Goal: Task Accomplishment & Management: Use online tool/utility

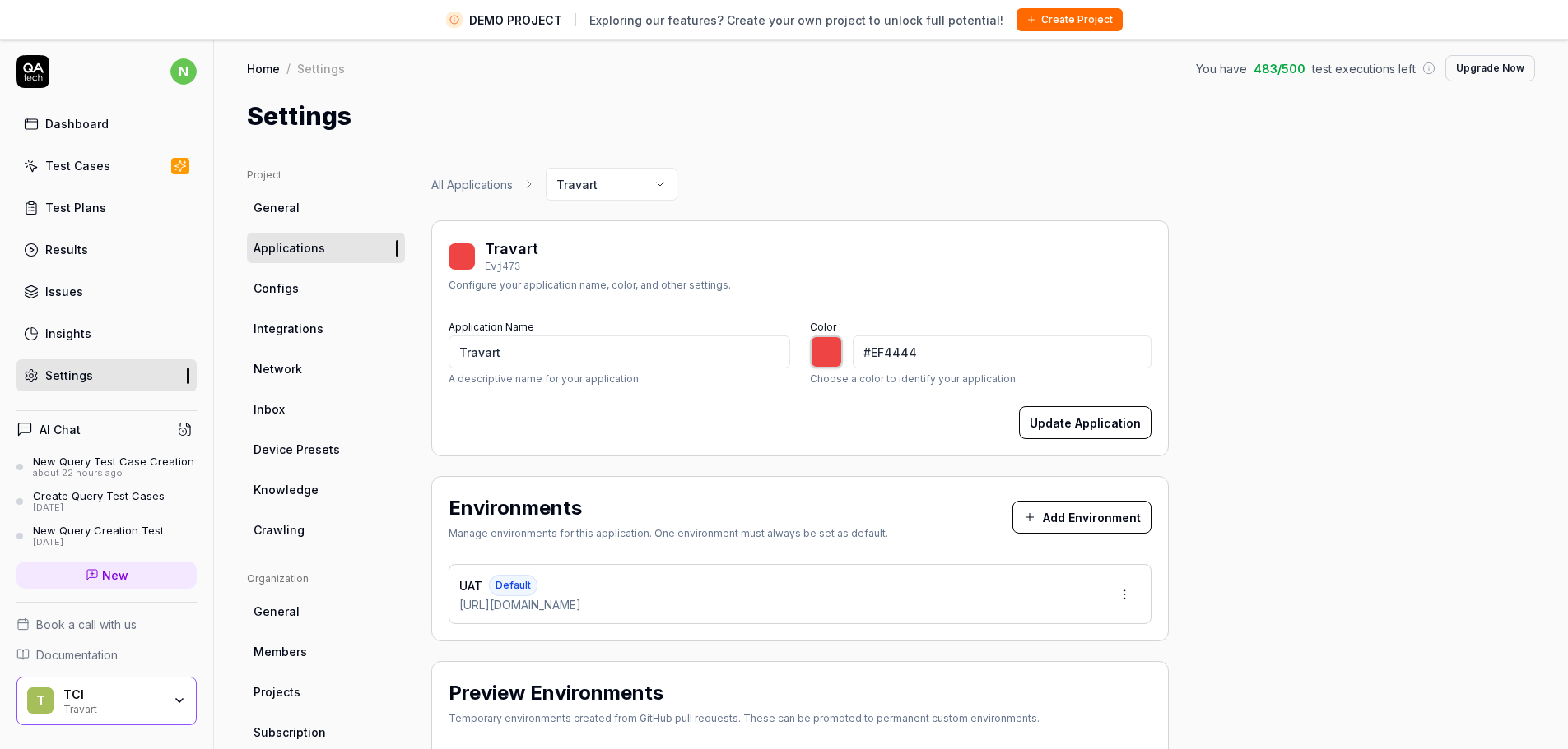
scroll to position [235, 0]
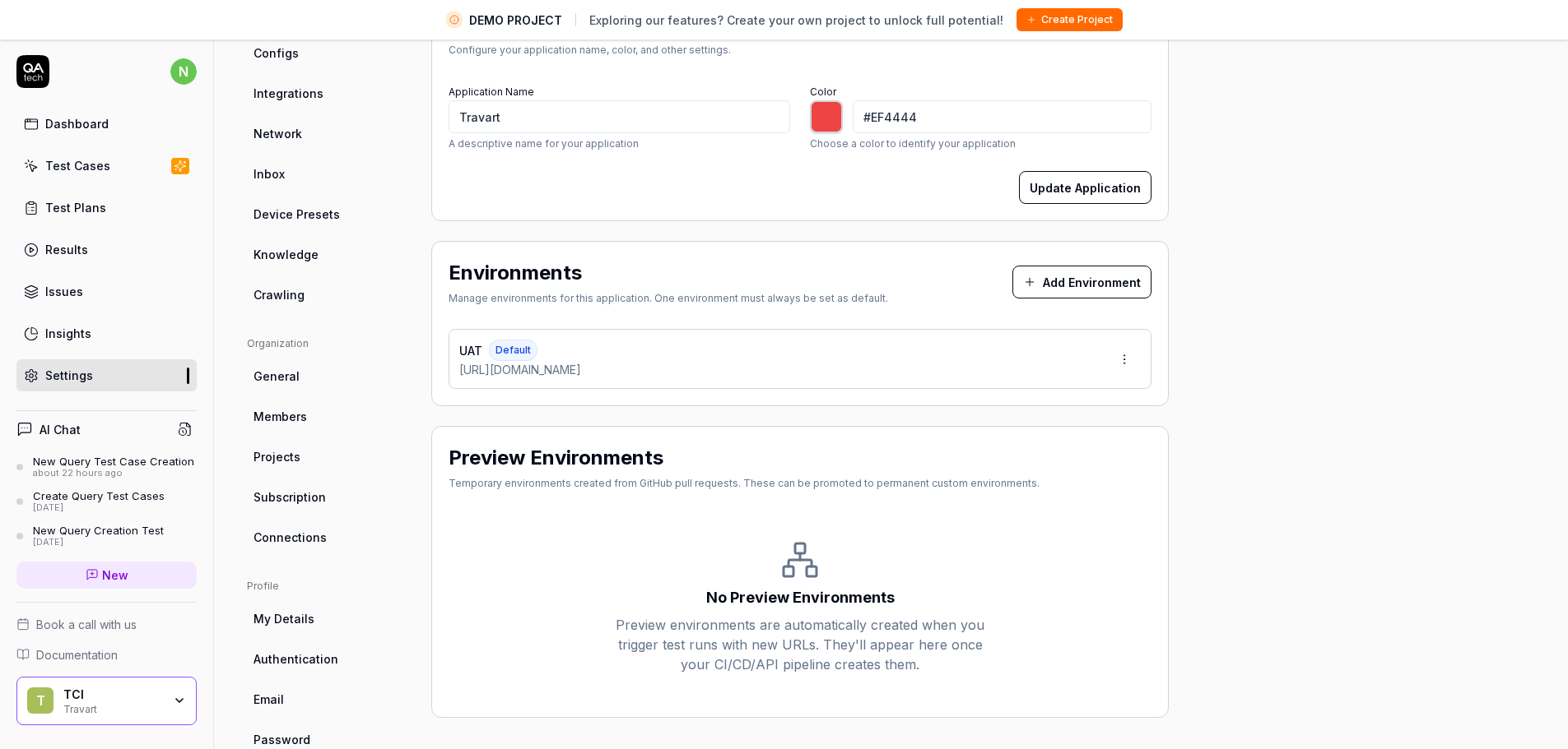
click at [294, 283] on link "Crawling" at bounding box center [326, 294] width 158 height 31
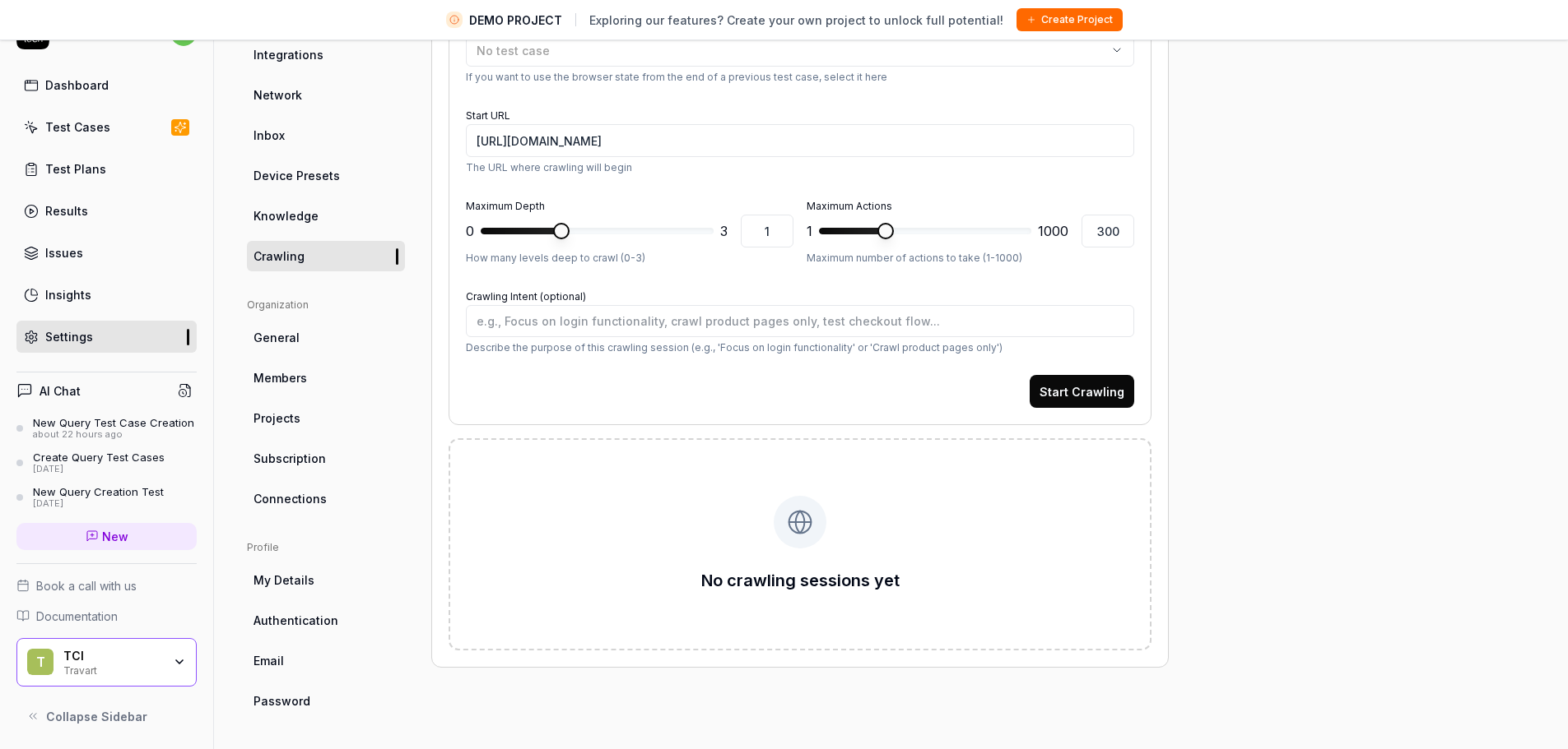
scroll to position [153, 0]
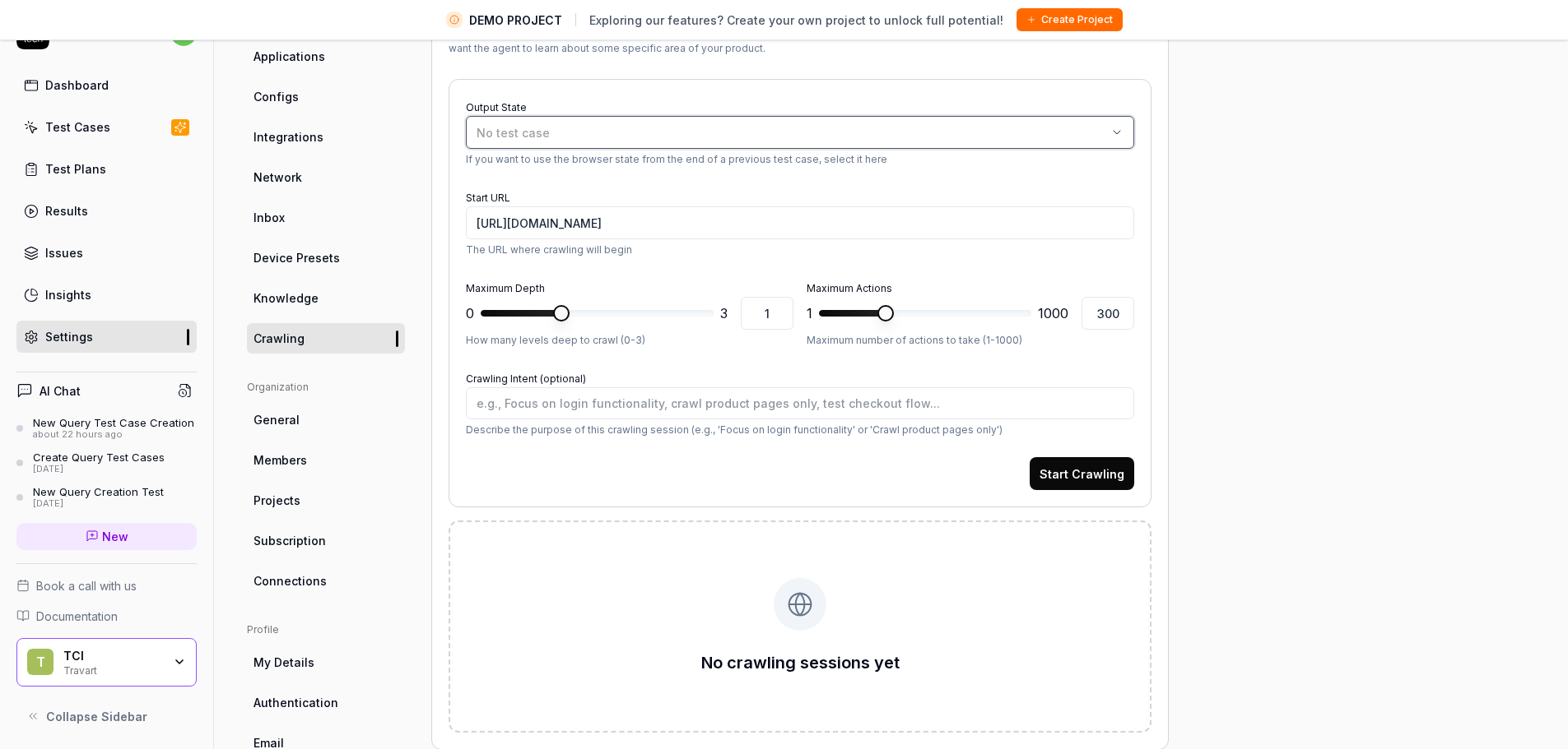
click at [660, 140] on div "No test case" at bounding box center [792, 132] width 631 height 17
type input "Go to Builder page"
click at [1072, 476] on button "Start Crawling" at bounding box center [1082, 473] width 105 height 33
click at [78, 134] on div "Test Cases" at bounding box center [78, 126] width 65 height 17
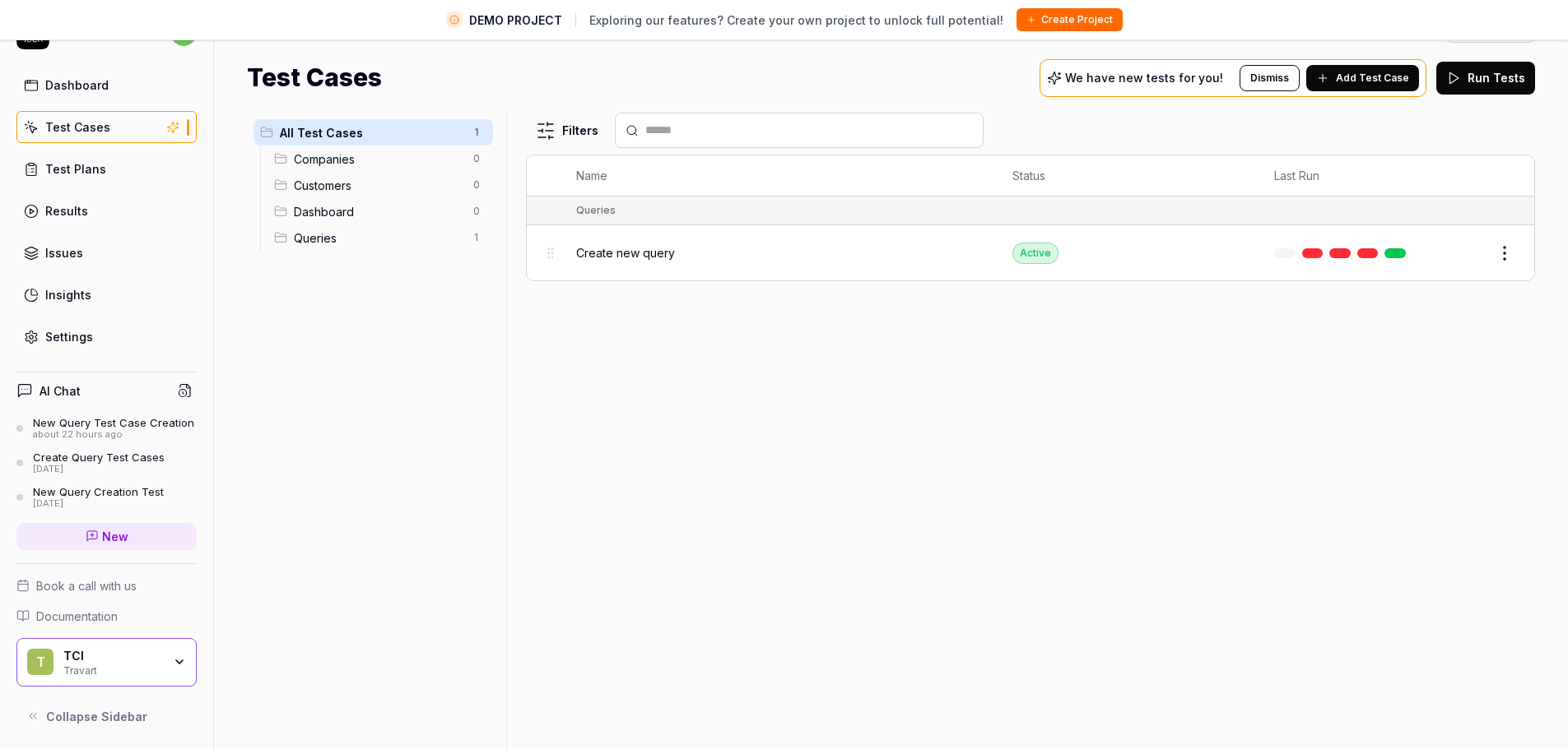
click at [1509, 253] on html "DEMO PROJECT Exploring our features? Create your own project to unlock full pot…" at bounding box center [784, 355] width 1568 height 788
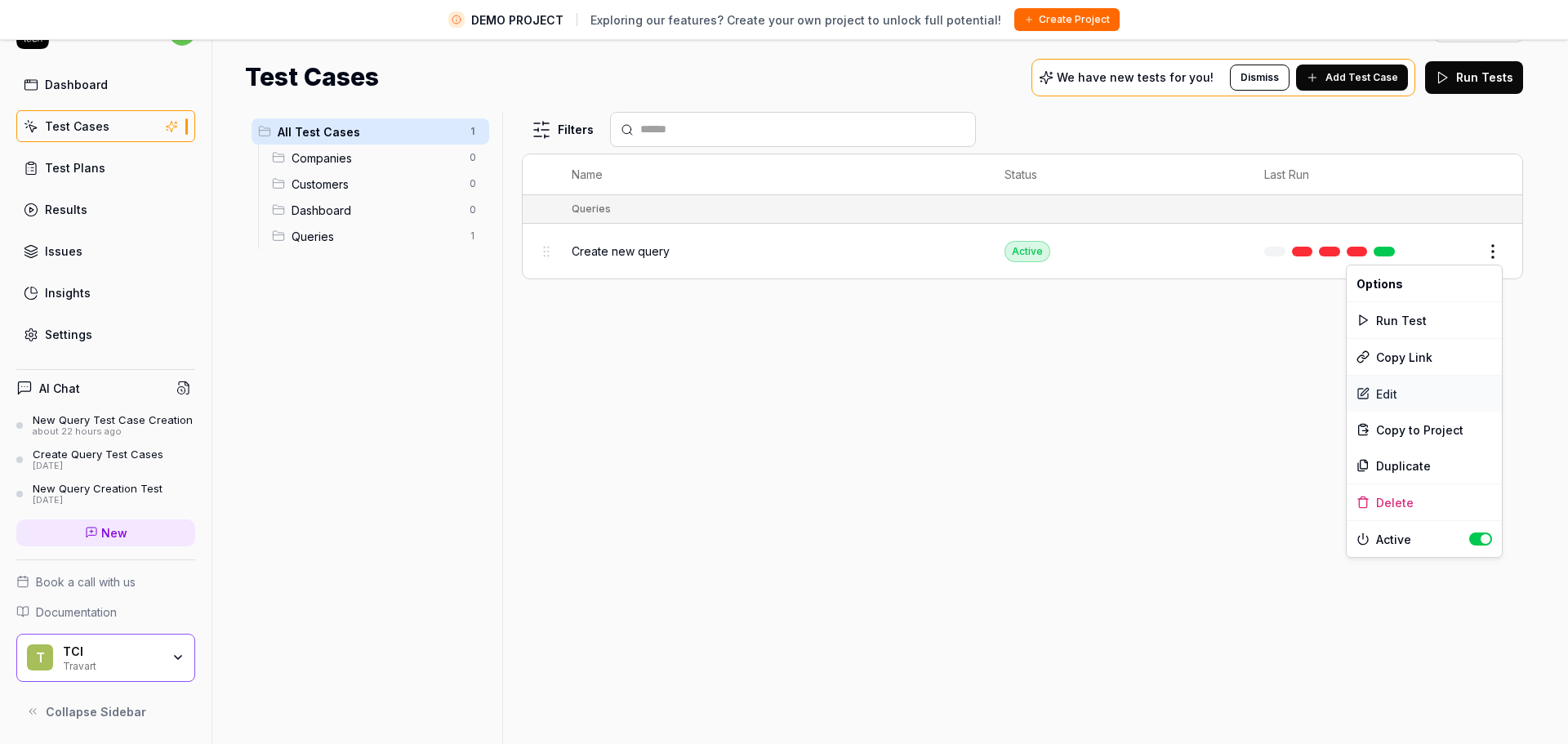
click at [1385, 393] on div "Edit" at bounding box center [1424, 394] width 155 height 36
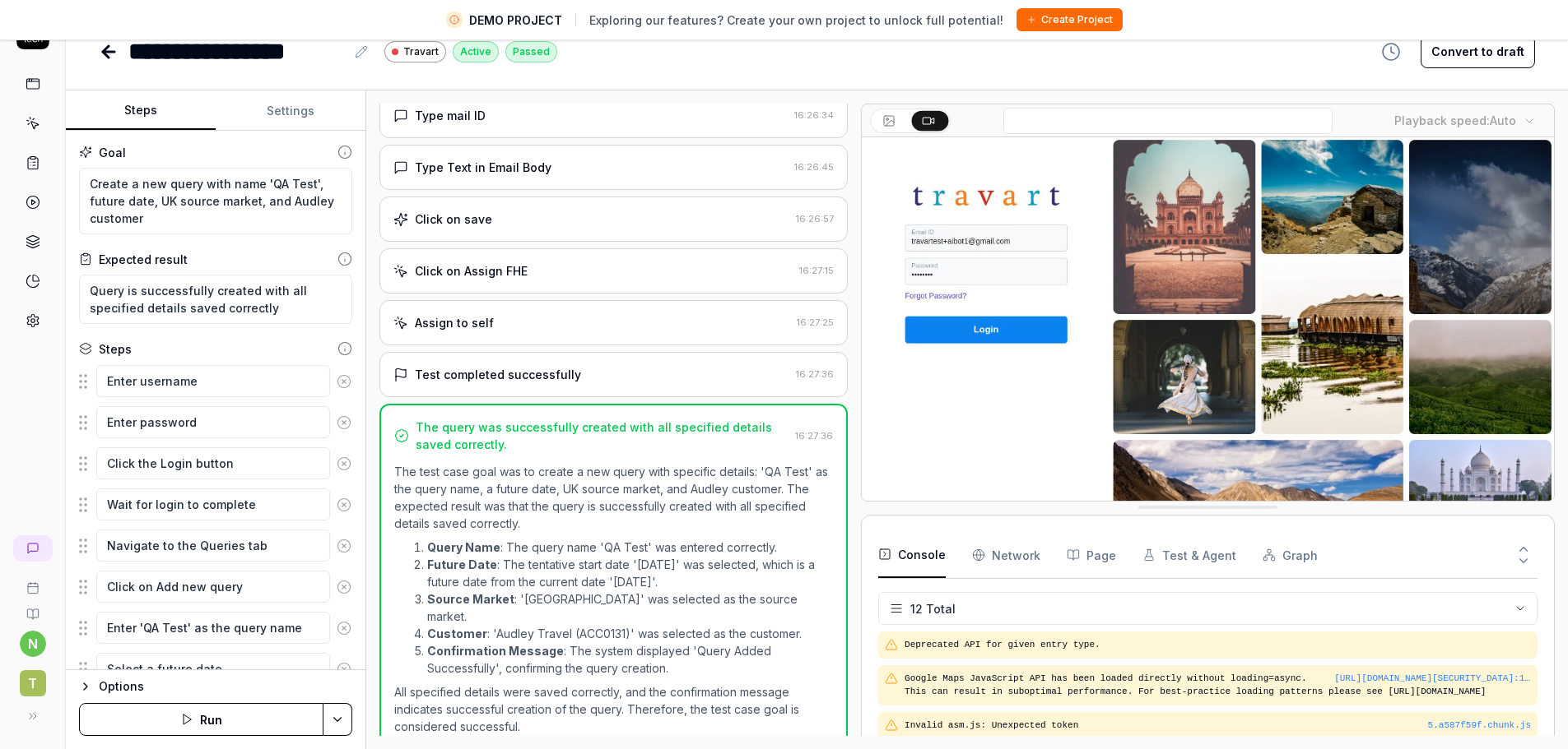
drag, startPoint x: 1209, startPoint y: 266, endPoint x: 1205, endPoint y: 506, distance: 240.0
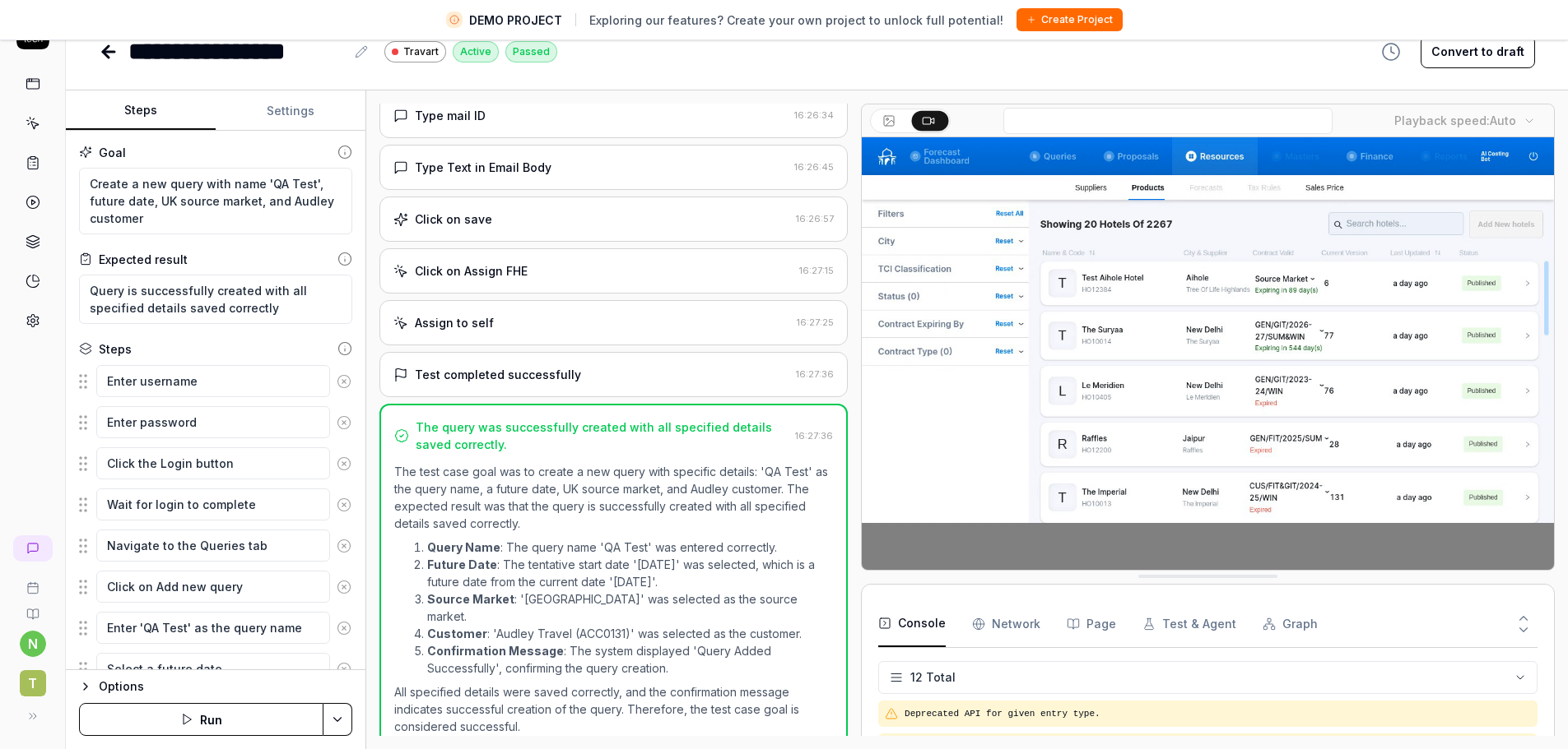
drag, startPoint x: 1163, startPoint y: 506, endPoint x: 1155, endPoint y: 635, distance: 129.2
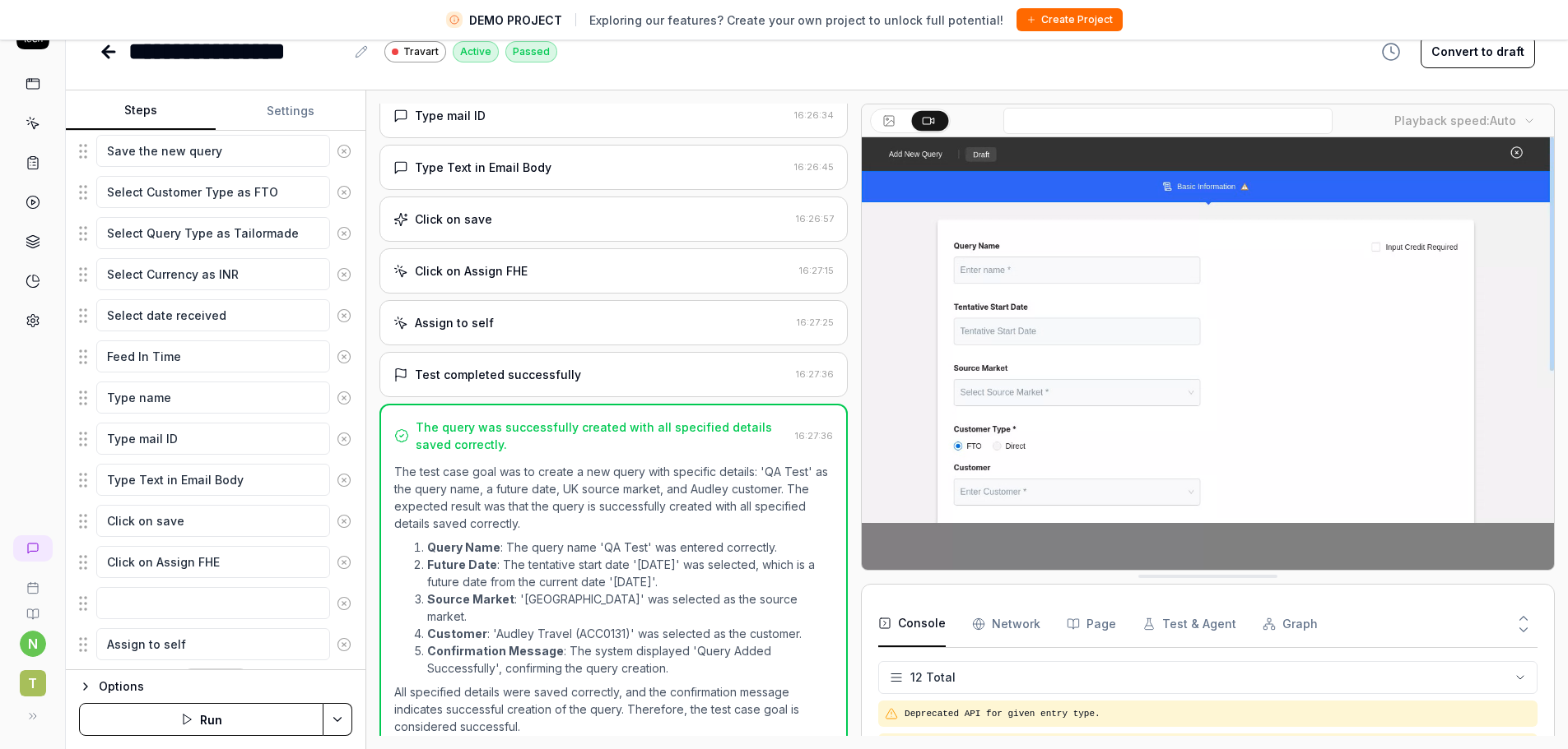
scroll to position [701, 0]
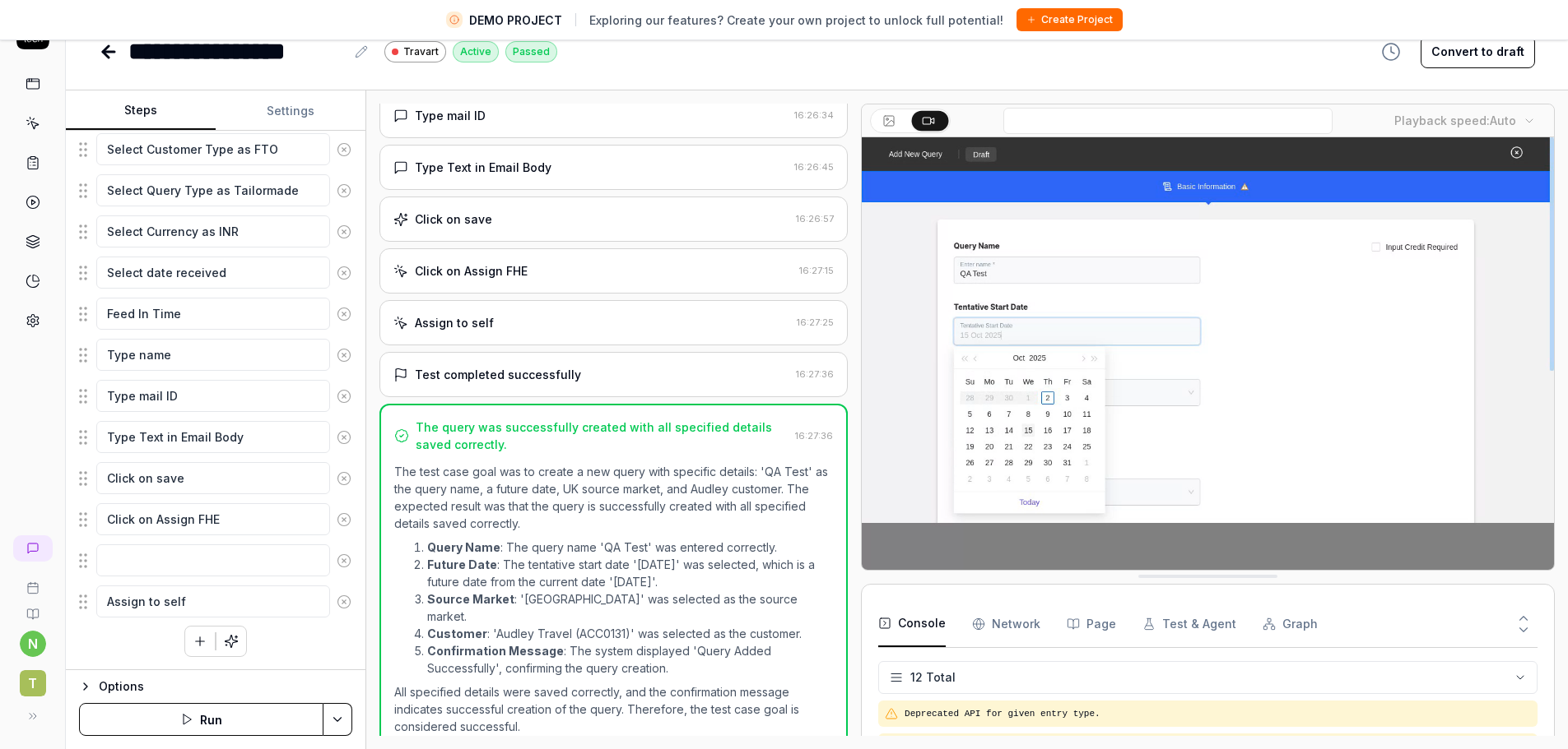
click at [88, 679] on button "Options" at bounding box center [216, 687] width 273 height 20
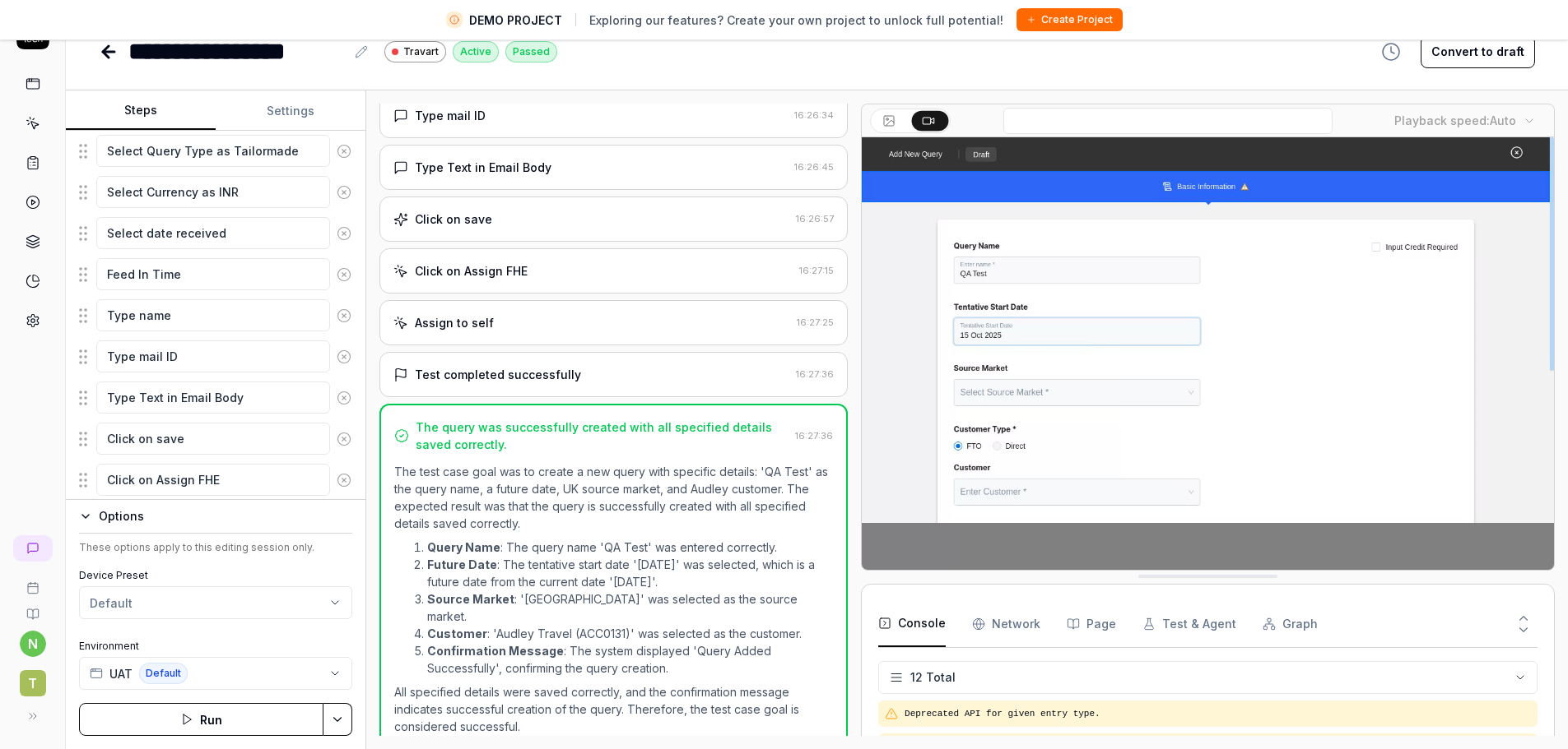
scroll to position [871, 0]
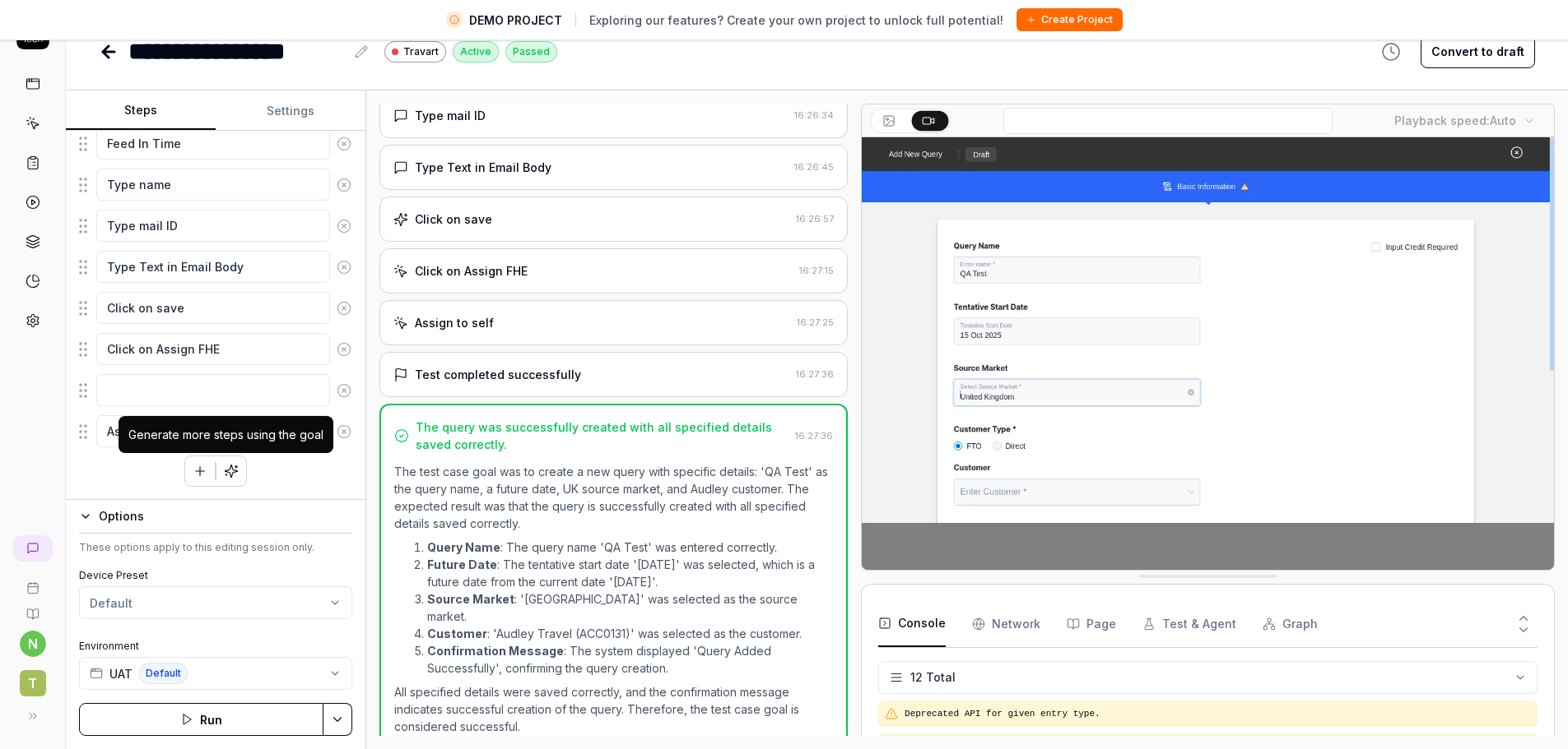
click at [223, 474] on icon "button" at bounding box center [230, 470] width 15 height 15
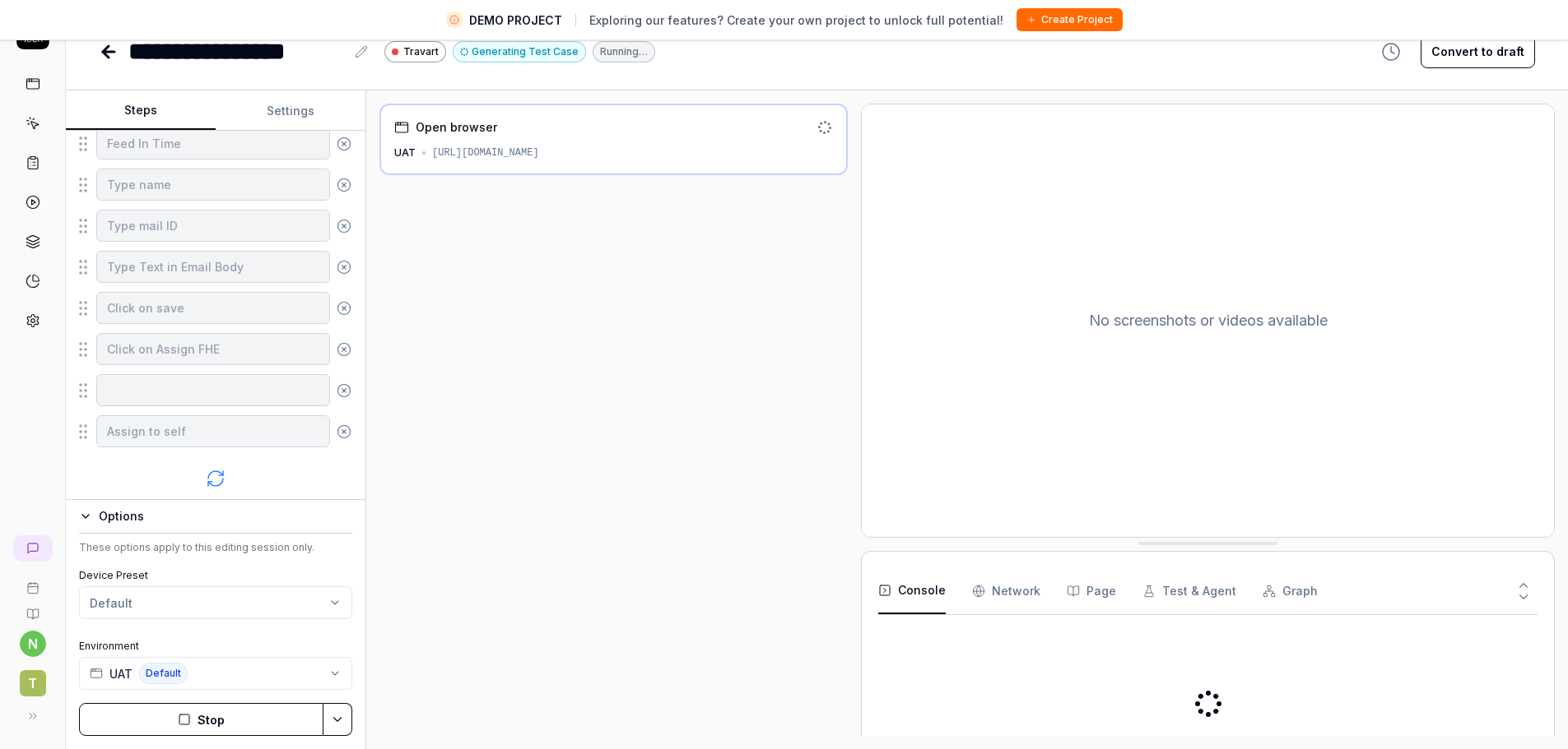
scroll to position [964, 0]
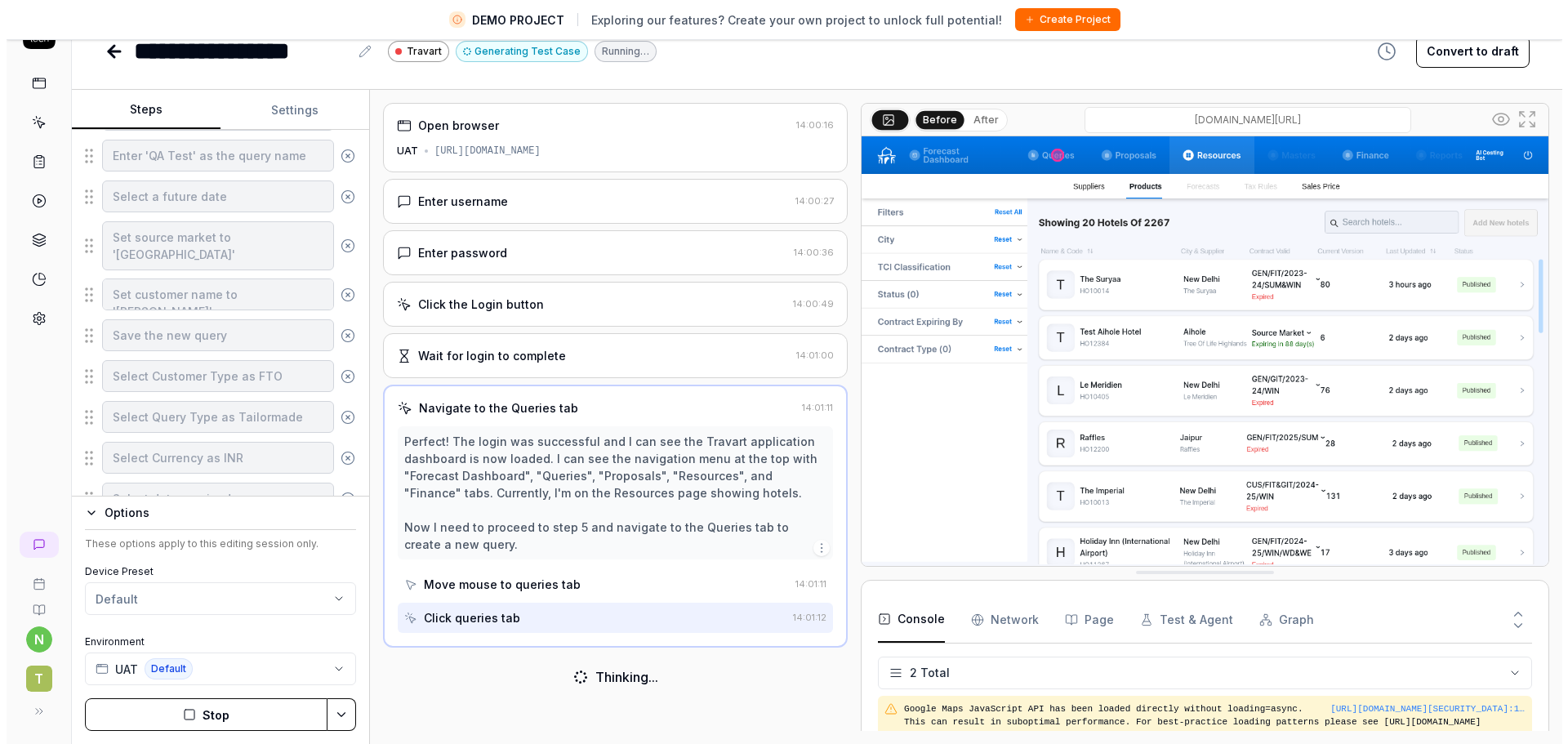
scroll to position [141, 0]
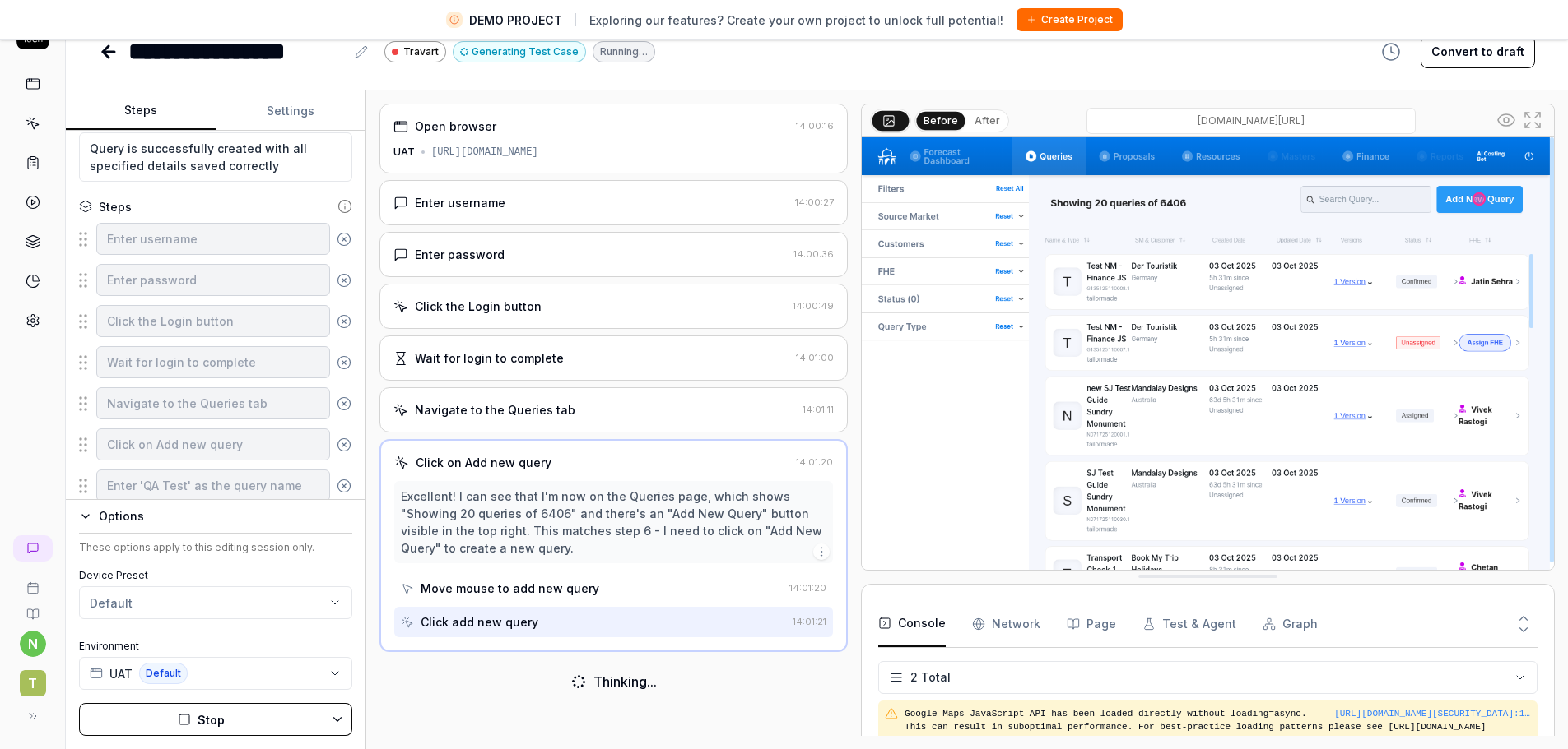
click at [337, 204] on icon at bounding box center [344, 206] width 15 height 15
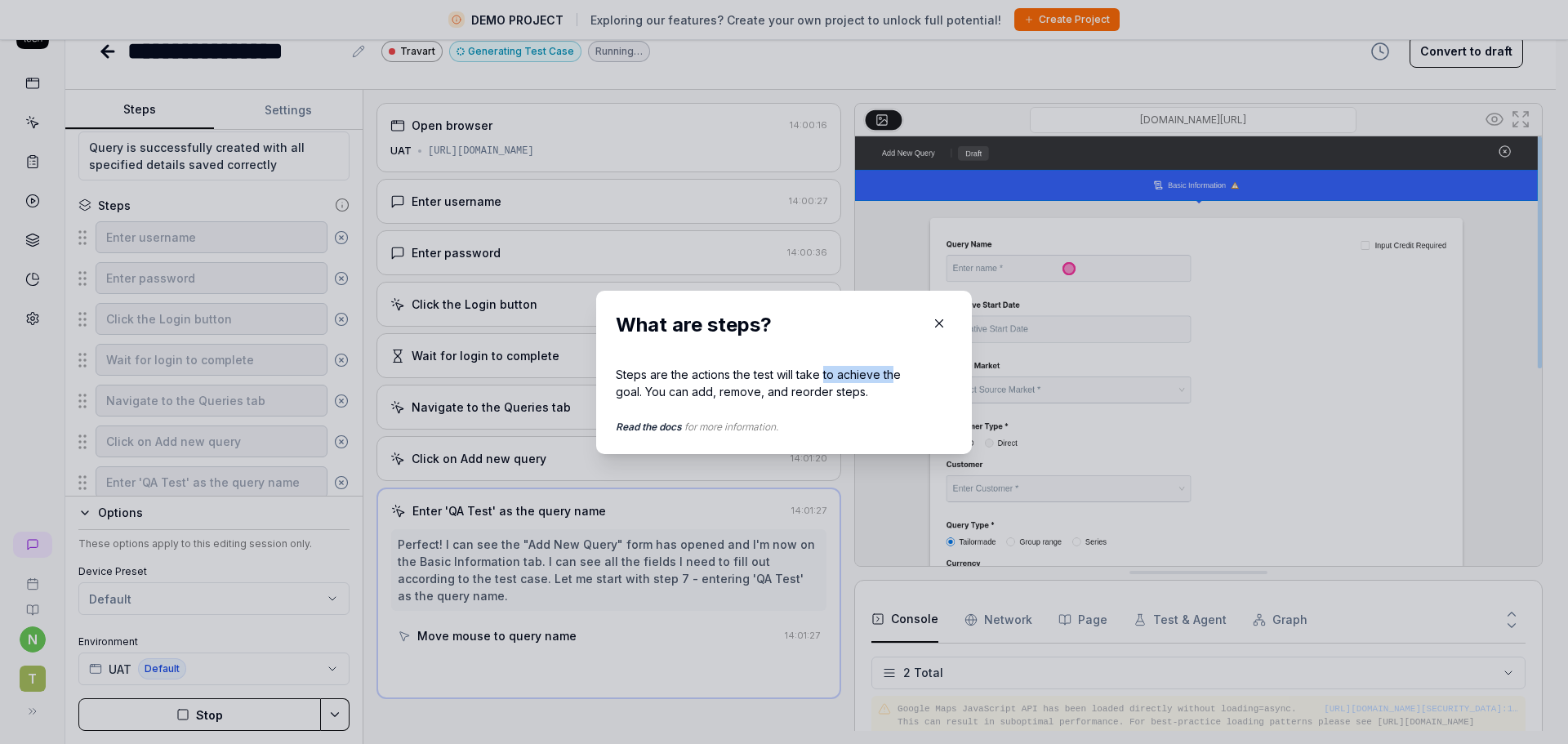
drag, startPoint x: 843, startPoint y: 378, endPoint x: 889, endPoint y: 378, distance: 46.0
click at [889, 378] on div "Steps are the actions the test will take to achieve the goal. You can add, remo…" at bounding box center [768, 383] width 304 height 34
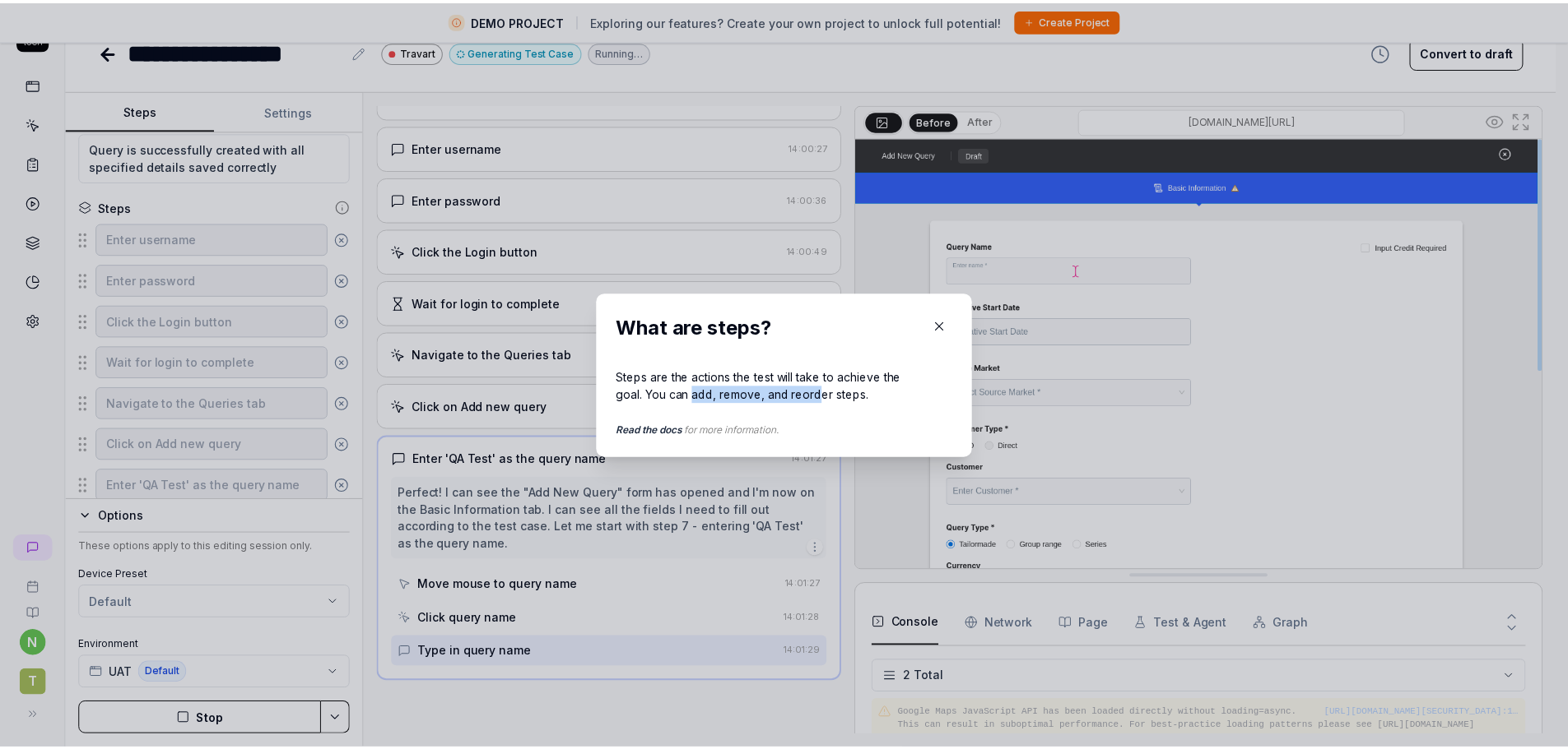
scroll to position [54, 0]
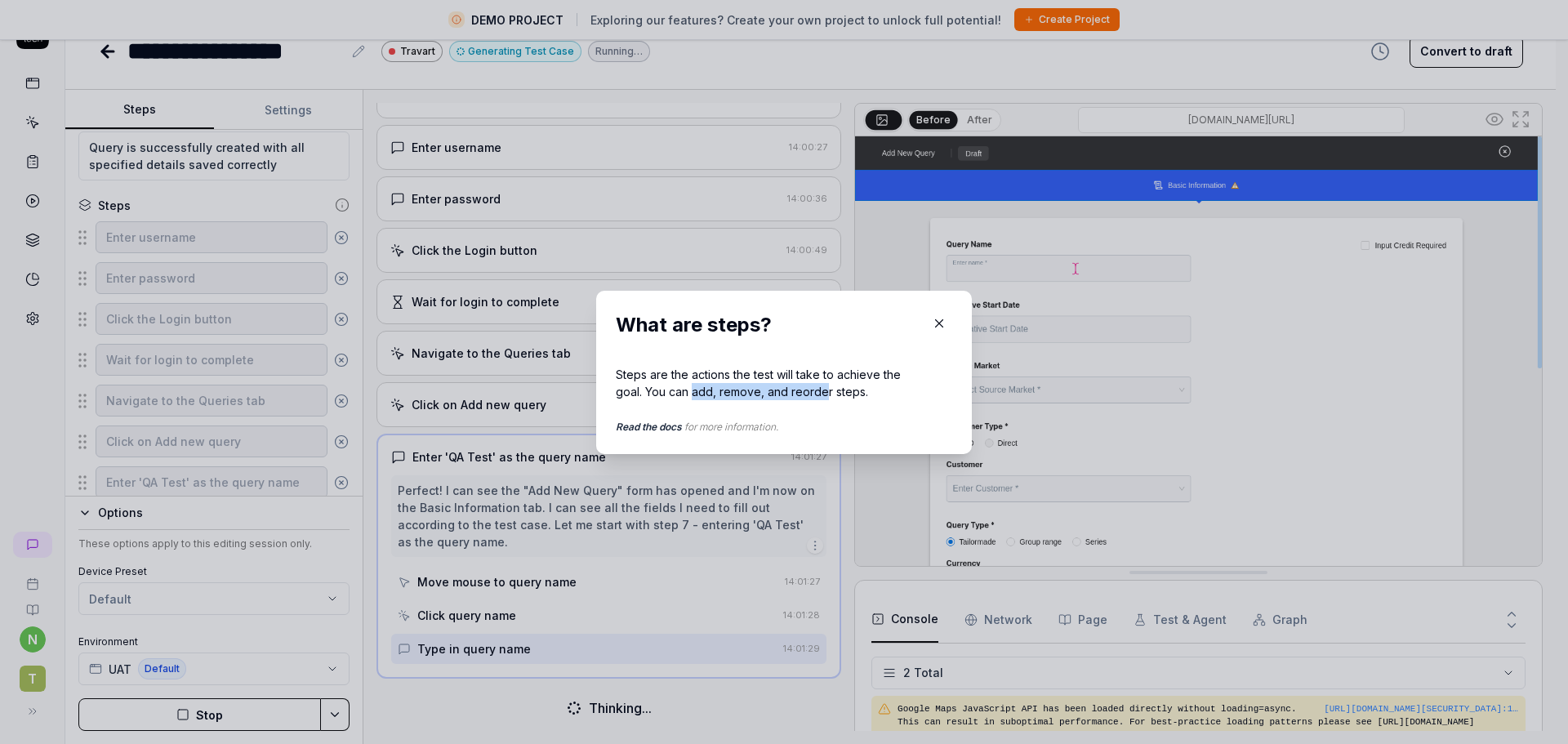
drag, startPoint x: 689, startPoint y: 396, endPoint x: 820, endPoint y: 395, distance: 131.0
click at [820, 395] on div "Steps are the actions the test will take to achieve the goal. You can add, remo…" at bounding box center [768, 383] width 304 height 34
click at [934, 320] on icon "button" at bounding box center [939, 323] width 15 height 15
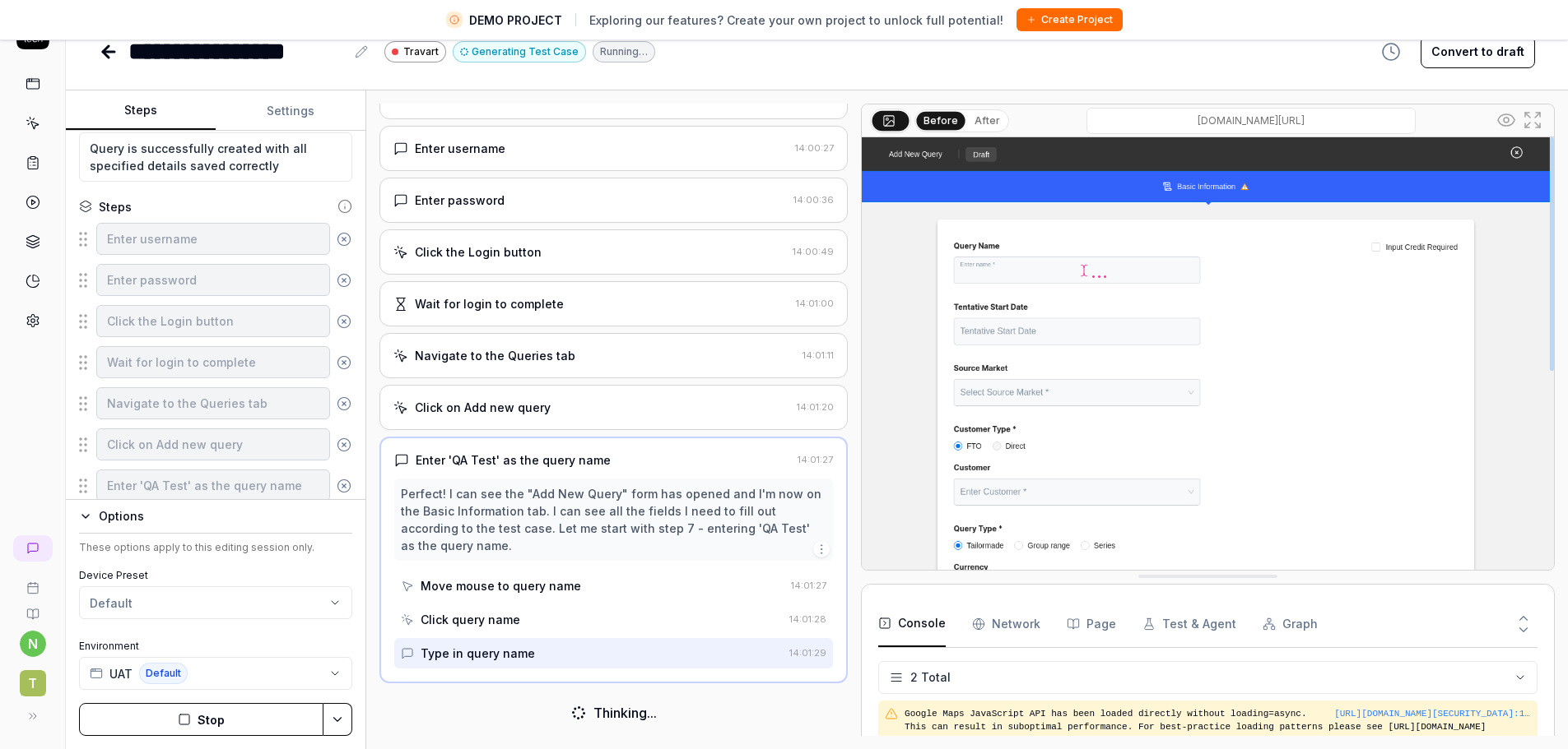
click at [91, 520] on icon "button" at bounding box center [85, 516] width 13 height 13
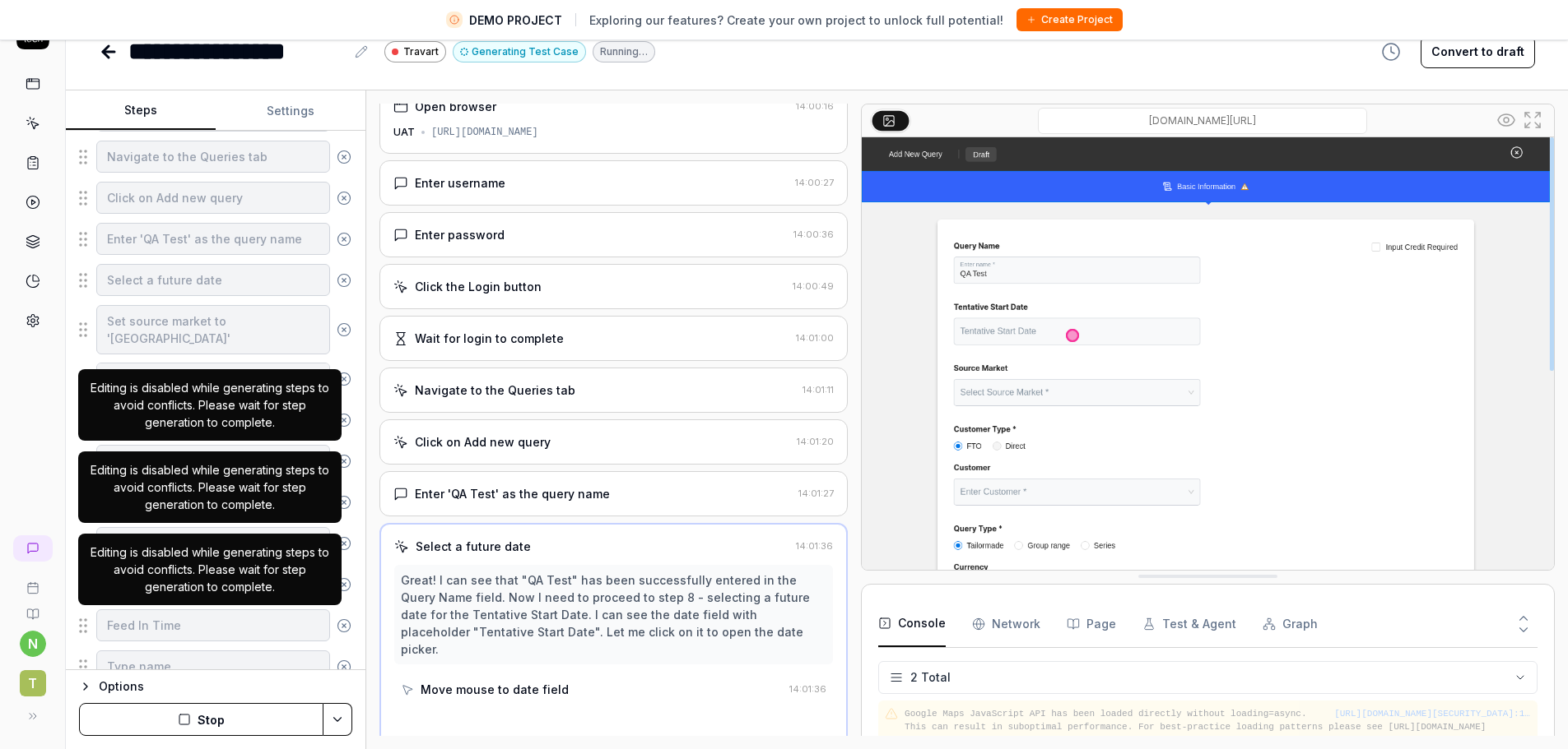
scroll to position [471, 0]
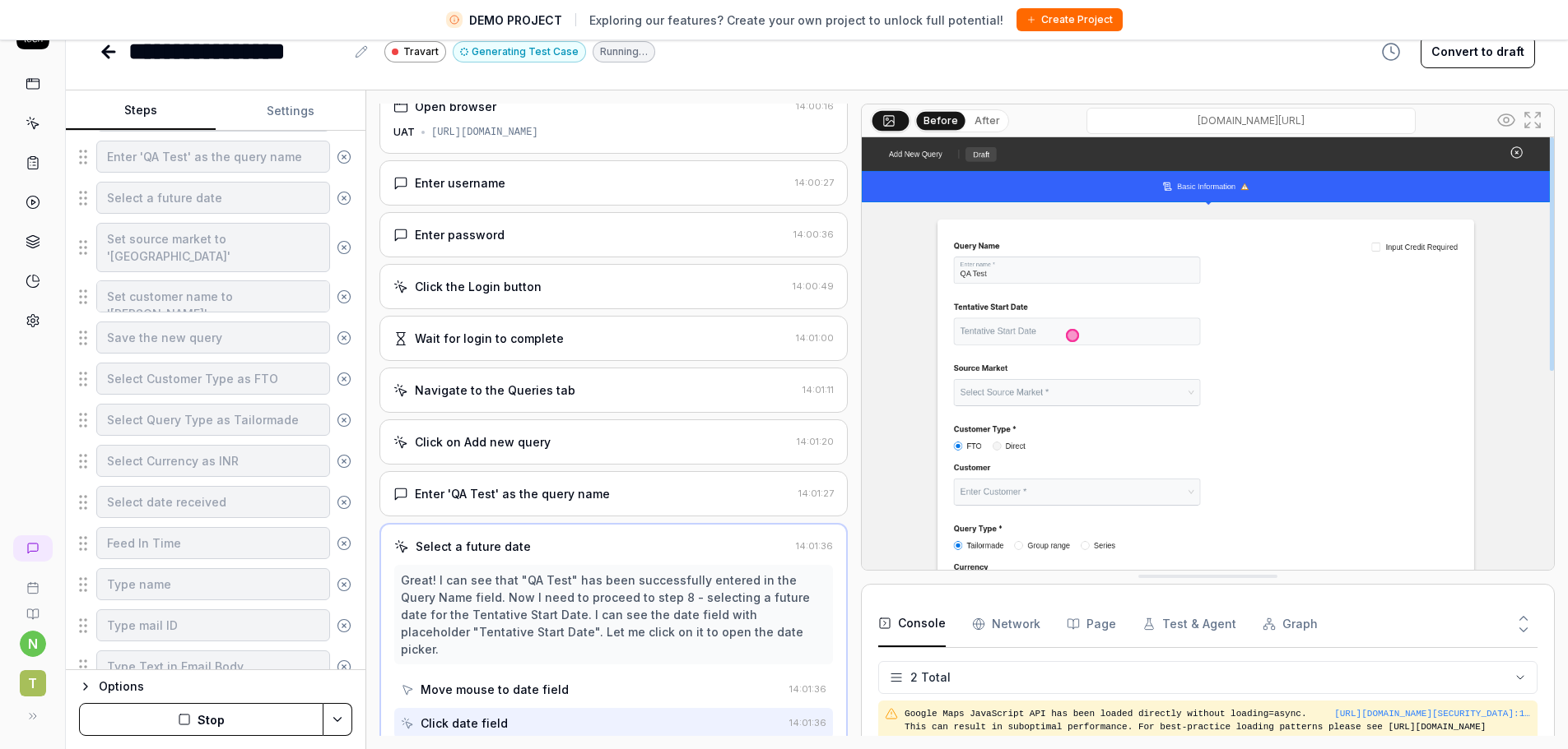
click at [94, 682] on button "Options" at bounding box center [216, 687] width 273 height 20
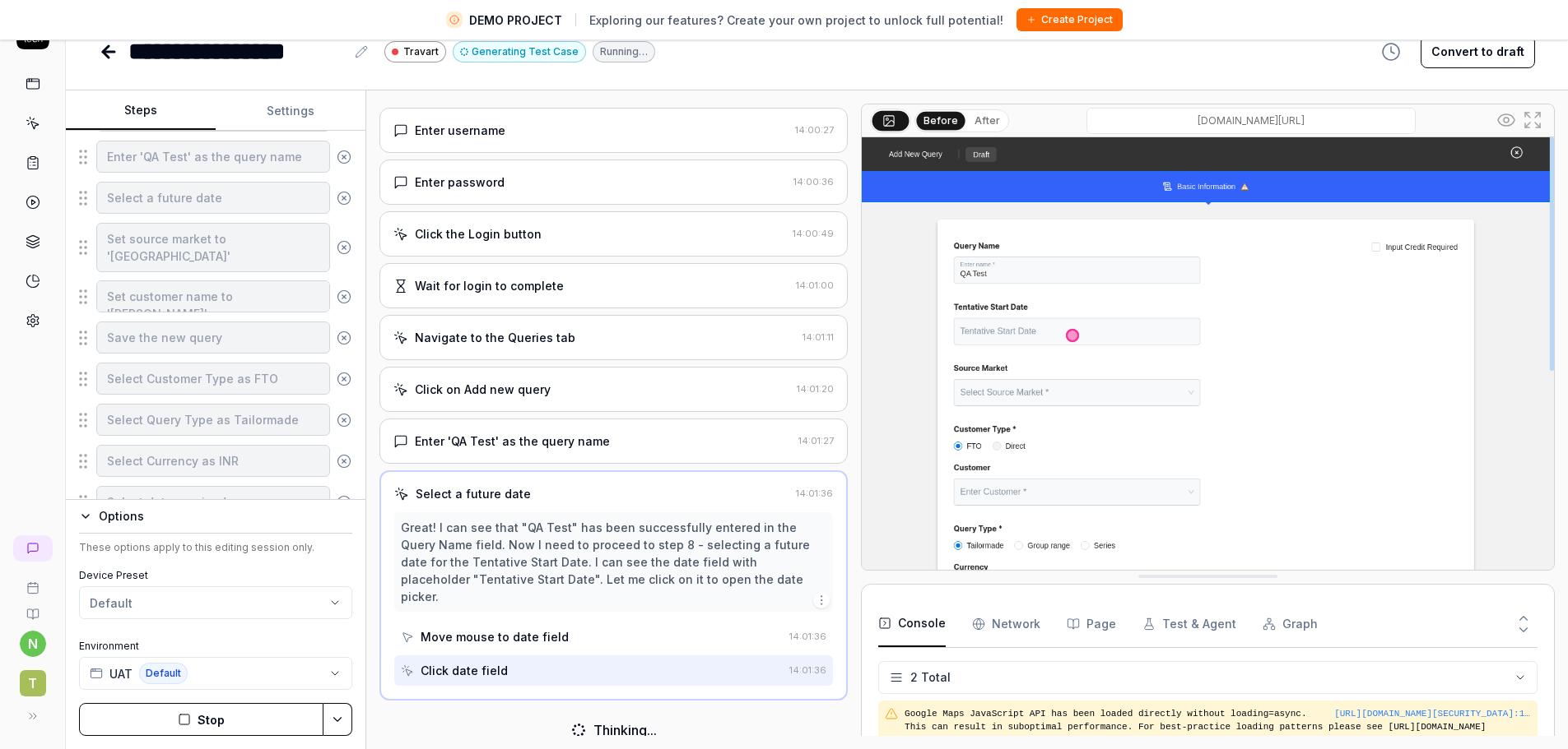
scroll to position [72, 0]
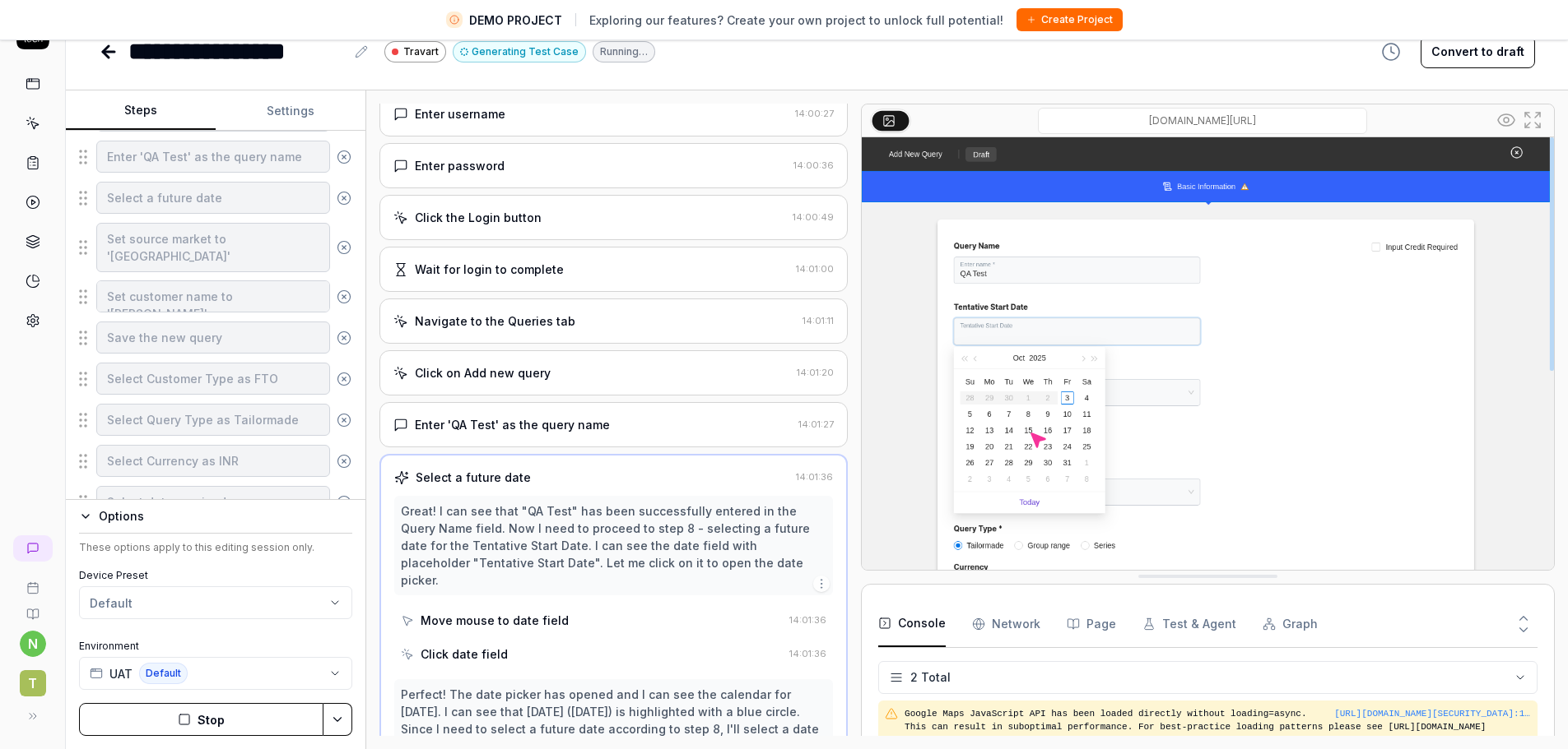
click at [341, 216] on div "Goal Create a new query with name 'QA Test', future date, UK source market, and…" at bounding box center [216, 315] width 300 height 370
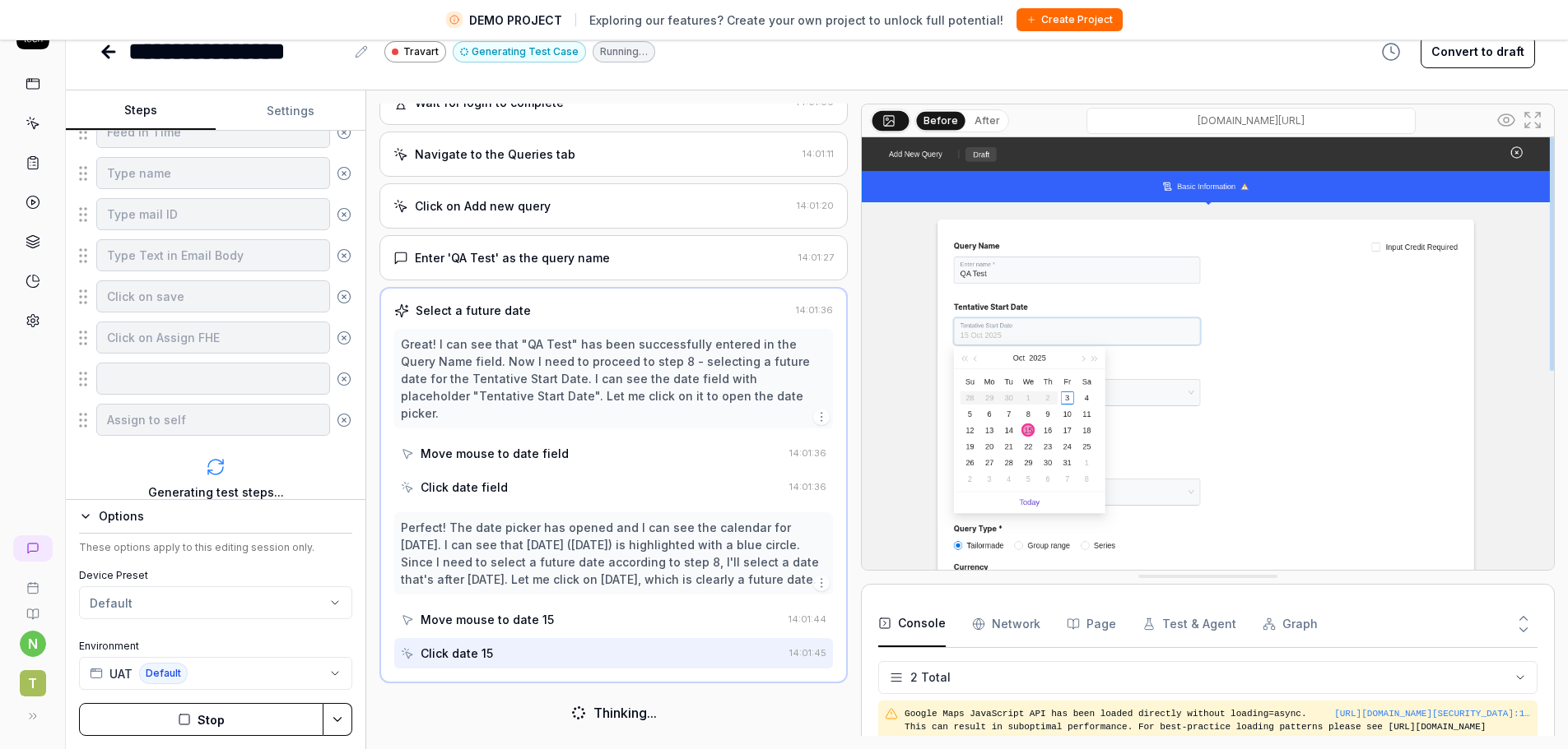
scroll to position [964, 0]
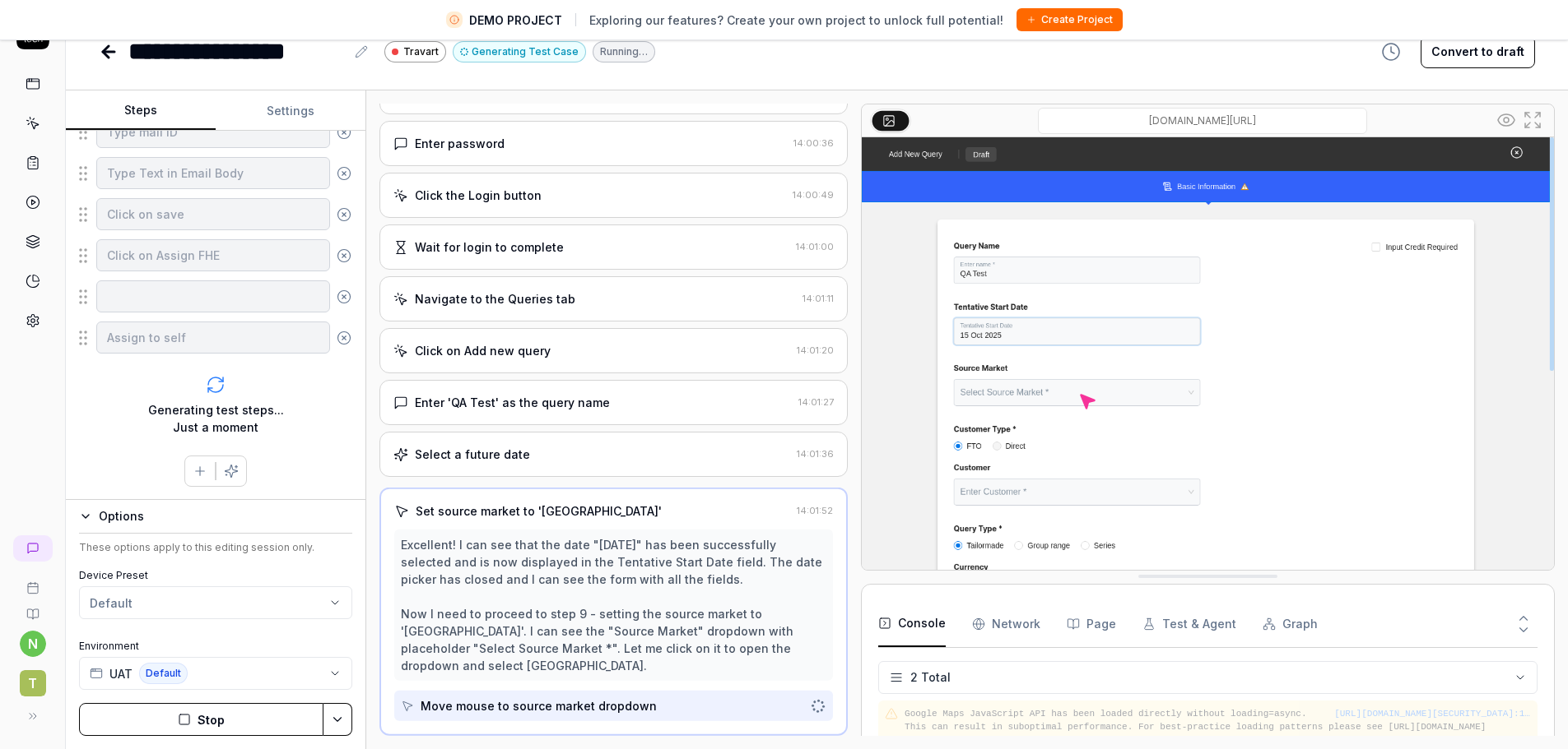
click at [204, 723] on button "Stop" at bounding box center [201, 719] width 244 height 33
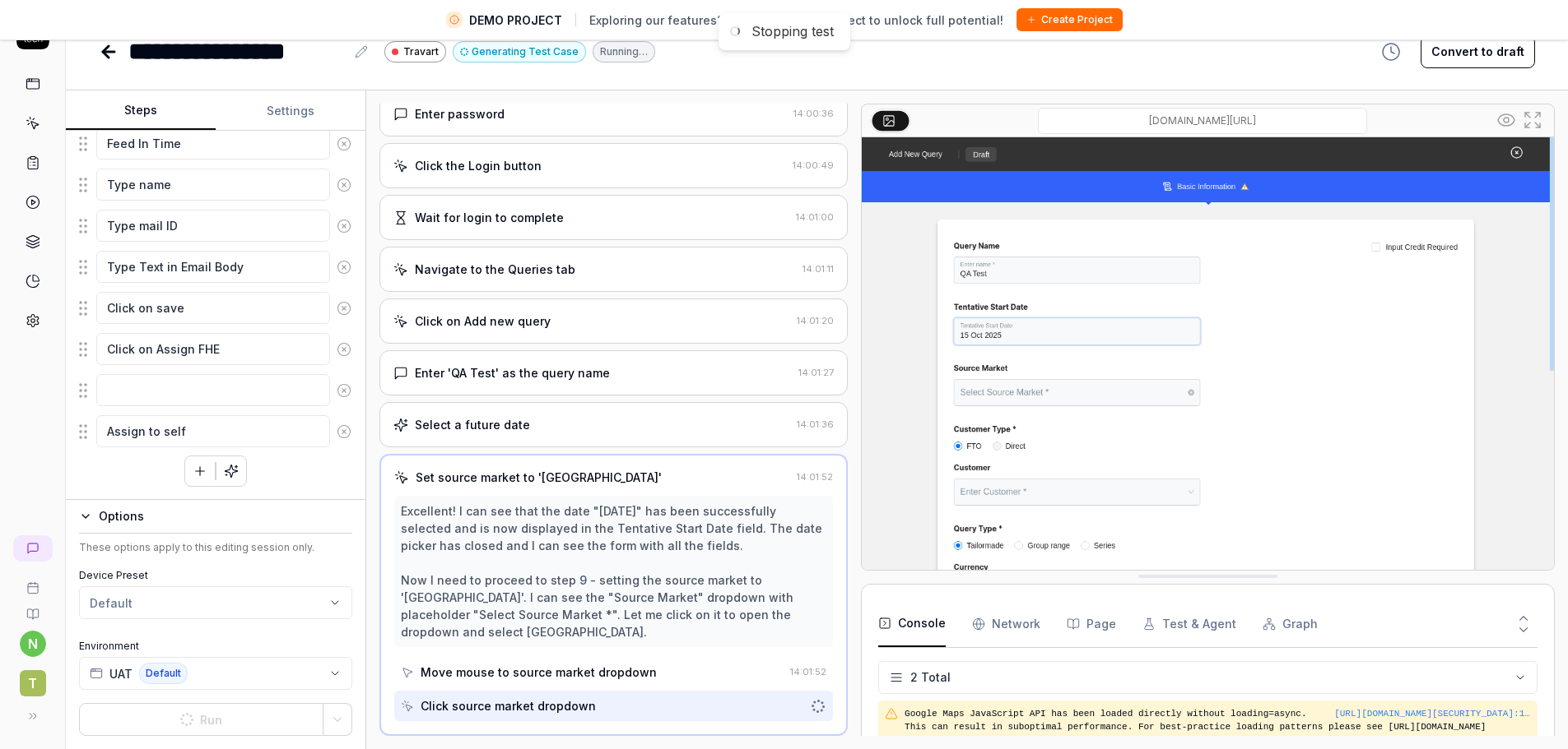
scroll to position [209, 0]
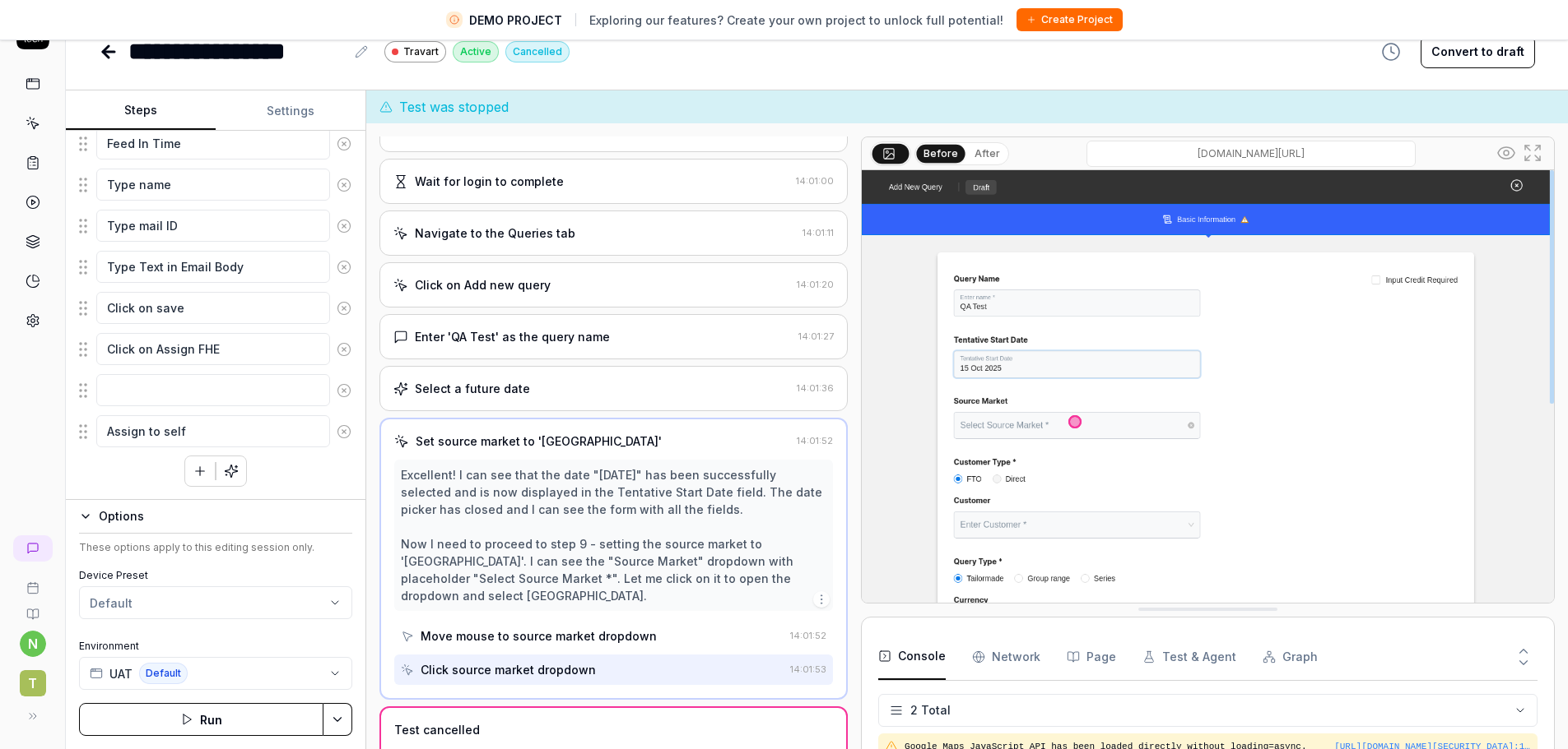
click at [1505, 185] on img at bounding box center [1207, 386] width 692 height 433
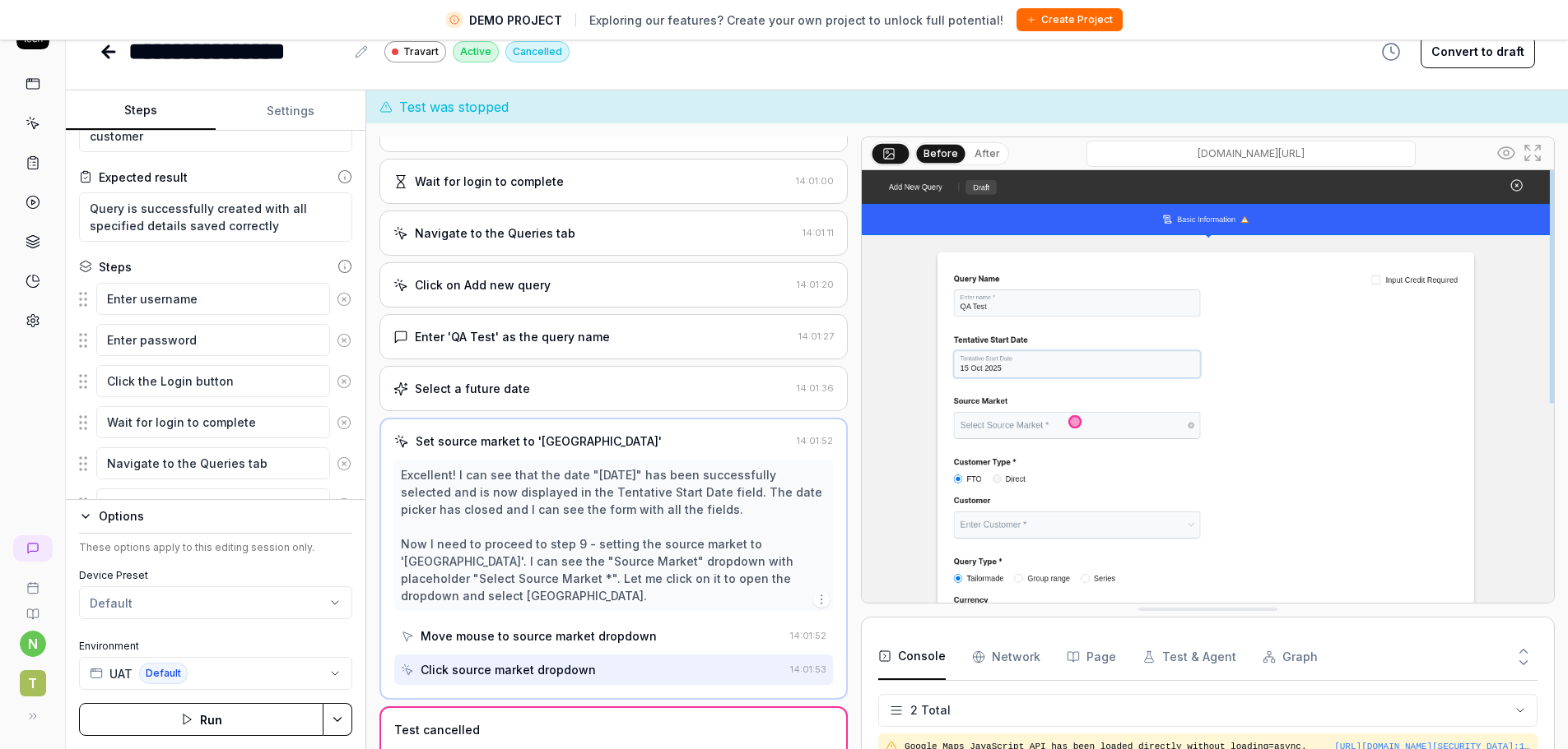
scroll to position [164, 0]
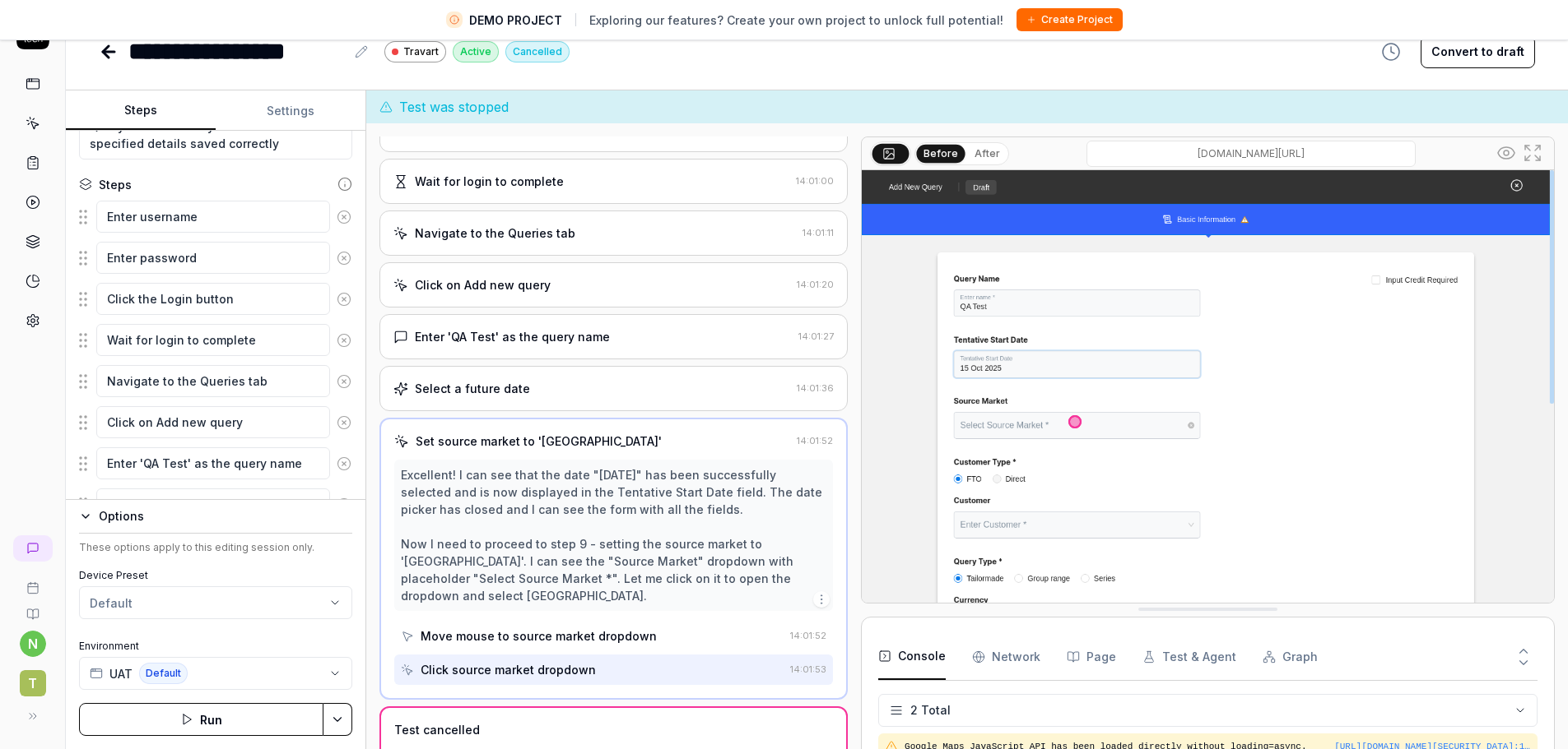
click at [337, 210] on circle at bounding box center [343, 216] width 12 height 12
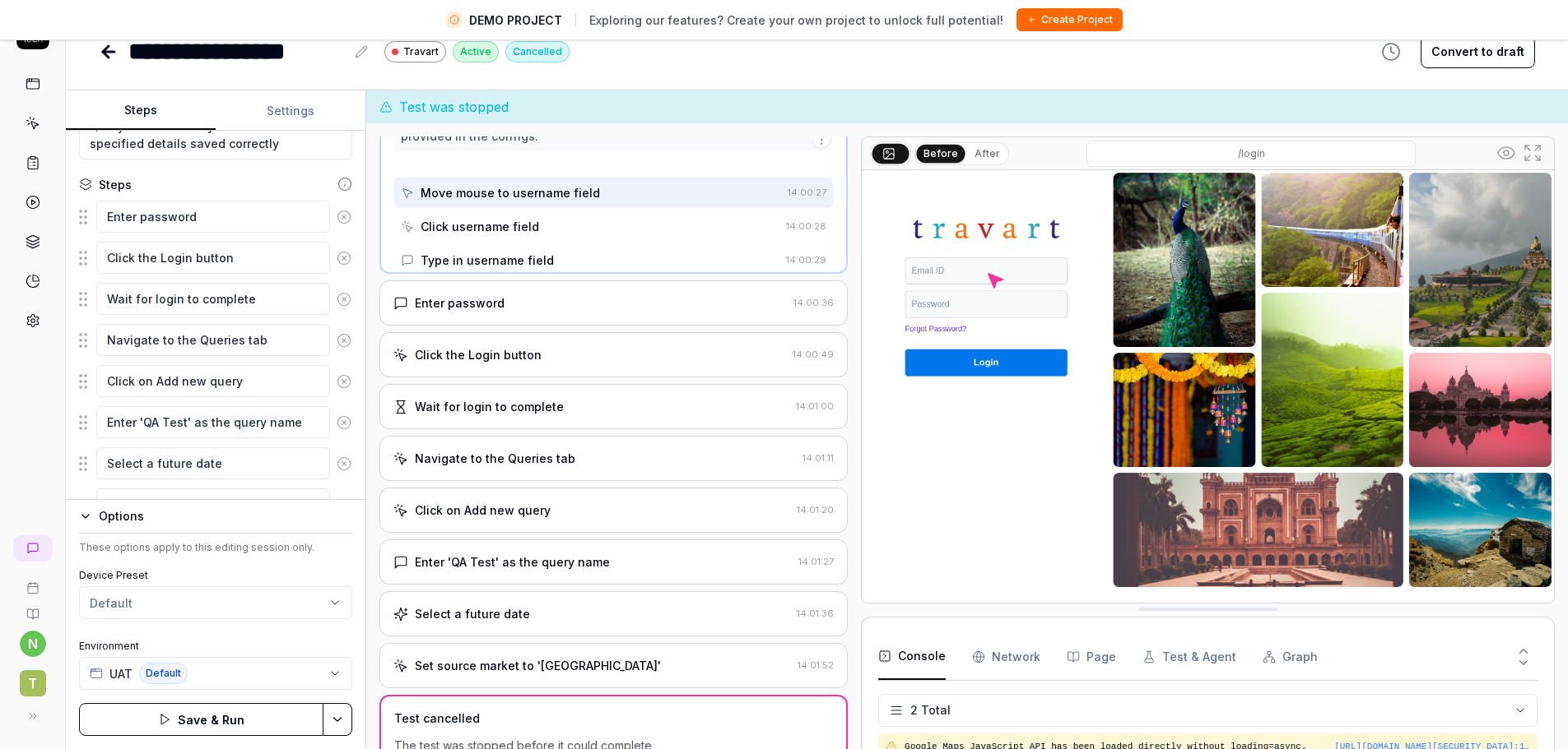
scroll to position [0, 0]
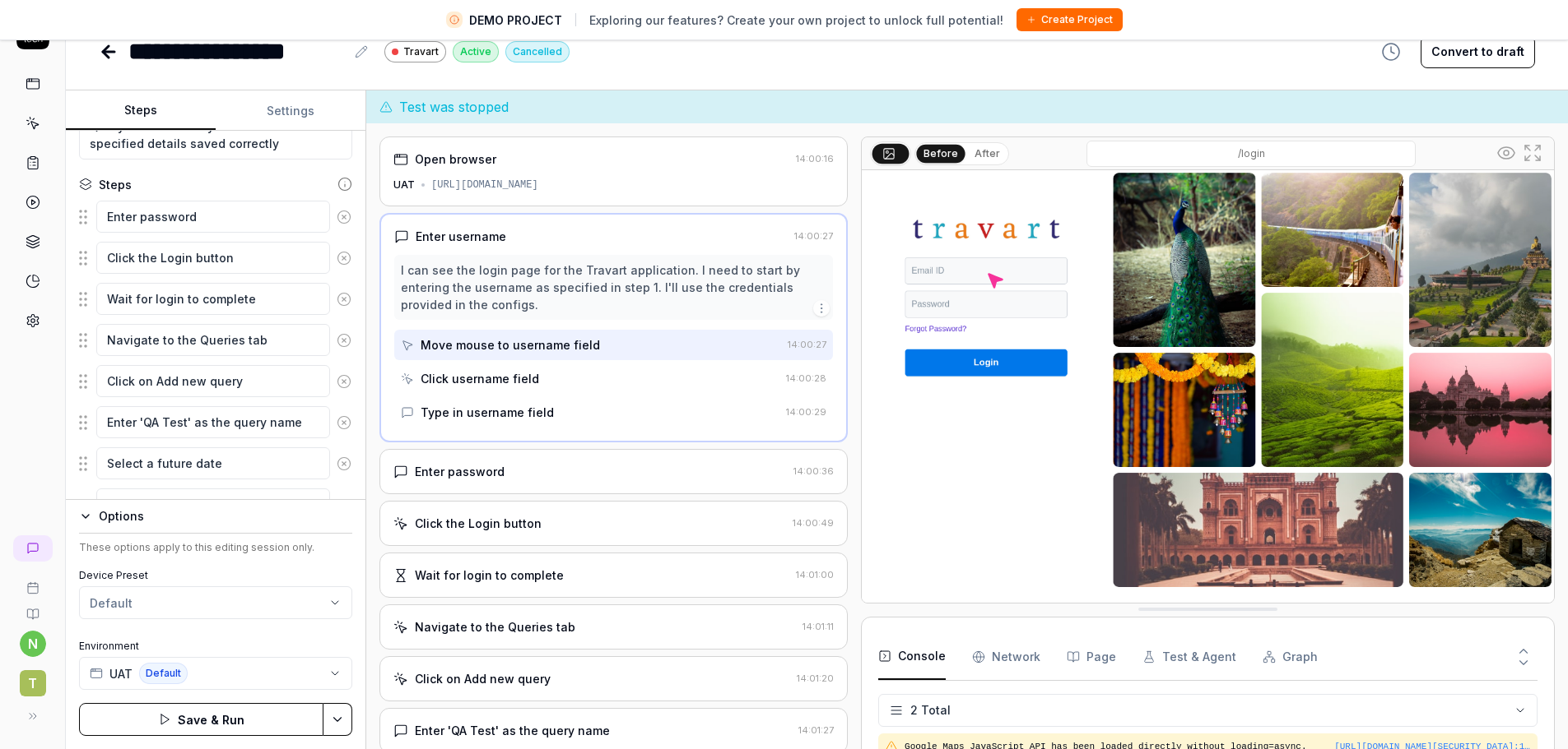
click at [337, 210] on circle at bounding box center [343, 216] width 12 height 12
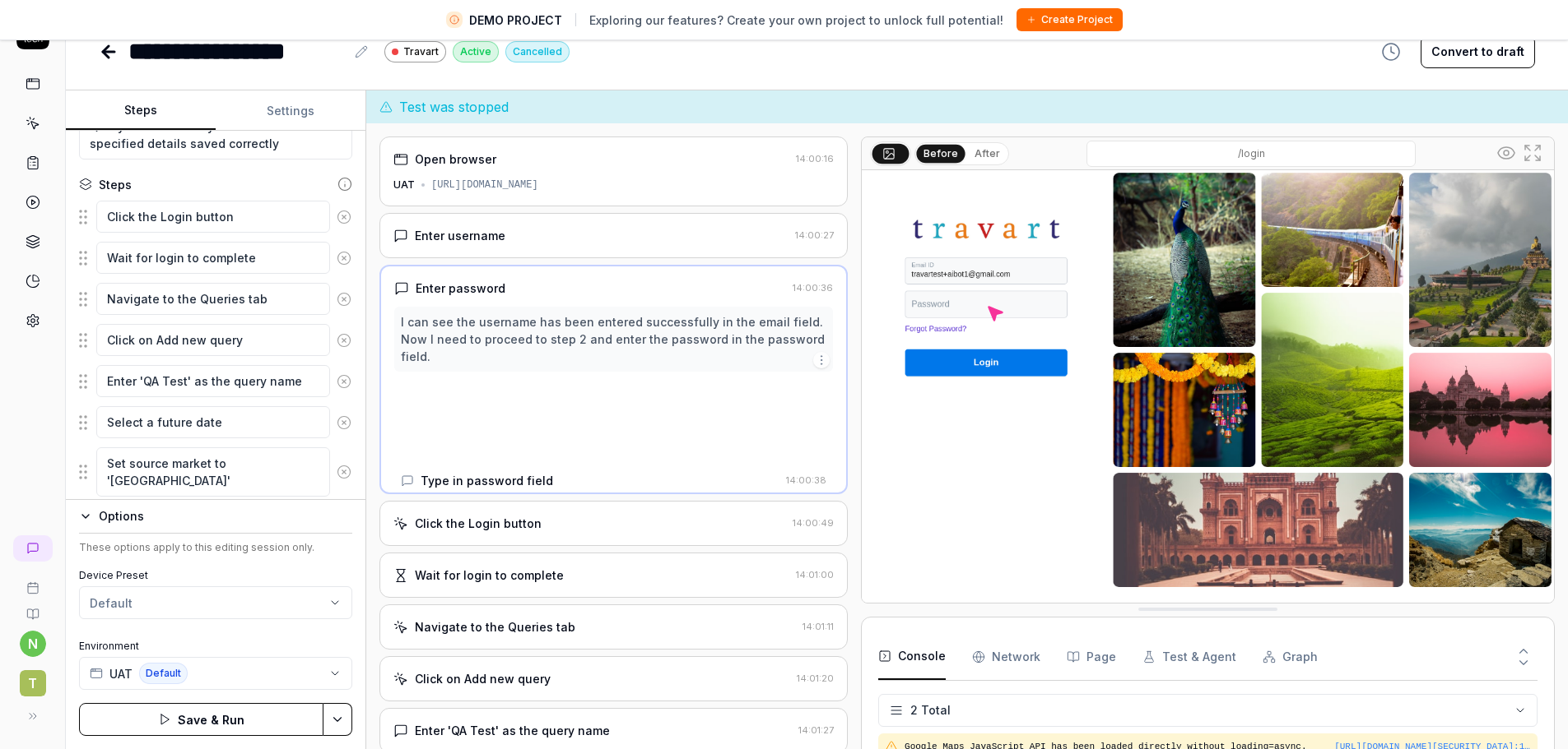
click at [337, 210] on circle at bounding box center [343, 216] width 12 height 12
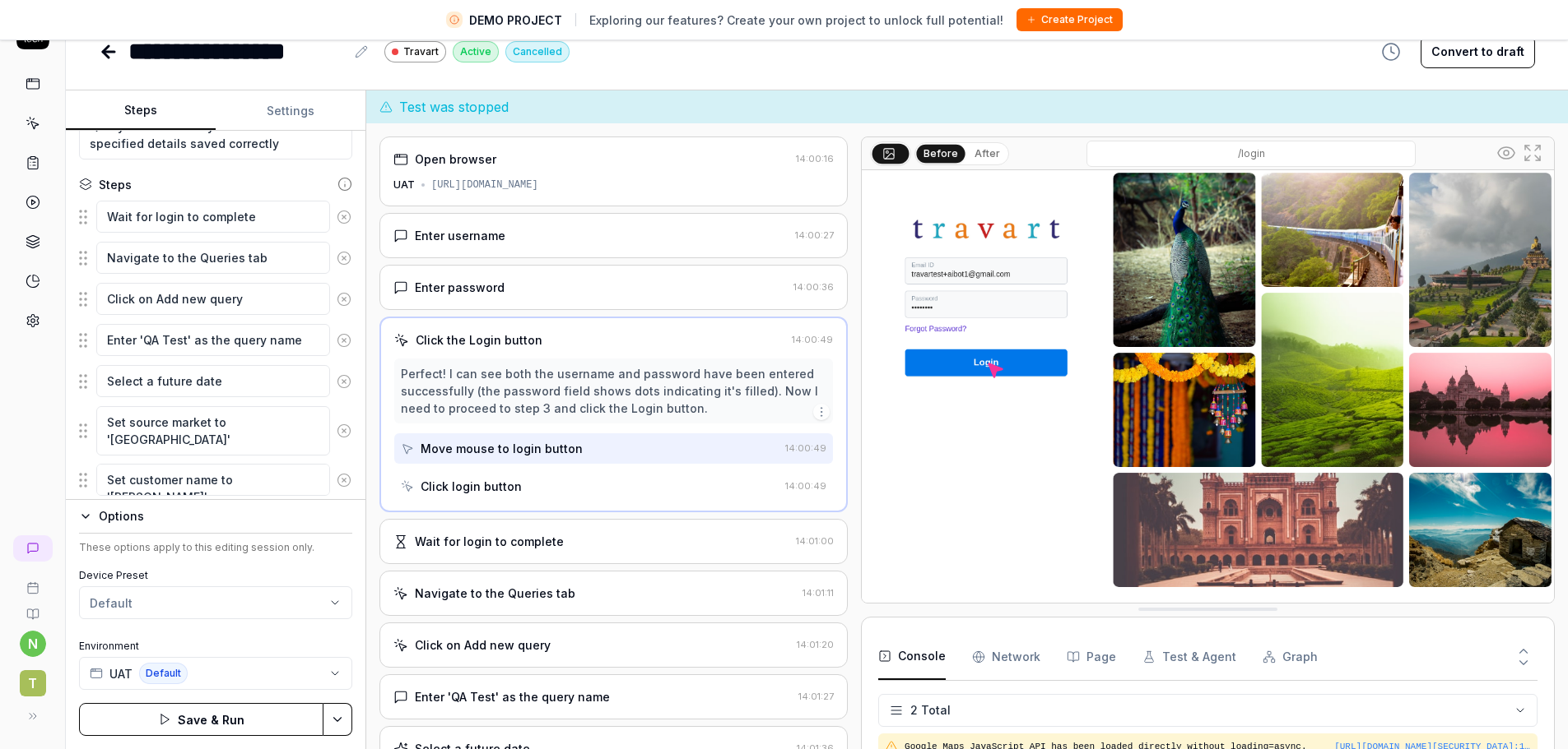
click at [337, 210] on circle at bounding box center [343, 216] width 12 height 12
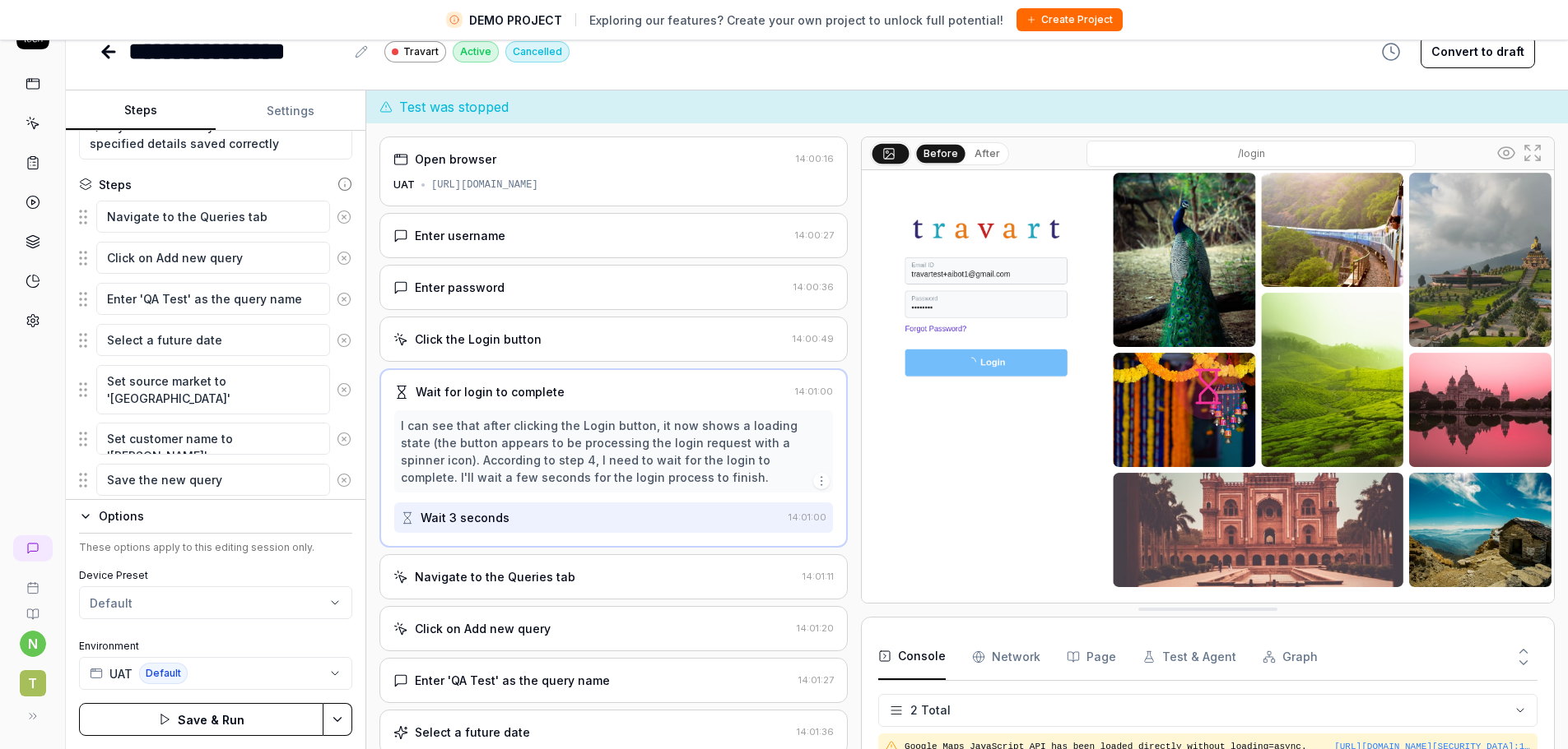
click at [337, 210] on circle at bounding box center [343, 216] width 12 height 12
click at [337, 252] on circle at bounding box center [343, 258] width 12 height 12
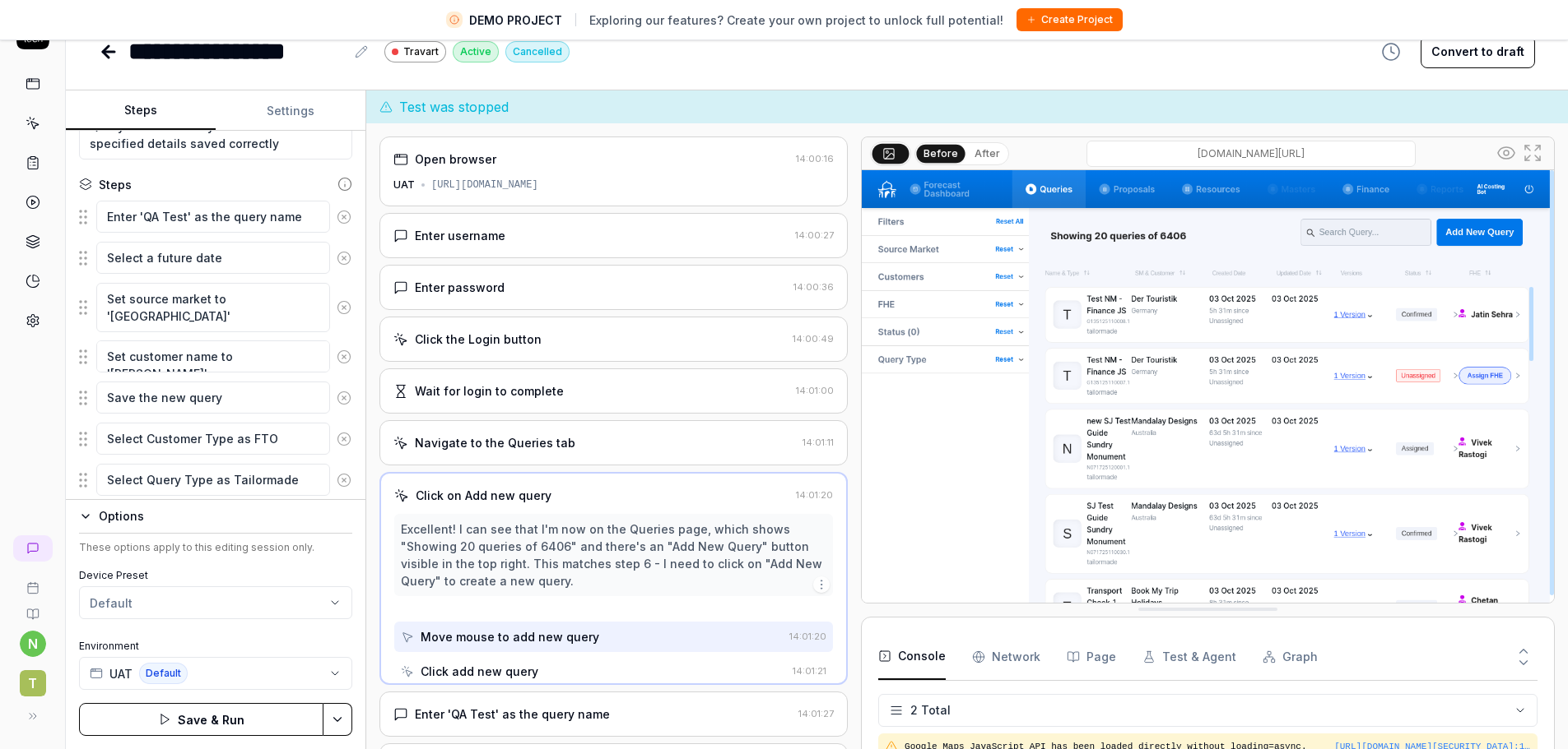
click at [337, 210] on circle at bounding box center [343, 216] width 12 height 12
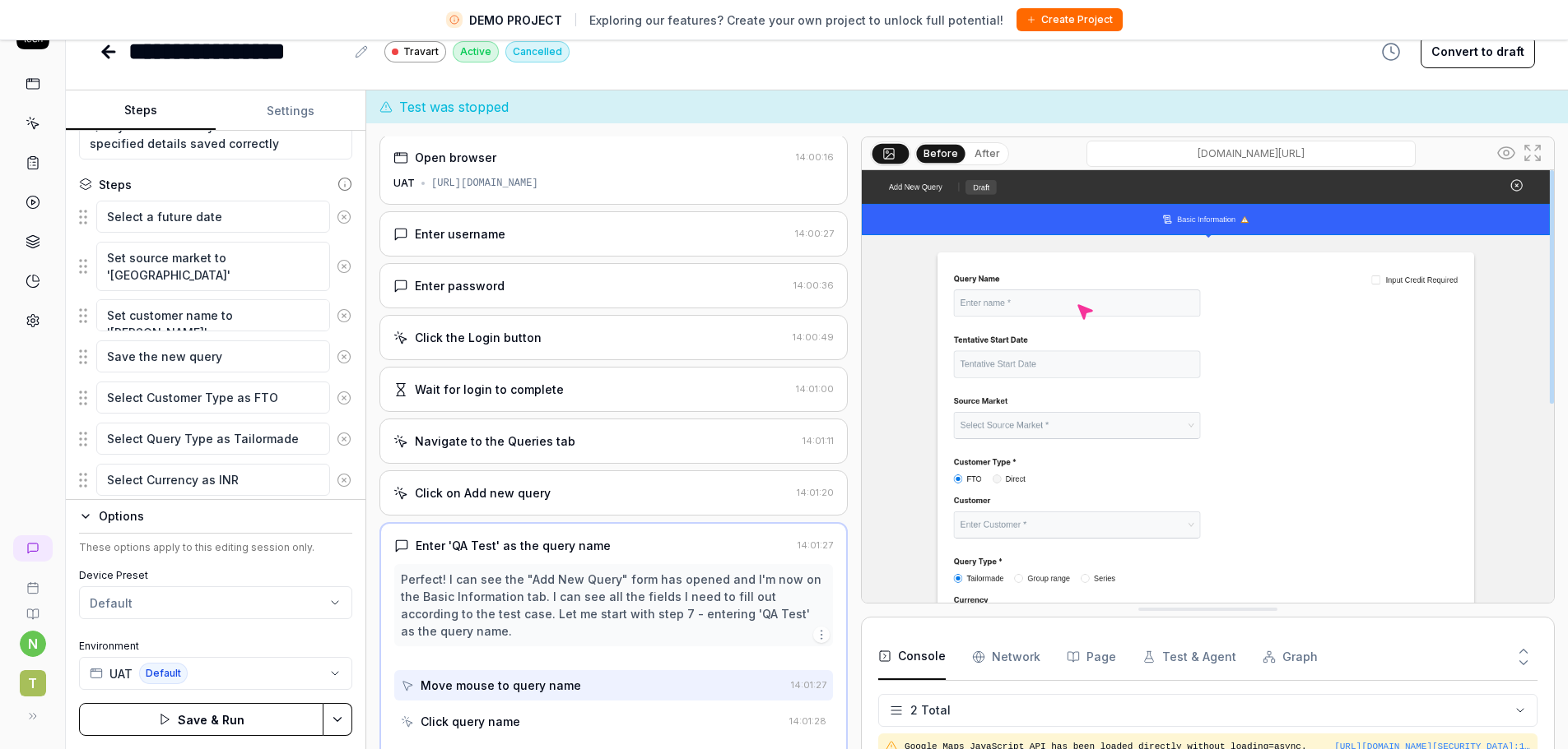
click at [337, 210] on circle at bounding box center [343, 216] width 12 height 12
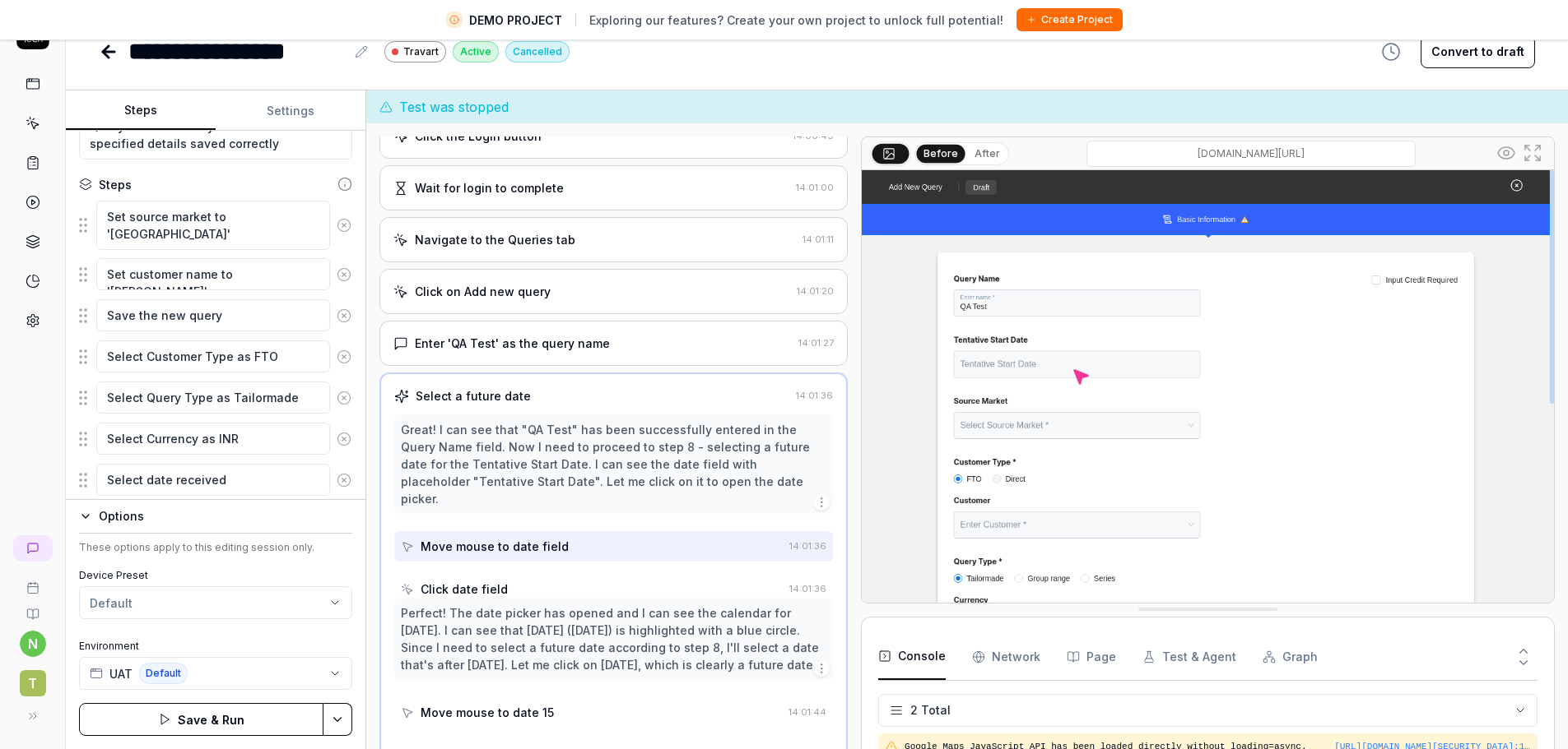
click at [332, 210] on button at bounding box center [344, 224] width 28 height 33
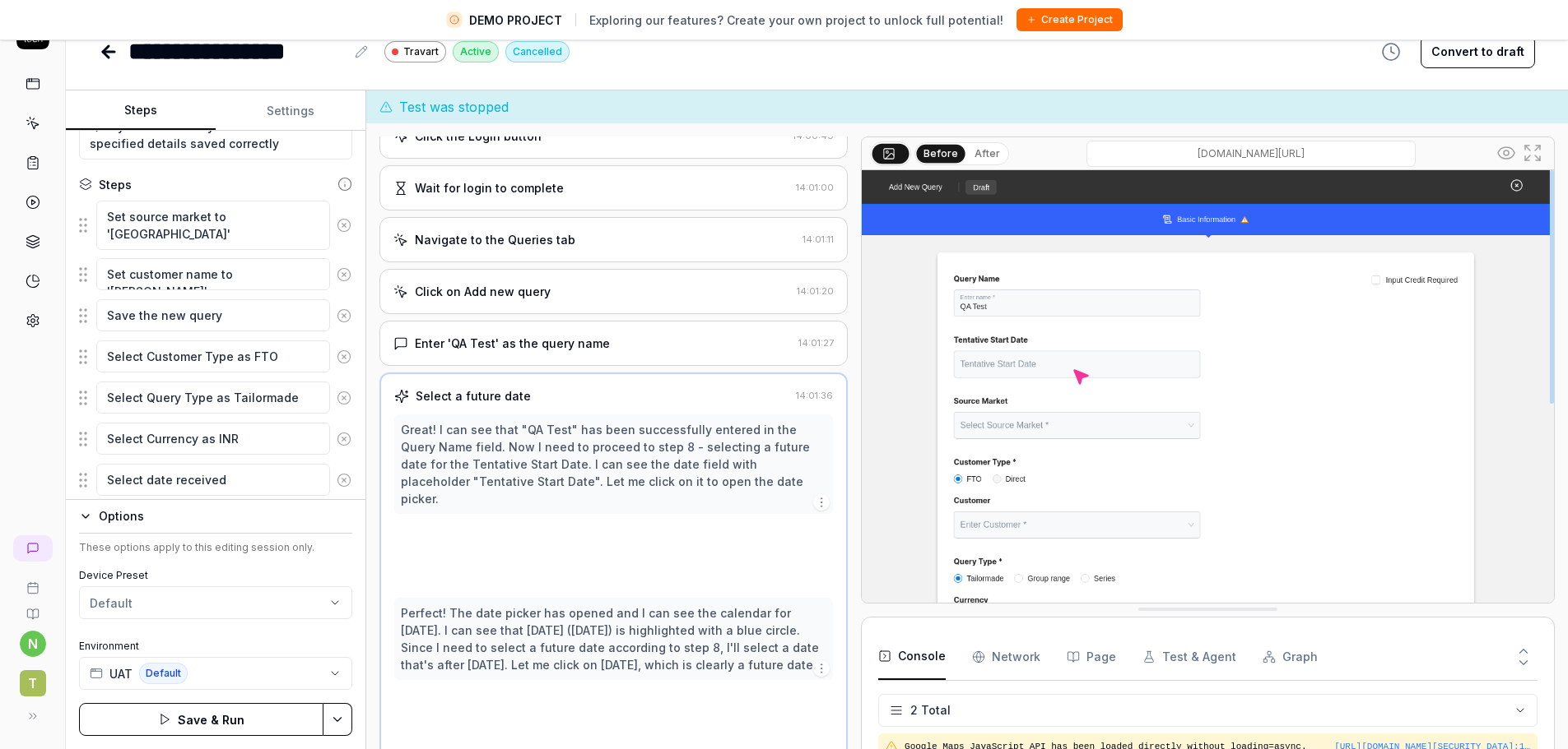
scroll to position [140, 0]
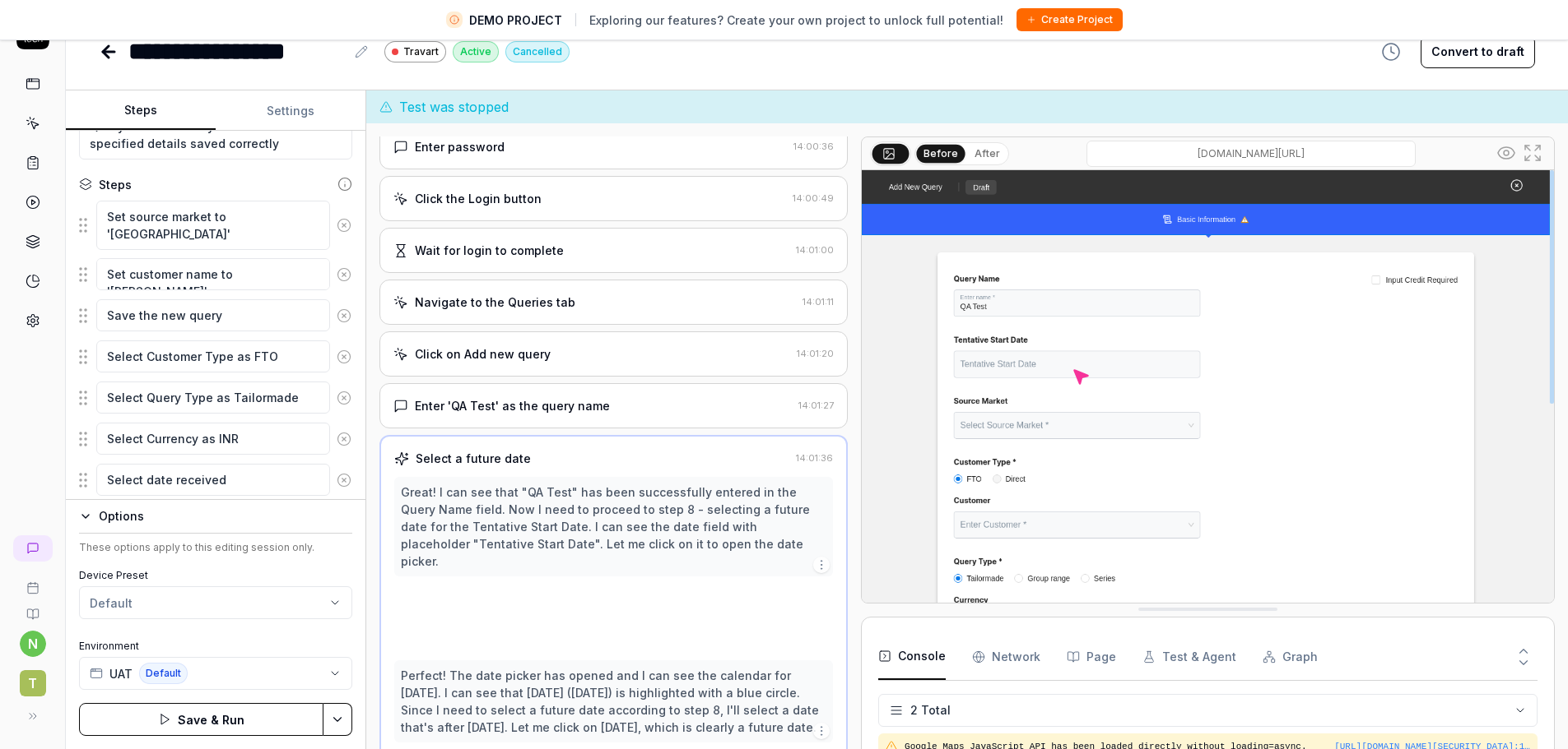
click at [337, 268] on circle at bounding box center [343, 274] width 12 height 12
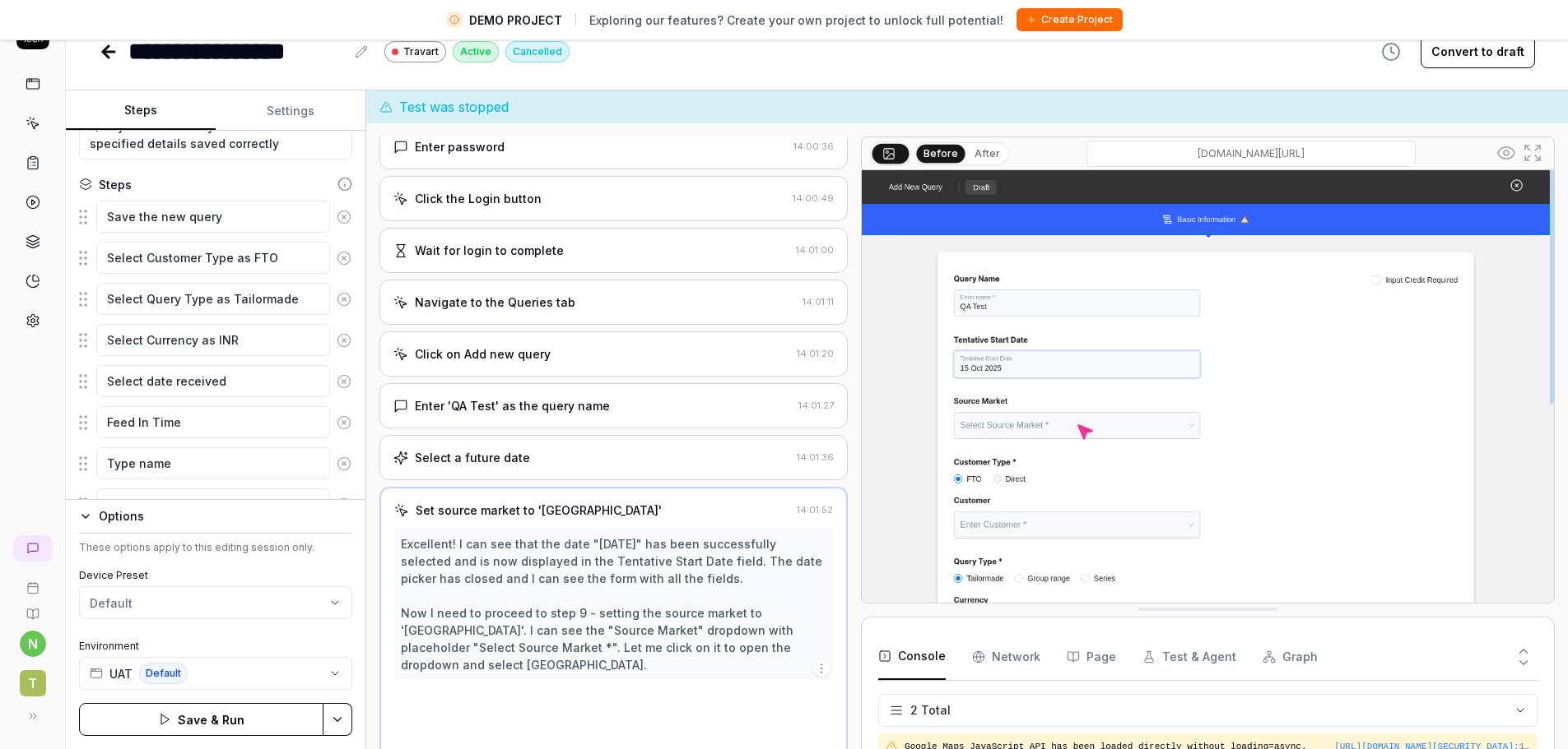
click at [337, 210] on circle at bounding box center [343, 216] width 12 height 12
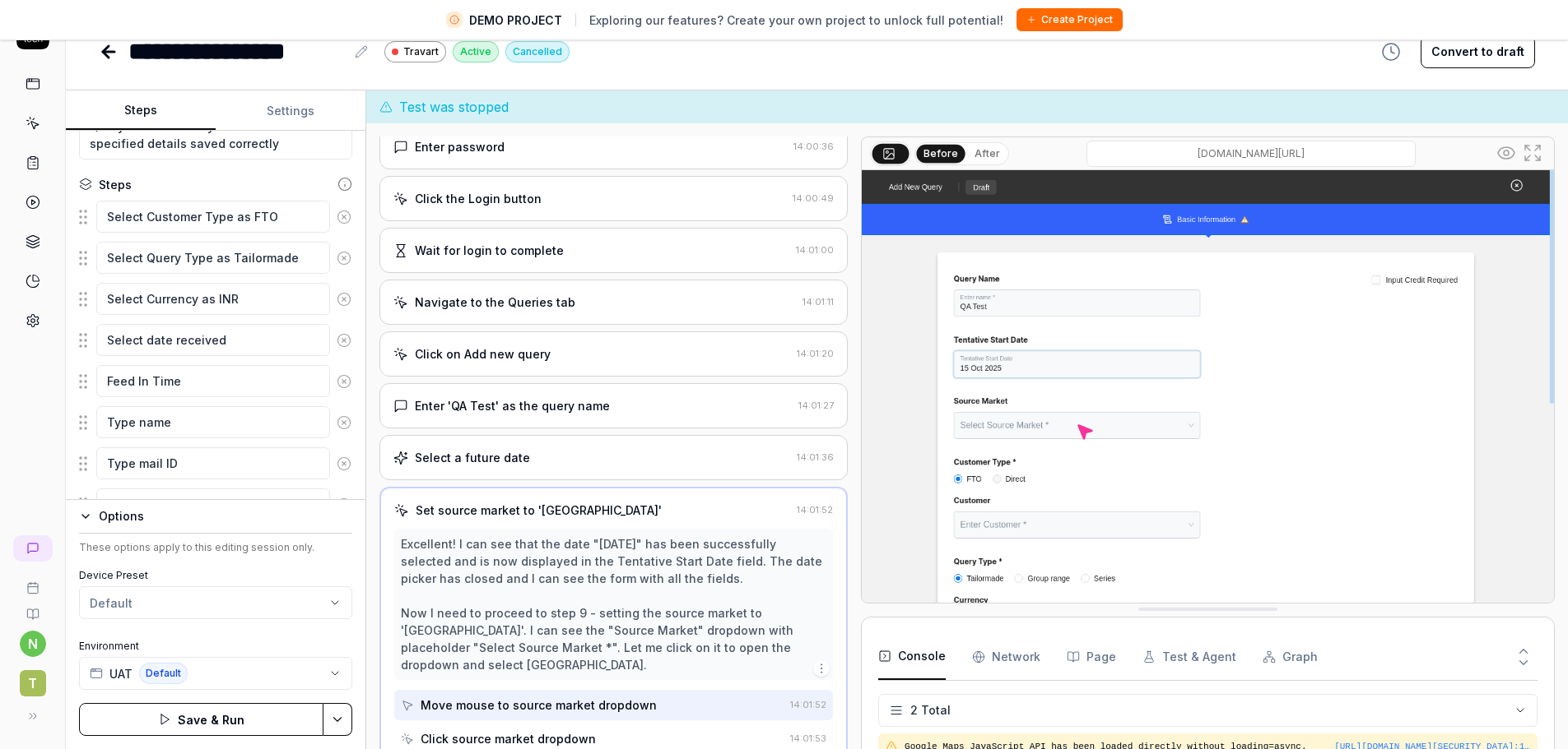
click at [337, 210] on circle at bounding box center [343, 216] width 12 height 12
click at [337, 252] on circle at bounding box center [343, 258] width 12 height 12
click at [337, 210] on circle at bounding box center [343, 216] width 12 height 12
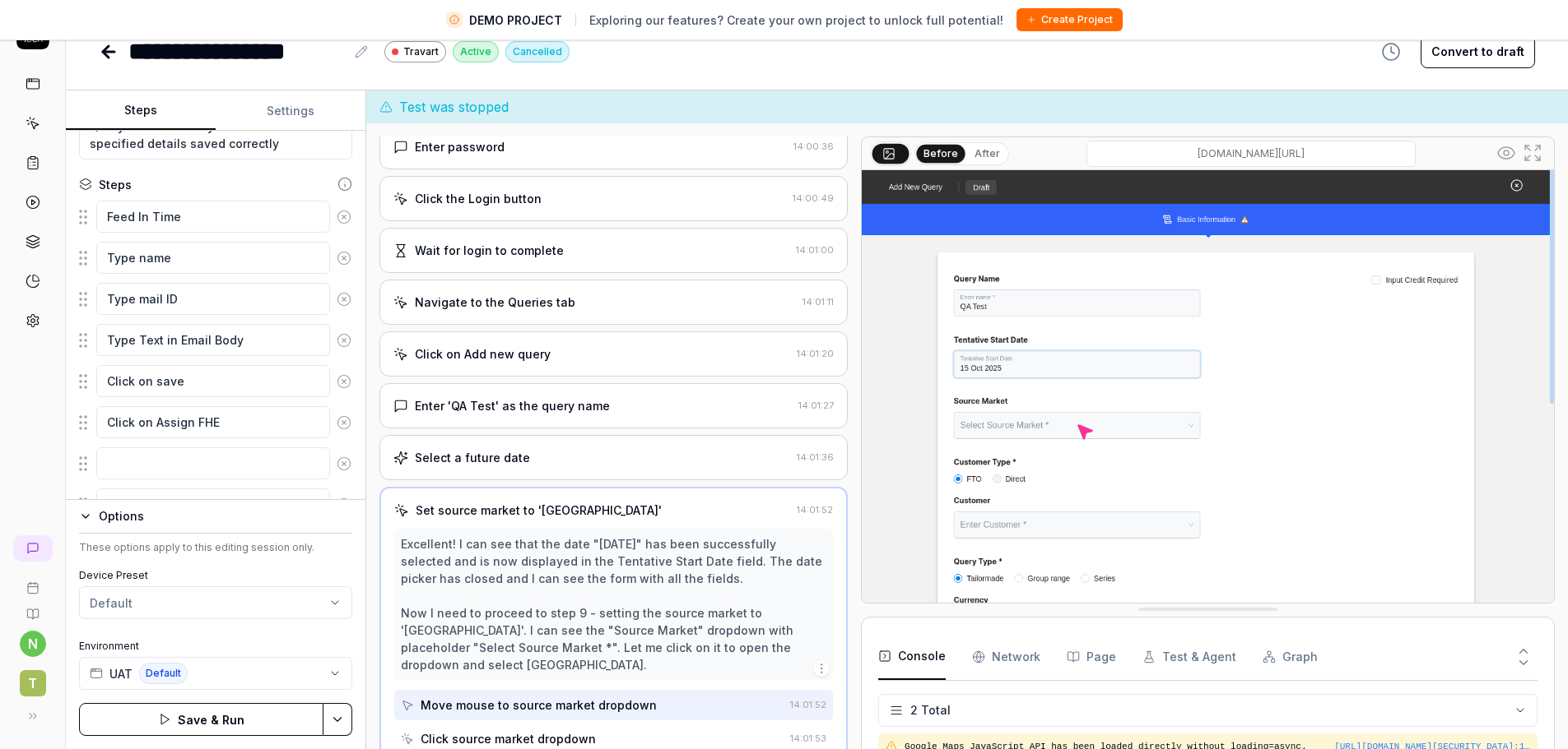
click at [337, 252] on circle at bounding box center [343, 258] width 12 height 12
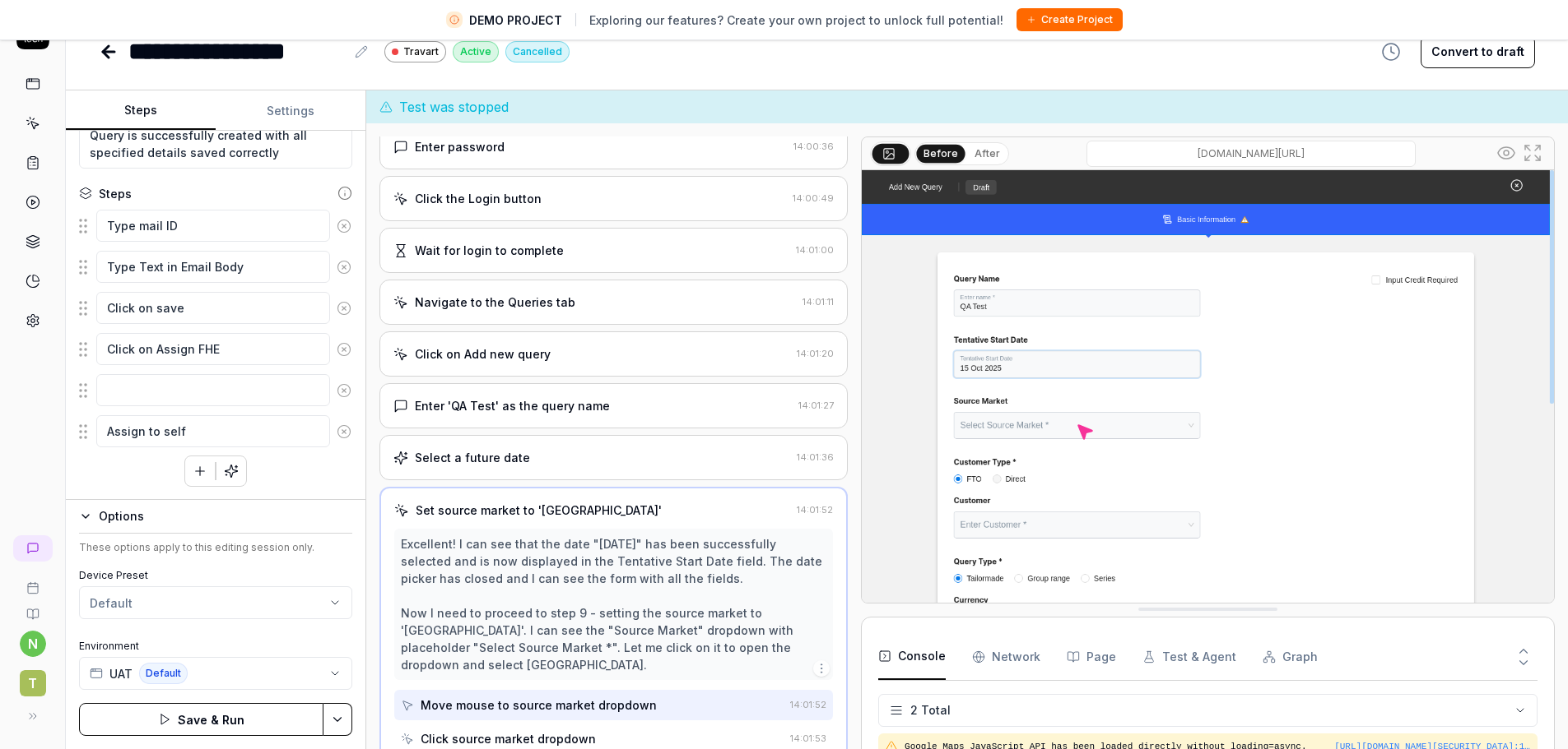
click at [332, 210] on button at bounding box center [344, 225] width 28 height 33
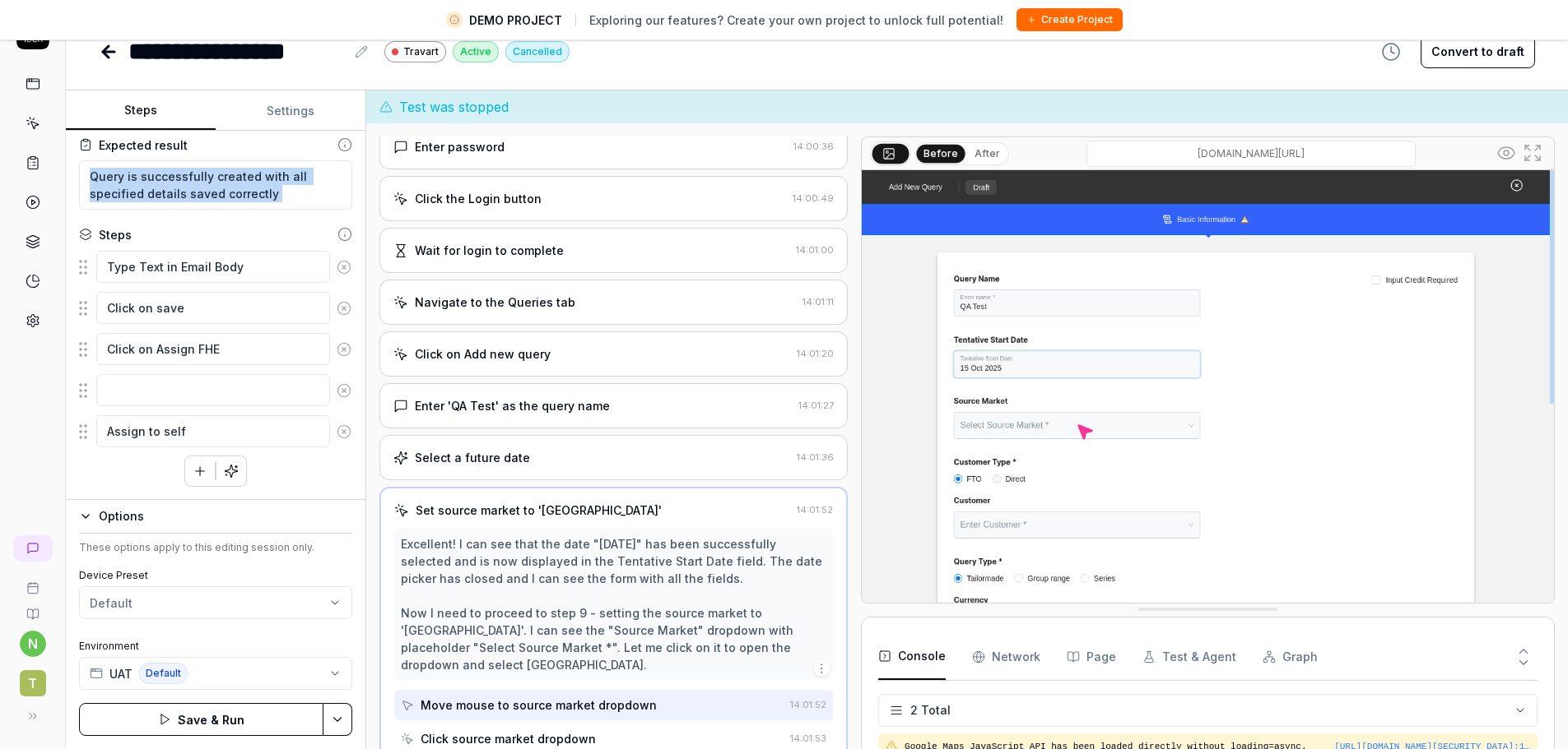
click at [332, 210] on div "Goal Create a new query with name 'QA Test', future date, UK source market, and…" at bounding box center [216, 315] width 300 height 370
click at [336, 262] on icon at bounding box center [343, 267] width 15 height 15
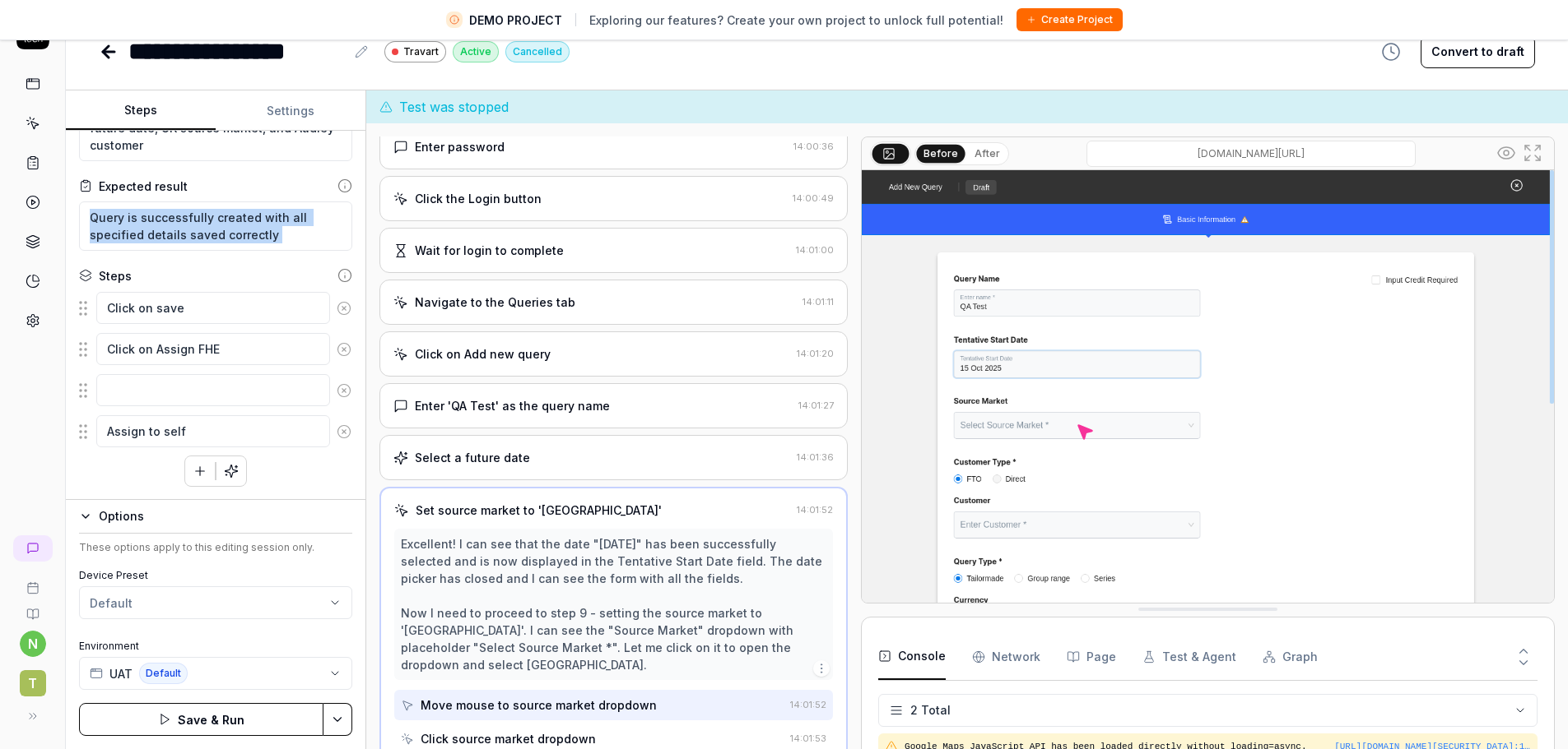
click at [330, 296] on button at bounding box center [344, 307] width 28 height 33
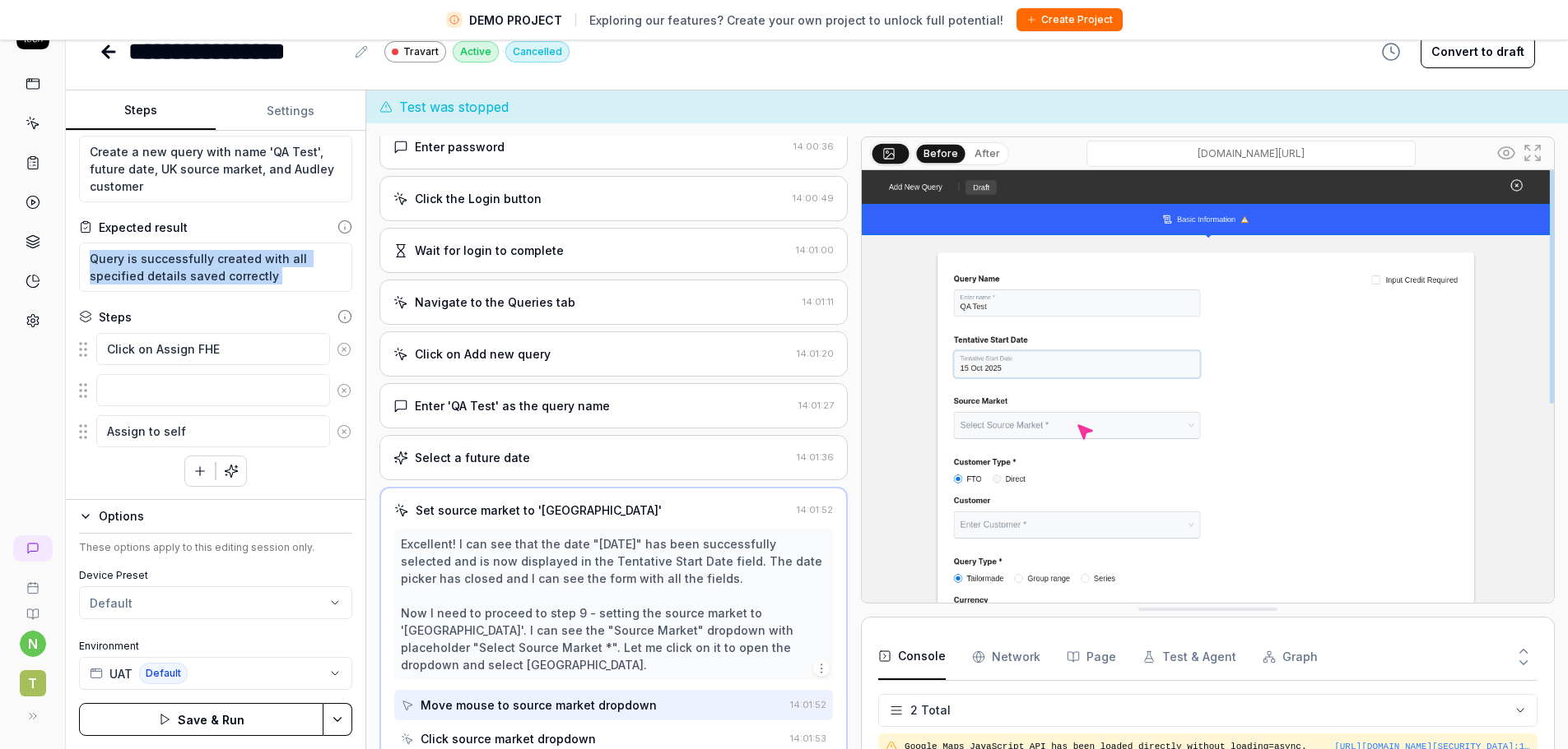
click at [331, 357] on button at bounding box center [344, 349] width 28 height 33
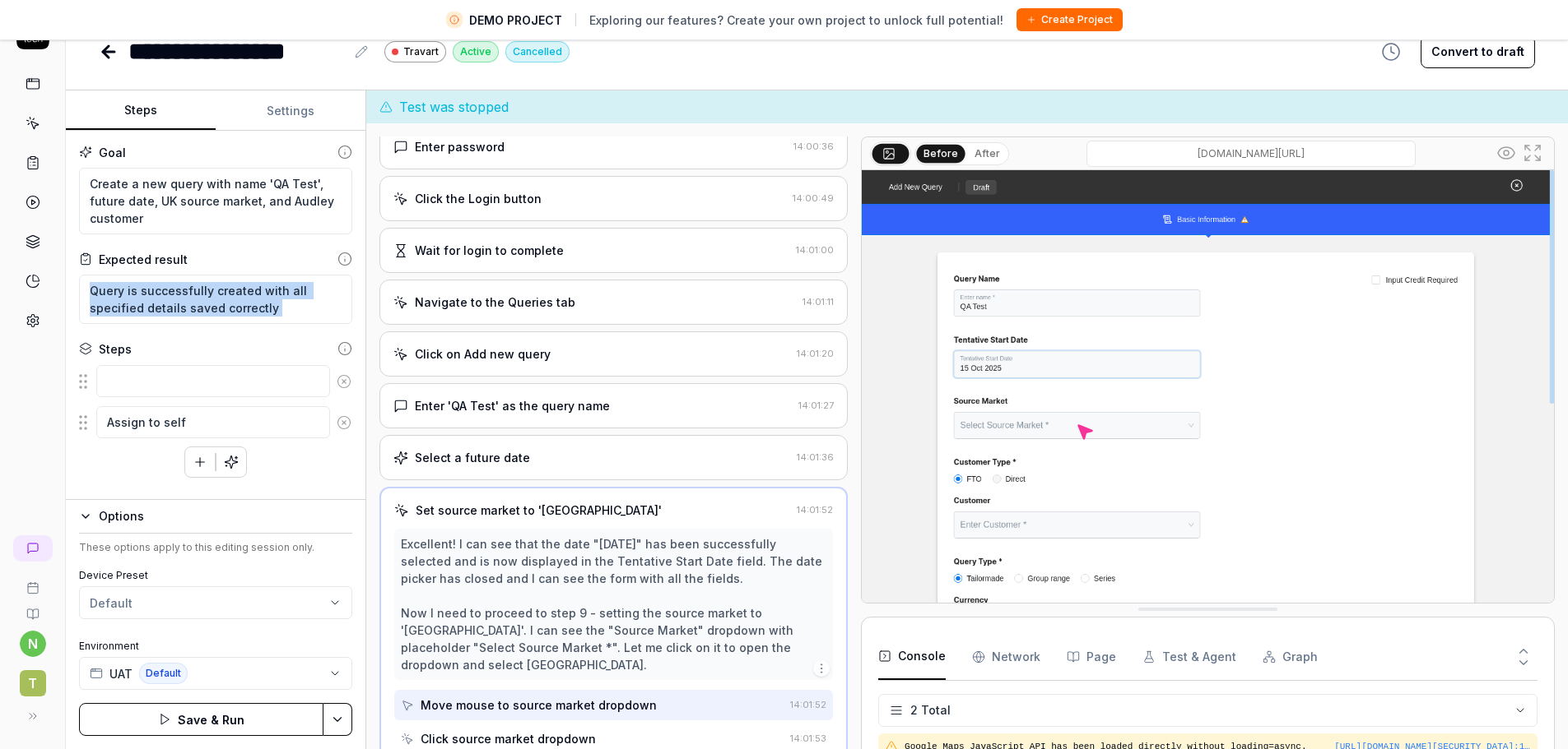
scroll to position [0, 0]
click at [335, 383] on button at bounding box center [344, 381] width 28 height 33
click at [340, 380] on icon at bounding box center [343, 381] width 15 height 15
click at [237, 410] on icon "button" at bounding box center [231, 410] width 12 height 12
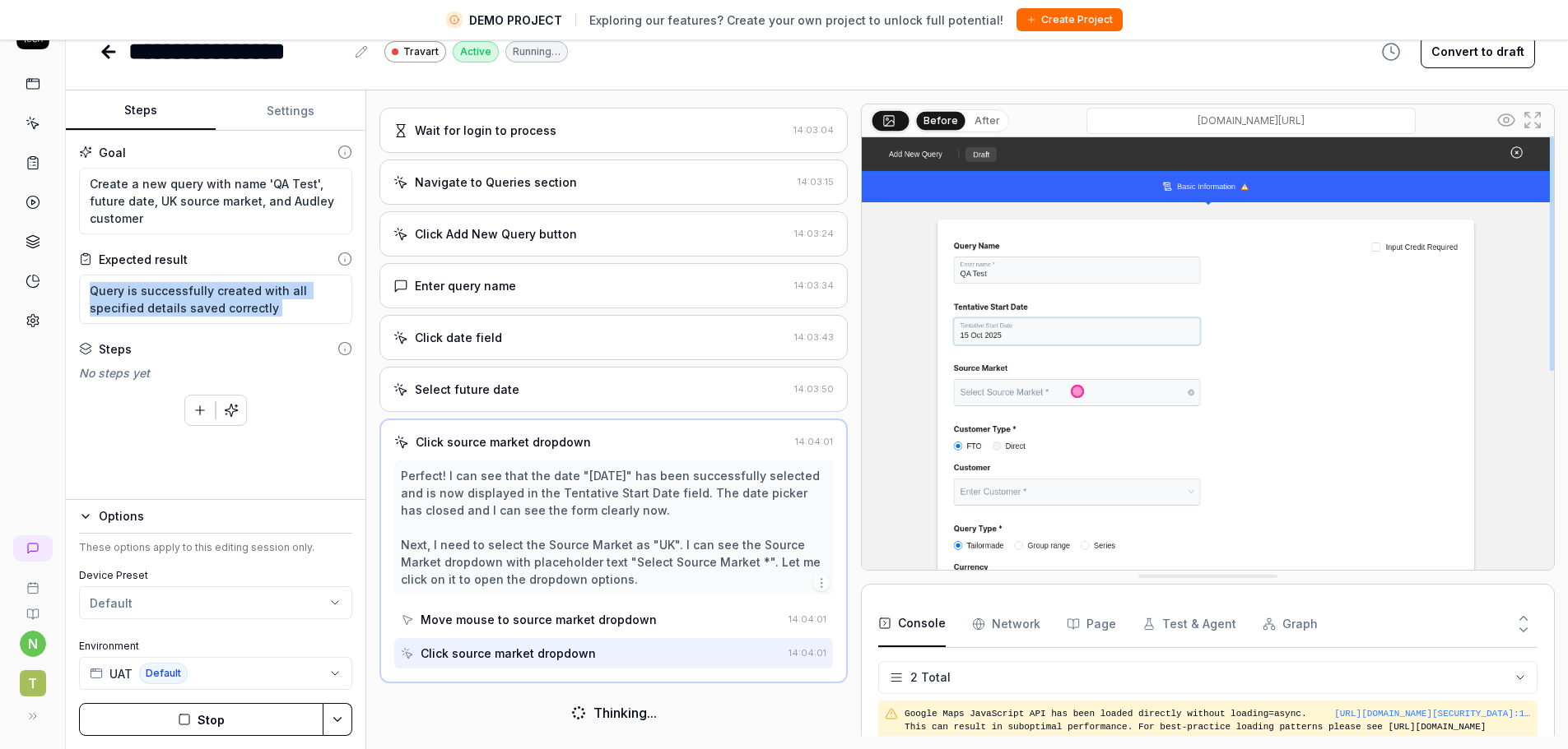
scroll to position [228, 0]
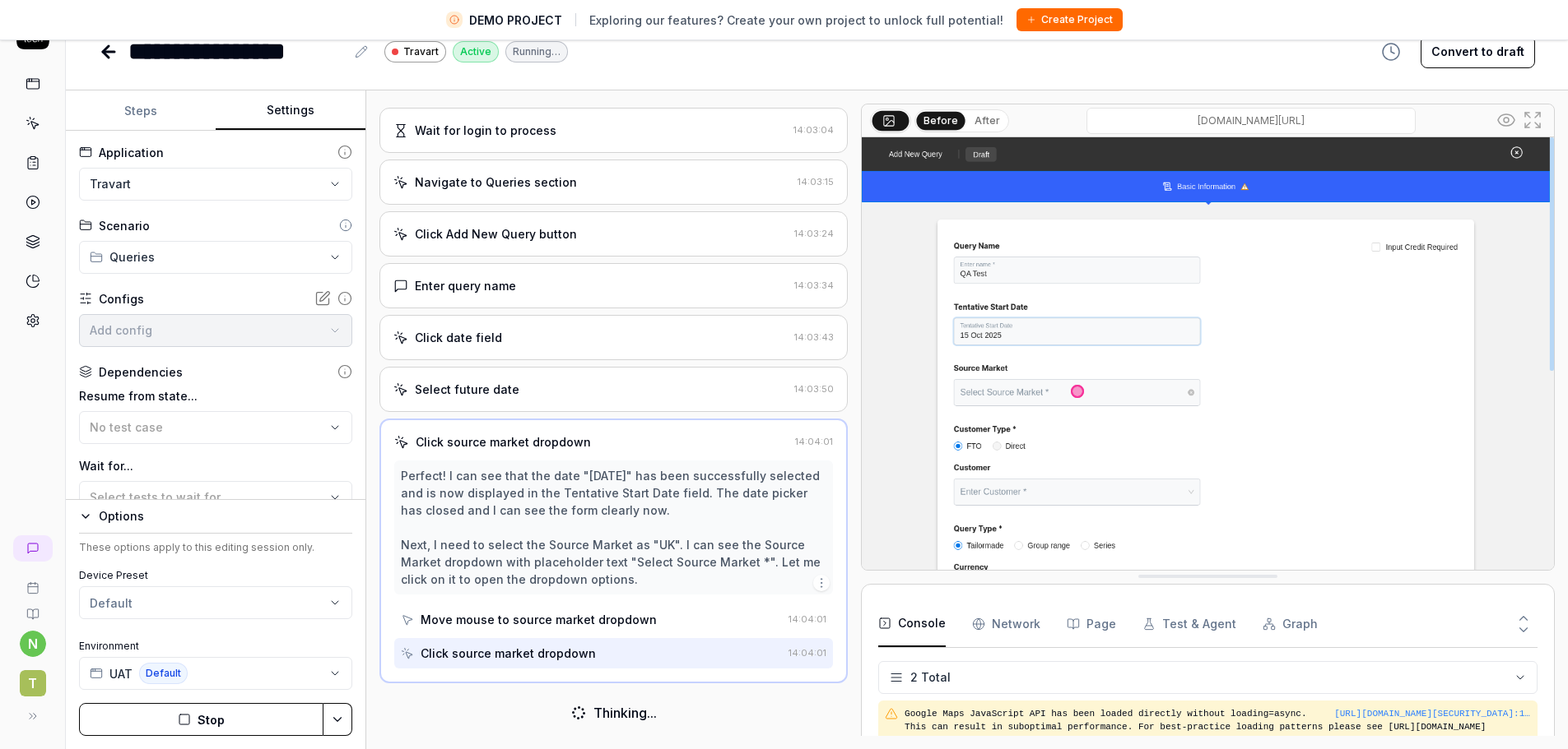
click at [296, 119] on button "Settings" at bounding box center [290, 111] width 149 height 40
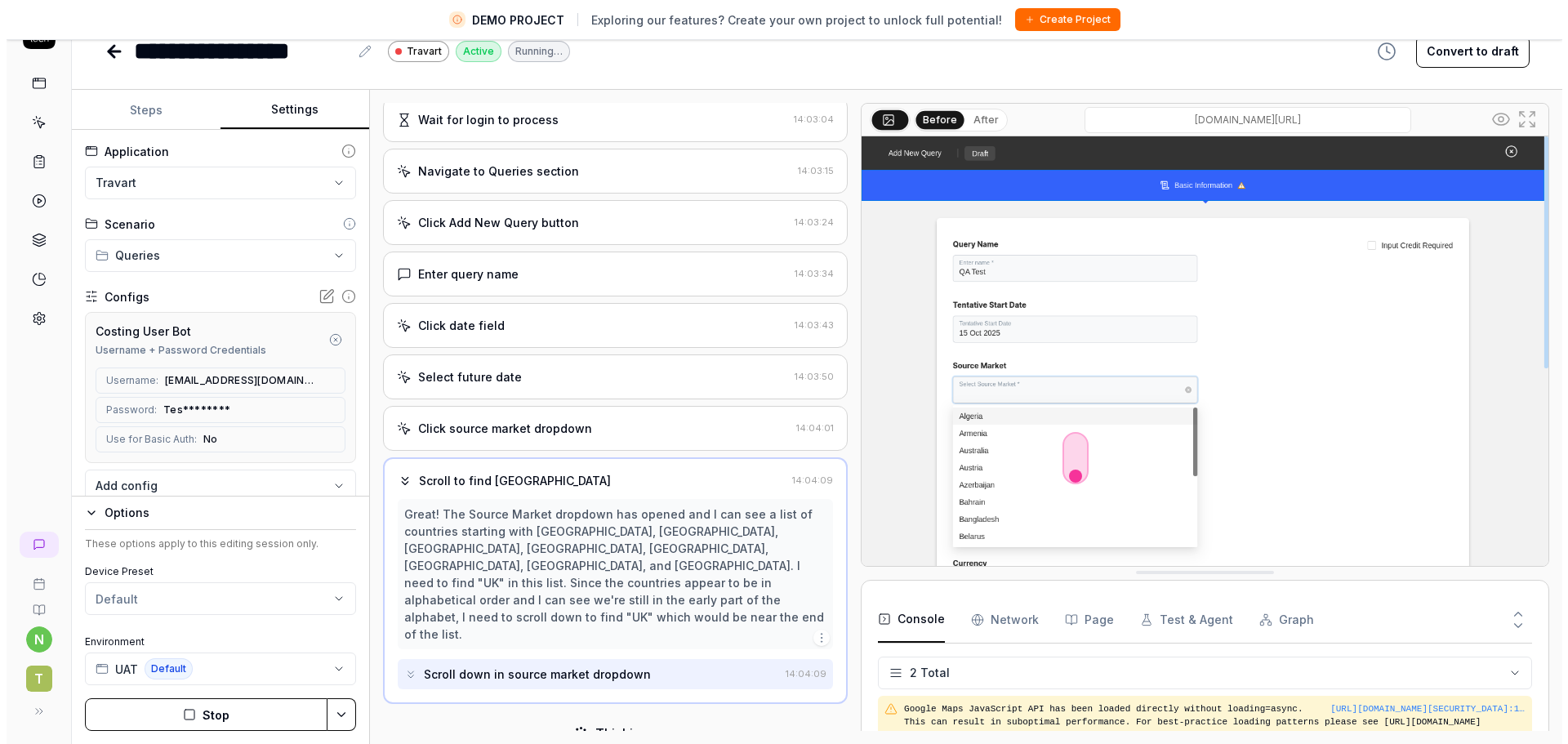
scroll to position [227, 0]
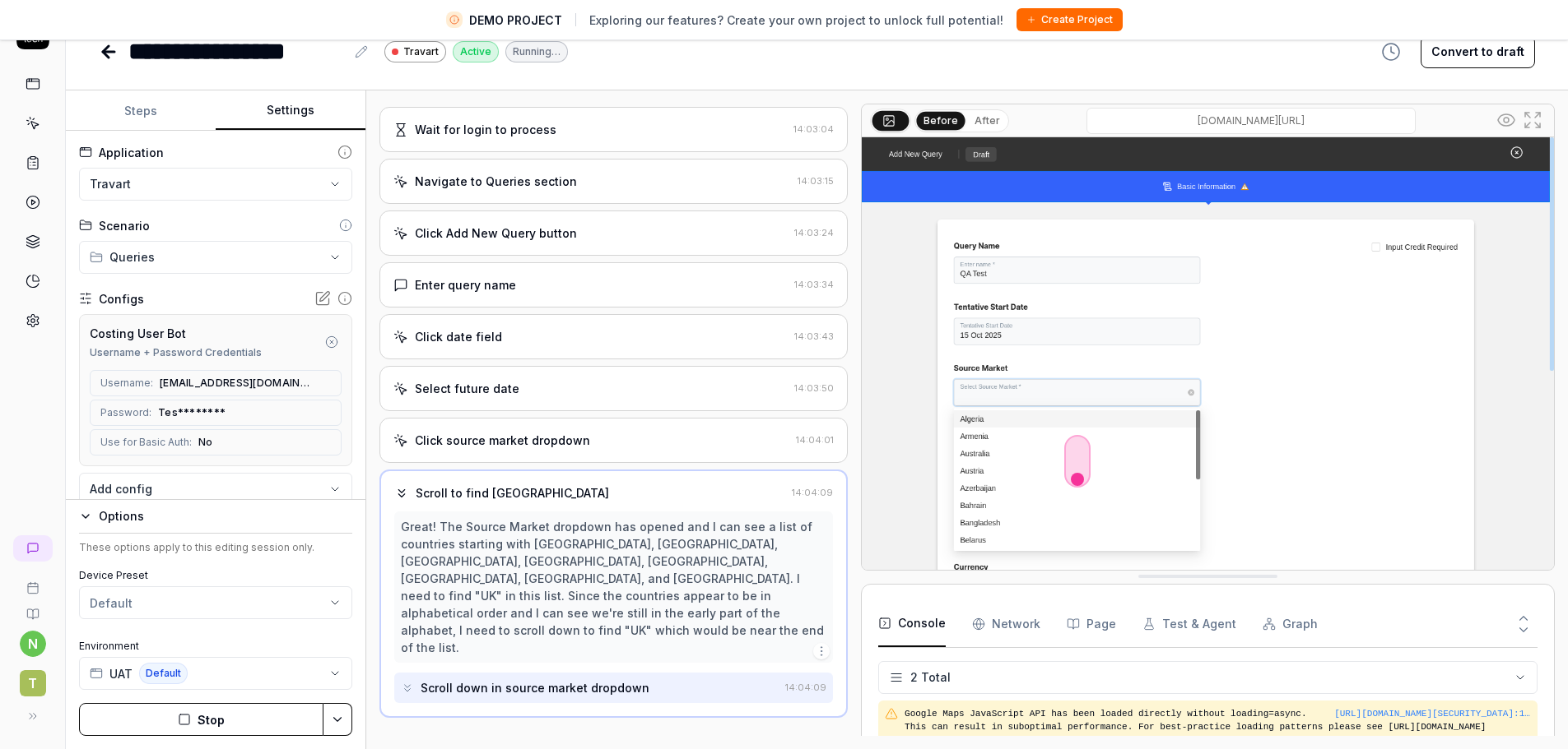
click at [184, 267] on html "**********" at bounding box center [784, 355] width 1568 height 788
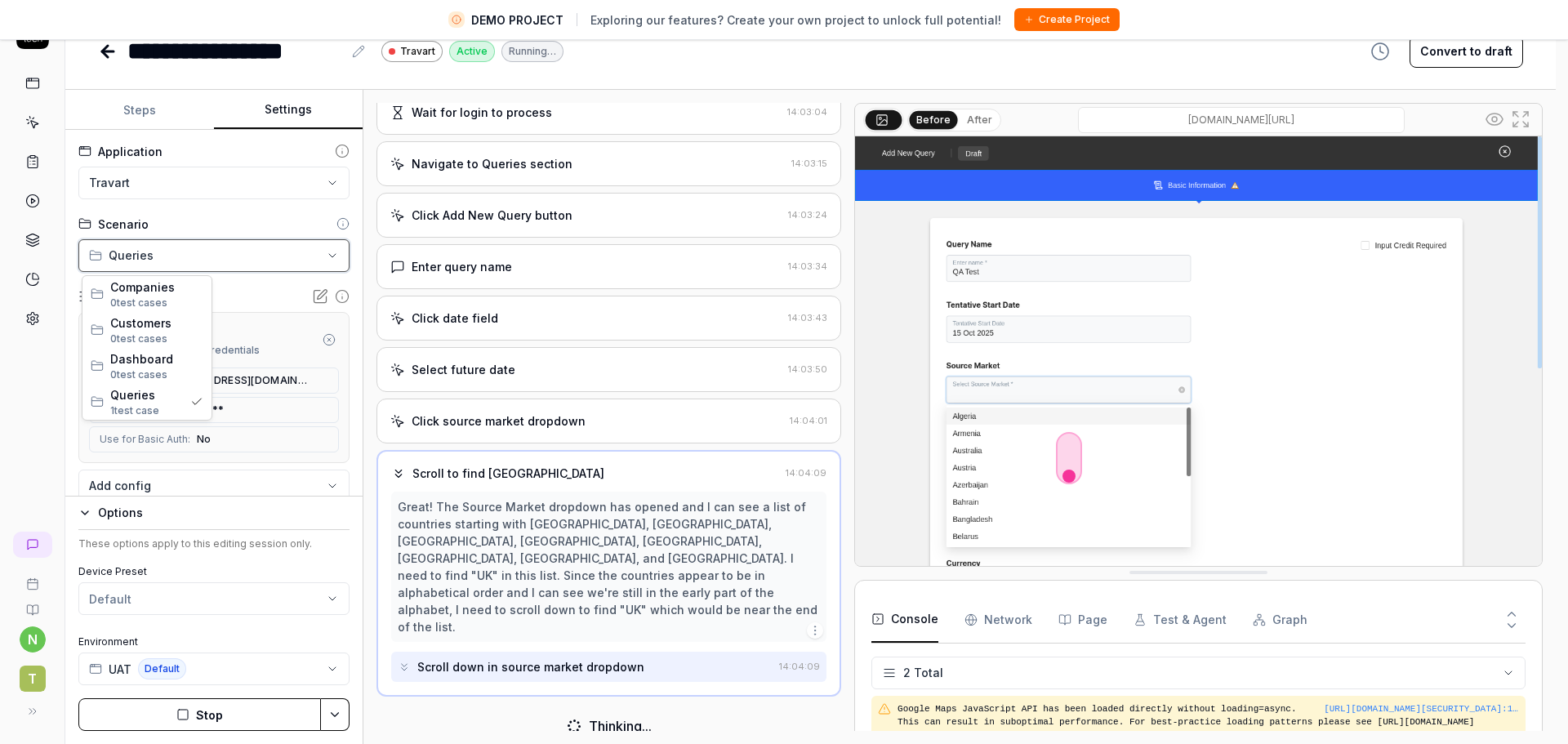
click at [183, 265] on html "**********" at bounding box center [784, 352] width 1568 height 782
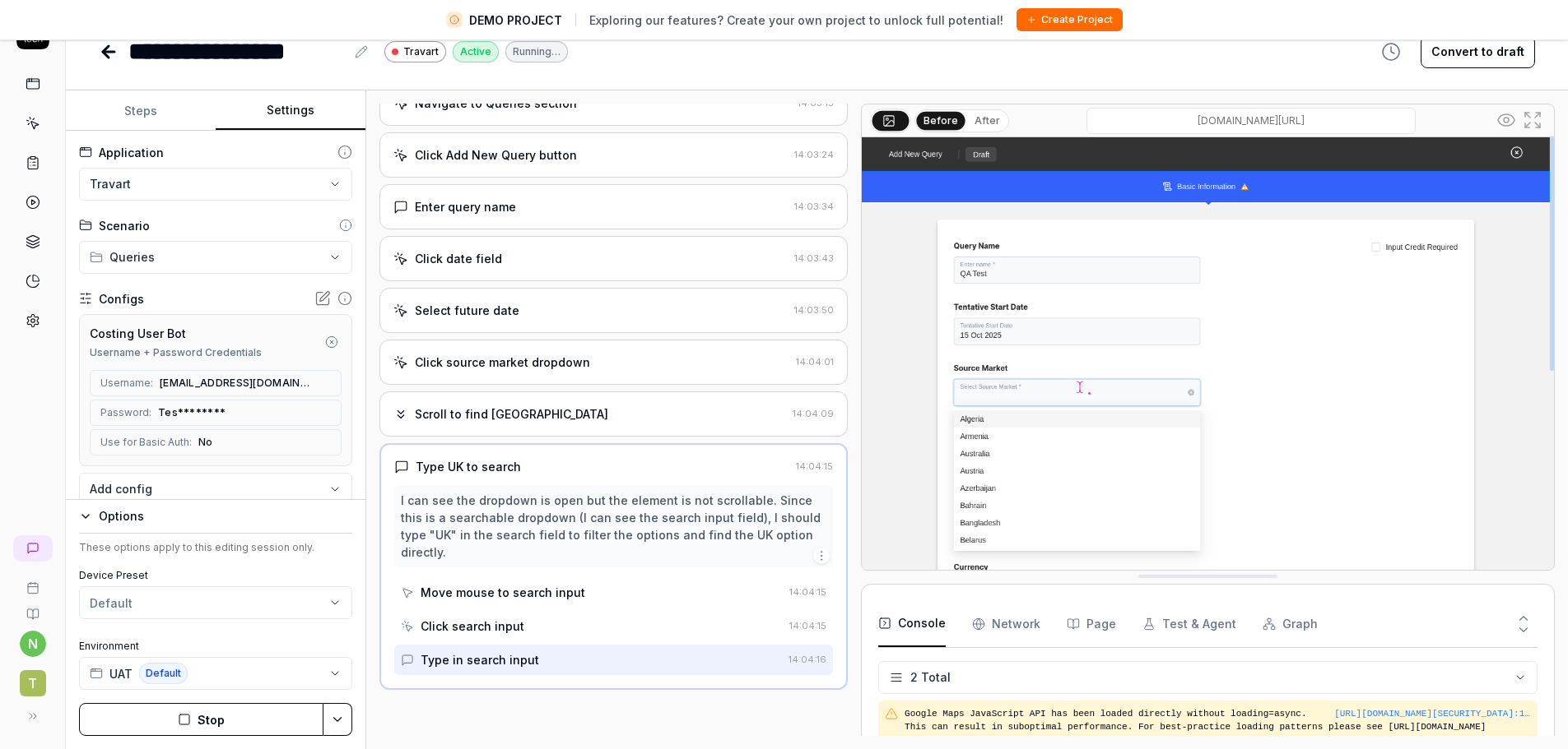
click at [210, 276] on div "**********" at bounding box center [216, 315] width 300 height 370
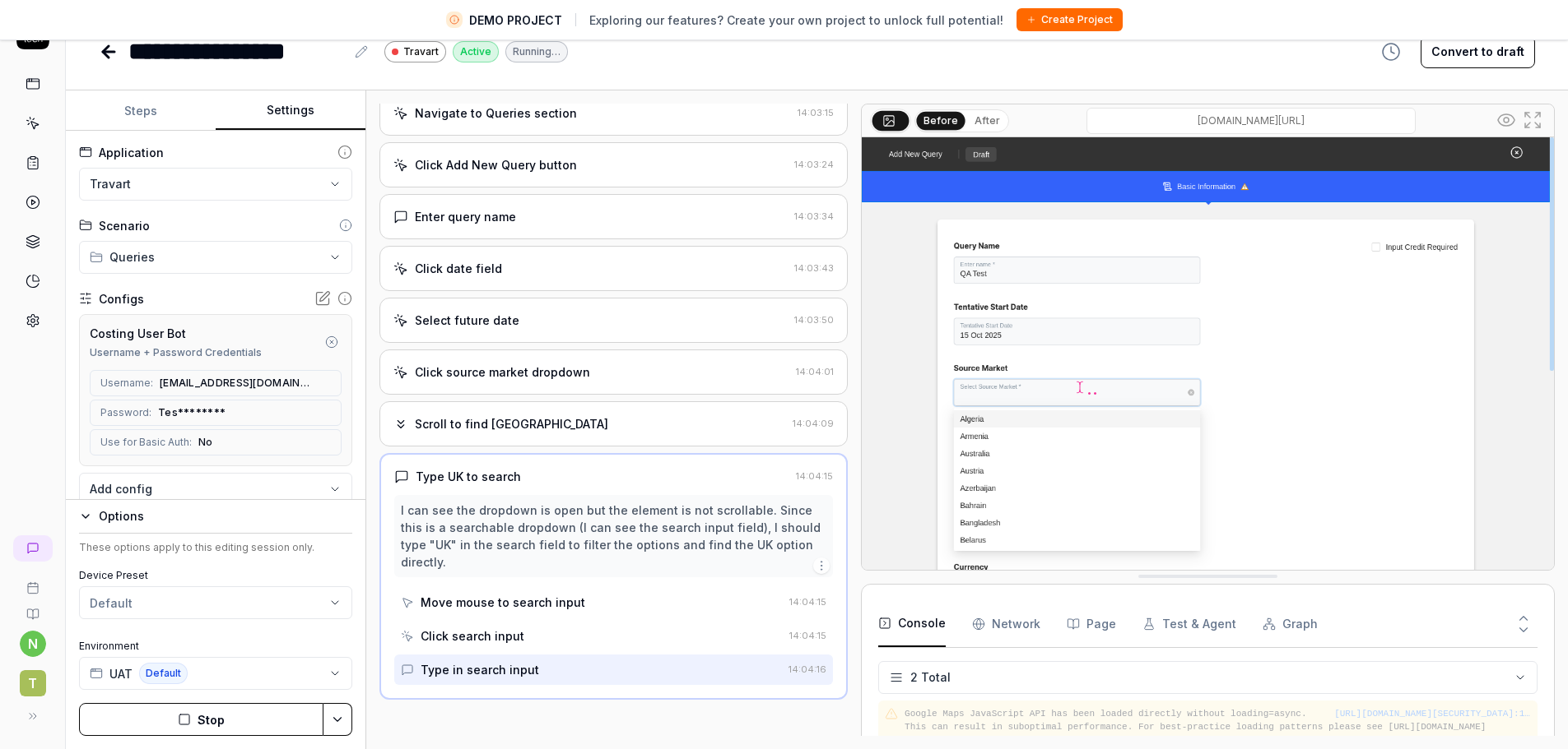
scroll to position [296, 0]
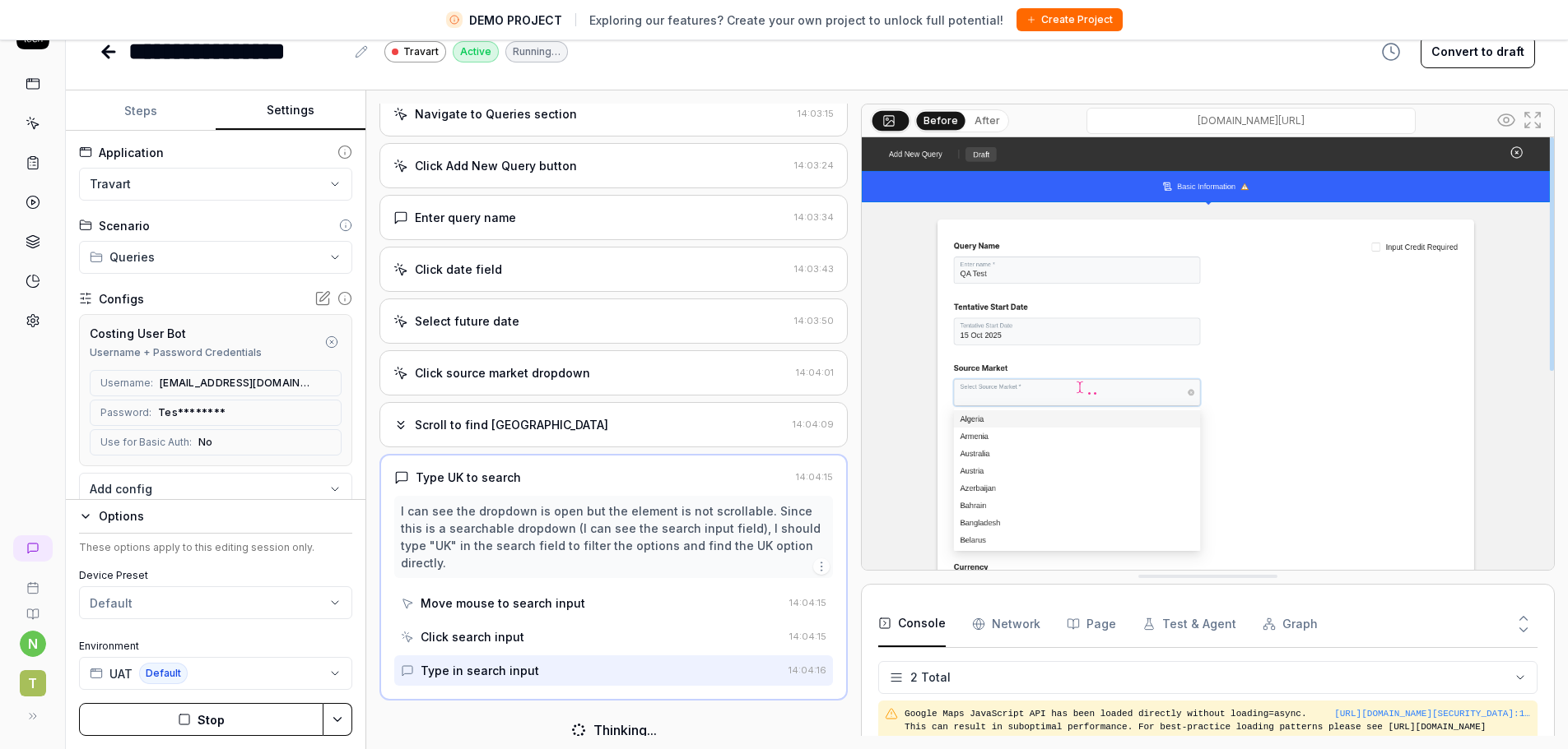
click at [209, 268] on html "**********" at bounding box center [784, 355] width 1568 height 788
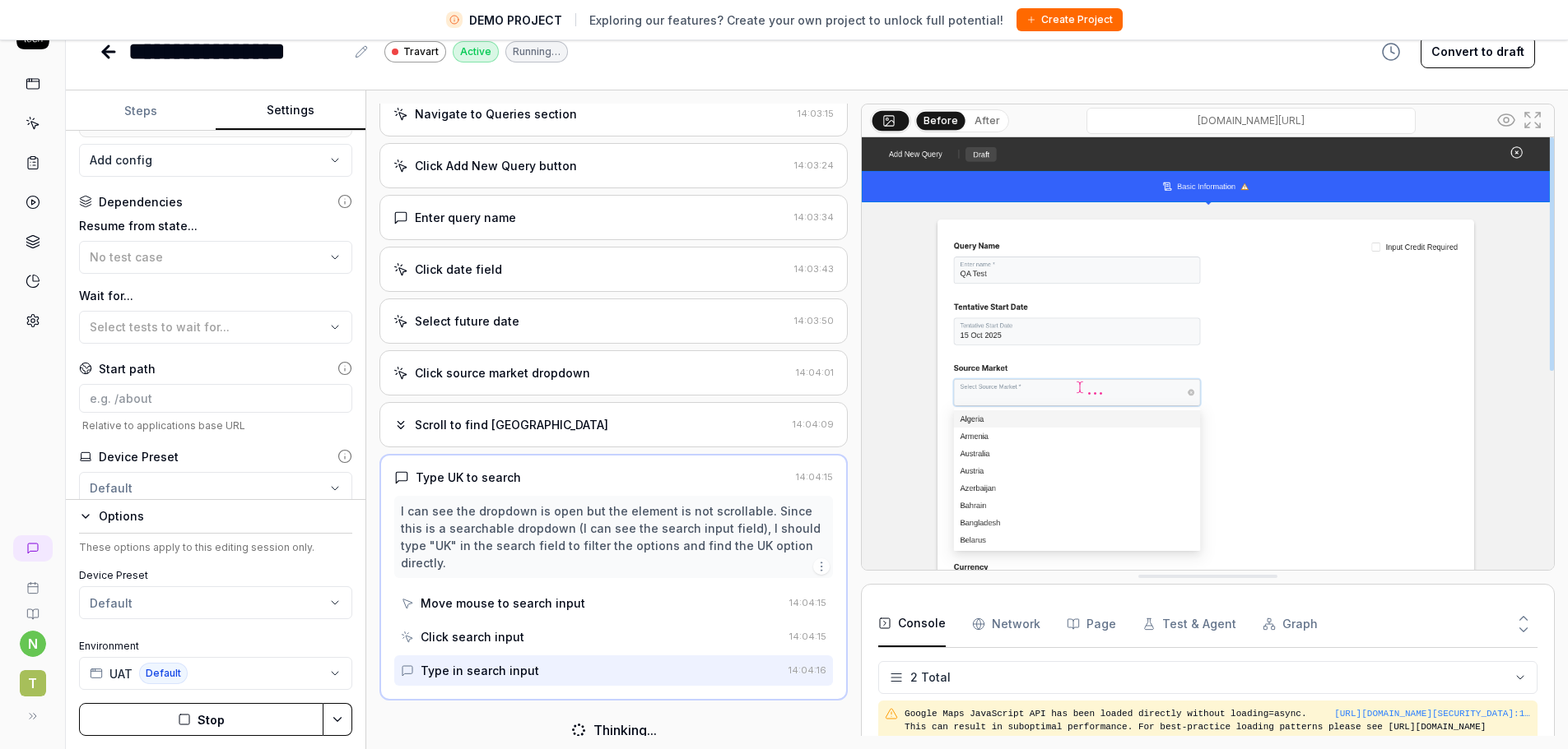
scroll to position [383, 0]
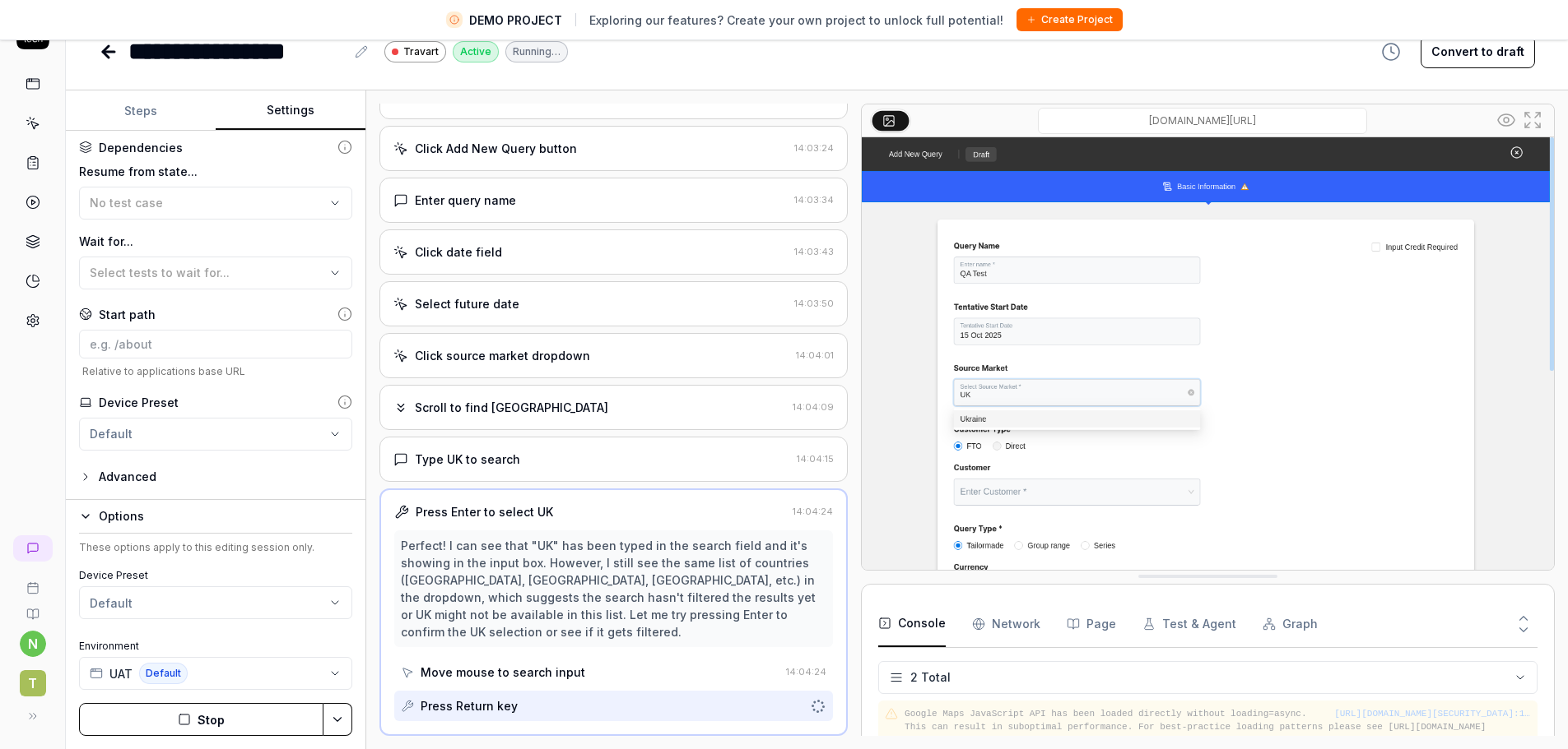
click at [149, 478] on div "Advanced" at bounding box center [128, 477] width 57 height 20
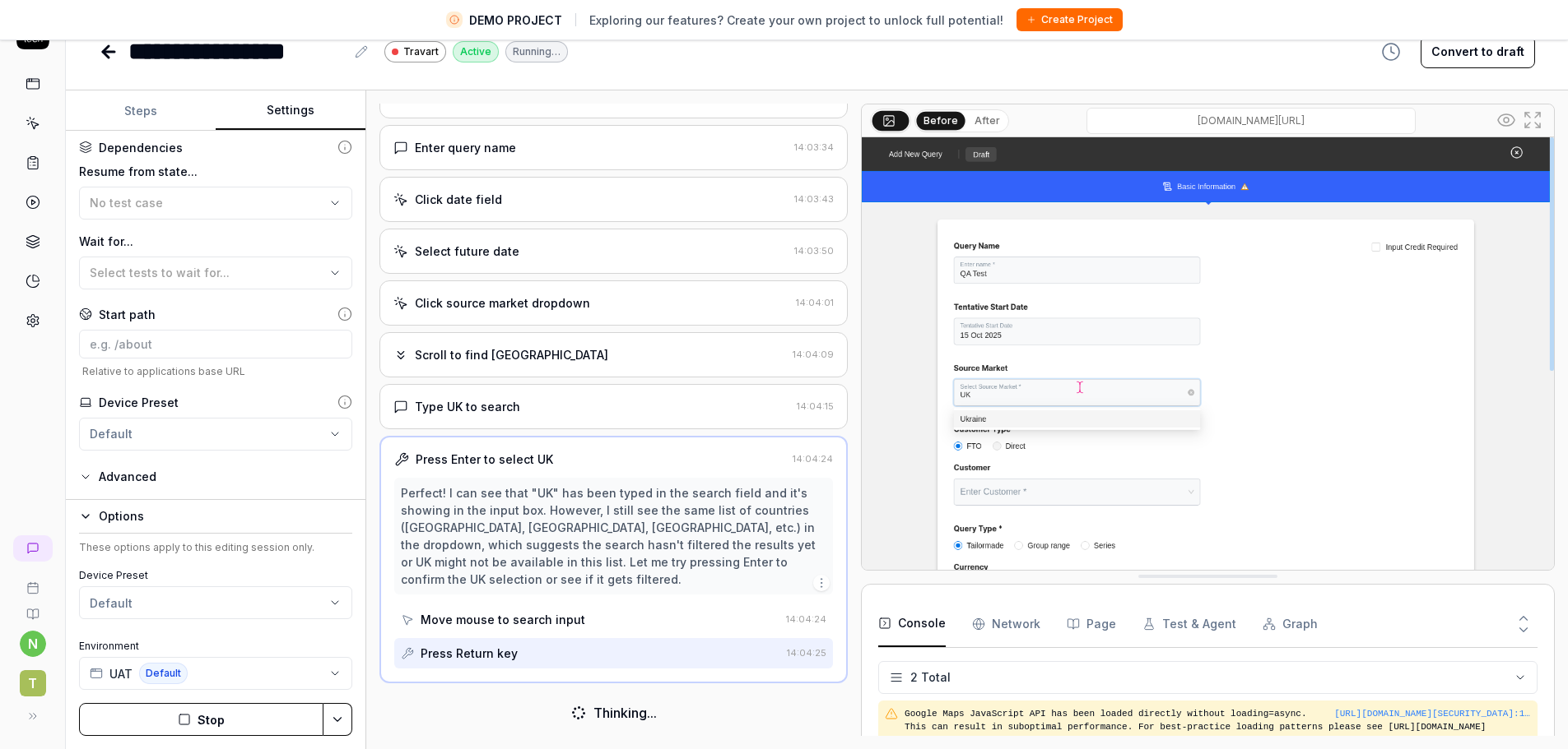
scroll to position [513, 0]
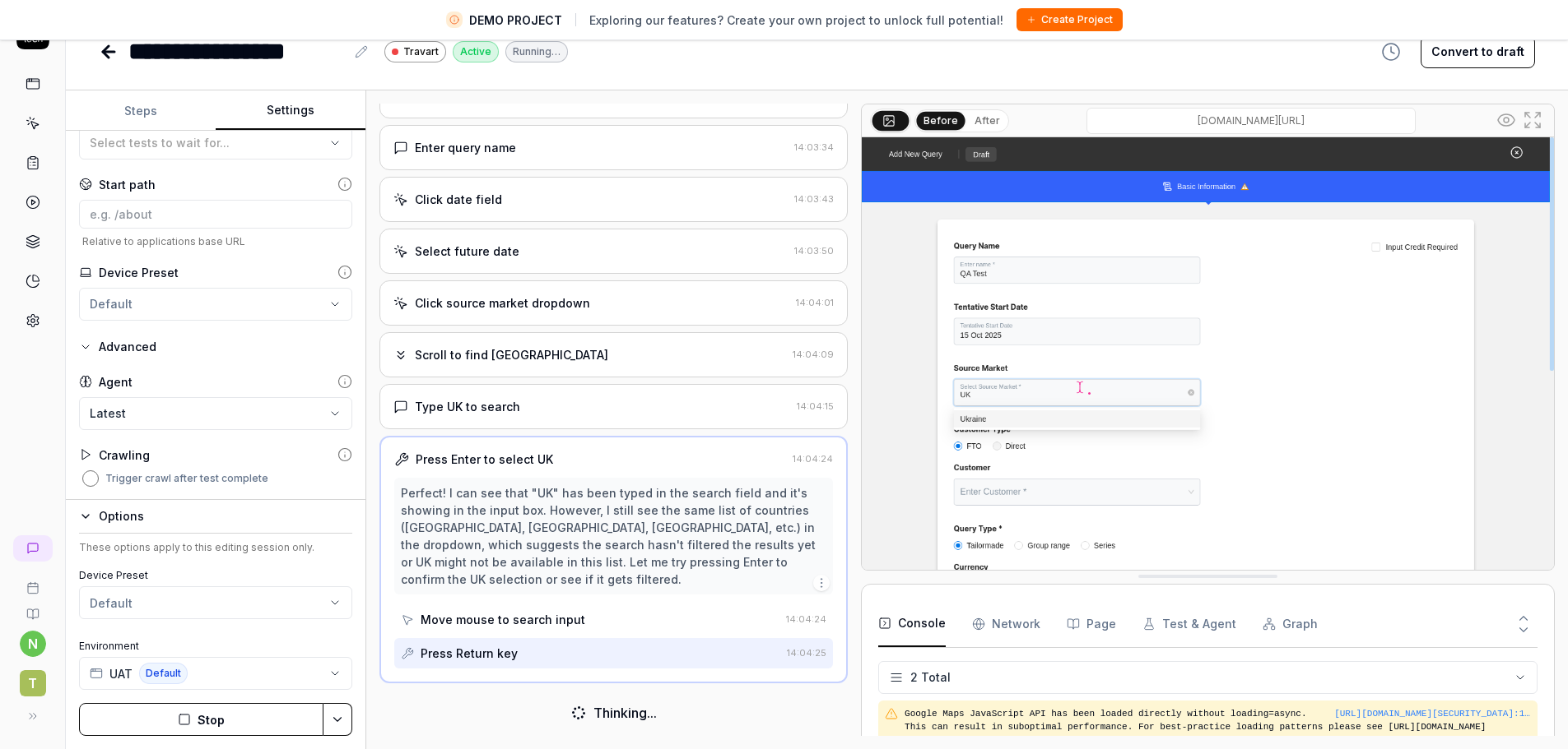
click at [91, 485] on button "Trigger crawl after test complete" at bounding box center [90, 478] width 17 height 17
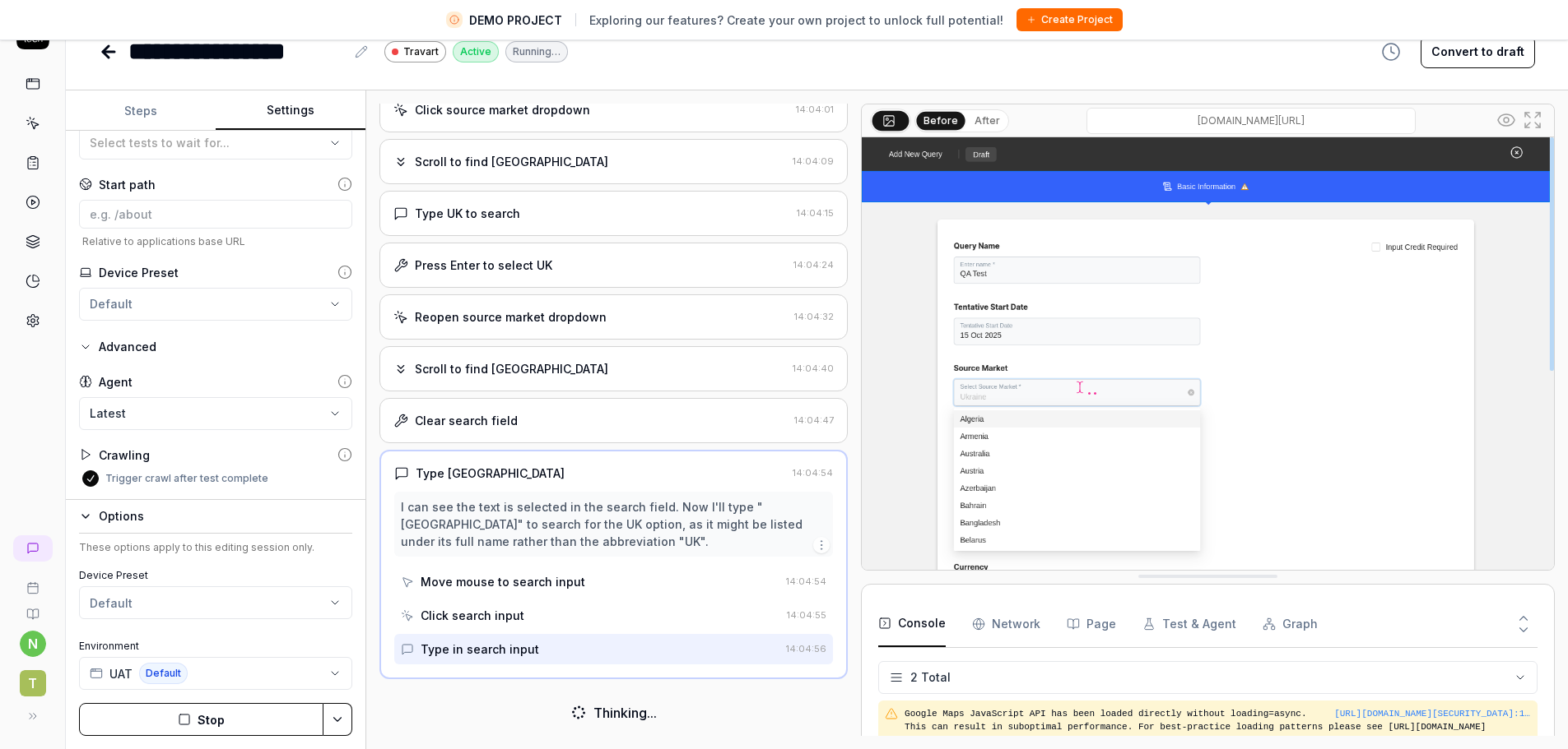
scroll to position [555, 0]
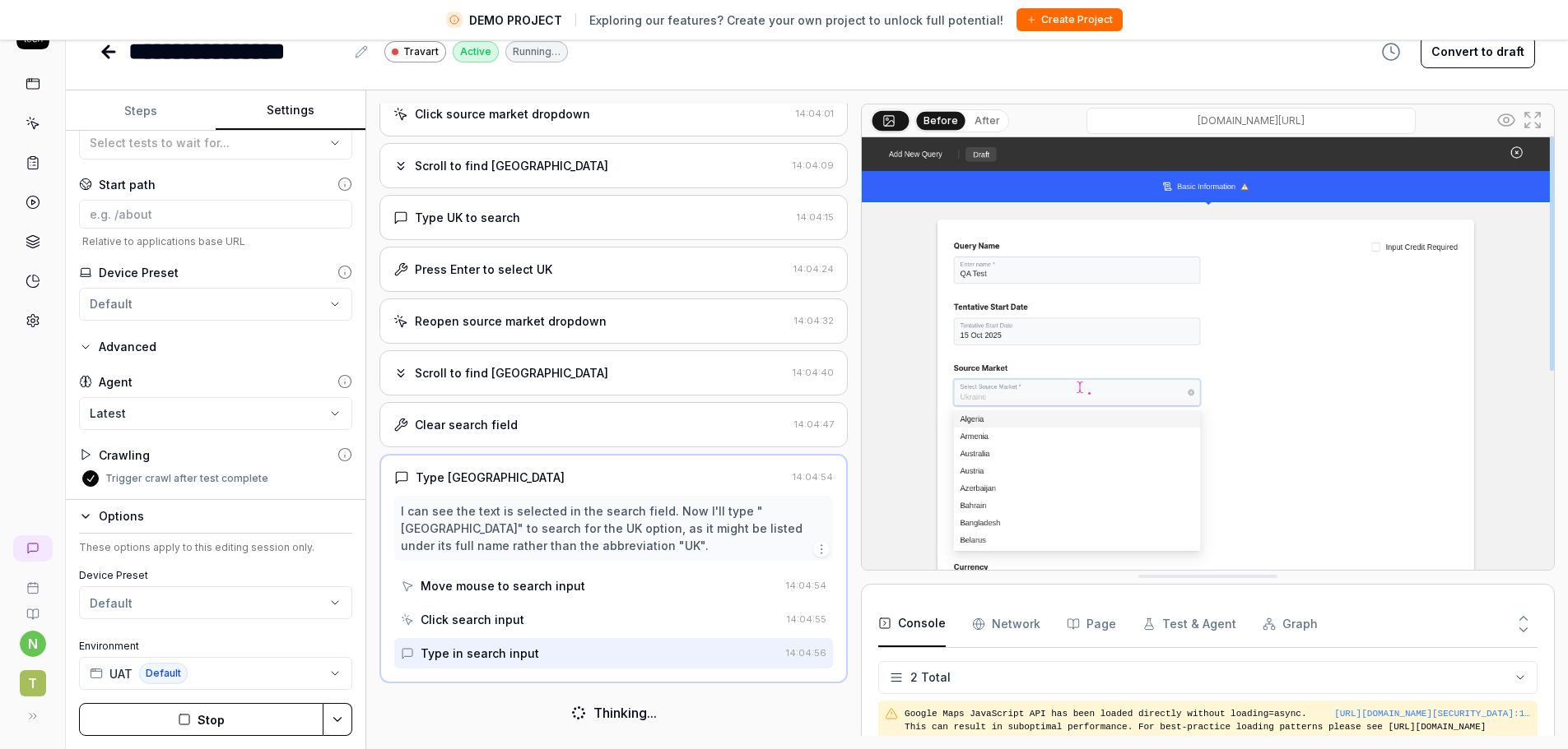
click at [145, 106] on button "Steps" at bounding box center [140, 111] width 149 height 40
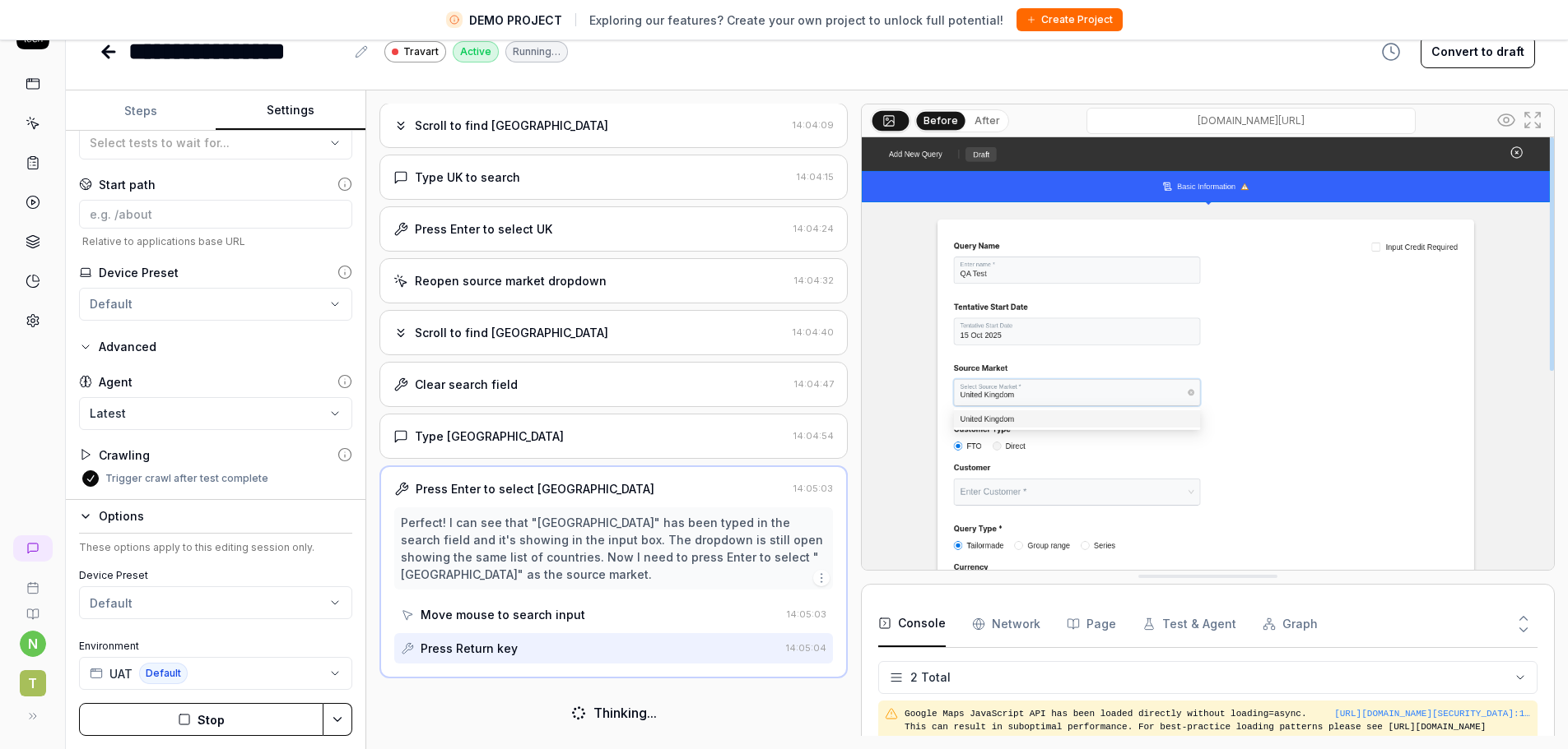
scroll to position [591, 0]
click at [302, 107] on button "Settings" at bounding box center [290, 111] width 149 height 40
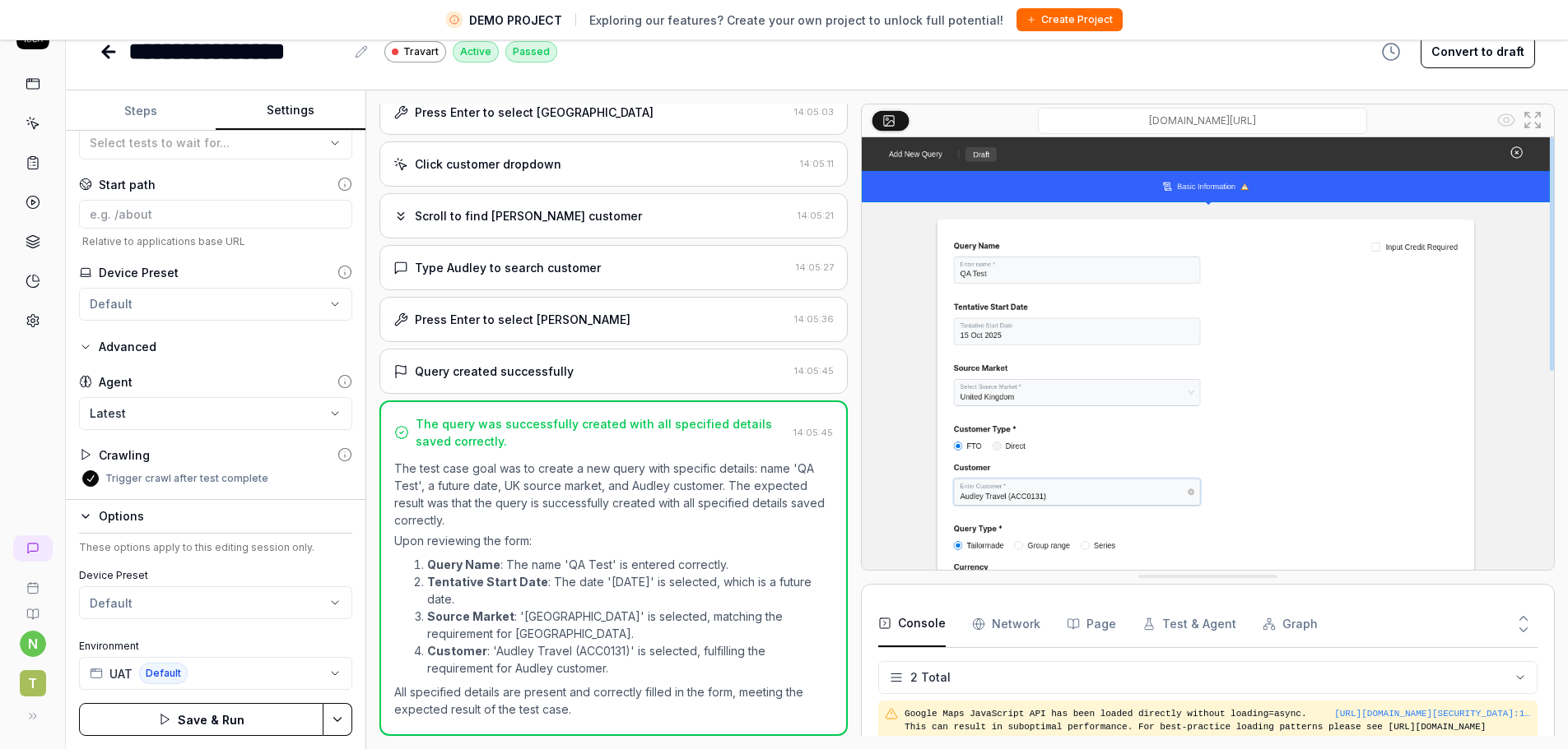
scroll to position [889, 0]
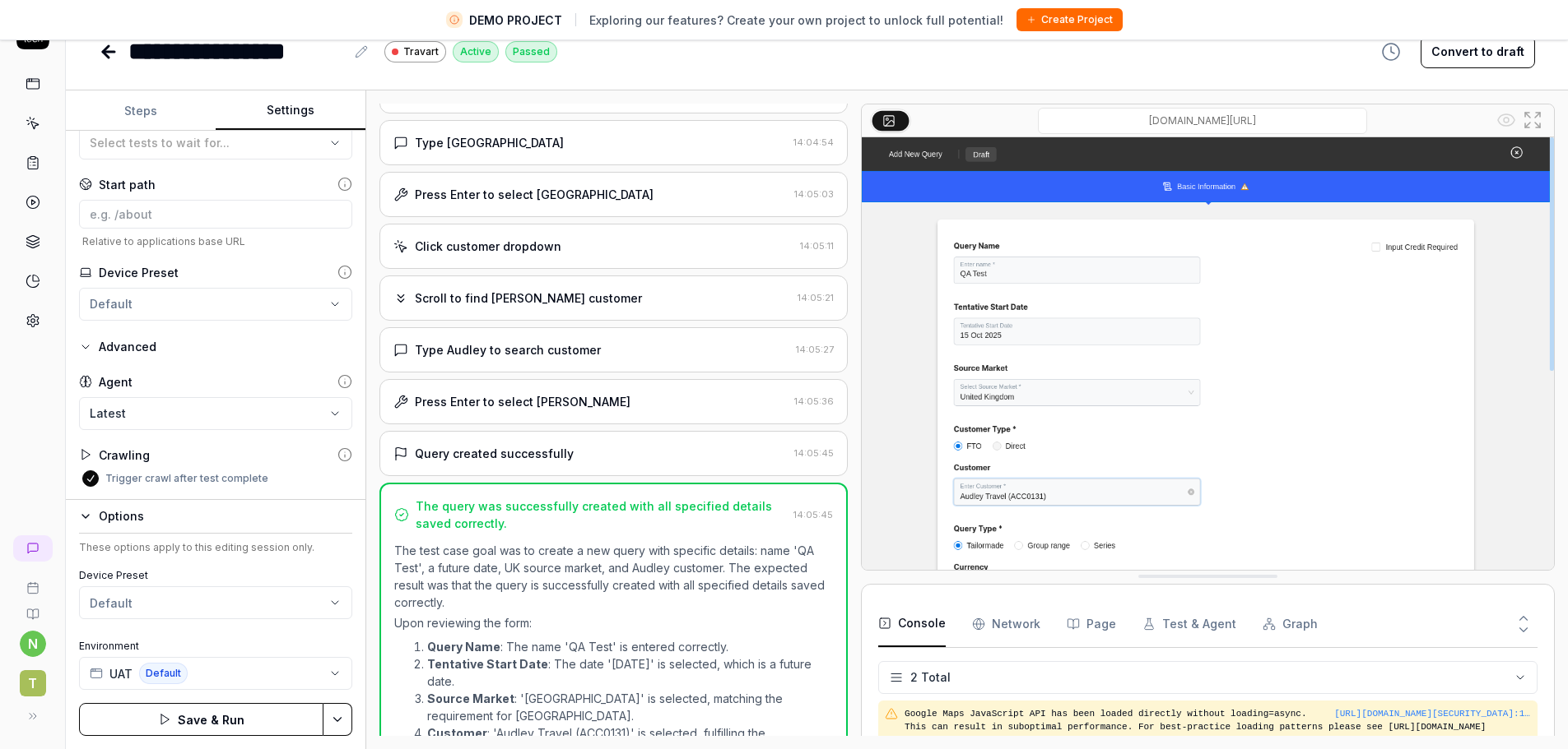
click at [142, 122] on button "Steps" at bounding box center [140, 111] width 149 height 40
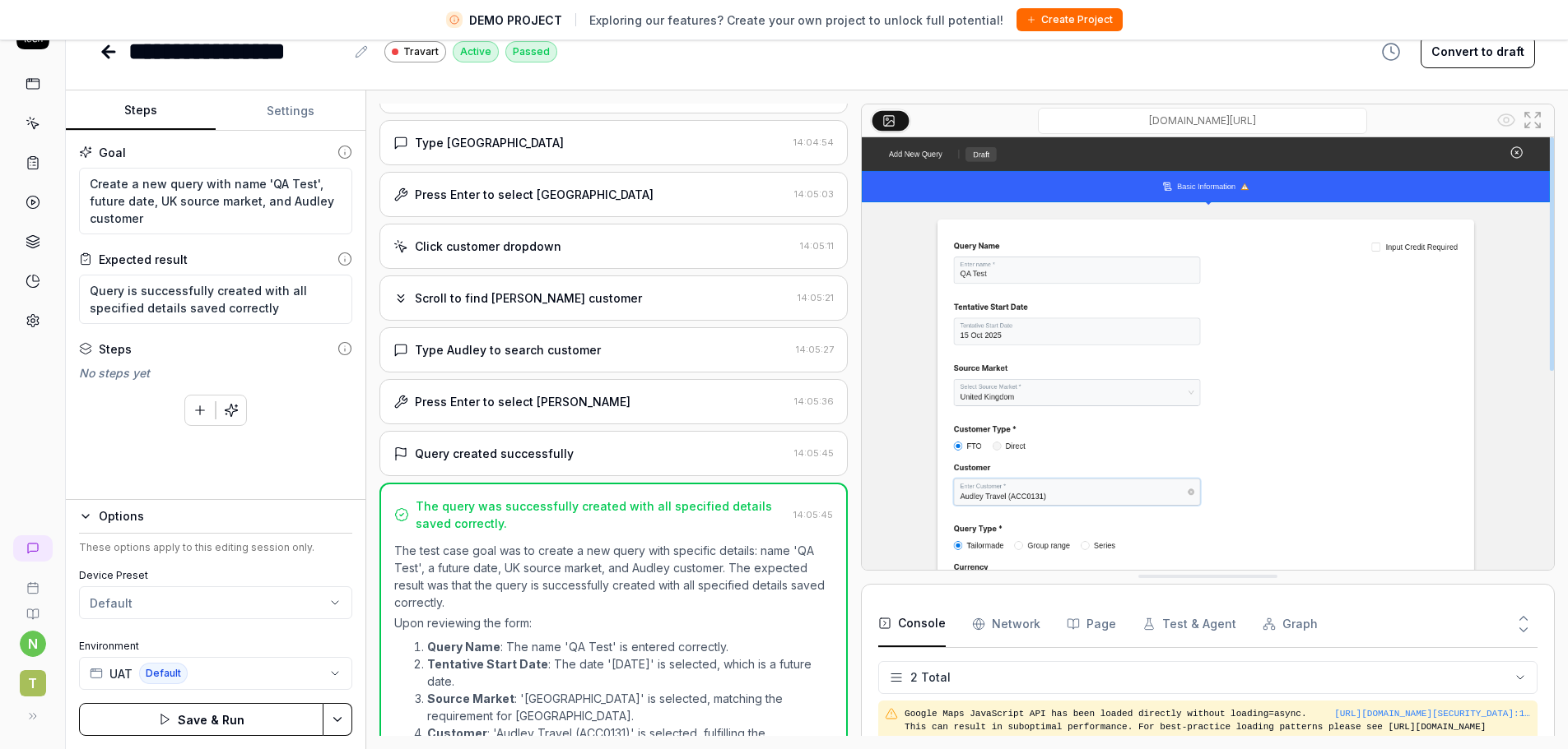
scroll to position [0, 0]
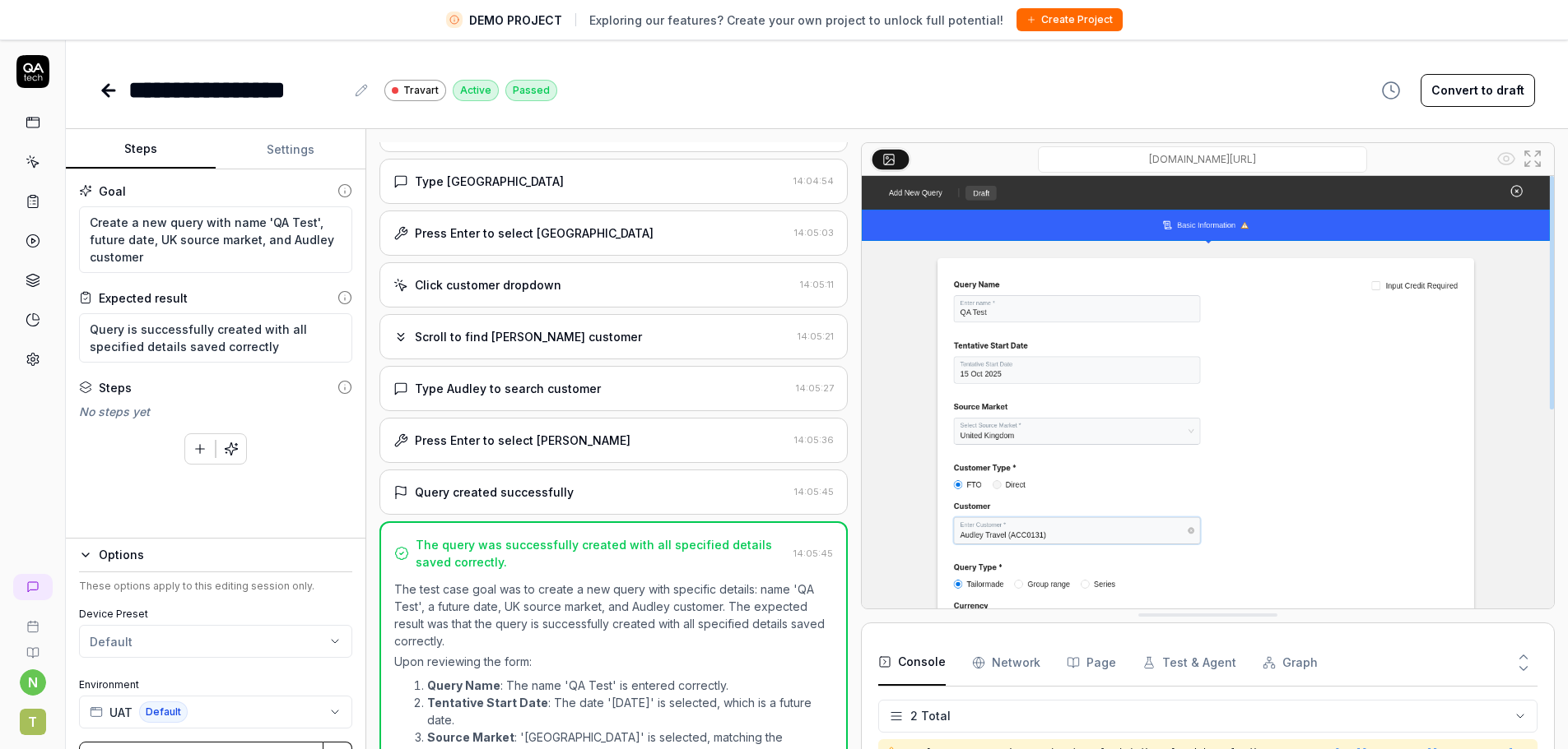
click at [37, 122] on icon at bounding box center [33, 123] width 15 height 15
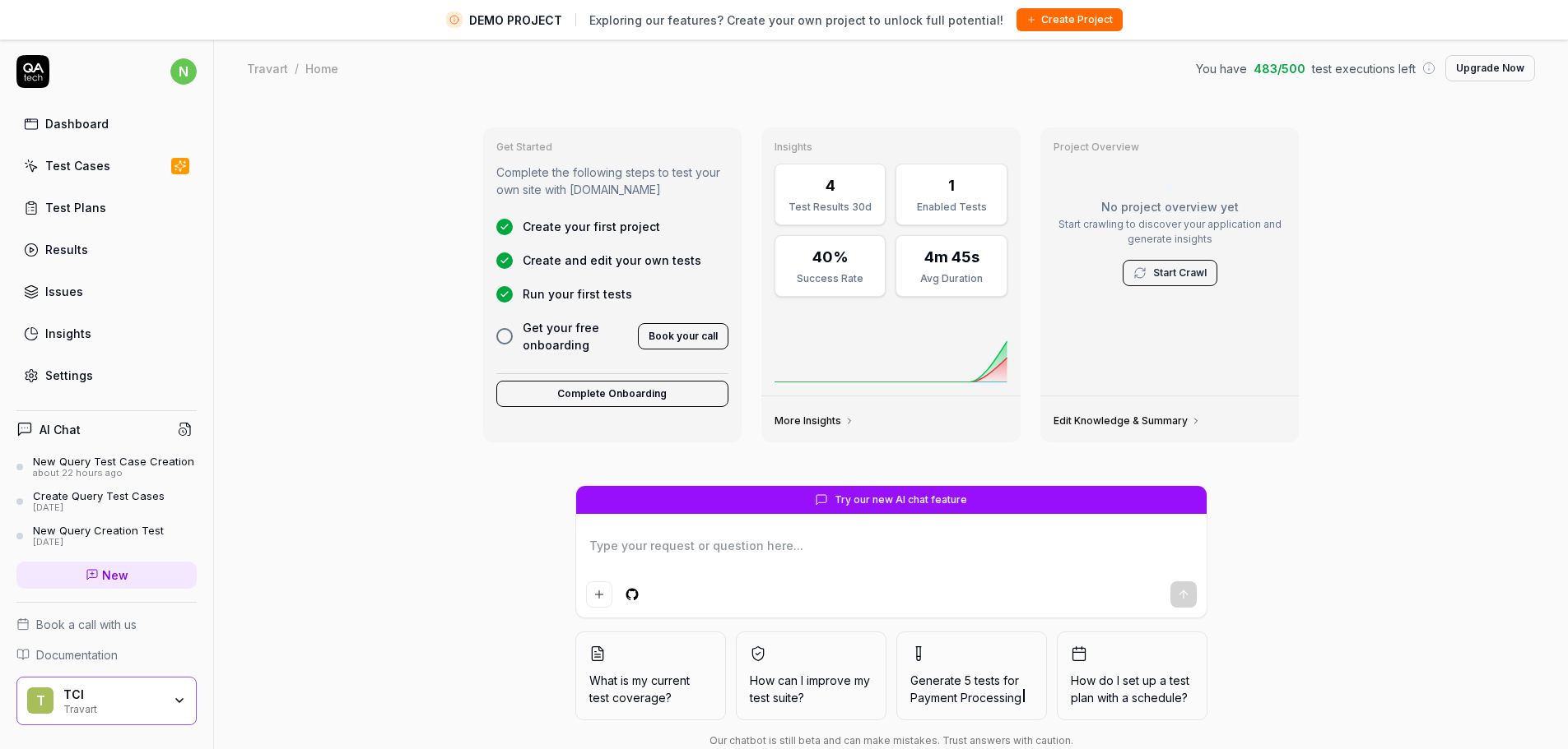
click at [1158, 268] on link "Start Crawl" at bounding box center [1179, 273] width 53 height 15
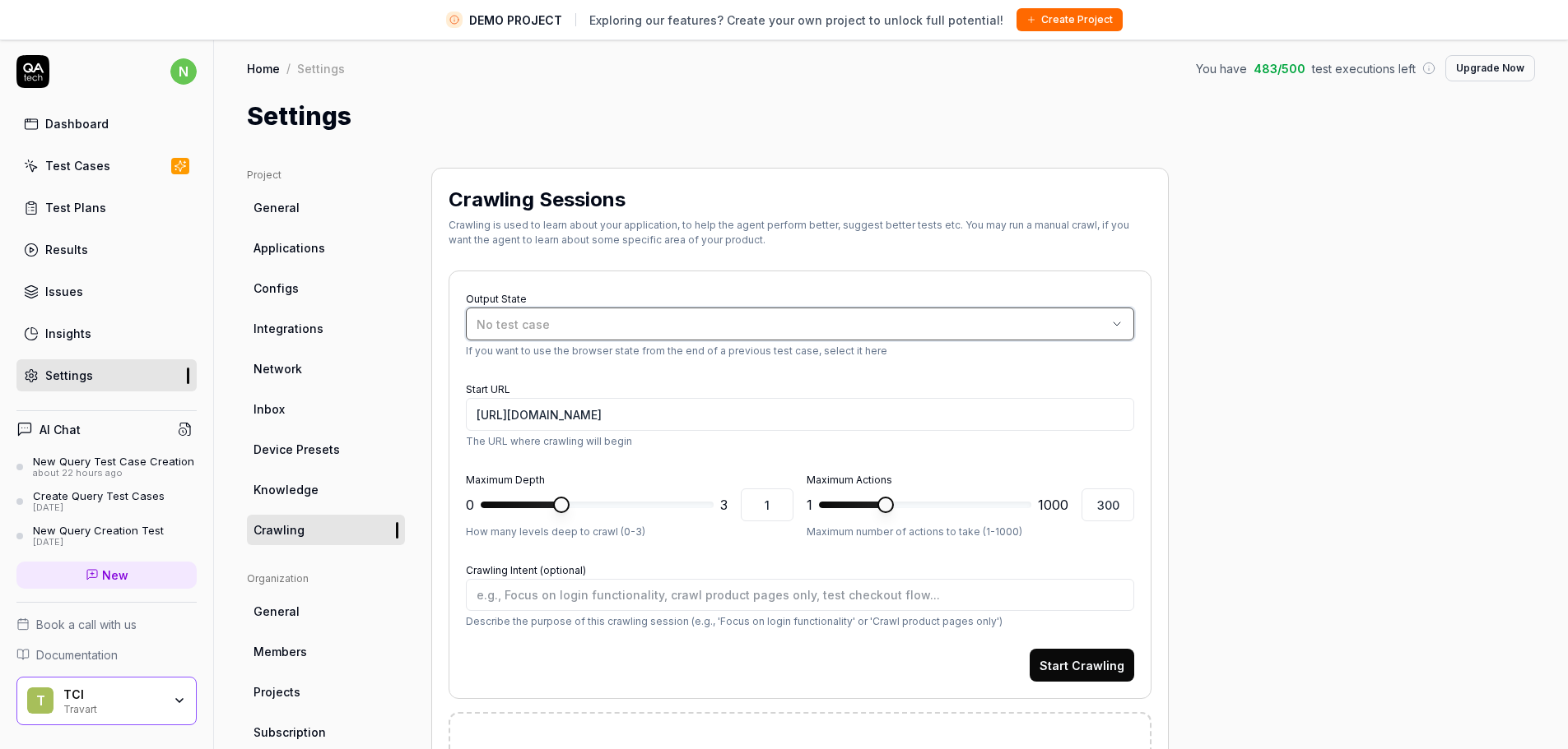
click at [1011, 309] on button "No test case" at bounding box center [800, 323] width 668 height 33
click at [591, 419] on div "Travart" at bounding box center [611, 417] width 46 height 19
click at [1094, 665] on button "Start Crawling" at bounding box center [1082, 665] width 105 height 33
type textarea "*"
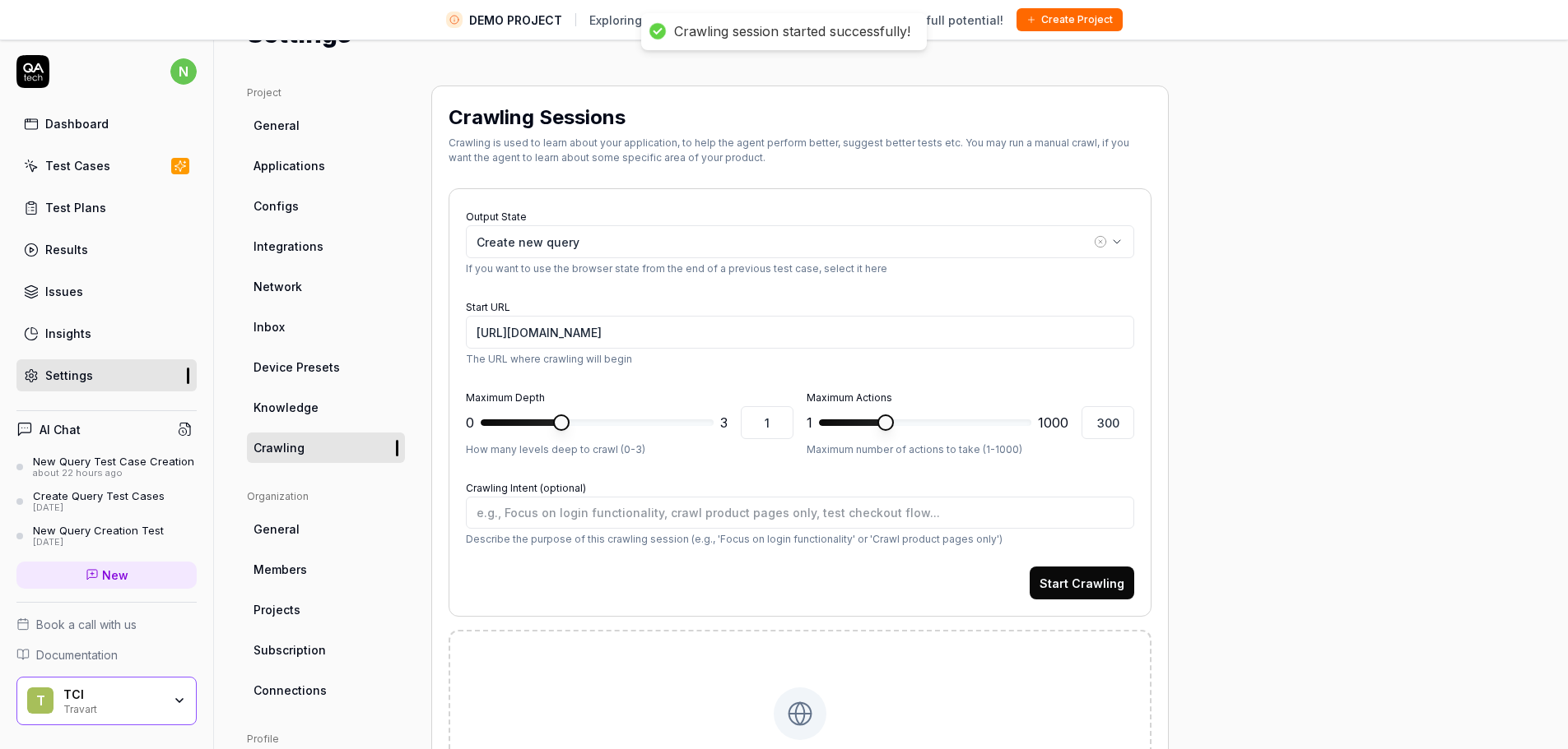
scroll to position [164, 0]
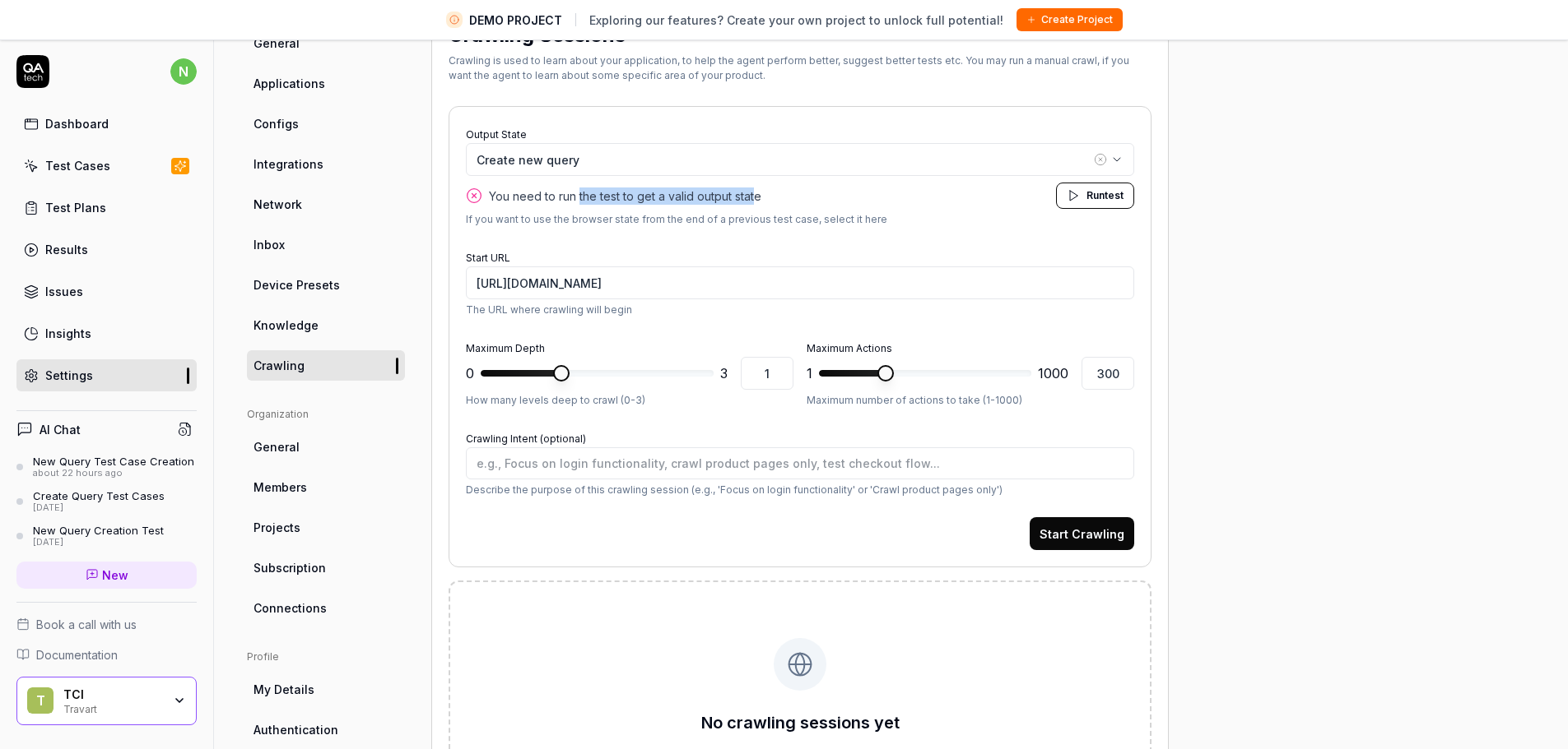
drag, startPoint x: 579, startPoint y: 201, endPoint x: 754, endPoint y: 201, distance: 175.0
click at [754, 201] on span "You need to run the test to get a valid output state" at bounding box center [624, 196] width 272 height 17
click at [304, 438] on link "General" at bounding box center [326, 447] width 158 height 31
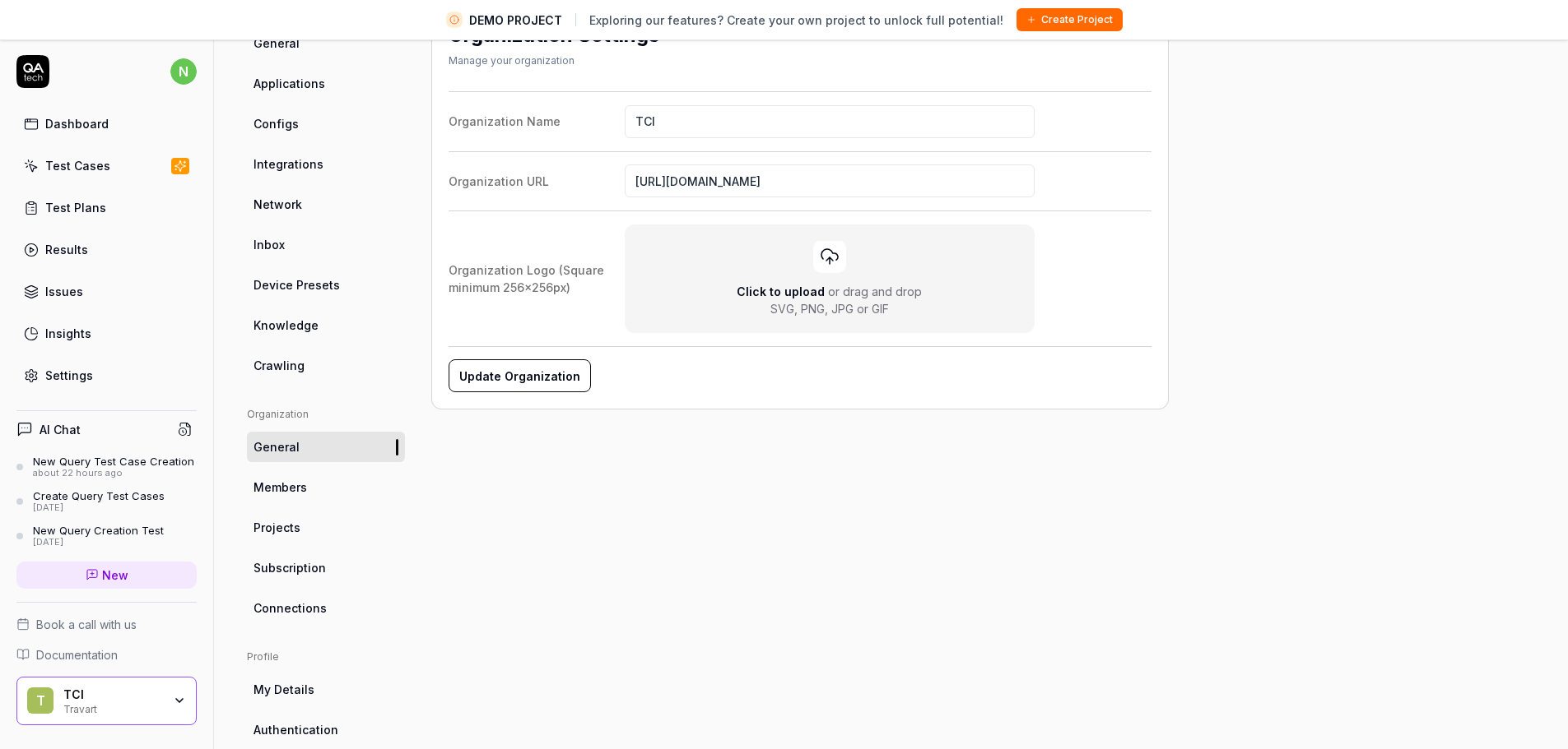
scroll to position [235, 0]
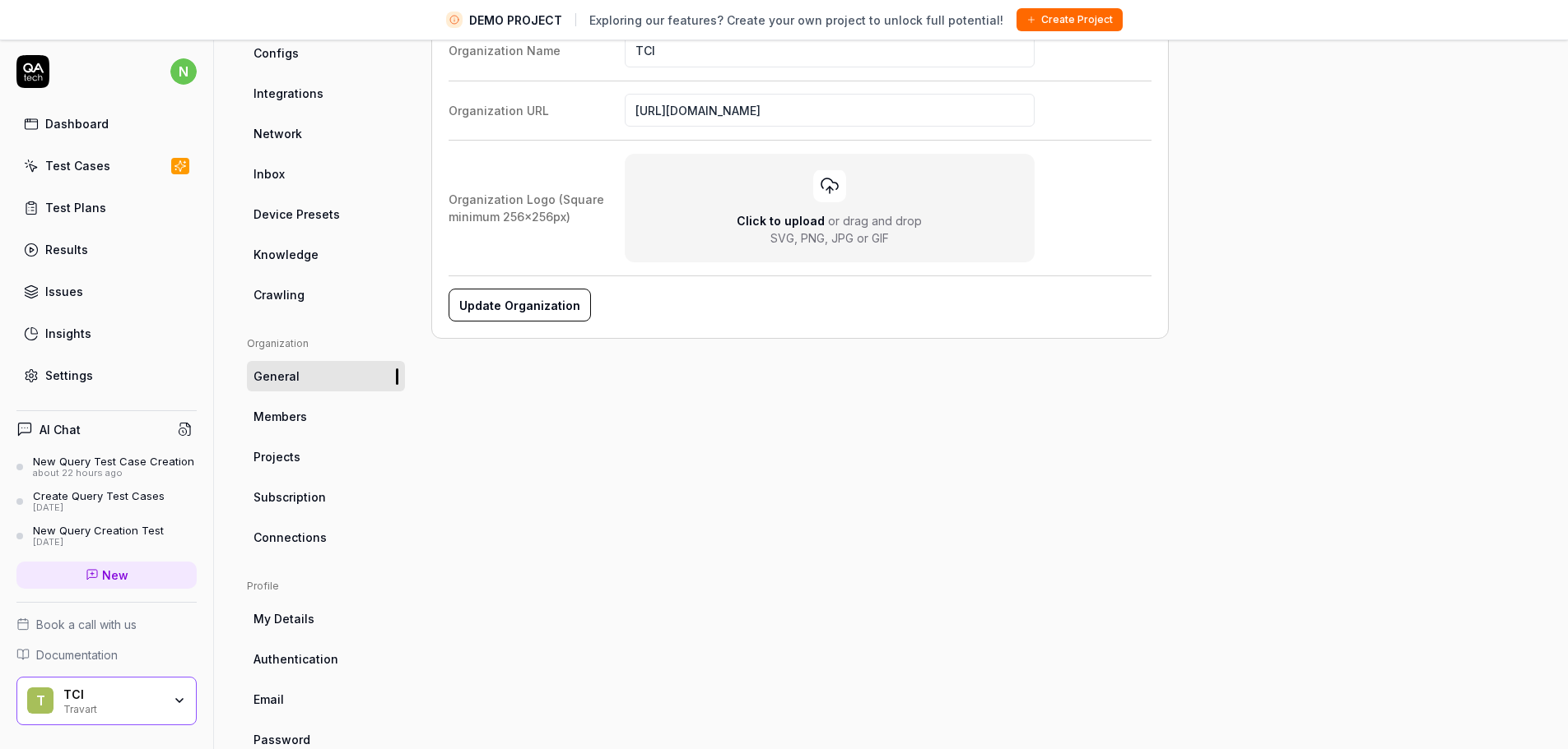
click at [306, 468] on link "Projects" at bounding box center [326, 457] width 158 height 31
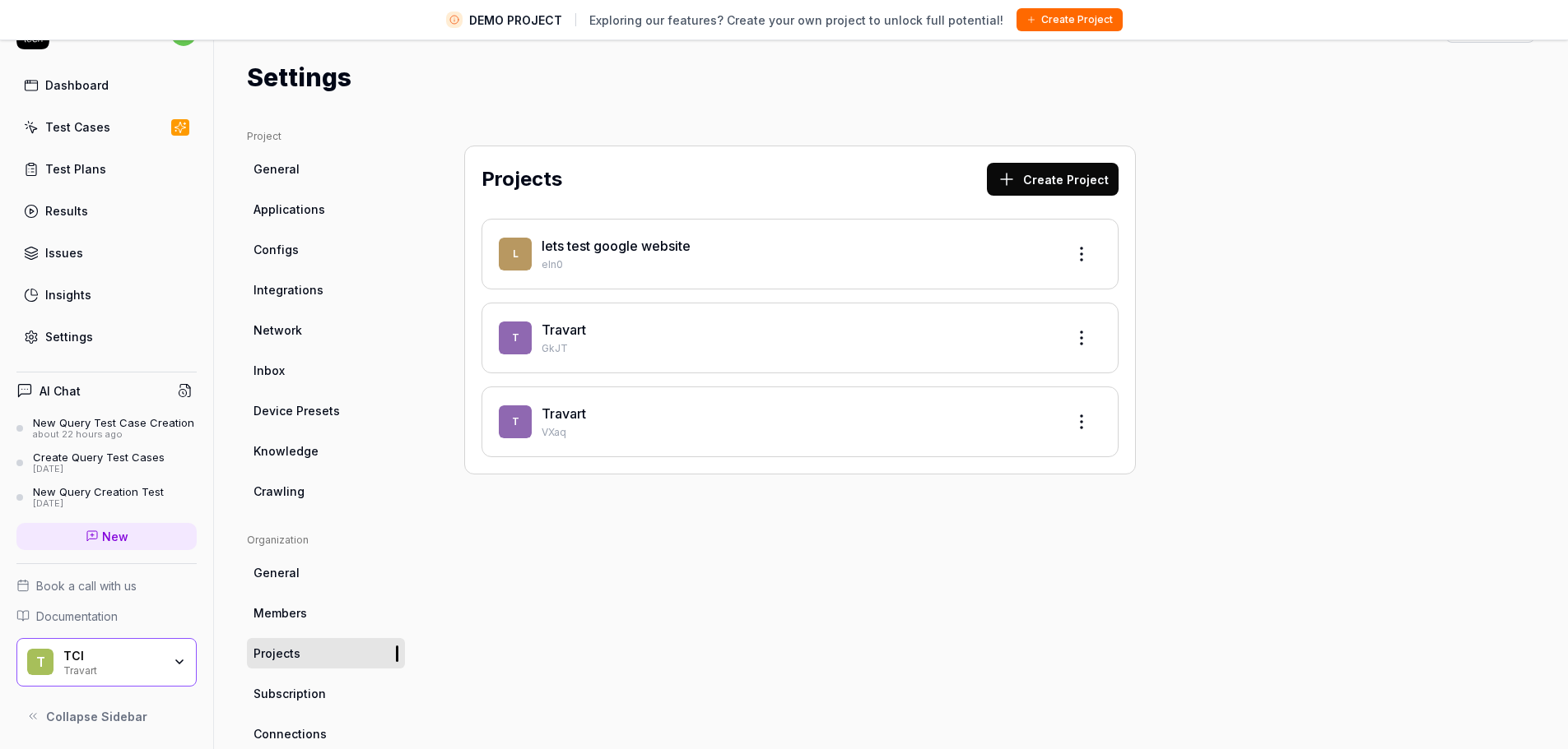
click at [1016, 169] on icon at bounding box center [1006, 179] width 20 height 20
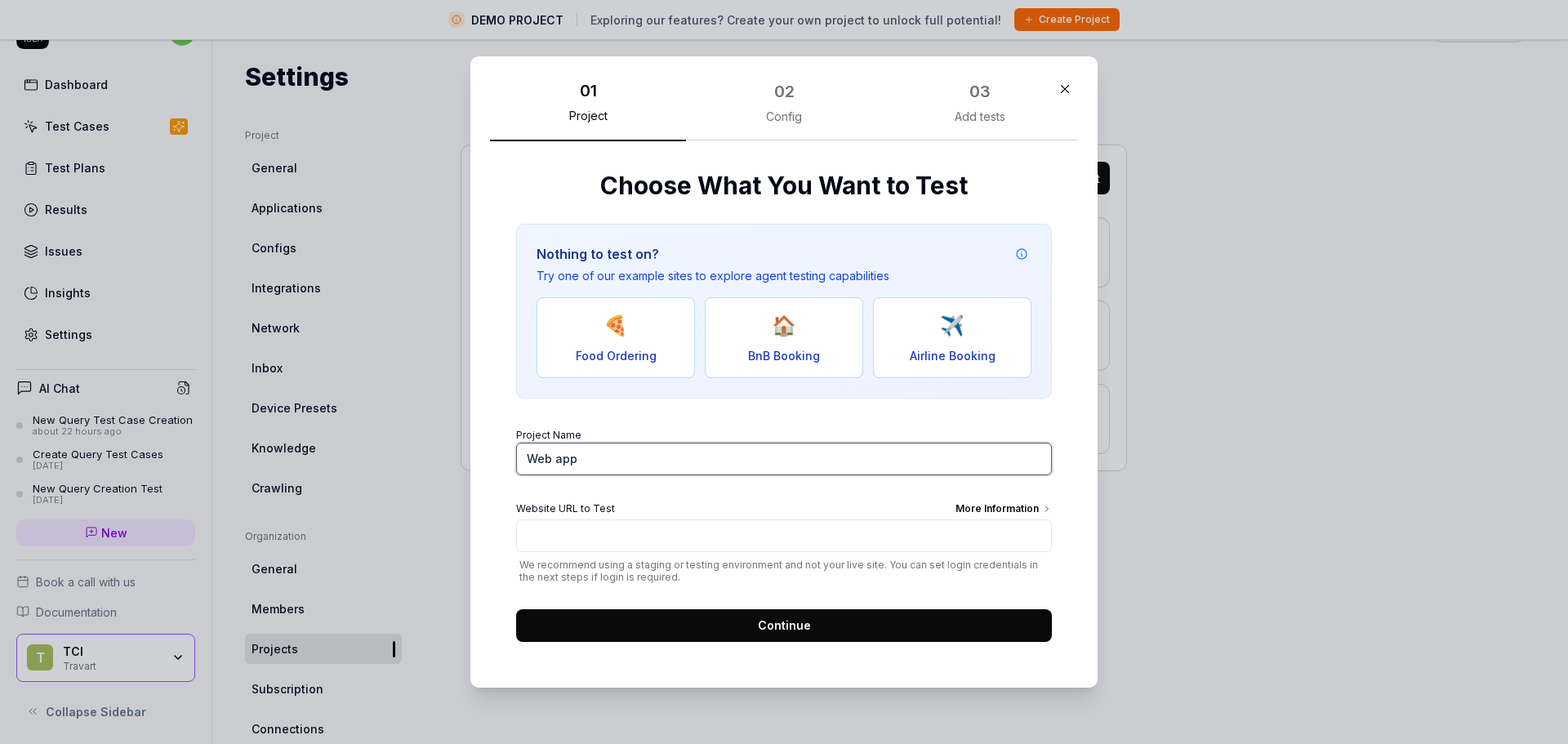
drag, startPoint x: 651, startPoint y: 454, endPoint x: 445, endPoint y: 457, distance: 206.0
click at [445, 457] on div "​ 01 Project 02 Config 03 Add tests Choose What You Want to Test Nothing to tes…" at bounding box center [784, 371] width 693 height 670
type input "Travart New Project"
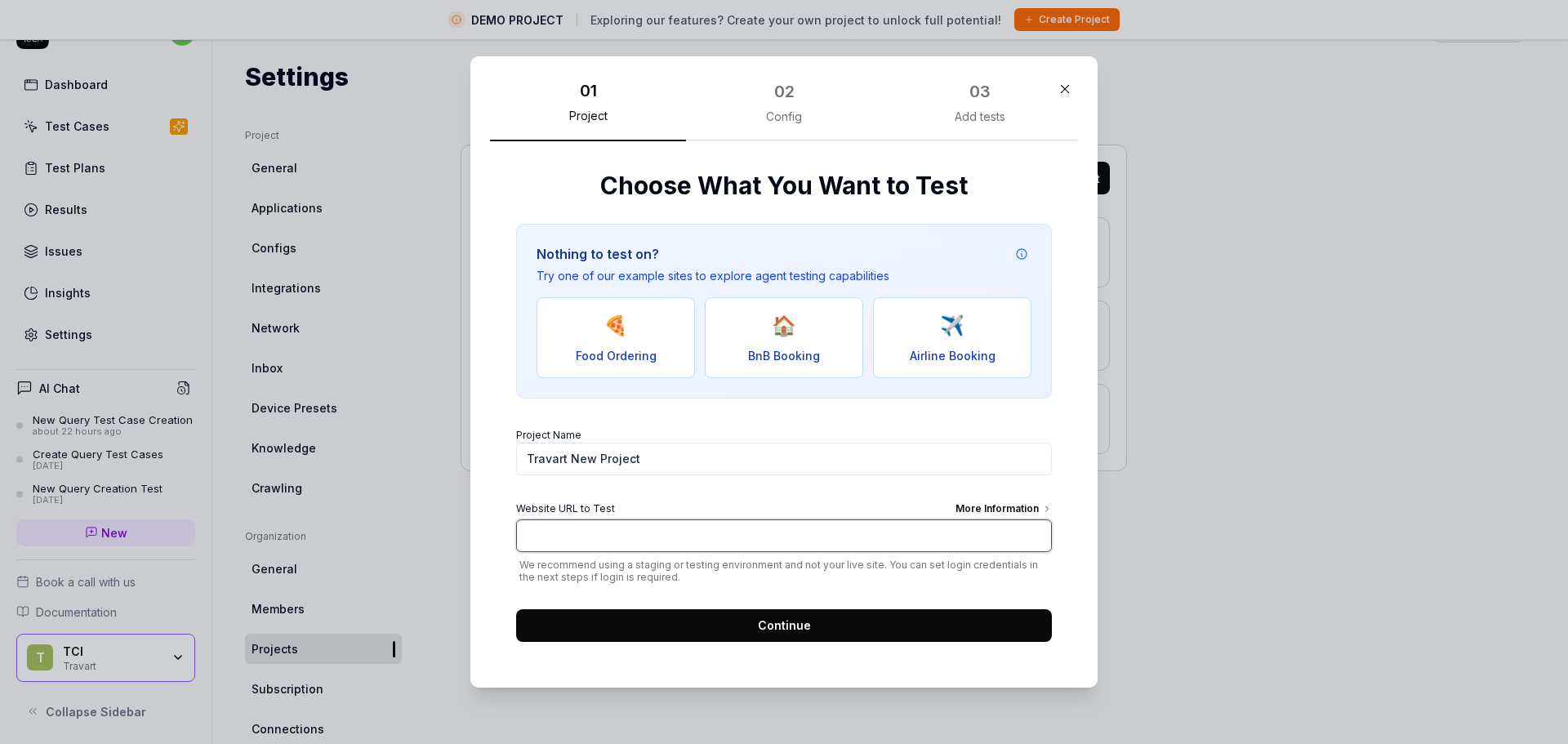
paste input "https://dtu5juabzuf4r.cloudfront.net/login"
type input "[URL][DOMAIN_NAME]"
click at [850, 627] on button "Continue" at bounding box center [784, 625] width 536 height 32
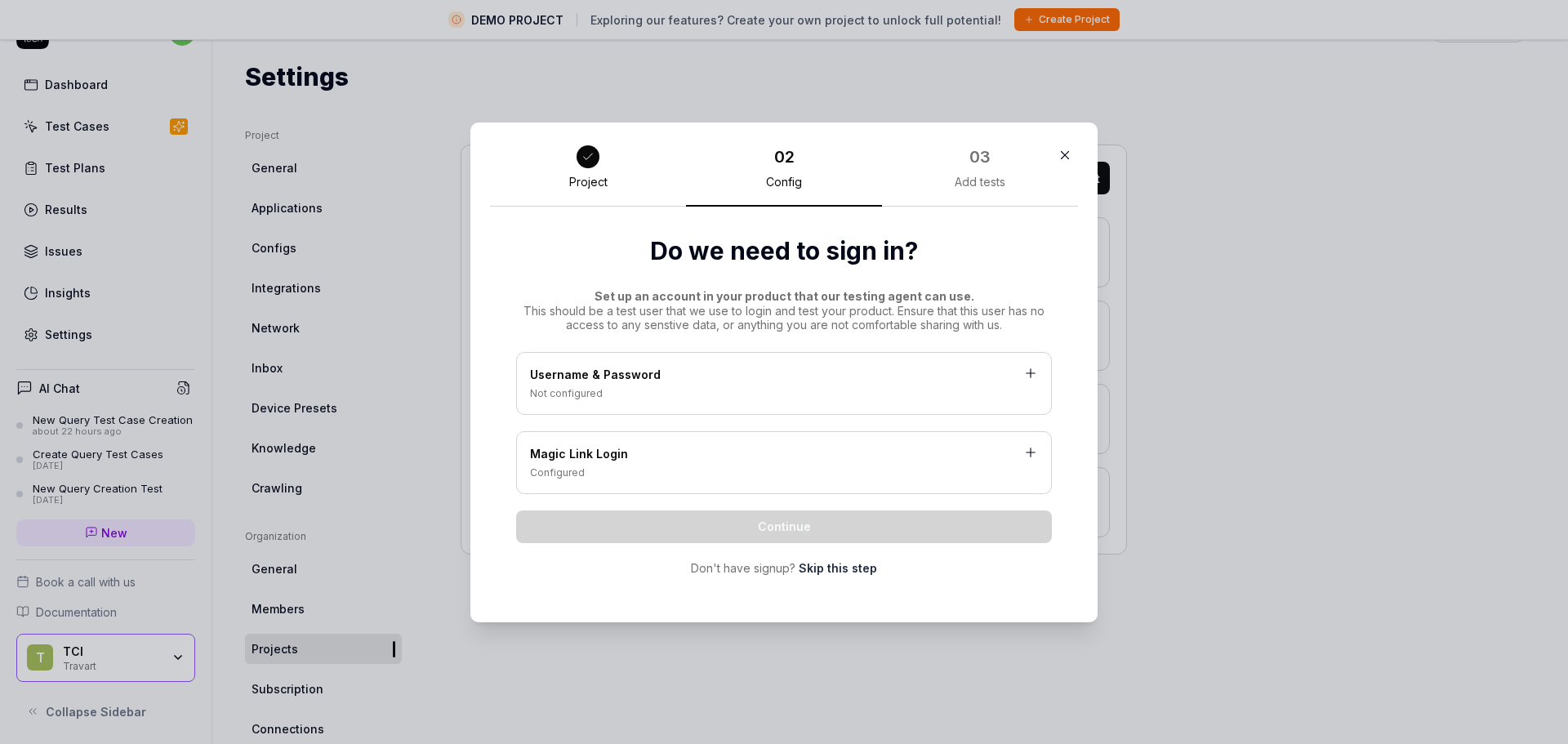
click at [689, 398] on div "Not configured" at bounding box center [784, 394] width 508 height 15
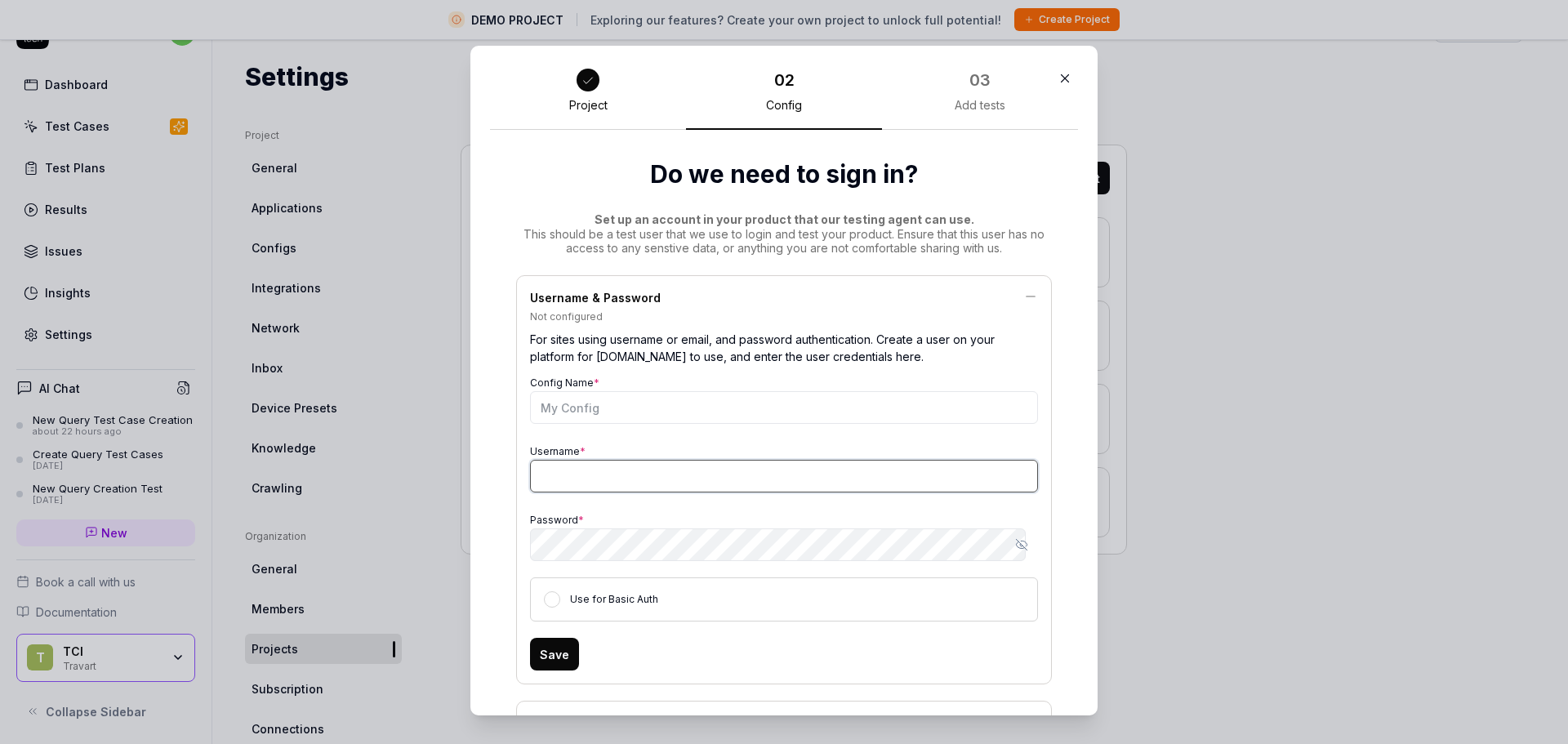
type input "[EMAIL_ADDRESS][DOMAIN_NAME]"
click at [651, 405] on input "Config Name *" at bounding box center [784, 407] width 508 height 32
type input "Costing User Bot"
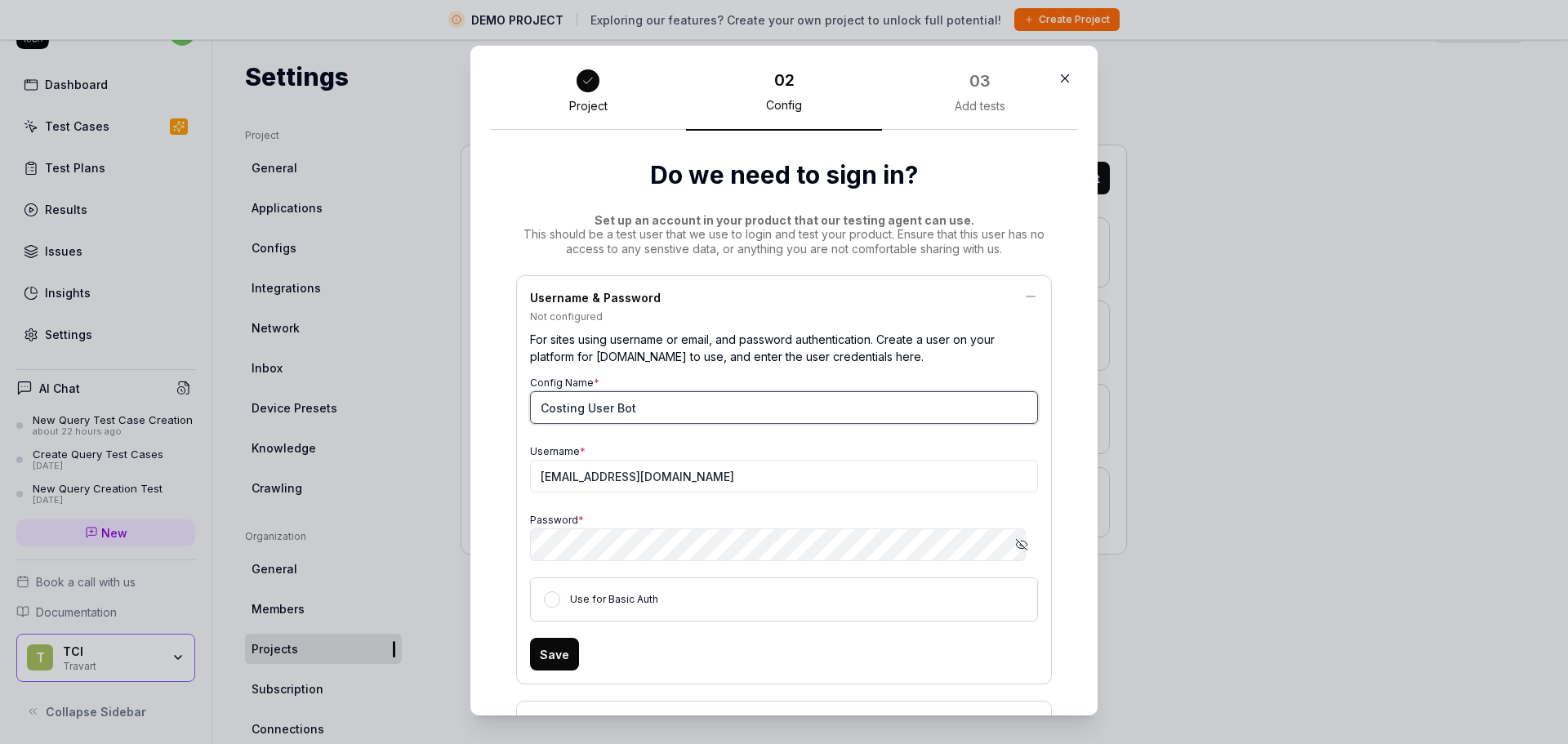
scroll to position [81, 0]
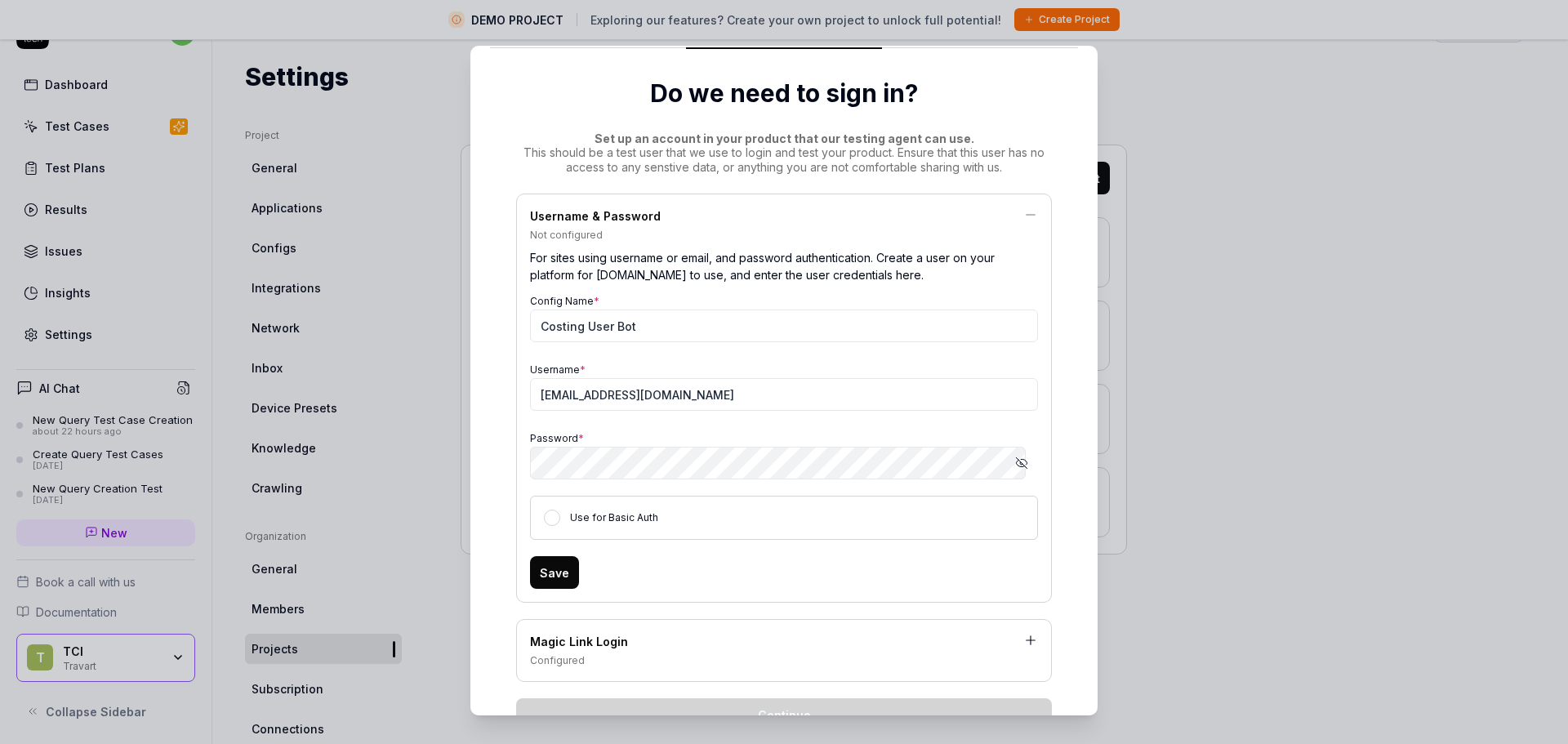
click at [553, 579] on button "Save" at bounding box center [554, 572] width 49 height 32
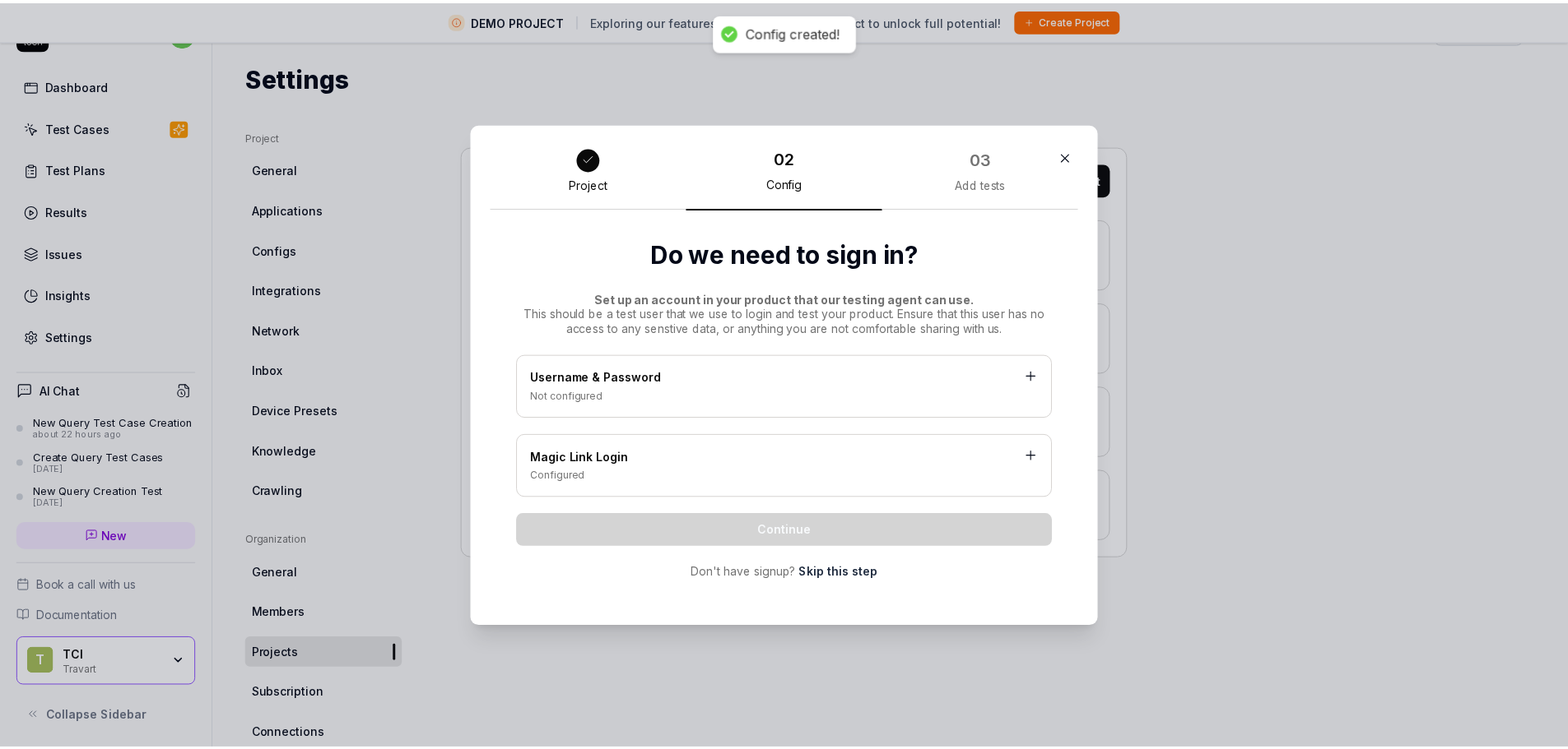
scroll to position [0, 0]
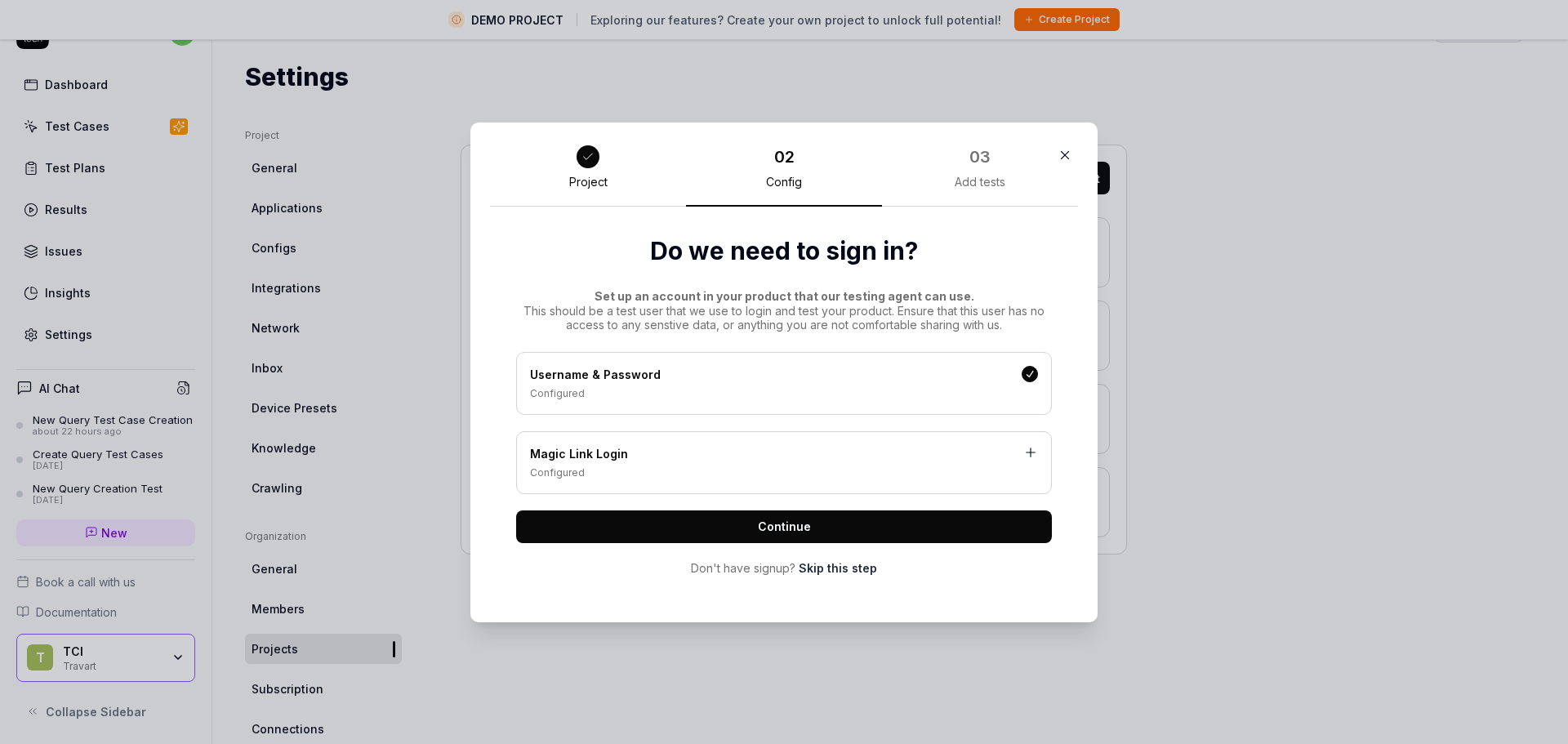
click at [777, 533] on span "Continue" at bounding box center [784, 526] width 53 height 17
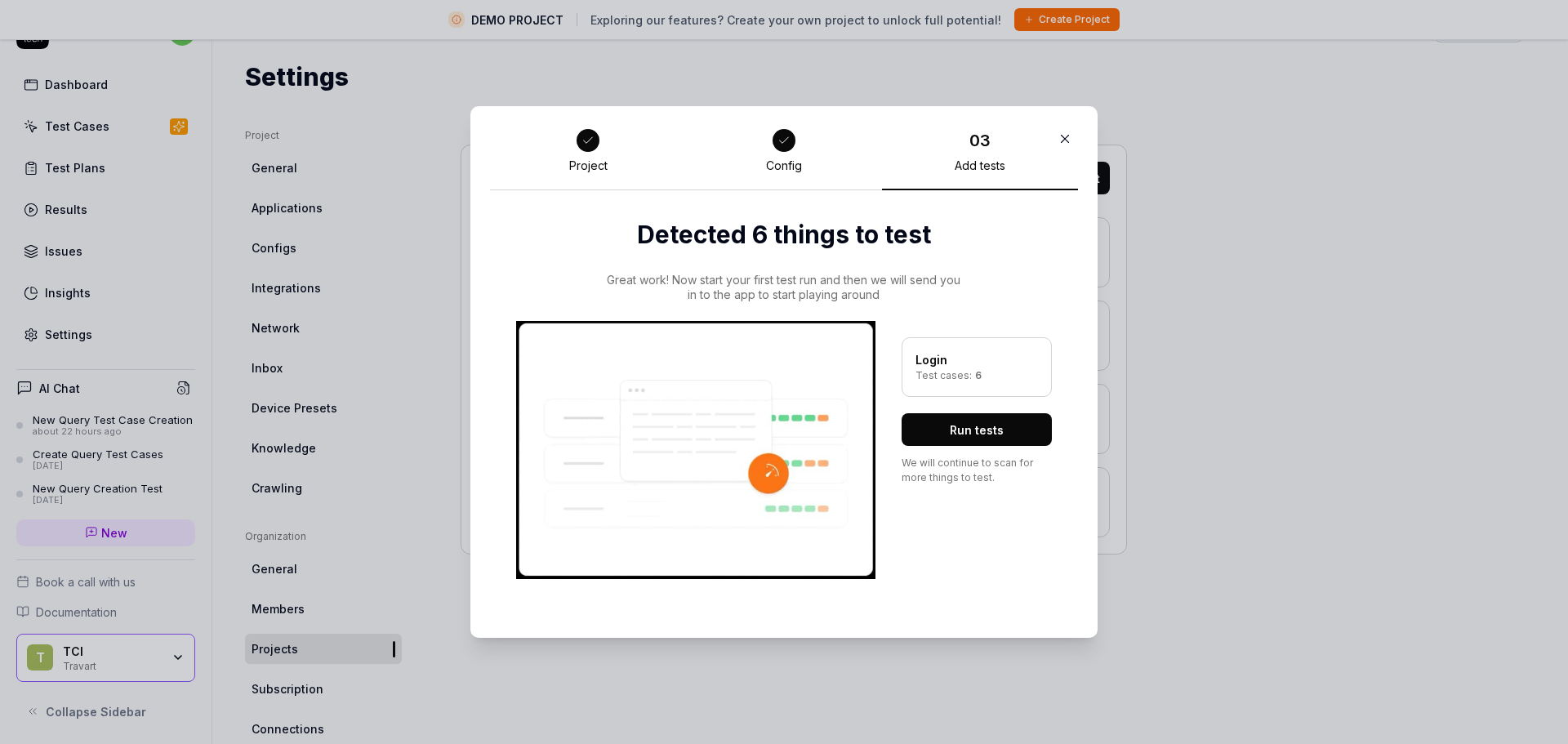
click at [777, 477] on img at bounding box center [696, 450] width 359 height 258
click at [945, 431] on button "Run tests" at bounding box center [976, 429] width 150 height 32
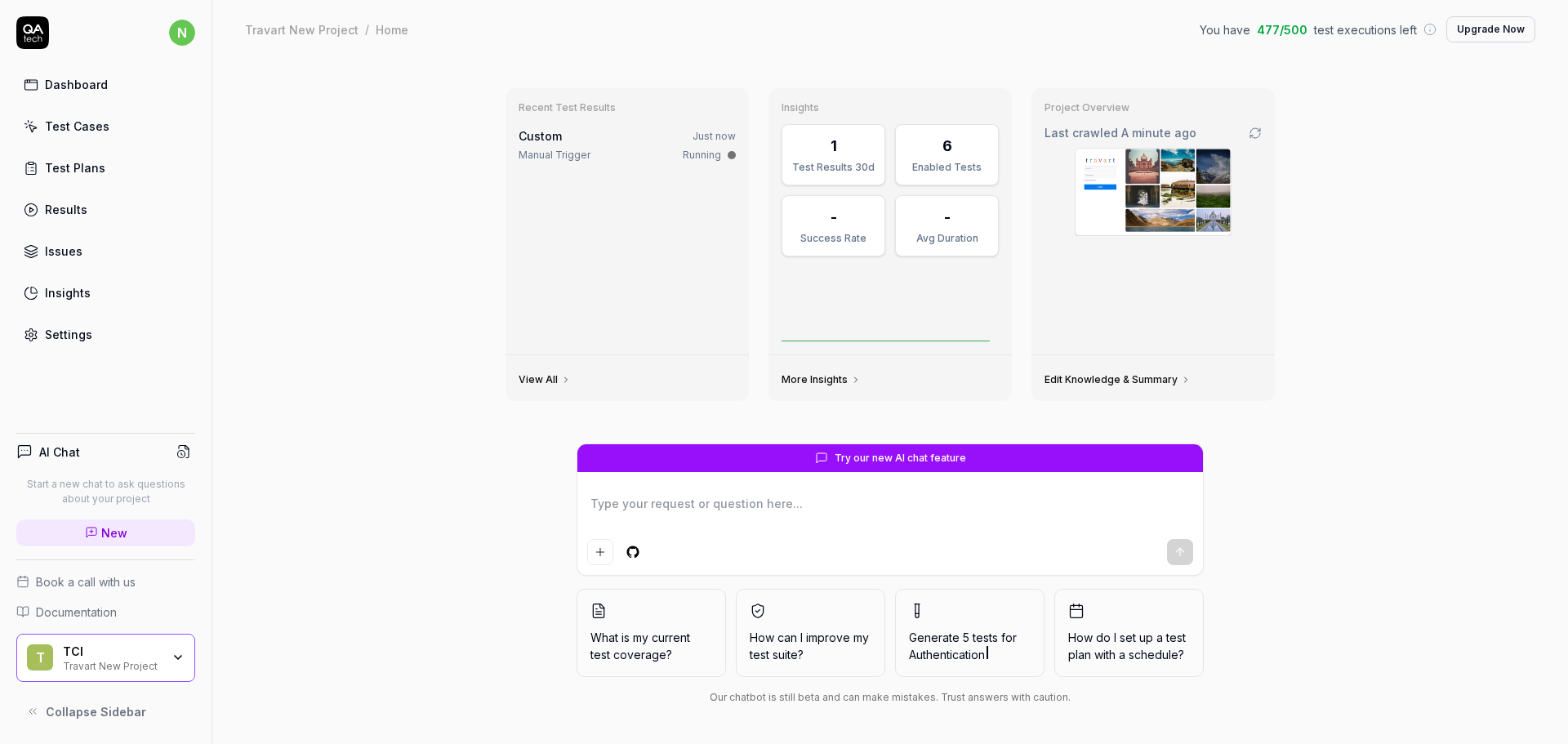
click at [1102, 375] on link "Edit Knowledge & Summary" at bounding box center [1118, 379] width 146 height 13
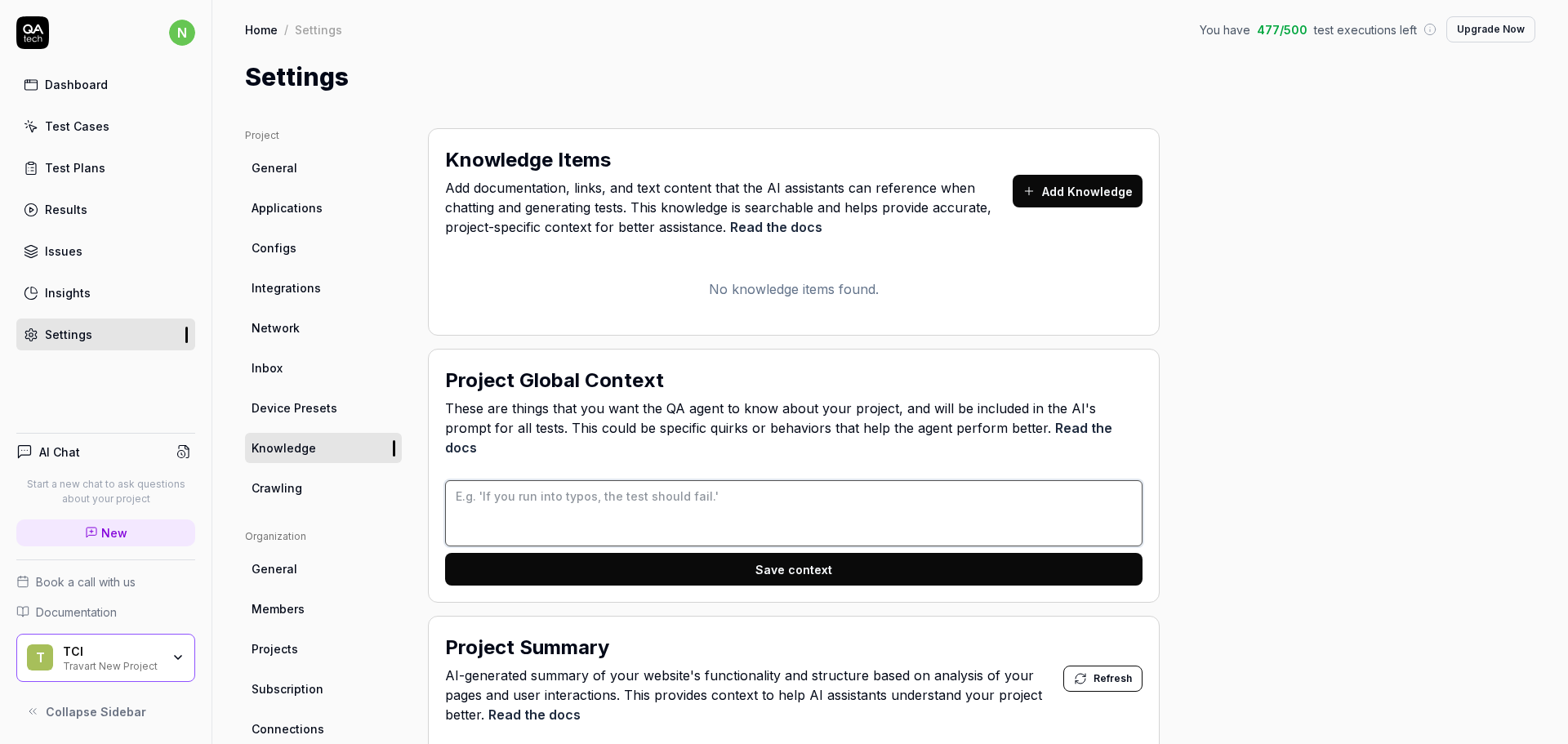
click at [601, 484] on textarea at bounding box center [794, 512] width 698 height 66
paste textarea "Travart is an application which has been designed for Tour & Travel company. Th…"
type textarea "*"
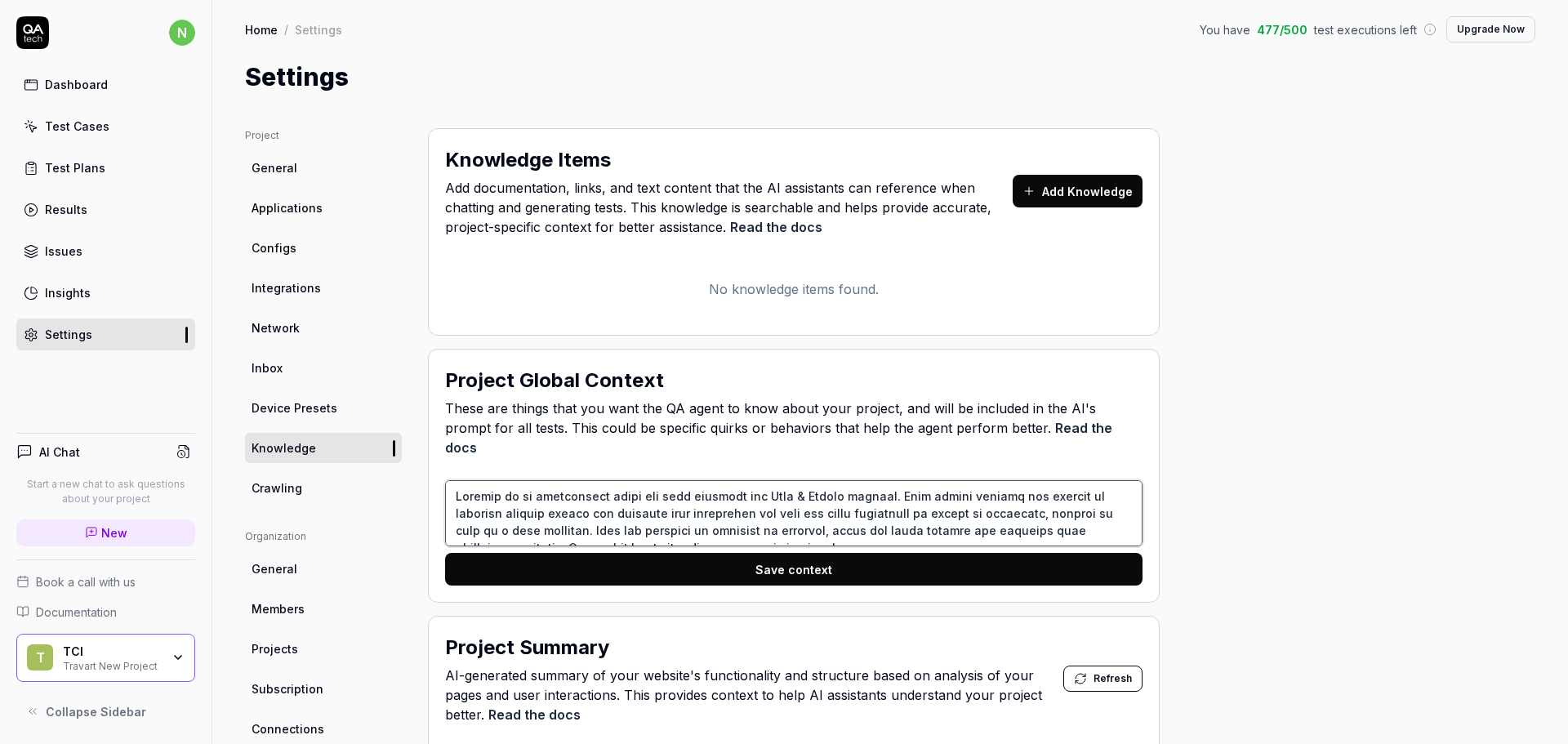
scroll to position [524, 0]
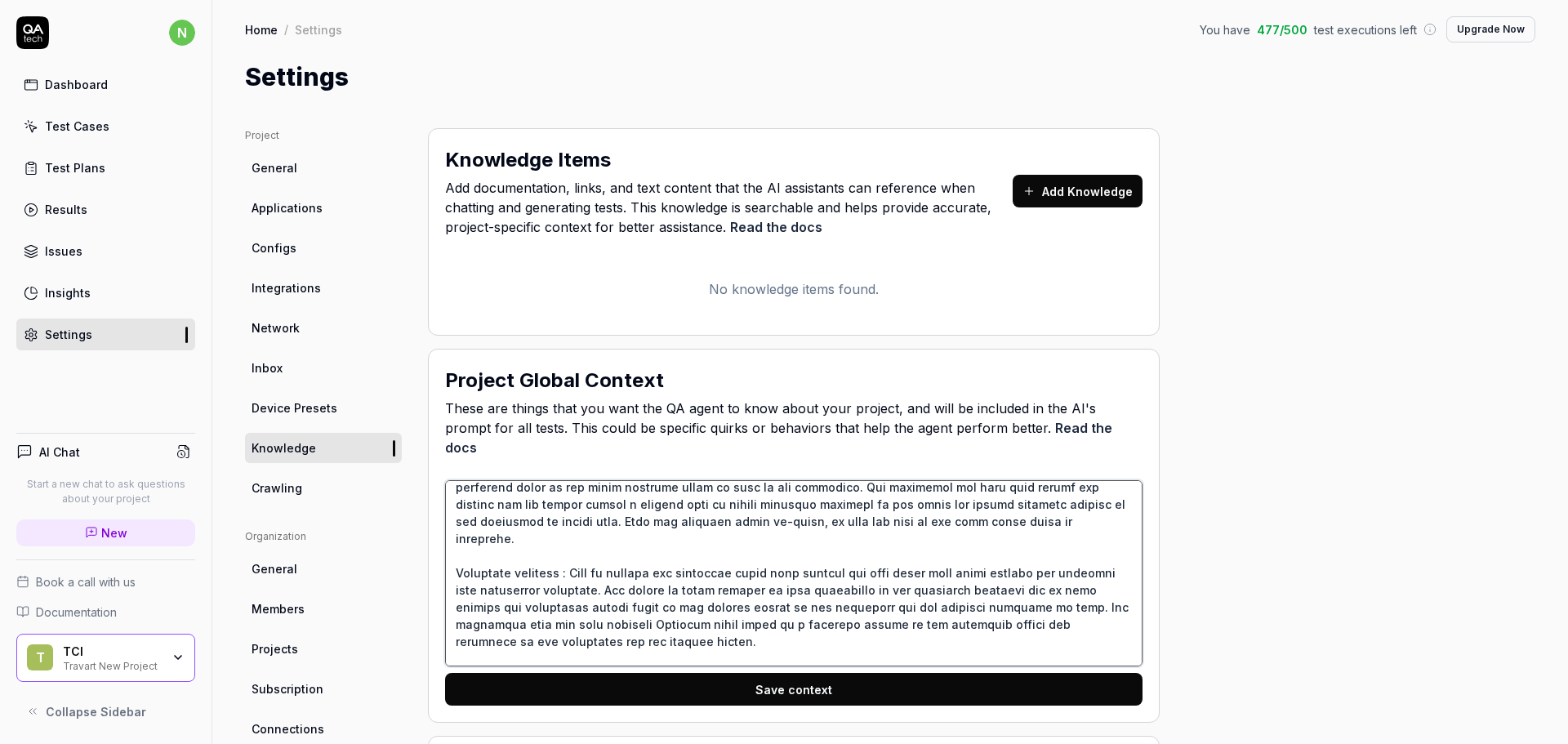
type textarea "Travart is an application which has been designed for Tour & Travel company. Th…"
click at [775, 673] on button "Save context" at bounding box center [794, 689] width 698 height 32
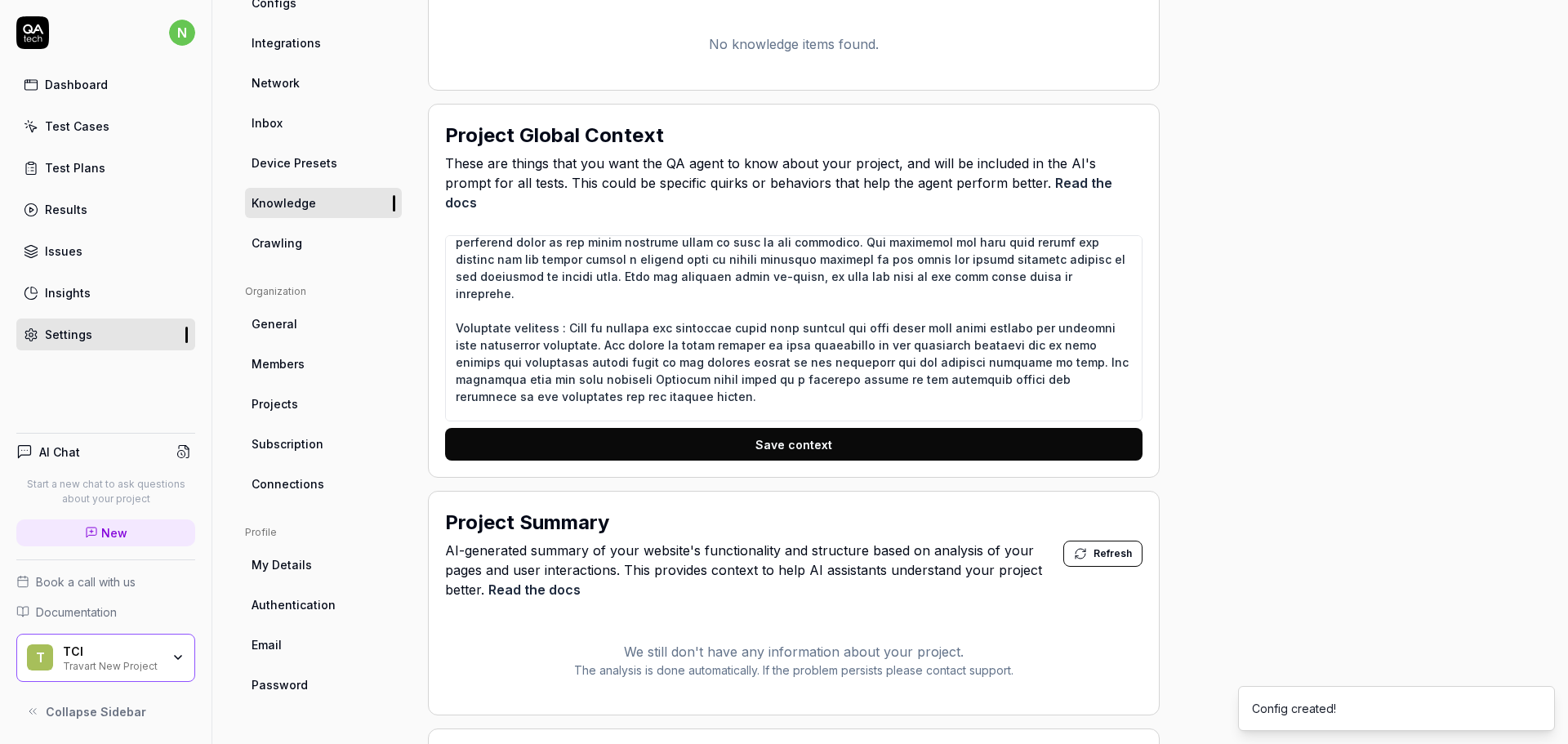
scroll to position [327, 0]
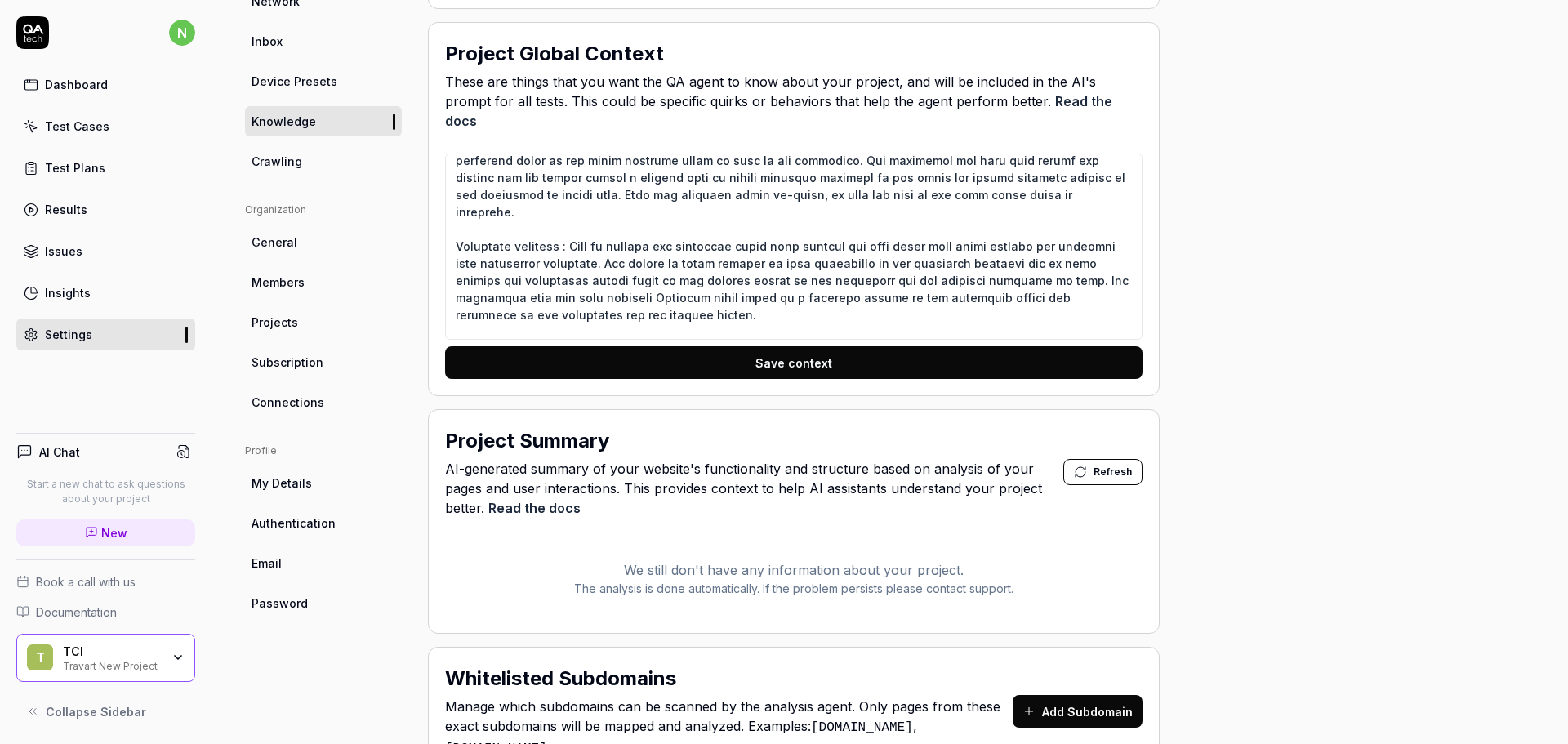
click at [1118, 465] on span "Refresh" at bounding box center [1112, 472] width 38 height 15
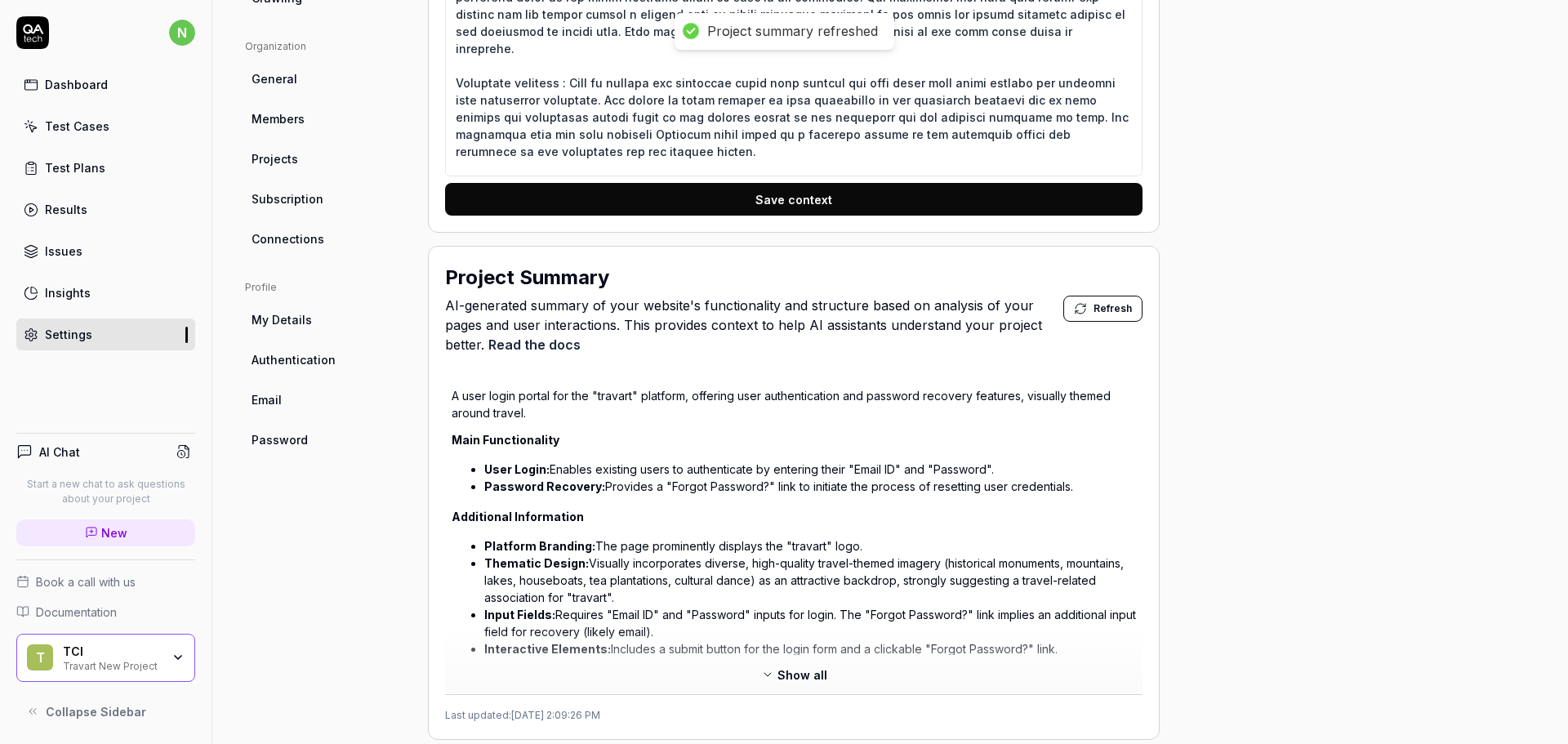
scroll to position [572, 0]
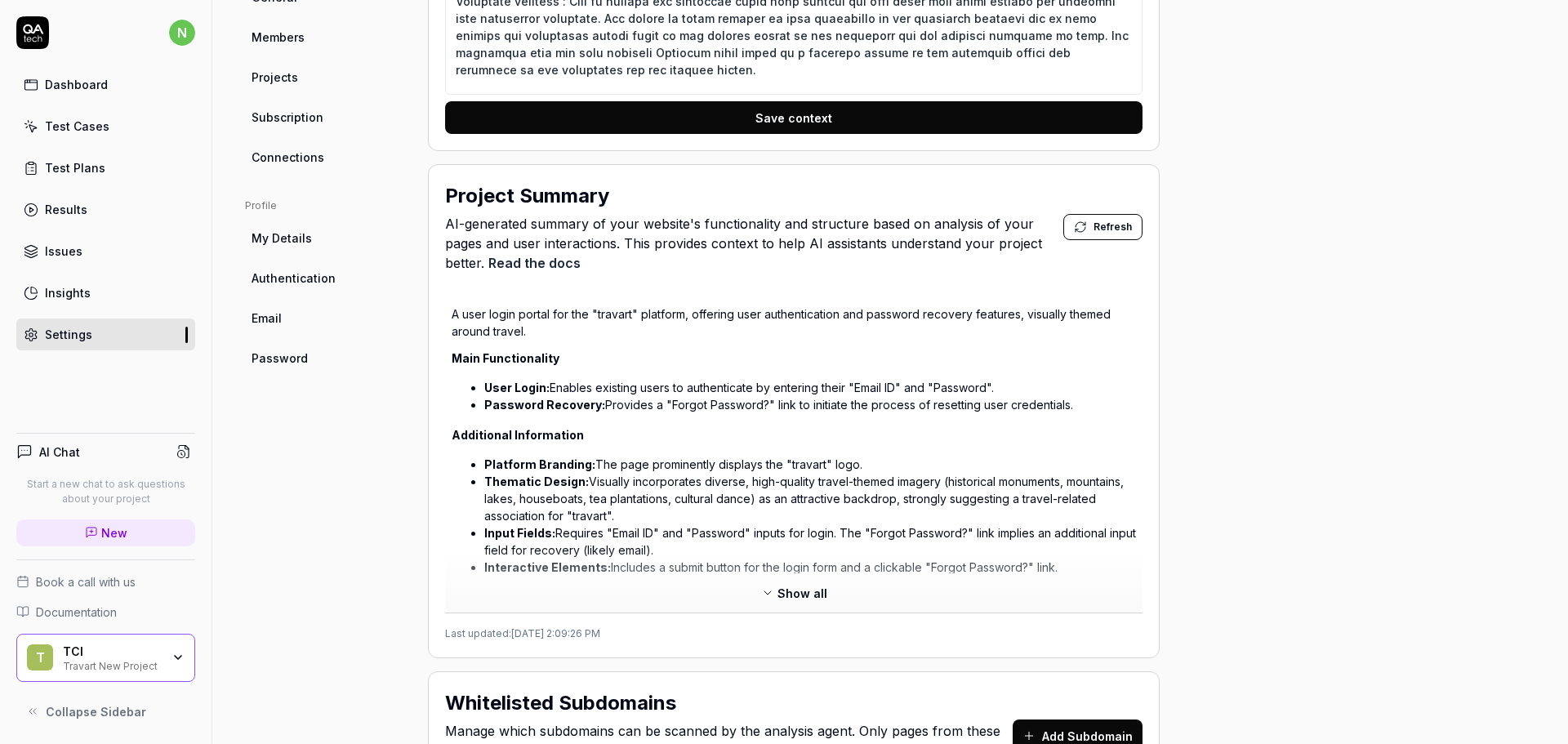
click at [780, 585] on span "Show all" at bounding box center [802, 593] width 50 height 17
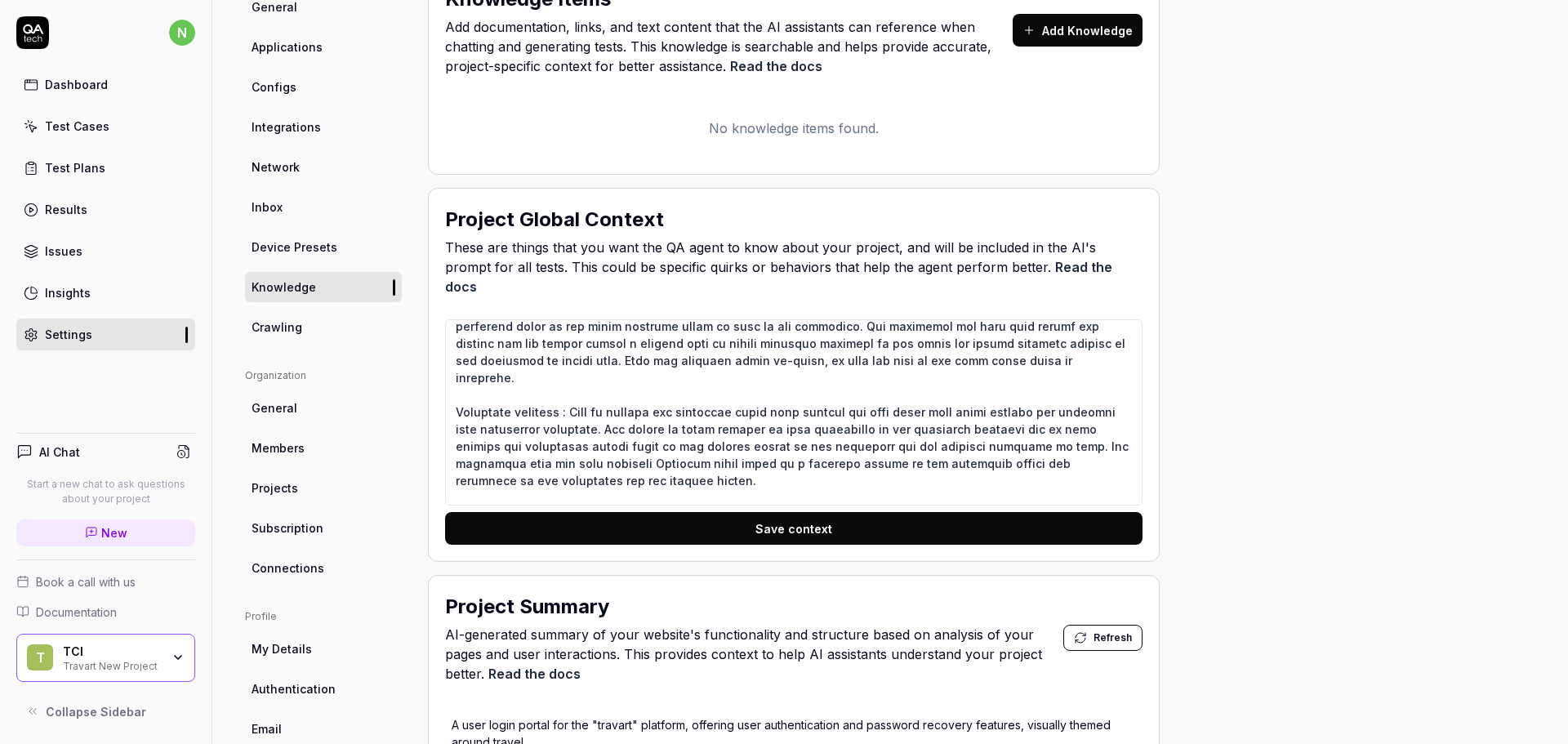
scroll to position [0, 0]
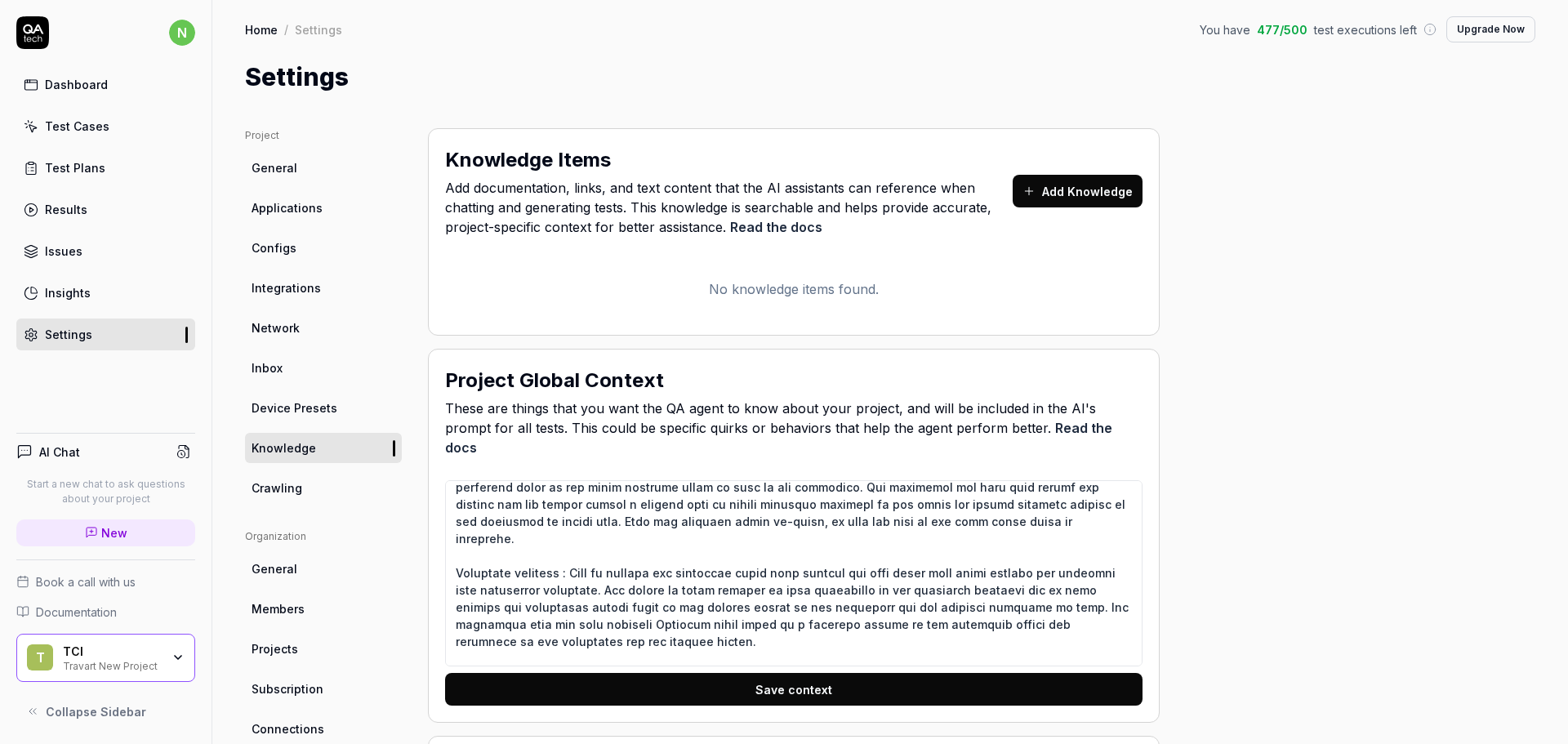
click at [285, 492] on span "Crawling" at bounding box center [277, 488] width 51 height 17
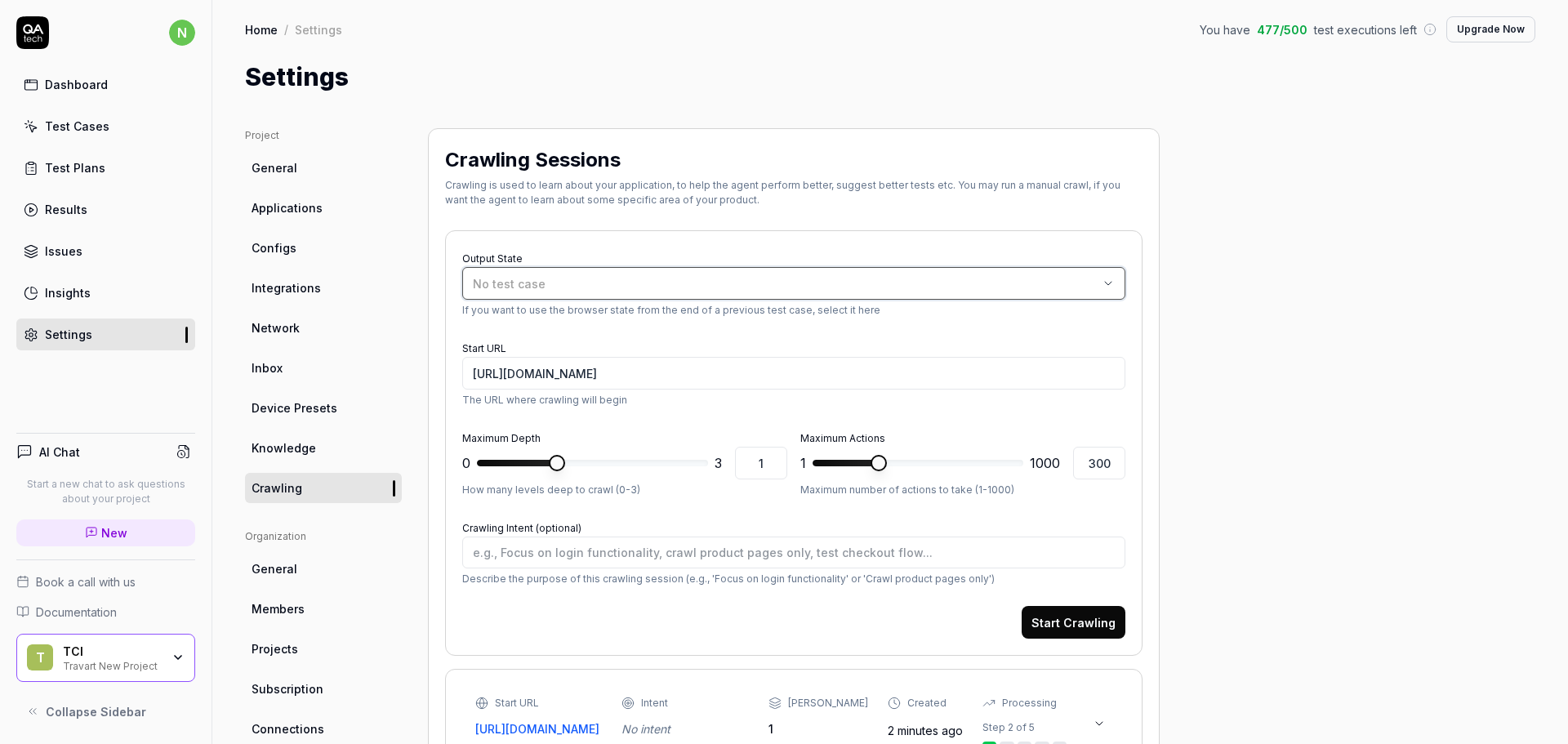
click at [983, 283] on div "No test case" at bounding box center [786, 283] width 626 height 17
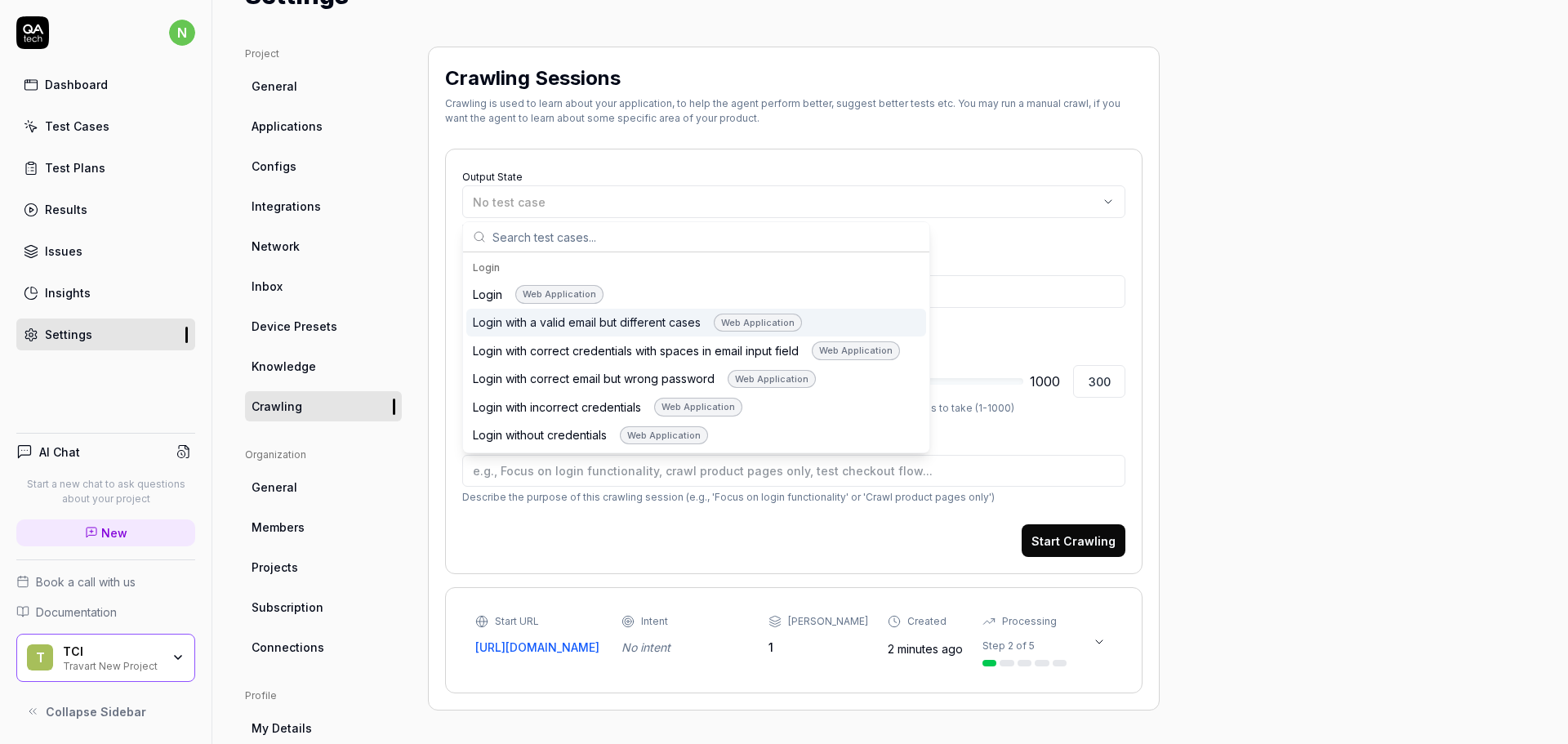
scroll to position [163, 0]
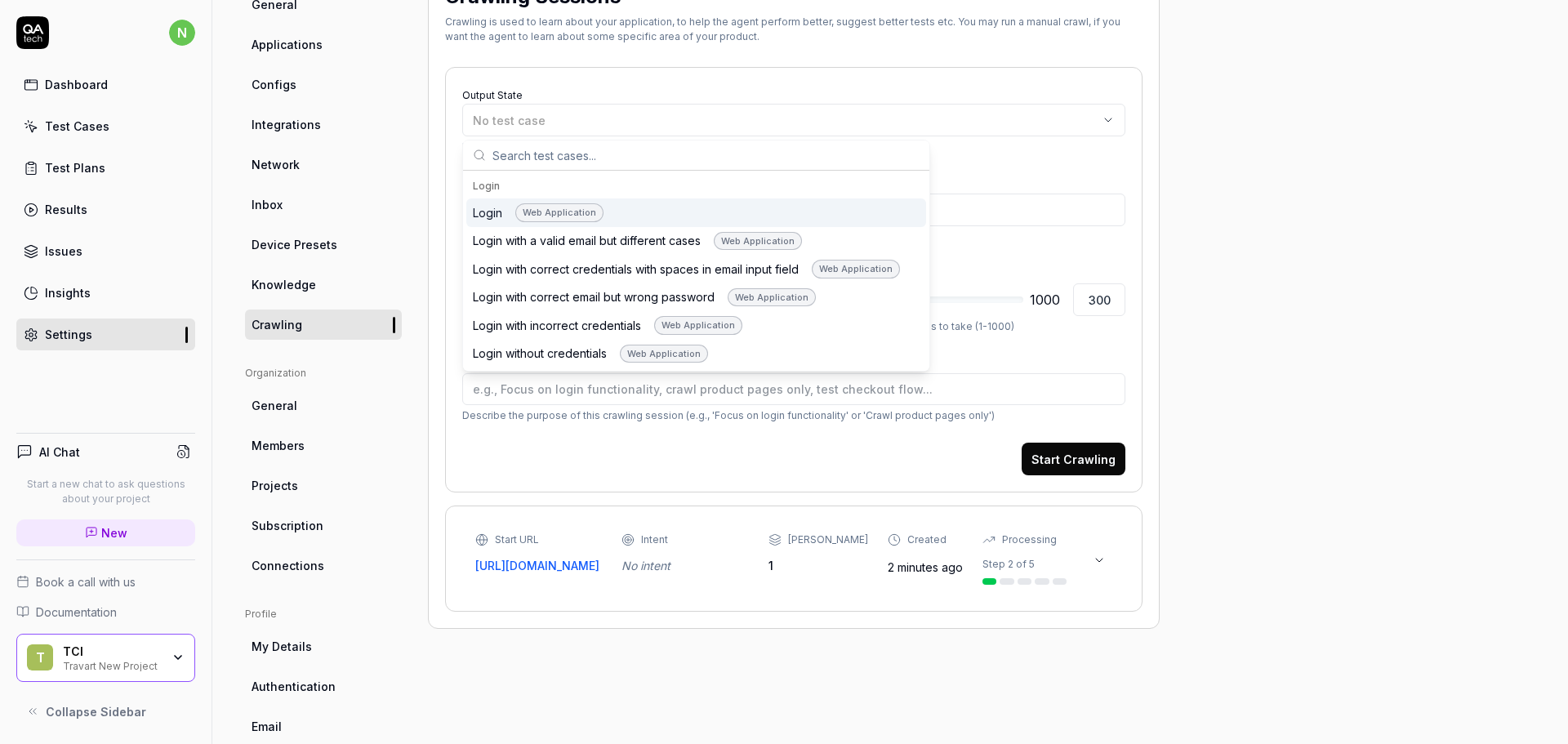
click at [806, 158] on input "text" at bounding box center [706, 155] width 427 height 29
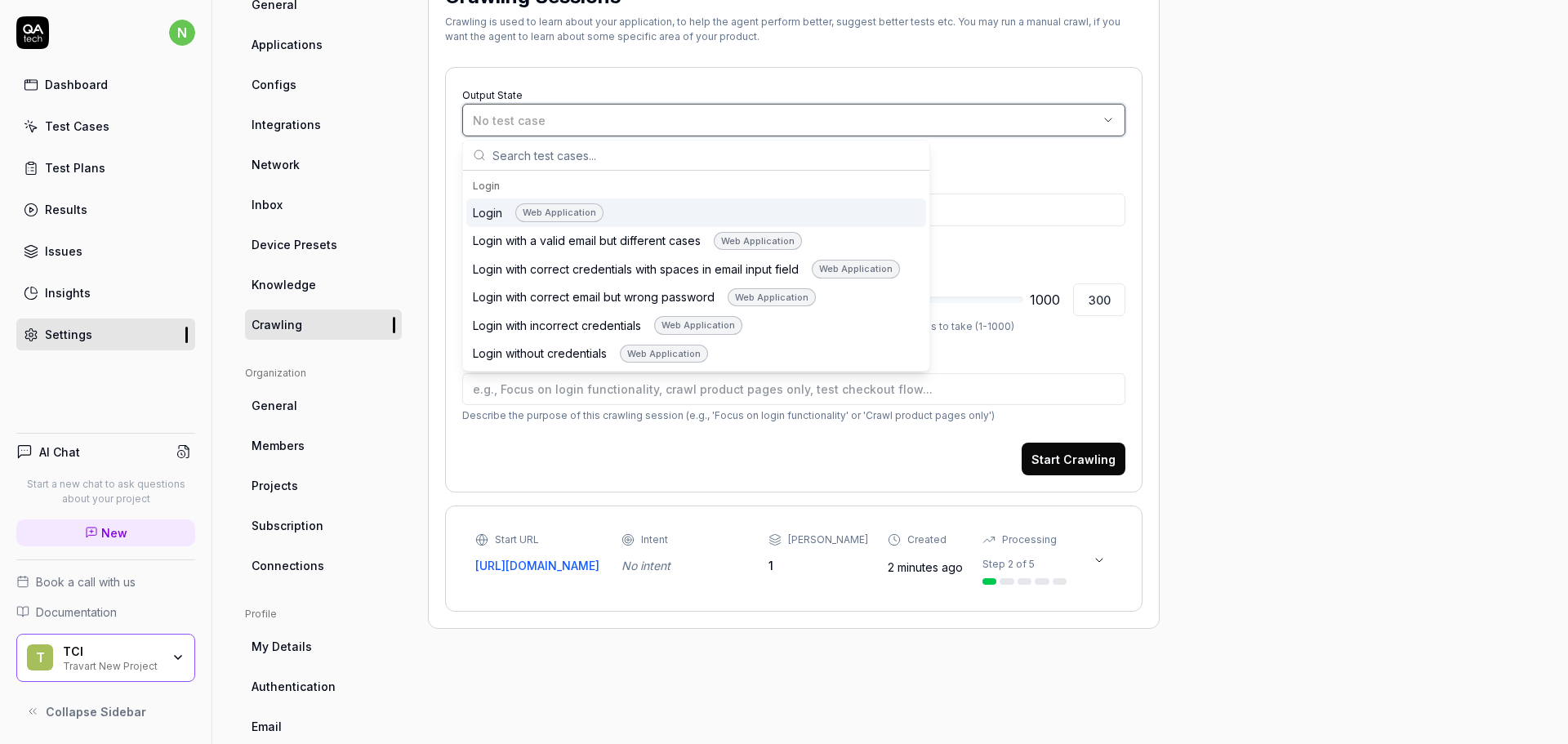
click at [1038, 120] on div "No test case" at bounding box center [786, 120] width 626 height 17
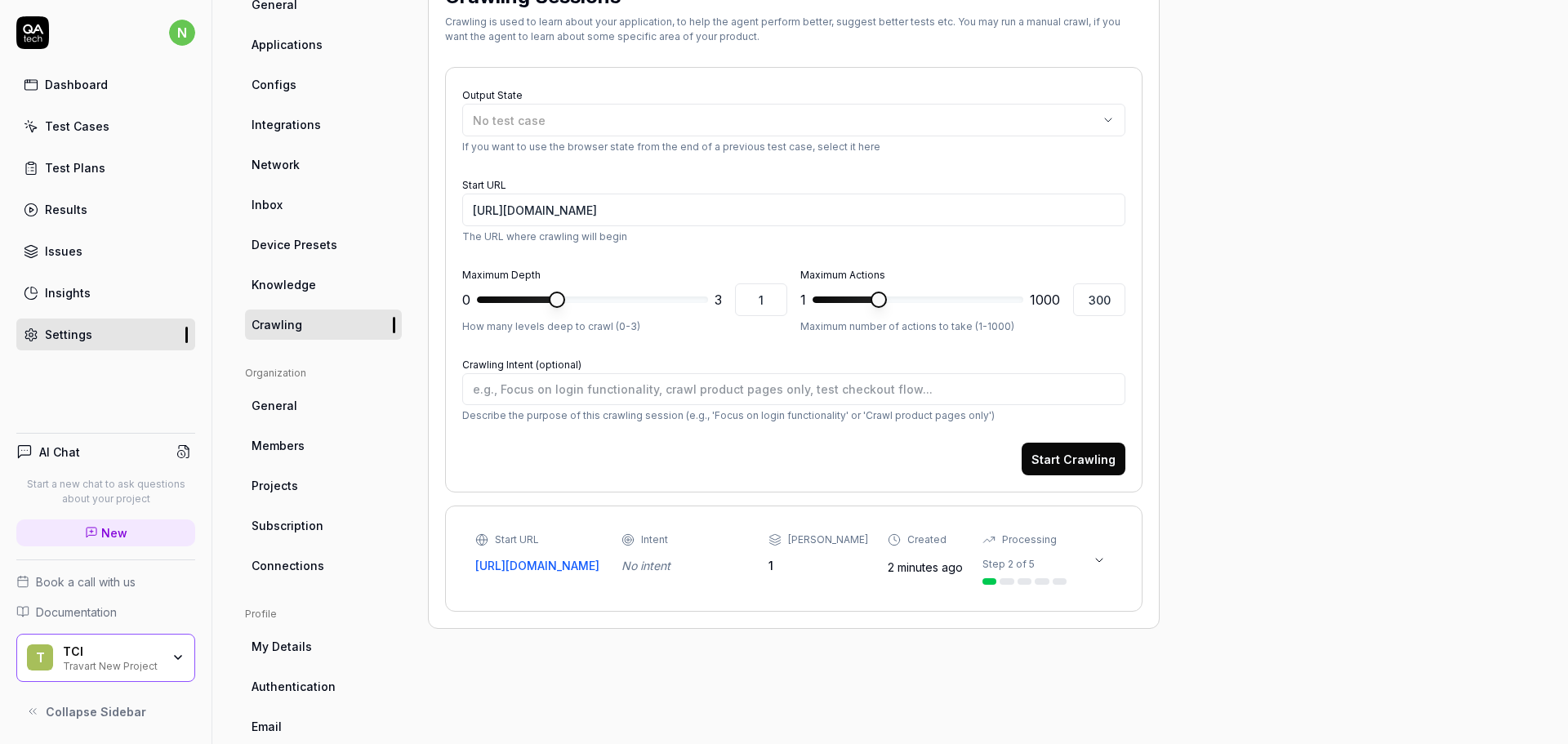
click at [1071, 451] on button "Start Crawling" at bounding box center [1073, 458] width 104 height 32
type textarea "*"
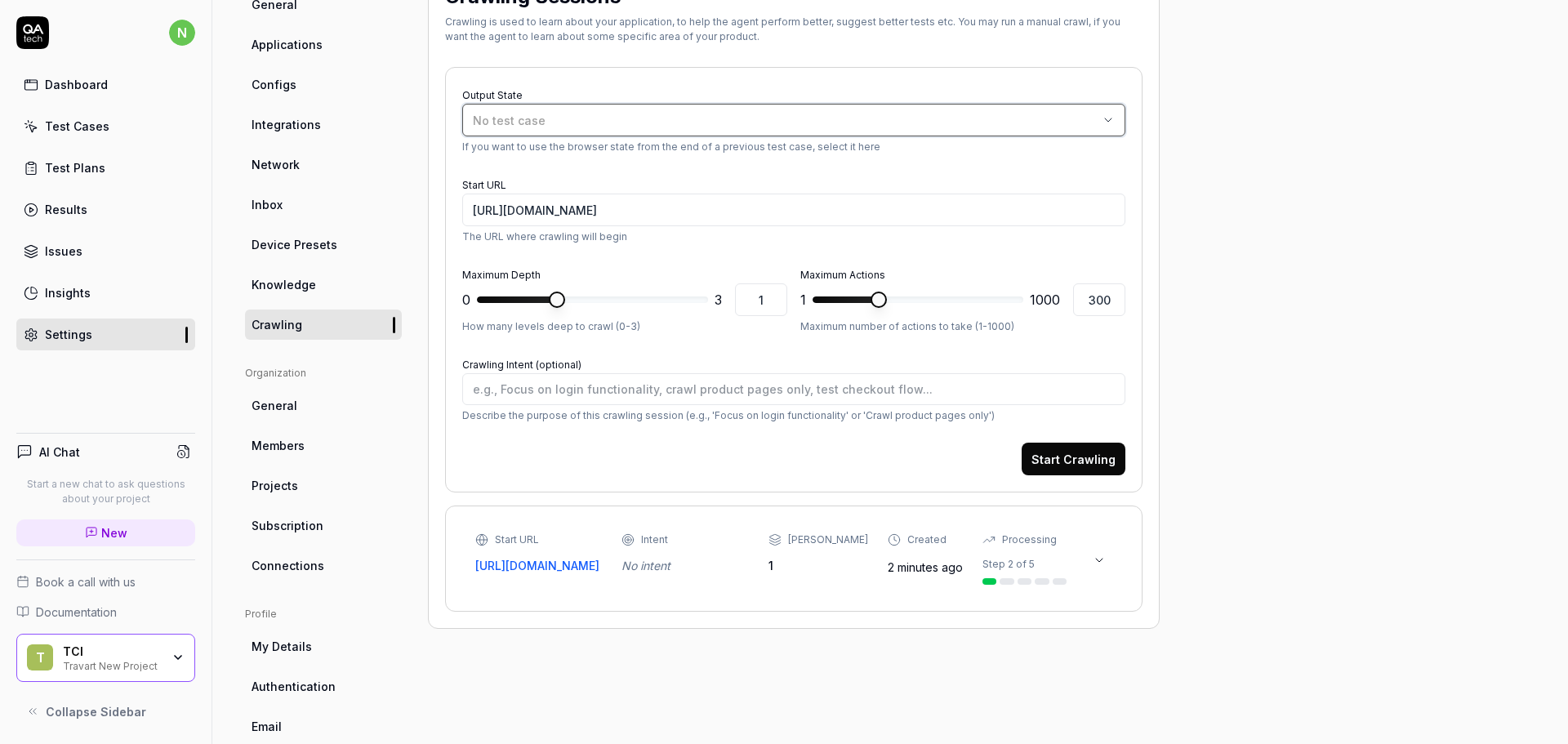
click at [589, 121] on div "No test case" at bounding box center [786, 120] width 626 height 17
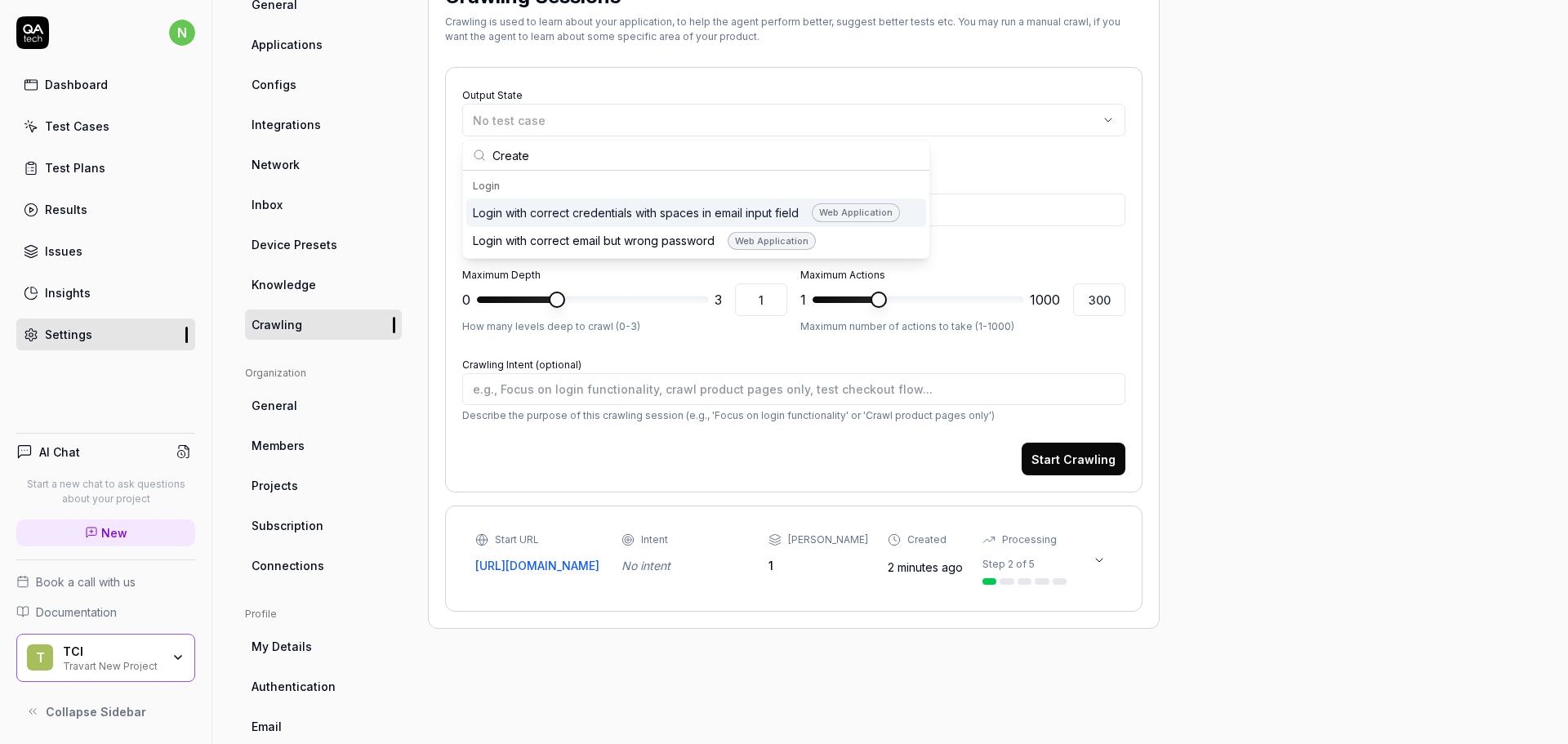
type input "Create"
type textarea "*"
type input "Create a n"
type textarea "*"
type input "Create a ne"
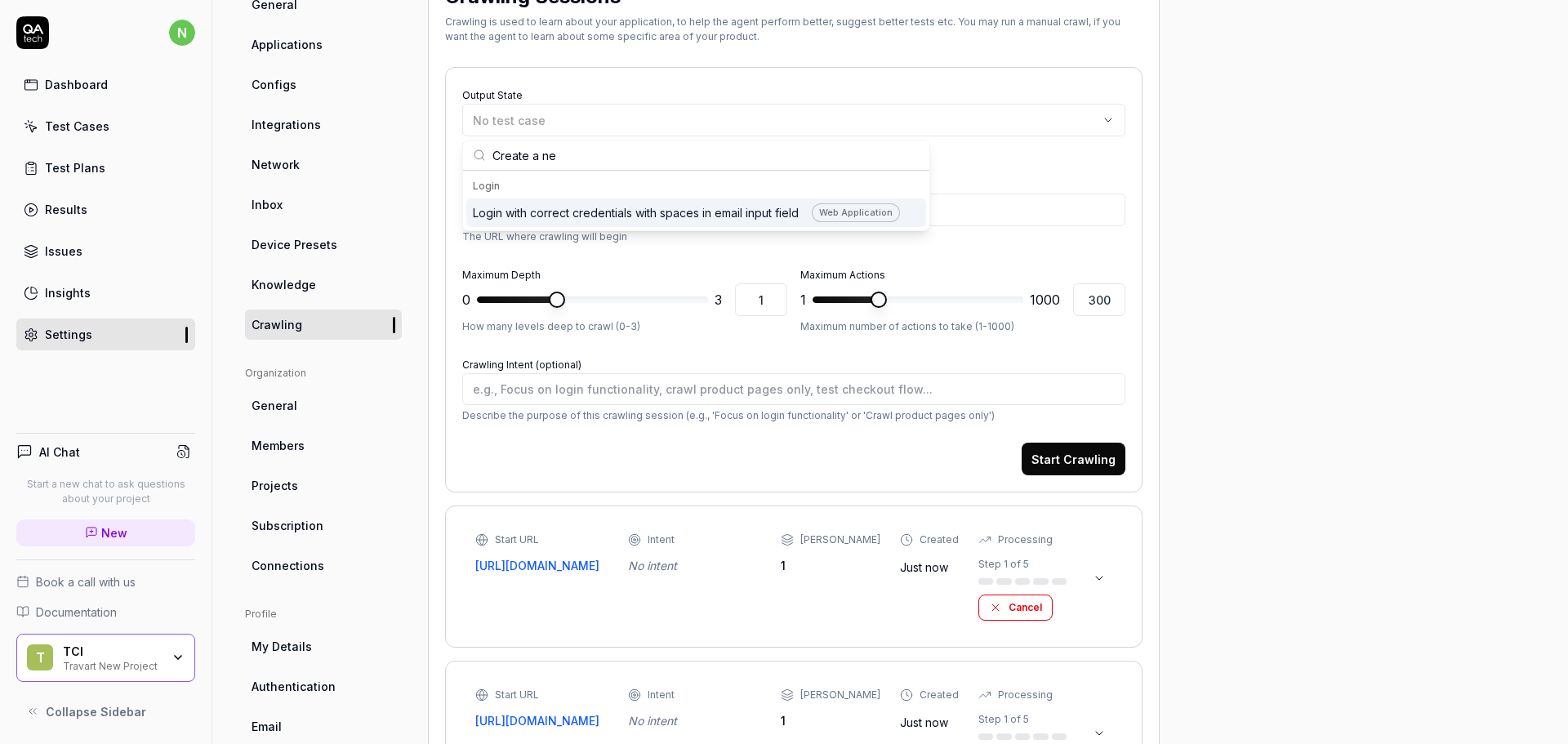
click at [1393, 346] on div "Project General Applications Configs Integrations Network Inbox Device Presets …" at bounding box center [890, 452] width 1290 height 975
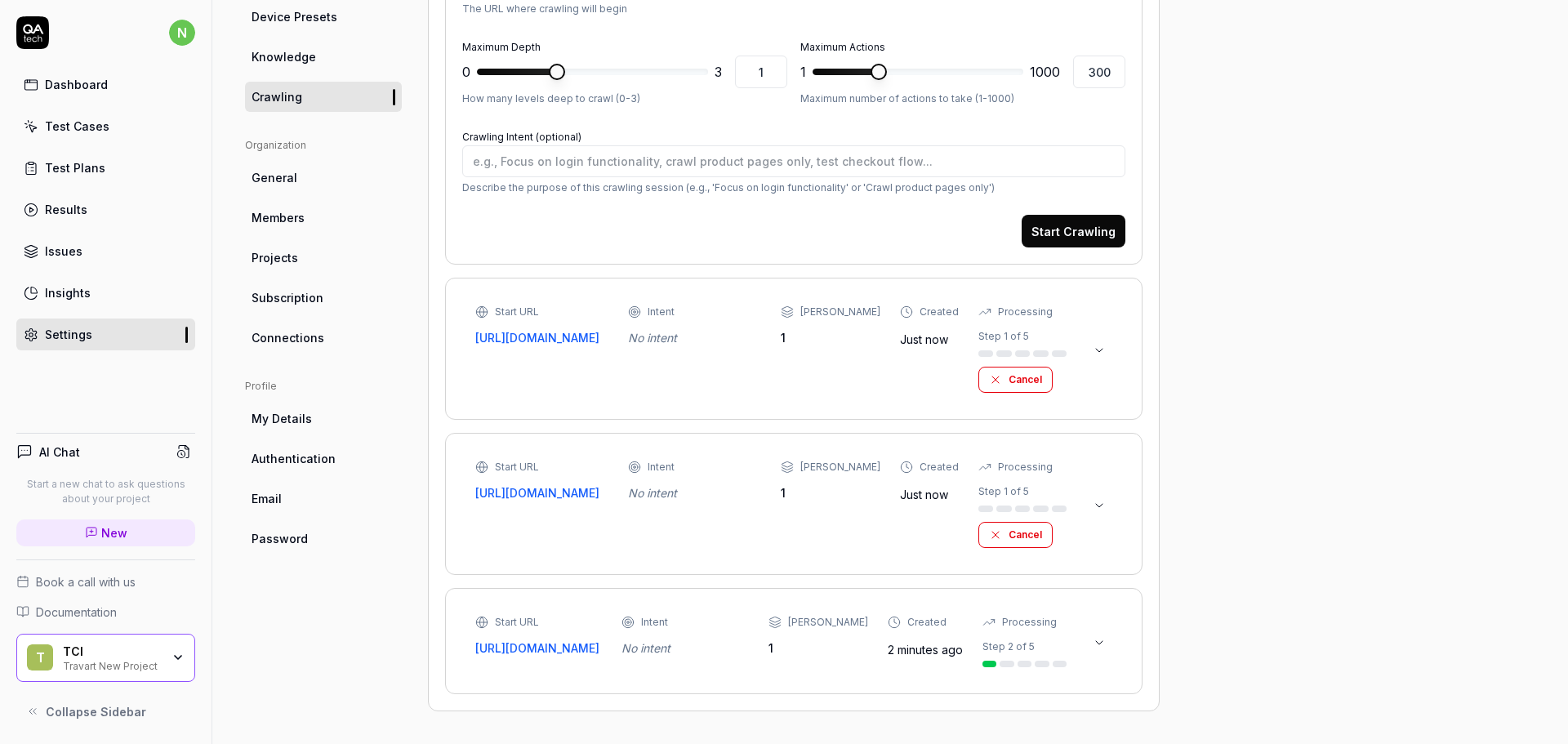
scroll to position [386, 0]
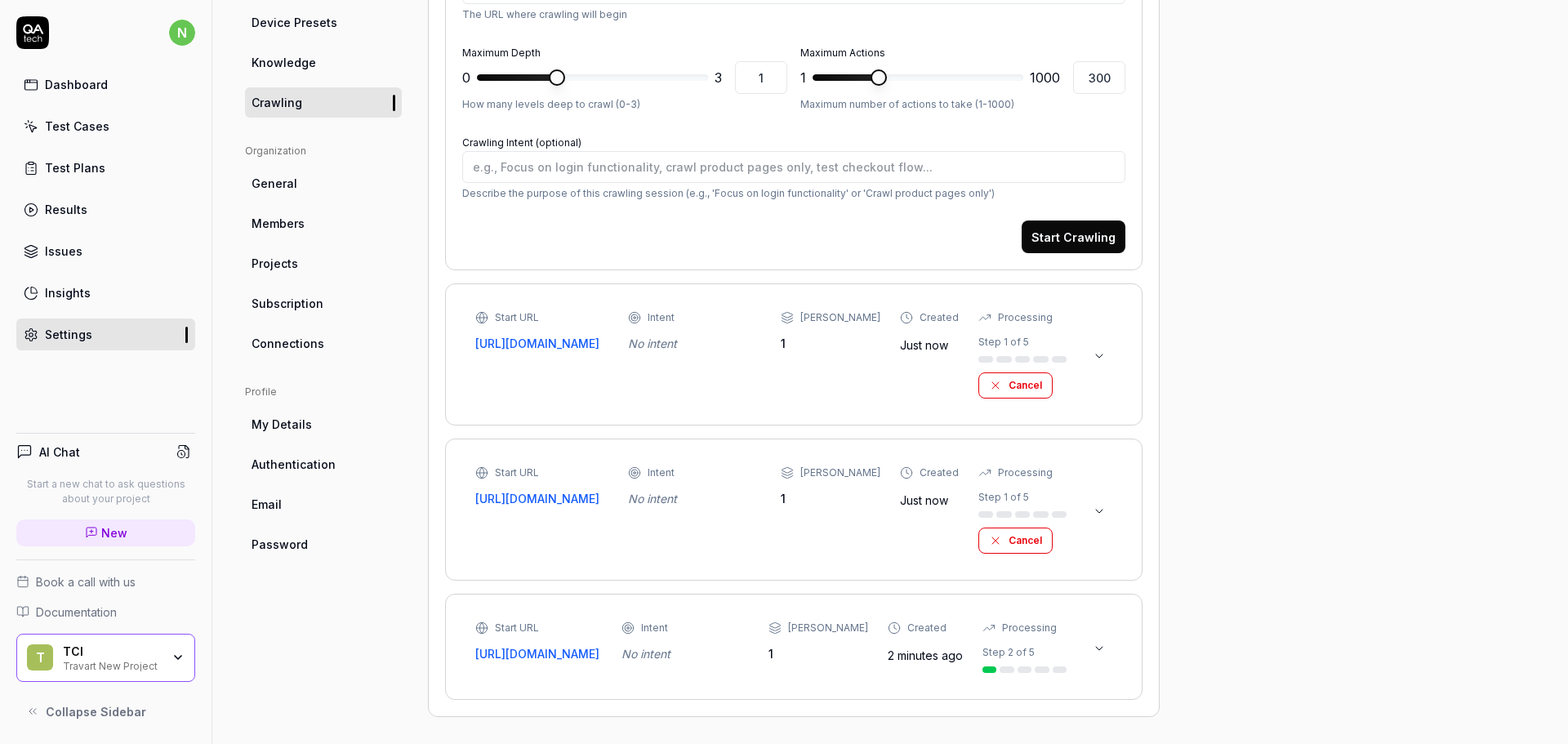
type textarea "*"
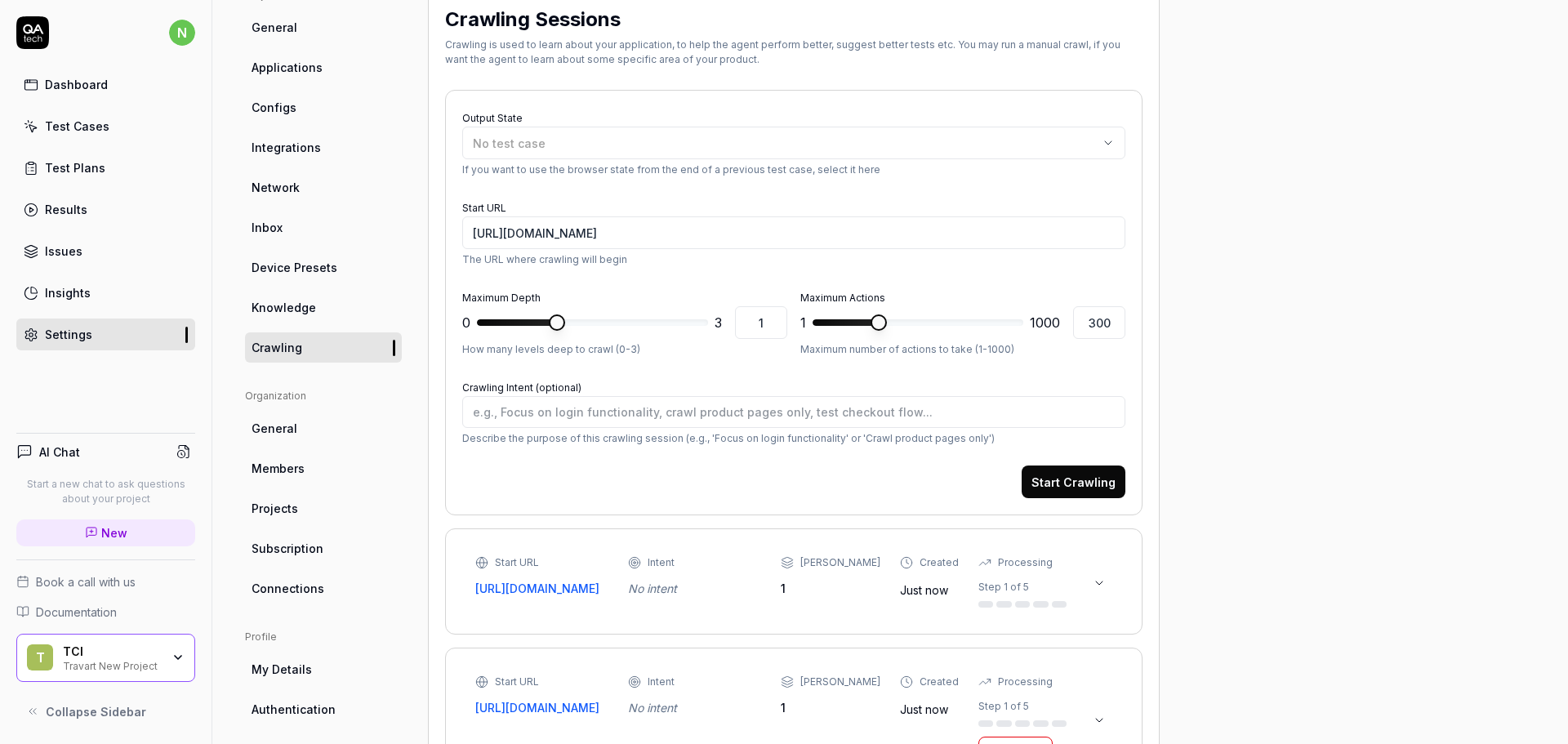
scroll to position [0, 0]
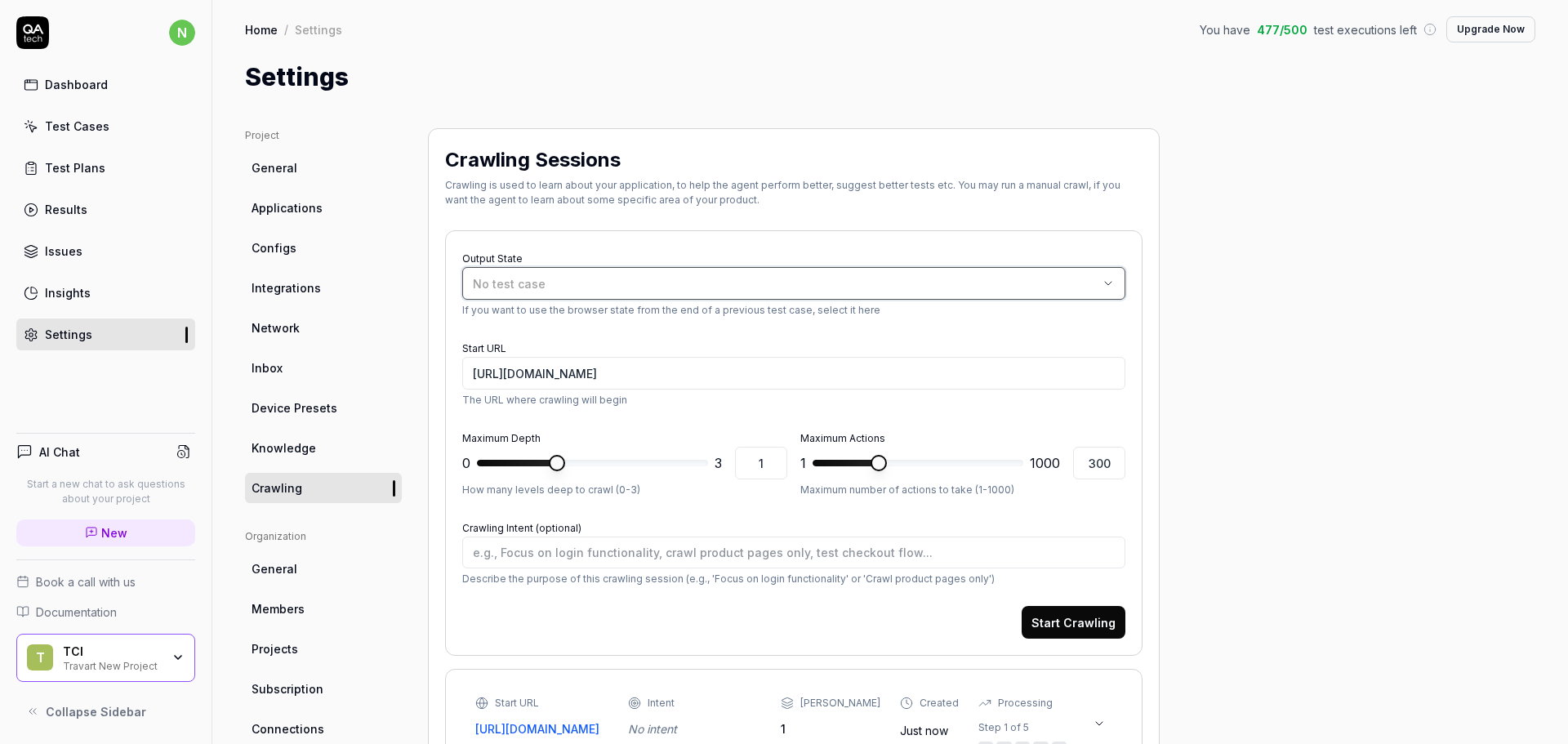
click at [570, 296] on button "No test case" at bounding box center [794, 283] width 663 height 32
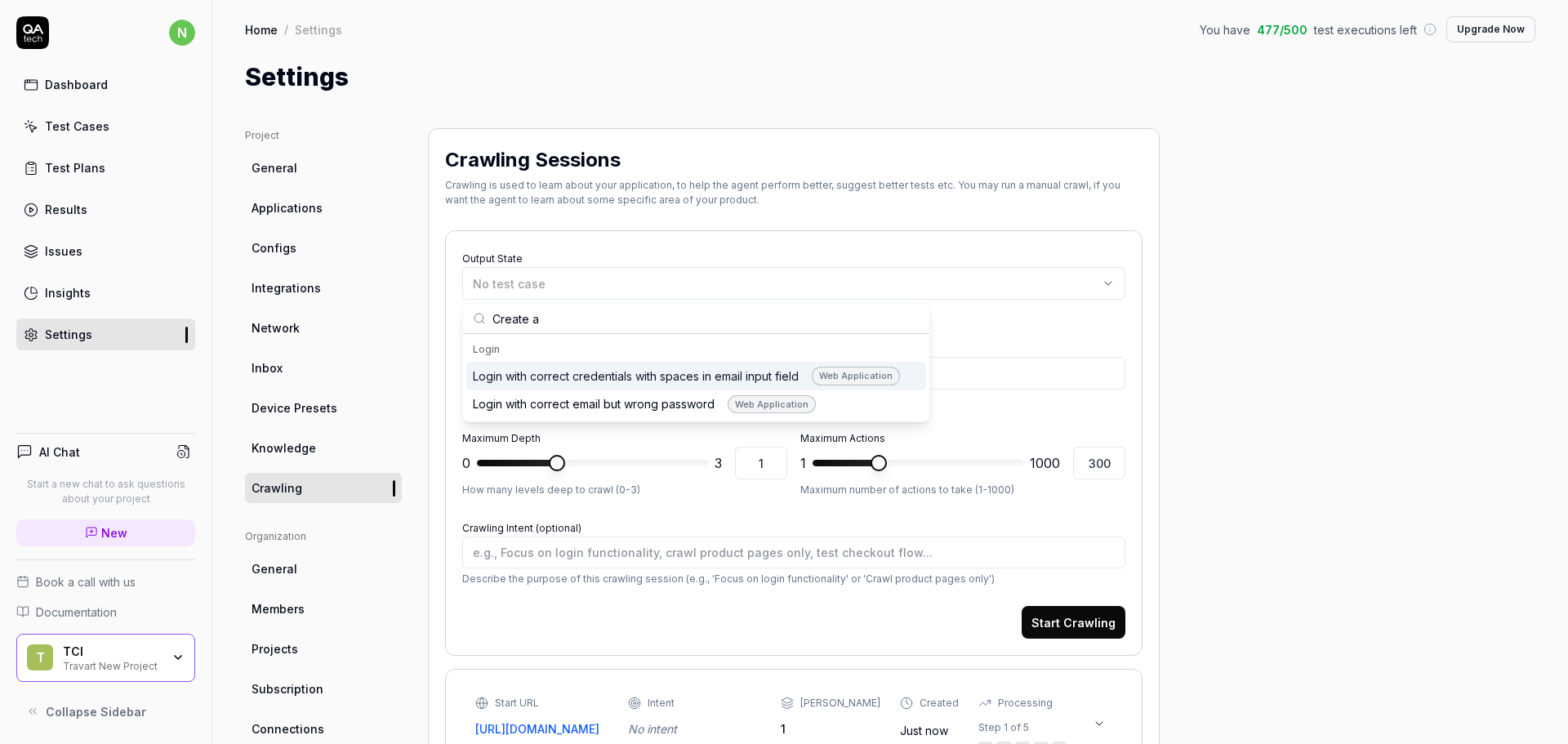
type input "Create a n"
type textarea "*"
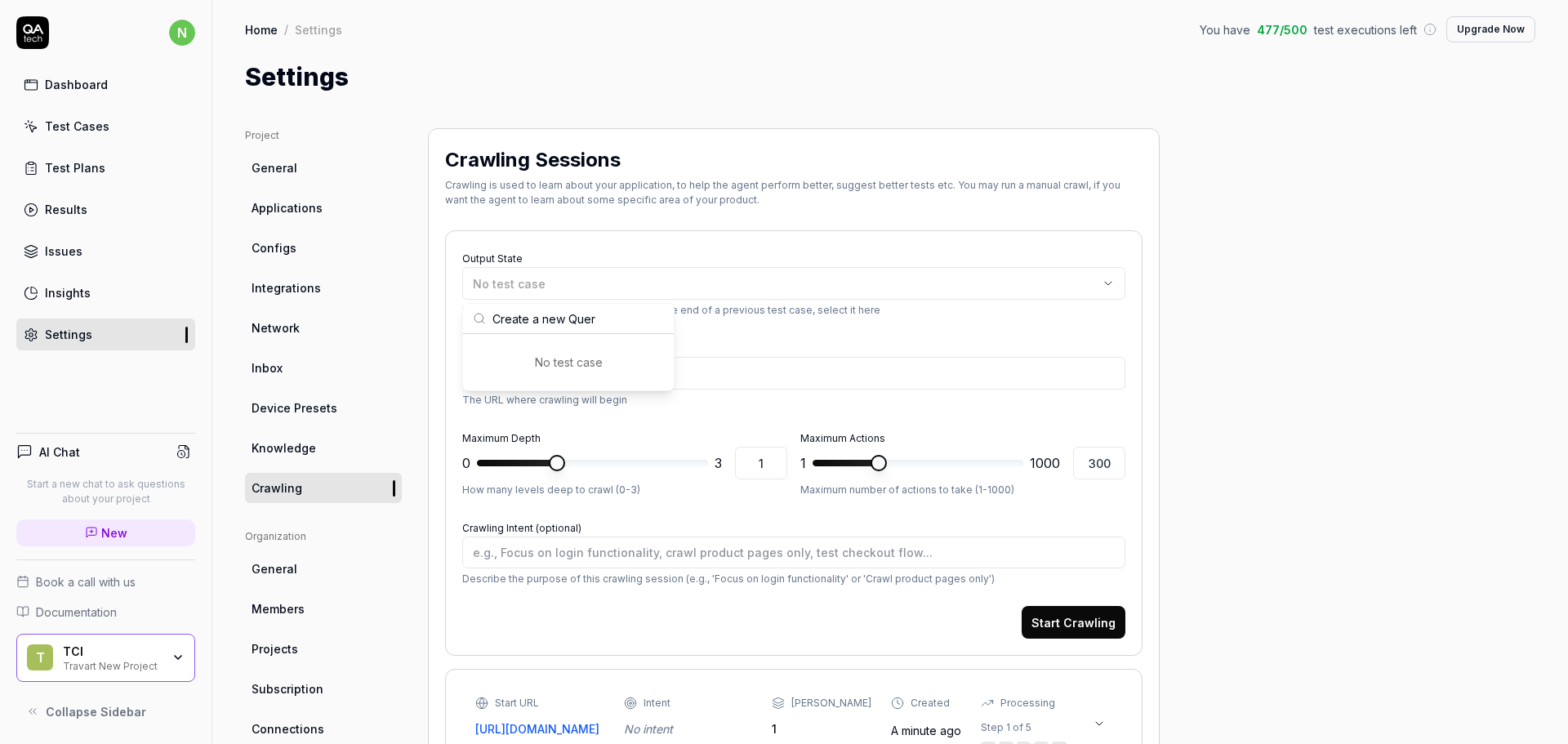
type input "Create a new Query"
click at [883, 329] on form "Output State No test case If you want to use the browser state from the end of …" at bounding box center [794, 443] width 663 height 392
click at [604, 553] on textarea "Crawling Intent (optional)" at bounding box center [794, 553] width 663 height 31
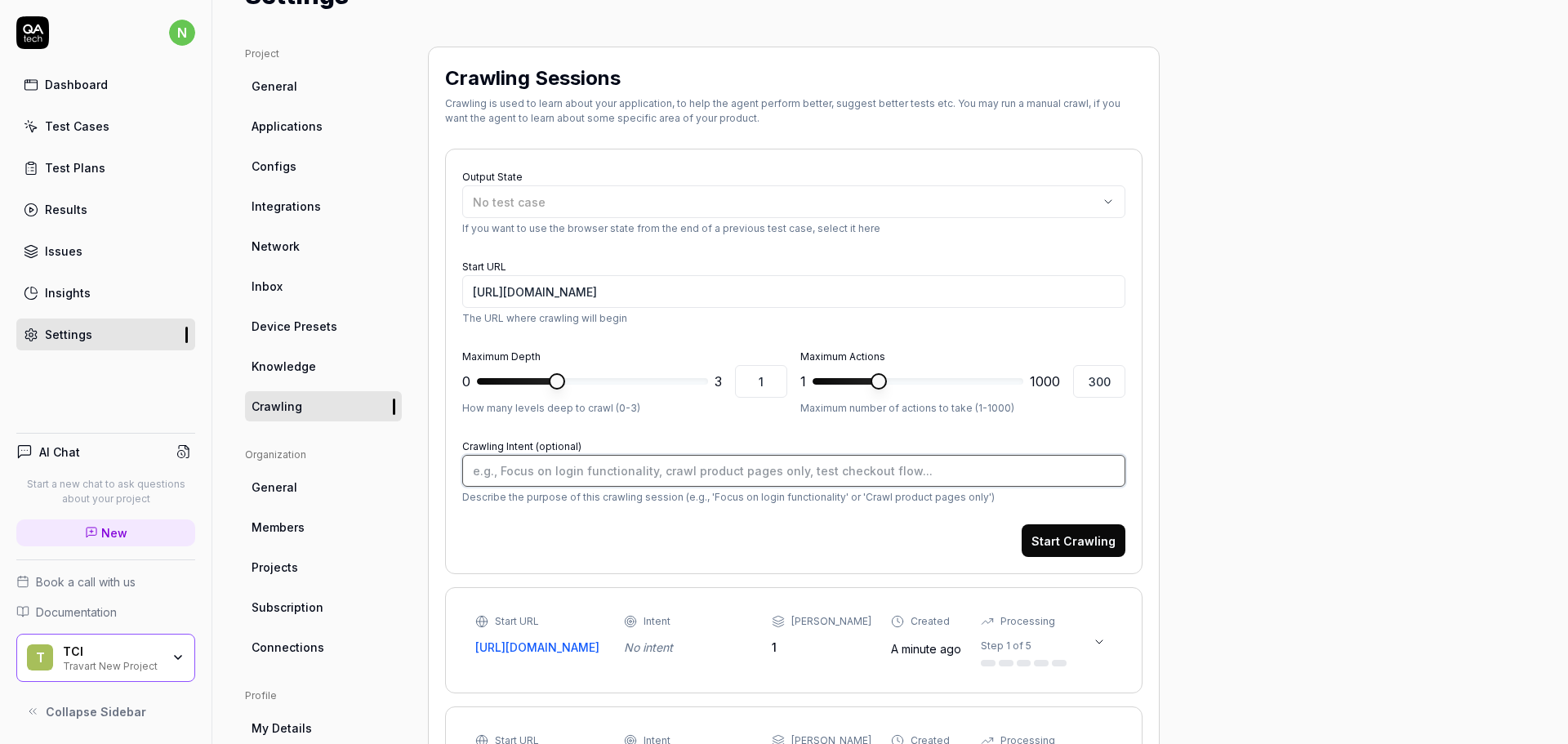
scroll to position [163, 0]
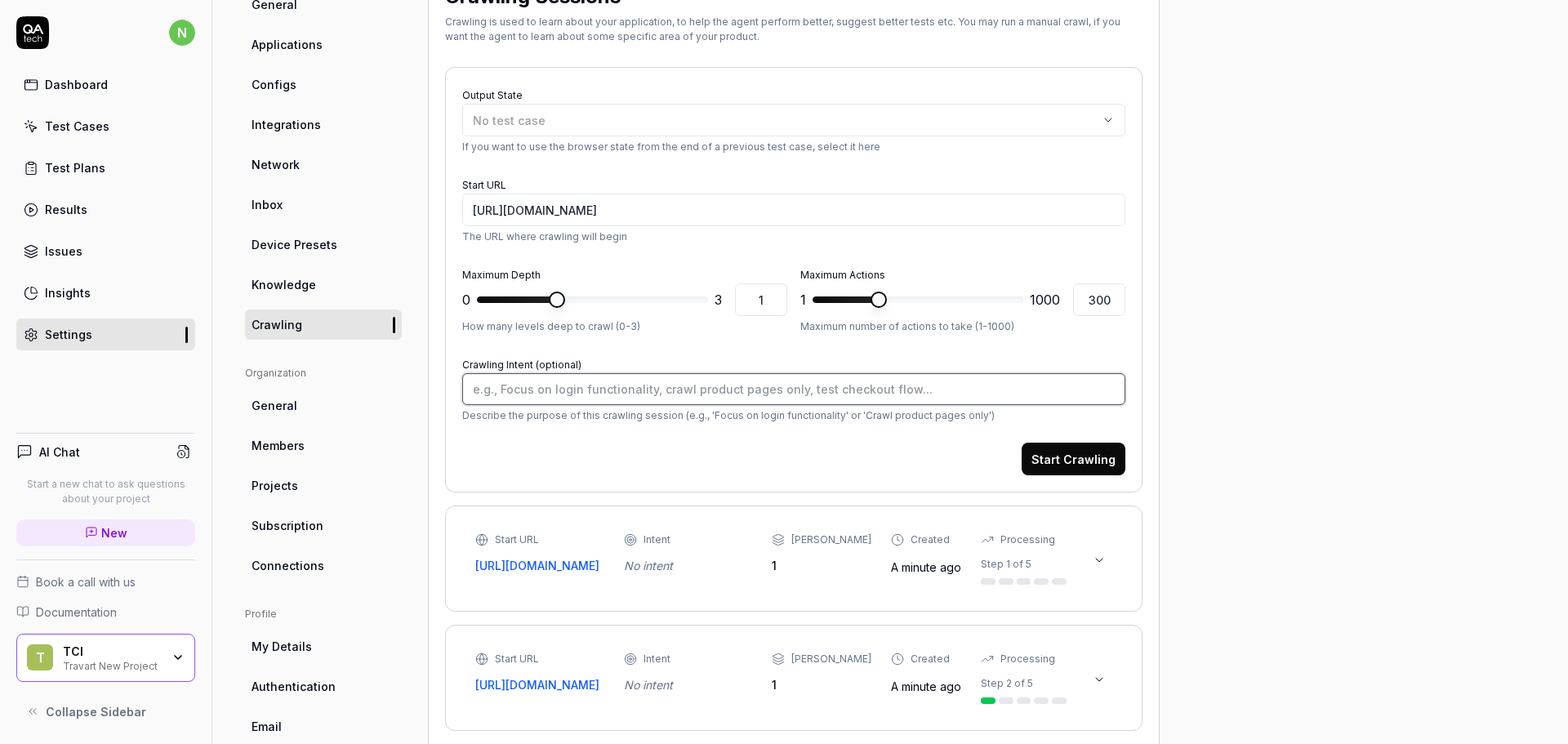
type textarea "*"
type textarea "L"
type textarea "*"
type textarea "C"
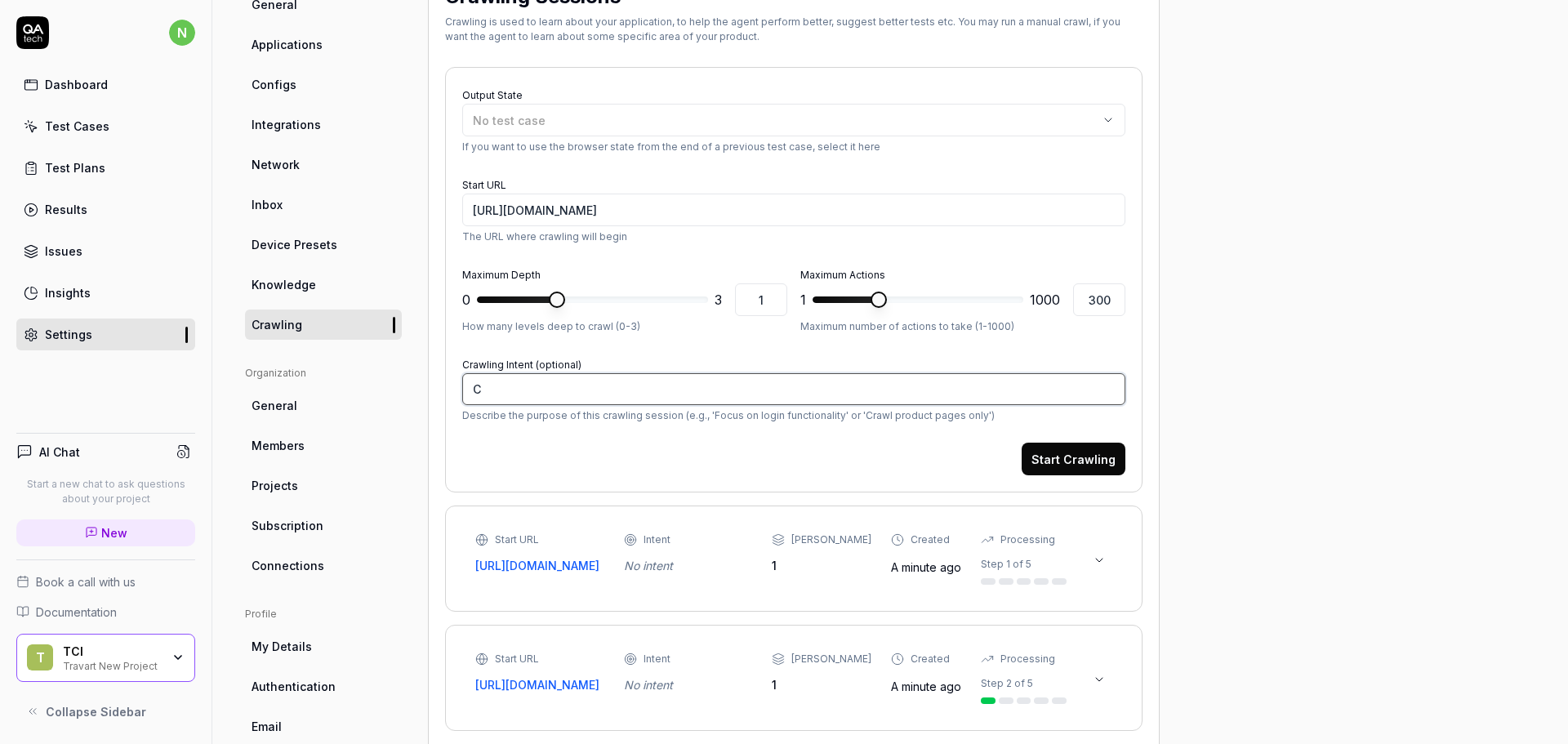
type textarea "*"
type textarea "Cr"
type textarea "*"
type textarea "Cre"
type textarea "*"
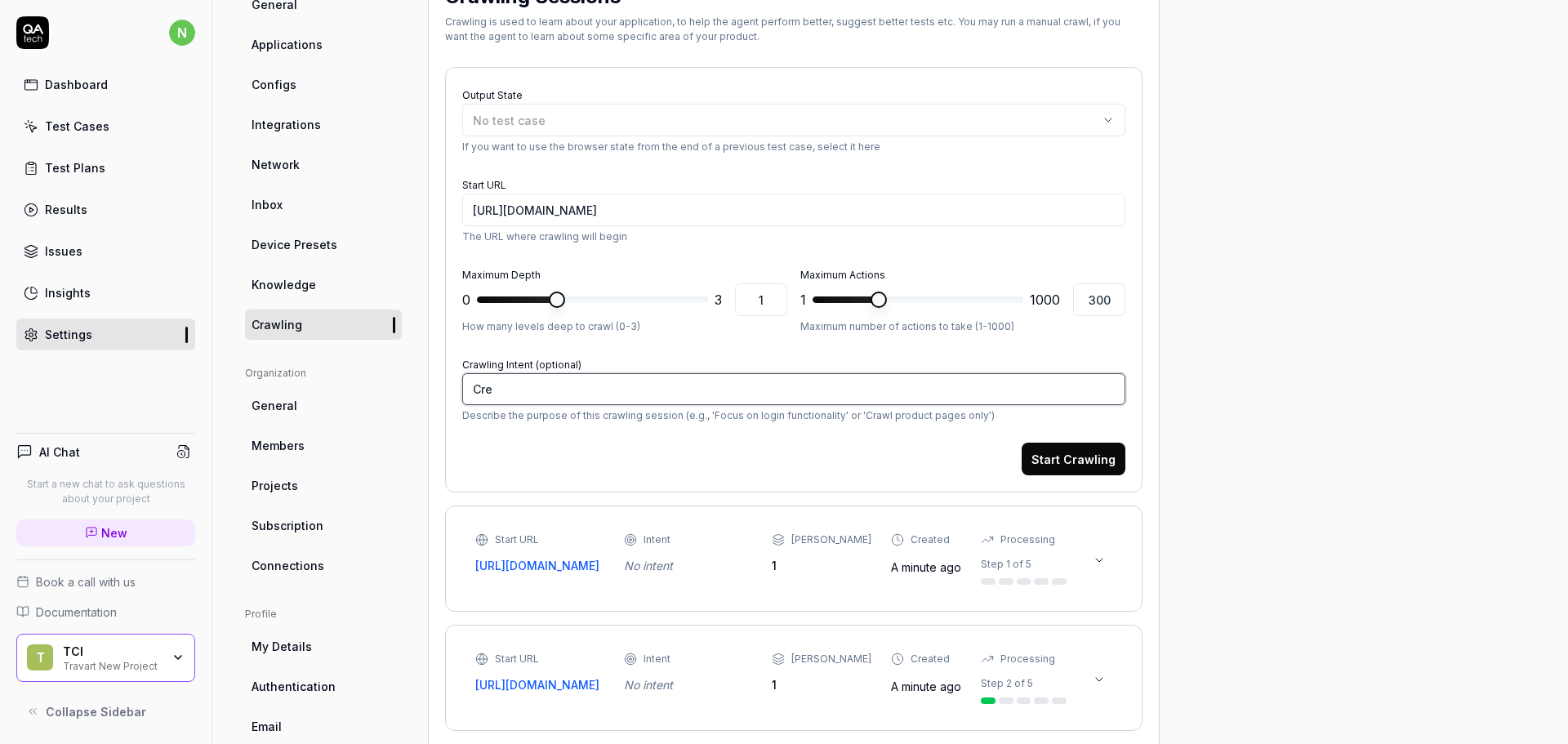
type textarea "Crea"
type textarea "*"
type textarea "Creat"
type textarea "*"
type textarea "Create"
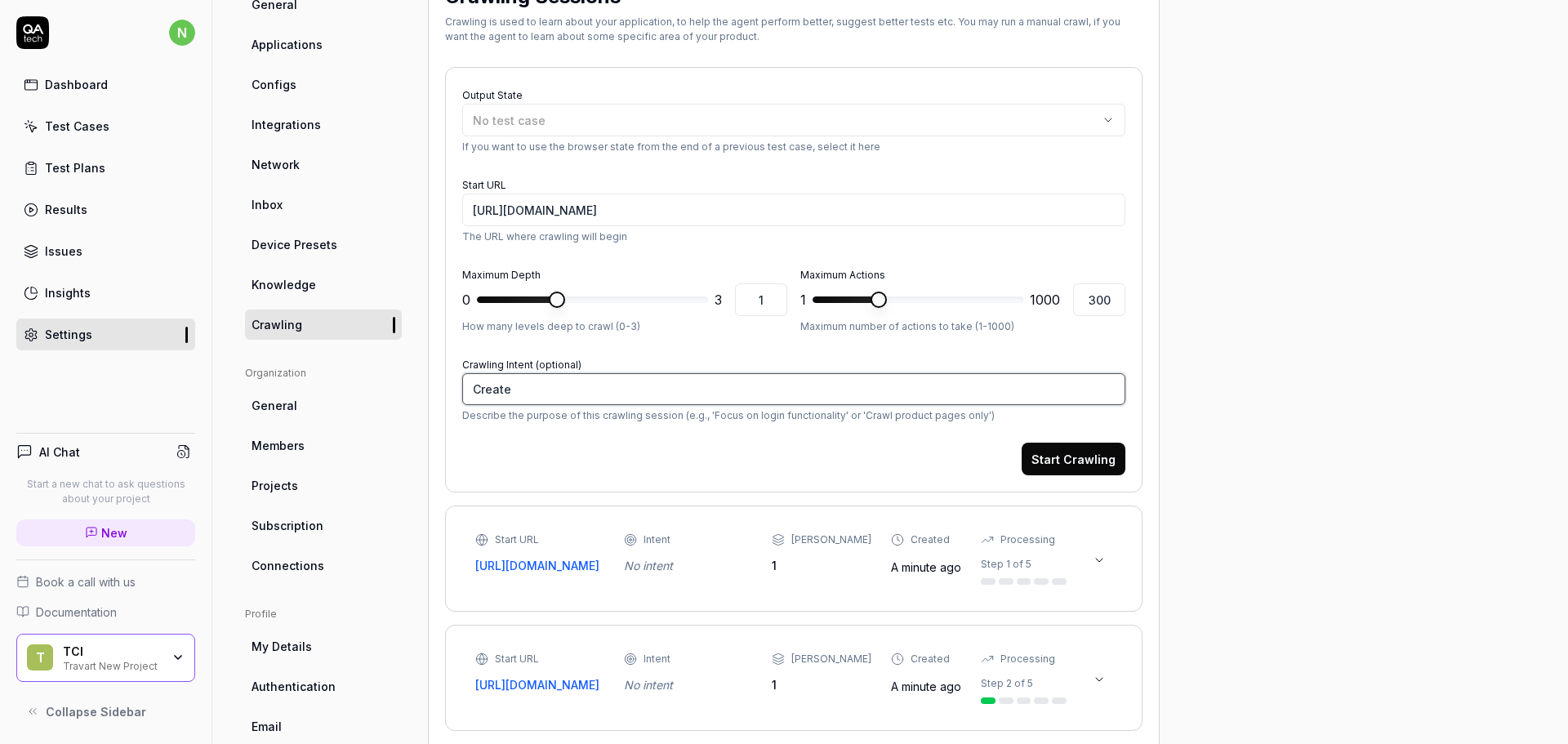
type textarea "*"
type textarea "Create"
type textarea "*"
type textarea "Create"
type textarea "*"
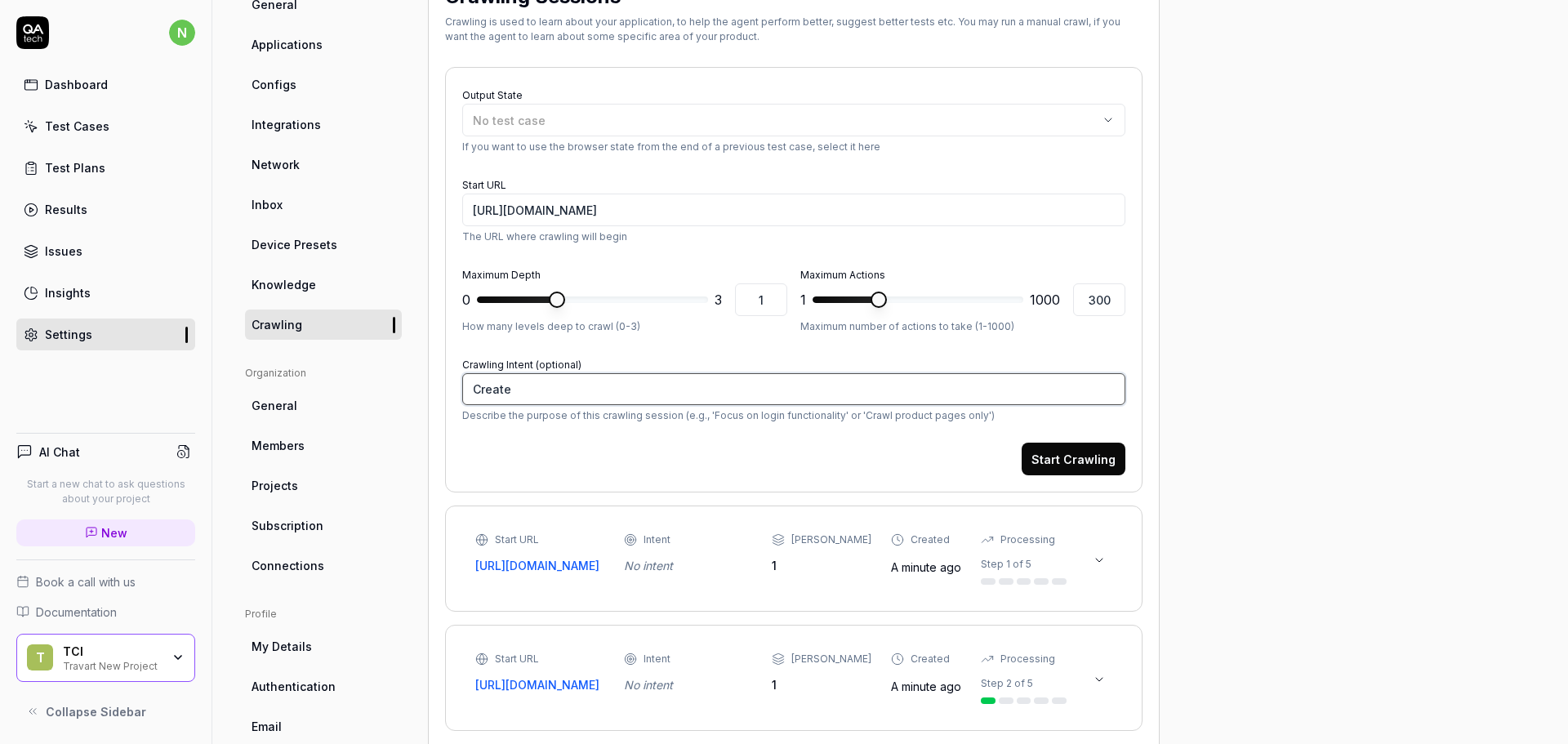
type textarea "Create"
type textarea "*"
type textarea "Create a"
type textarea "*"
type textarea "Create a"
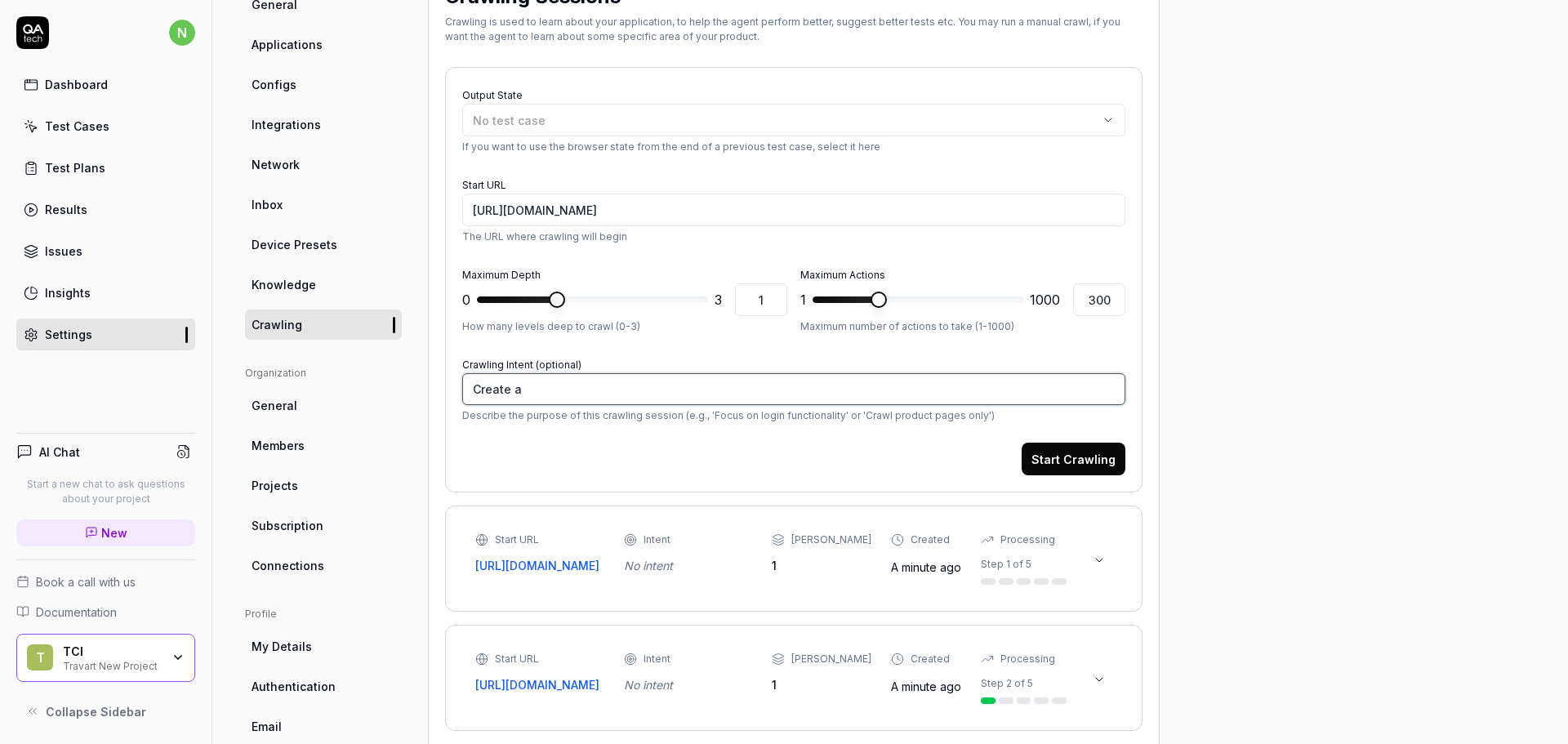
type textarea "*"
type textarea "Create a n"
type textarea "*"
type textarea "Create a ne"
type textarea "*"
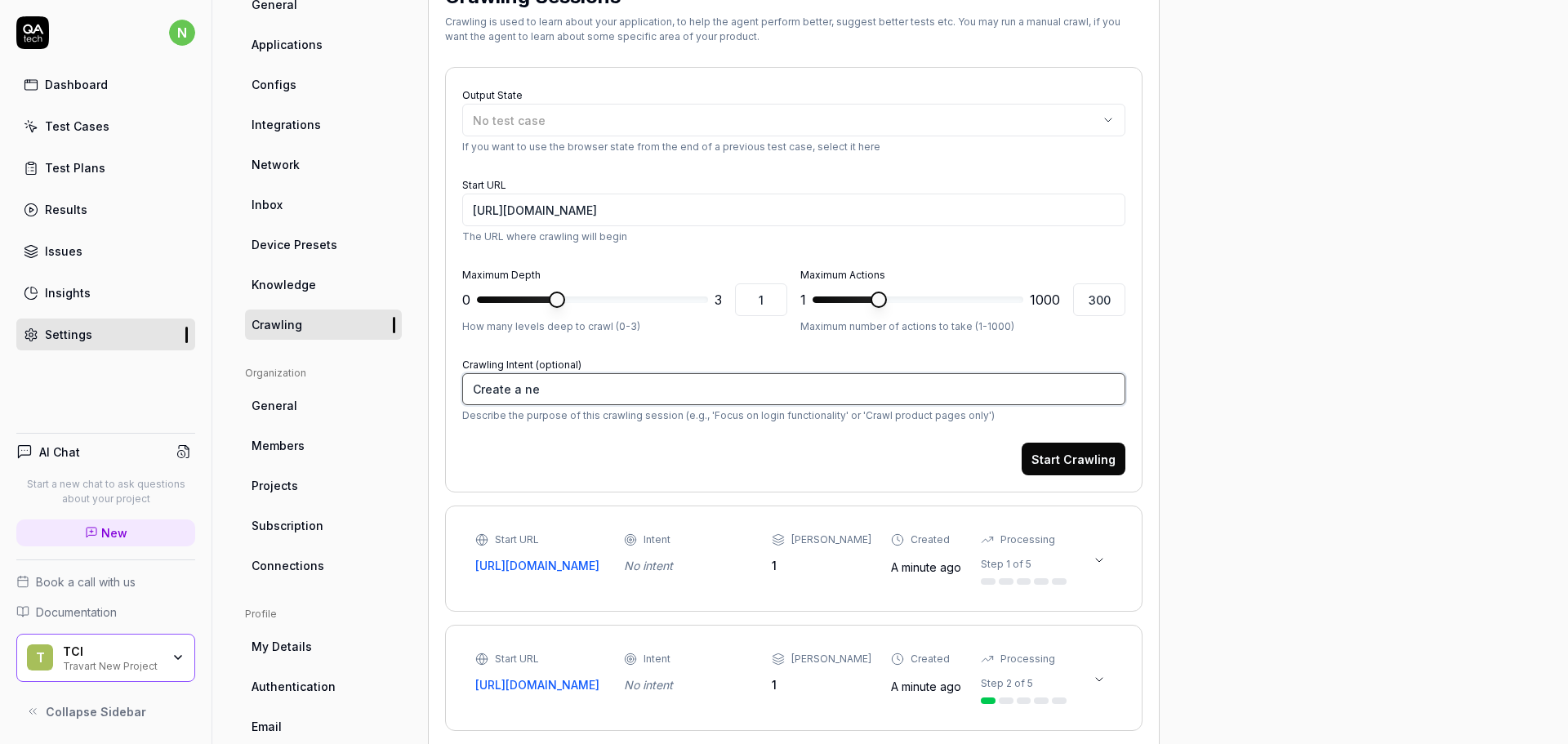
type textarea "Create a new"
type textarea "*"
type textarea "Create a new"
type textarea "*"
type textarea "Create a new q"
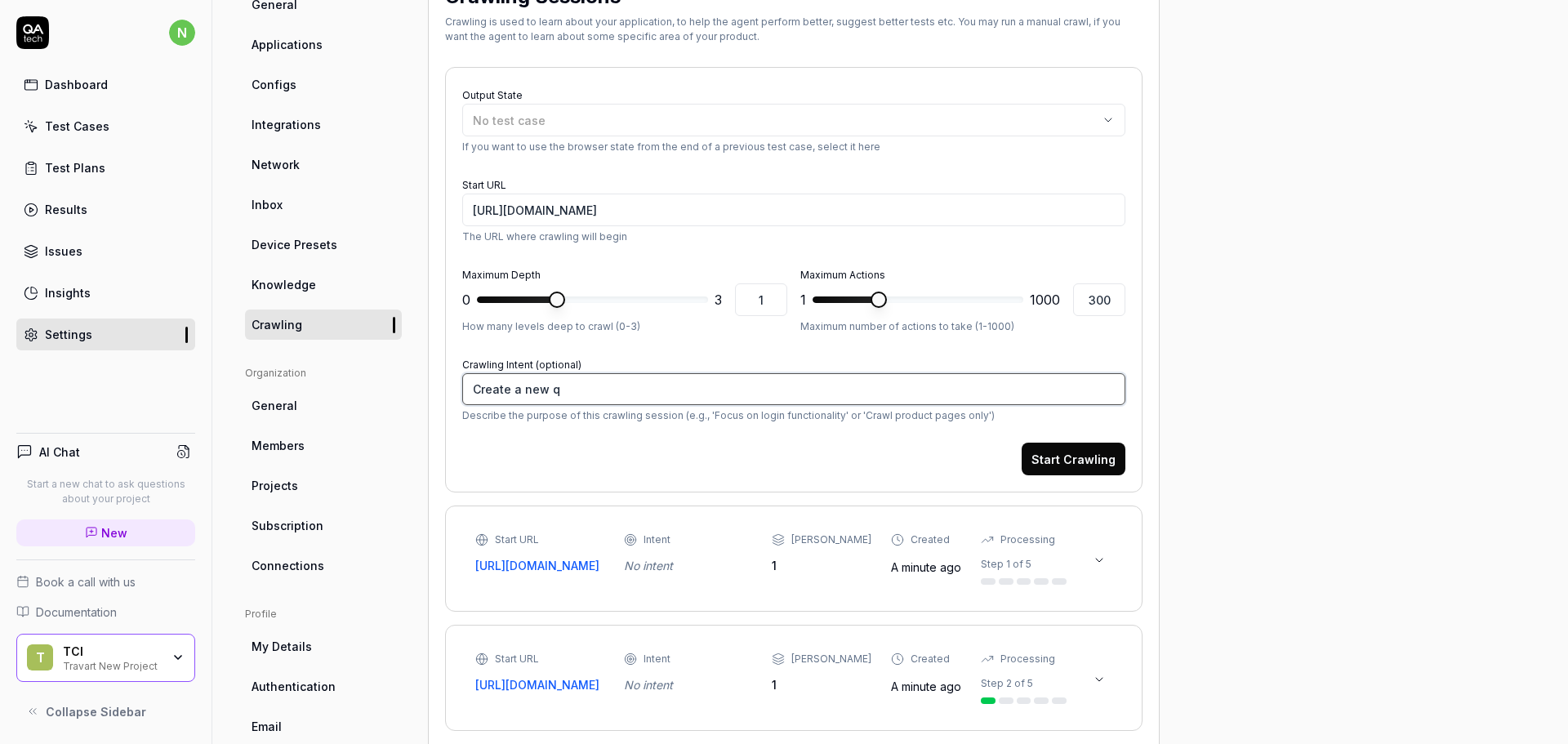
type textarea "*"
type textarea "Create a new qu"
type textarea "*"
type textarea "Create a new que"
type textarea "*"
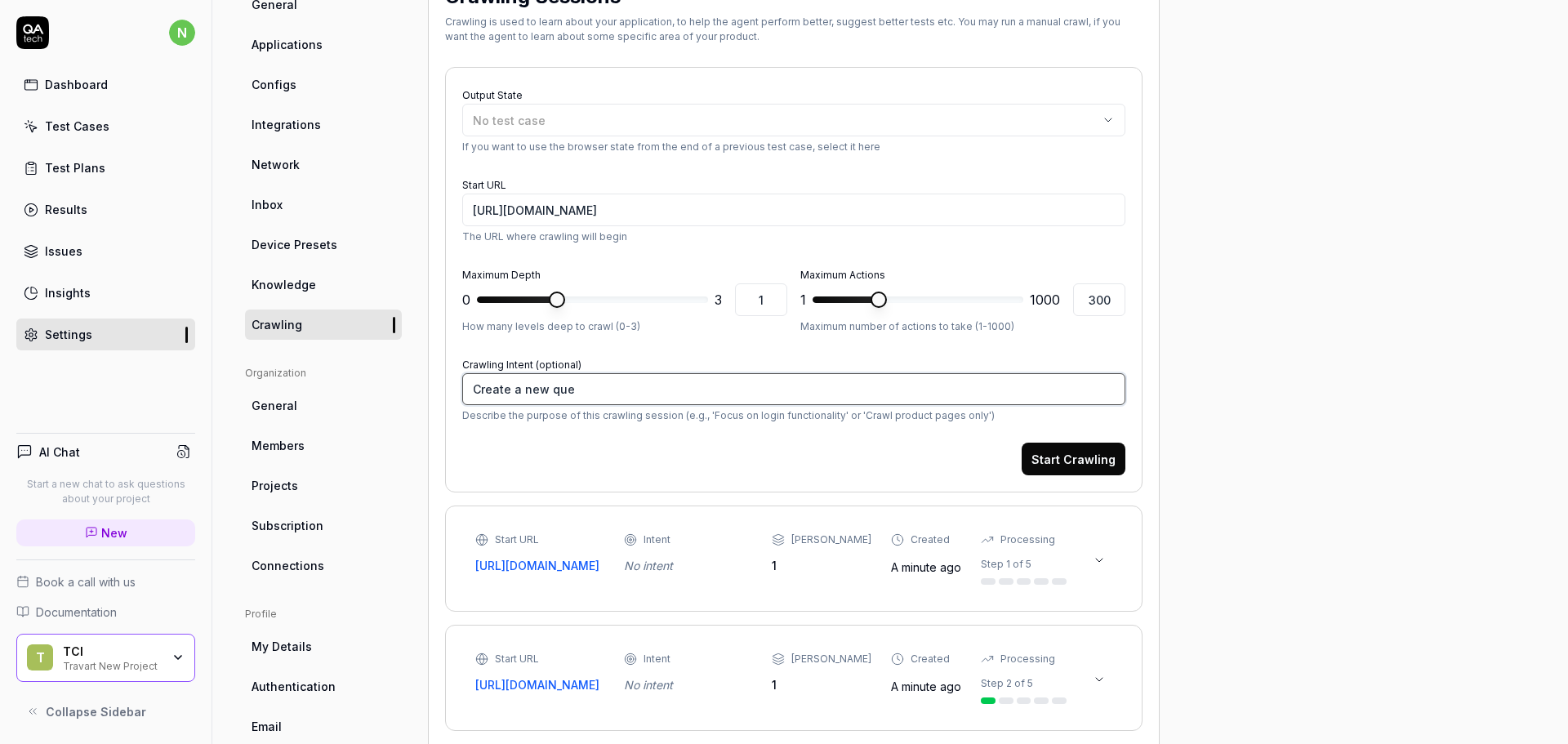
type textarea "Create a new quer"
type textarea "*"
type textarea "Create a new query"
type textarea "*"
type textarea "ACreate a new query"
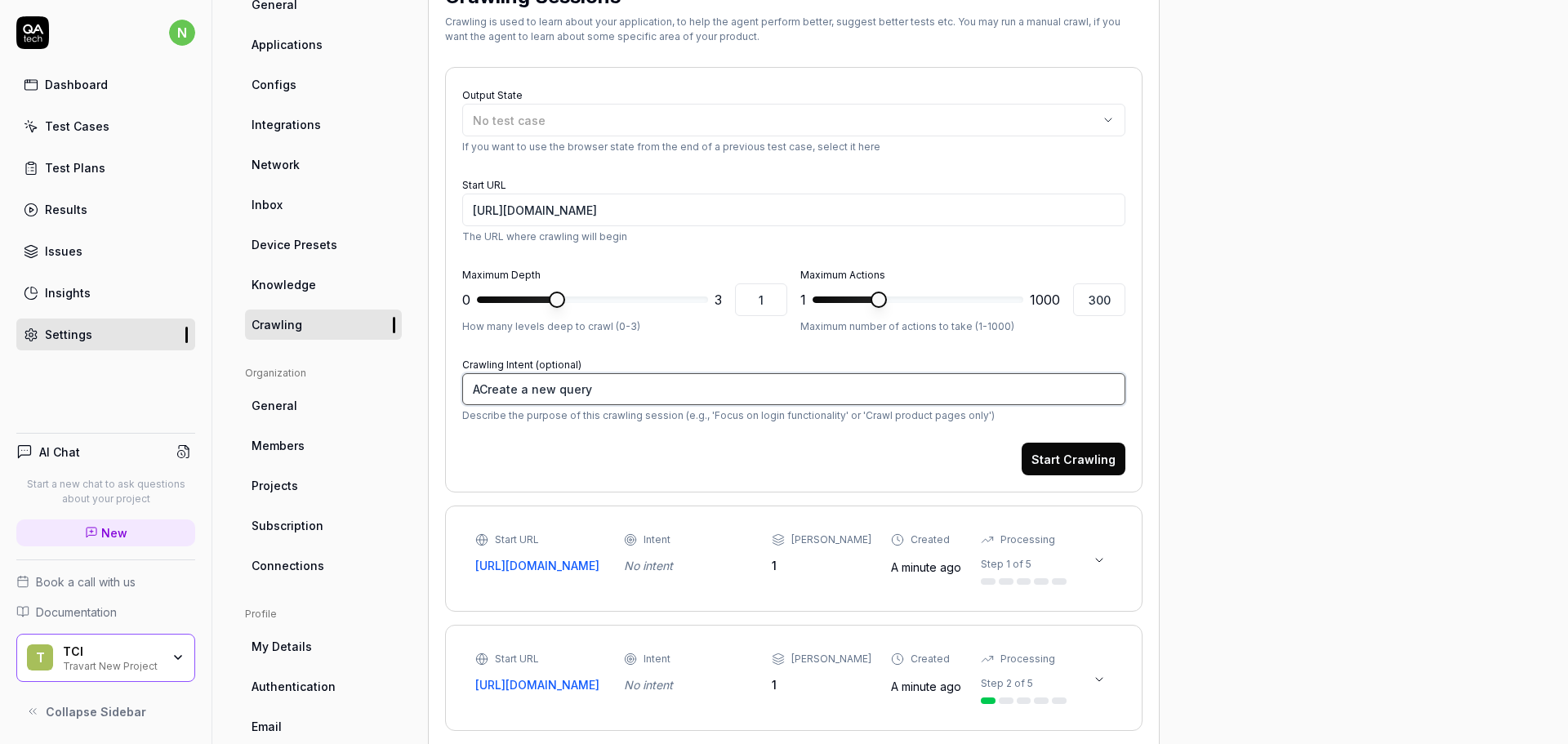
type textarea "*"
type textarea "AfCreate a new query"
type textarea "*"
type textarea "AftCreate a new query"
type textarea "*"
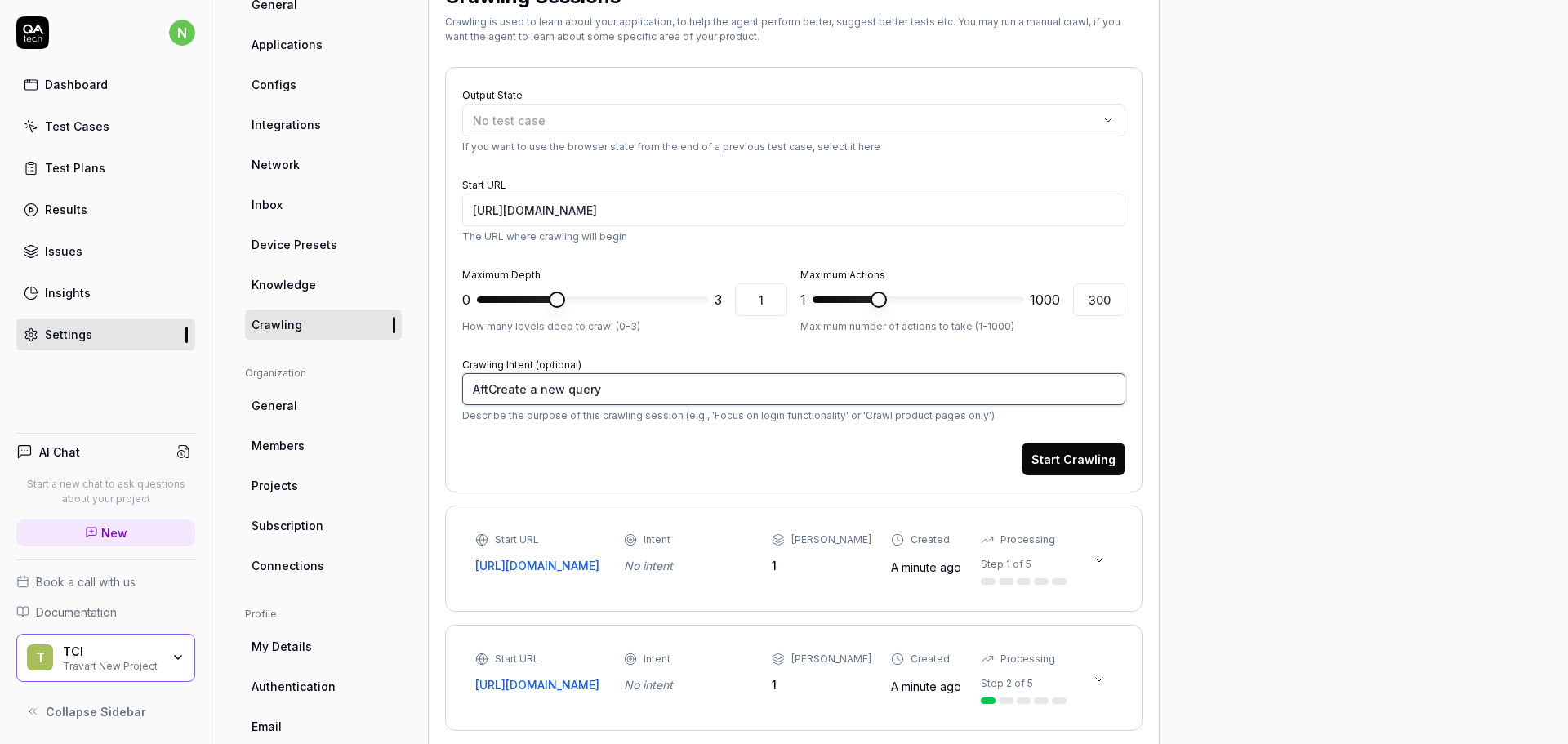
type textarea "AfteCreate a new query"
type textarea "*"
type textarea "AfterCreate a new query"
type textarea "*"
type textarea "After Create a new query"
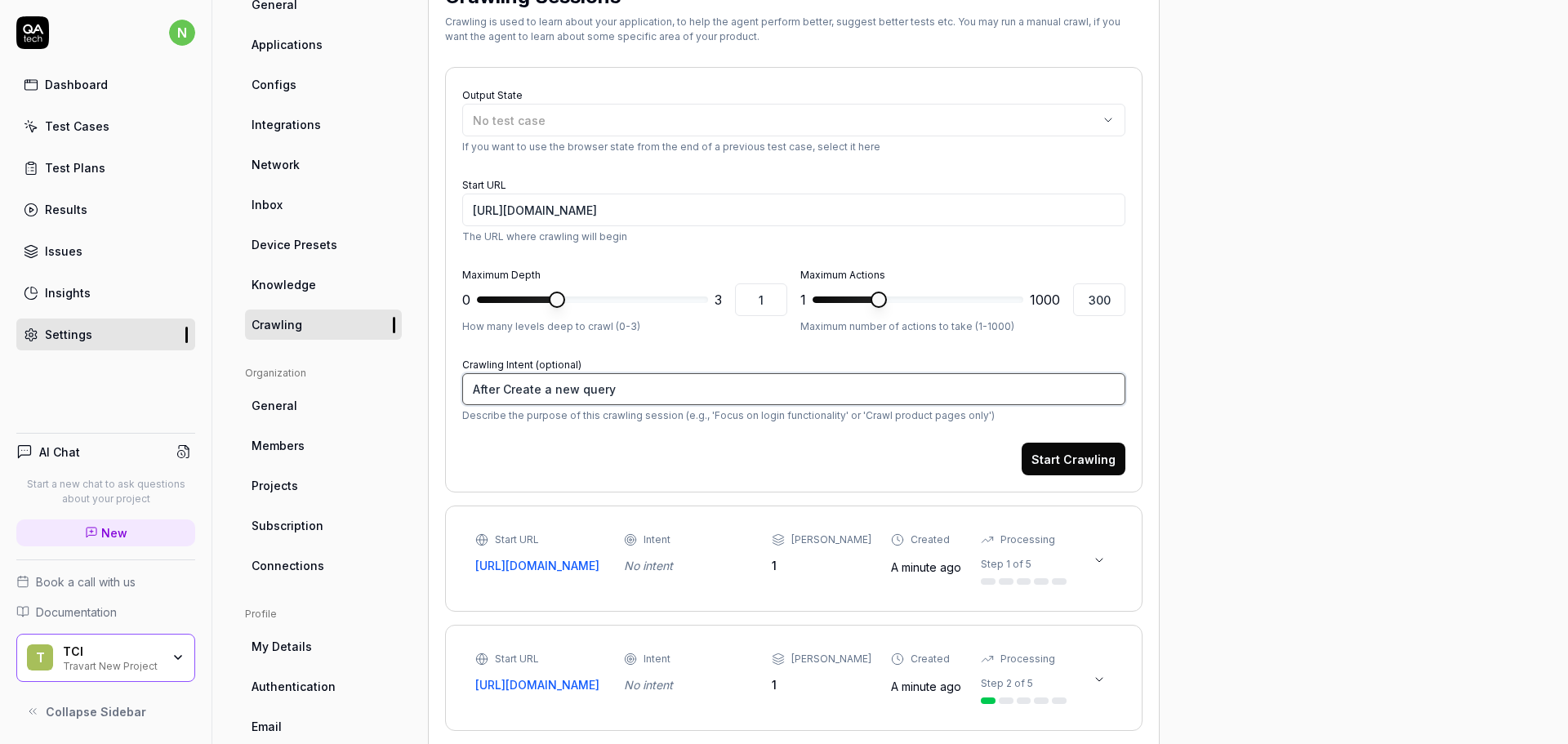
type textarea "*"
type textarea "After lCreate a new query"
type textarea "*"
type textarea "After loCreate a new query"
type textarea "*"
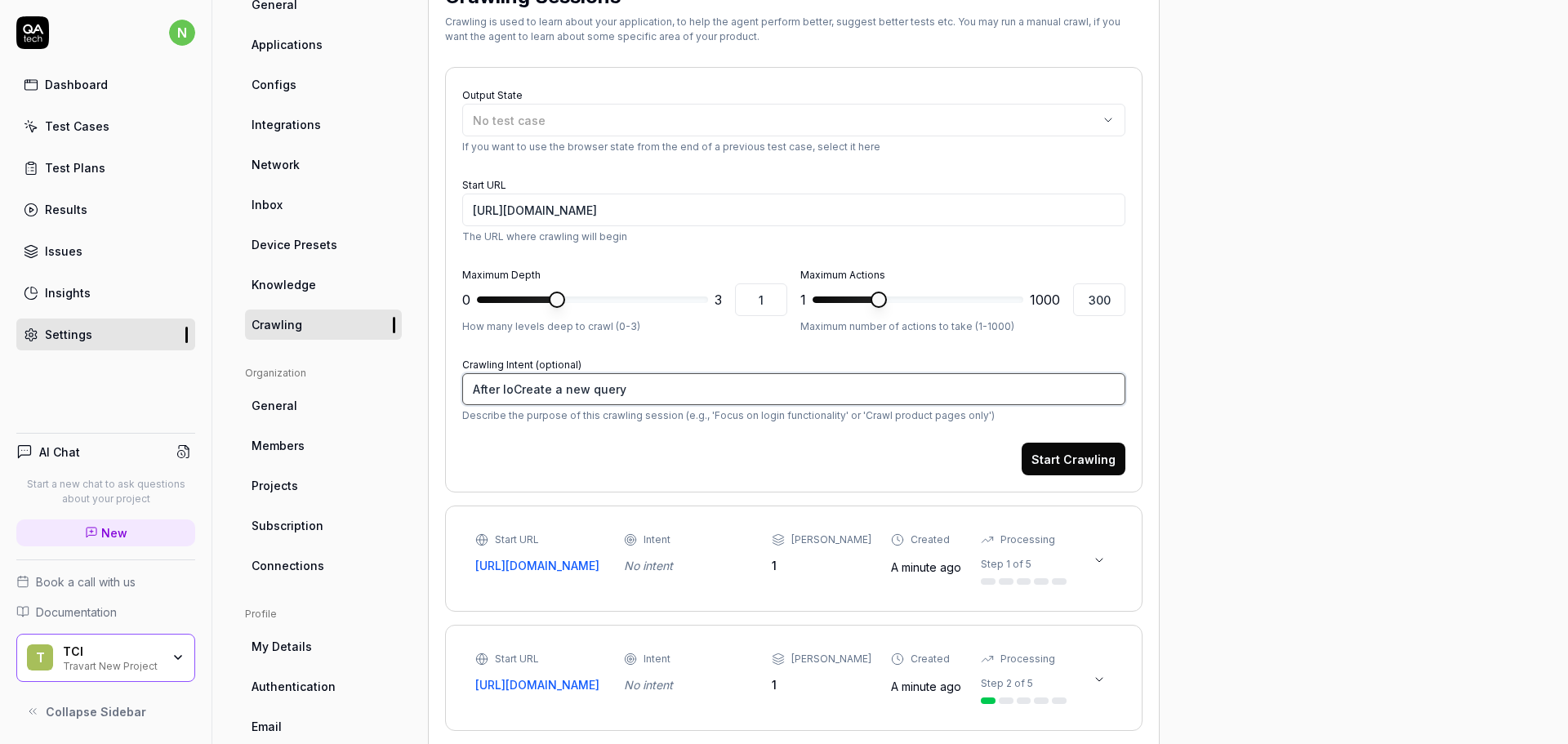
type textarea "After logCreate a new query"
type textarea "*"
type textarea "After logiCreate a new query"
type textarea "*"
type textarea "After loginCreate a new query"
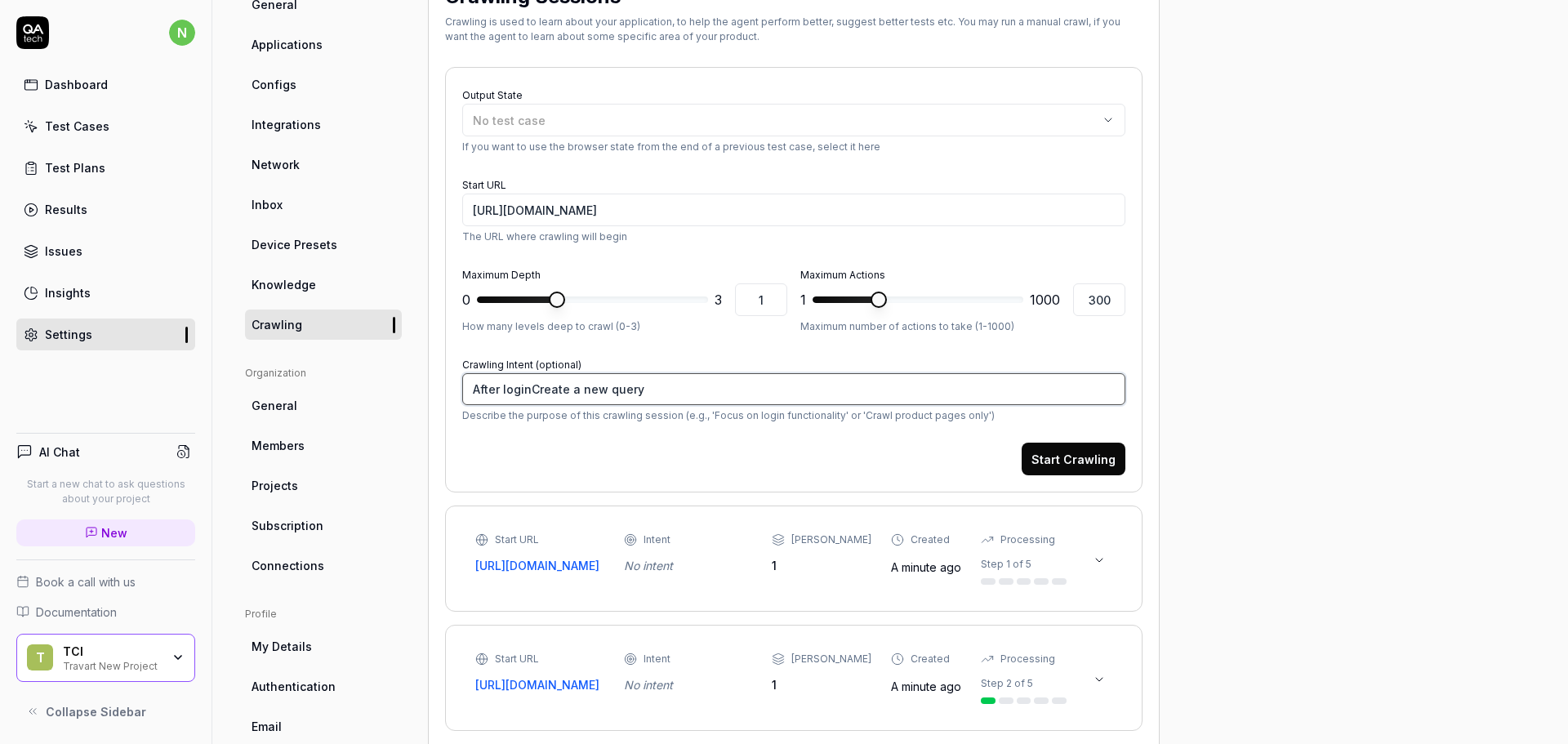
type textarea "*"
type textarea "After login,Create a new query"
type textarea "*"
type textarea "After login, Create a new query"
type textarea "*"
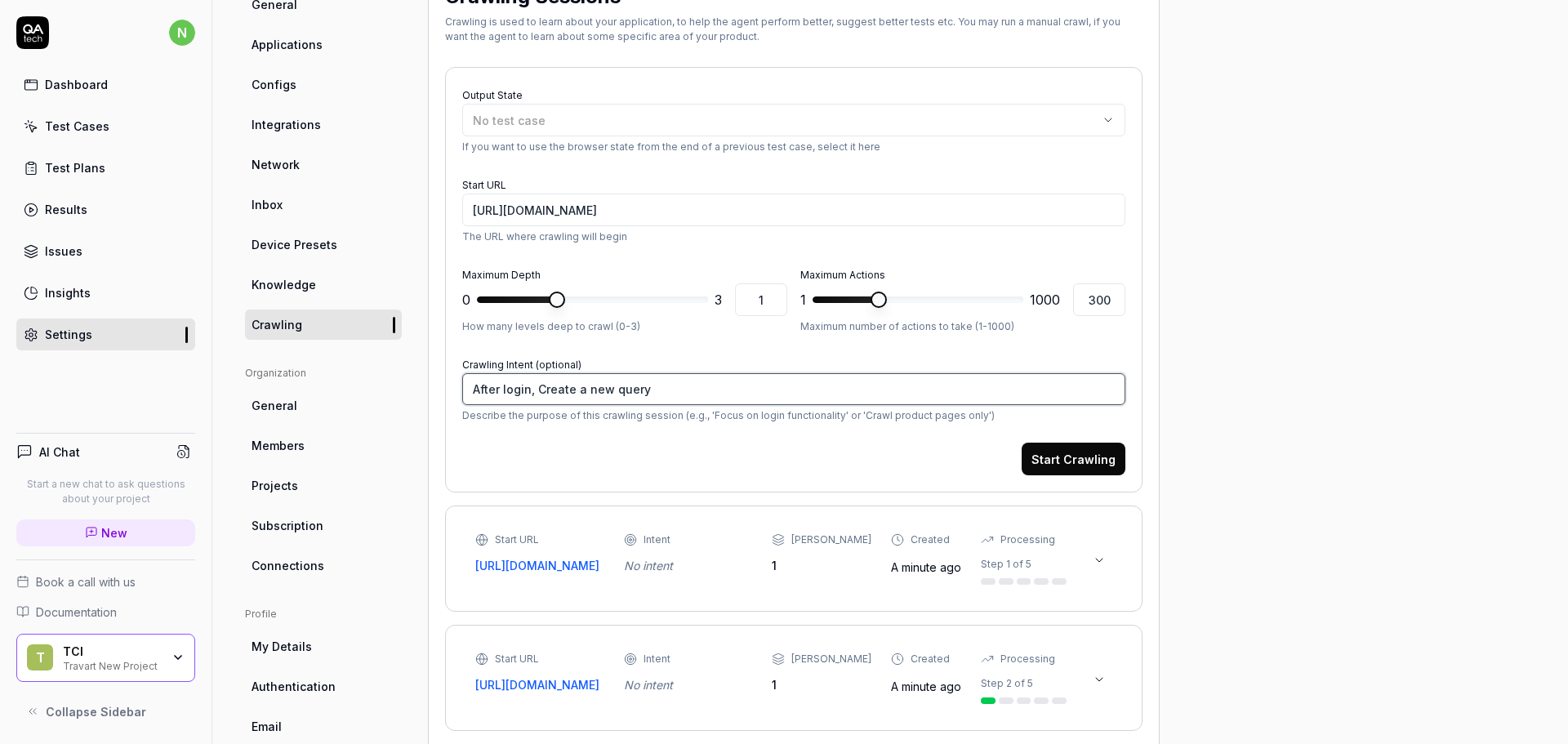
type textarea "After login, gCreate a new query"
type textarea "*"
type textarea "After login, goCreate a new query"
type textarea "*"
type textarea "After login, go Create a new query"
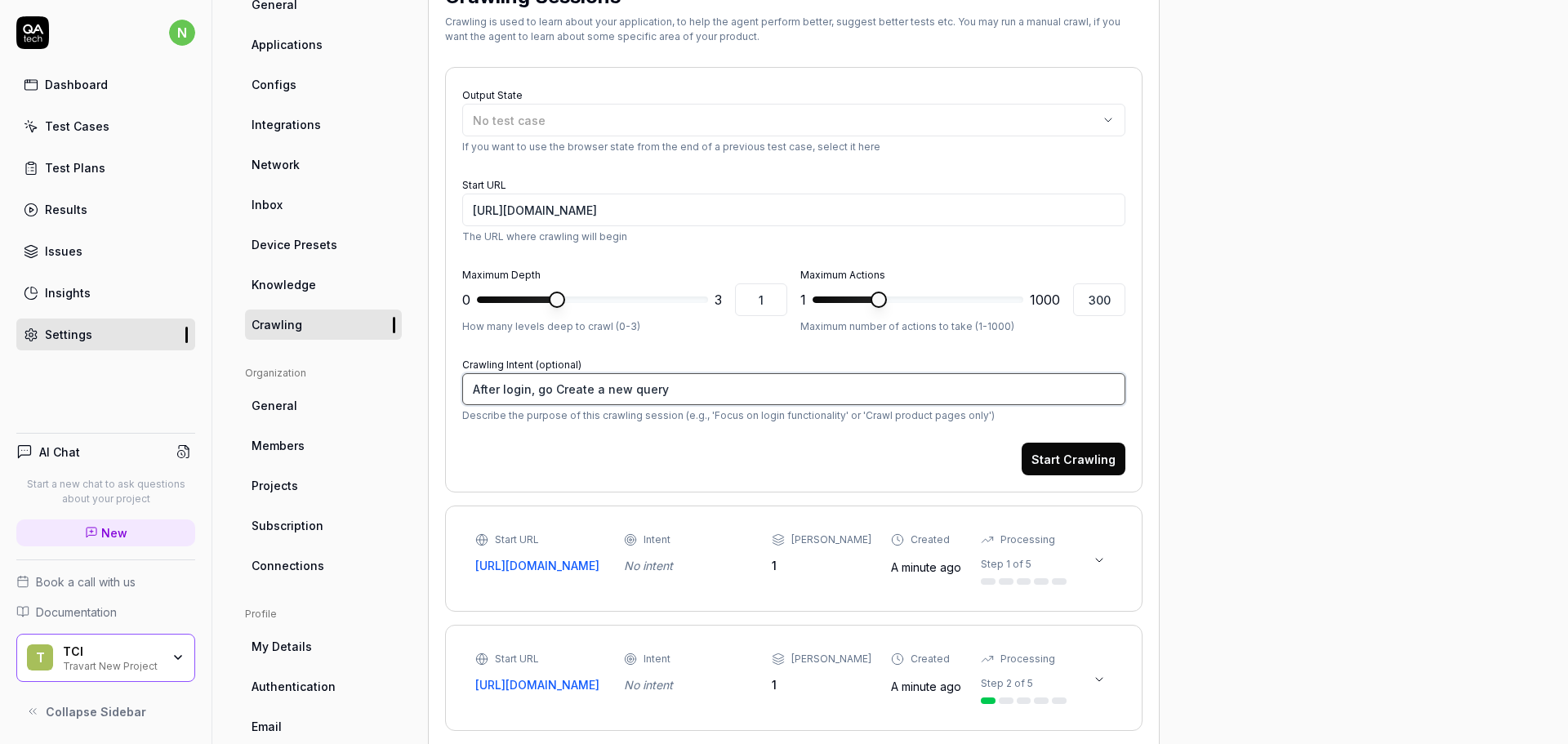
type textarea "*"
type textarea "After login, go tCreate a new query"
type textarea "*"
type textarea "After login, go toCreate a new query"
type textarea "*"
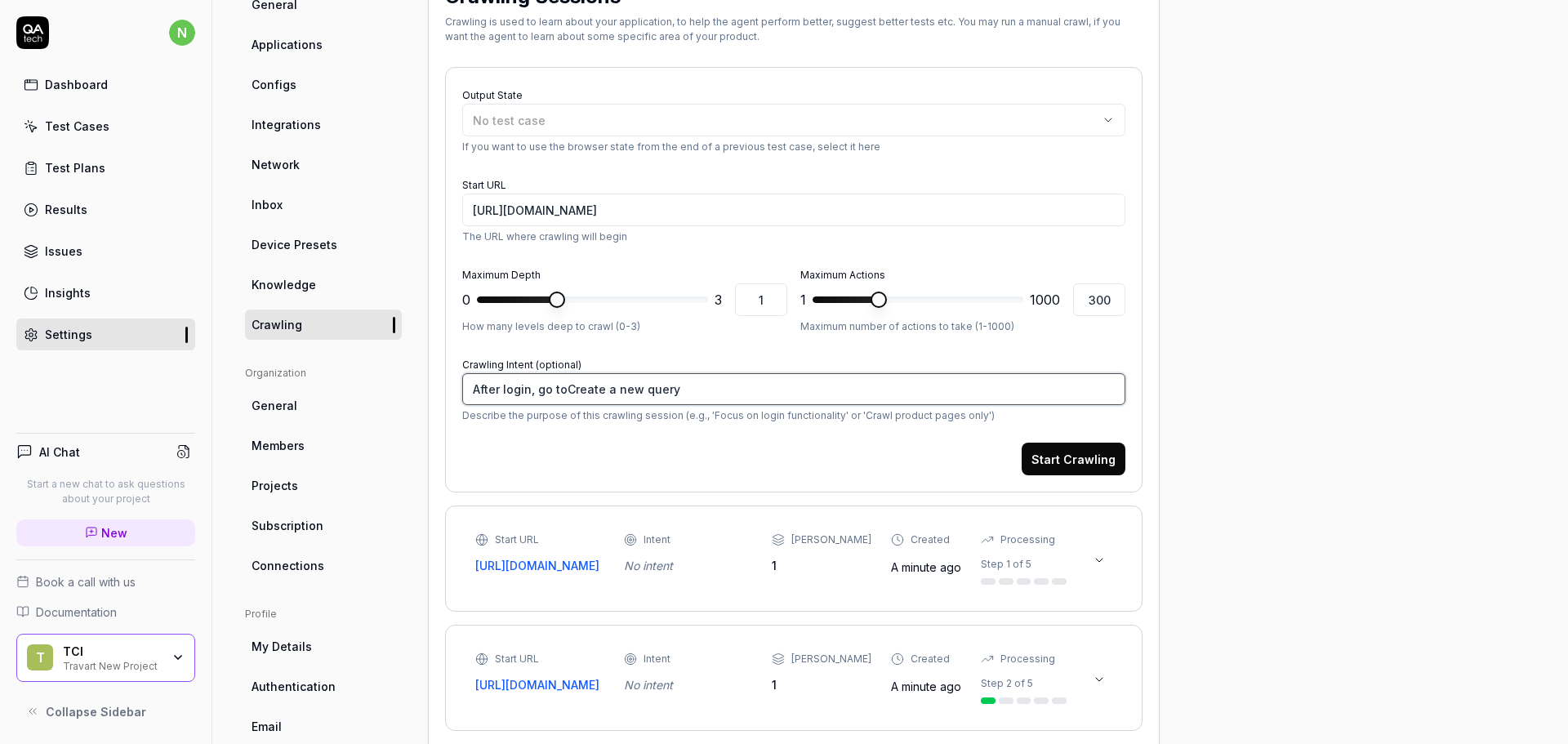
type textarea "After login, go to Create a new query"
type textarea "*"
type textarea "After login, go to qCreate a new query"
type textarea "*"
type textarea "After login, go to quCreate a new query"
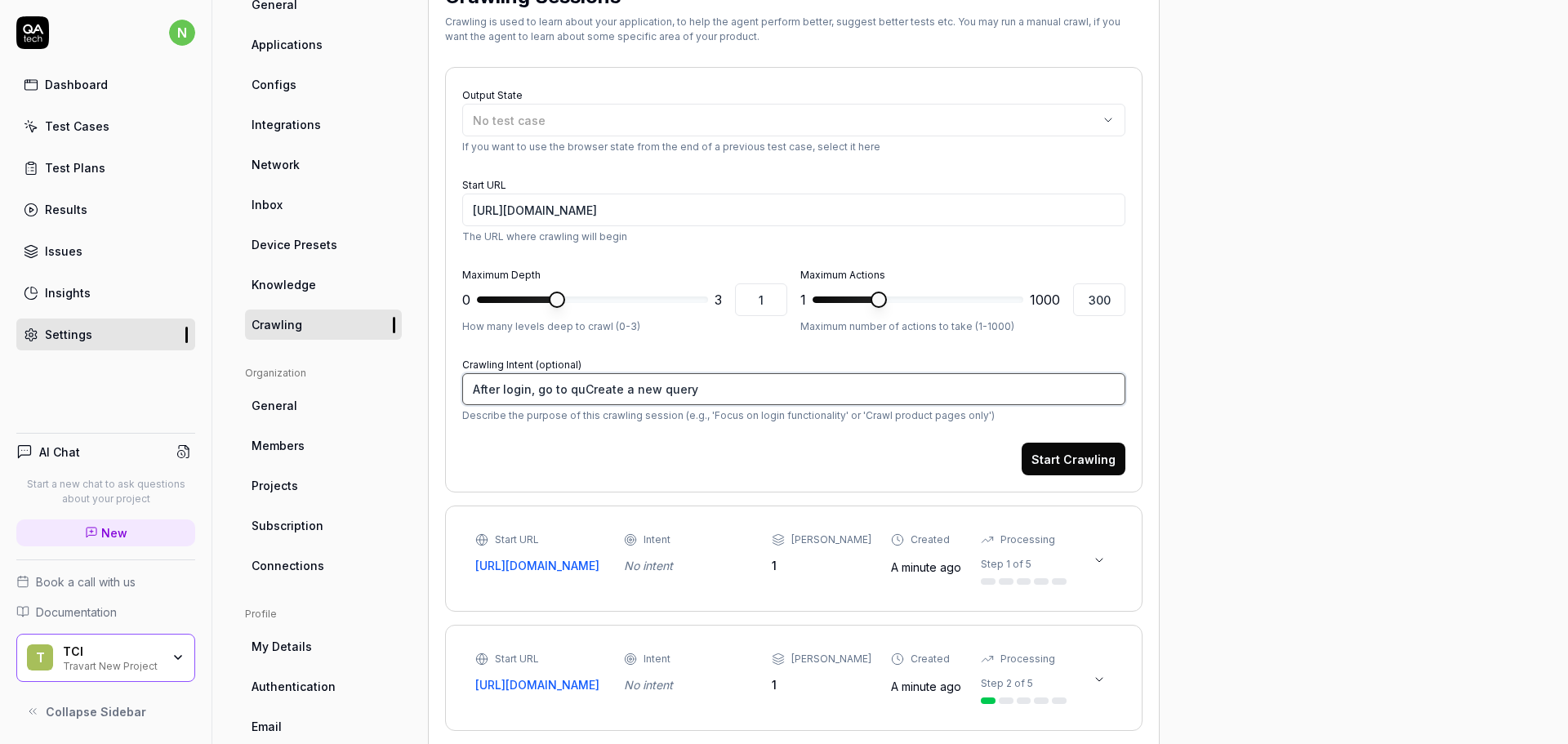
type textarea "*"
type textarea "After login, go to queCreate a new query"
type textarea "*"
type textarea "After login, go to querCreate a new query"
type textarea "*"
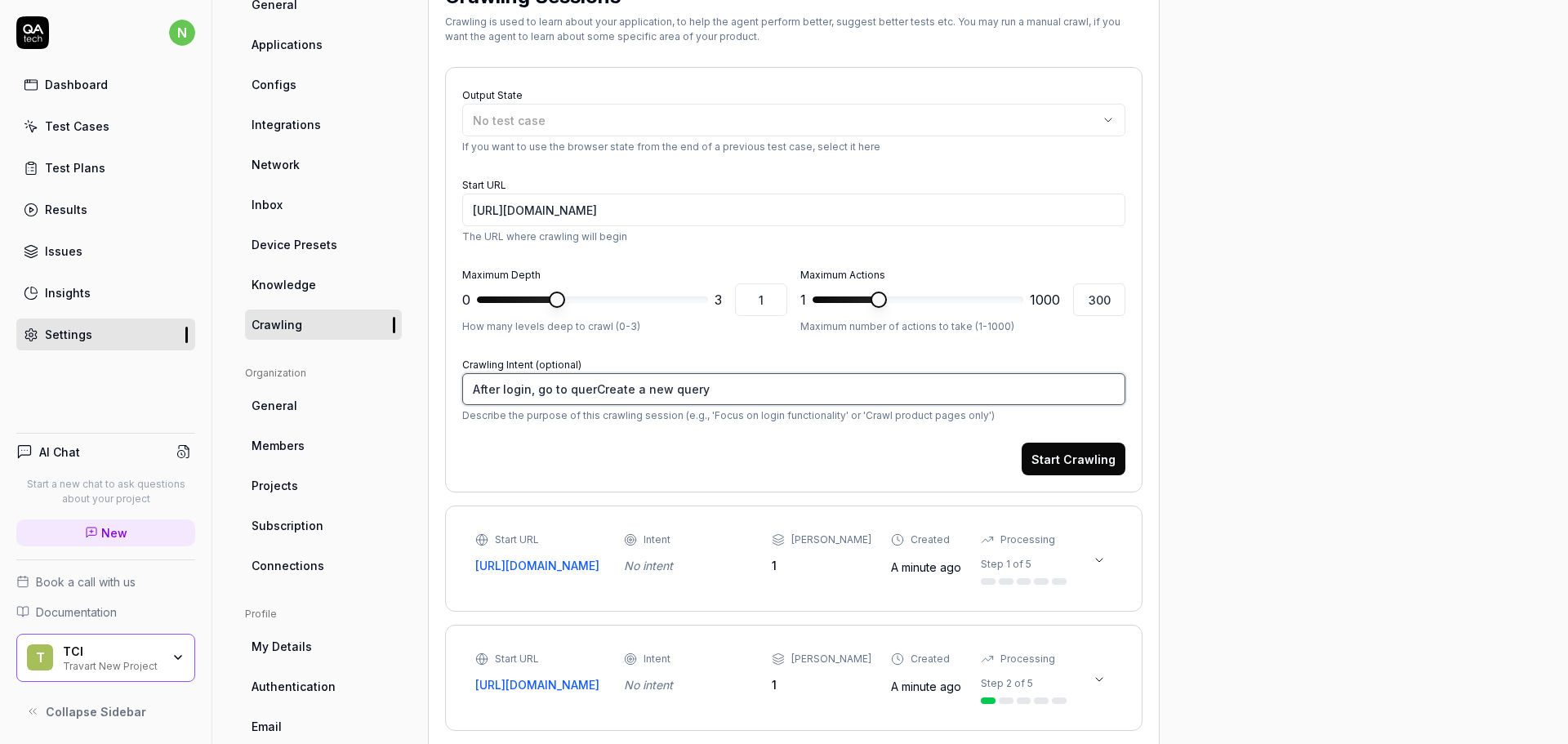
type textarea "After login, go to queriCreate a new query"
type textarea "*"
type textarea "After login, go to querieCreate a new query"
type textarea "*"
type textarea "After login, go to queriesCreate a new query"
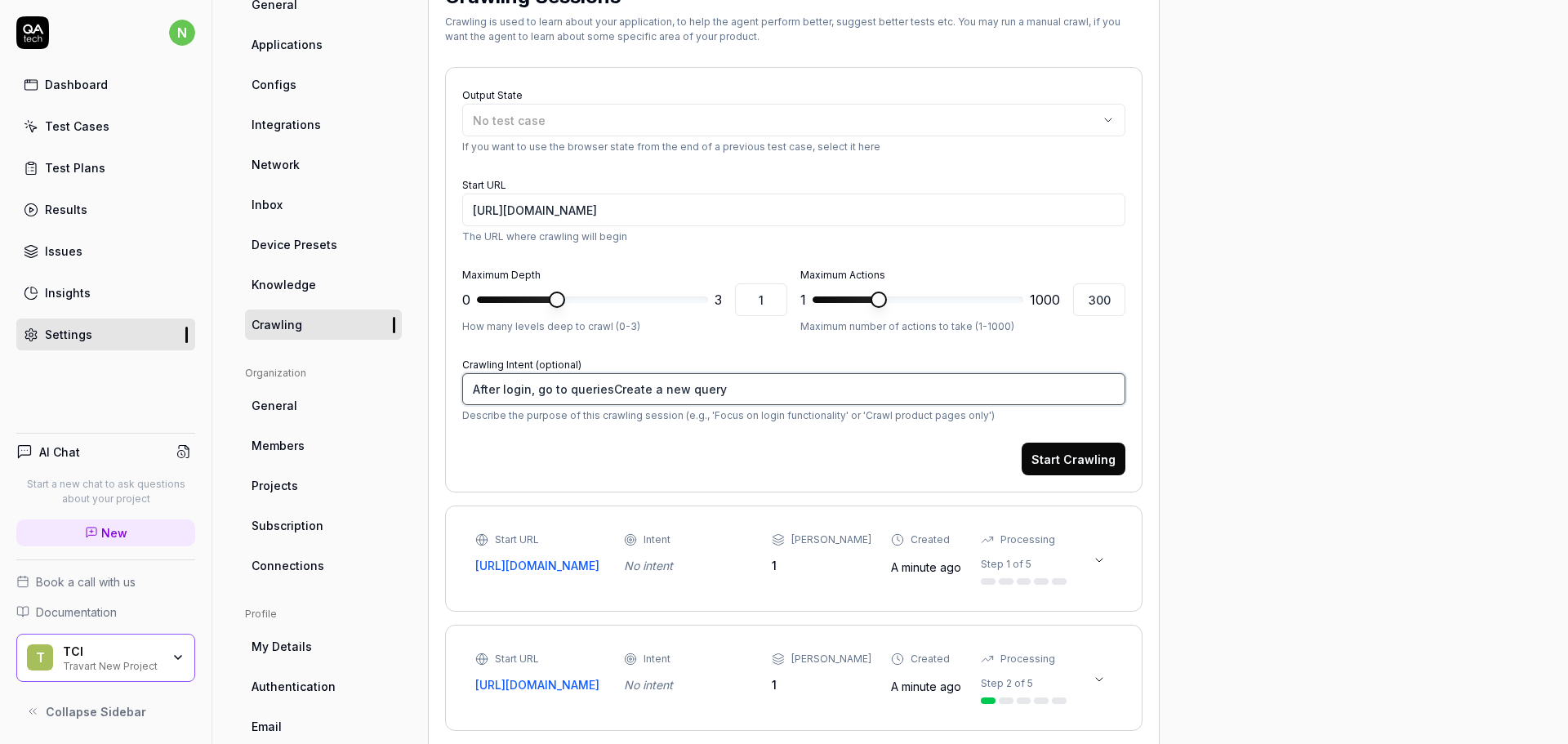
type textarea "*"
type textarea "After login, go to queries Create a new query"
type textarea "*"
type textarea "After login, go to queries tCreate a new query"
type textarea "*"
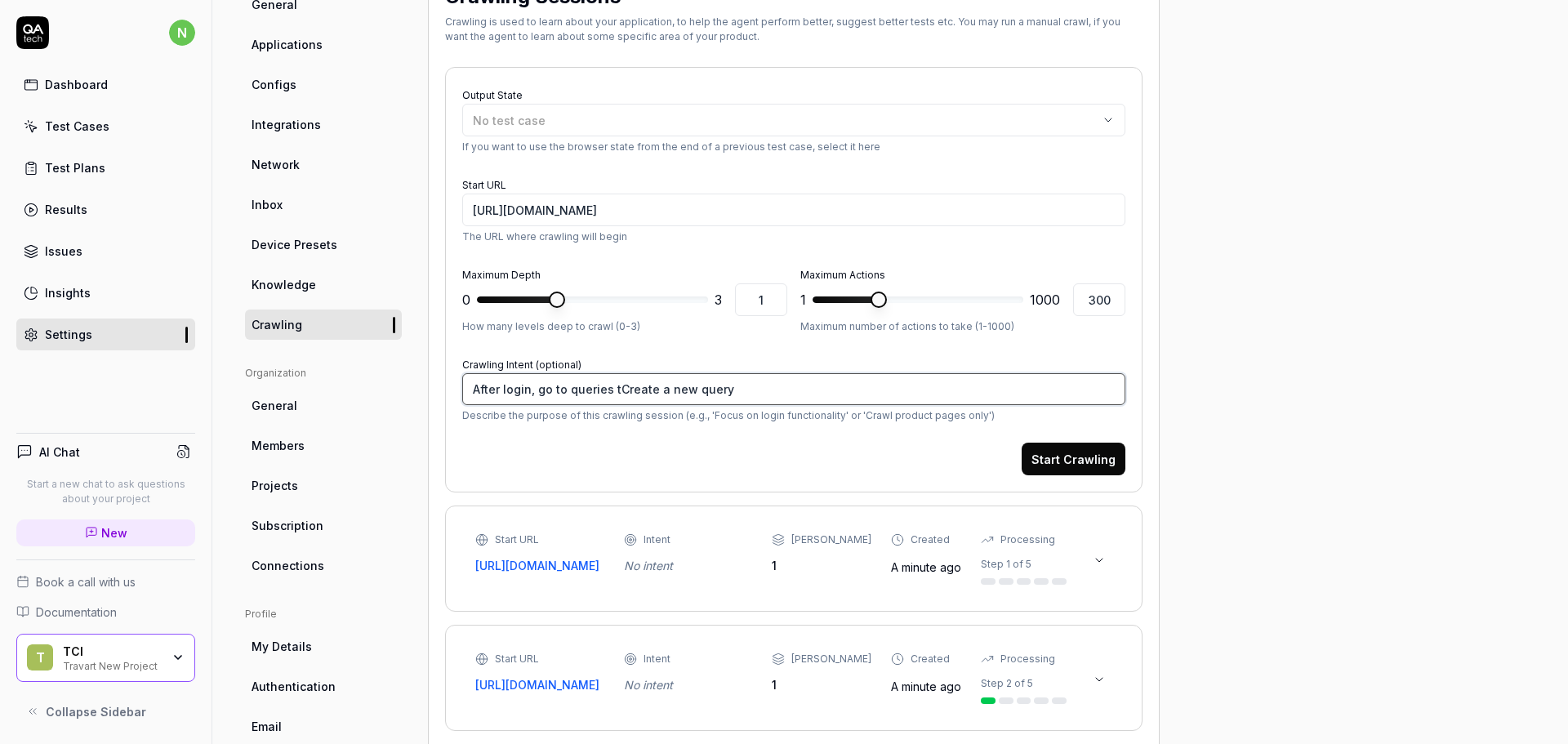
type textarea "After login, go to queries taCreate a new query"
type textarea "*"
type textarea "After login, go to queries tabCreate a new query"
type textarea "*"
type textarea "After login, go to queries tab Create a new query"
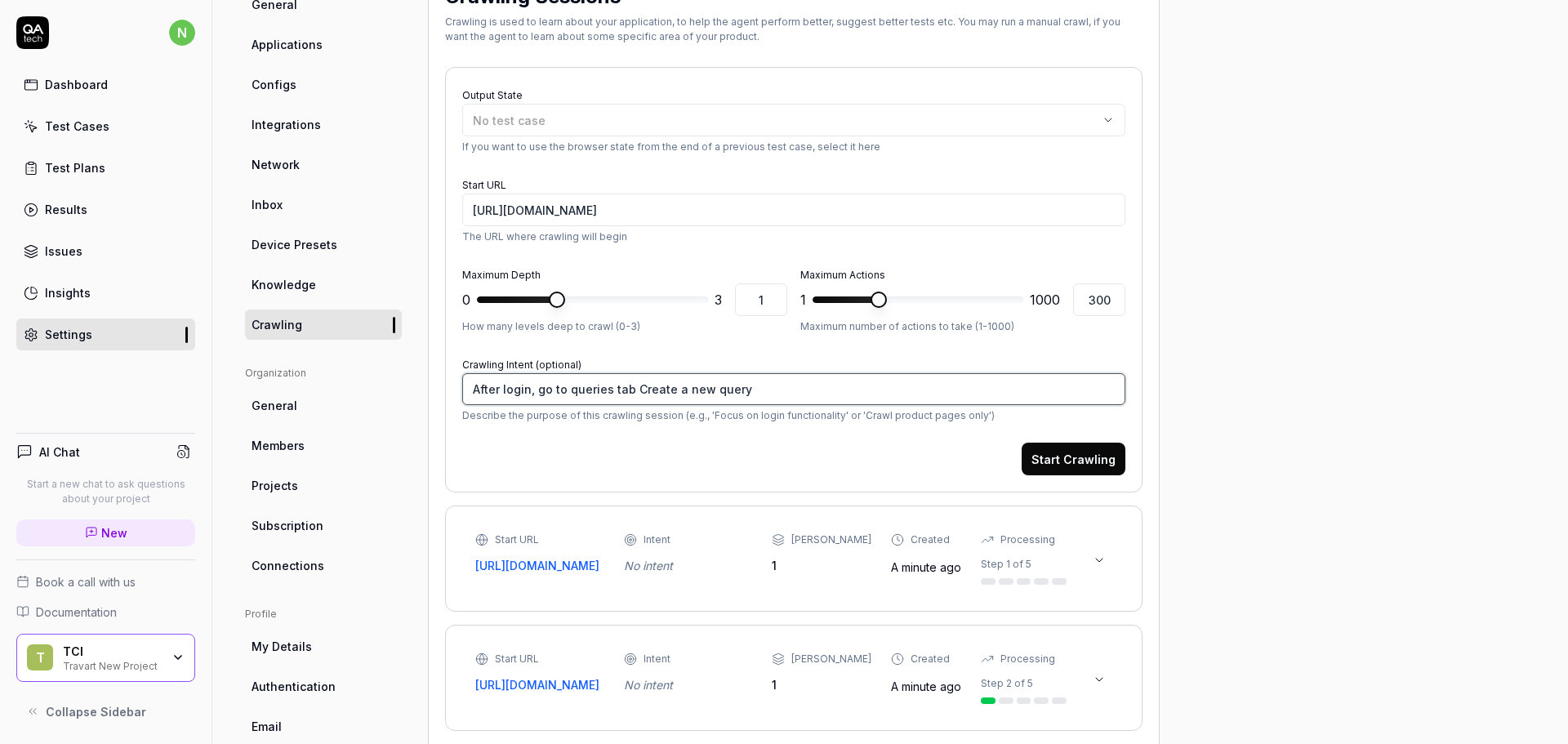
type textarea "*"
type textarea "After login, go to queries tab aCreate a new query"
type textarea "*"
type textarea "After login, go to queries tab anCreate a new query"
type textarea "*"
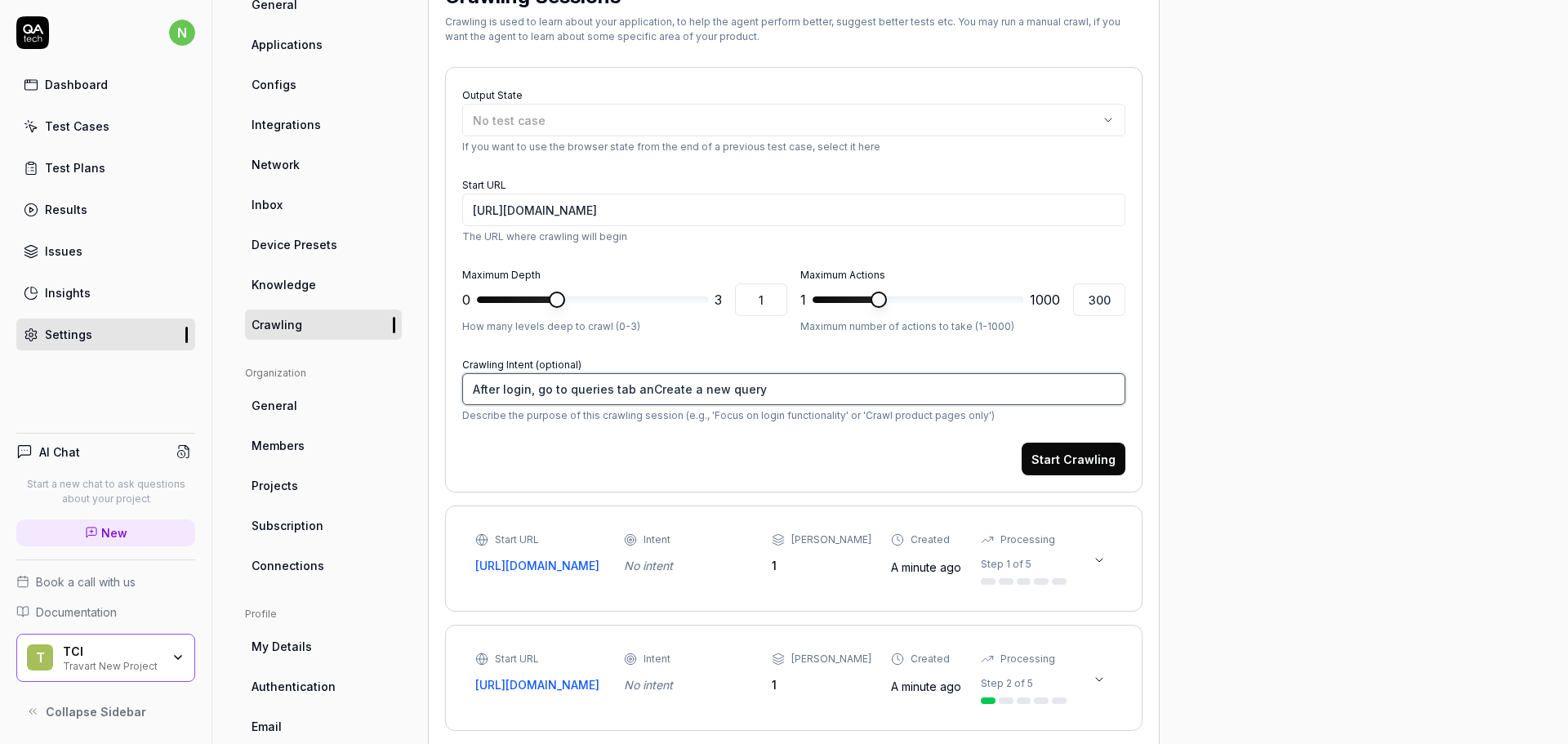
type textarea "After login, go to queries tab andCreate a new query"
type textarea "*"
type textarea "After login, go to queries tab and Create a new query"
type textarea "*"
type textarea "After login, go to queries tab and cCreate a new query"
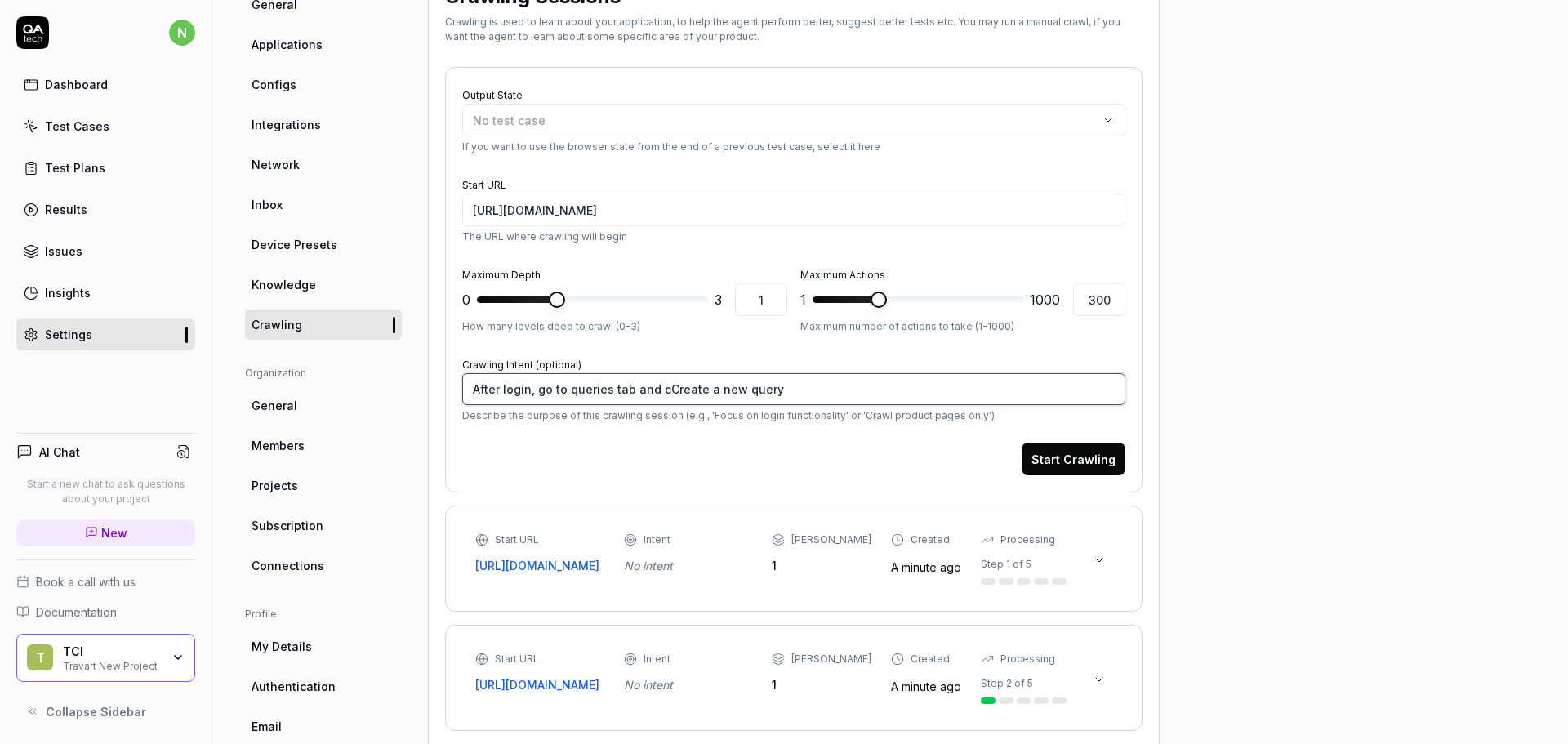
type textarea "*"
type textarea "After login, go to queries tab and create a new query"
click at [1088, 457] on button "Start Crawling" at bounding box center [1073, 458] width 104 height 32
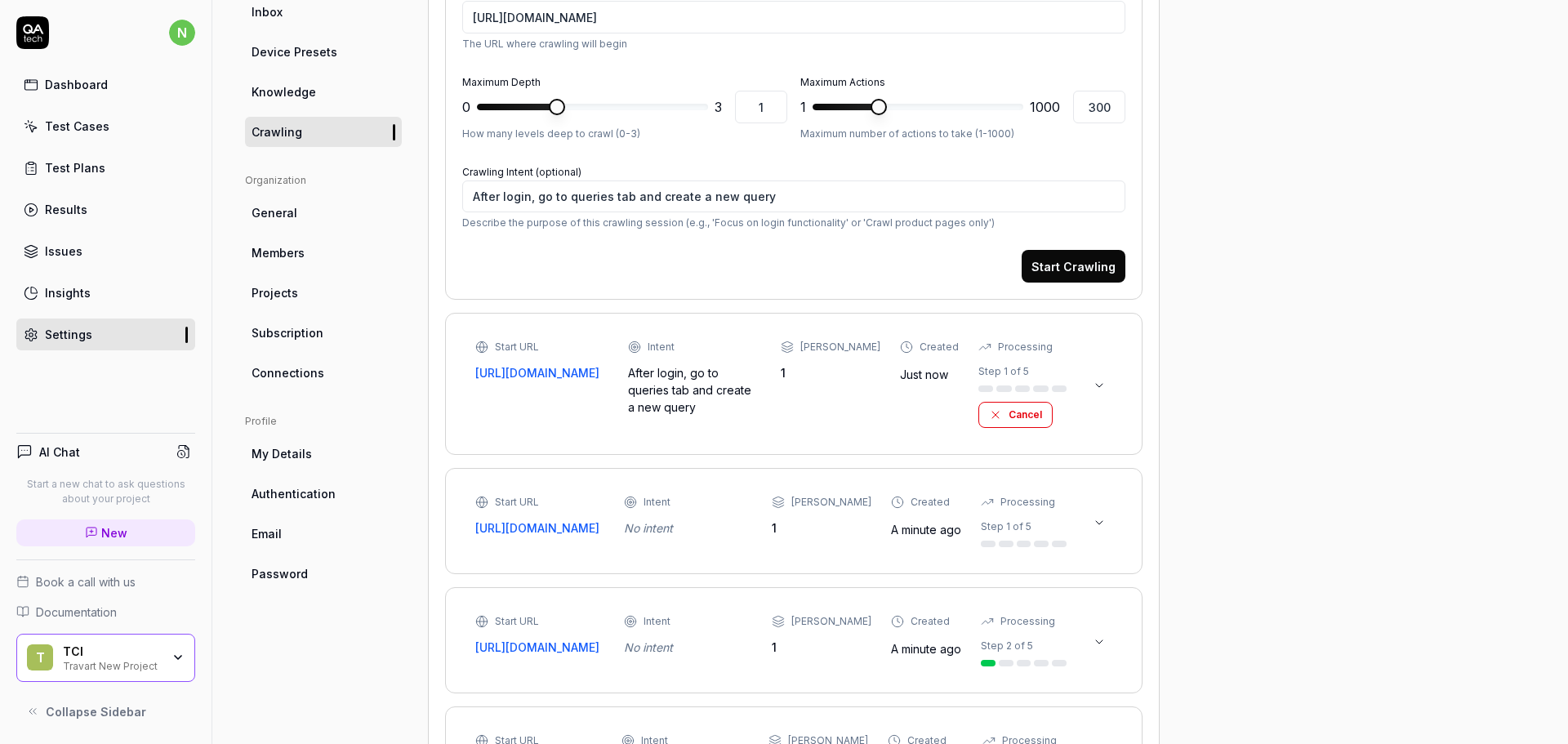
click at [1101, 529] on icon at bounding box center [1099, 522] width 13 height 13
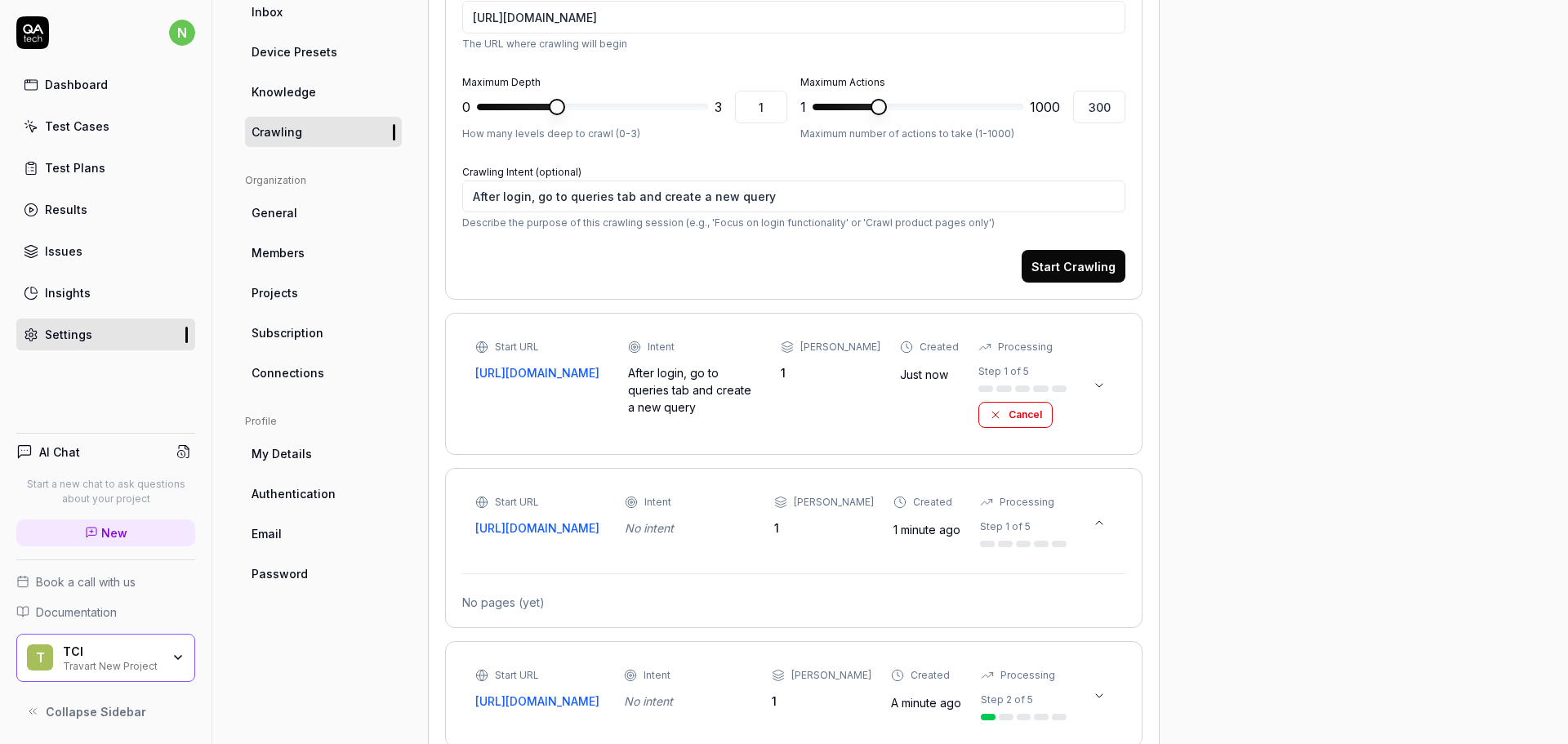
click at [1103, 529] on icon at bounding box center [1099, 522] width 13 height 13
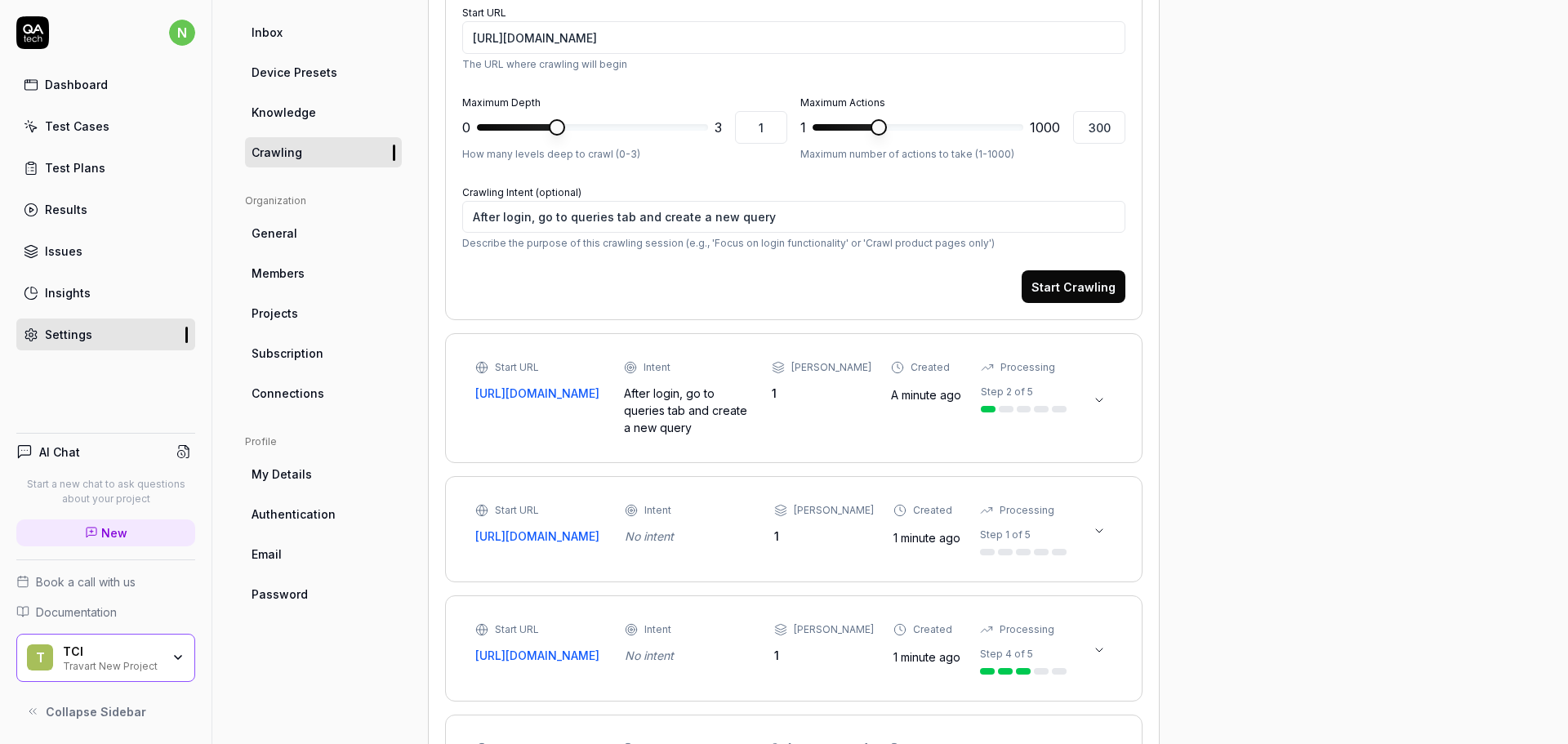
scroll to position [254, 0]
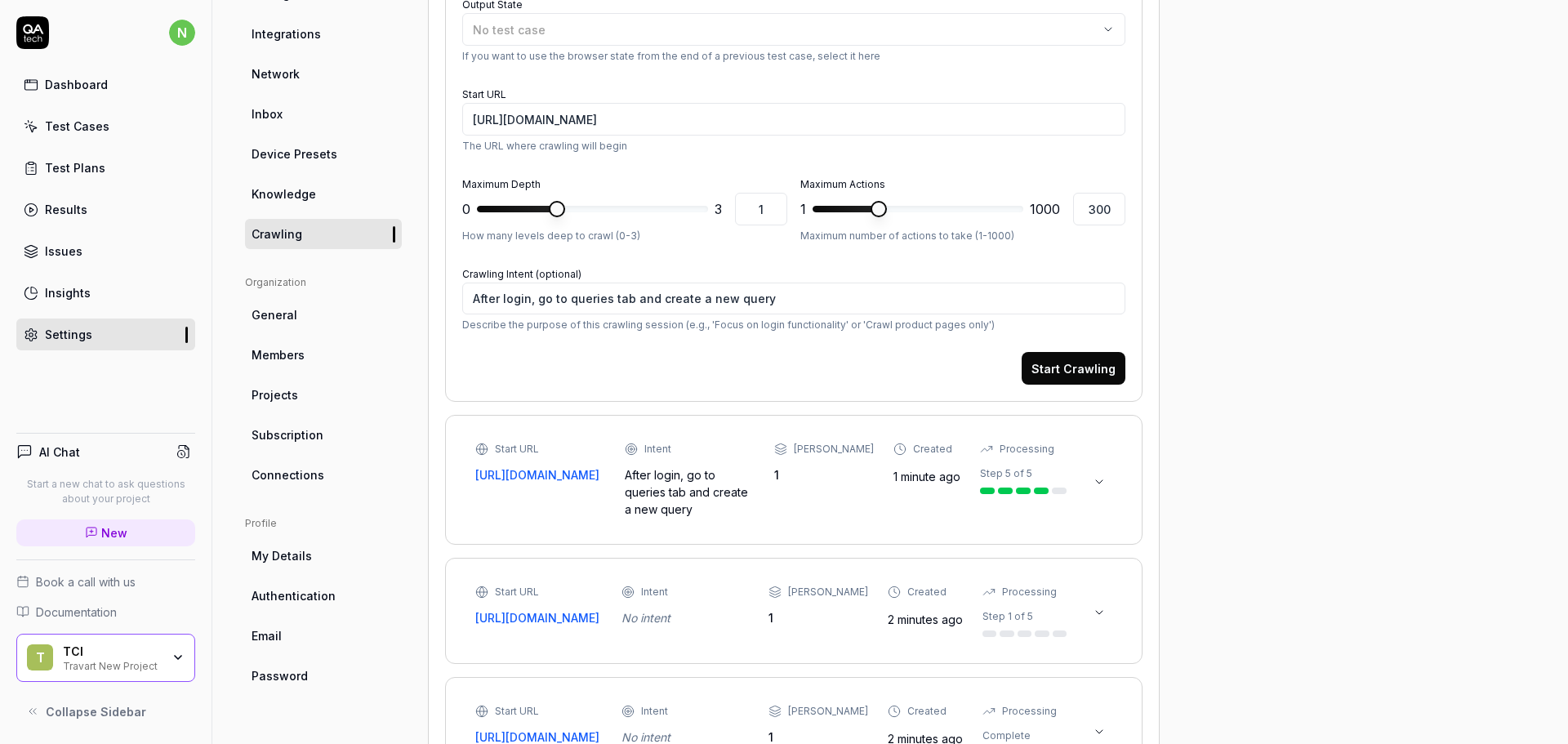
type textarea "*"
click at [1099, 485] on icon at bounding box center [1099, 481] width 13 height 13
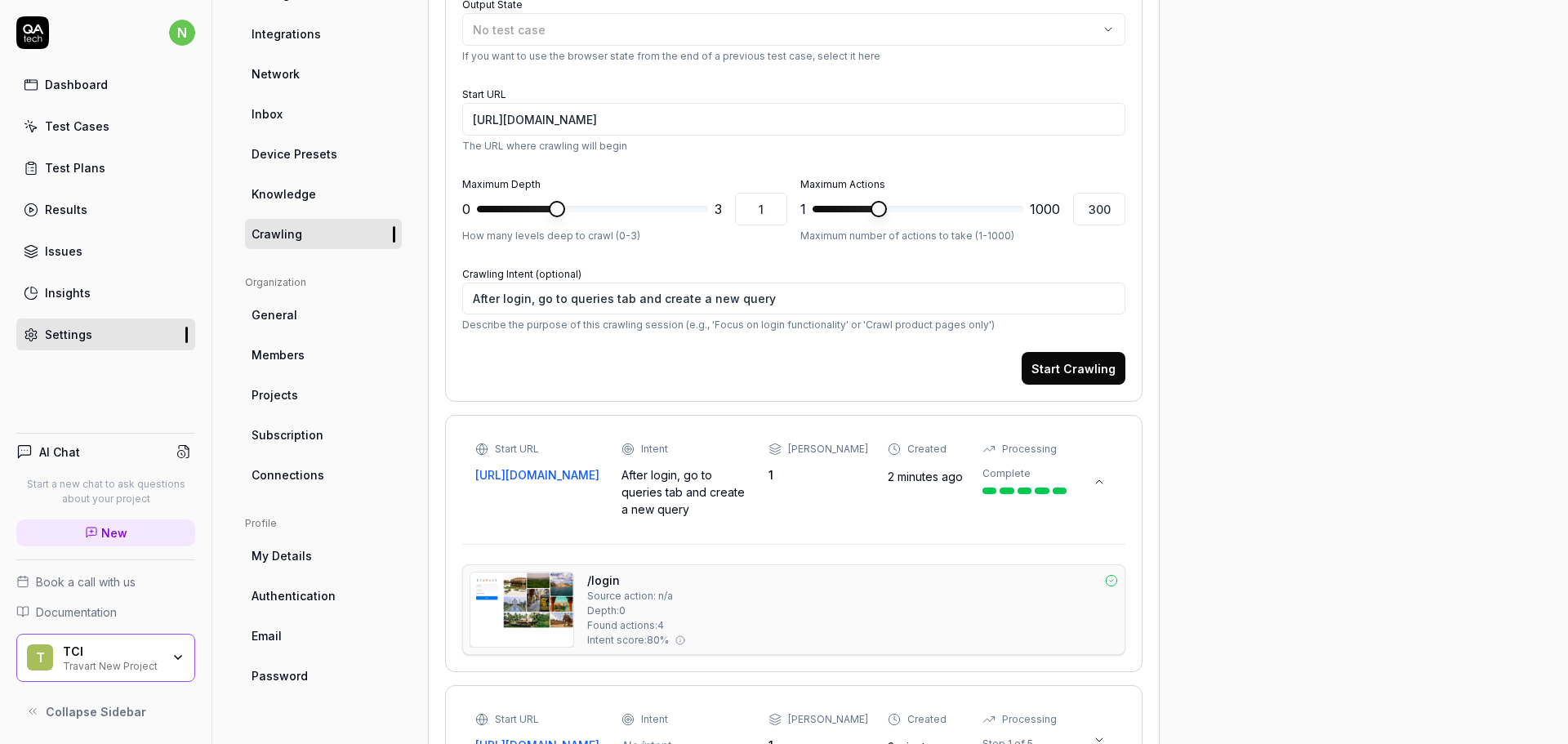
click at [554, 607] on img at bounding box center [521, 610] width 103 height 75
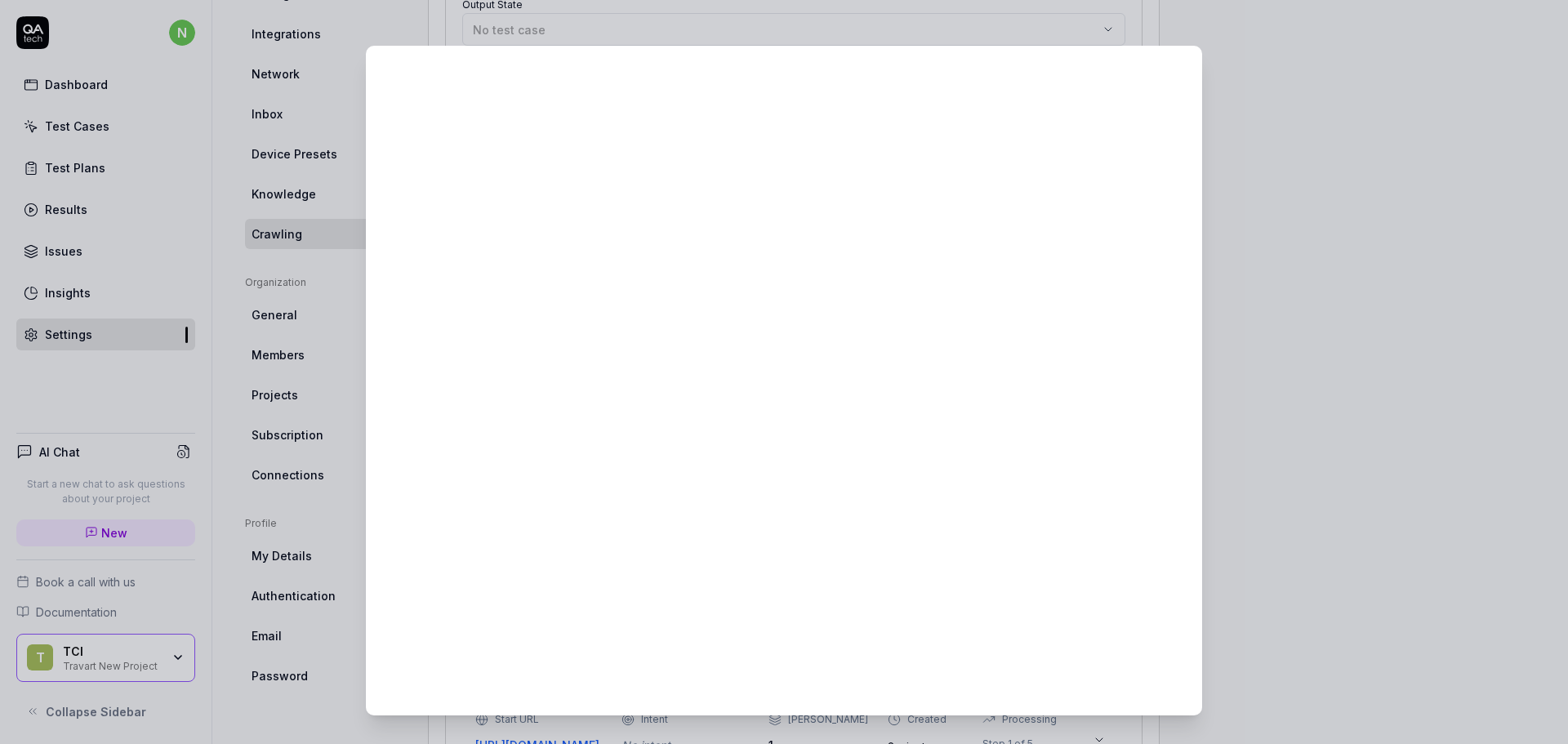
scroll to position [0, 0]
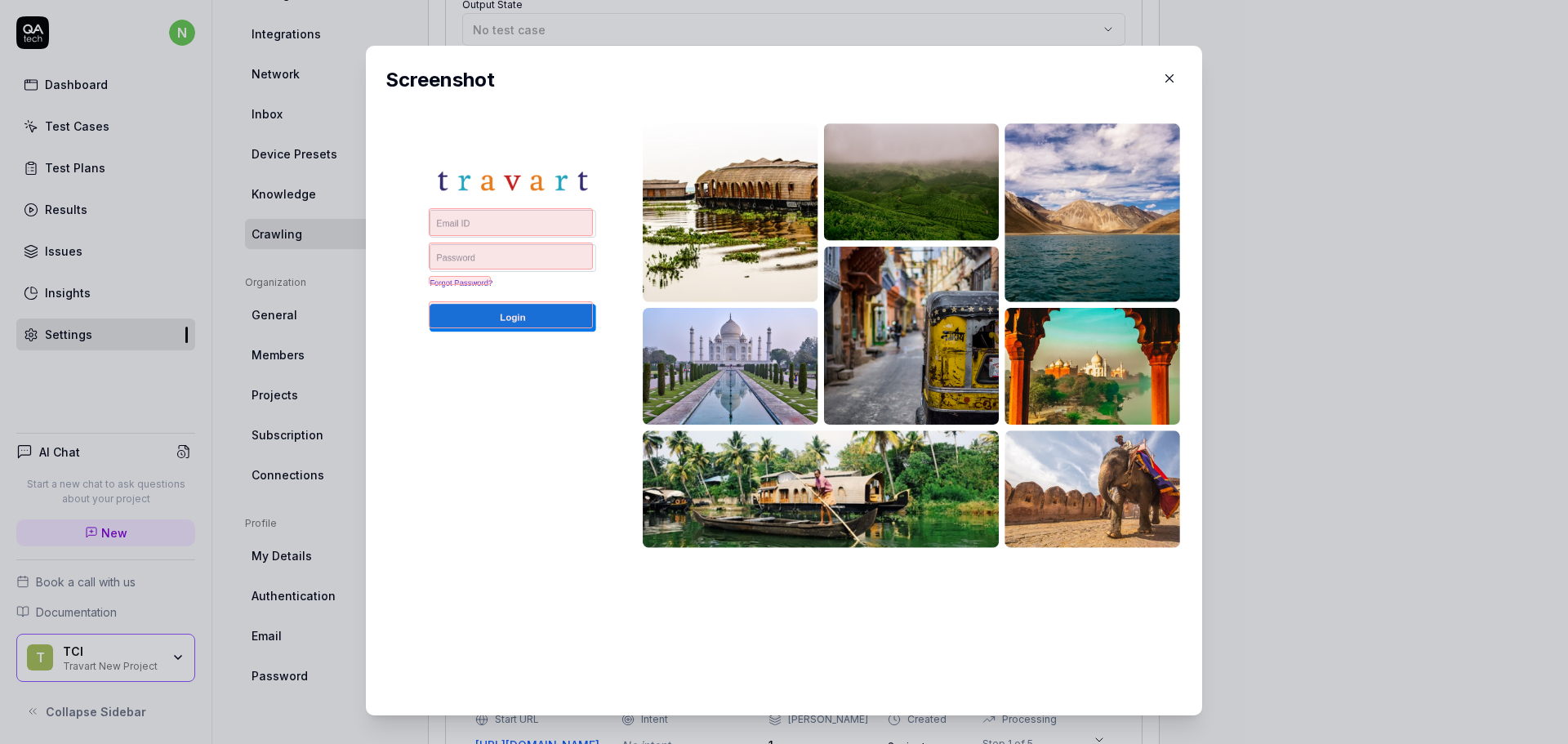
click at [1162, 77] on icon "button" at bounding box center [1169, 78] width 15 height 15
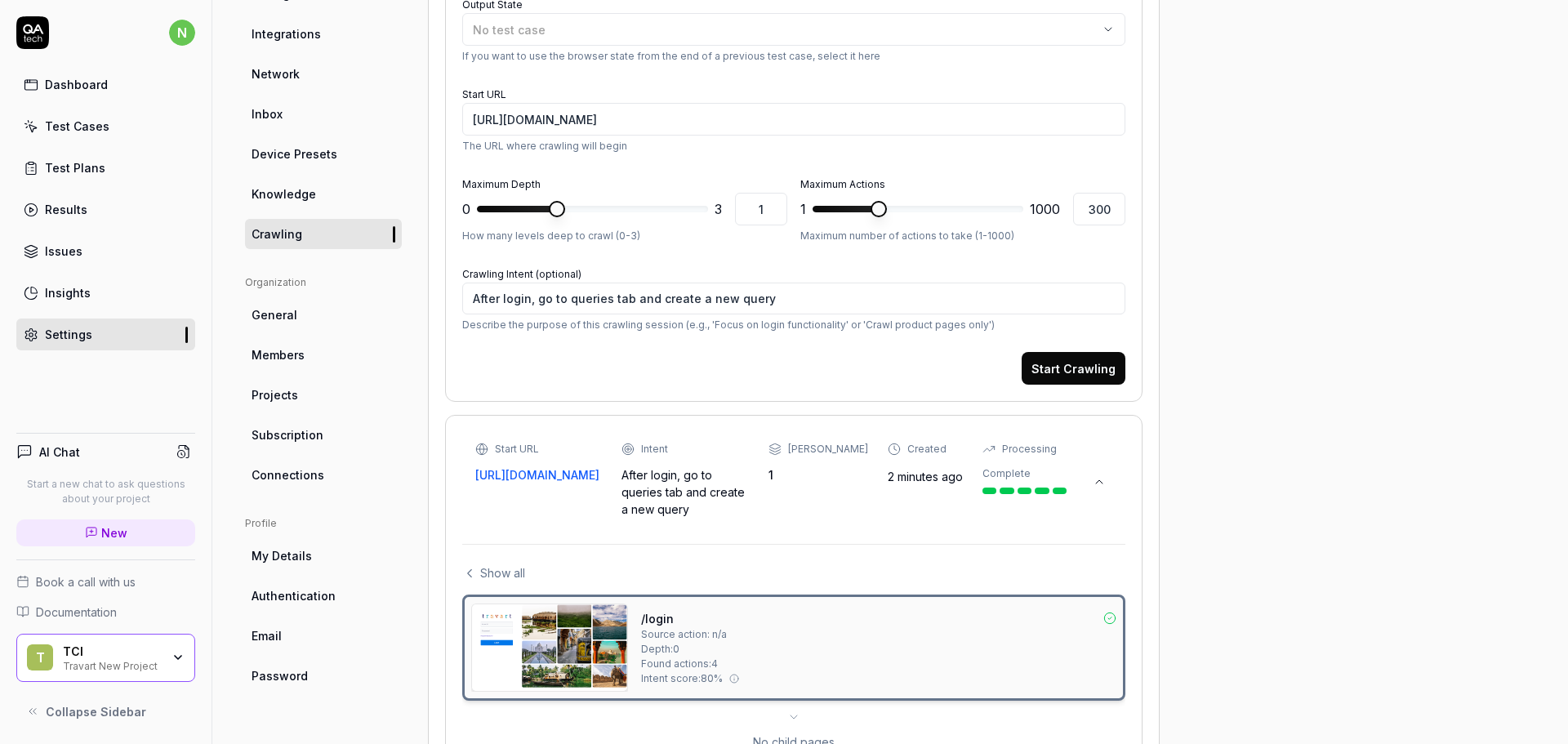
click at [85, 130] on div "Test Cases" at bounding box center [78, 126] width 65 height 17
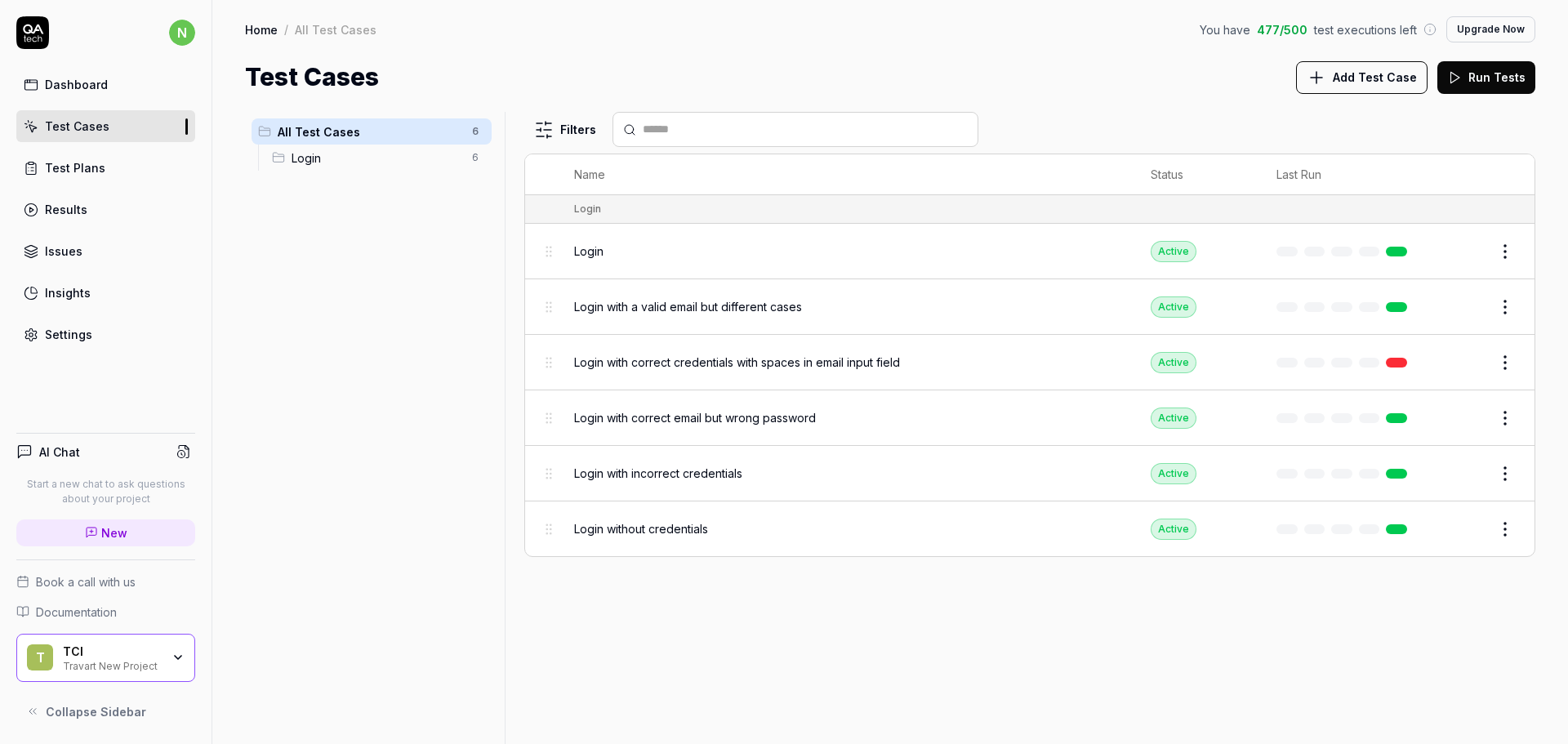
click at [1370, 90] on button "Add Test Case" at bounding box center [1362, 77] width 131 height 32
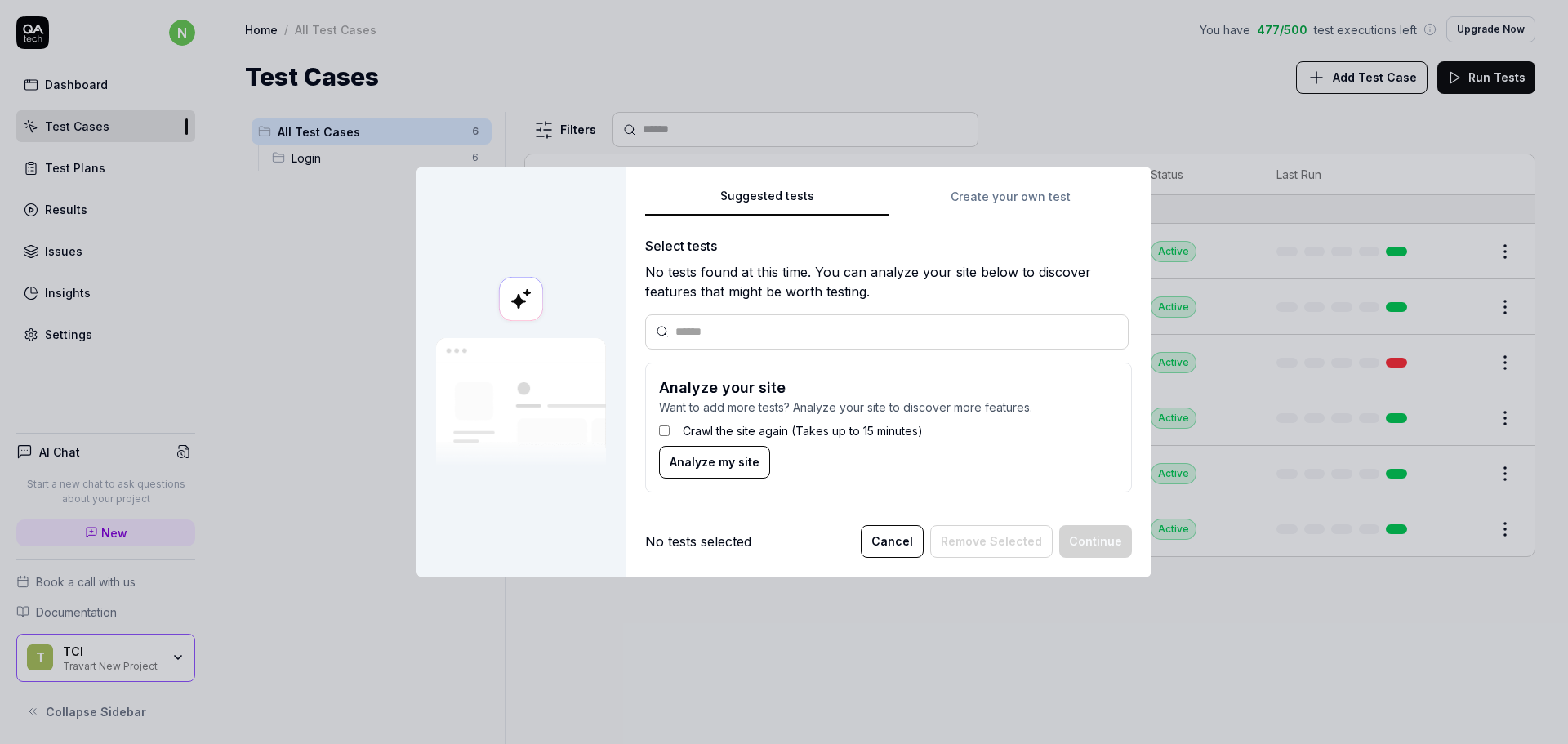
click at [769, 338] on input "text" at bounding box center [896, 332] width 443 height 17
type input "**********"
click at [730, 431] on label "Crawl the site again (Takes up to 15 minutes)" at bounding box center [803, 430] width 240 height 17
click at [735, 461] on span "Analyze my site" at bounding box center [714, 461] width 90 height 17
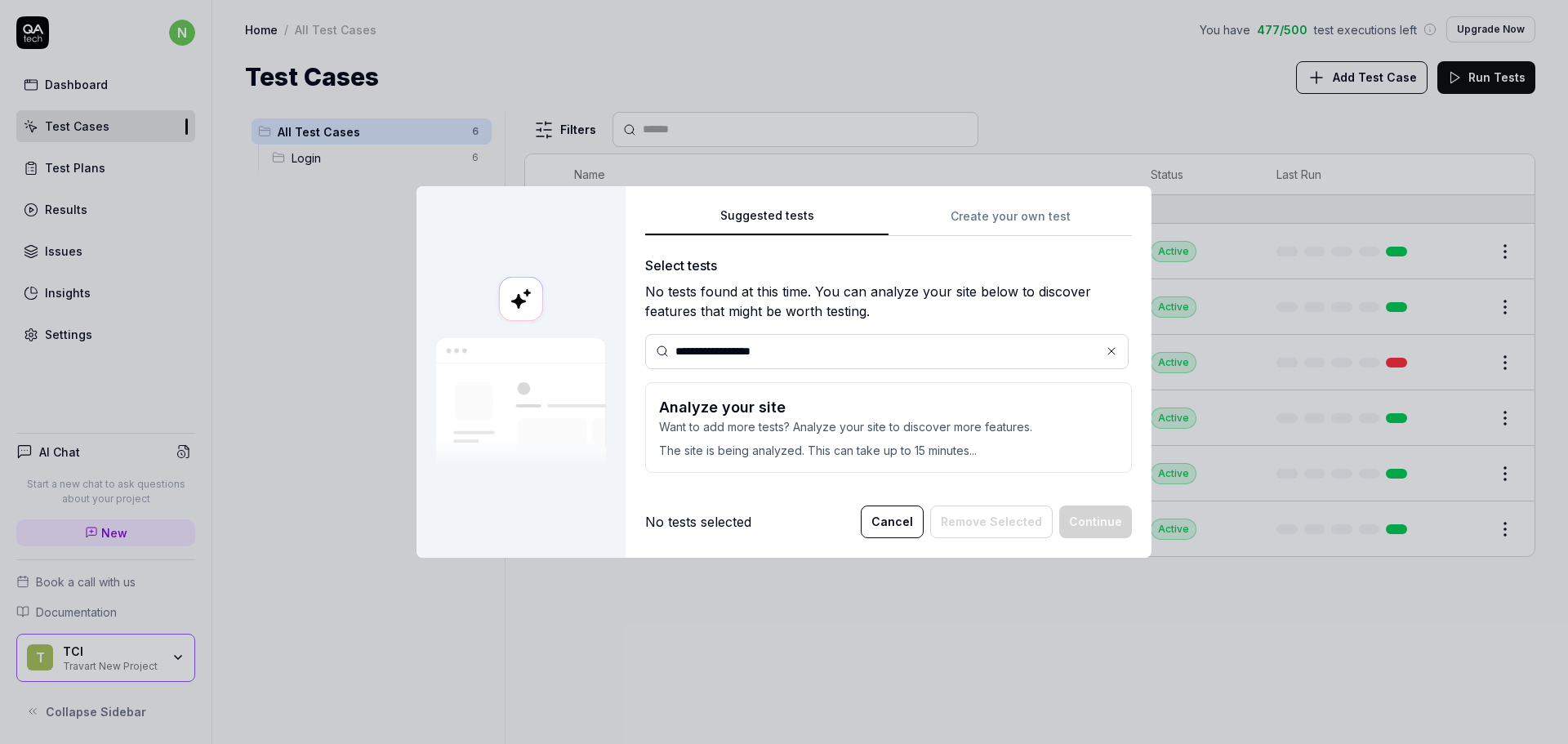
click at [830, 499] on div "**********" at bounding box center [889, 372] width 526 height 372
click at [879, 382] on div "**********" at bounding box center [889, 371] width 487 height 231
click at [1012, 222] on div "**********" at bounding box center [889, 345] width 487 height 280
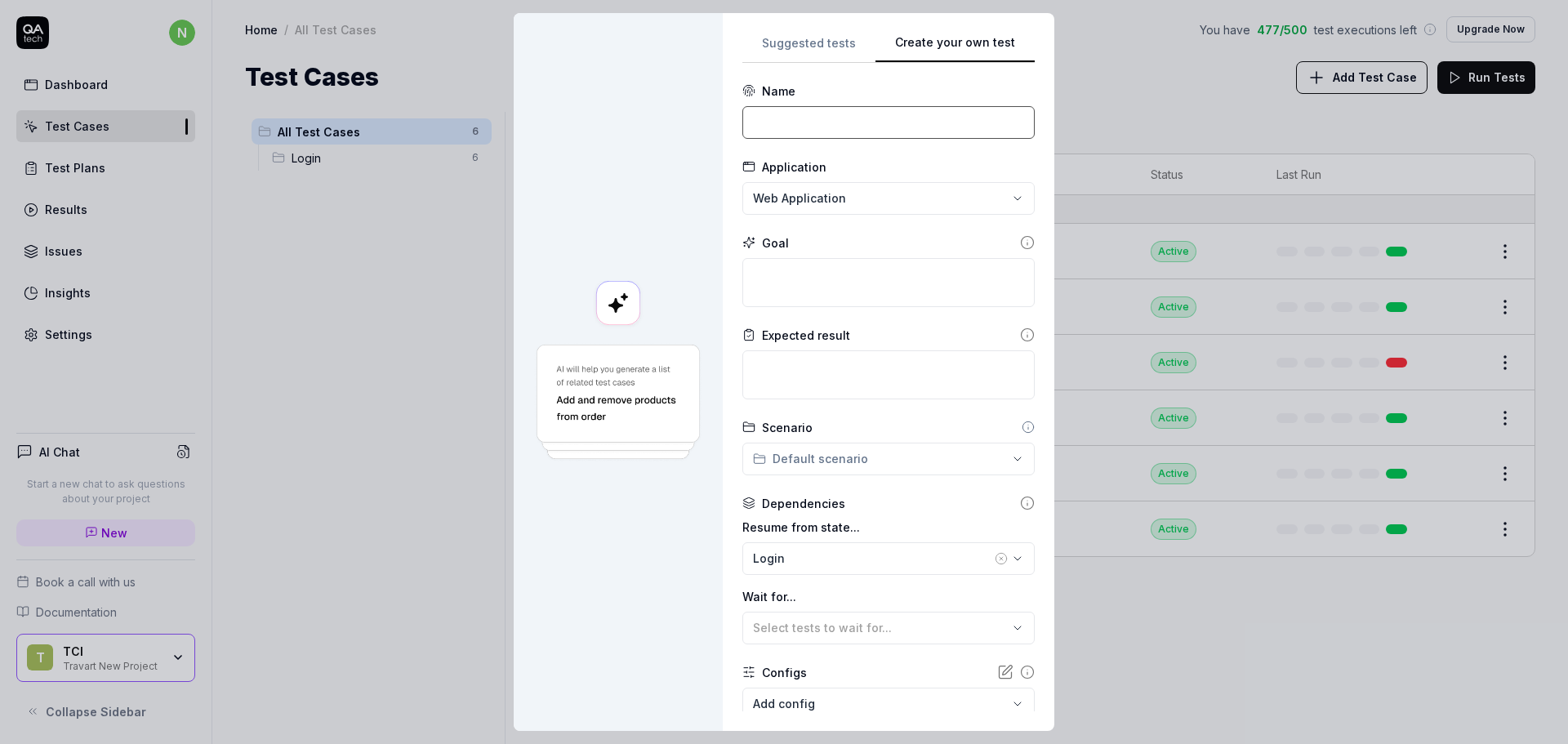
click at [782, 128] on input at bounding box center [889, 122] width 292 height 32
type input "Create a new query"
click at [818, 270] on textarea at bounding box center [889, 283] width 292 height 49
type textarea "*"
type textarea "A"
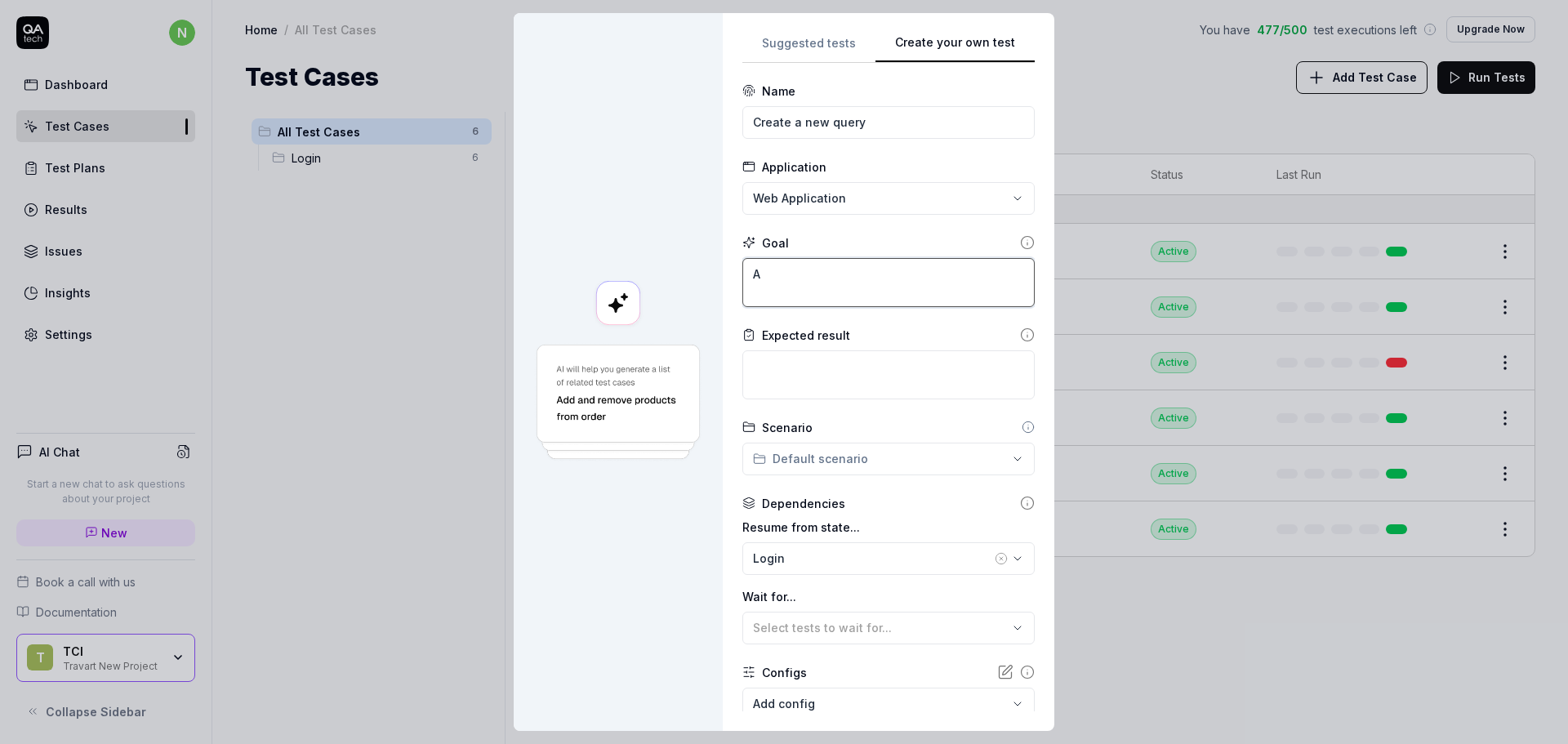
type textarea "*"
type textarea "At"
type textarea "*"
type textarea "A"
type textarea "*"
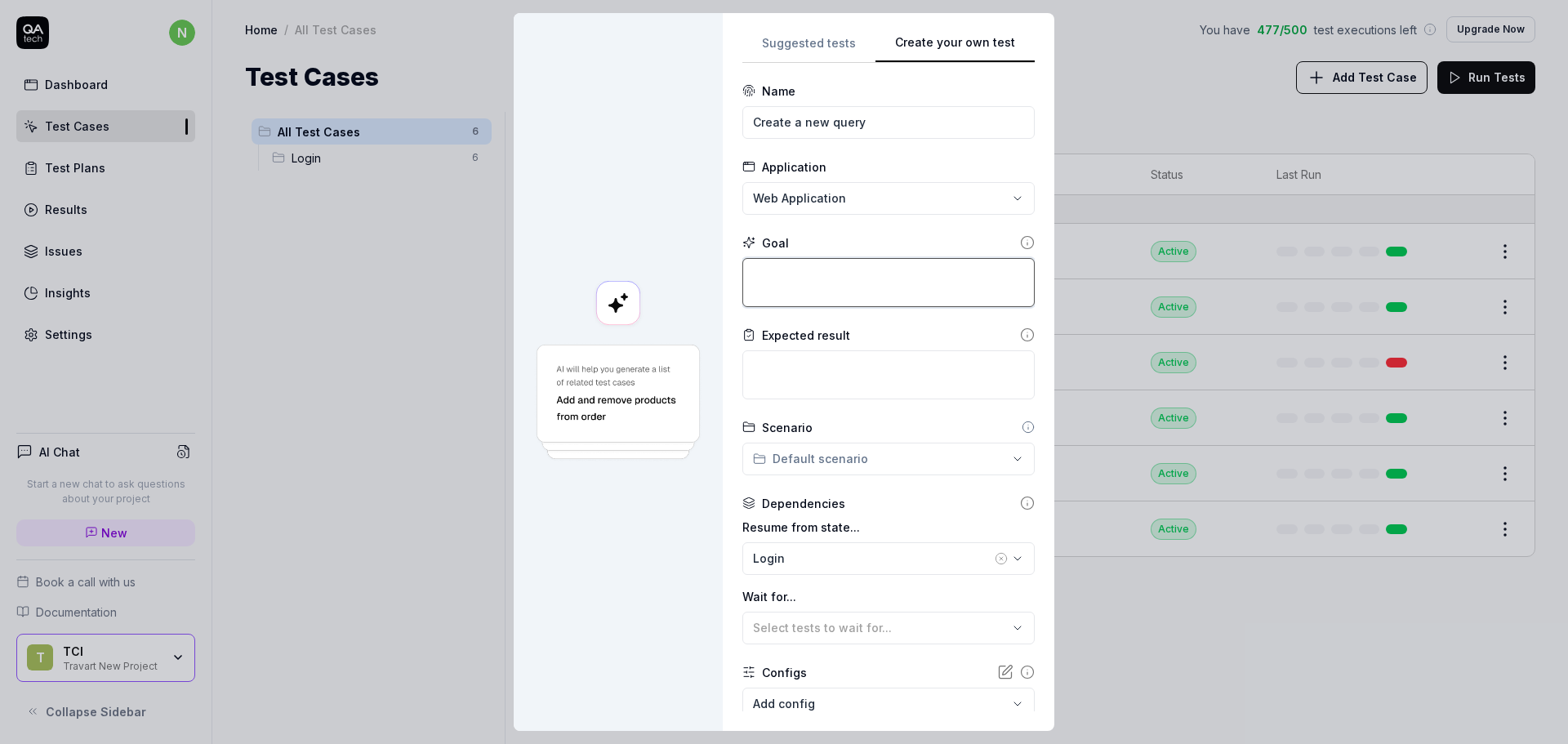
type textarea "A"
type textarea "*"
type textarea "Af"
type textarea "*"
type textarea "Aft"
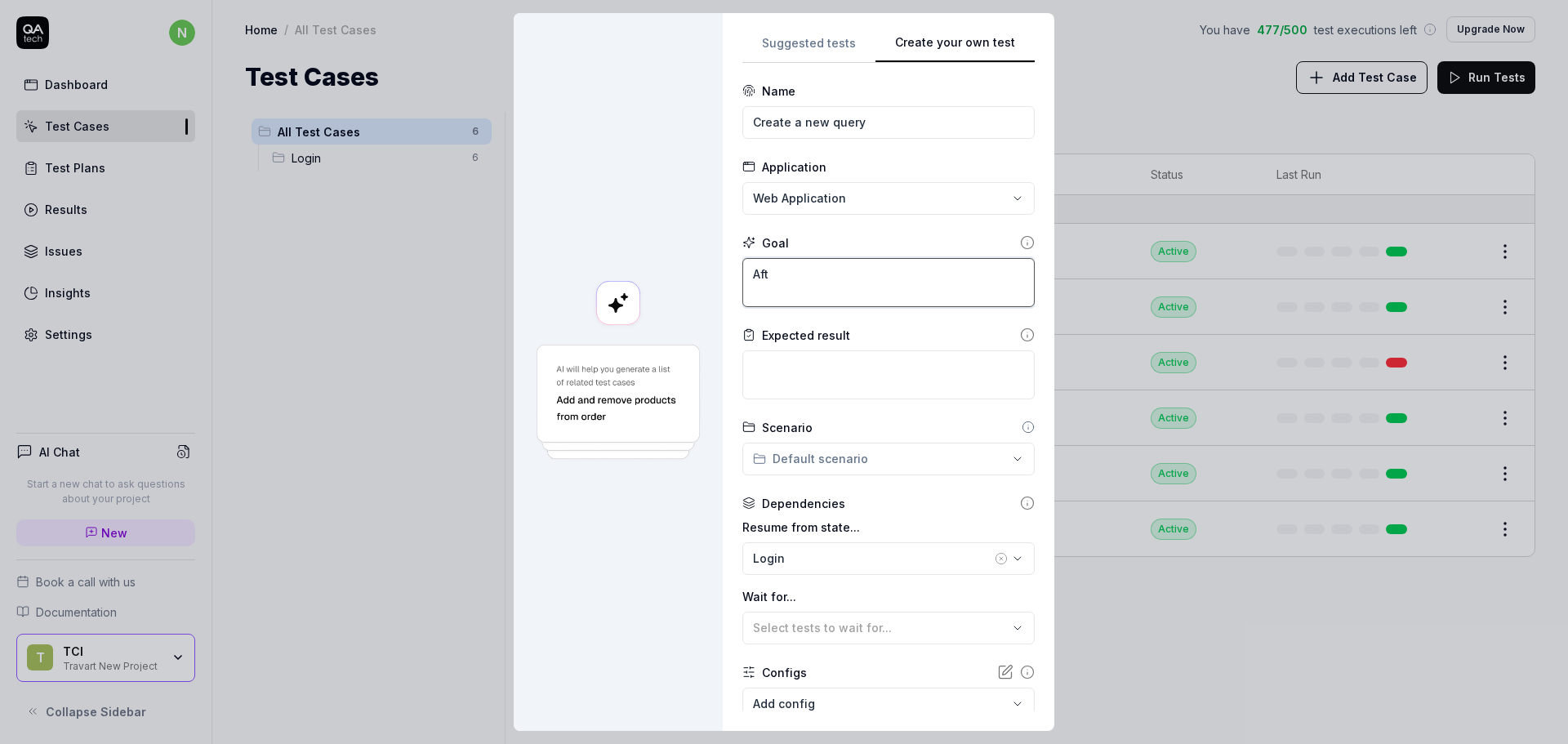
type textarea "*"
type textarea "Afte"
type textarea "*"
type textarea "After"
type textarea "*"
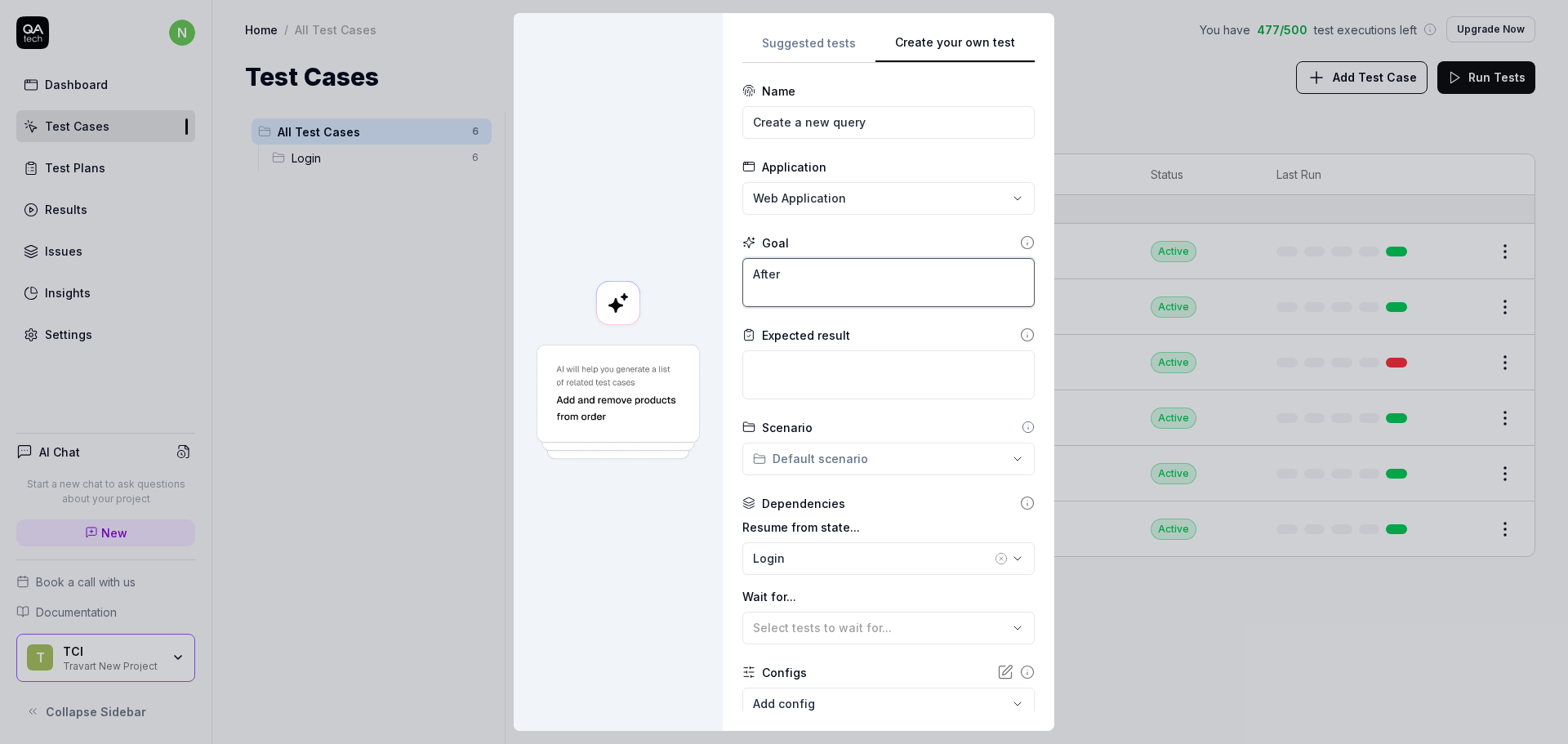
type textarea "After"
type textarea "*"
type textarea "After l"
type textarea "*"
type textarea "After lo"
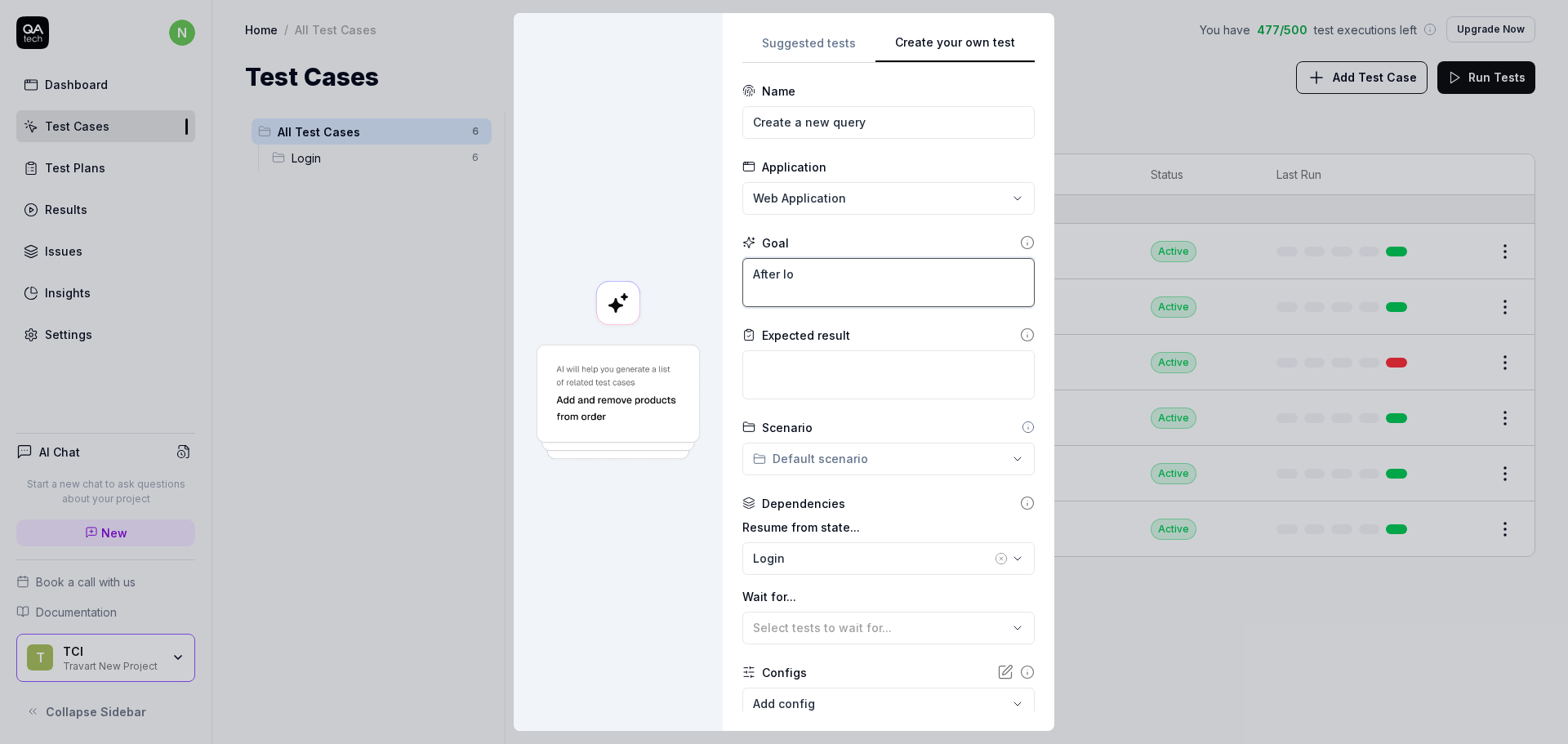
type textarea "*"
type textarea "After log"
type textarea "*"
type textarea "After logi"
type textarea "*"
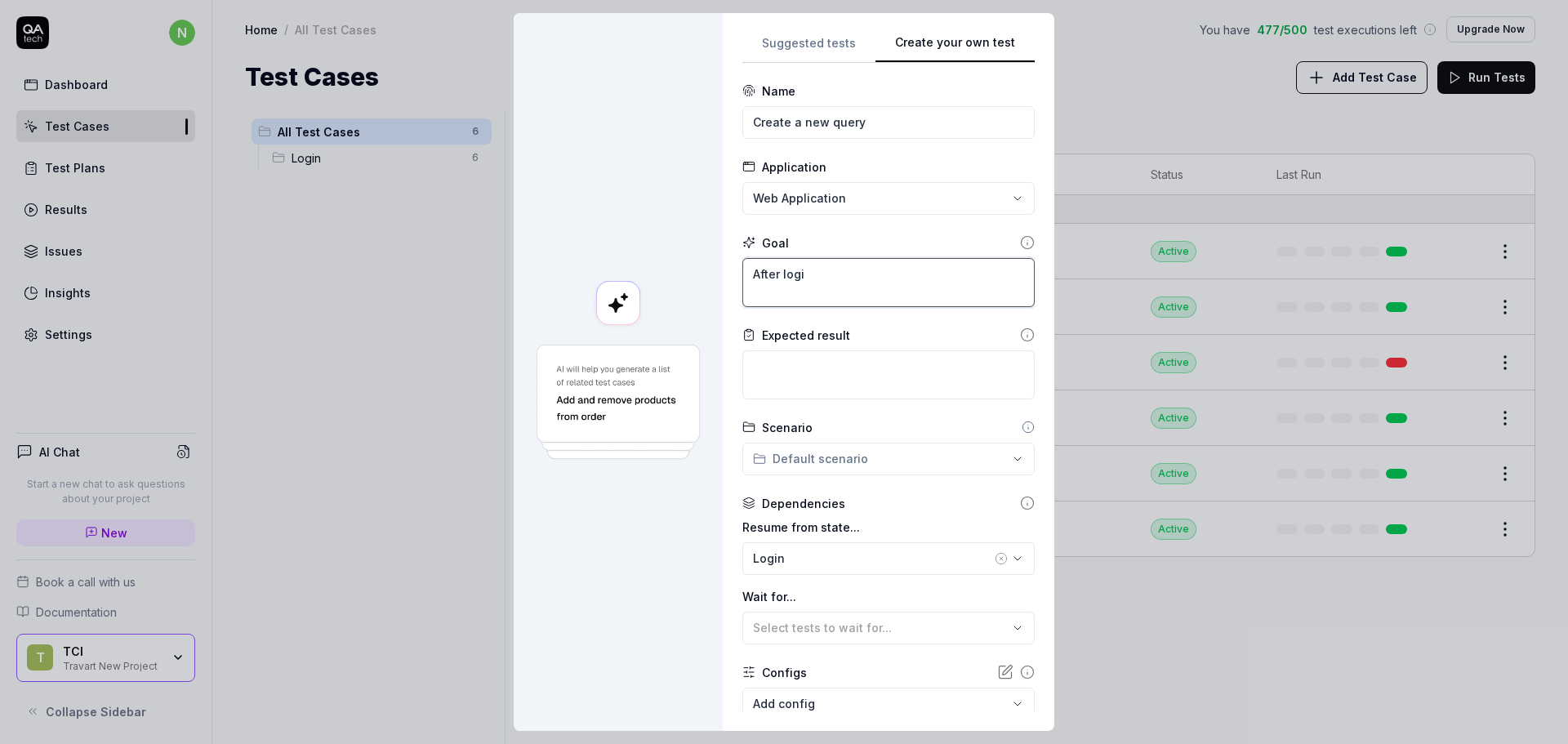
type textarea "After login"
type textarea "*"
type textarea "After login,"
type textarea "*"
type textarea "After login"
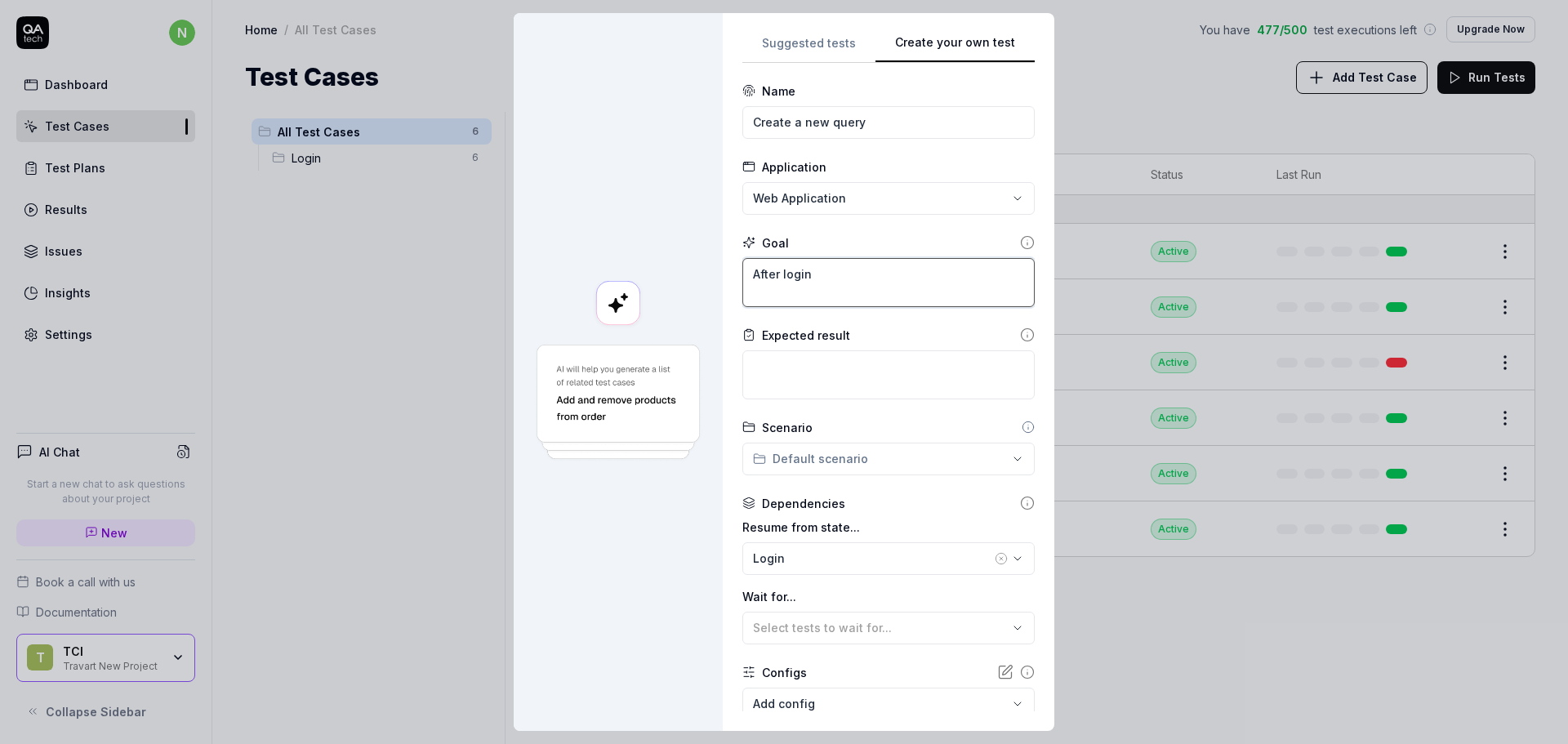
type textarea "*"
type textarea "After login"
type textarea "*"
type textarea "After slogin"
type textarea "*"
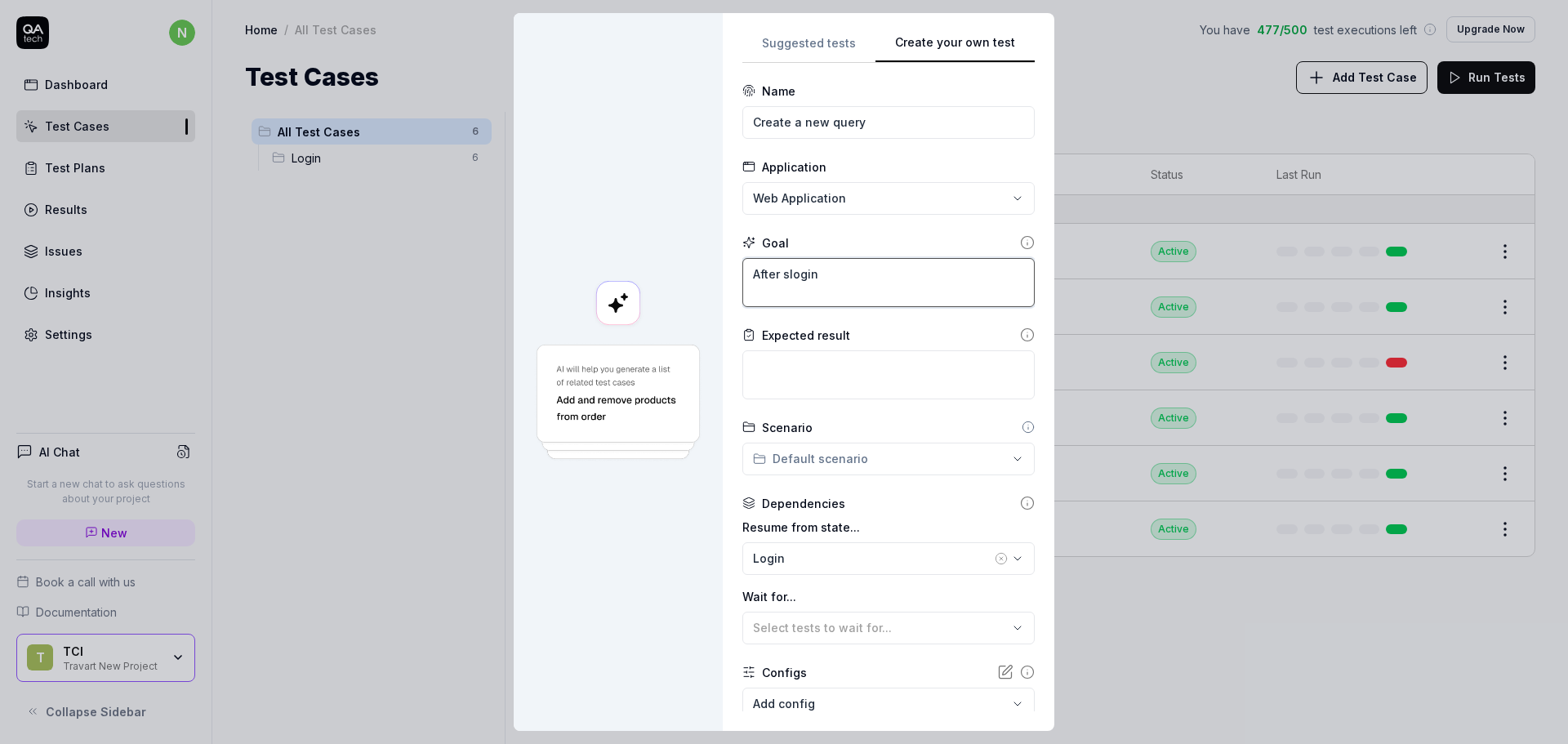
type textarea "After sulogin"
type textarea "*"
type textarea "After suclogin"
type textarea "*"
type textarea "After succlogin"
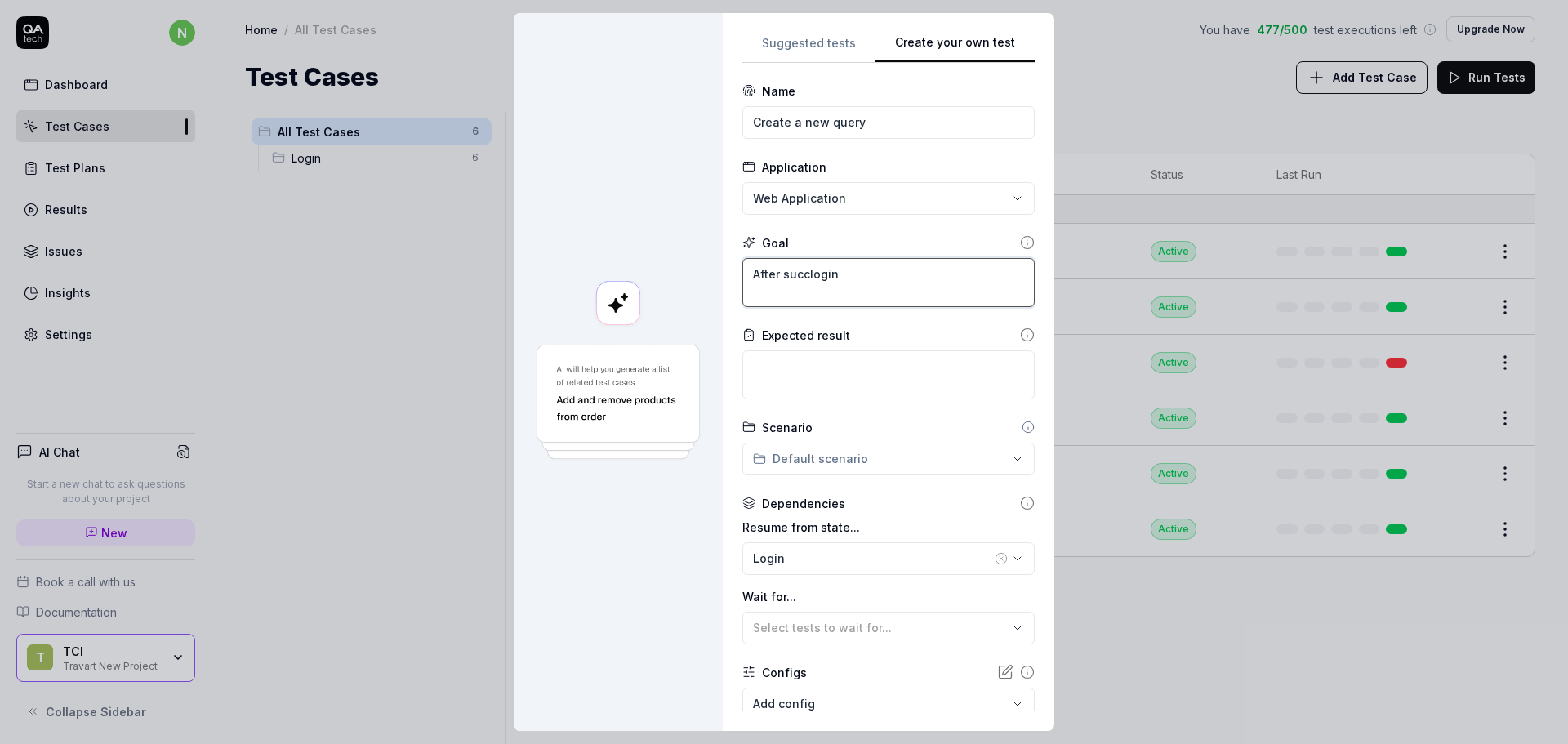
type textarea "*"
type textarea "After succelogin"
type textarea "*"
type textarea "After succeslogin"
type textarea "*"
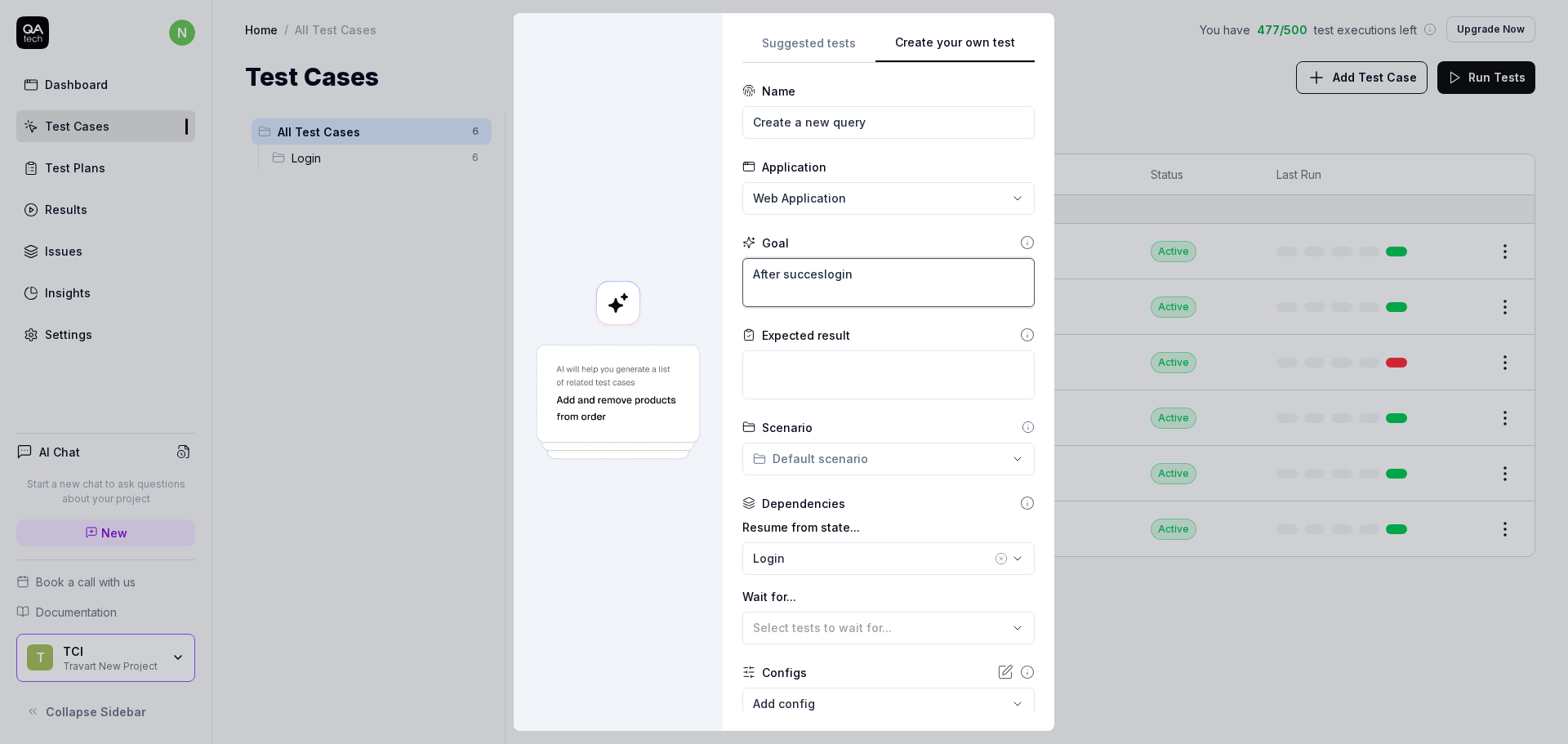
type textarea "After successlogin"
type textarea "*"
type textarea "After successflogin"
type textarea "*"
type textarea "After successfulogin"
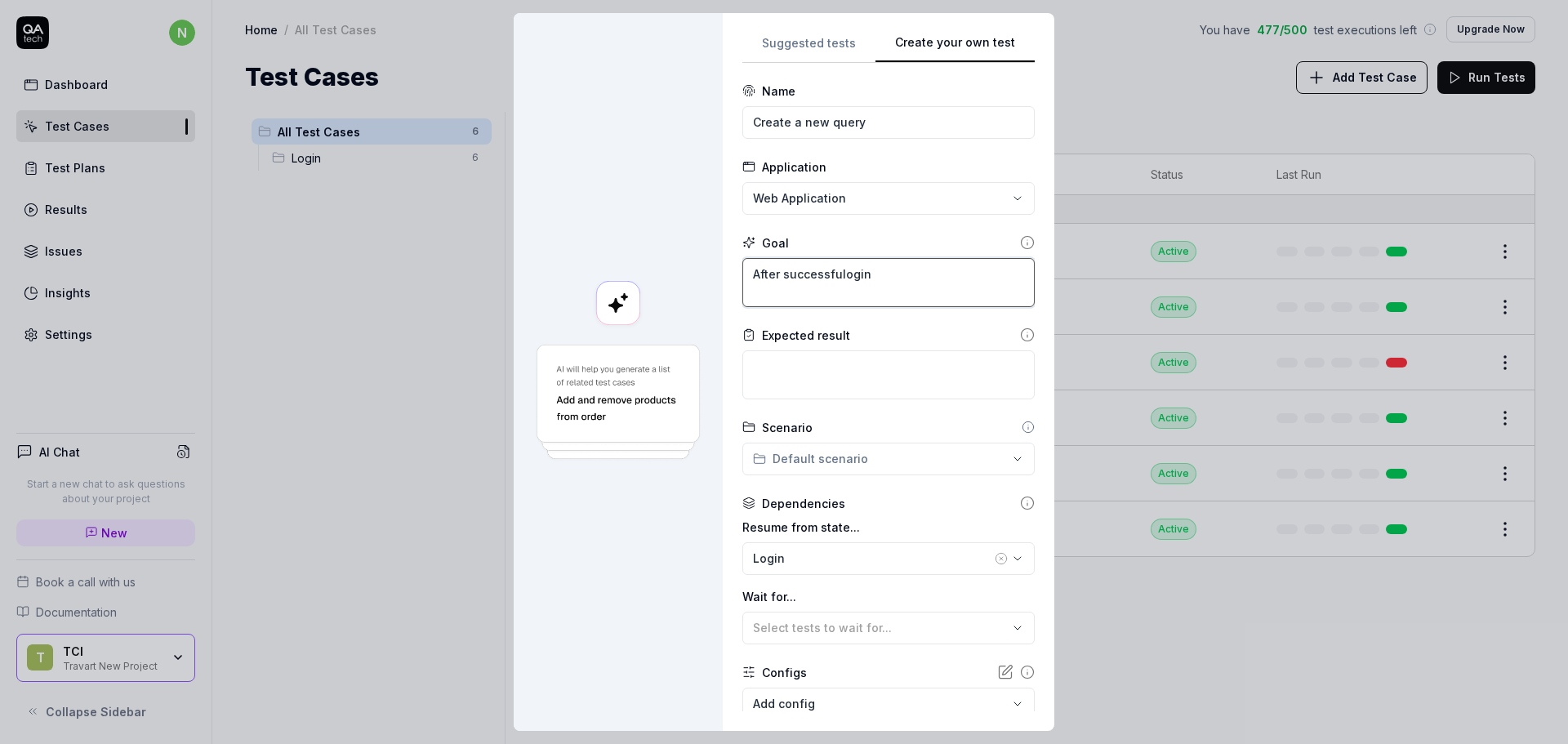
type textarea "*"
type textarea "After successfullogin"
type textarea "*"
type textarea "After successful login"
type textarea "*"
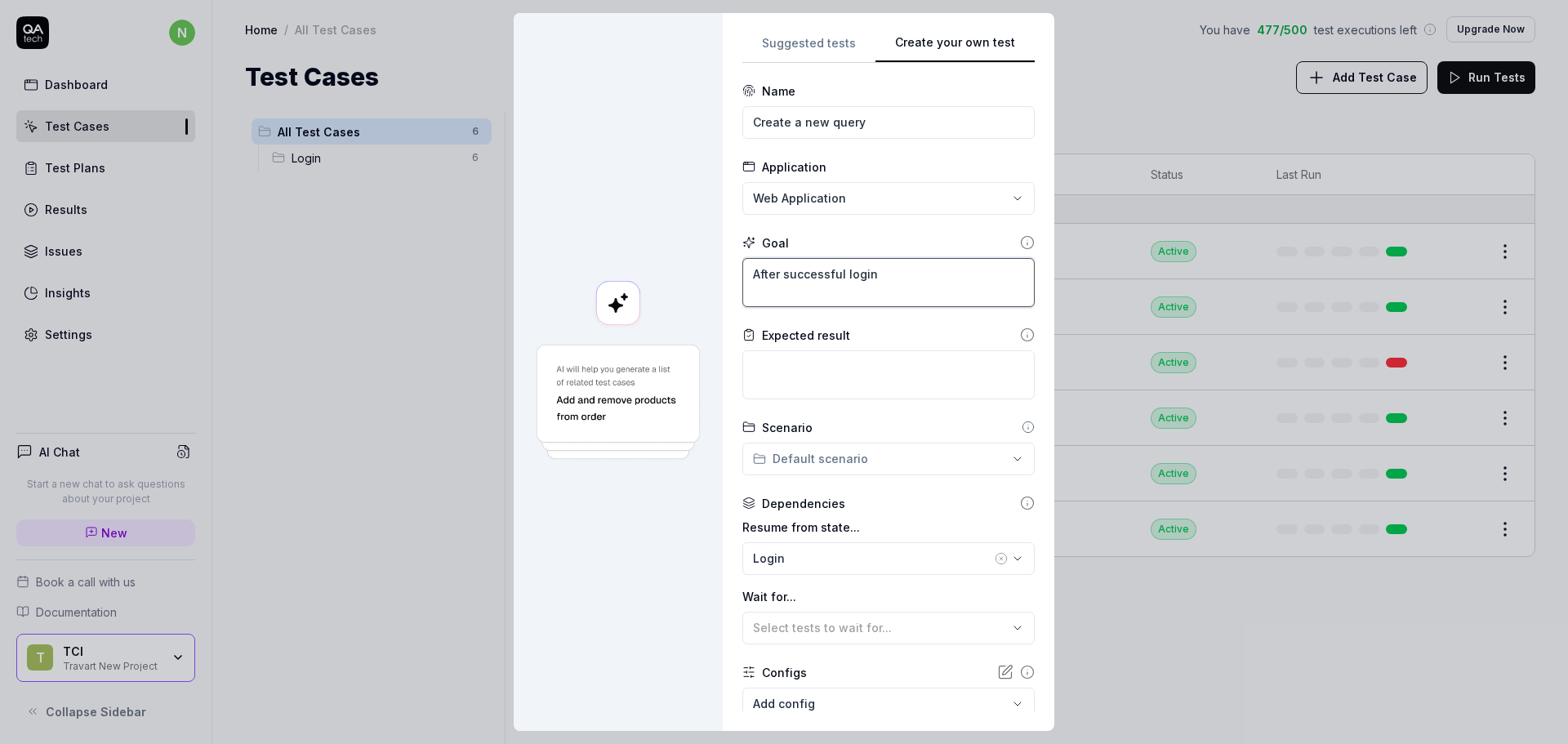
type textarea "After successful login,"
type textarea "*"
type textarea "After successful login,"
click at [761, 375] on textarea at bounding box center [889, 375] width 292 height 49
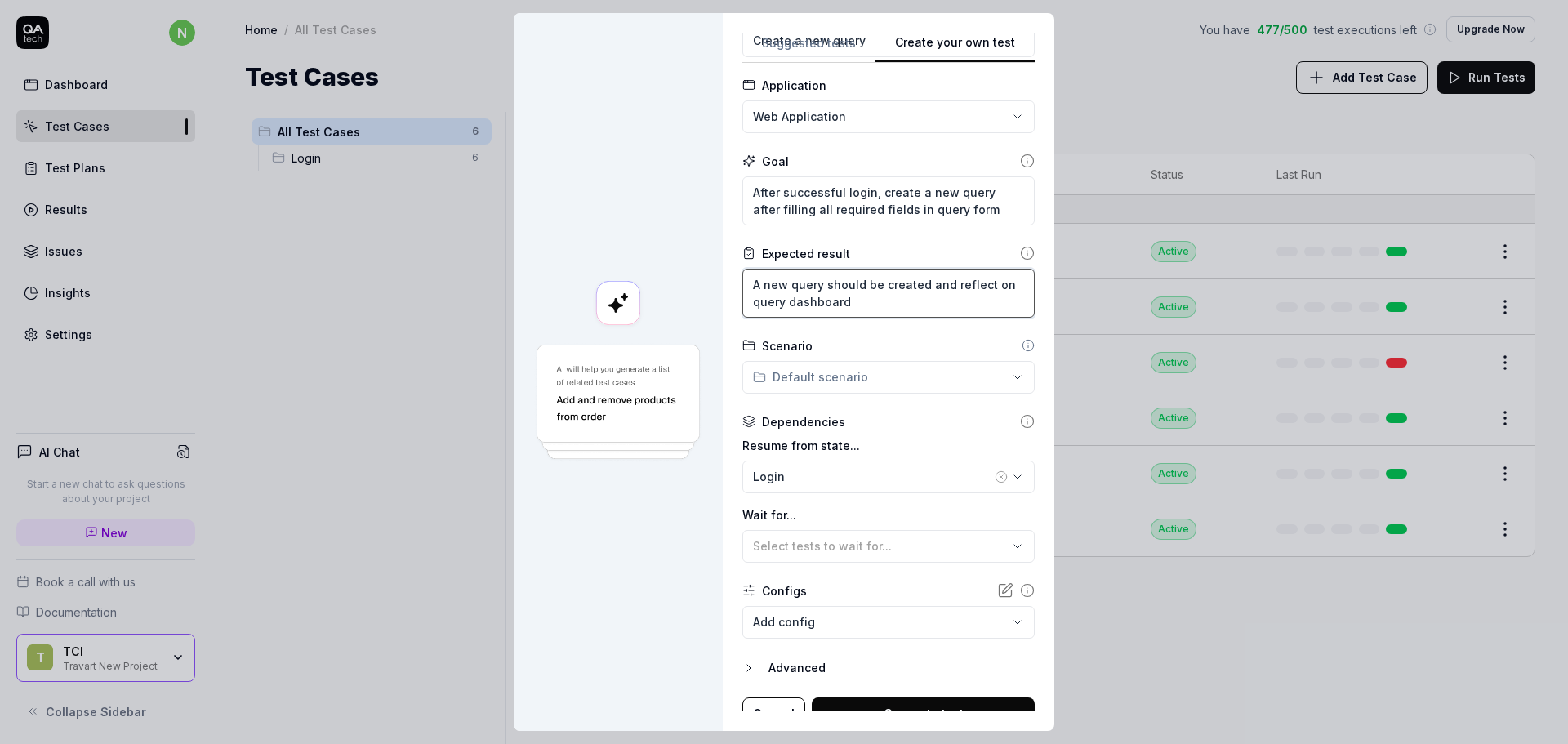
scroll to position [100, 0]
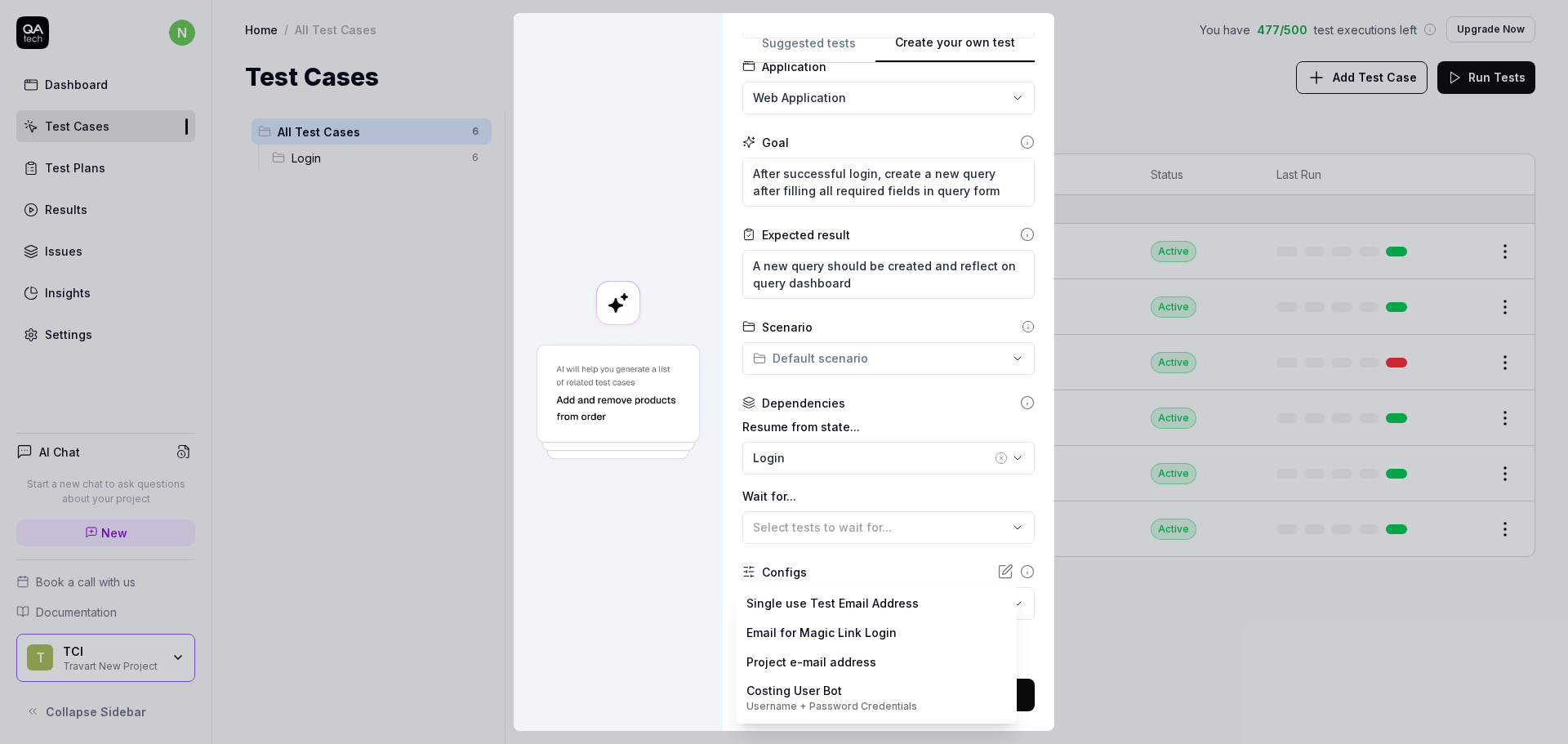
click at [791, 605] on body "n Dashboard Test Cases Test Plans Results Issues Insights Settings AI Chat Star…" at bounding box center [784, 372] width 1568 height 744
click at [871, 565] on div "**********" at bounding box center [784, 372] width 1568 height 744
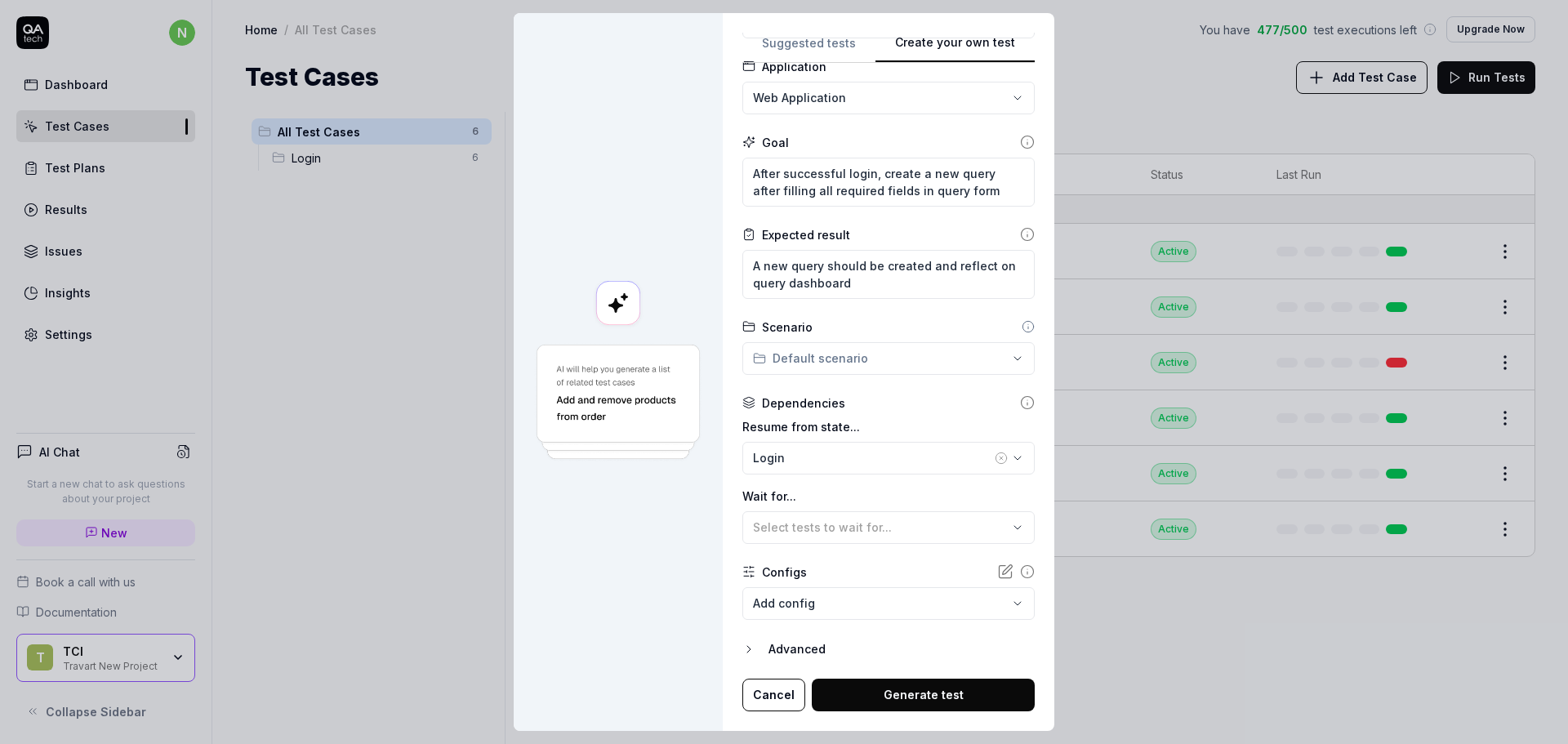
click at [921, 704] on button "Generate test" at bounding box center [922, 695] width 223 height 32
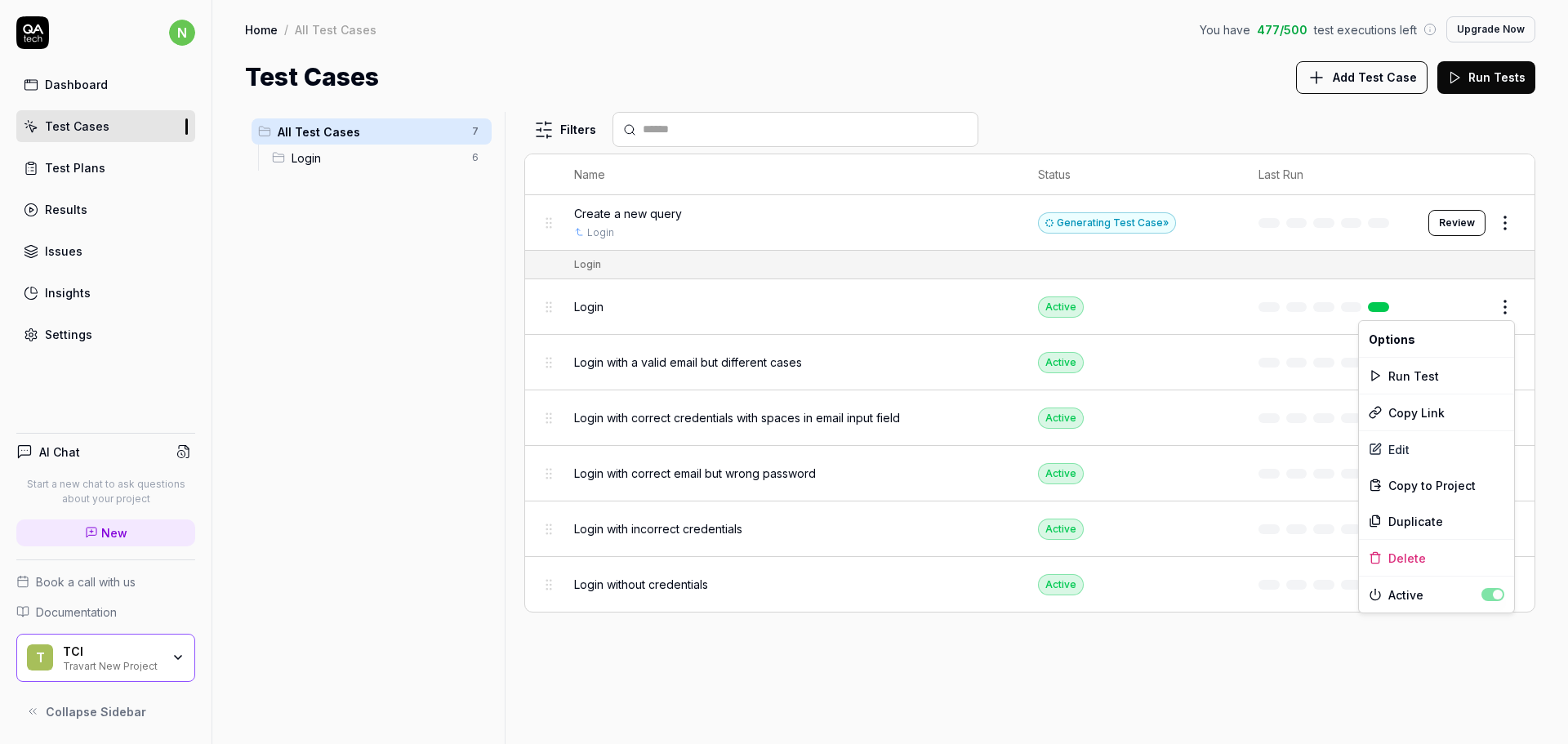
click at [1507, 301] on html "n Dashboard Test Cases Test Plans Results Issues Insights Settings AI Chat Star…" at bounding box center [784, 372] width 1568 height 744
click at [1413, 558] on div "Delete" at bounding box center [1437, 558] width 155 height 36
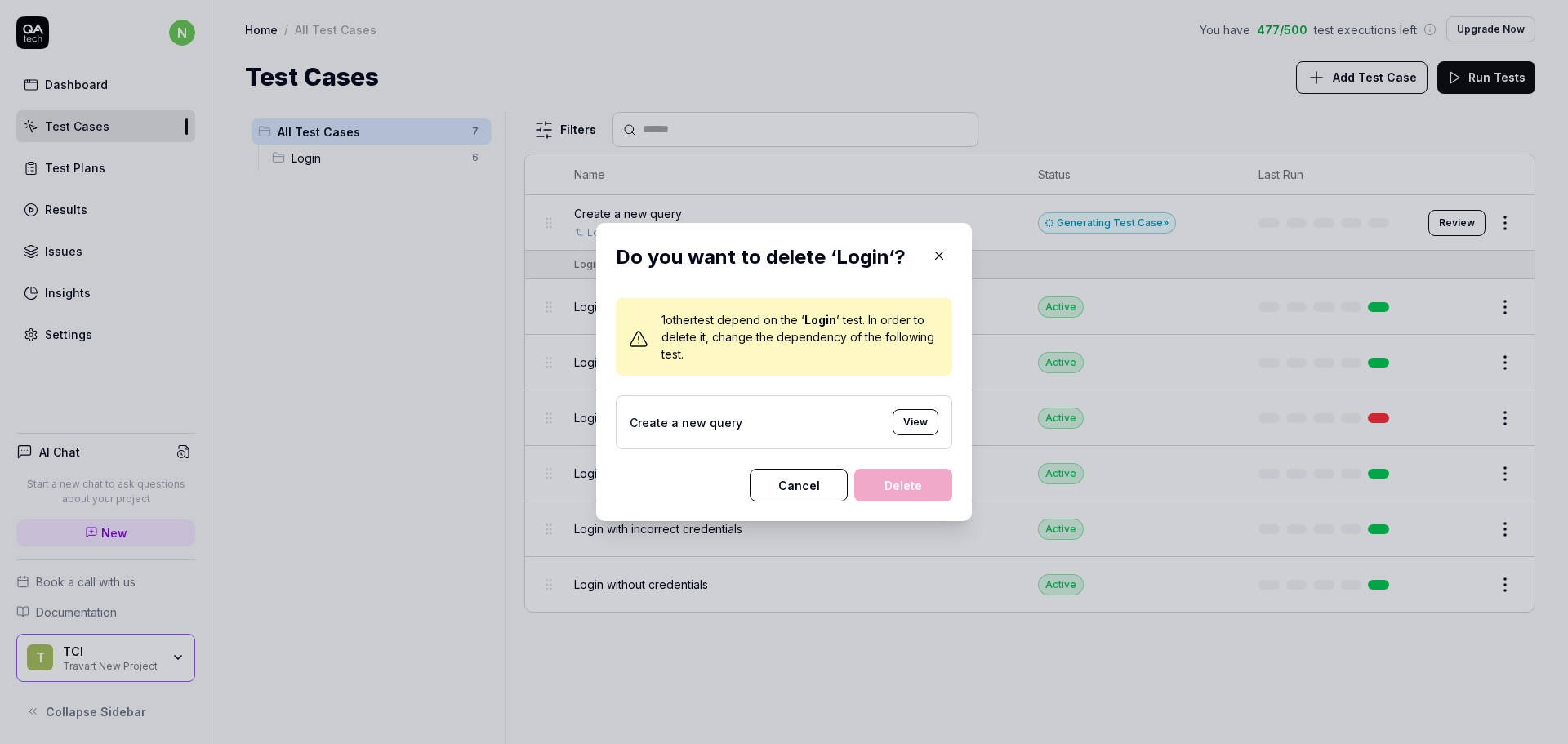
click at [939, 253] on icon "button" at bounding box center [939, 255] width 15 height 15
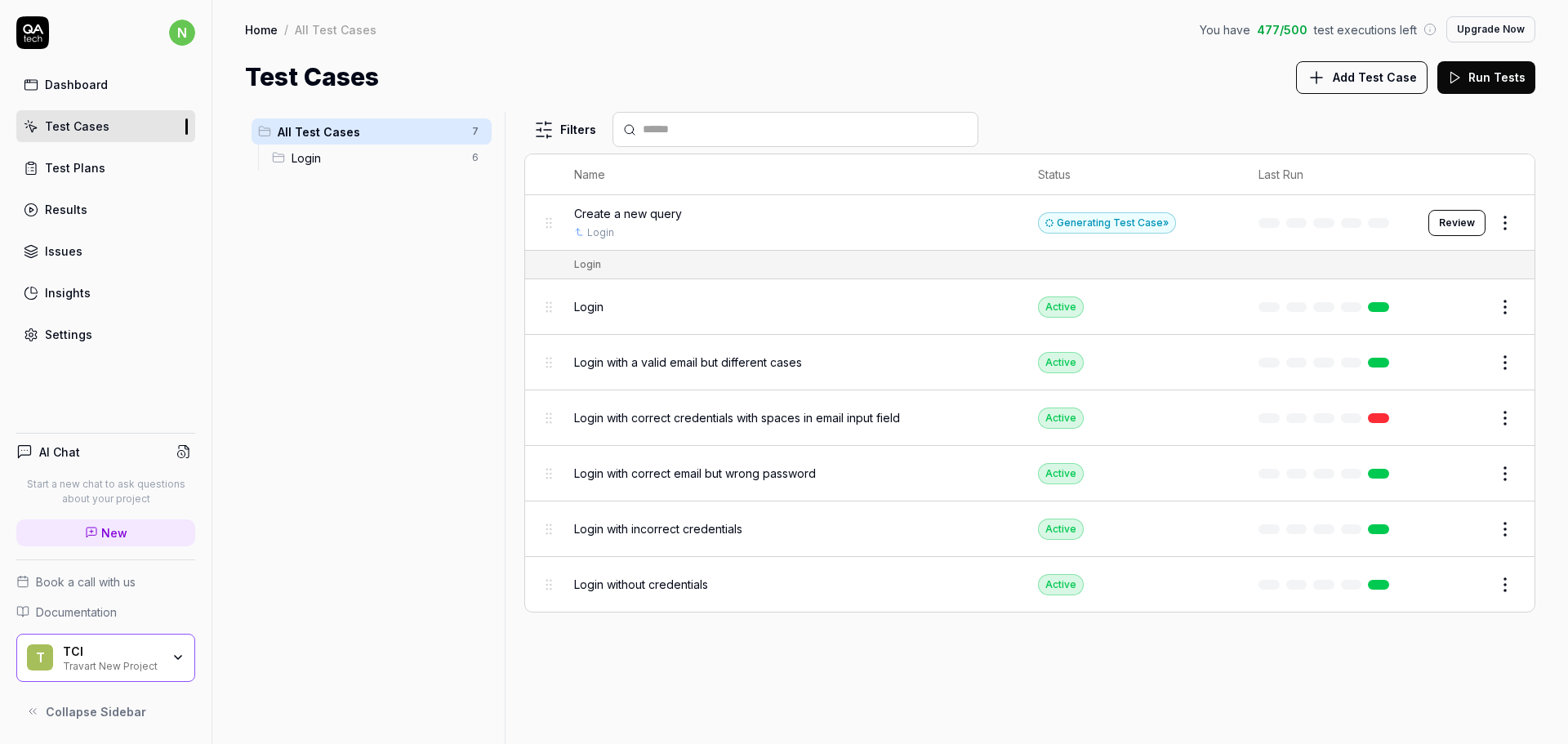
click at [1456, 212] on button "Review" at bounding box center [1457, 223] width 57 height 27
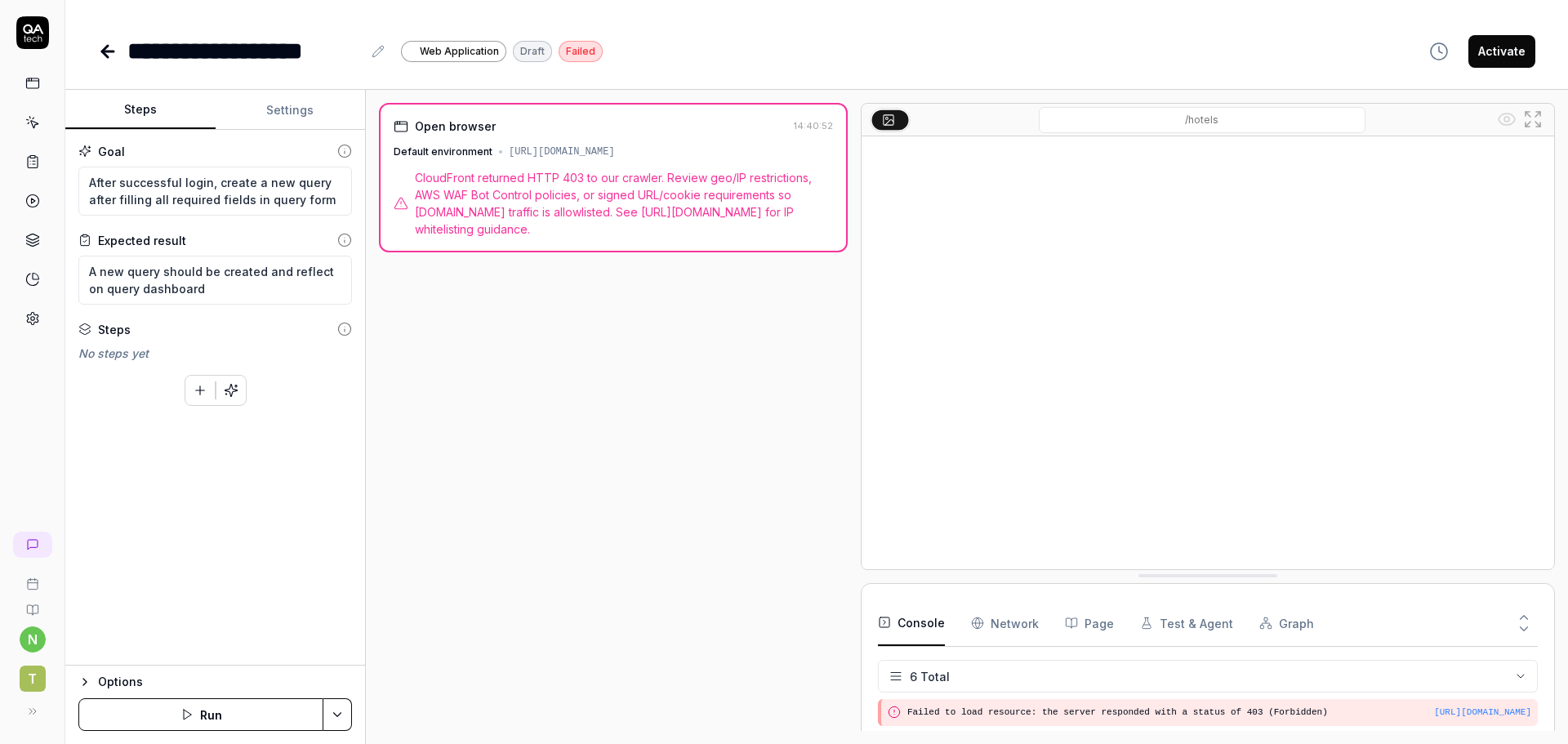
scroll to position [121, 0]
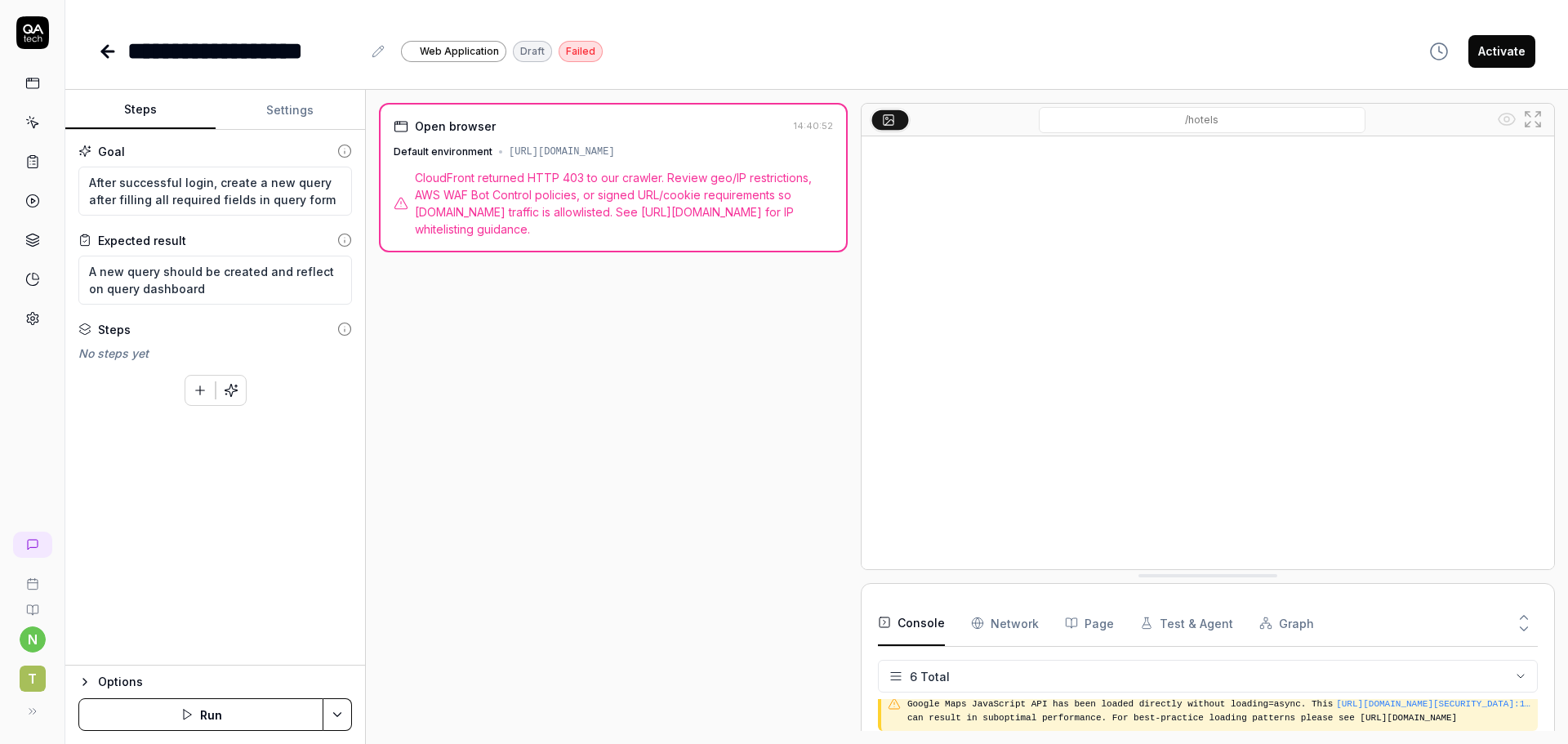
click at [615, 156] on div "https://dtu5juabzuf4r.cloudfront.net/resources/hotels" at bounding box center [562, 151] width 106 height 15
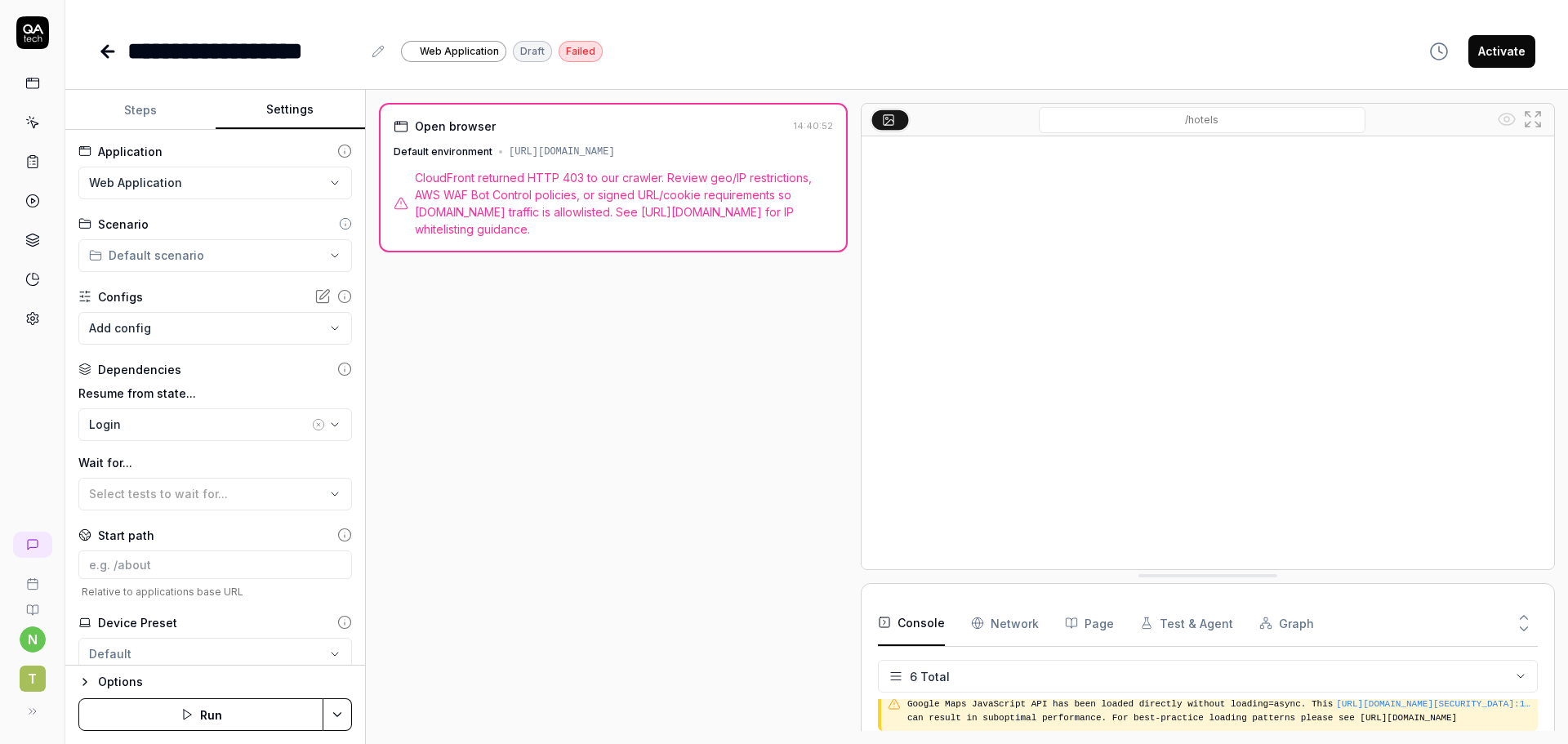
click at [307, 120] on button "Settings" at bounding box center [290, 110] width 150 height 39
click at [36, 79] on rect at bounding box center [32, 83] width 12 height 10
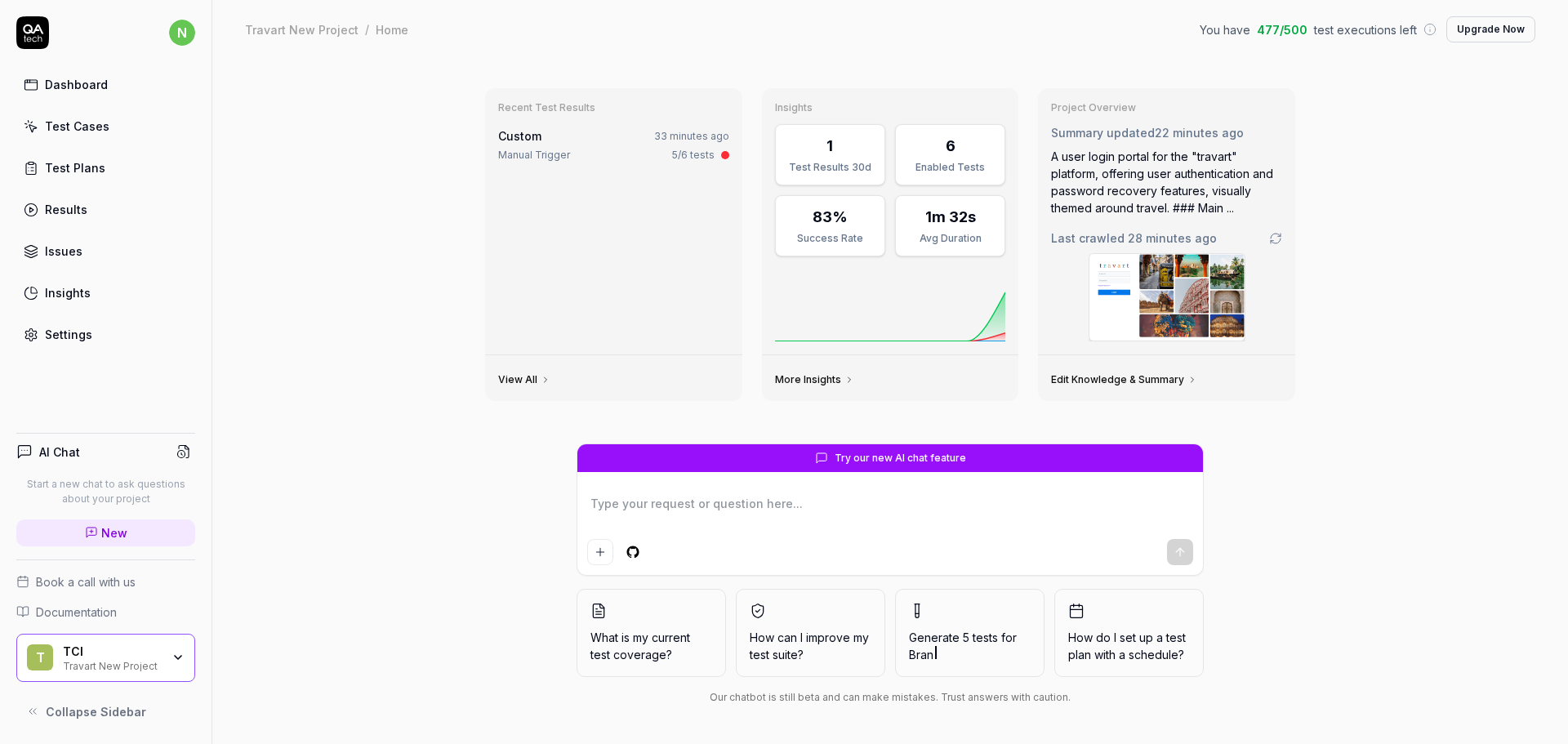
click at [79, 122] on div "Test Cases" at bounding box center [78, 126] width 65 height 17
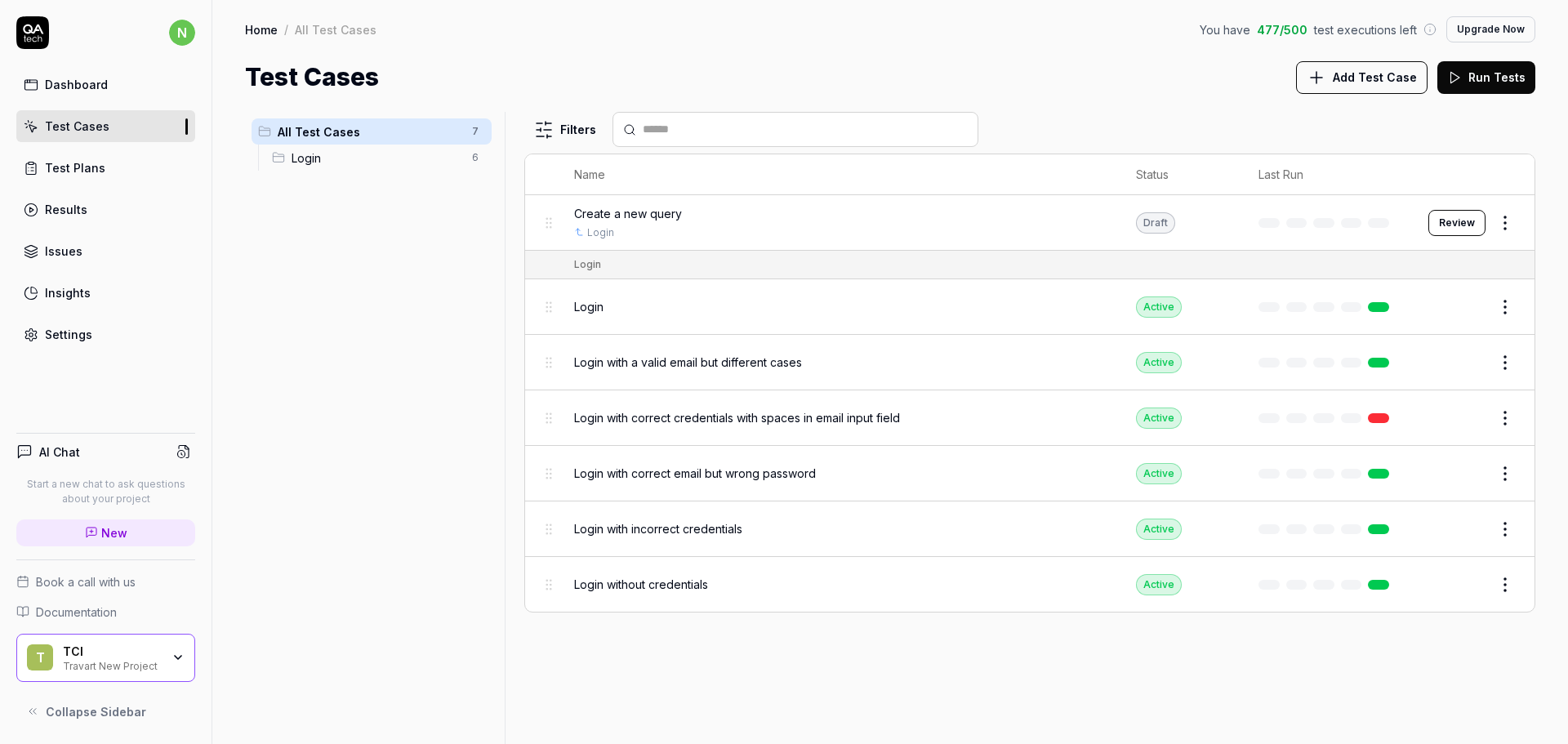
click at [72, 90] on div "Dashboard" at bounding box center [77, 83] width 63 height 17
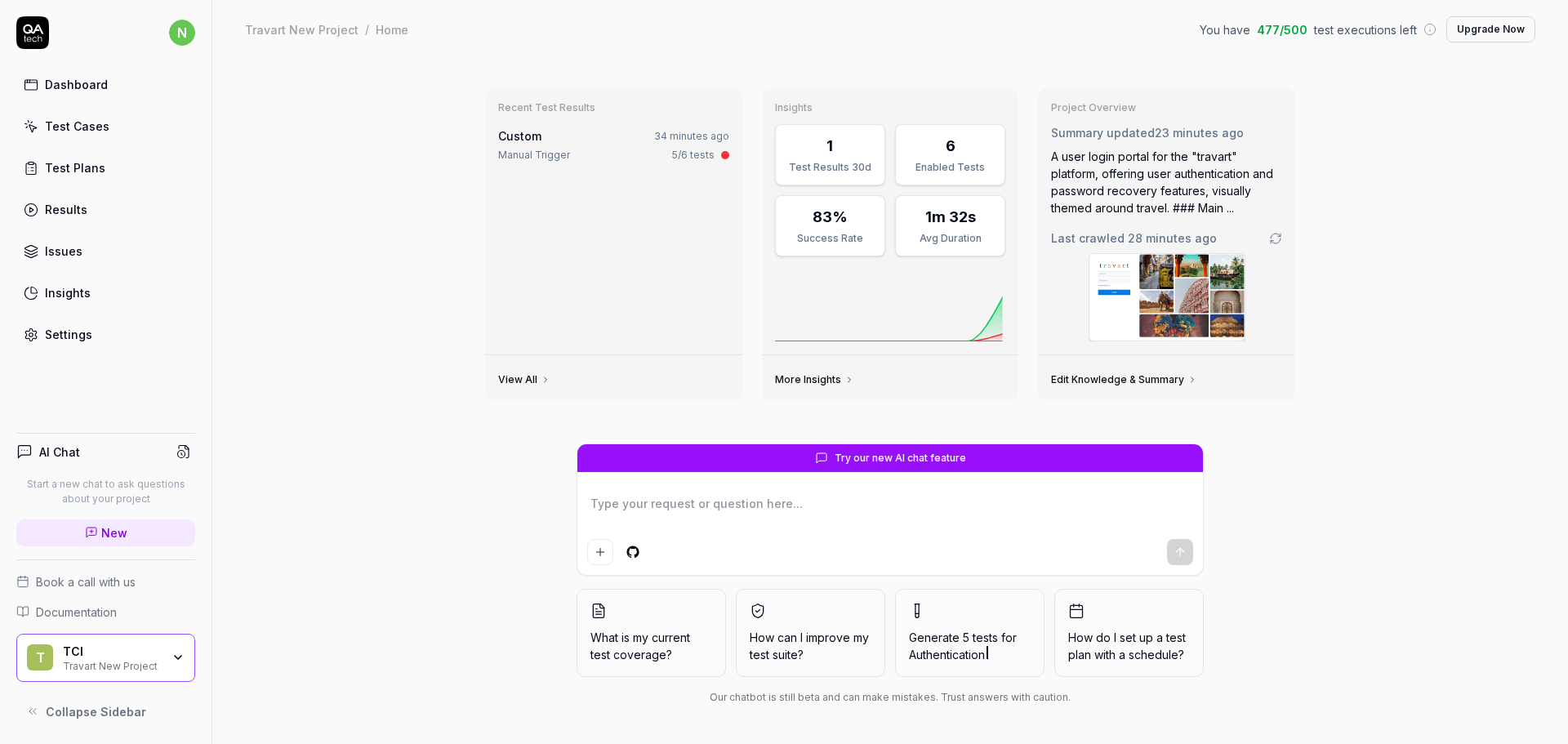
click at [74, 343] on div "Settings" at bounding box center [69, 334] width 47 height 17
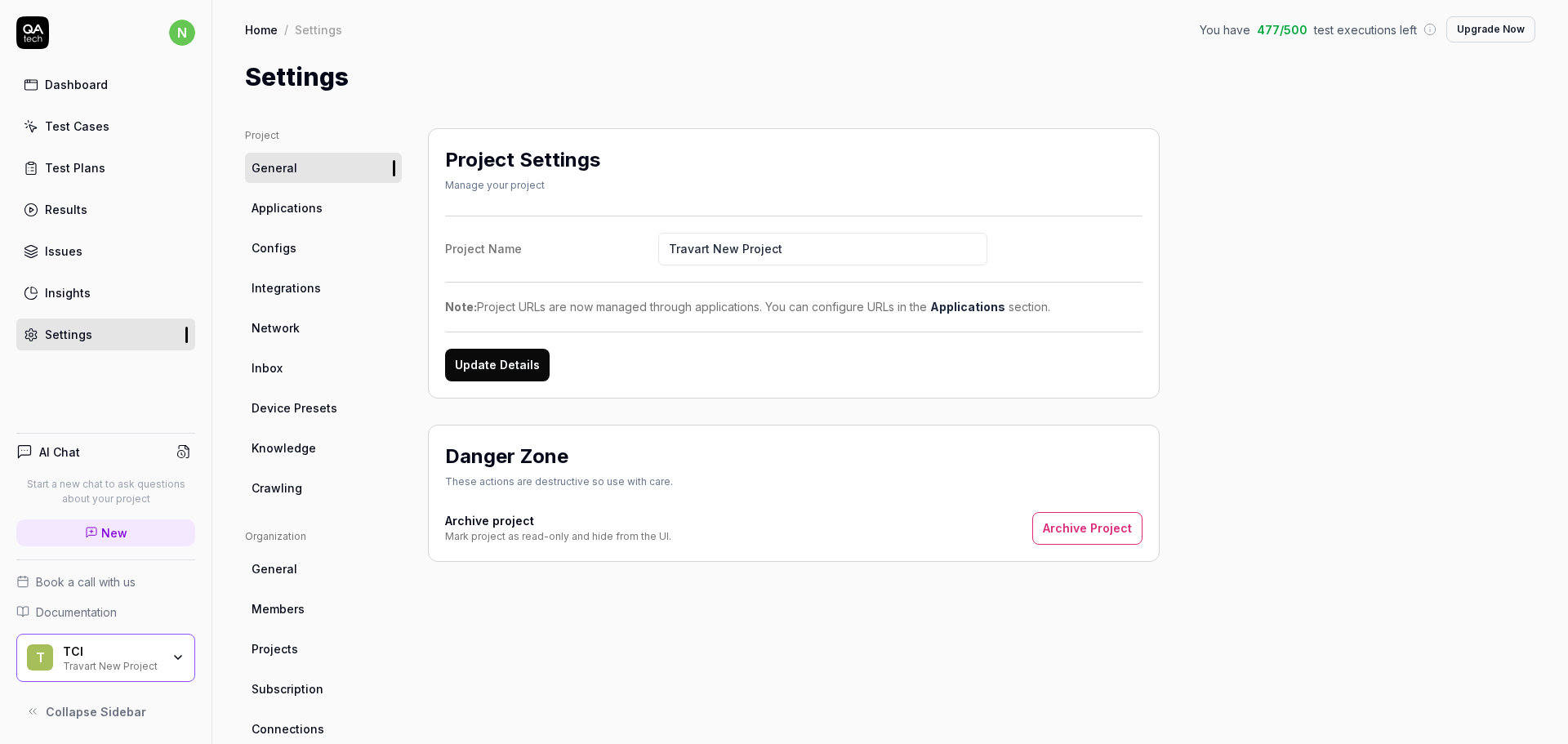
click at [529, 356] on button "Update Details" at bounding box center [497, 364] width 105 height 32
click at [304, 197] on link "Applications" at bounding box center [324, 207] width 157 height 30
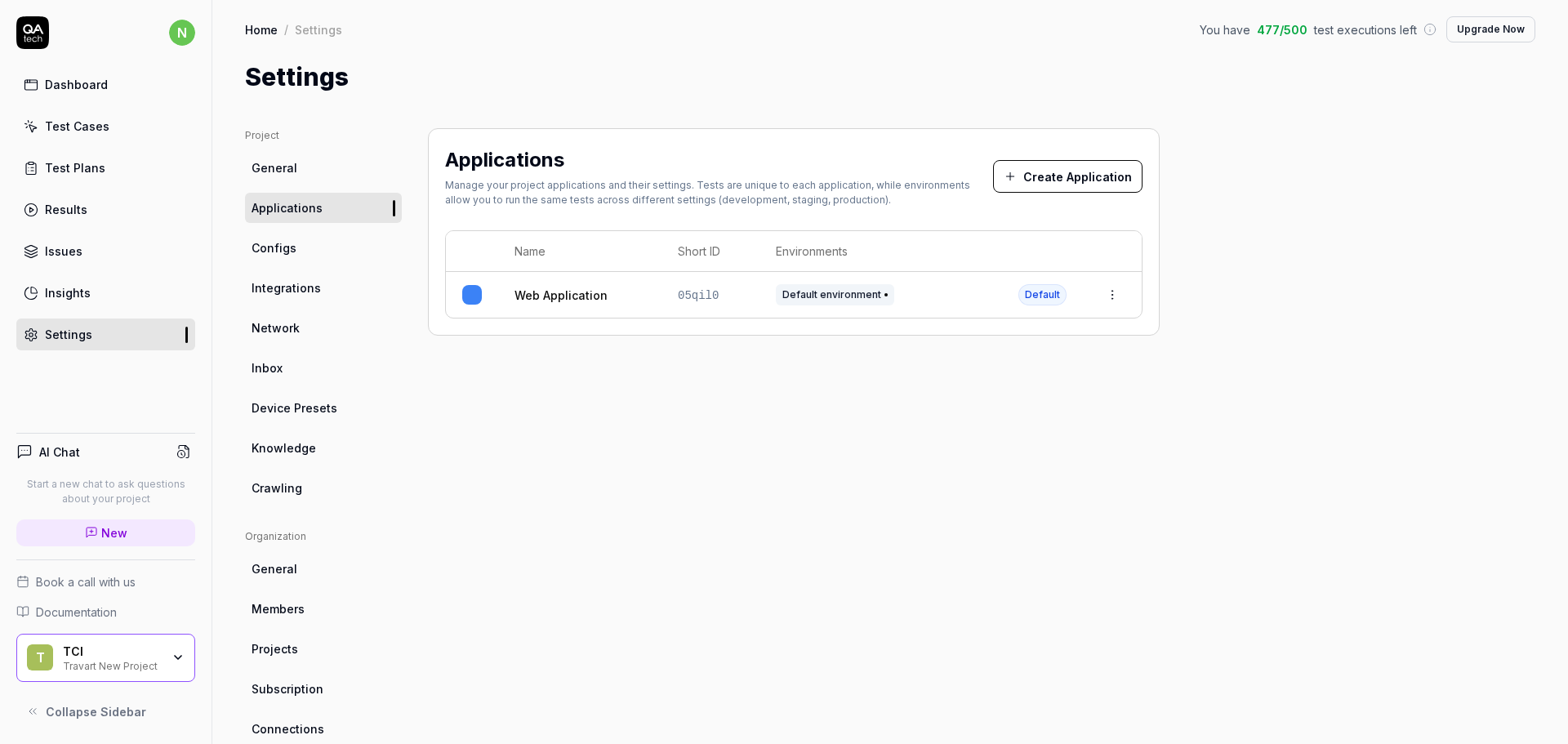
click at [1118, 291] on html "n Dashboard Test Cases Test Plans Results Issues Insights Settings AI Chat Star…" at bounding box center [784, 372] width 1568 height 744
click at [957, 402] on icon at bounding box center [957, 402] width 13 height 13
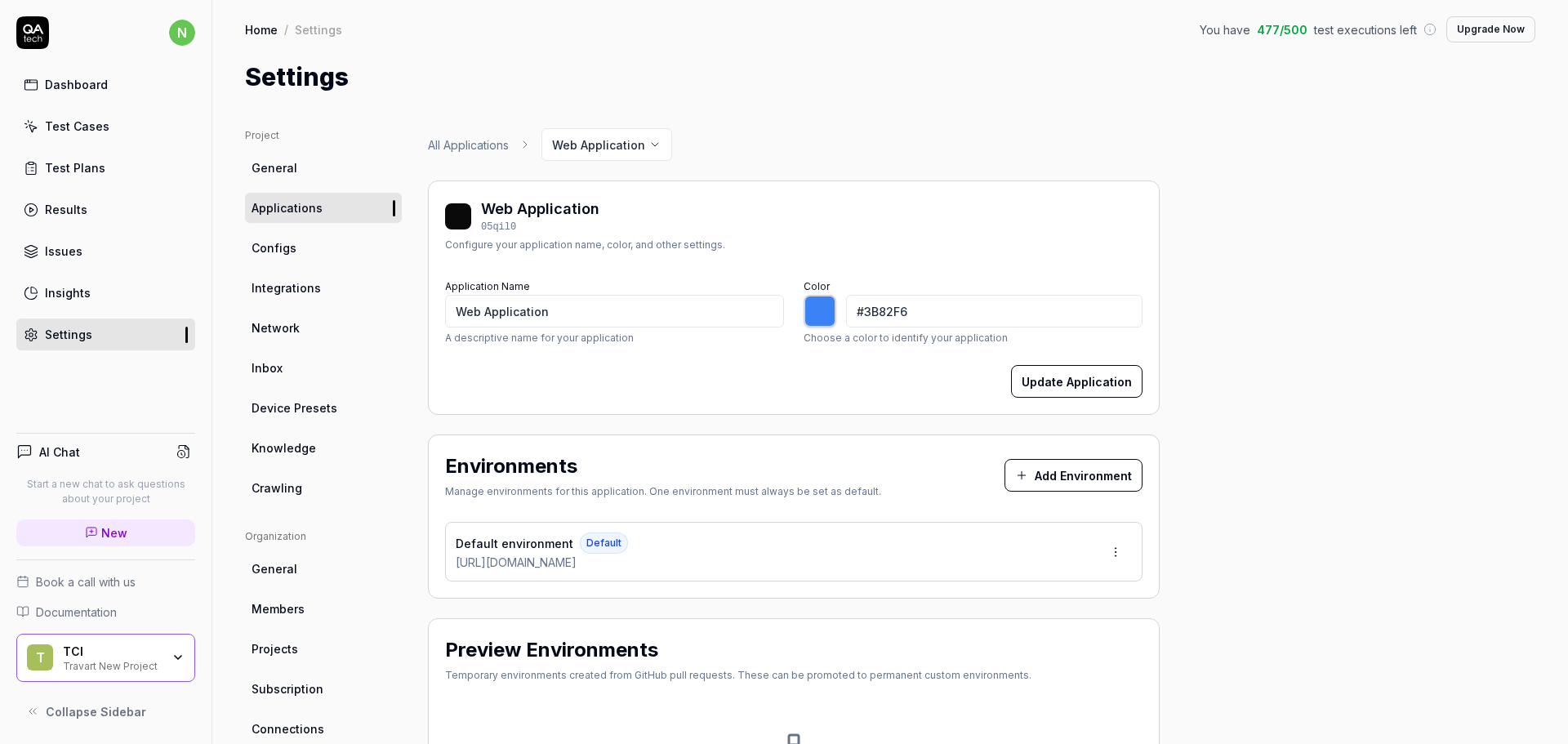
type input "*******"
click at [87, 133] on div "Test Cases" at bounding box center [78, 126] width 65 height 17
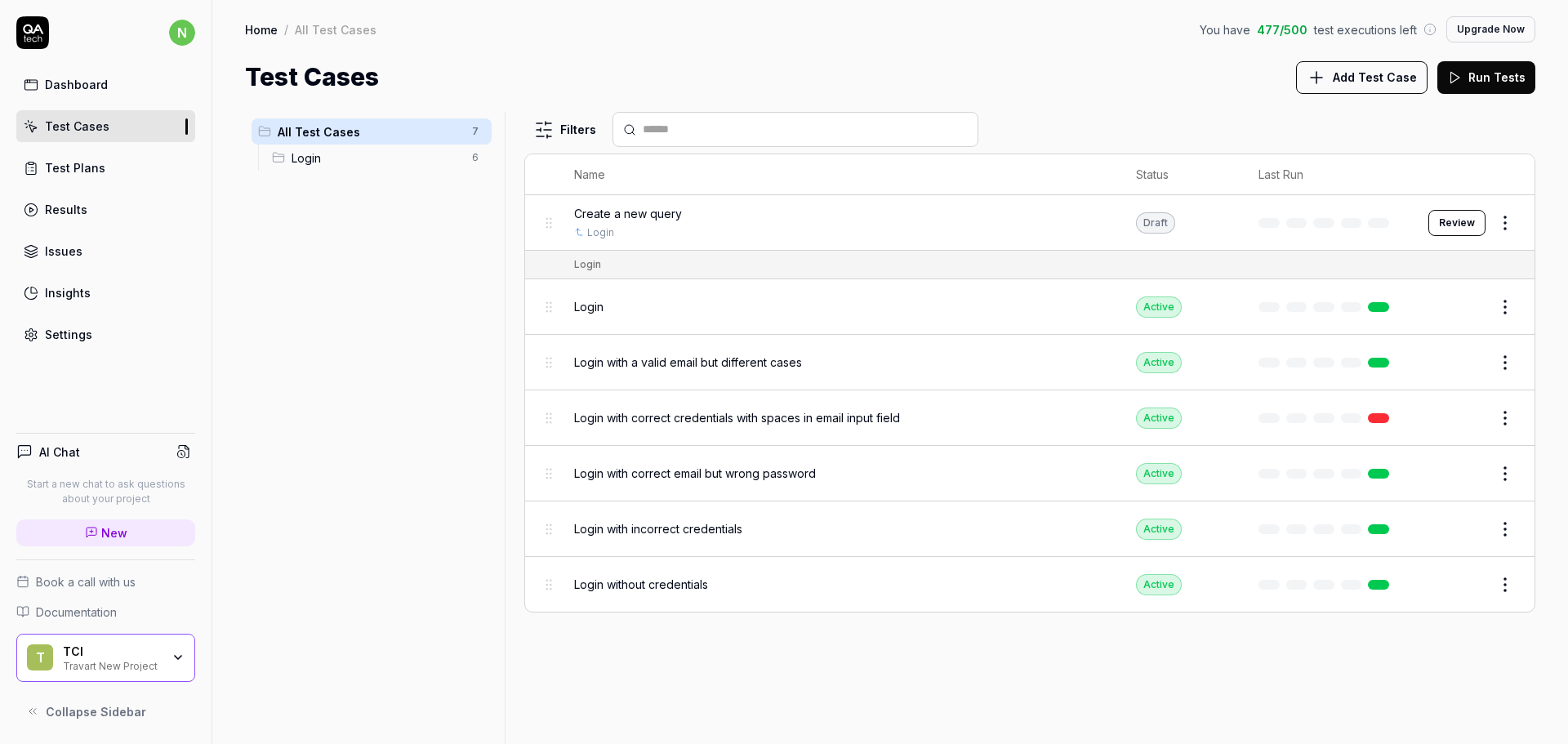
click at [1463, 229] on button "Review" at bounding box center [1457, 223] width 57 height 27
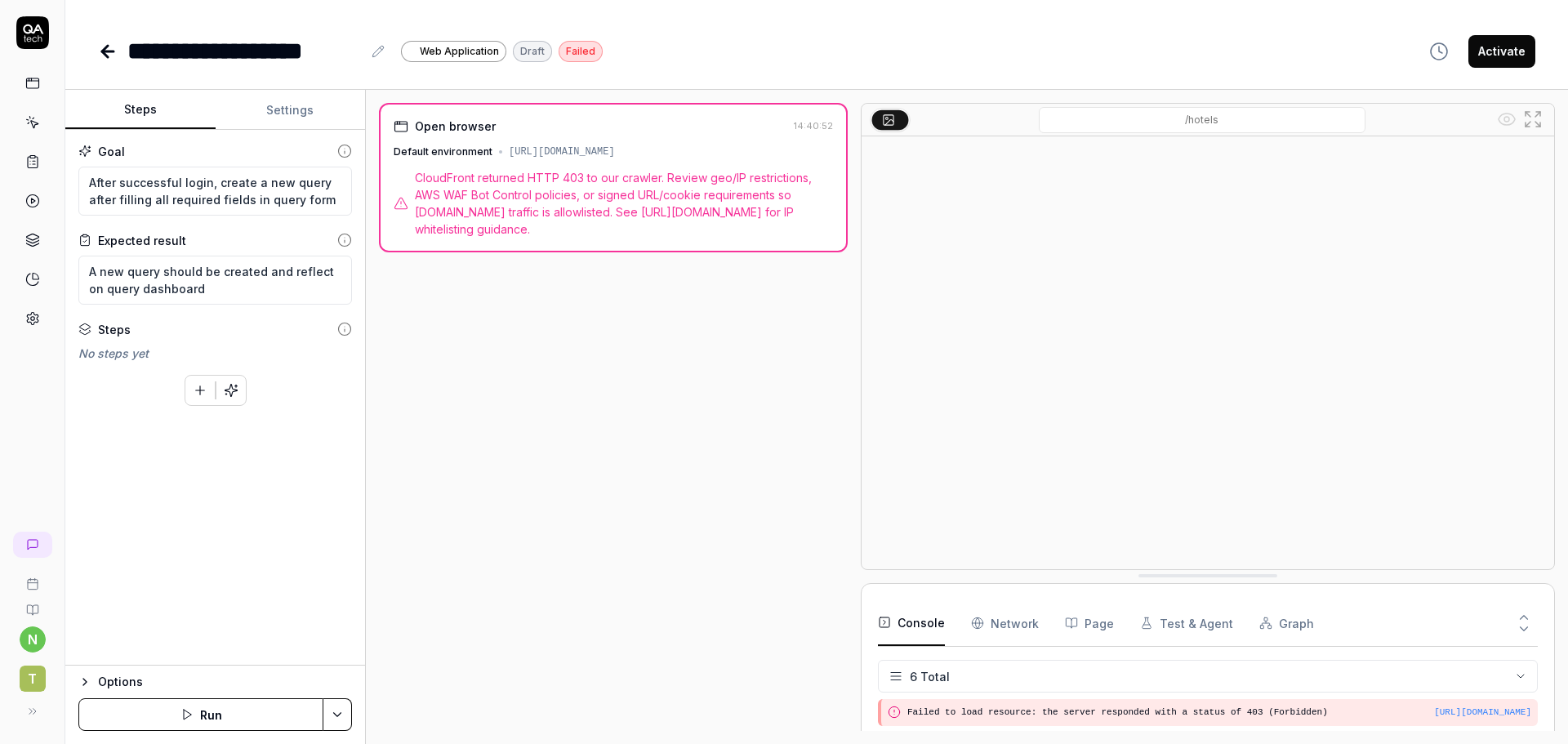
scroll to position [121, 0]
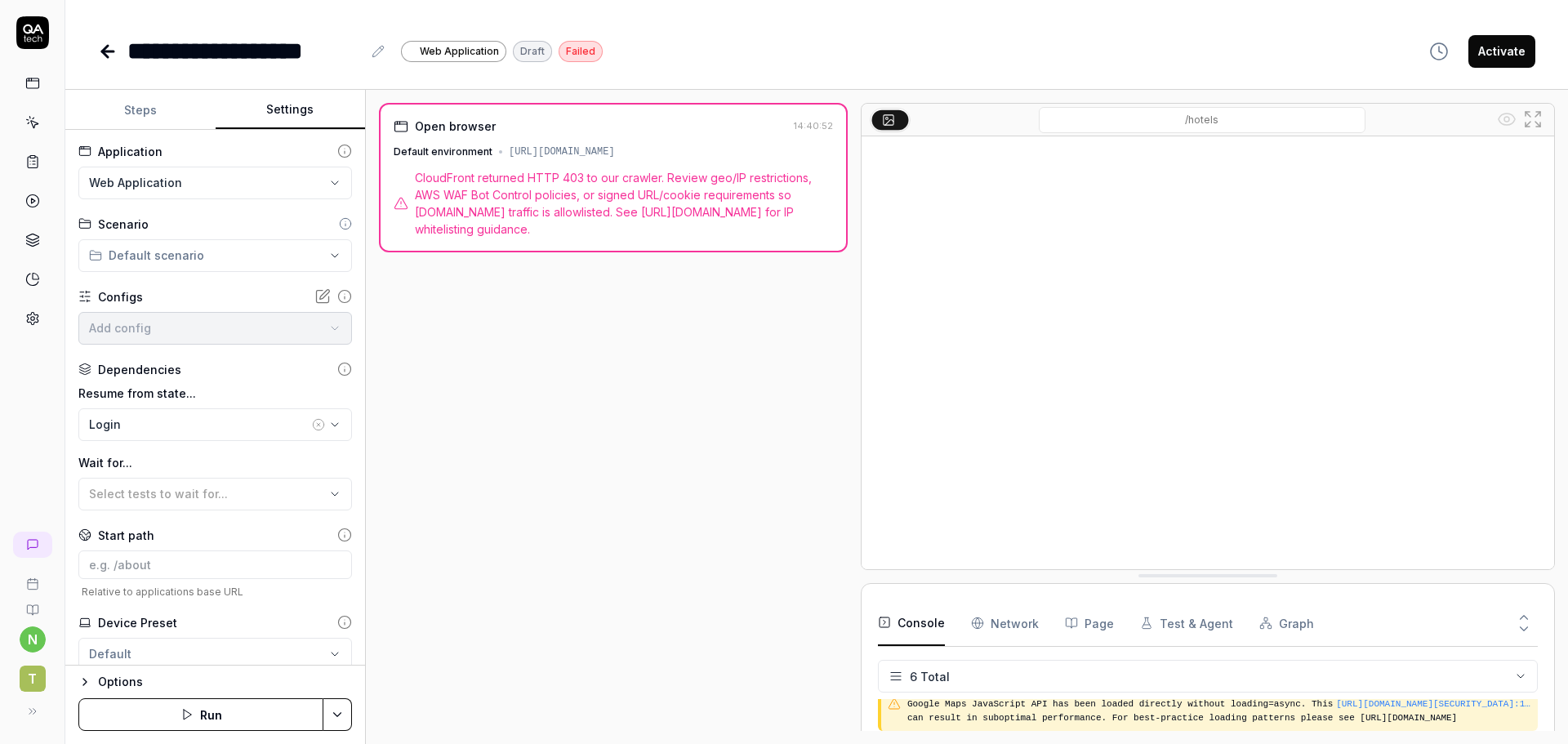
click at [265, 113] on button "Settings" at bounding box center [290, 110] width 150 height 39
click at [197, 259] on html "**********" at bounding box center [784, 372] width 1568 height 744
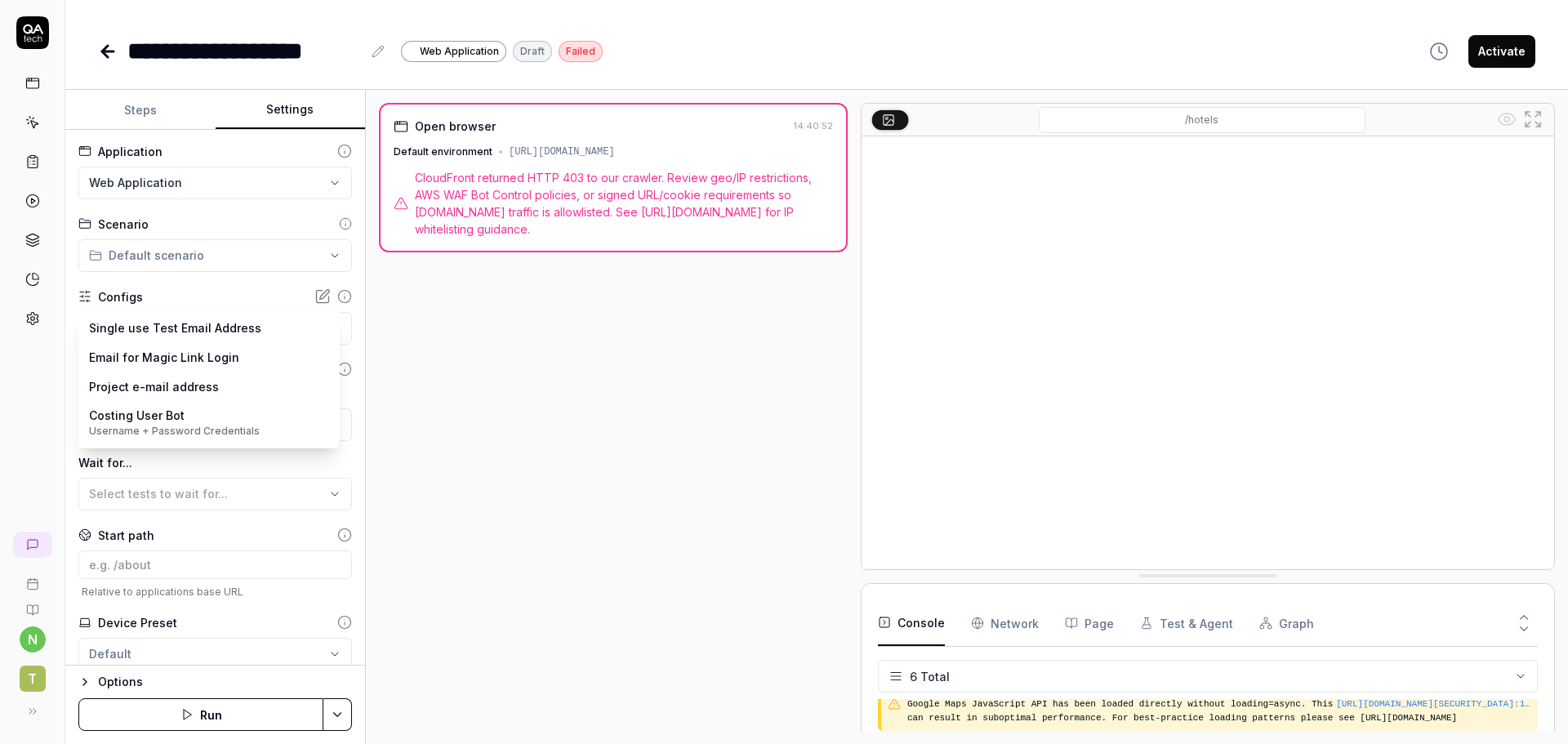
click at [202, 320] on body "**********" at bounding box center [784, 372] width 1568 height 744
click at [443, 308] on html "**********" at bounding box center [784, 372] width 1568 height 744
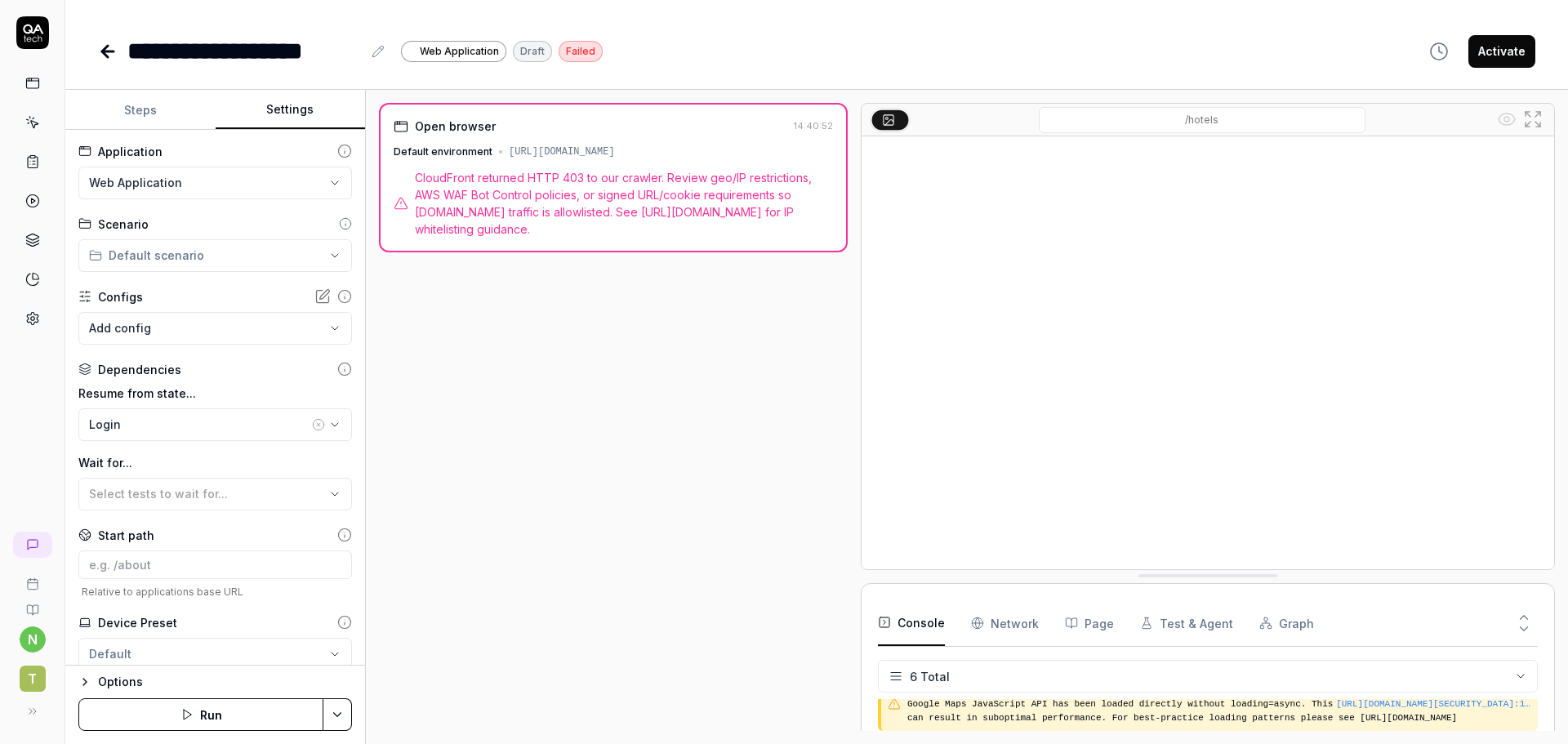
click at [294, 178] on html "**********" at bounding box center [784, 372] width 1568 height 744
click at [462, 354] on html "**********" at bounding box center [784, 372] width 1568 height 744
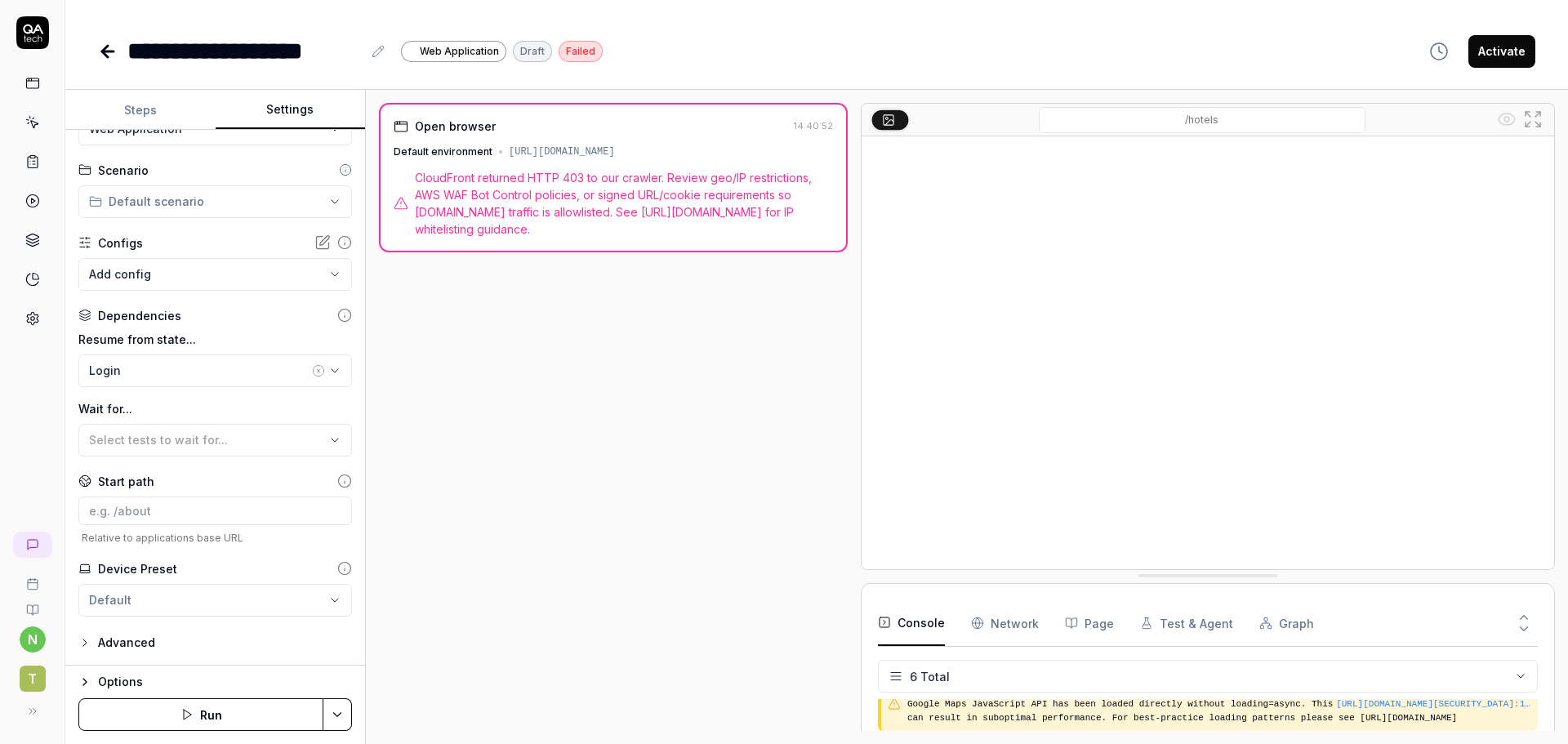
click at [174, 639] on div "Advanced" at bounding box center [215, 643] width 274 height 20
click at [124, 638] on div "Advanced" at bounding box center [127, 643] width 57 height 20
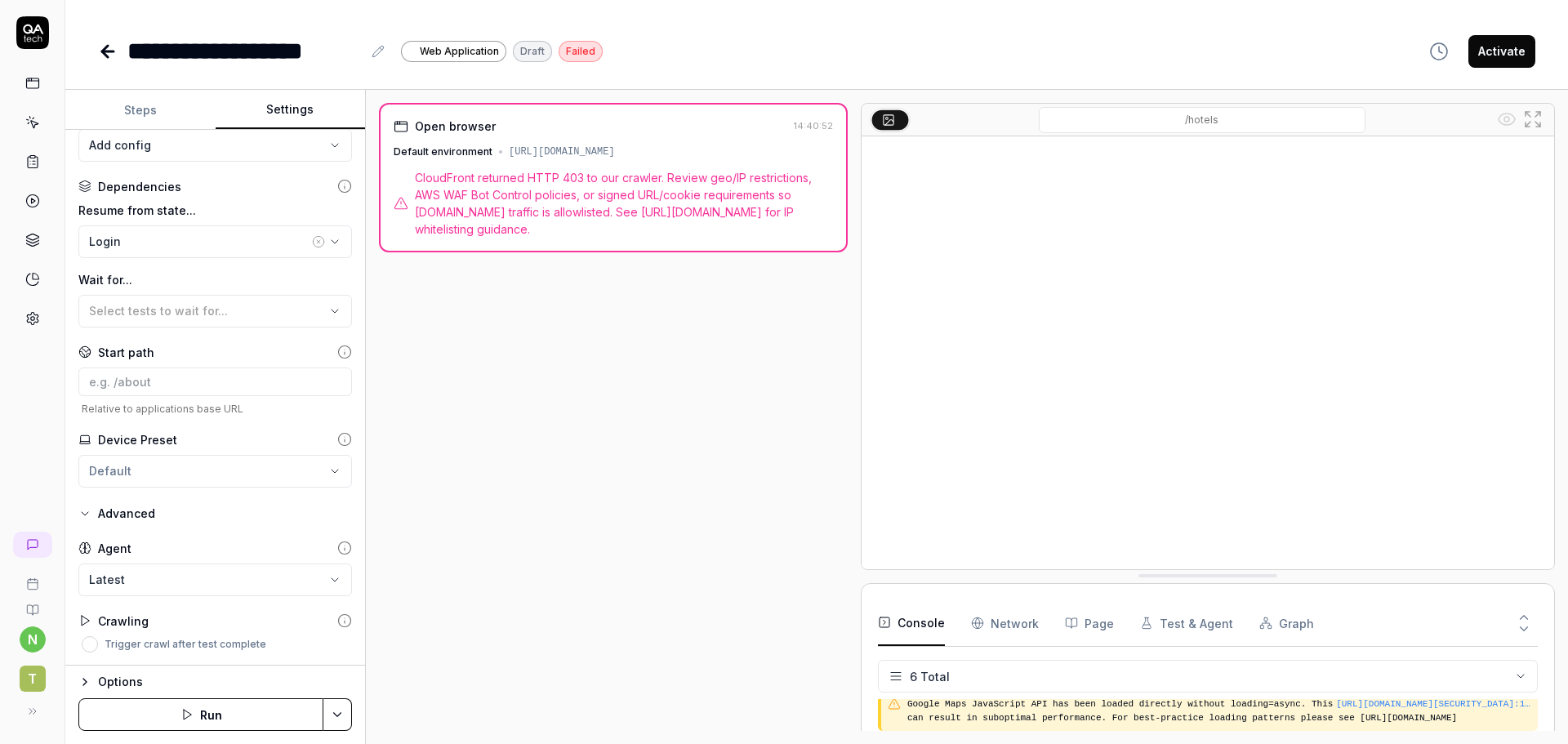
click at [120, 691] on div "Options" at bounding box center [225, 682] width 254 height 20
click at [339, 716] on html "**********" at bounding box center [784, 372] width 1568 height 744
click at [446, 649] on html "**********" at bounding box center [784, 372] width 1568 height 744
click at [151, 120] on button "Steps" at bounding box center [140, 110] width 150 height 39
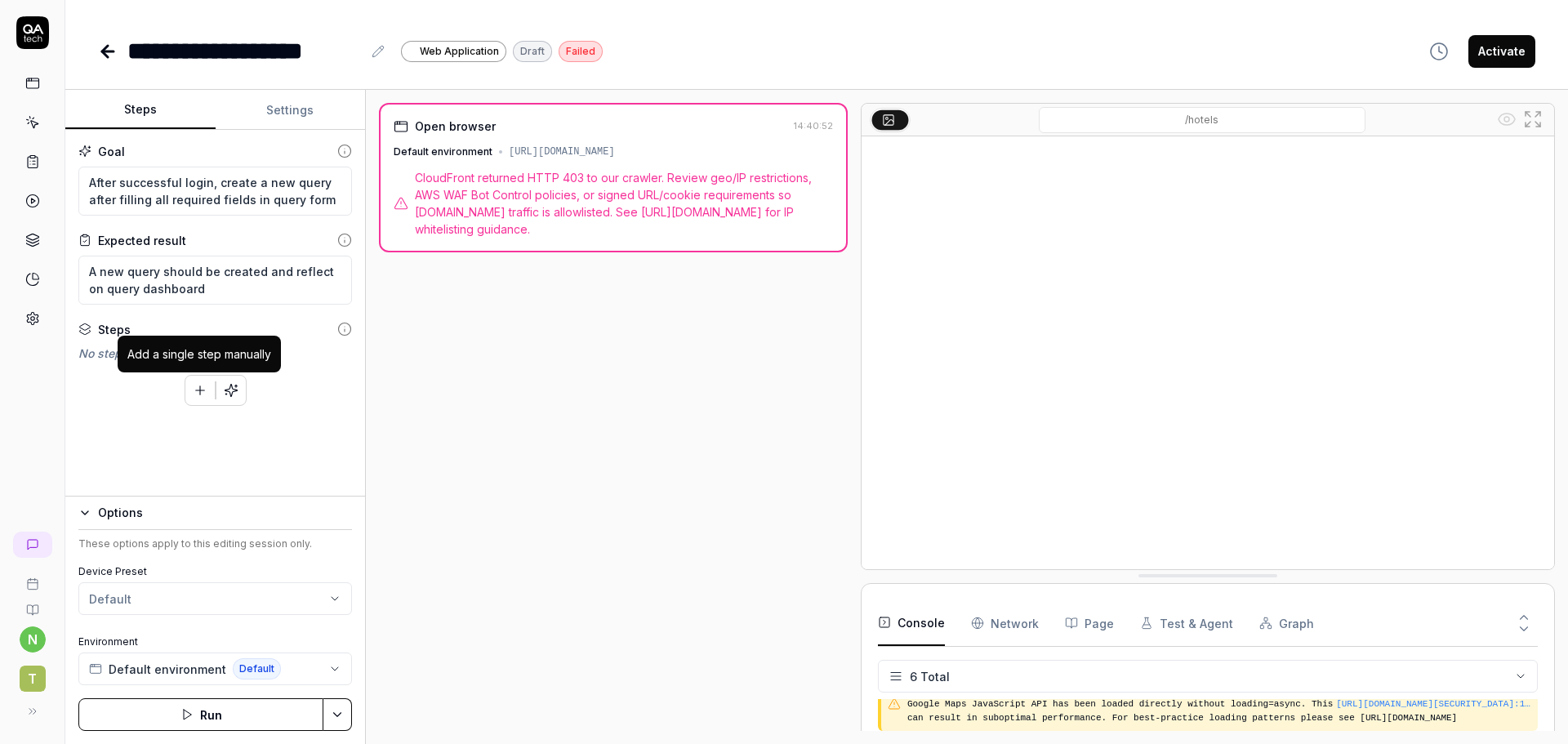
click at [195, 388] on icon "button" at bounding box center [199, 390] width 15 height 15
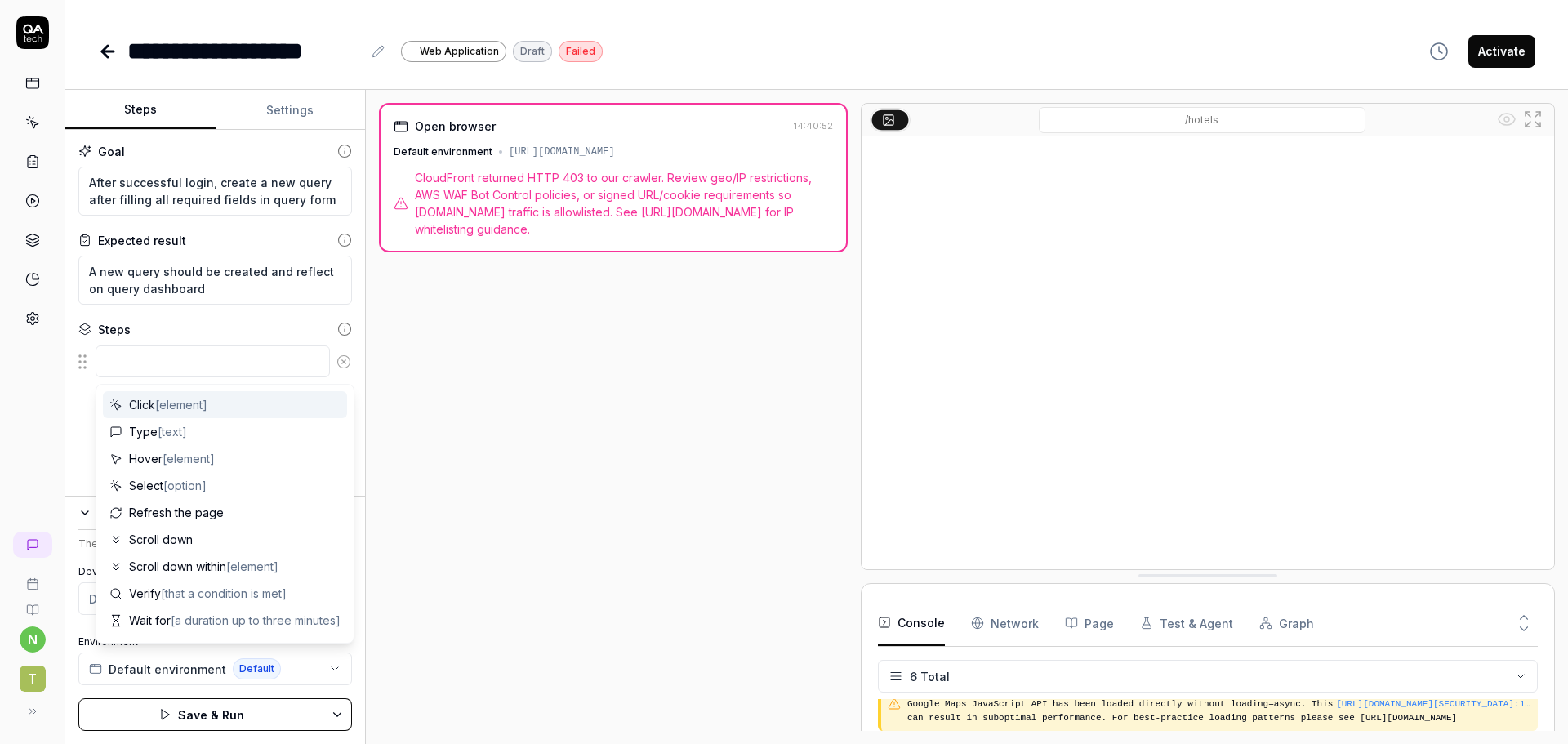
click at [447, 359] on div "Open browser 14:40:52 Default environment https://dtu5juabzuf4r.cloudfront.net/…" at bounding box center [613, 417] width 469 height 628
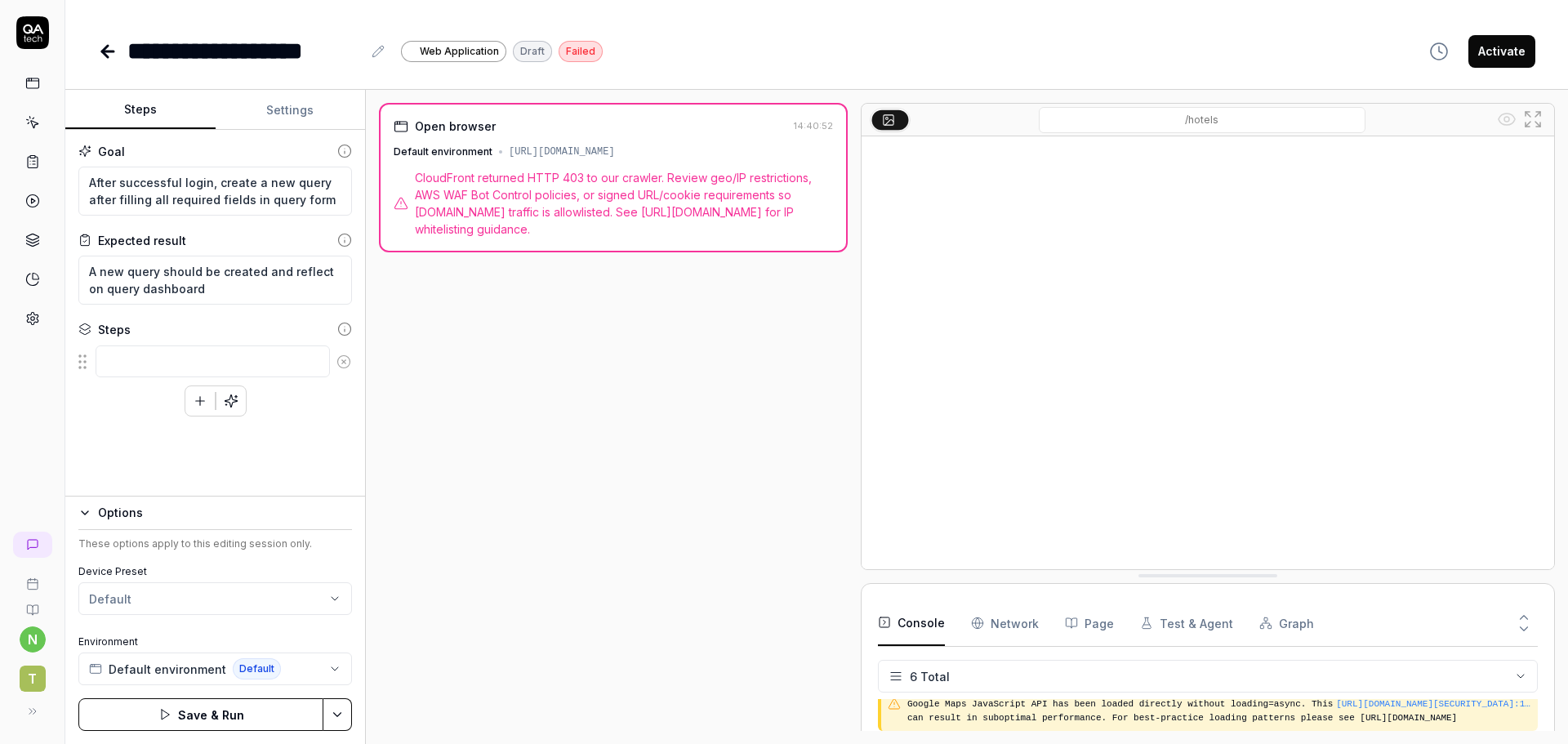
click at [347, 359] on icon at bounding box center [343, 361] width 15 height 15
click at [615, 150] on div "[URL][DOMAIN_NAME]" at bounding box center [562, 151] width 106 height 15
click at [519, 47] on div "Draft" at bounding box center [533, 52] width 39 height 22
click at [1443, 46] on icon "button" at bounding box center [1439, 51] width 20 height 20
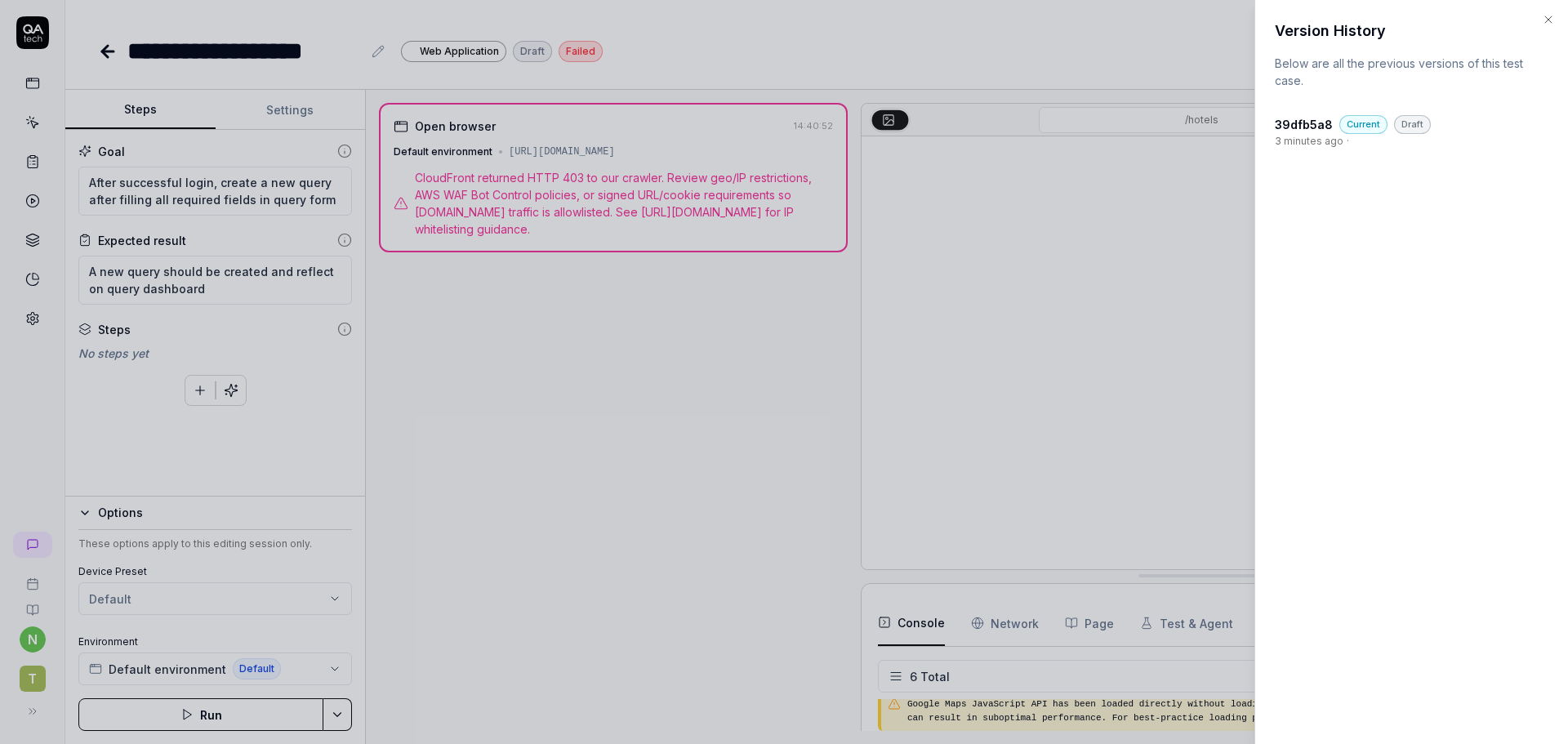
click at [1543, 26] on icon "button" at bounding box center [1547, 19] width 13 height 13
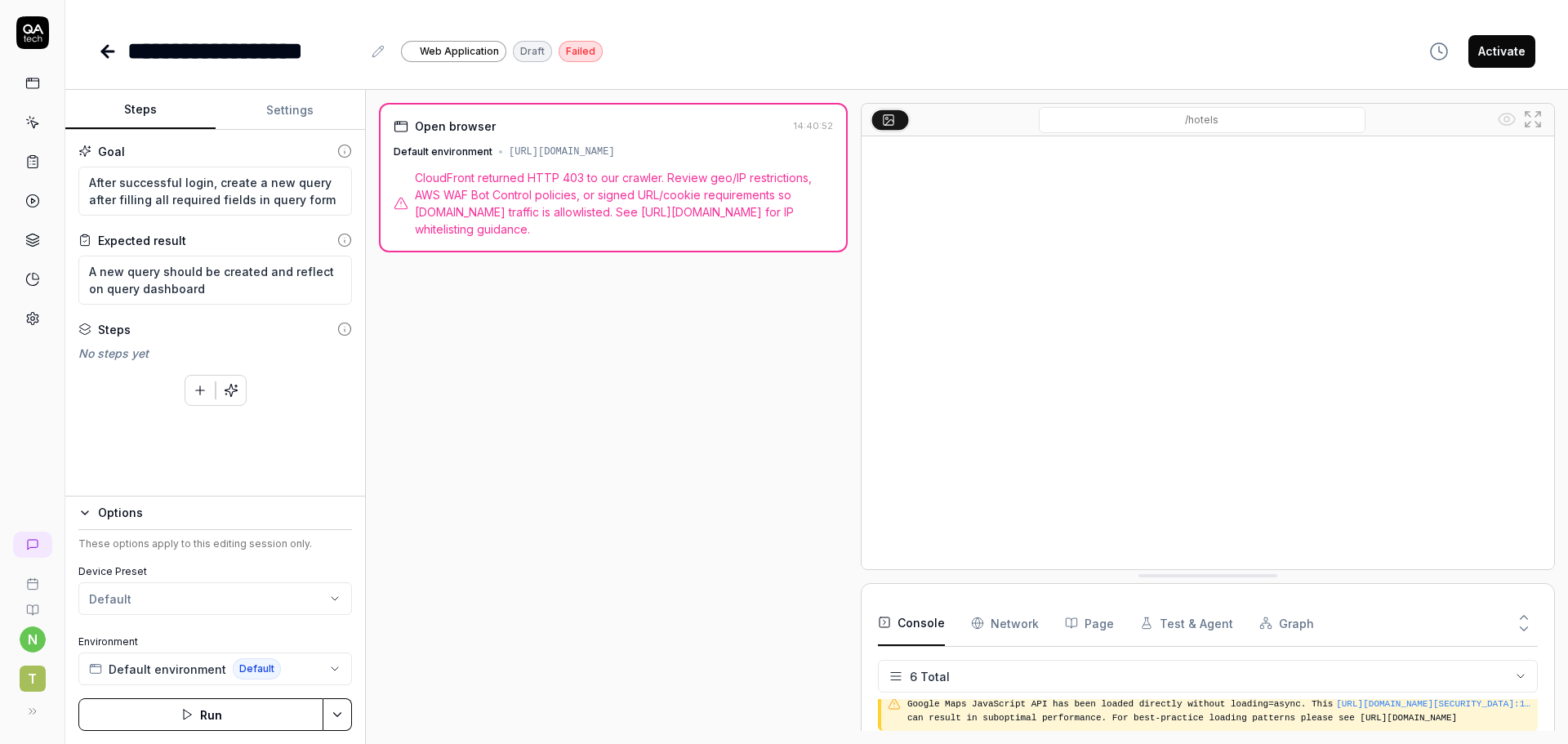
click at [31, 82] on icon at bounding box center [32, 82] width 15 height 15
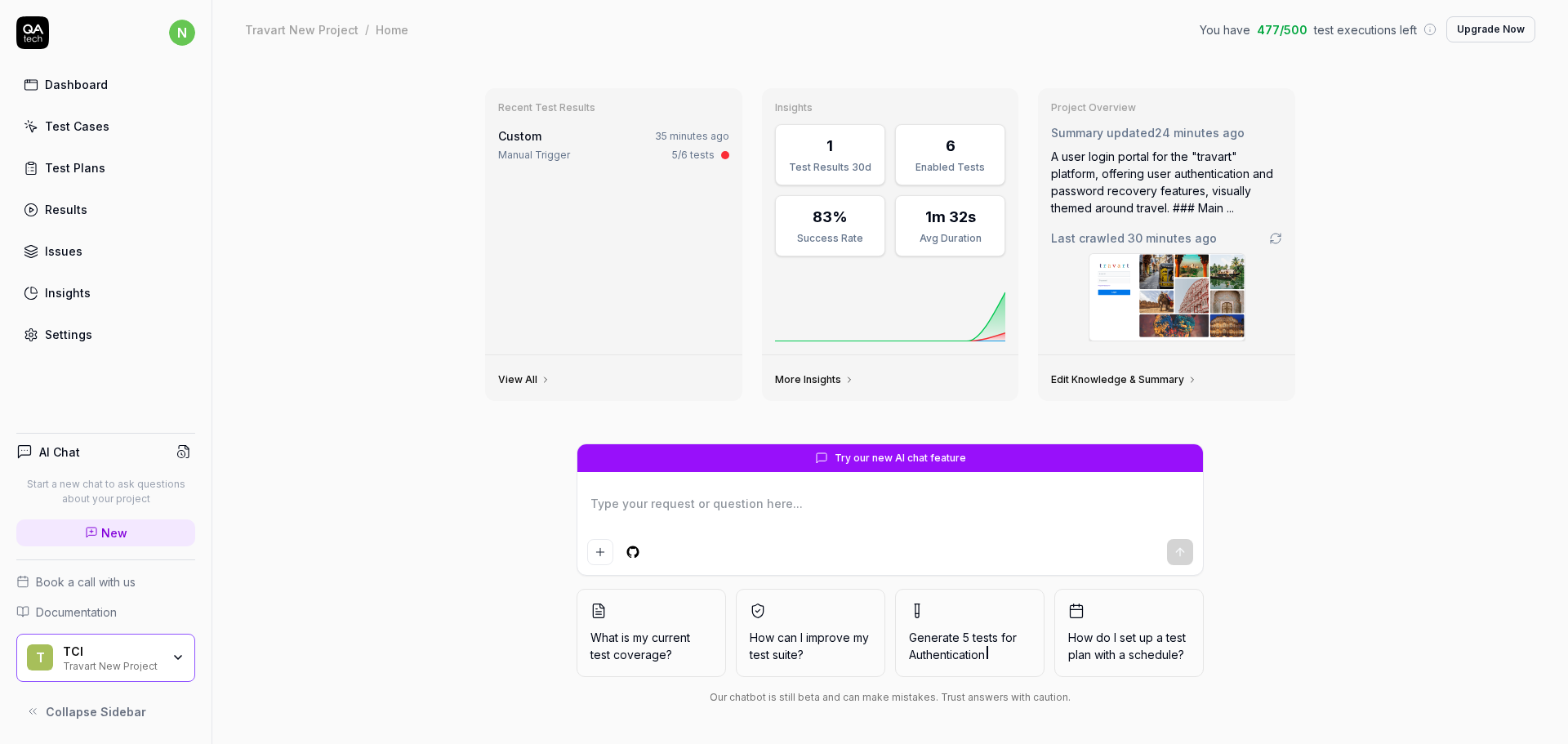
click at [89, 133] on div "Test Cases" at bounding box center [78, 126] width 65 height 17
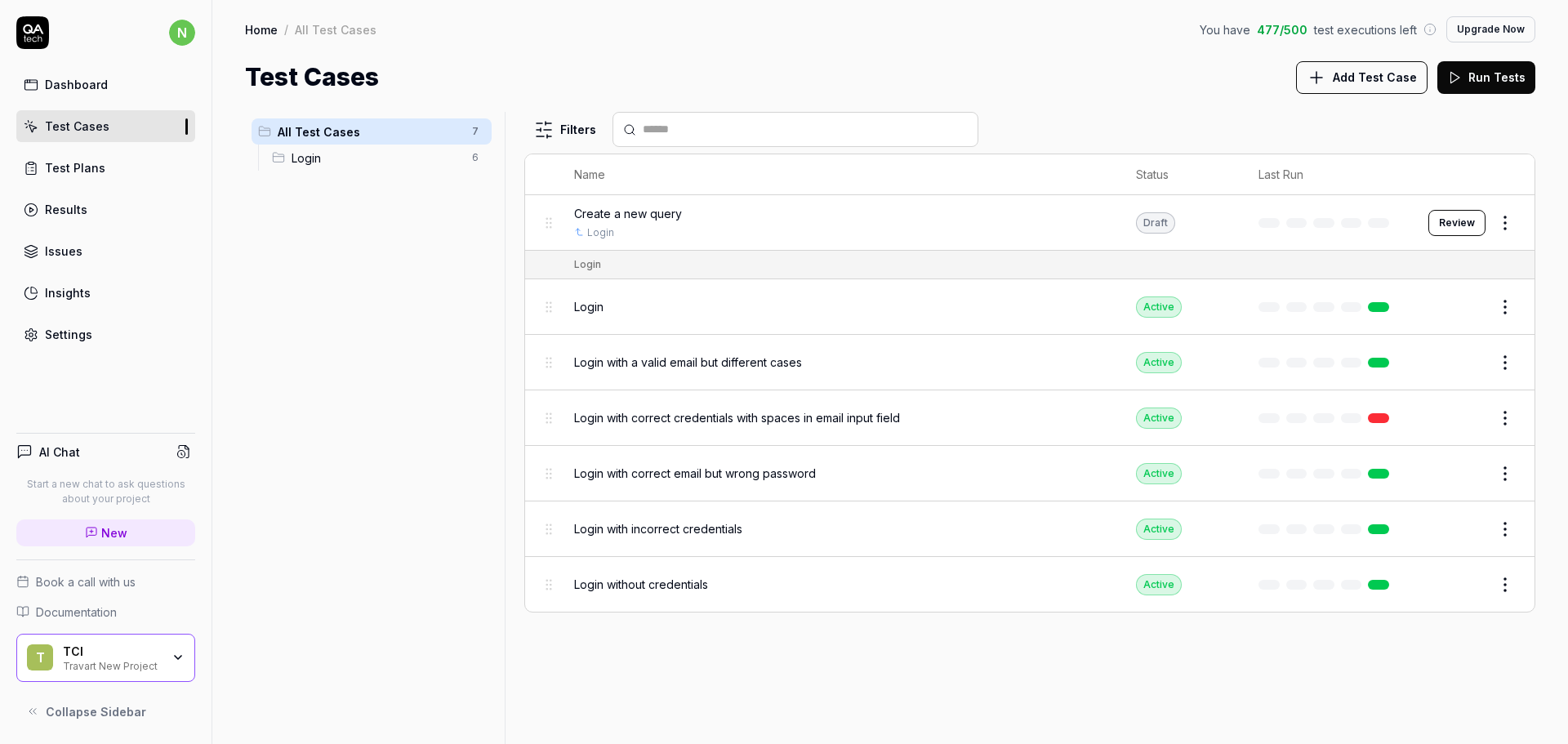
click at [431, 153] on span "Login" at bounding box center [377, 157] width 171 height 17
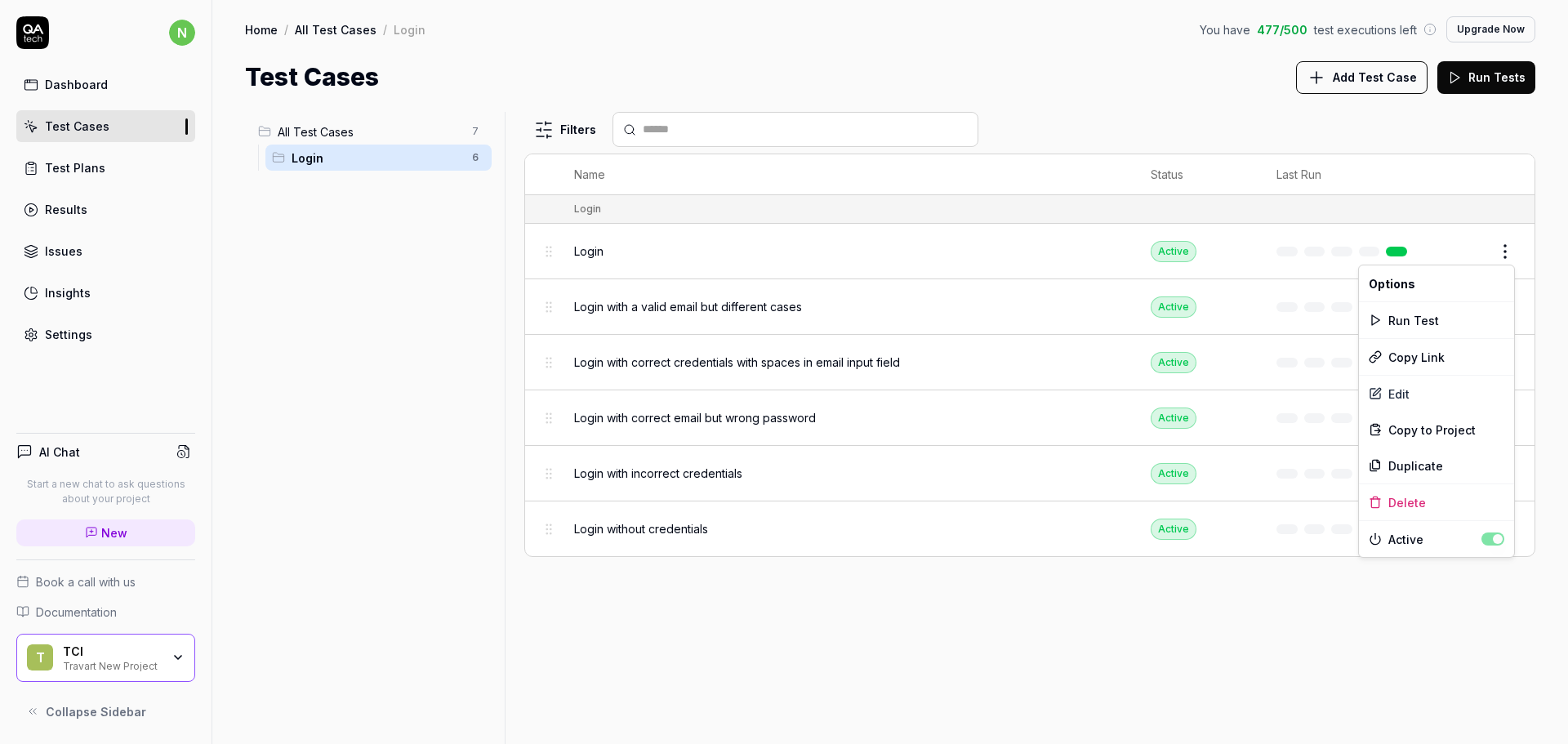
click at [1496, 251] on html "n Dashboard Test Cases Test Plans Results Issues Insights Settings AI Chat Star…" at bounding box center [784, 372] width 1568 height 744
click at [1425, 497] on div "Delete" at bounding box center [1437, 503] width 155 height 36
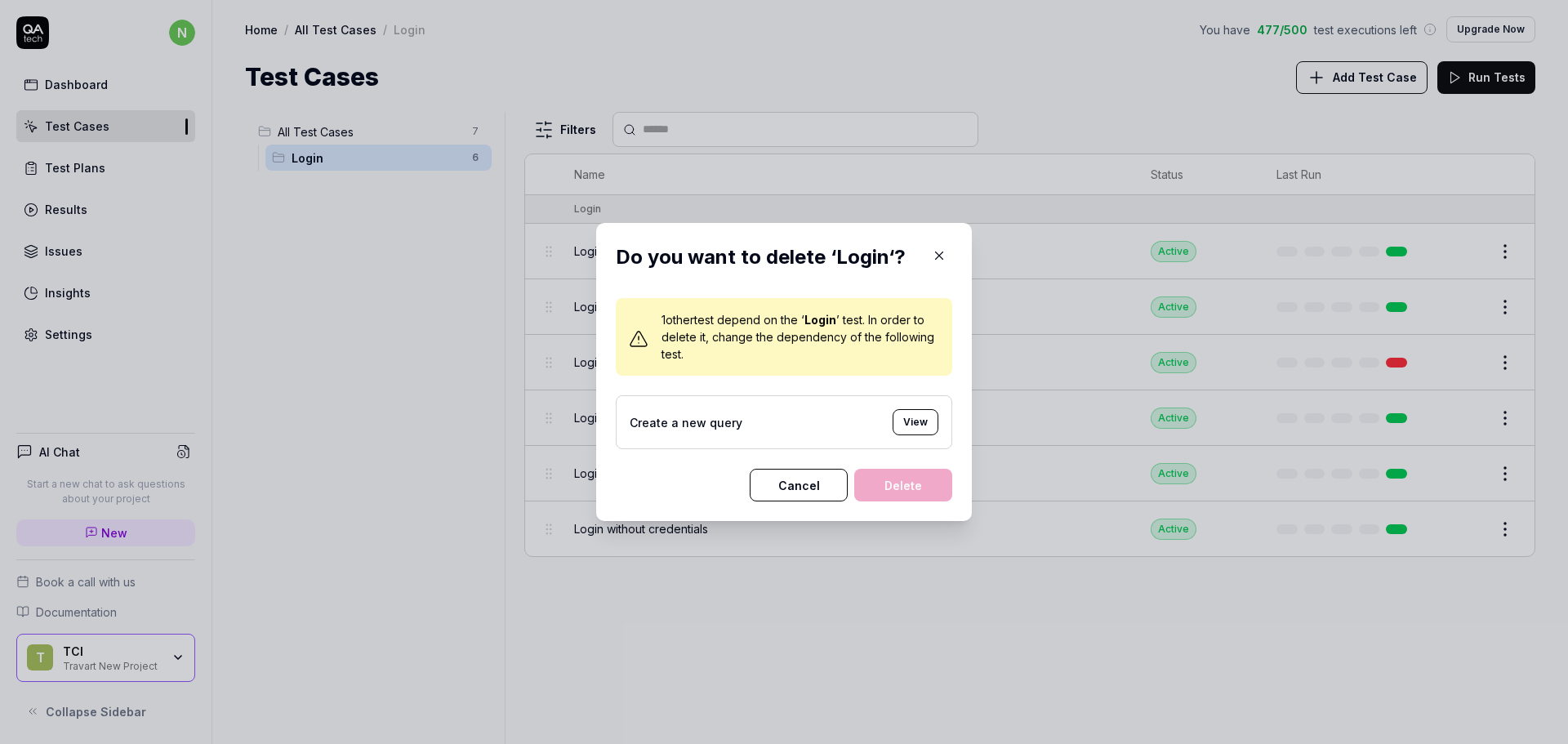
click at [901, 426] on button "View" at bounding box center [915, 422] width 46 height 27
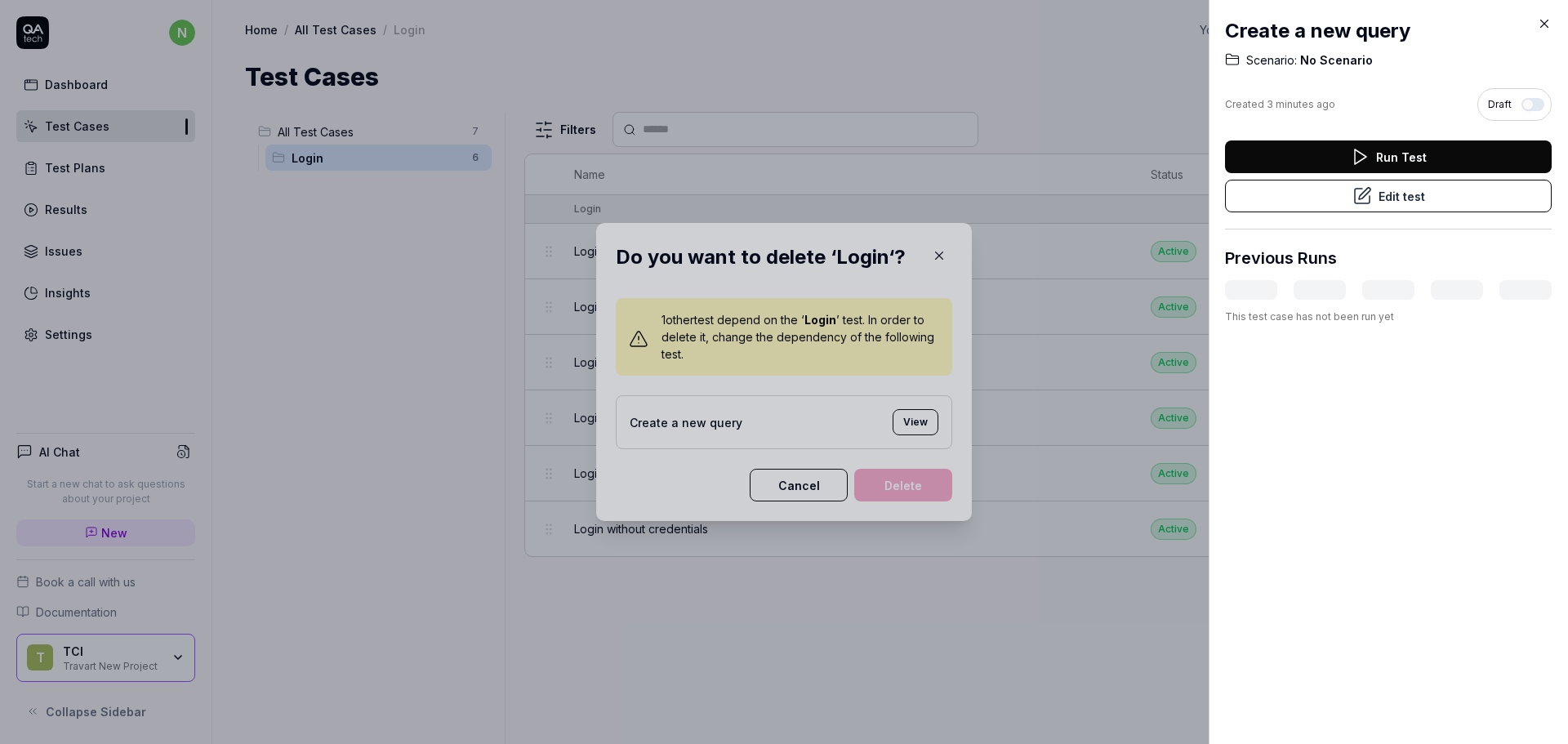
click at [1403, 197] on button "Edit test" at bounding box center [1387, 195] width 327 height 32
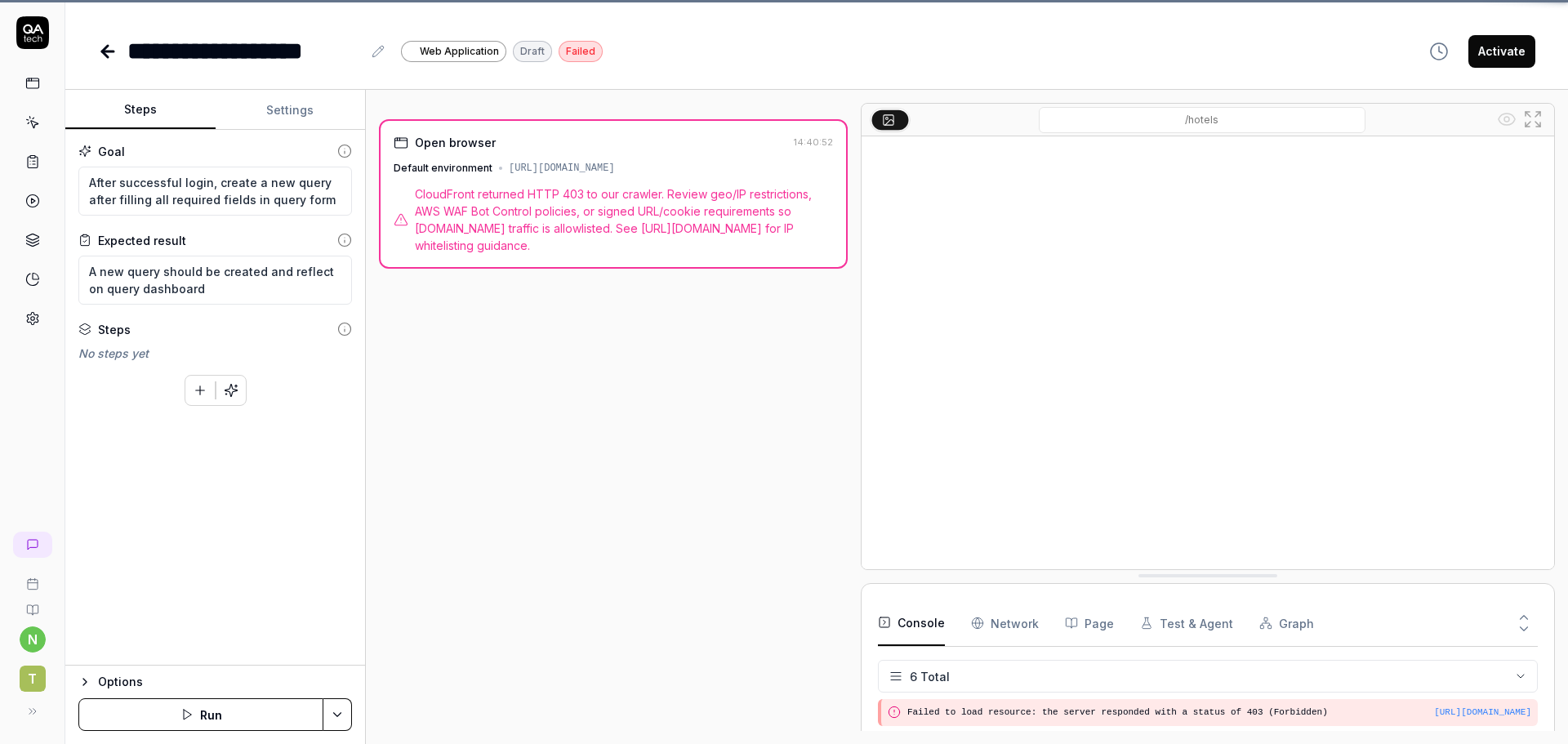
scroll to position [121, 0]
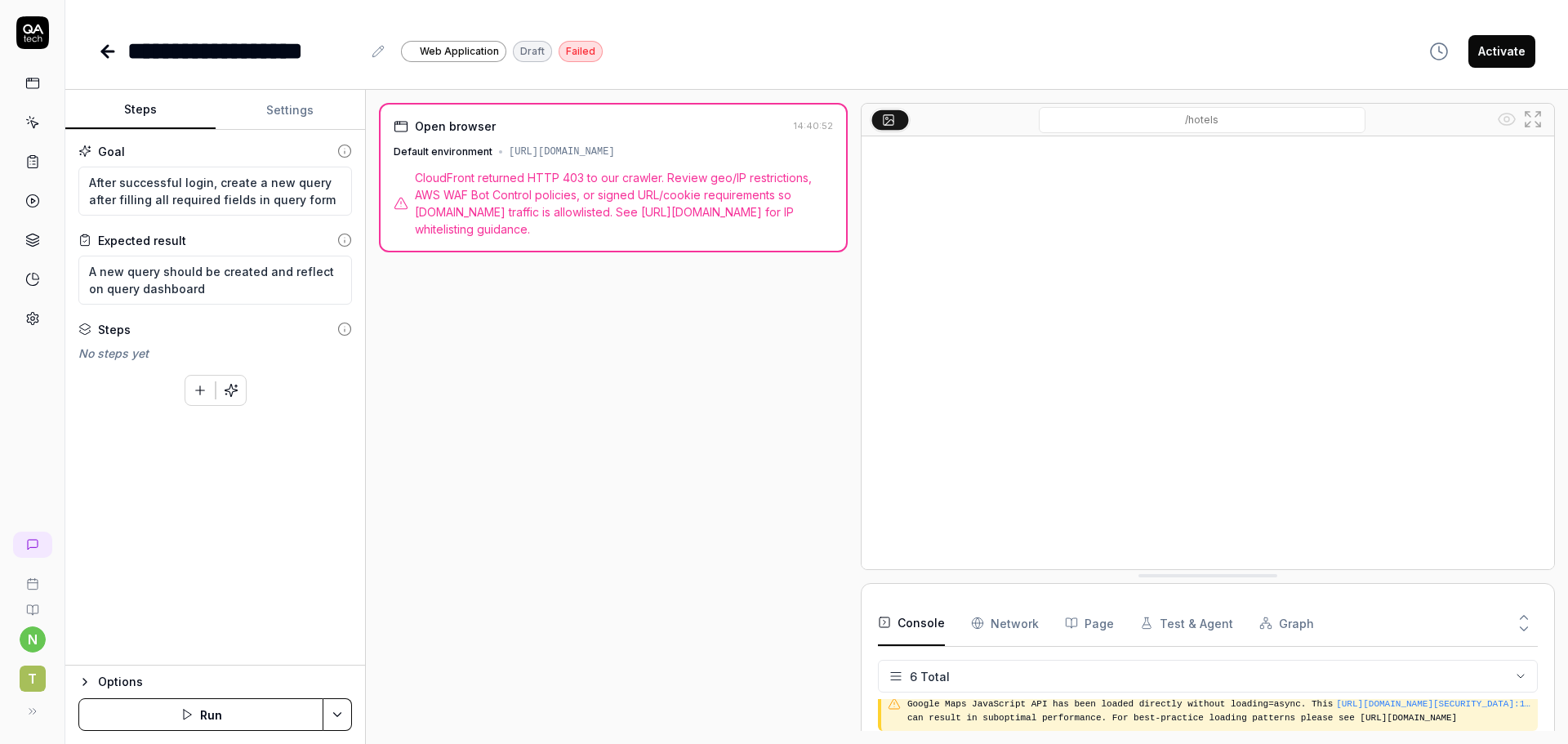
click at [45, 87] on link at bounding box center [32, 83] width 29 height 29
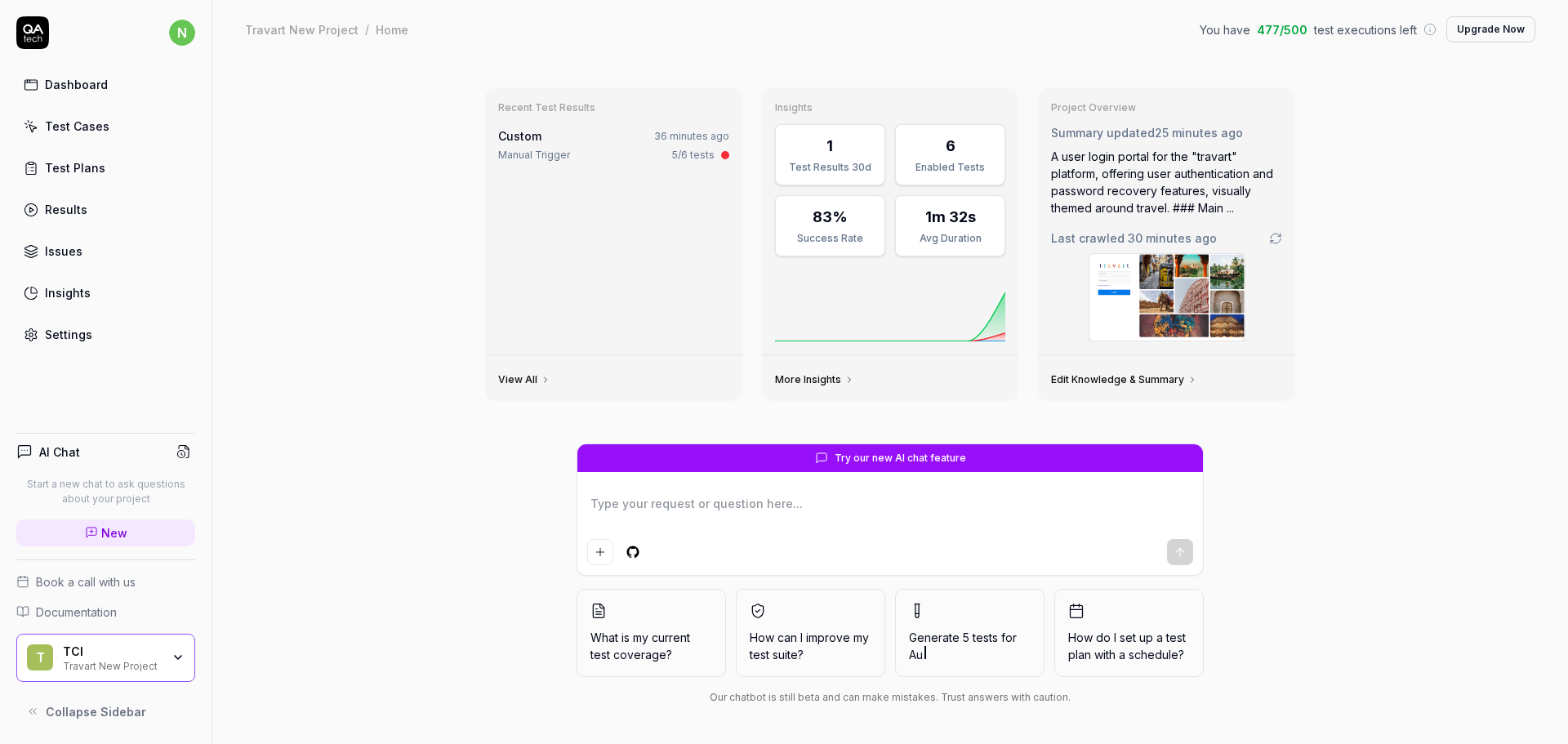
type textarea "*"
click at [82, 126] on div "Test Cases" at bounding box center [78, 126] width 65 height 17
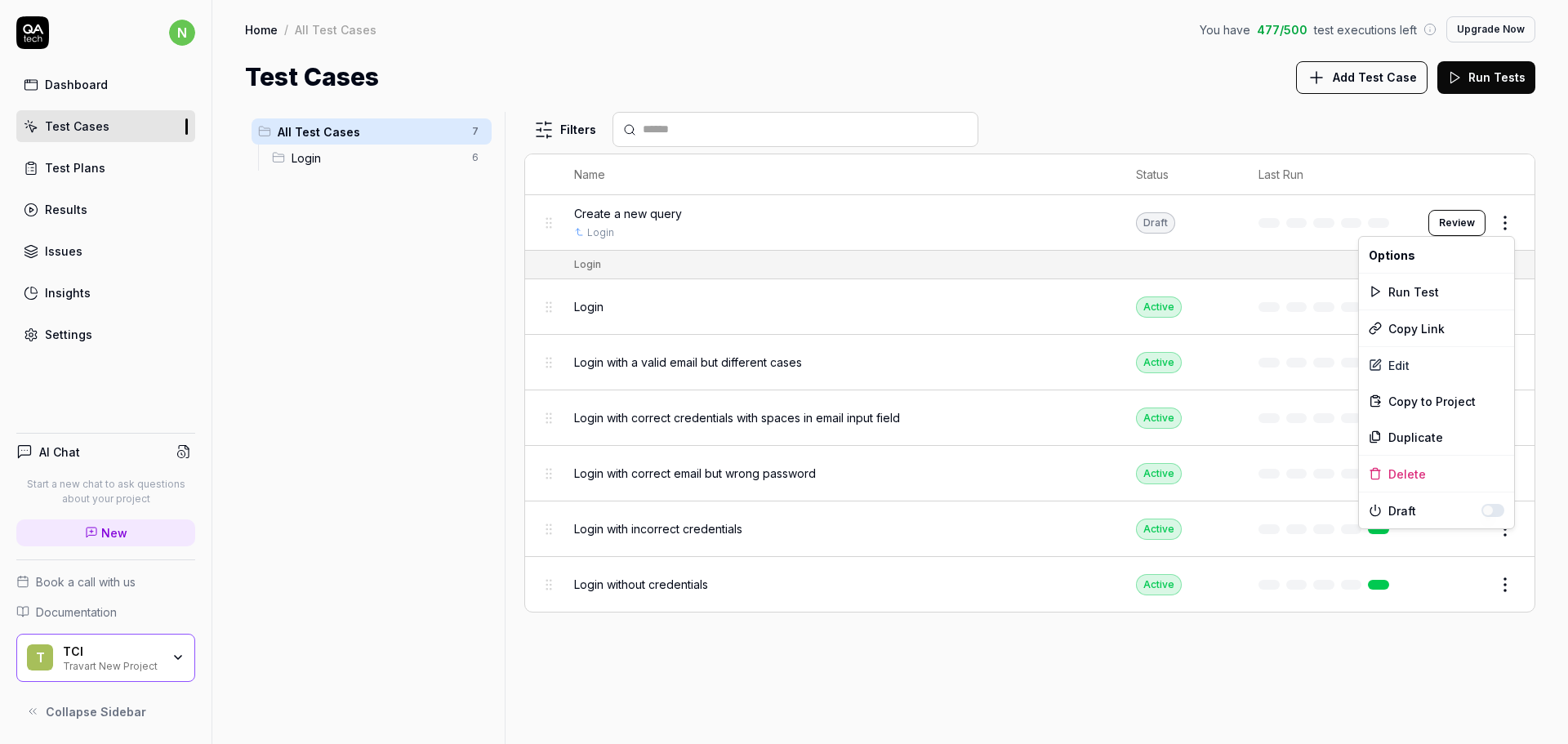
click at [1507, 219] on html "n Dashboard Test Cases Test Plans Results Issues Insights Settings AI Chat Star…" at bounding box center [784, 372] width 1568 height 744
click at [1404, 467] on div "Delete" at bounding box center [1437, 473] width 155 height 36
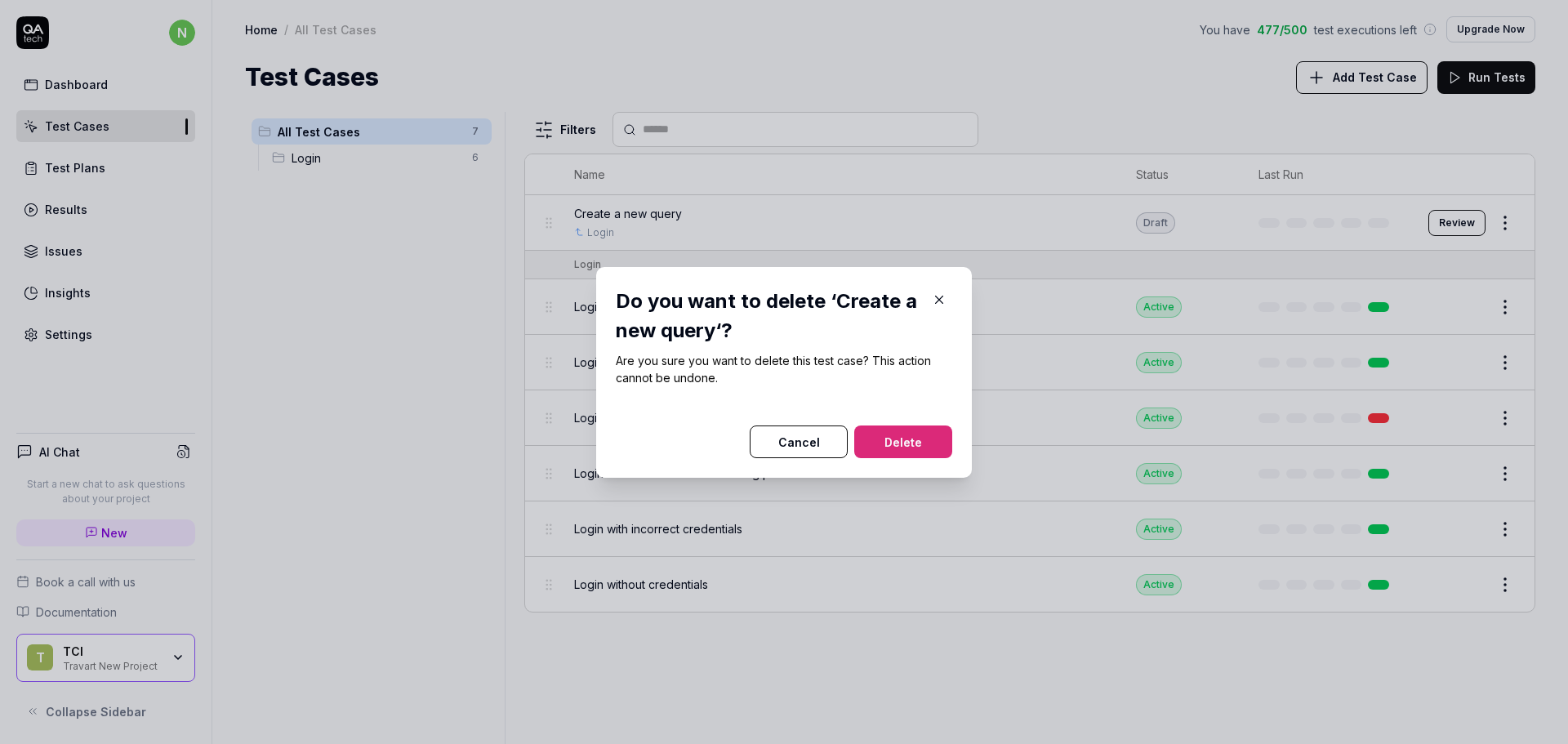
click at [906, 432] on button "Delete" at bounding box center [904, 442] width 98 height 32
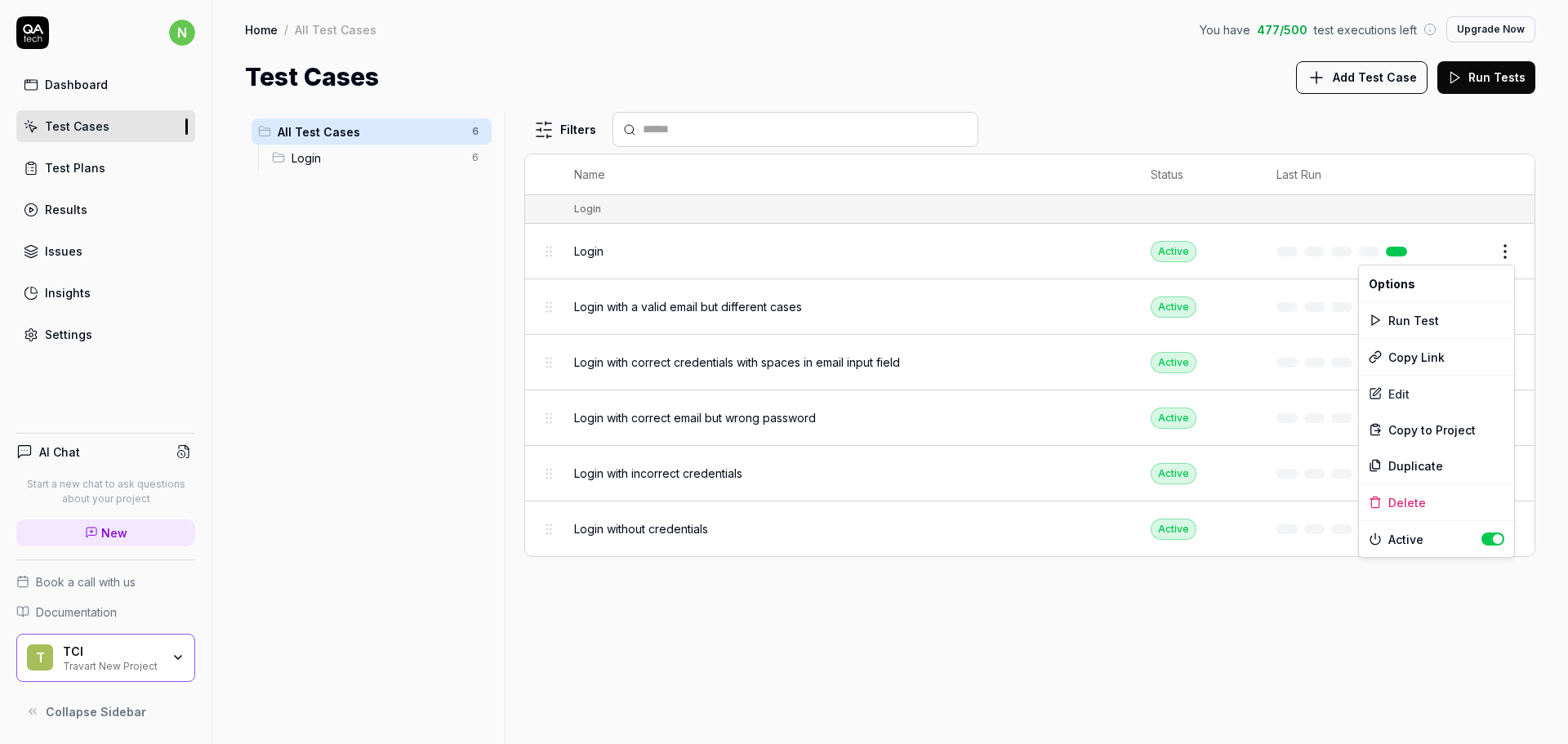
click at [1505, 247] on html "n Dashboard Test Cases Test Plans Results Issues Insights Settings AI Chat Star…" at bounding box center [784, 372] width 1568 height 744
click at [1425, 501] on div "Delete" at bounding box center [1437, 503] width 155 height 36
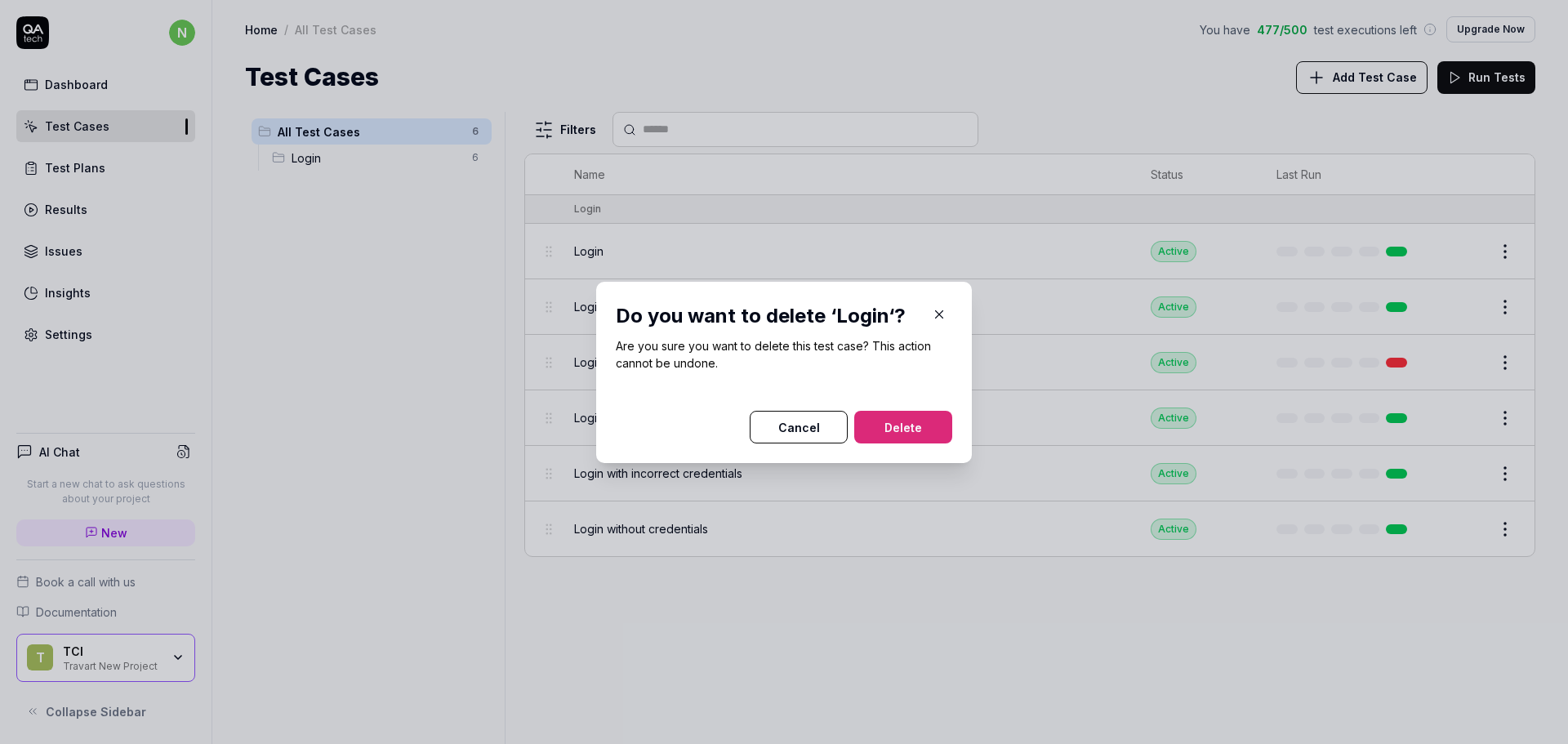
click at [880, 416] on button "Delete" at bounding box center [904, 427] width 98 height 32
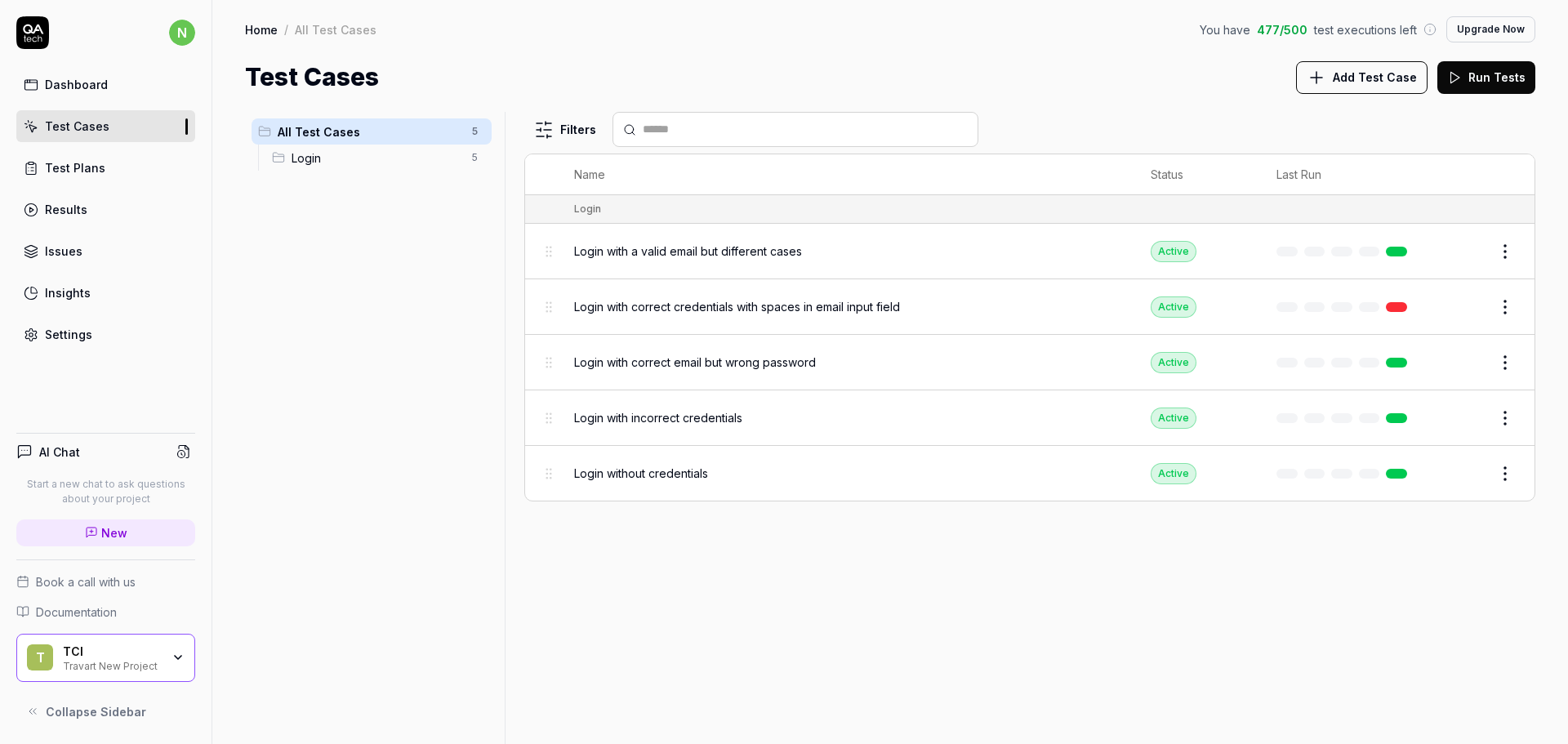
click at [1502, 256] on html "Deleted "Login" n Dashboard Test Cases Test Plans Results Issues Insights Setti…" at bounding box center [784, 372] width 1568 height 744
click at [1421, 493] on div "Delete" at bounding box center [1437, 503] width 155 height 36
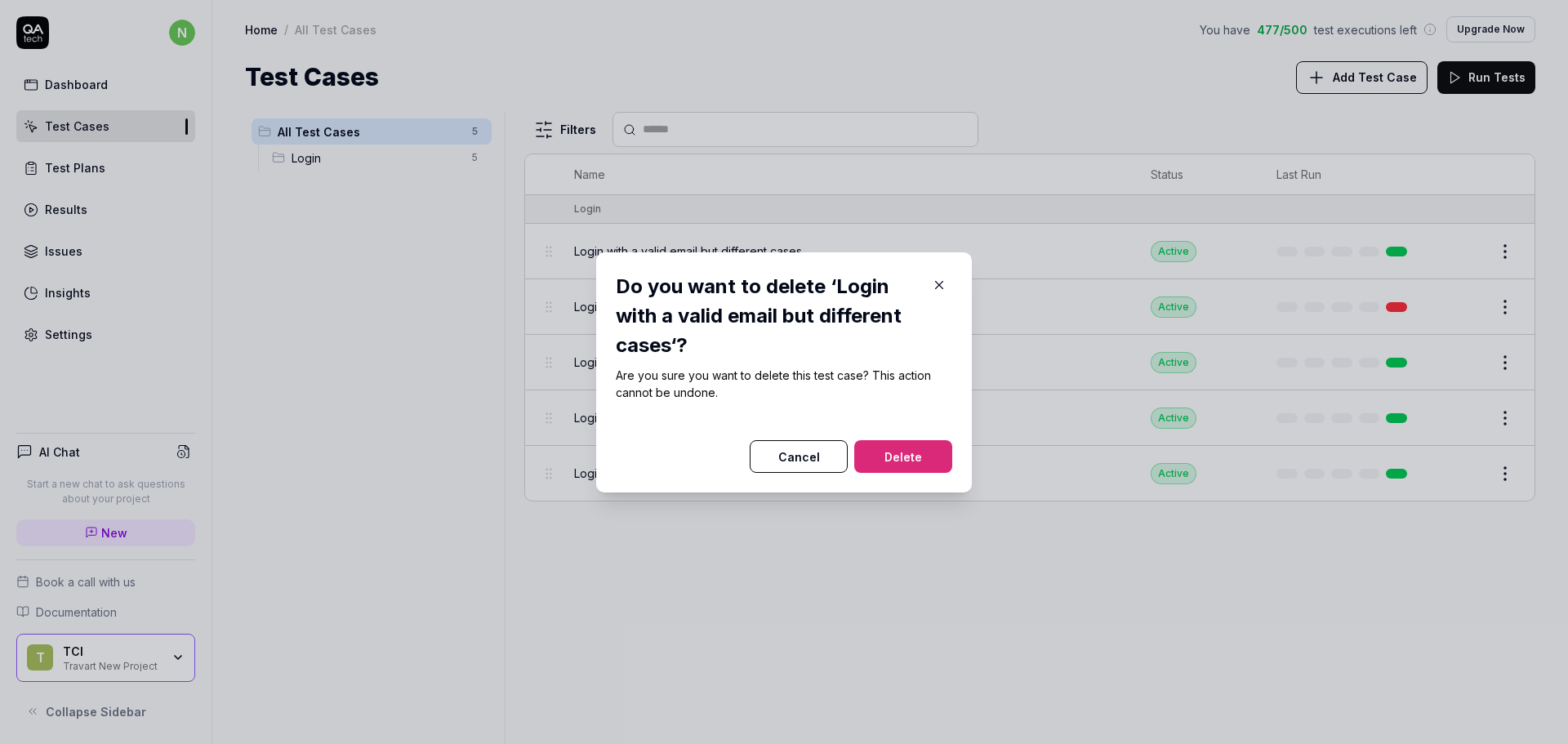
click at [871, 444] on button "Delete" at bounding box center [904, 456] width 98 height 32
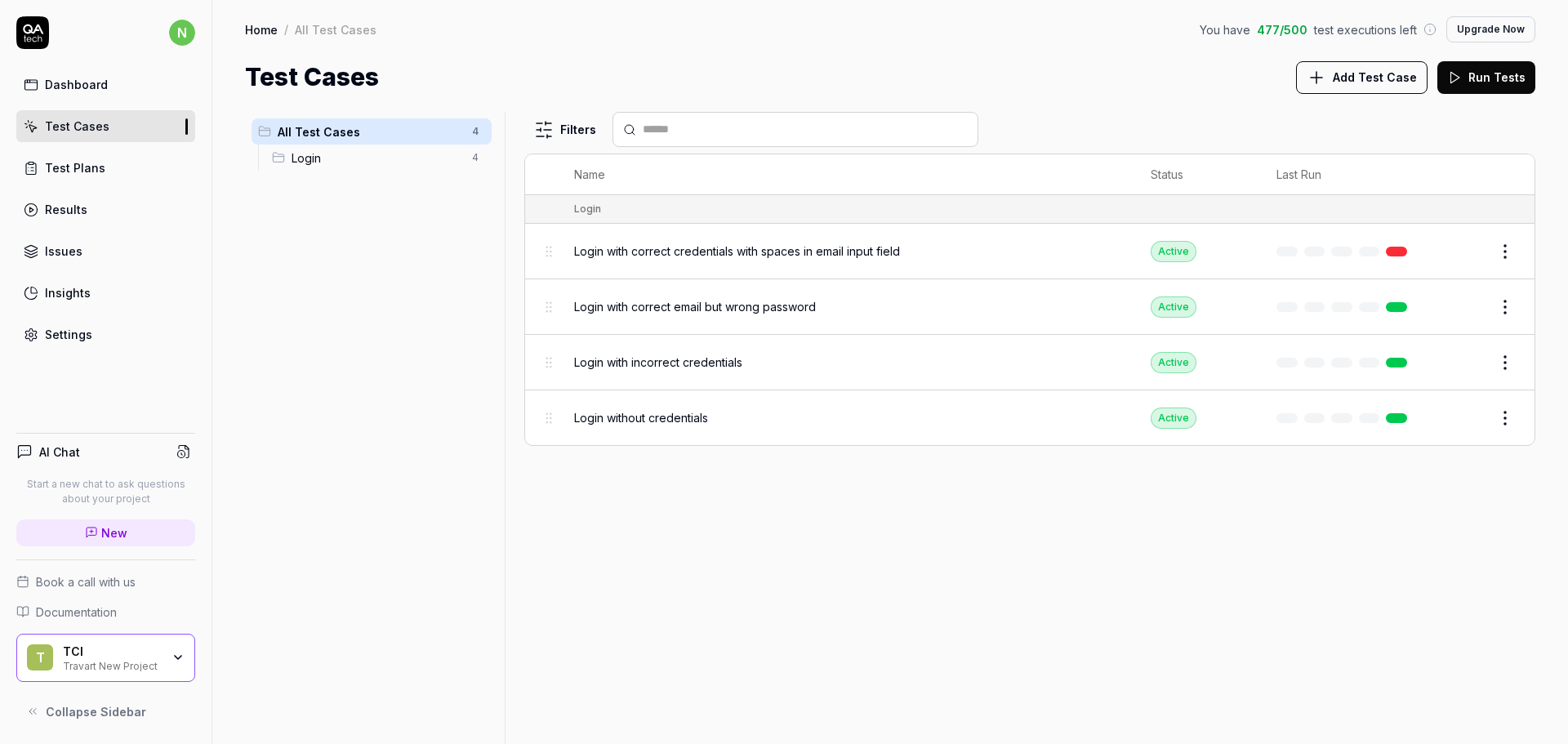
click at [1512, 258] on html "n Dashboard Test Cases Test Plans Results Issues Insights Settings AI Chat Star…" at bounding box center [784, 372] width 1568 height 744
click at [1388, 496] on div "Delete" at bounding box center [1437, 503] width 155 height 36
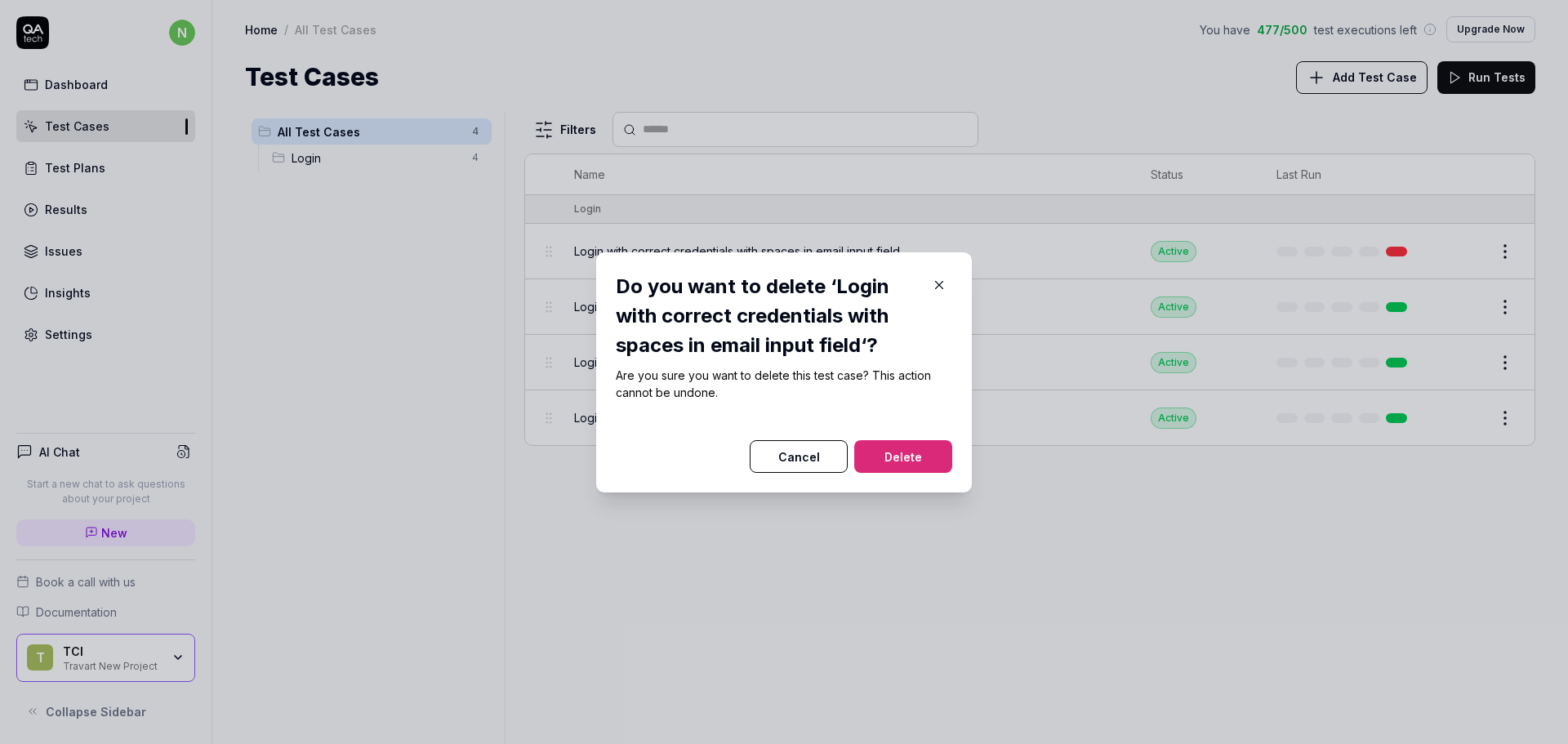
click at [896, 451] on button "Delete" at bounding box center [904, 456] width 98 height 32
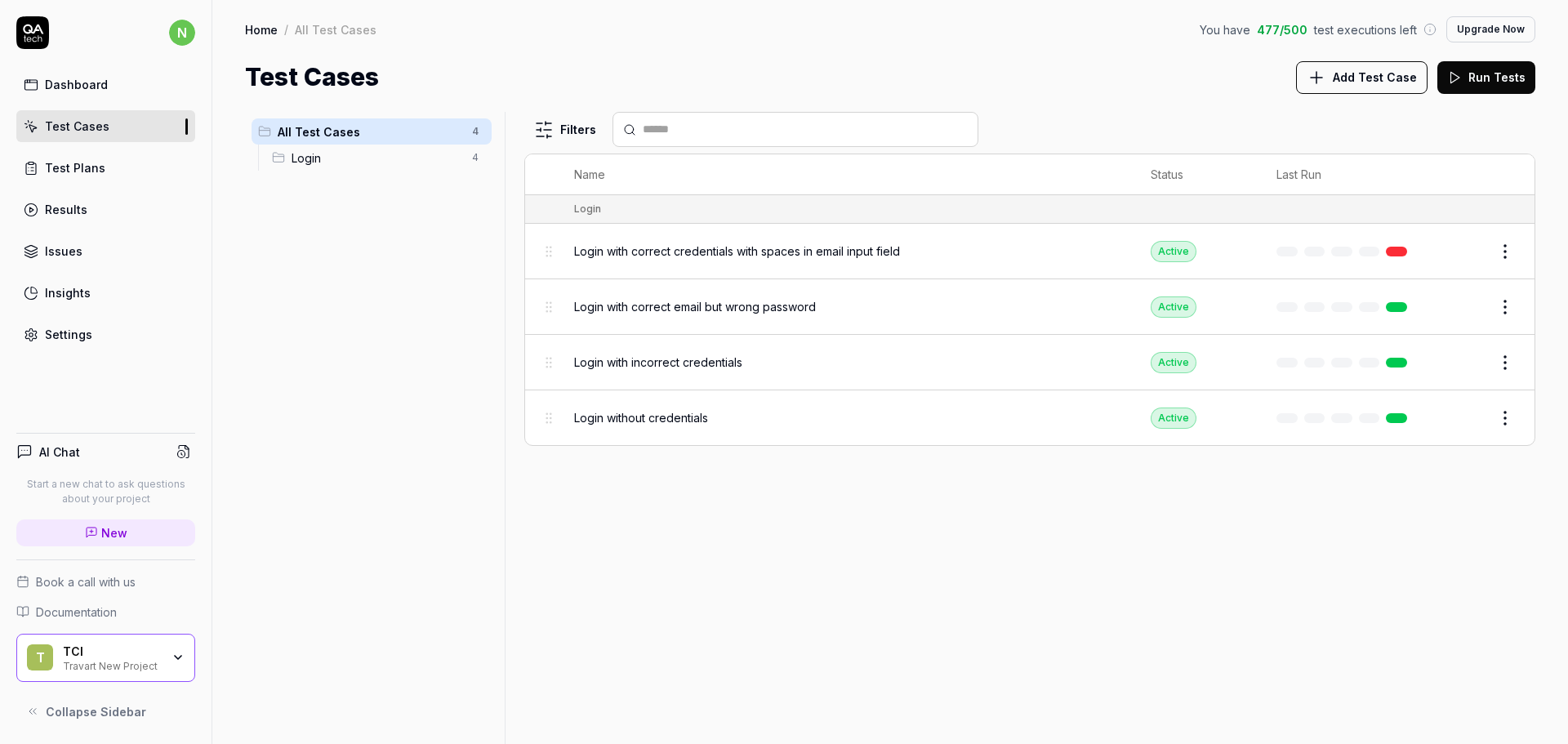
click at [1506, 299] on html "Deleted "Login with correct credentials with spaces in email input field" n Das…" at bounding box center [784, 372] width 1568 height 744
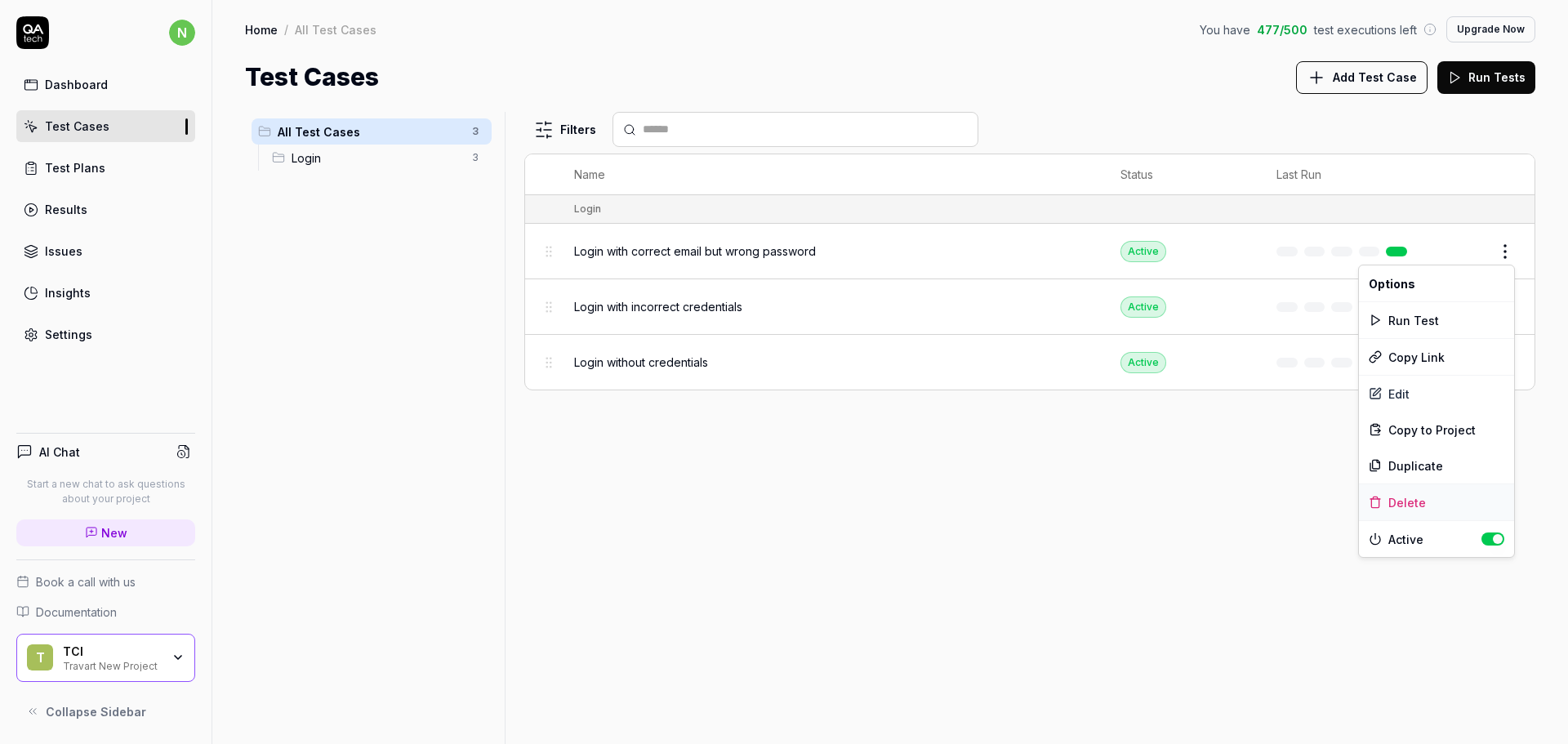
click at [1408, 501] on div "Delete" at bounding box center [1437, 503] width 155 height 36
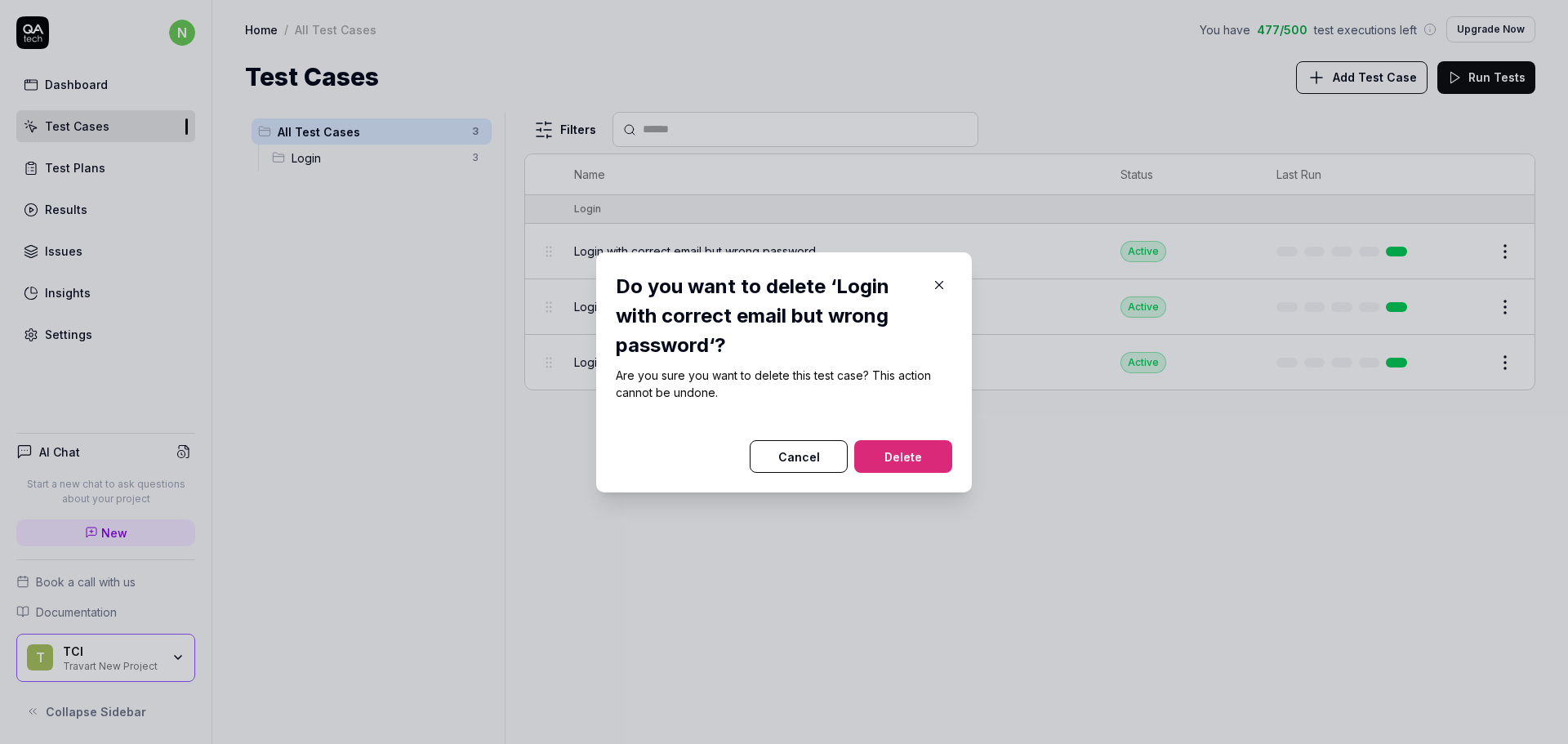
click at [901, 458] on button "Delete" at bounding box center [904, 456] width 98 height 32
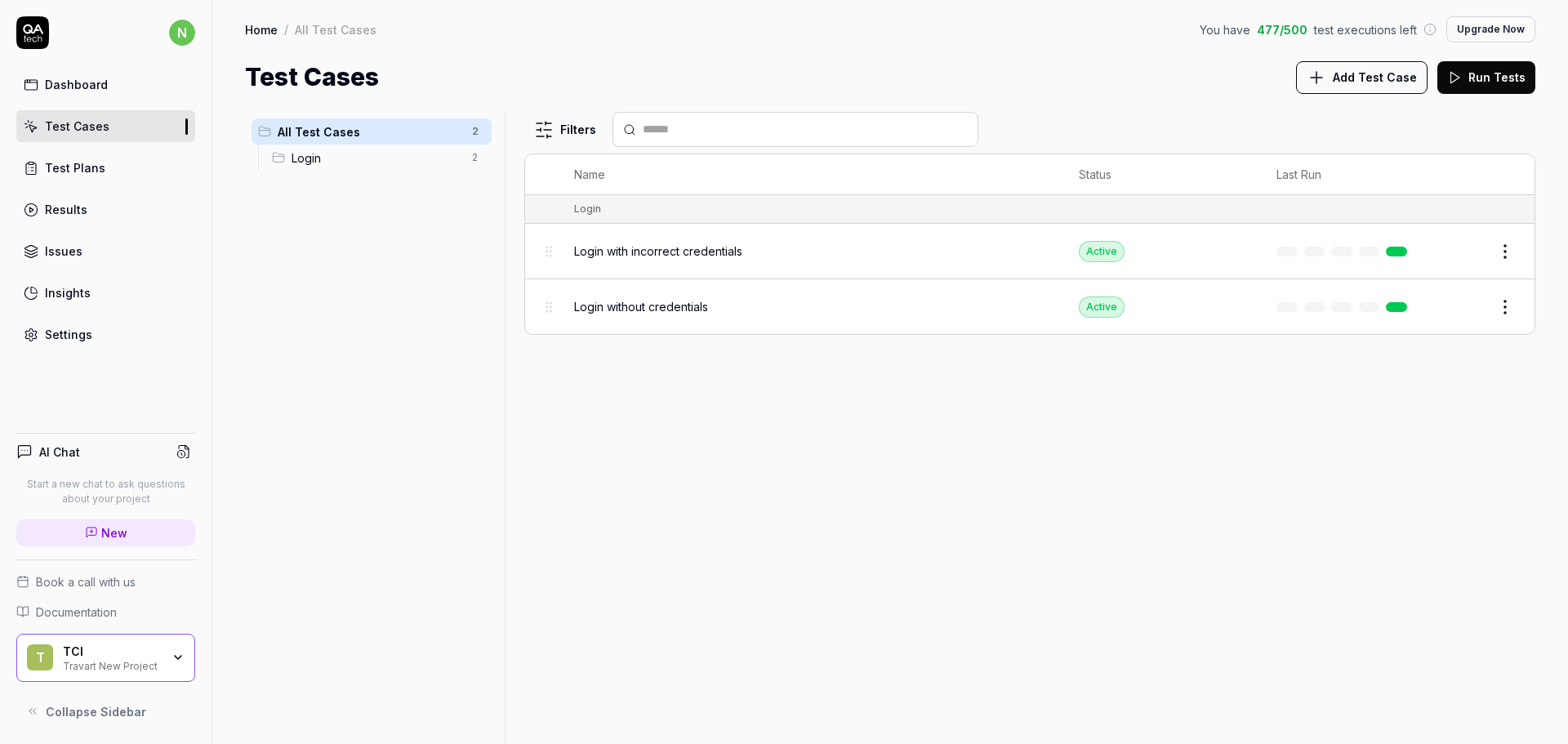
click at [1507, 253] on html "Deleted "Login with correct email but wrong password" n Dashboard Test Cases Te…" at bounding box center [784, 372] width 1568 height 744
click at [1418, 500] on div "Delete" at bounding box center [1437, 503] width 155 height 36
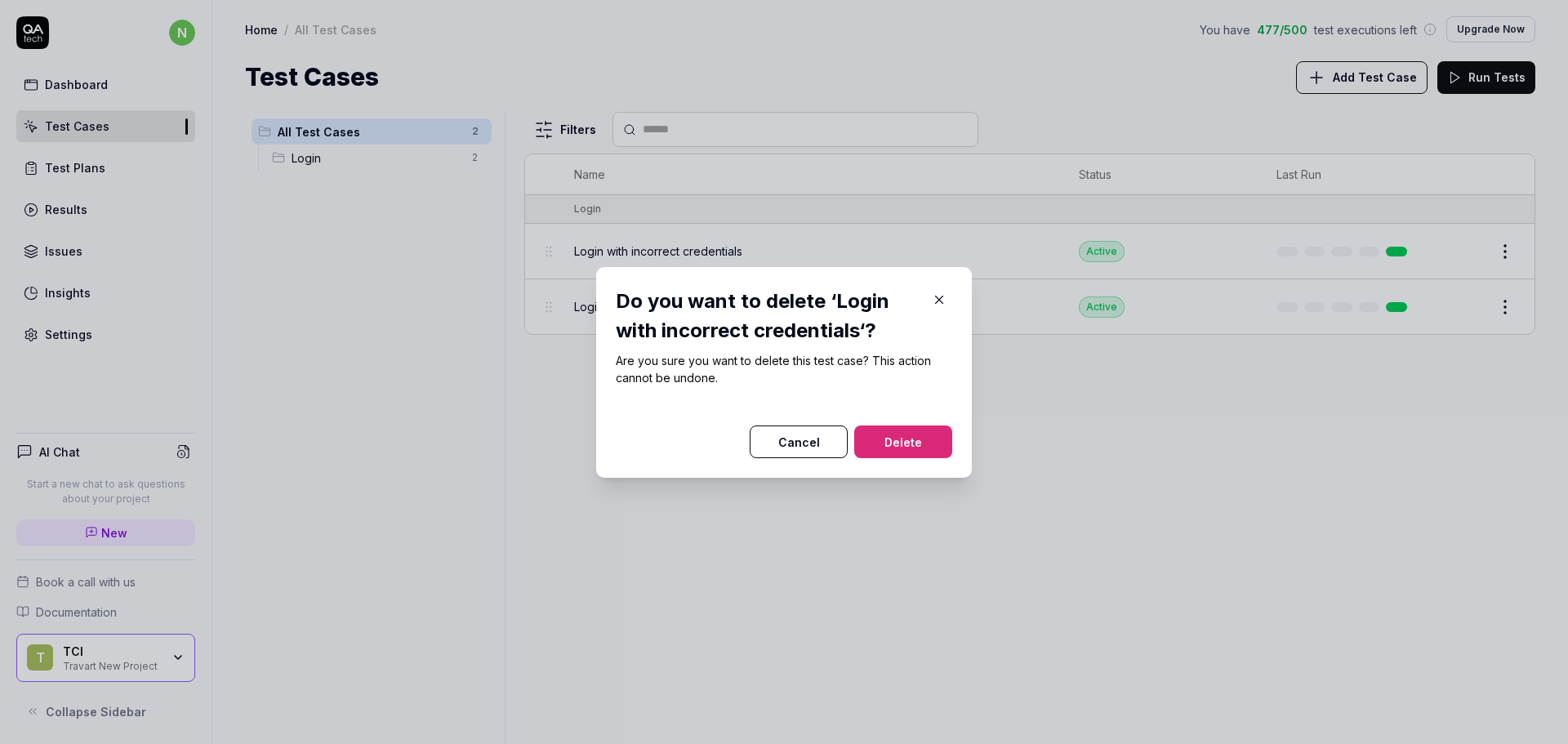
click at [888, 442] on button "Delete" at bounding box center [904, 442] width 98 height 32
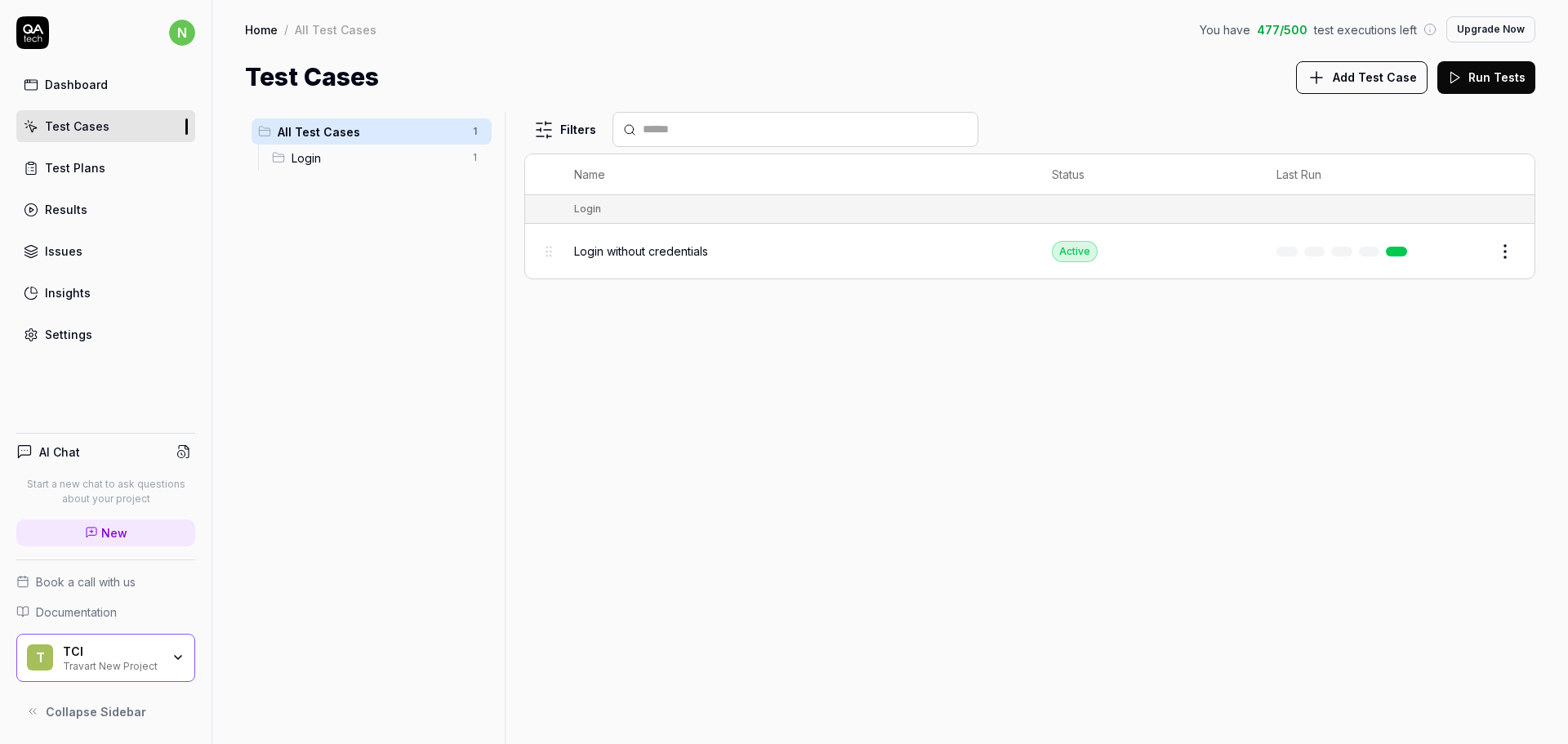
click at [1500, 251] on html "Deleted "Login with incorrect credentials" n Dashboard Test Cases Test Plans Re…" at bounding box center [784, 372] width 1568 height 744
click at [1420, 491] on div "Delete" at bounding box center [1437, 503] width 155 height 36
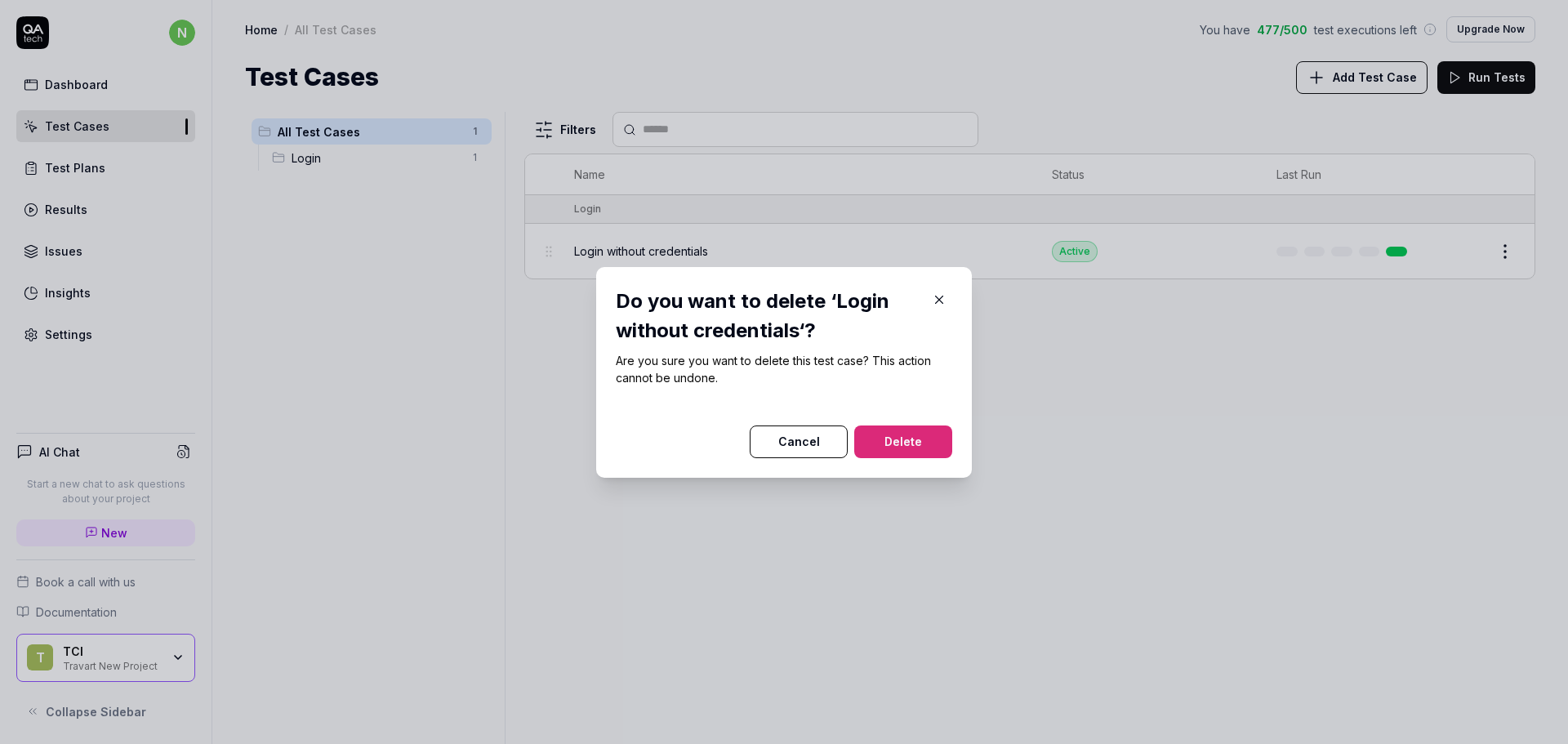
click at [869, 437] on button "Delete" at bounding box center [904, 442] width 98 height 32
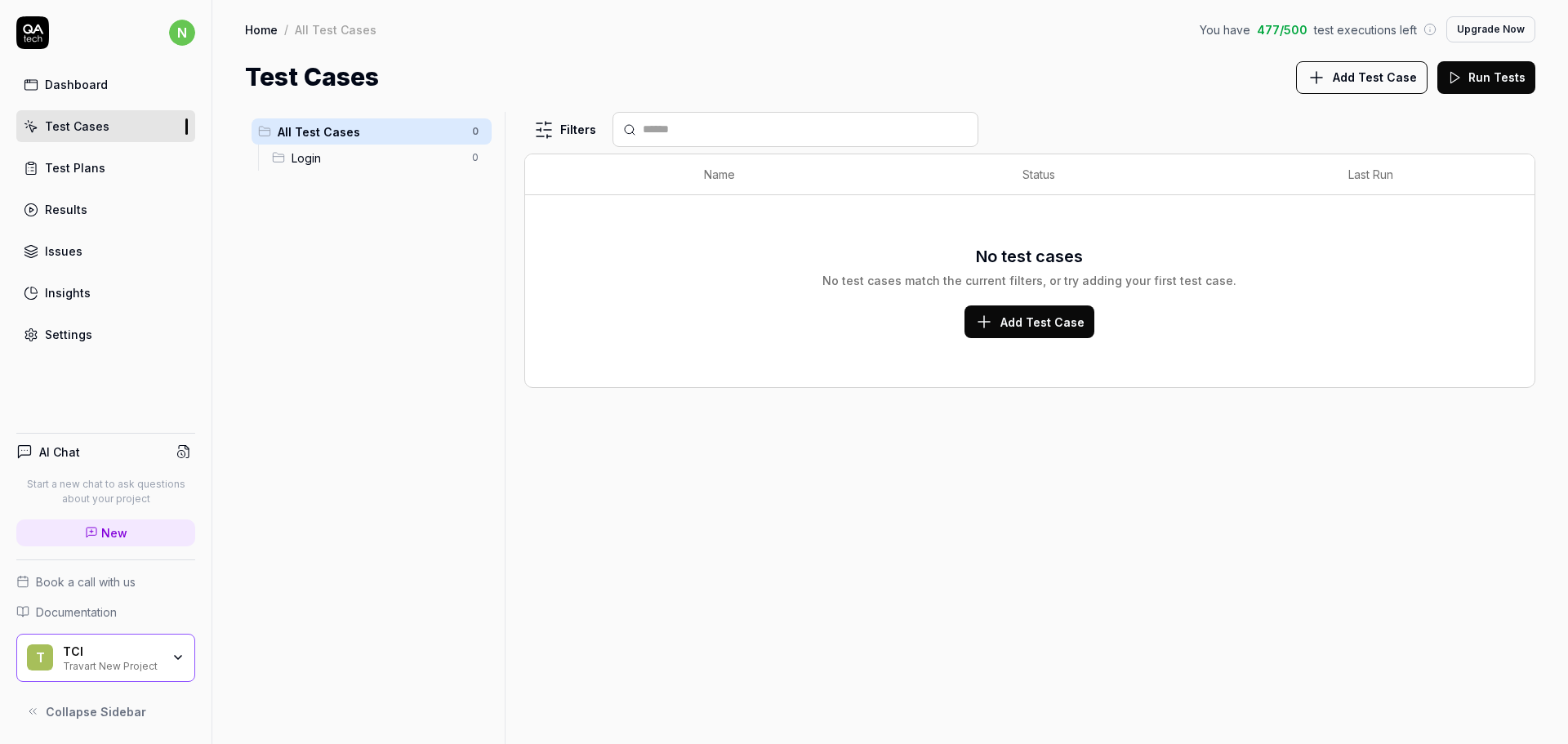
click at [1075, 328] on span "Add Test Case" at bounding box center [1043, 322] width 84 height 17
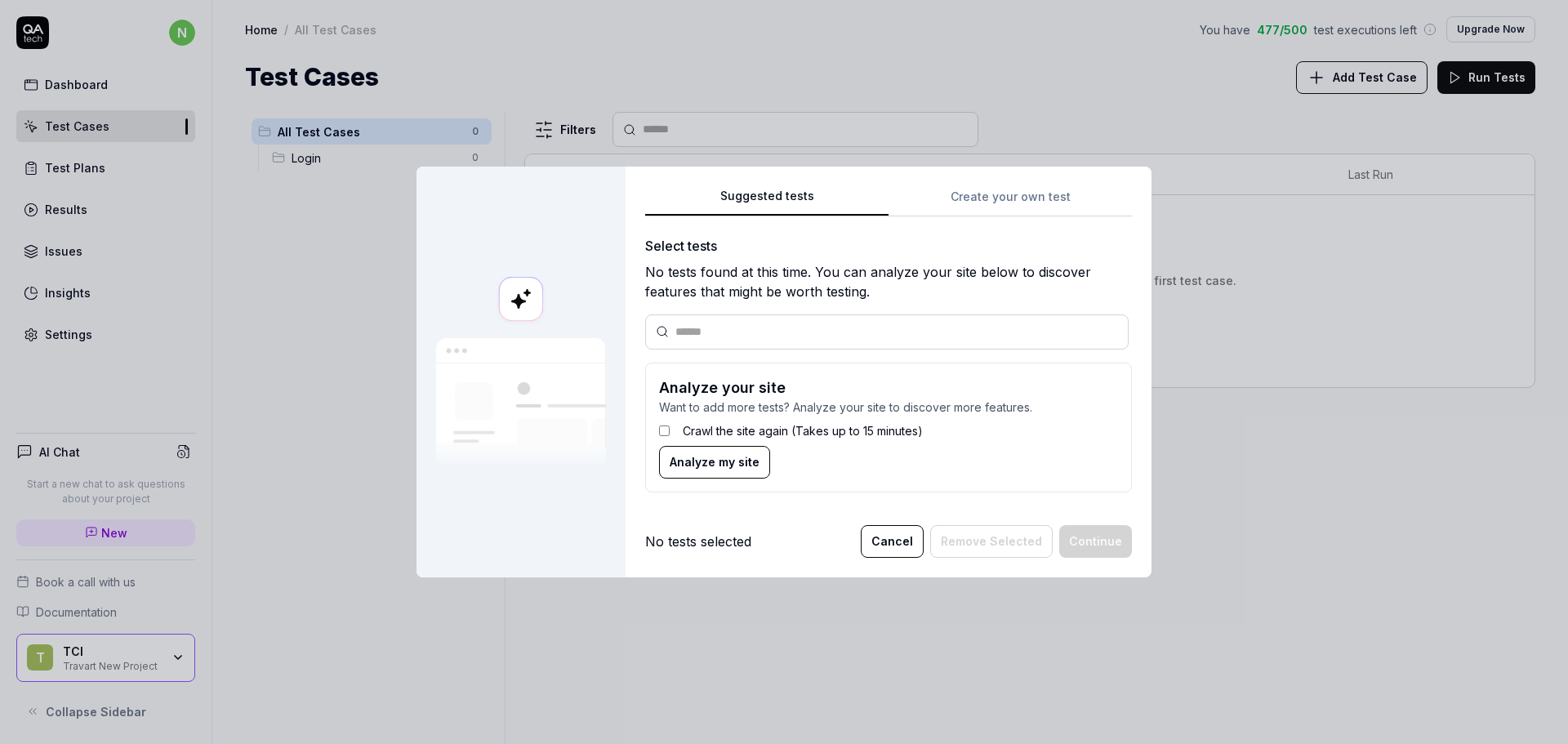
click at [902, 540] on button "Cancel" at bounding box center [892, 541] width 63 height 32
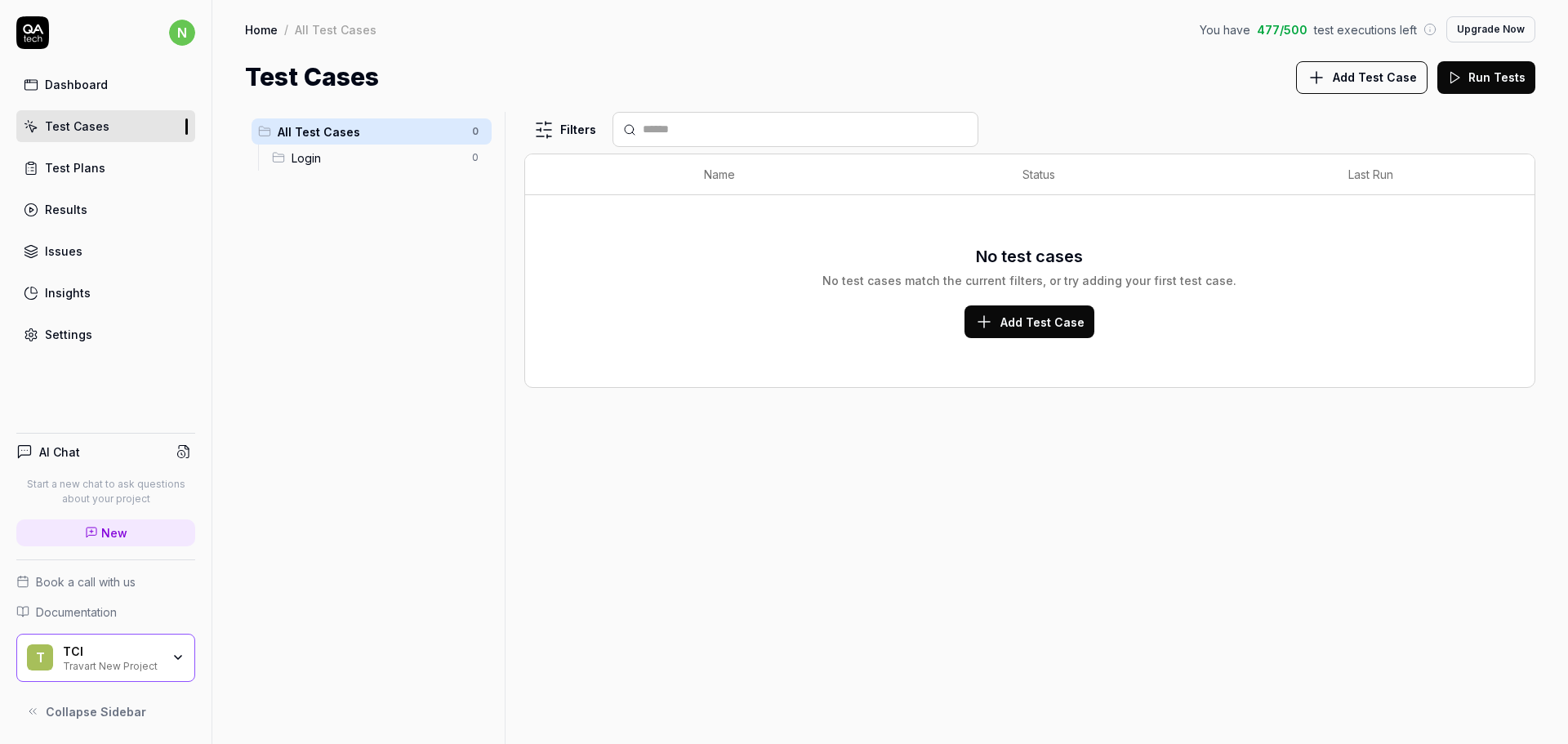
click at [91, 331] on link "Settings" at bounding box center [106, 335] width 179 height 31
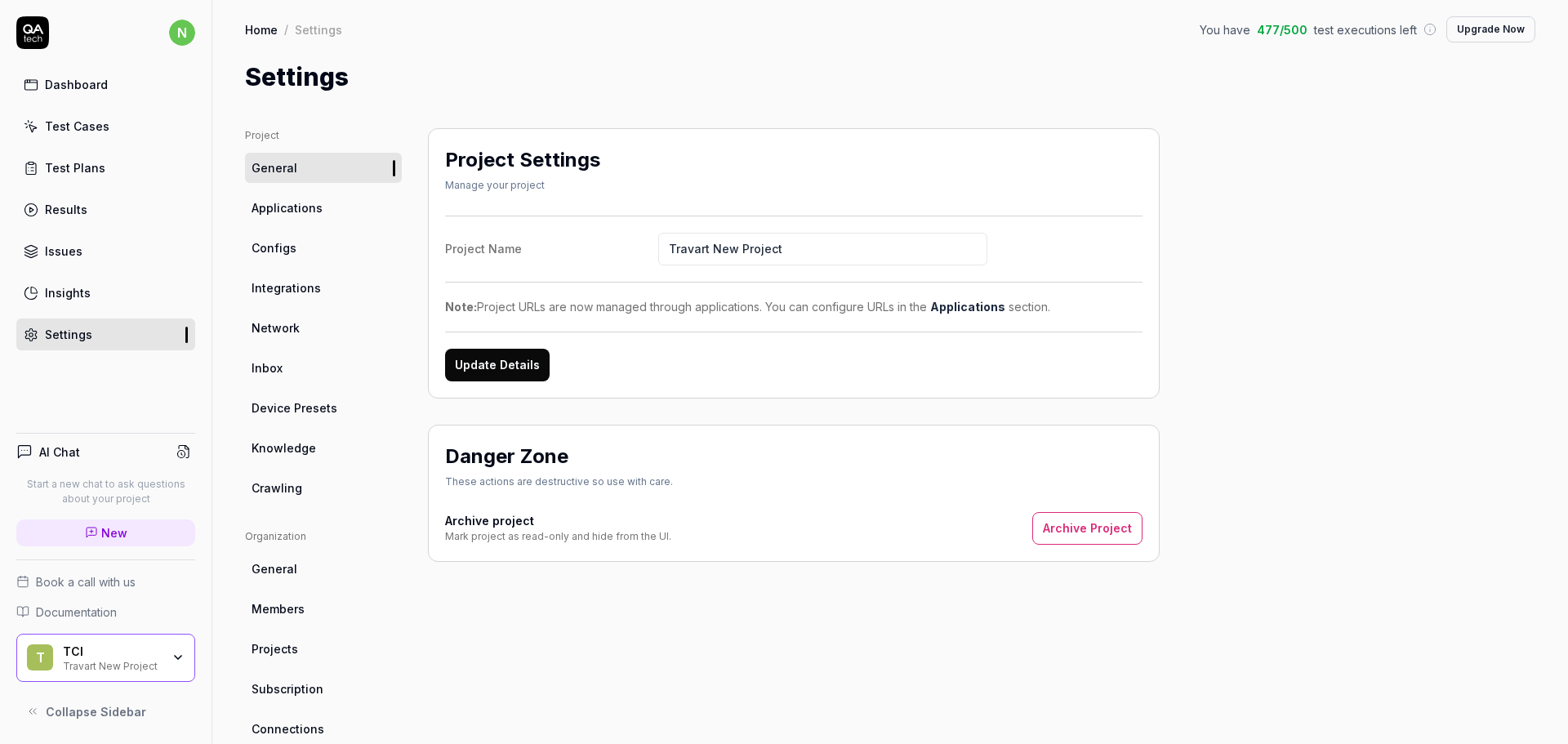
click at [330, 222] on link "Applications" at bounding box center [324, 207] width 157 height 30
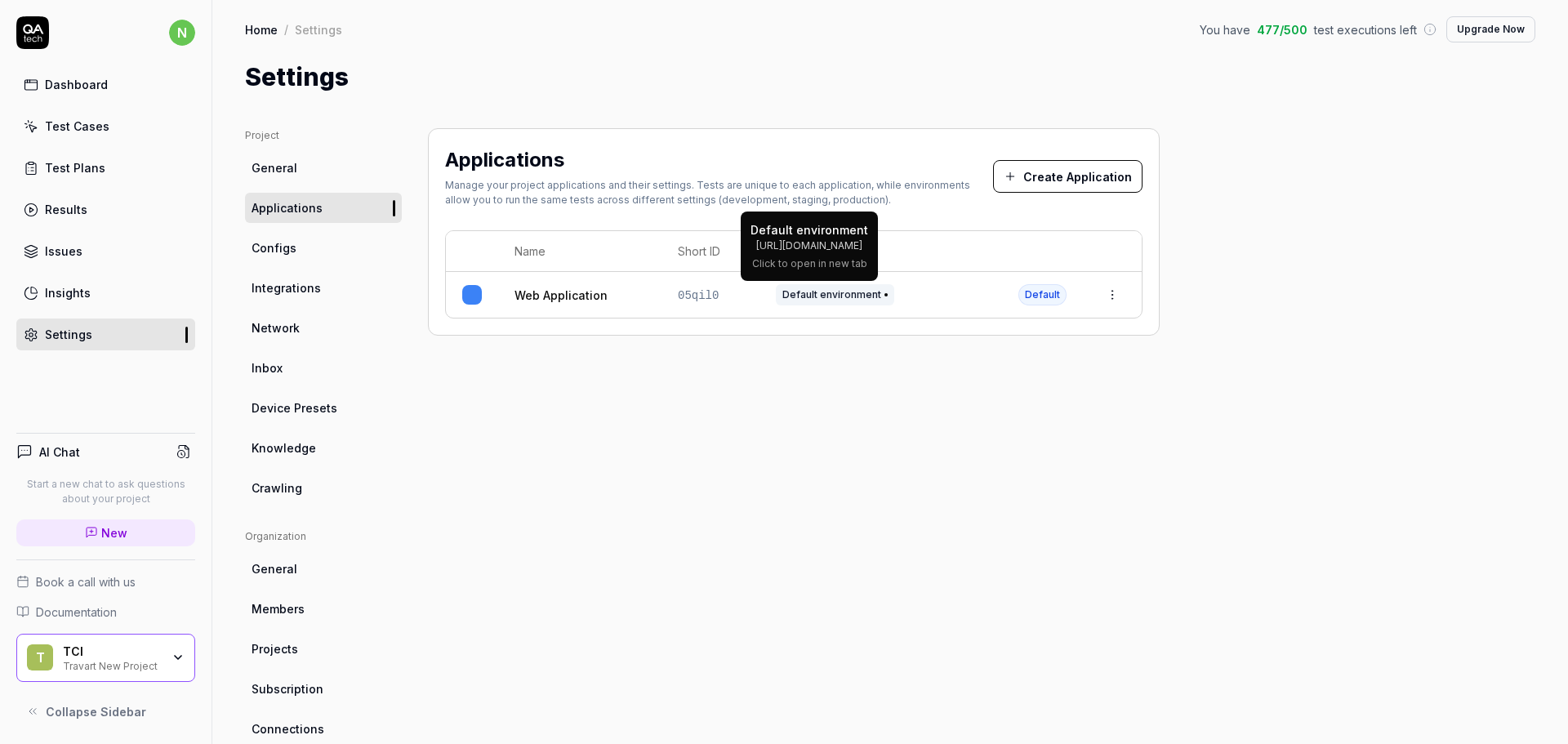
click at [850, 296] on span "Default environment" at bounding box center [835, 295] width 119 height 22
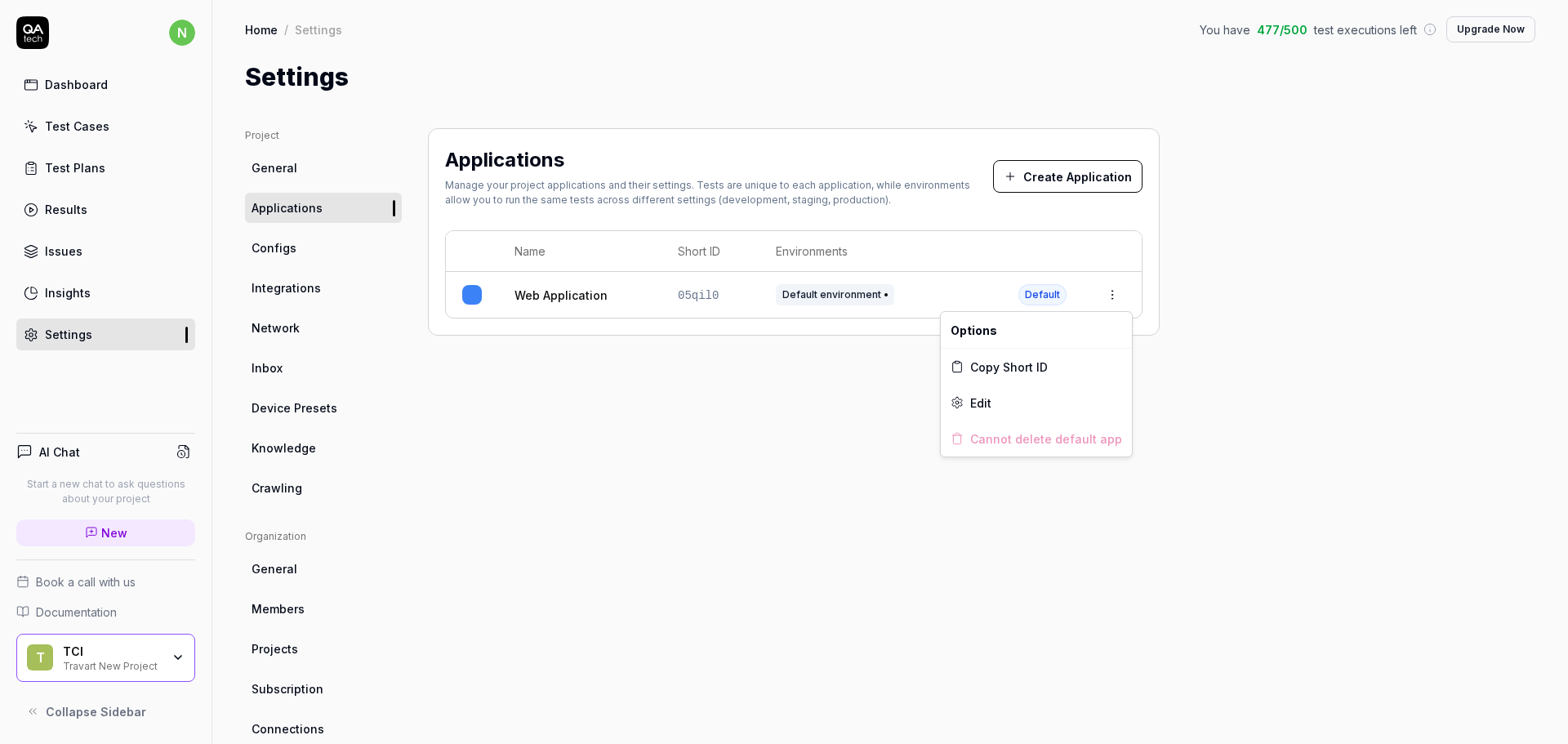
click at [1108, 294] on html "n Dashboard Test Cases Test Plans Results Issues Insights Settings AI Chat Star…" at bounding box center [784, 372] width 1568 height 744
click at [588, 418] on html "n Dashboard Test Cases Test Plans Results Issues Insights Settings AI Chat Star…" at bounding box center [784, 372] width 1568 height 744
click at [59, 127] on div "Test Cases" at bounding box center [78, 126] width 65 height 17
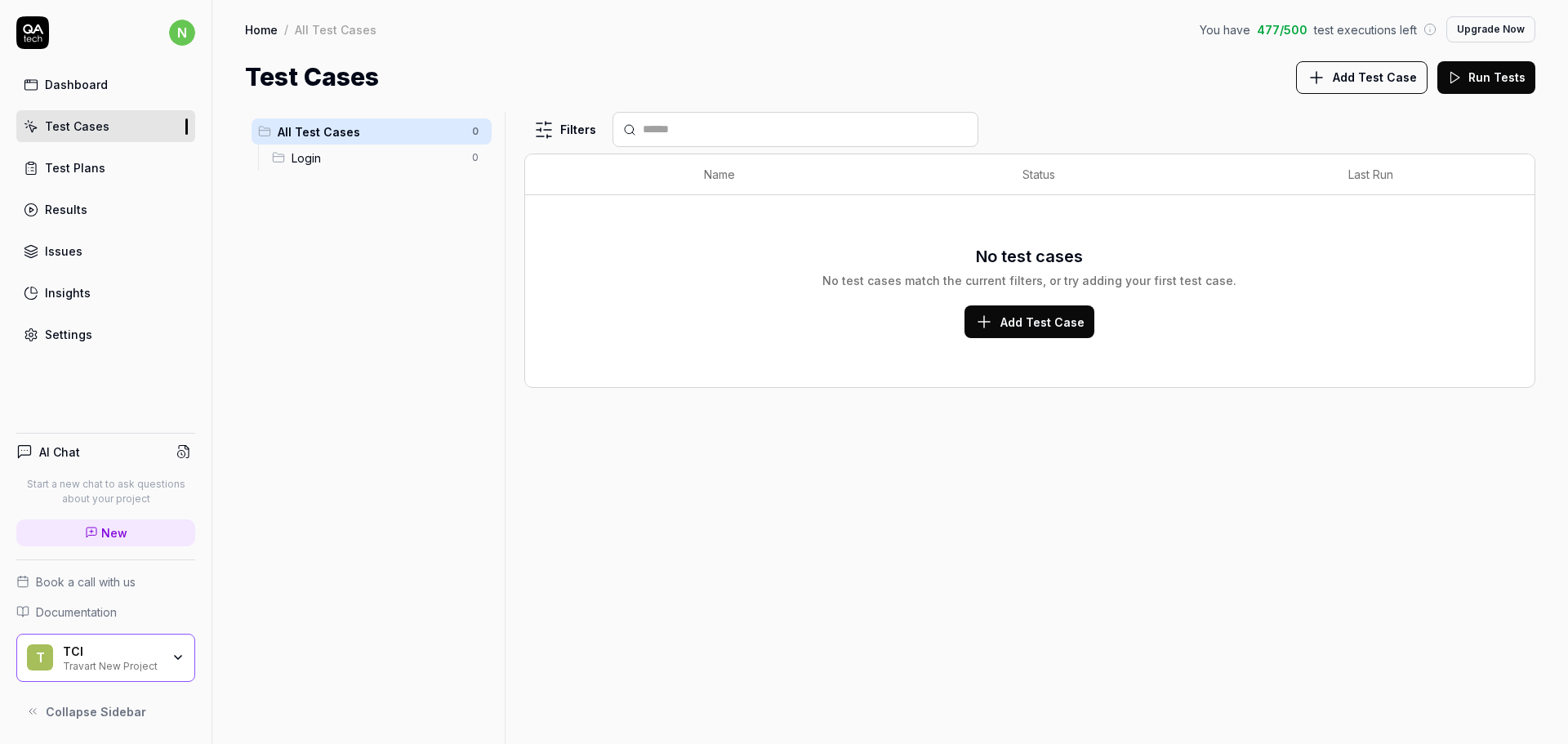
click at [1019, 309] on button "Add Test Case" at bounding box center [1029, 321] width 130 height 32
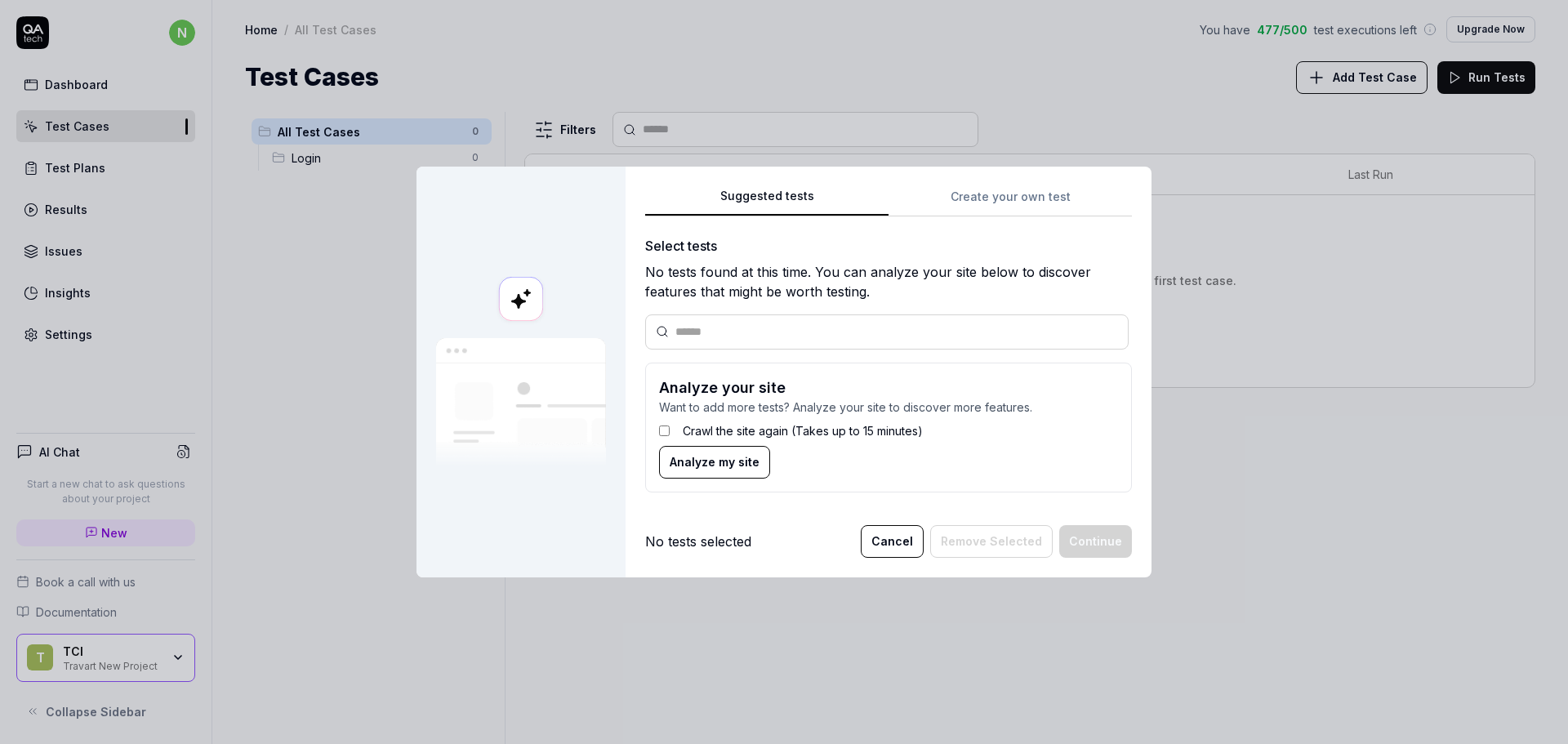
click at [976, 207] on div "Suggested tests Create your own test Select tests No tests found at this time. …" at bounding box center [889, 345] width 487 height 319
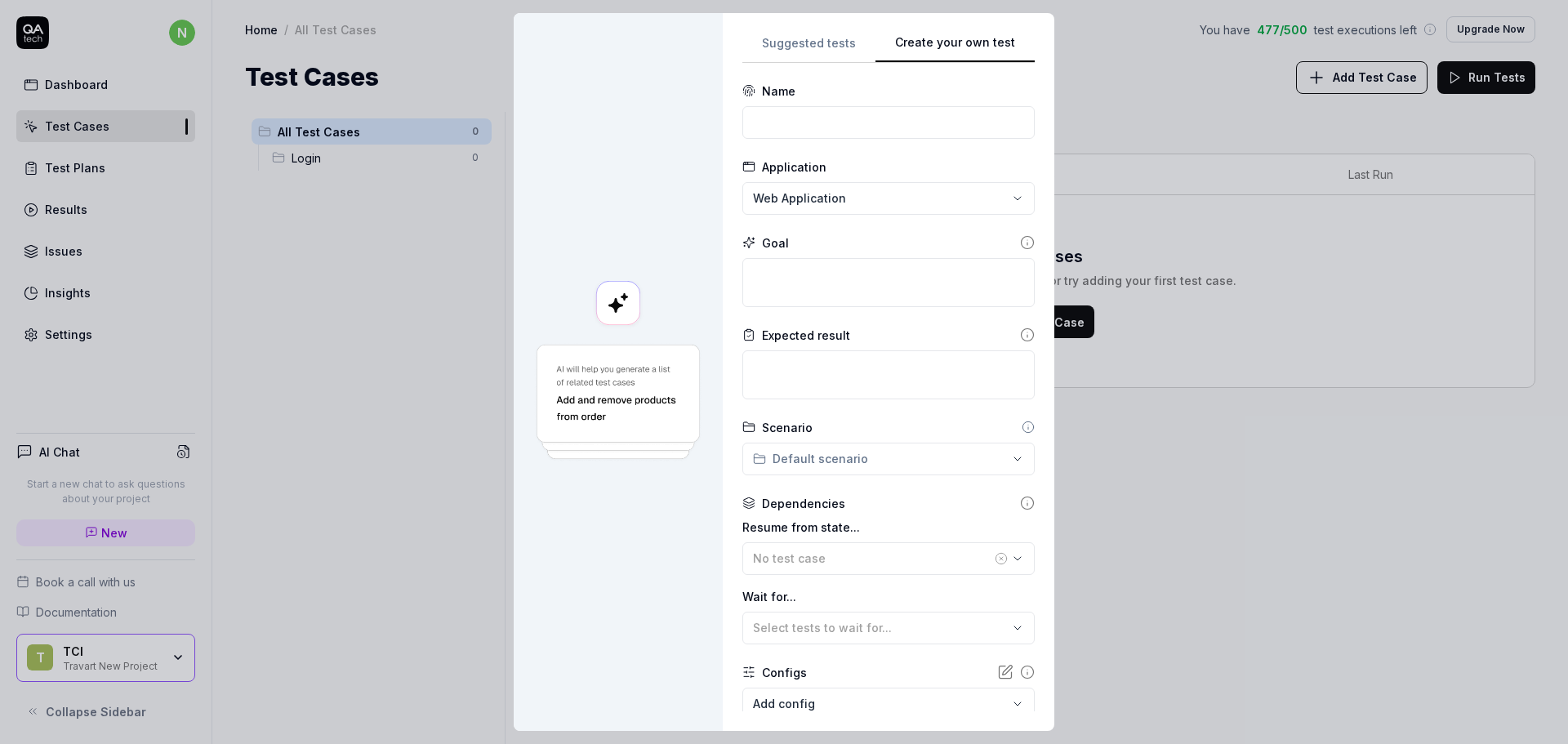
drag, startPoint x: 1046, startPoint y: 692, endPoint x: 1095, endPoint y: 689, distance: 49.1
click at [1095, 689] on div "**********" at bounding box center [784, 372] width 1568 height 744
click at [768, 114] on input at bounding box center [889, 122] width 292 height 32
type input "Login"
click at [827, 265] on textarea at bounding box center [889, 283] width 292 height 49
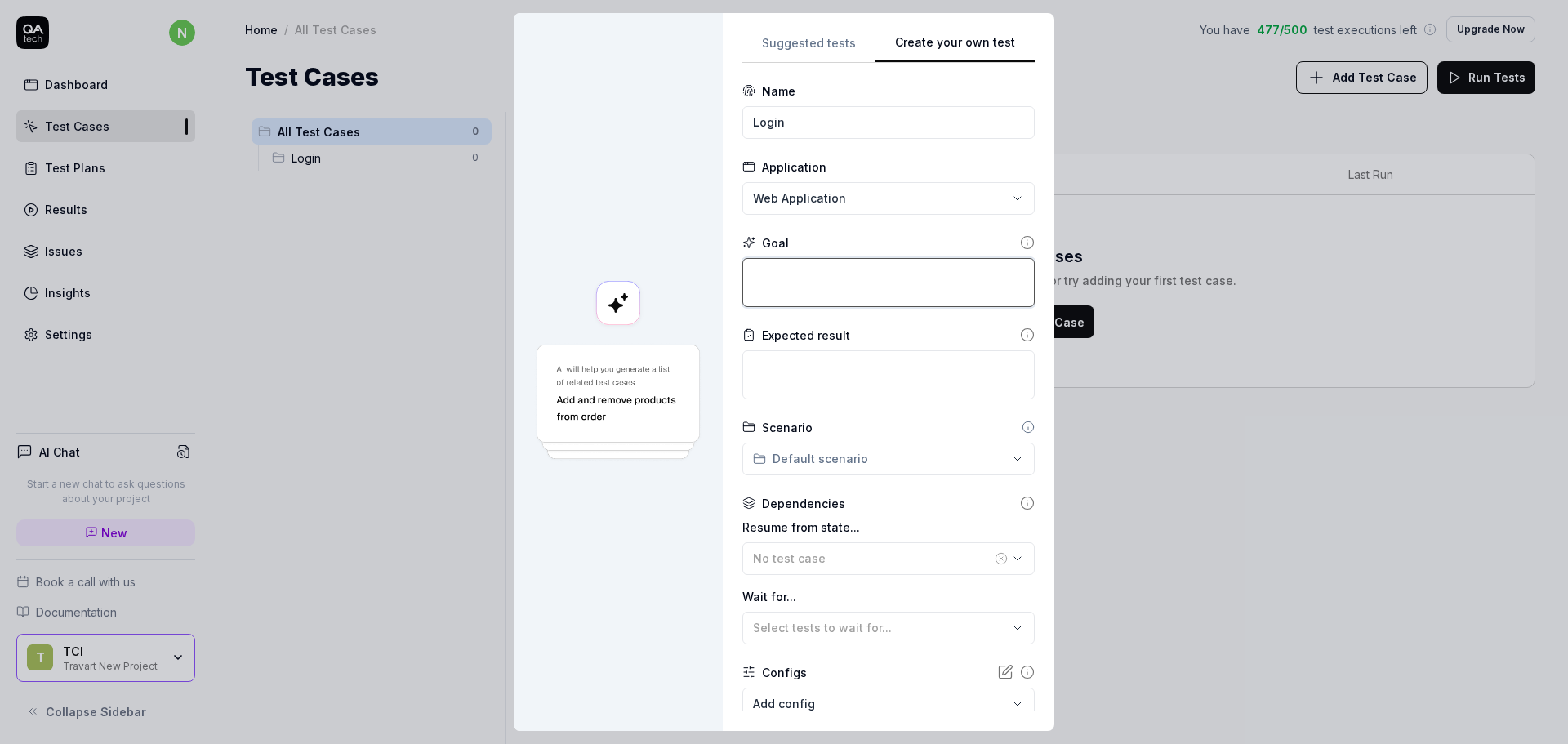
type textarea "*"
type textarea "Lo"
type textarea "*"
type textarea "Log"
type textarea "*"
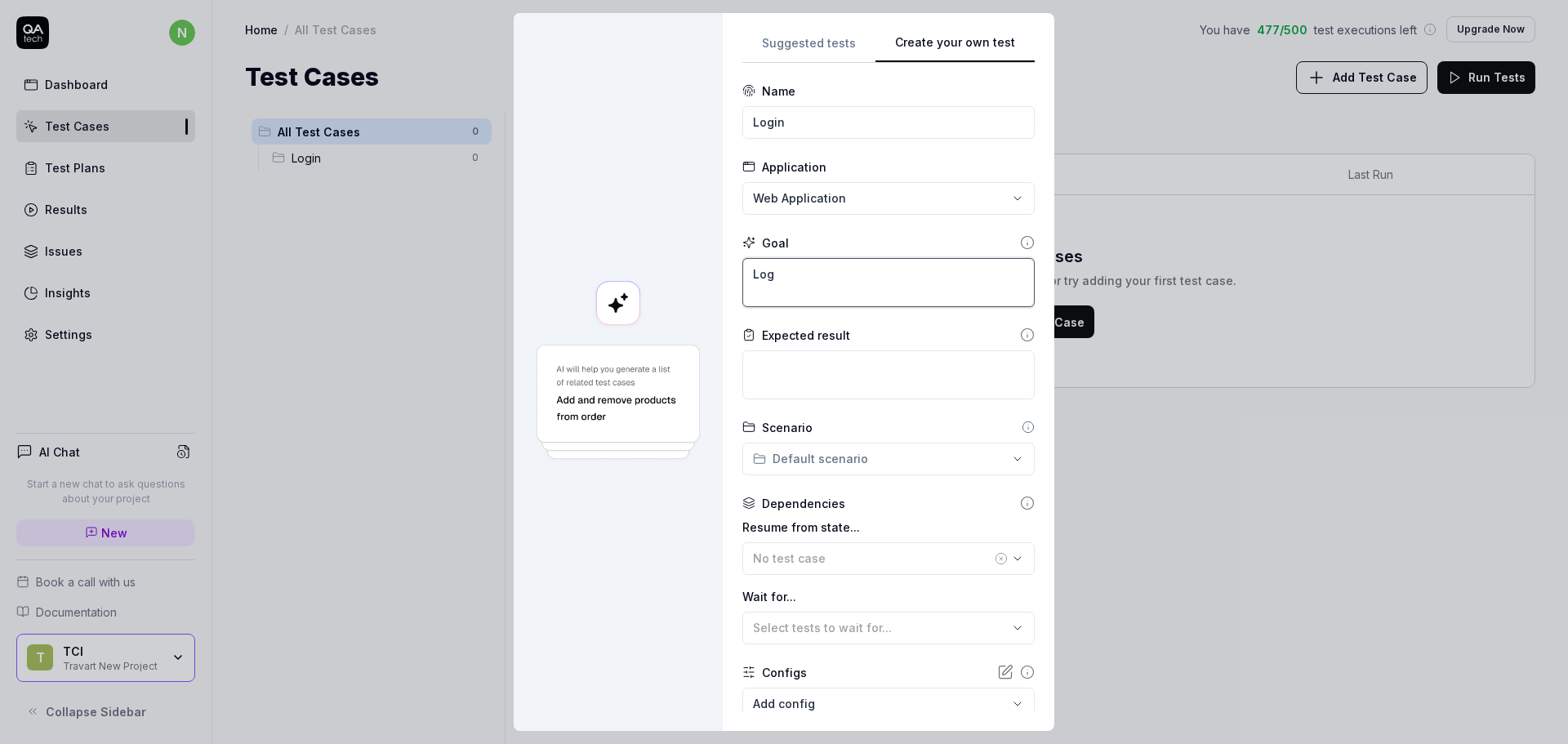
type textarea "Logi"
type textarea "*"
type textarea "Login"
type textarea "*"
type textarea "Login"
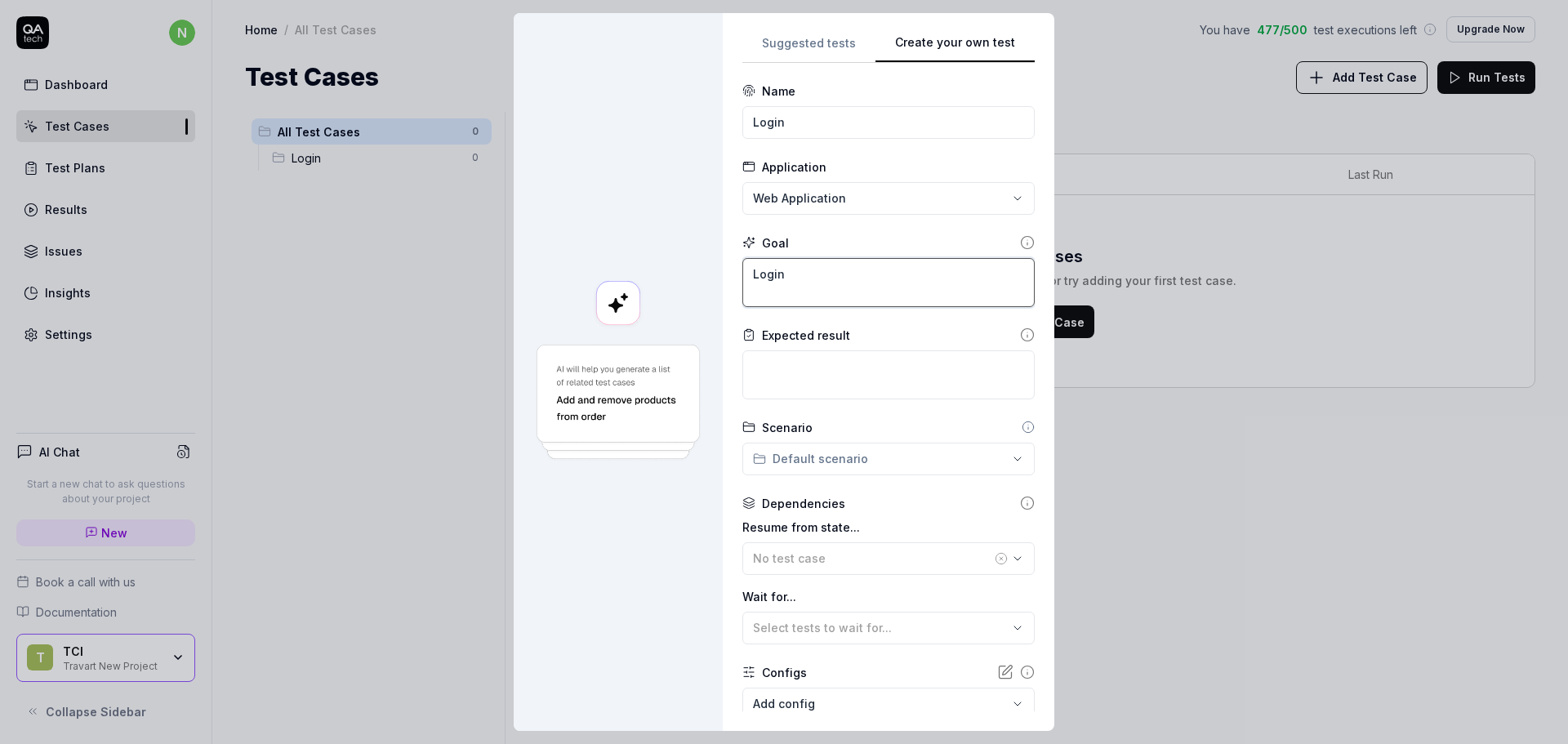
type textarea "*"
type textarea "TLogin"
type textarea "*"
type textarea "TeLogin"
type textarea "*"
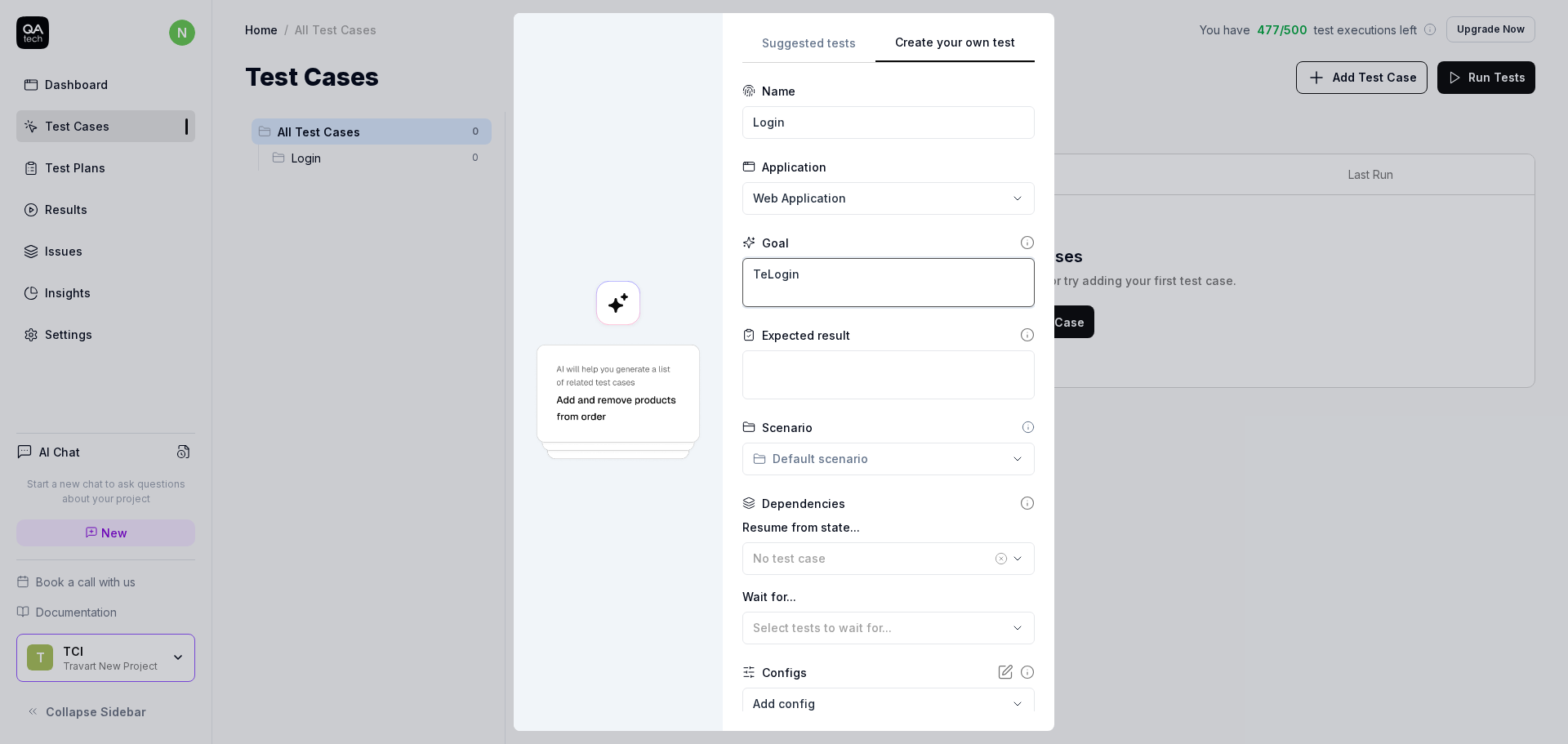
type textarea "TesLogin"
type textarea "*"
type textarea "TestLogin"
type textarea "*"
type textarea "Test Login"
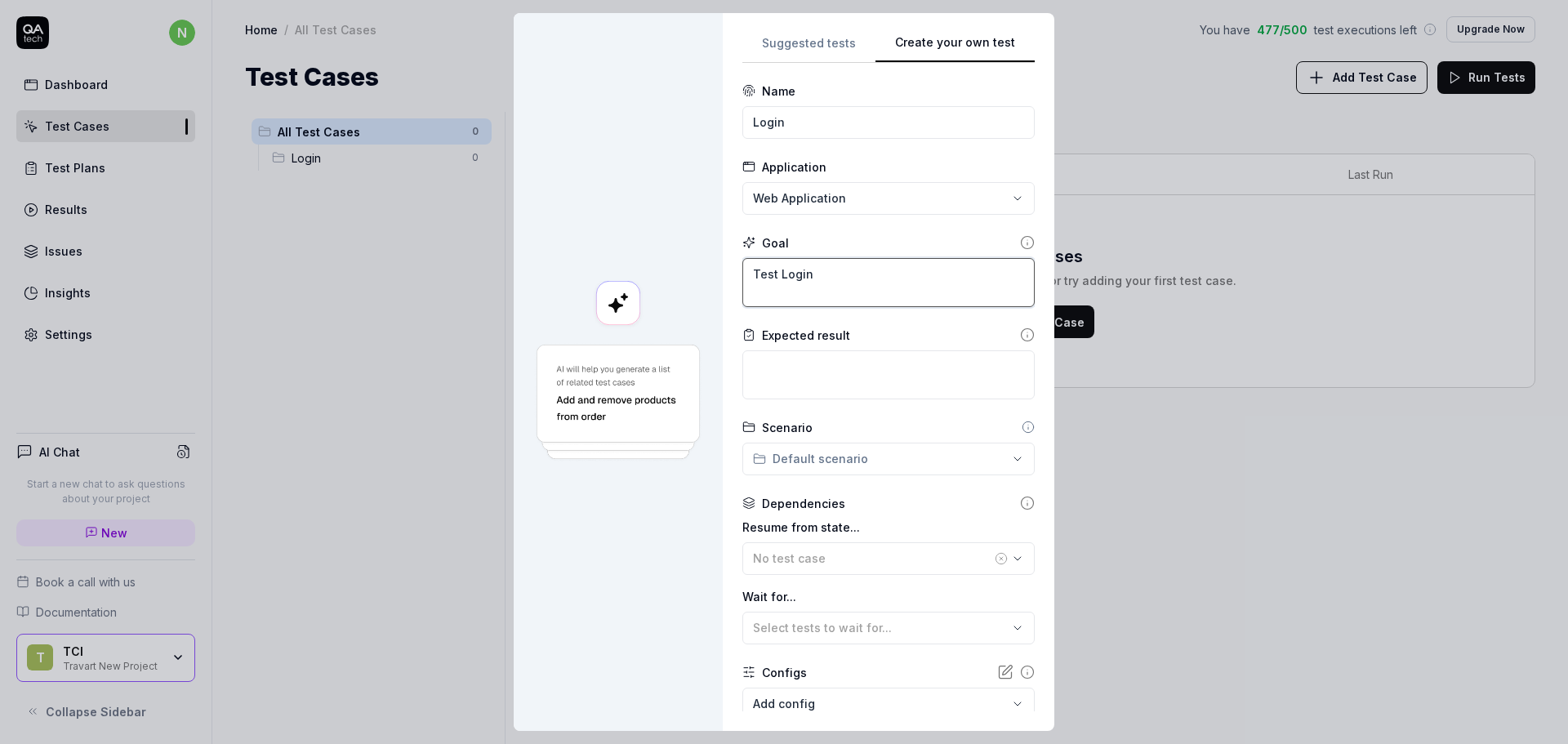
type textarea "*"
type textarea "Test Login f"
type textarea "*"
type textarea "Test Login fu"
type textarea "*"
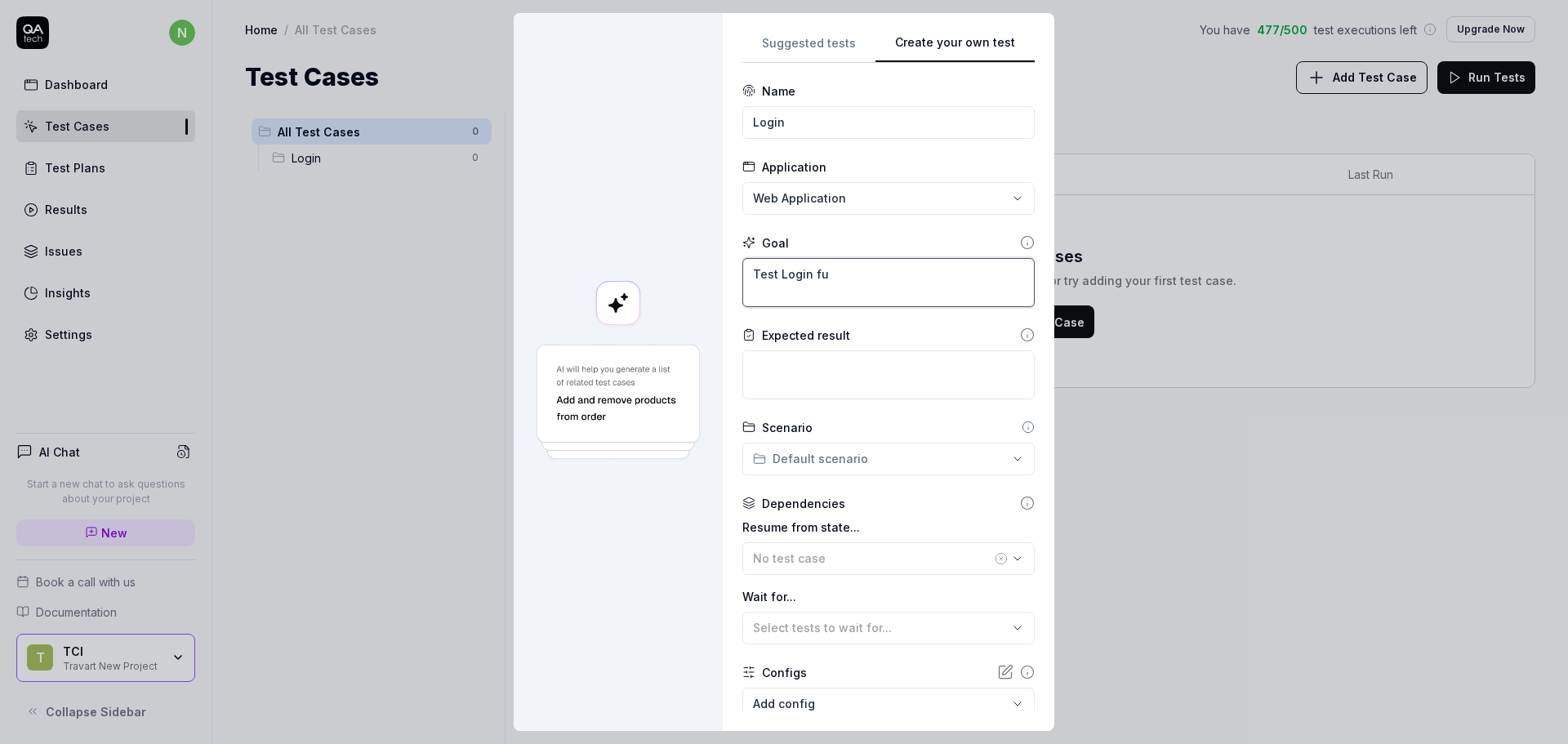
type textarea "Test Login fun"
type textarea "*"
type textarea "Test Login func"
type textarea "*"
type textarea "Test Login funct"
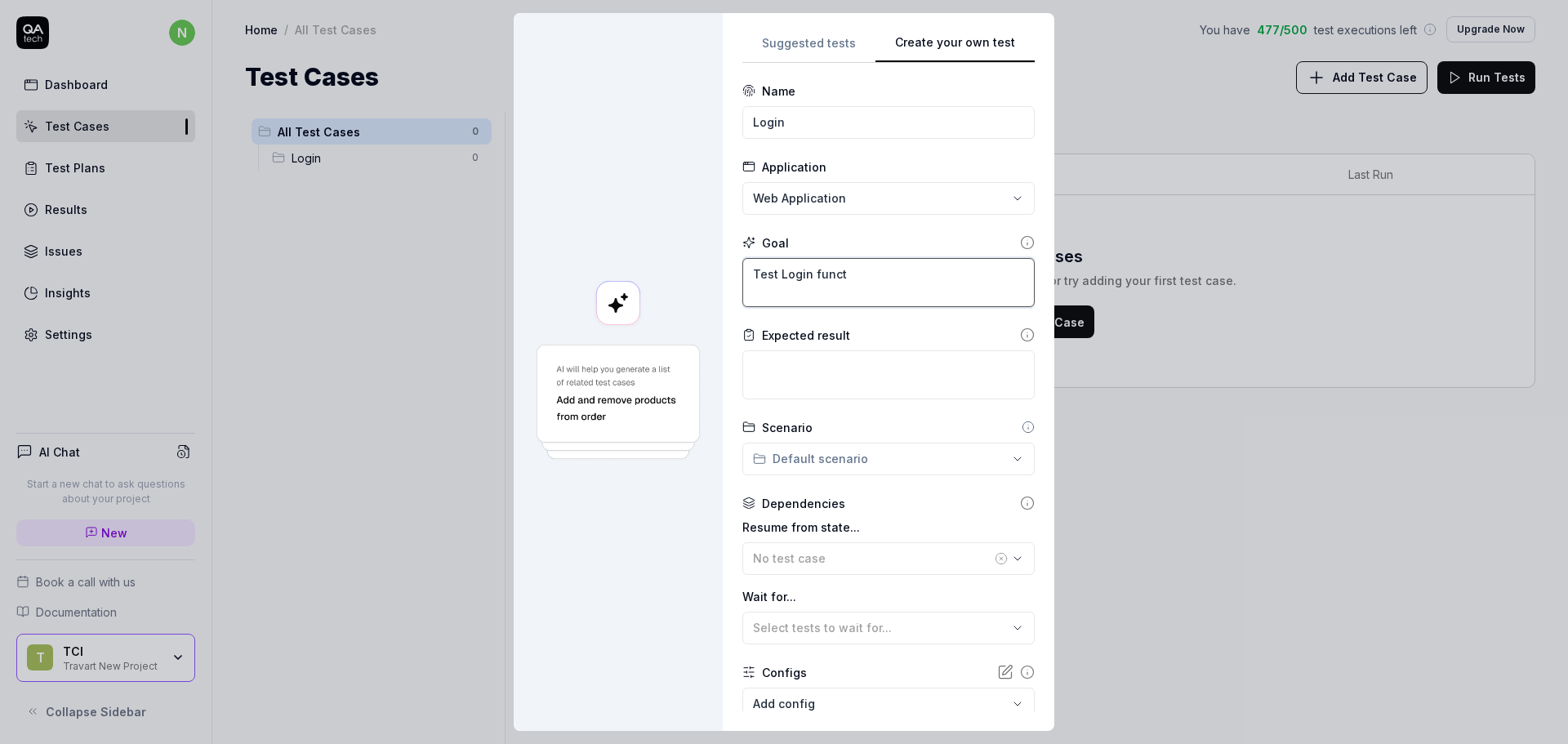
type textarea "*"
type textarea "Test Login functi"
type textarea "*"
type textarea "Test Login functio"
type textarea "*"
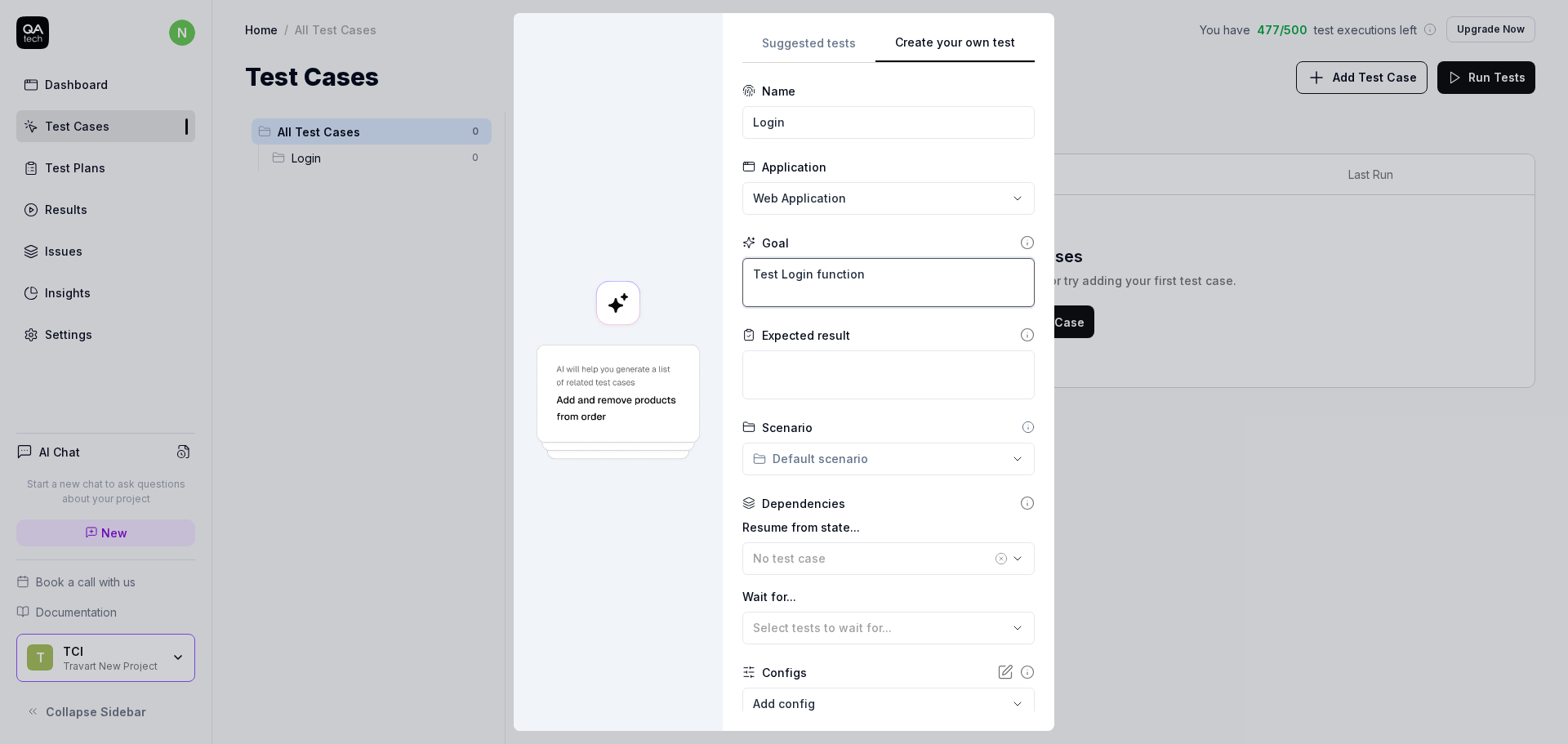
type textarea "Test Login function"
click at [815, 379] on textarea at bounding box center [889, 375] width 292 height 49
type textarea "*"
type textarea "u"
type textarea "*"
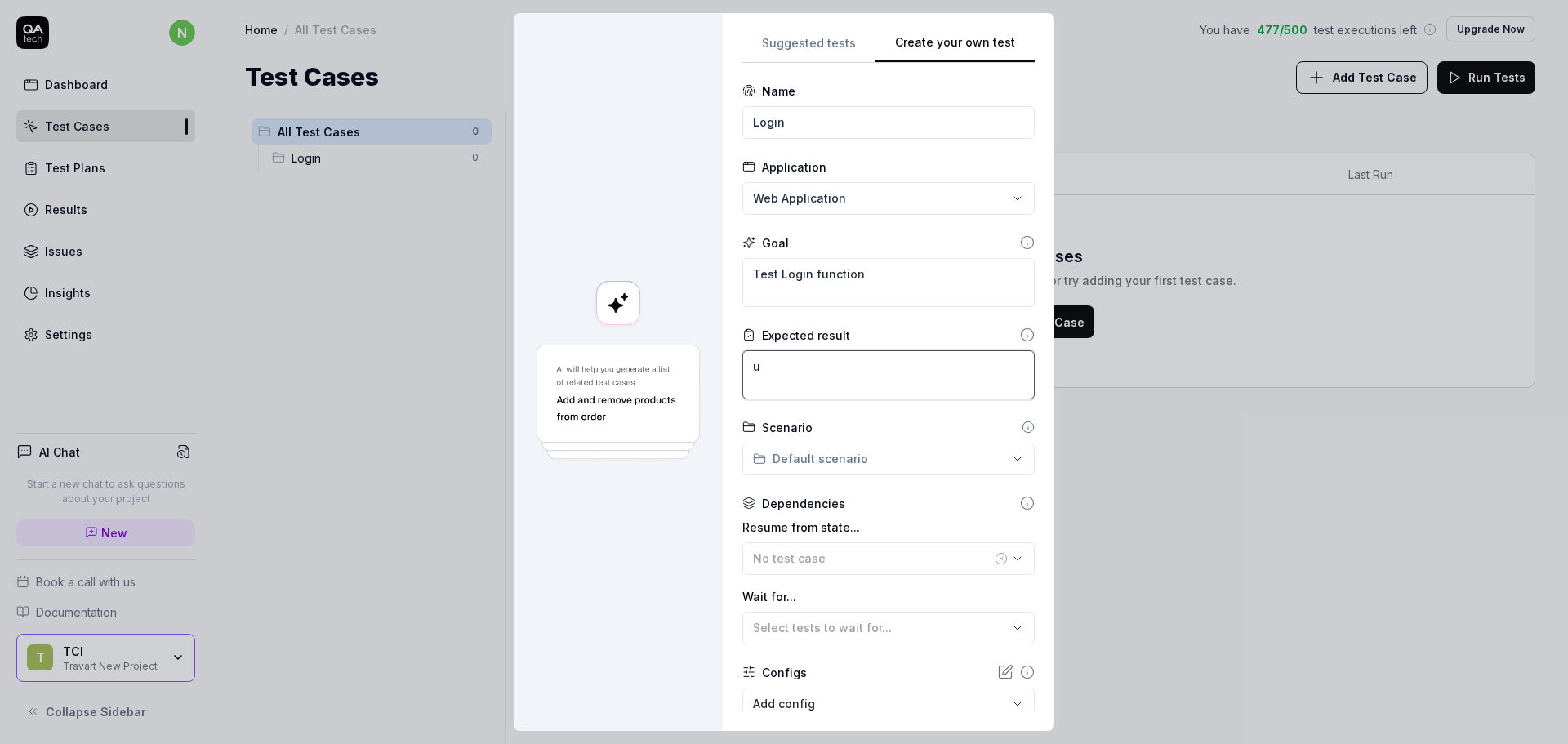
type textarea "us"
type textarea "*"
type textarea "use"
type textarea "*"
type textarea "user"
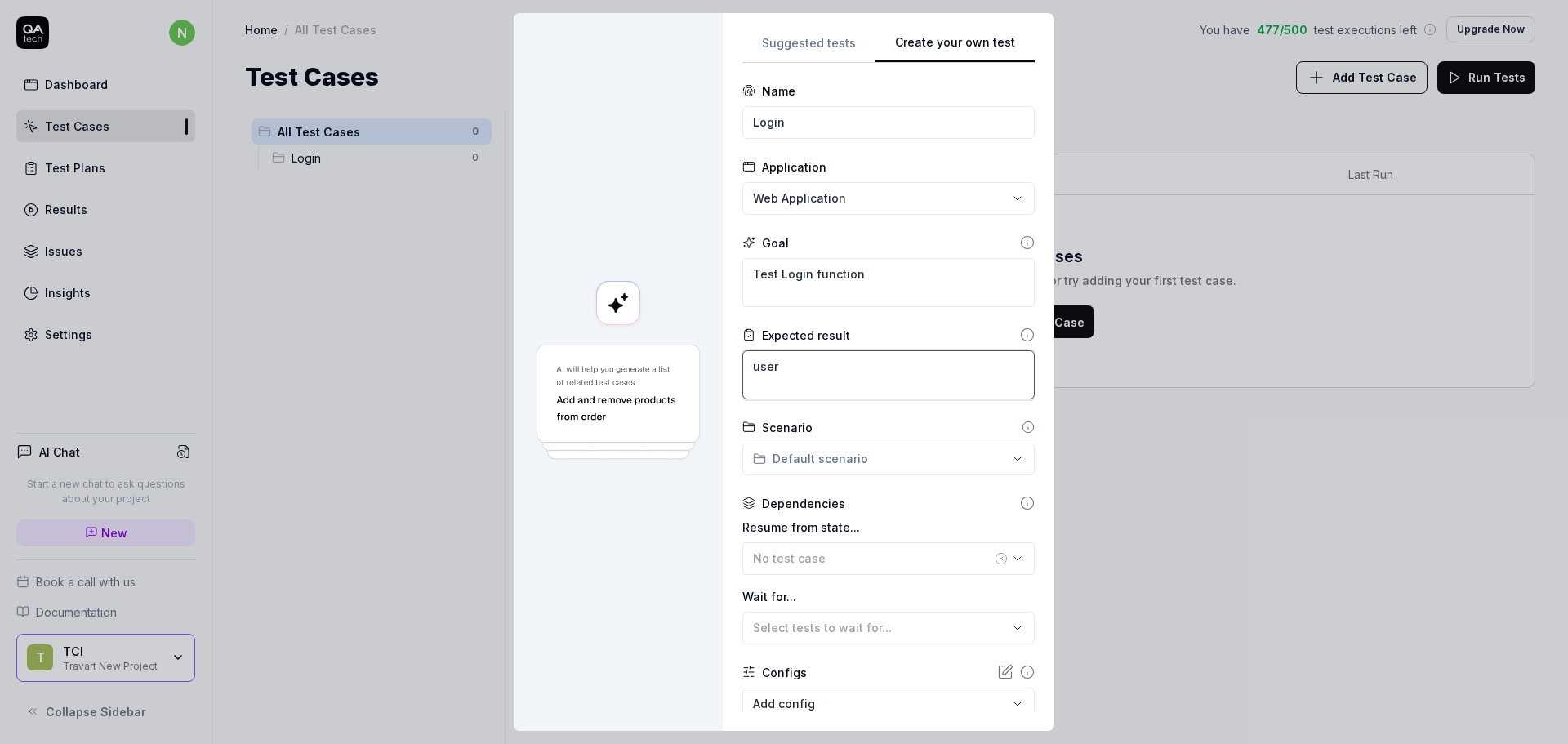
type textarea "*"
type textarea "user"
type textarea "*"
type textarea "user s"
type textarea "*"
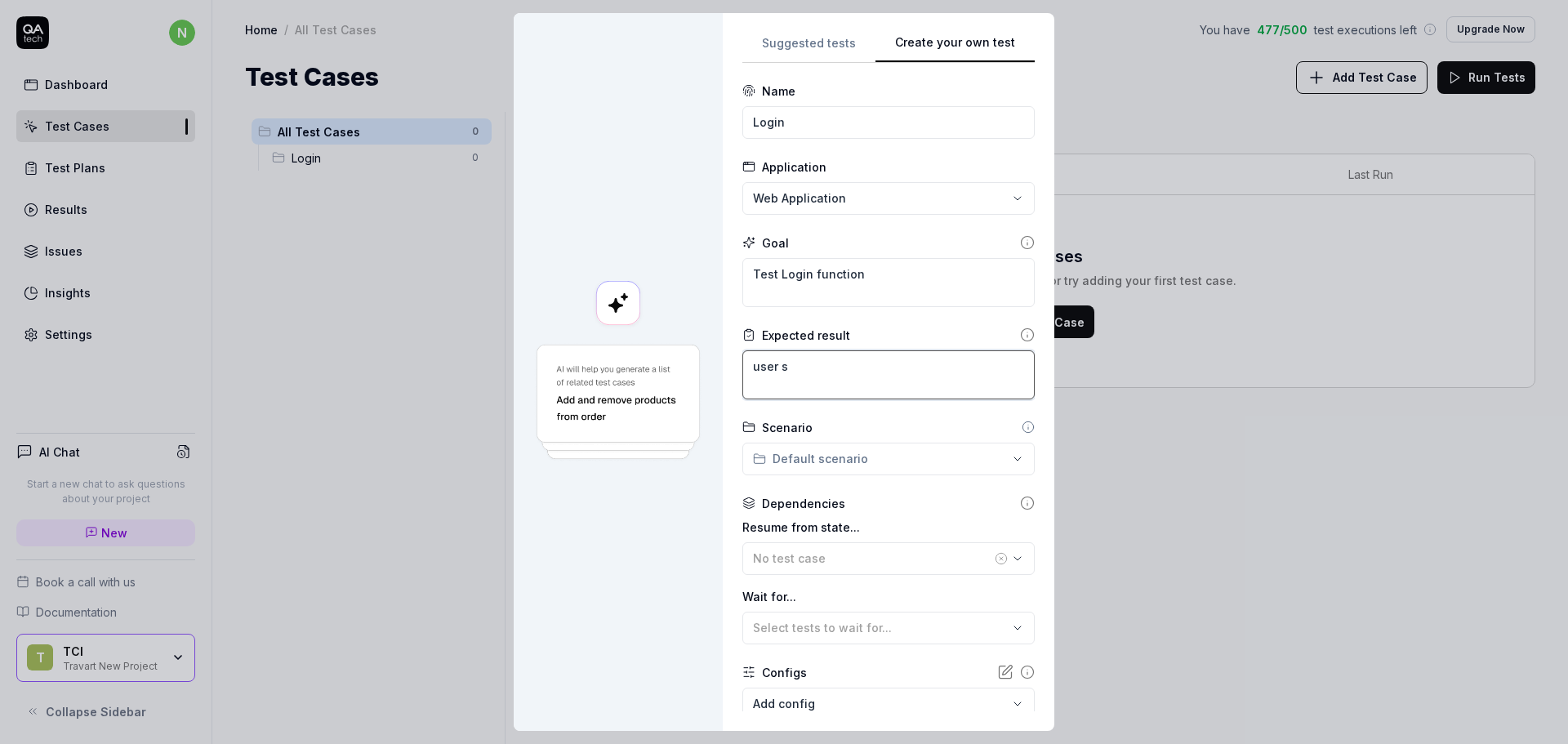
type textarea "user sh"
type textarea "*"
type textarea "user sho"
type textarea "*"
type textarea "user shou"
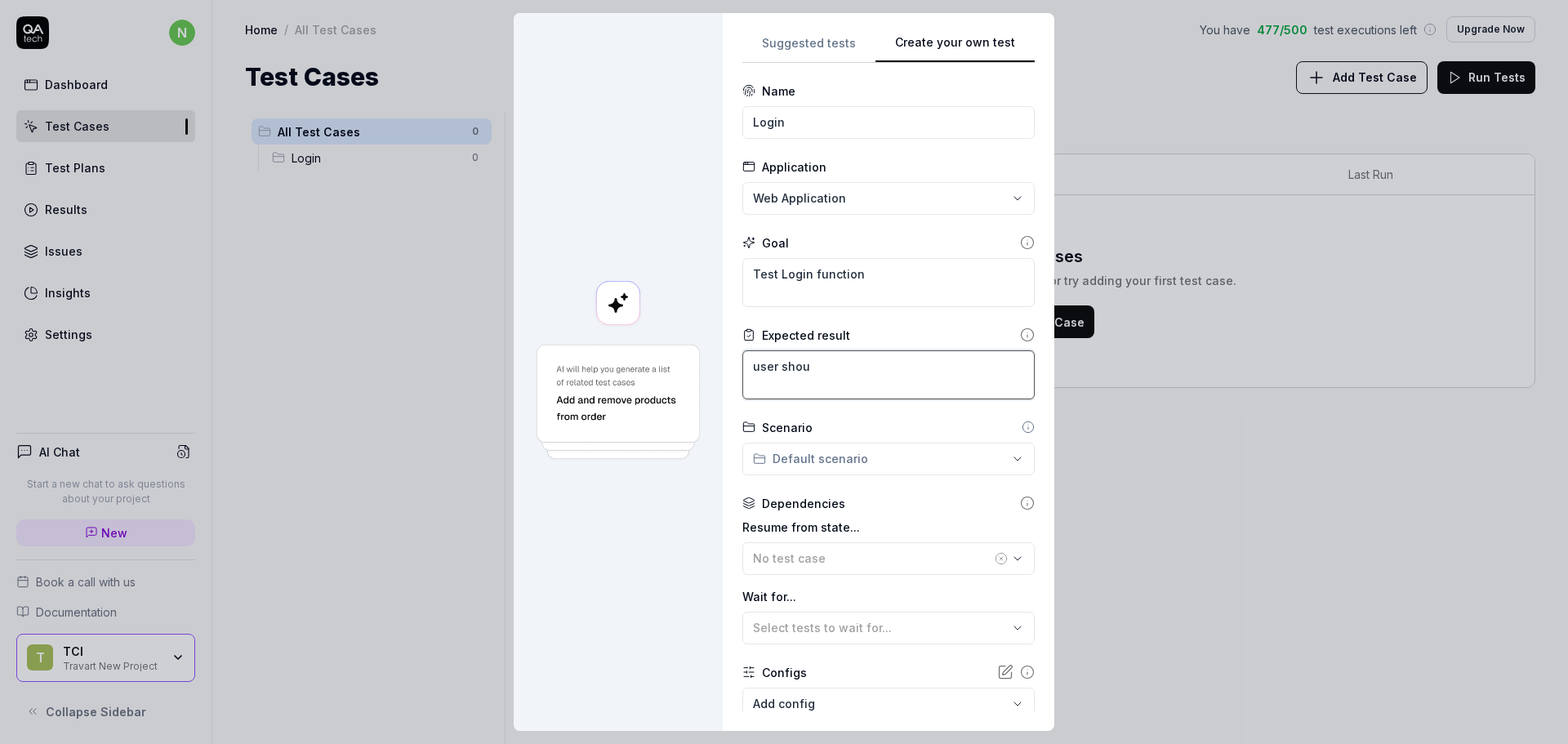
type textarea "*"
type textarea "user shoul"
type textarea "*"
type textarea "user should"
type textarea "*"
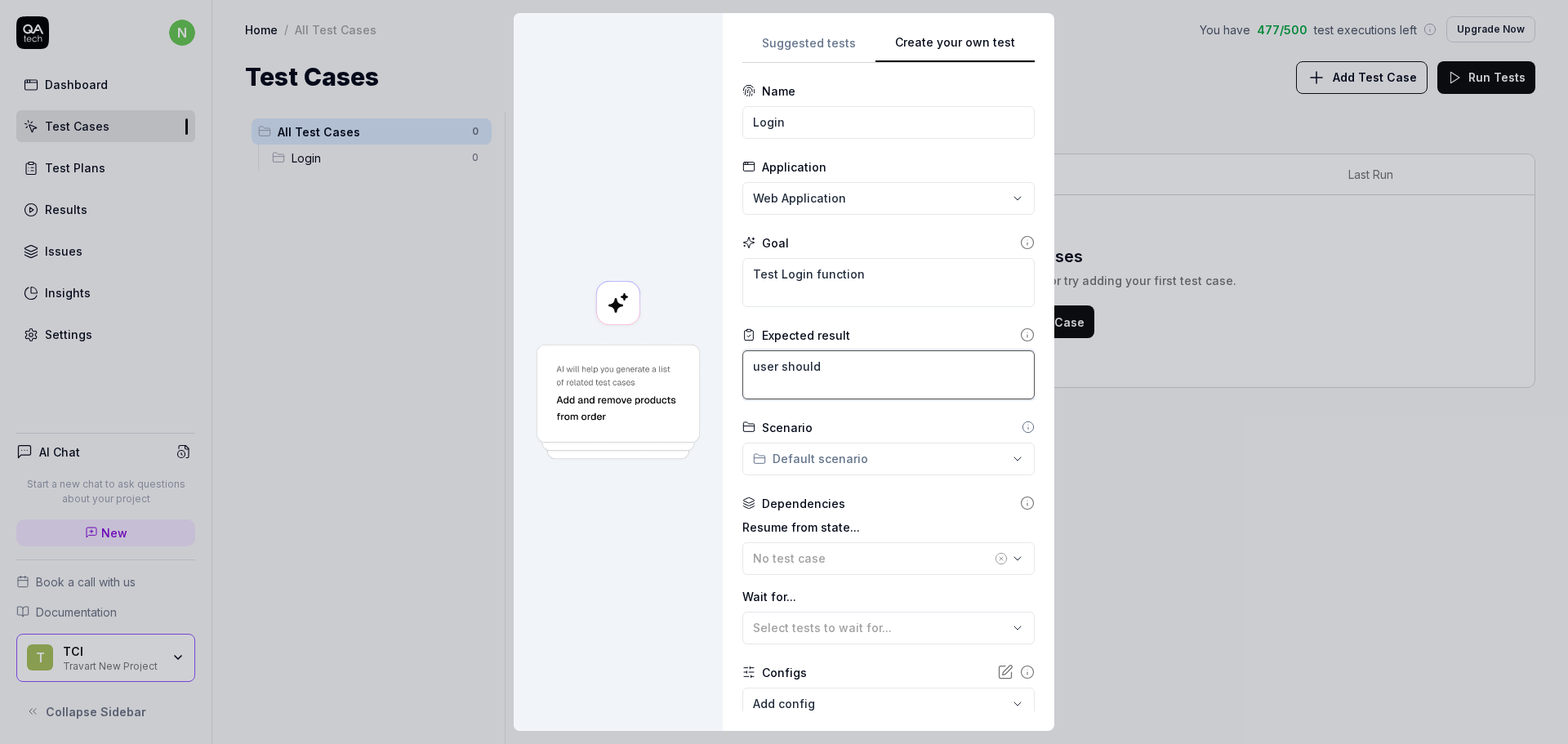
type textarea "user should"
type textarea "*"
type textarea "user should b"
type textarea "*"
type textarea "user should be"
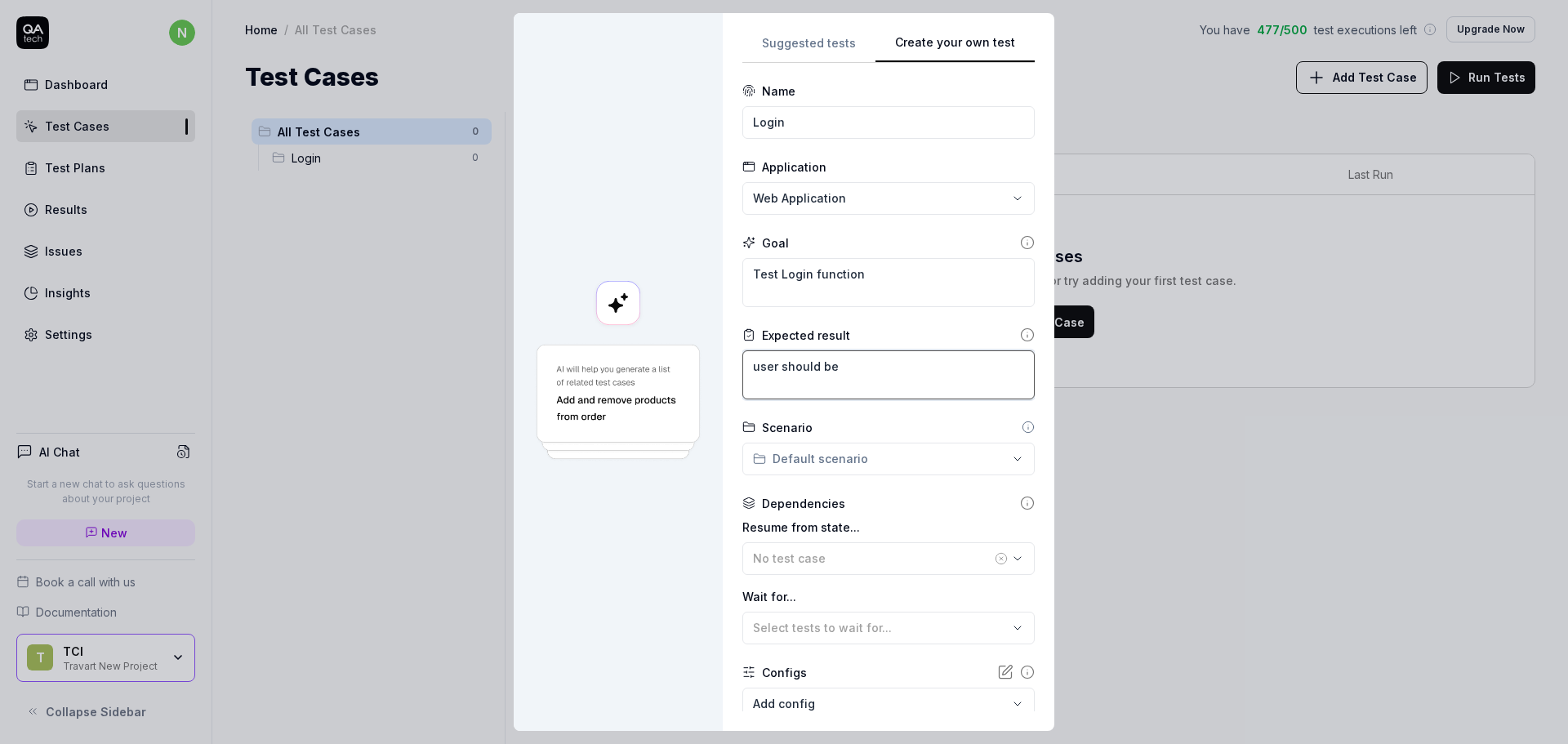
type textarea "*"
type textarea "user should be"
type textarea "*"
type textarea "user should be a"
type textarea "*"
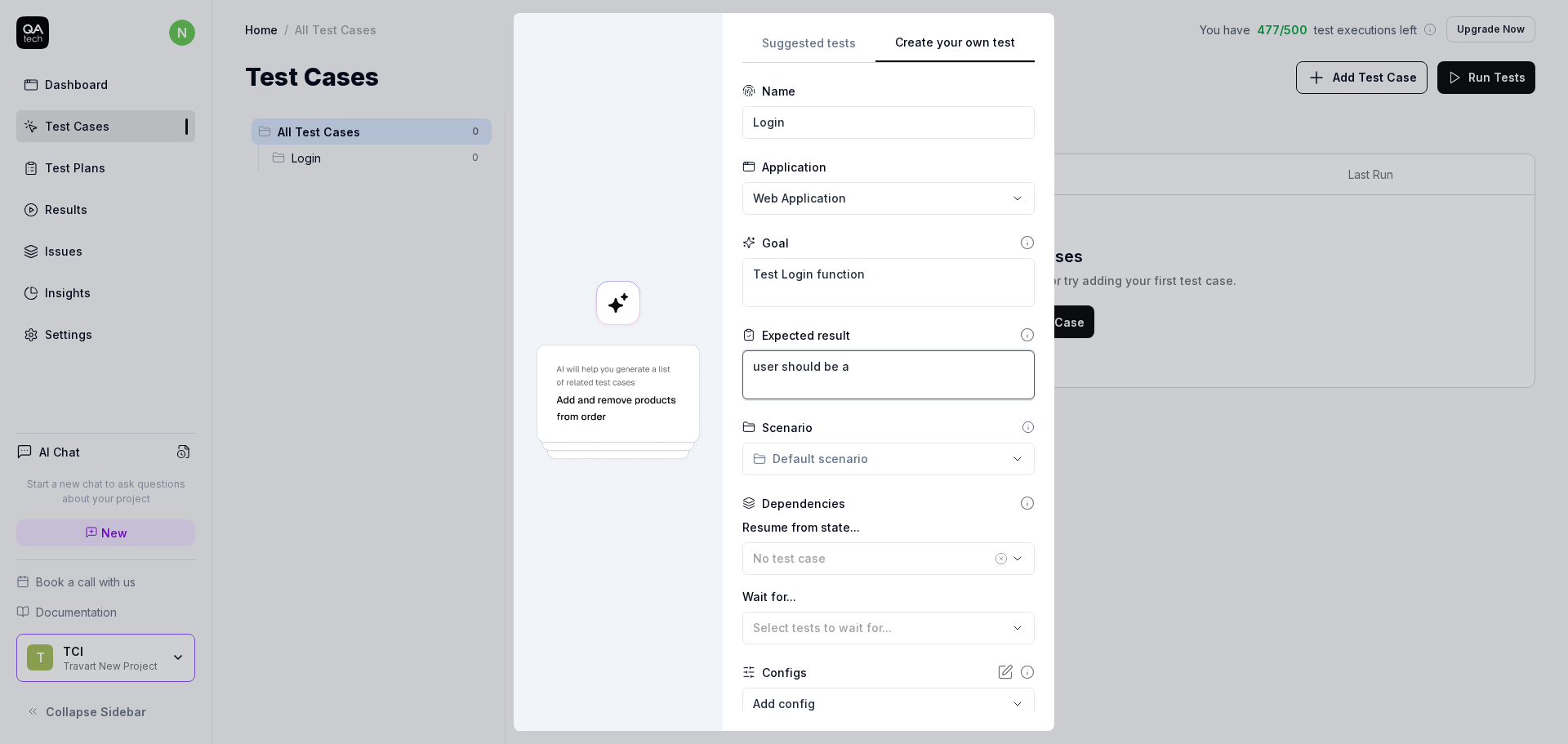
type textarea "user should be ab"
type textarea "*"
type textarea "user should be abl"
type textarea "*"
type textarea "user should be able"
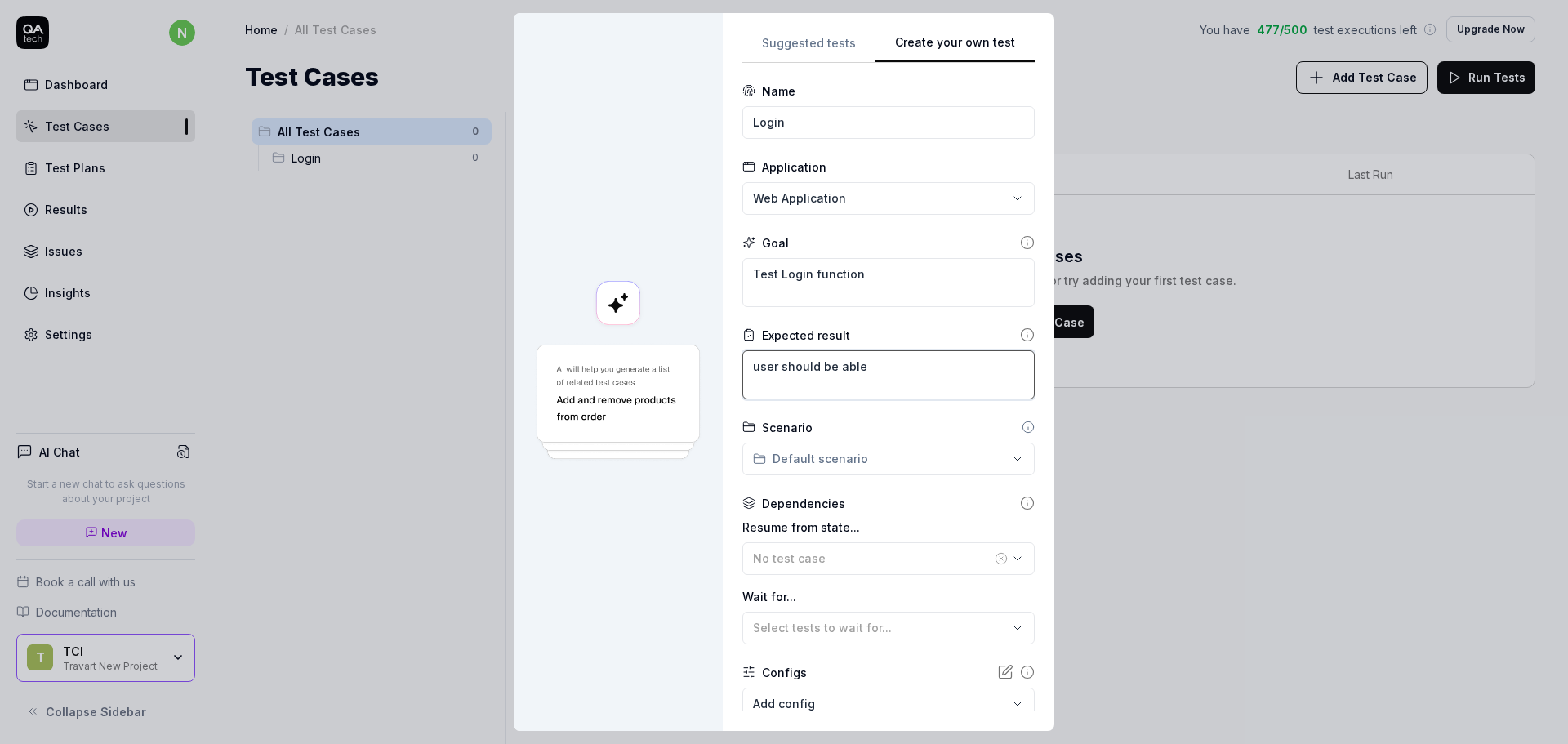
type textarea "*"
type textarea "user should be able"
type textarea "*"
type textarea "user should be able t"
type textarea "*"
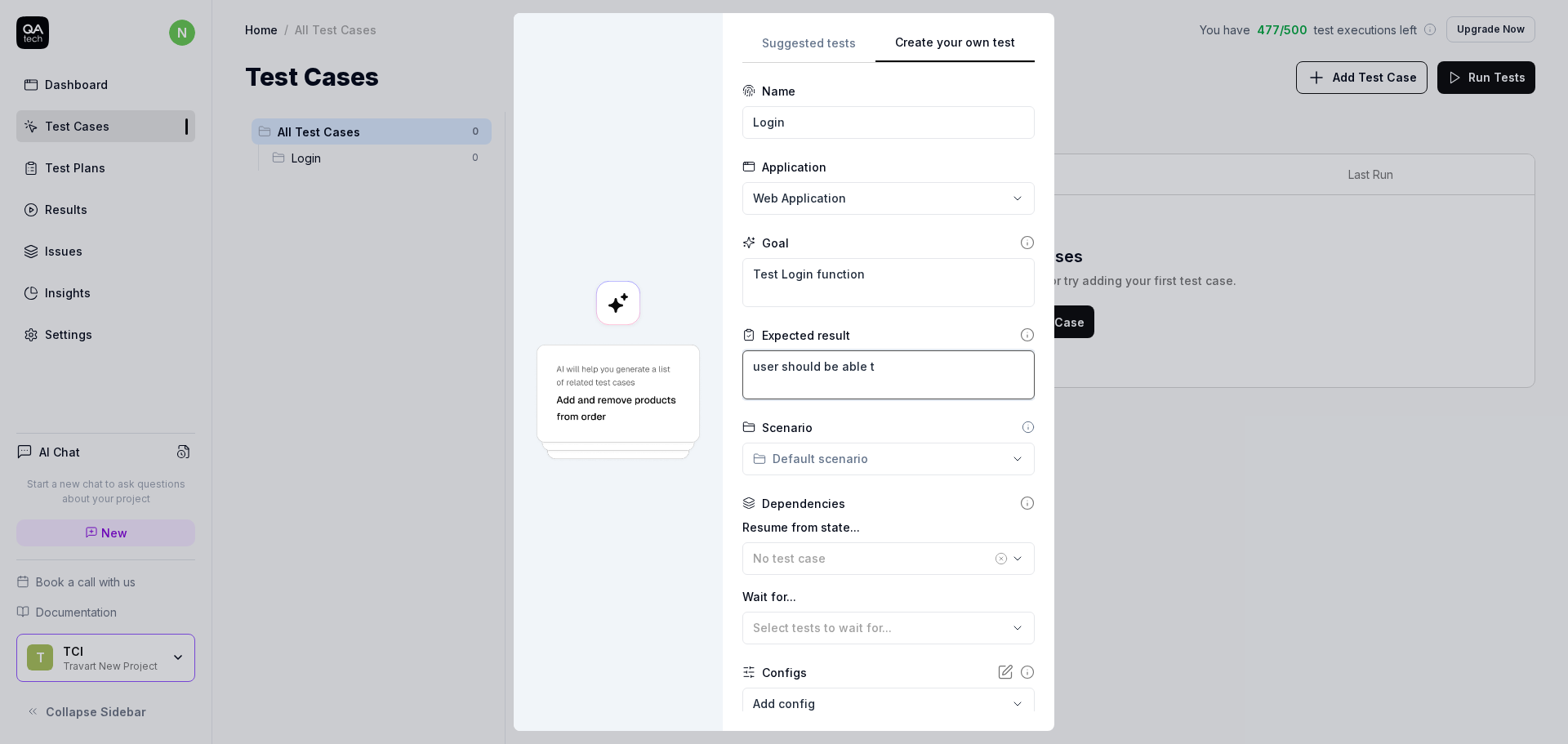
type textarea "user should be able to"
type textarea "*"
type textarea "user should be able to"
type textarea "*"
type textarea "user should be able to l"
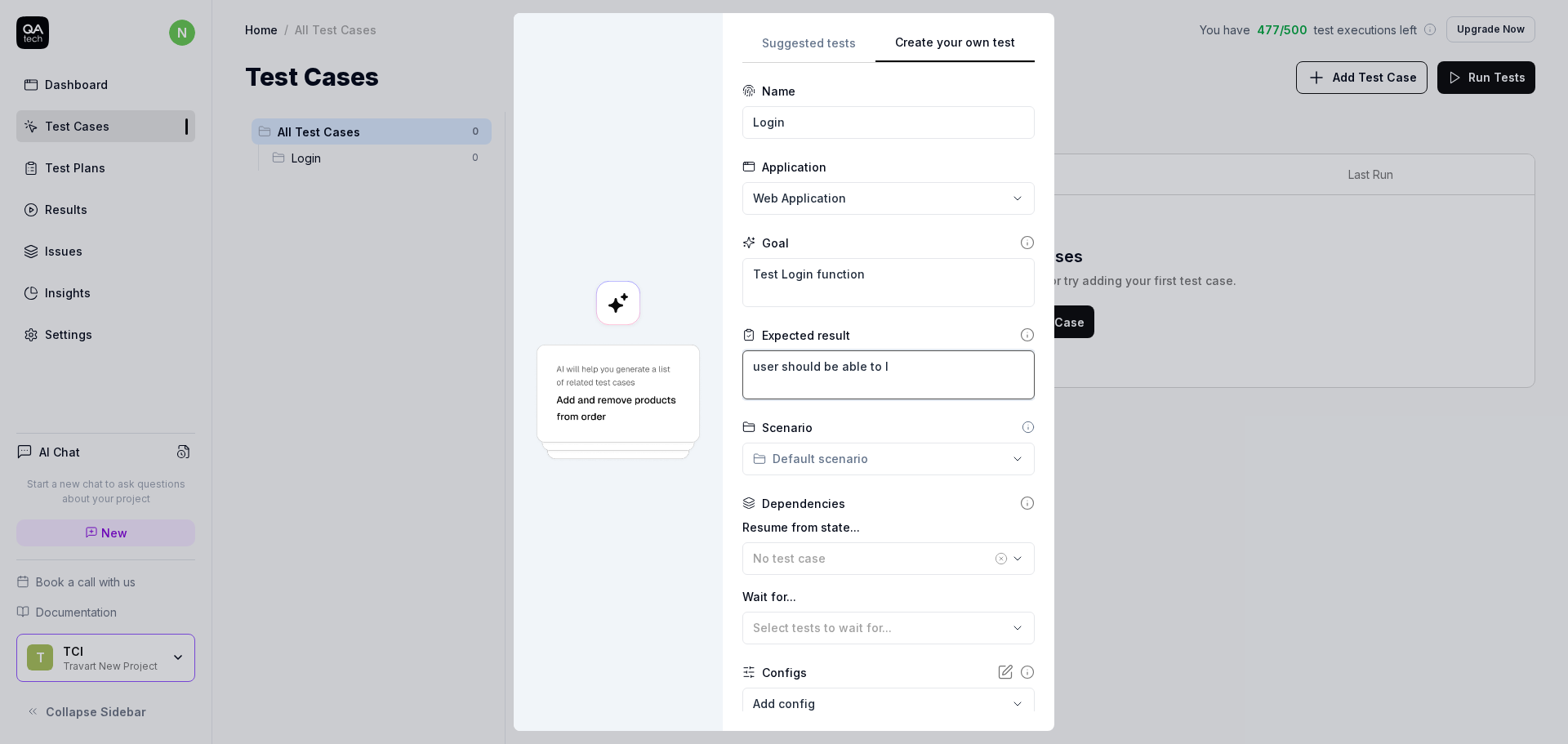
type textarea "*"
type textarea "user should be able to lo"
type textarea "*"
type textarea "user should be able to log"
type textarea "*"
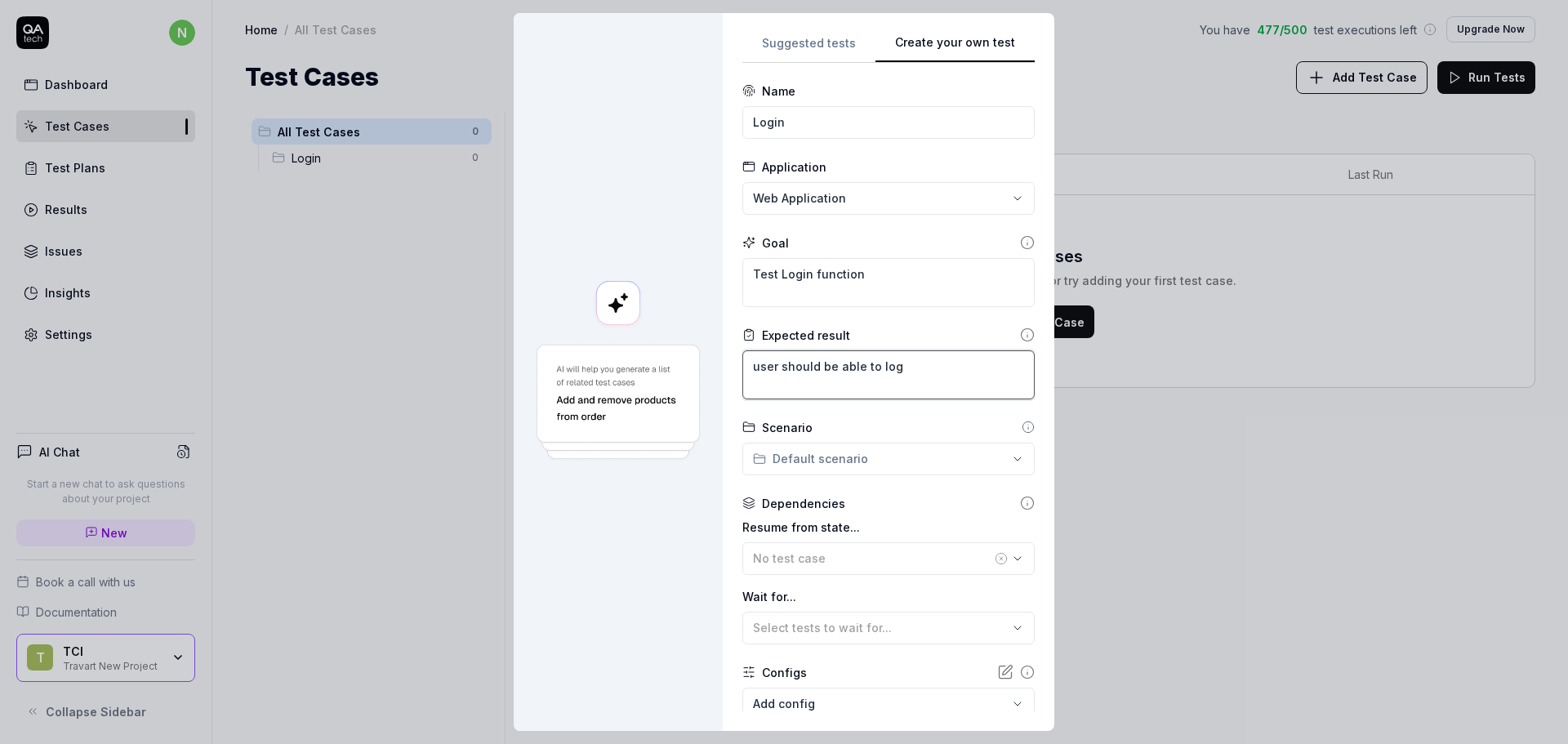
type textarea "user should be able to logi"
type textarea "*"
type textarea "user should be able to login"
type textarea "*"
type textarea "user should be able to login"
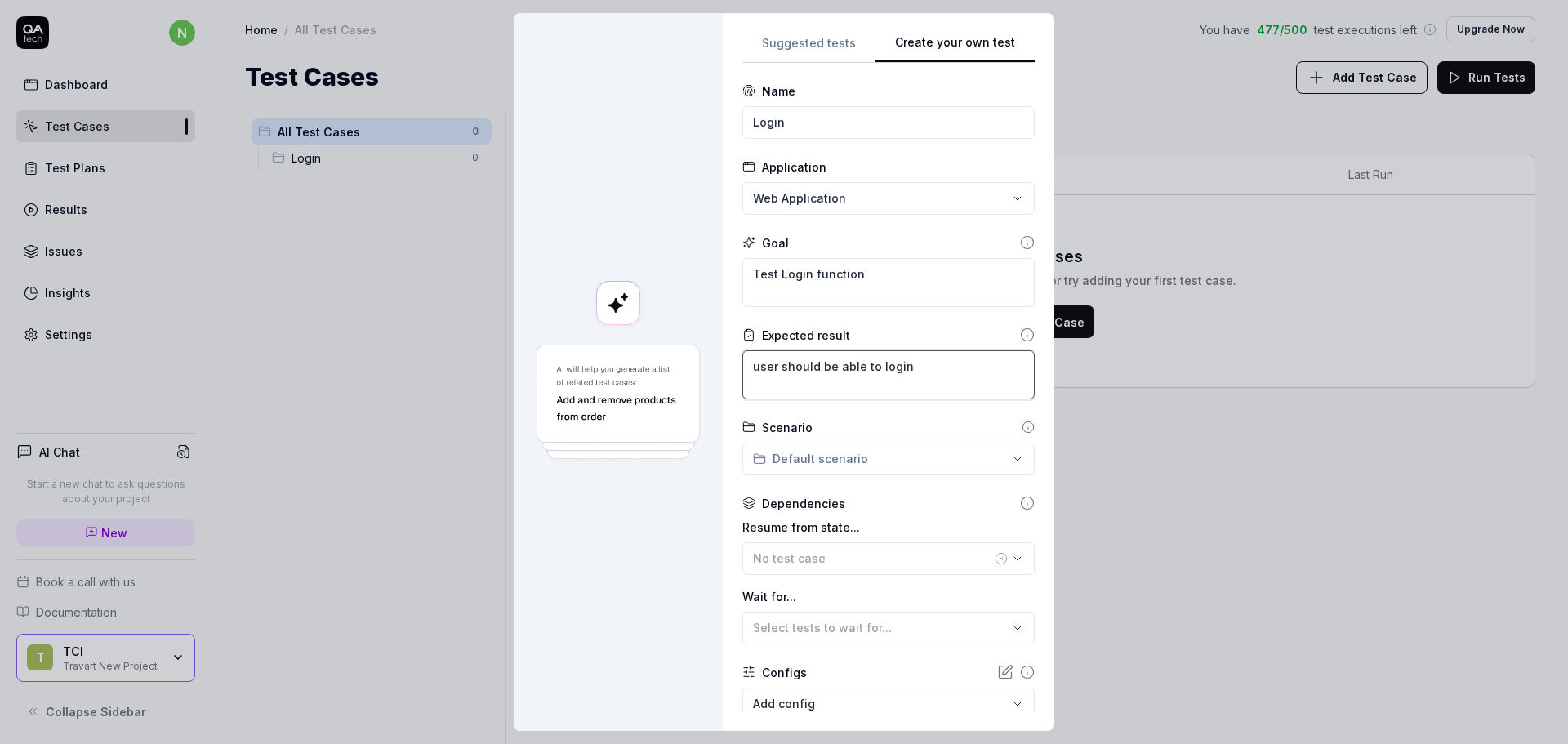
type textarea "*"
type textarea "user should be able to login t"
type textarea "*"
type textarea "user should be able to login to"
type textarea "*"
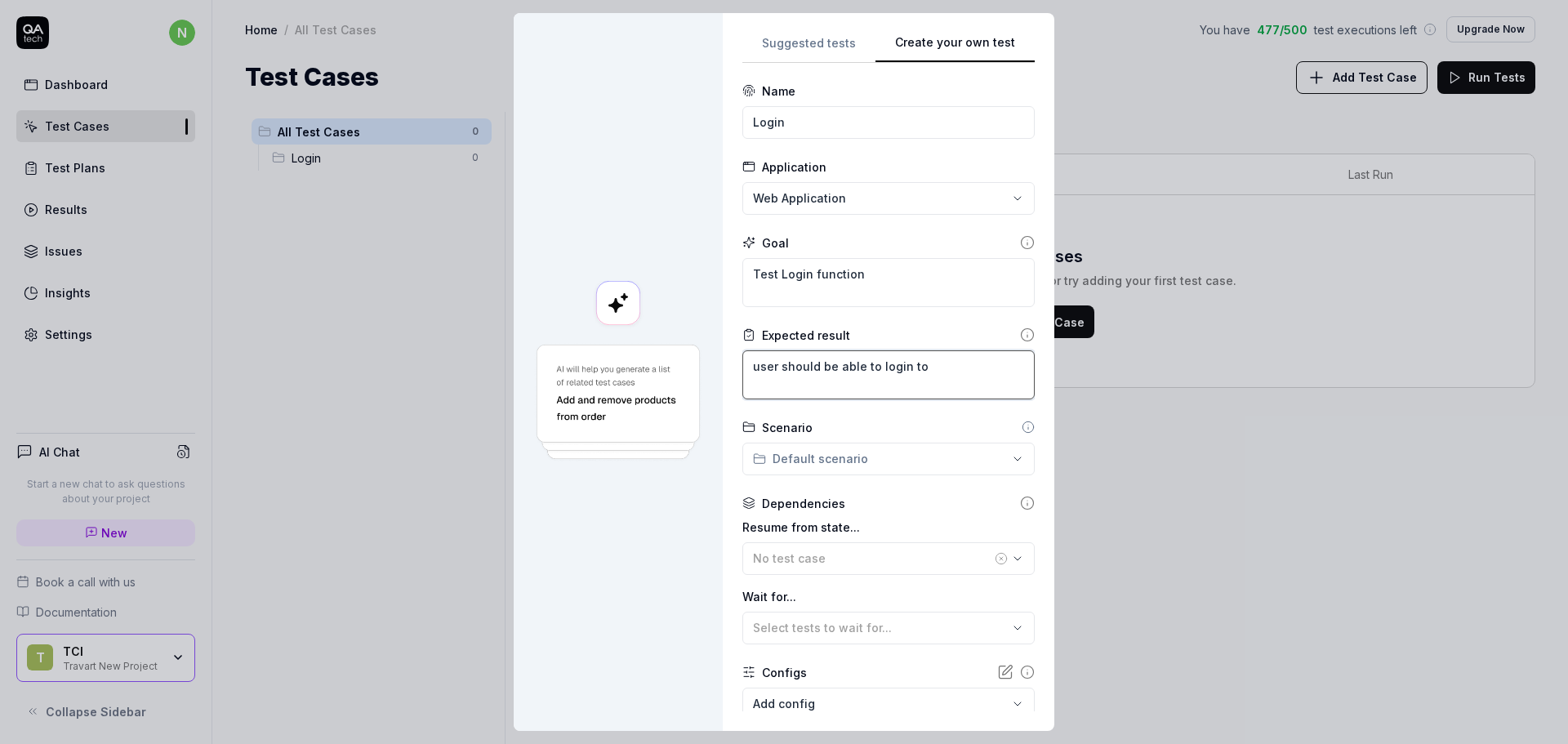
type textarea "user should be able to login to"
type textarea "*"
type textarea "user should be able to login to t"
type textarea "*"
type textarea "user should be able to login to th"
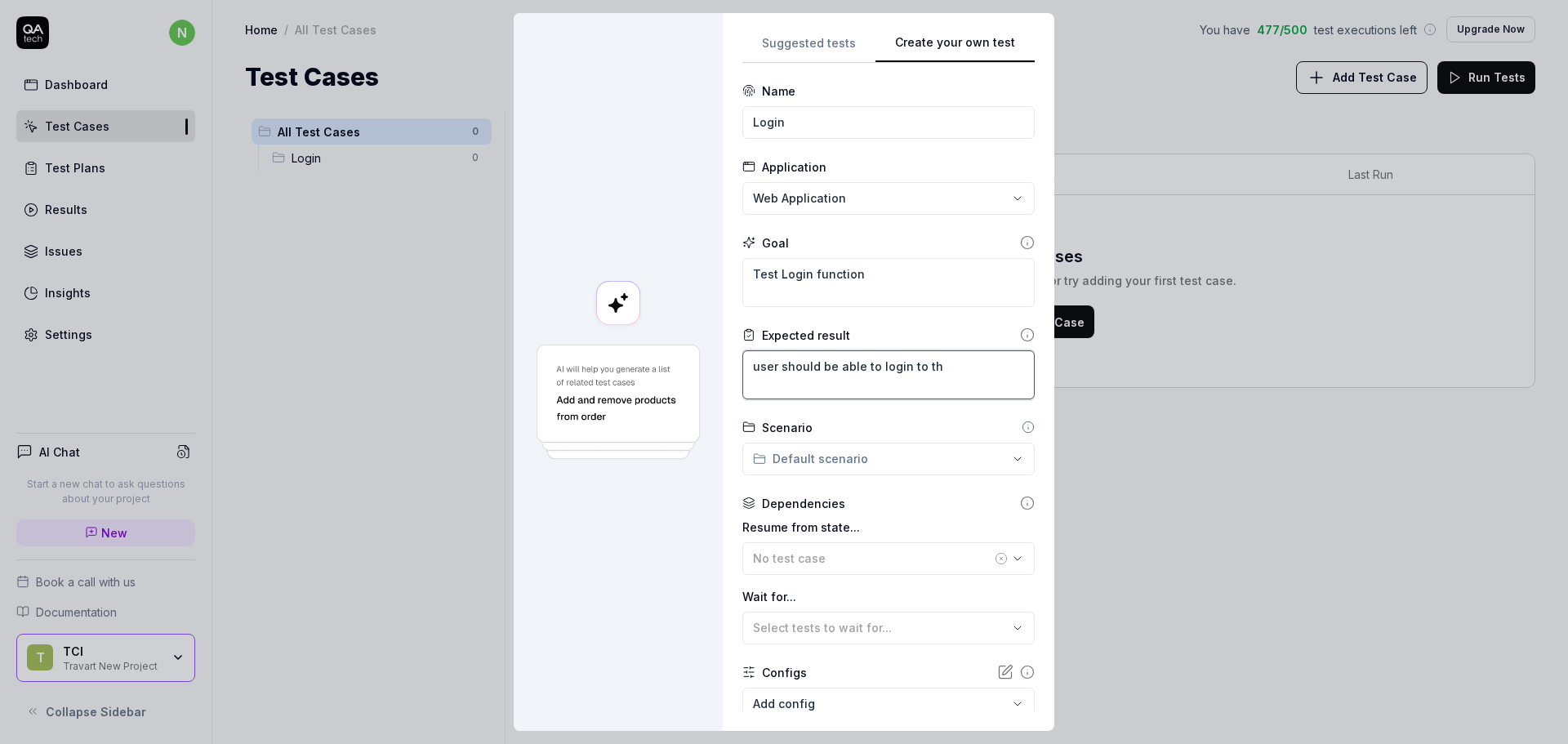
type textarea "*"
type textarea "user should be able to login to the"
type textarea "*"
type textarea "user should be able to login to the"
type textarea "*"
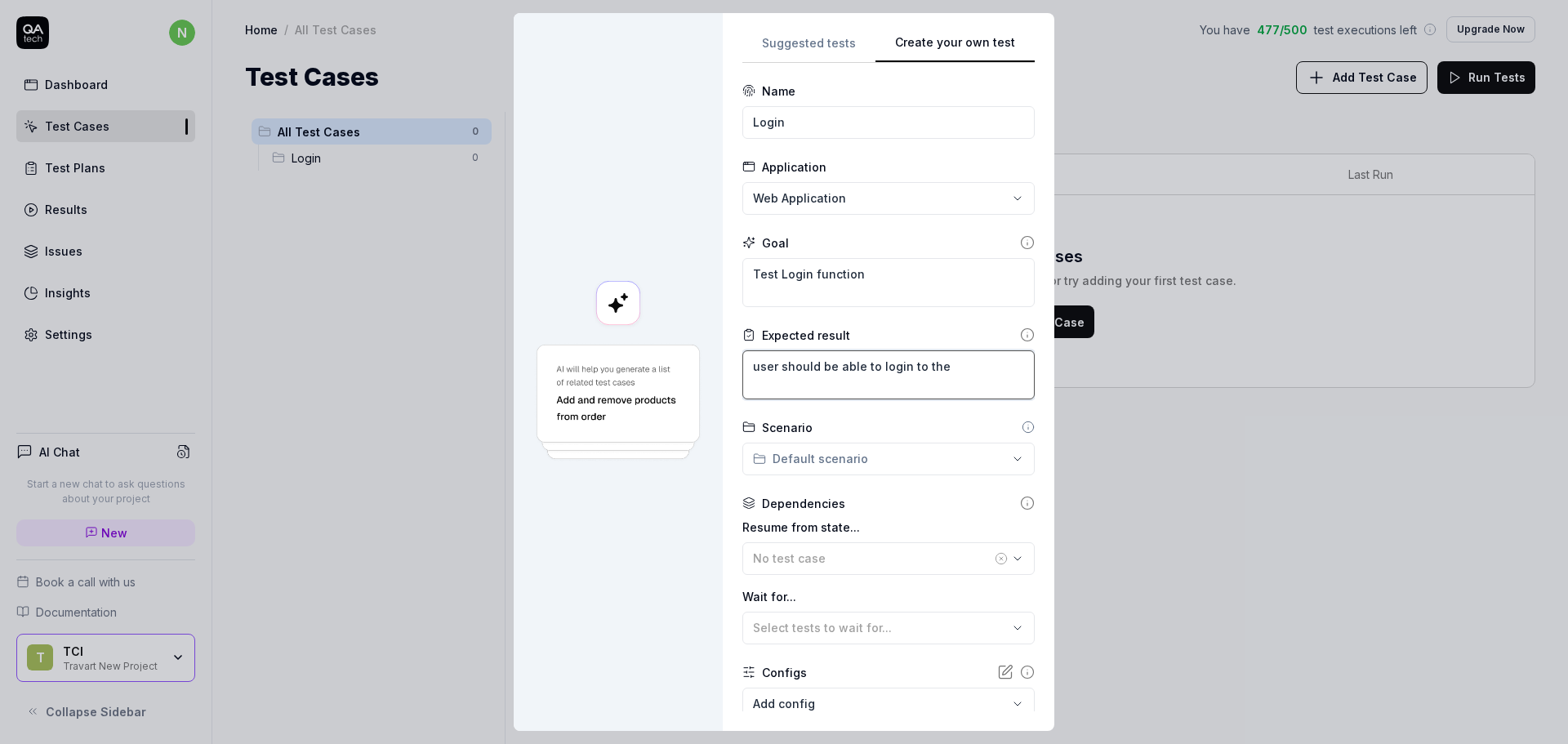
type textarea "user should be able to login to the s"
type textarea "*"
type textarea "user should be able to login to the sy"
type textarea "*"
type textarea "user should be able to login to the sys"
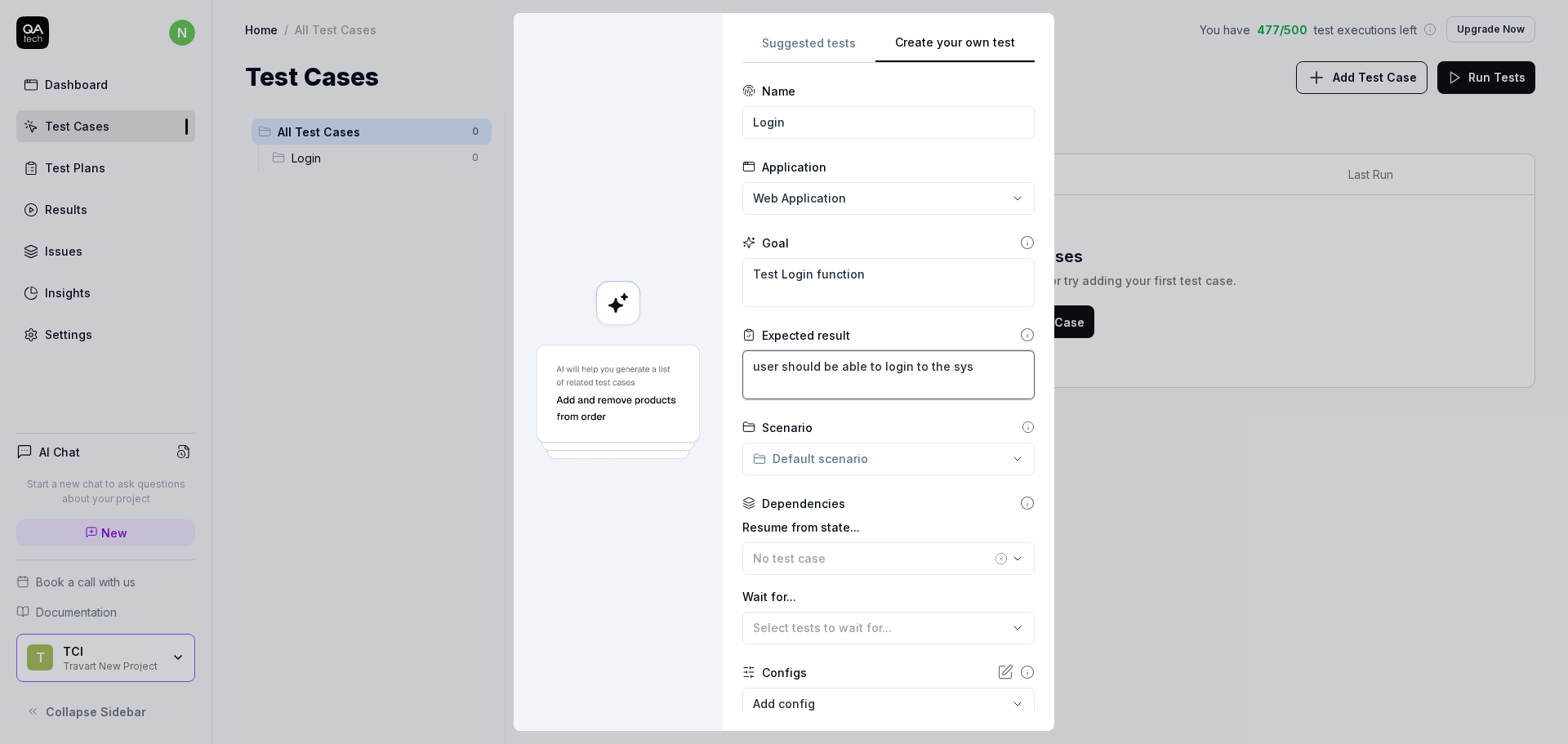
type textarea "*"
type textarea "user should be able to login to the syst"
type textarea "*"
type textarea "user should be able to login to the syste"
type textarea "*"
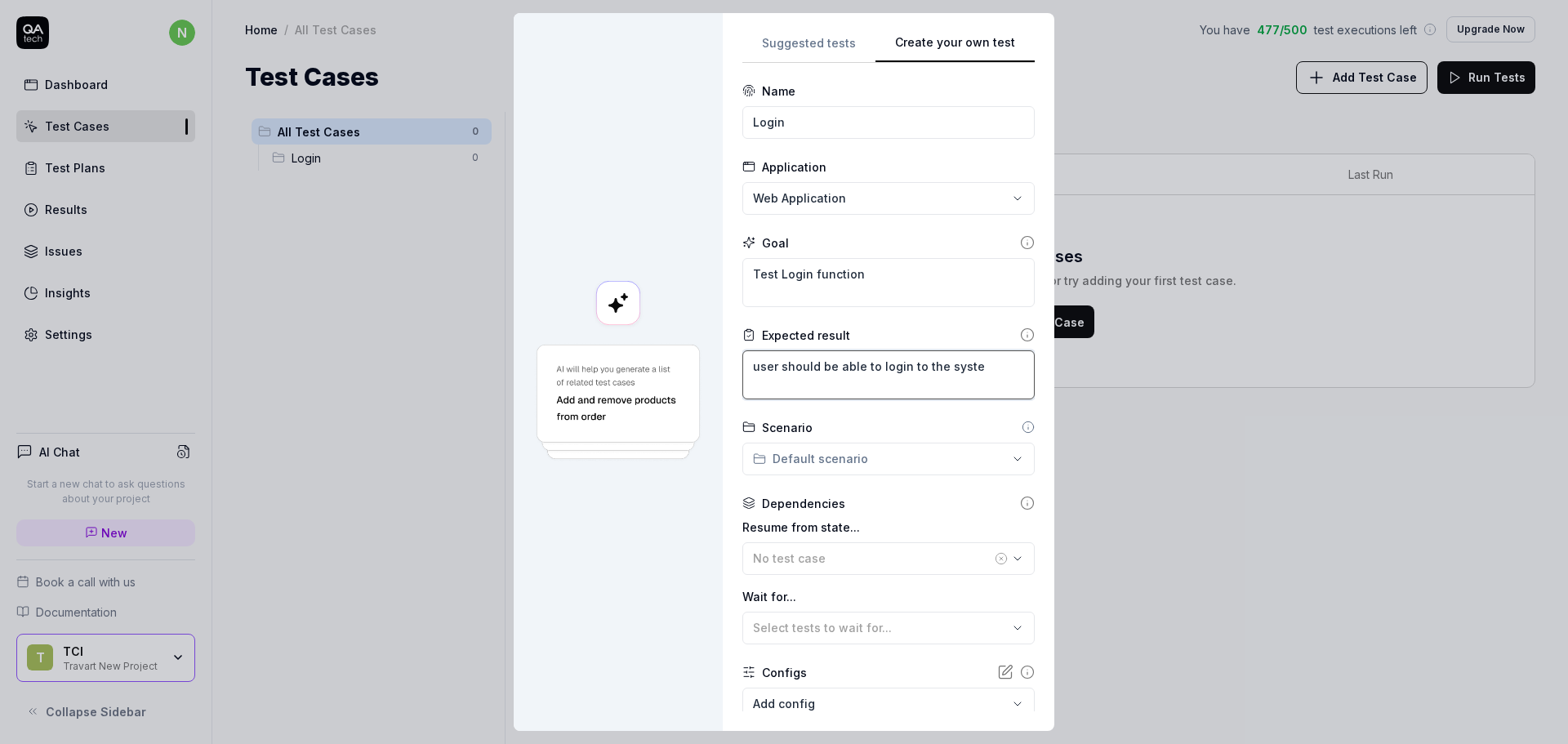
type textarea "user should be able to login to the system"
type textarea "*"
type textarea "user should be able to login to the system"
type textarea "*"
type textarea "user should be able to login to the system w"
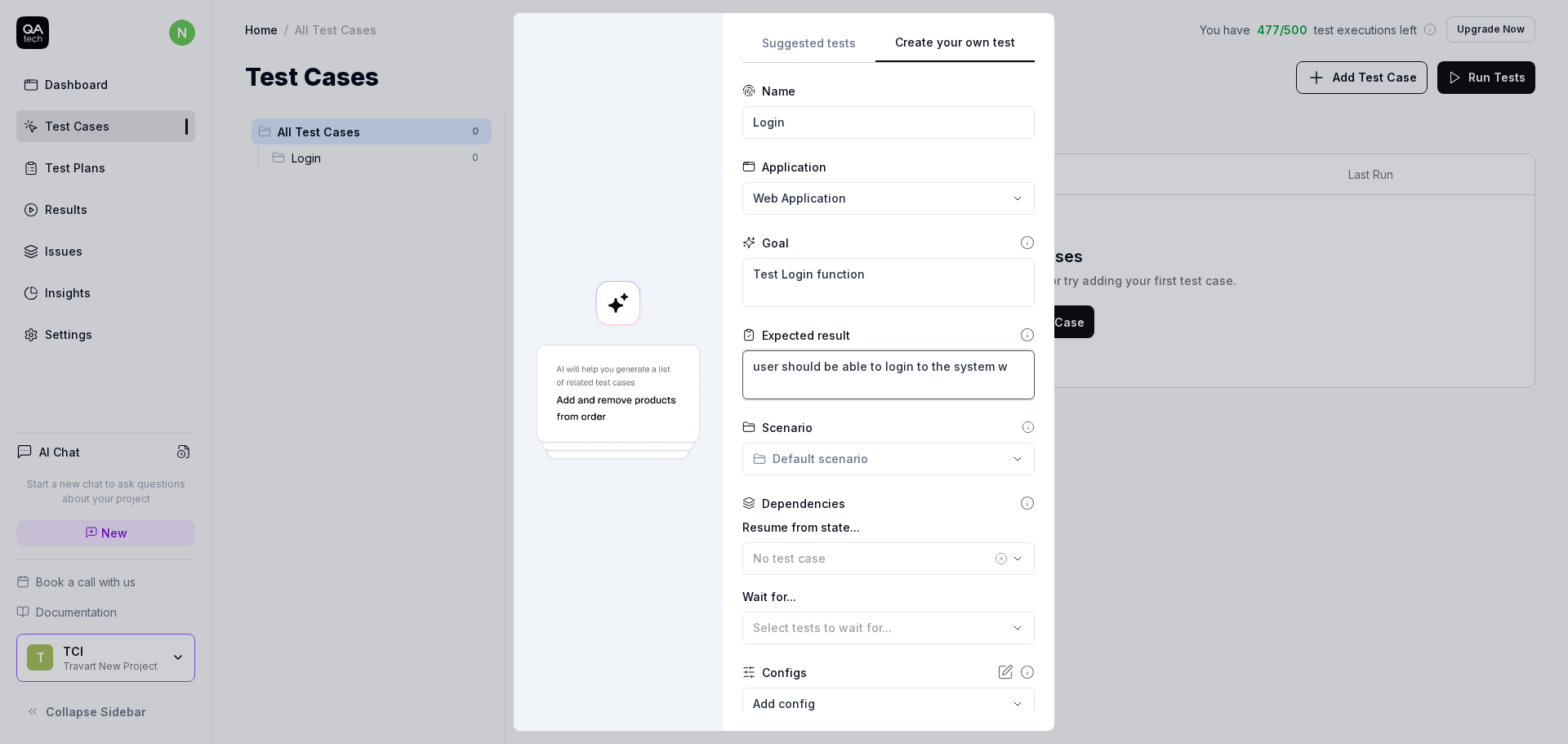
type textarea "*"
type textarea "user should be able to login to the system wi"
type textarea "*"
type textarea "user should be able to login to the system wit"
type textarea "*"
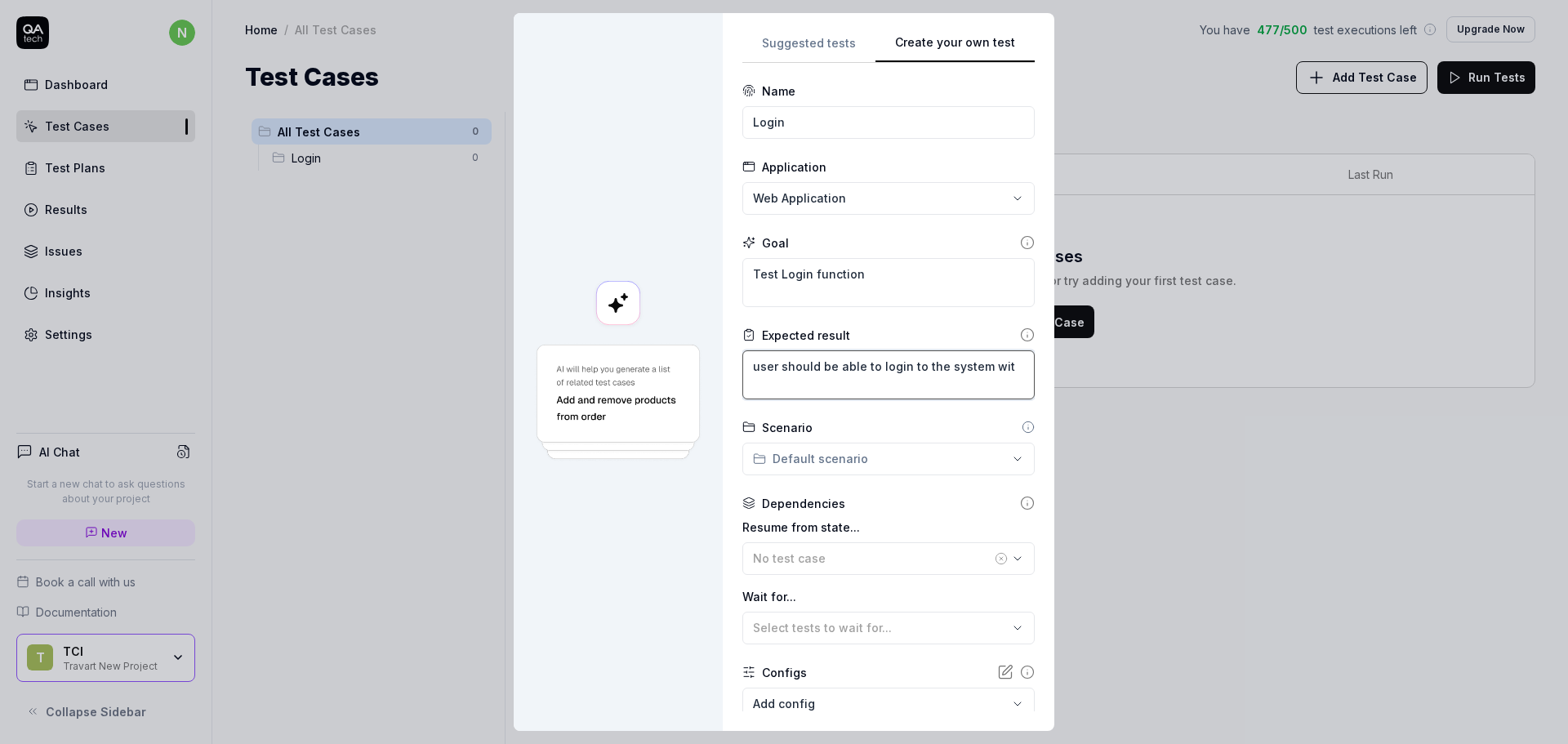
type textarea "user should be able to login to the system with"
type textarea "*"
type textarea "user should be able to login to the system with"
type textarea "*"
type textarea "user should be able to login to the system with c"
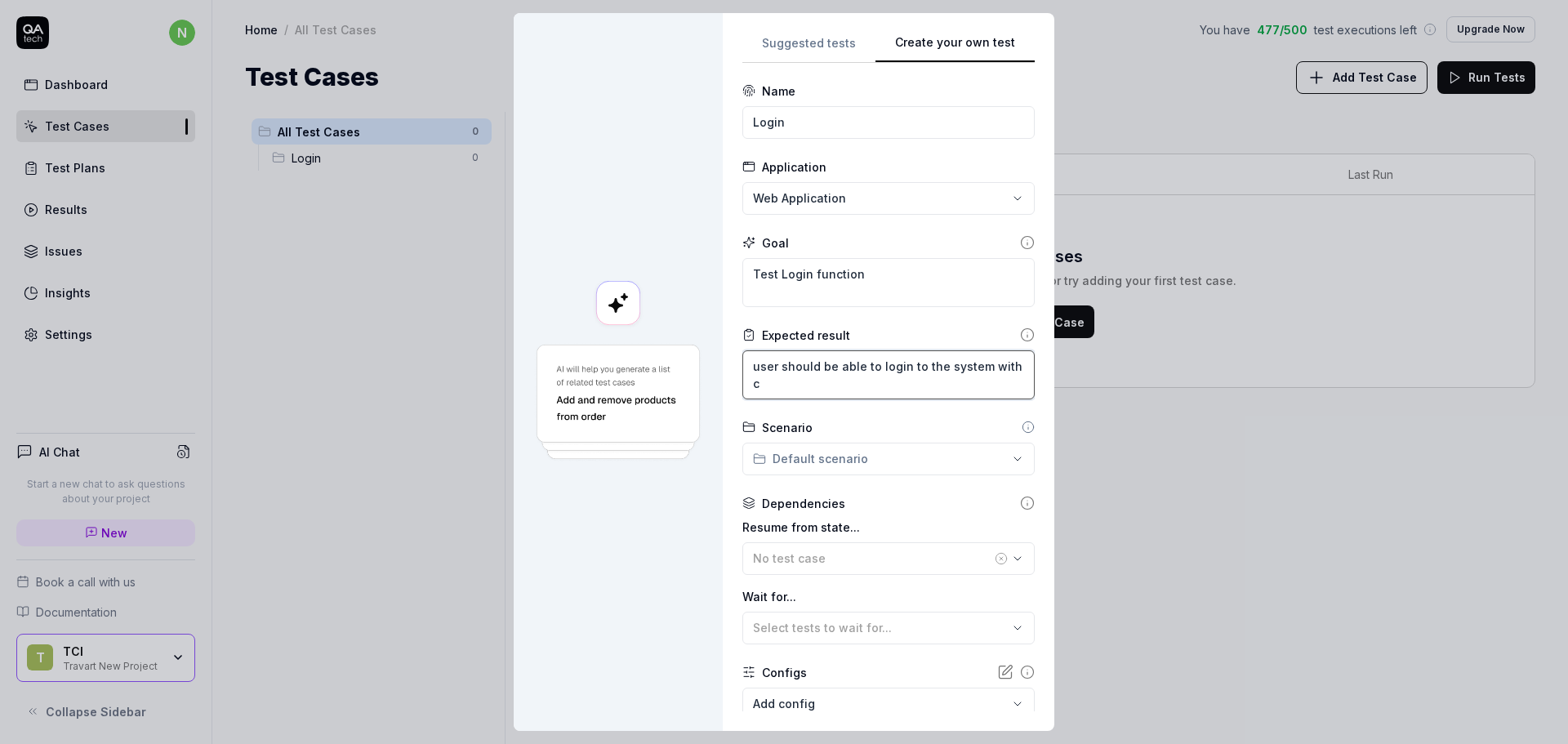
type textarea "*"
type textarea "user should be able to login to the system with co"
type textarea "*"
type textarea "user should be able to login to the system with cor"
type textarea "*"
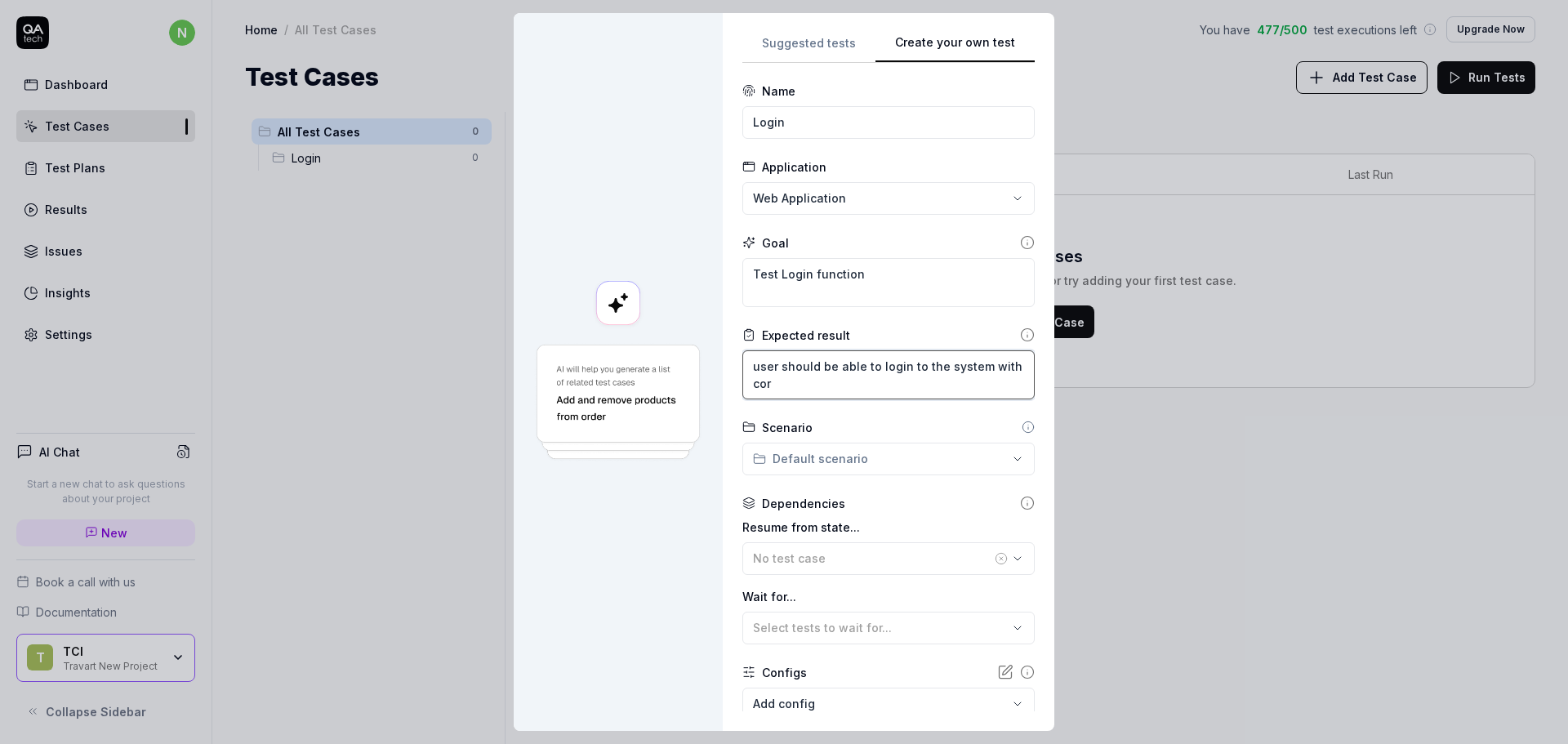
type textarea "user should be able to login to the system with corr"
type textarea "*"
type textarea "user should be able to login to the system with corre"
type textarea "*"
type textarea "user should be able to login to the system with correc"
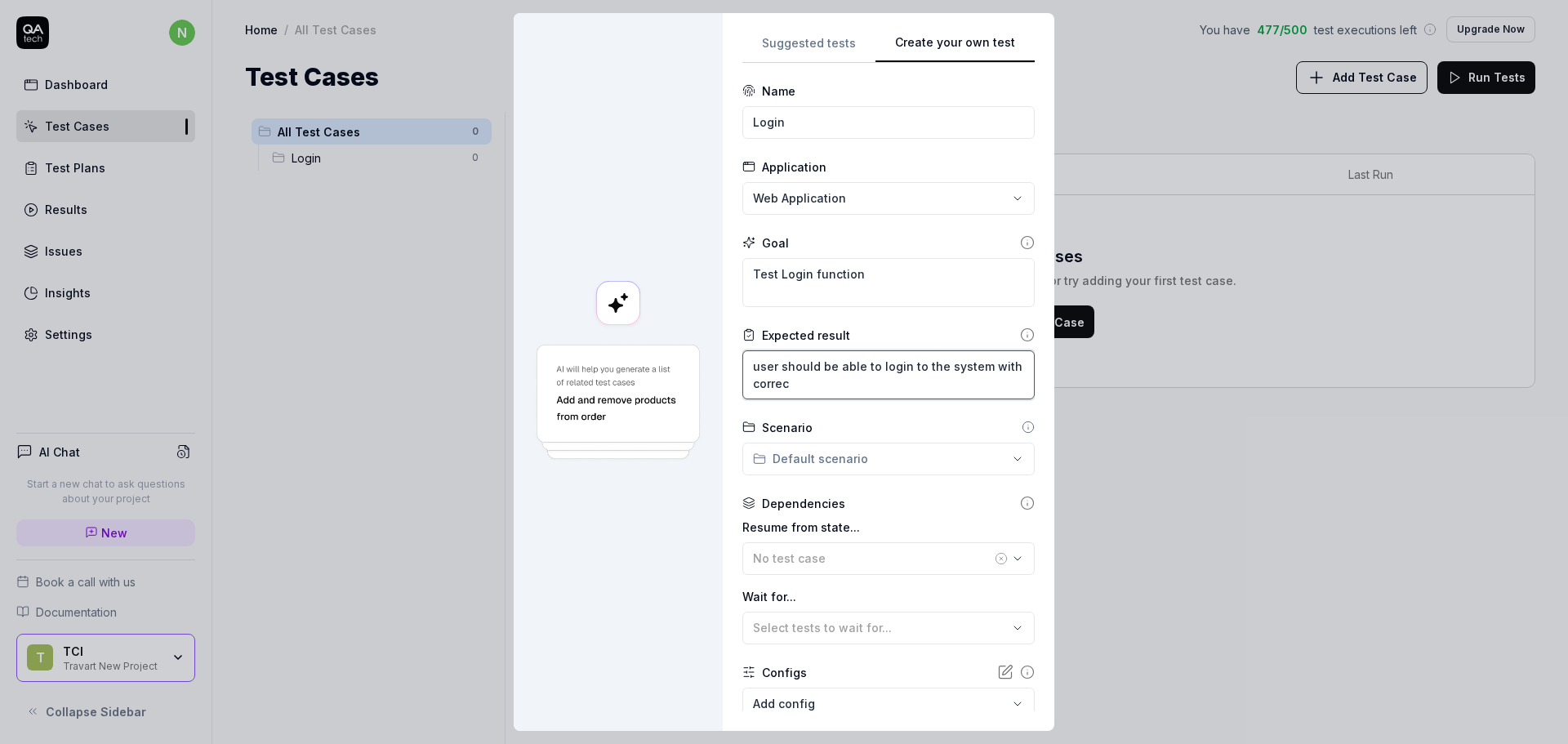
type textarea "*"
type textarea "user should be able to login to the system with correct"
type textarea "*"
type textarea "user should be able to login to the system with correct"
type textarea "*"
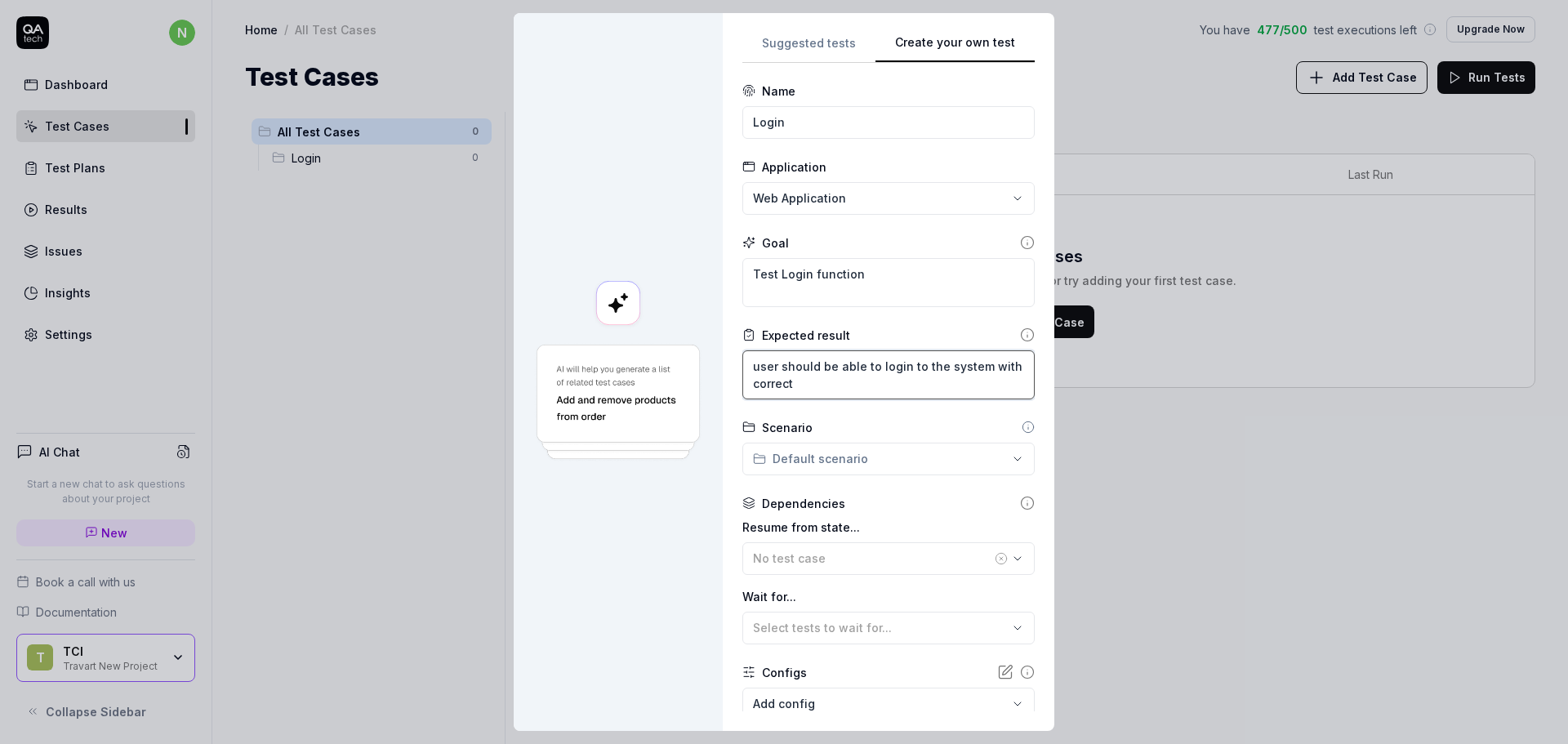
type textarea "user should be able to login to the system with correct d"
type textarea "*"
type textarea "user should be able to login to the system with correct de"
type textarea "*"
type textarea "user should be able to login to the system with correct d"
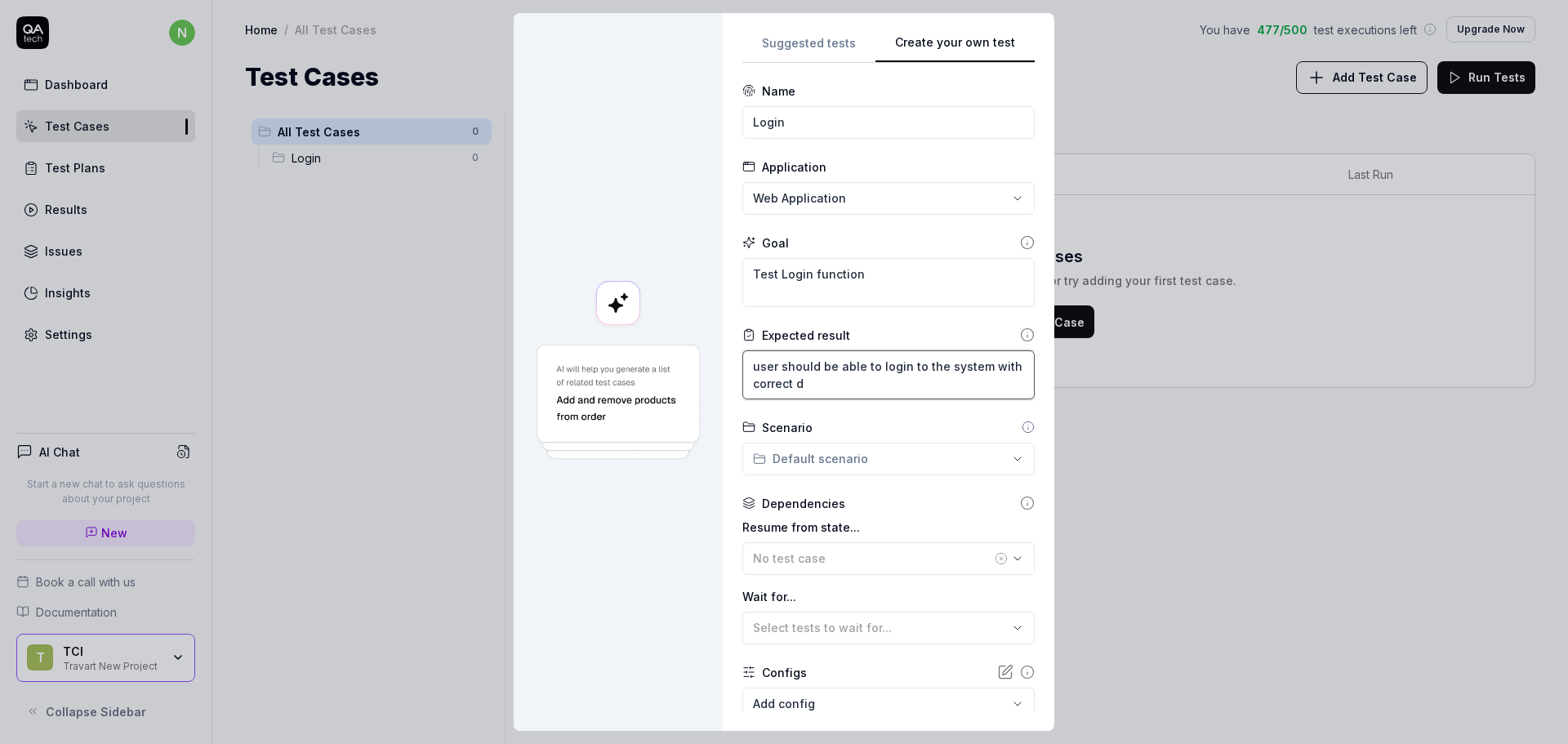
type textarea "*"
type textarea "user should be able to login to the system with correct"
type textarea "*"
type textarea "user should be able to login to the system with correct c"
type textarea "*"
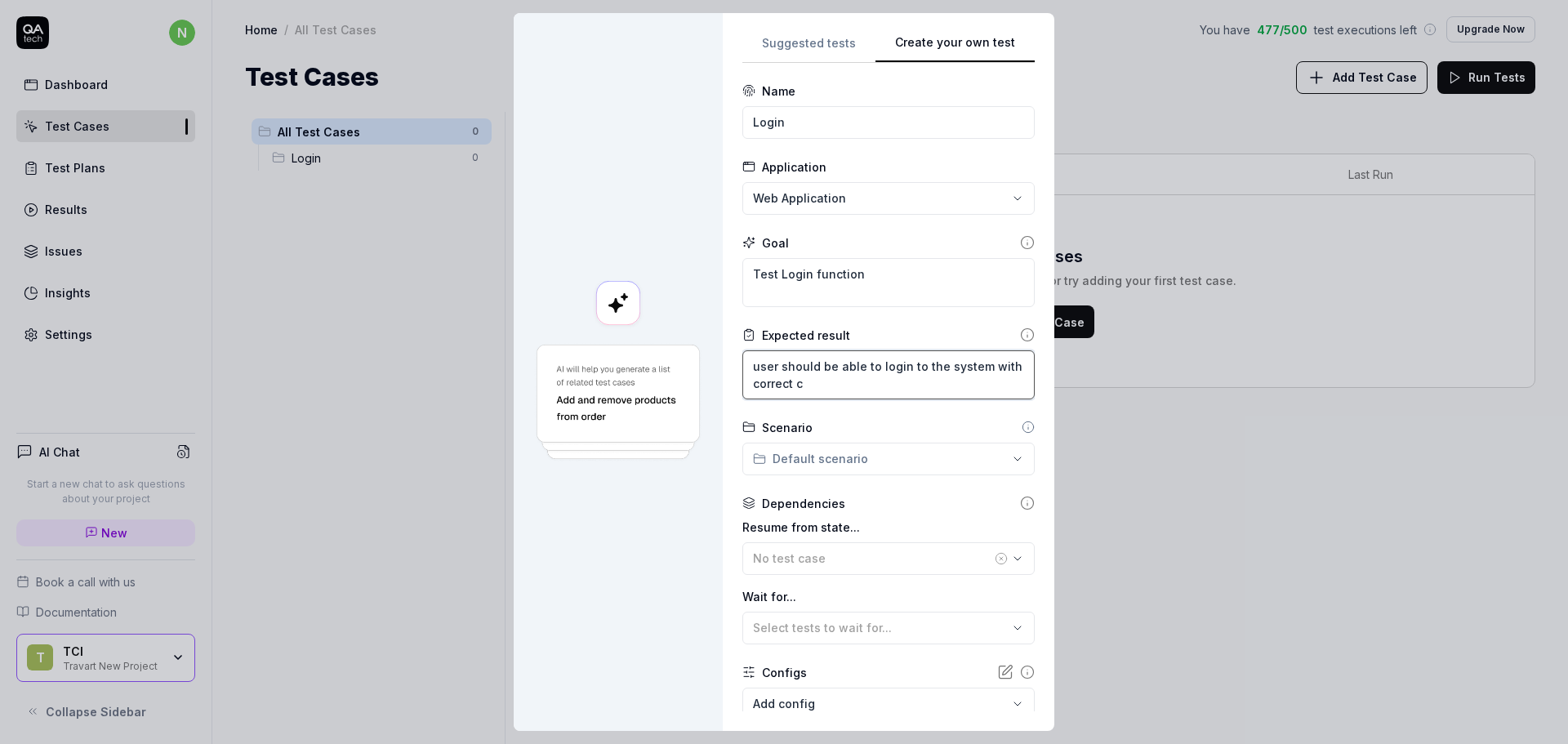
type textarea "user should be able to login to the system with correct cr"
type textarea "*"
type textarea "user should be able to login to the system with correct cre"
type textarea "*"
type textarea "user should be able to login to the system with correct cred"
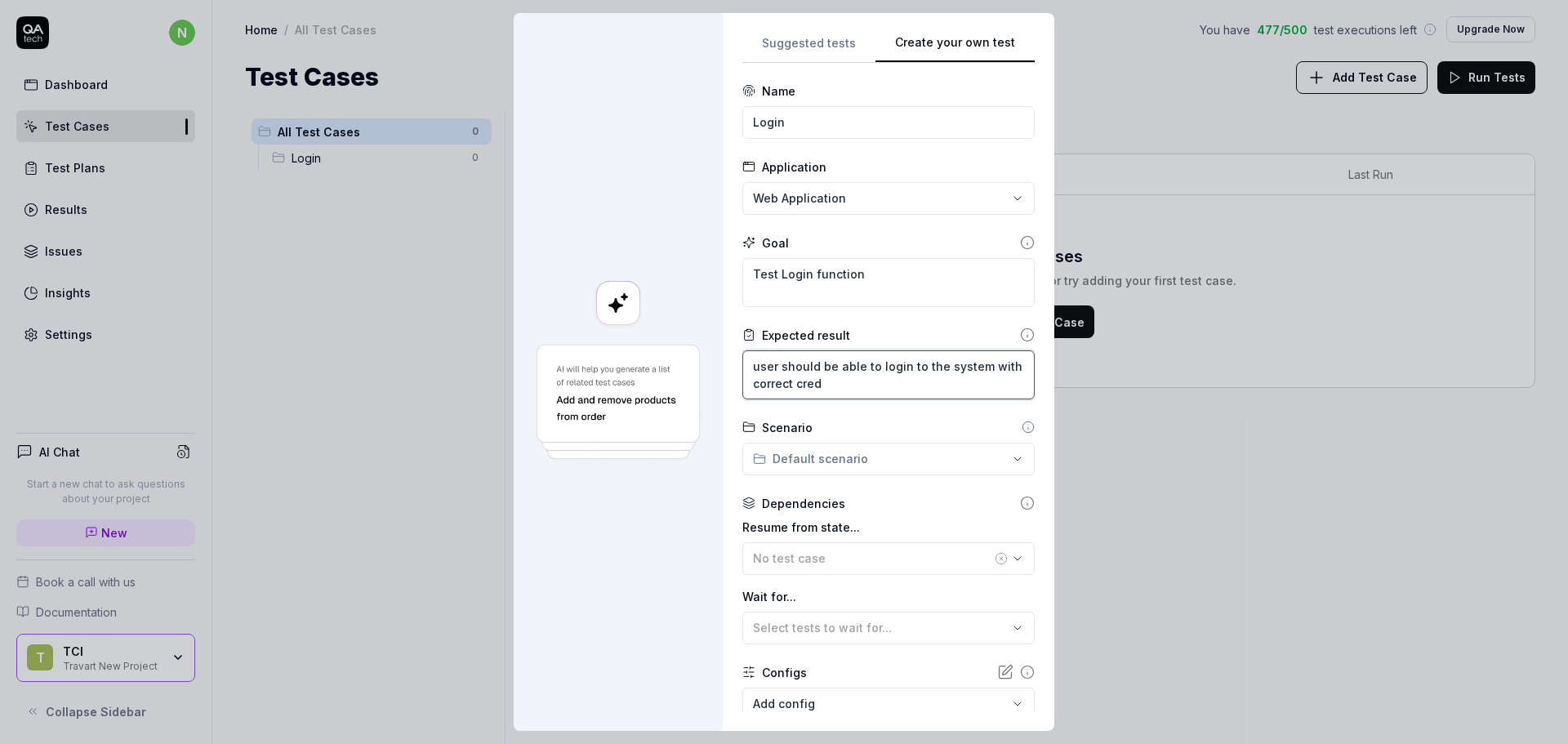
type textarea "*"
type textarea "user should be able to login to the system with correct crede"
type textarea "*"
type textarea "user should be able to login to the system with correct creden"
type textarea "*"
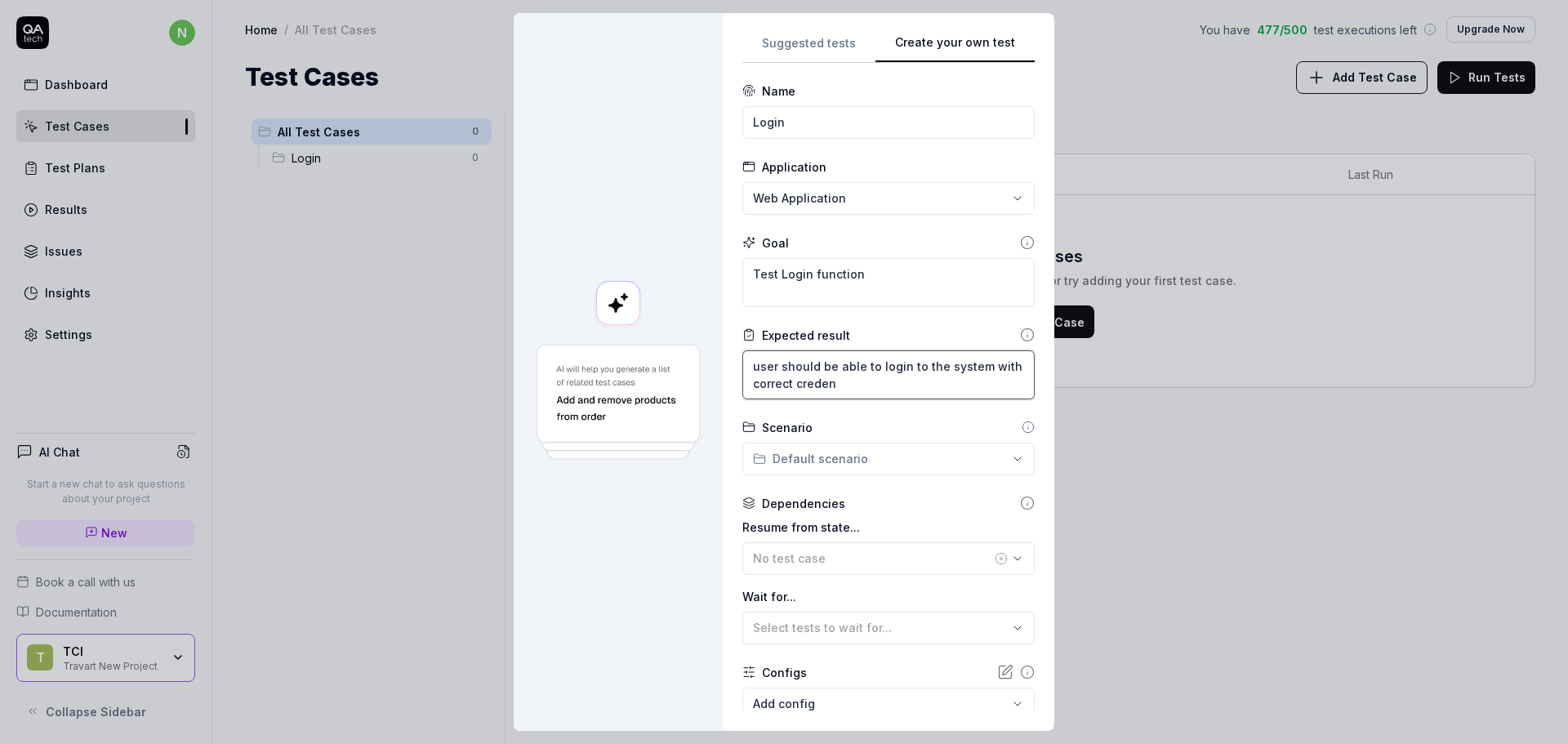
type textarea "user should be able to login to the system with correct credent"
type textarea "*"
type textarea "user should be able to login to the system with correct credenti"
type textarea "*"
type textarea "user should be able to login to the system with correct credentia"
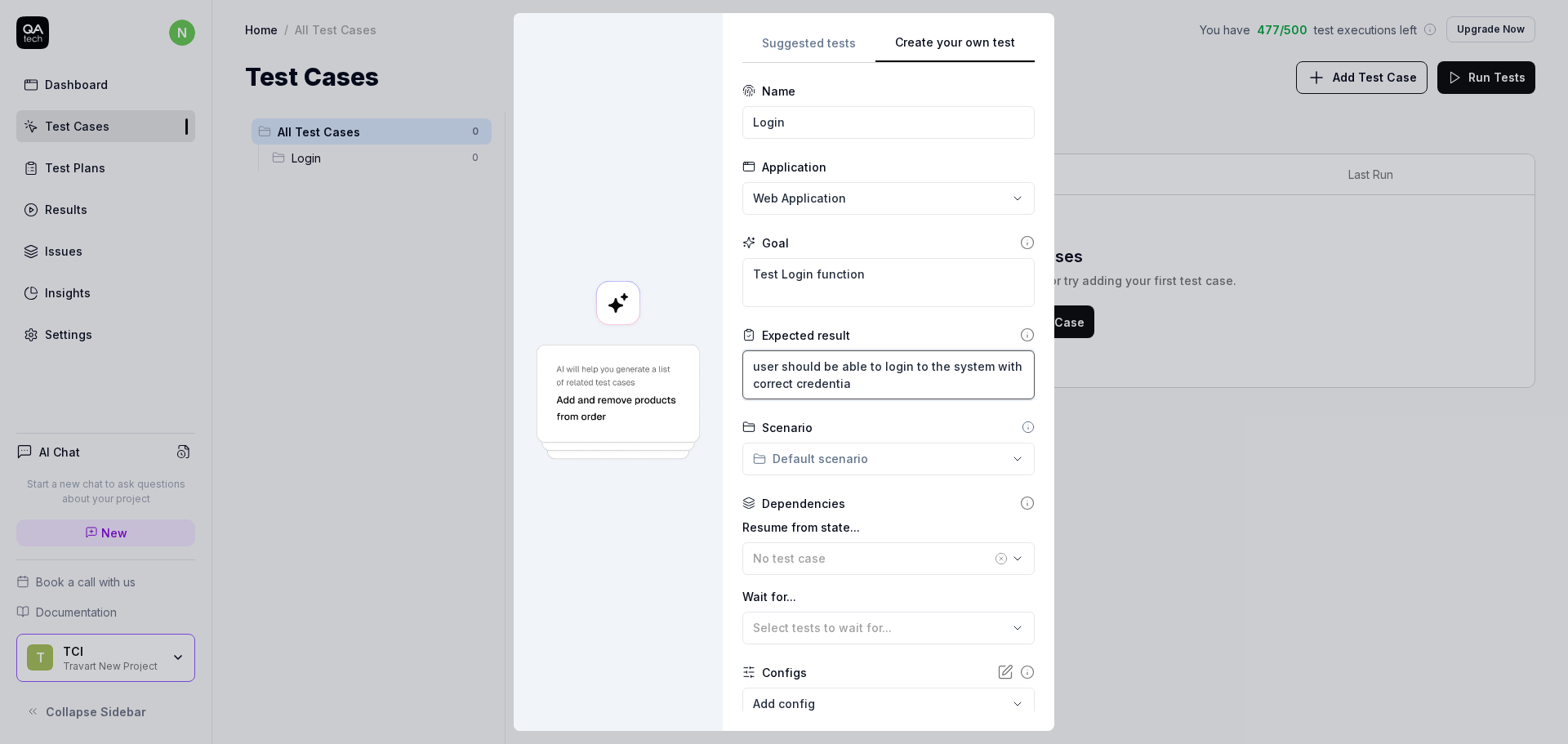
type textarea "*"
type textarea "user should be able to login to the system with correct credential"
type textarea "*"
type textarea "user should be able to login to the system with correct credentials"
type textarea "*"
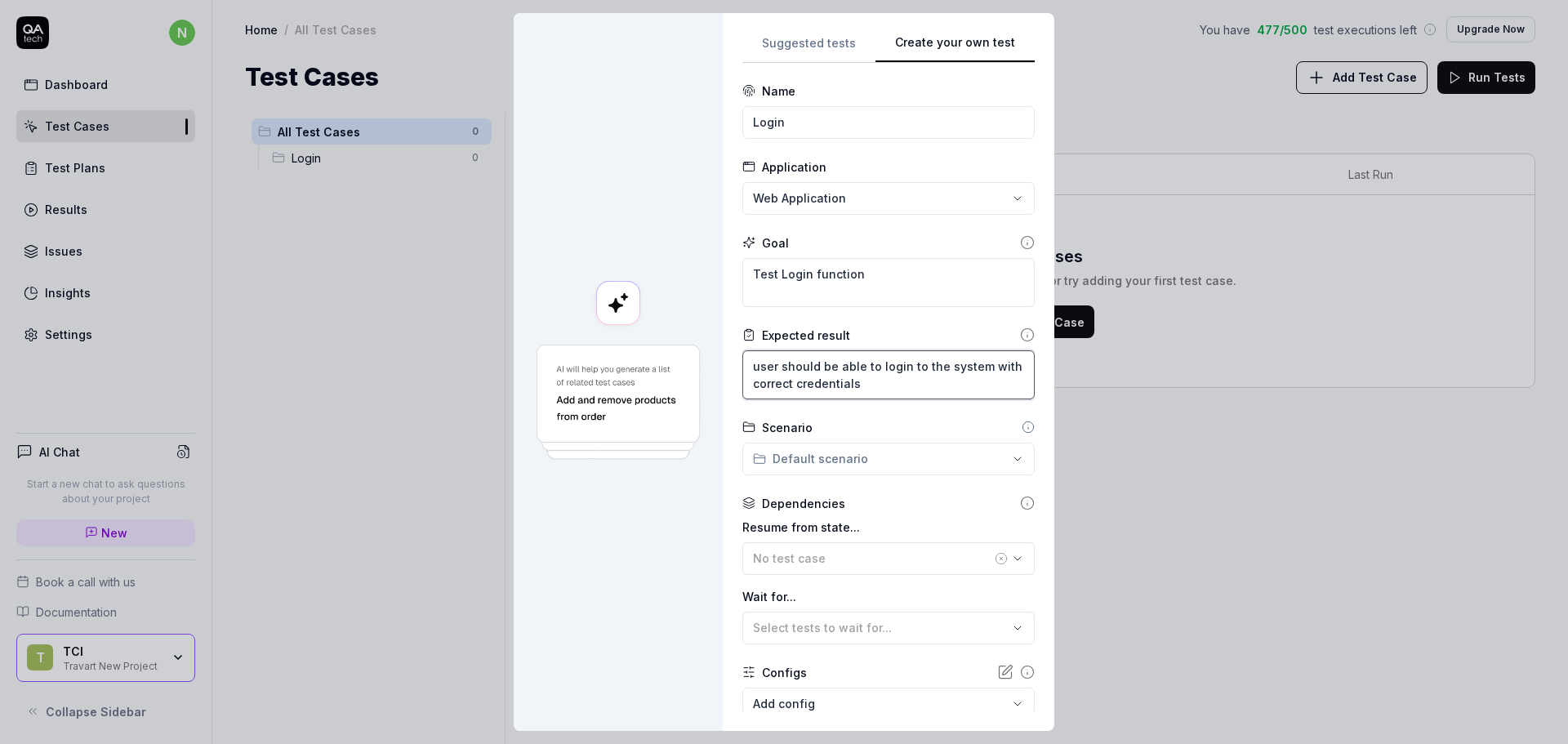
type textarea "user should be able to login to the system with correct credentials"
type textarea "*"
type textarea "user should be able to login to the system with correct credentials o"
type textarea "*"
type textarea "user should be able to login to the system with correct credentials on"
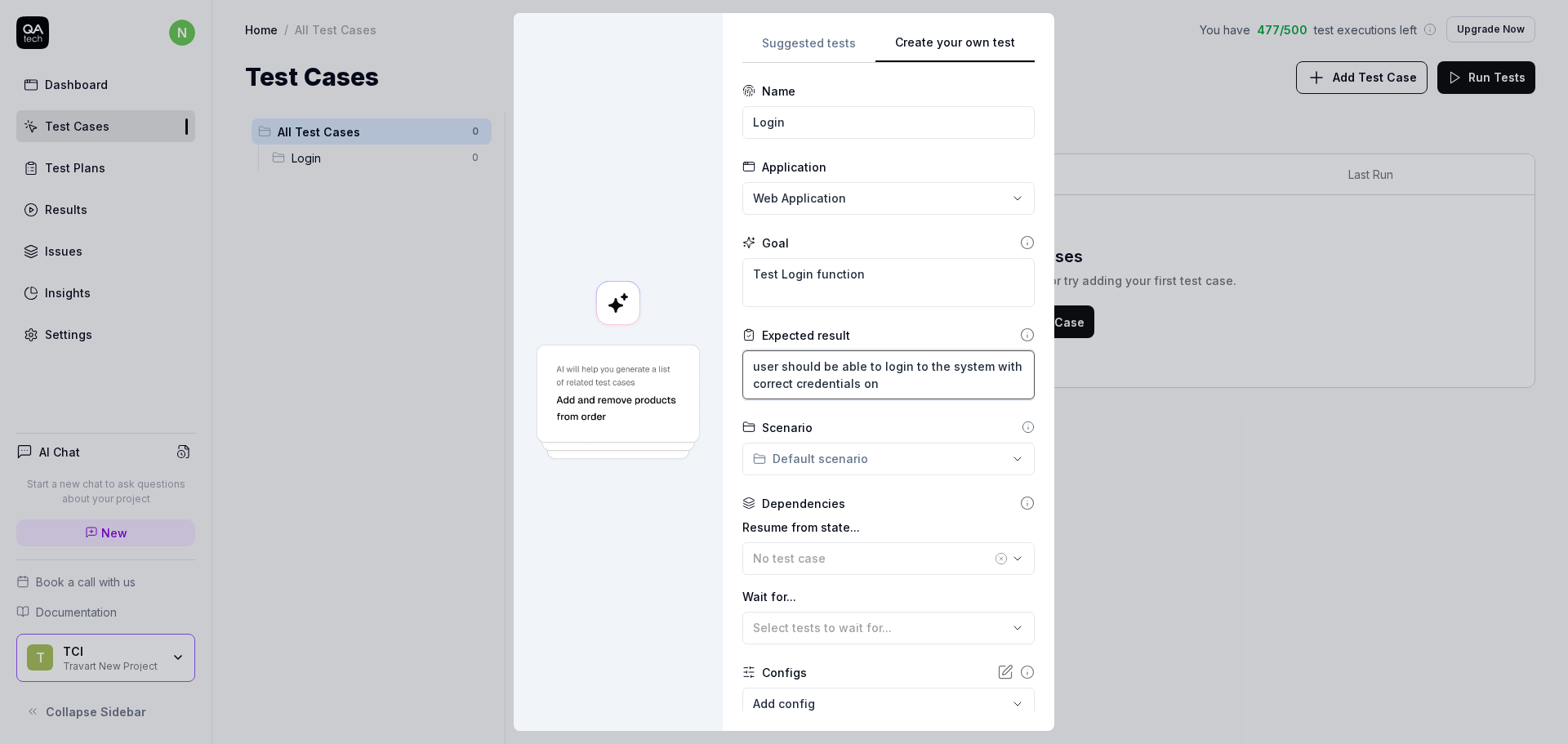
type textarea "*"
type textarea "user should be able to login to the system with correct credentials onl"
type textarea "*"
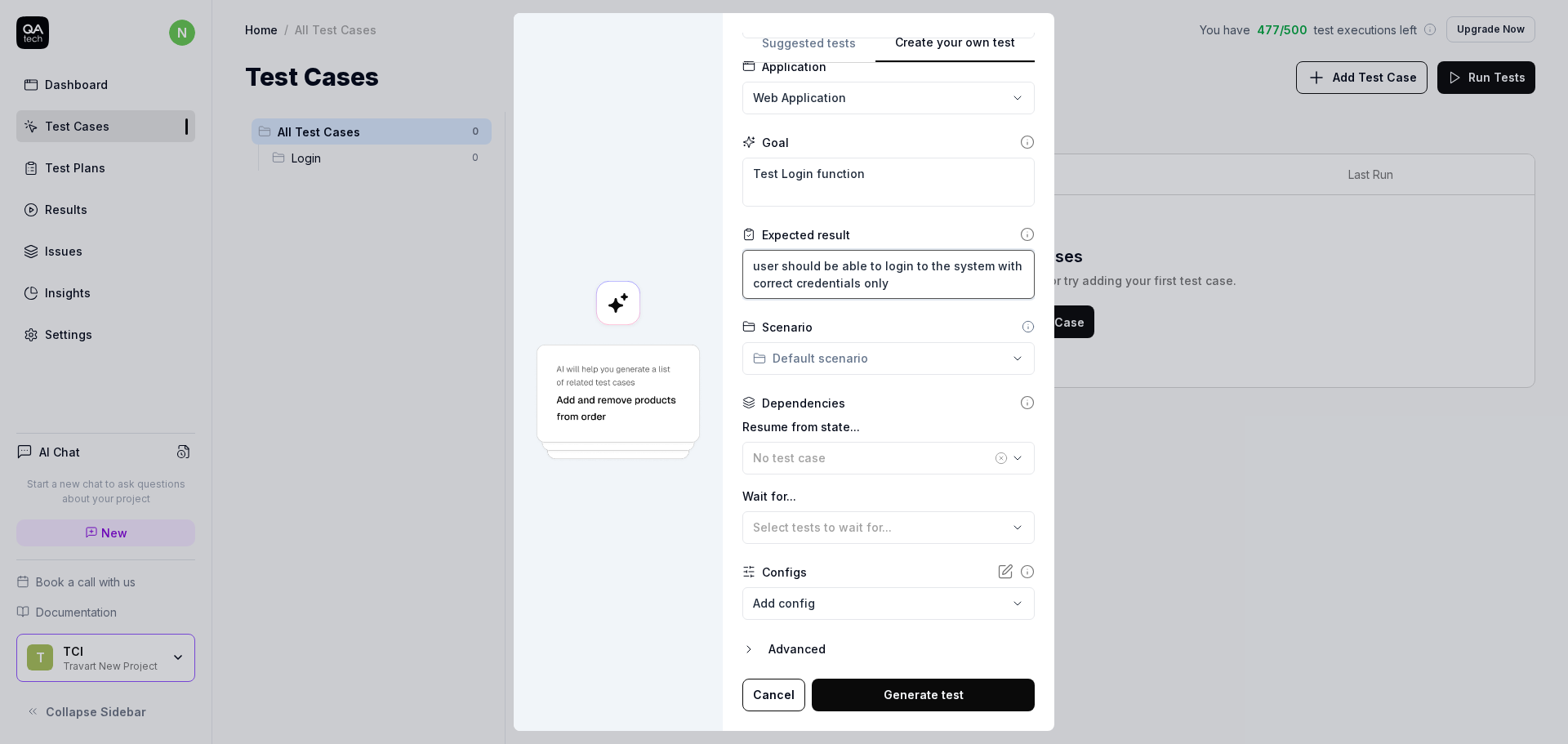
type textarea "user should be able to login to the system with correct credentials only"
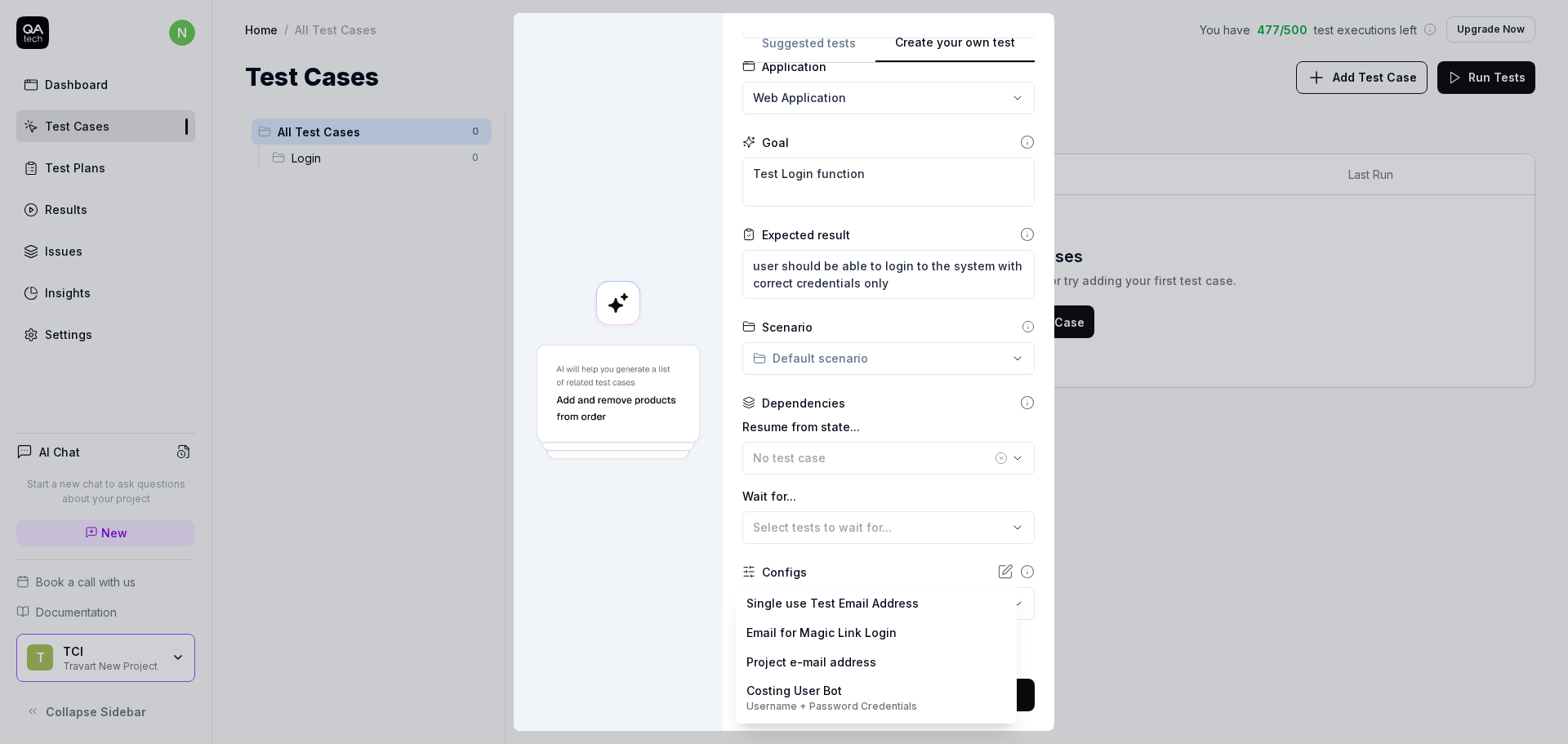
click at [877, 611] on body "n Dashboard Test Cases Test Plans Results Issues Insights Settings AI Chat Star…" at bounding box center [784, 372] width 1568 height 744
click at [874, 555] on div "**********" at bounding box center [784, 372] width 1568 height 744
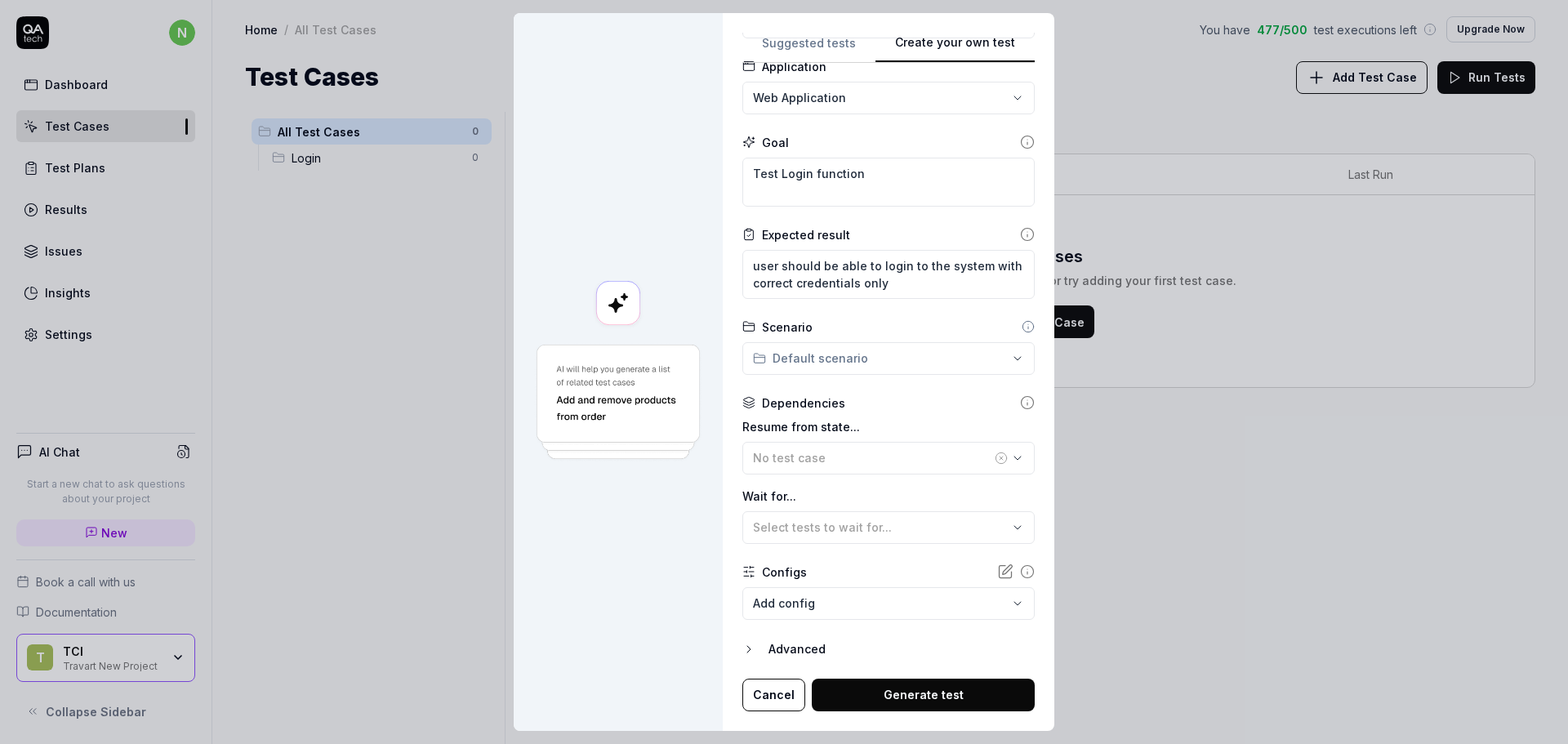
click at [896, 686] on button "Generate test" at bounding box center [922, 695] width 223 height 32
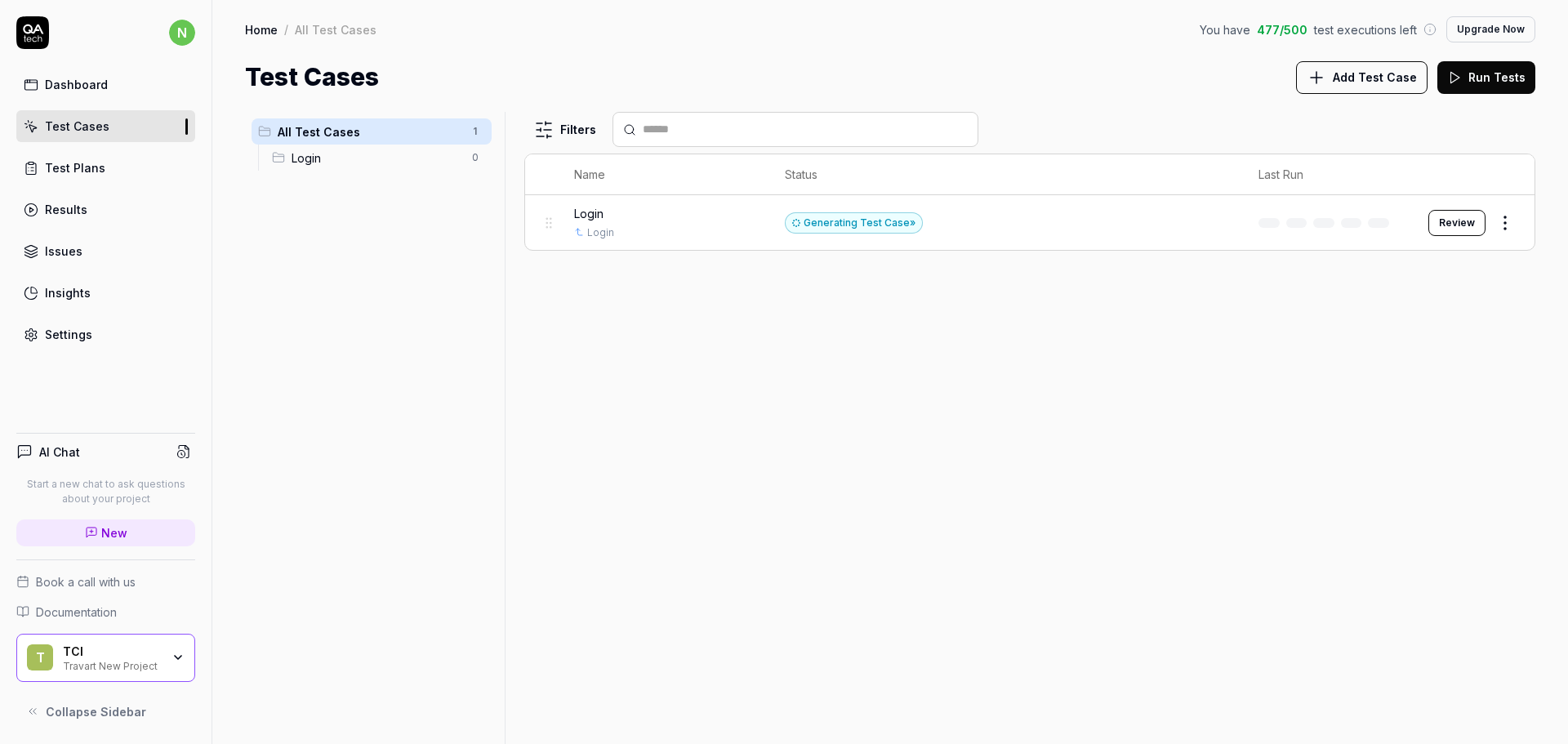
click at [1454, 227] on button "Review" at bounding box center [1457, 223] width 57 height 27
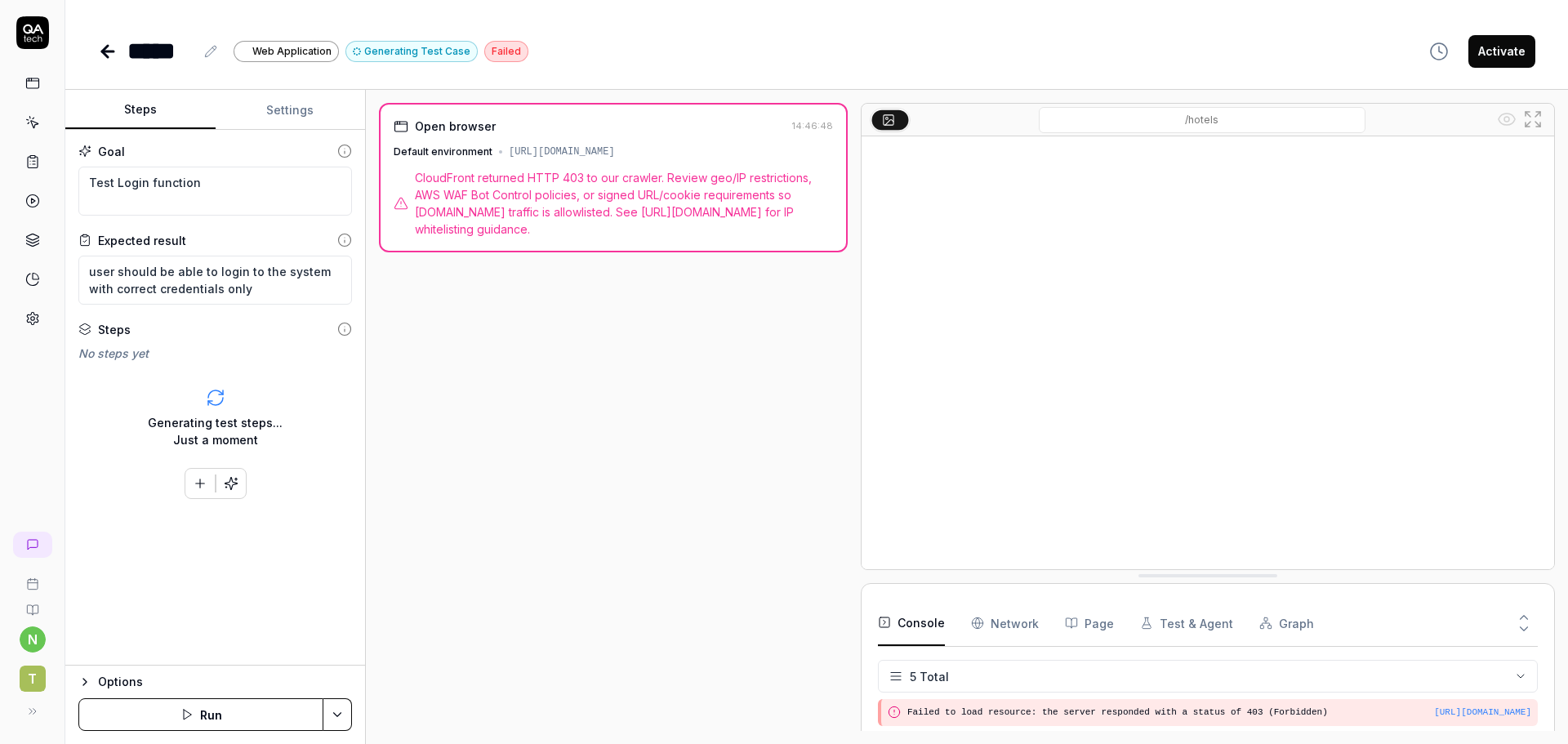
scroll to position [75, 0]
drag, startPoint x: 504, startPoint y: 149, endPoint x: 804, endPoint y: 149, distance: 300.0
click at [804, 149] on div "Default environment https://dtu5juabzuf4r.cloudfront.net/resources/hotels" at bounding box center [613, 151] width 440 height 15
copy div "[URL][DOMAIN_NAME]"
type textarea "*"
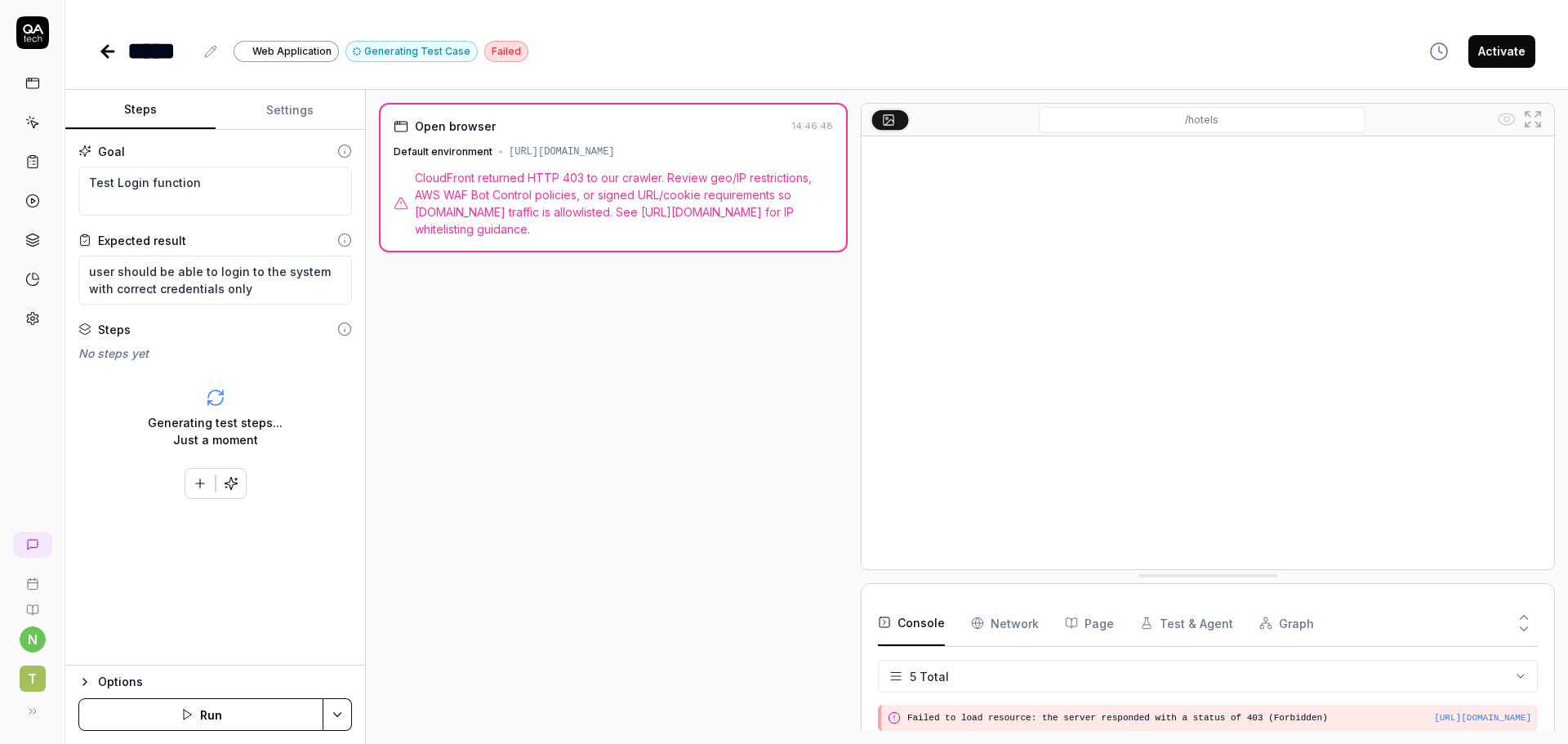
click at [29, 673] on span "T" at bounding box center [32, 678] width 26 height 27
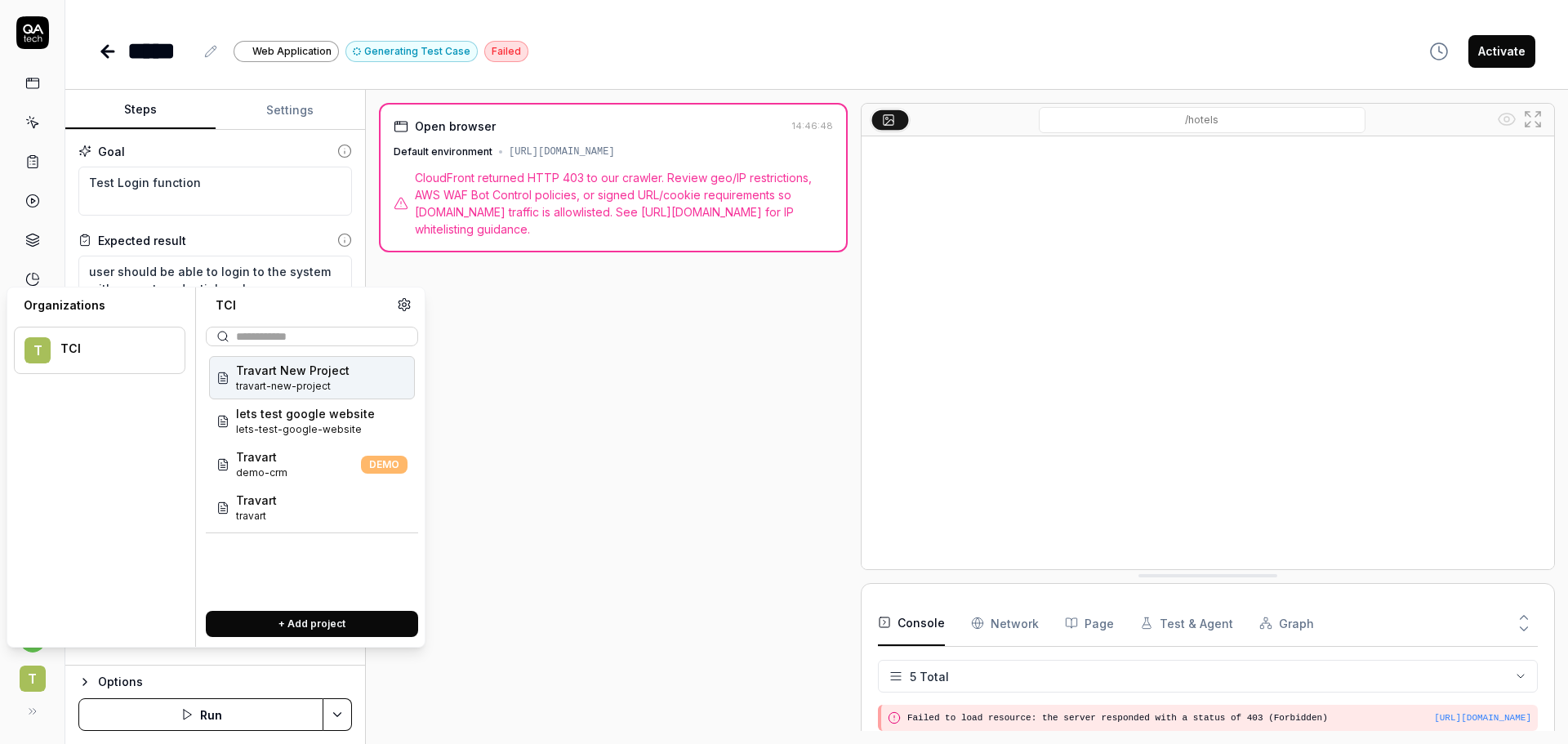
click at [404, 299] on icon at bounding box center [404, 304] width 15 height 15
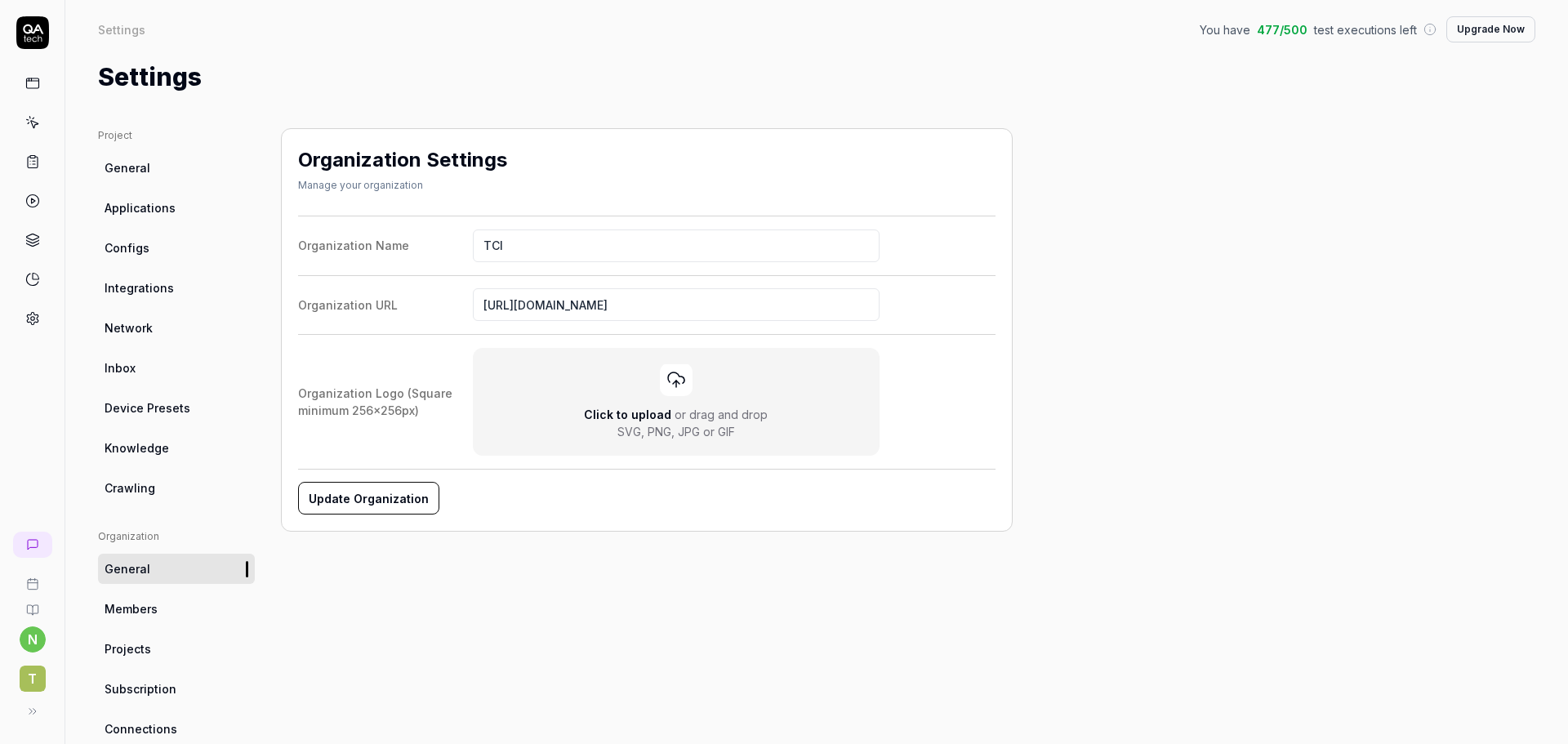
click at [176, 167] on link "General" at bounding box center [177, 168] width 157 height 30
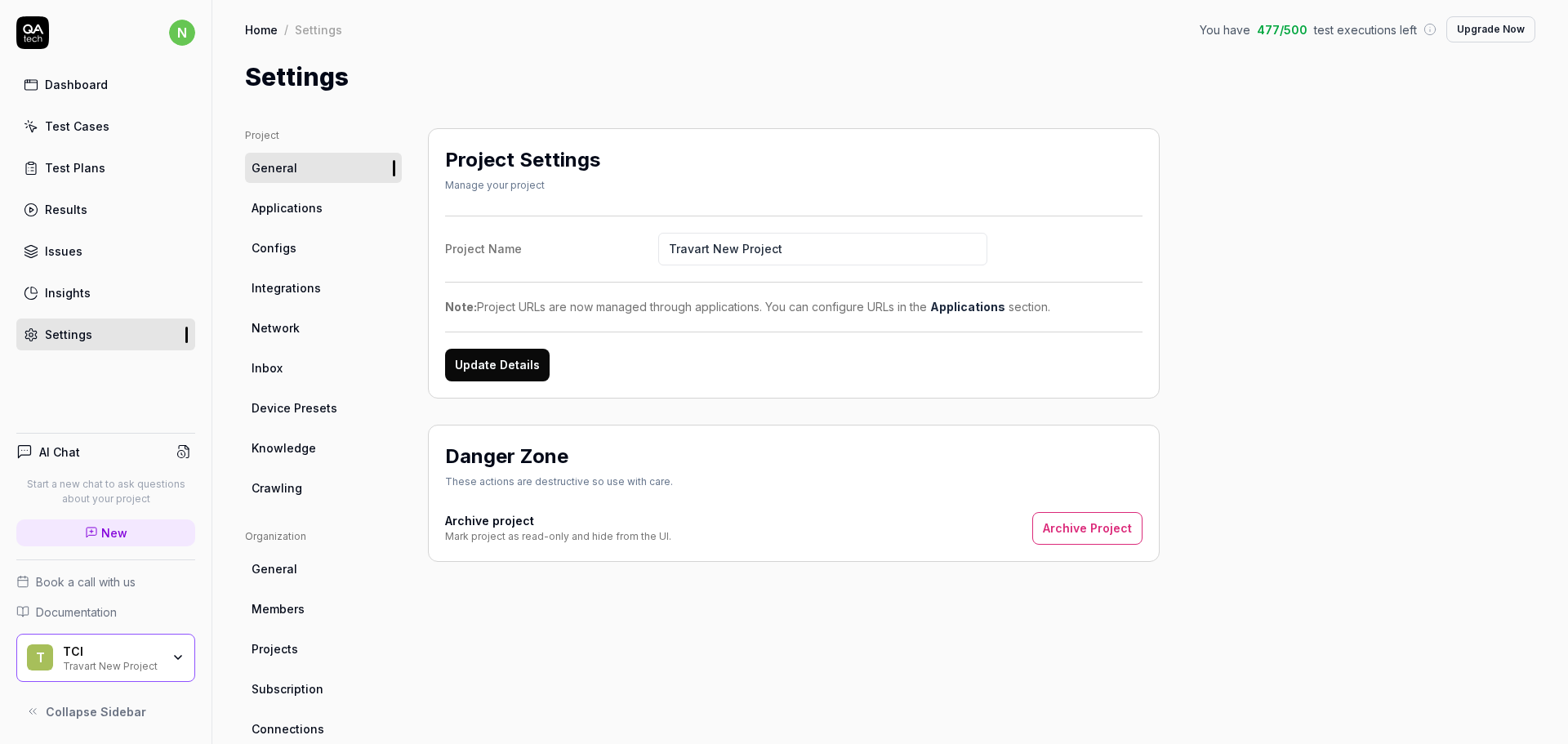
click at [301, 205] on span "Applications" at bounding box center [287, 207] width 71 height 17
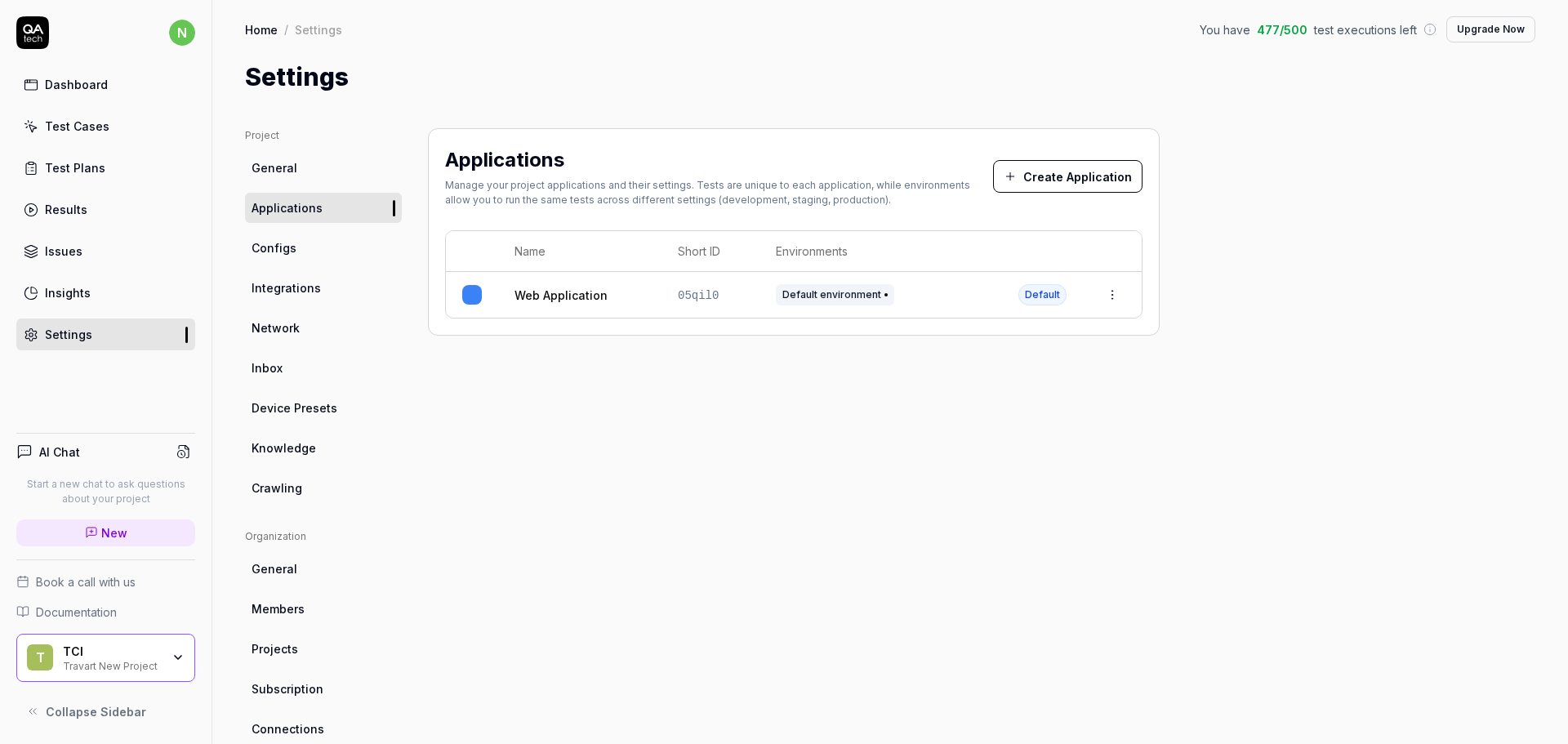
click at [1119, 291] on html "n Dashboard Test Cases Test Plans Results Issues Insights Settings AI Chat Star…" at bounding box center [784, 372] width 1568 height 744
click at [990, 401] on span "Edit" at bounding box center [981, 402] width 22 height 17
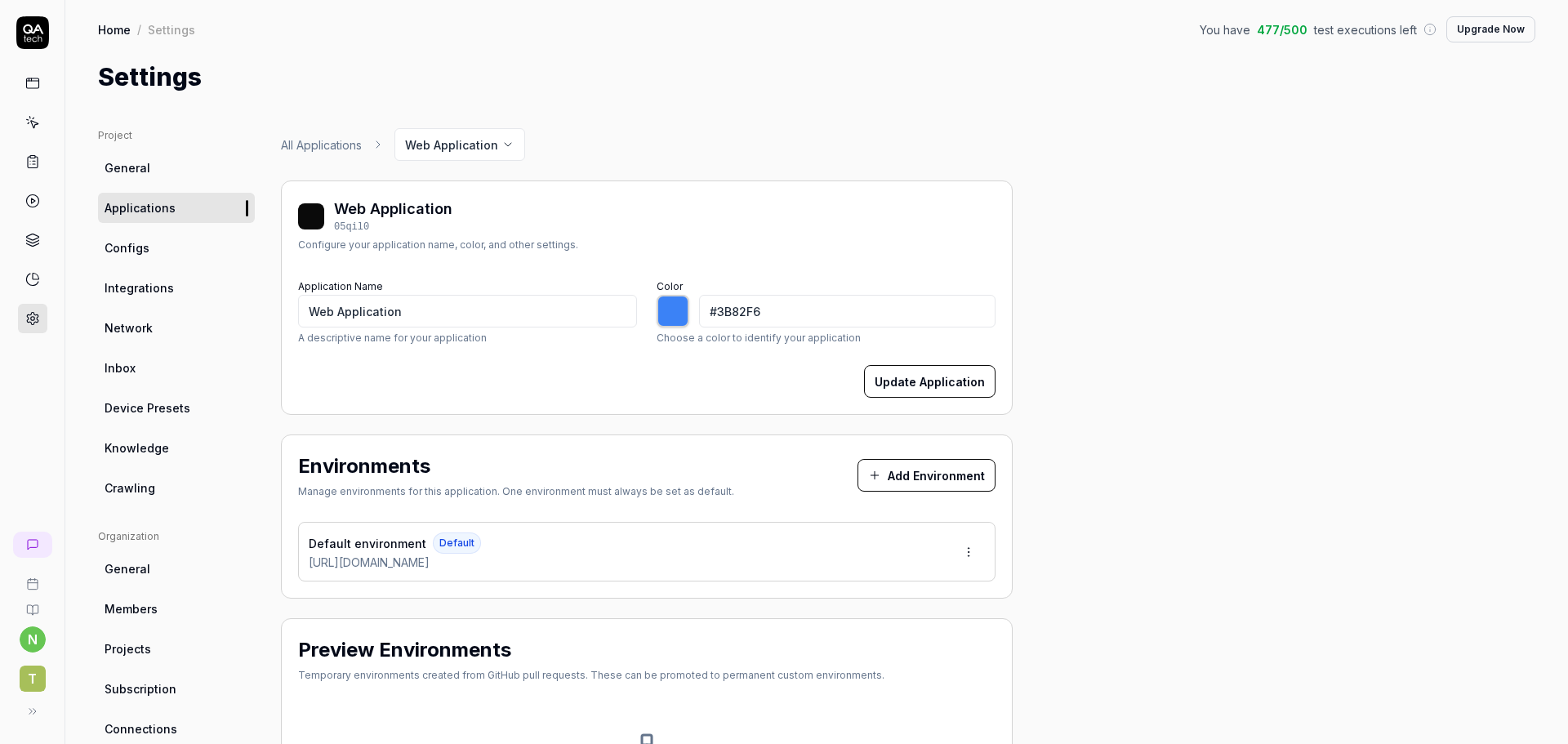
type input "*******"
click at [614, 353] on form "Application Name Web Application A descriptive name for your application Color …" at bounding box center [647, 336] width 698 height 123
click at [579, 562] on div "Default environment Default https://dtu5juabzuf4r.cloudfront.net" at bounding box center [647, 552] width 698 height 60
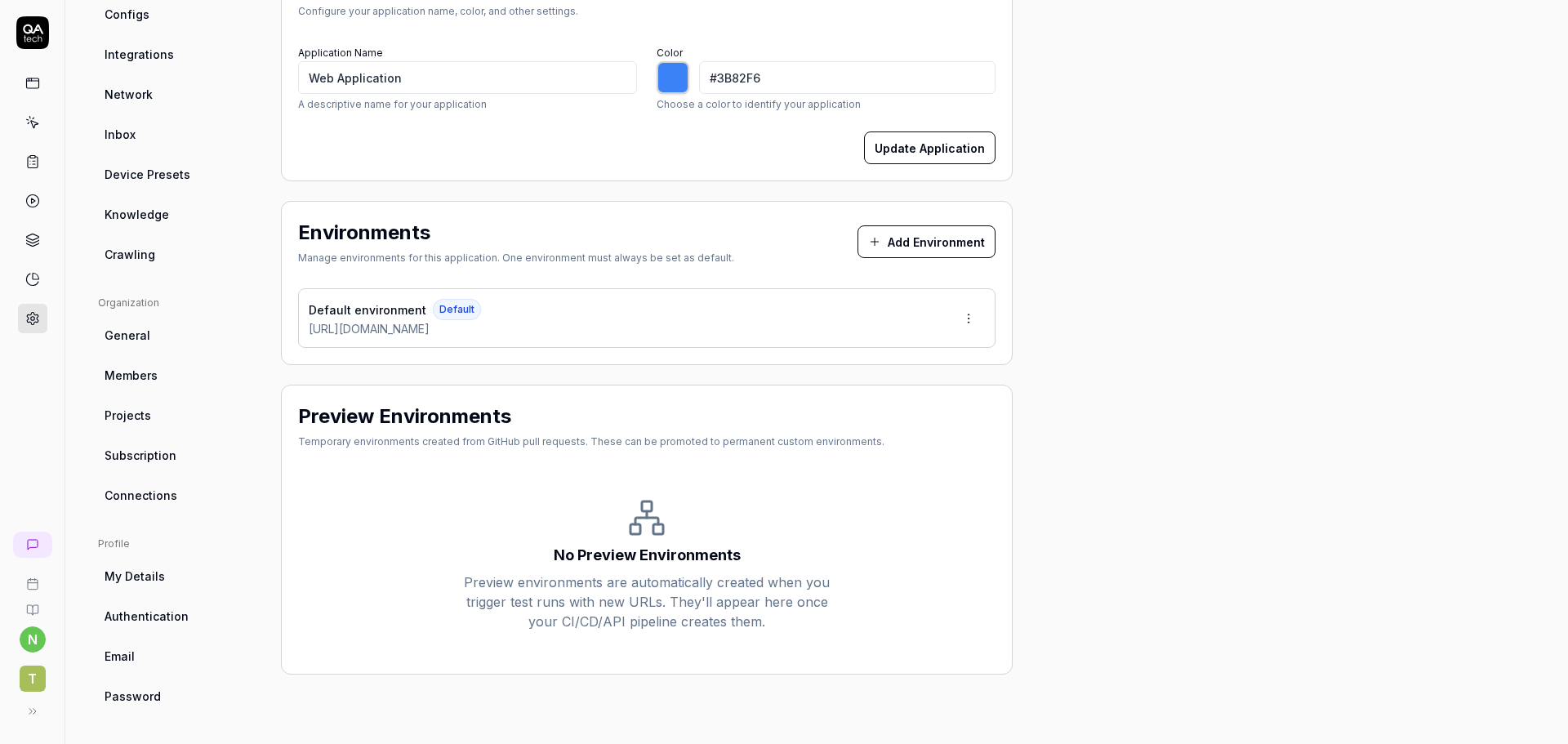
click at [971, 320] on html "n T Home / Settings You have 477 / 500 test executions left Upgrade Now Home / …" at bounding box center [784, 372] width 1568 height 744
click at [908, 398] on div "Edit" at bounding box center [907, 394] width 166 height 36
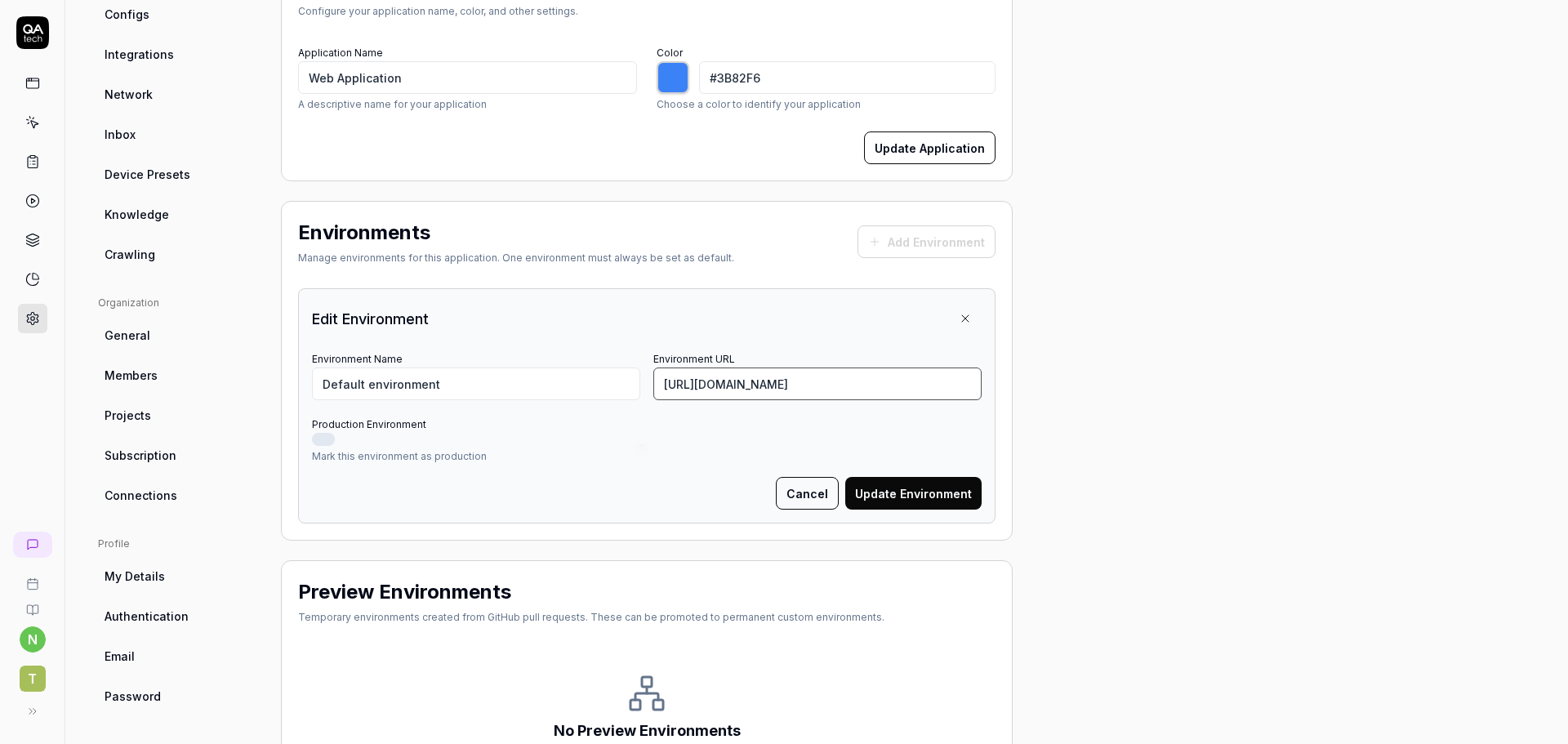
drag, startPoint x: 880, startPoint y: 385, endPoint x: 911, endPoint y: 385, distance: 31.0
click at [880, 385] on input "[URL][DOMAIN_NAME]" at bounding box center [817, 384] width 329 height 32
click at [1142, 379] on div "Project General Applications Configs Integrations Network Inbox Device Presets …" at bounding box center [816, 373] width 1437 height 956
click at [37, 677] on span "T" at bounding box center [32, 678] width 26 height 27
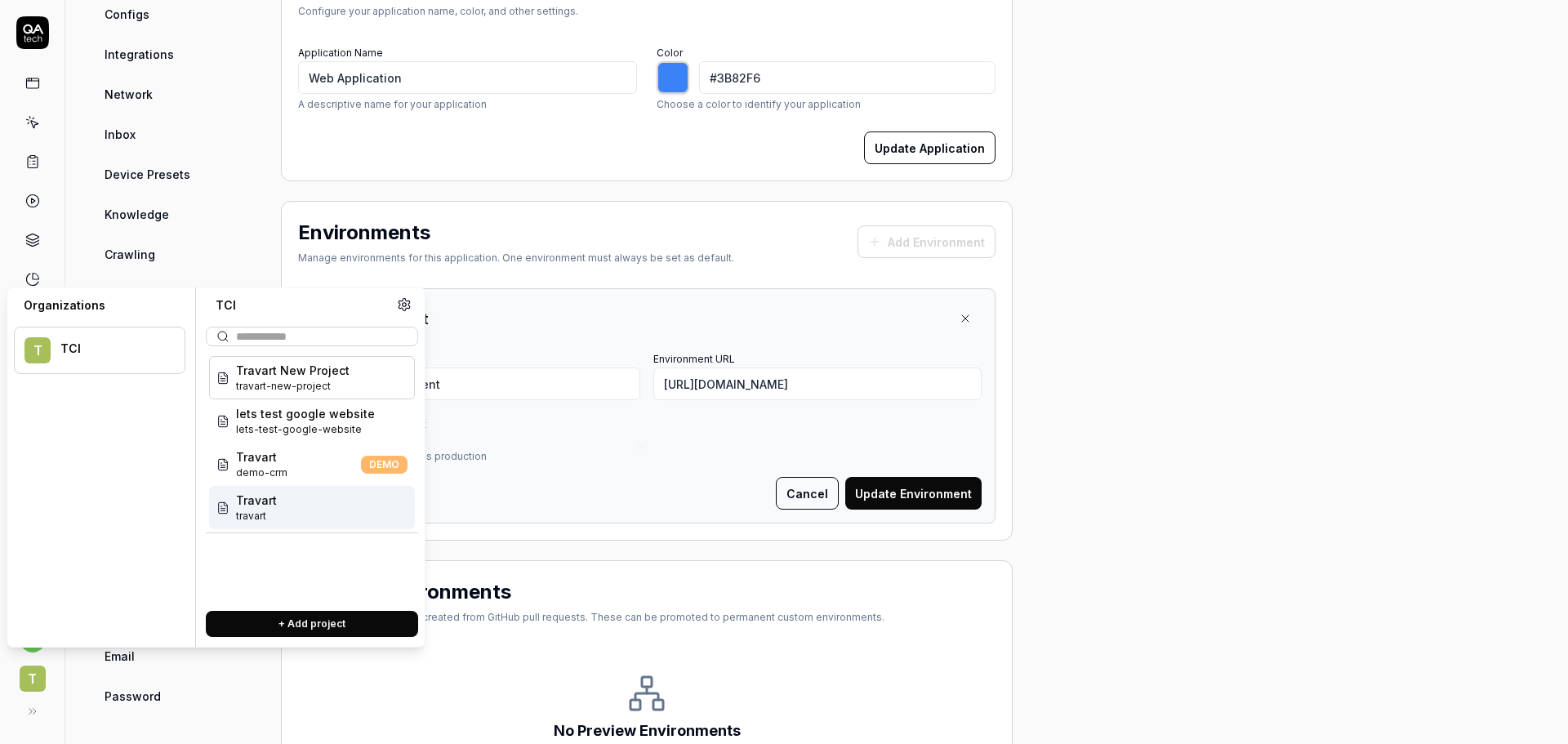
click at [281, 505] on div "Travart travart" at bounding box center [312, 507] width 206 height 43
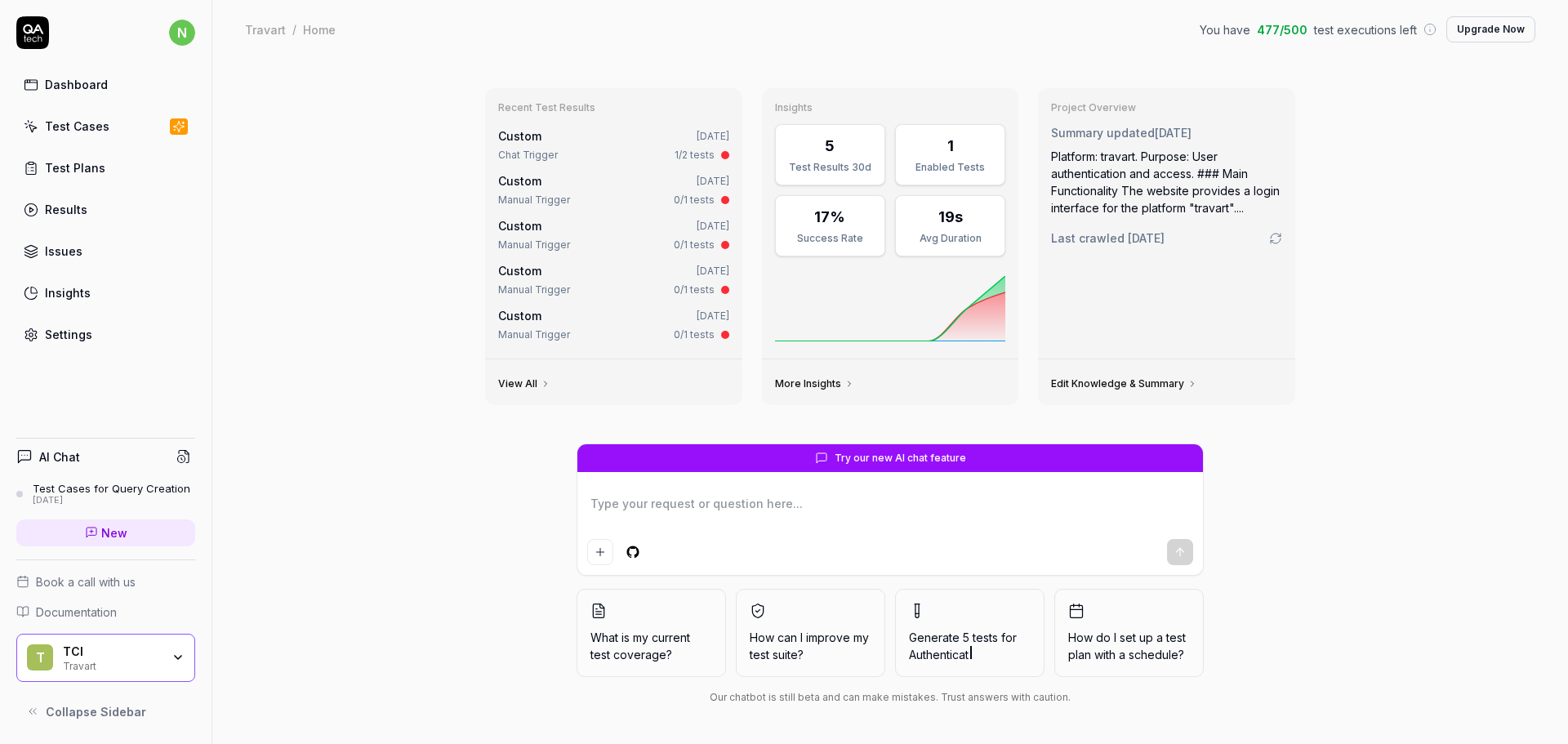
click at [107, 127] on link "Test Cases" at bounding box center [106, 126] width 179 height 31
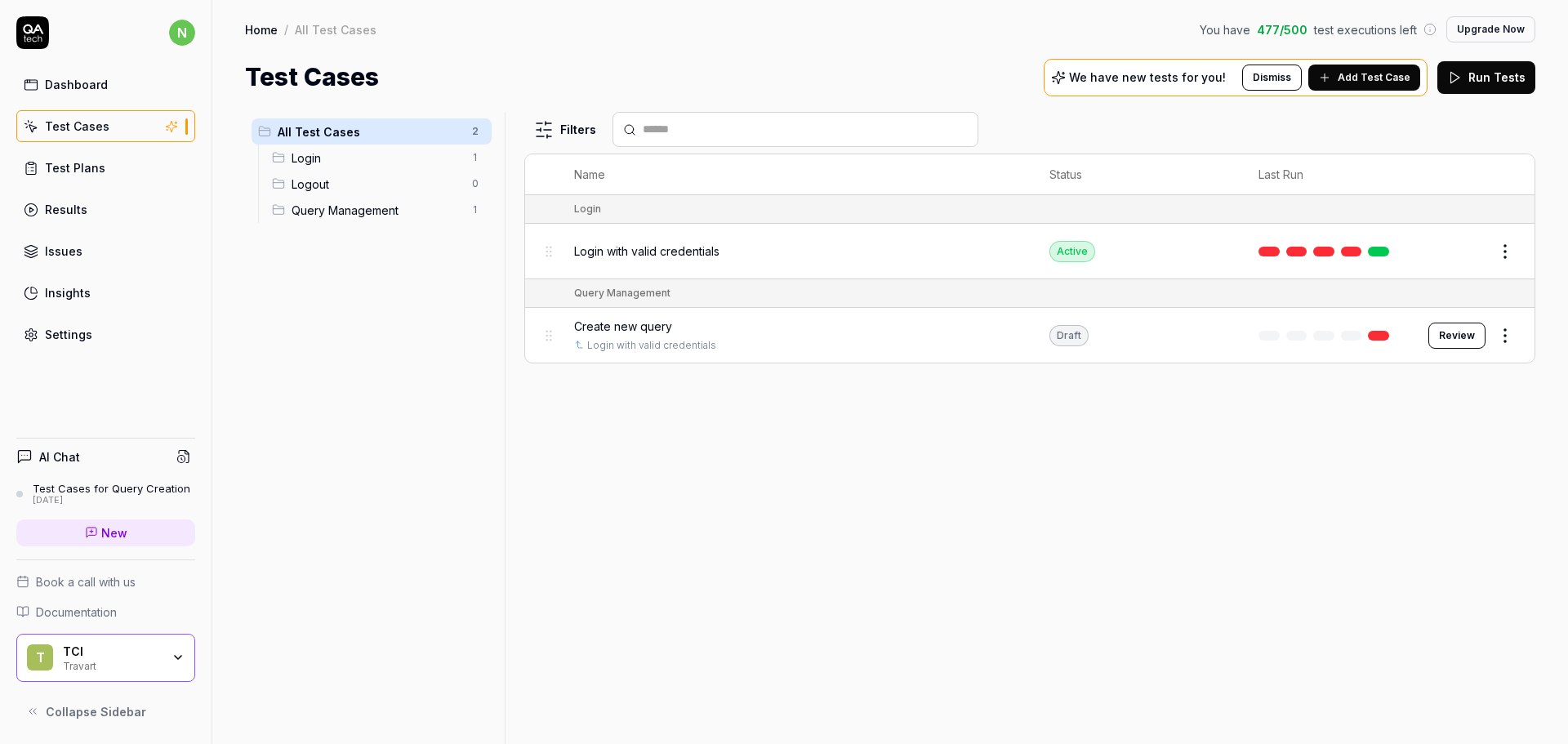
click at [1501, 332] on html "n Dashboard Test Cases Test Plans Results Issues Insights Settings AI Chat Test…" at bounding box center [784, 372] width 1568 height 744
click at [1401, 580] on div "Delete" at bounding box center [1437, 586] width 155 height 36
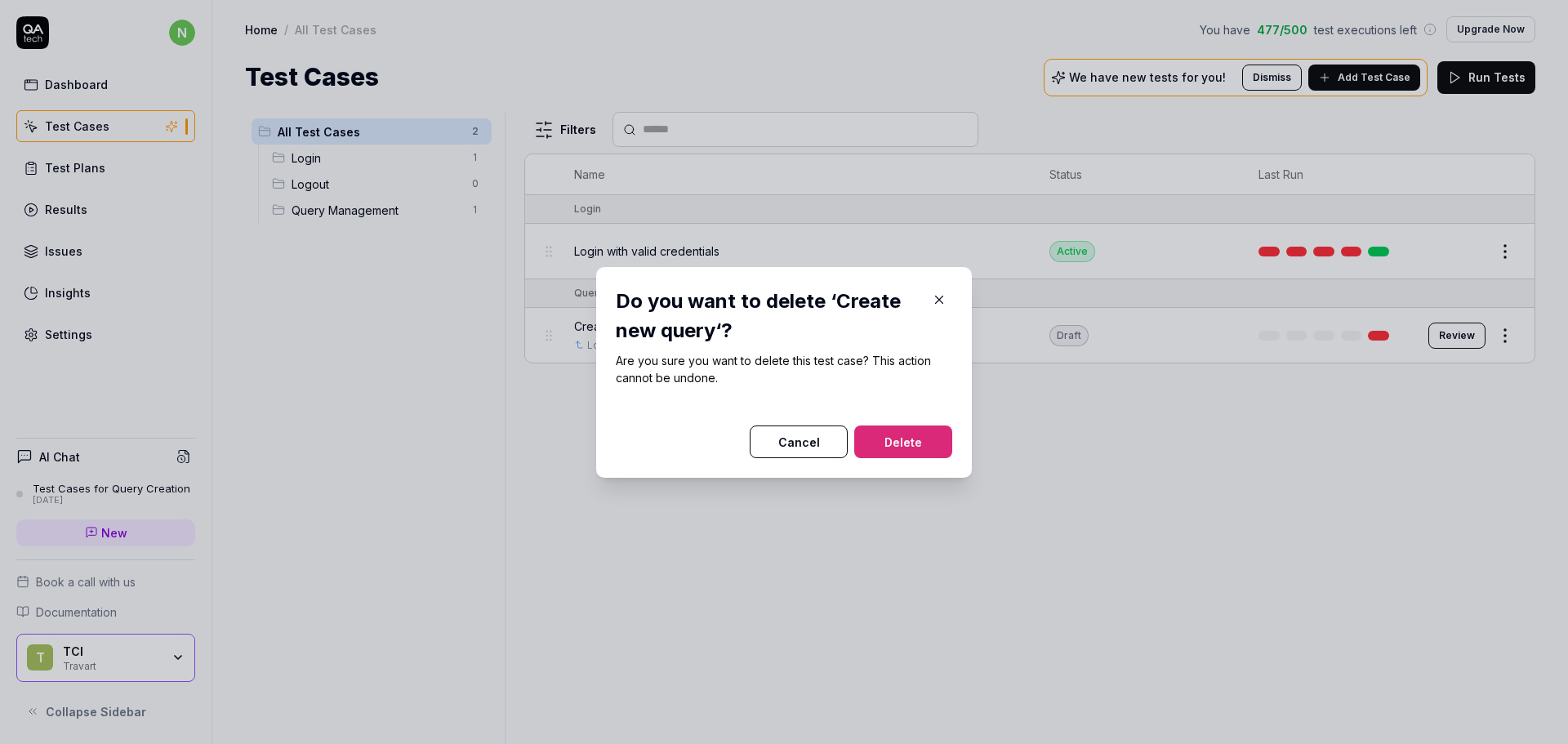
click at [907, 441] on button "Delete" at bounding box center [904, 442] width 98 height 32
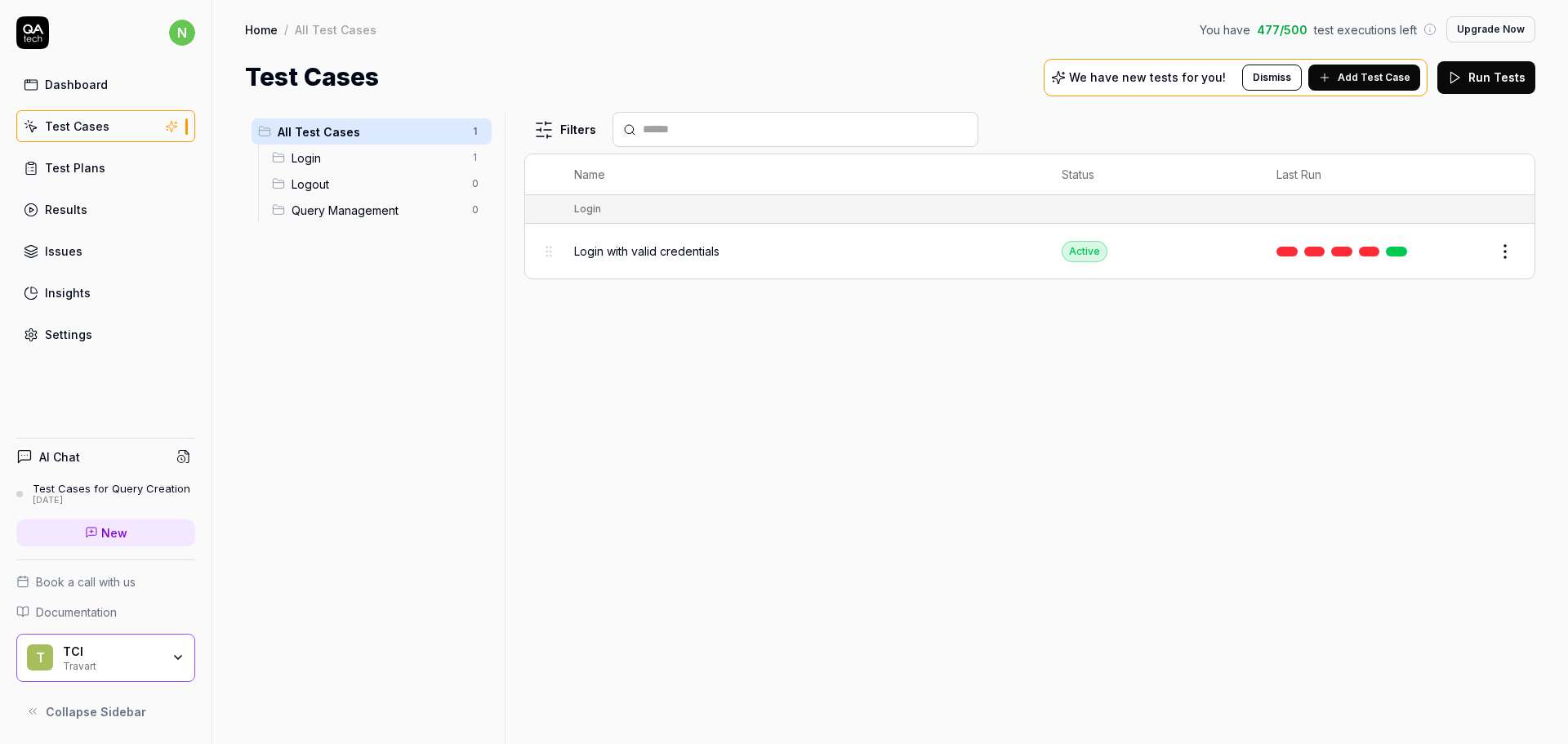
click at [1512, 247] on html "n Dashboard Test Cases Test Plans Results Issues Insights Settings AI Chat Test…" at bounding box center [784, 372] width 1568 height 744
click at [1415, 503] on div "Delete" at bounding box center [1437, 503] width 155 height 36
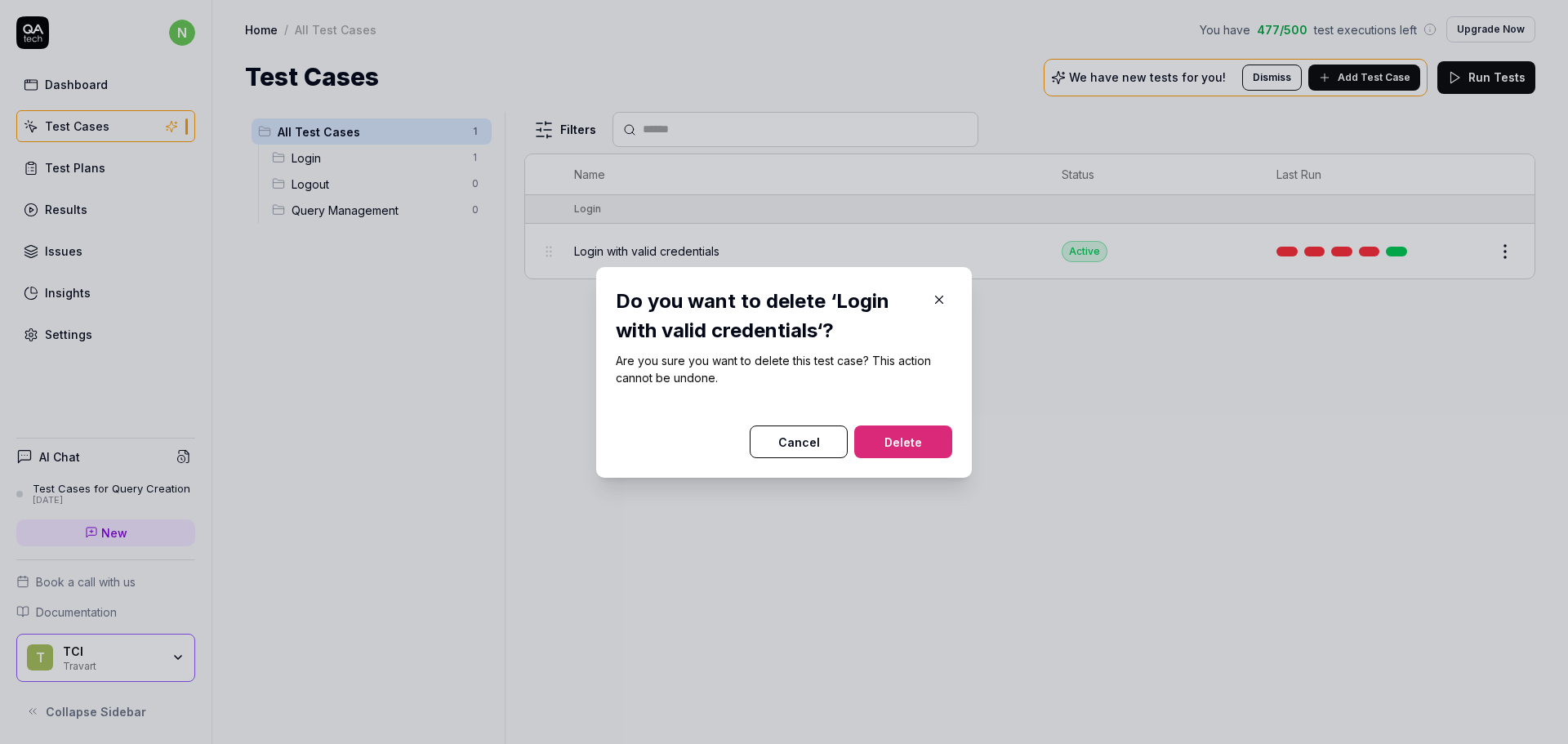
click at [894, 449] on button "Delete" at bounding box center [904, 442] width 98 height 32
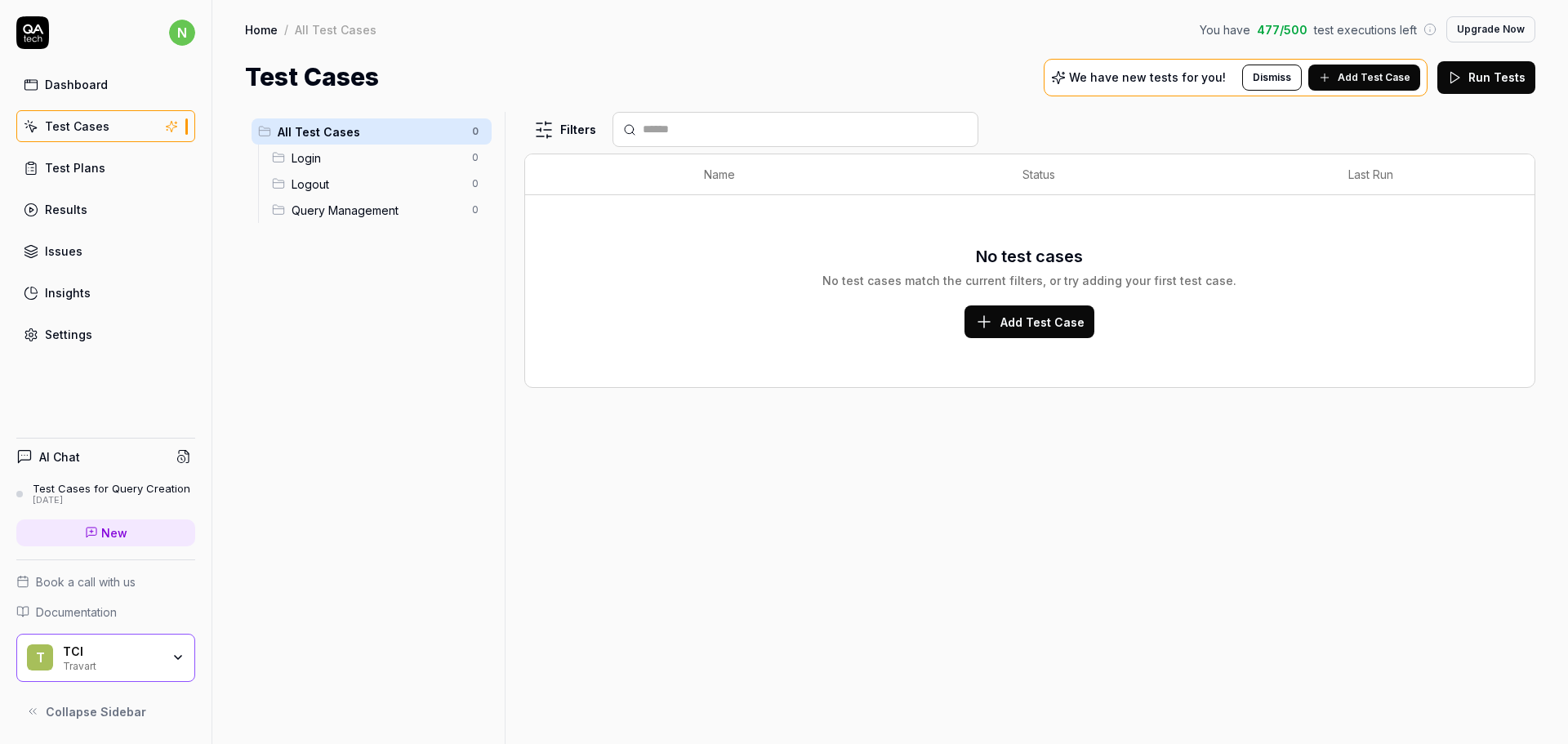
click at [1008, 324] on span "Add Test Case" at bounding box center [1043, 322] width 84 height 17
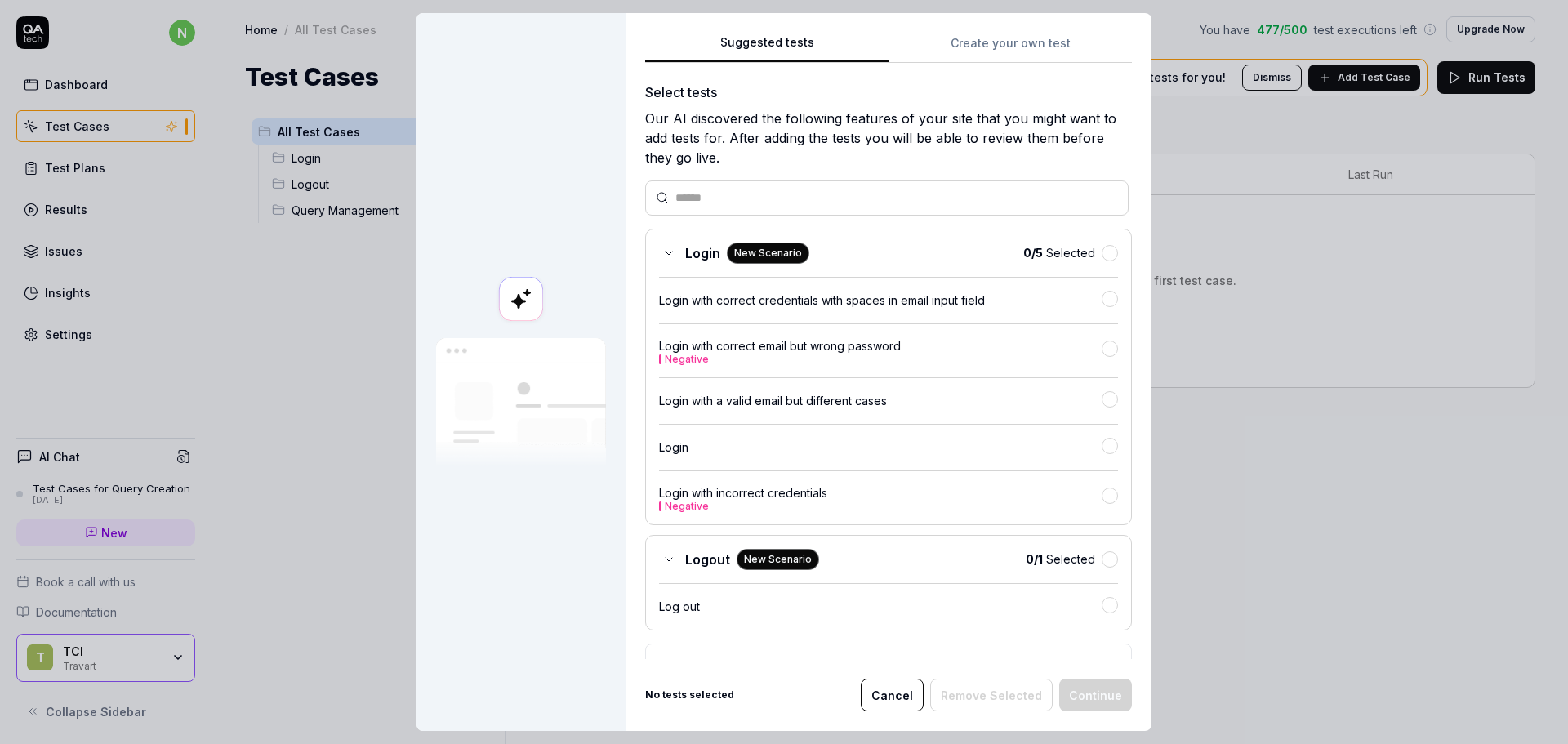
click at [889, 446] on div "Login" at bounding box center [880, 447] width 443 height 17
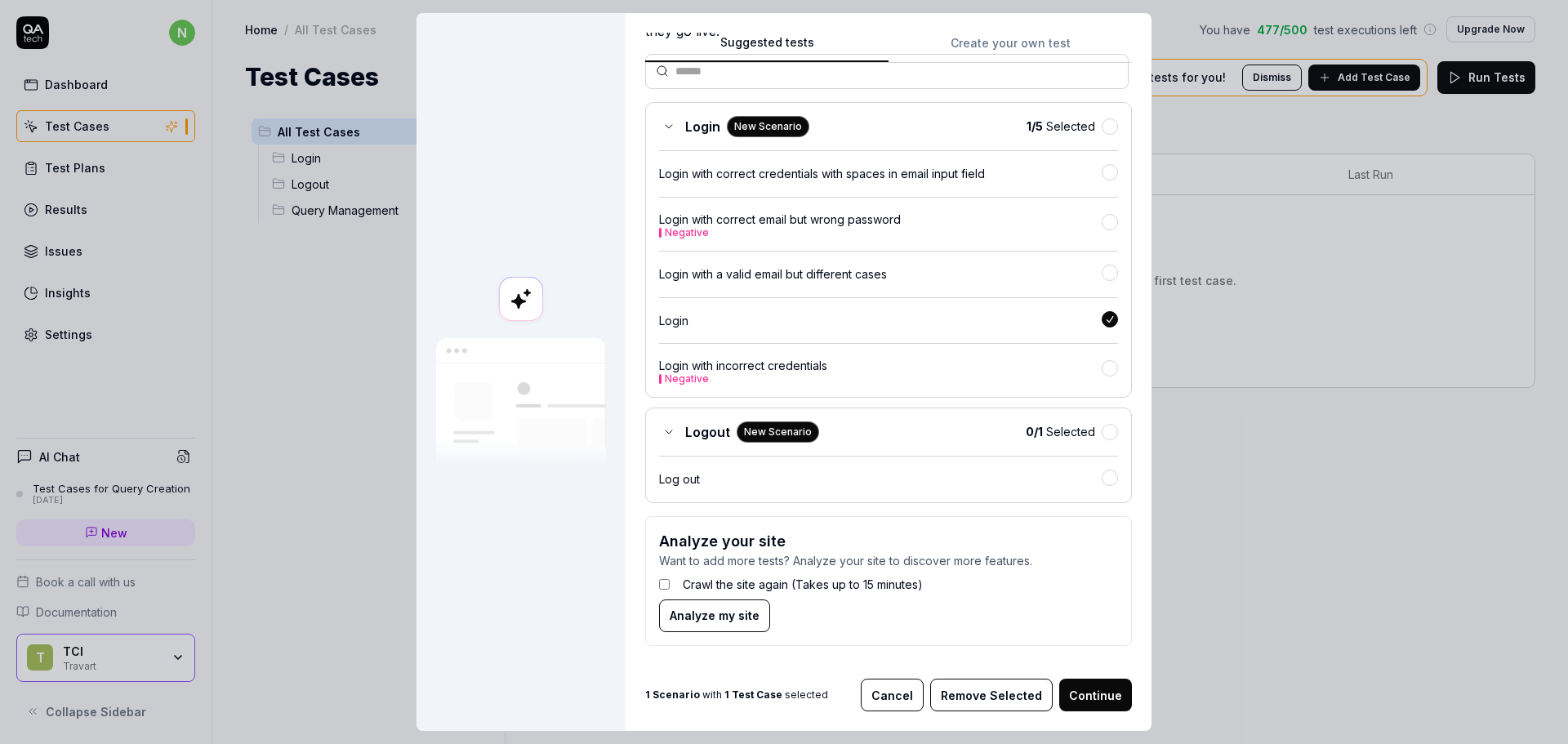
click at [1085, 684] on button "Continue" at bounding box center [1096, 695] width 73 height 32
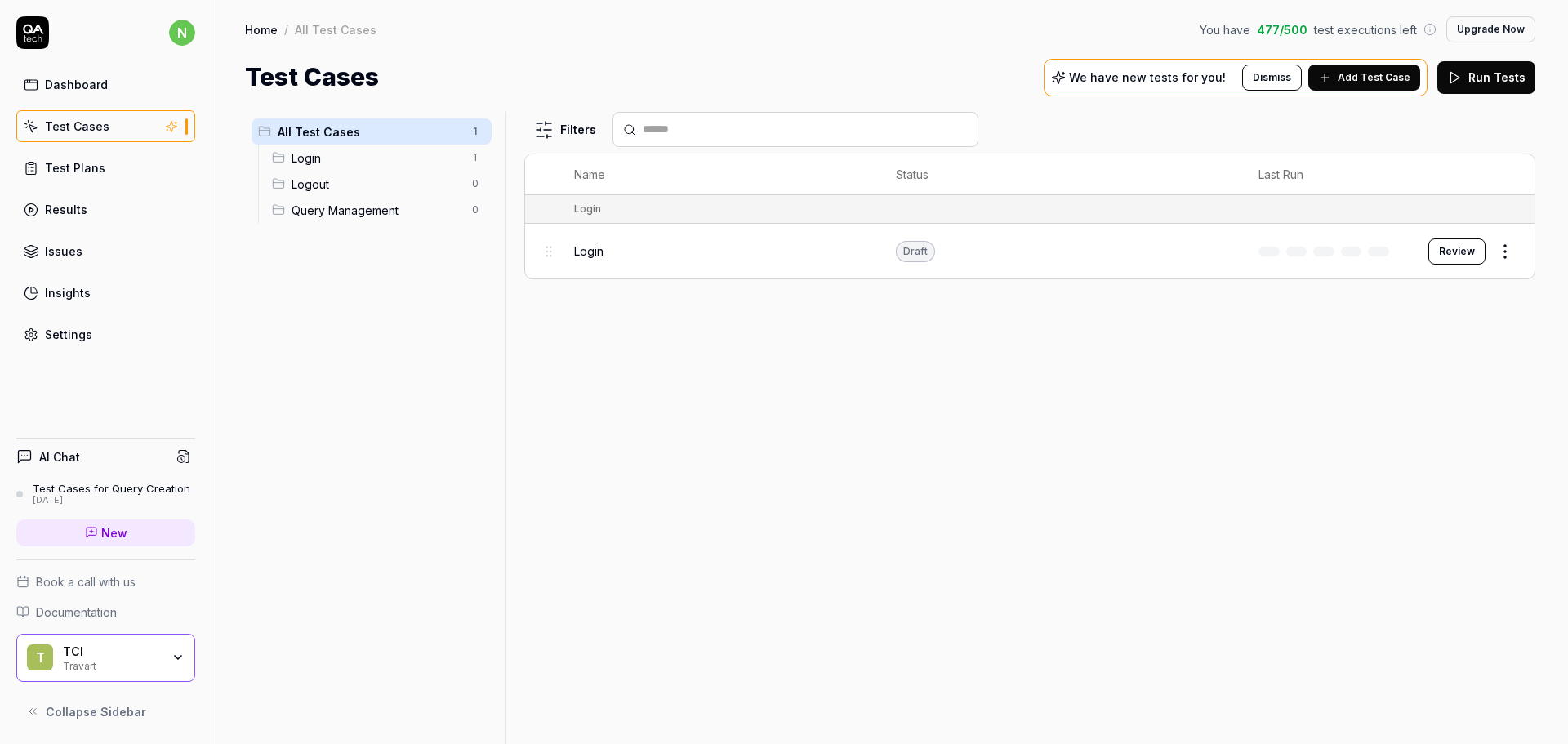
click at [1474, 246] on button "Review" at bounding box center [1457, 251] width 57 height 27
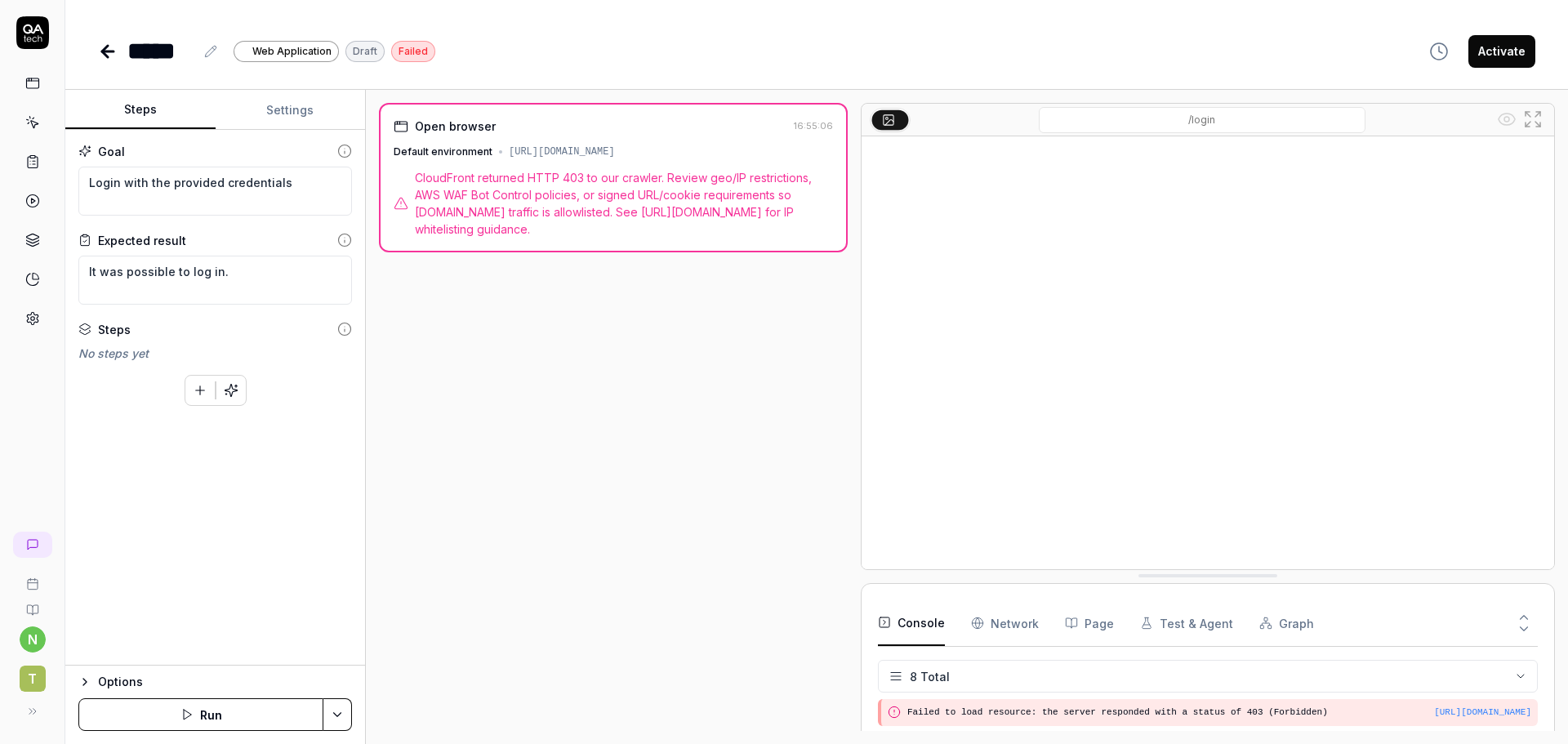
scroll to position [173, 0]
type textarea "*"
click at [27, 686] on span "T" at bounding box center [32, 678] width 26 height 27
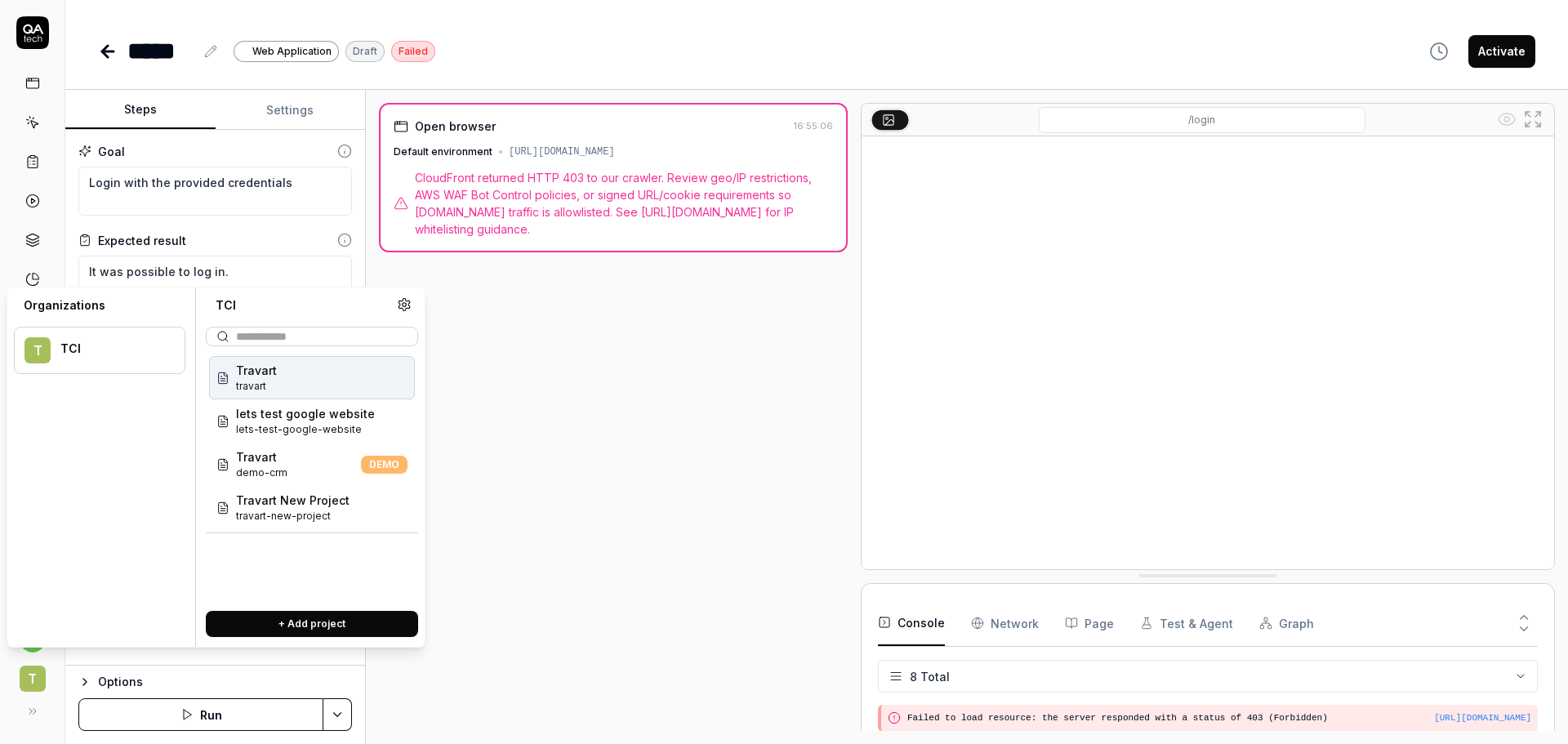
click at [401, 298] on icon at bounding box center [404, 304] width 15 height 15
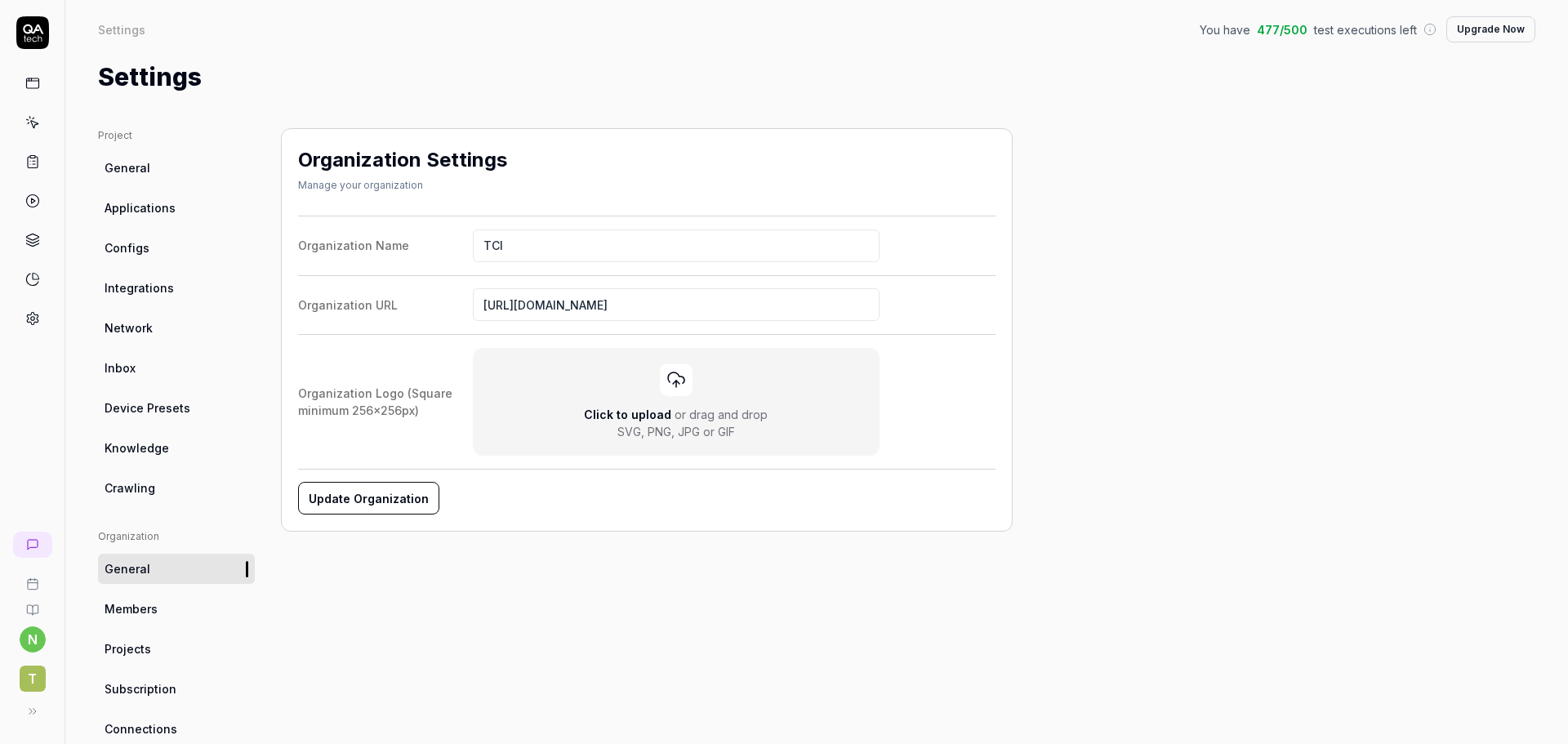
click at [171, 178] on link "General" at bounding box center [177, 168] width 157 height 30
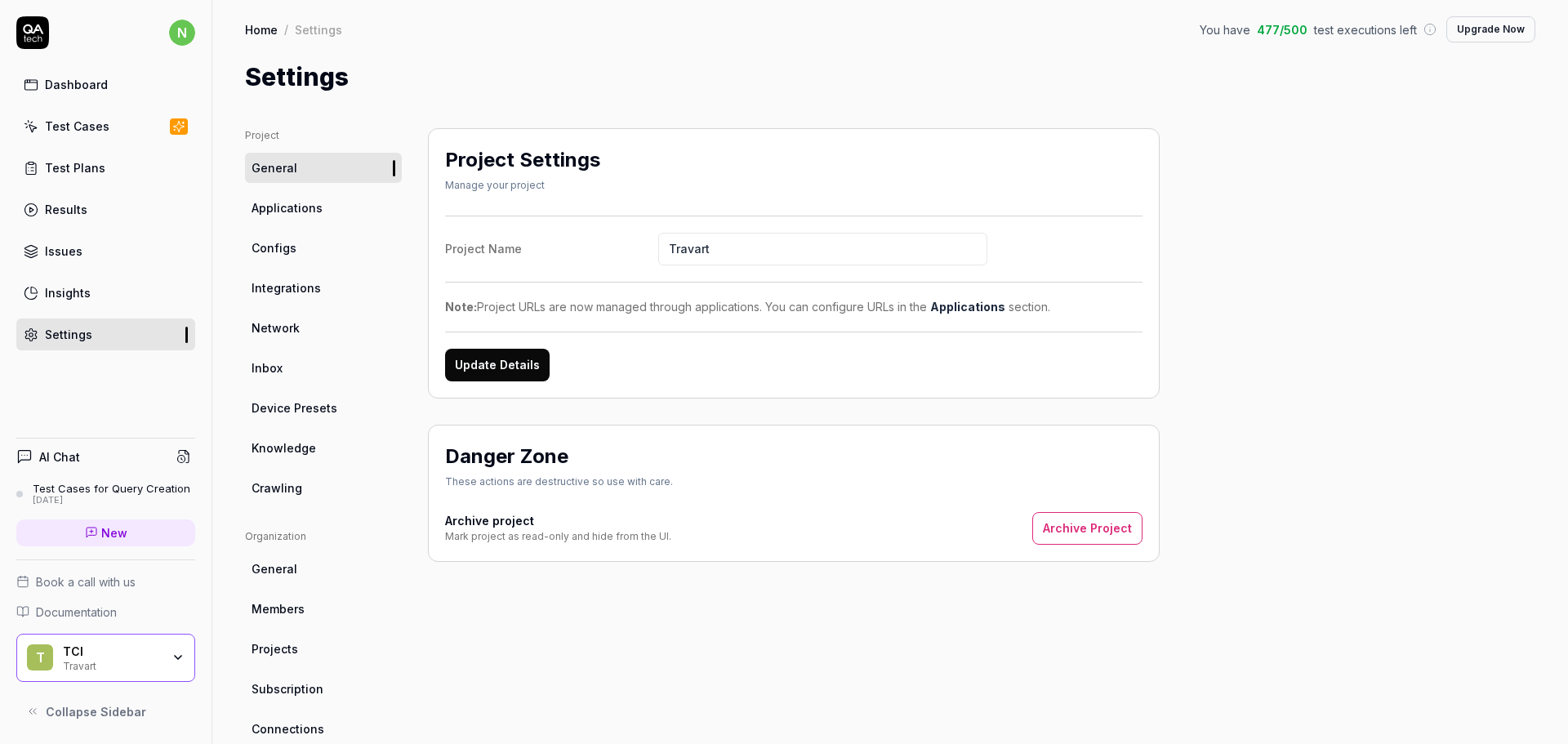
click at [269, 209] on span "Applications" at bounding box center [287, 207] width 71 height 17
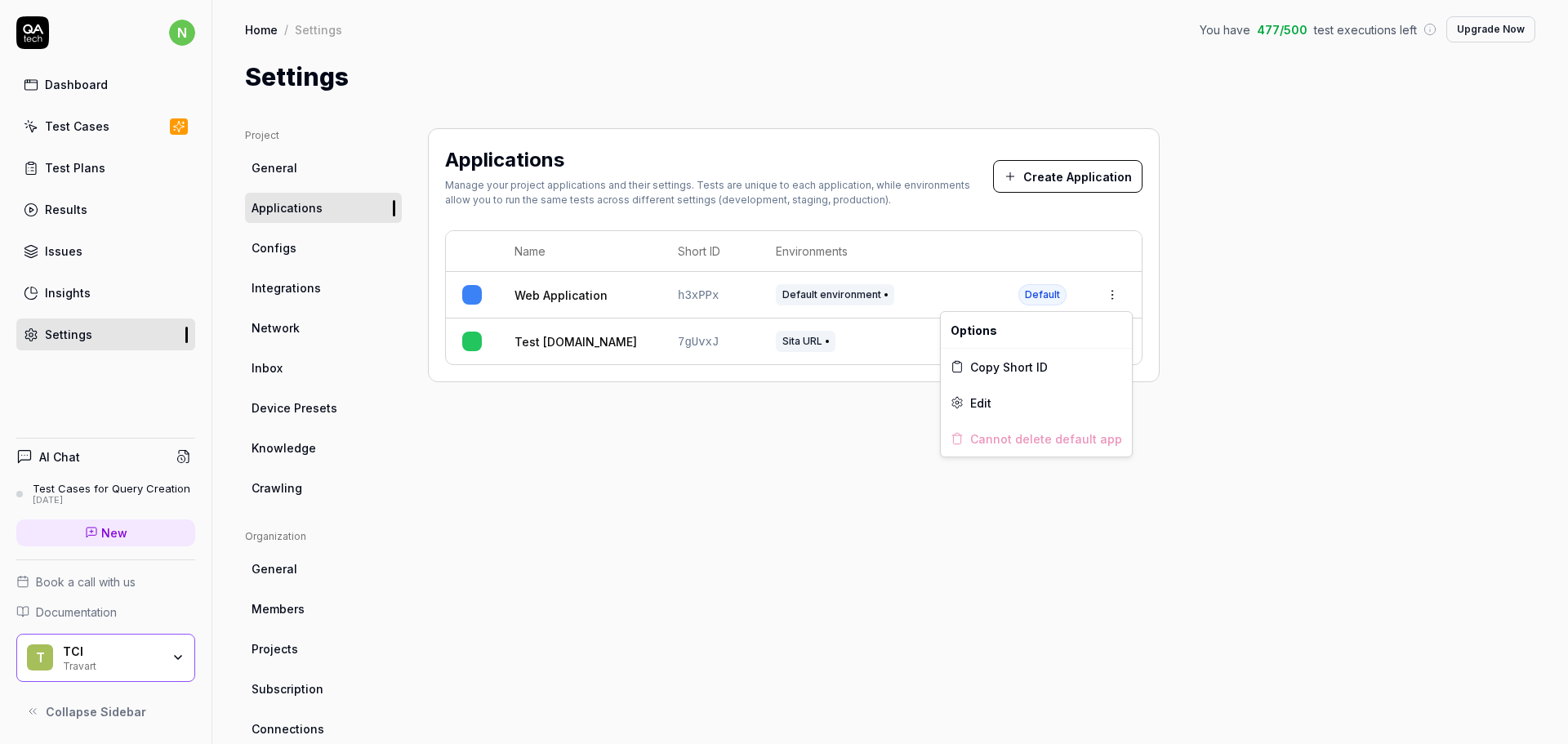
click at [1102, 295] on html "n Dashboard Test Cases Test Plans Results Issues Insights Settings AI Chat Test…" at bounding box center [784, 372] width 1568 height 744
click at [1034, 406] on div "Edit" at bounding box center [1036, 402] width 191 height 36
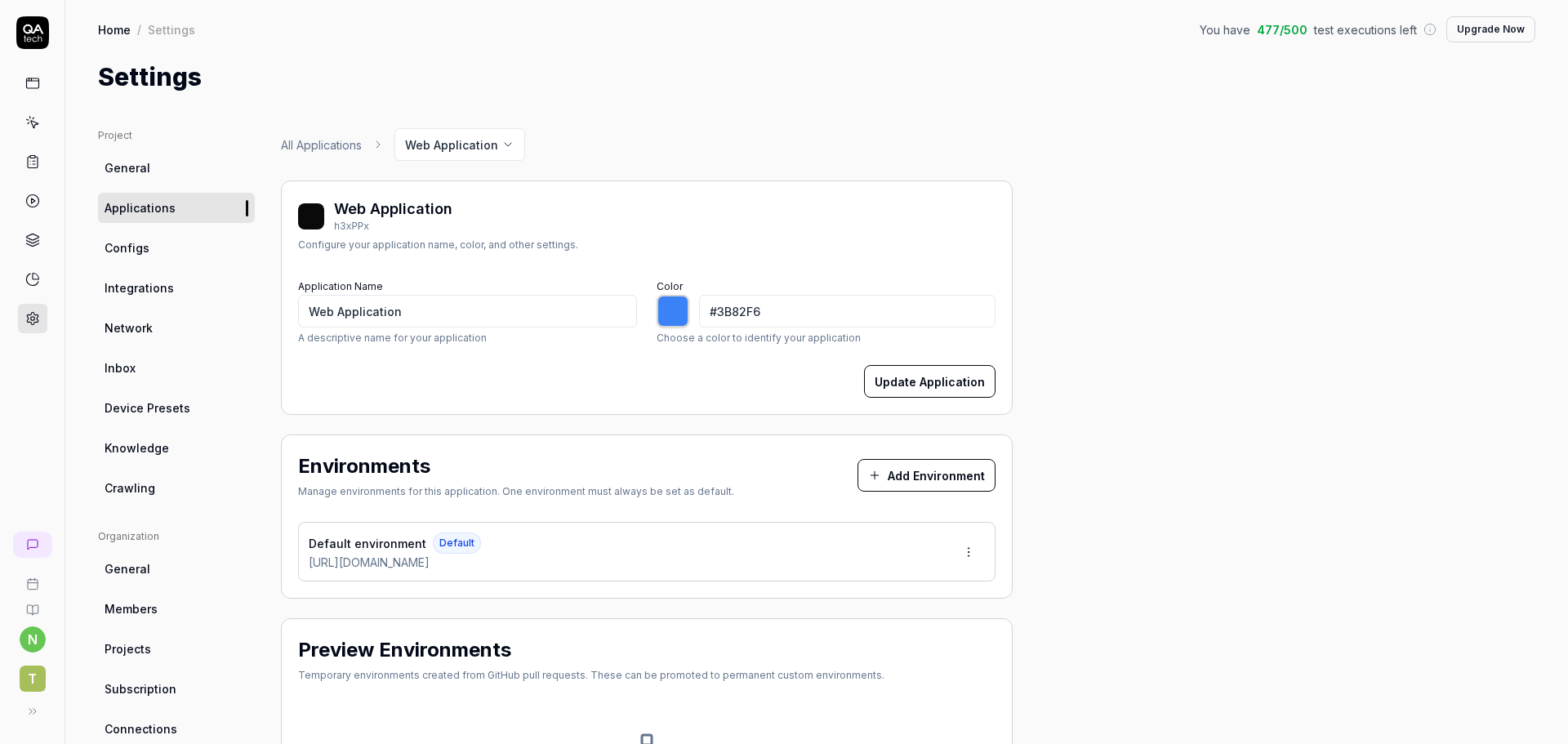
type input "*******"
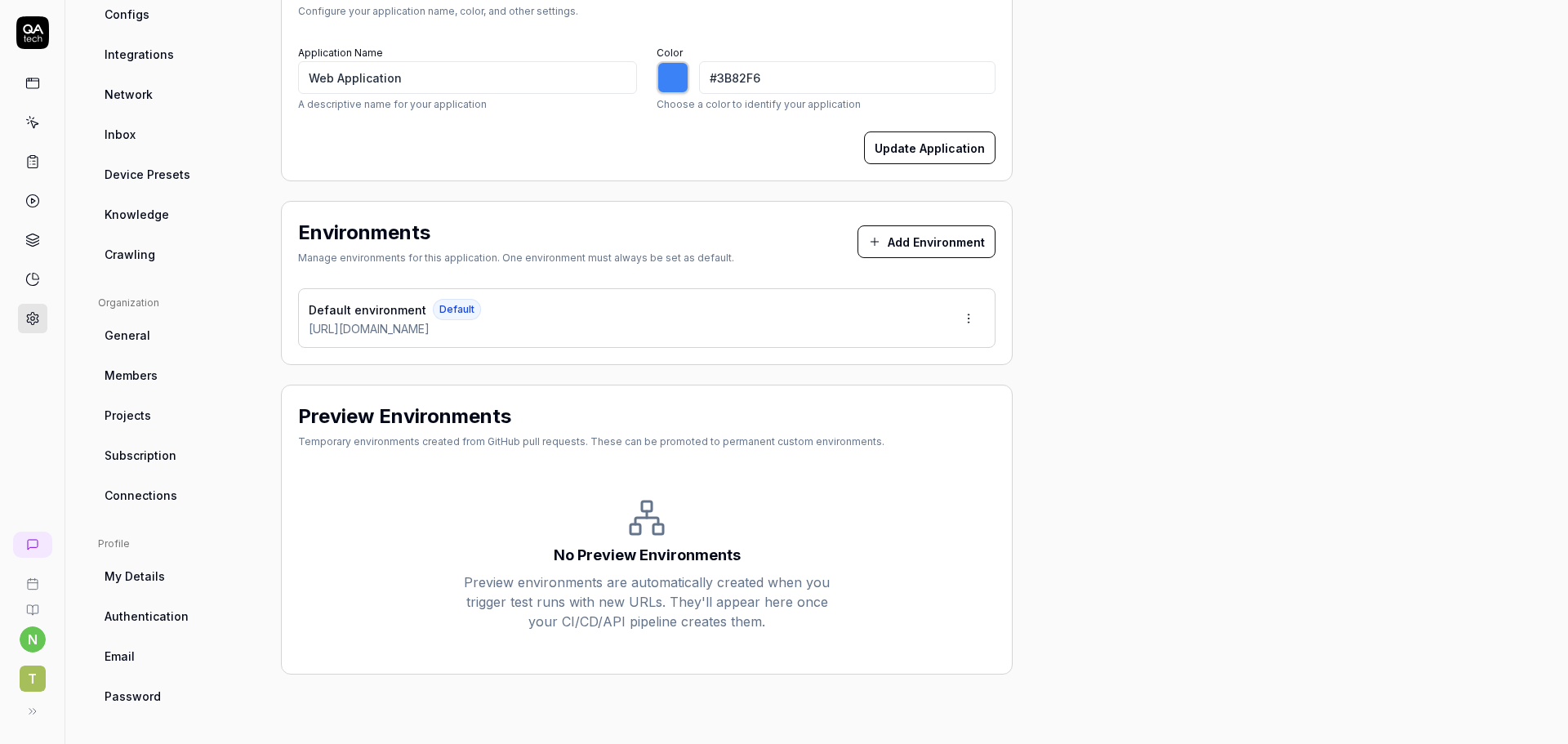
click at [797, 319] on div "Default environment Default https://dtu5juabzuf4r.cloudfront.net" at bounding box center [647, 318] width 698 height 60
click at [957, 318] on html "n T Home / Settings You have 477 / 500 test executions left Upgrade Now Home / …" at bounding box center [784, 372] width 1568 height 744
click at [1025, 317] on html "n T Home / Settings You have 477 / 500 test executions left Upgrade Now Home / …" at bounding box center [784, 372] width 1568 height 744
click at [175, 179] on span "Device Presets" at bounding box center [147, 174] width 85 height 17
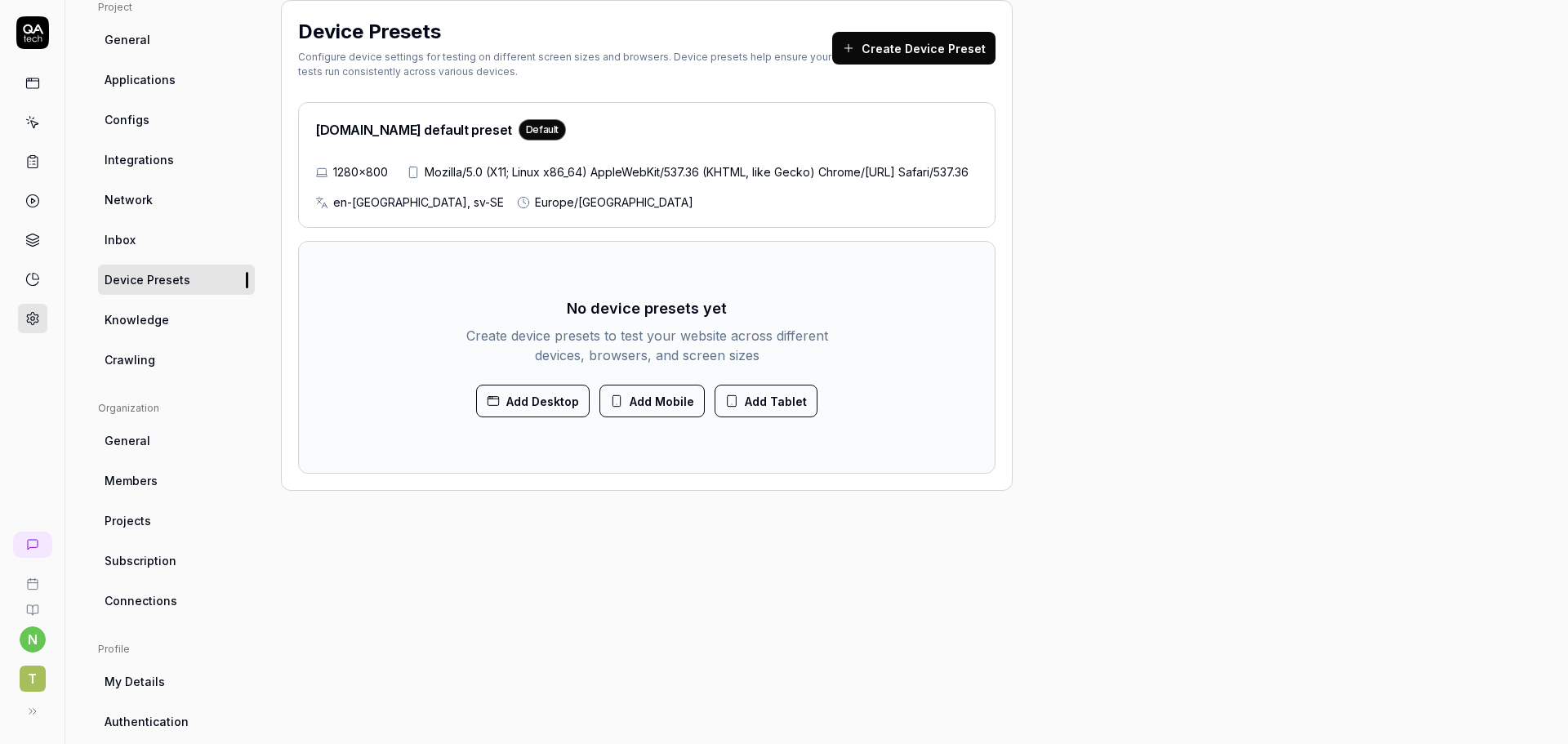
click at [130, 358] on span "Crawling" at bounding box center [131, 359] width 51 height 17
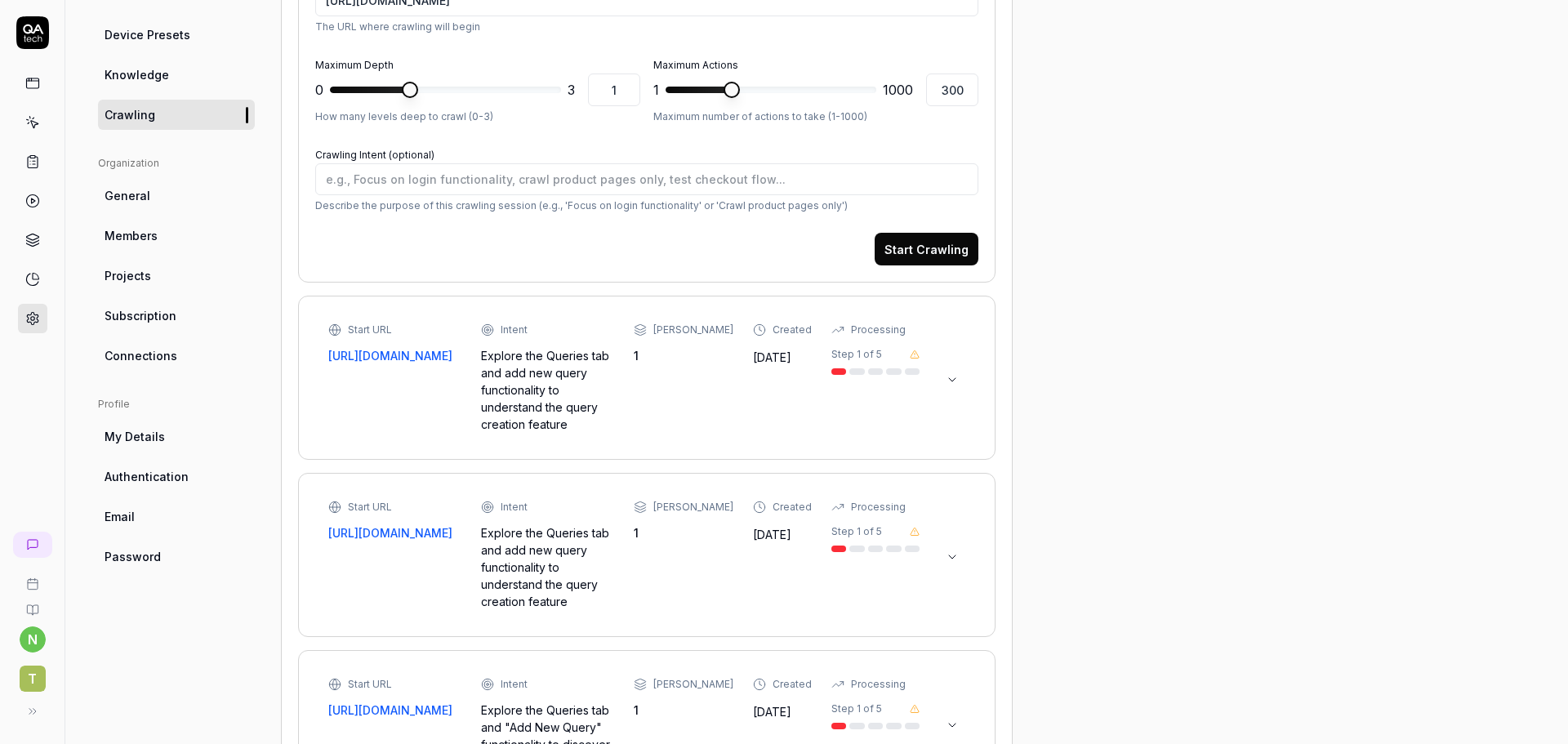
scroll to position [455, 0]
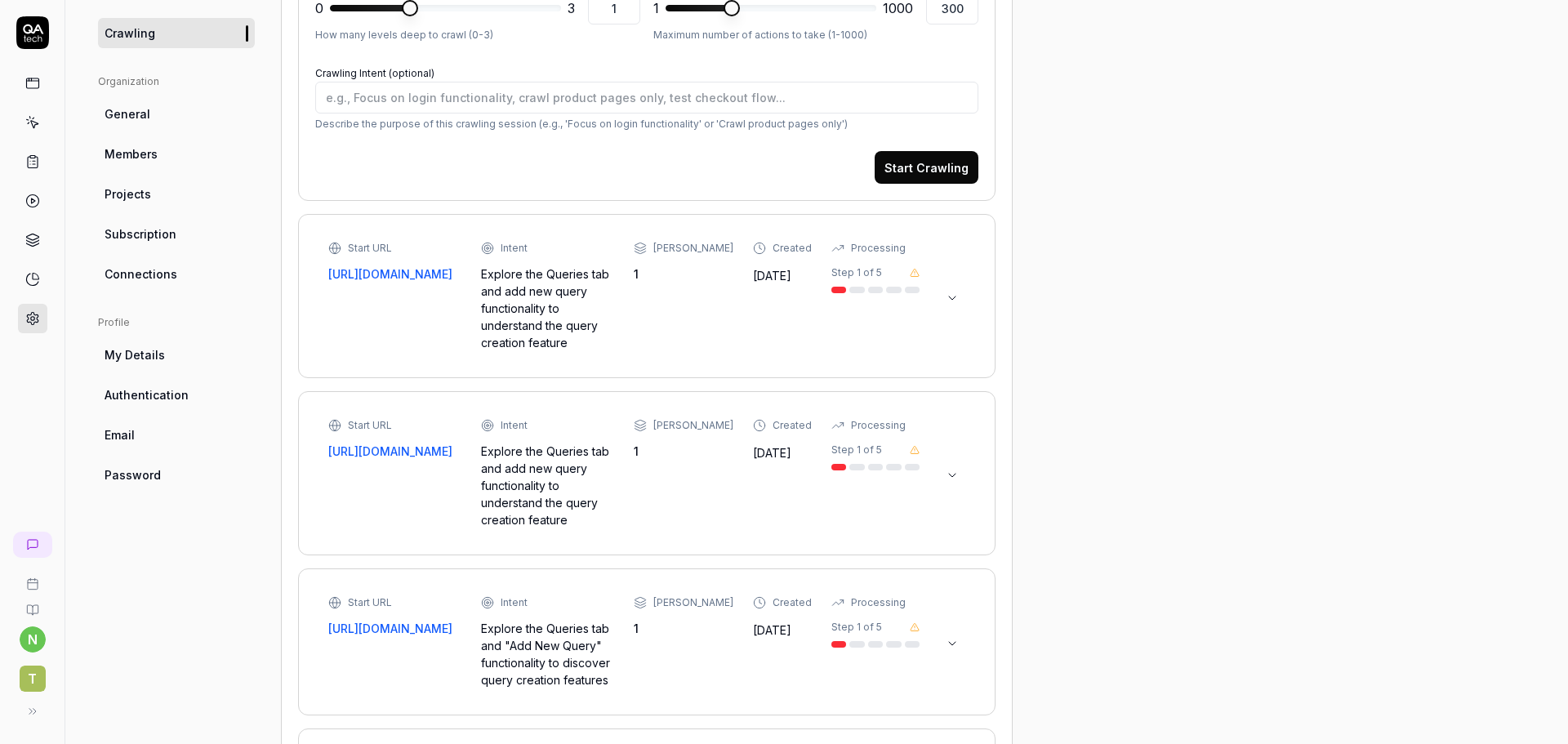
click at [946, 293] on icon at bounding box center [952, 297] width 13 height 13
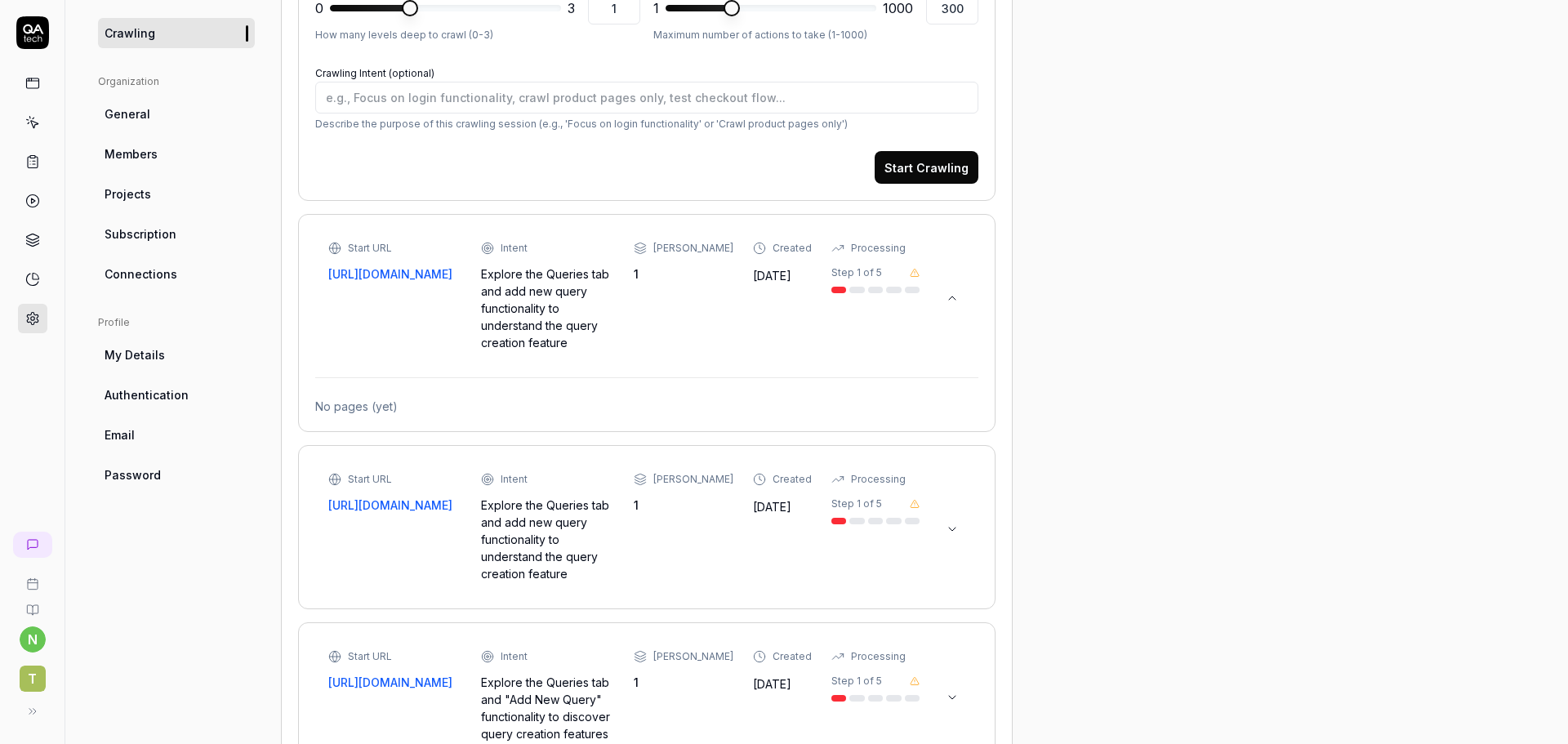
click at [430, 283] on link "[URL][DOMAIN_NAME]" at bounding box center [395, 274] width 133 height 17
type textarea "*"
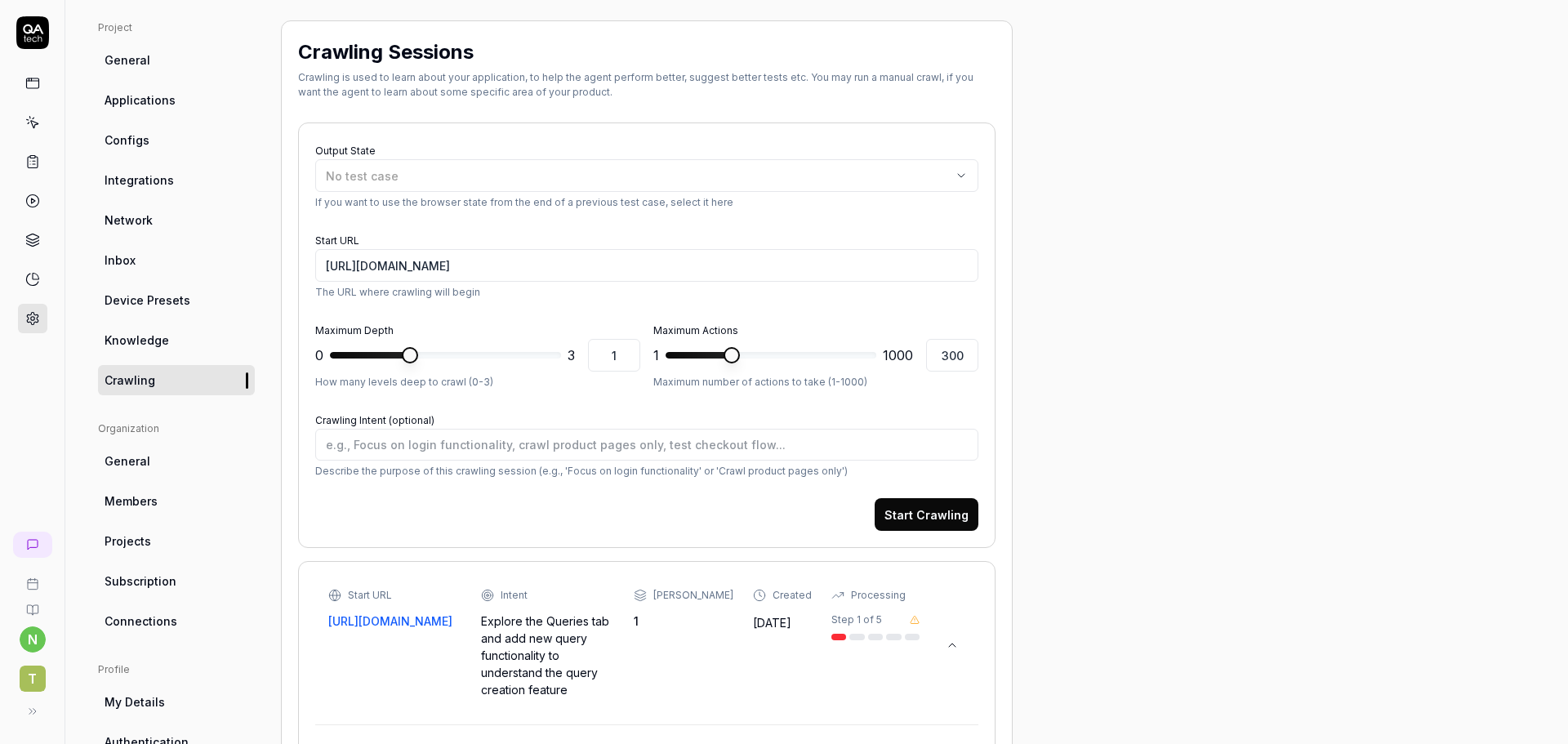
scroll to position [27, 0]
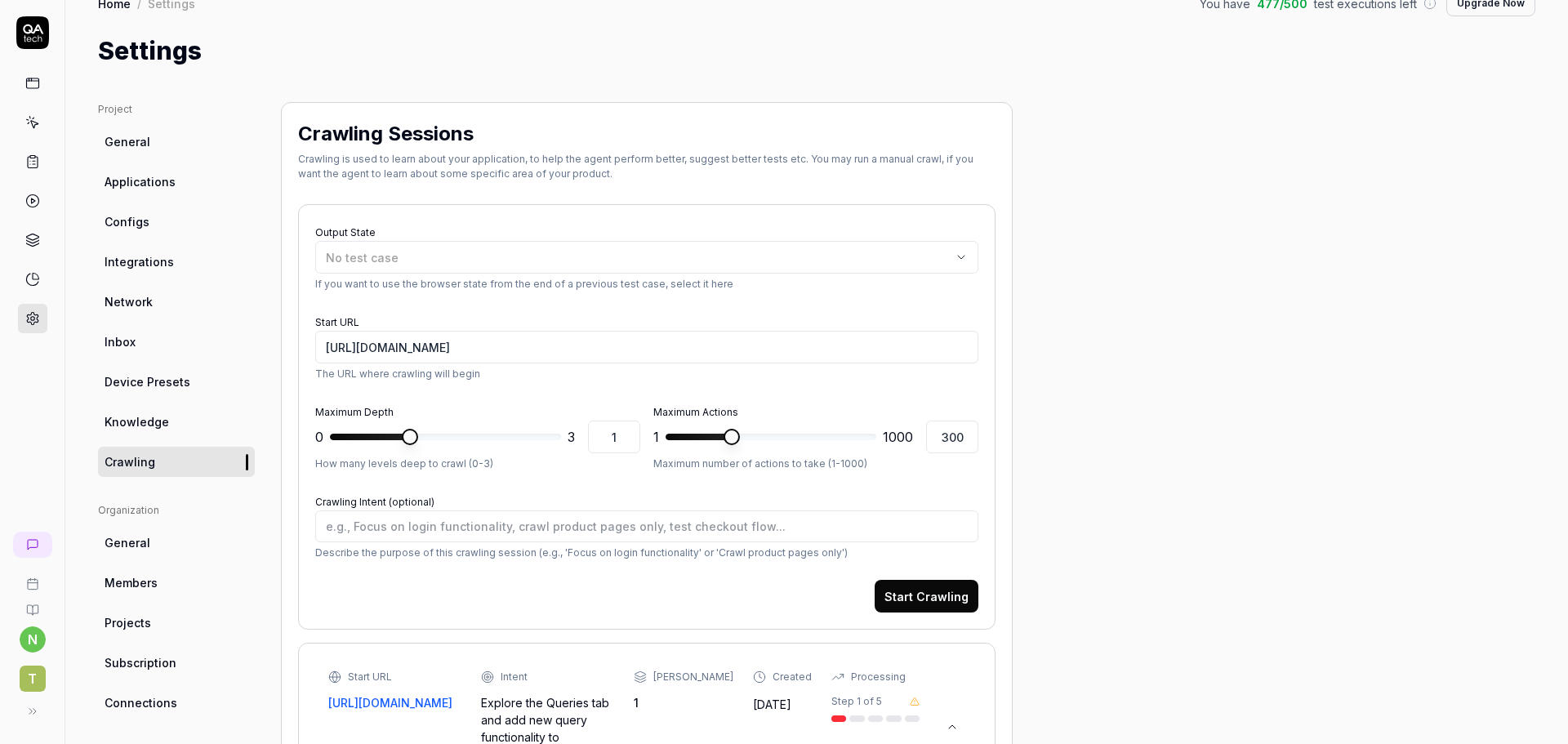
click at [157, 550] on link "General" at bounding box center [177, 543] width 157 height 30
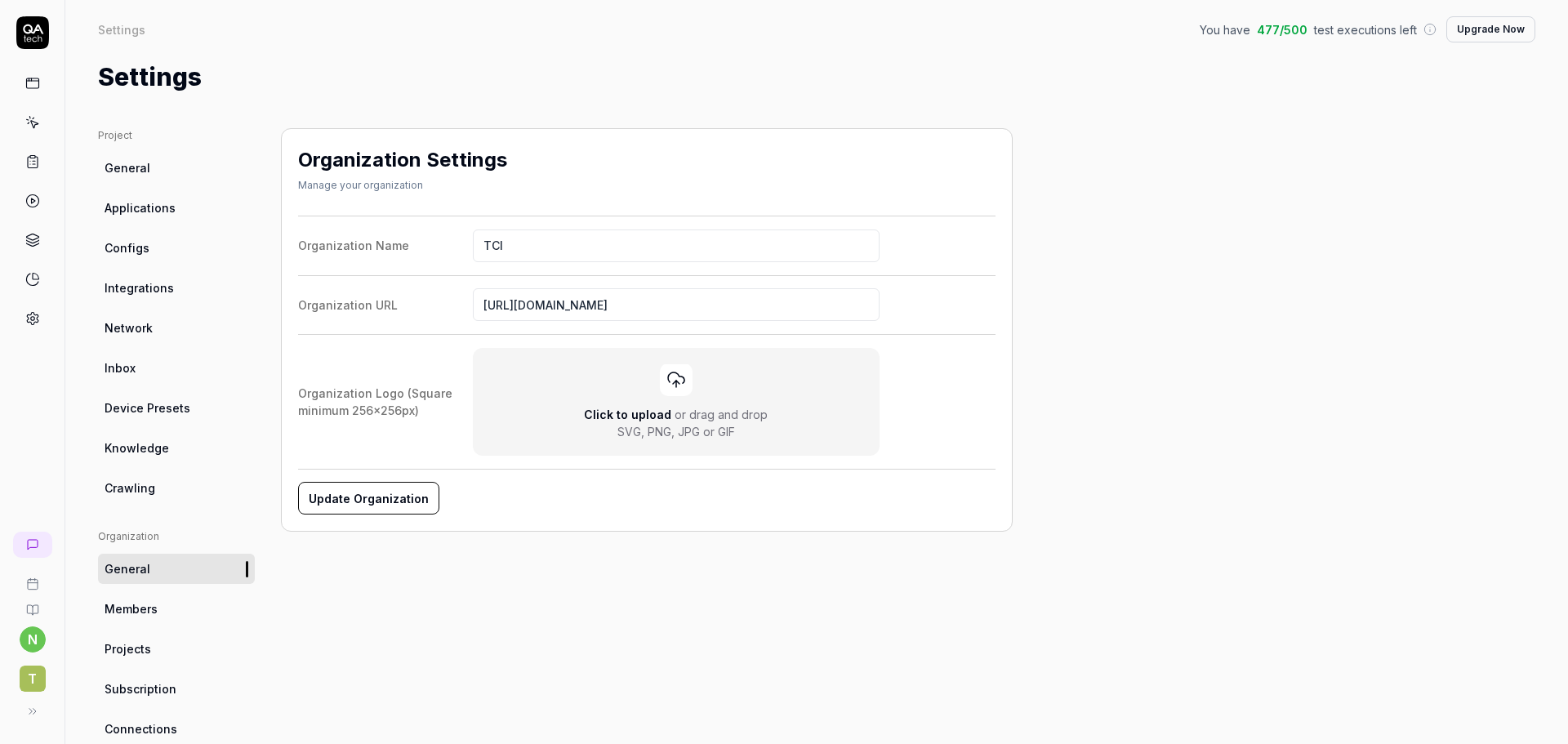
click at [184, 253] on link "Configs" at bounding box center [177, 247] width 157 height 30
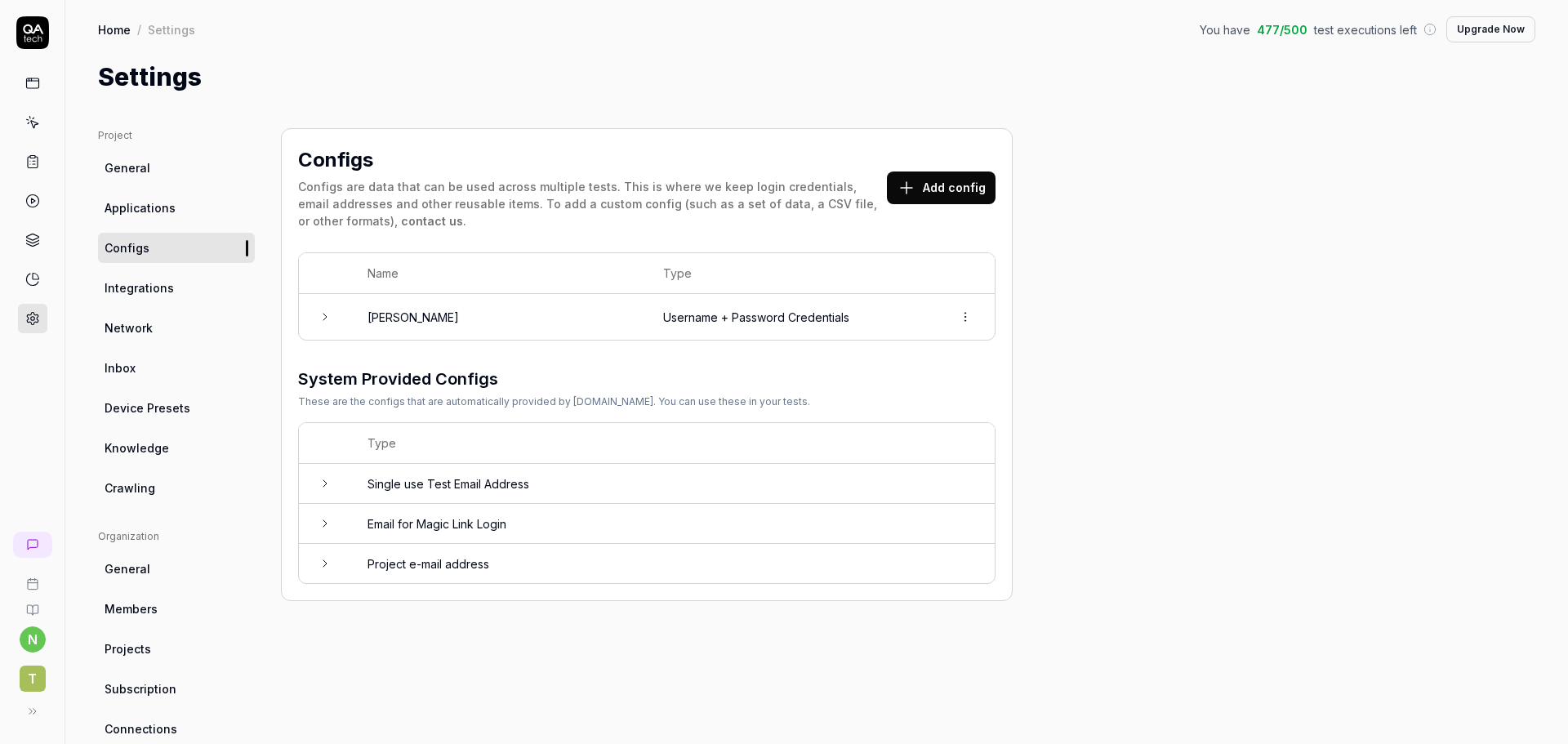
click at [323, 320] on icon at bounding box center [325, 316] width 13 height 13
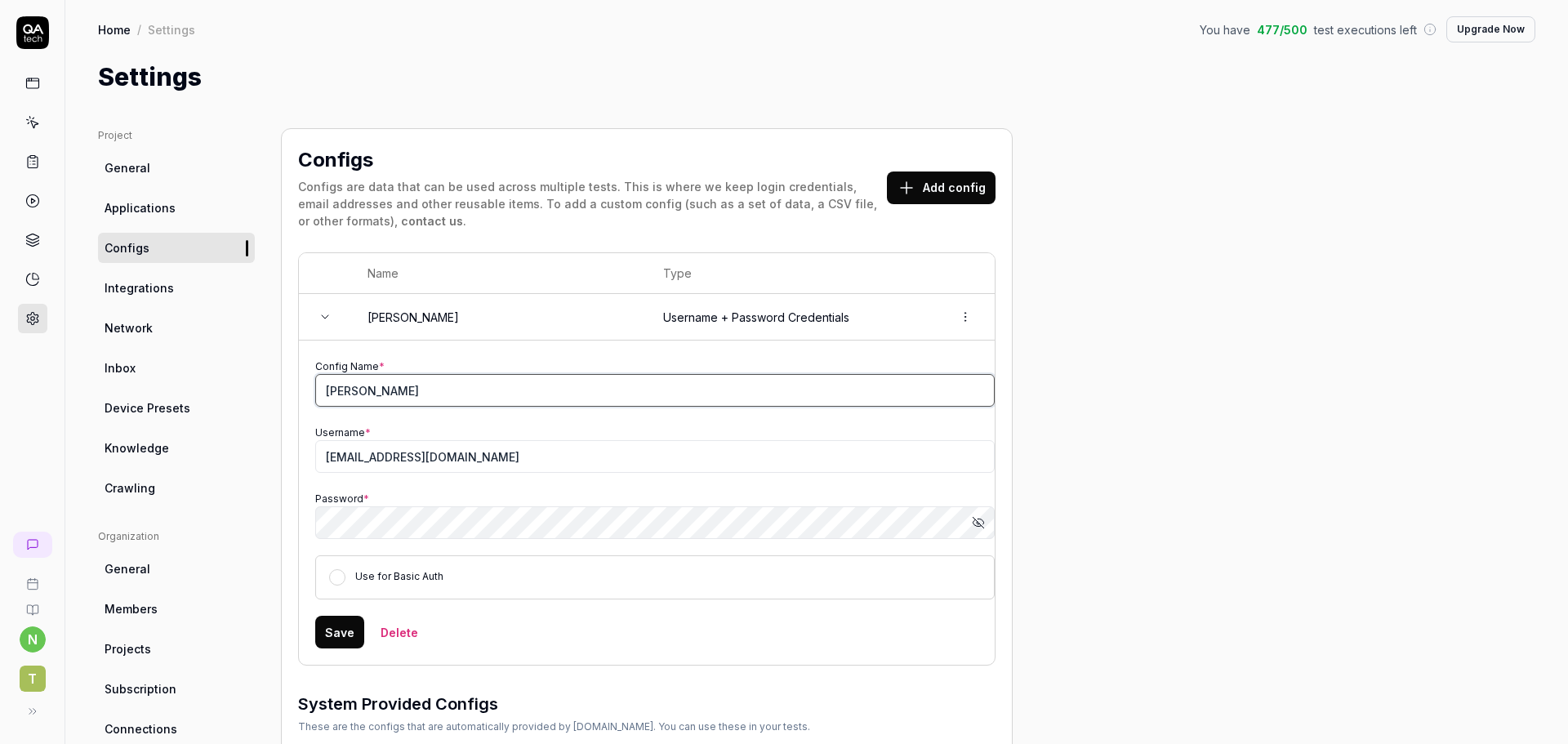
click at [436, 394] on input "Nitin Gupta" at bounding box center [654, 390] width 679 height 32
drag, startPoint x: 434, startPoint y: 392, endPoint x: 293, endPoint y: 390, distance: 141.0
click at [293, 390] on div "Configs Configs are data that can be used across multiple tests. This is where …" at bounding box center [647, 527] width 732 height 798
type input "Costing User Bot"
click at [470, 467] on input "nitin.gupta@sita.in" at bounding box center [654, 456] width 679 height 32
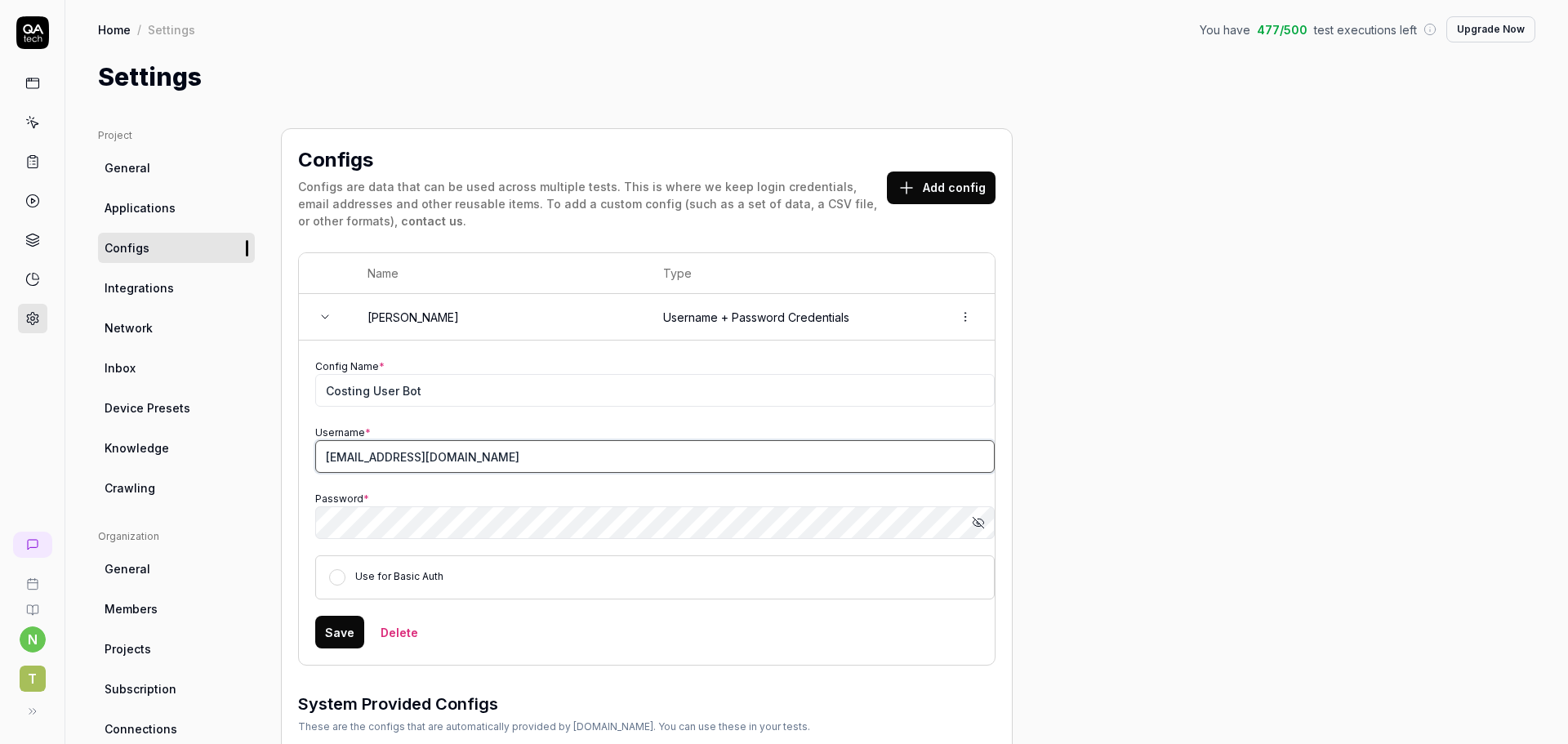
type input "[EMAIL_ADDRESS][DOMAIN_NAME]"
click at [985, 521] on button "Show password" at bounding box center [977, 522] width 32 height 32
click at [329, 632] on button "Save" at bounding box center [340, 632] width 49 height 32
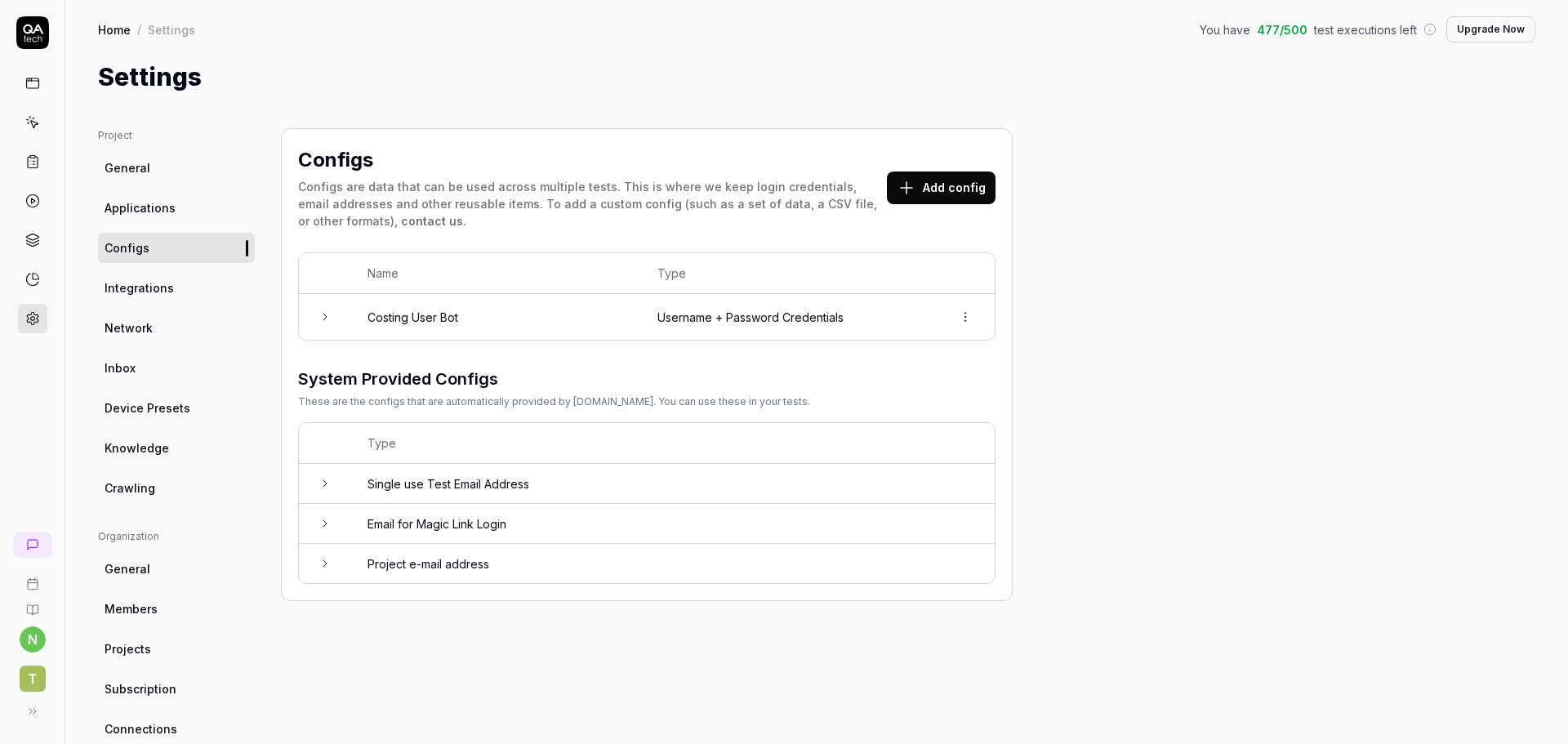
click at [144, 290] on span "Integrations" at bounding box center [139, 288] width 70 height 17
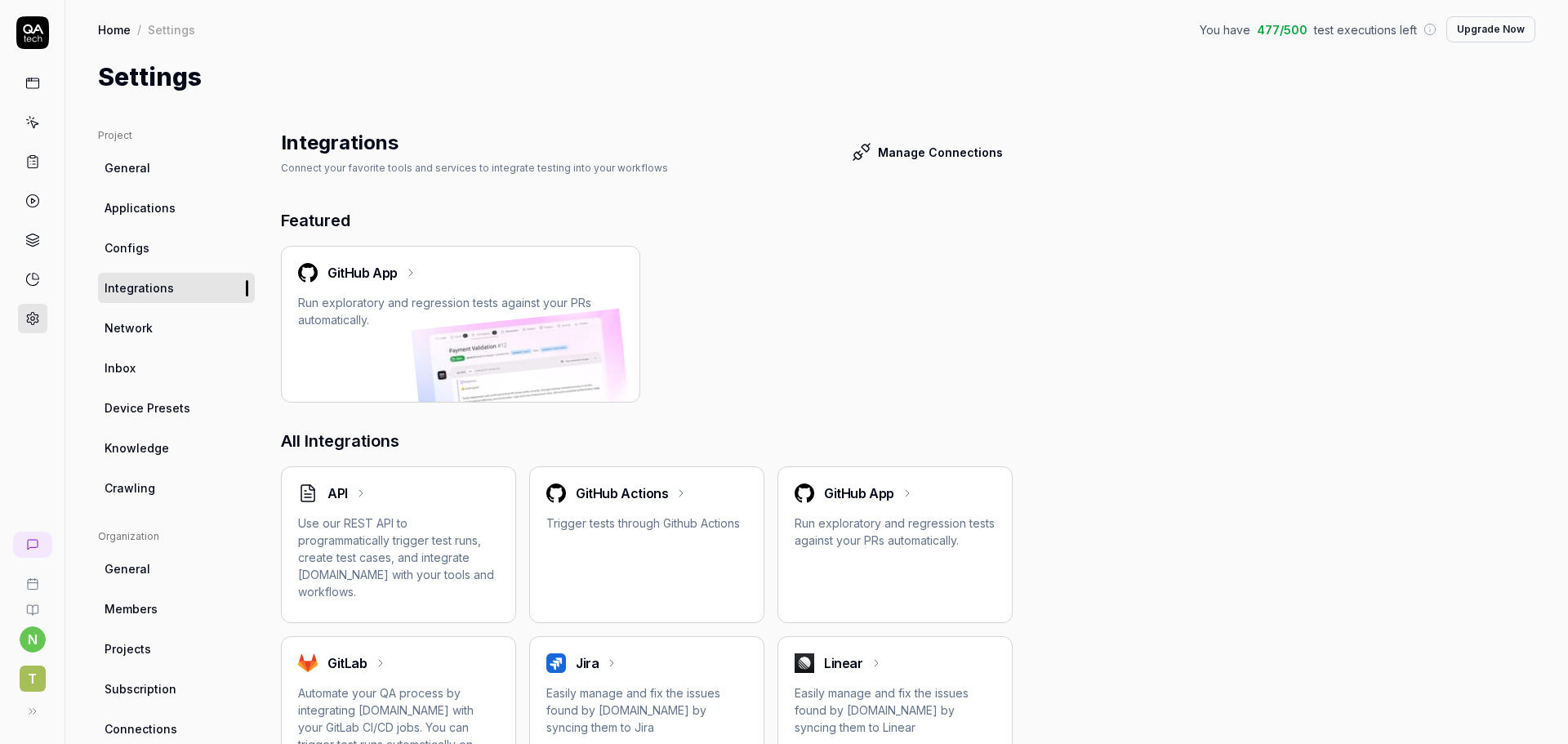
click at [152, 208] on span "Applications" at bounding box center [140, 207] width 71 height 17
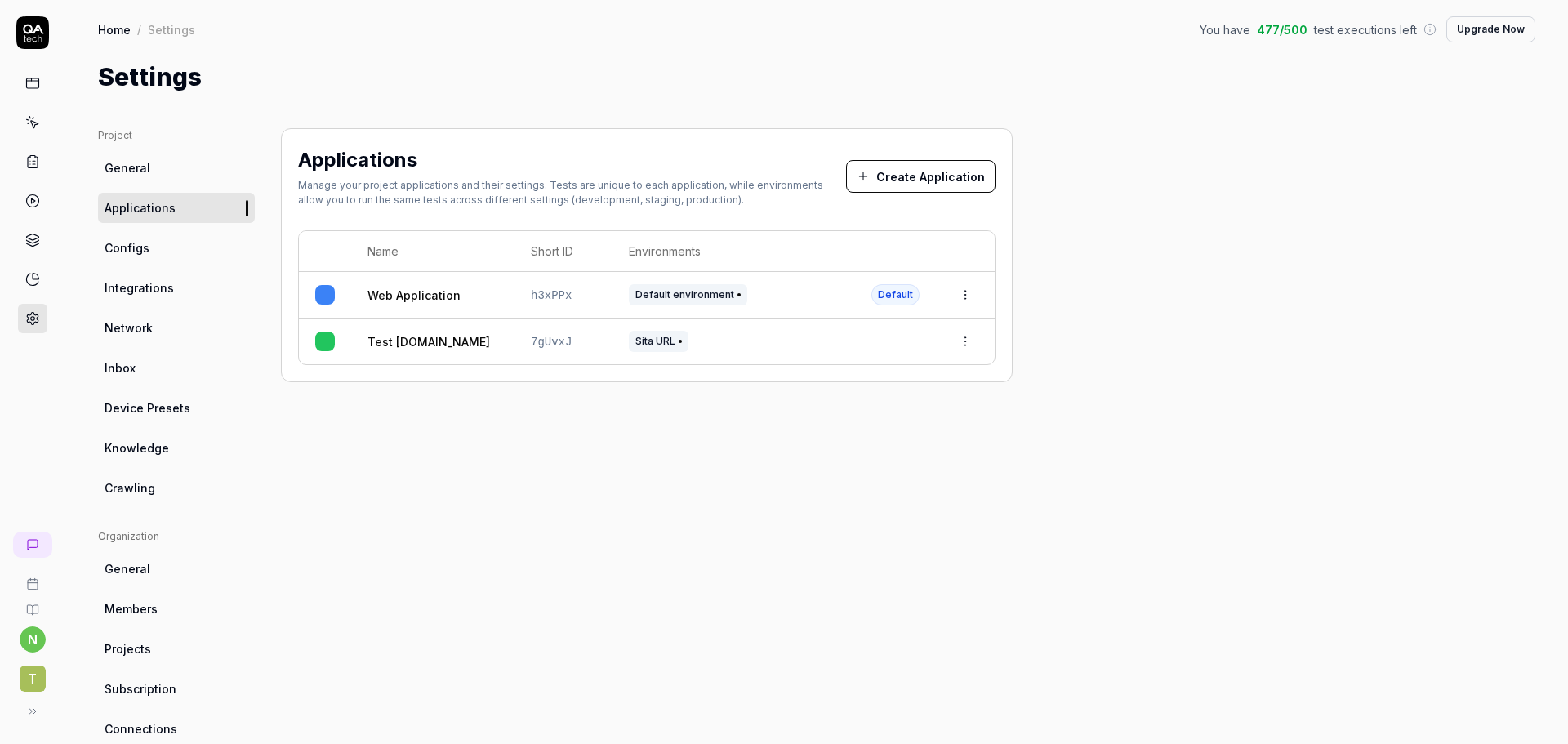
click at [972, 345] on html "n T Home / Settings You have 477 / 500 test executions left Upgrade Now Home / …" at bounding box center [784, 372] width 1568 height 744
click at [919, 460] on div "Edit" at bounding box center [910, 449] width 130 height 36
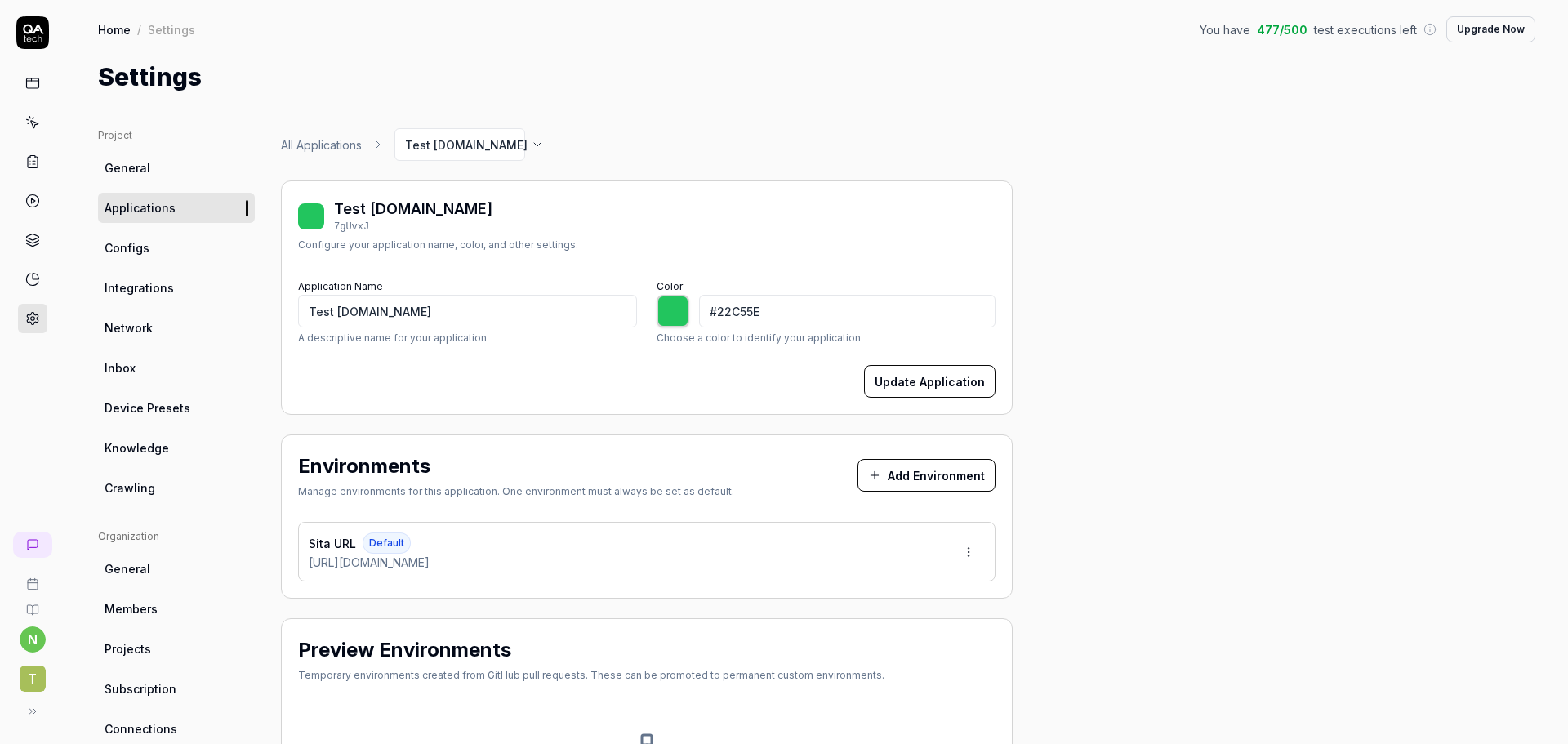
type input "*******"
click at [327, 150] on link "All Applications" at bounding box center [321, 144] width 80 height 17
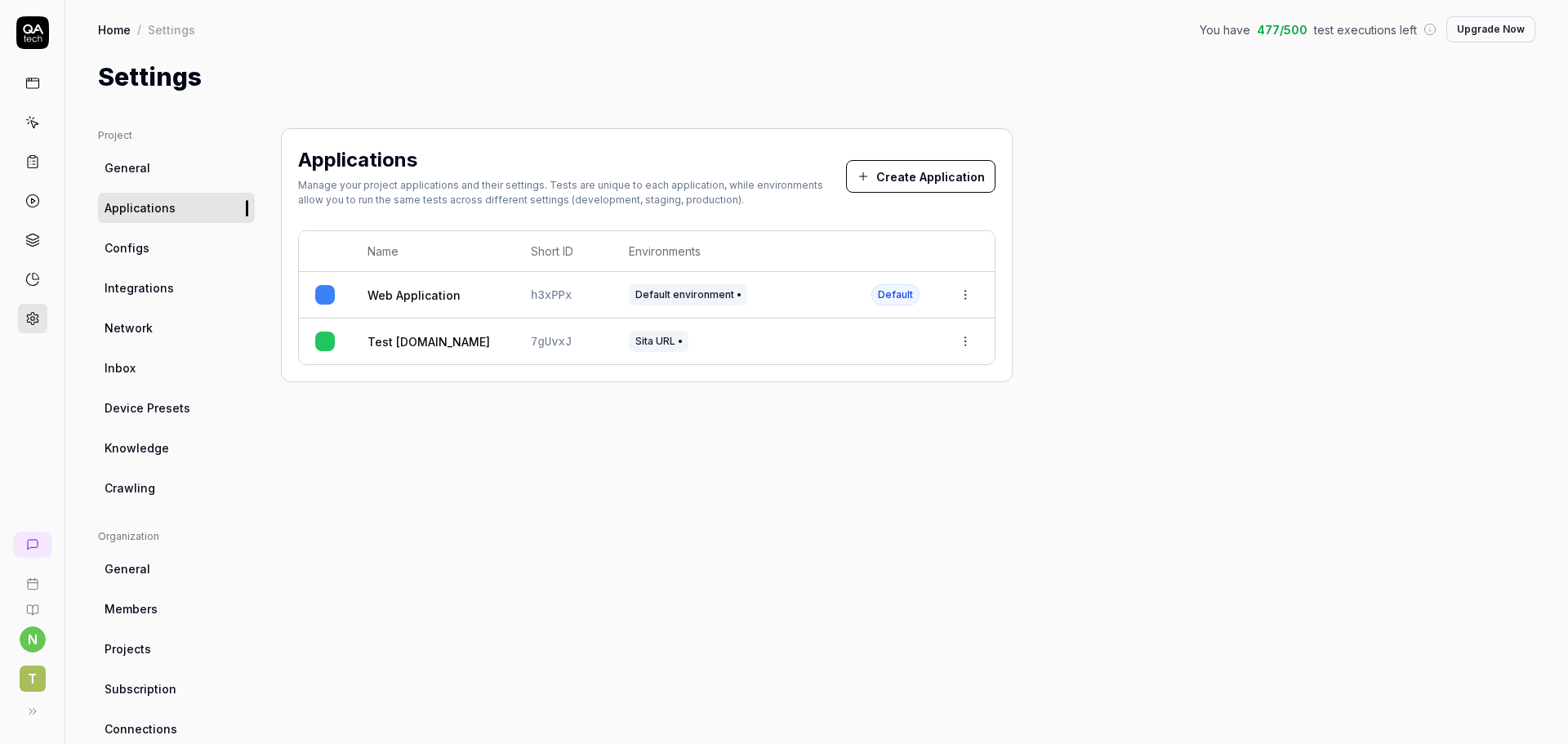
click at [962, 345] on html "n T Home / Settings You have 477 / 500 test executions left Upgrade Now Home / …" at bounding box center [784, 372] width 1568 height 744
click at [901, 519] on span "Delete" at bounding box center [893, 521] width 37 height 17
click at [967, 348] on html "Failed to delete application n T Home / Settings You have 477 / 500 test execut…" at bounding box center [784, 372] width 1568 height 744
click at [900, 514] on span "Delete" at bounding box center [893, 521] width 37 height 17
click at [129, 252] on span "Configs" at bounding box center [128, 247] width 45 height 17
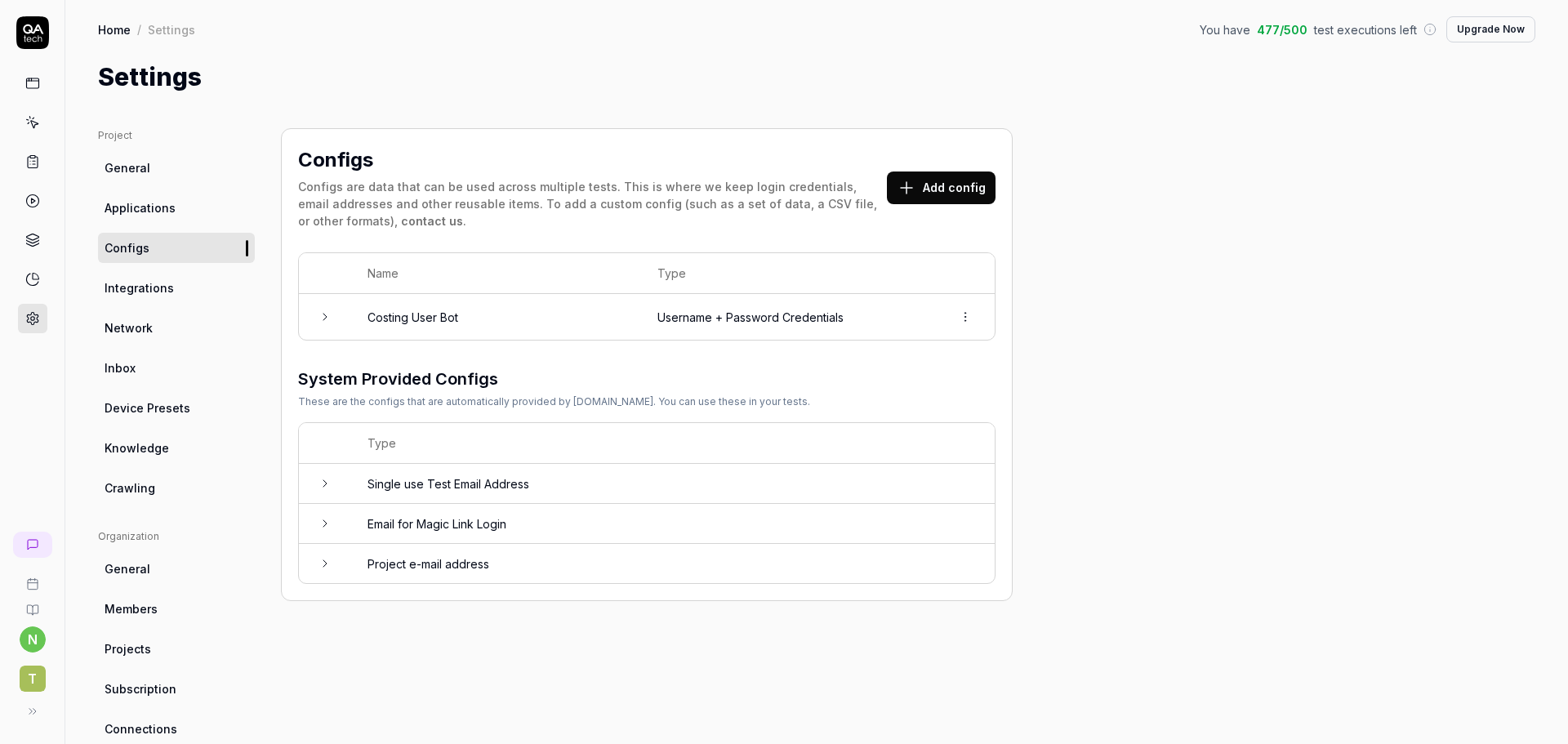
click at [341, 307] on td at bounding box center [325, 317] width 52 height 46
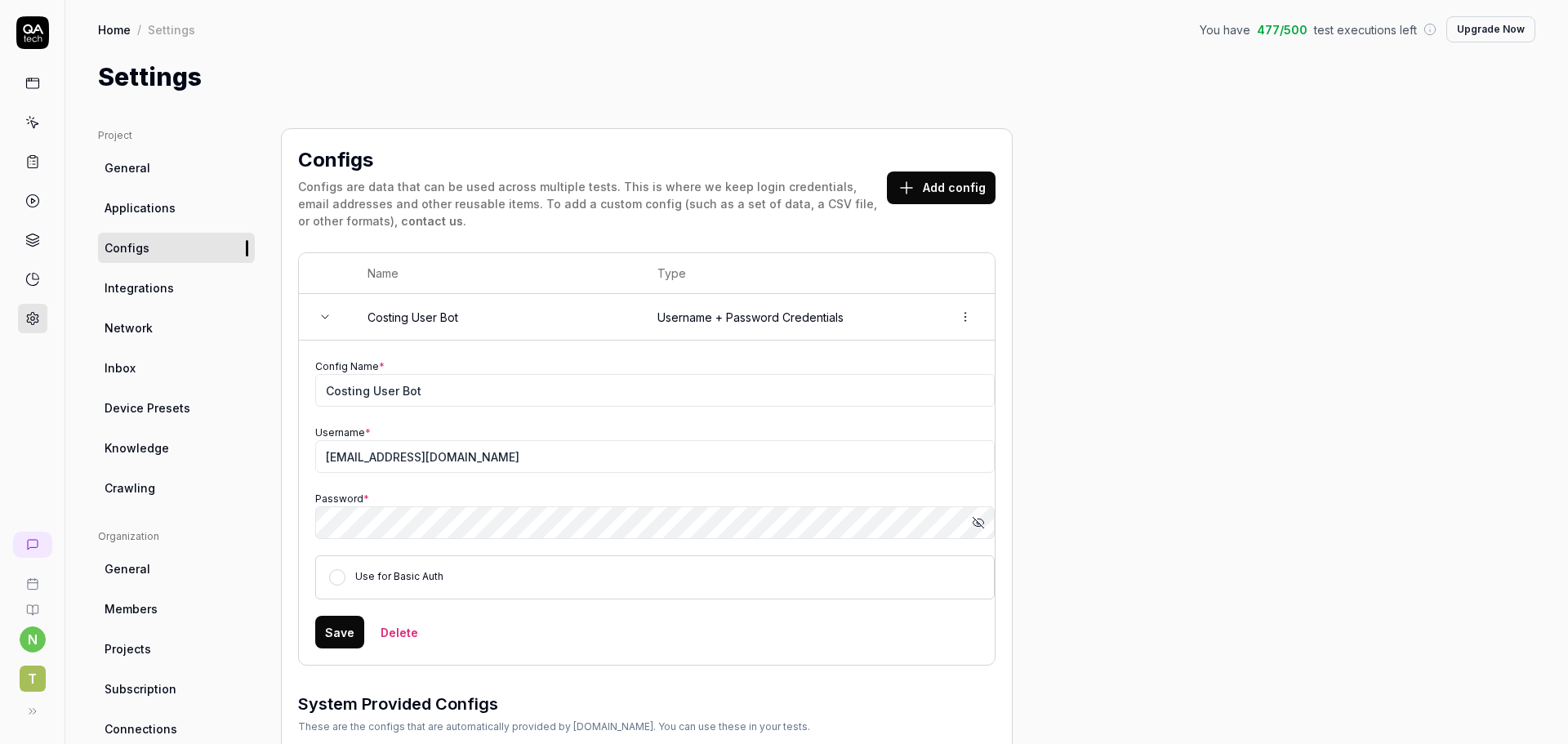
click at [341, 307] on td at bounding box center [325, 317] width 52 height 46
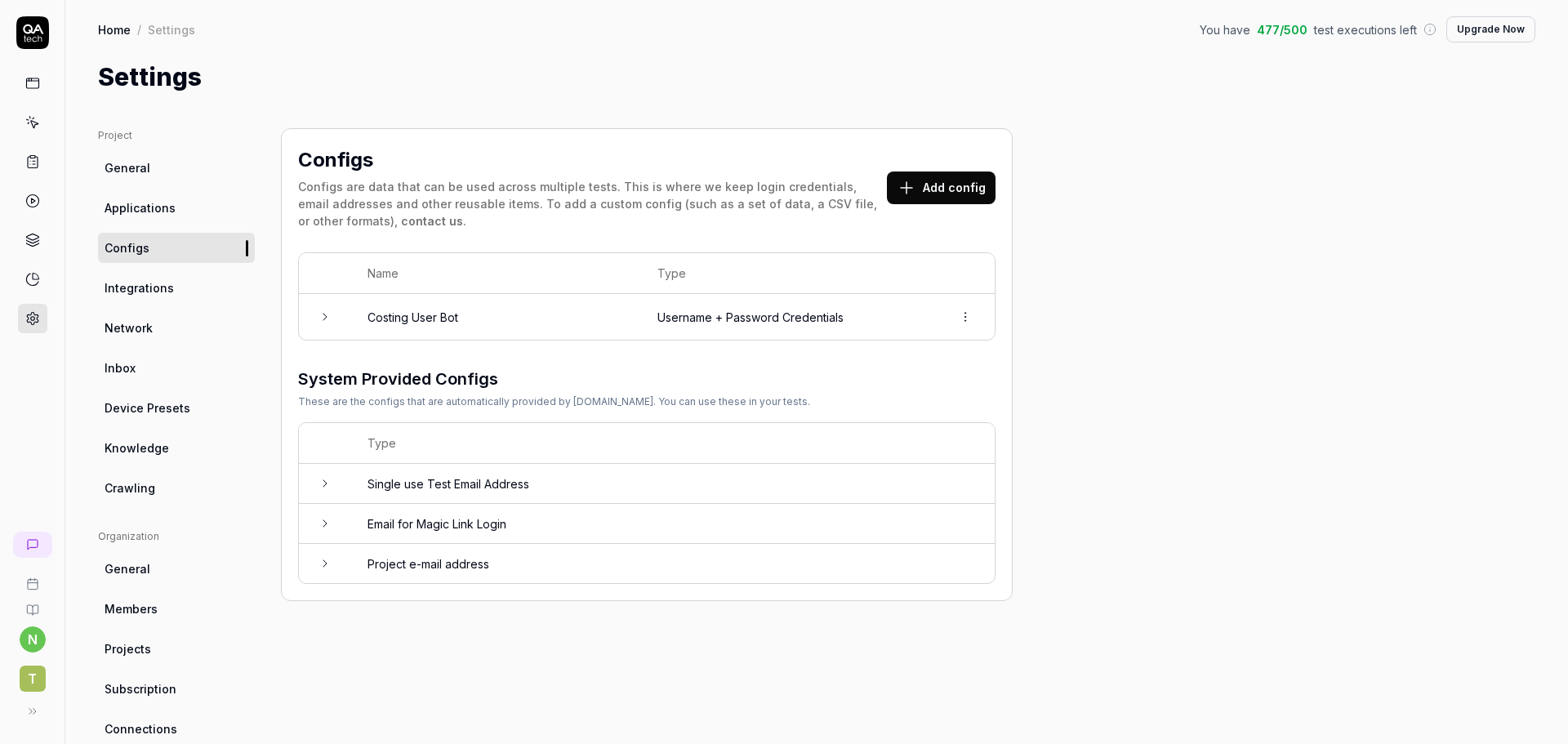
click at [31, 679] on span "T" at bounding box center [32, 678] width 26 height 27
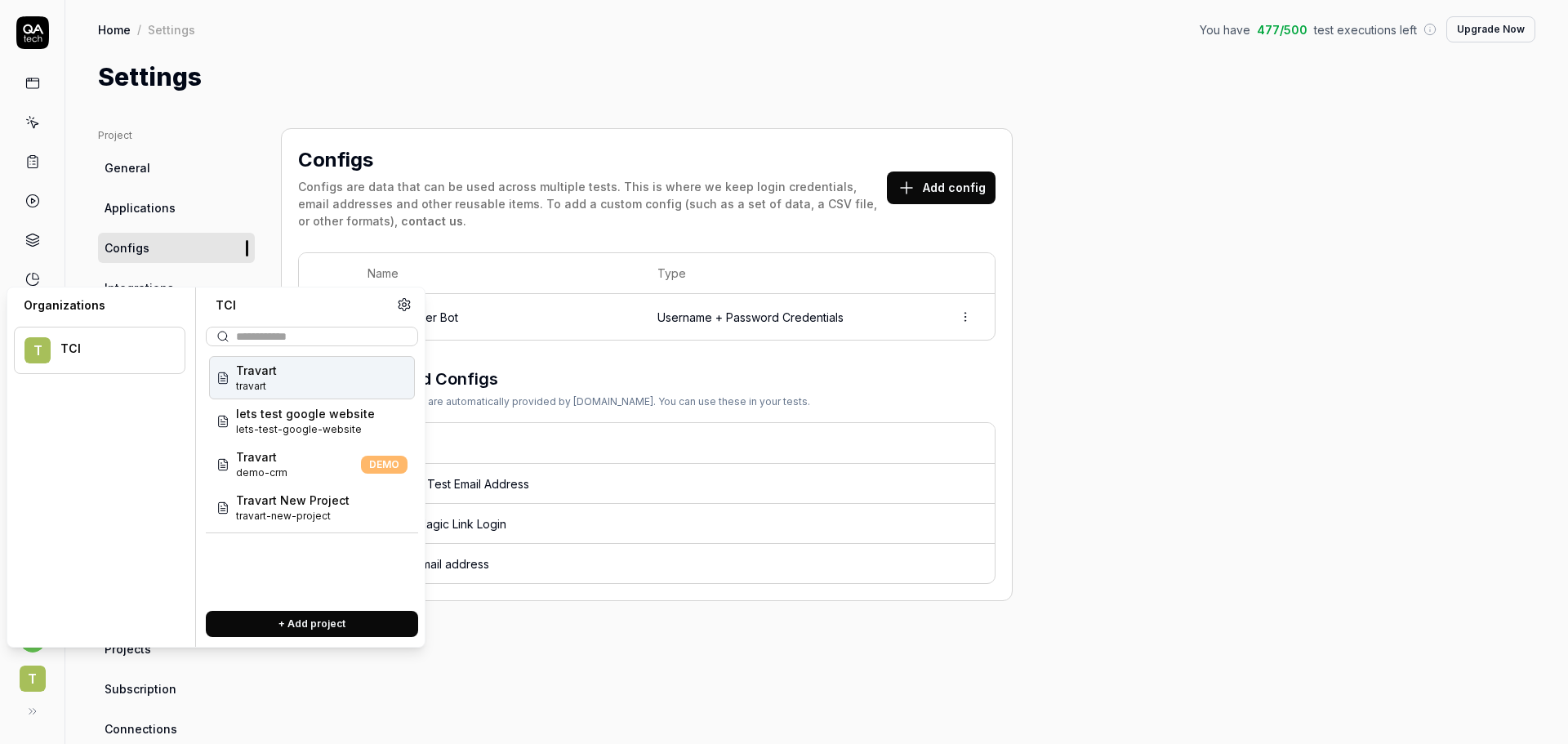
click at [31, 679] on span "T" at bounding box center [32, 678] width 26 height 27
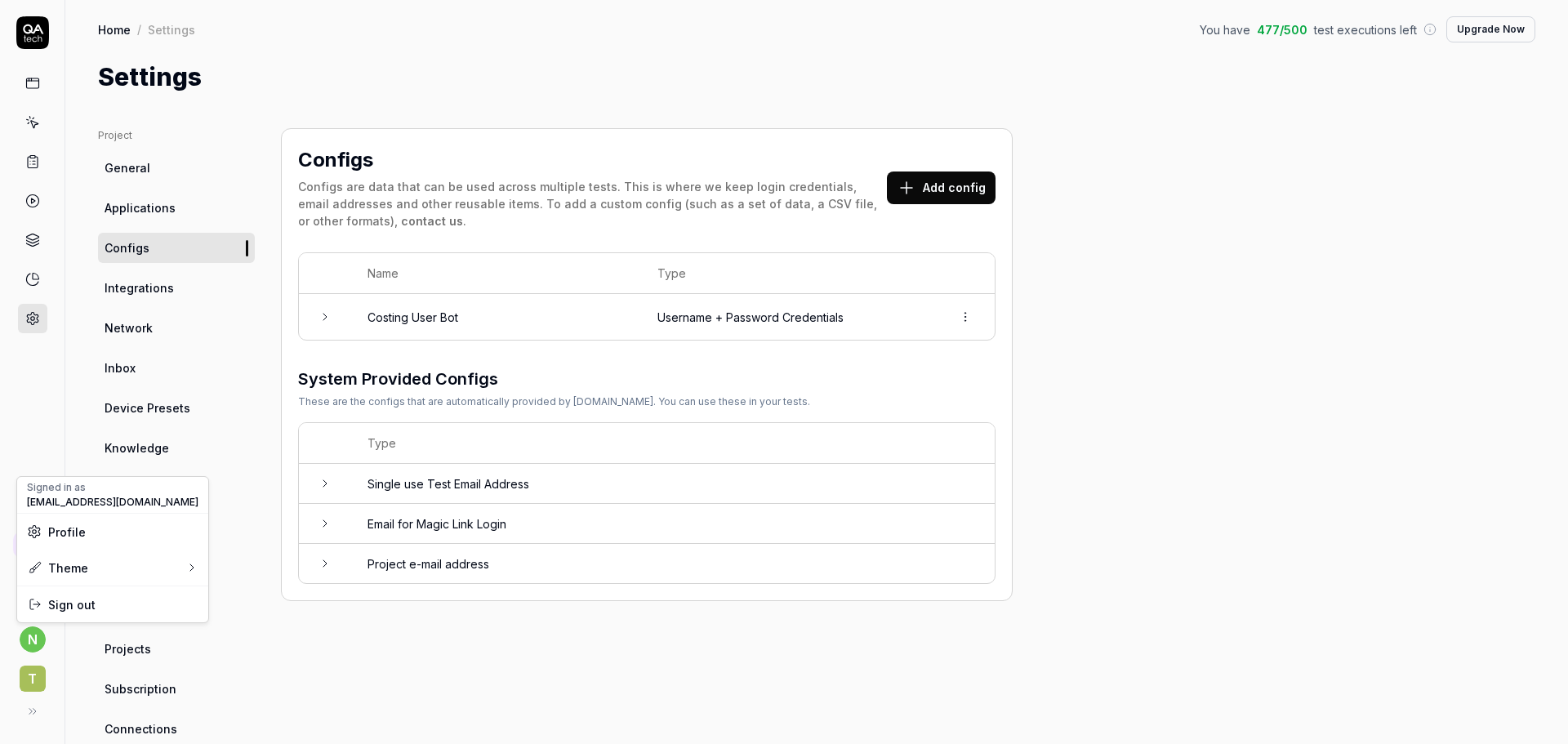
click at [19, 639] on html "n T Home / Settings You have 477 / 500 test executions left Upgrade Now Home / …" at bounding box center [784, 372] width 1568 height 744
click at [120, 524] on span "Profile" at bounding box center [112, 532] width 172 height 17
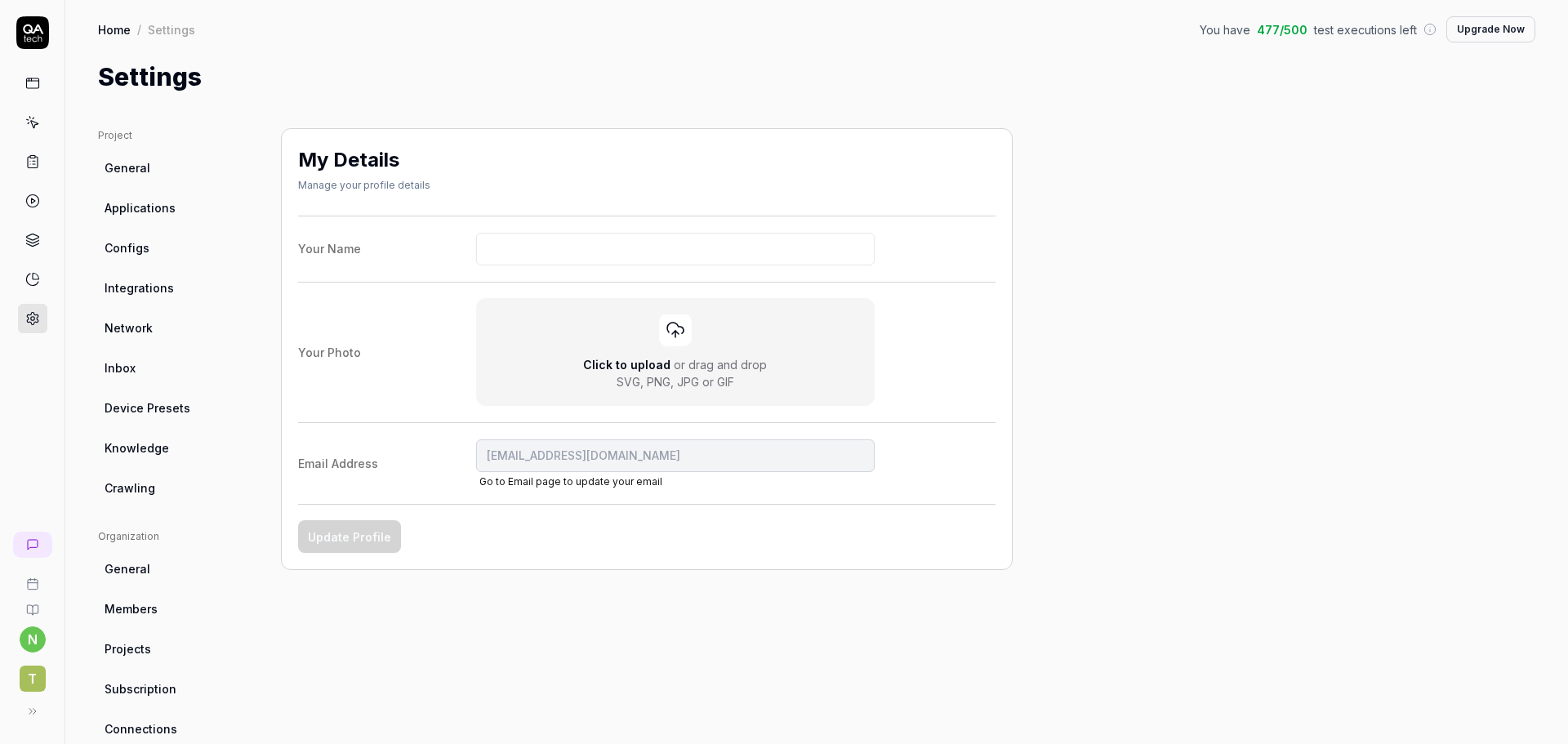
click at [33, 674] on html "n T Home / Settings You have 477 / 500 test executions left Upgrade Now Home / …" at bounding box center [784, 372] width 1568 height 744
click at [33, 674] on span "T" at bounding box center [32, 678] width 26 height 27
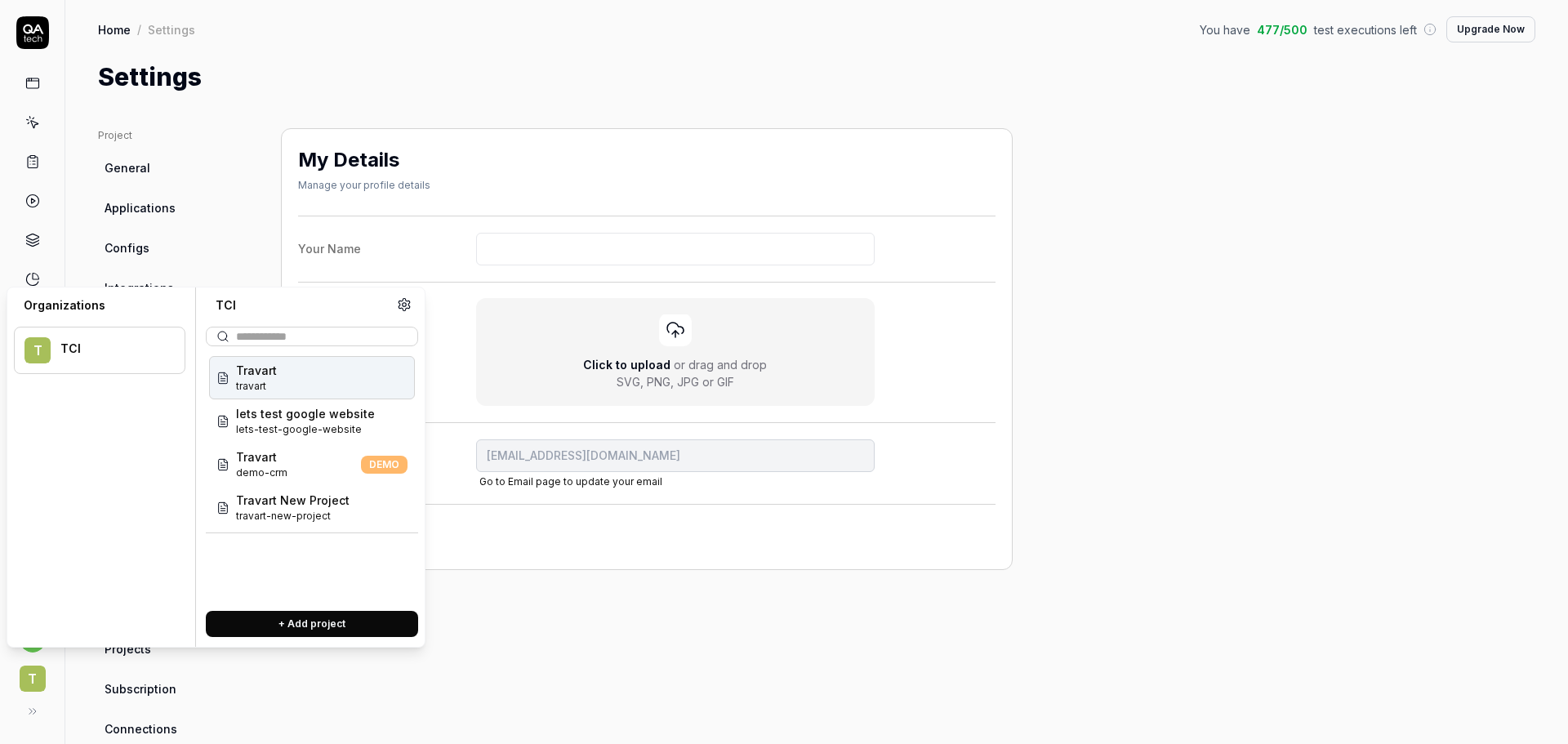
click at [325, 376] on div "Travart travart" at bounding box center [312, 378] width 206 height 43
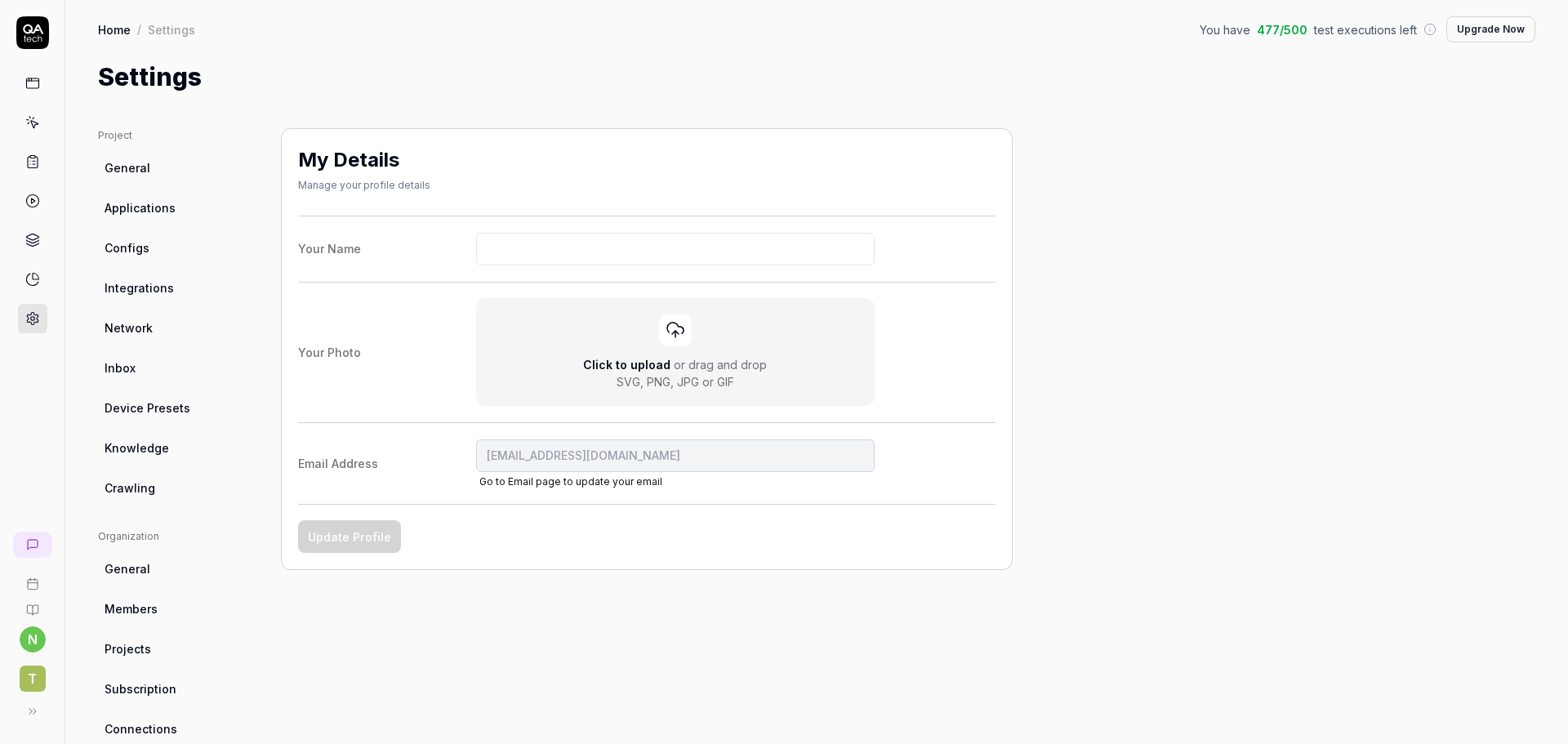
click at [47, 245] on link at bounding box center [32, 240] width 29 height 29
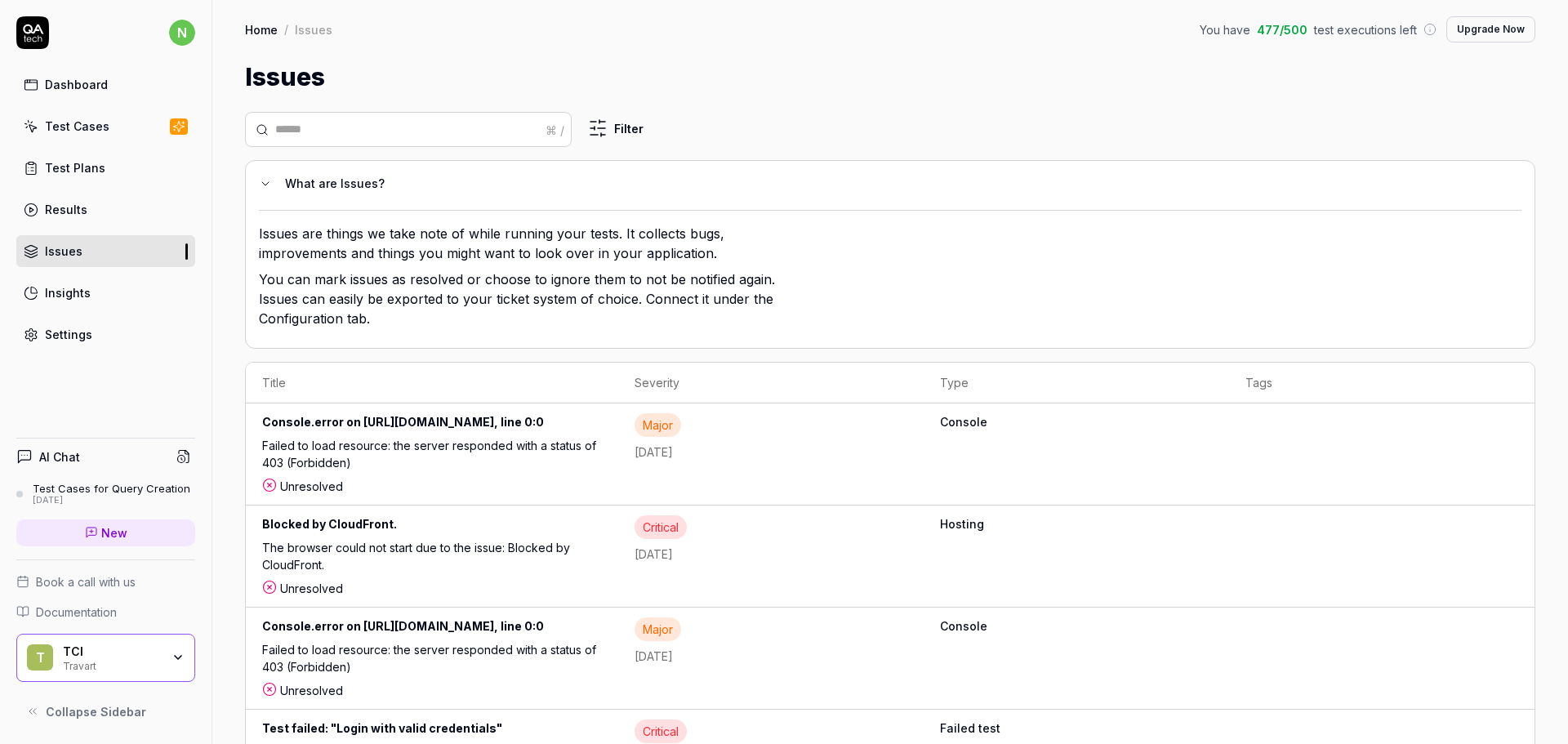
click at [67, 133] on div "Test Cases" at bounding box center [78, 126] width 65 height 17
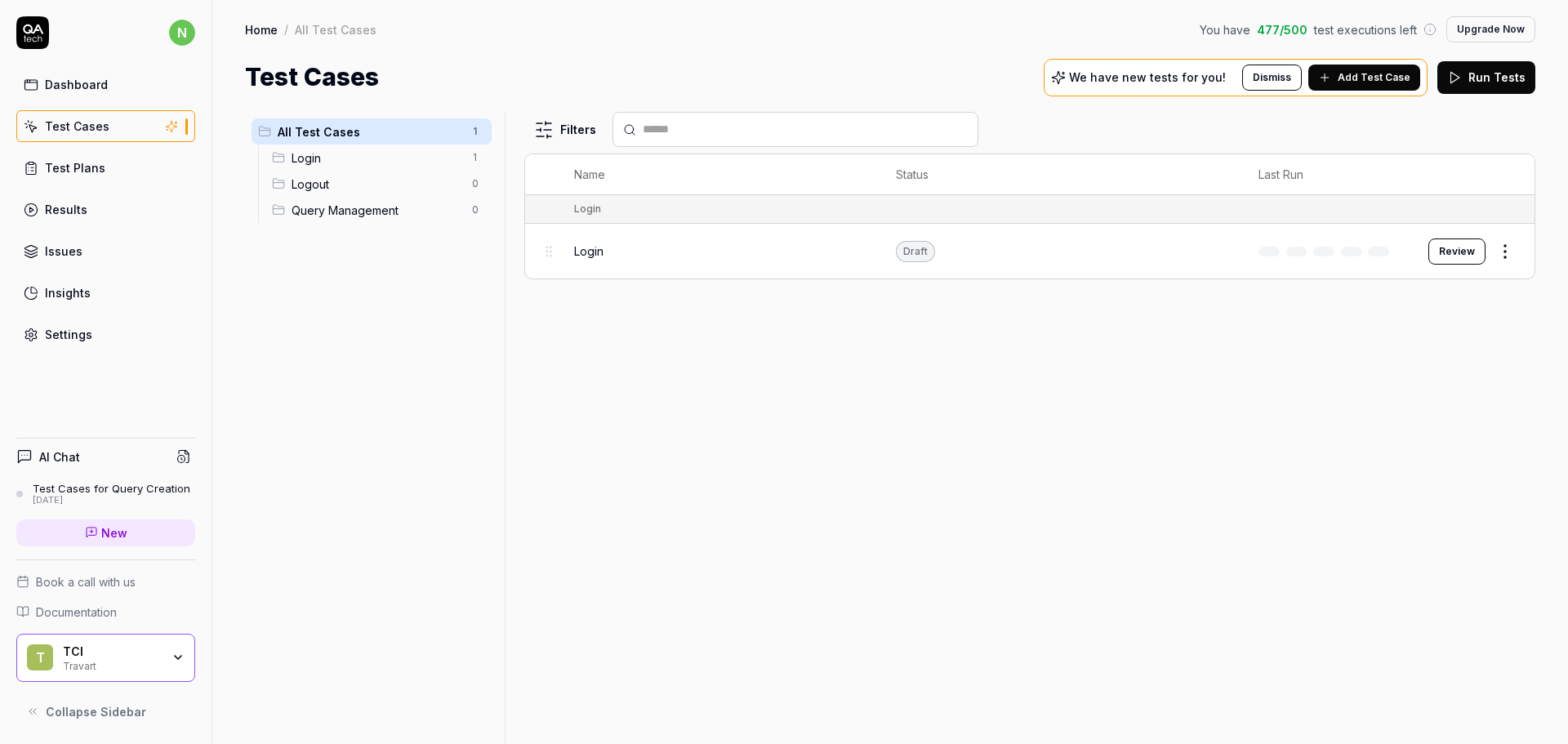
click at [1449, 242] on button "Review" at bounding box center [1457, 251] width 57 height 27
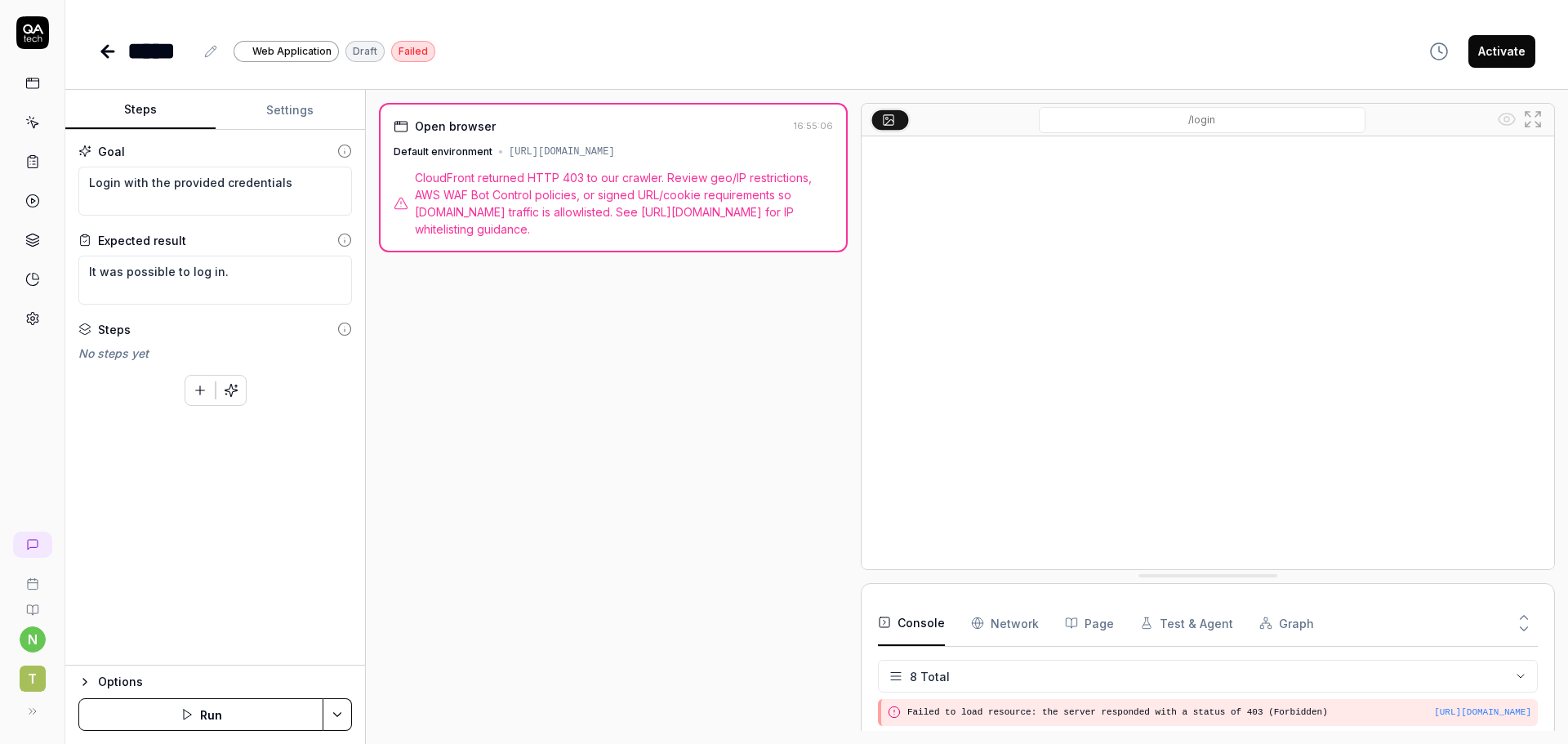
scroll to position [173, 0]
type textarea "*"
click at [322, 103] on button "Settings" at bounding box center [290, 110] width 150 height 39
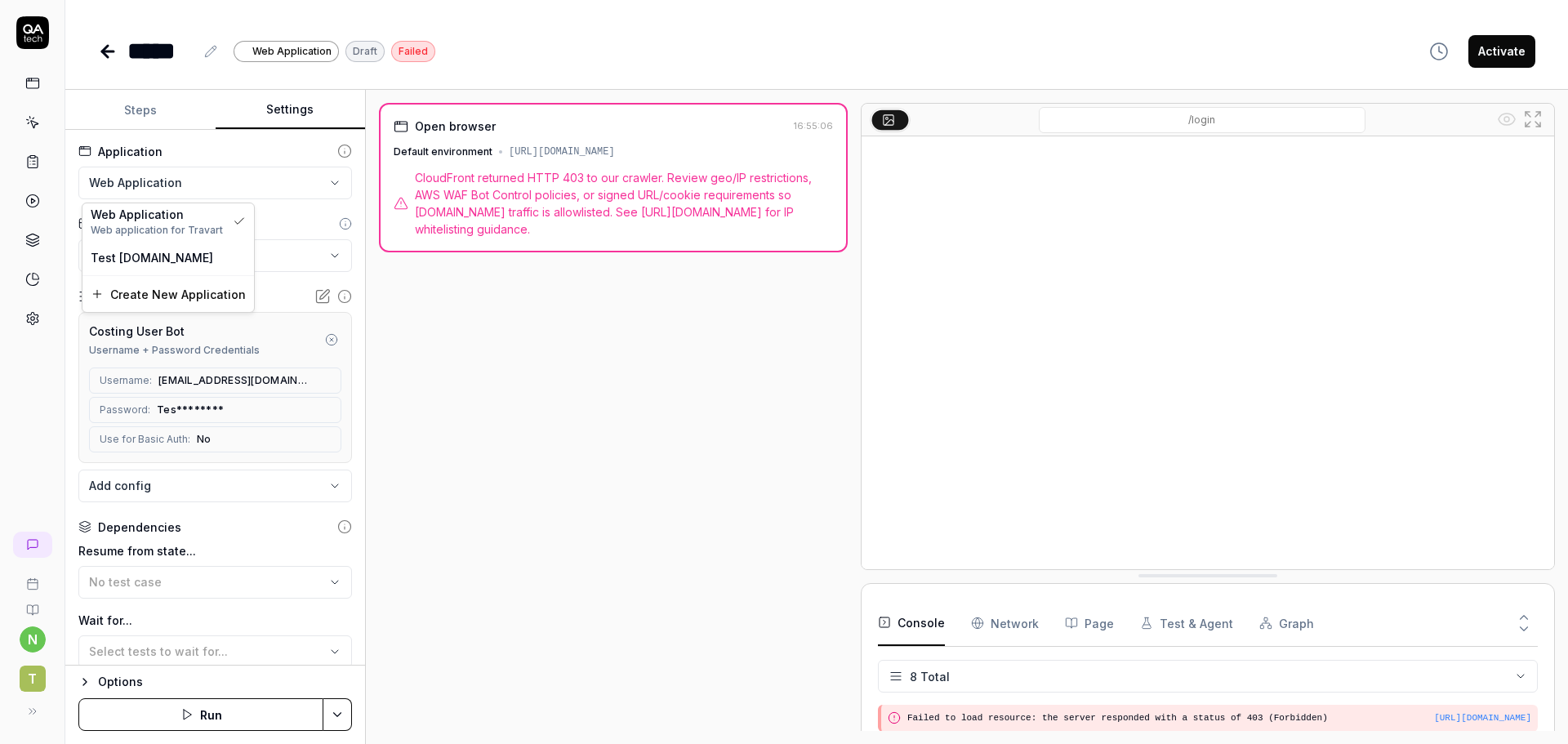
click at [294, 186] on html "**********" at bounding box center [784, 372] width 1568 height 744
click at [178, 232] on span "Web application for Travart" at bounding box center [158, 230] width 135 height 15
click at [192, 258] on html "**********" at bounding box center [784, 372] width 1568 height 744
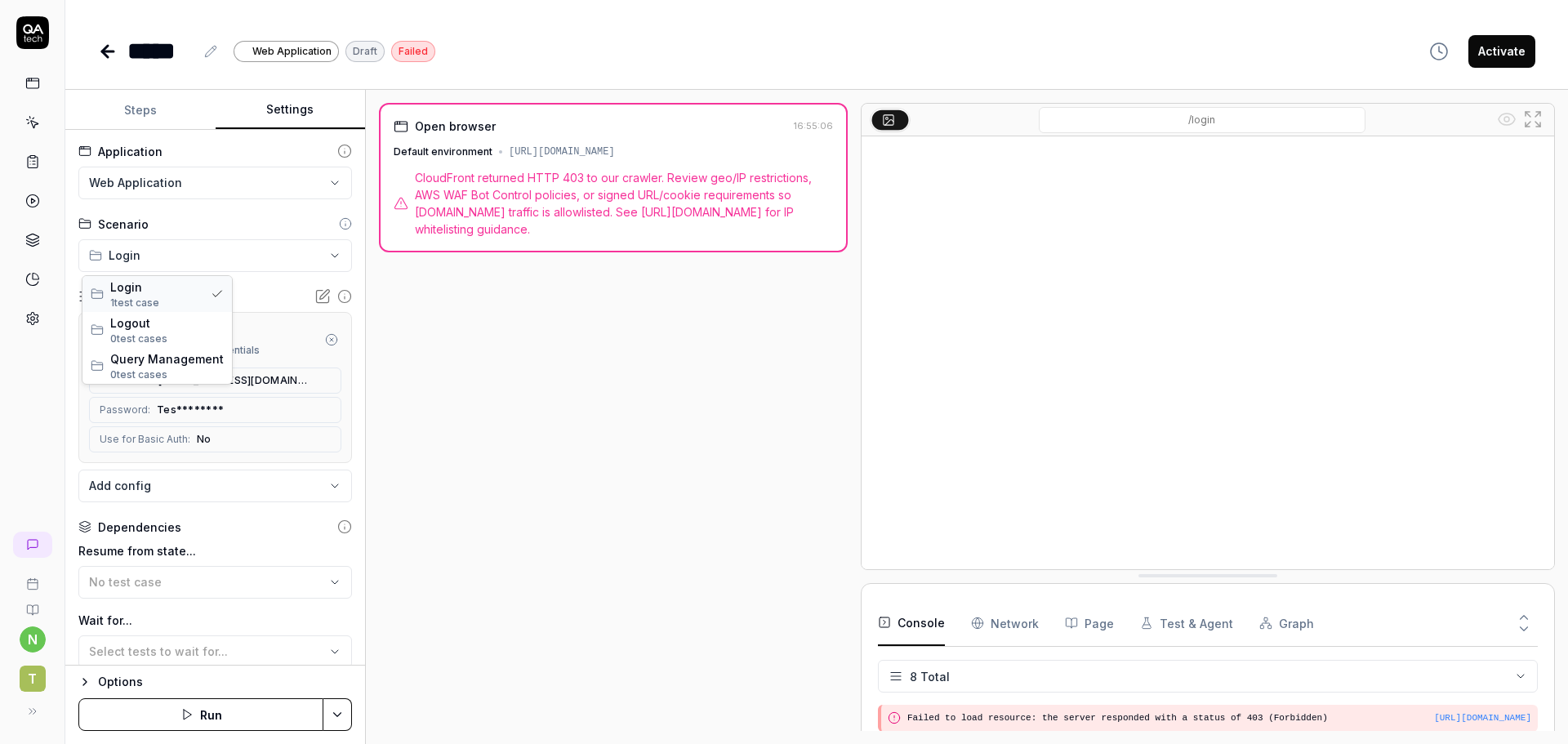
click at [157, 303] on span "1 test case" at bounding box center [134, 302] width 49 height 12
click at [314, 299] on icon at bounding box center [322, 296] width 17 height 17
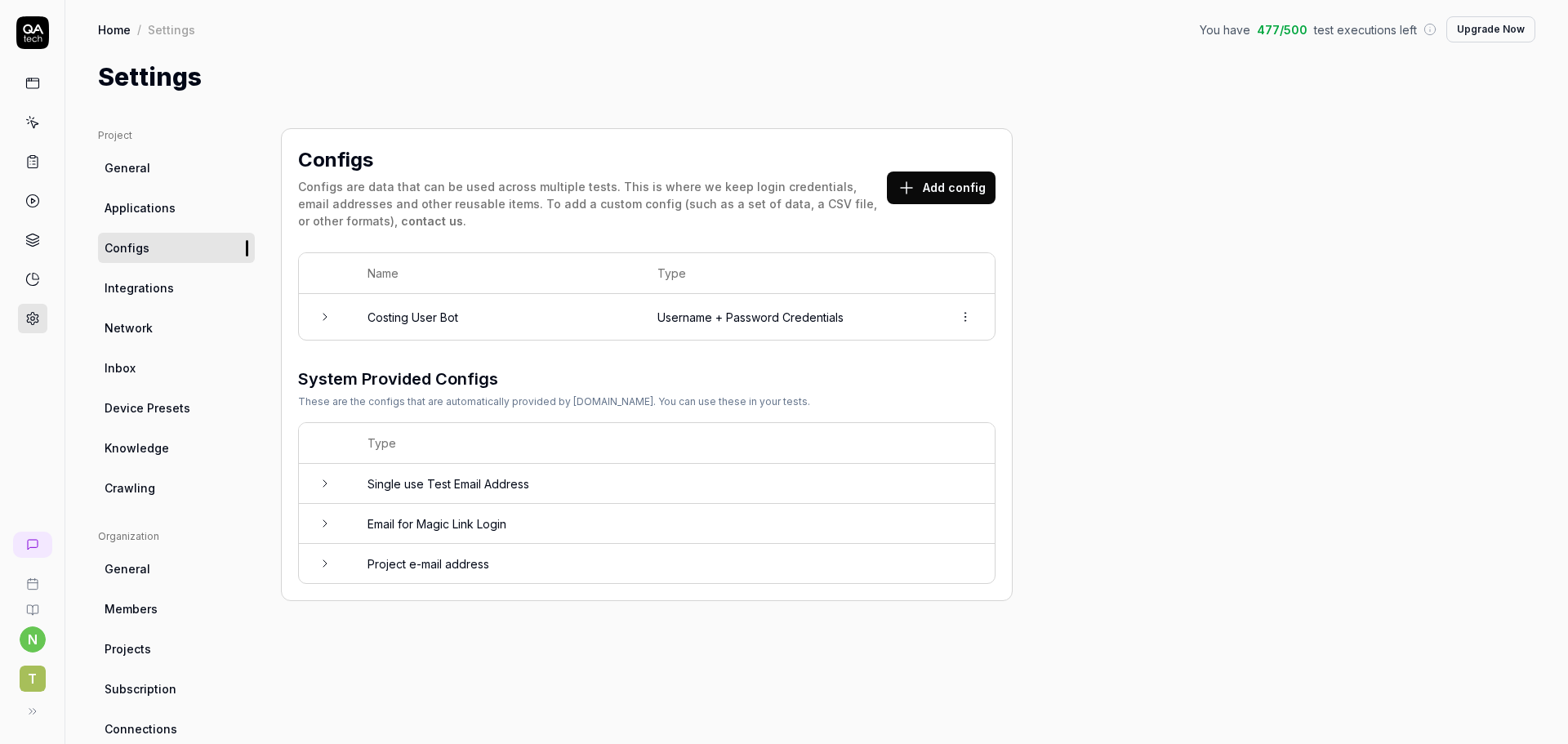
click at [354, 311] on td "Costing User Bot" at bounding box center [496, 317] width 289 height 46
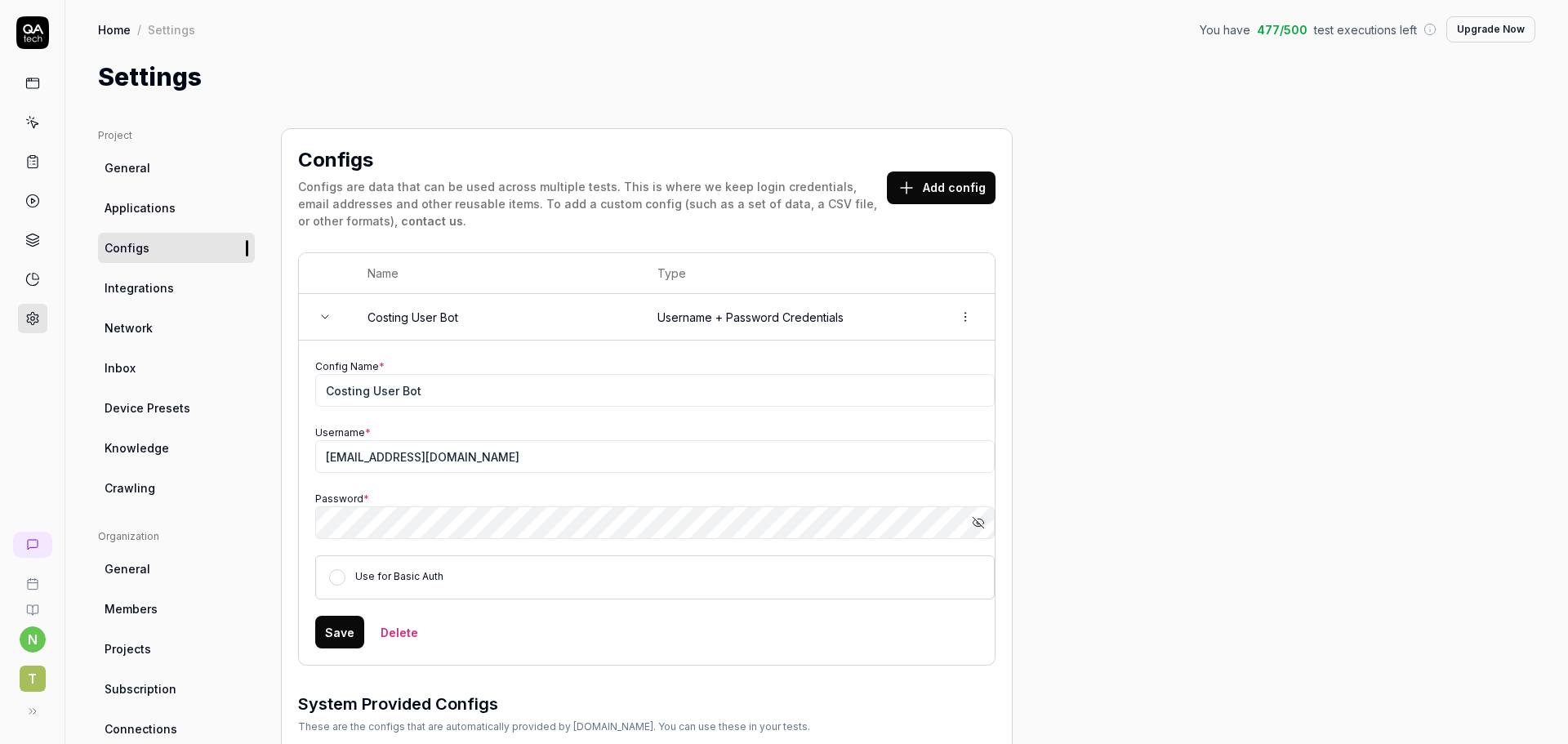
click at [165, 324] on link "Network" at bounding box center [177, 328] width 157 height 30
click at [156, 196] on link "Applications" at bounding box center [177, 207] width 157 height 30
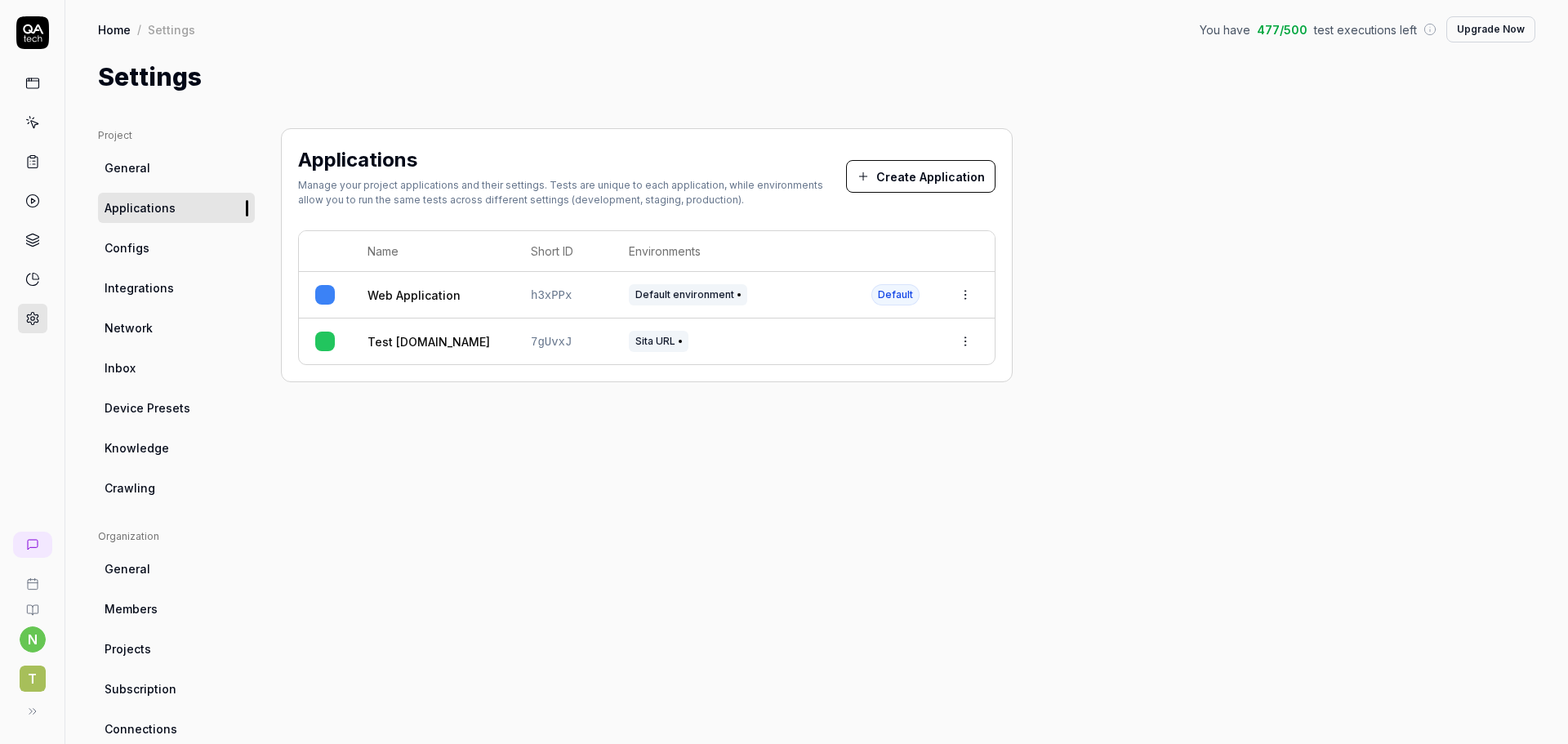
click at [967, 292] on html "n T Home / Settings You have 477 / 500 test executions left Upgrade Now Home / …" at bounding box center [784, 372] width 1568 height 744
click at [864, 393] on div "Edit" at bounding box center [889, 402] width 191 height 36
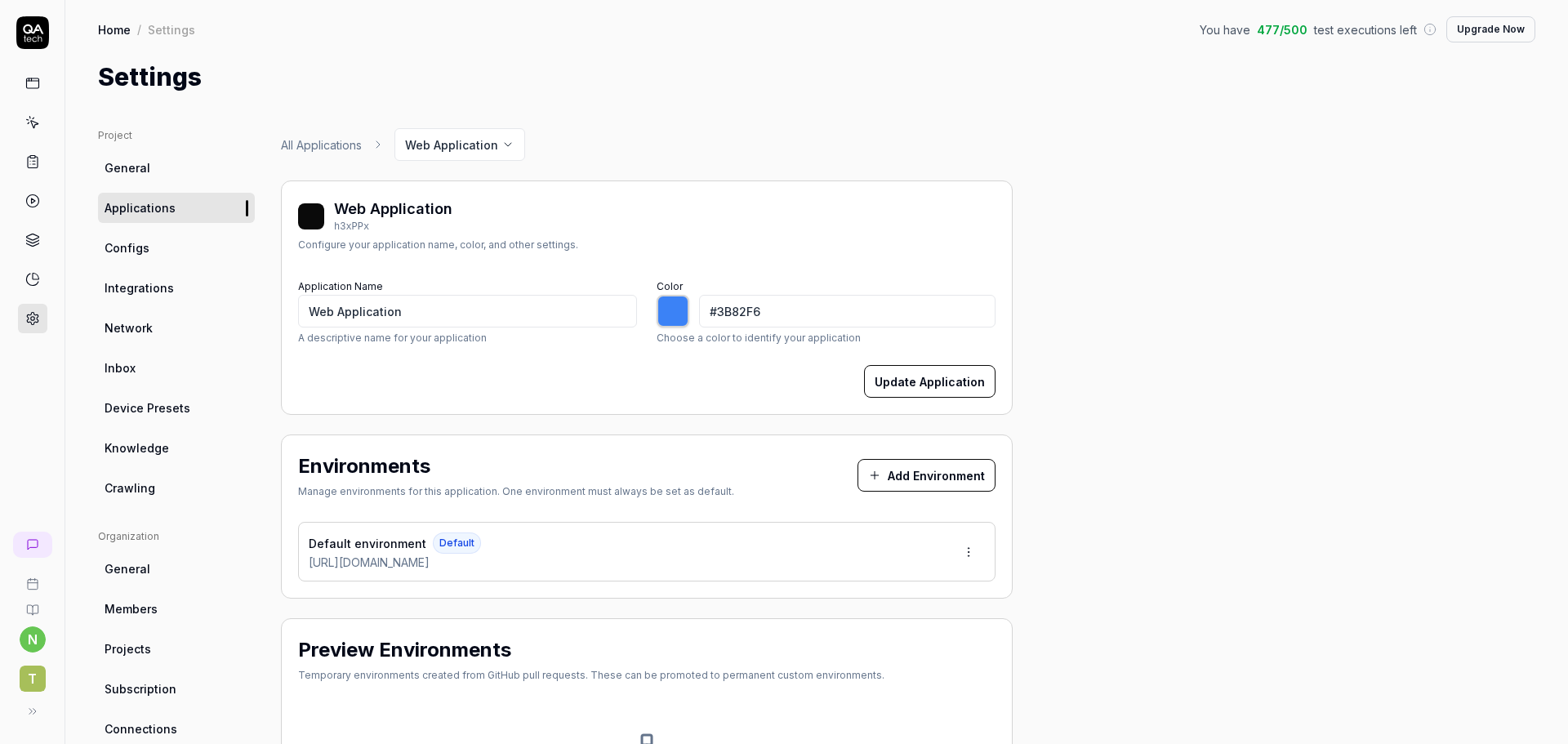
type input "*******"
click at [523, 558] on div "Default environment Default [URL][DOMAIN_NAME]" at bounding box center [647, 552] width 698 height 60
click at [974, 549] on html "n T Home / Settings You have 477 / 500 test executions left Upgrade Now Home / …" at bounding box center [784, 372] width 1568 height 744
click at [884, 620] on div "Edit" at bounding box center [907, 627] width 166 height 36
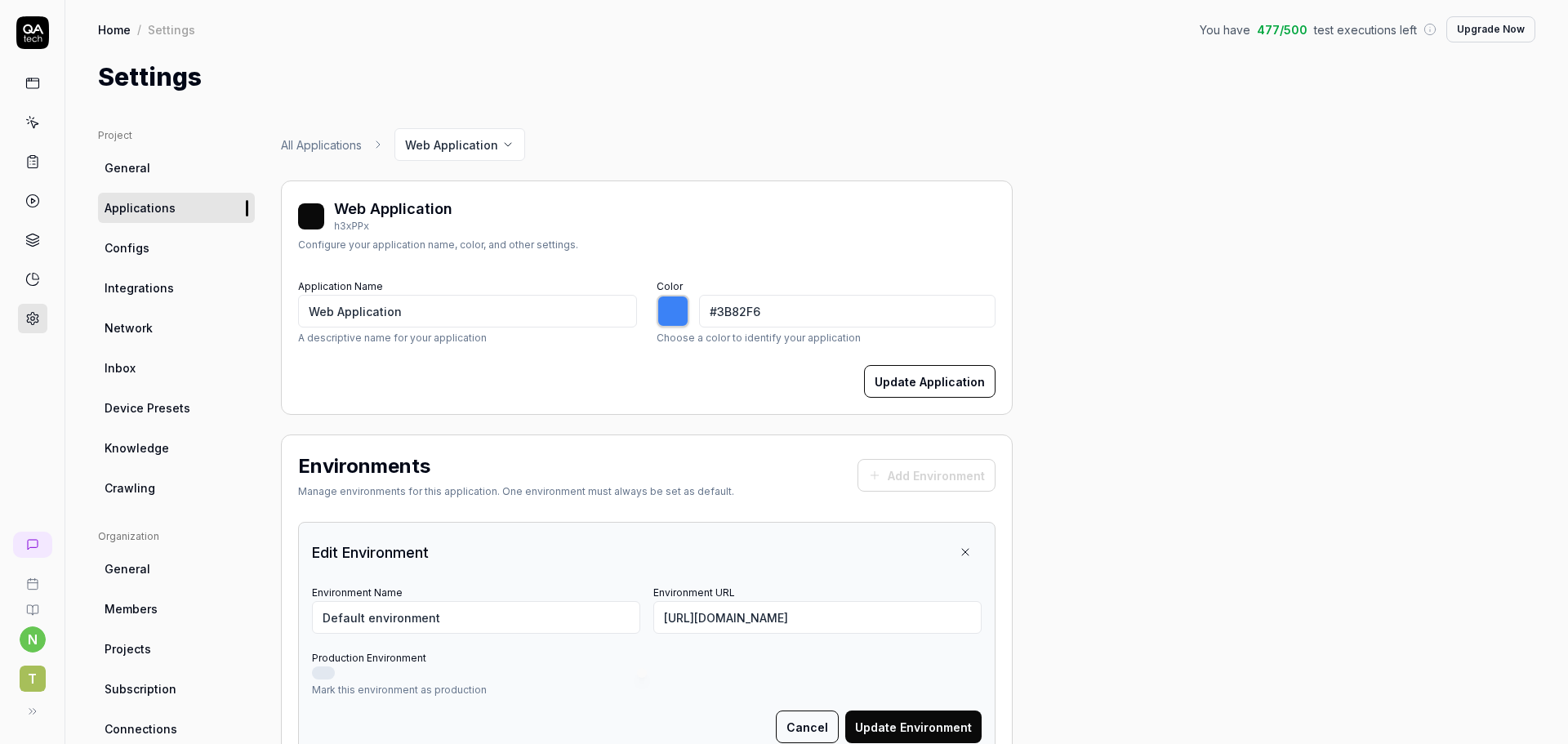
scroll to position [327, 0]
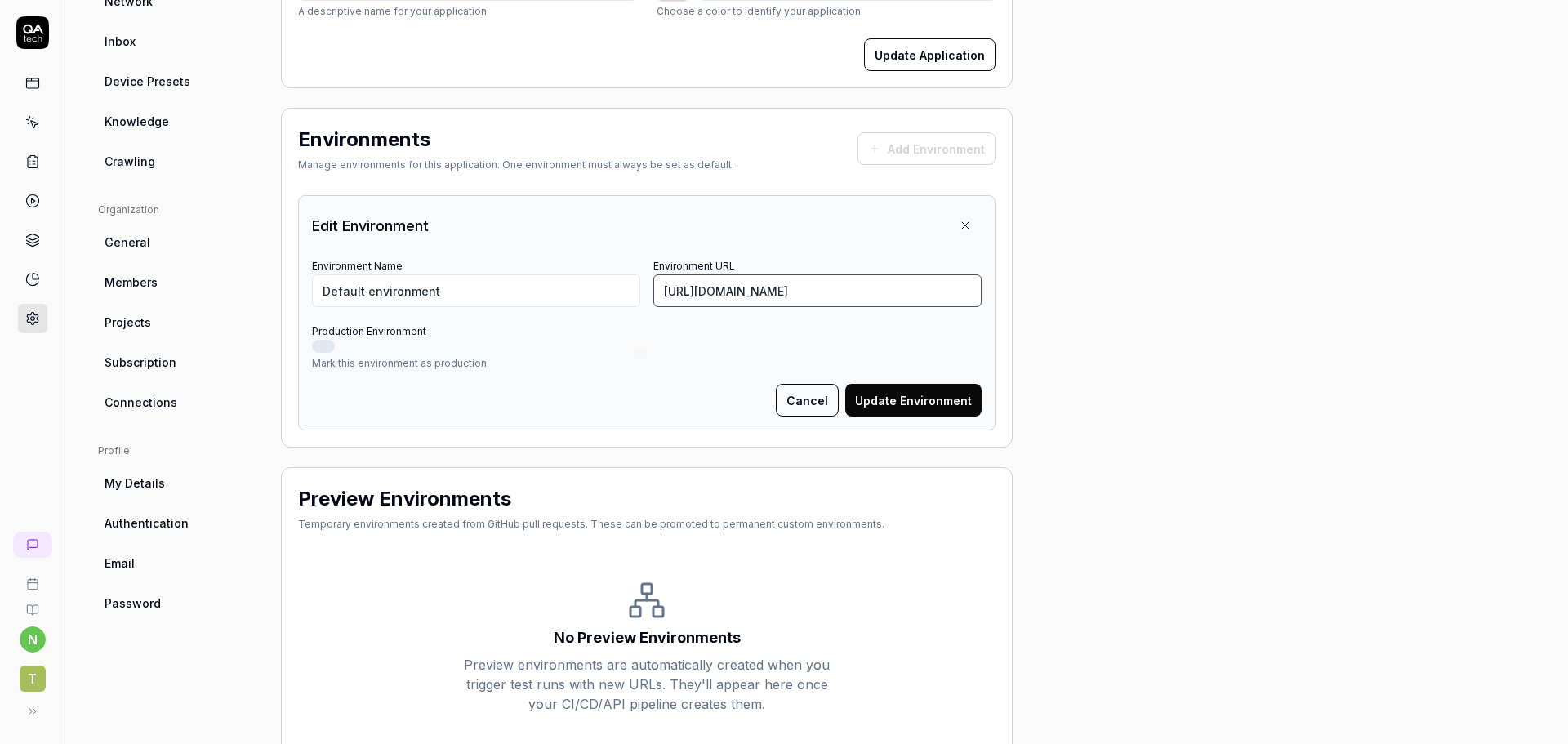
drag, startPoint x: 878, startPoint y: 296, endPoint x: 925, endPoint y: 282, distance: 49.0
click at [878, 296] on input "[URL][DOMAIN_NAME]" at bounding box center [817, 291] width 329 height 32
paste input "/"
type input "[URL][DOMAIN_NAME]"
click at [886, 398] on button "Update Environment" at bounding box center [913, 399] width 136 height 32
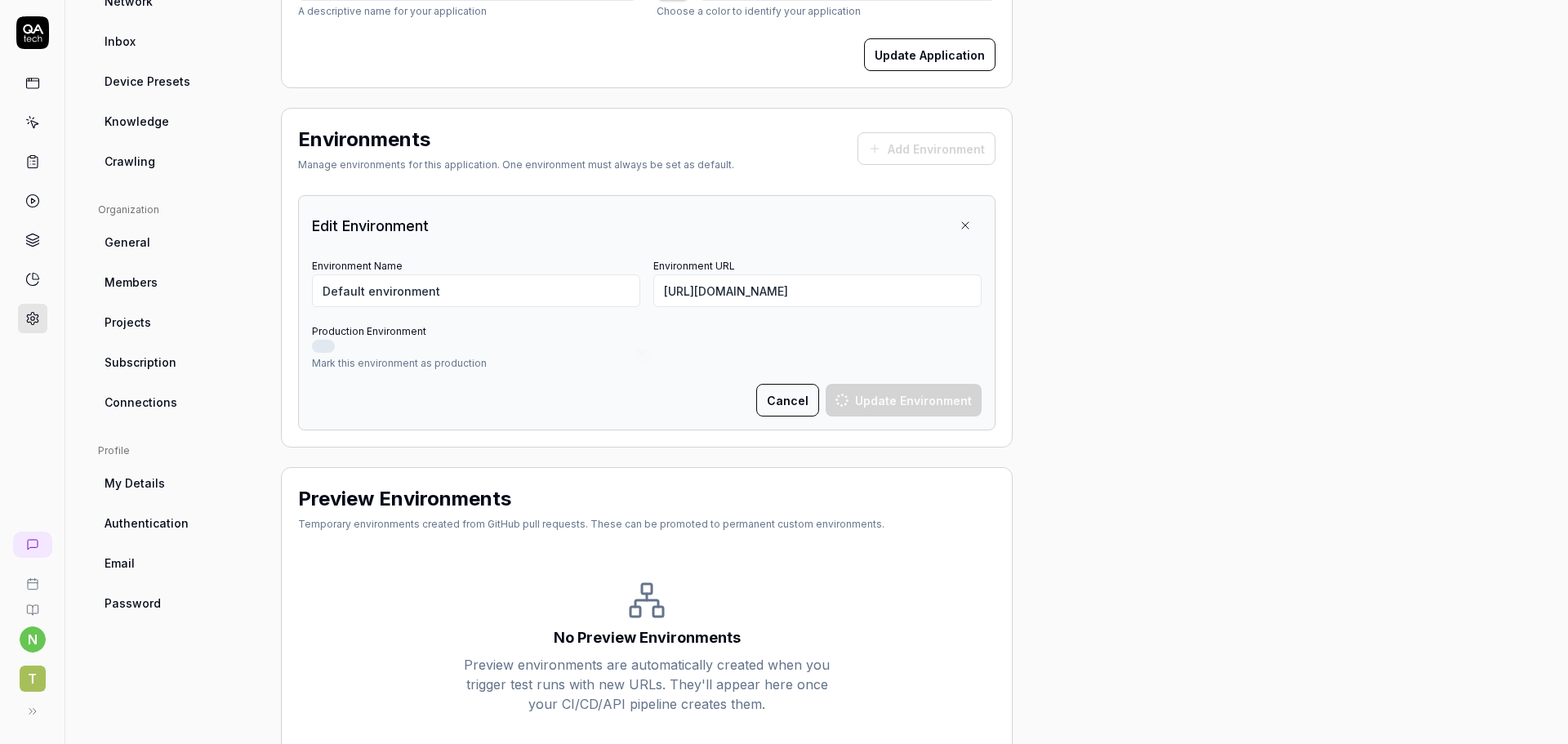
type input "*******"
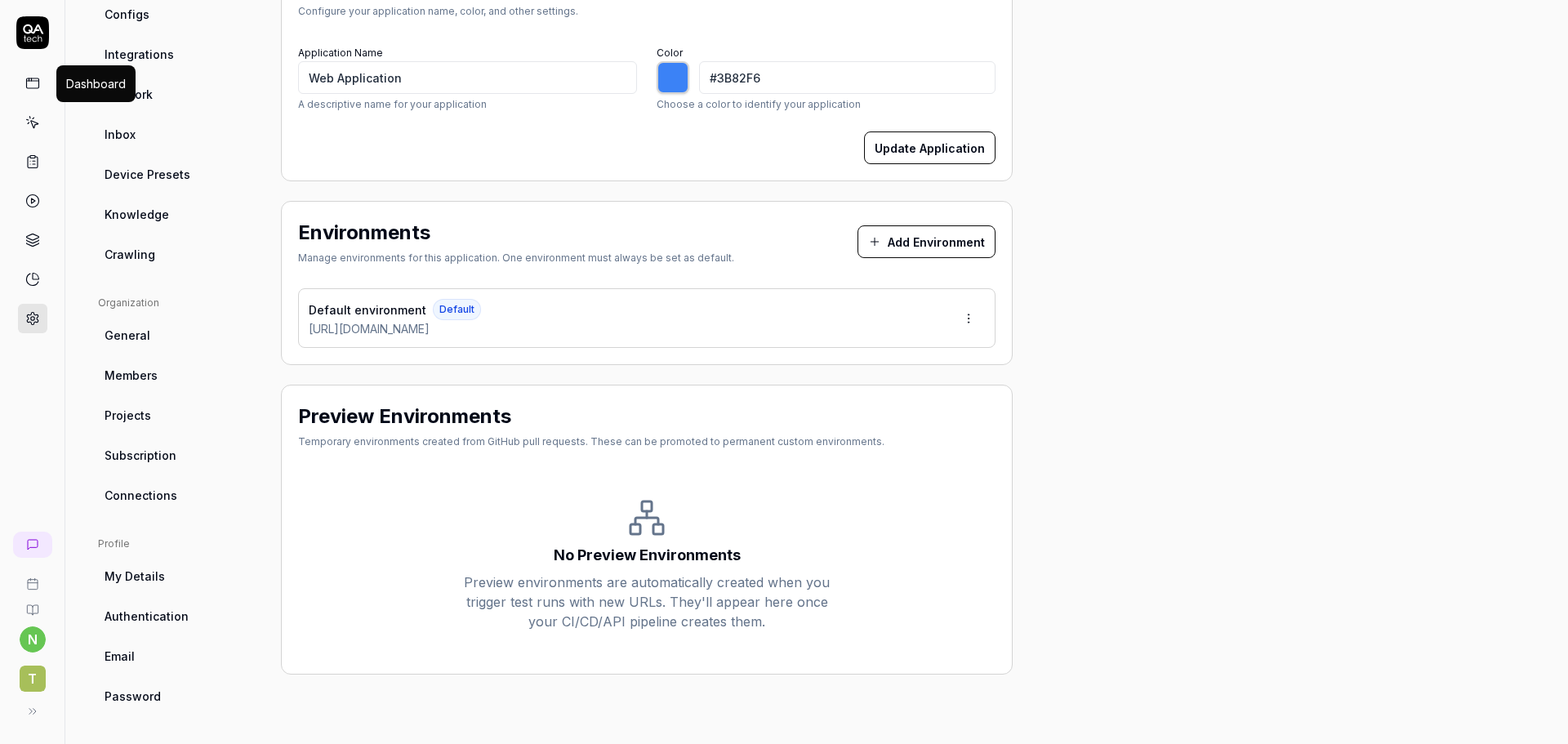
click at [26, 80] on icon at bounding box center [32, 80] width 12 height 0
click at [22, 133] on link at bounding box center [32, 123] width 29 height 29
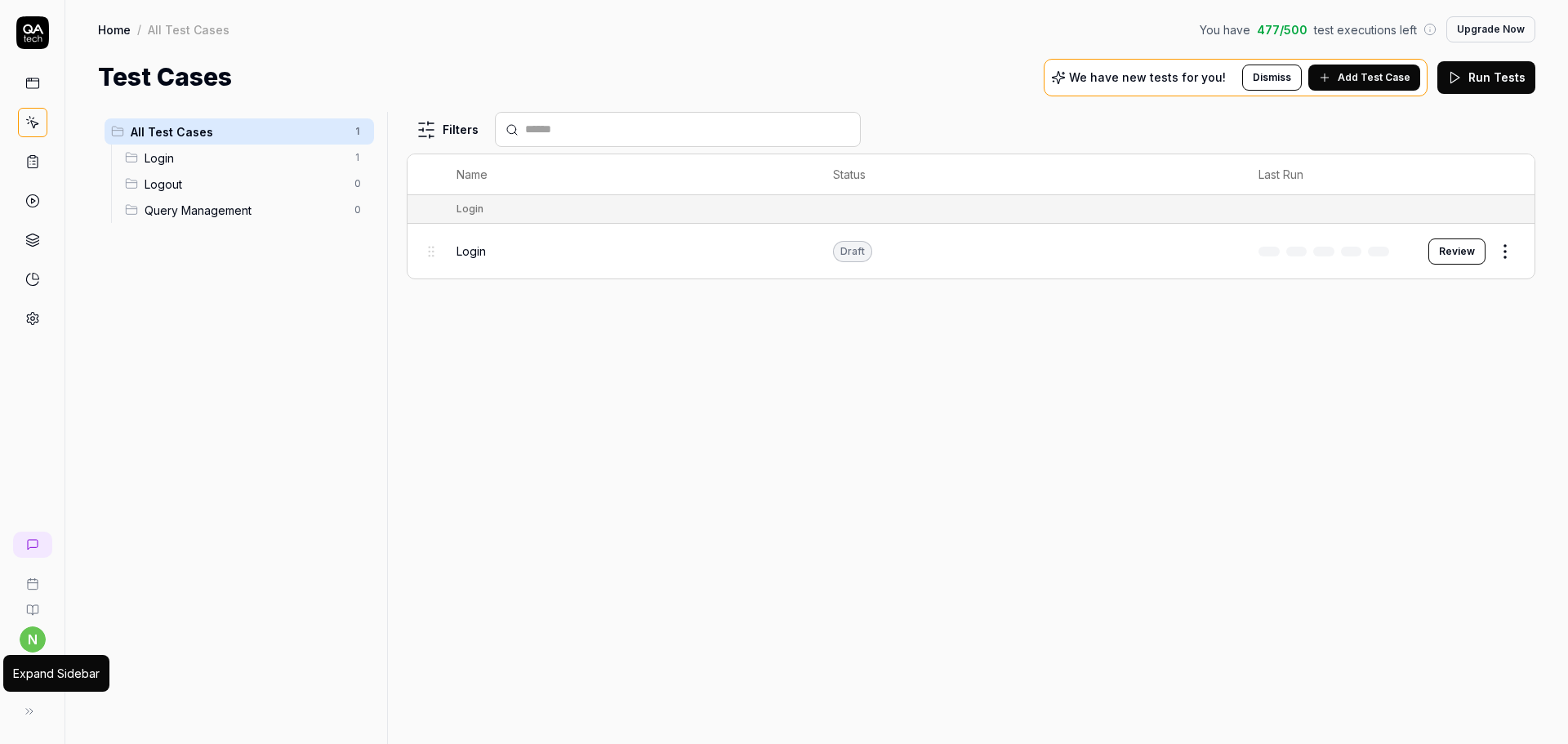
click at [32, 717] on icon at bounding box center [28, 711] width 13 height 13
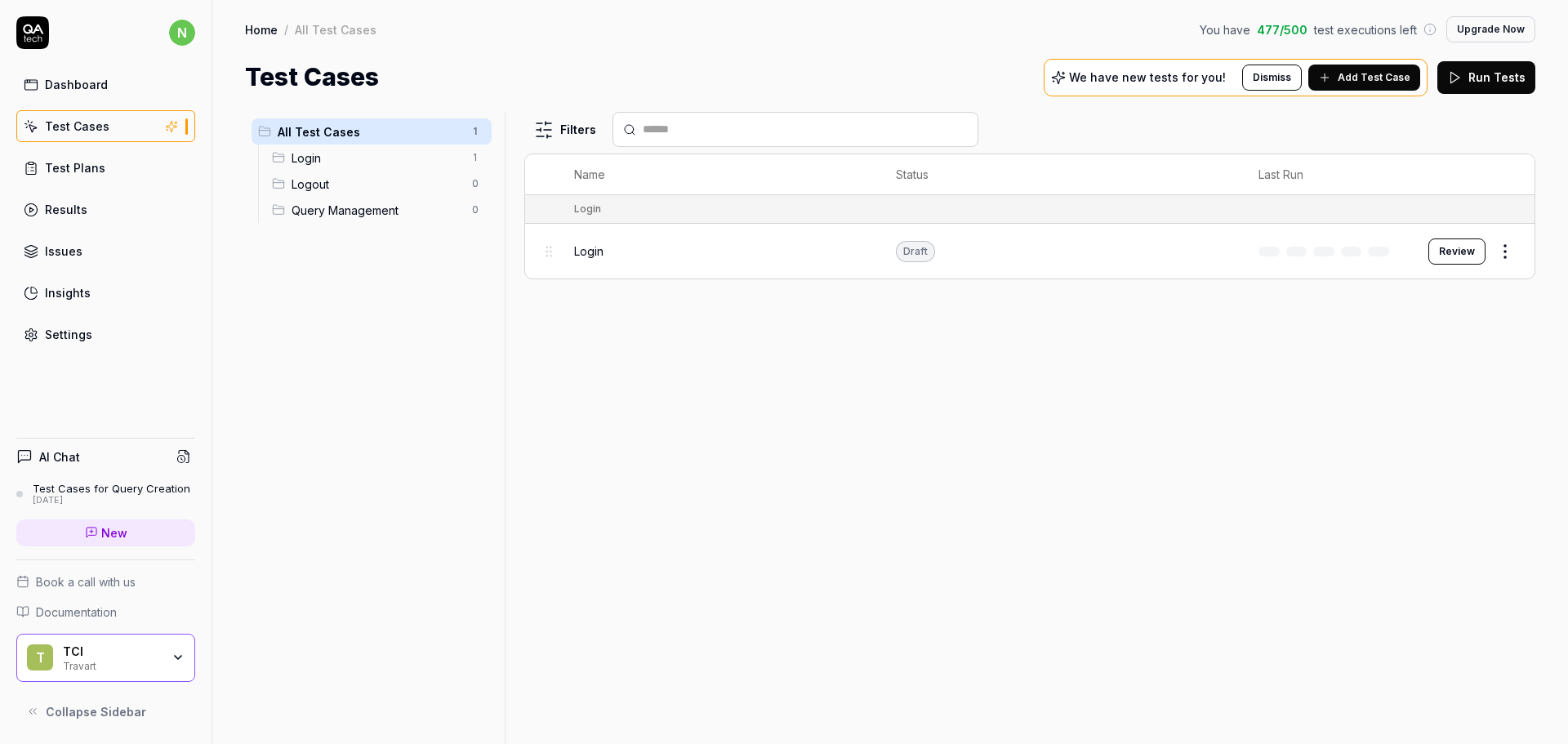
click at [1464, 246] on button "Review" at bounding box center [1457, 251] width 57 height 27
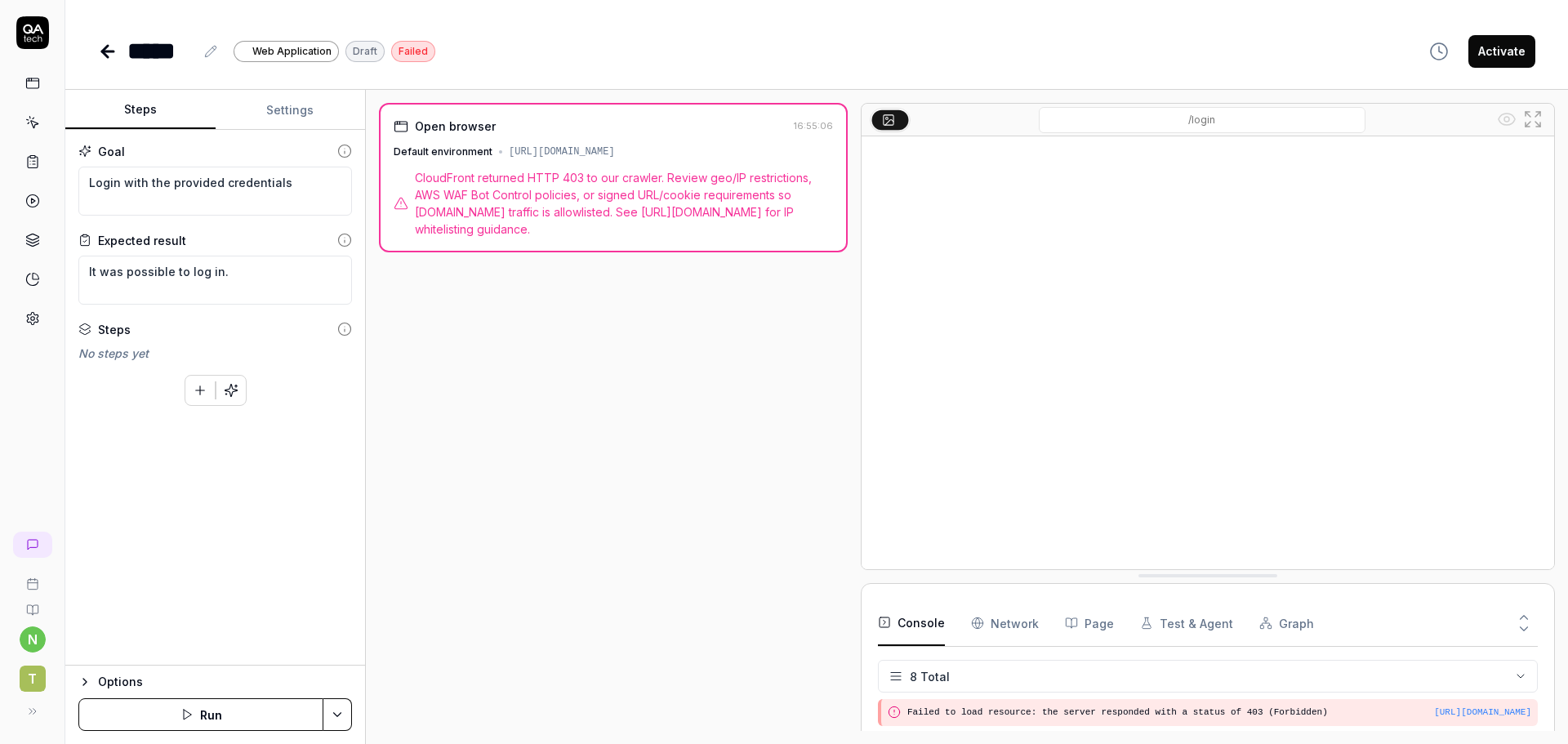
scroll to position [173, 0]
click at [233, 712] on button "Run" at bounding box center [201, 715] width 245 height 32
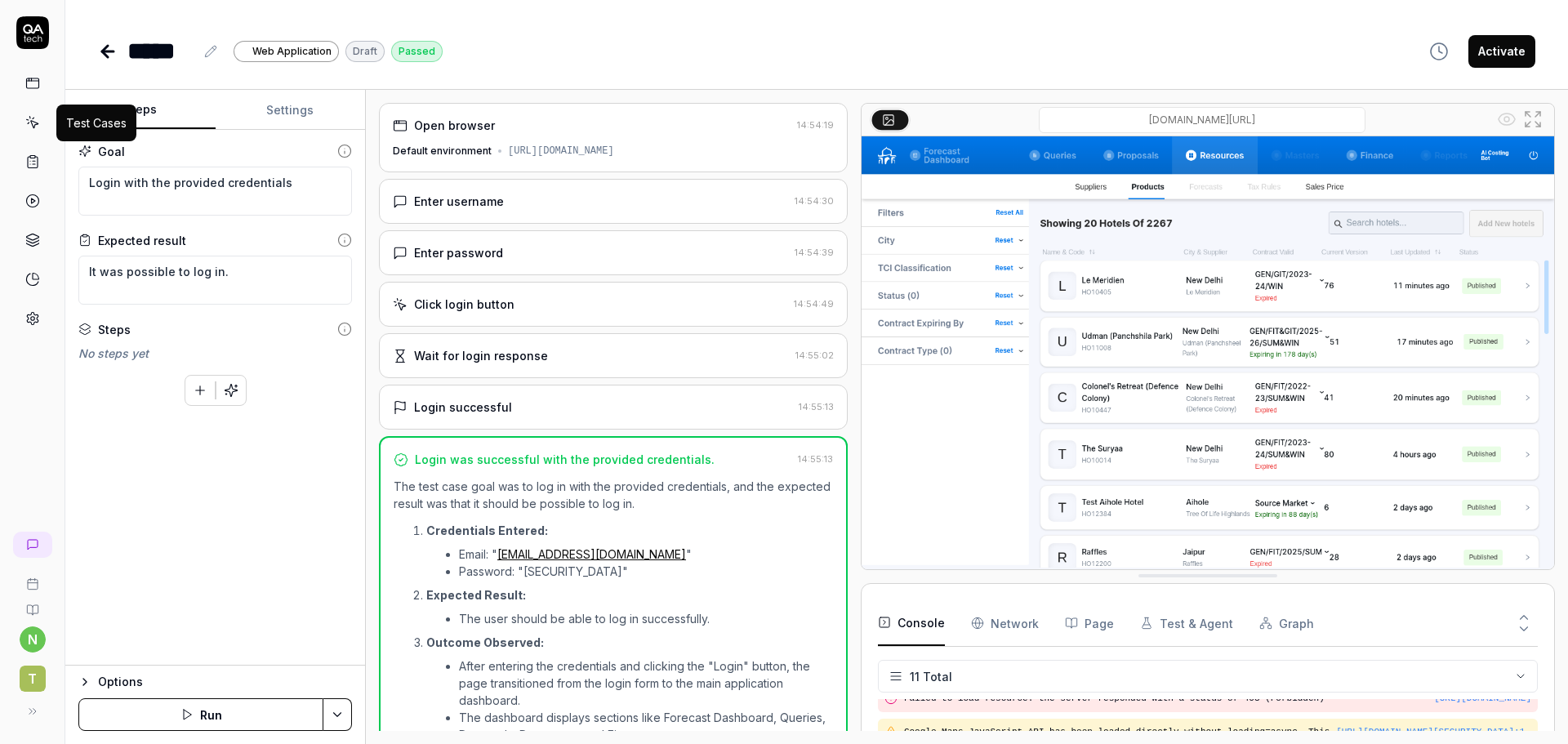
click at [30, 127] on icon at bounding box center [32, 122] width 15 height 15
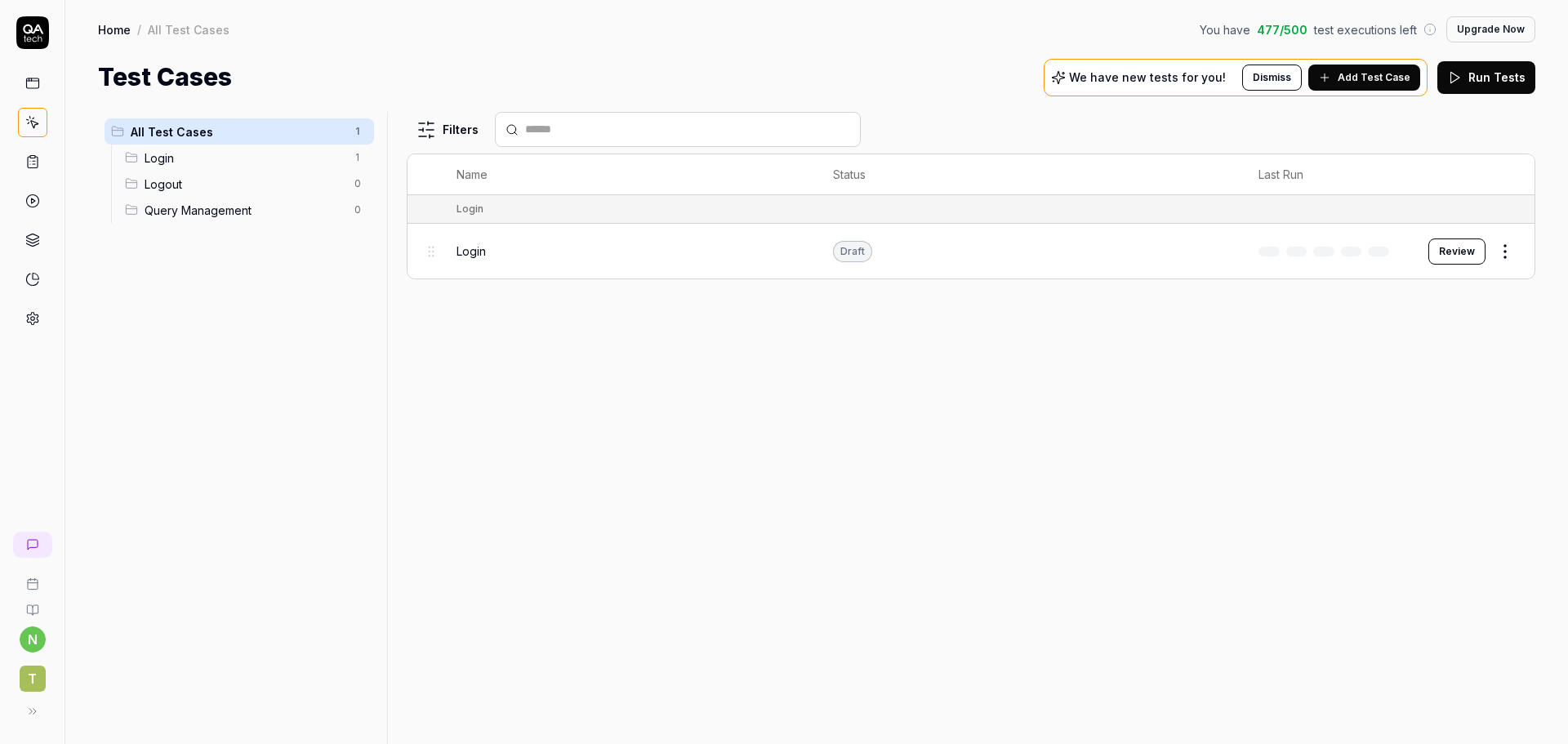
click at [1511, 245] on html "n T Home / All Test Cases You have 477 / 500 test executions left Upgrade Now H…" at bounding box center [784, 372] width 1568 height 744
click at [1450, 250] on html "n T Home / All Test Cases You have 477 / 500 test executions left Upgrade Now H…" at bounding box center [784, 372] width 1568 height 744
click at [1450, 250] on button "Review" at bounding box center [1457, 251] width 57 height 27
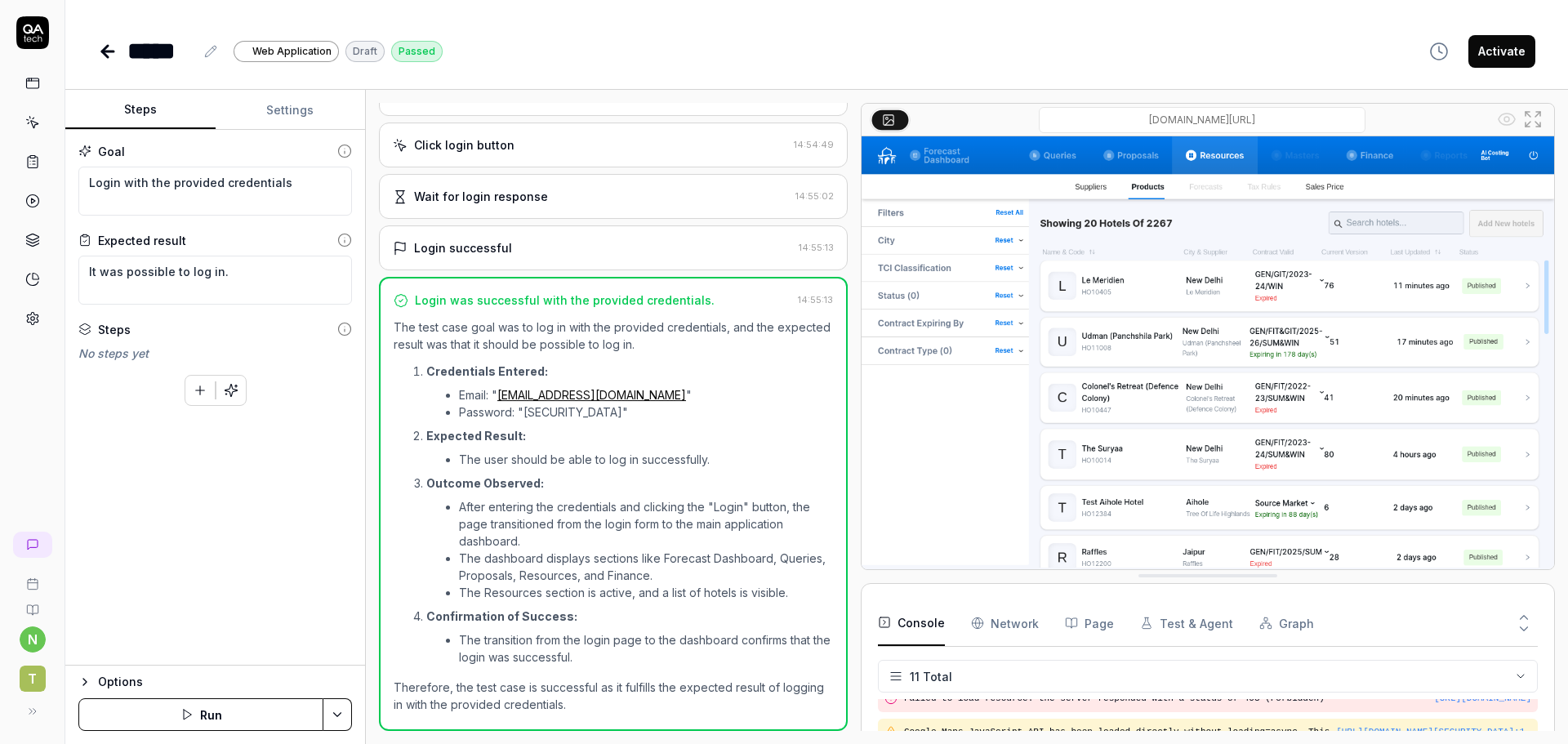
scroll to position [159, 0]
click at [194, 713] on button "Run" at bounding box center [201, 715] width 245 height 32
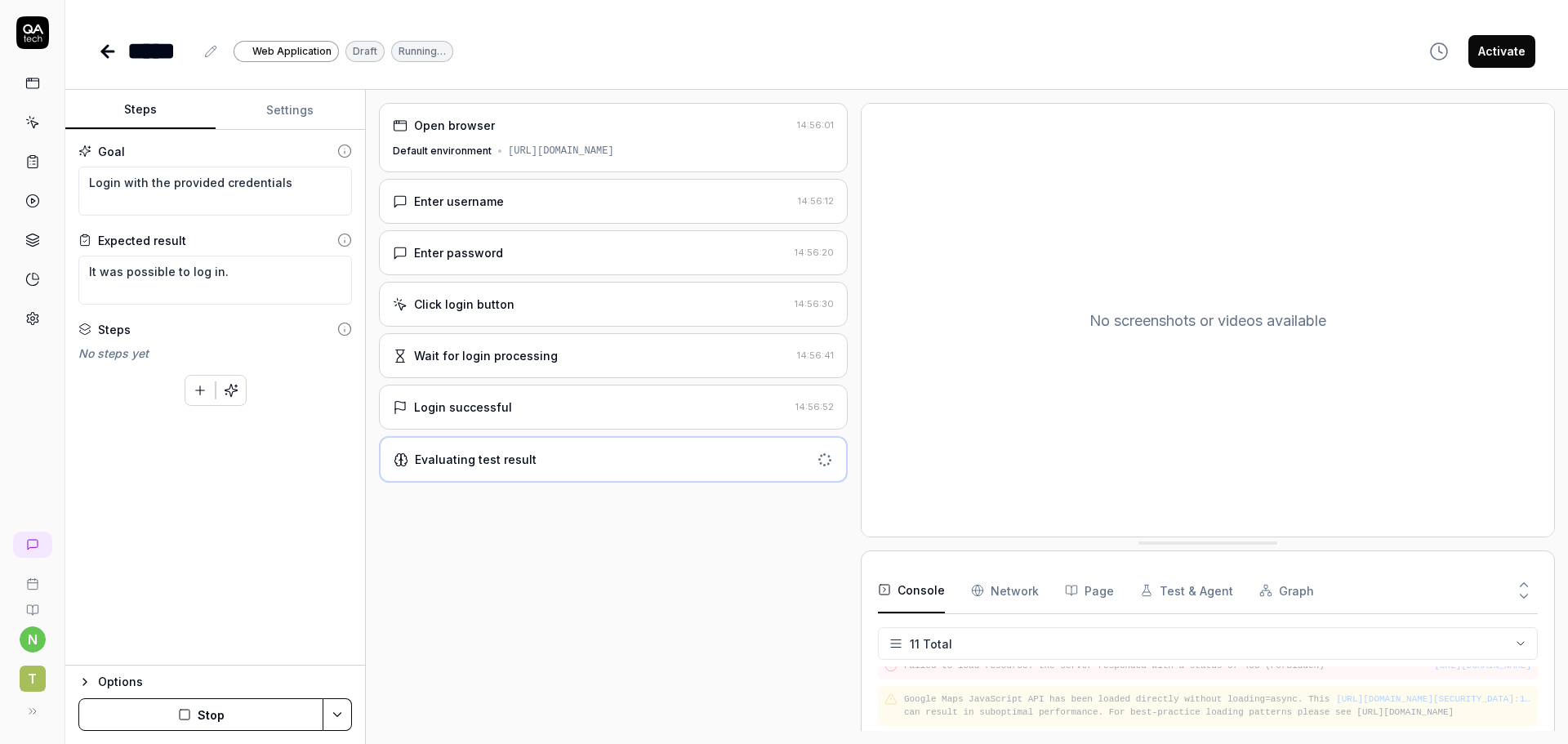
click at [756, 589] on div "Open browser 14:56:01 Default environment https://dtu5juabzuf4r.cloudfront.net/…" at bounding box center [613, 417] width 469 height 628
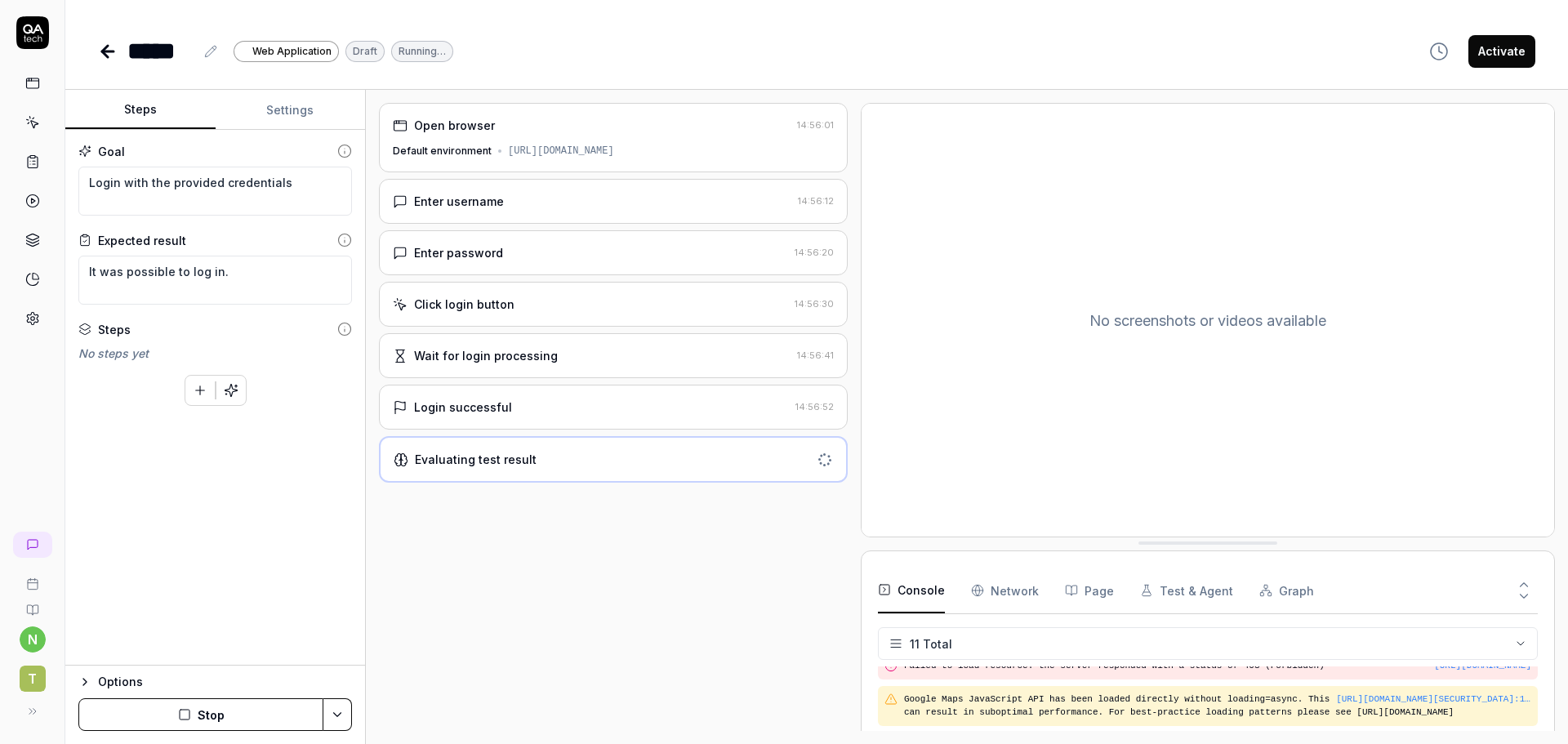
type textarea "*"
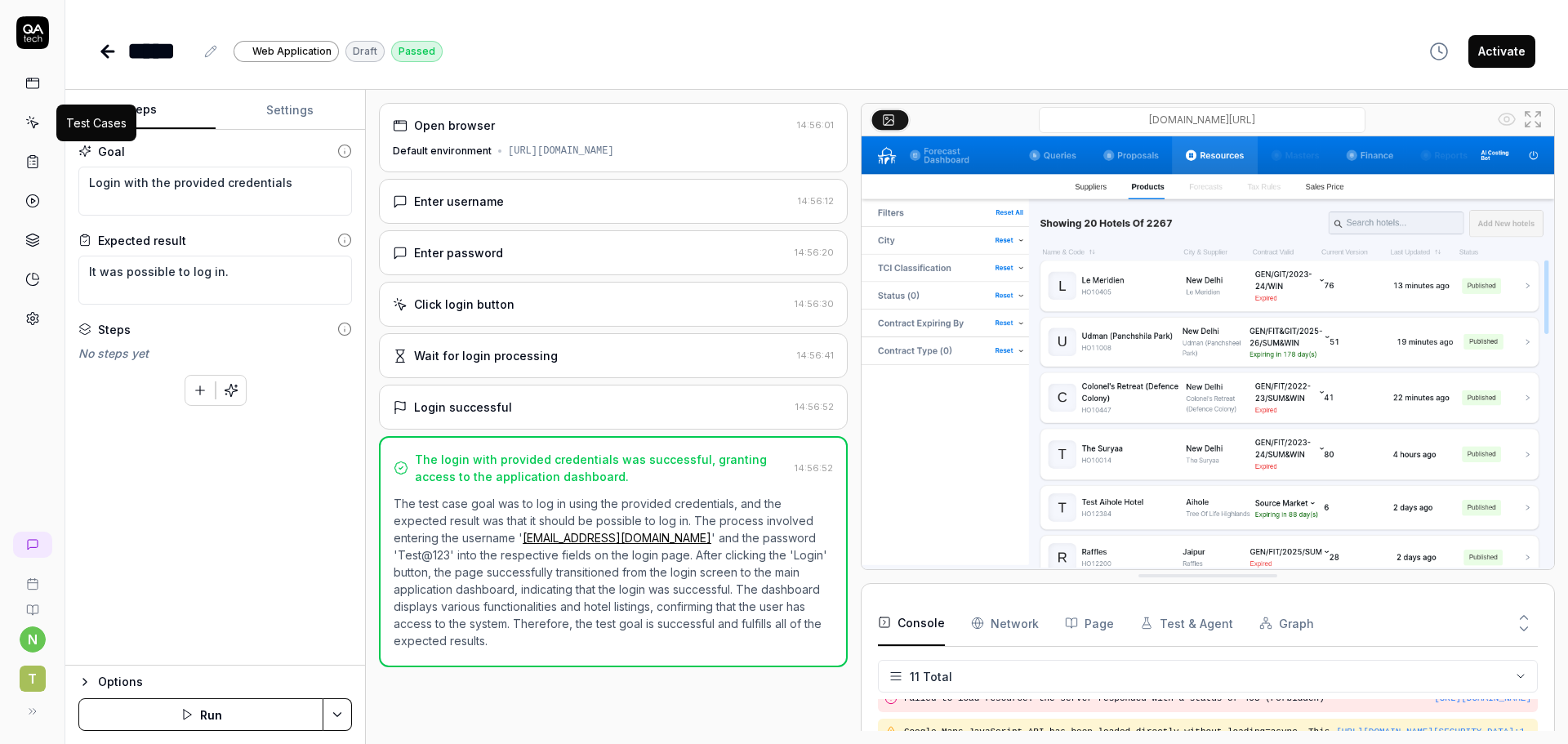
click at [26, 119] on icon at bounding box center [32, 122] width 15 height 15
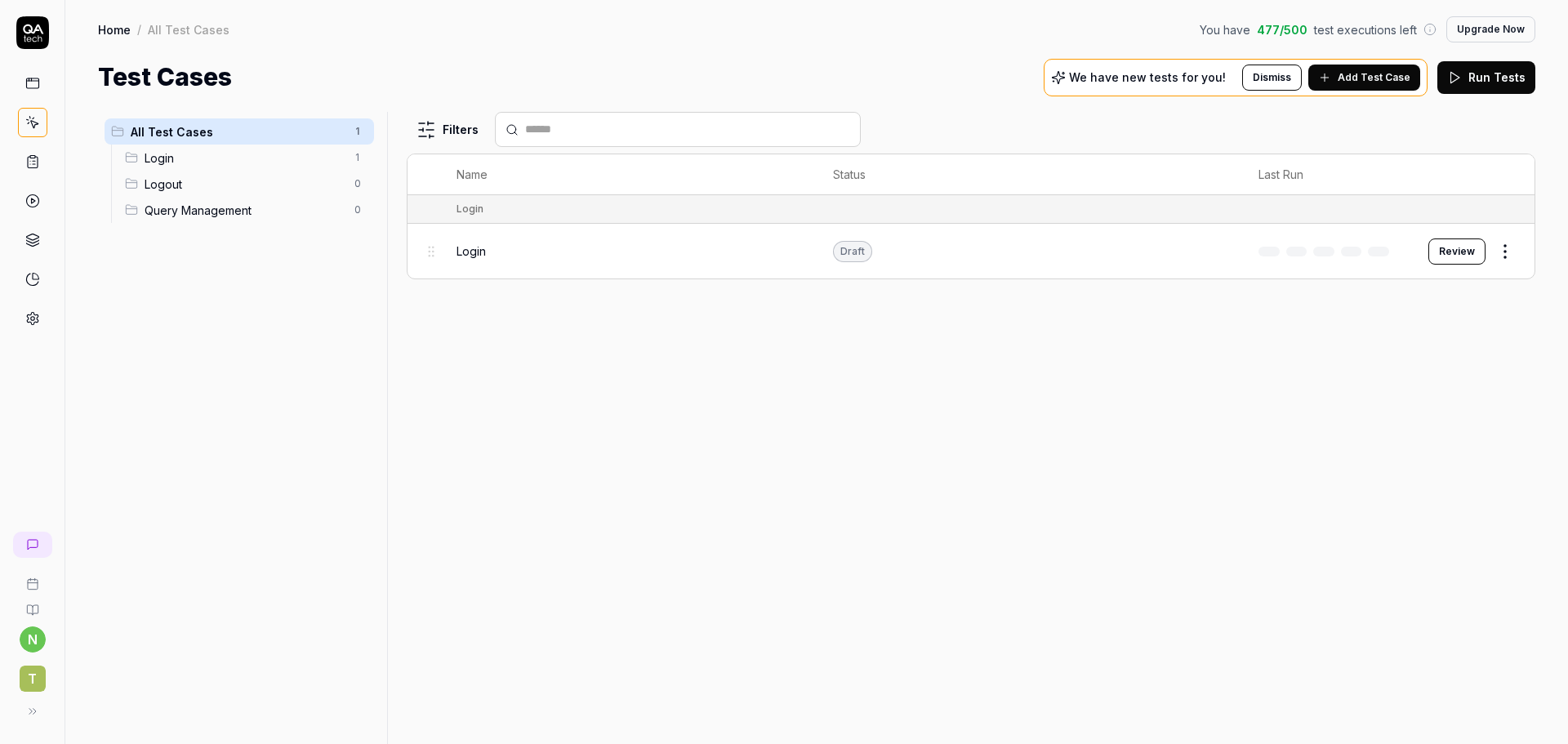
click at [1341, 82] on button "Add Test Case" at bounding box center [1364, 78] width 112 height 27
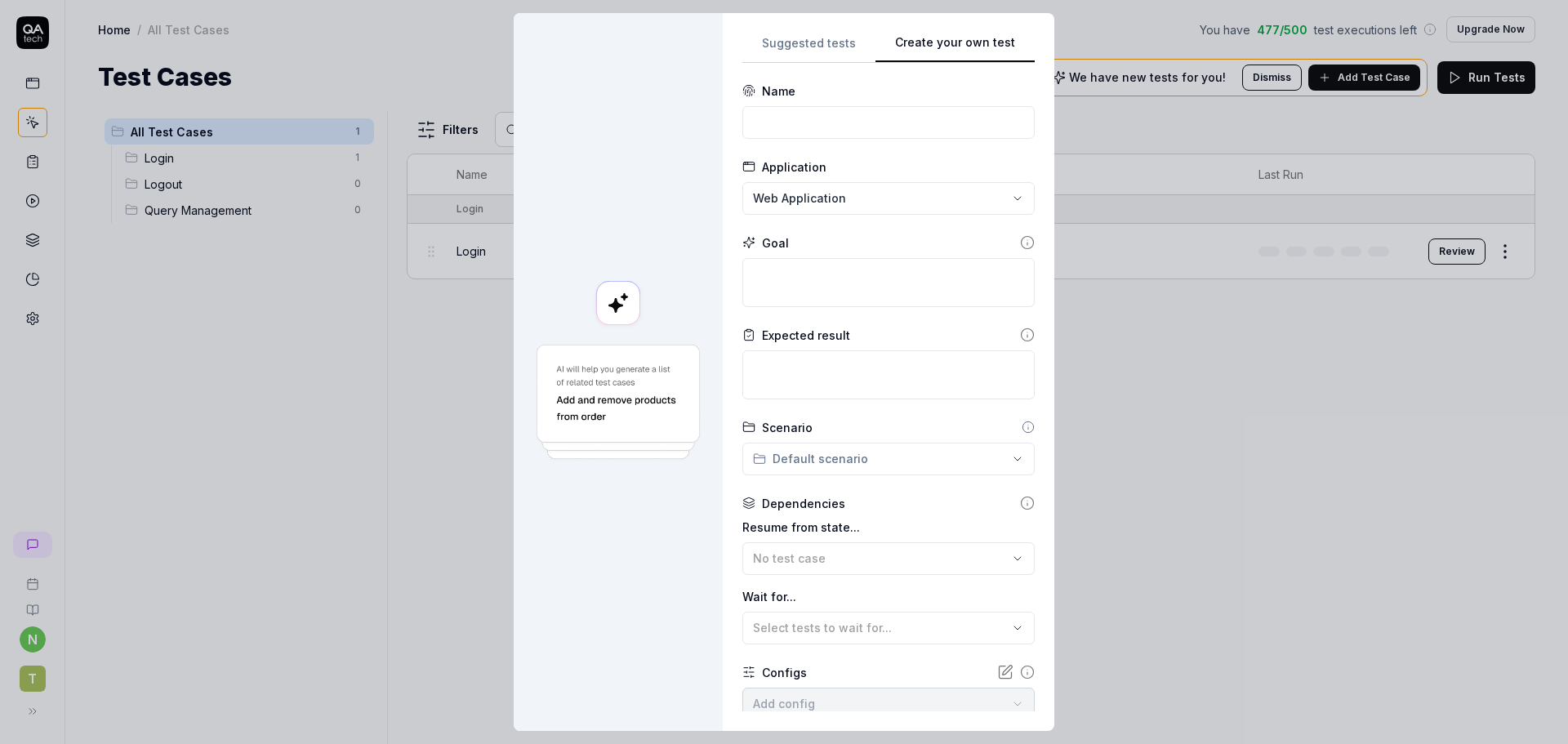
click at [1018, 55] on div "Suggested tests Create your own test Name Application Web Application Goal Expe…" at bounding box center [889, 372] width 292 height 679
click at [846, 126] on input at bounding box center [889, 122] width 292 height 32
type input "Create a new query"
click at [799, 285] on textarea at bounding box center [889, 283] width 292 height 49
type textarea "*"
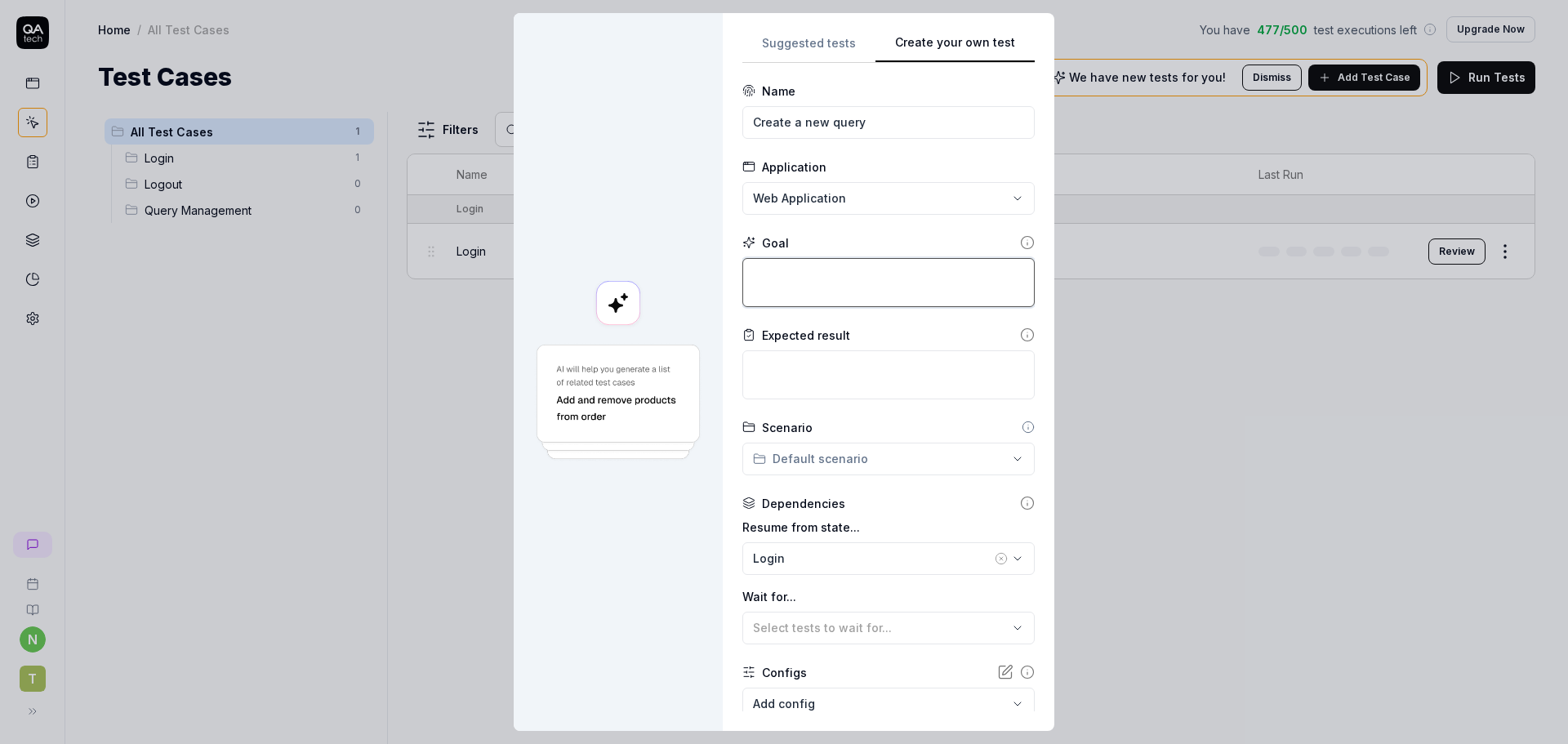
type textarea "A"
type textarea "*"
type textarea "Af"
type textarea "*"
type textarea "Aft"
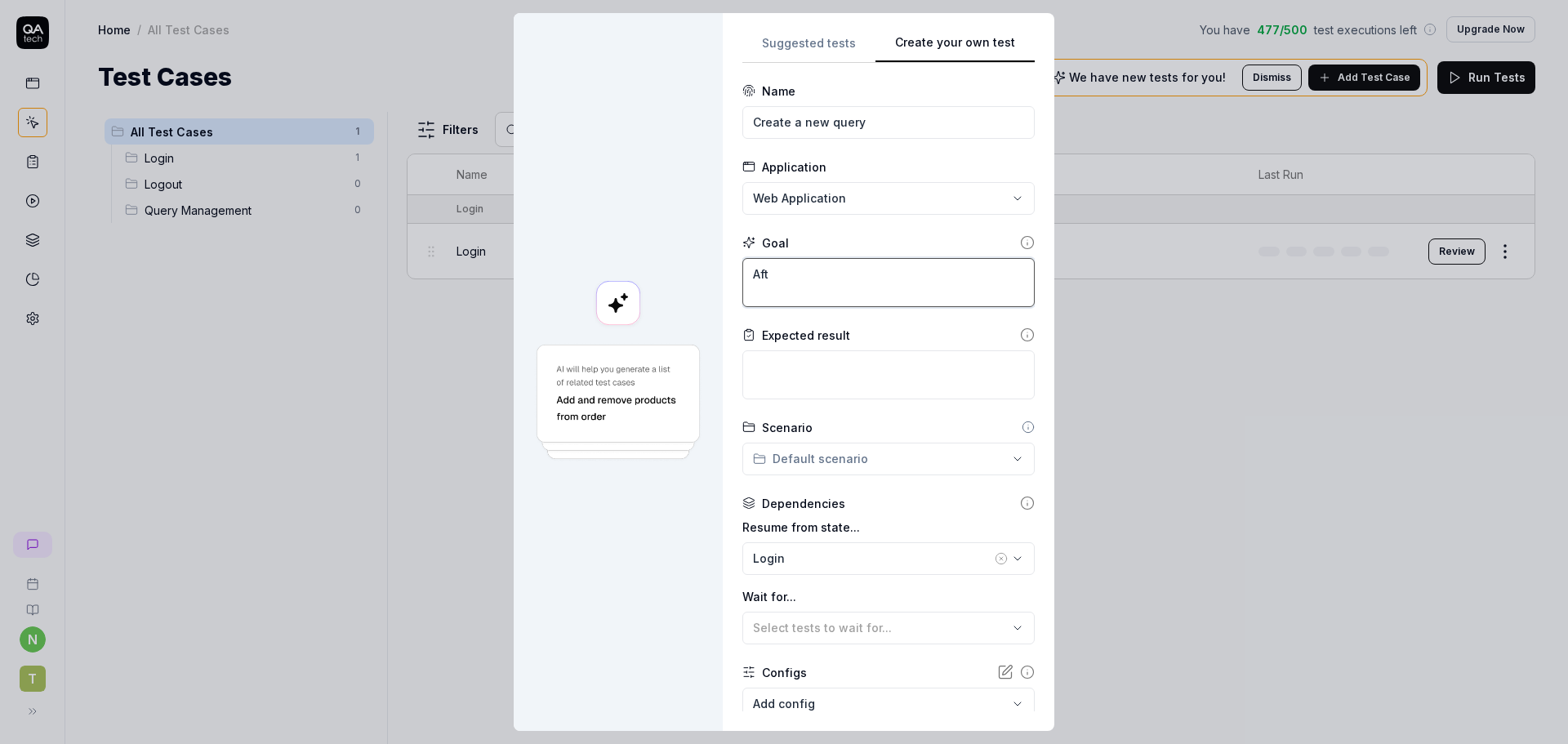
type textarea "*"
type textarea "Afte"
type textarea "*"
type textarea "After"
type textarea "*"
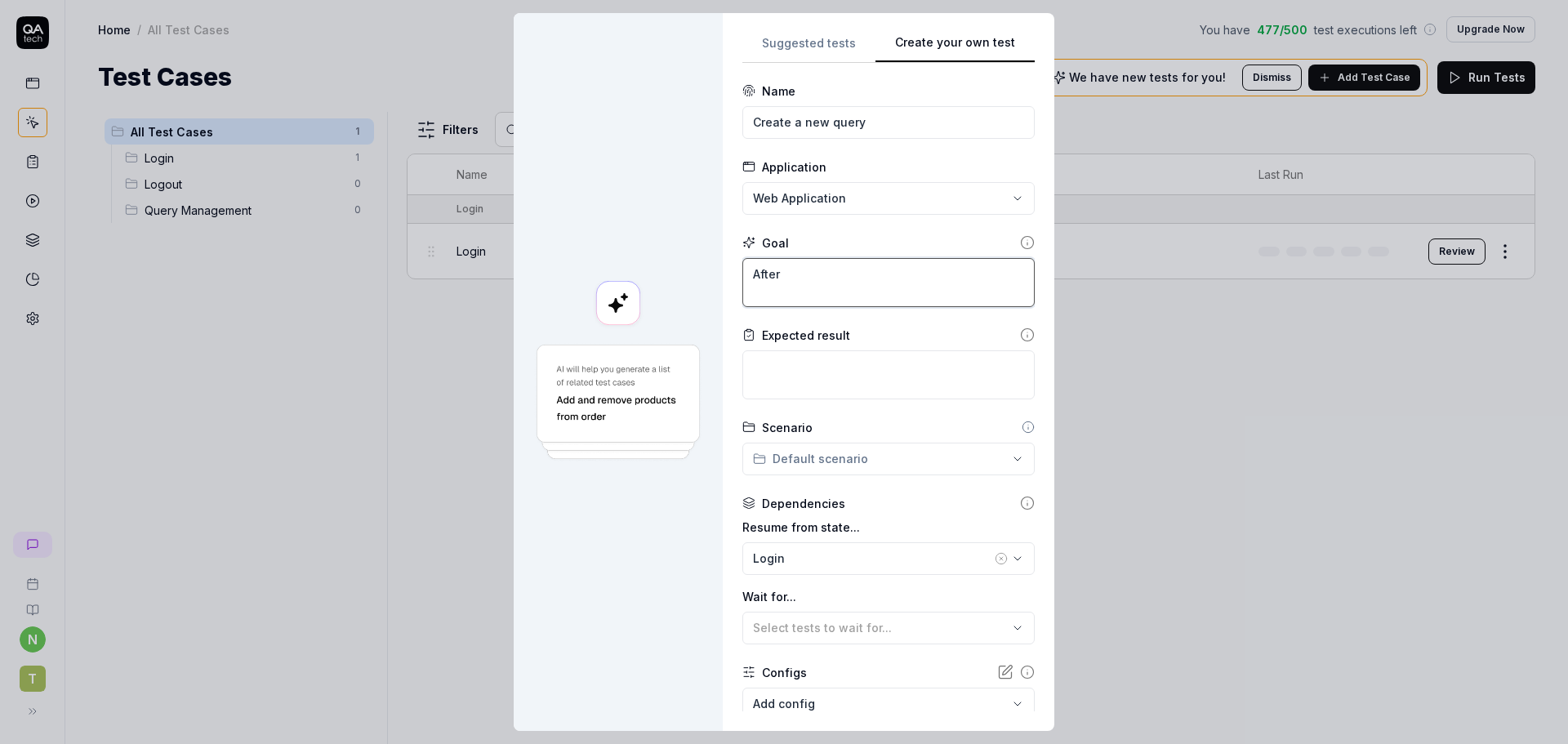
type textarea "After"
type textarea "*"
type textarea "After l"
type textarea "*"
type textarea "After lo"
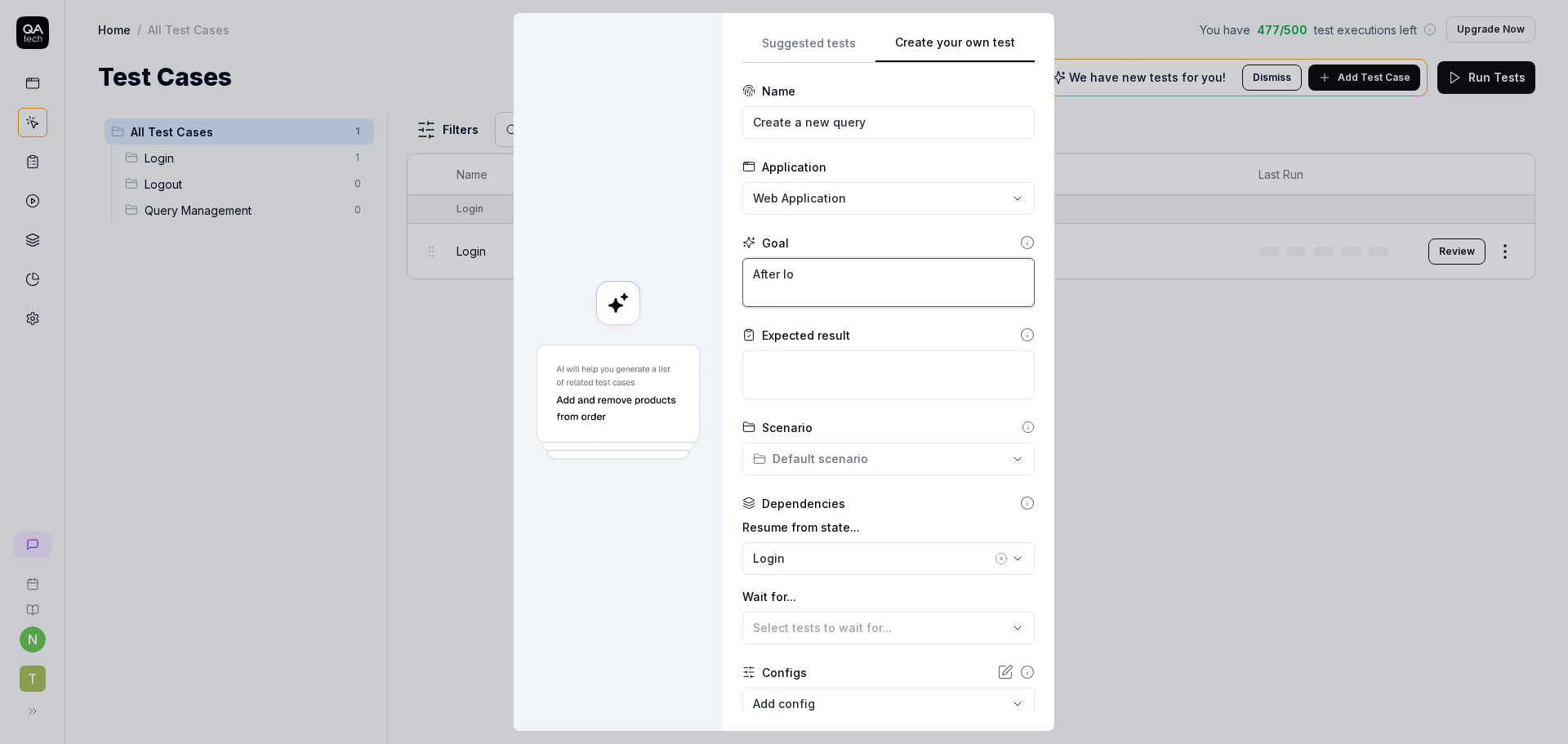
type textarea "*"
type textarea "After log"
type textarea "*"
type textarea "After logi"
type textarea "*"
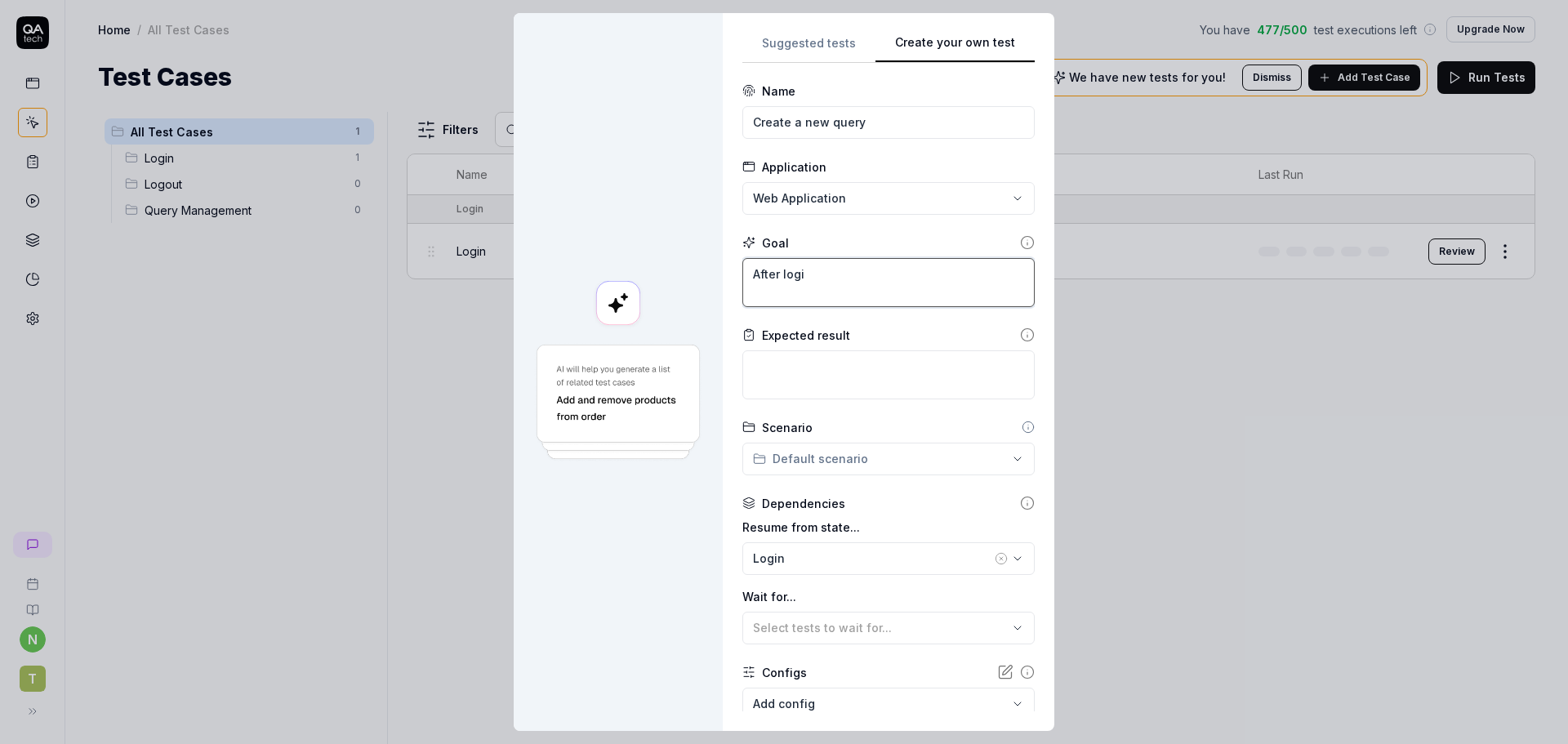
type textarea "After login"
type textarea "*"
type textarea "After login,"
type textarea "*"
type textarea "After login,"
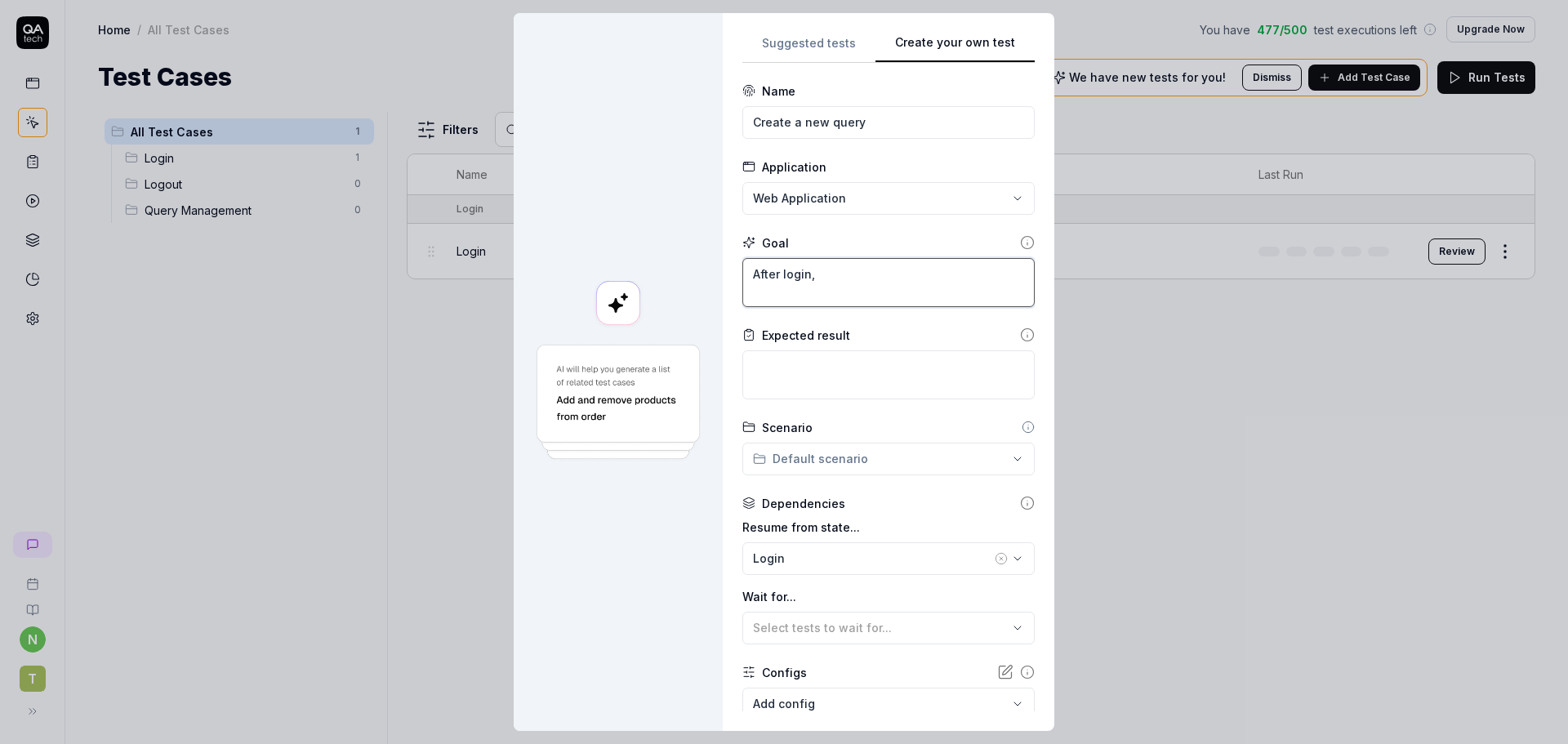
type textarea "*"
type textarea "After login, u"
type textarea "*"
type textarea "After login,"
type textarea "*"
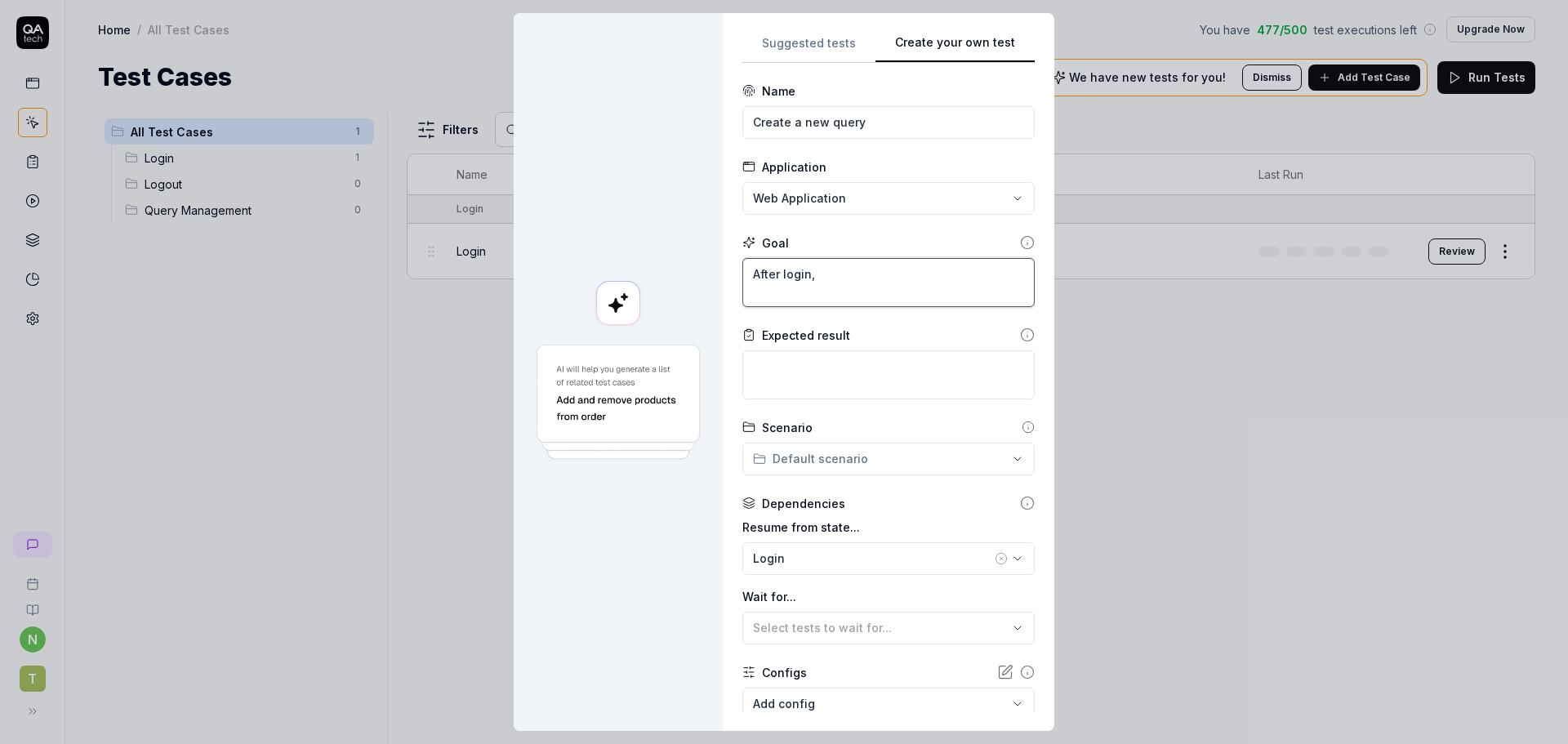
type textarea "After login, s"
type textarea "*"
type textarea "After login, sy"
type textarea "*"
type textarea "After login, sys"
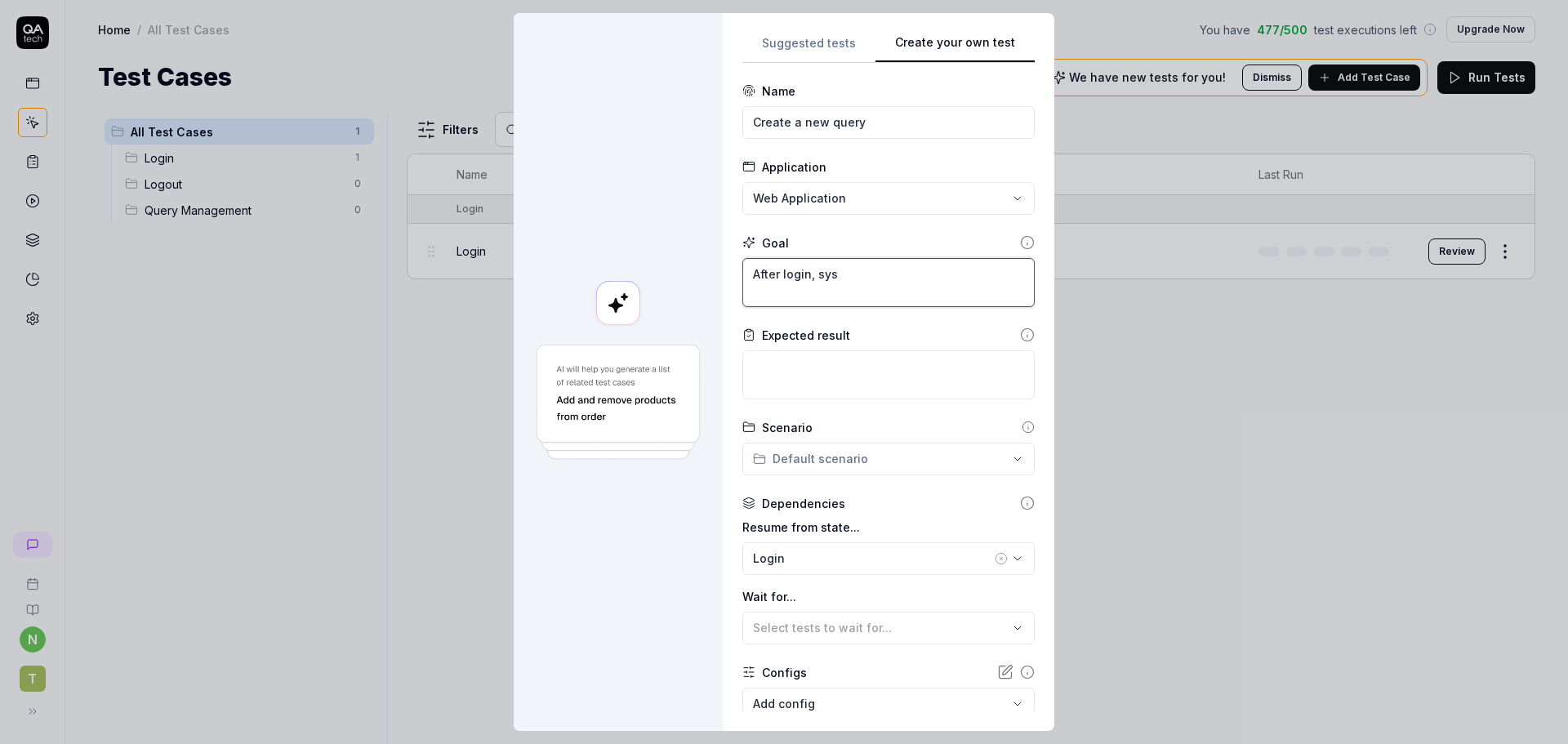
type textarea "*"
type textarea "After login, syst"
type textarea "*"
type textarea "After login, syste"
type textarea "*"
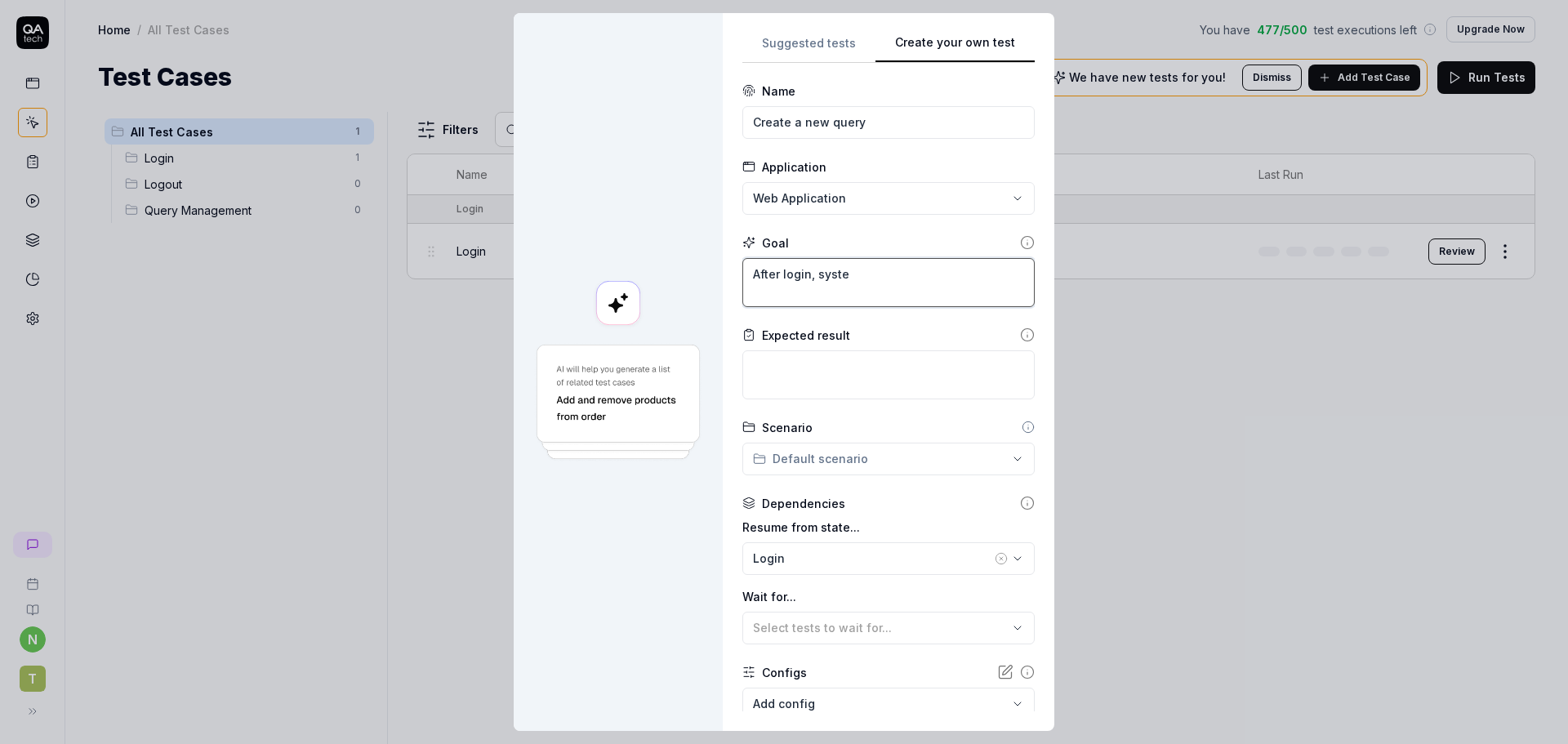
type textarea "After login, system"
type textarea "*"
type textarea "After login, system"
type textarea "*"
type textarea "After login, system s"
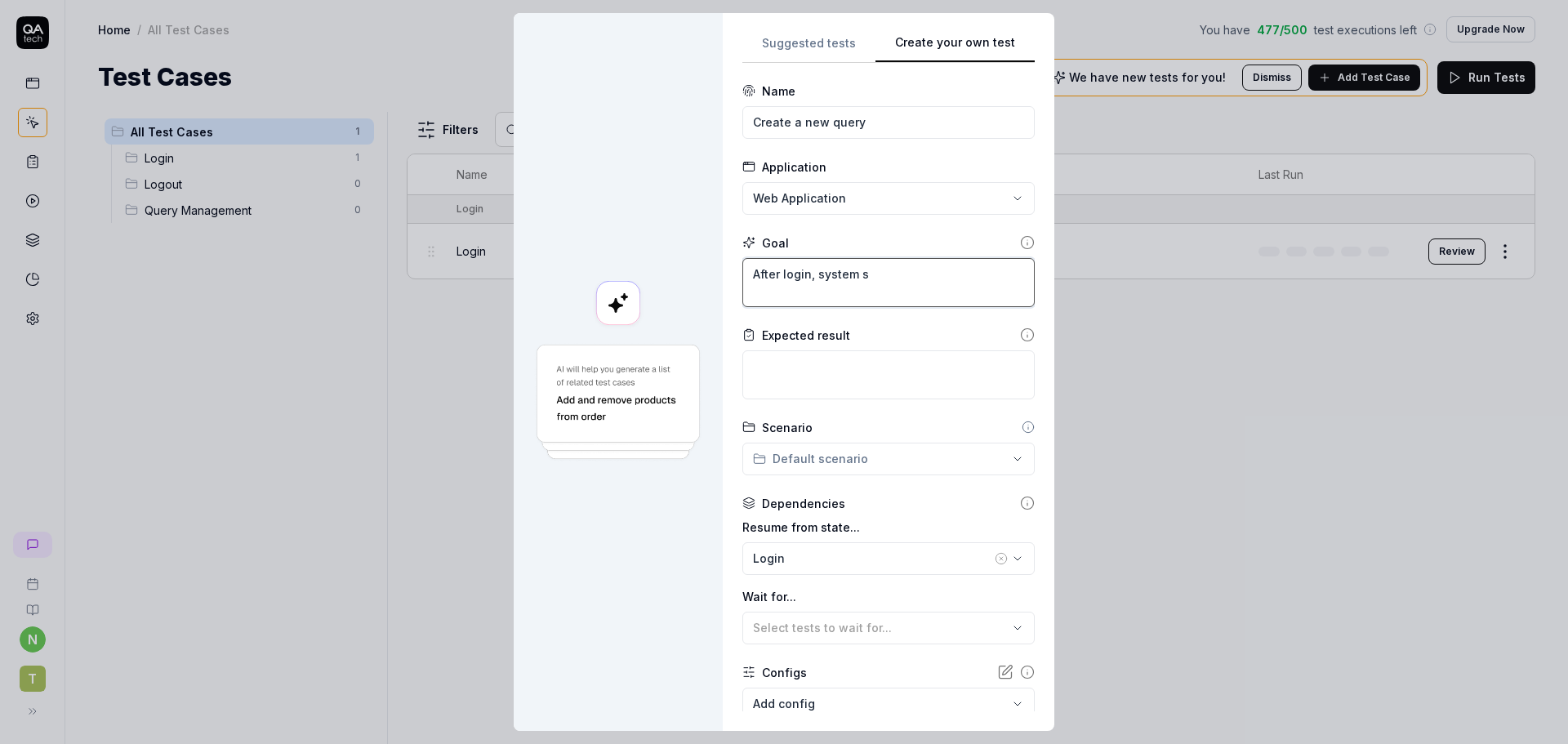
type textarea "*"
type textarea "After login, system sh"
type textarea "*"
type textarea "After login, system sho"
type textarea "*"
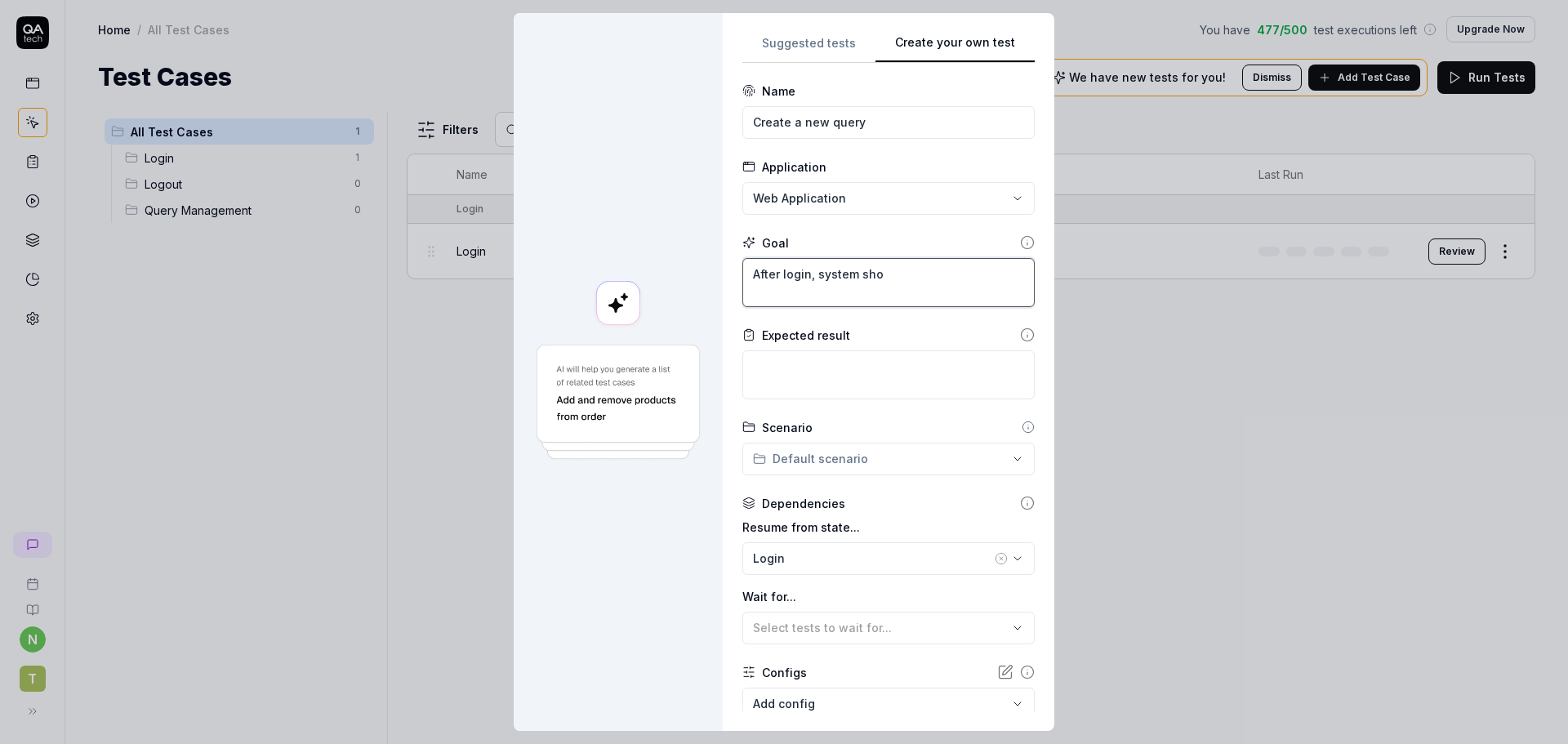
type textarea "After login, system shol"
type textarea "*"
type textarea "After login, system sho"
type textarea "*"
type textarea "After login, system shou"
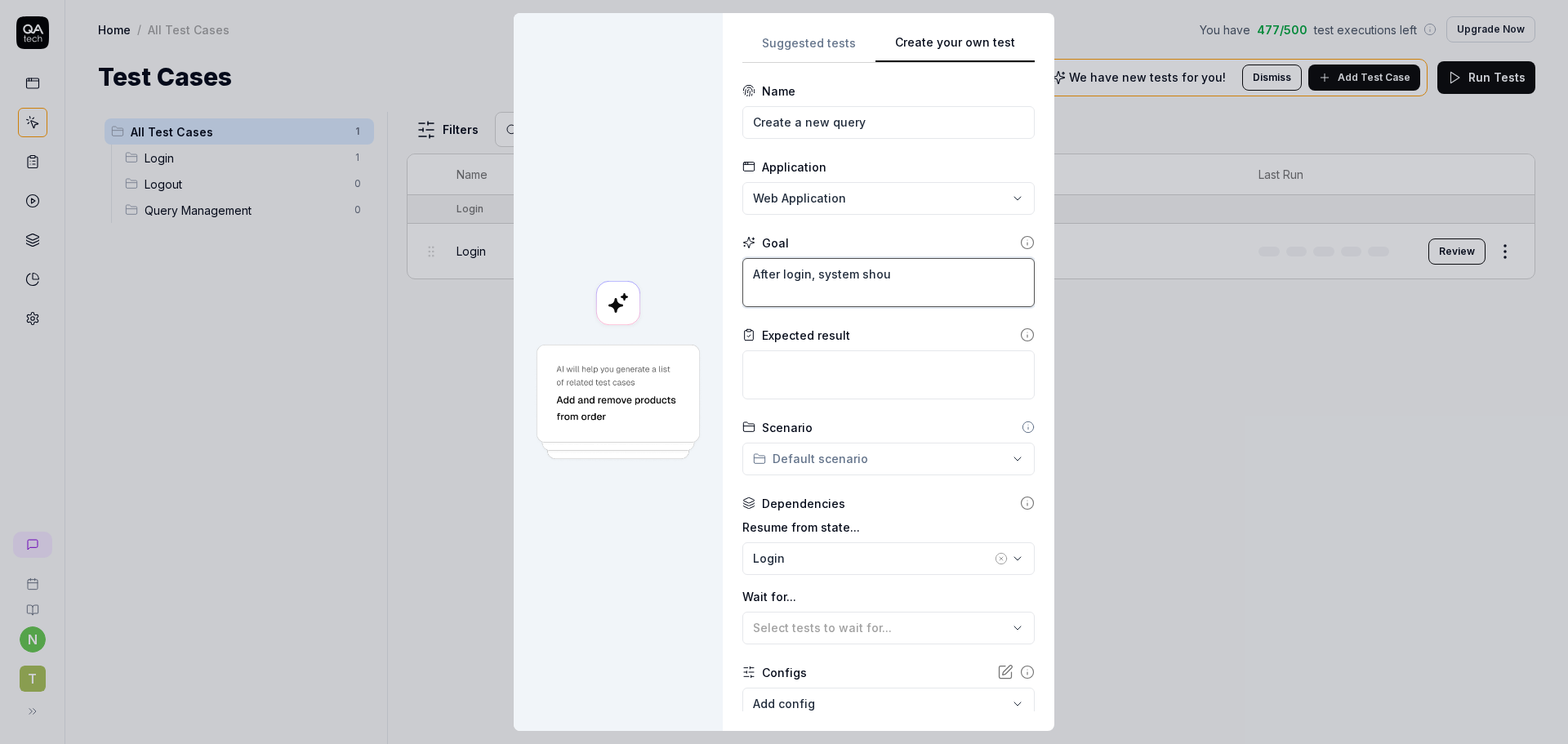
type textarea "*"
type textarea "After login, system shoul"
type textarea "*"
type textarea "After login, system should"
type textarea "*"
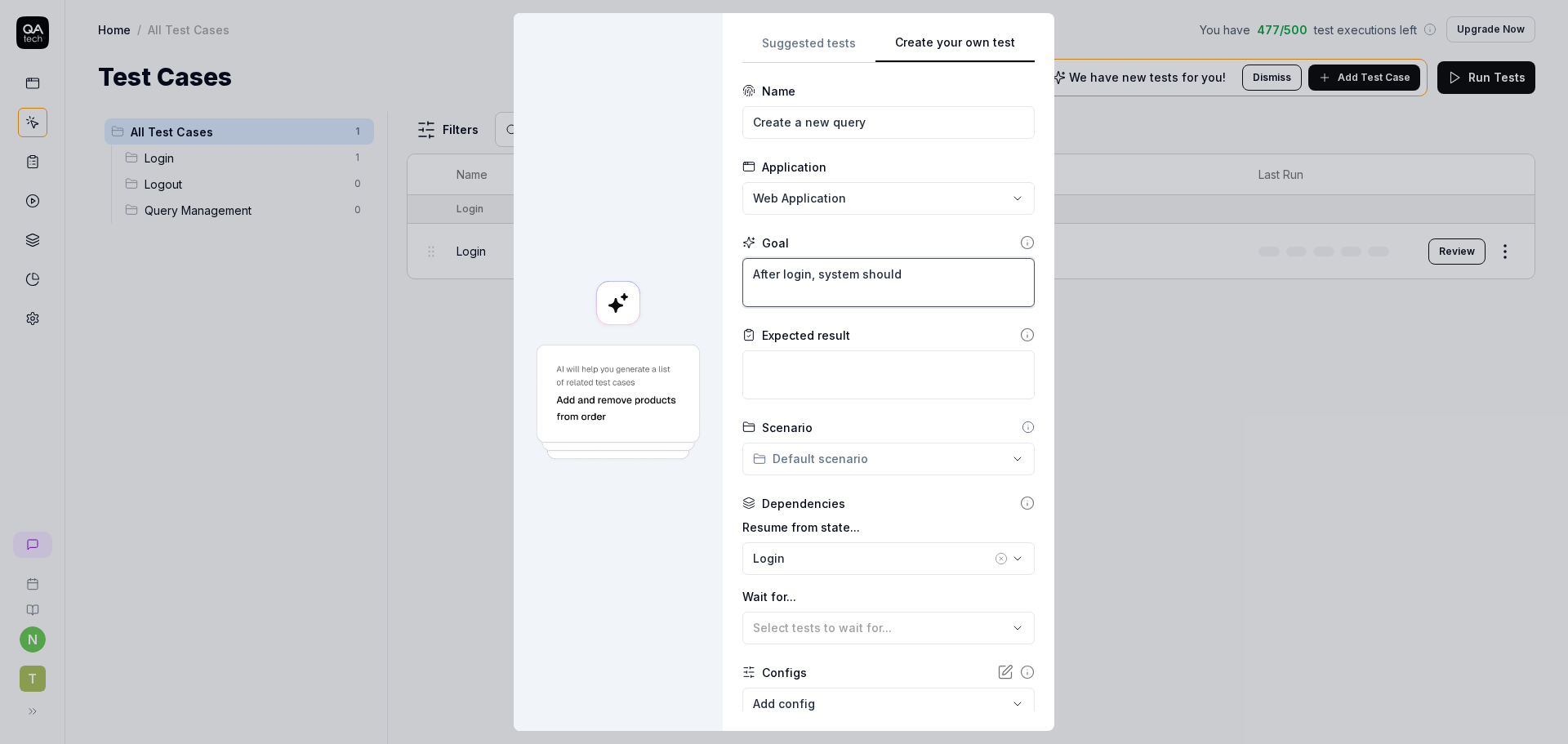
type textarea "After login, system should"
type textarea "*"
type textarea "After login, system should c"
type textarea "*"
type textarea "After login, system should cr"
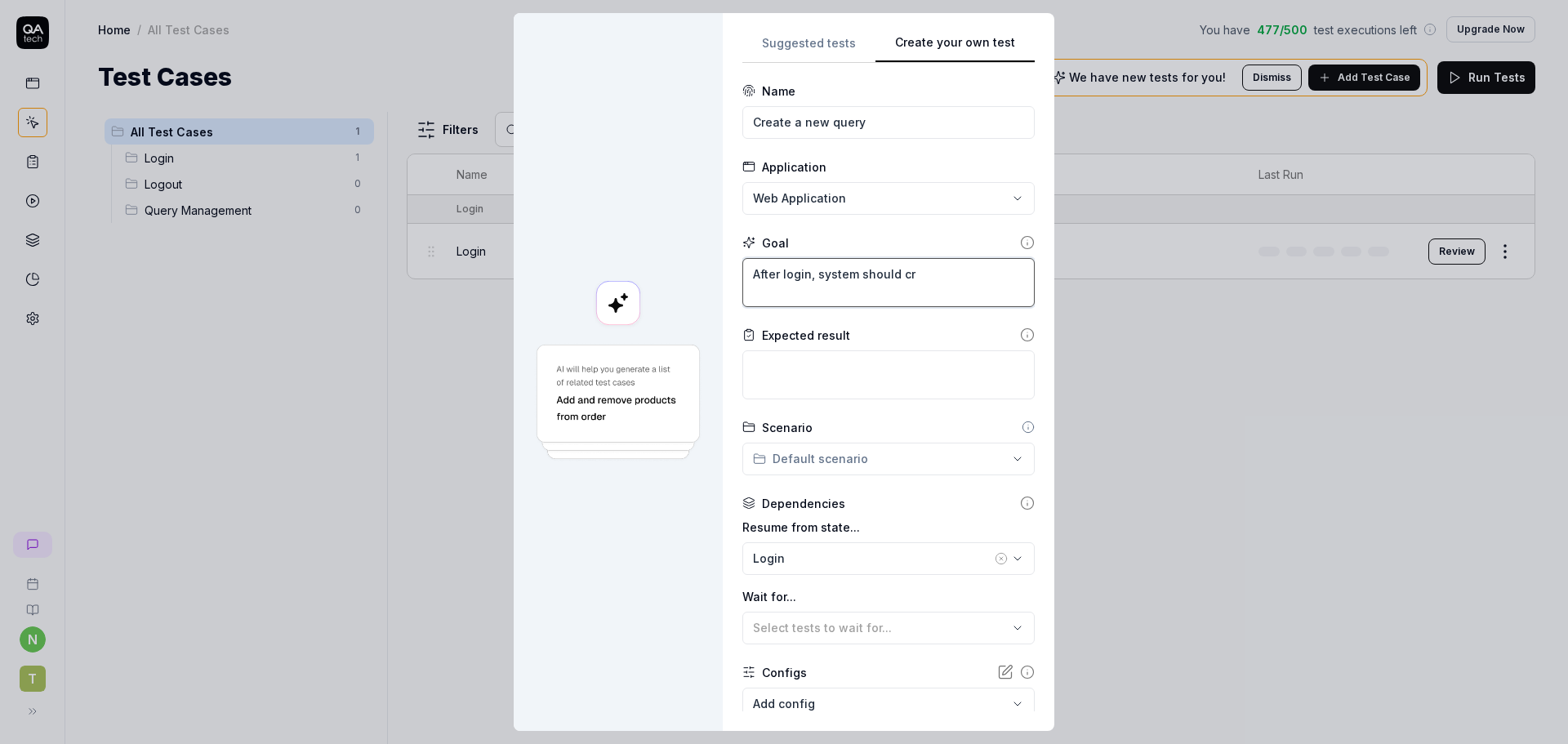
type textarea "*"
type textarea "After login, system should c"
type textarea "*"
type textarea "After login, system should"
type textarea "*"
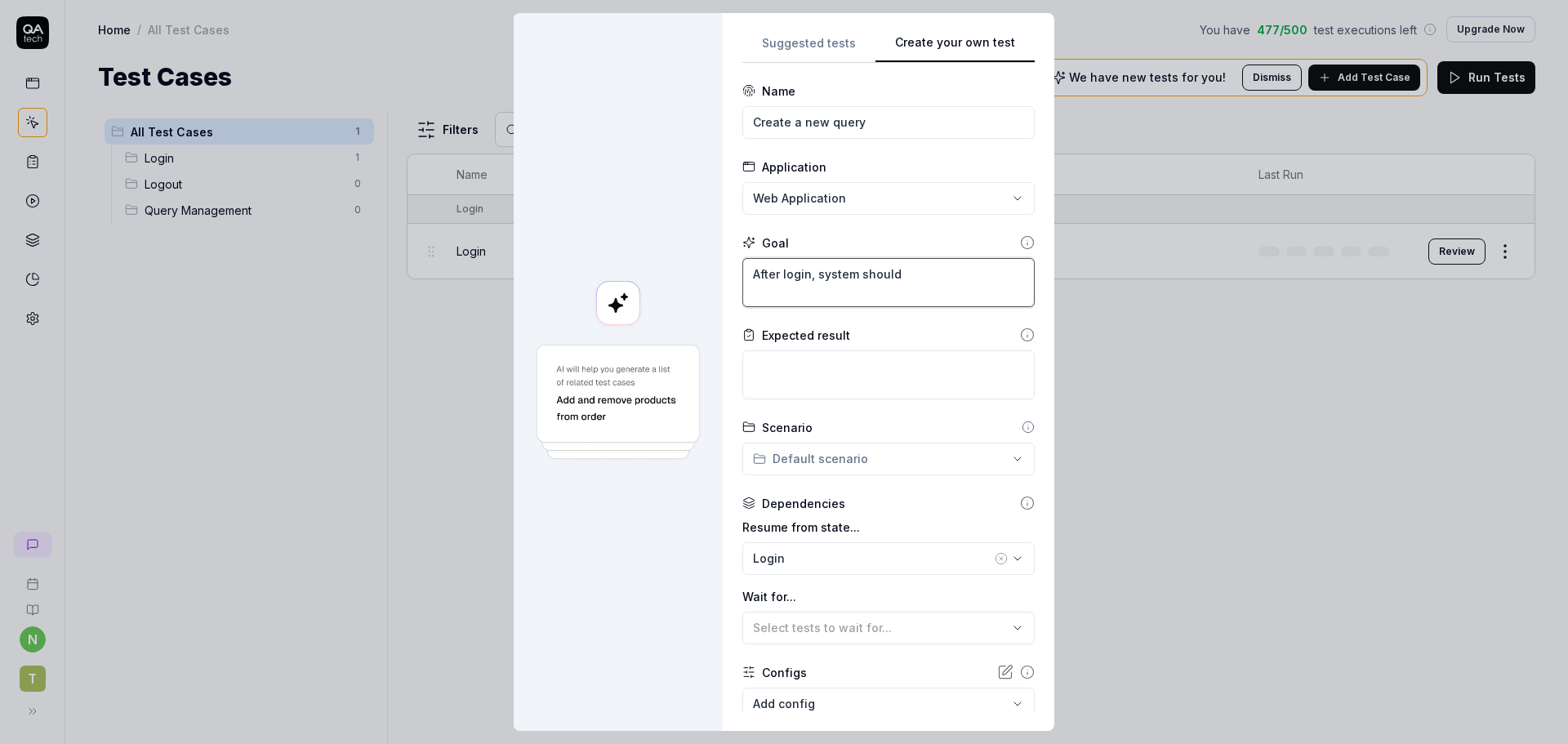
type textarea "After login,"
type textarea "*"
type textarea "After login,"
type textarea "*"
type textarea "After login, t"
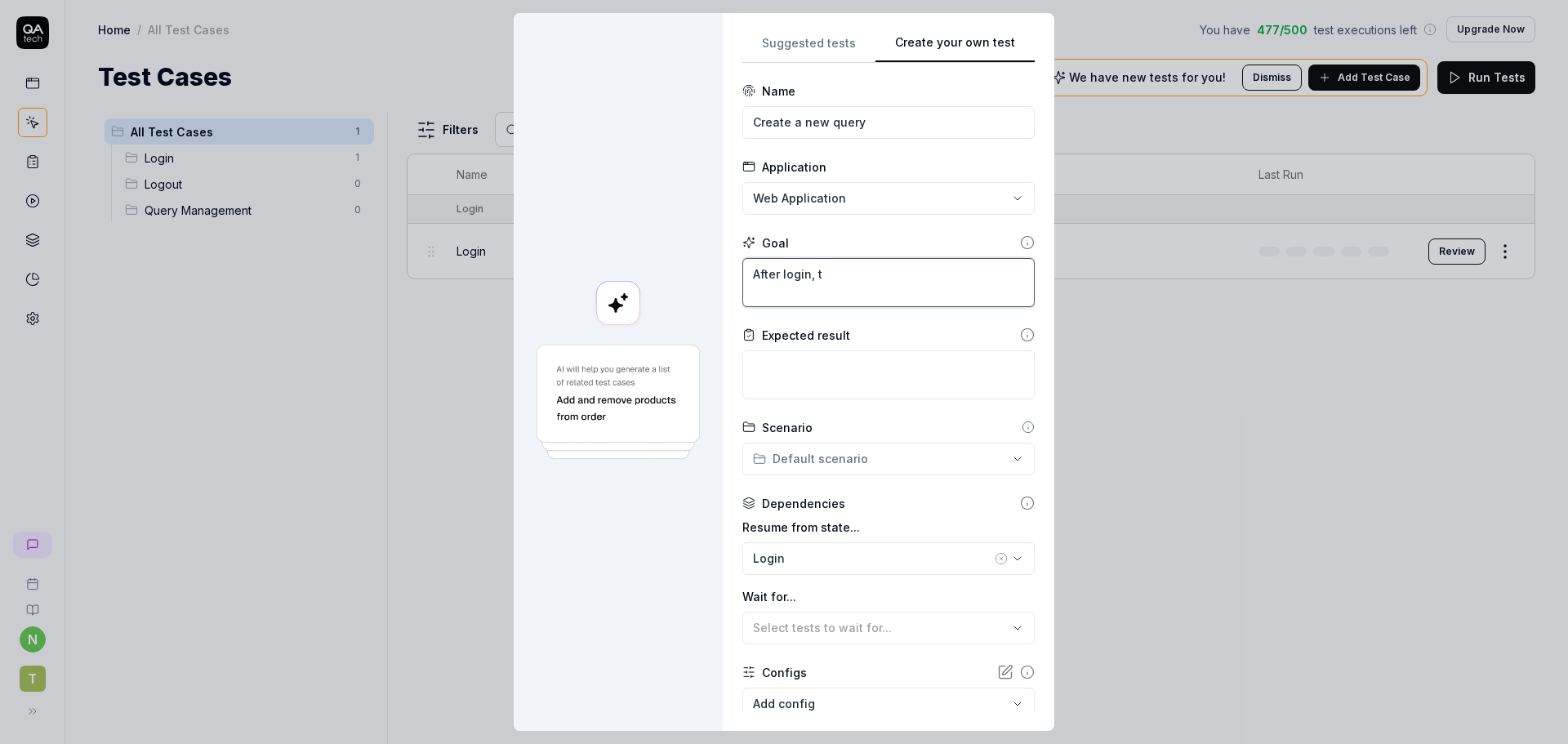
type textarea "*"
type textarea "After login, te"
type textarea "*"
type textarea "After login, tes"
type textarea "*"
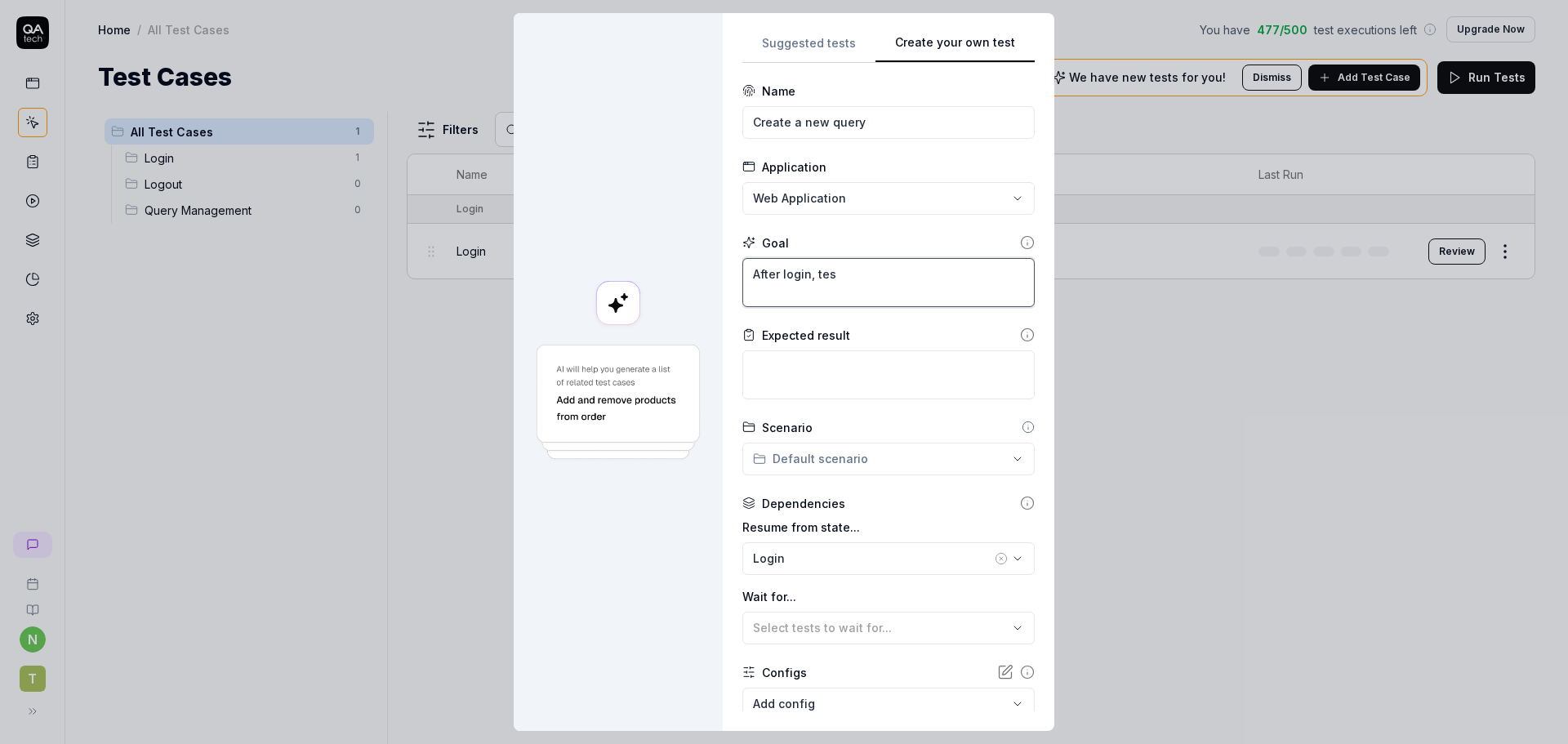
type textarea "After login, test"
type textarea "*"
type textarea "After login, test"
type textarea "*"
type textarea "After login, test c"
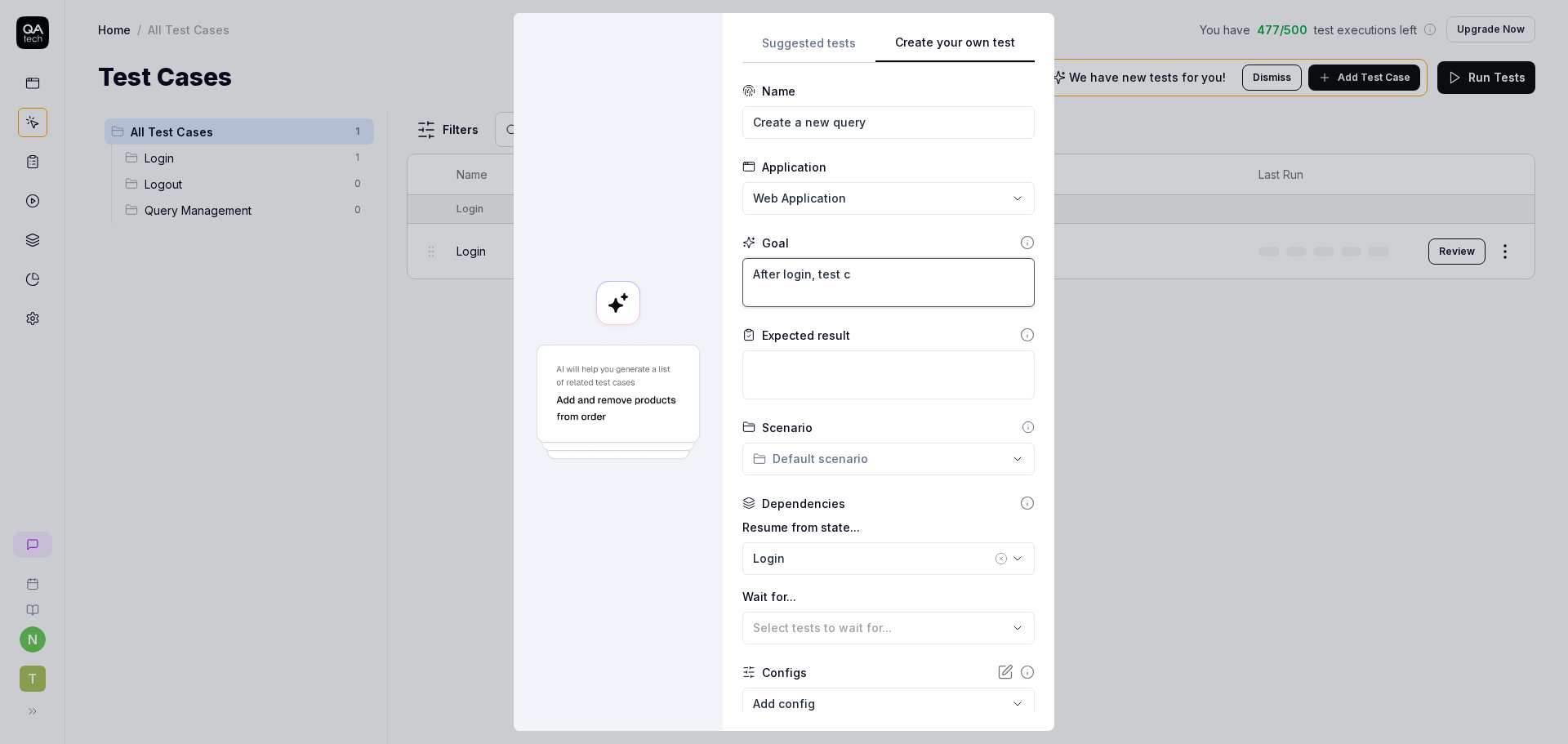
type textarea "*"
type textarea "After login, test ca"
type textarea "*"
type textarea "After login, test cas"
type textarea "*"
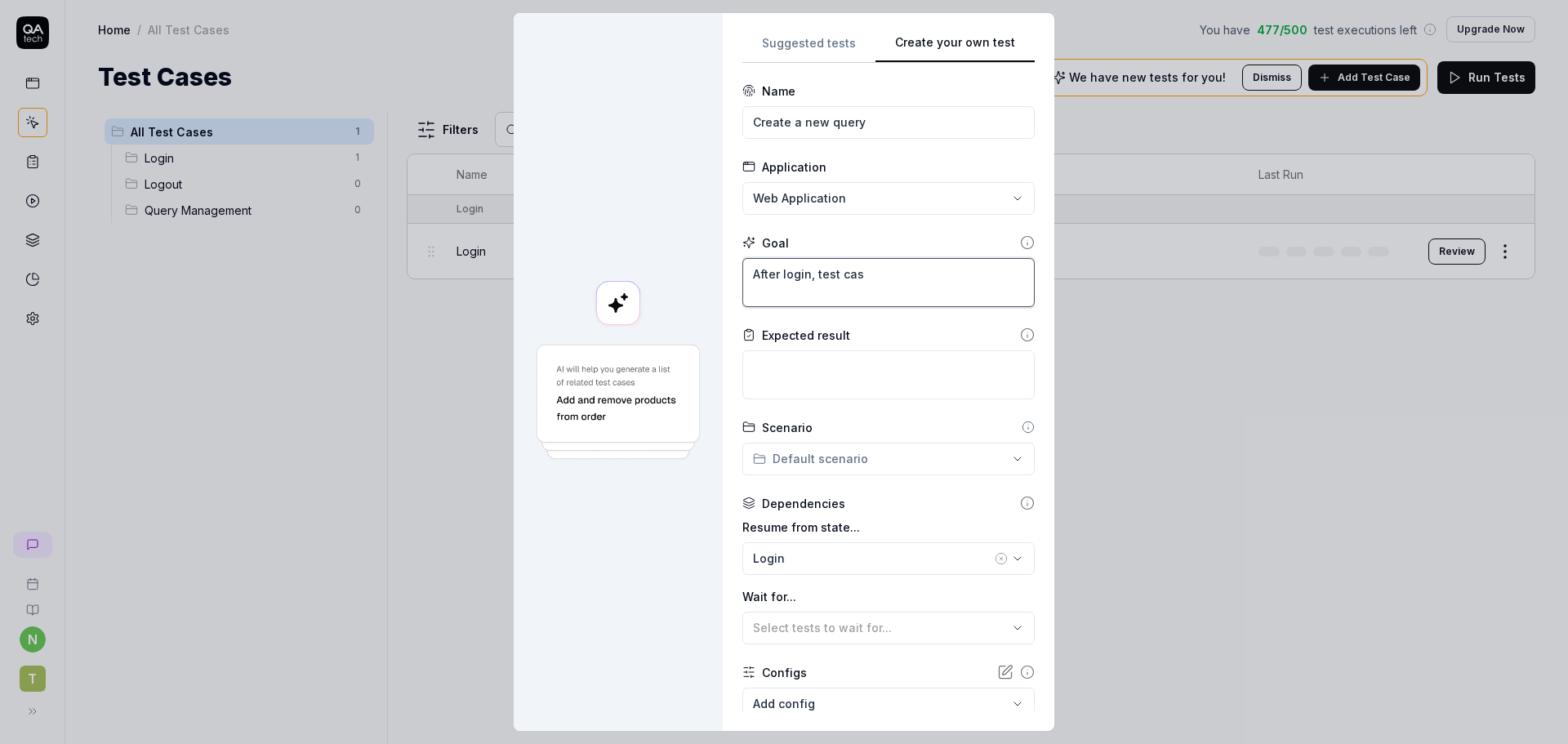
type textarea "After login, test case"
type textarea "*"
type textarea "After login, test cases"
type textarea "*"
type textarea "After login, test cases"
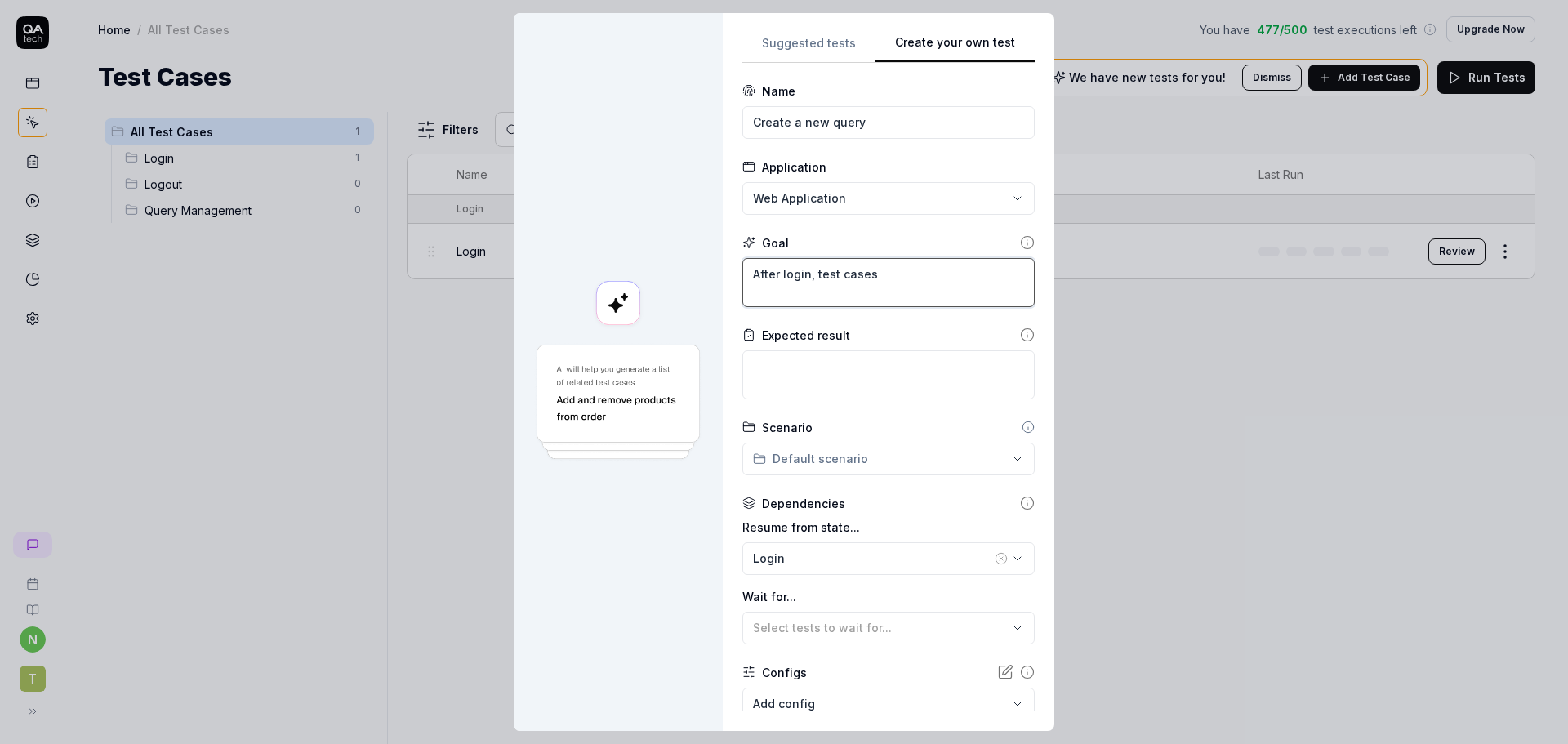
type textarea "*"
type textarea "After login, test cases f"
type textarea "*"
type textarea "After login, test cases fo"
type textarea "*"
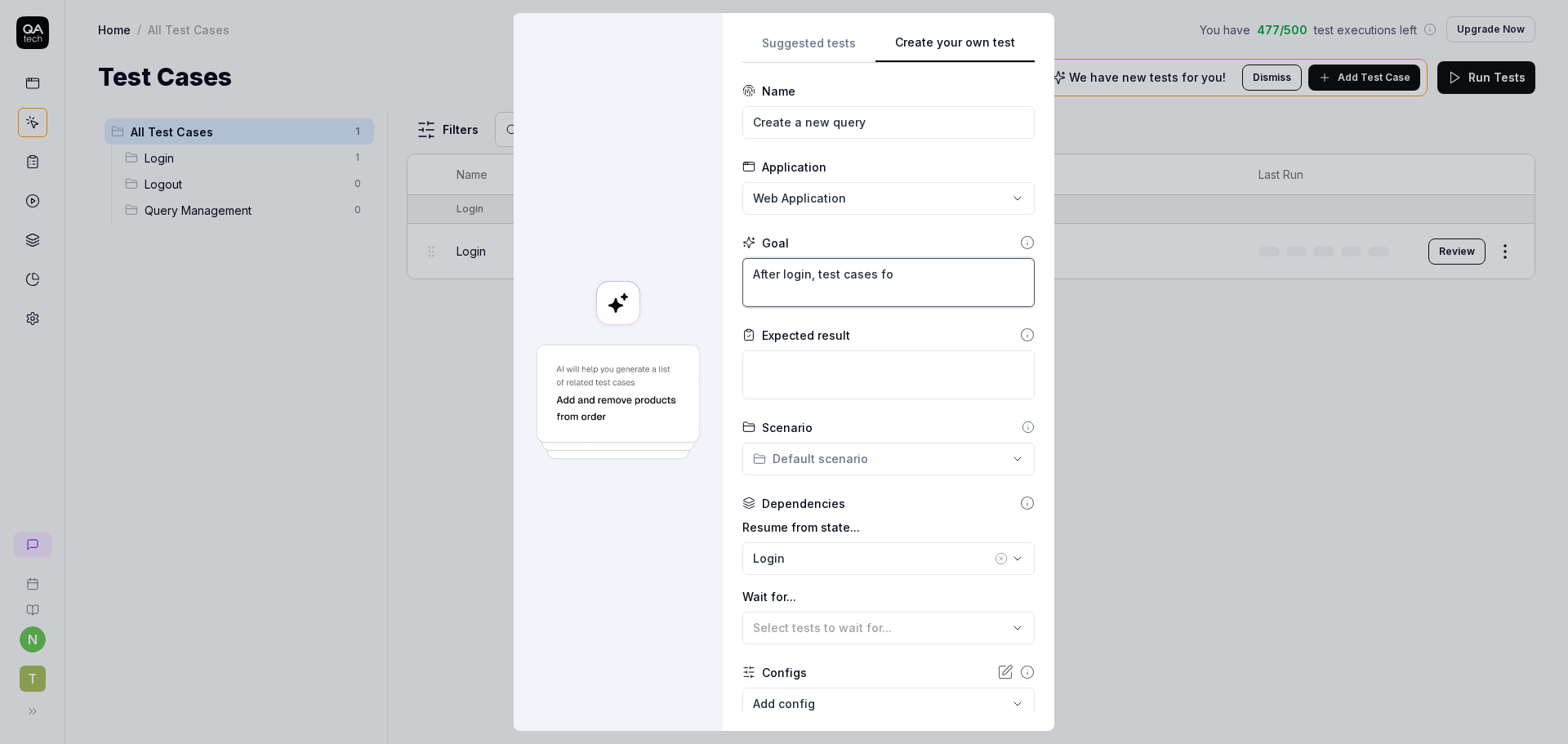
type textarea "After login, test cases for"
type textarea "*"
type textarea "After login, test cases for"
type textarea "*"
type textarea "After login, test cases for c"
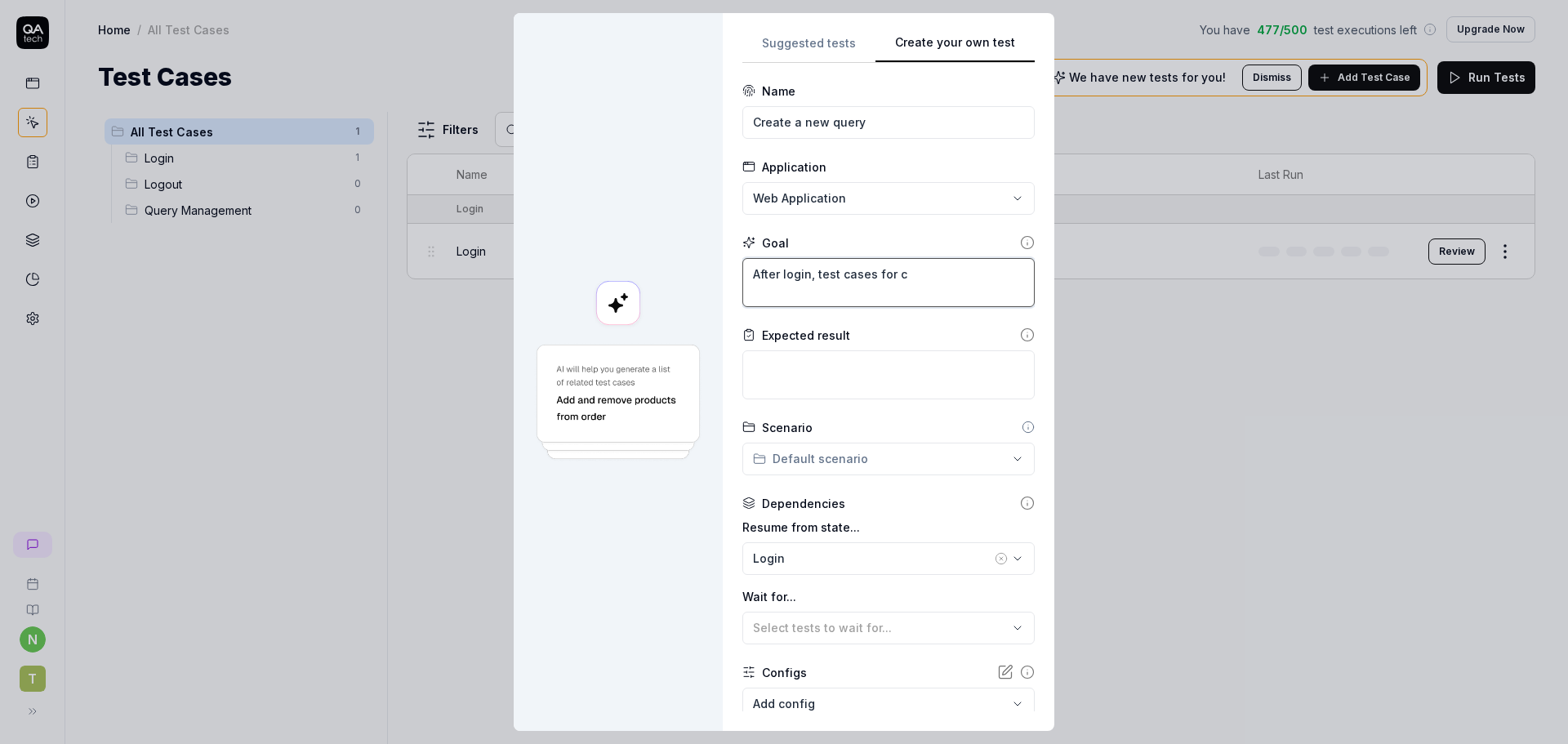
type textarea "*"
type textarea "After login, test cases for cr"
type textarea "*"
type textarea "After login, test cases for cre"
type textarea "*"
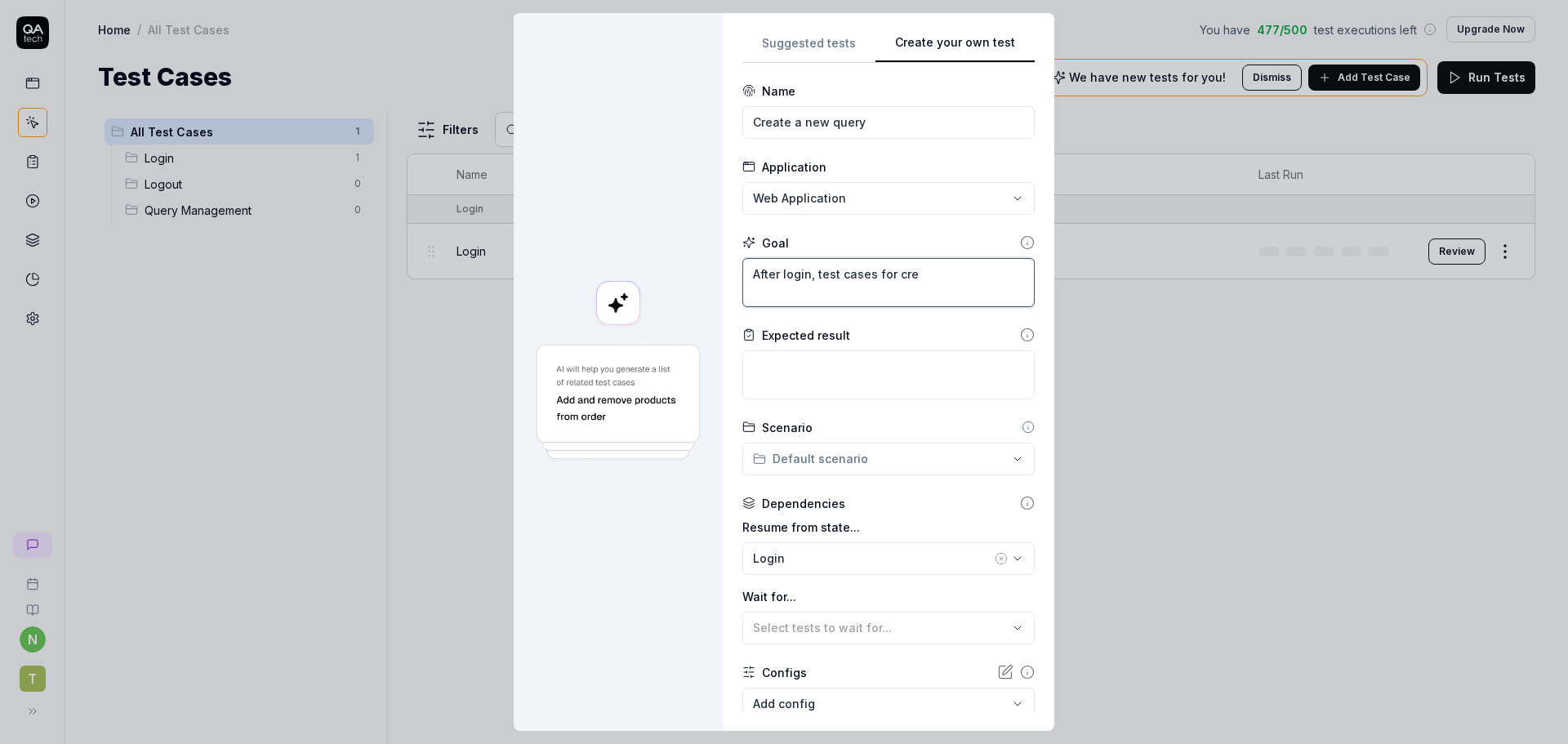
type textarea "After login, test cases for crea"
type textarea "*"
type textarea "After login, test cases for creat"
type textarea "*"
type textarea "After login, test cases for creati"
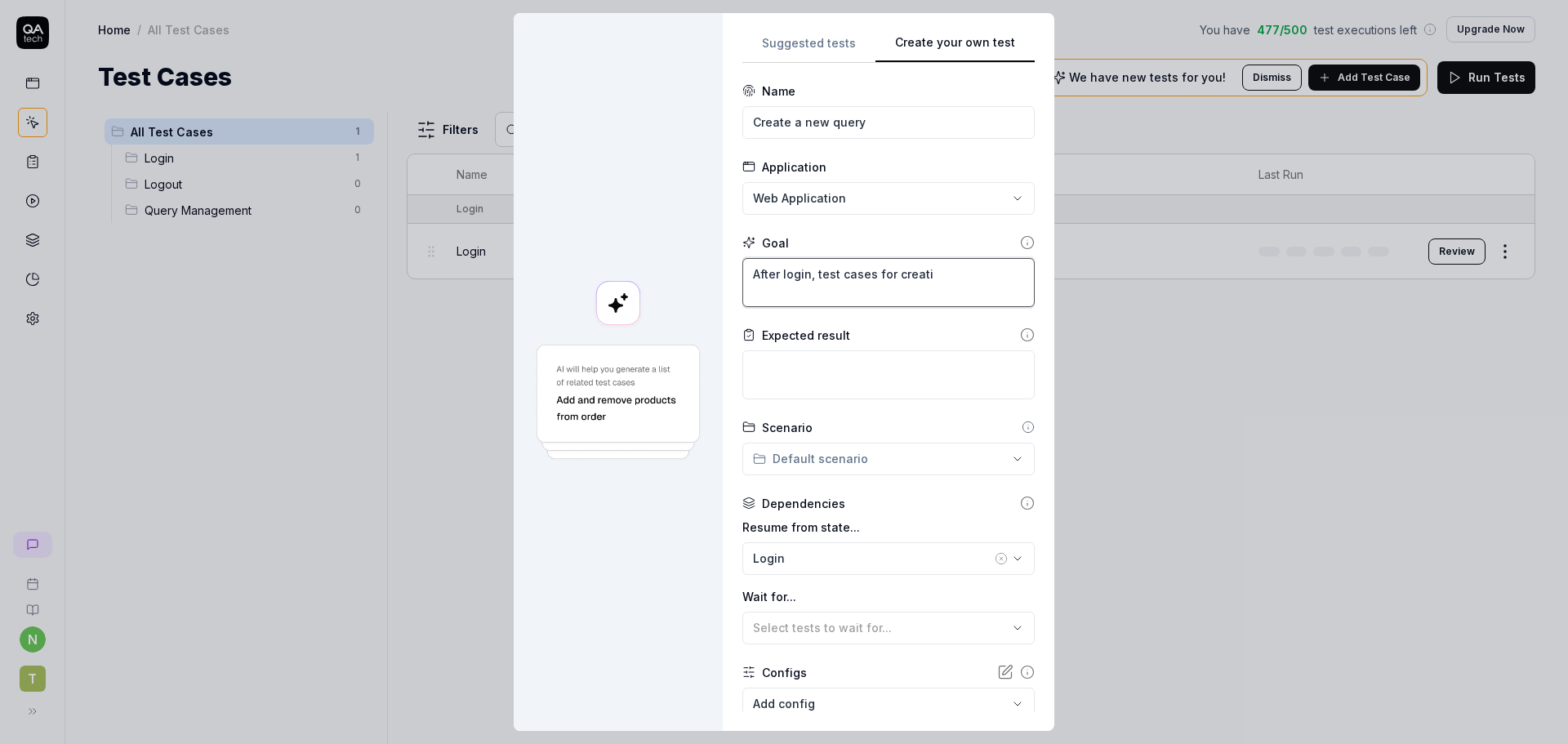
type textarea "*"
type textarea "After login, test cases for creatin"
type textarea "*"
type textarea "After login, test cases for creating"
type textarea "*"
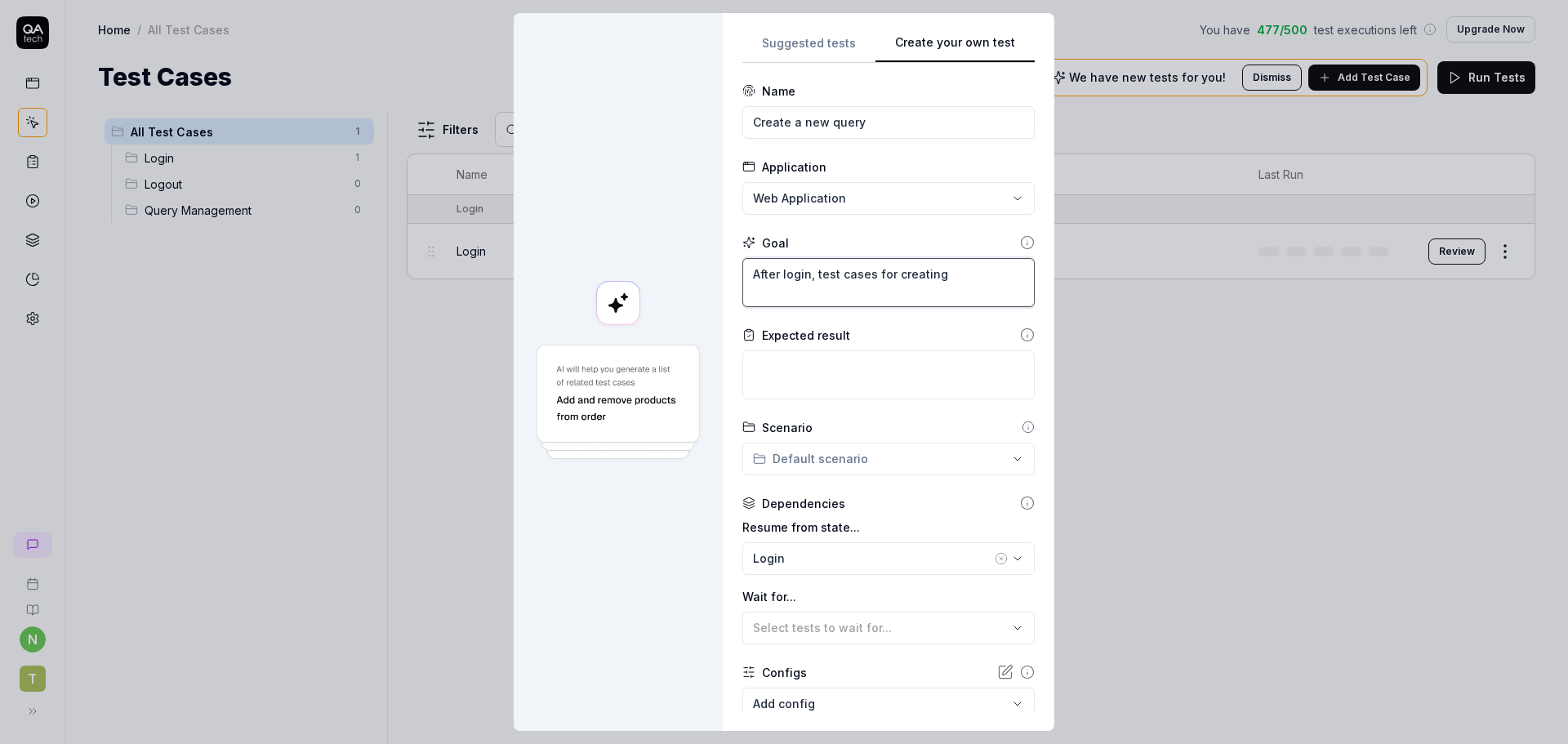
type textarea "After login, test cases for creating"
type textarea "*"
type textarea "After login, test cases for creating a"
type textarea "*"
type textarea "After login, test cases for creating a"
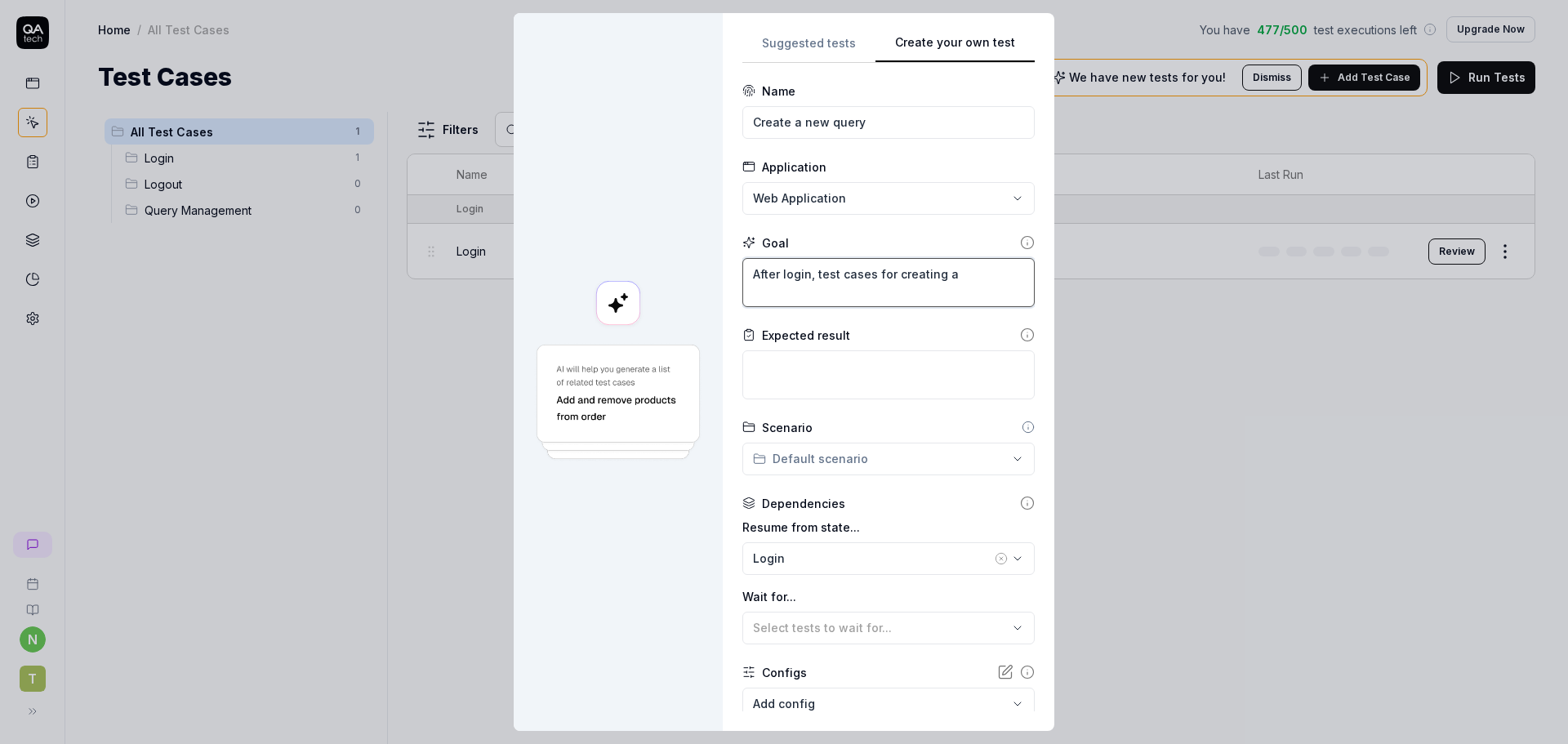
type textarea "*"
type textarea "After login, test cases for creating a n"
type textarea "*"
type textarea "After login, test cases for creating a ne"
type textarea "*"
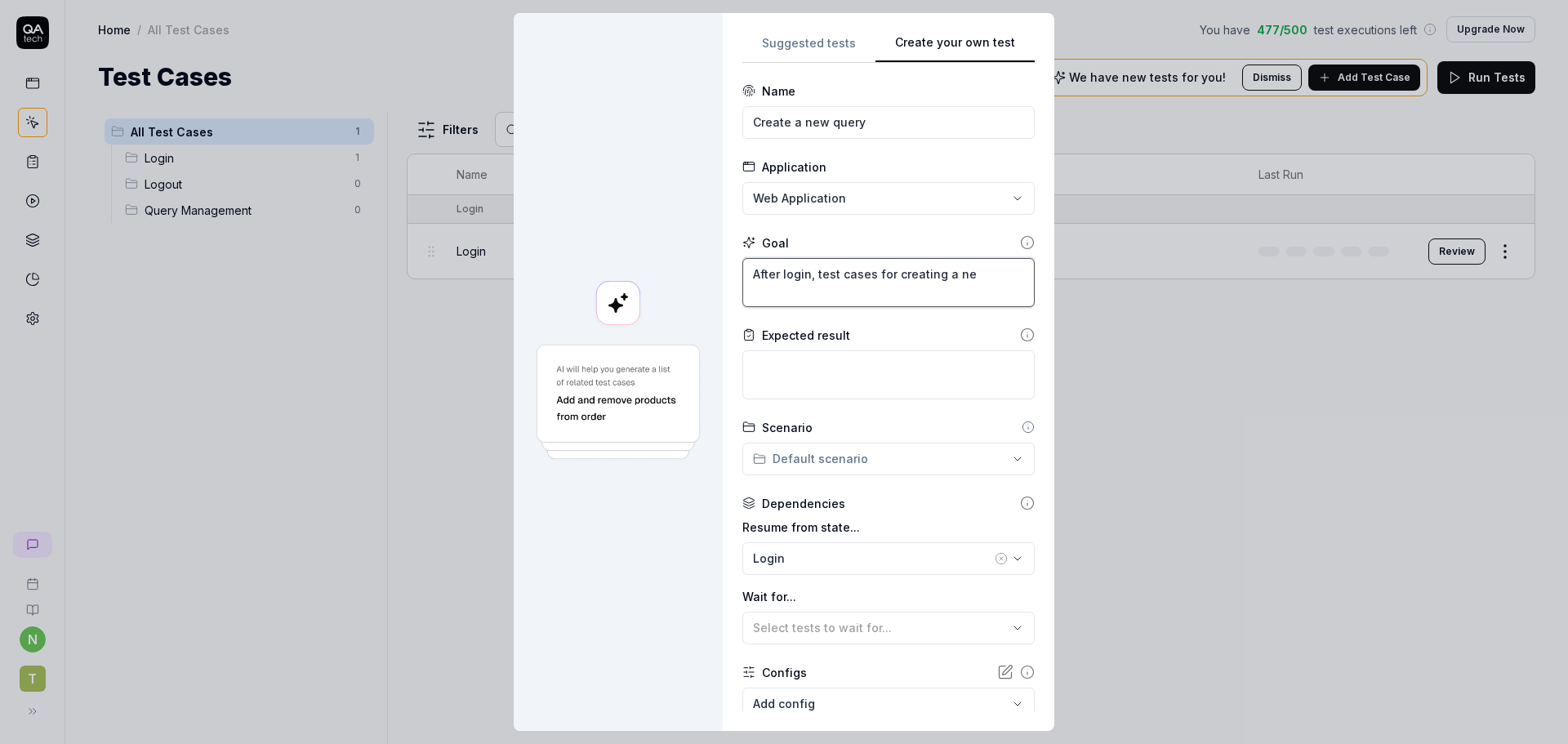
type textarea "After login, test cases for creating a new"
type textarea "*"
type textarea "After login, test cases for creating a new"
type textarea "*"
type textarea "After login, test cases for creating a new q"
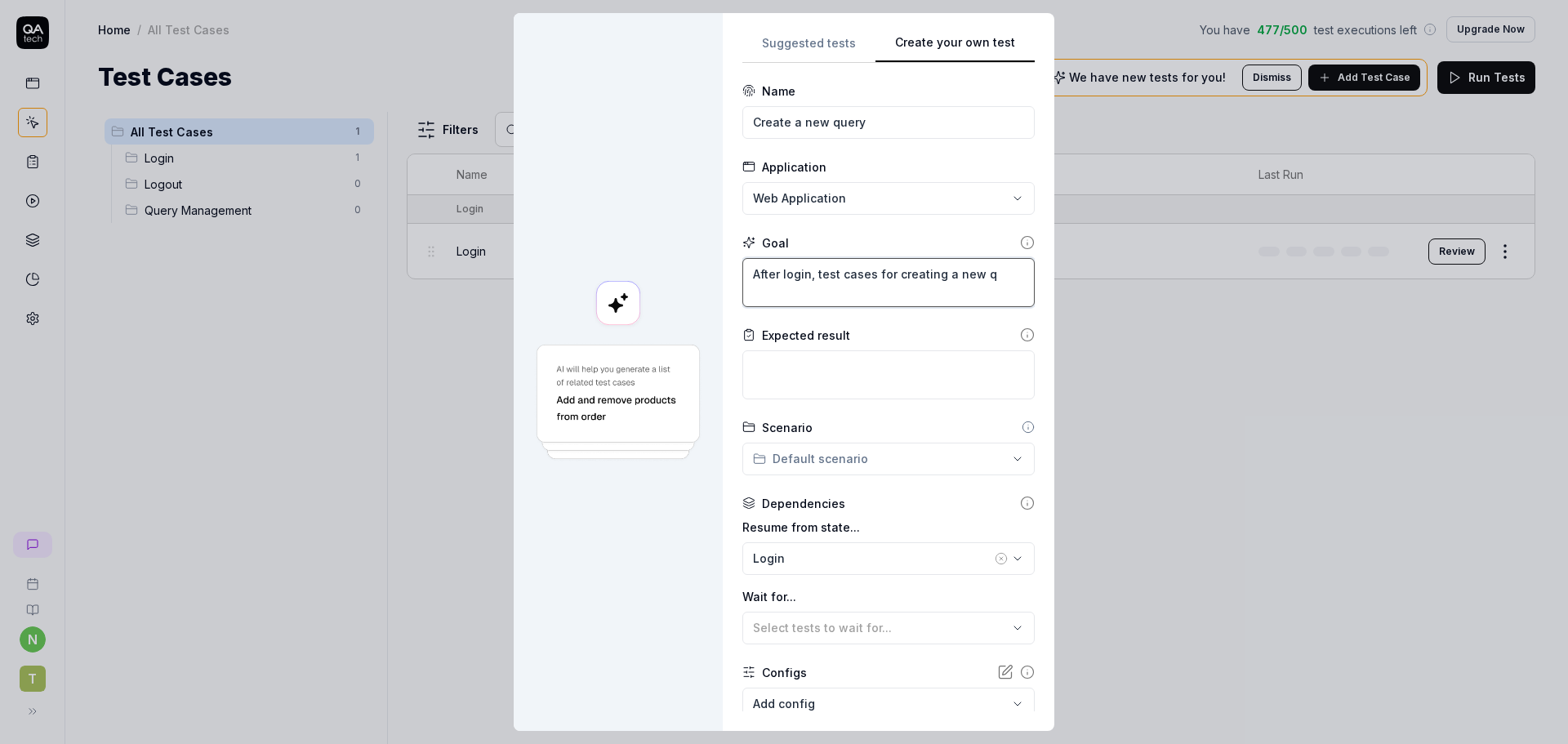
type textarea "*"
type textarea "After login, test cases for creating a new qu"
type textarea "*"
type textarea "After login, test cases for creating a new que"
type textarea "*"
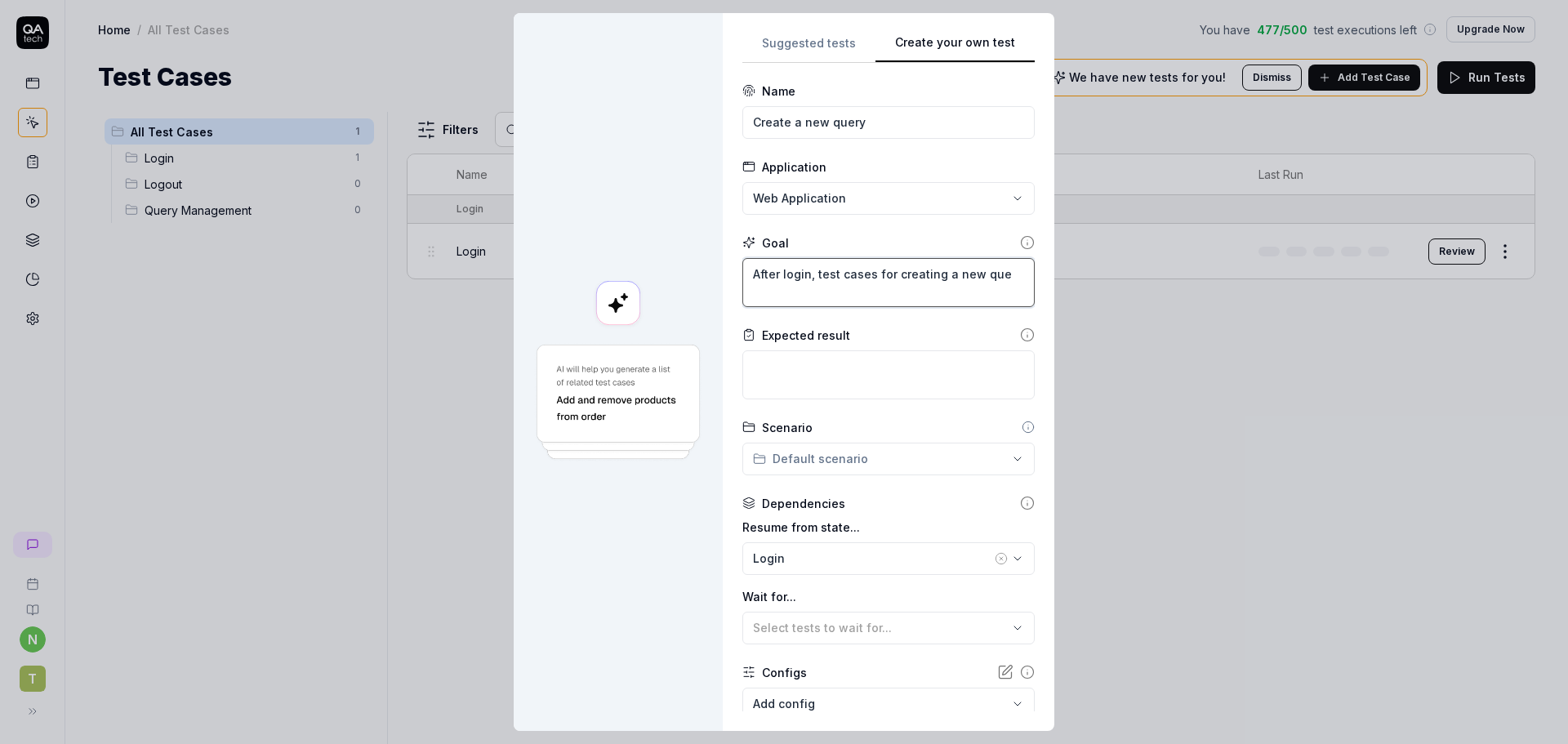
type textarea "After login, test cases for creating a new quer"
type textarea "*"
type textarea "After login, test cases for creating a new query"
type textarea "*"
type textarea "After login, test cases for creating a new query"
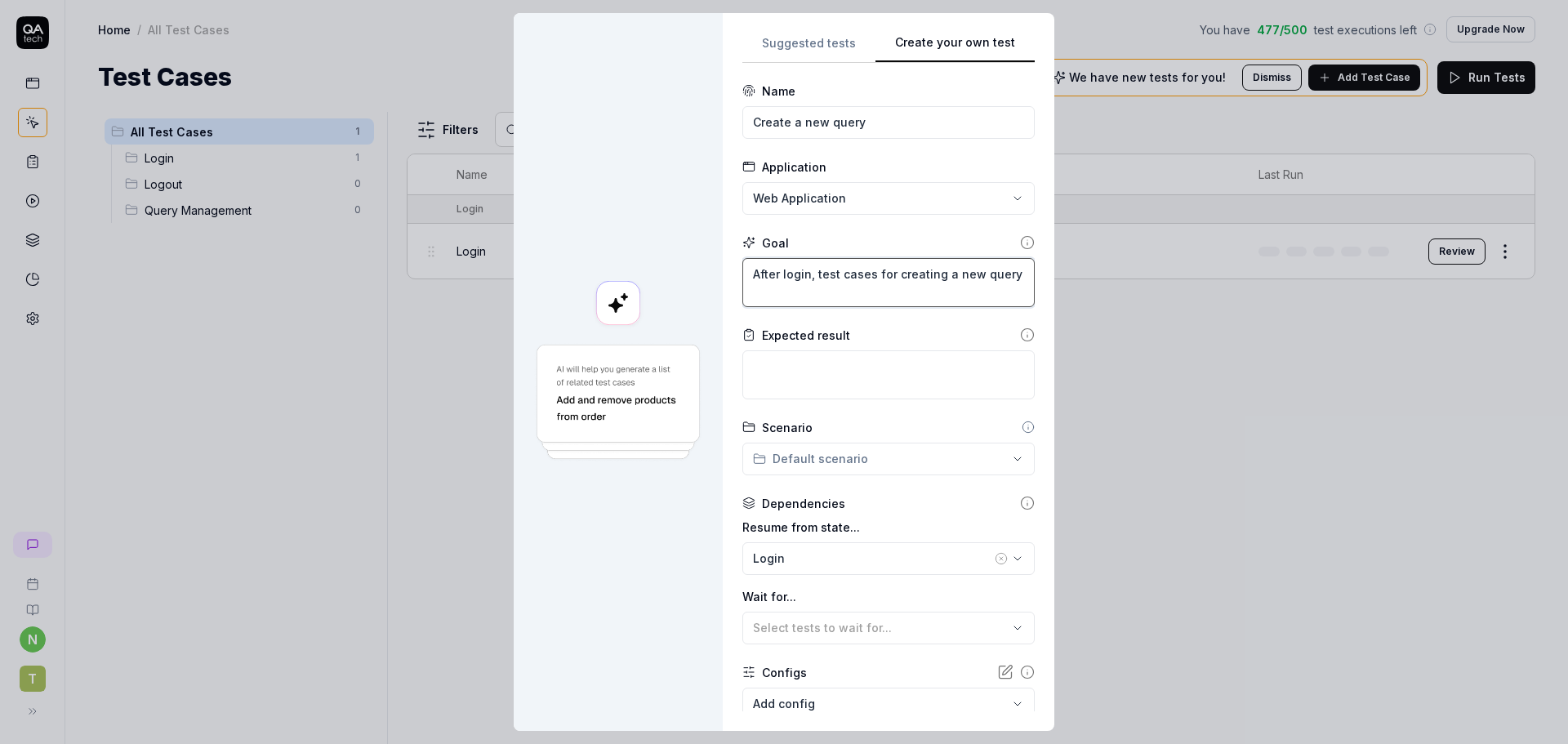
type textarea "*"
type textarea "After login, test cases for creating a new query o"
type textarea "*"
type textarea "After login, test cases for creating a new query on"
type textarea "*"
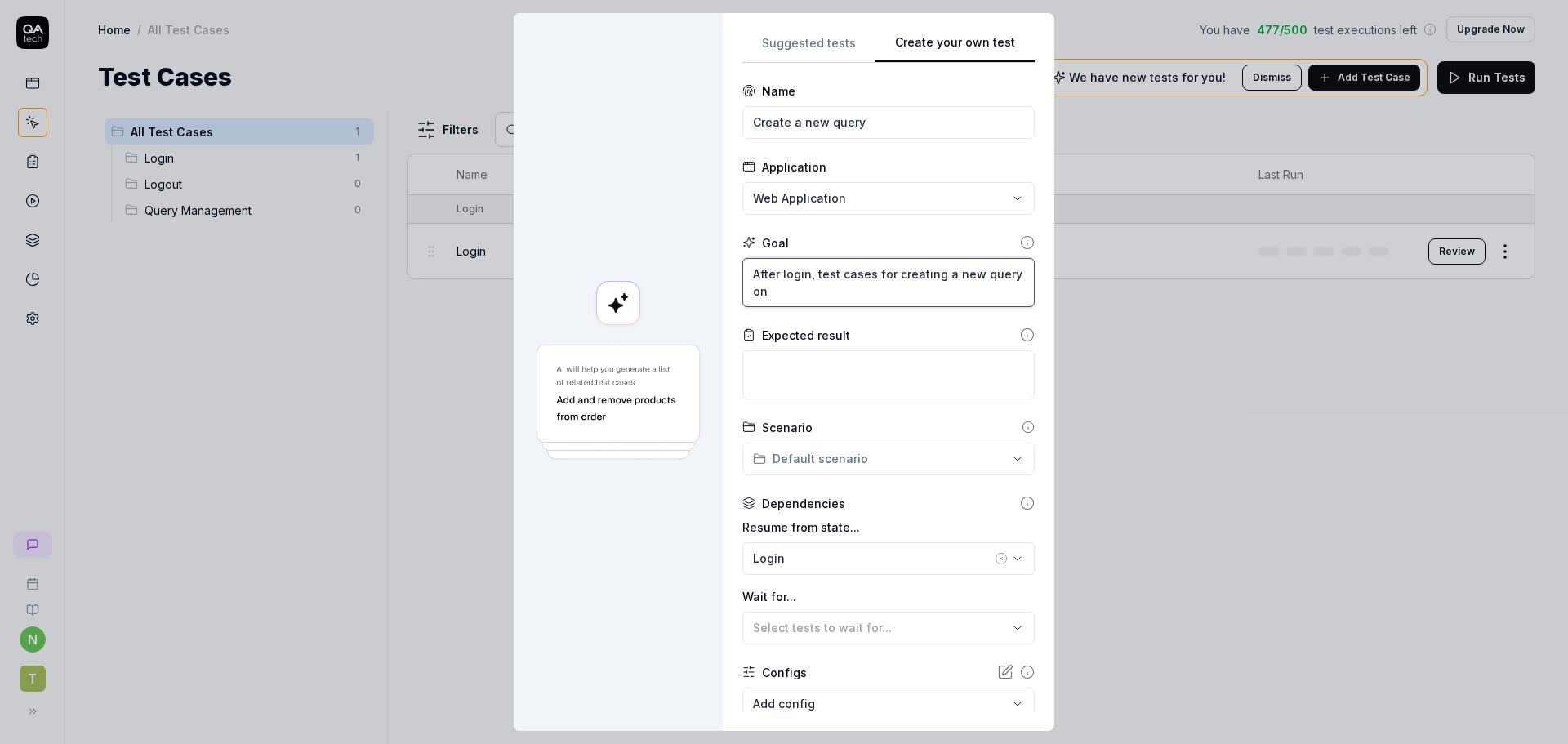
type textarea "After login, test cases for creating a new query on"
type textarea "*"
type textarea "After login, test cases for creating a new query on t"
type textarea "*"
type textarea "After login, test cases for creating a new query on th"
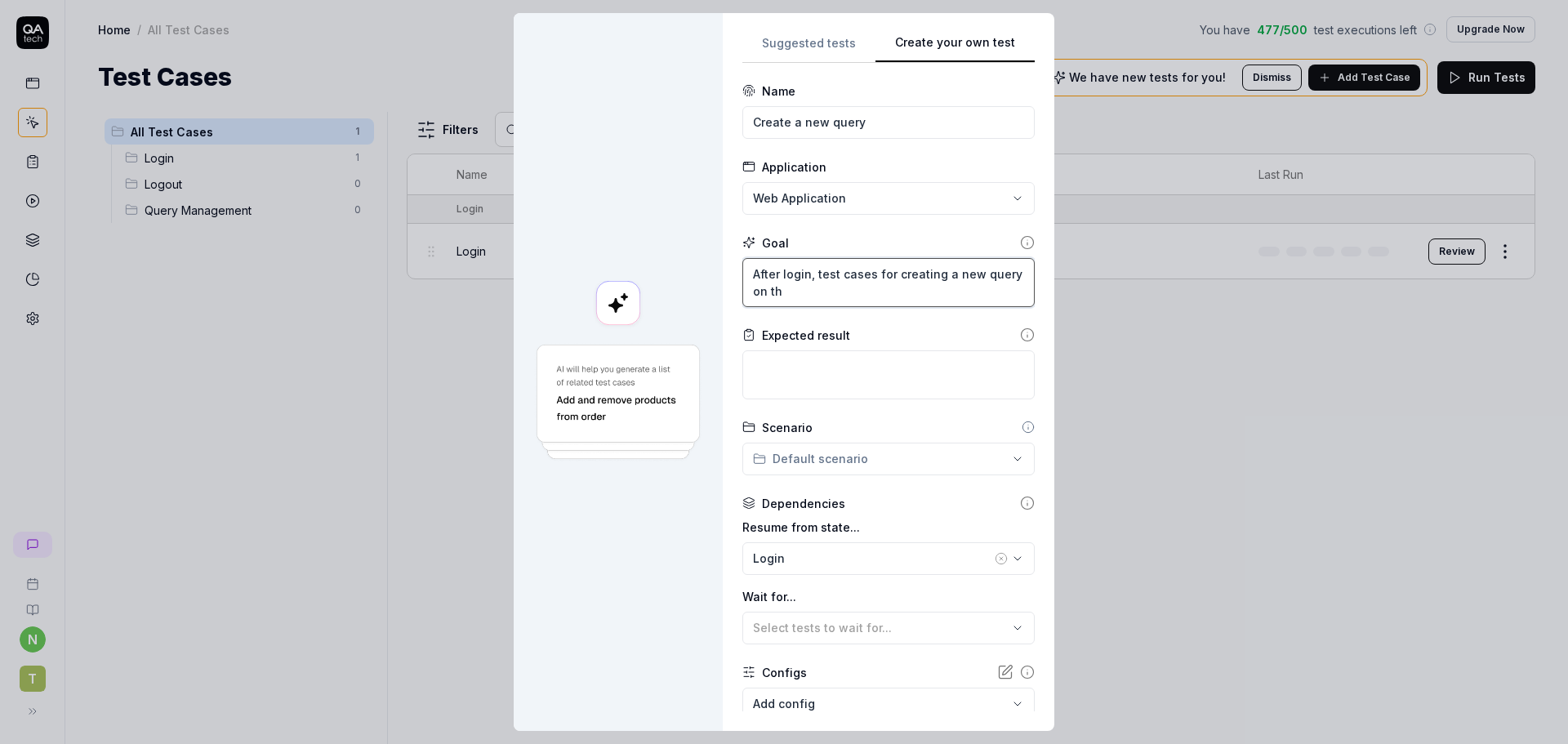
type textarea "*"
type textarea "After login, test cases for creating a new query on the"
type textarea "*"
type textarea "After login, test cases for creating a new query on the"
type textarea "*"
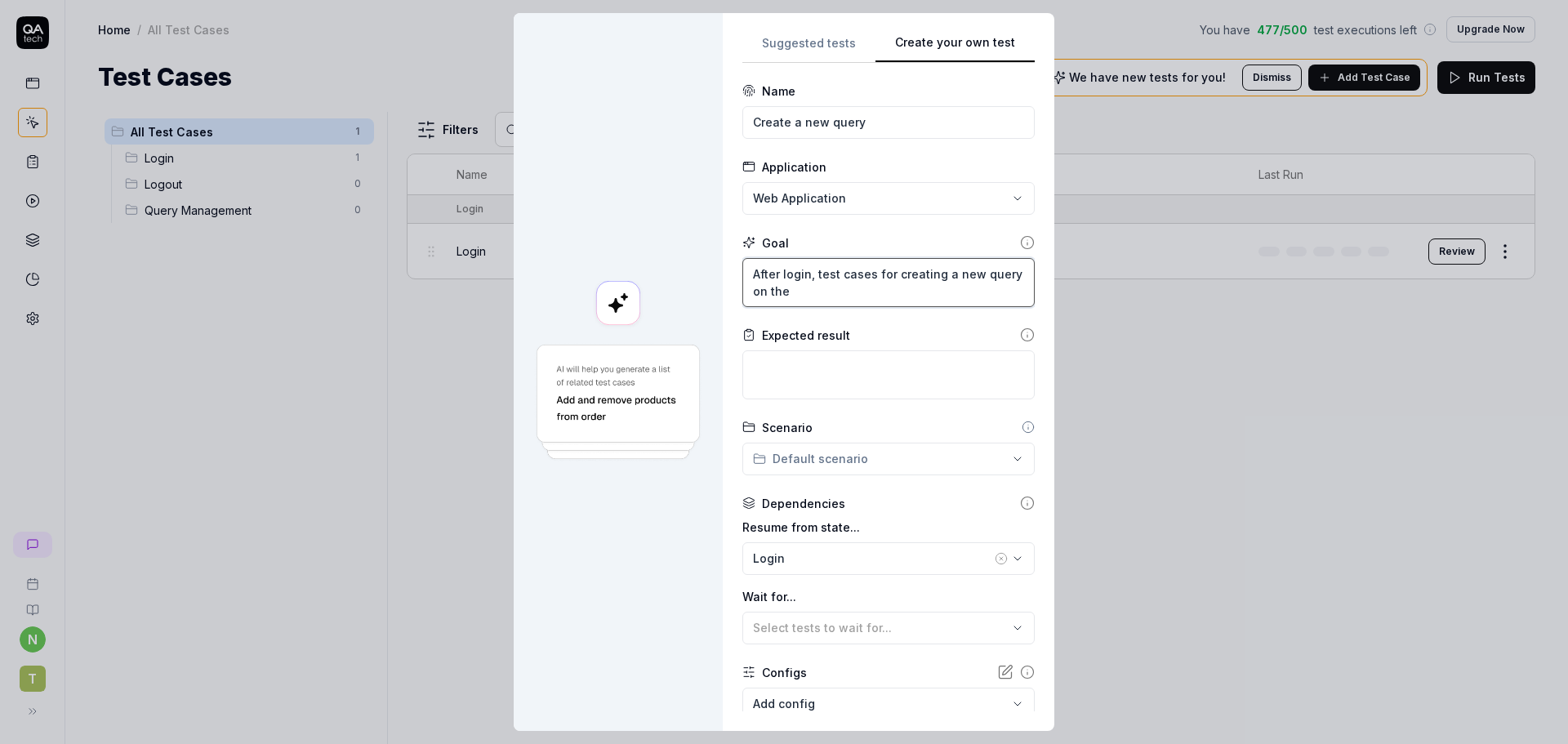
type textarea "After login, test cases for creating a new query on the s"
type textarea "*"
type textarea "After login, test cases for creating a new query on the sy"
type textarea "*"
type textarea "After login, test cases for creating a new query on the sys"
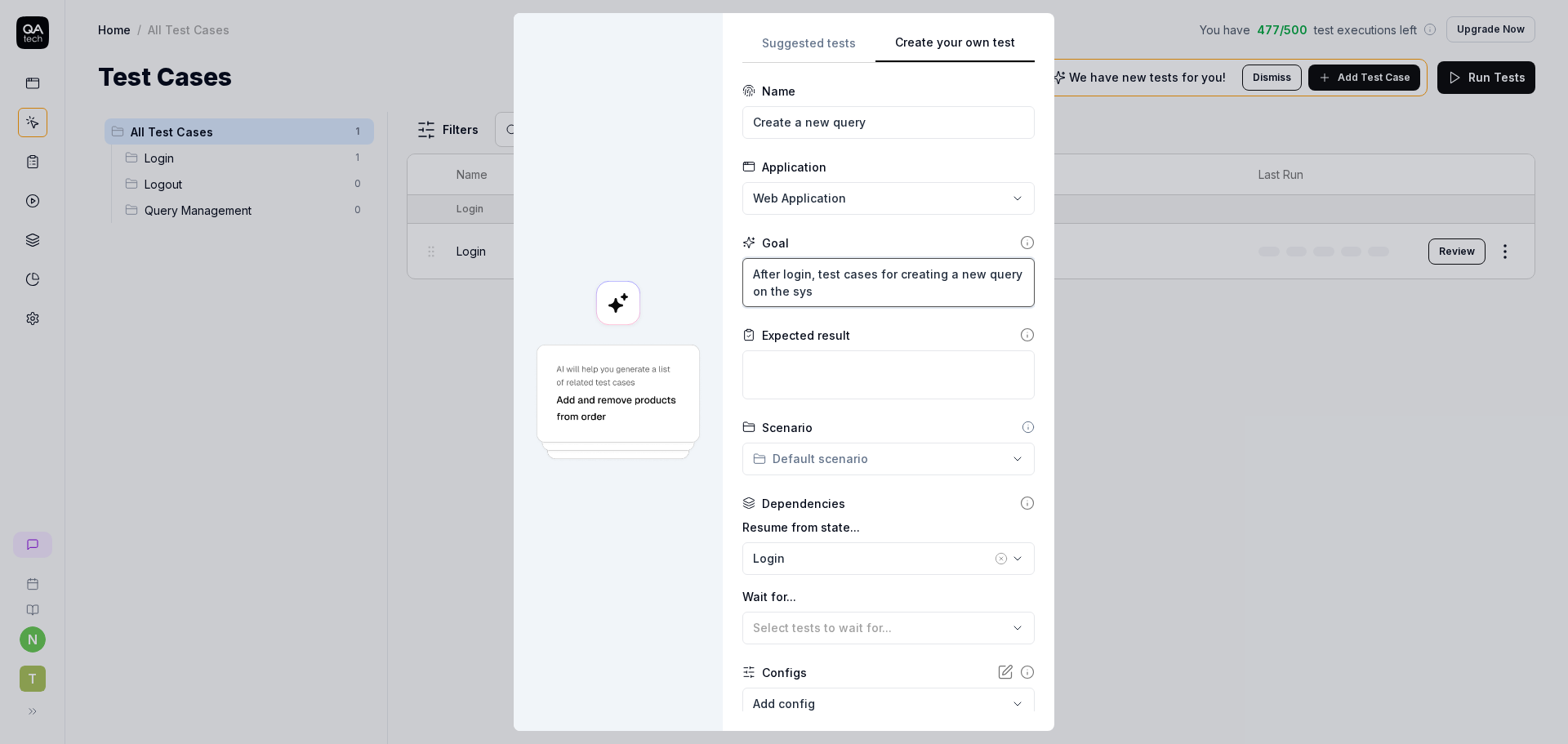
type textarea "*"
type textarea "After login, test cases for creating a new query on the syst"
type textarea "*"
type textarea "After login, test cases for creating a new query on the system"
type textarea "*"
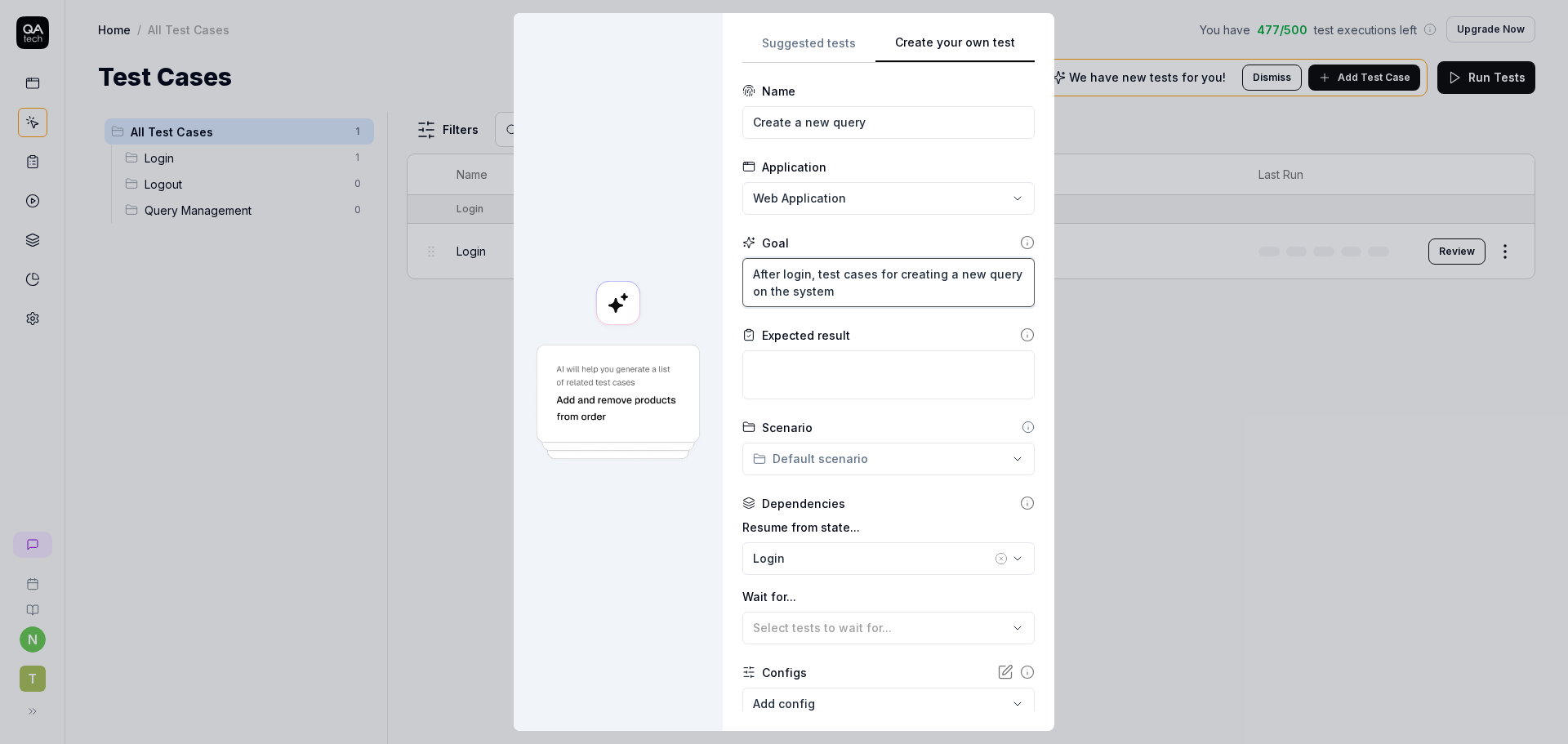
type textarea "After login, test cases for creating a new query on the system,"
type textarea "*"
type textarea "After login, test cases for creating a new query on the system"
type textarea "*"
type textarea "After login, utest cases for creating a new query on the system"
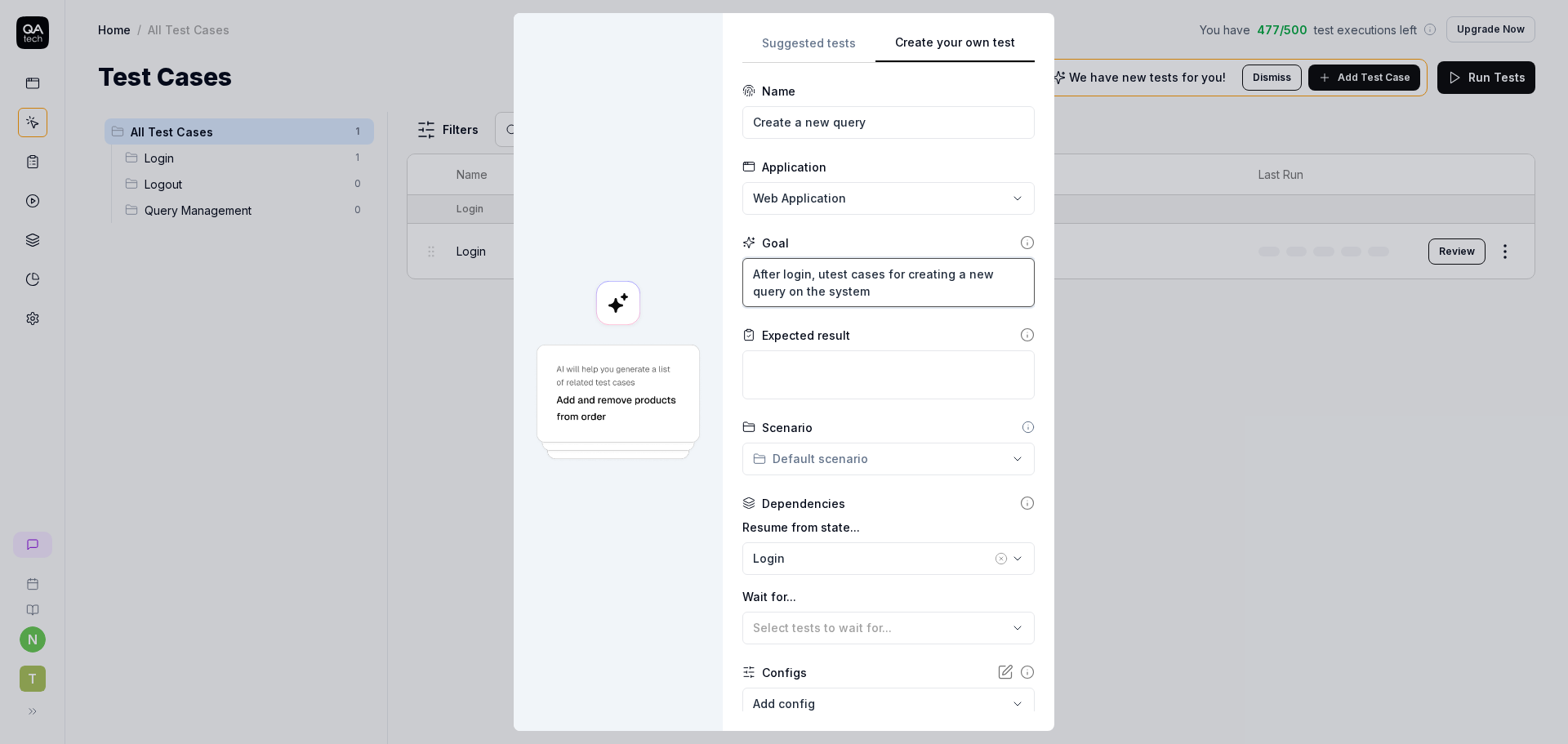
type textarea "*"
type textarea "After login, ustest cases for creating a new query on the system"
type textarea "*"
type textarea "After login, usetest cases for creating a new query on the system"
type textarea "*"
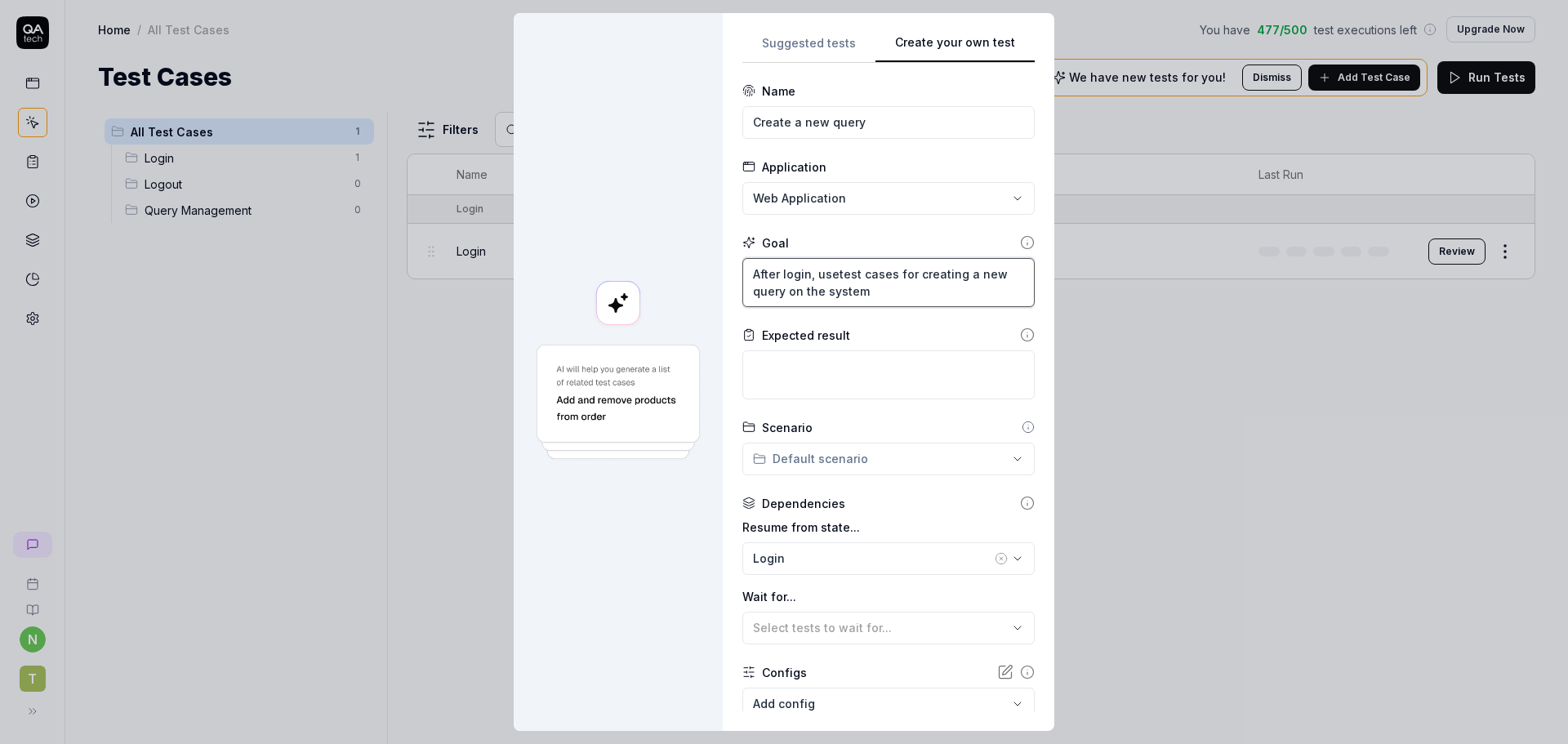
type textarea "After login, usertest cases for creating a new query on the system"
type textarea "*"
type textarea "After login, user test cases for creating a new query on the system"
type textarea "*"
type textarea "After login, user stest cases for creating a new query on the system"
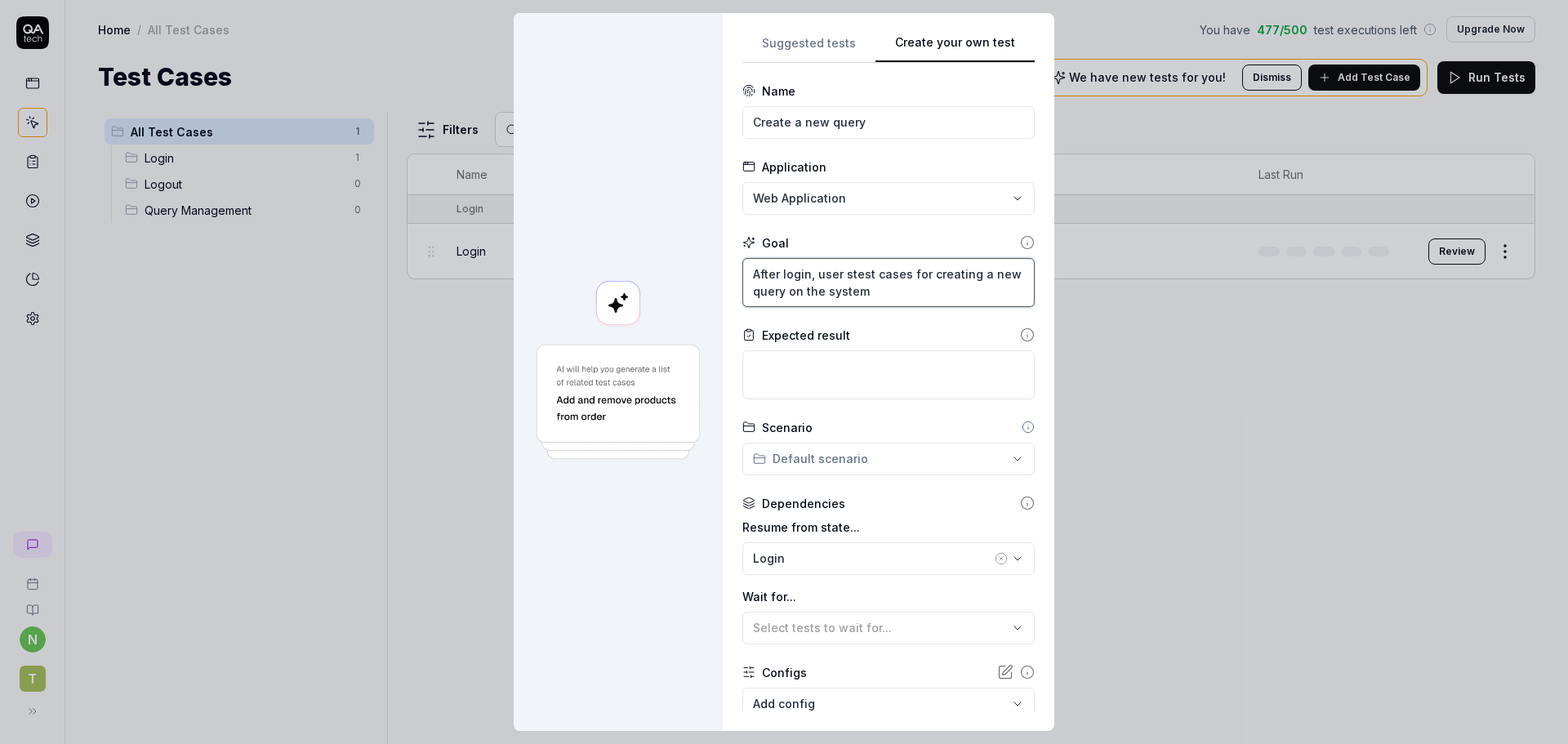
type textarea "*"
type textarea "After login, user sotest cases for creating a new query on the system"
type textarea "*"
type textarea "After login, user soutest cases for creating a new query on the system"
type textarea "*"
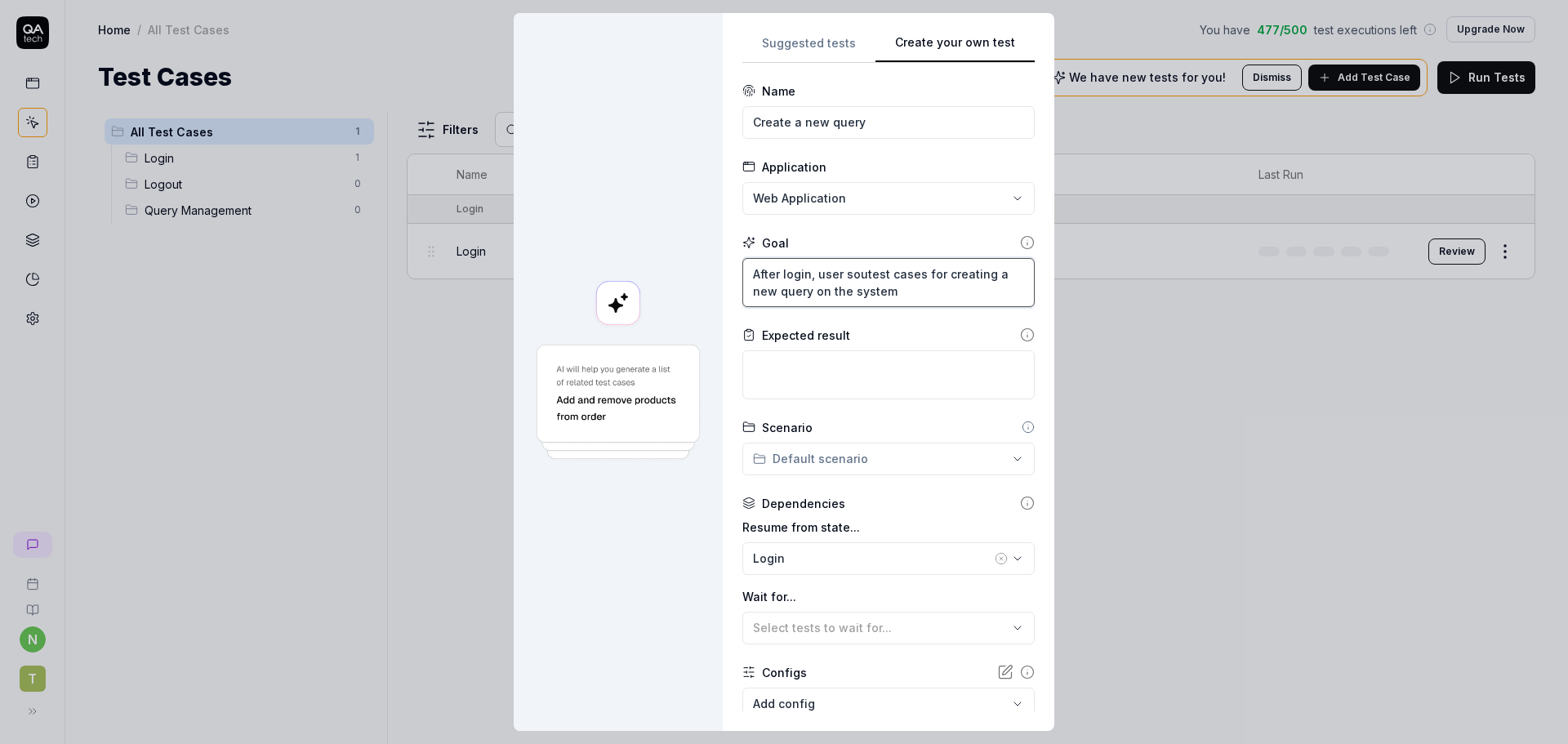
type textarea "After login, user soultest cases for creating a new query on the system"
type textarea "*"
type textarea "After login, user souldtest cases for creating a new query on the system"
type textarea "*"
click at [798, 368] on textarea at bounding box center [889, 375] width 292 height 49
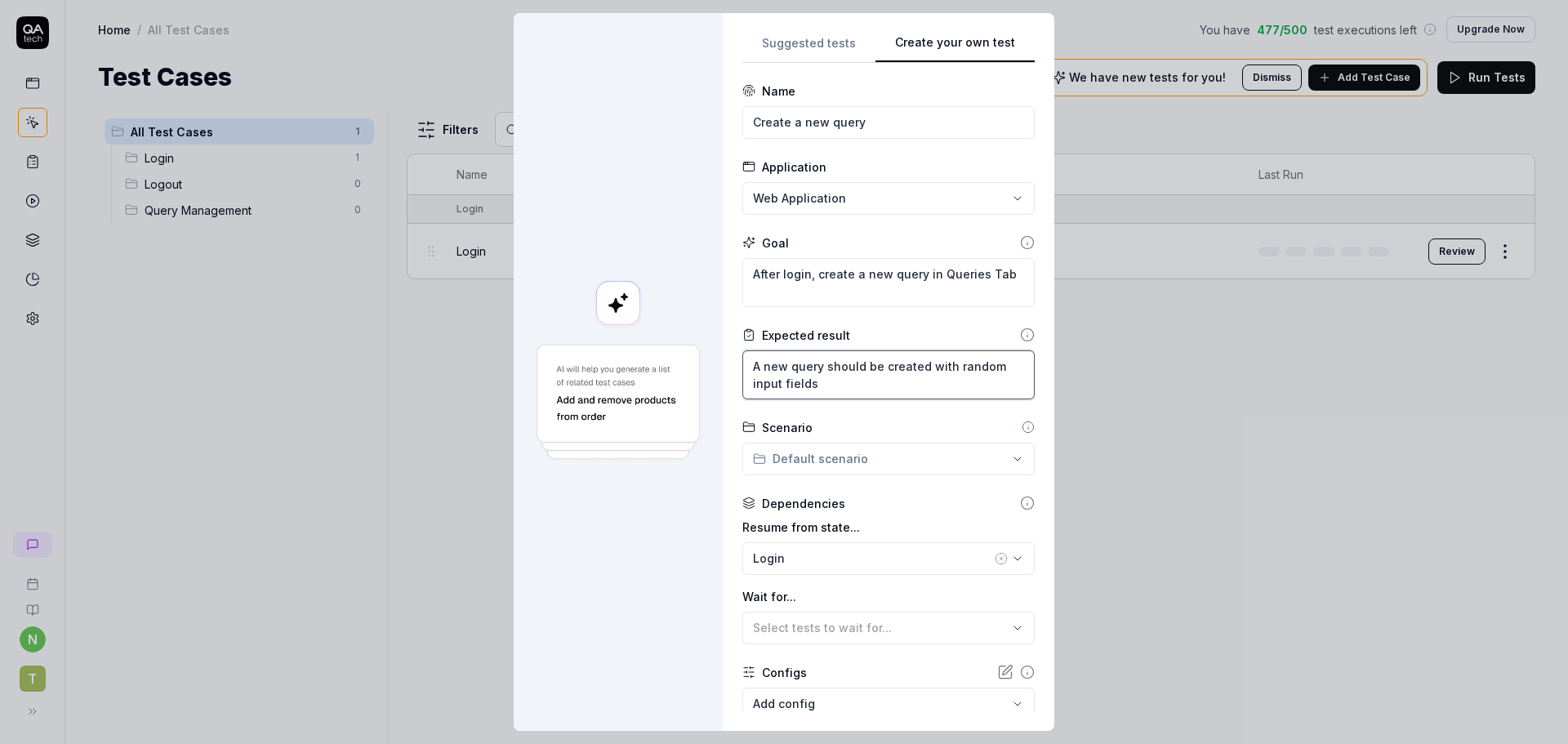
scroll to position [100, 0]
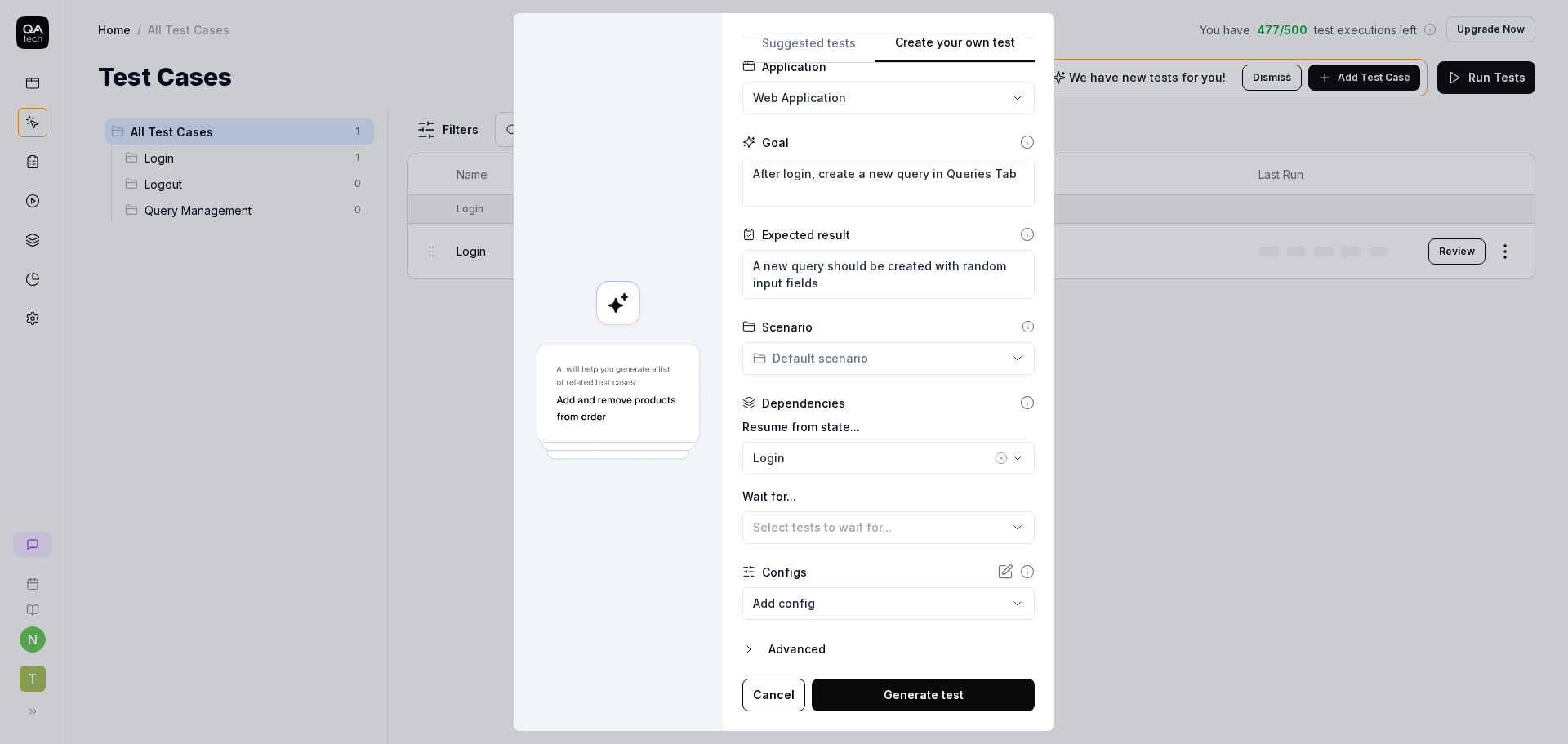
click at [860, 602] on body "**********" at bounding box center [784, 372] width 1568 height 744
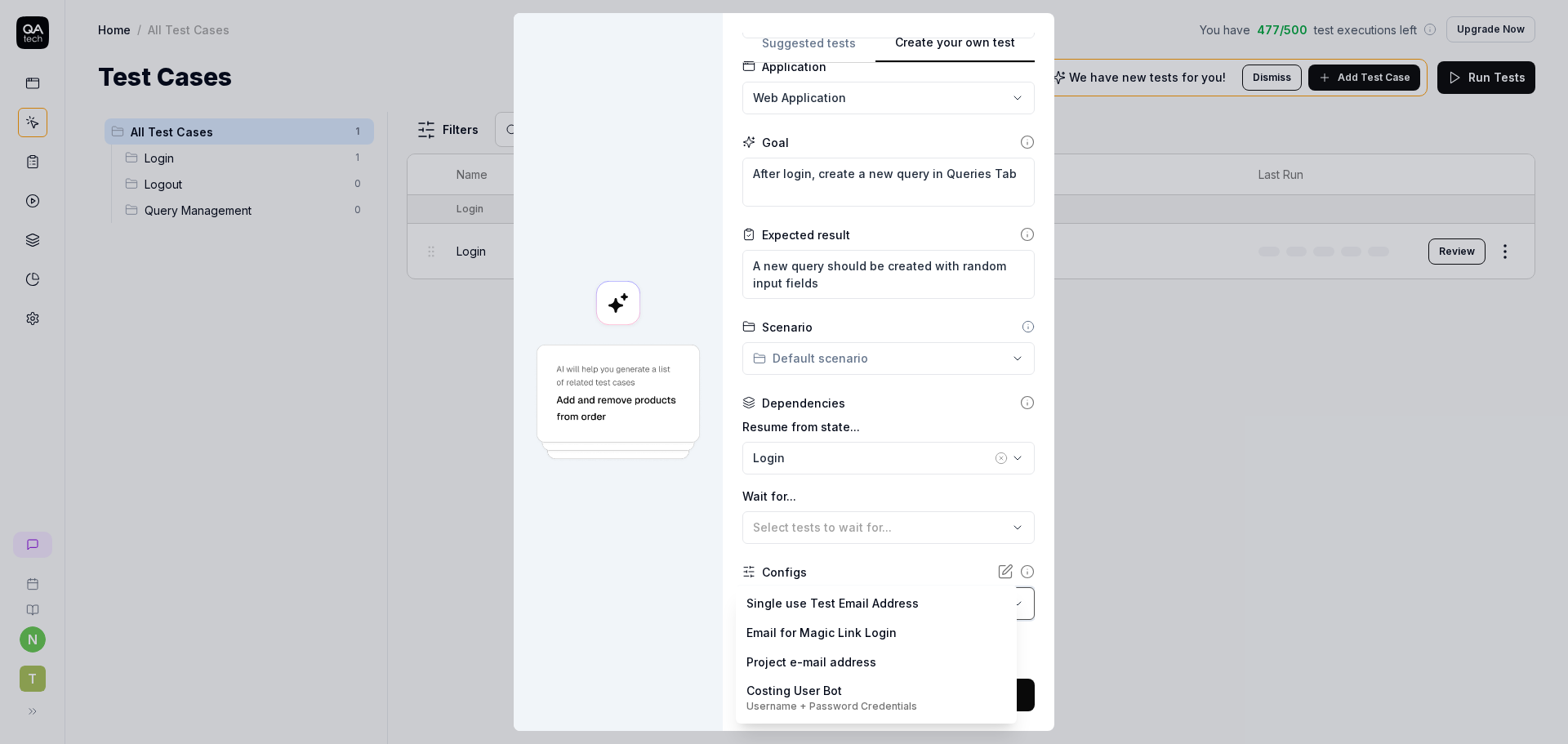
click at [644, 599] on div "**********" at bounding box center [784, 372] width 1568 height 744
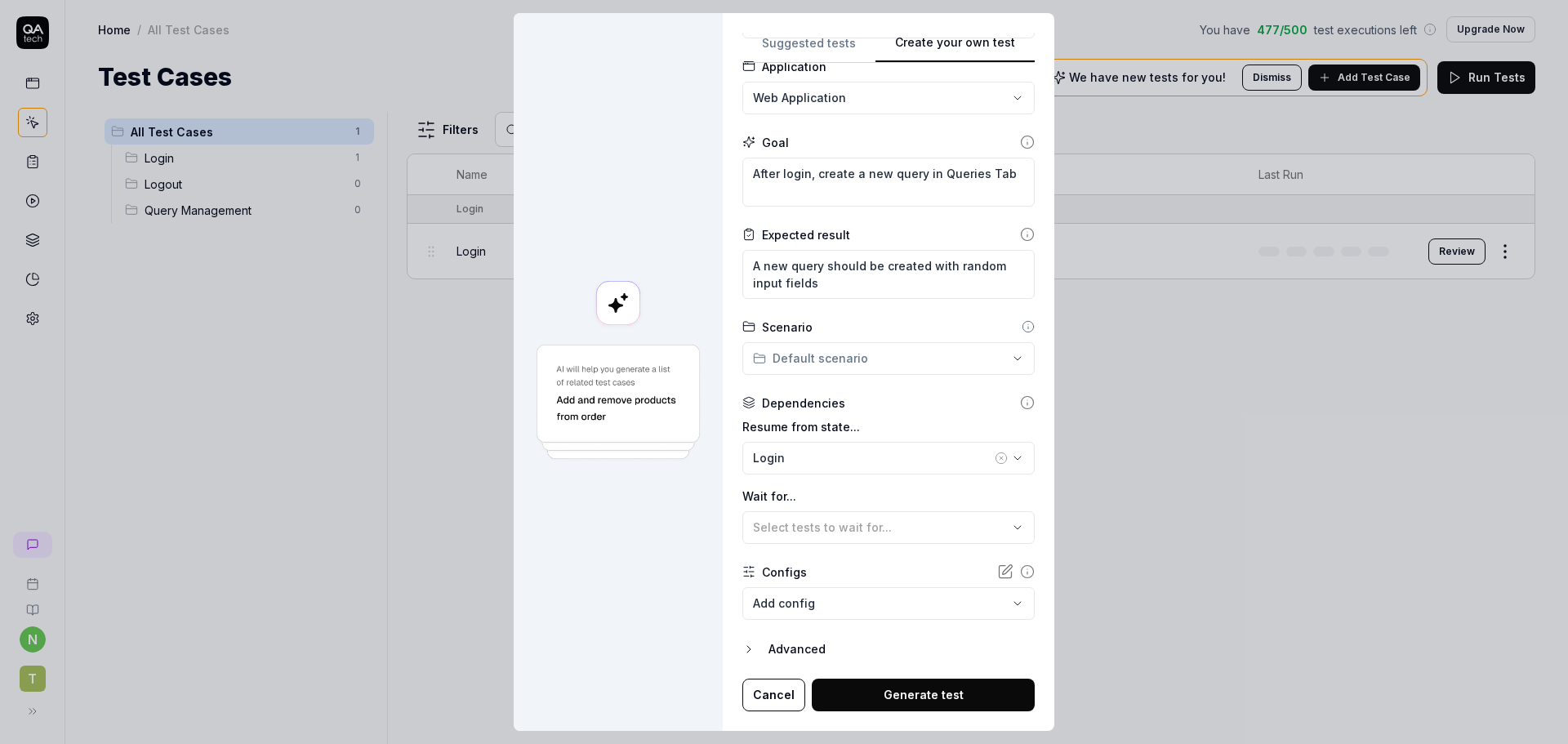
click at [906, 682] on button "Generate test" at bounding box center [922, 695] width 223 height 32
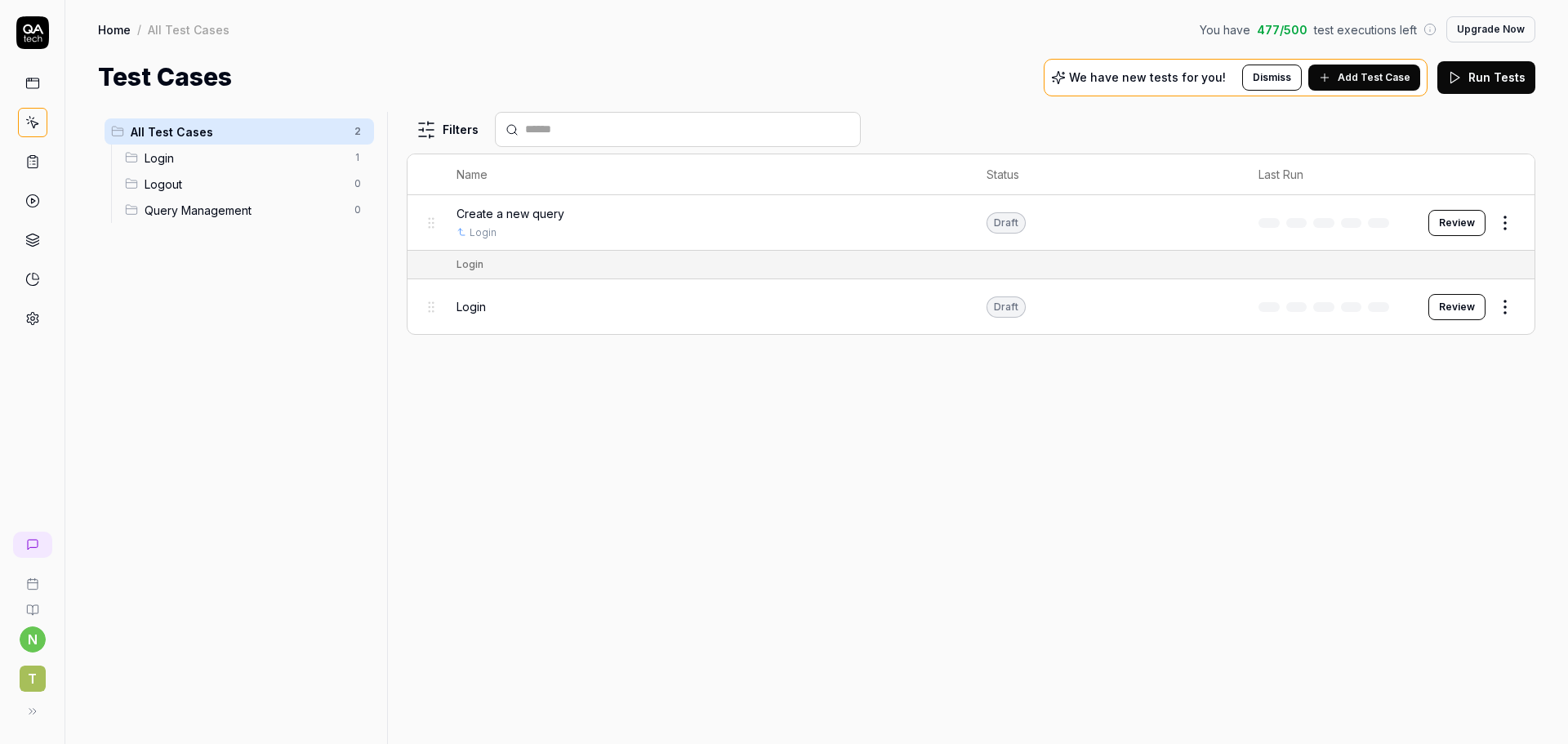
click at [1457, 213] on button "Review" at bounding box center [1457, 223] width 57 height 27
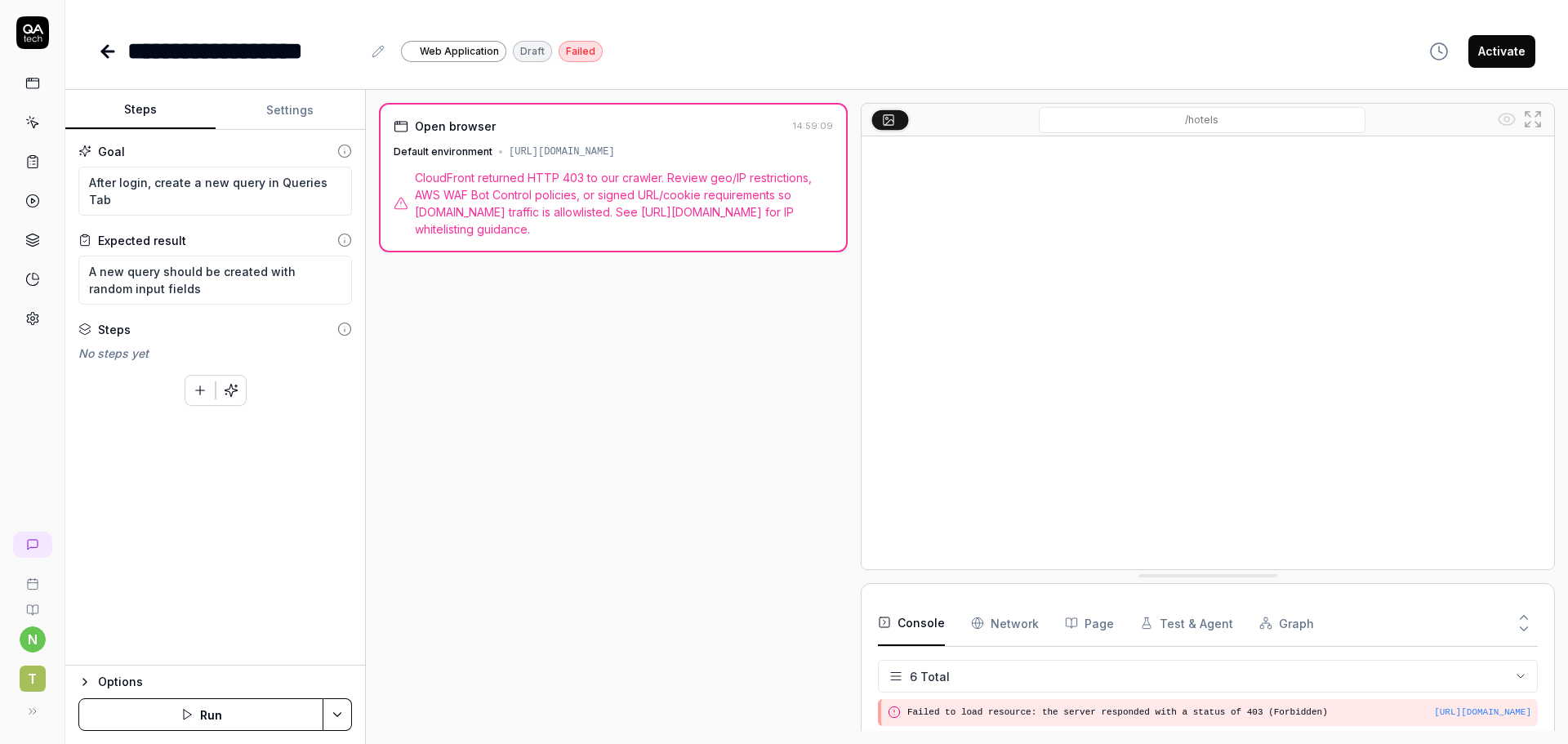
scroll to position [121, 0]
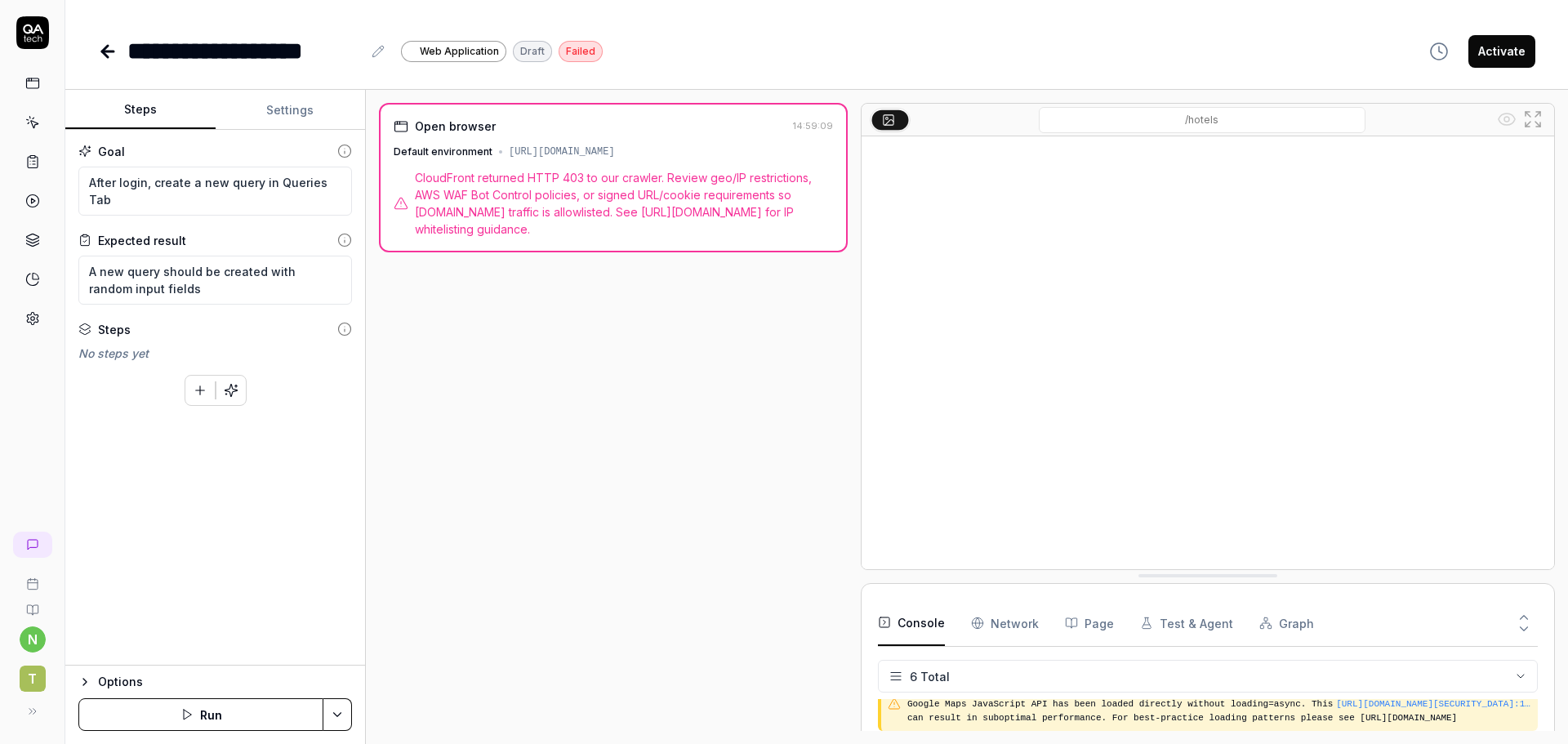
click at [33, 125] on icon at bounding box center [32, 122] width 15 height 15
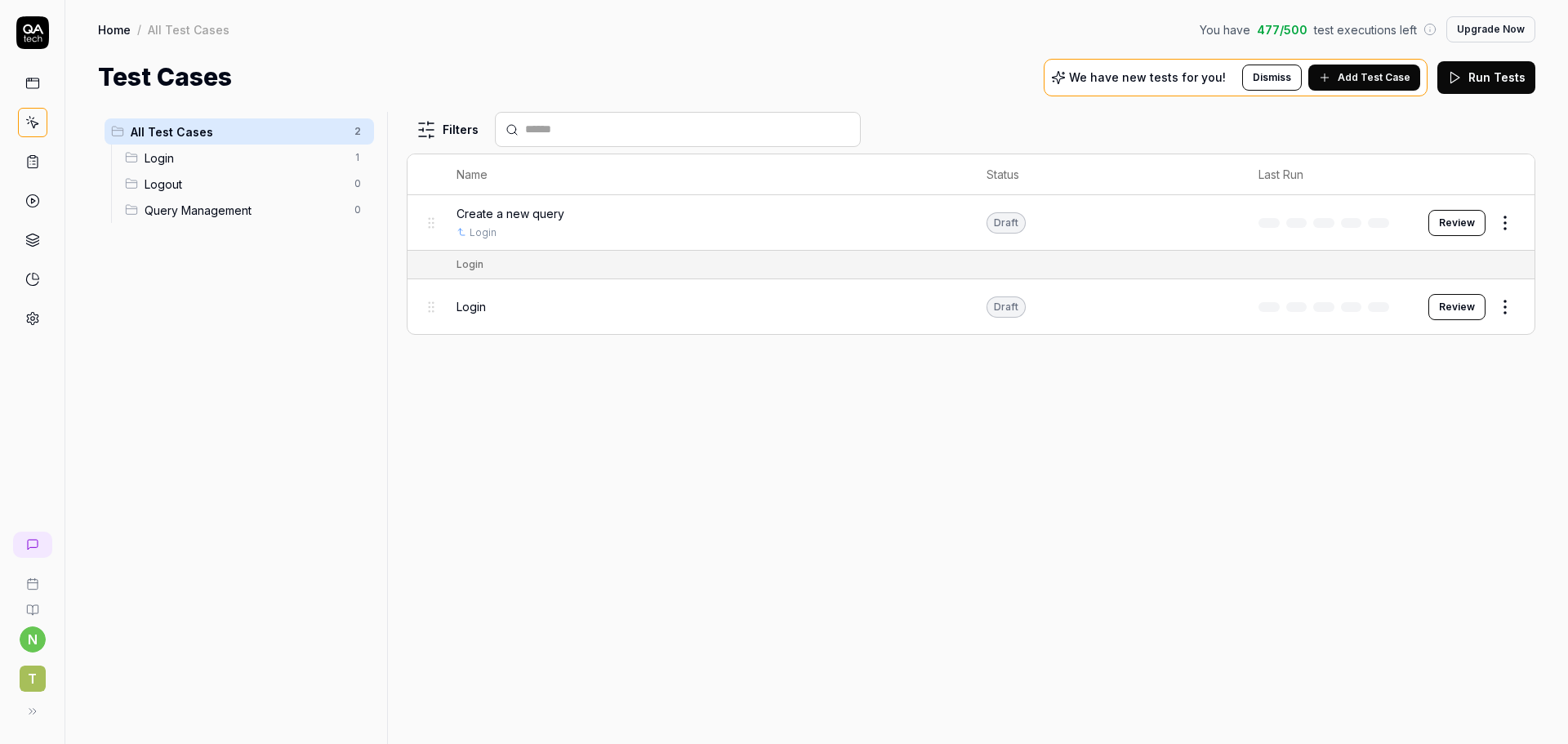
click at [1502, 222] on html "n T Home / All Test Cases You have 477 / 500 test executions left Upgrade Now H…" at bounding box center [784, 372] width 1568 height 744
click at [1424, 373] on div "Edit" at bounding box center [1437, 365] width 155 height 36
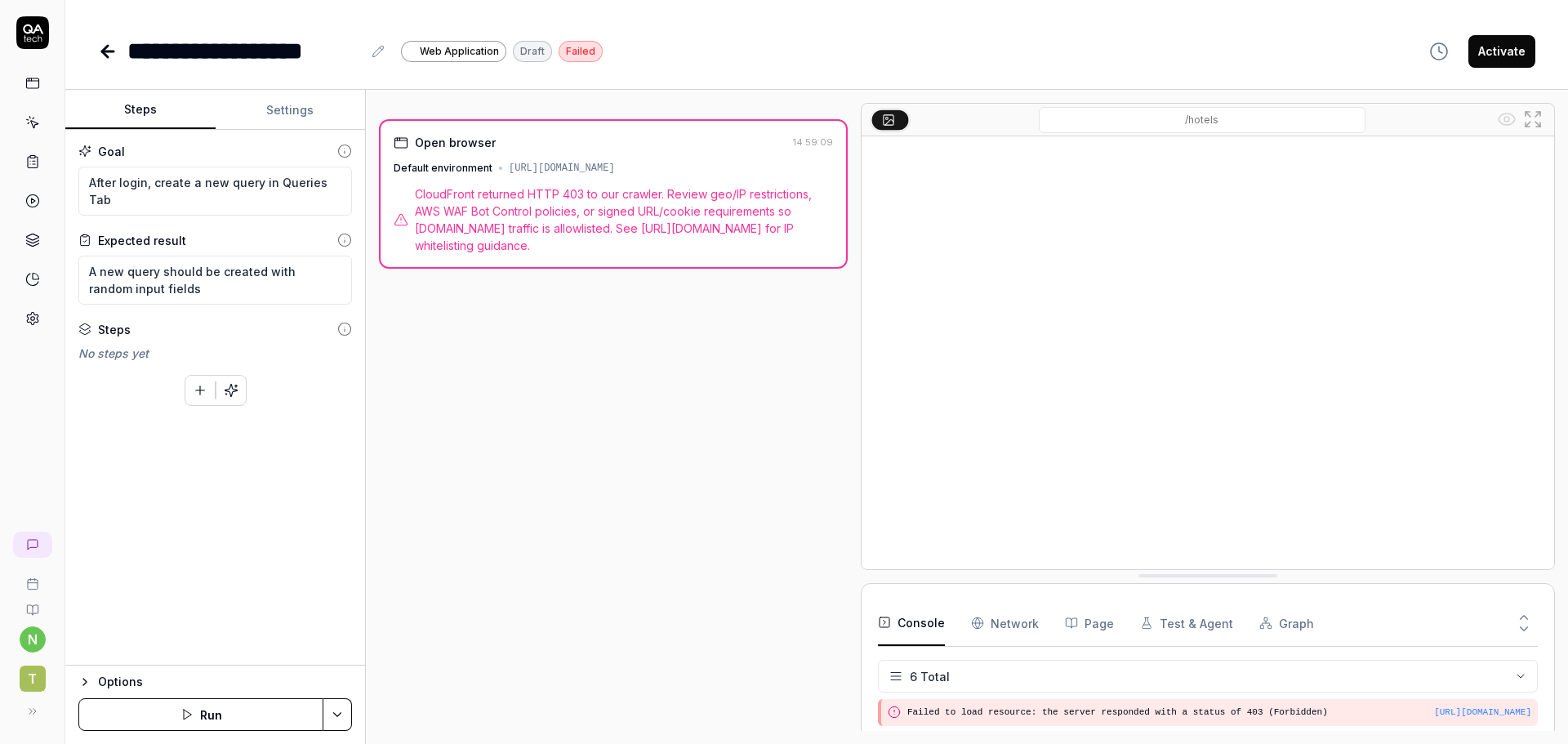
scroll to position [121, 0]
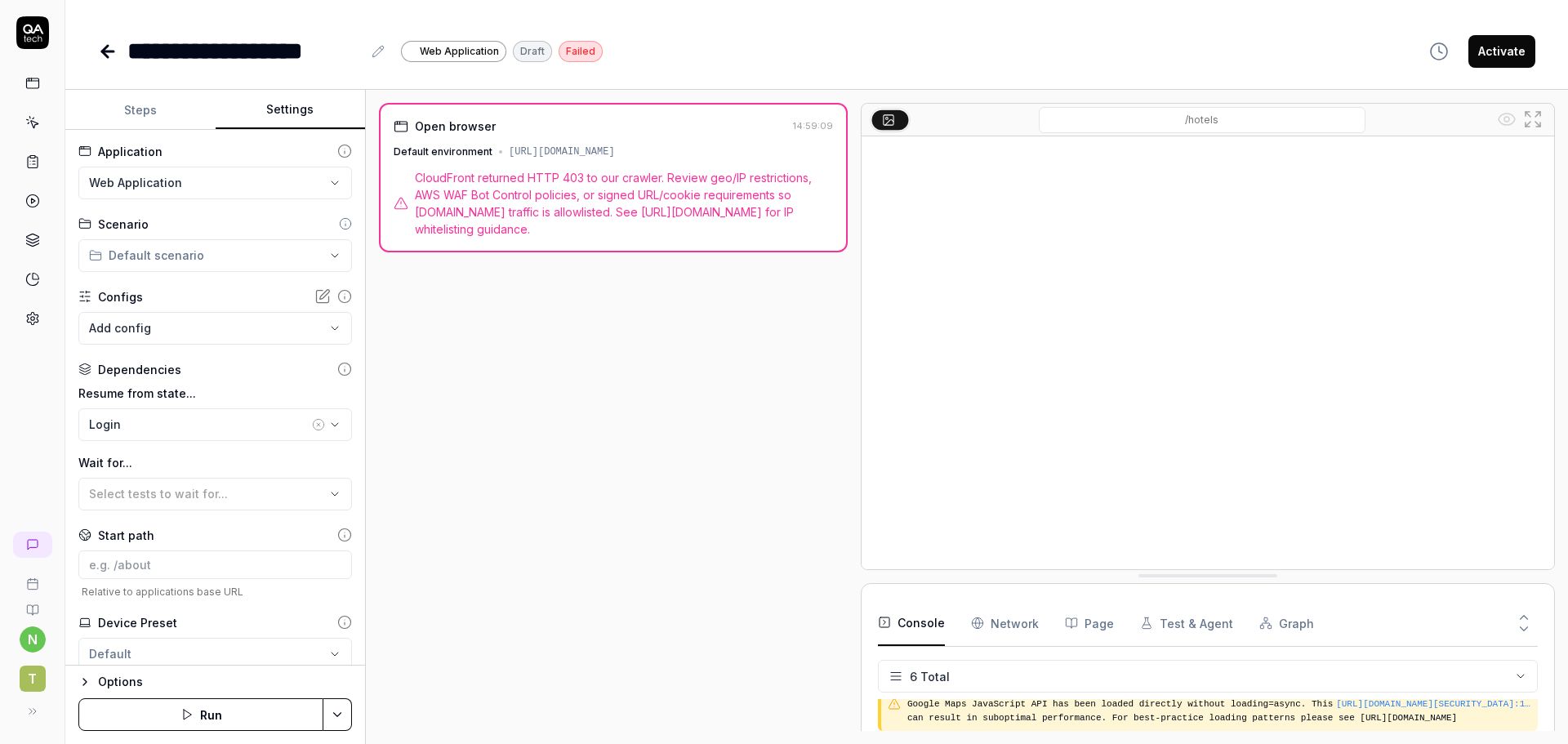
click at [278, 121] on button "Settings" at bounding box center [290, 110] width 150 height 39
click at [227, 186] on html "**********" at bounding box center [784, 372] width 1568 height 744
click at [169, 223] on span "Web application for Travart" at bounding box center [158, 230] width 135 height 15
click at [215, 246] on html "**********" at bounding box center [784, 372] width 1568 height 744
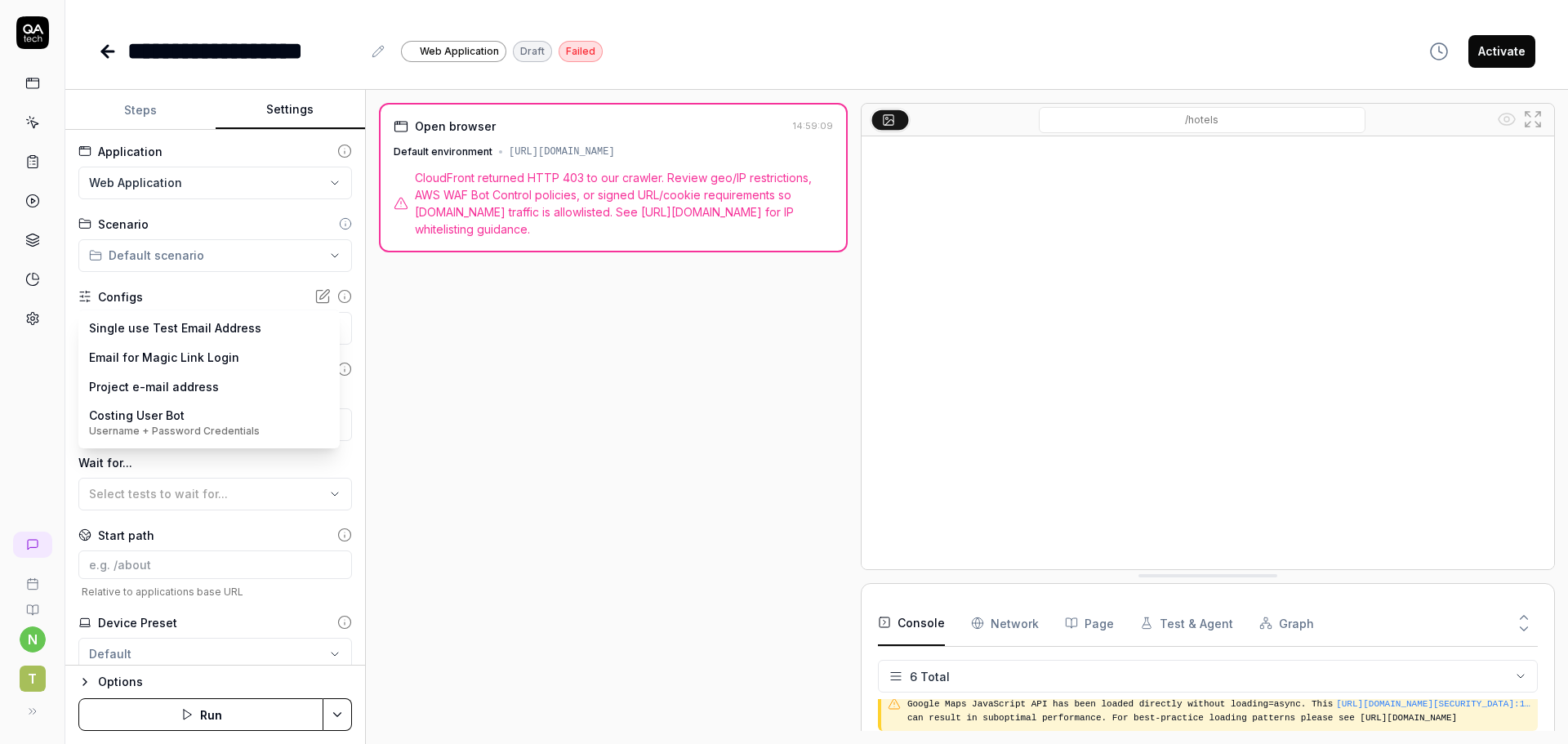
click at [216, 324] on body "**********" at bounding box center [784, 372] width 1568 height 744
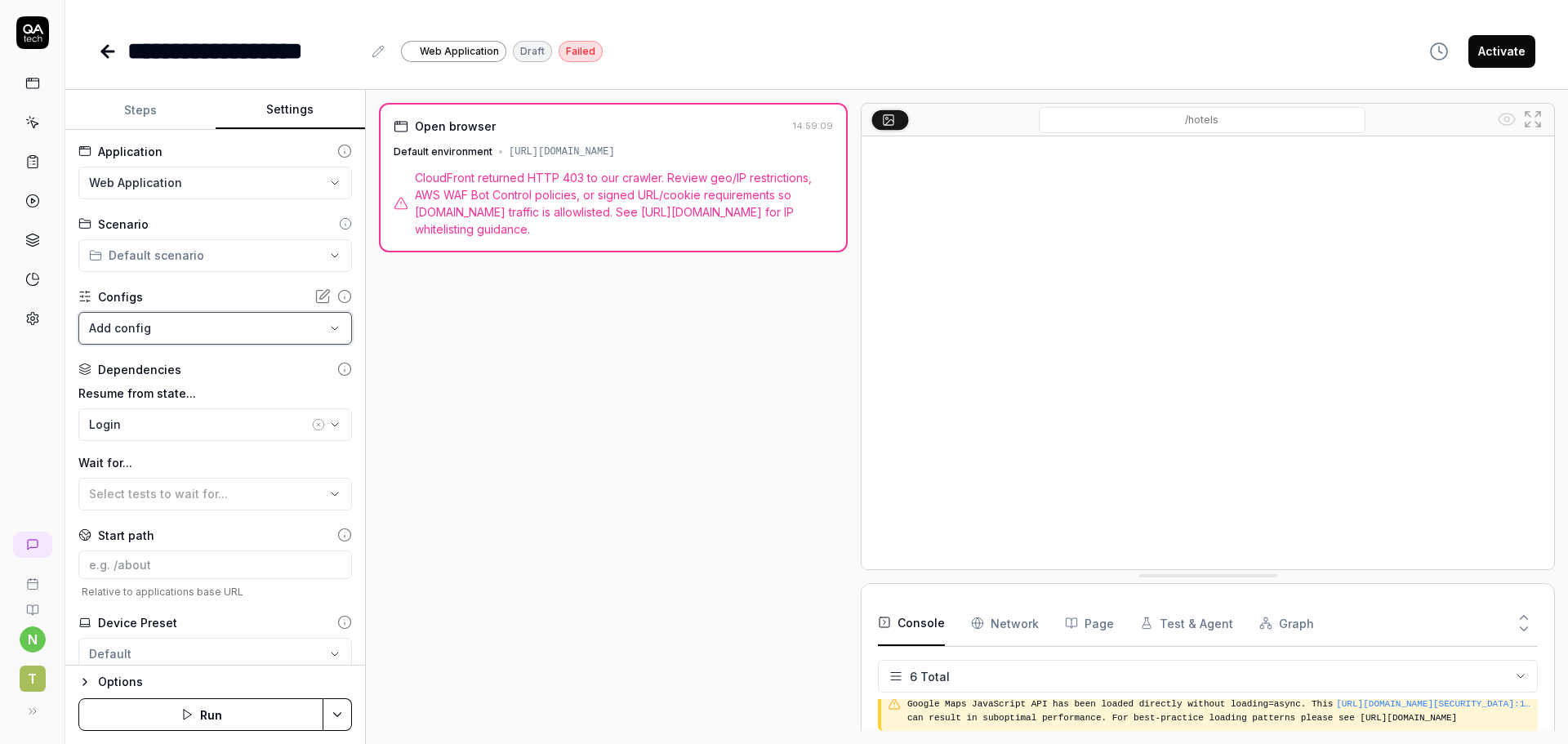
click at [396, 314] on html "**********" at bounding box center [784, 372] width 1568 height 744
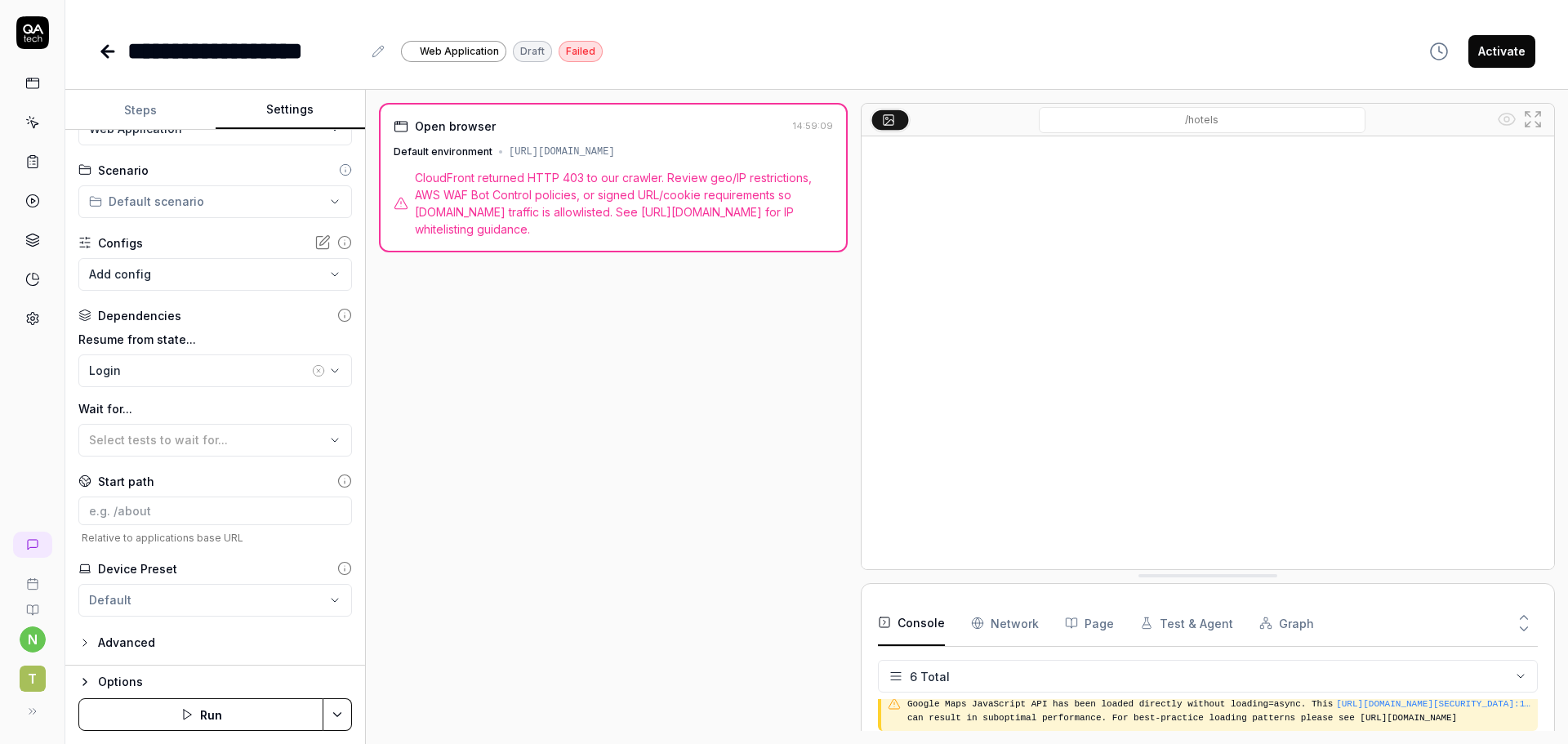
click at [338, 313] on icon at bounding box center [344, 315] width 15 height 15
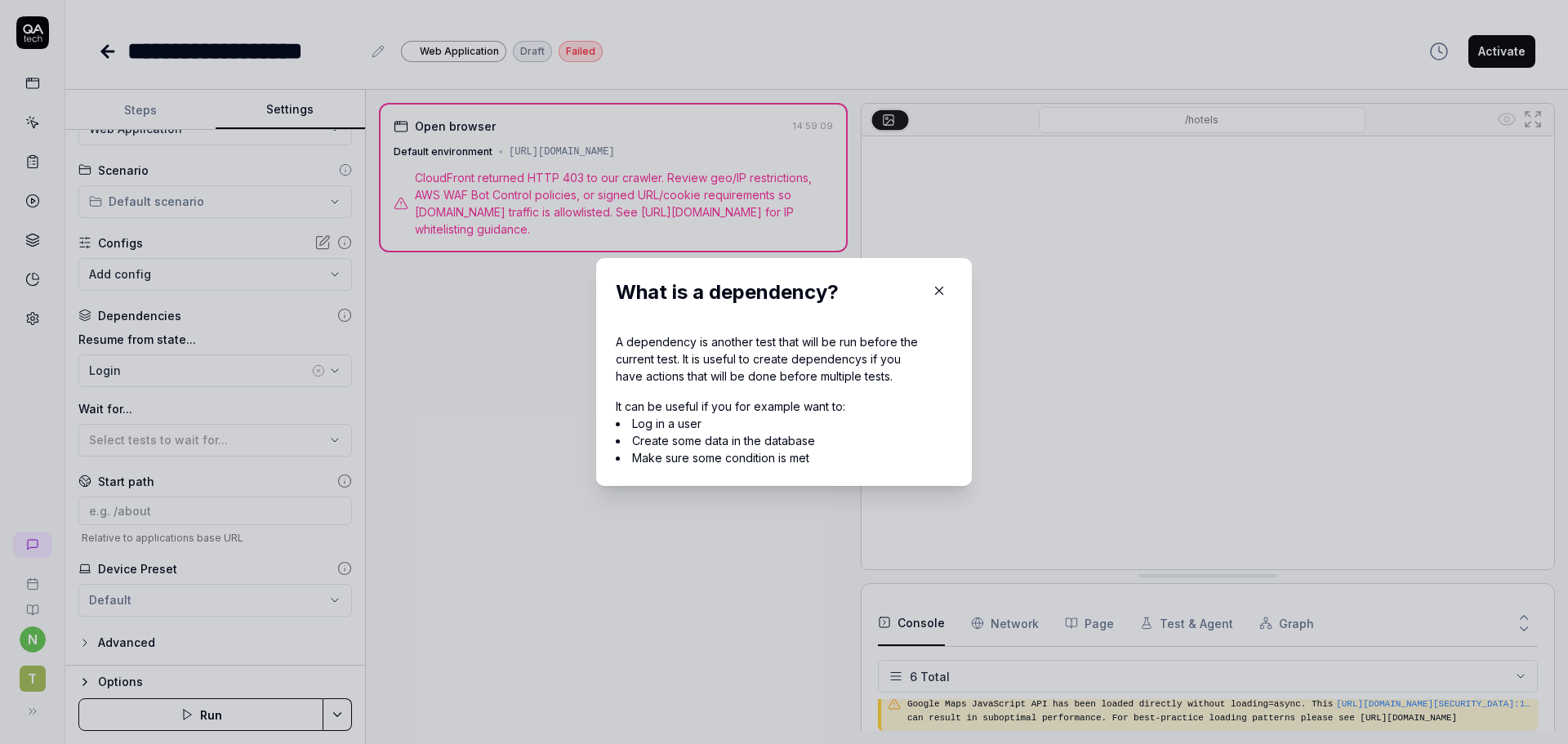
click at [938, 289] on icon "button" at bounding box center [939, 291] width 15 height 15
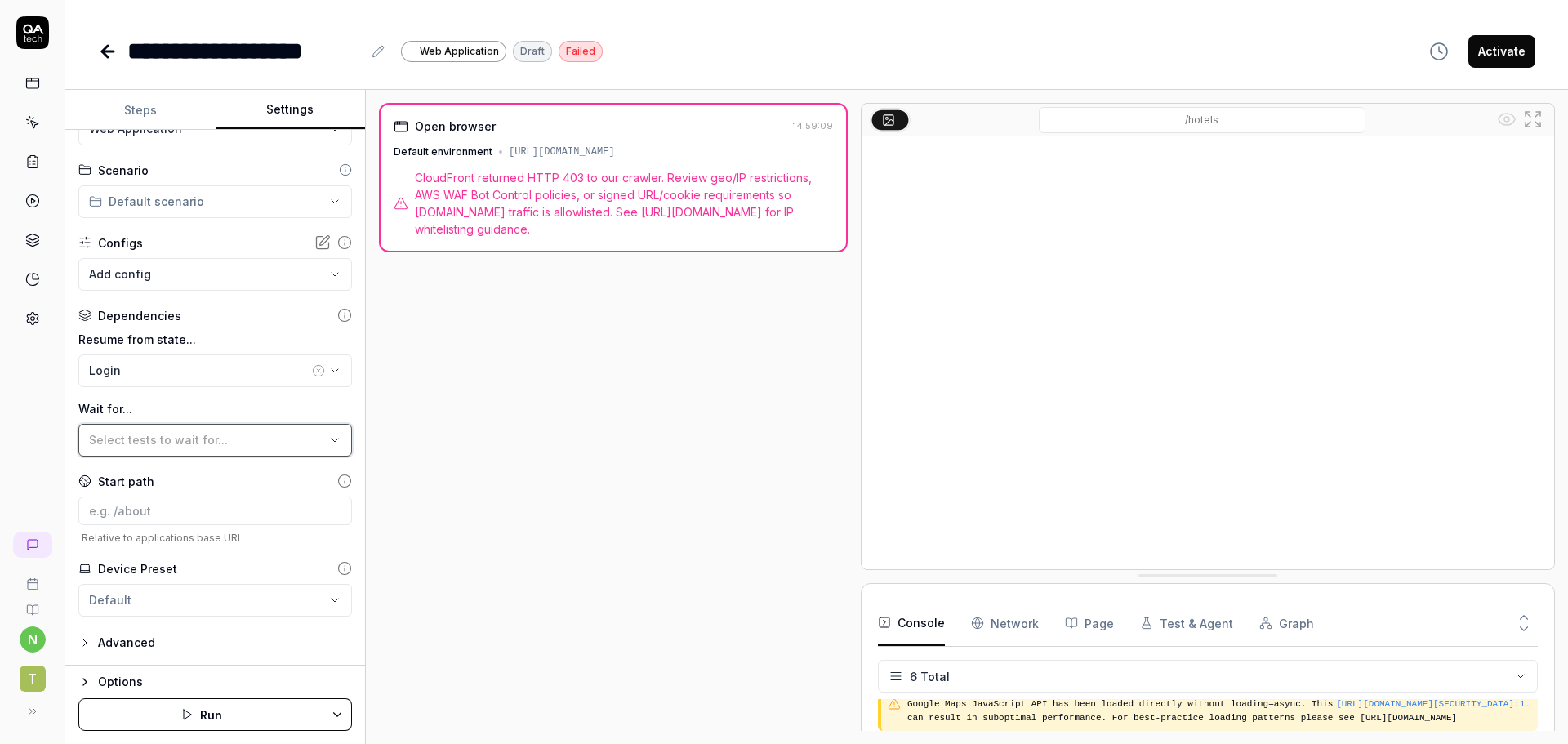
click at [211, 432] on div "Select tests to wait for..." at bounding box center [207, 439] width 236 height 17
click at [621, 432] on div "Open browser 14:59:09 Default environment https://dtu5juabzuf4r.cloudfront.net/…" at bounding box center [613, 417] width 469 height 628
click at [136, 507] on input at bounding box center [215, 510] width 274 height 28
paste input "https://dtu5juabzuf4r.cloudfront.net/"
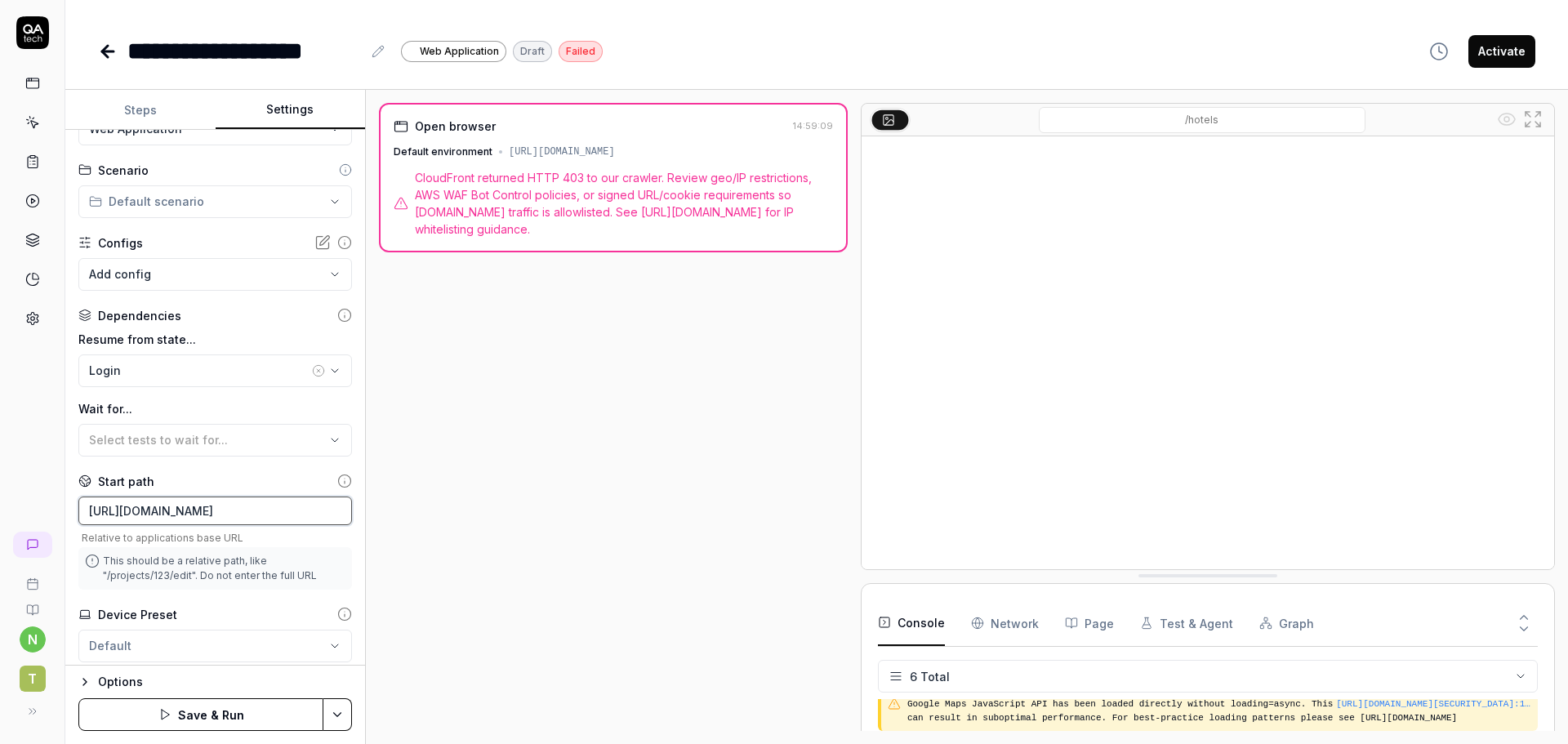
scroll to position [100, 0]
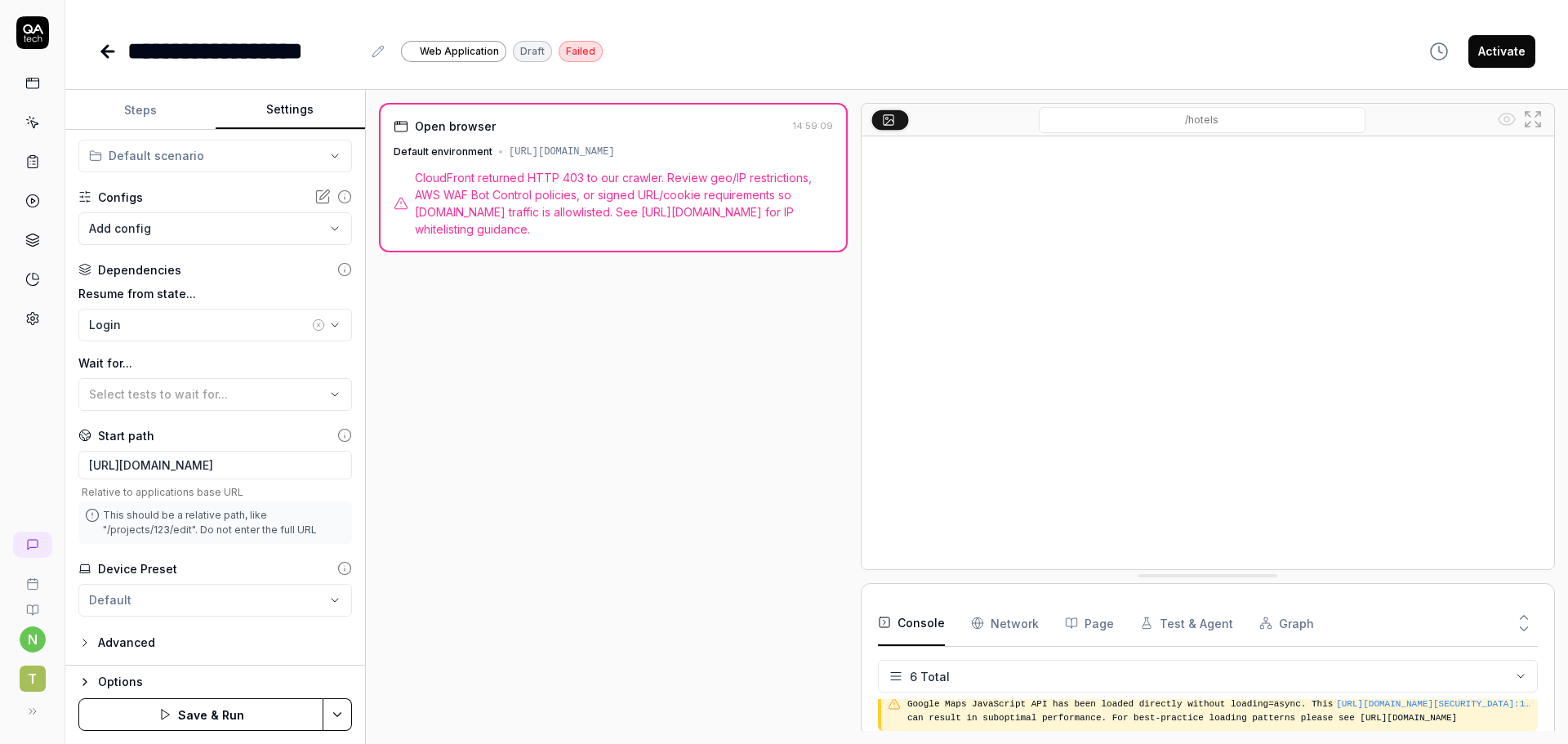
click at [214, 714] on button "Save & Run" at bounding box center [201, 715] width 245 height 32
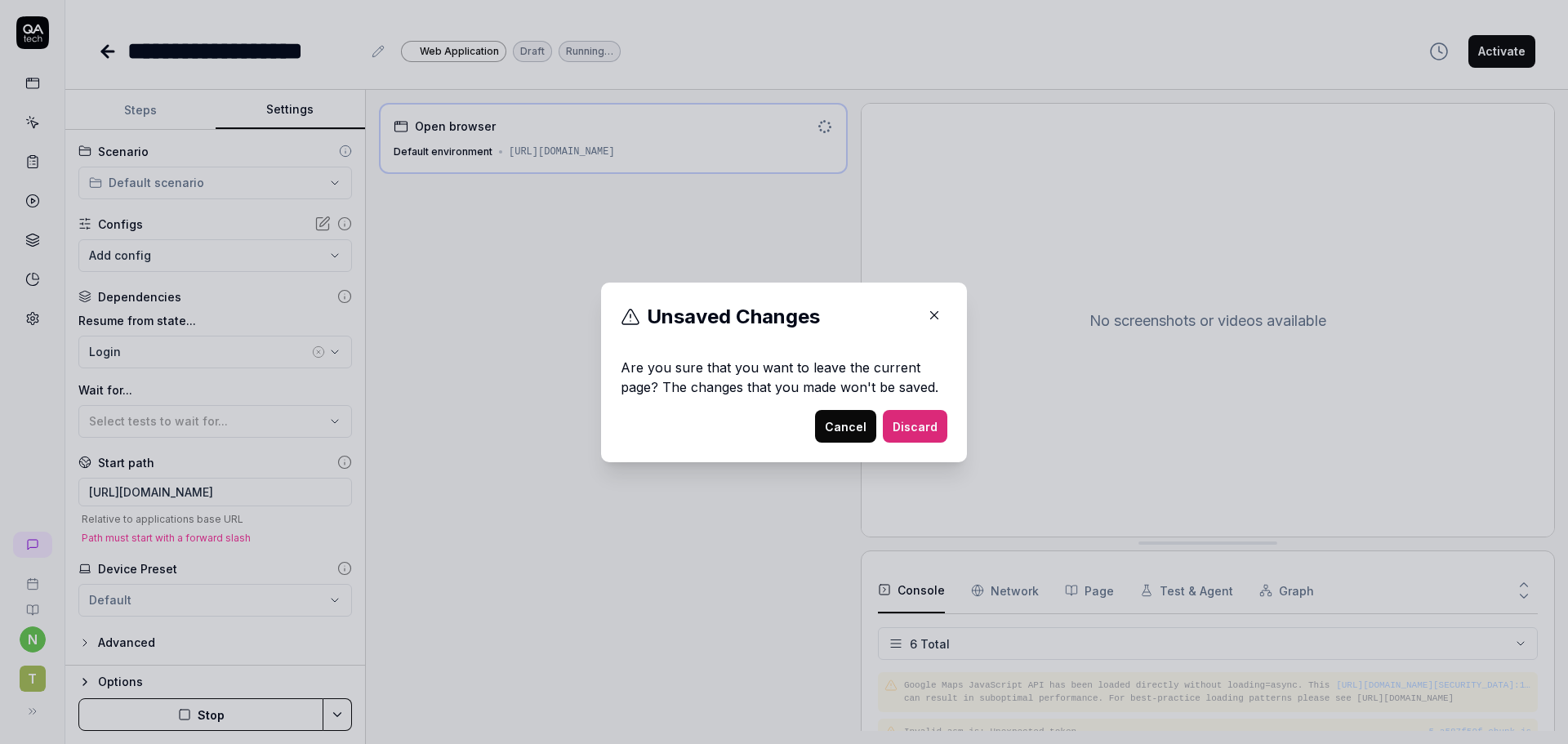
scroll to position [121, 0]
click at [898, 426] on button "Discard" at bounding box center [915, 426] width 65 height 32
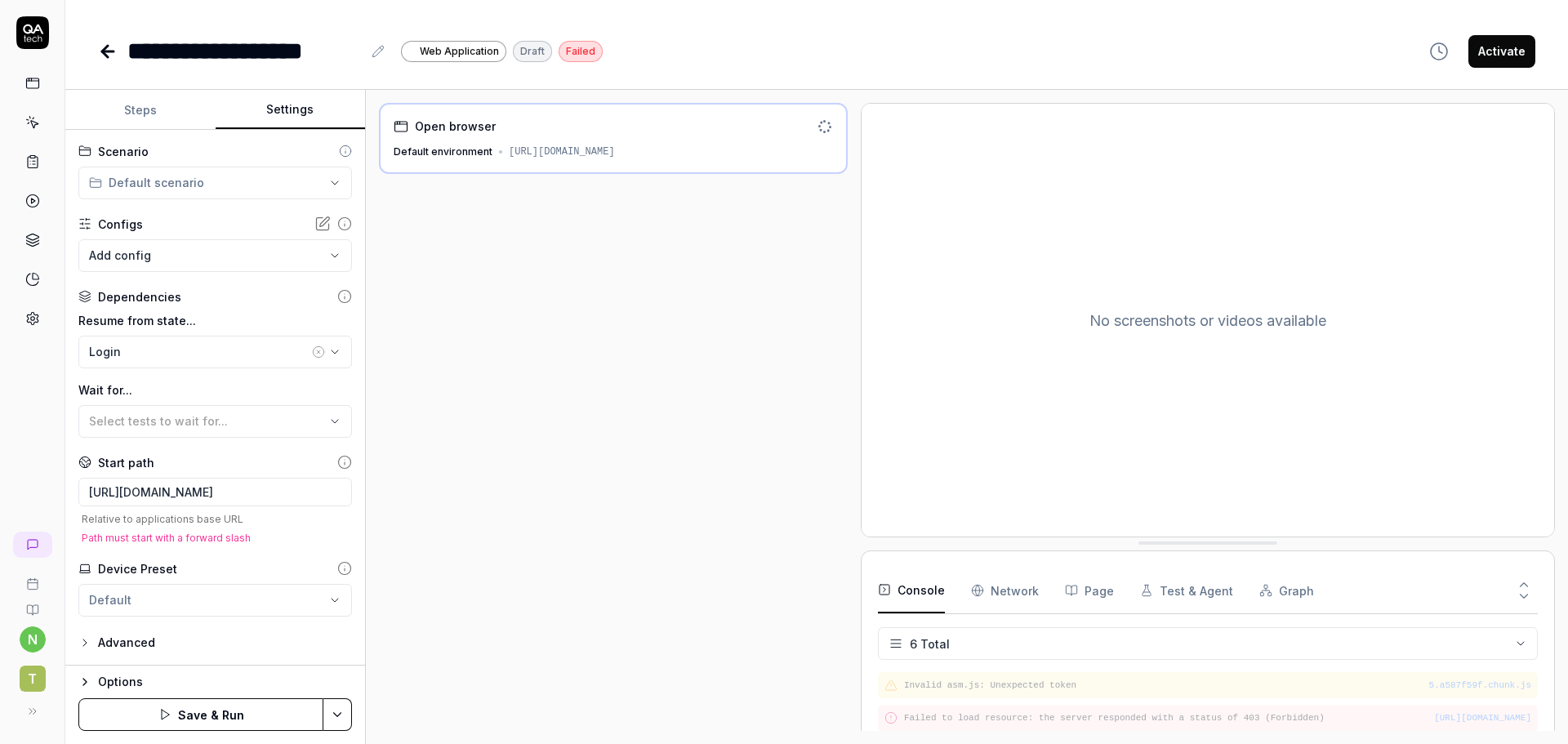
click at [181, 717] on button "Save & Run" at bounding box center [201, 715] width 245 height 32
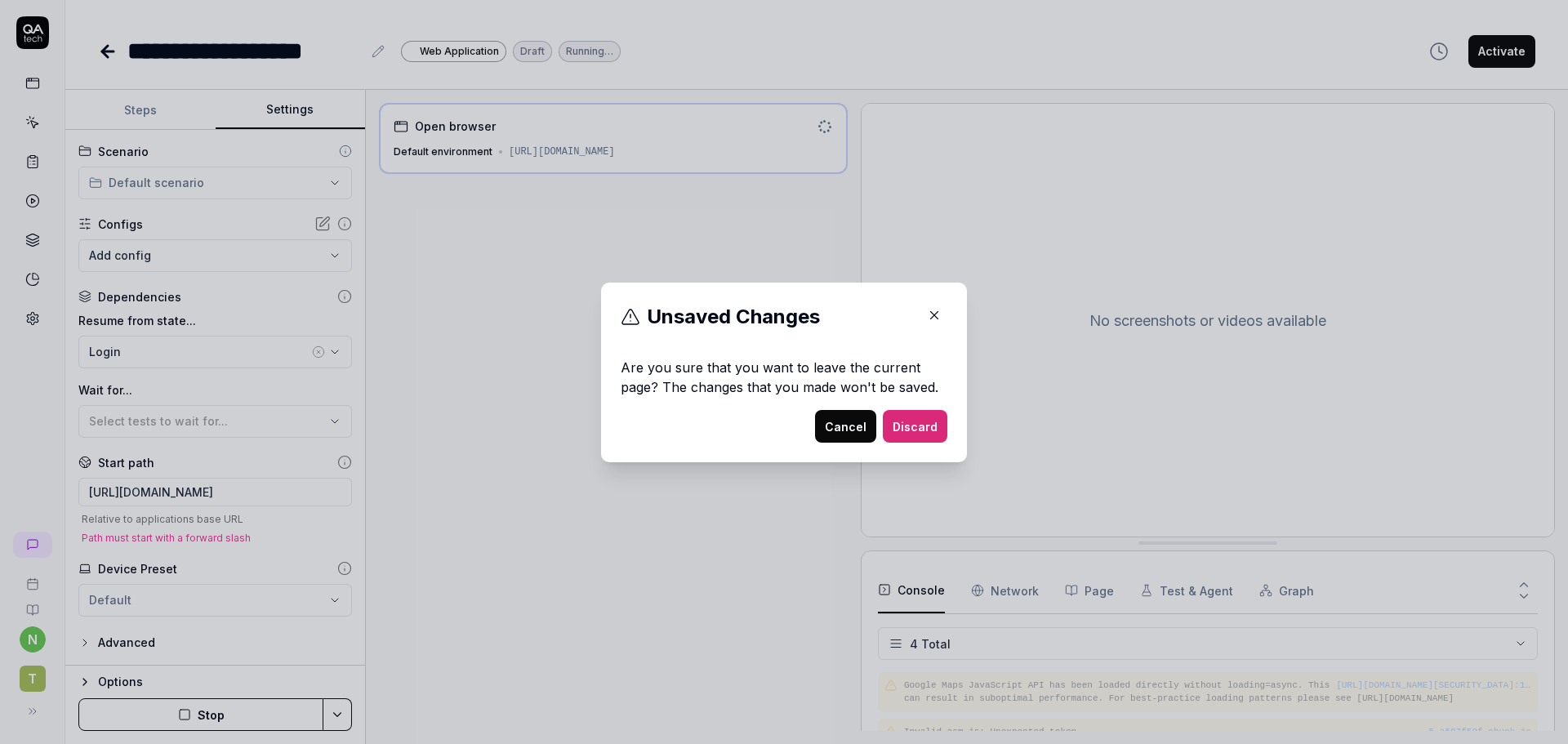
scroll to position [75, 0]
click at [854, 428] on button "Cancel" at bounding box center [846, 426] width 61 height 32
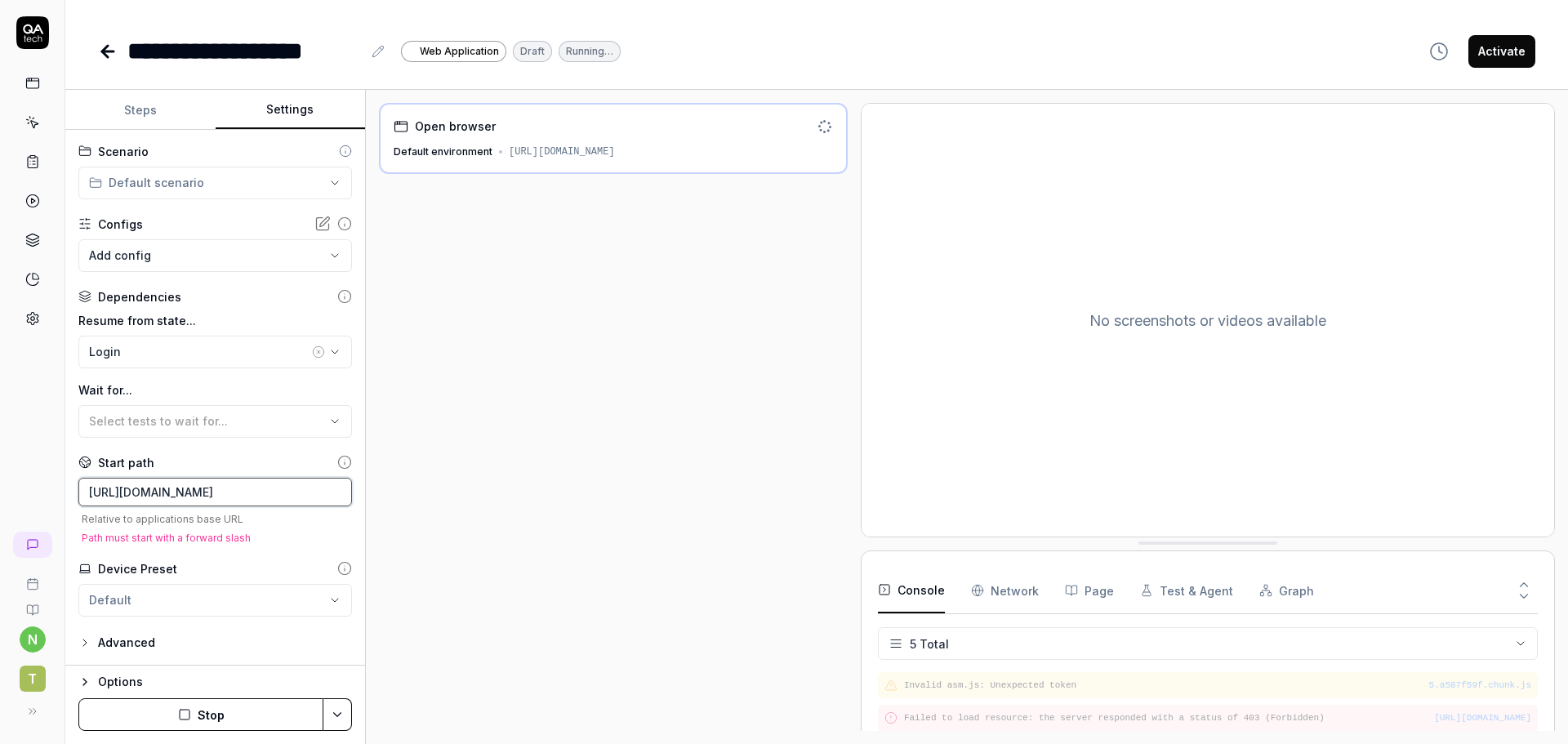
click at [304, 495] on input "[URL][DOMAIN_NAME]" at bounding box center [215, 492] width 274 height 28
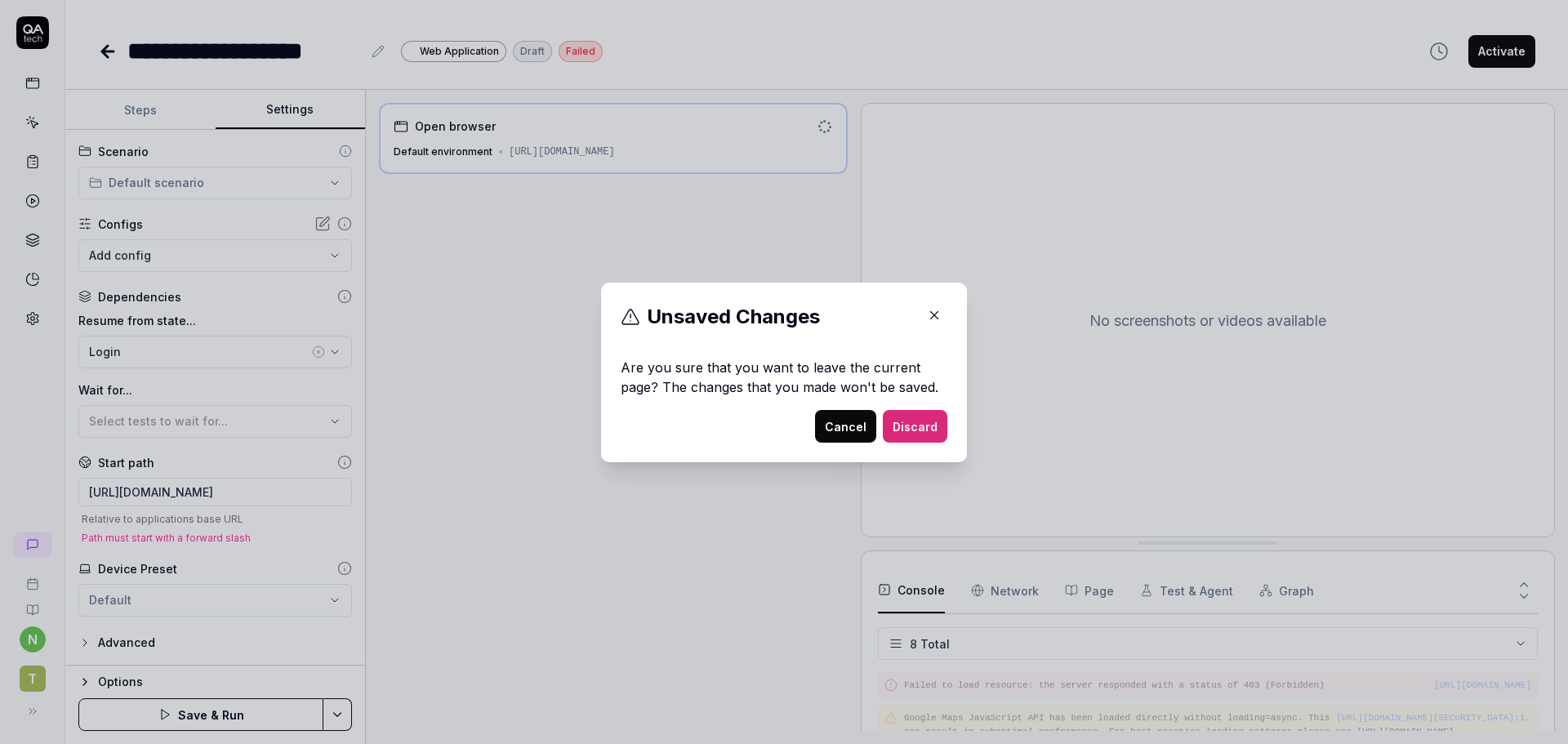
click at [856, 435] on button "Cancel" at bounding box center [846, 426] width 61 height 32
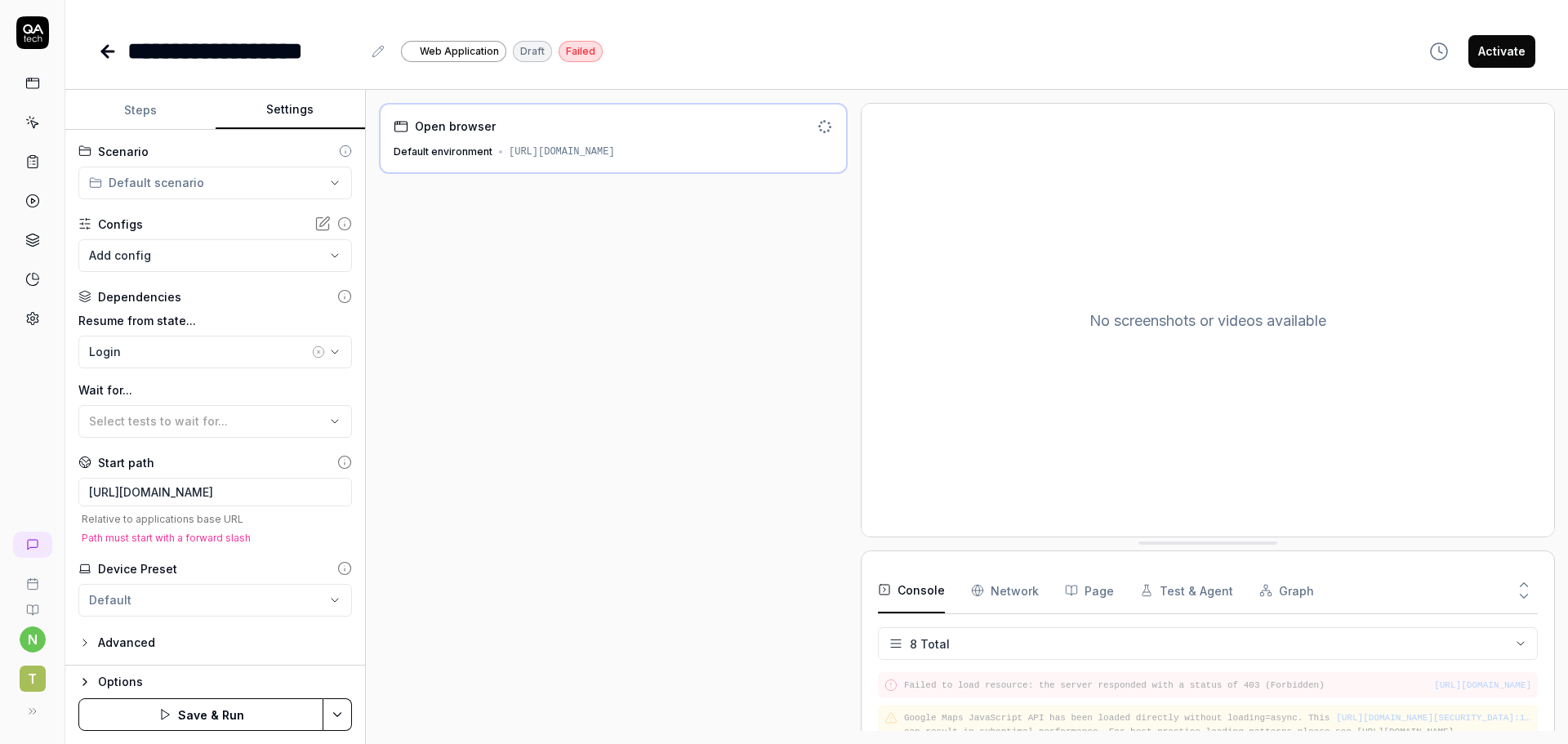
click at [235, 709] on button "Save & Run" at bounding box center [201, 715] width 245 height 32
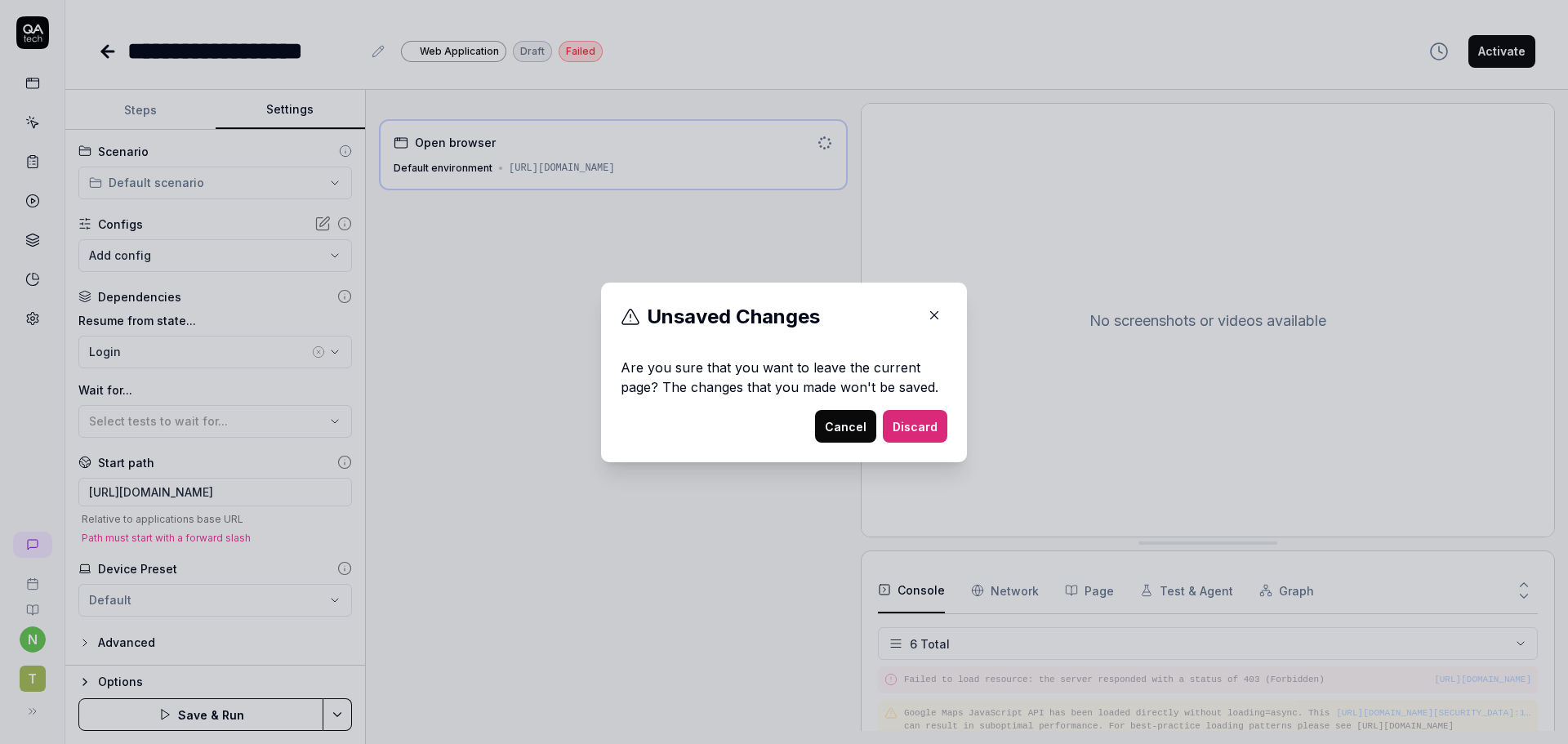
scroll to position [121, 0]
click at [897, 427] on button "Discard" at bounding box center [915, 426] width 65 height 32
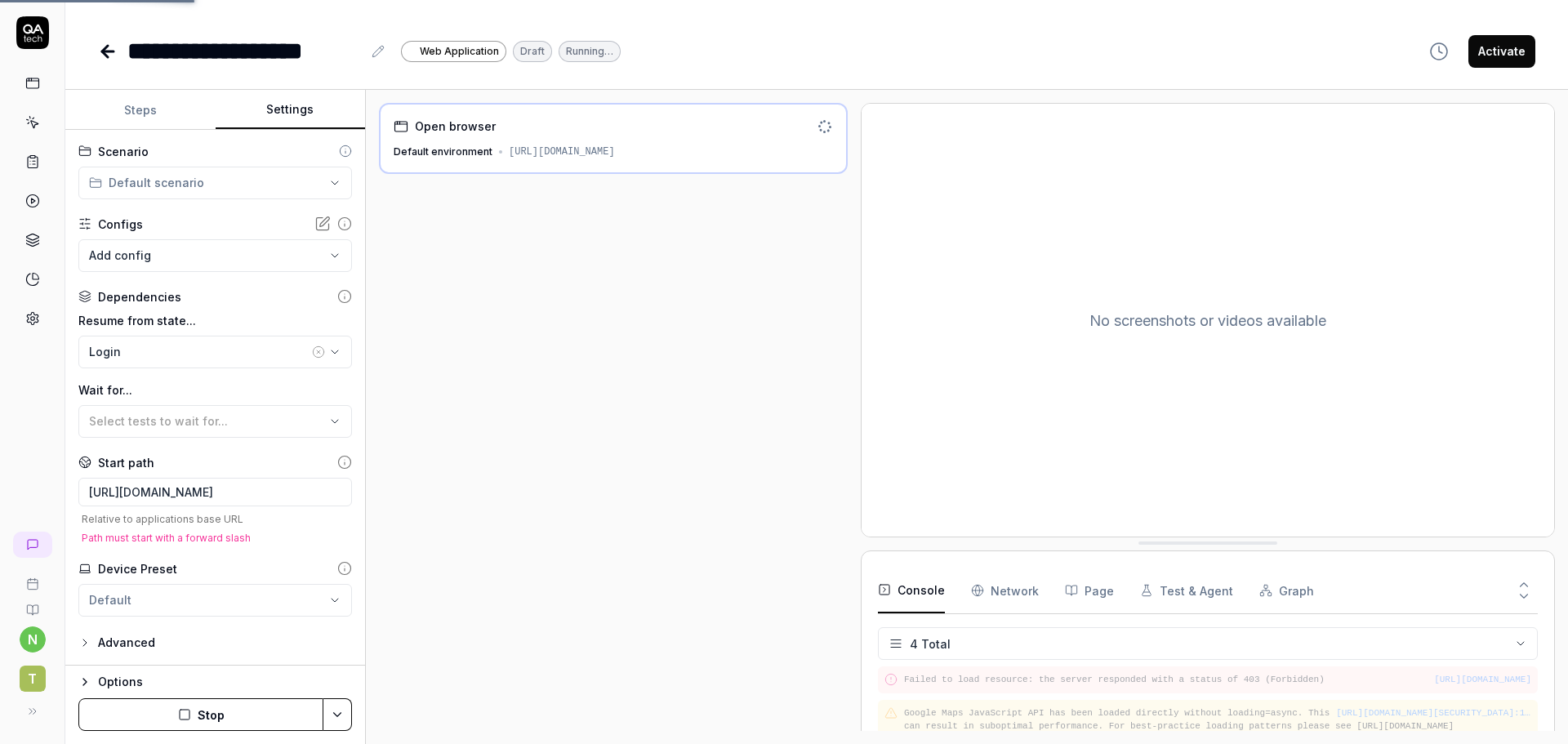
scroll to position [41, 0]
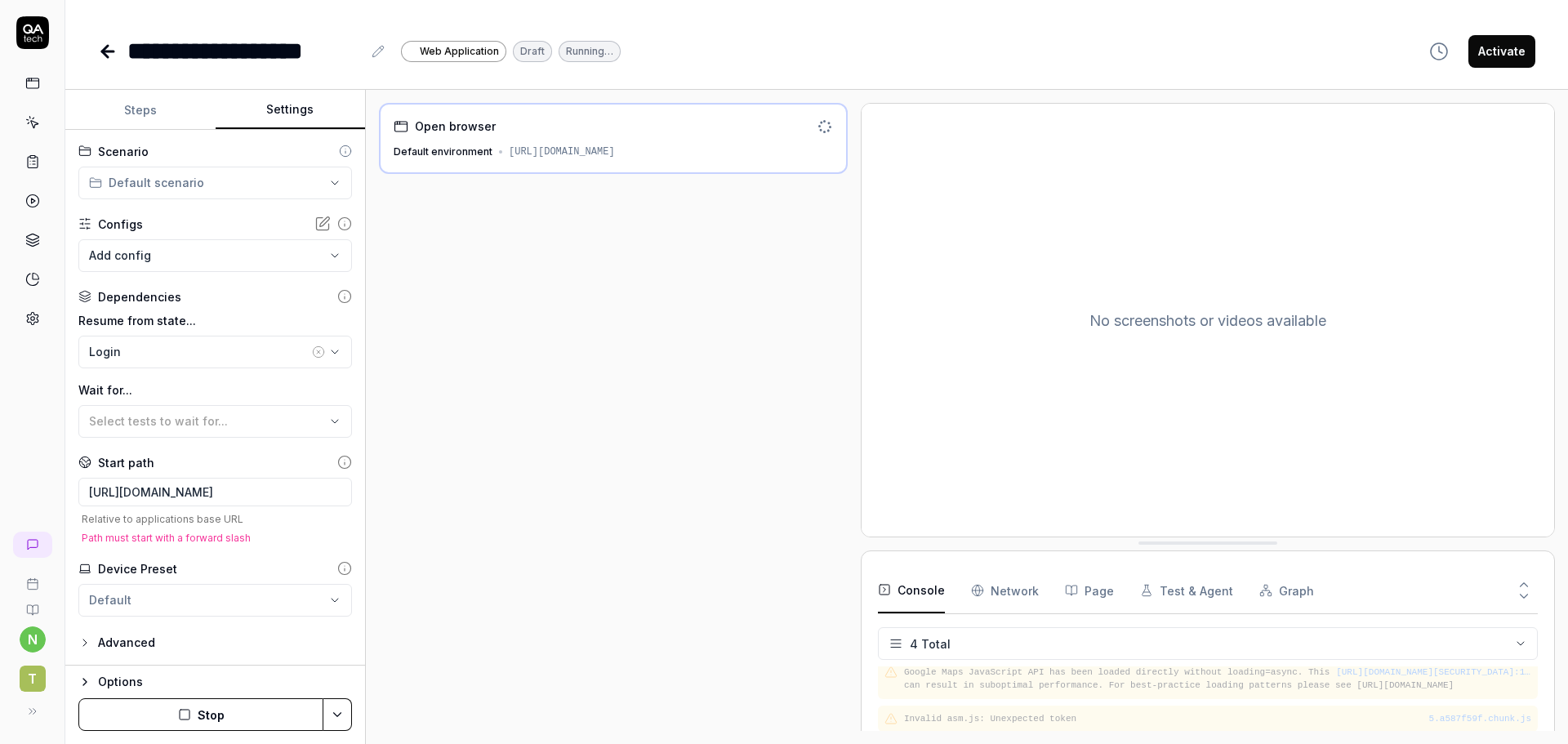
click at [31, 94] on link at bounding box center [32, 83] width 29 height 29
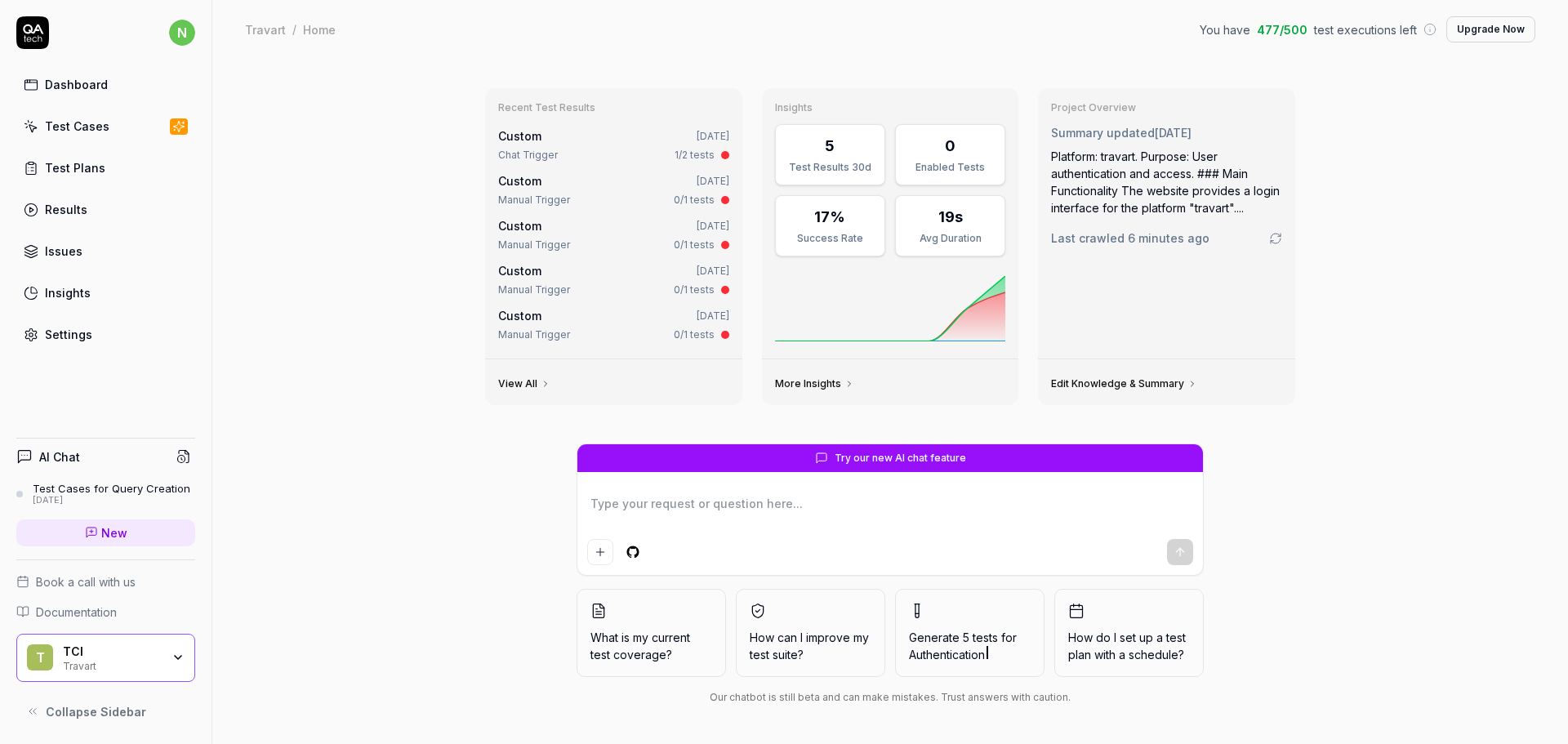
click at [93, 656] on div "TCI" at bounding box center [112, 652] width 98 height 15
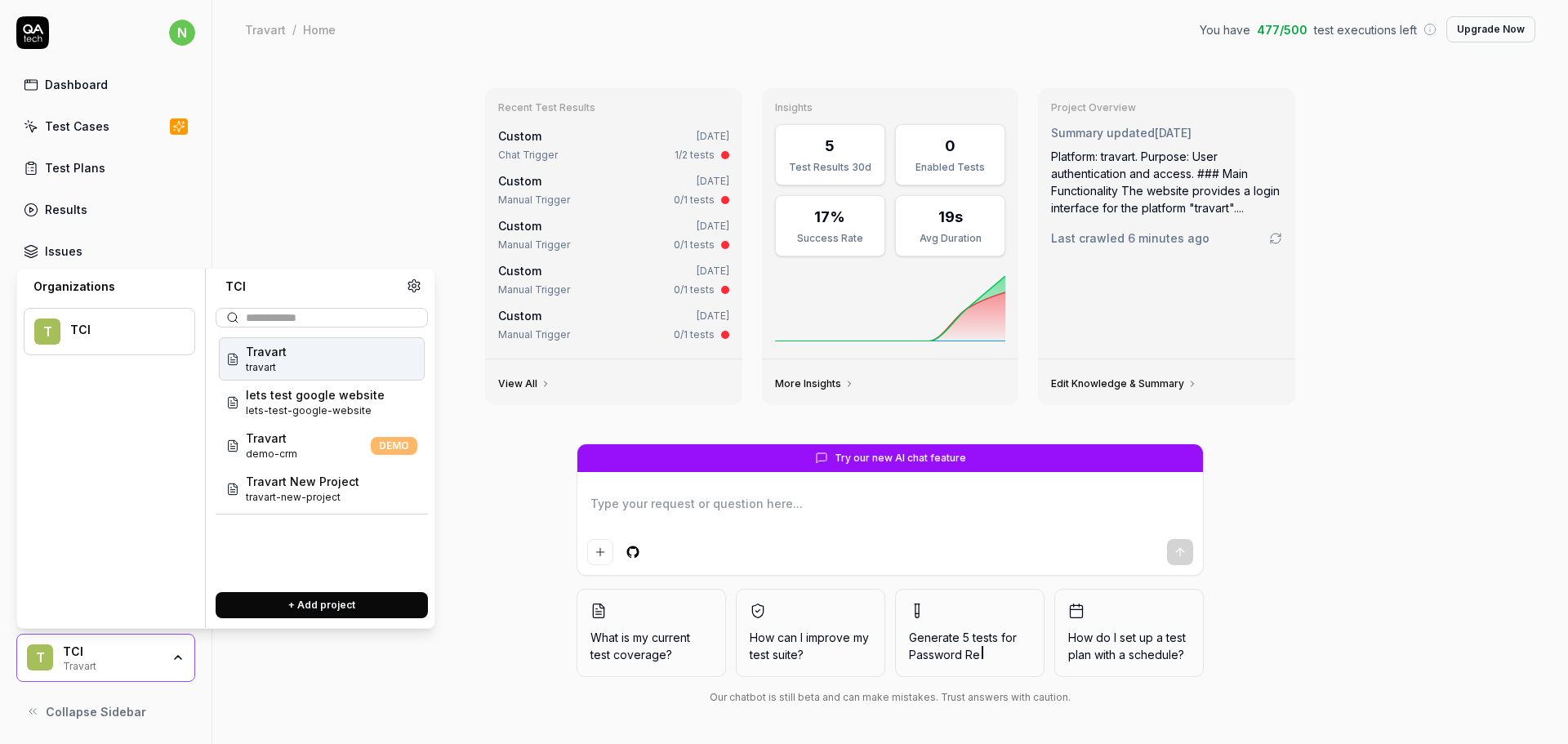
click at [289, 360] on div "Travart travart" at bounding box center [322, 359] width 206 height 43
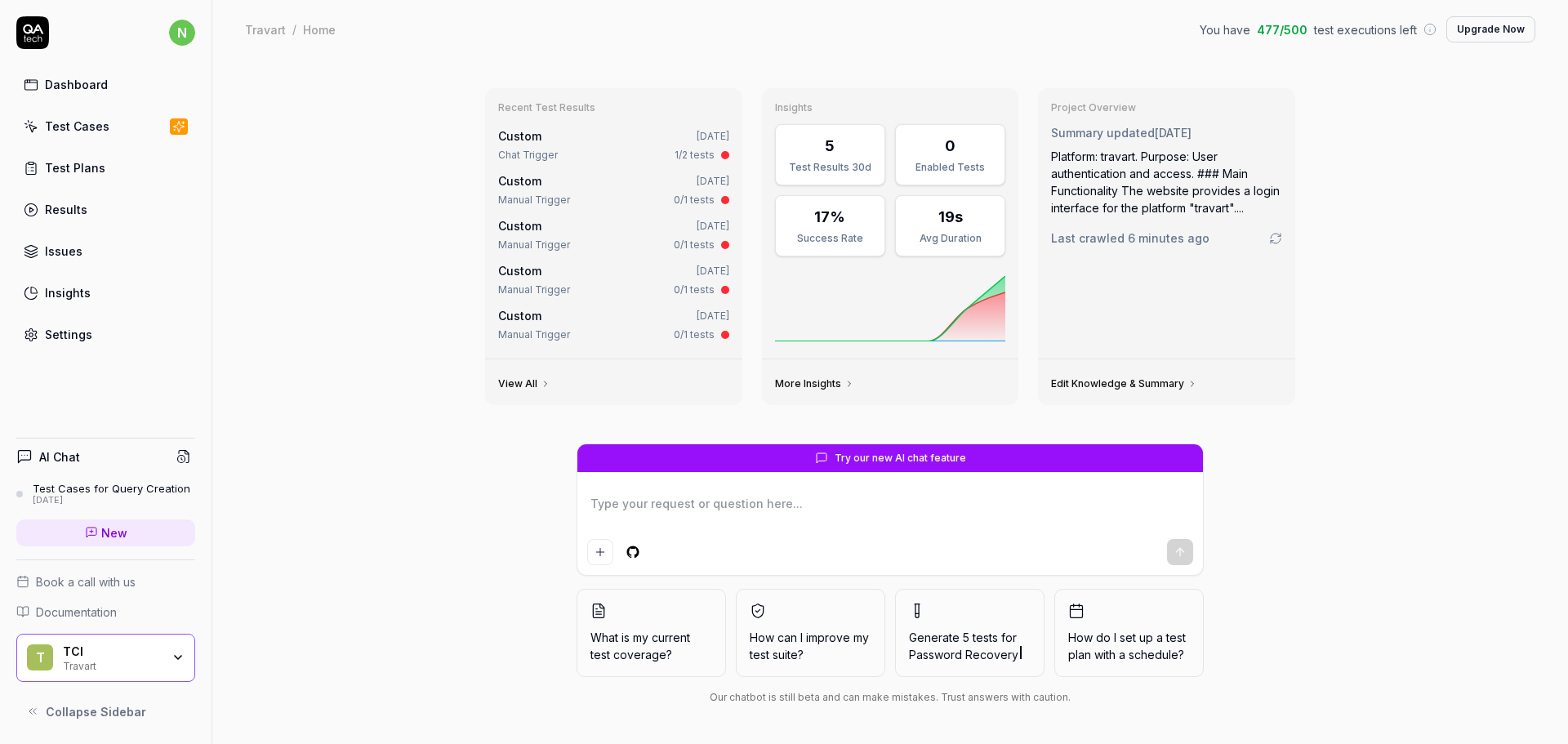
click at [71, 133] on div "Test Cases" at bounding box center [78, 126] width 65 height 17
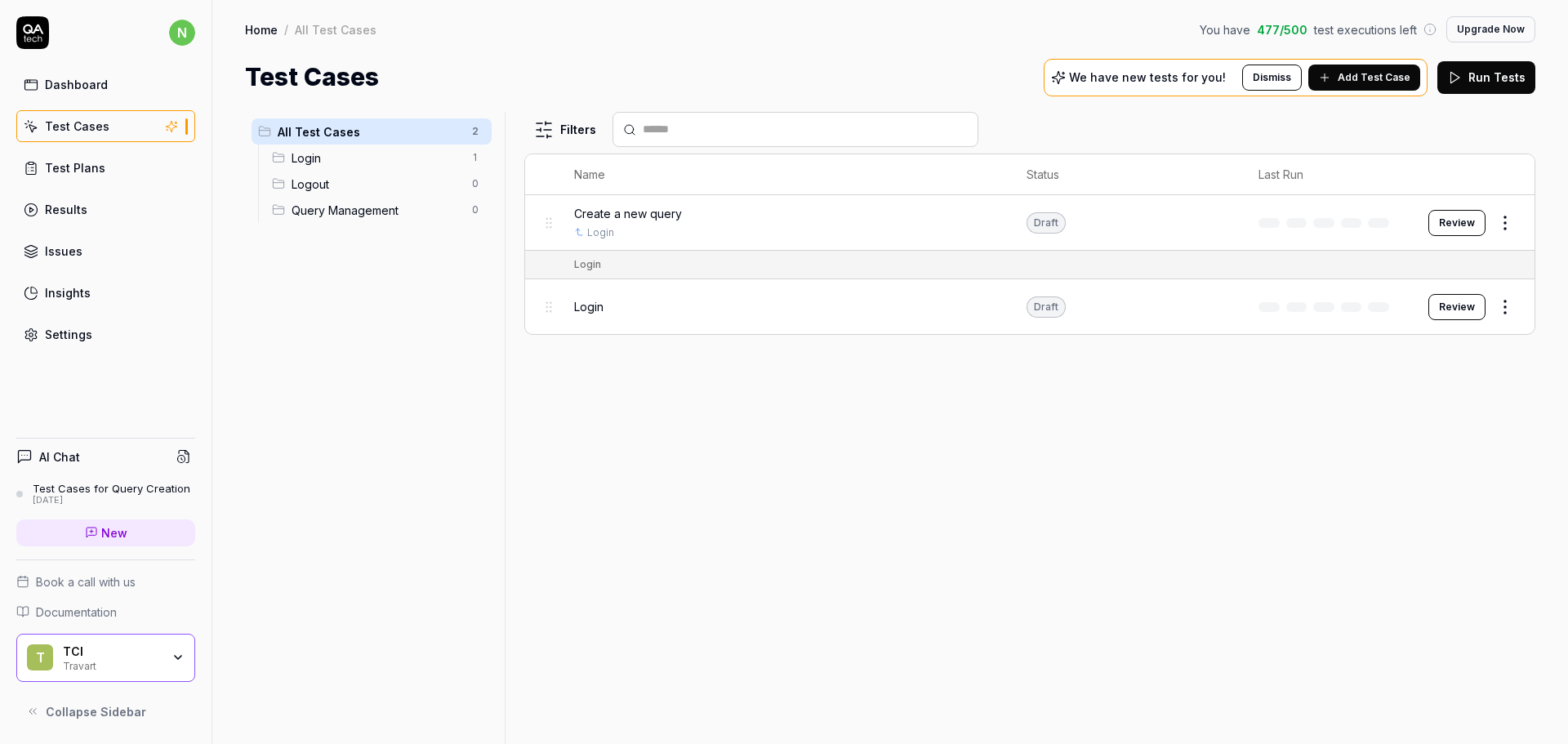
click at [1511, 231] on html "n Dashboard Test Cases Test Plans Results Issues Insights Settings AI Chat Test…" at bounding box center [784, 372] width 1568 height 744
click at [1392, 357] on div "Edit" at bounding box center [1437, 365] width 155 height 36
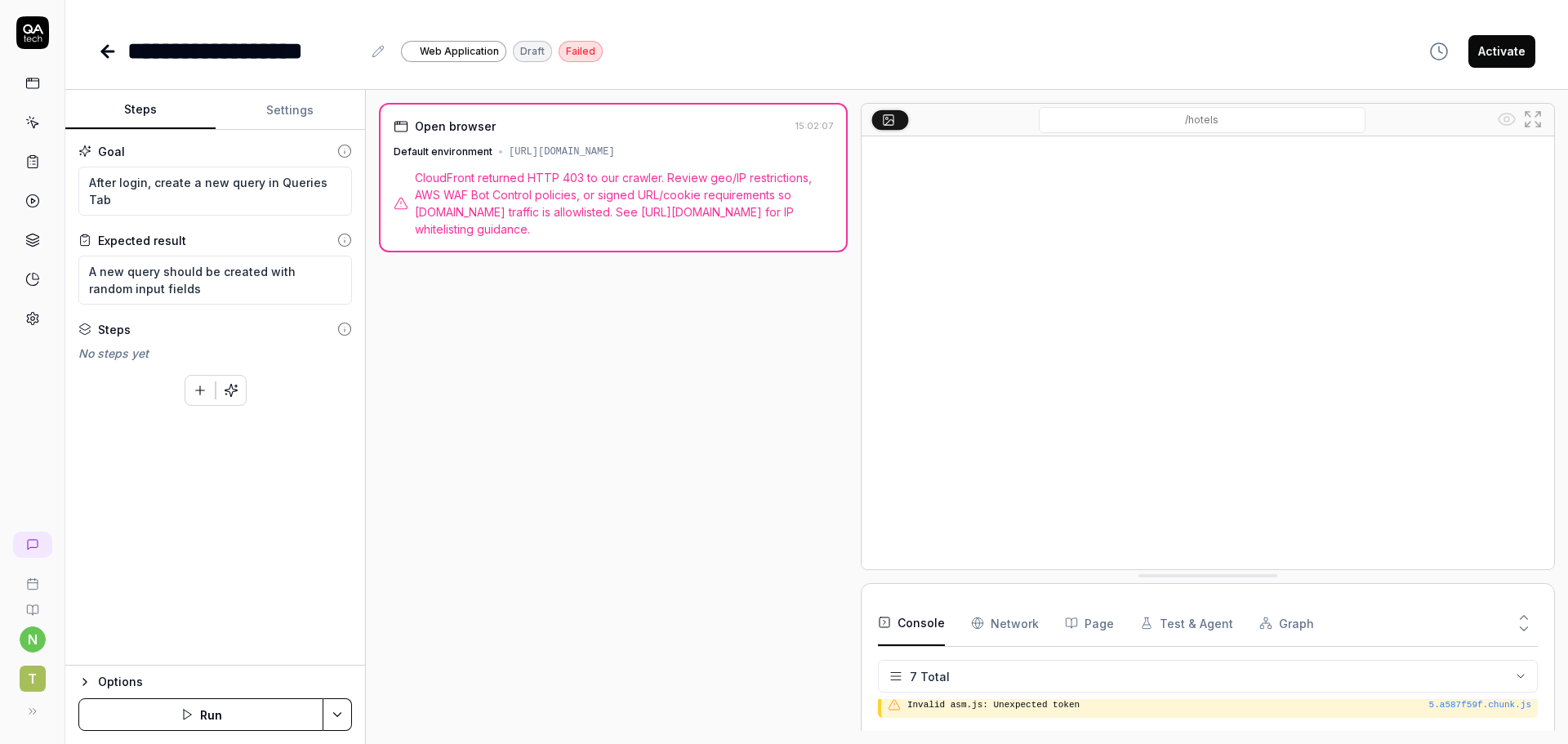
scroll to position [153, 0]
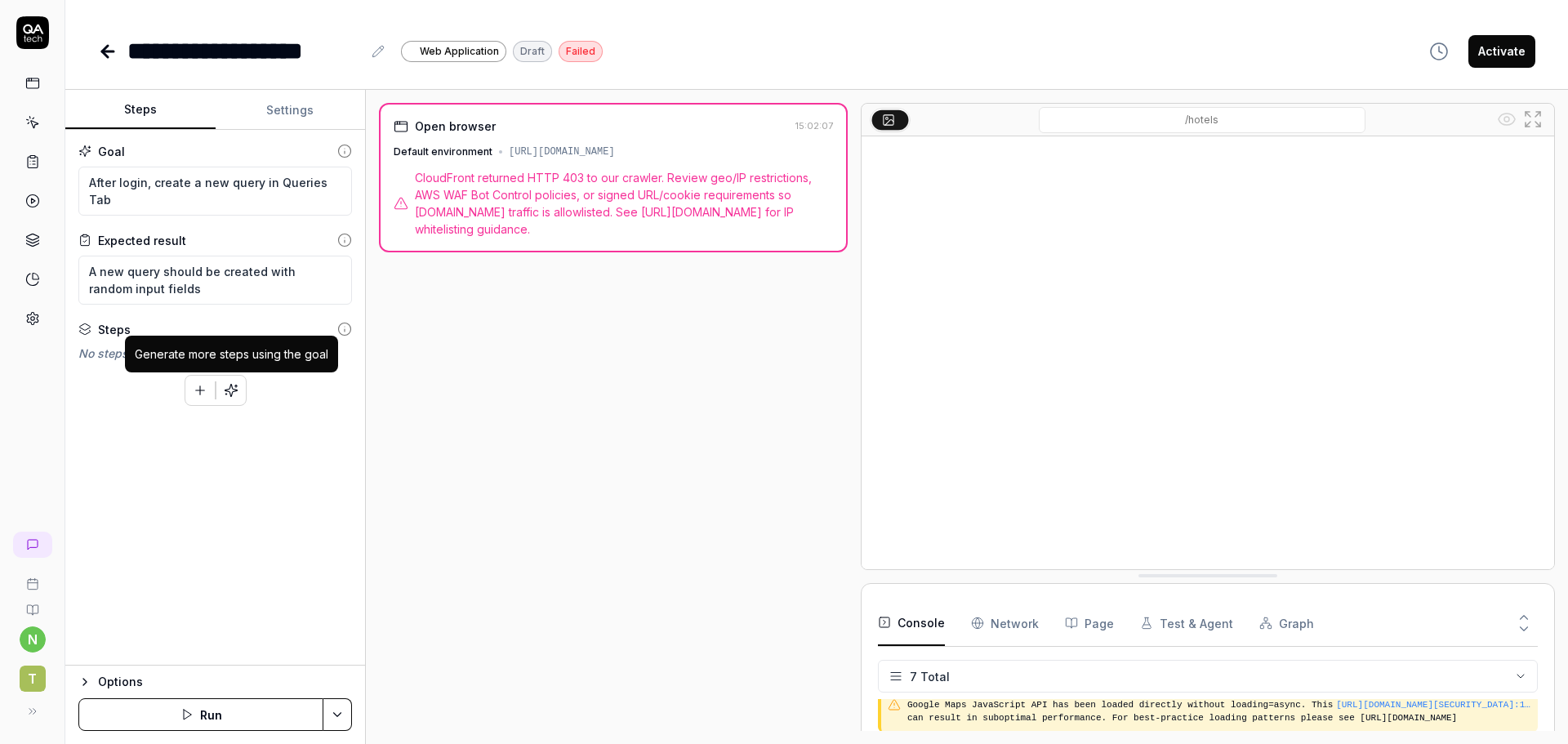
click at [231, 392] on icon "button" at bounding box center [231, 390] width 15 height 15
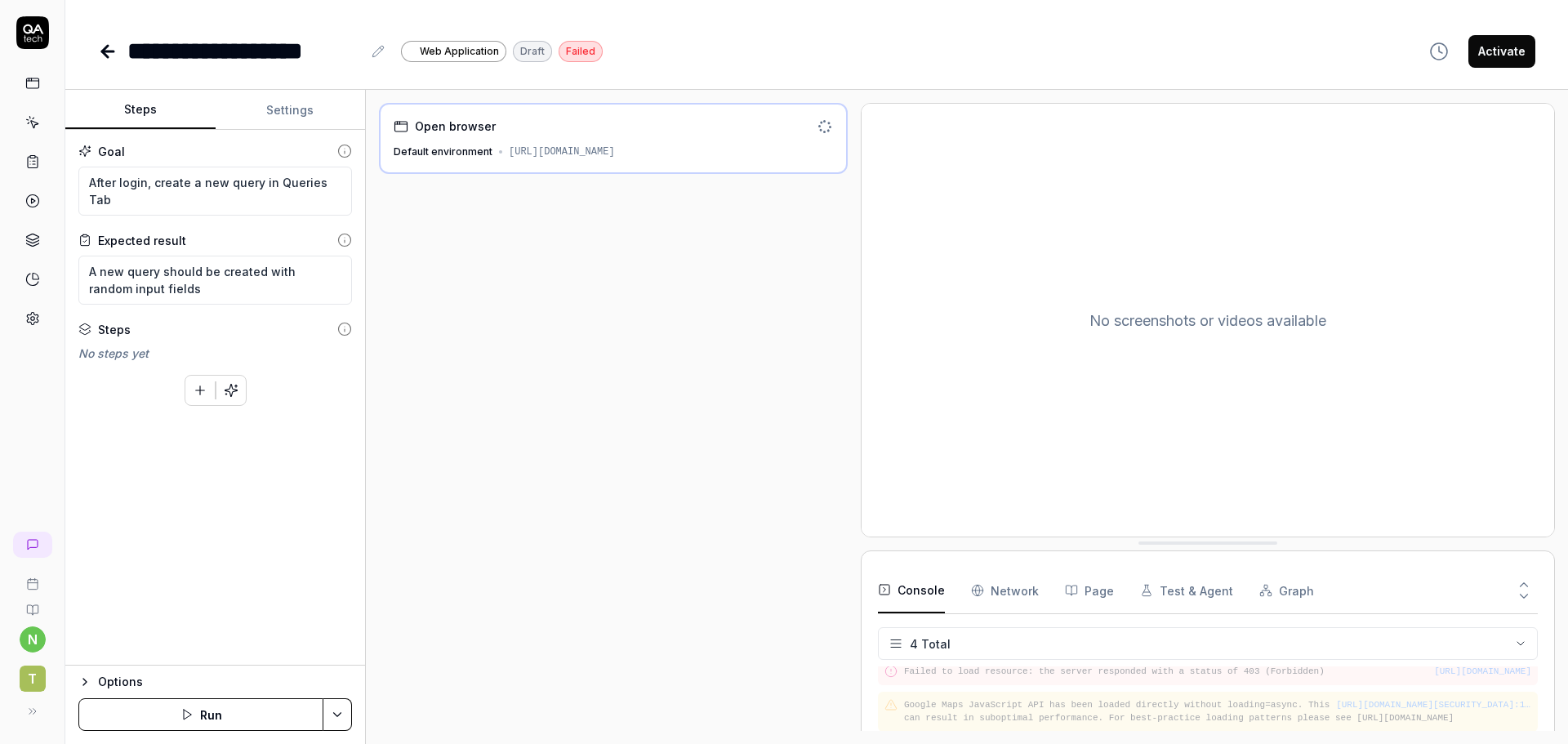
scroll to position [55, 0]
click at [800, 149] on div "Default environment https://dtu5juabzuf4r.cloudfront.net/resources/hotels" at bounding box center [613, 151] width 440 height 15
click at [615, 149] on div "https://dtu5juabzuf4r.cloudfront.net/resources/hotels" at bounding box center [562, 151] width 106 height 15
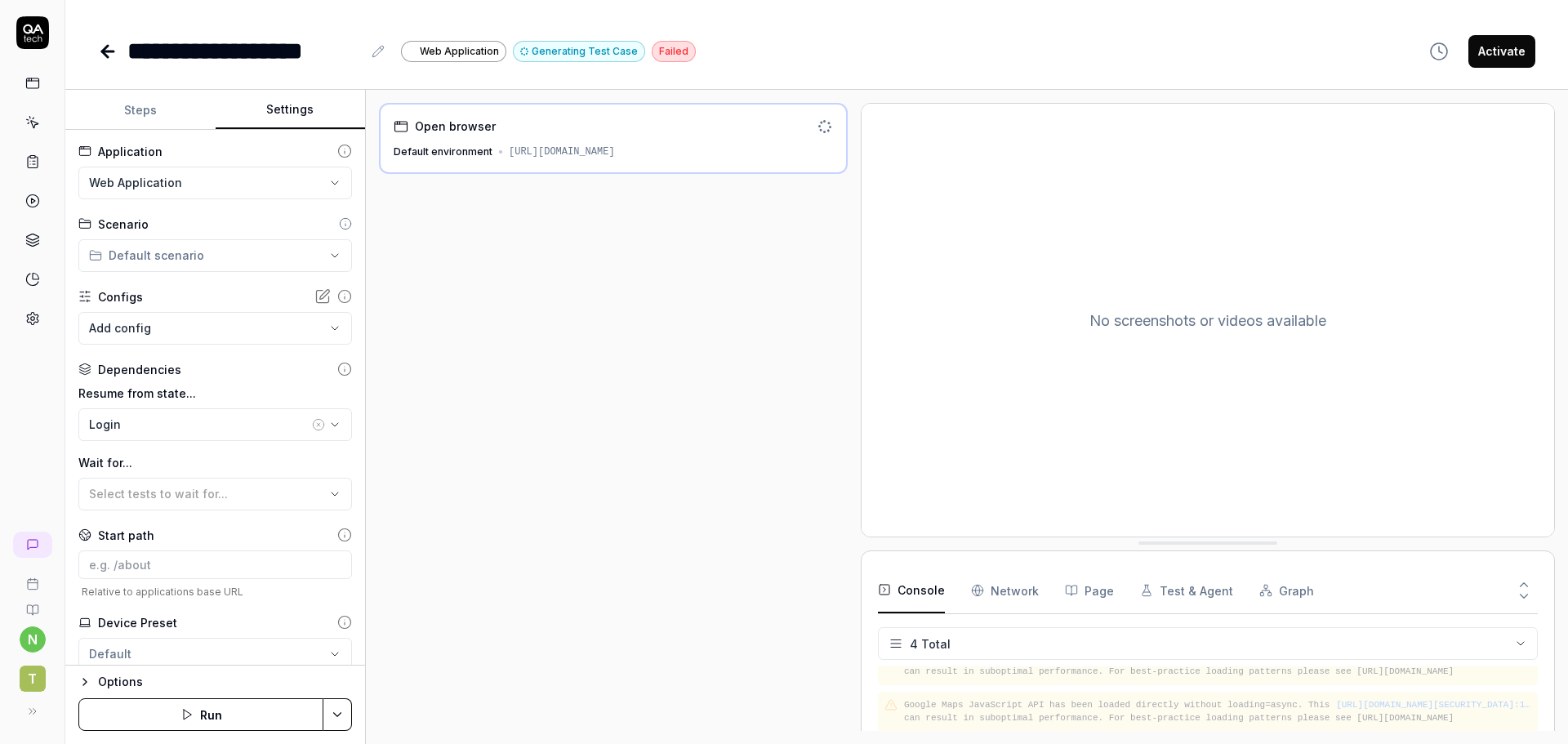
click at [287, 107] on button "Settings" at bounding box center [290, 110] width 150 height 39
click at [164, 107] on button "Steps" at bounding box center [140, 110] width 150 height 39
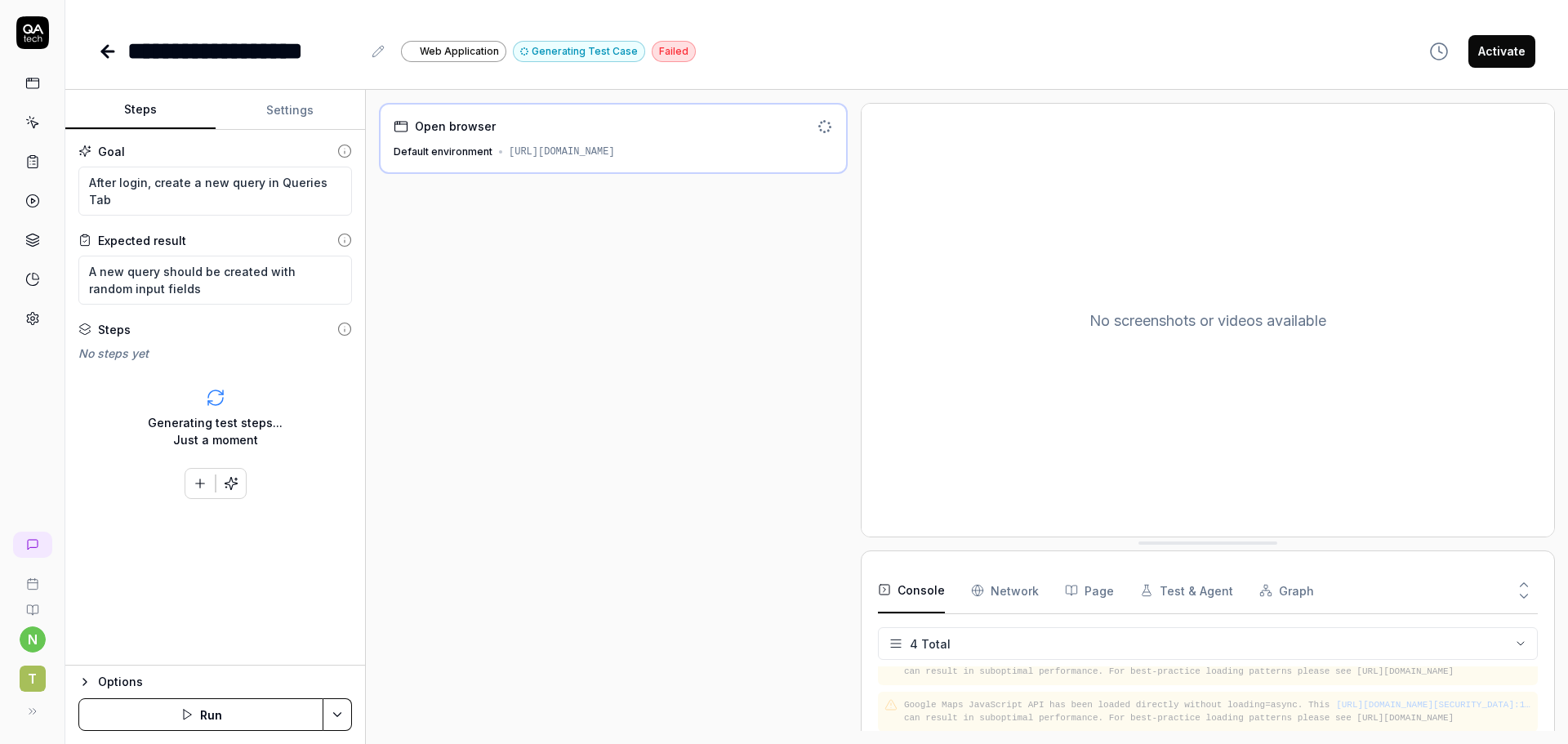
click at [287, 110] on button "Settings" at bounding box center [290, 110] width 150 height 39
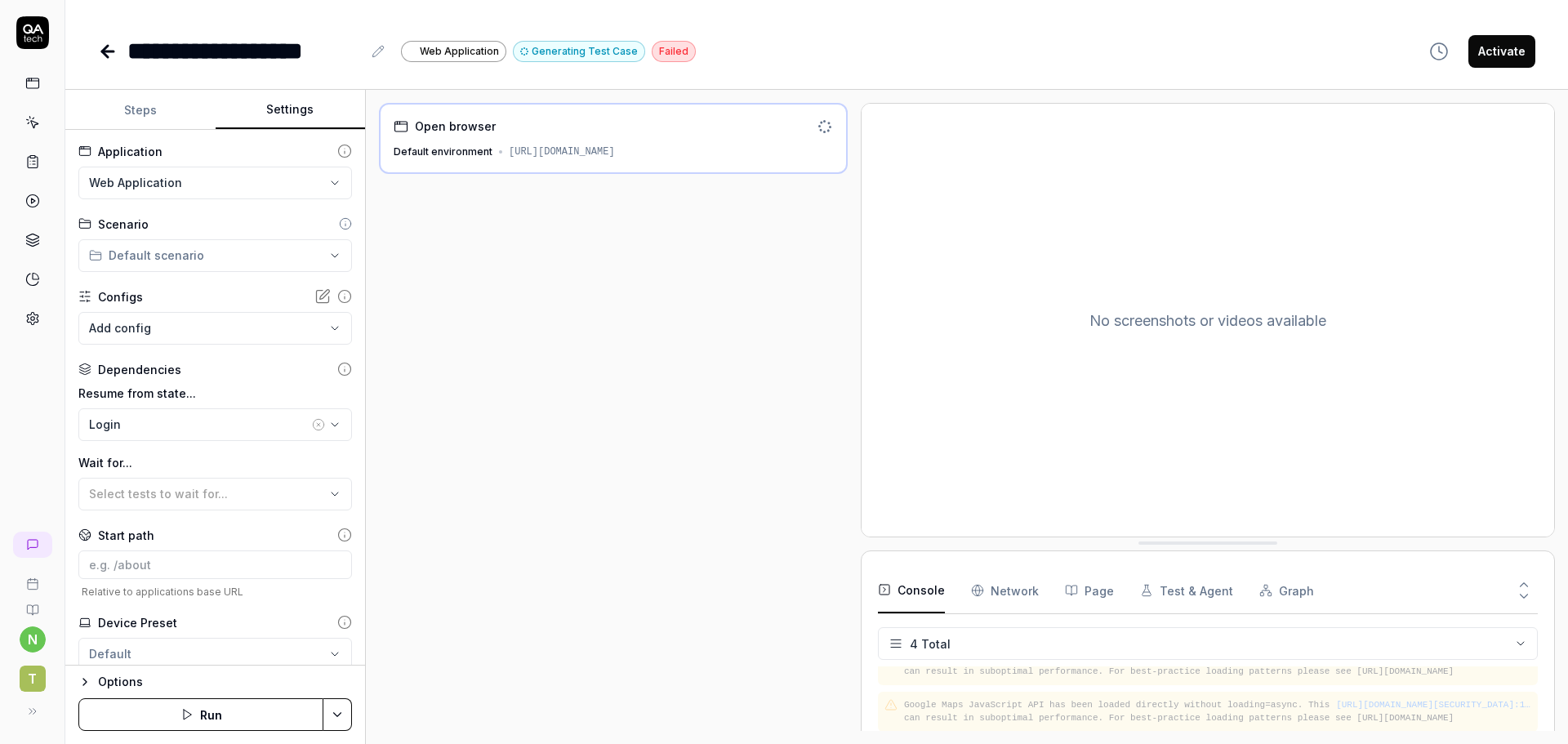
click at [270, 216] on div "Scenario" at bounding box center [215, 224] width 274 height 17
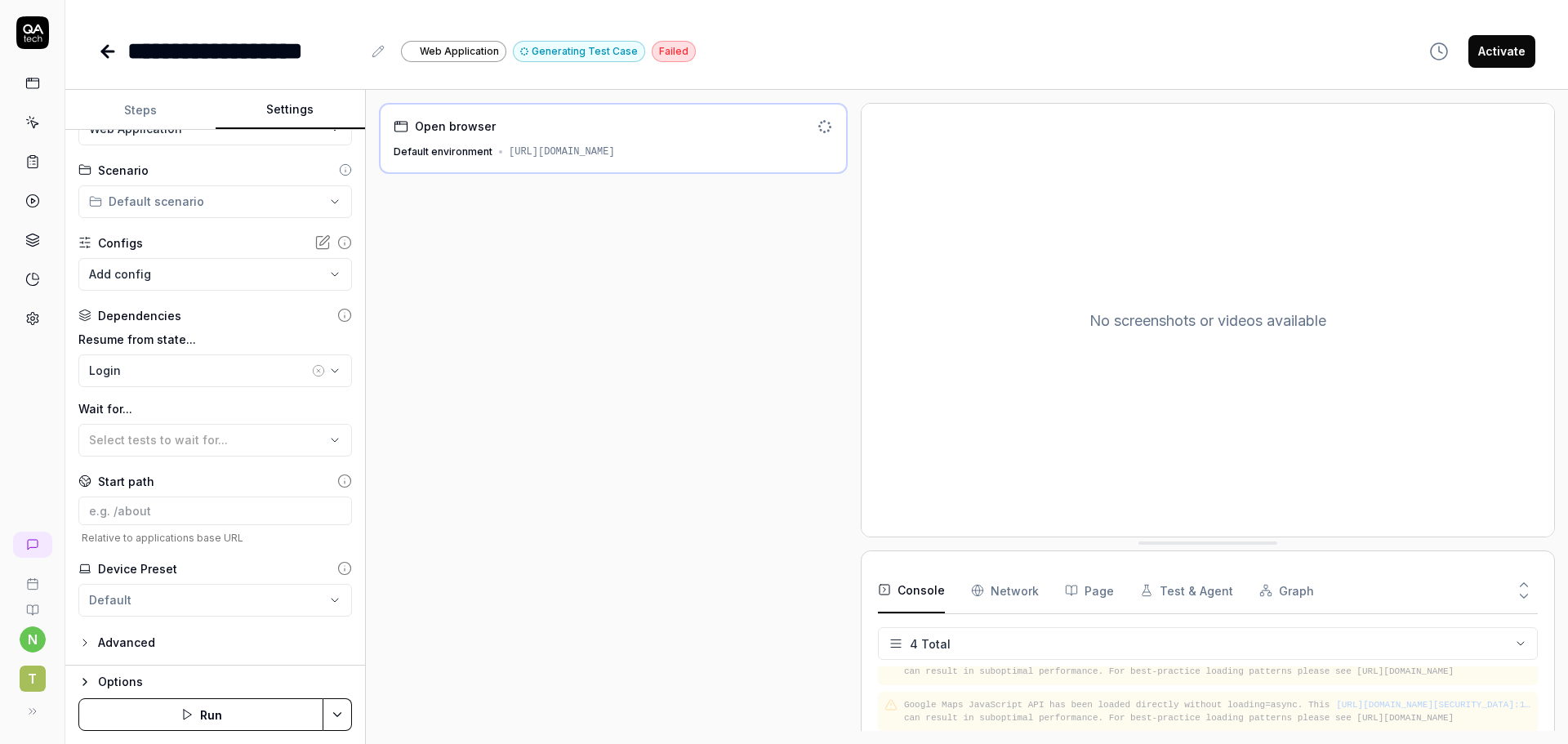
click at [139, 648] on div "Advanced" at bounding box center [127, 643] width 57 height 20
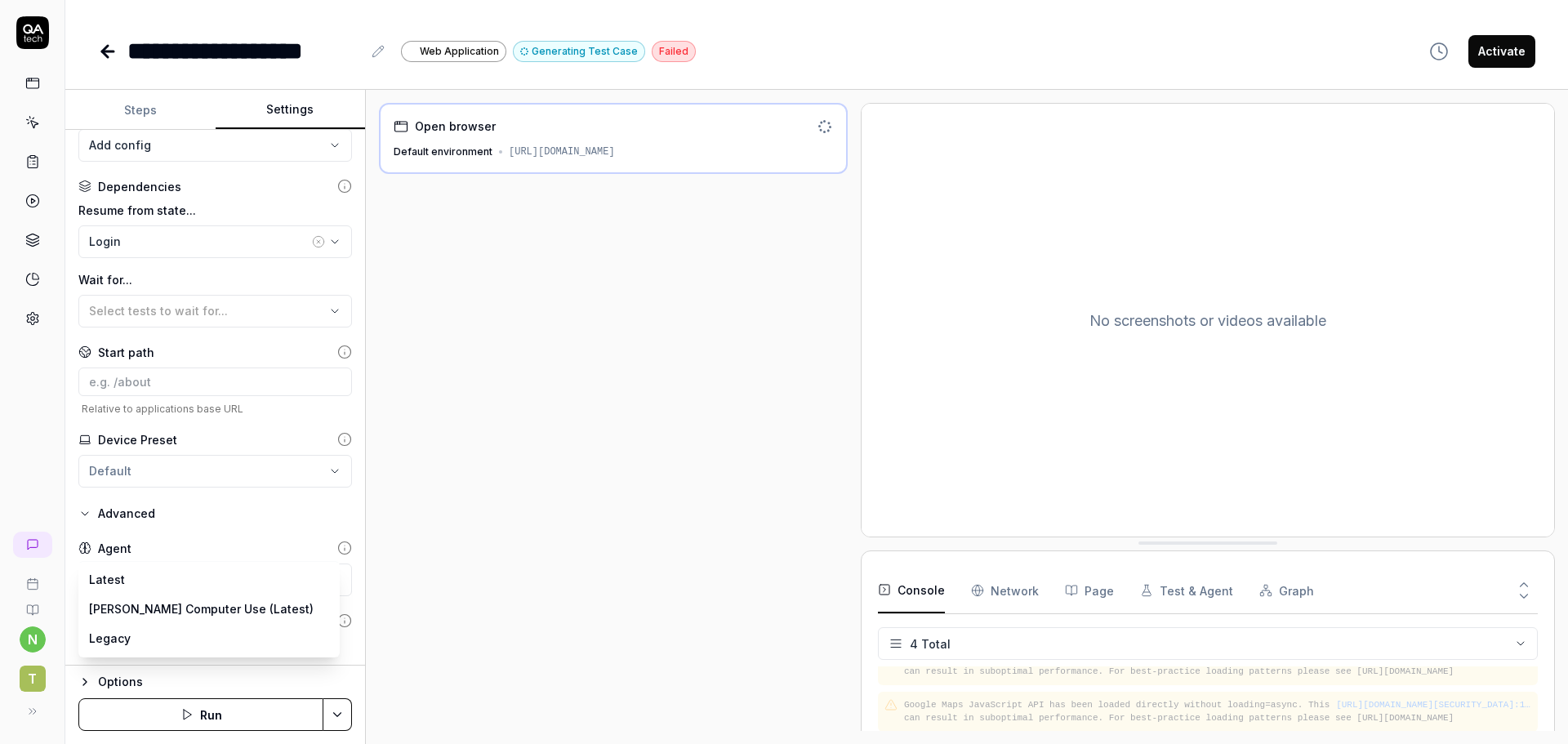
click at [160, 567] on body "**********" at bounding box center [784, 372] width 1568 height 744
click at [462, 562] on html "**********" at bounding box center [784, 372] width 1568 height 744
click at [108, 689] on div "Options" at bounding box center [225, 682] width 254 height 20
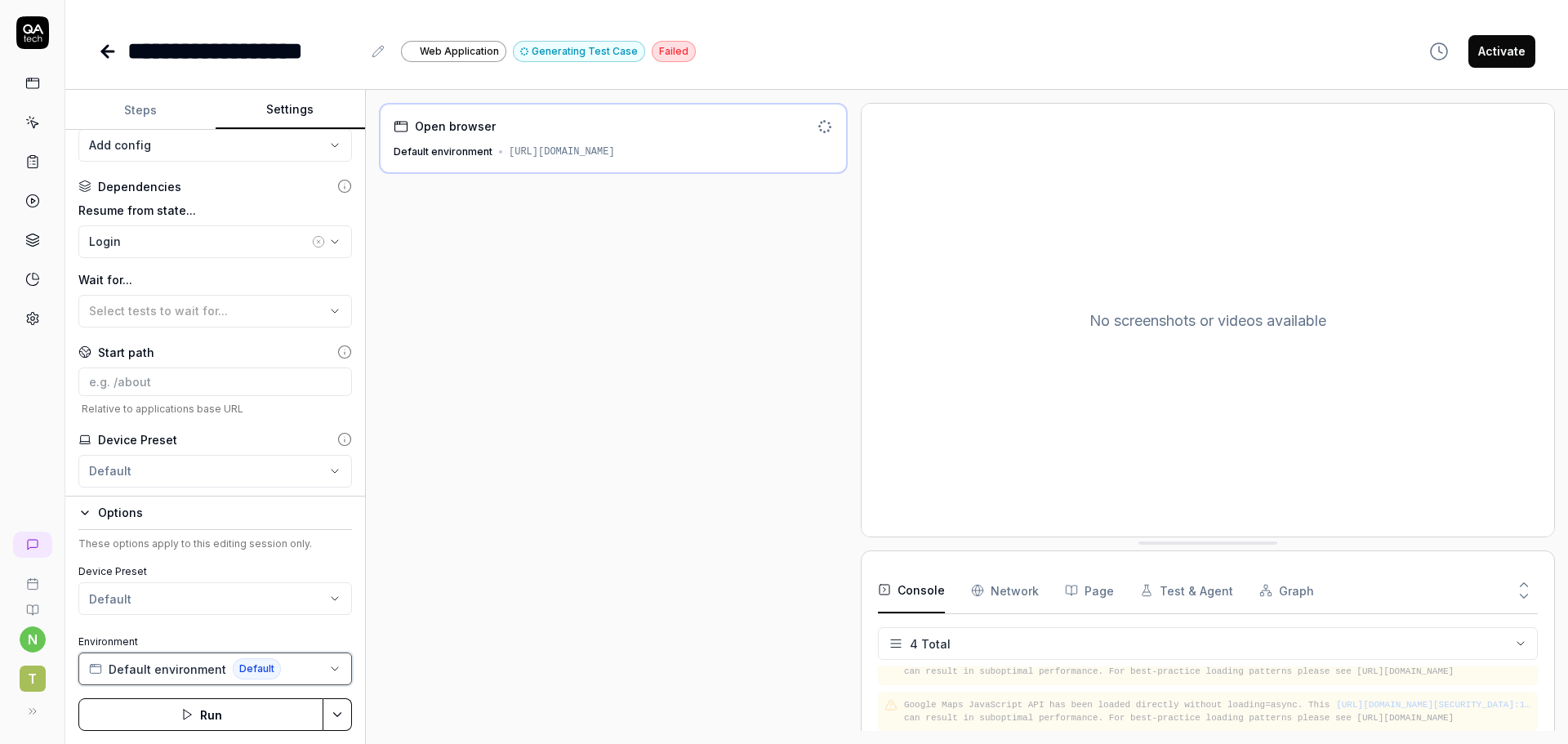
click at [205, 668] on span "Default environment" at bounding box center [168, 668] width 118 height 17
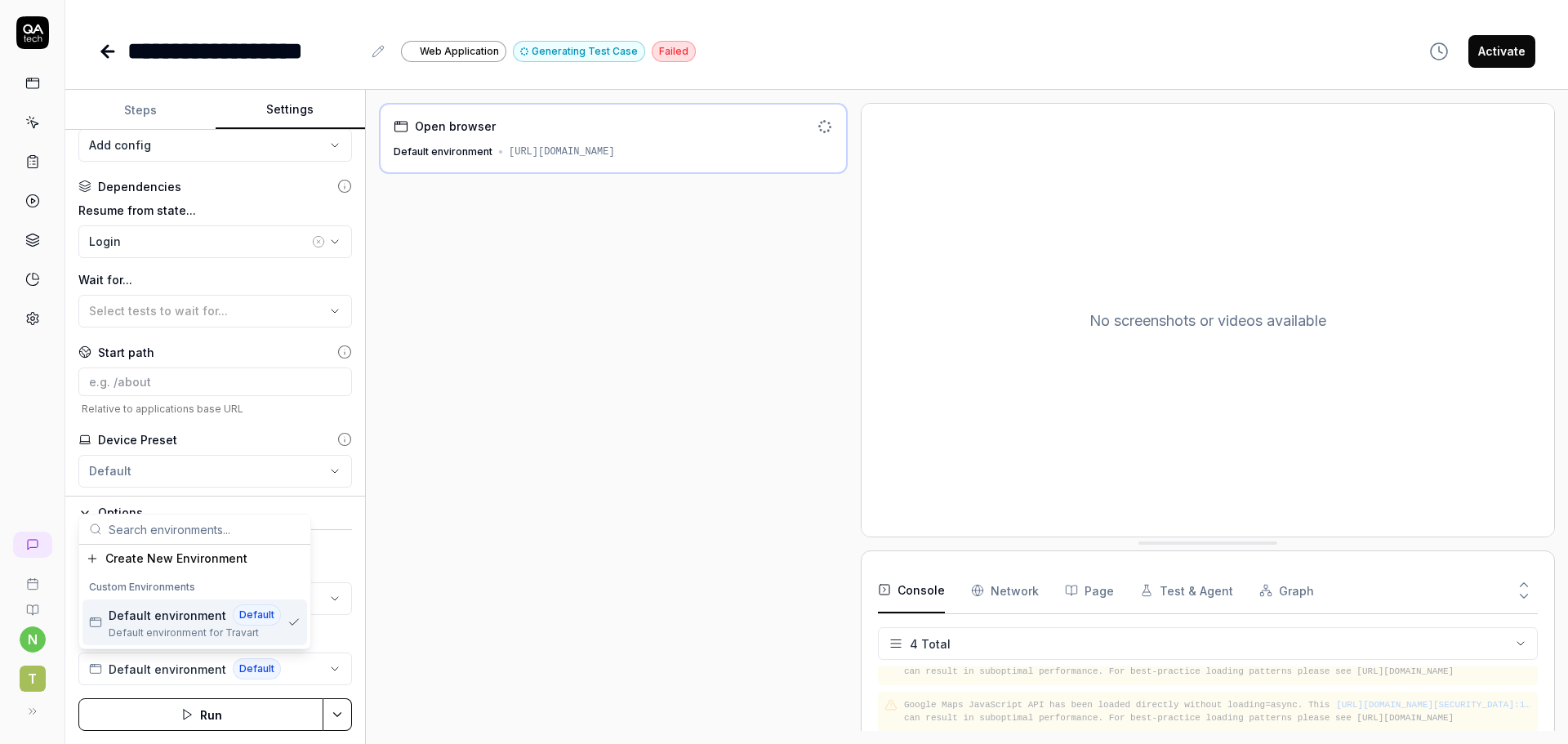
click at [205, 621] on span "Default environment" at bounding box center [168, 614] width 118 height 17
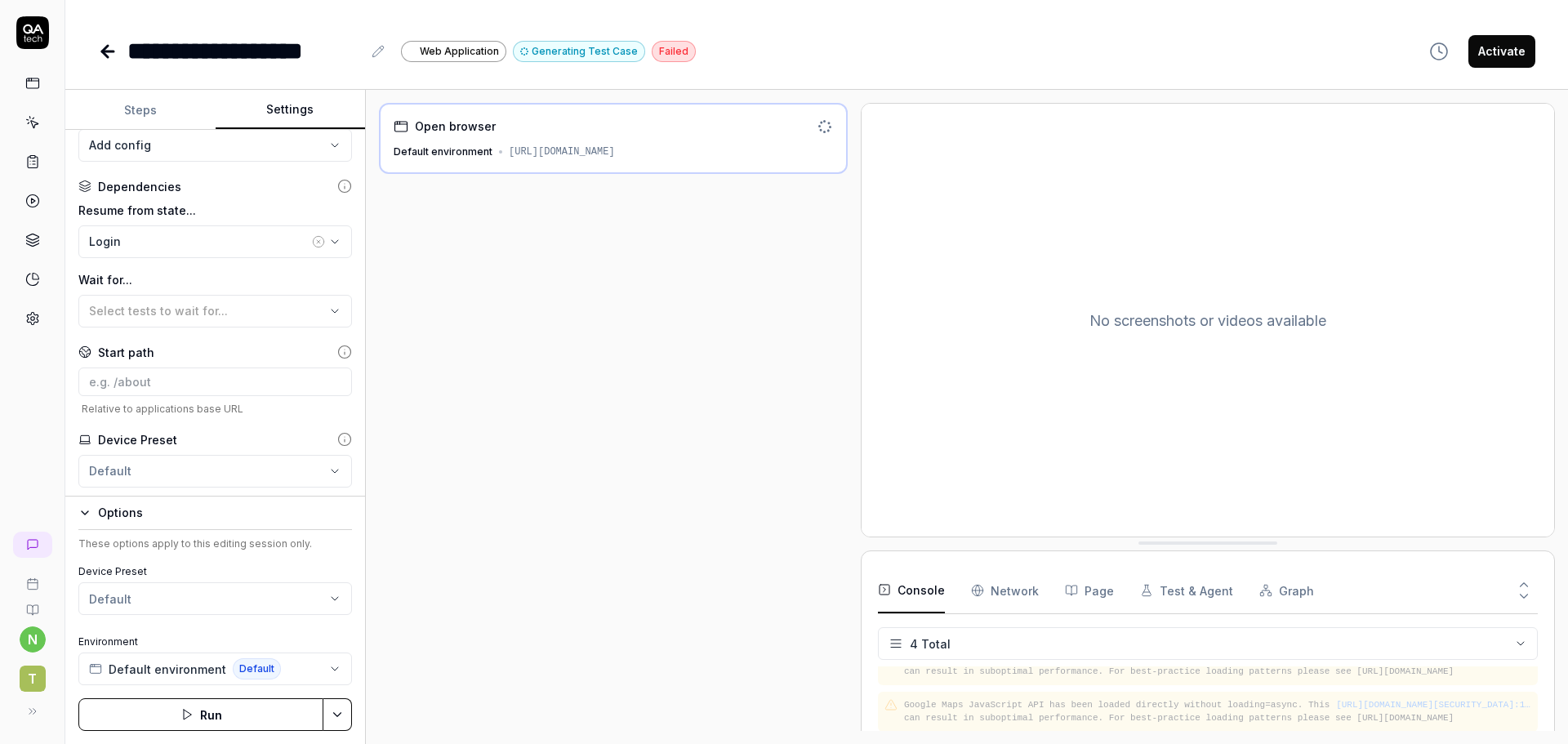
click at [387, 665] on div "Open browser Default environment https://dtu5juabzuf4r.cloudfront.net/resources…" at bounding box center [613, 417] width 469 height 628
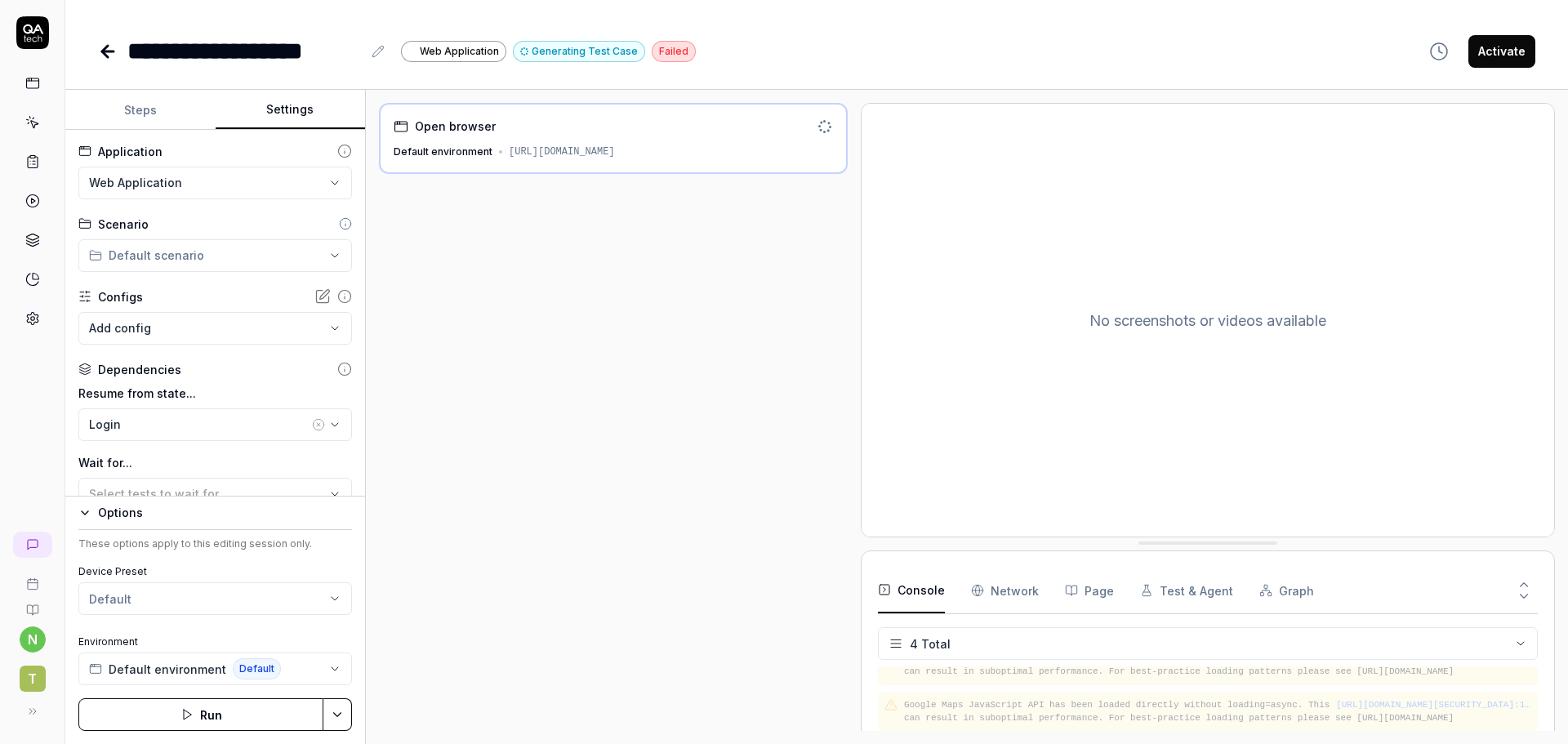
click at [36, 321] on icon at bounding box center [32, 318] width 15 height 15
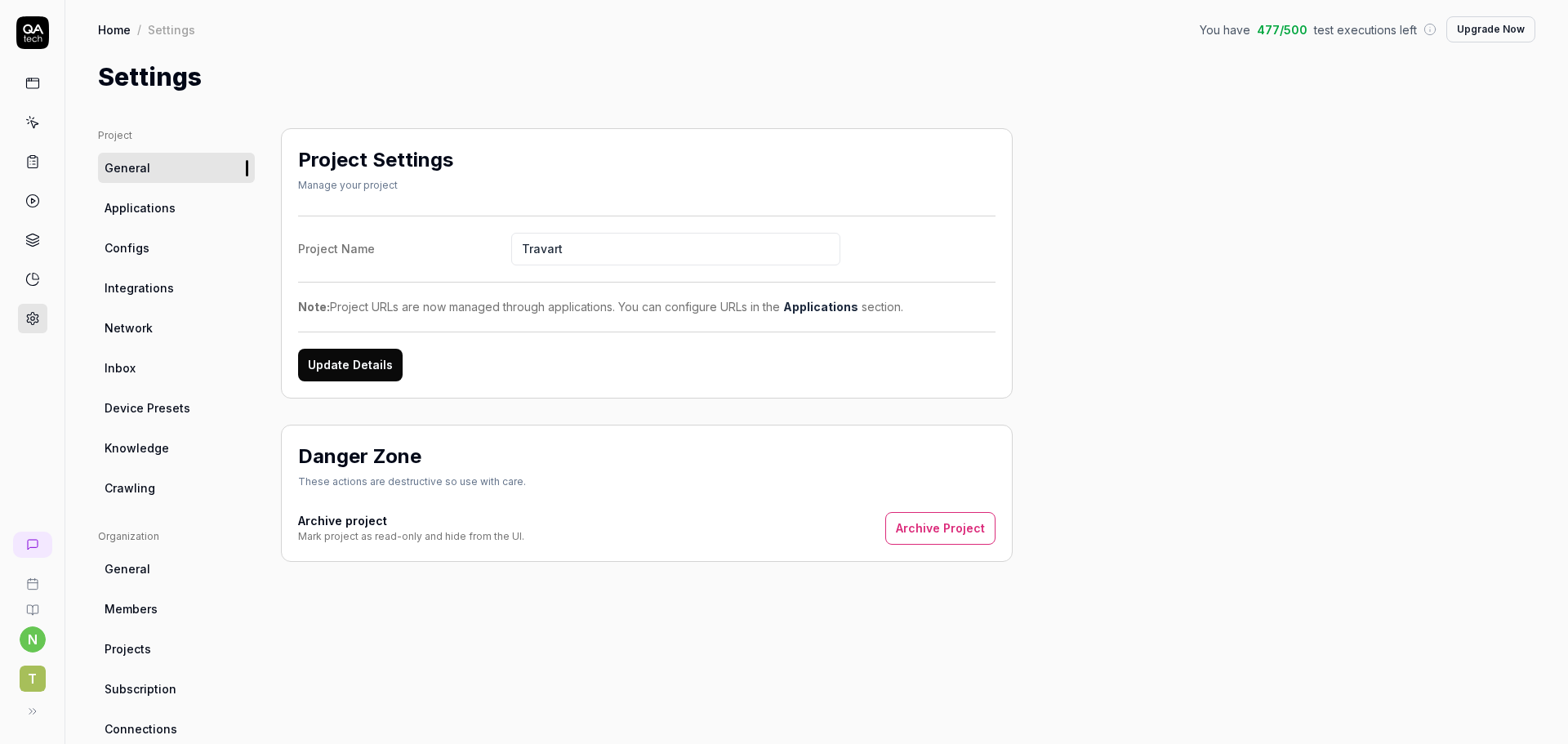
click at [182, 217] on link "Applications" at bounding box center [177, 207] width 157 height 30
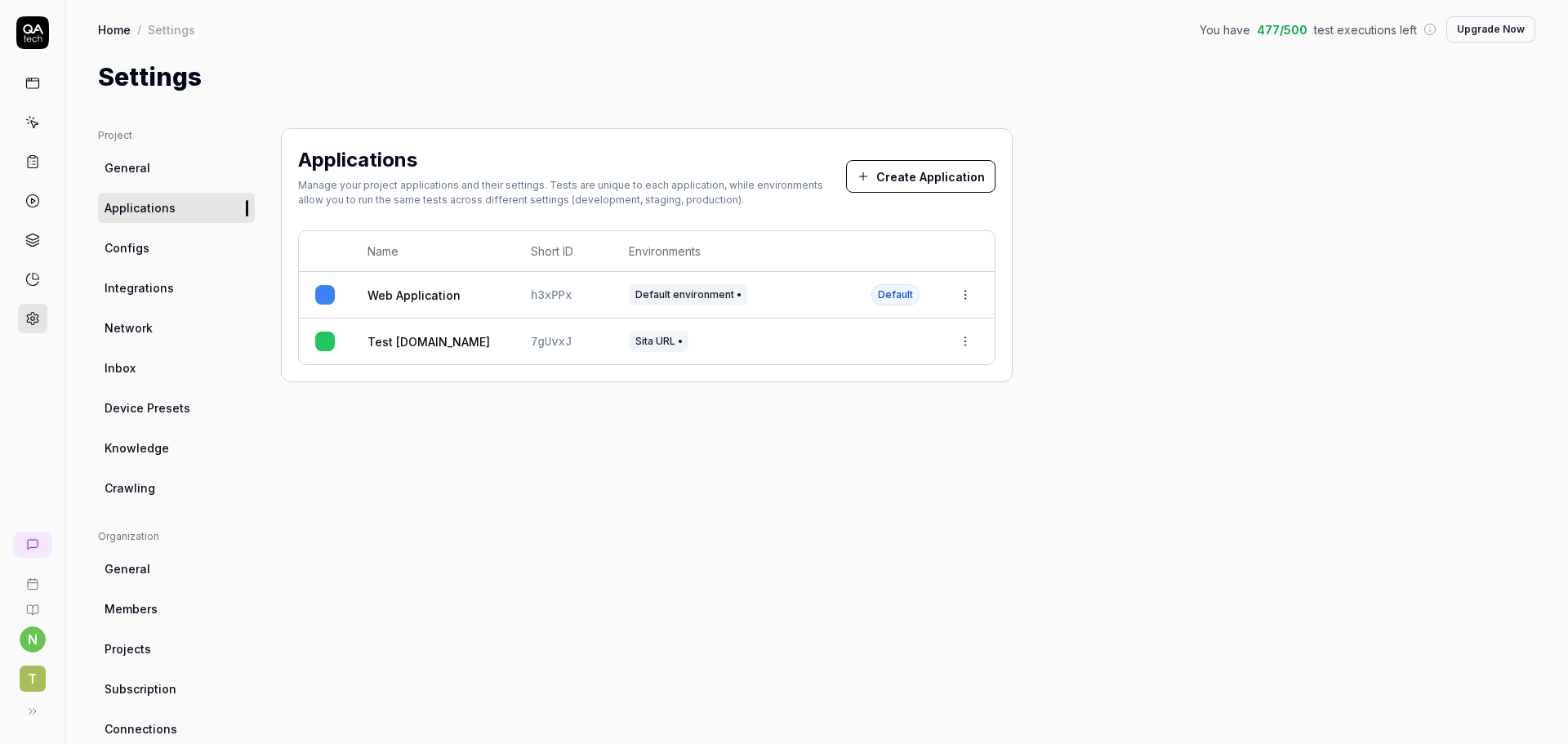
click at [957, 294] on html "n T Home / Settings You have 477 / 500 test executions left Upgrade Now Home / …" at bounding box center [784, 372] width 1568 height 744
click at [850, 407] on div "Edit" at bounding box center [889, 402] width 191 height 36
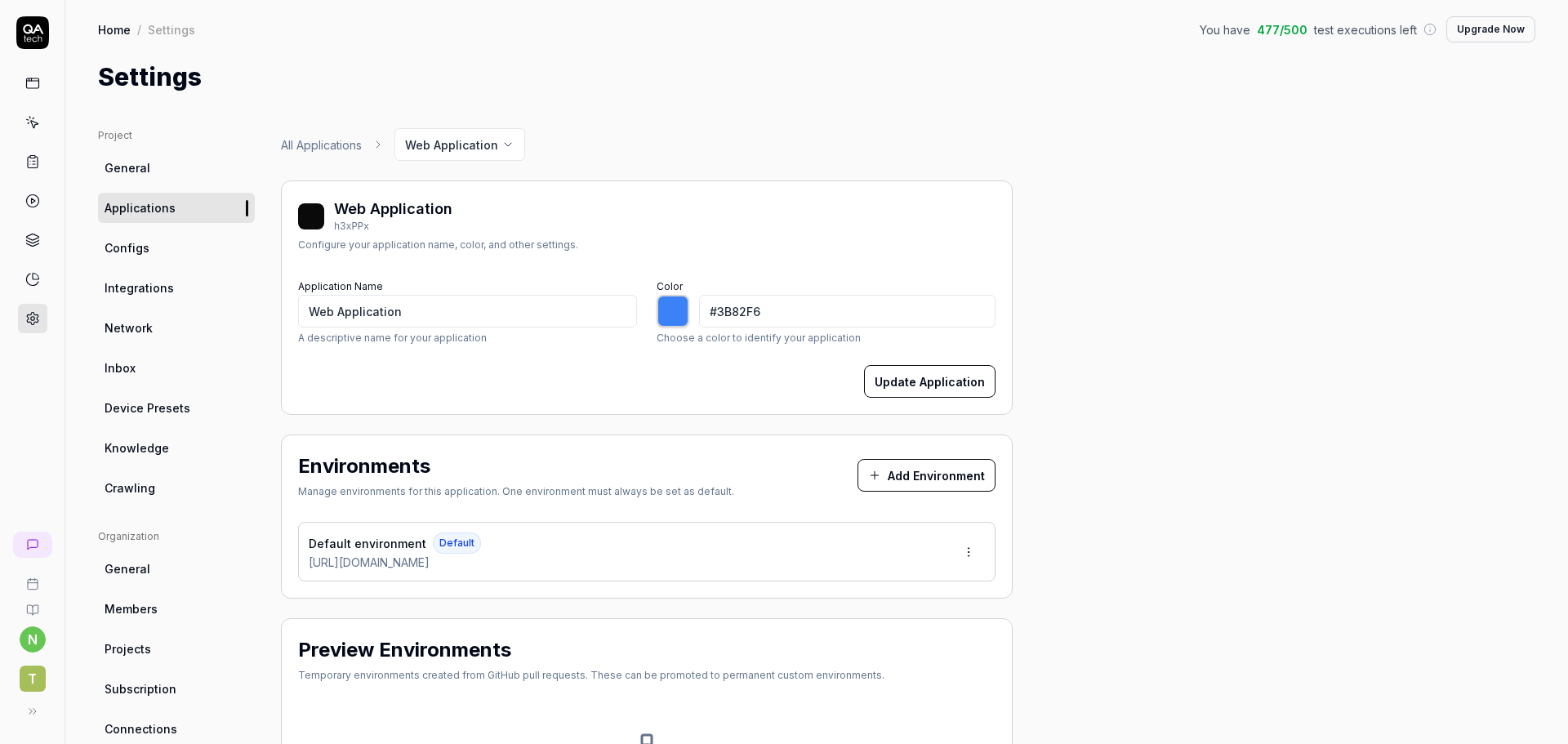
type input "*******"
click at [516, 570] on div "Default environment Default [URL][DOMAIN_NAME]" at bounding box center [647, 552] width 698 height 60
click at [516, 559] on div "Default environment Default [URL][DOMAIN_NAME]" at bounding box center [647, 552] width 698 height 60
click at [967, 544] on html "n T Home / Settings You have 477 / 500 test executions left Upgrade Now Home / …" at bounding box center [784, 372] width 1568 height 744
click at [900, 624] on div "Edit" at bounding box center [907, 627] width 166 height 36
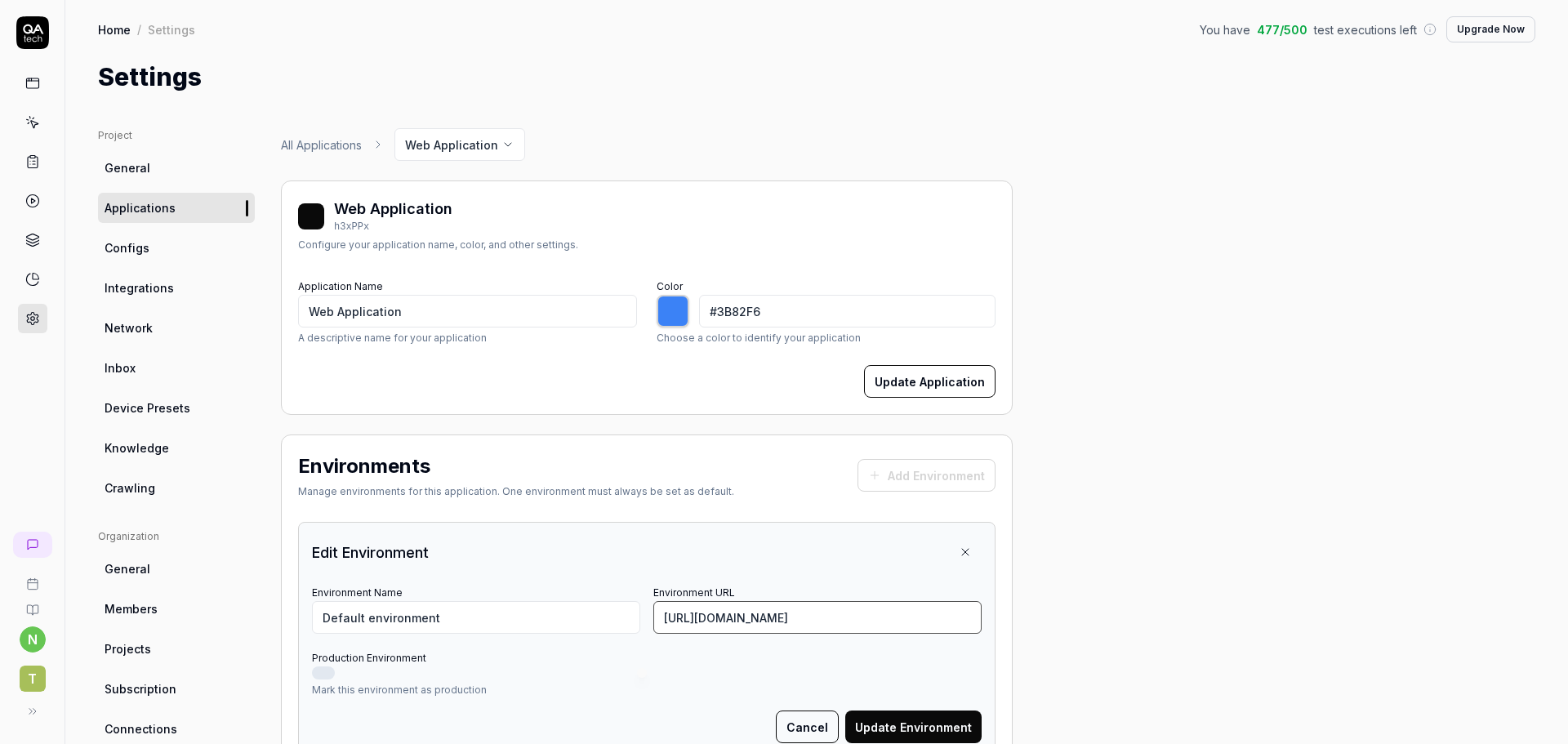
click at [875, 622] on input "[URL][DOMAIN_NAME]" at bounding box center [817, 617] width 329 height 32
type input "[URL][DOMAIN_NAME]"
click at [991, 645] on div "Edit Environment Environment Name Default environment Environment URL [URL][DOM…" at bounding box center [647, 640] width 698 height 236
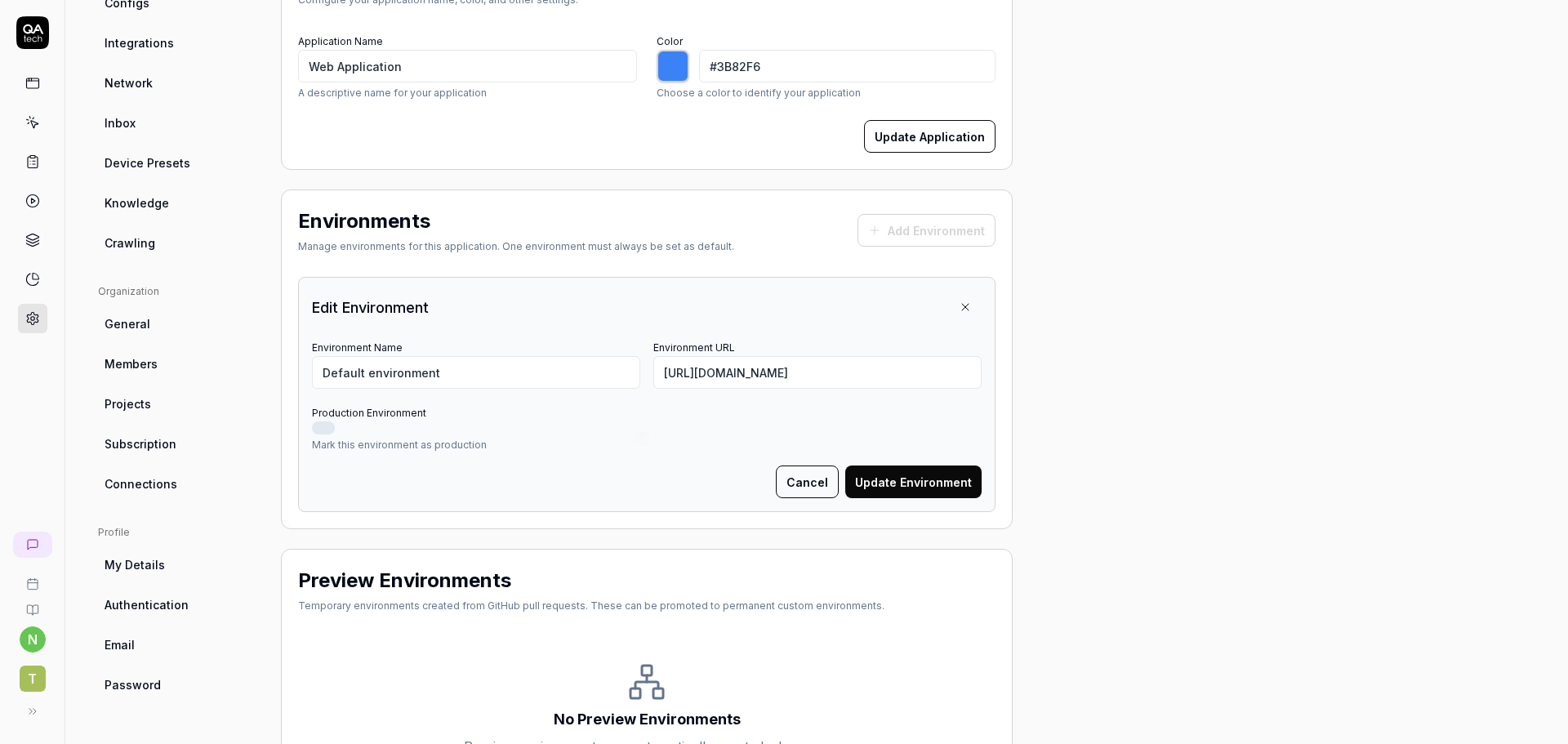
click at [927, 489] on button "Update Environment" at bounding box center [913, 481] width 136 height 32
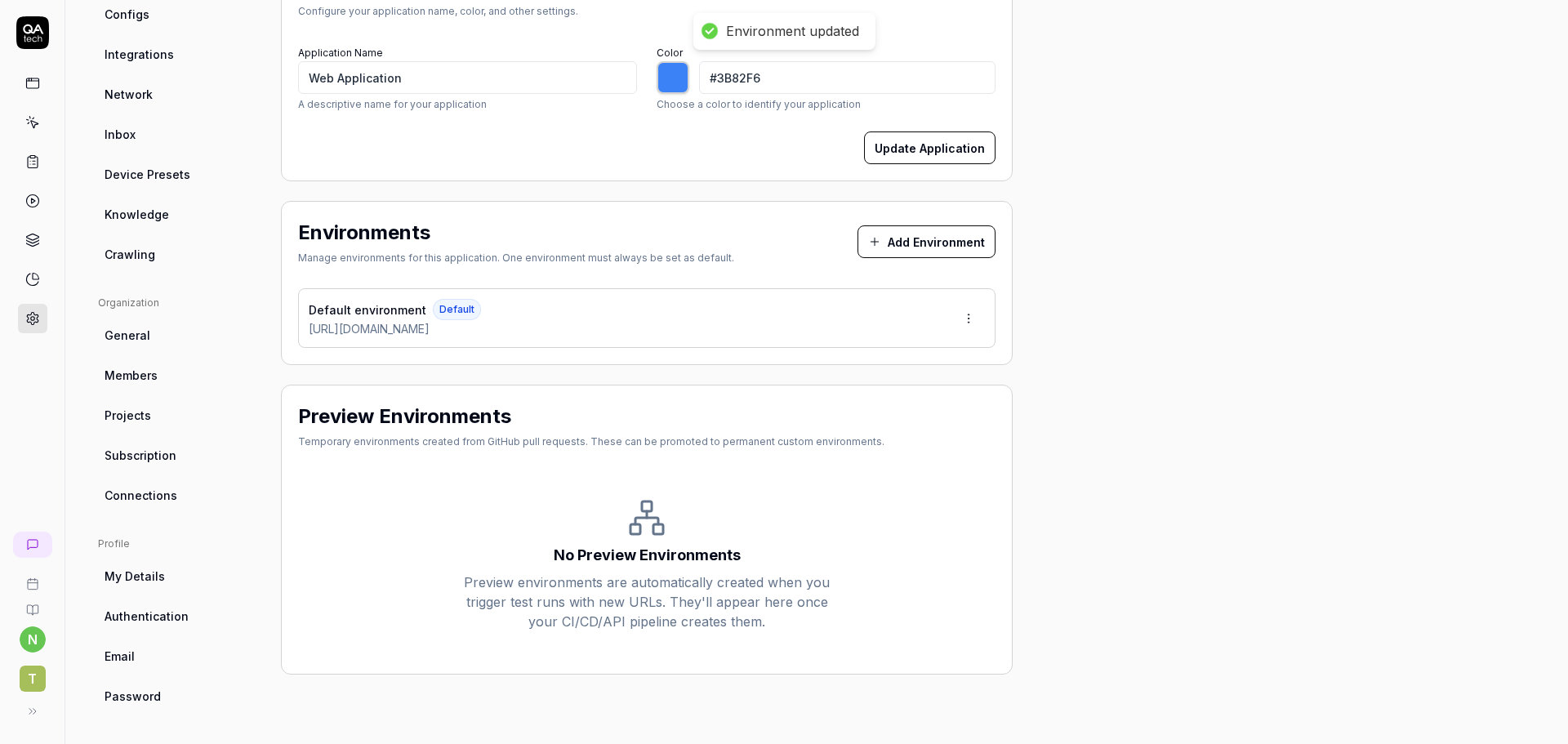
type input "*******"
click at [26, 119] on icon at bounding box center [32, 122] width 15 height 15
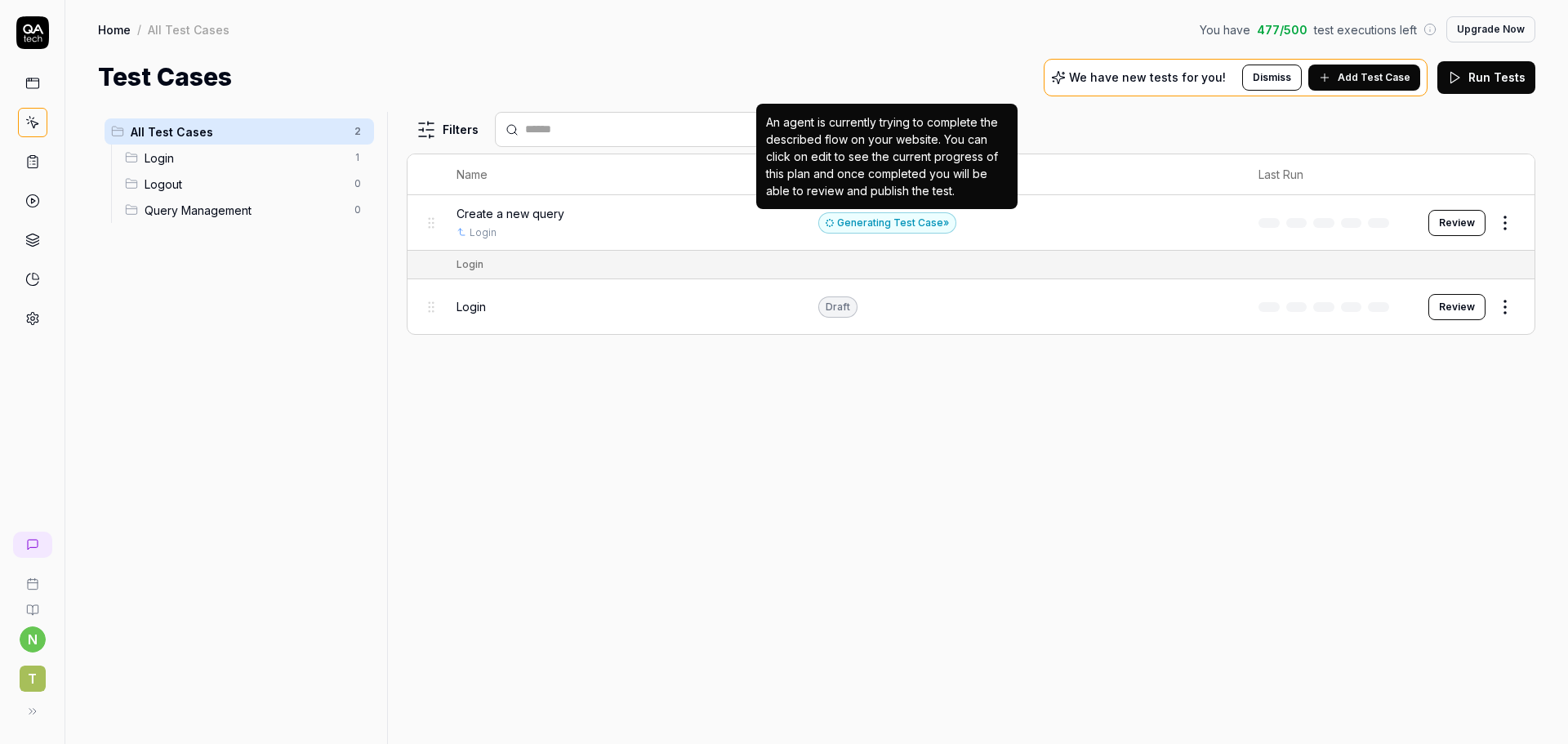
click at [945, 217] on div "Generating Test Case »" at bounding box center [887, 223] width 138 height 22
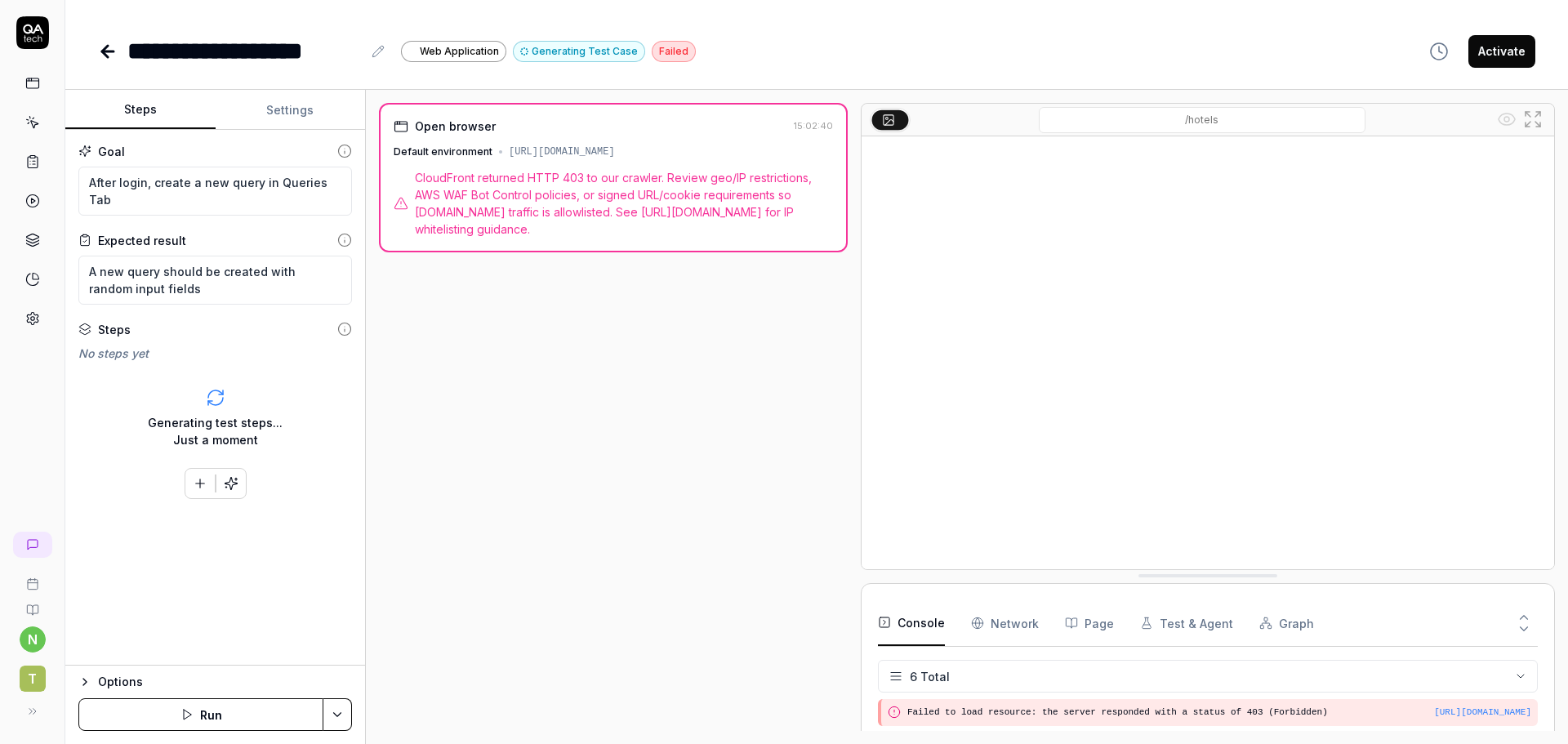
scroll to position [121, 0]
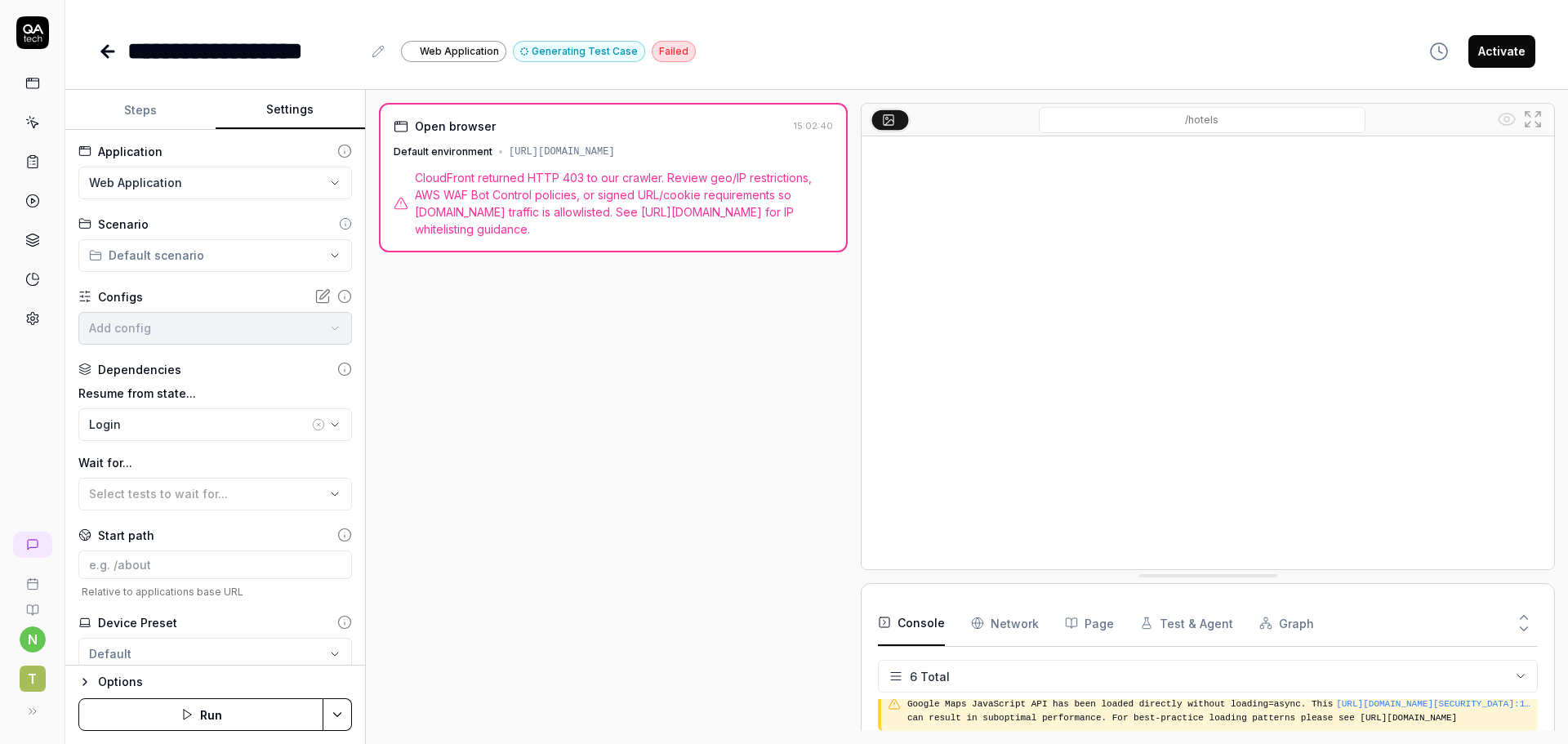
click at [284, 109] on button "Settings" at bounding box center [290, 110] width 150 height 39
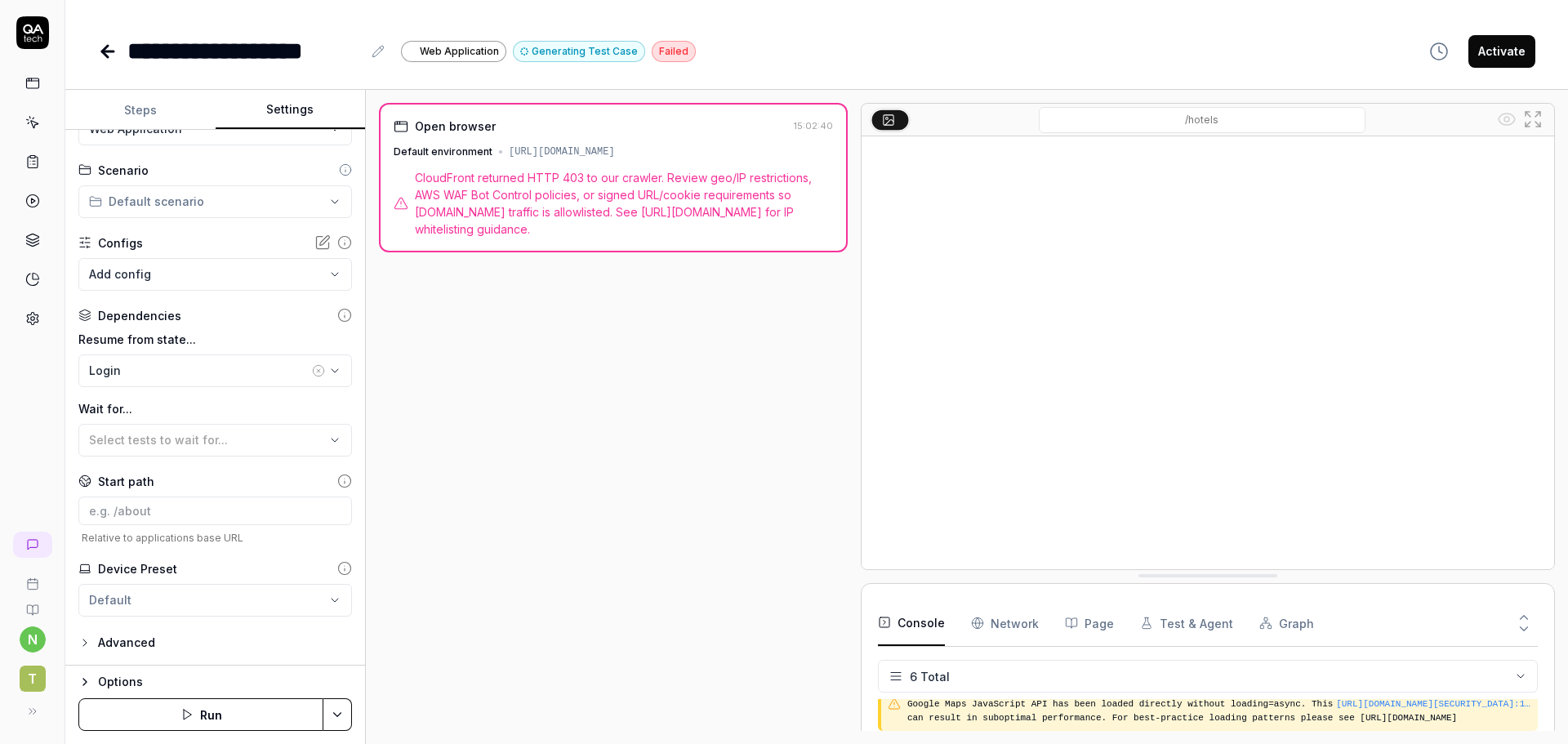
click at [111, 679] on div "Options" at bounding box center [225, 682] width 254 height 20
click at [193, 669] on span "Default environment" at bounding box center [168, 668] width 118 height 17
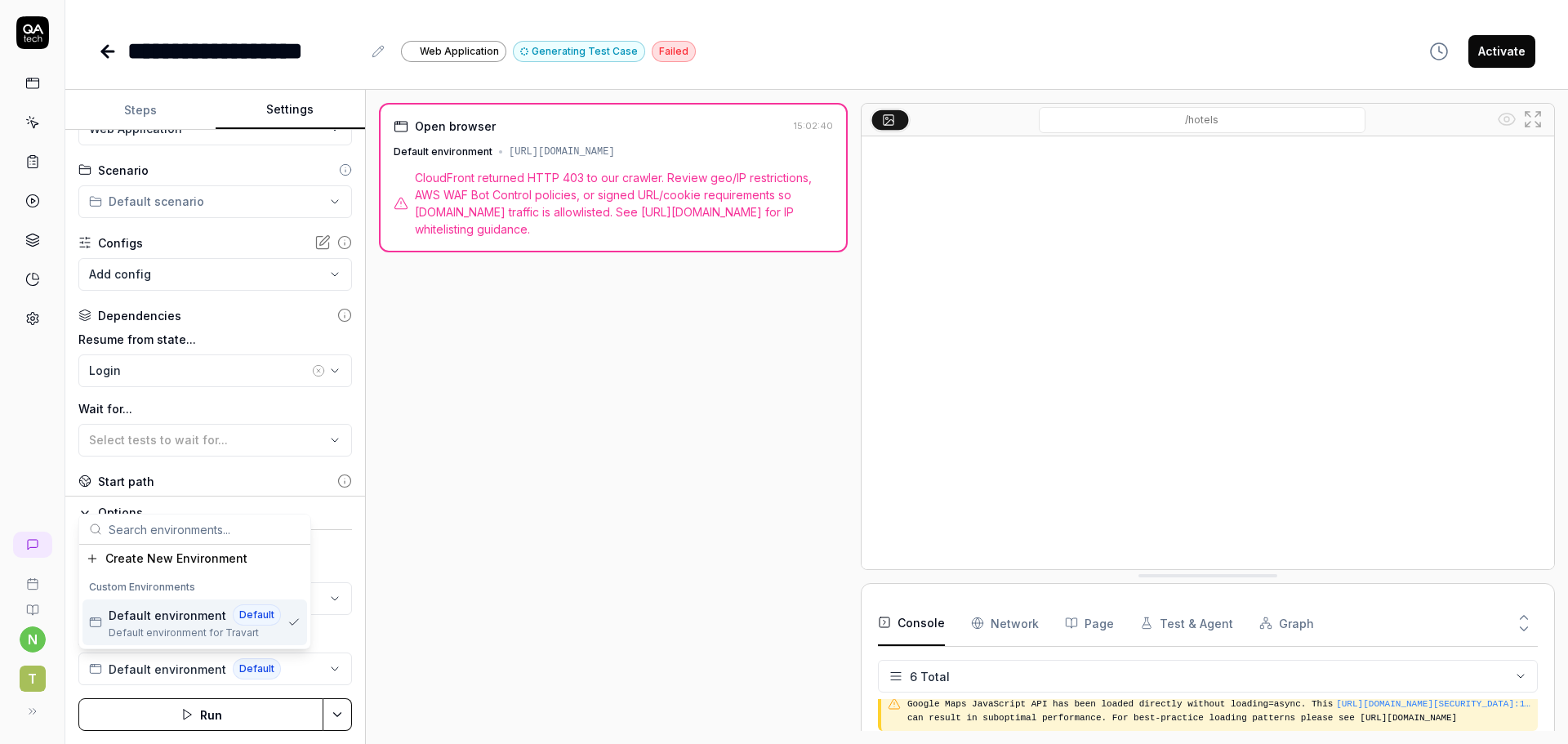
click at [199, 624] on div "Default environment Default" at bounding box center [195, 615] width 173 height 22
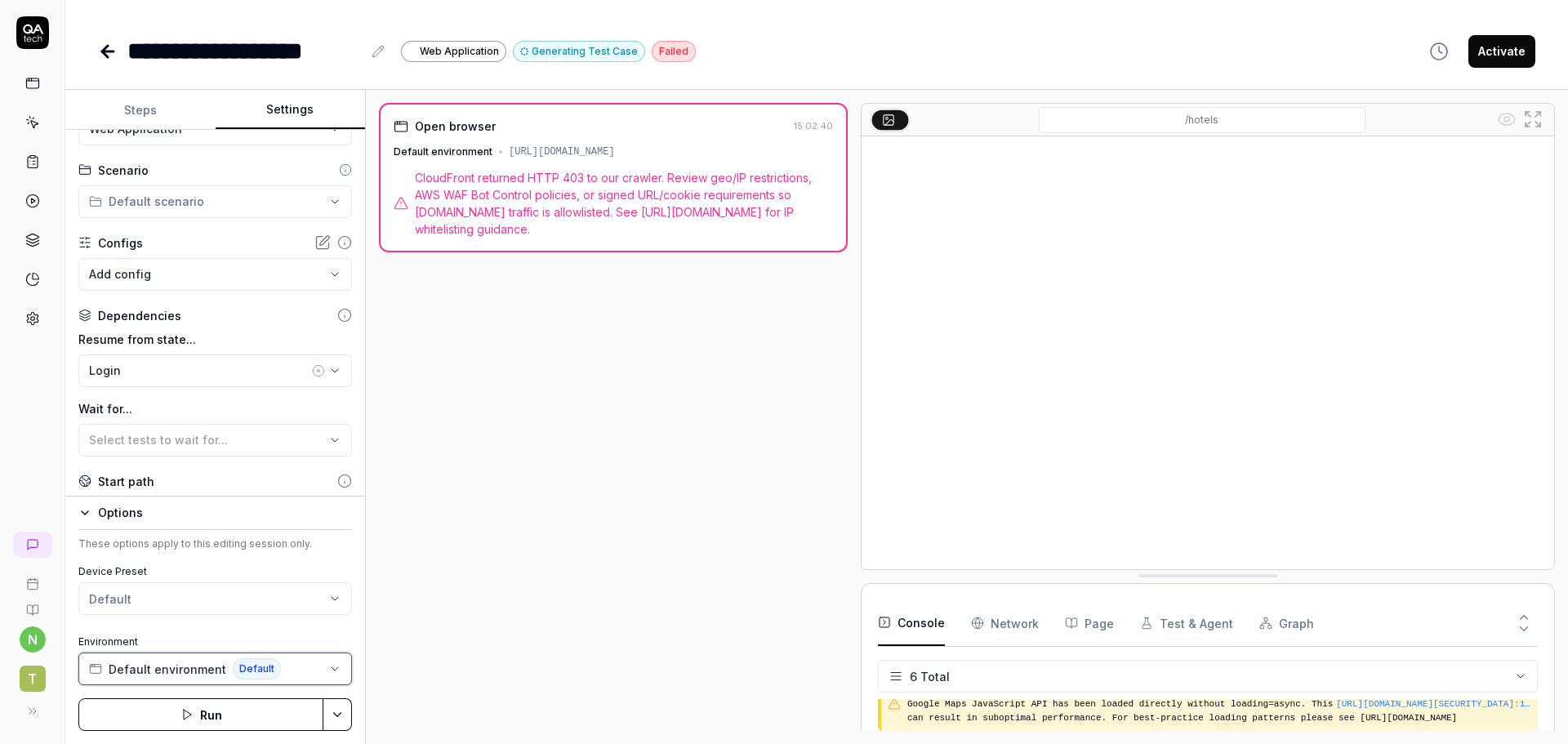
scroll to position [0, 0]
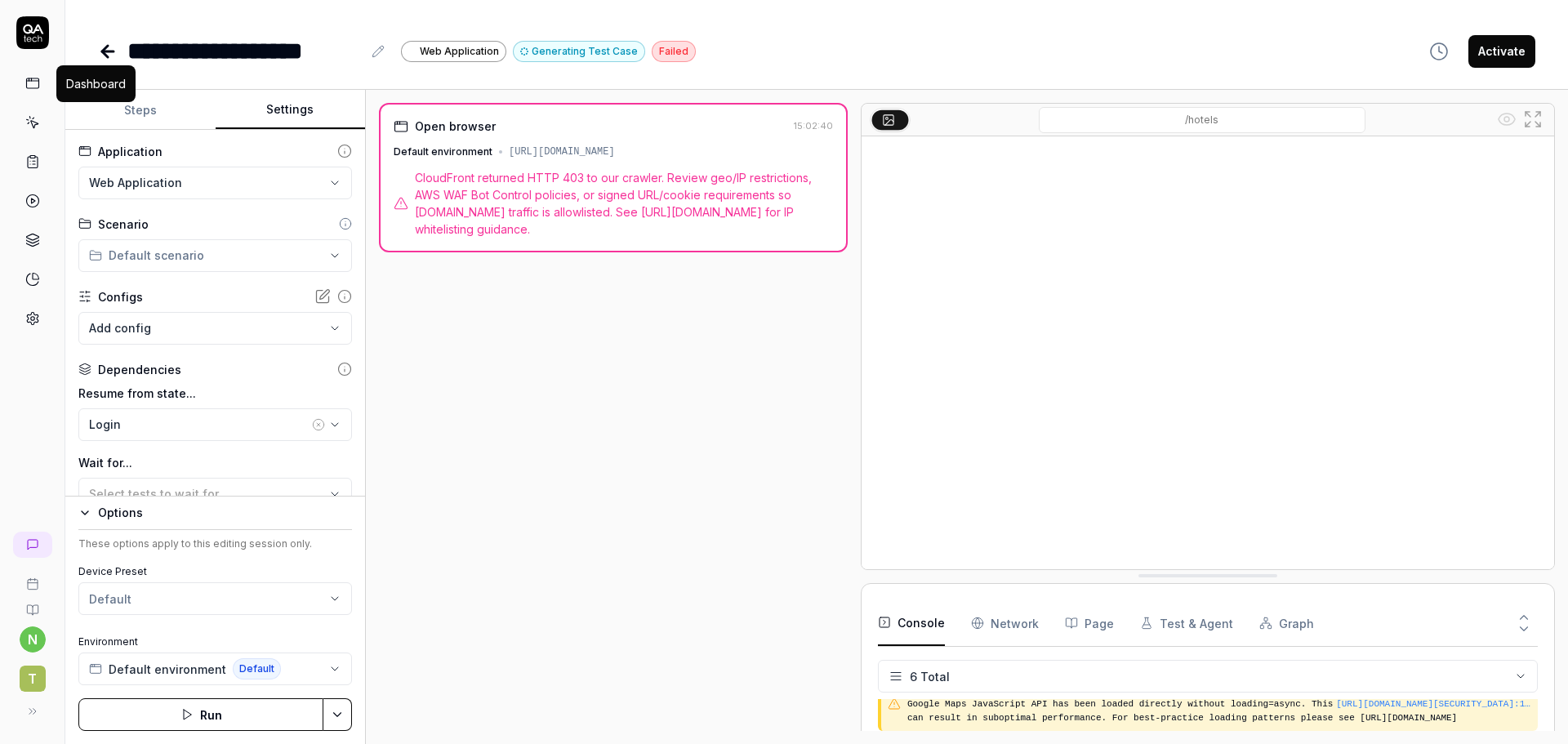
click at [31, 87] on icon at bounding box center [32, 82] width 15 height 15
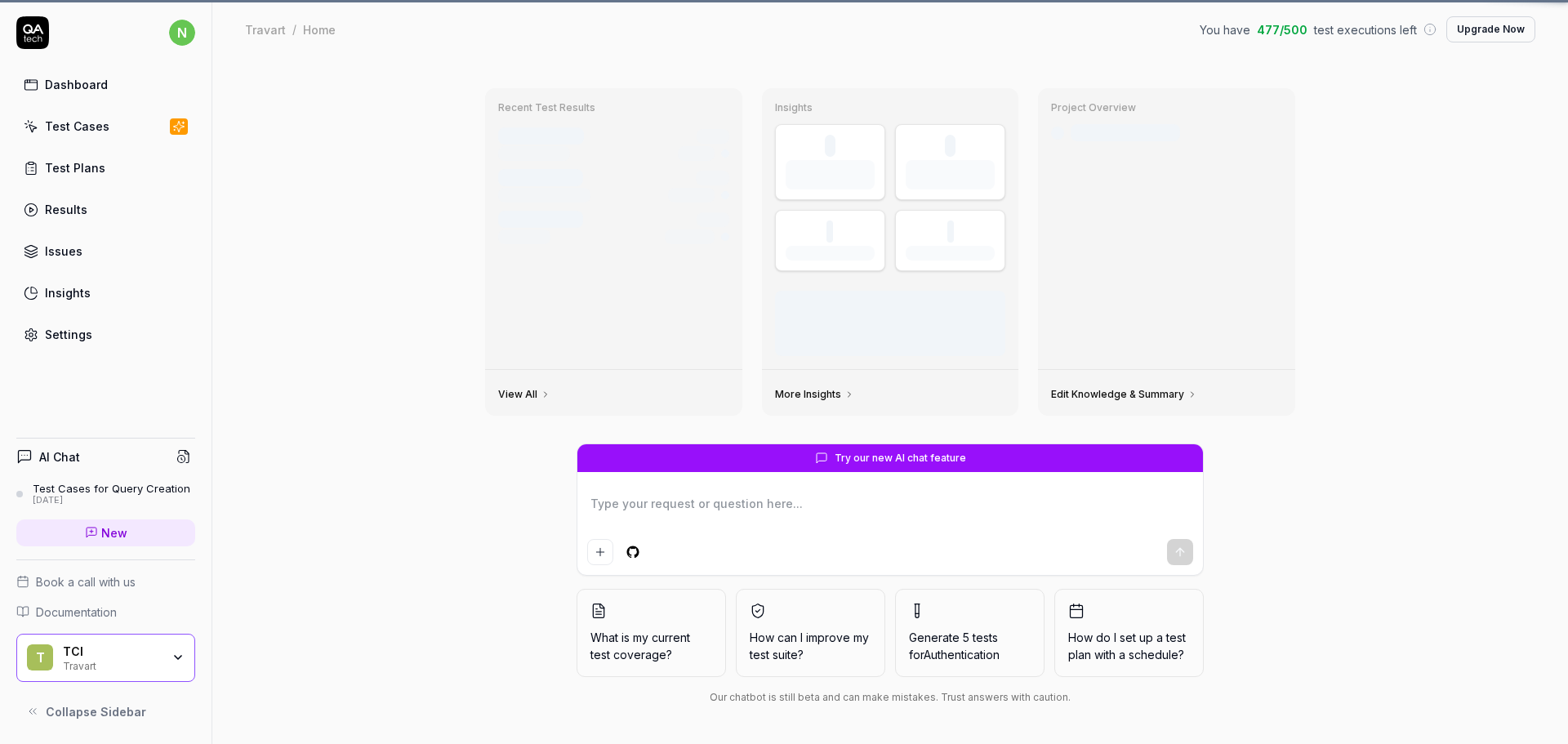
click at [32, 122] on icon at bounding box center [30, 127] width 15 height 15
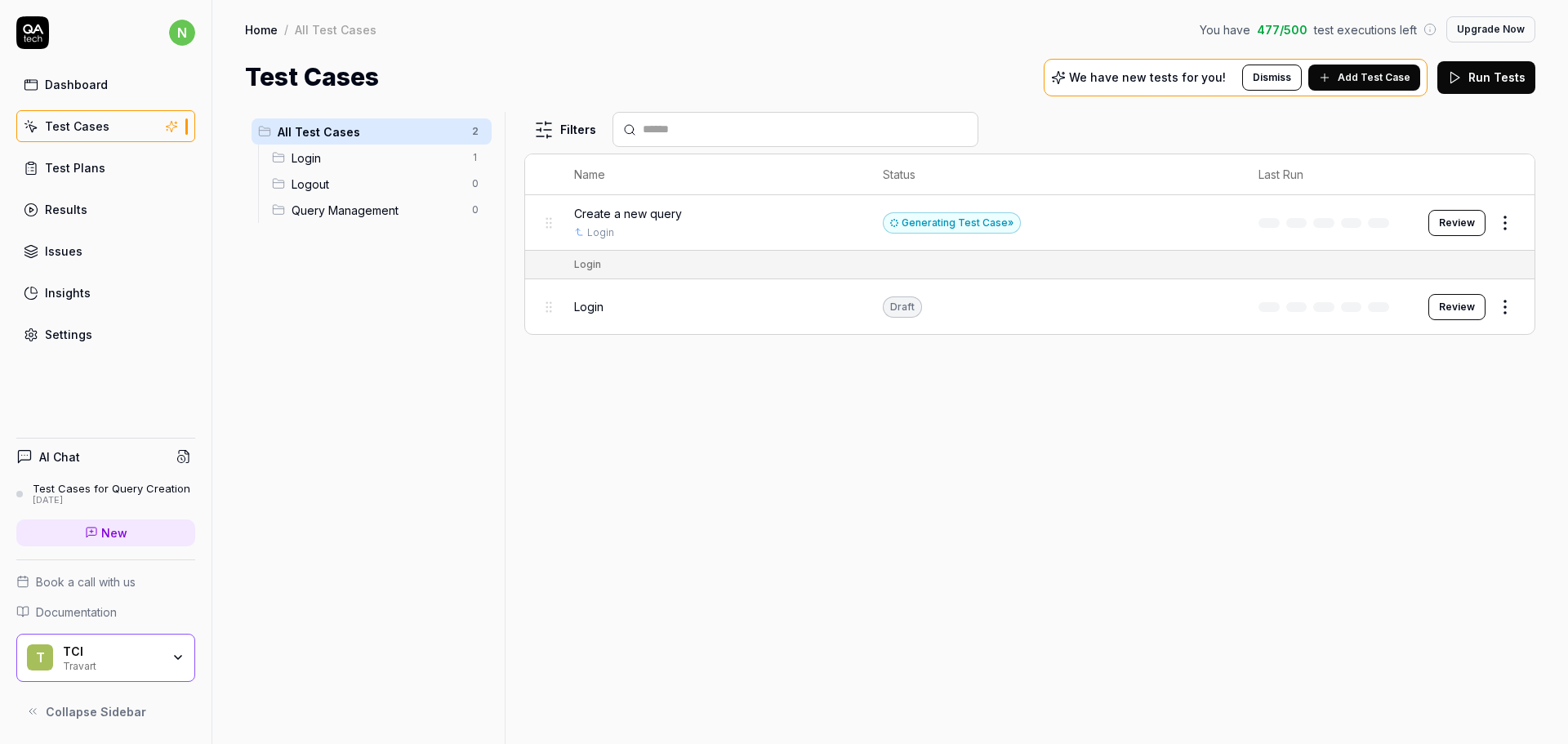
click at [58, 136] on link "Test Cases" at bounding box center [106, 126] width 179 height 31
click at [1468, 304] on button "Review" at bounding box center [1457, 307] width 57 height 27
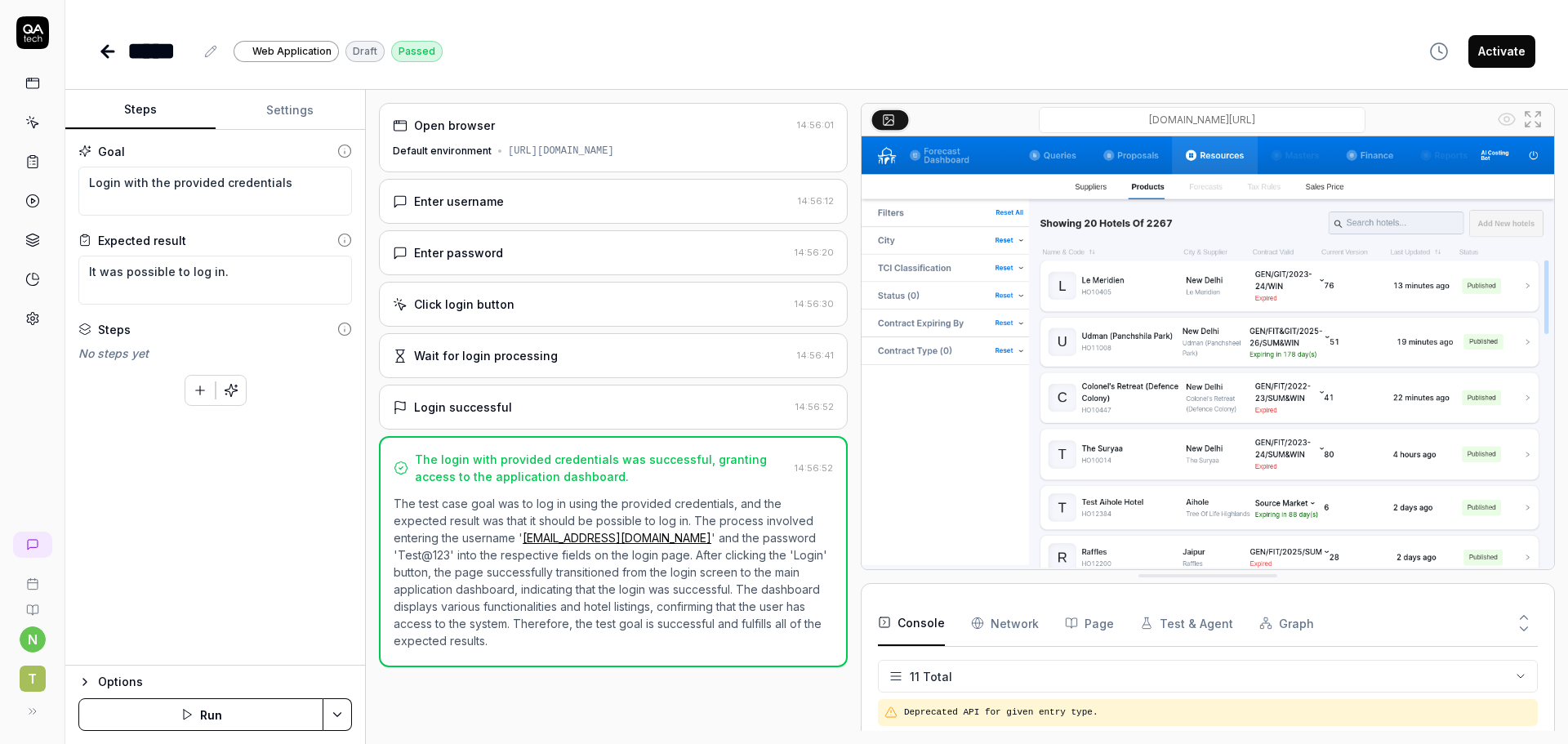
scroll to position [286, 0]
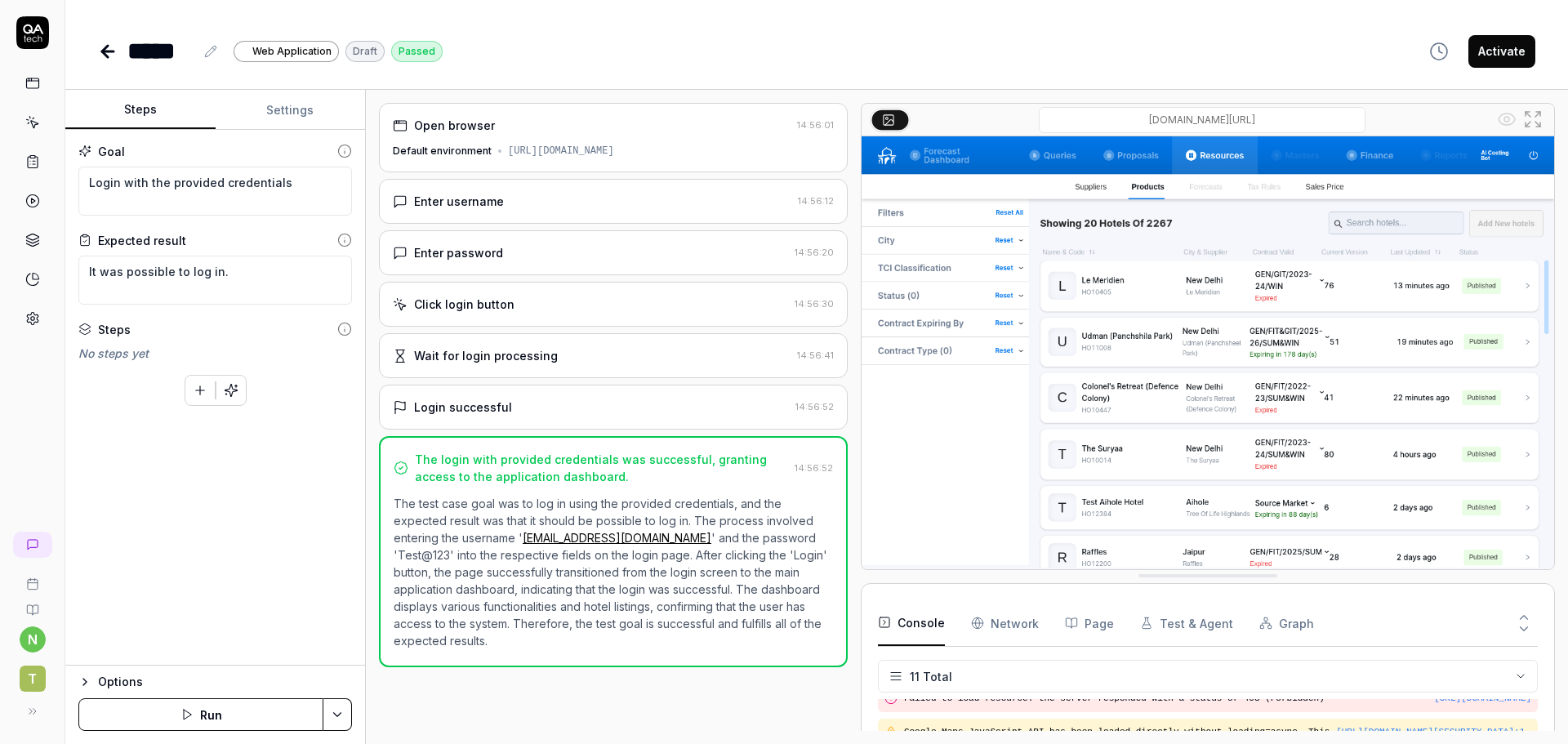
click at [157, 709] on button "Run" at bounding box center [201, 715] width 245 height 32
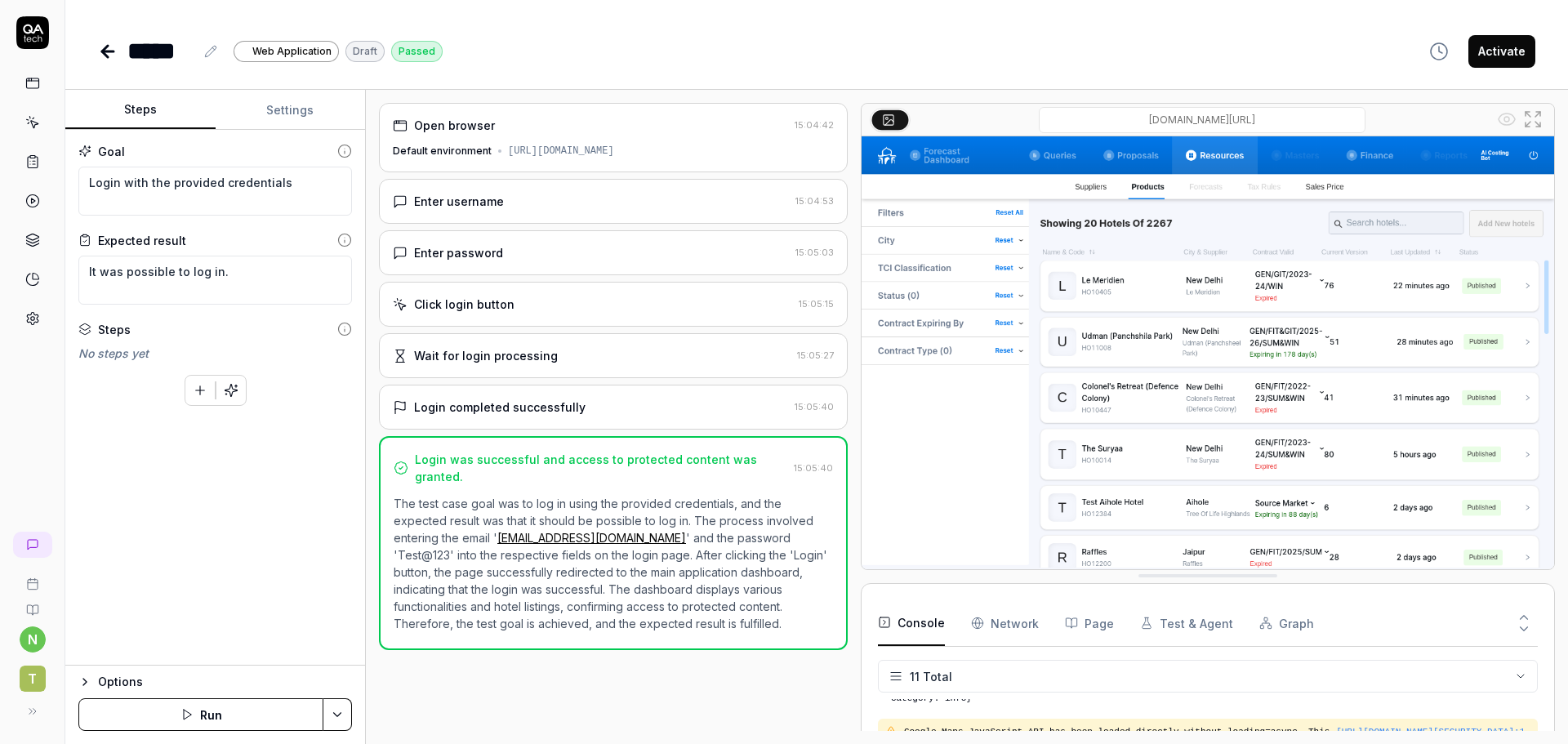
type textarea "*"
click at [31, 130] on icon at bounding box center [32, 122] width 15 height 15
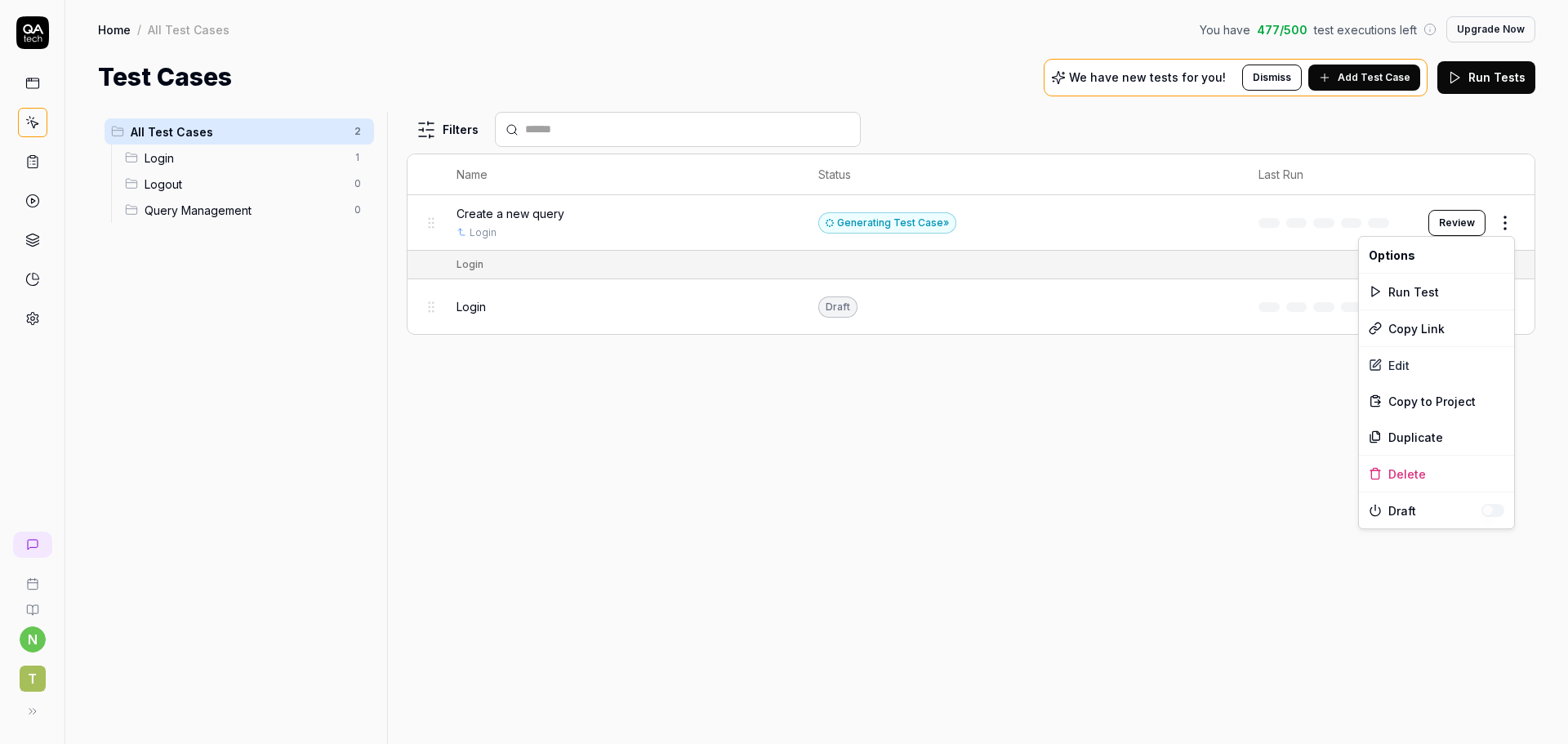
click at [1511, 219] on html "n T Home / All Test Cases You have 477 / 500 test executions left Upgrade Now H…" at bounding box center [784, 372] width 1568 height 744
click at [1106, 377] on html "n T Home / All Test Cases You have 477 / 500 test executions left Upgrade Now H…" at bounding box center [784, 372] width 1568 height 744
click at [1507, 218] on html "n T Home / All Test Cases You have 477 / 500 test executions left Upgrade Now H…" at bounding box center [784, 372] width 1568 height 744
click at [1420, 461] on div "Delete" at bounding box center [1437, 473] width 155 height 36
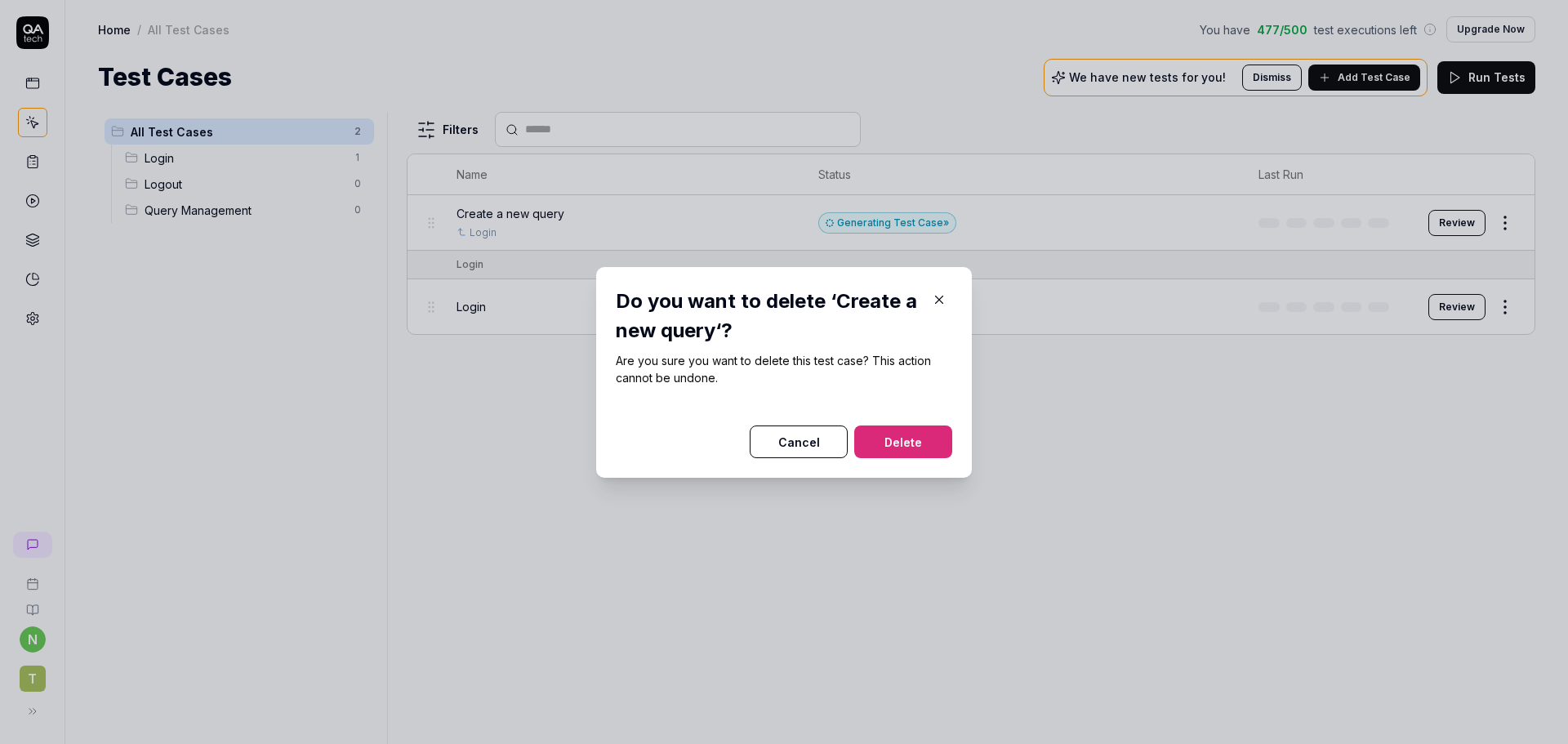
click at [915, 451] on button "Delete" at bounding box center [904, 442] width 98 height 32
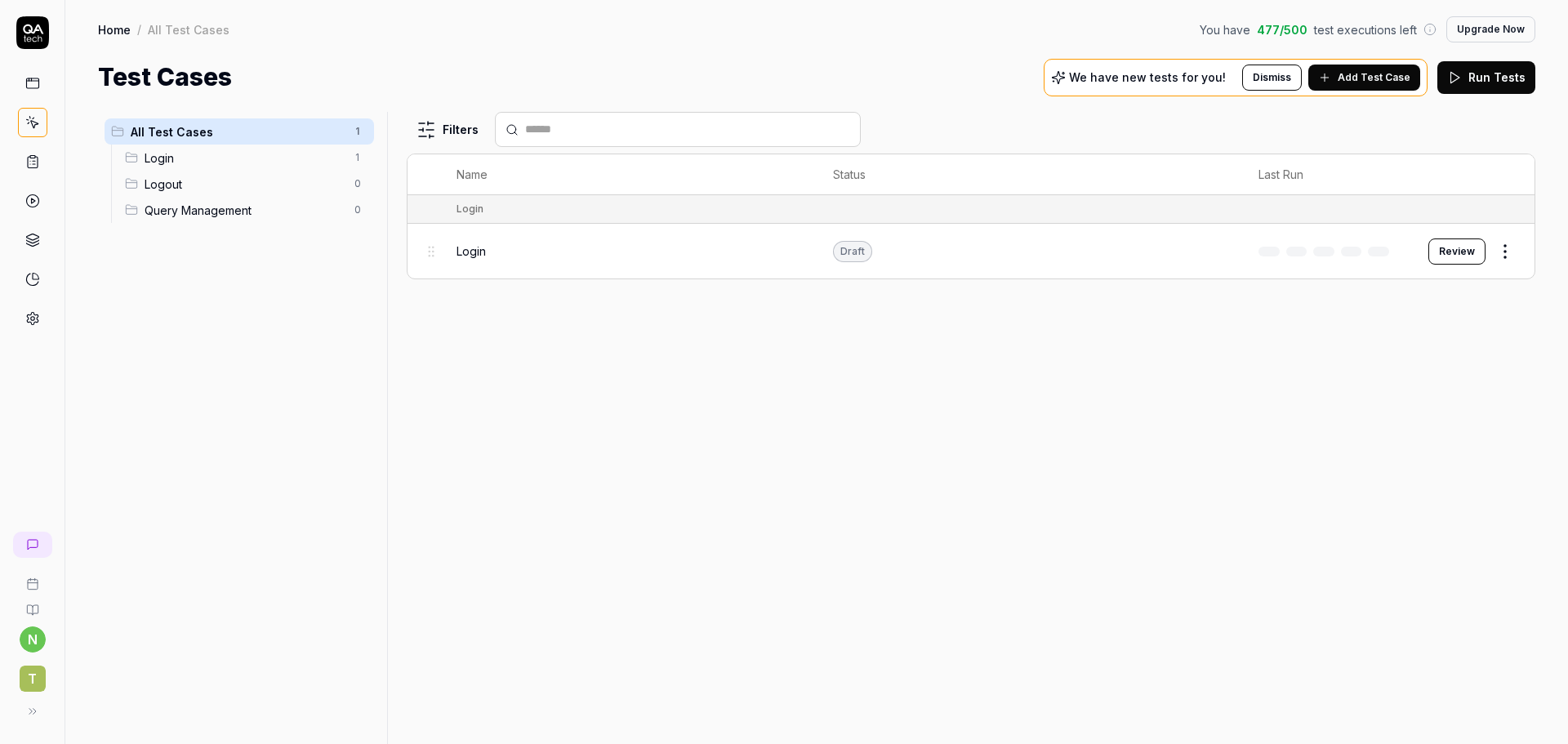
click at [1352, 76] on span "Add Test Case" at bounding box center [1374, 78] width 73 height 15
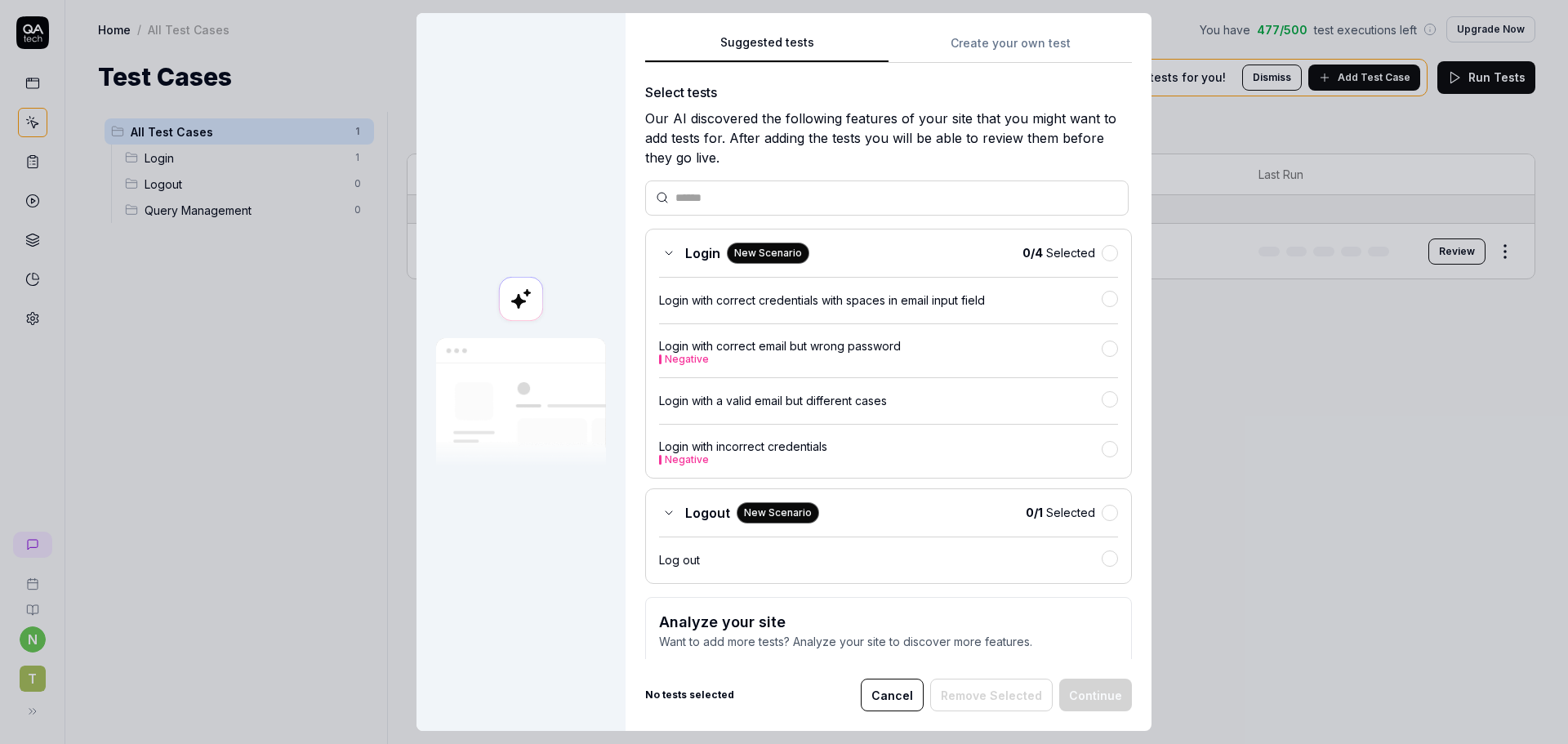
click at [963, 37] on button "Create your own test" at bounding box center [1011, 48] width 243 height 29
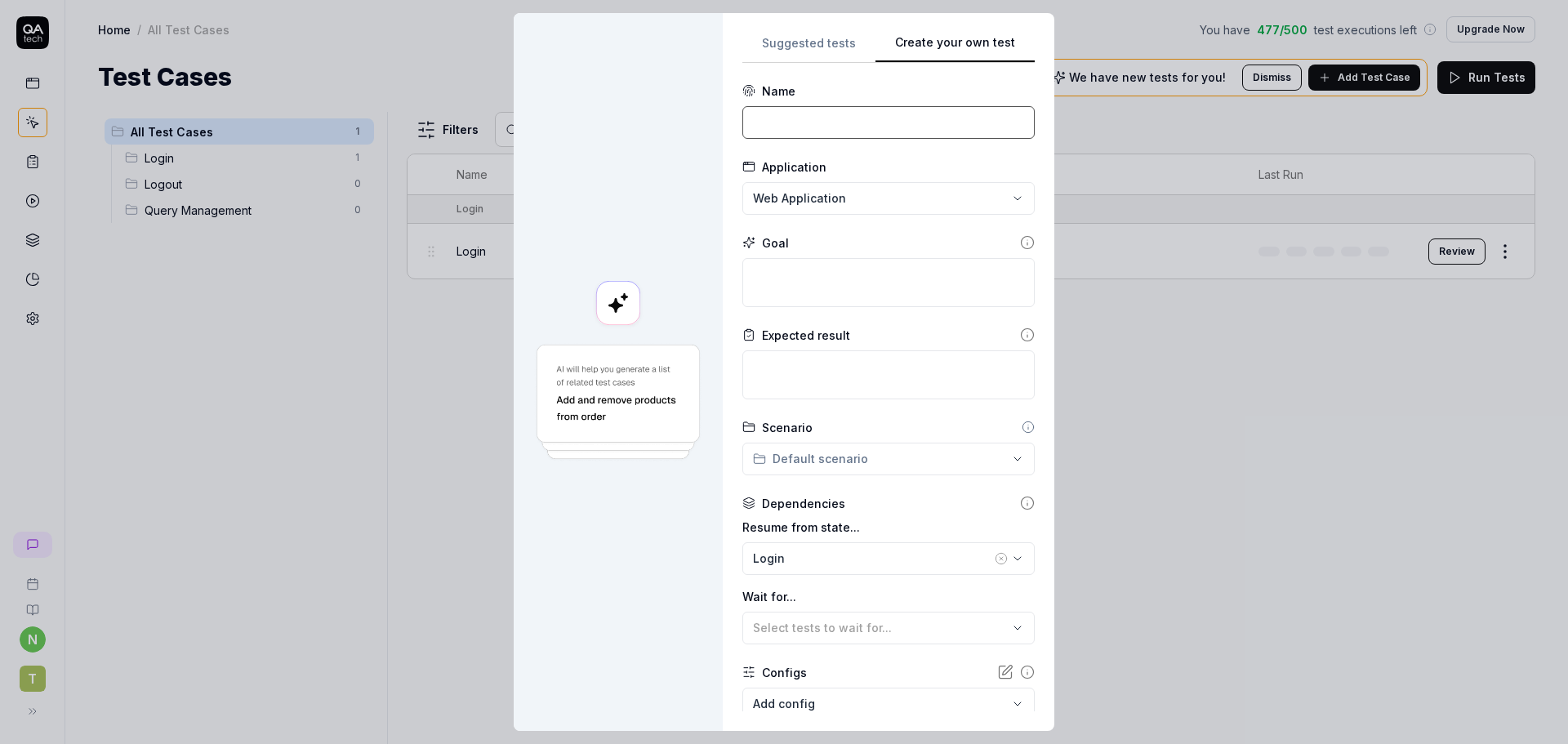
click at [767, 125] on input at bounding box center [889, 122] width 292 height 32
type input "Create a new query"
click at [791, 205] on div "**********" at bounding box center [784, 372] width 1568 height 744
click at [800, 234] on span "Web Application" at bounding box center [794, 230] width 93 height 17
click at [801, 291] on textarea at bounding box center [889, 283] width 292 height 49
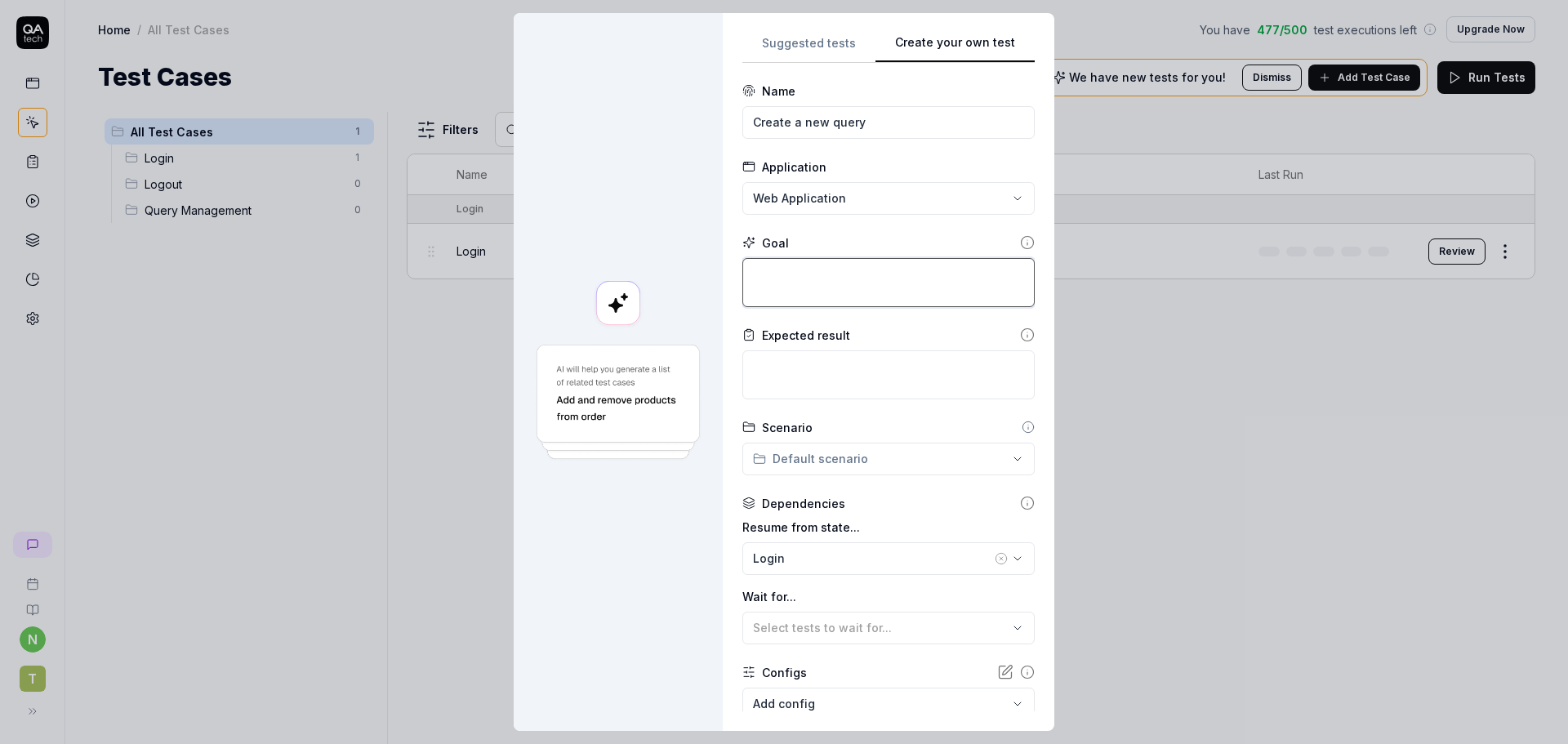
type textarea "*"
type textarea "C"
type textarea "*"
type textarea "Cr"
type textarea "*"
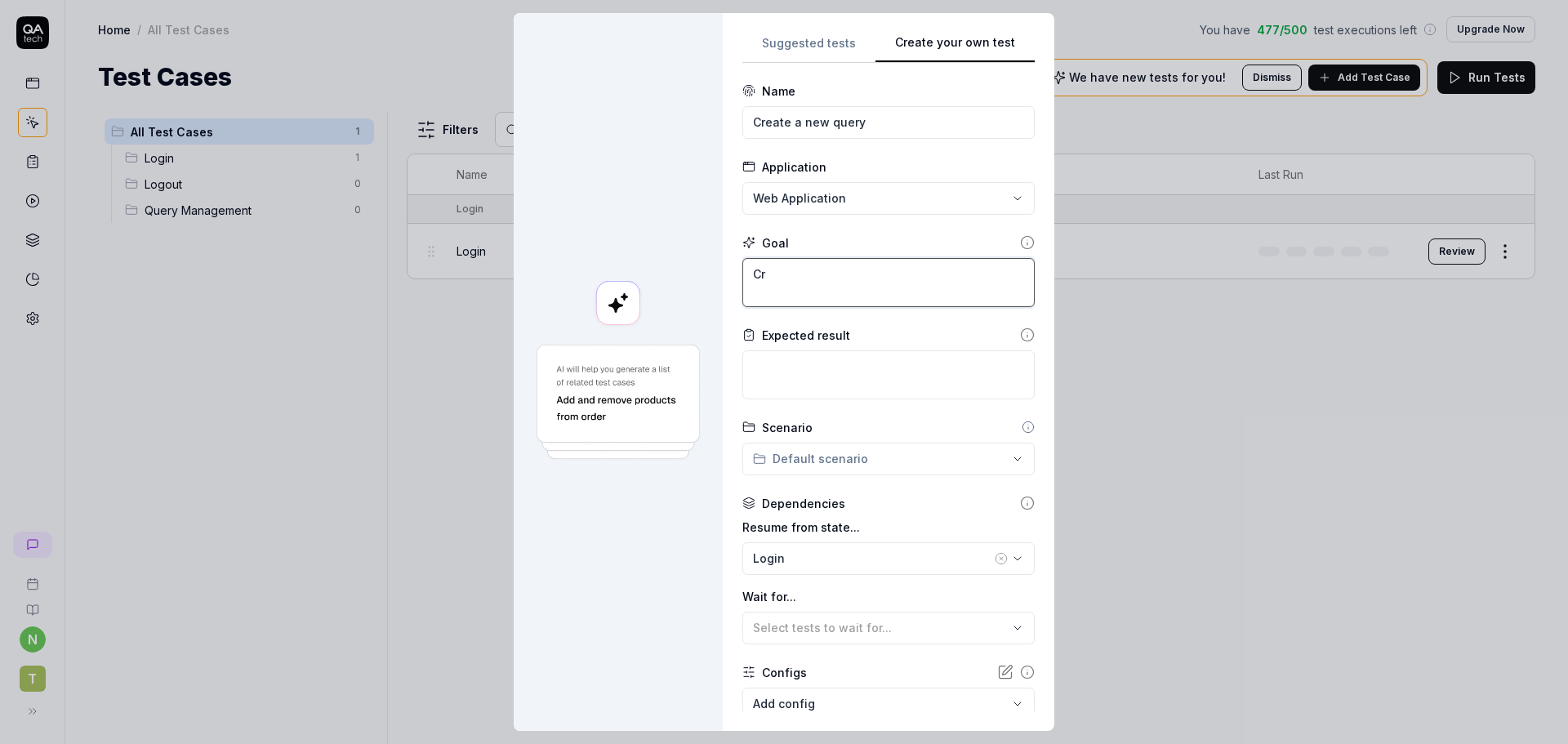
type textarea "Cre"
type textarea "*"
type textarea "Creat"
type textarea "*"
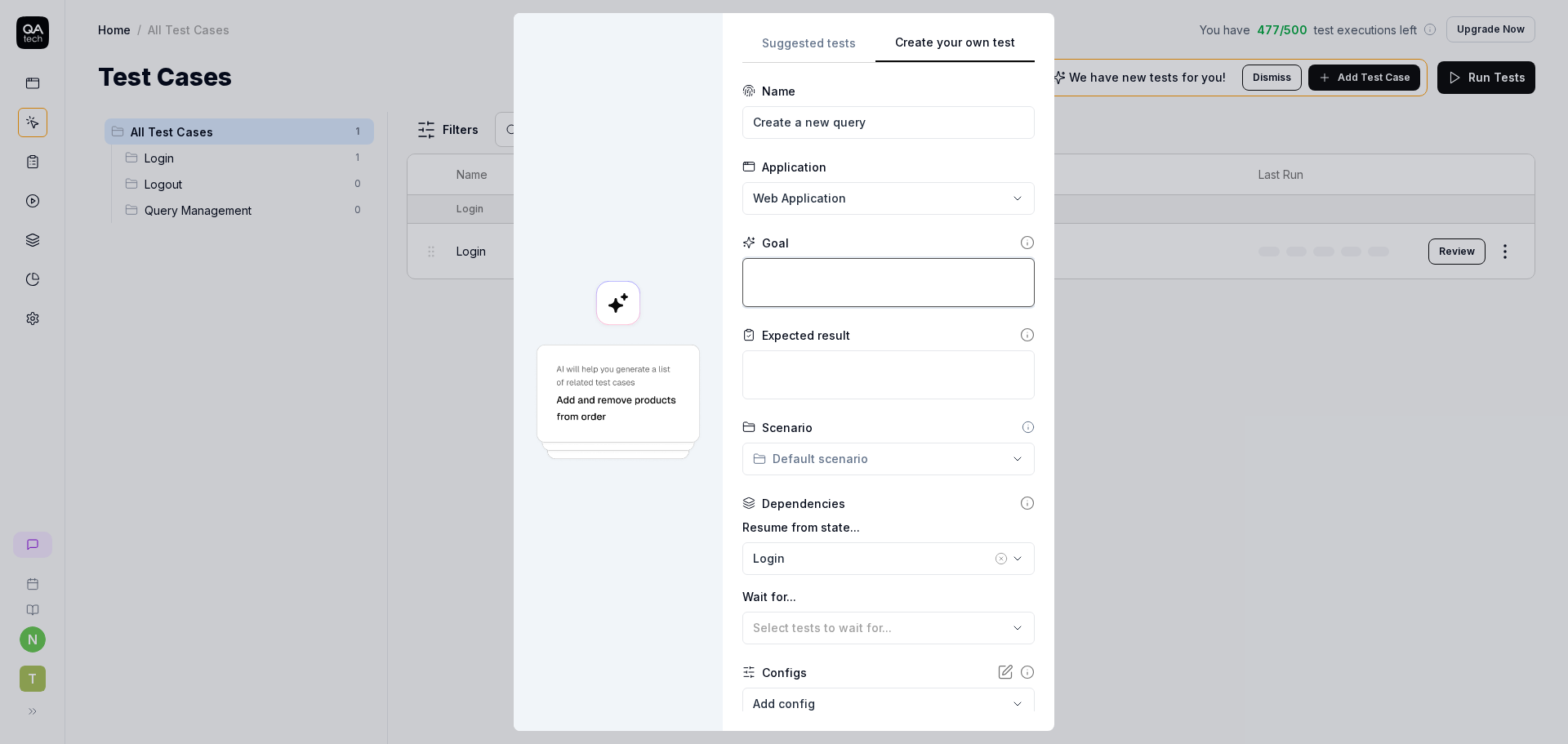
type textarea "A"
type textarea "*"
type textarea "Af"
type textarea "*"
type textarea "Aft"
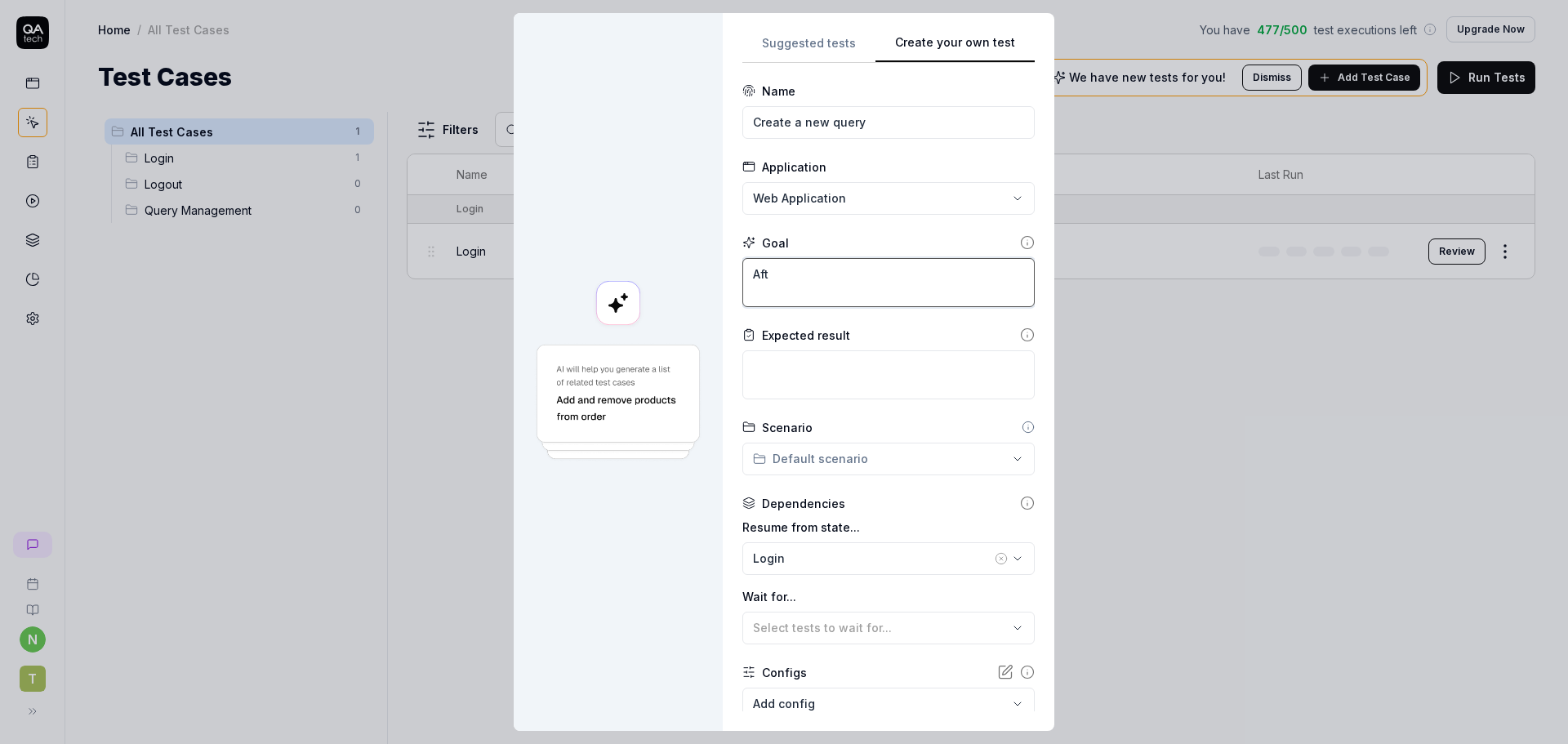
type textarea "*"
type textarea "Afte"
type textarea "*"
type textarea "After"
type textarea "*"
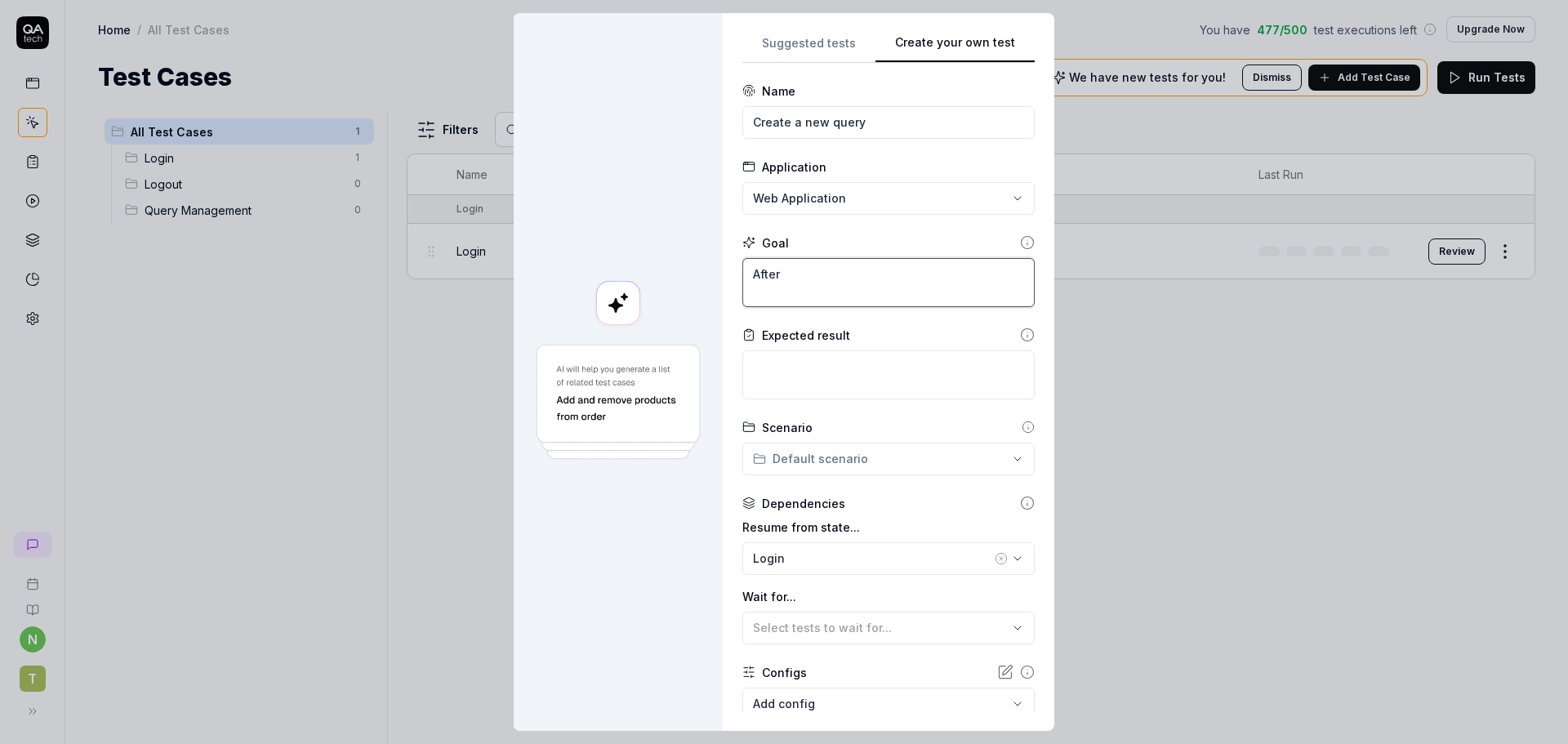
type textarea "After"
type textarea "*"
type textarea "After l"
type textarea "*"
type textarea "After lo"
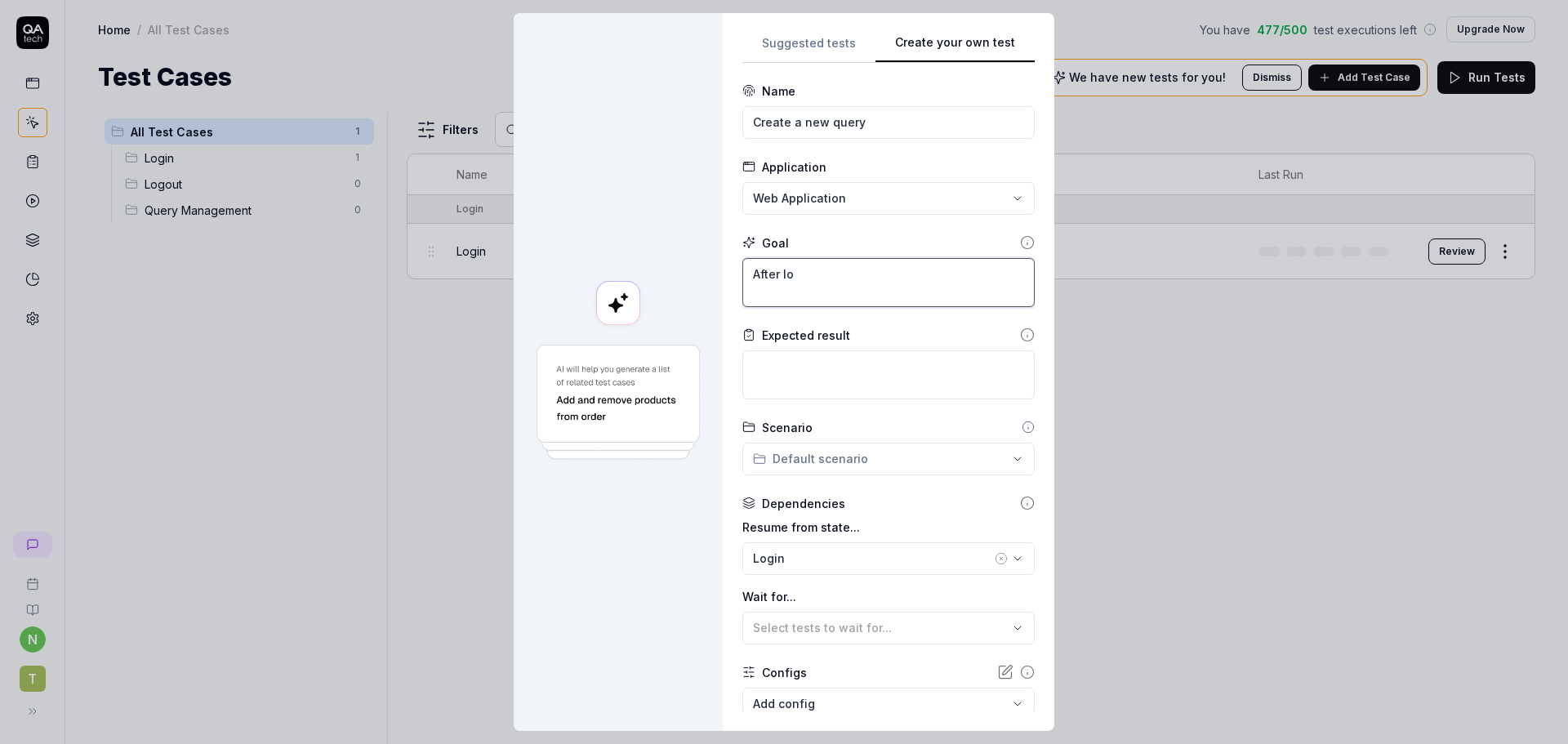
type textarea "*"
type textarea "After log"
type textarea "*"
type textarea "After logi"
type textarea "*"
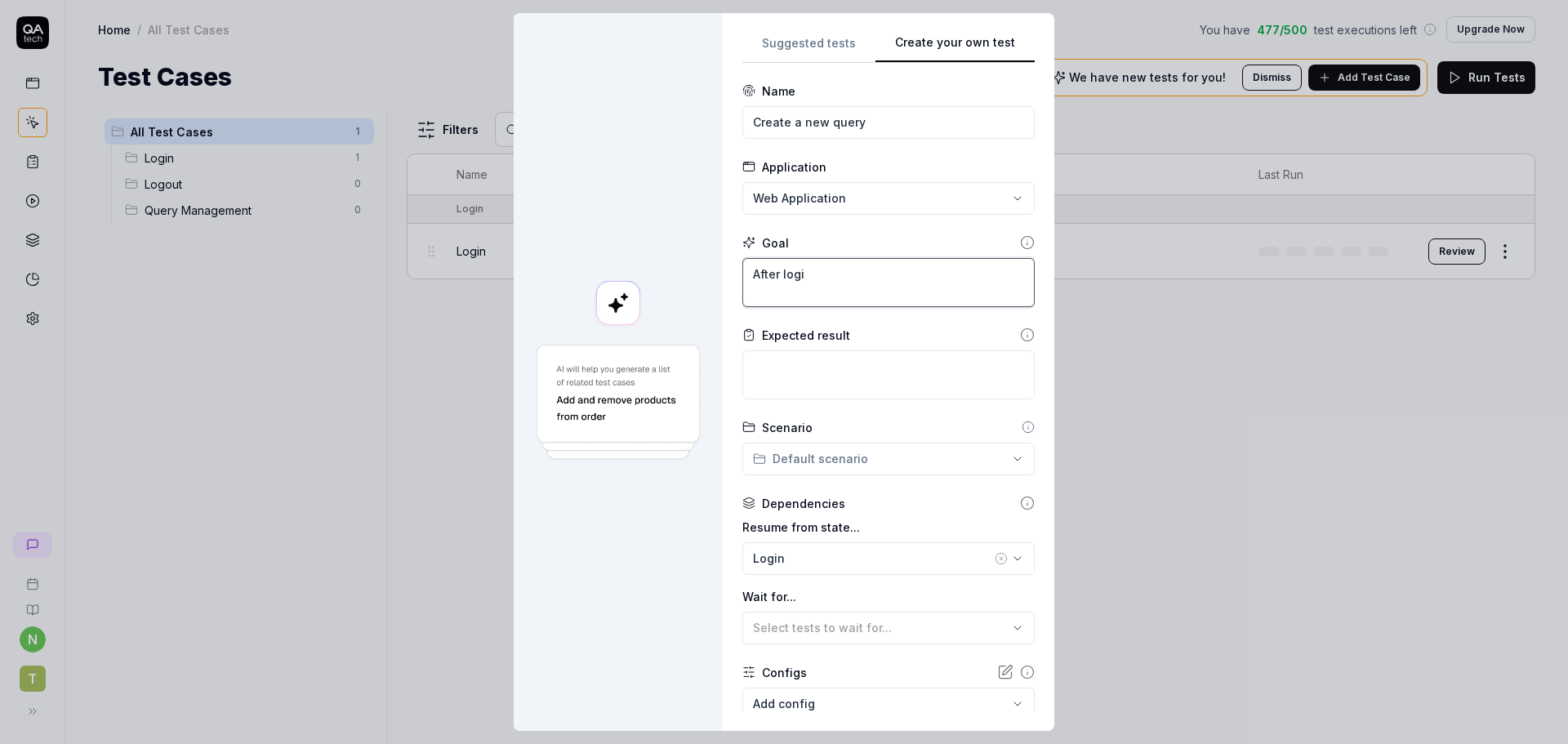
type textarea "After login"
type textarea "*"
type textarea "After login,"
type textarea "*"
type textarea "After login,"
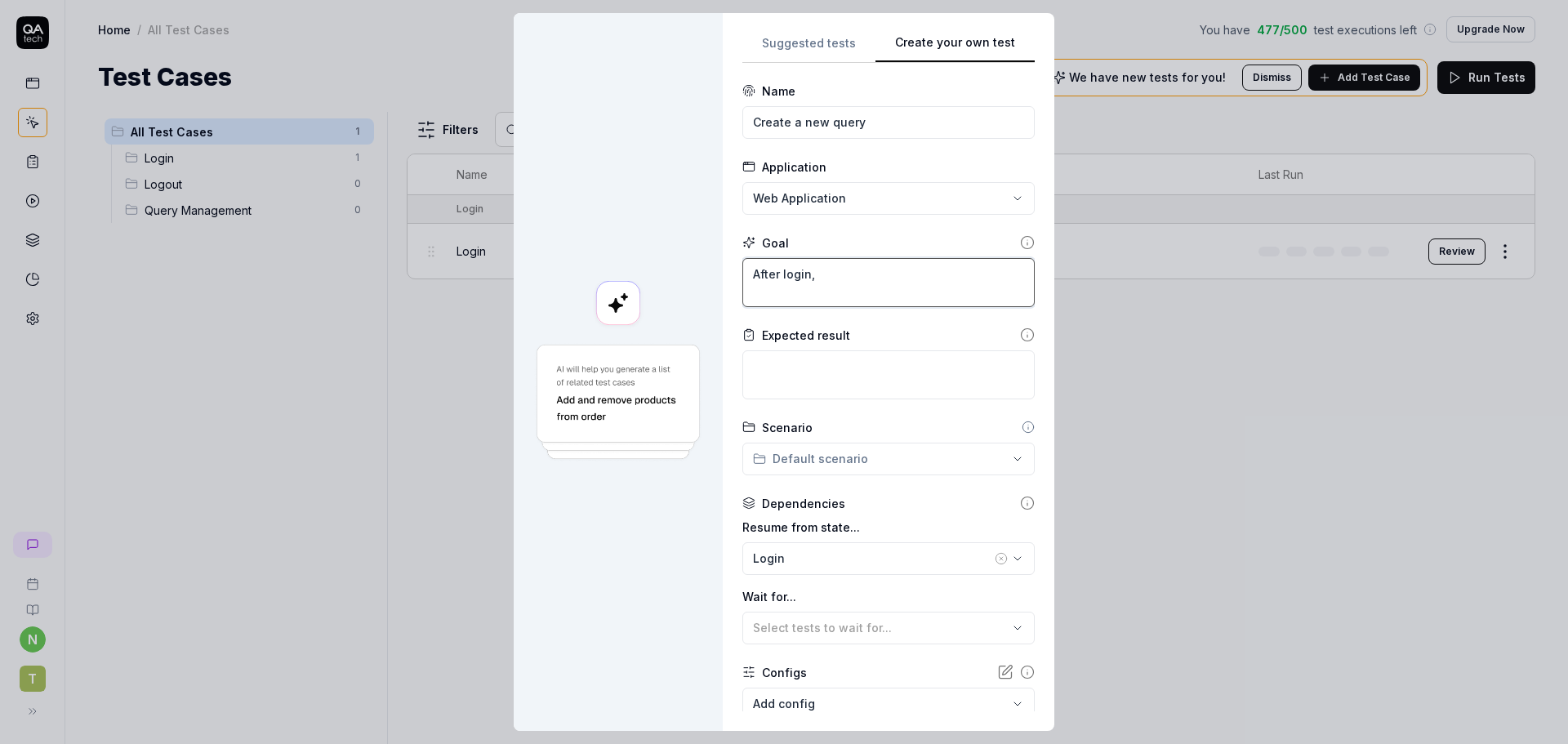
type textarea "*"
type textarea "After login, c"
type textarea "*"
type textarea "After login, cr"
type textarea "*"
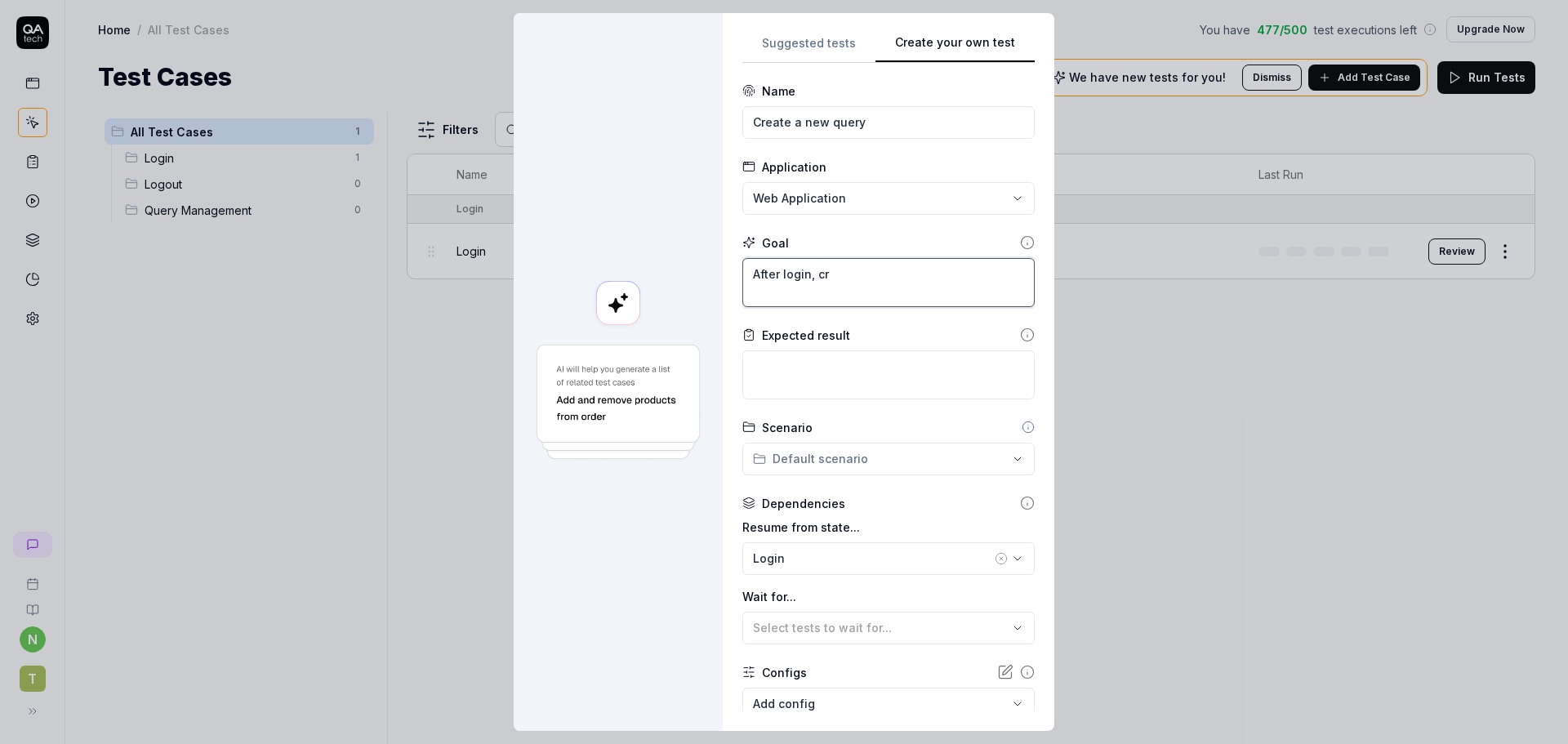
type textarea "After login, cre"
type textarea "*"
type textarea "After login, crea"
type textarea "*"
type textarea "After login, creat"
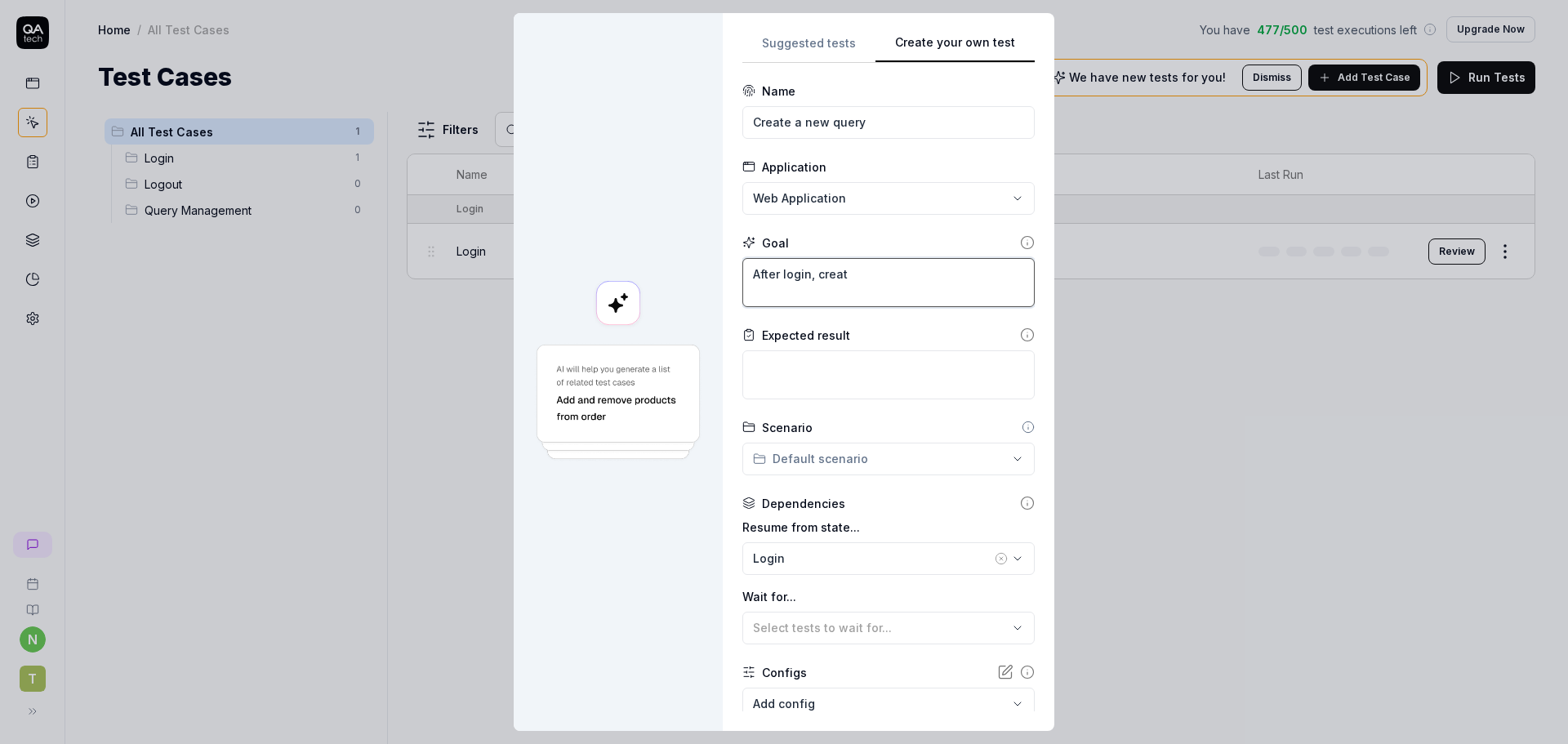
type textarea "*"
type textarea "After login, create"
type textarea "*"
type textarea "After login, create"
type textarea "*"
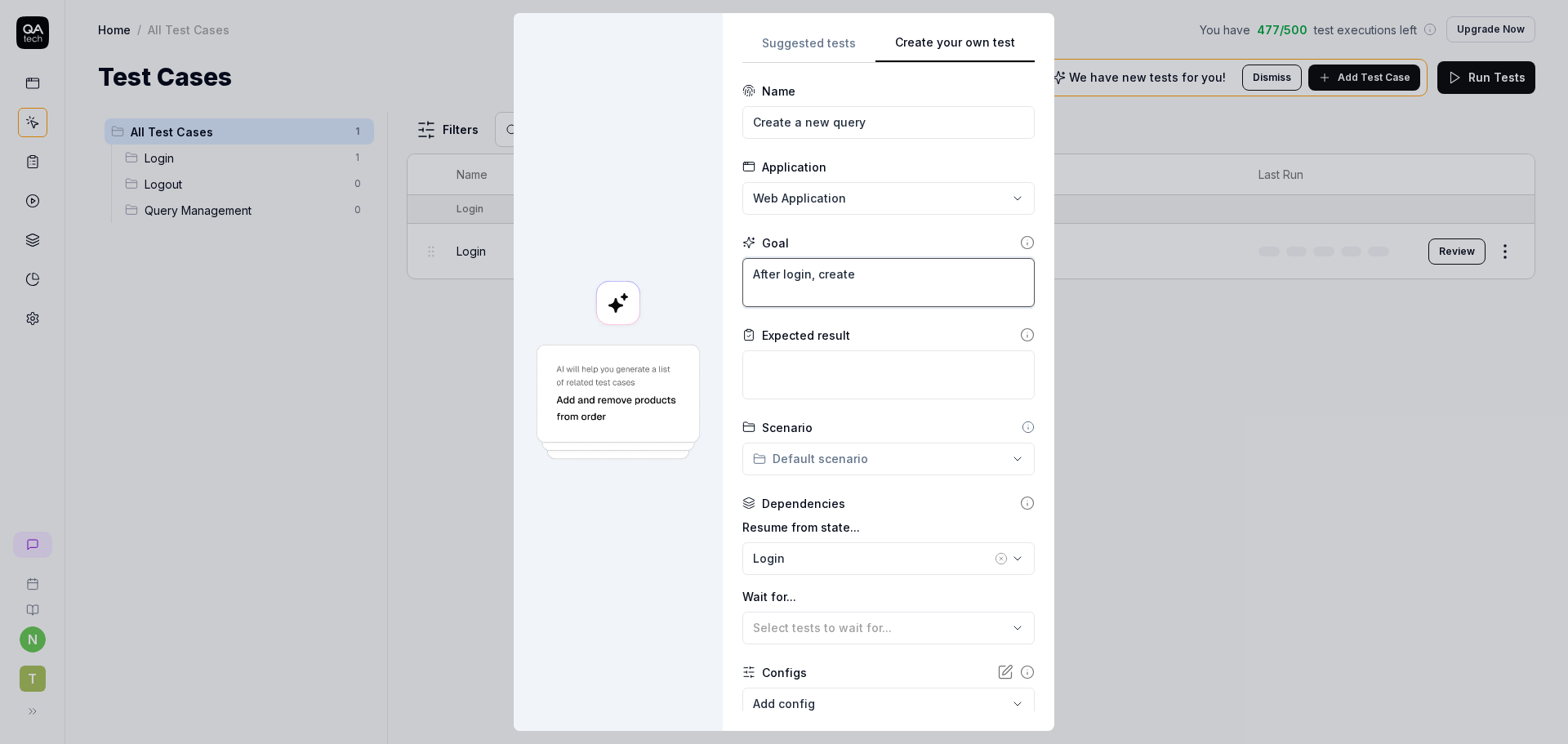
type textarea "After login, create a"
type textarea "*"
type textarea "After login, create a"
type textarea "*"
type textarea "After login, create a n"
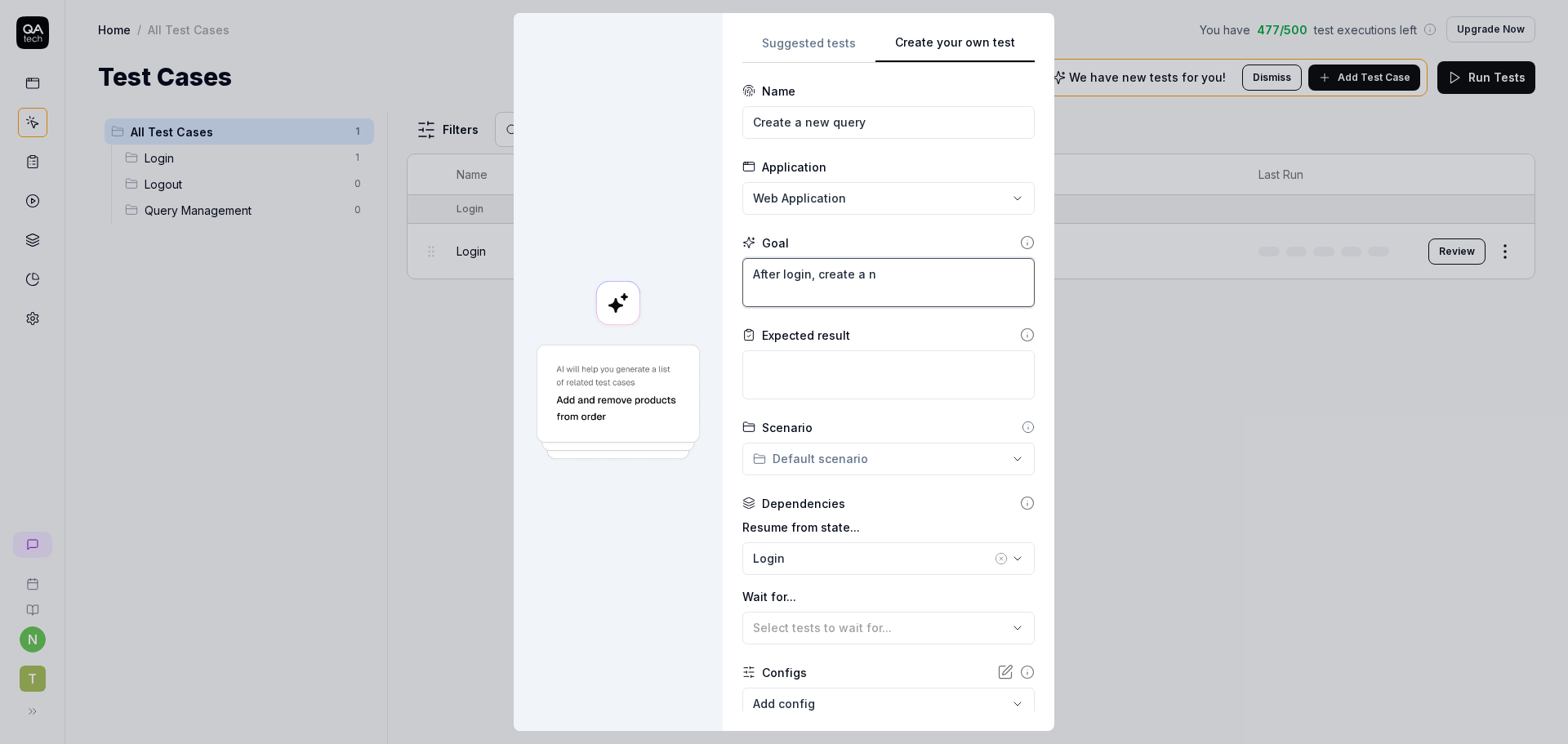
type textarea "*"
type textarea "After login, create a ne"
type textarea "*"
type textarea "After login, create a new"
type textarea "*"
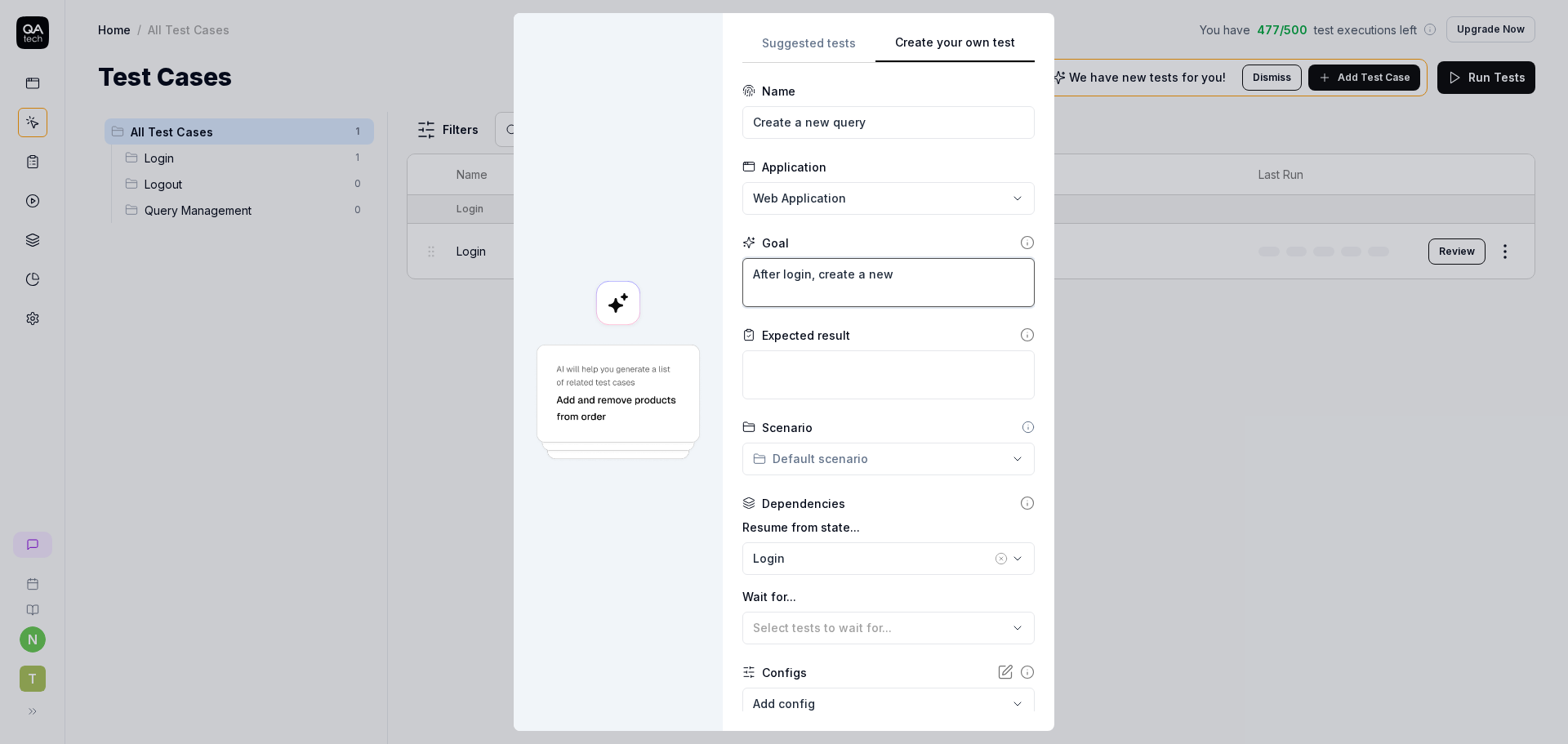
type textarea "After login, create a new"
type textarea "*"
type textarea "After login, create a new q"
type textarea "*"
type textarea "After login, create a new qu"
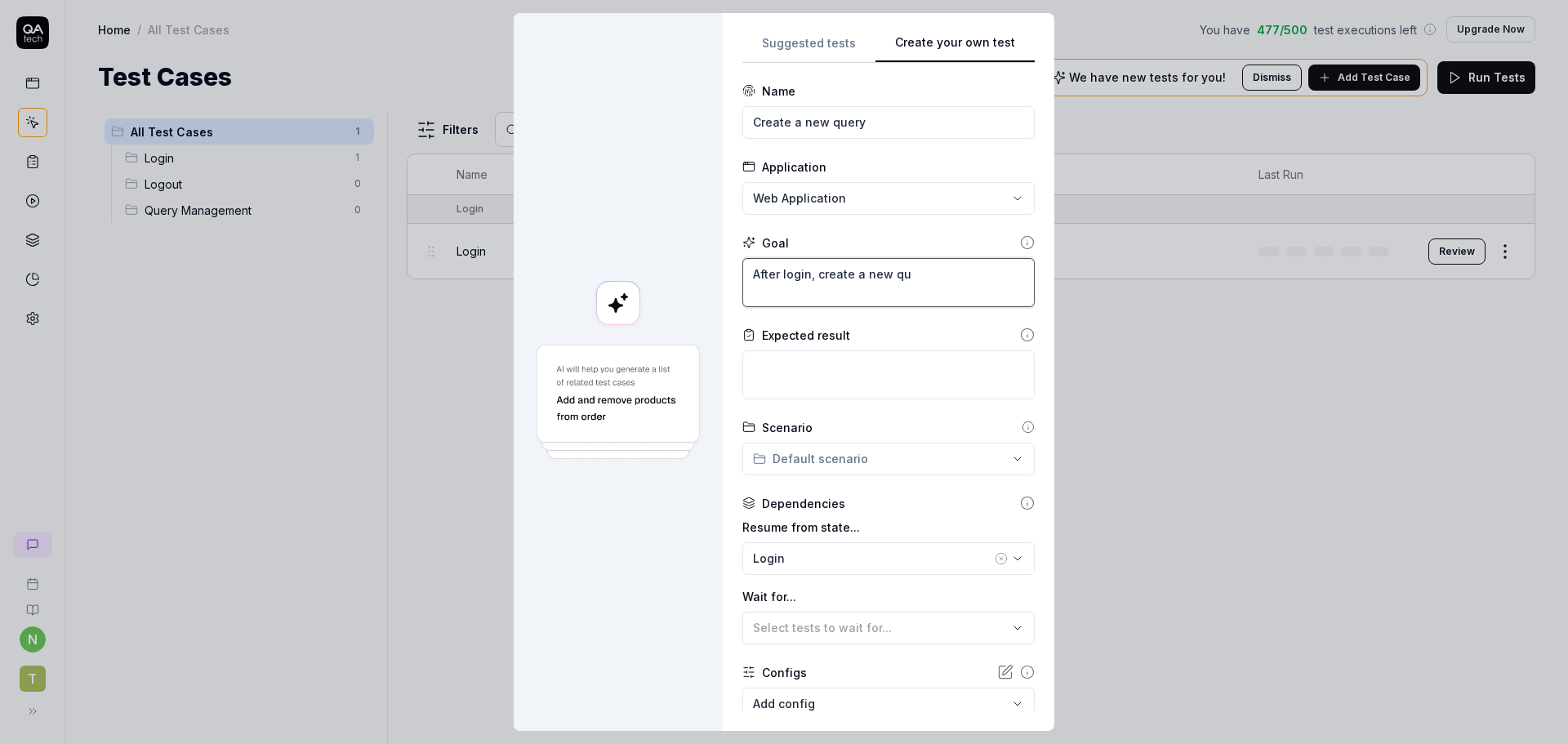
type textarea "*"
type textarea "After login, create a new que"
type textarea "*"
type textarea "After login, create a new quer"
type textarea "*"
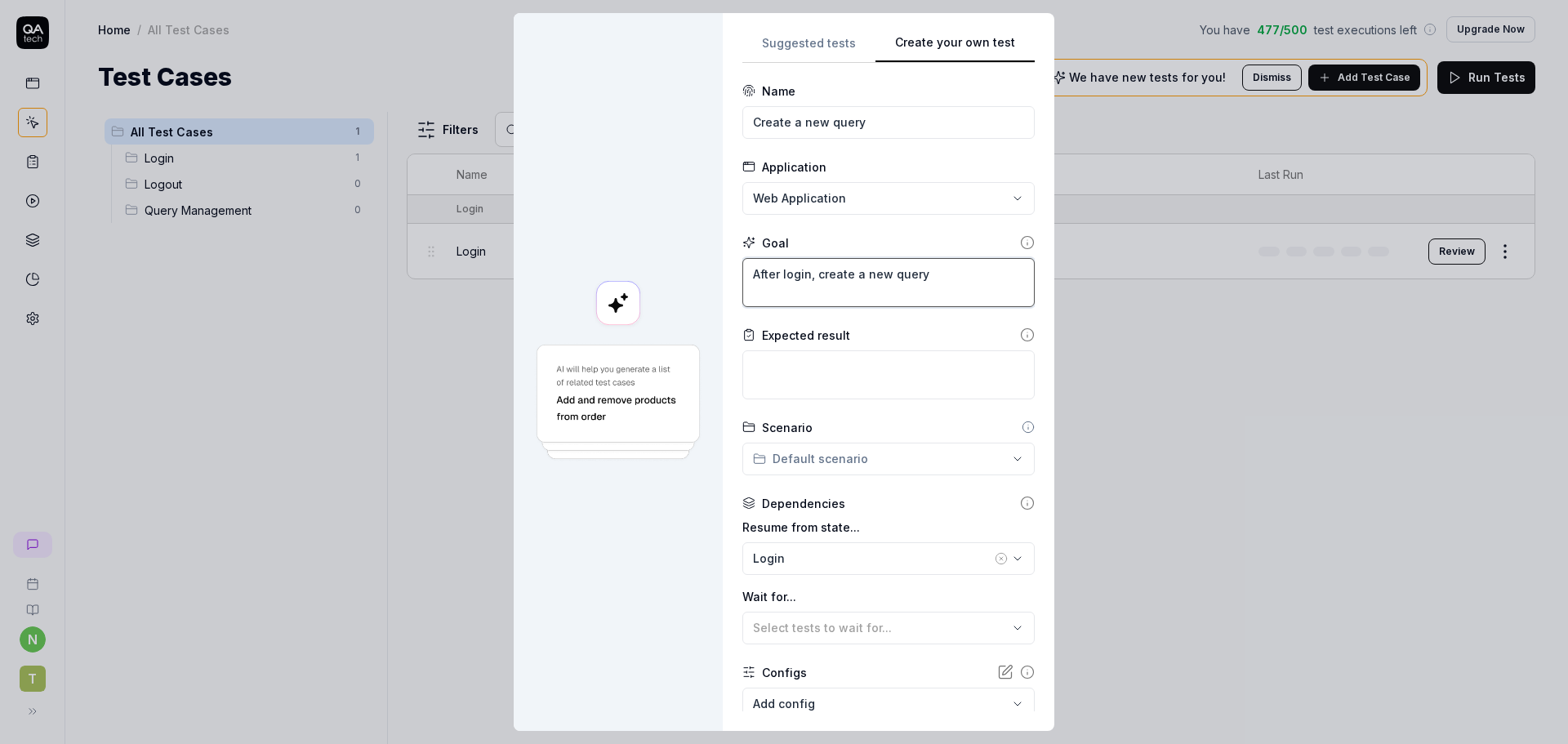
type textarea "After login, create a new query"
click at [796, 381] on textarea at bounding box center [889, 375] width 292 height 49
type textarea "*"
type textarea "s"
type textarea "*"
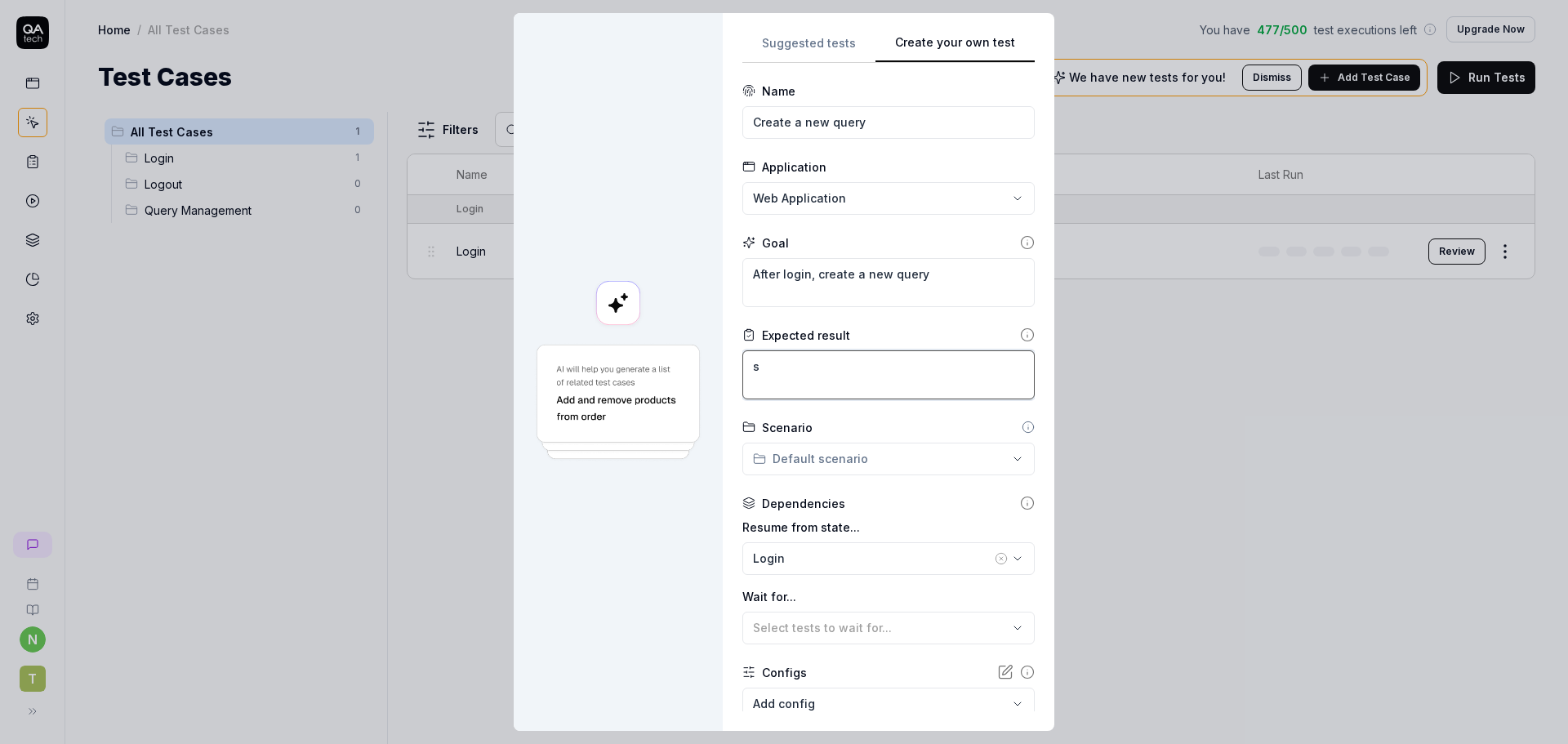
type textarea "sy"
type textarea "*"
type textarea "sys"
type textarea "*"
type textarea "syst"
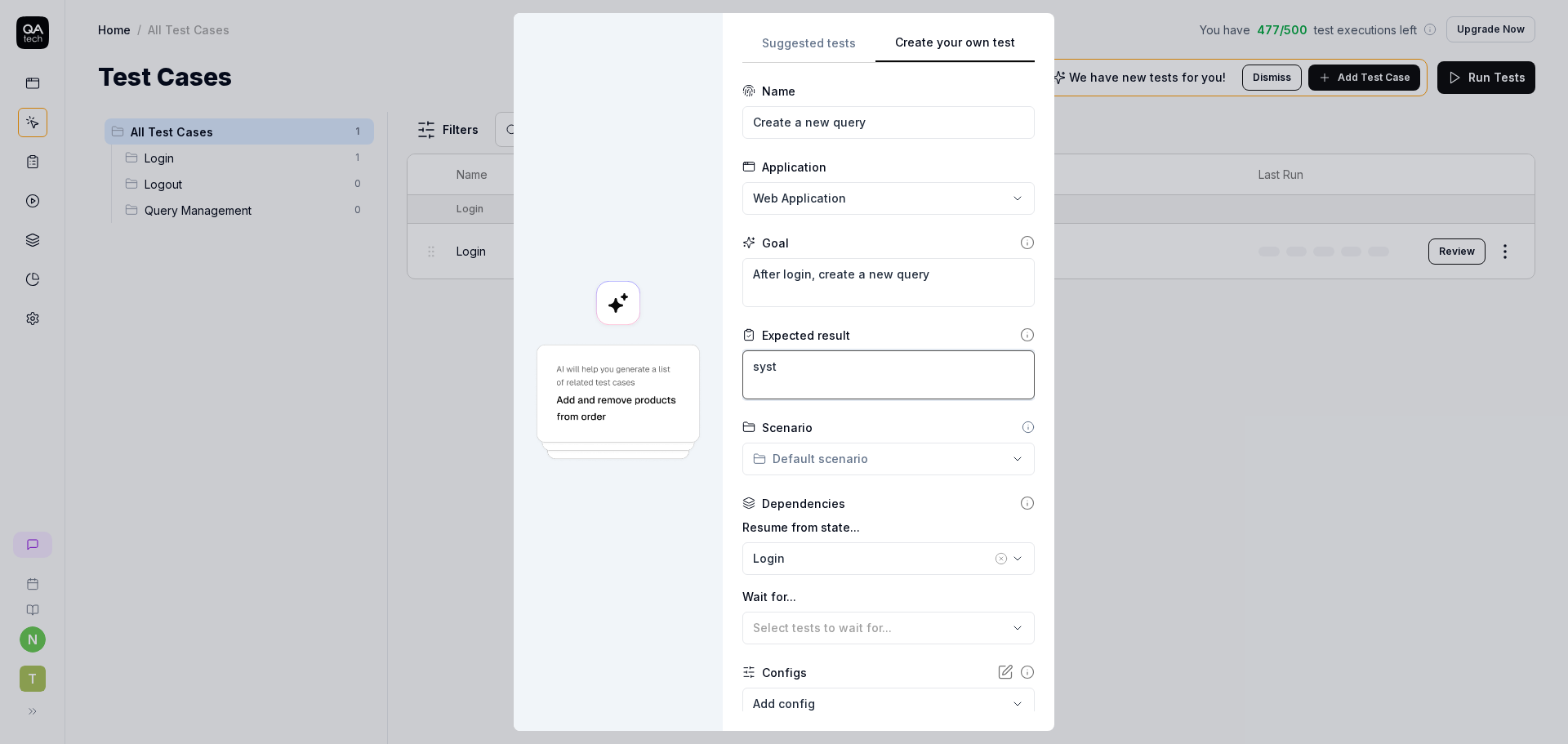
type textarea "*"
type textarea "syste"
type textarea "*"
type textarea "system"
type textarea "*"
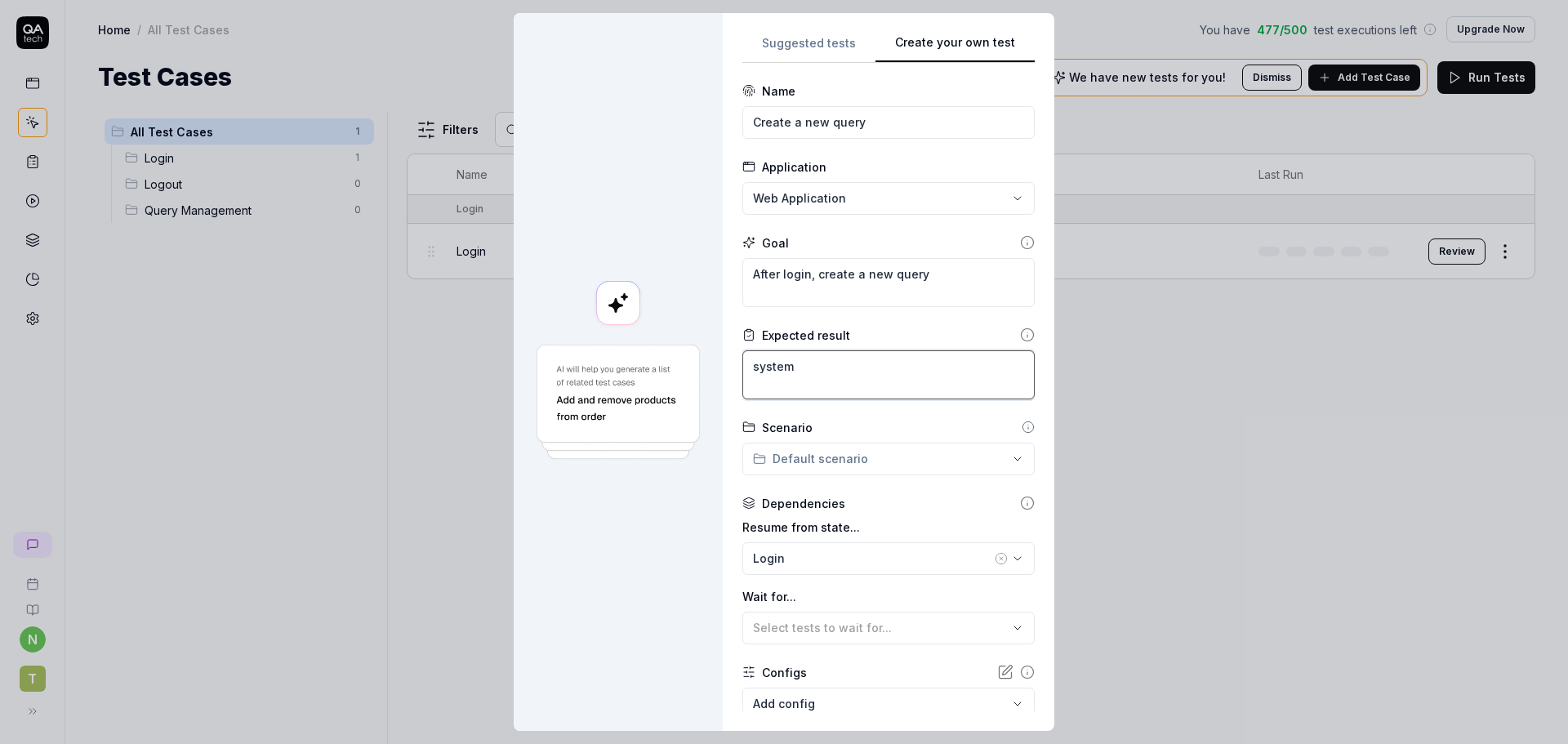
type textarea "system"
type textarea "*"
type textarea "system s"
type textarea "*"
type textarea "system sh"
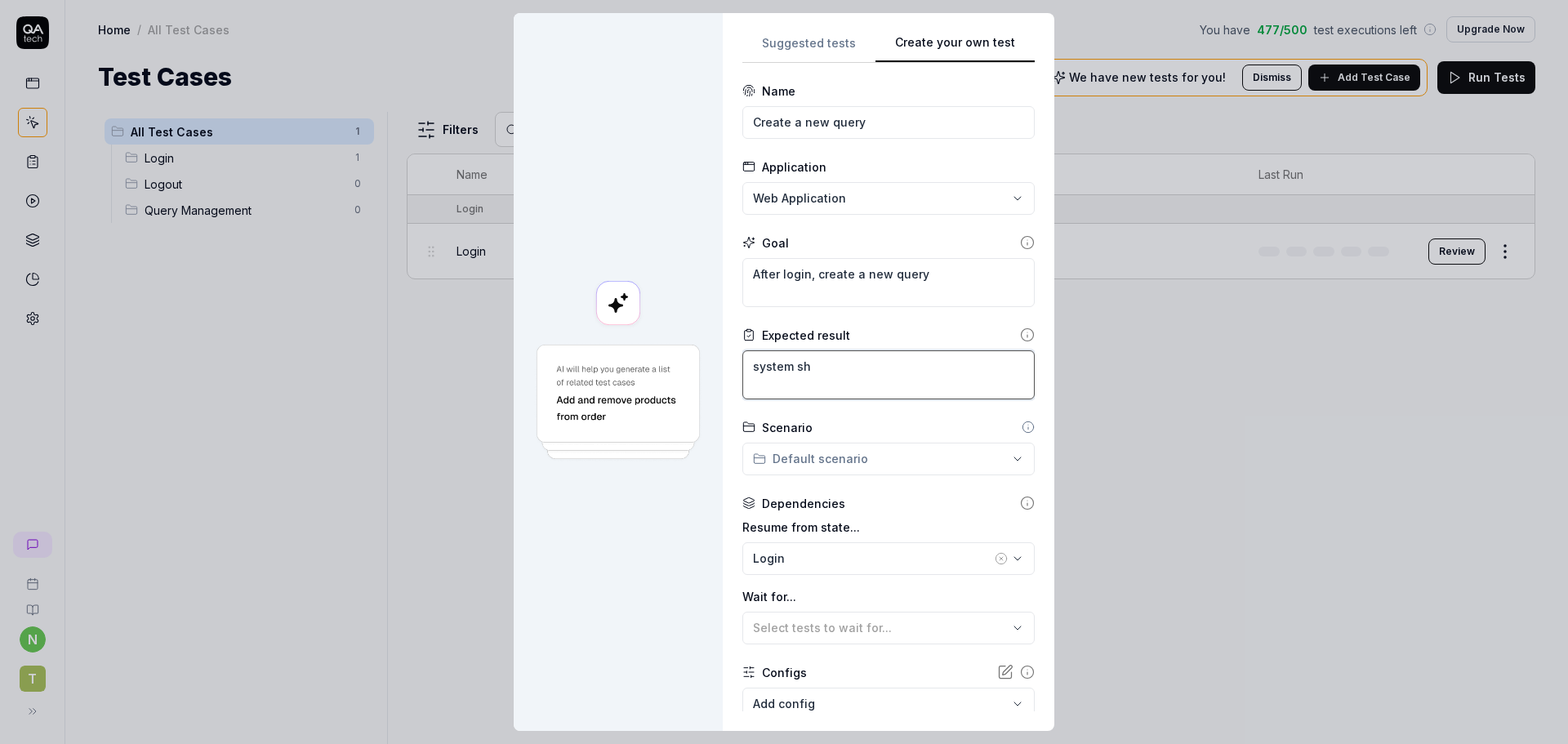
type textarea "*"
type textarea "system sho"
type textarea "*"
type textarea "system shou"
type textarea "*"
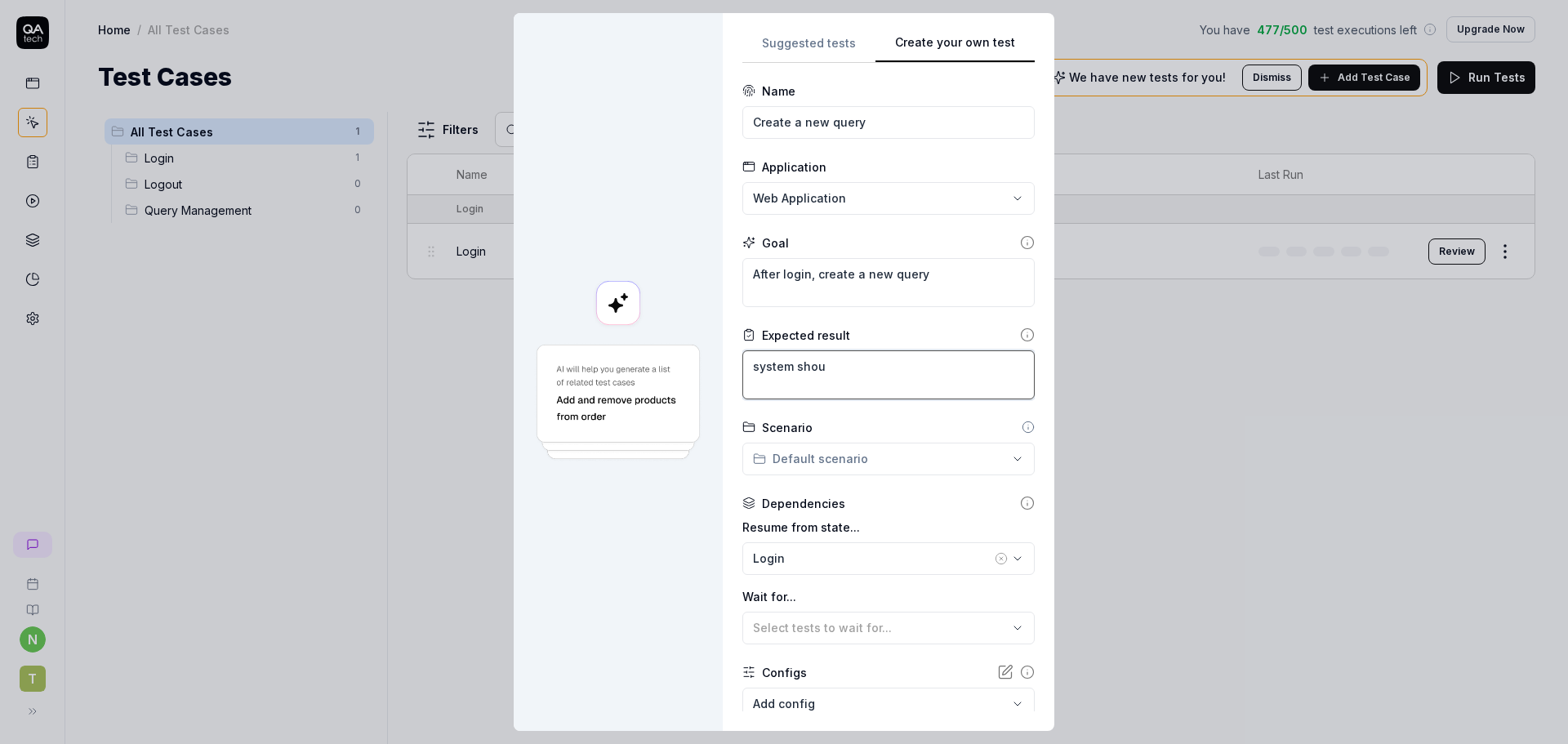
type textarea "system shoul"
type textarea "*"
type textarea "system should"
type textarea "*"
type textarea "system should"
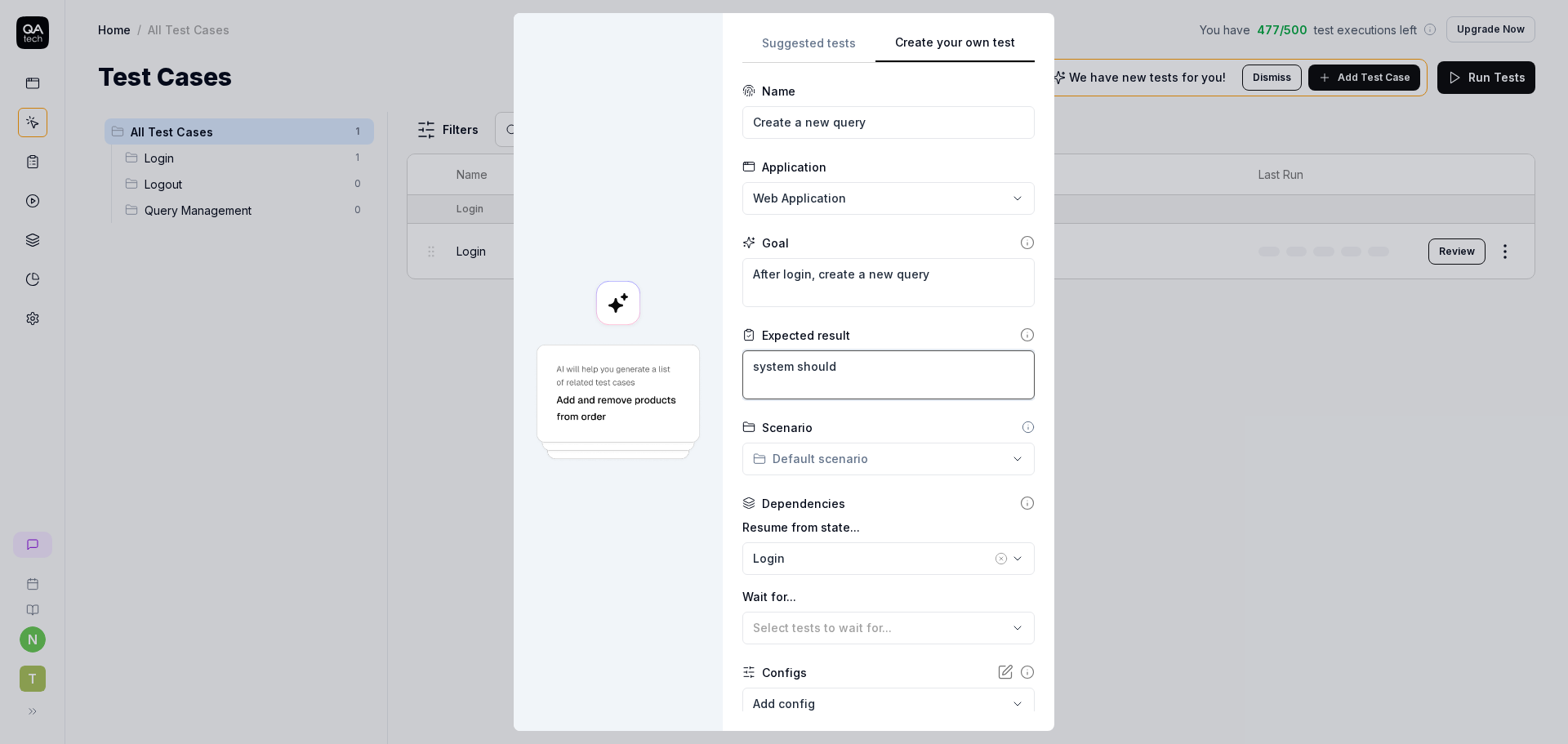
type textarea "*"
type textarea "system should c"
type textarea "*"
type textarea "system should cr"
type textarea "*"
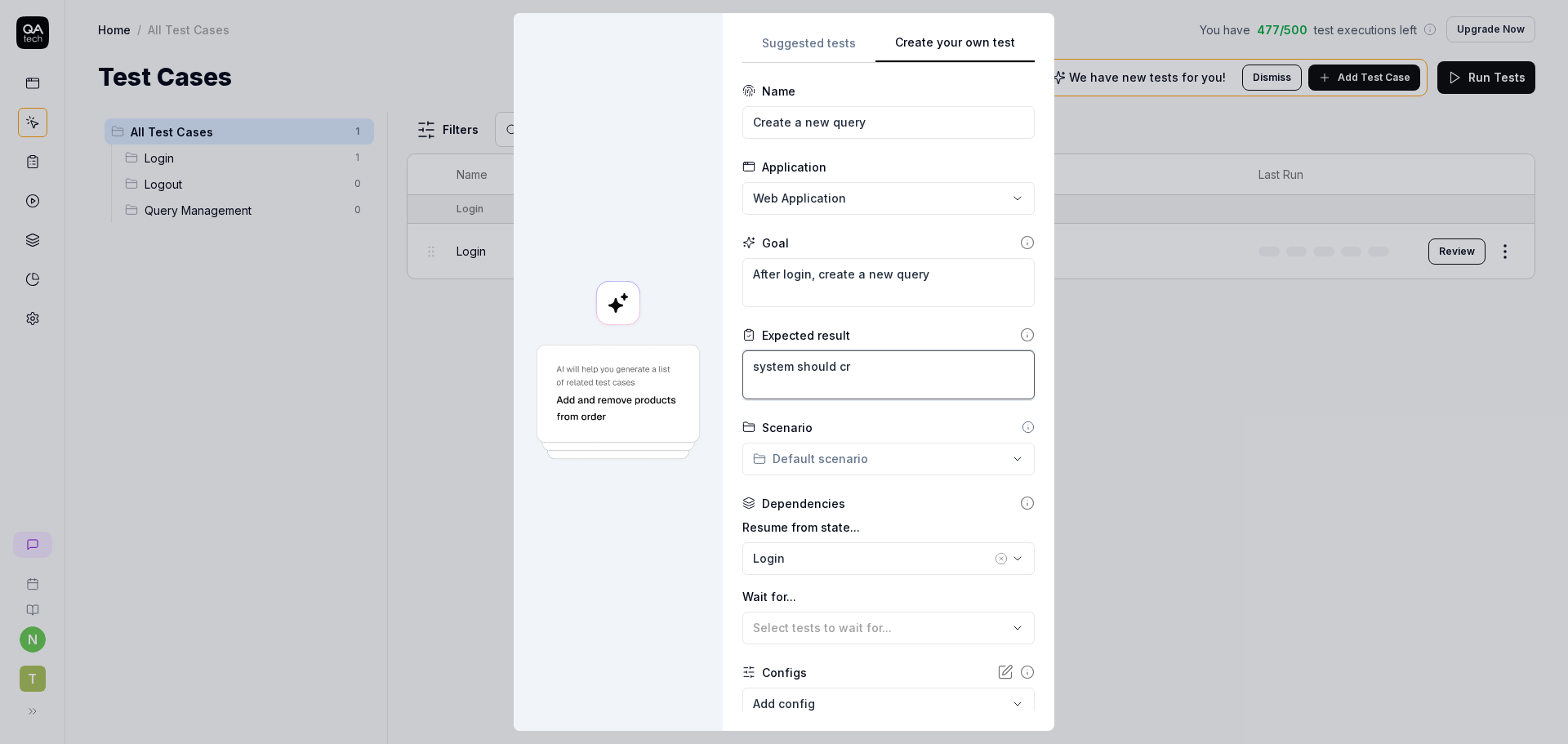
type textarea "system should cre"
type textarea "*"
type textarea "system should crea"
type textarea "*"
type textarea "system should creat"
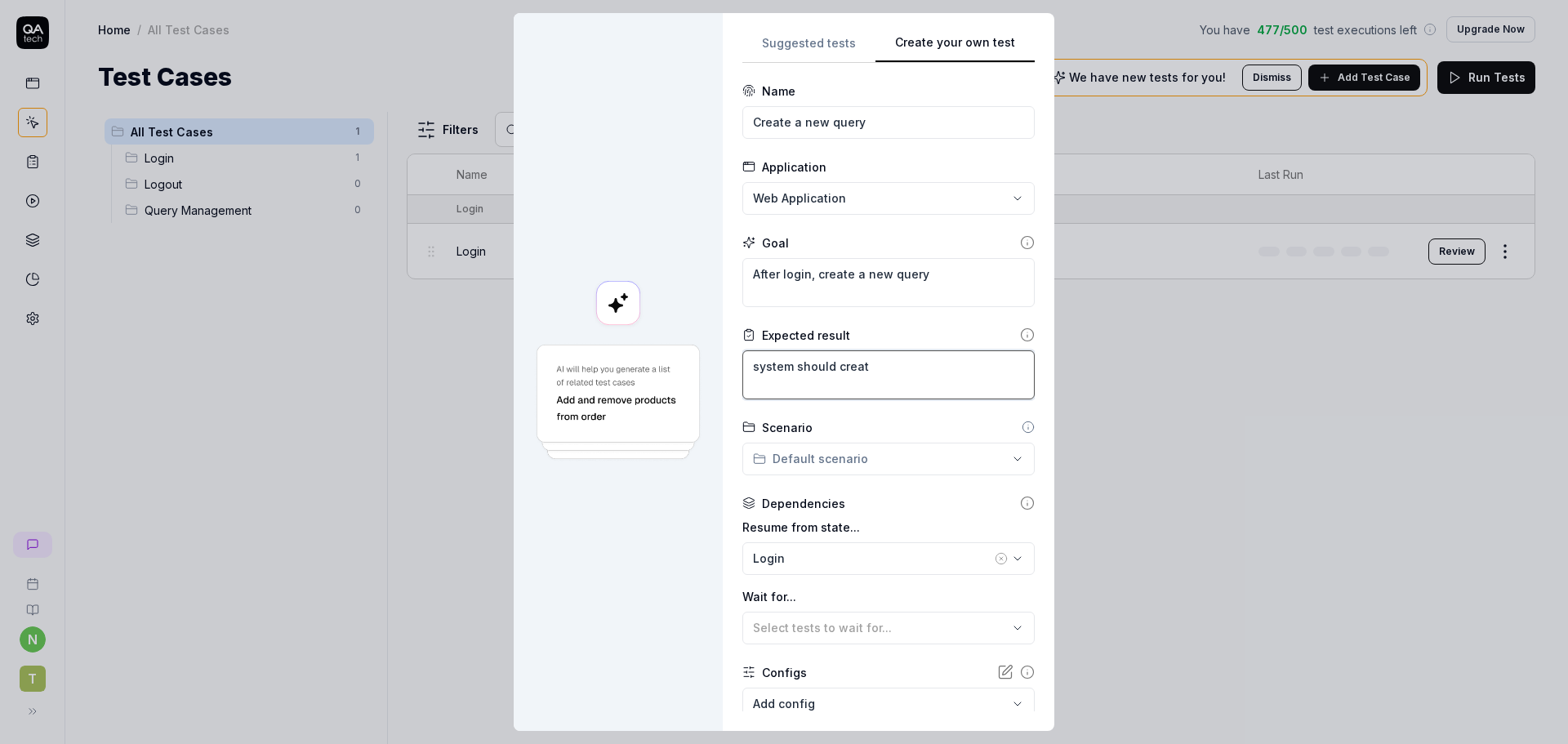
type textarea "*"
type textarea "system should create"
type textarea "*"
type textarea "system should create"
type textarea "*"
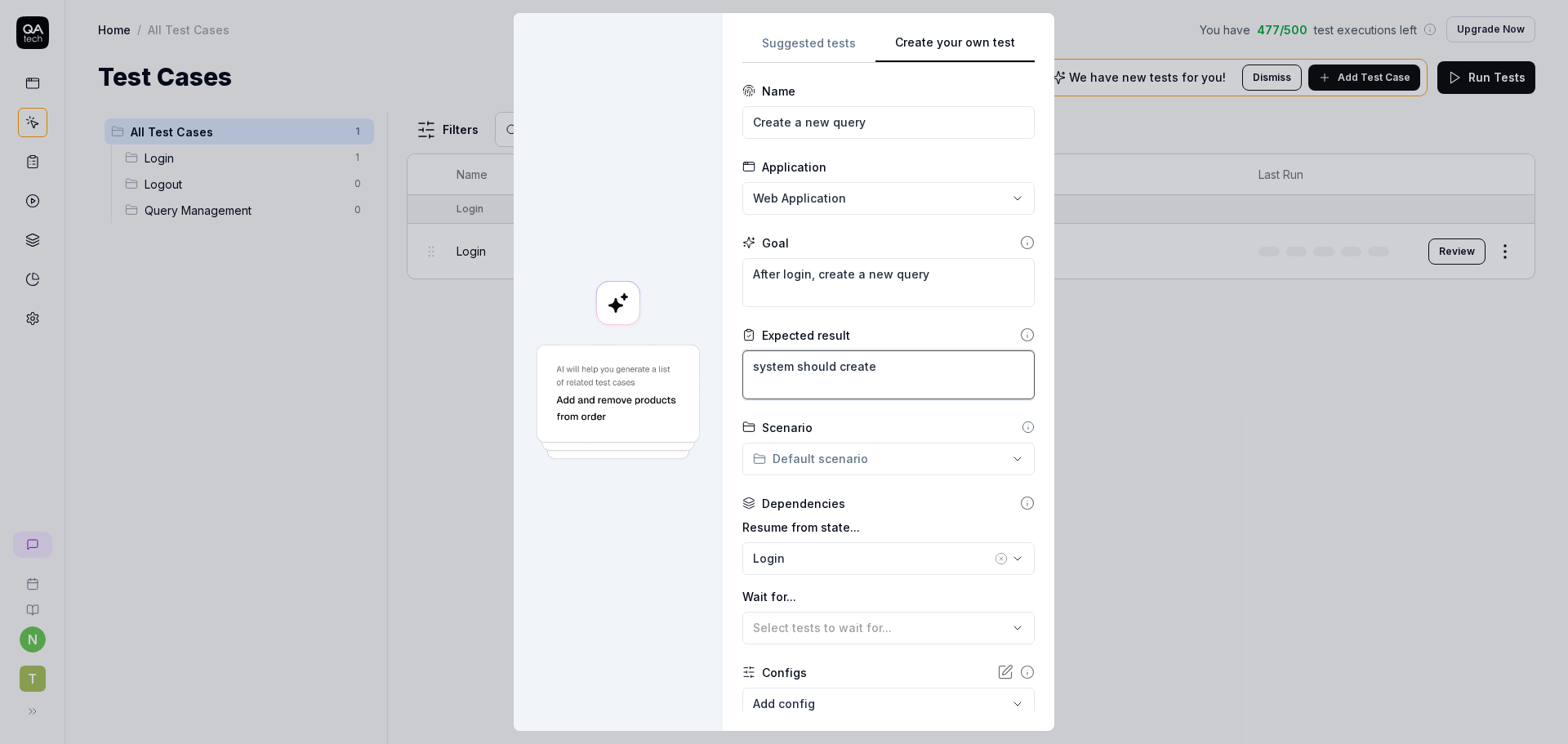
type textarea "system should"
type textarea "*"
type textarea "system should c"
type textarea "*"
type textarea "system should cr"
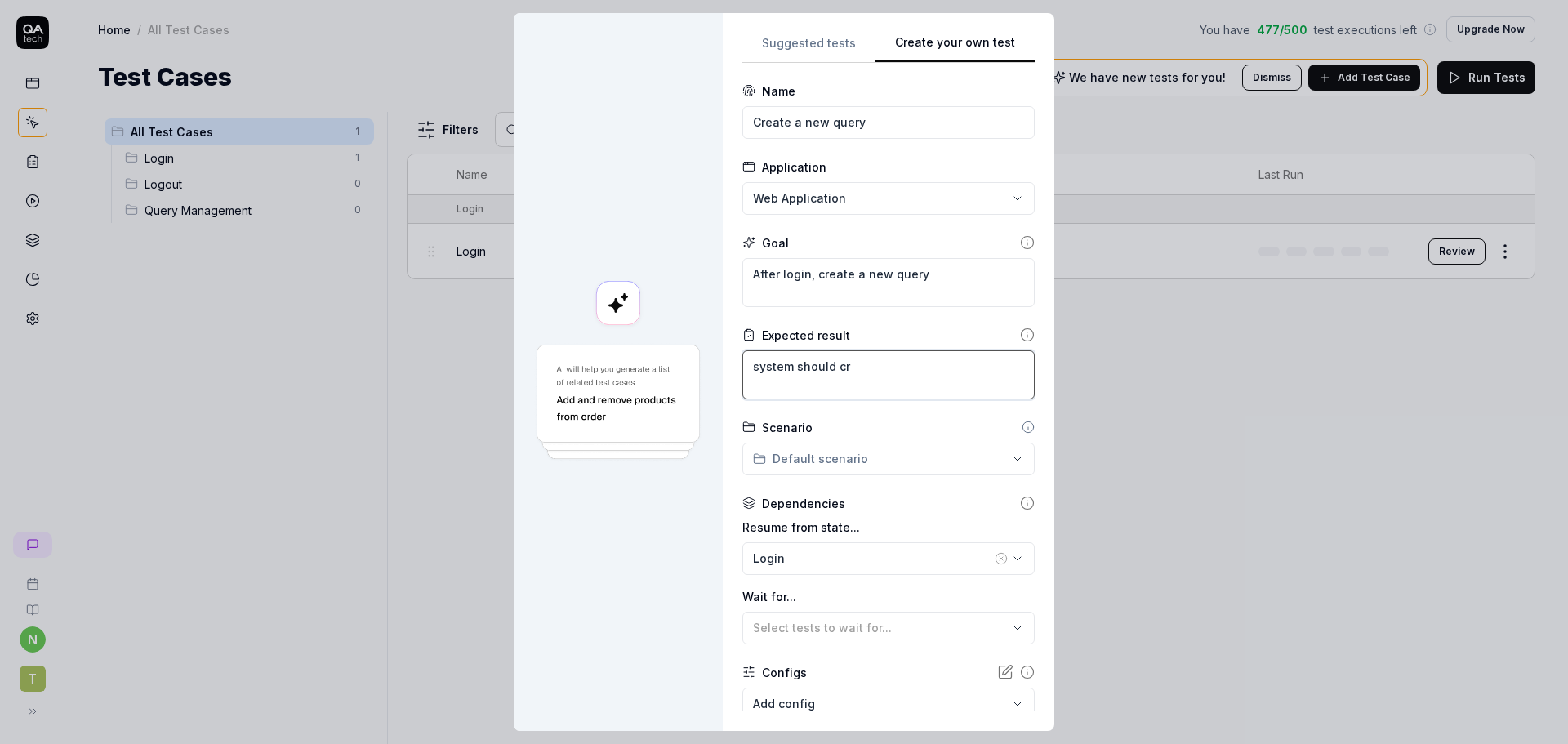
type textarea "*"
type textarea "system should cre"
type textarea "*"
type textarea "system should crea"
type textarea "*"
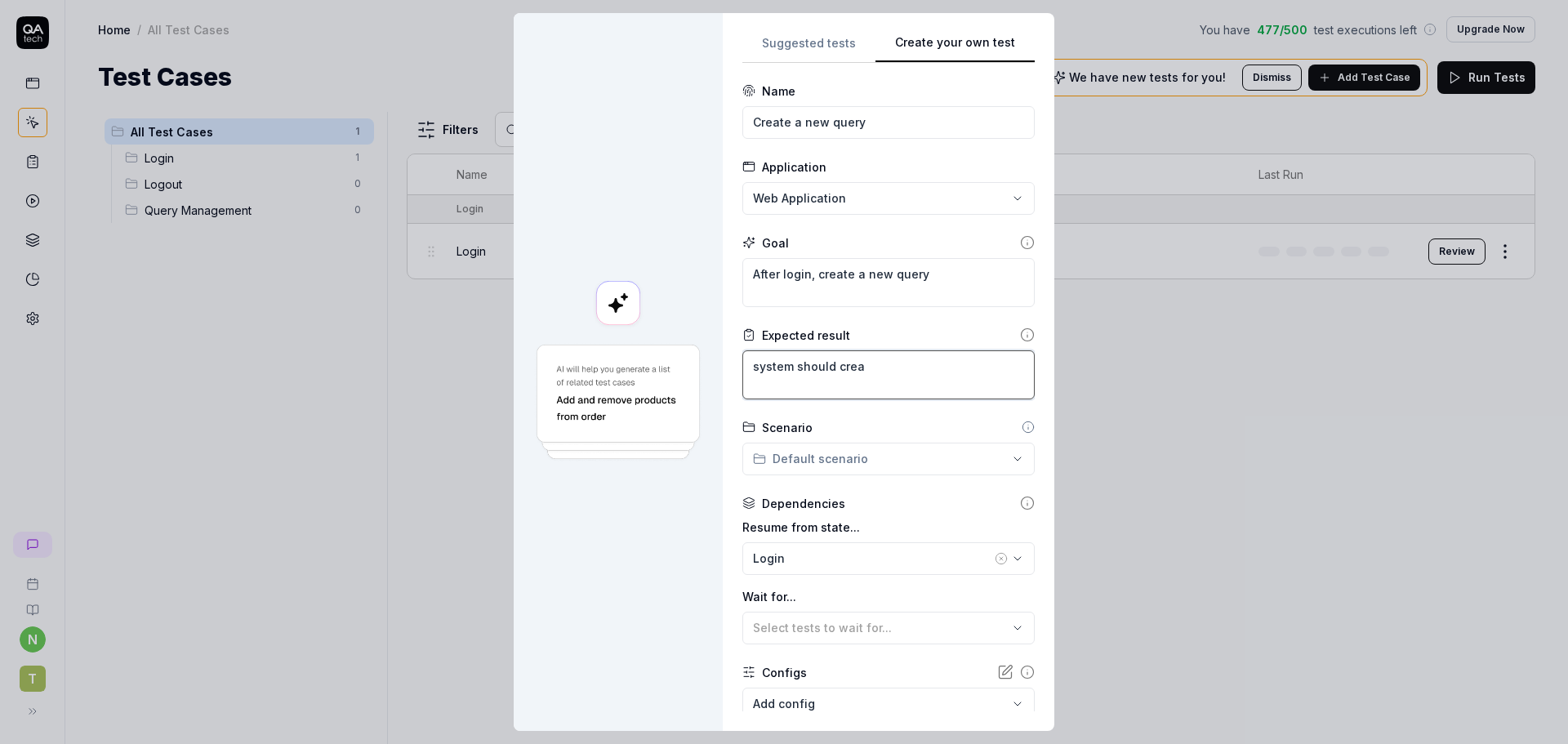
type textarea "system should creat"
type textarea "*"
type textarea "system should create"
type textarea "*"
type textarea "system should create"
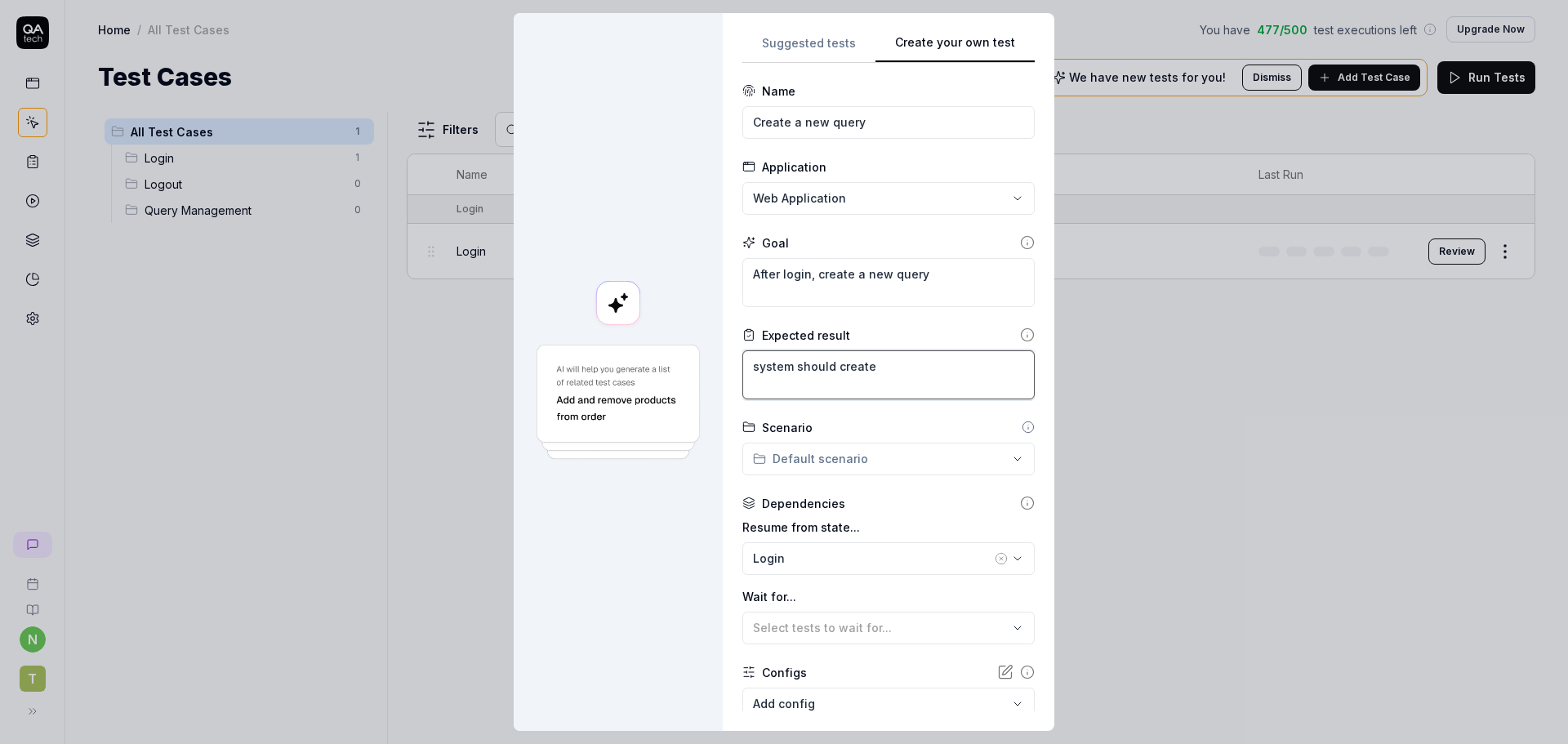
type textarea "*"
type textarea "system should create a"
type textarea "*"
type textarea "system should create a"
type textarea "*"
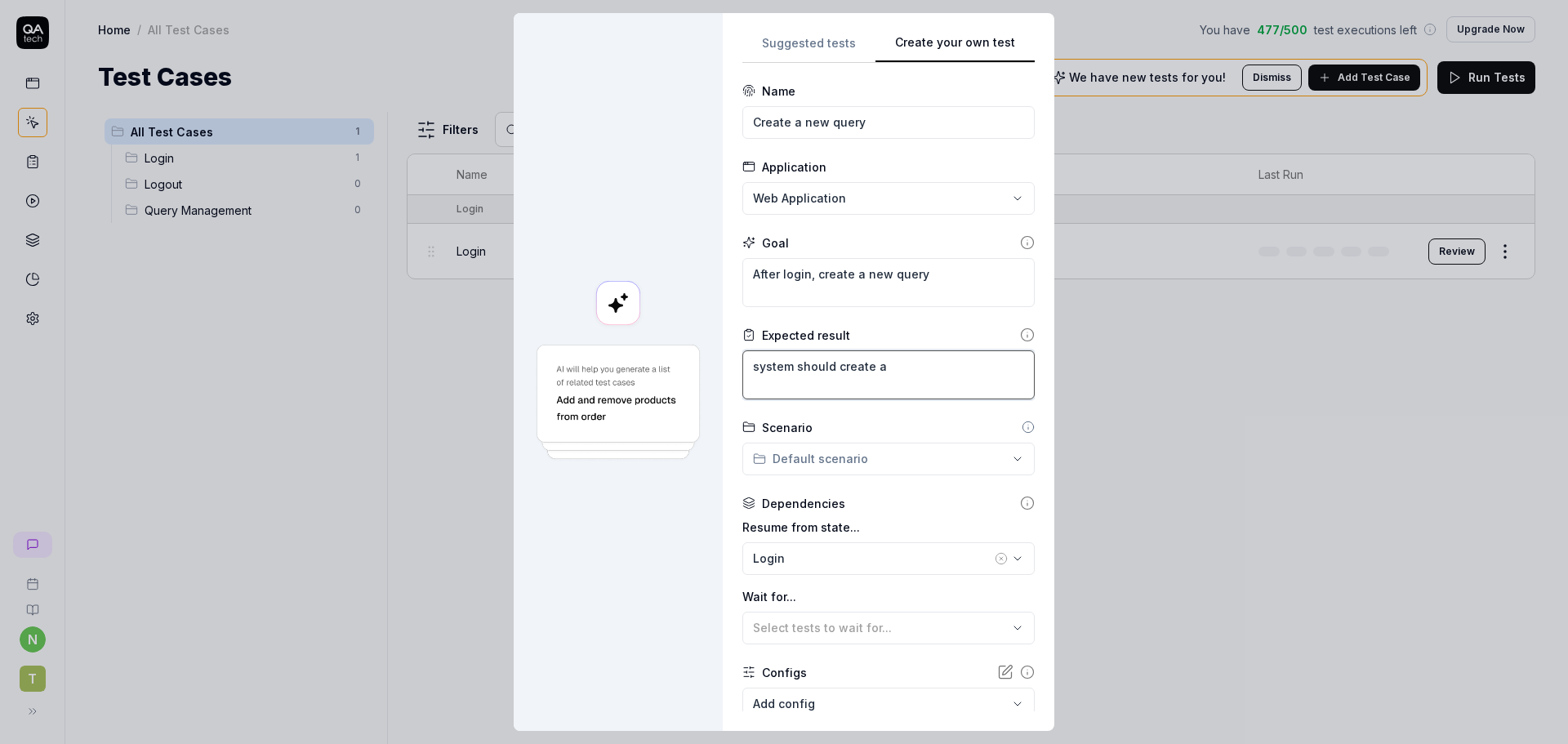
type textarea "system should create a n"
type textarea "*"
type textarea "system should create a nw"
type textarea "*"
type textarea "system should create a n"
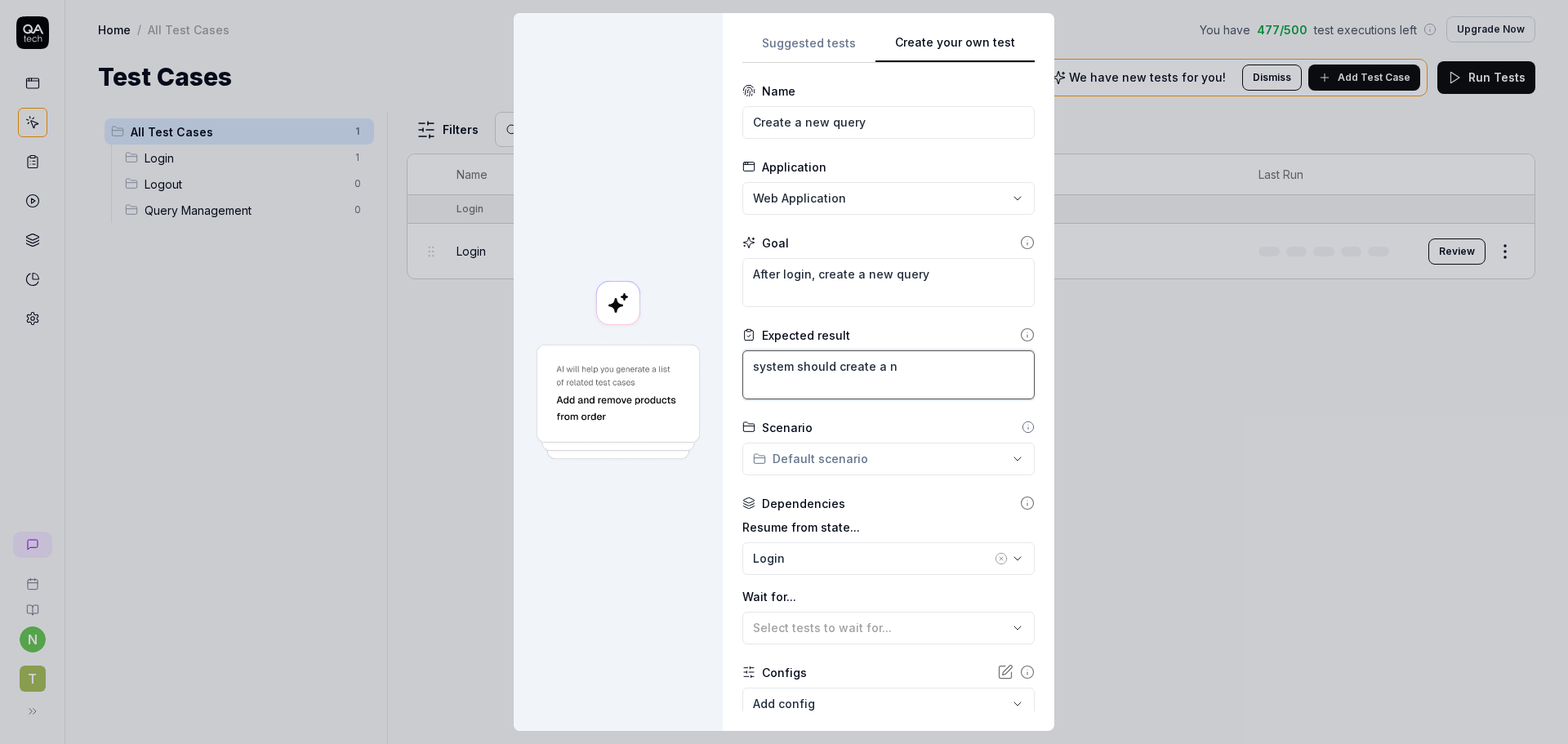
type textarea "*"
type textarea "system should create a ne"
type textarea "*"
type textarea "system should create a new"
type textarea "*"
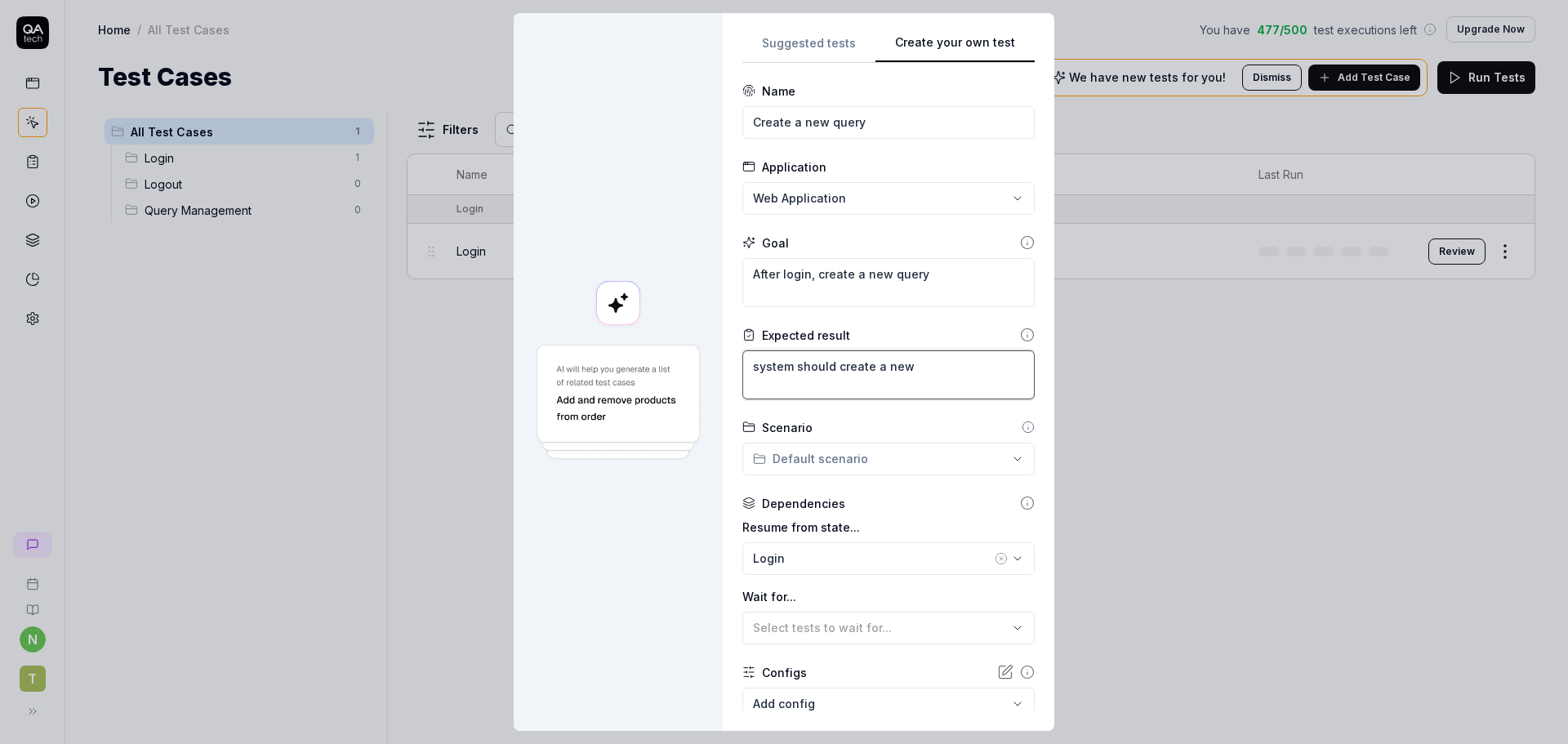
type textarea "system should create a new"
type textarea "*"
type textarea "system should create a new q"
type textarea "*"
type textarea "system should create a new qu"
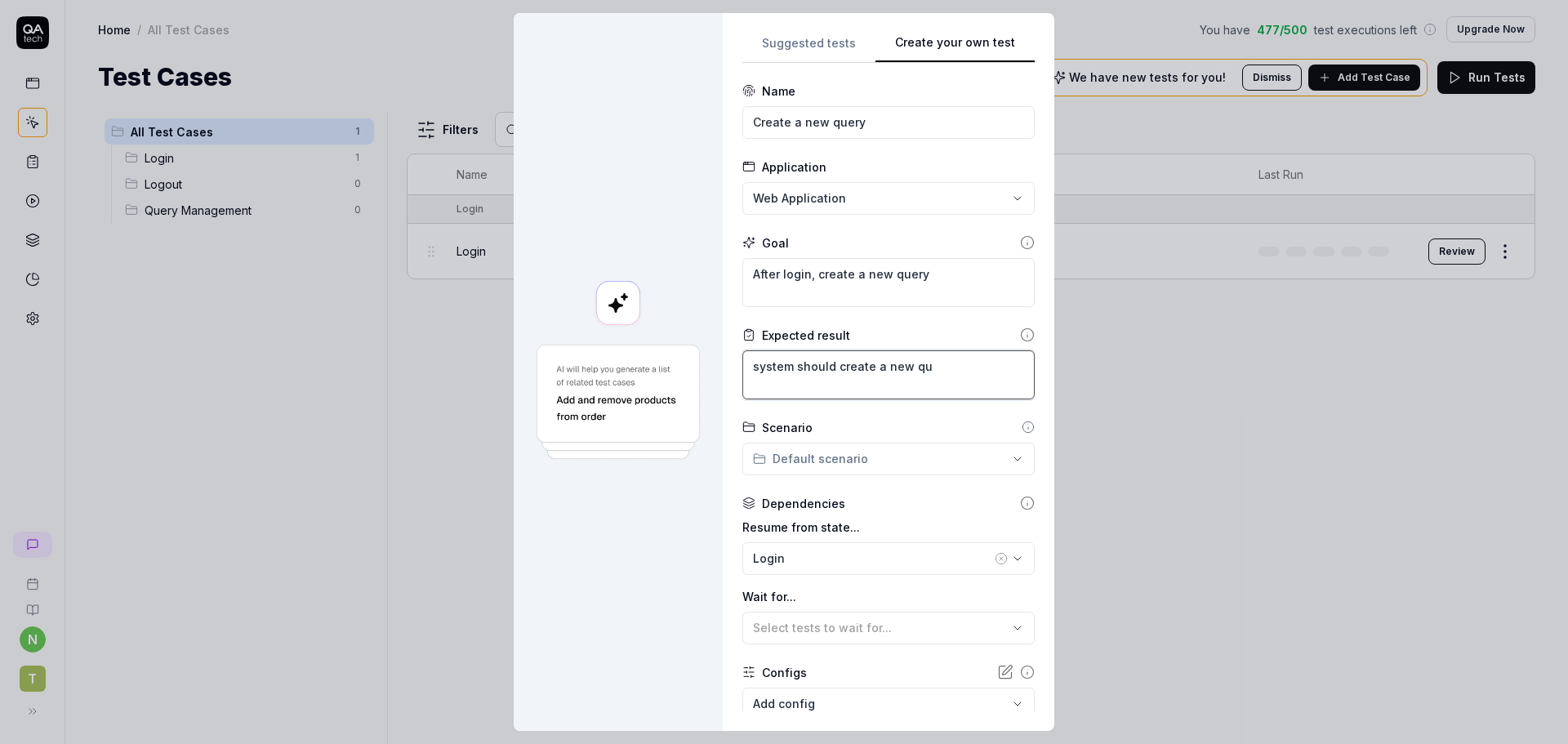
type textarea "*"
type textarea "system should create a new que"
type textarea "*"
type textarea "system should create a new quer"
type textarea "*"
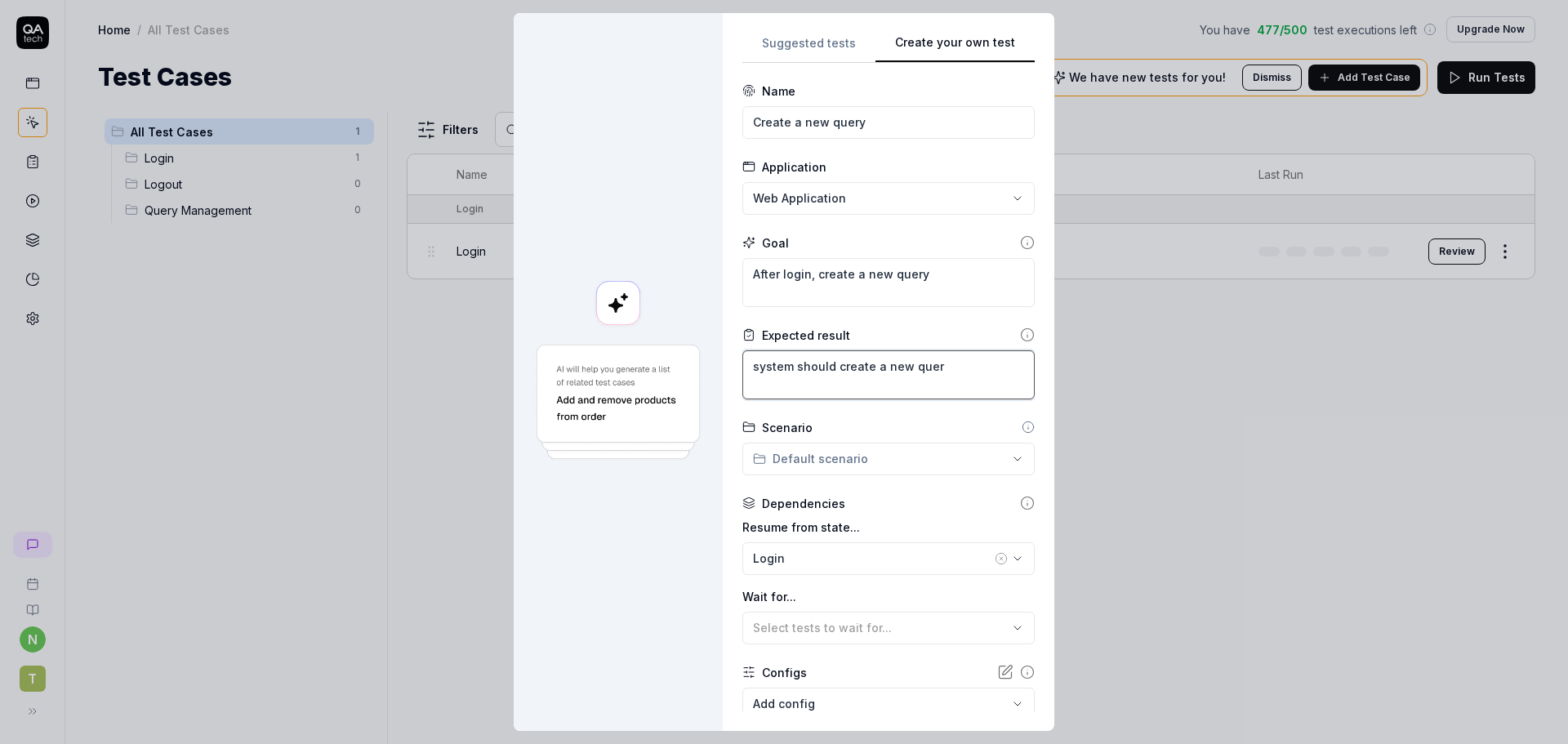
type textarea "system should create a new query"
type textarea "*"
type textarea "system should create a new query"
type textarea "*"
type textarea "system should create a new query a"
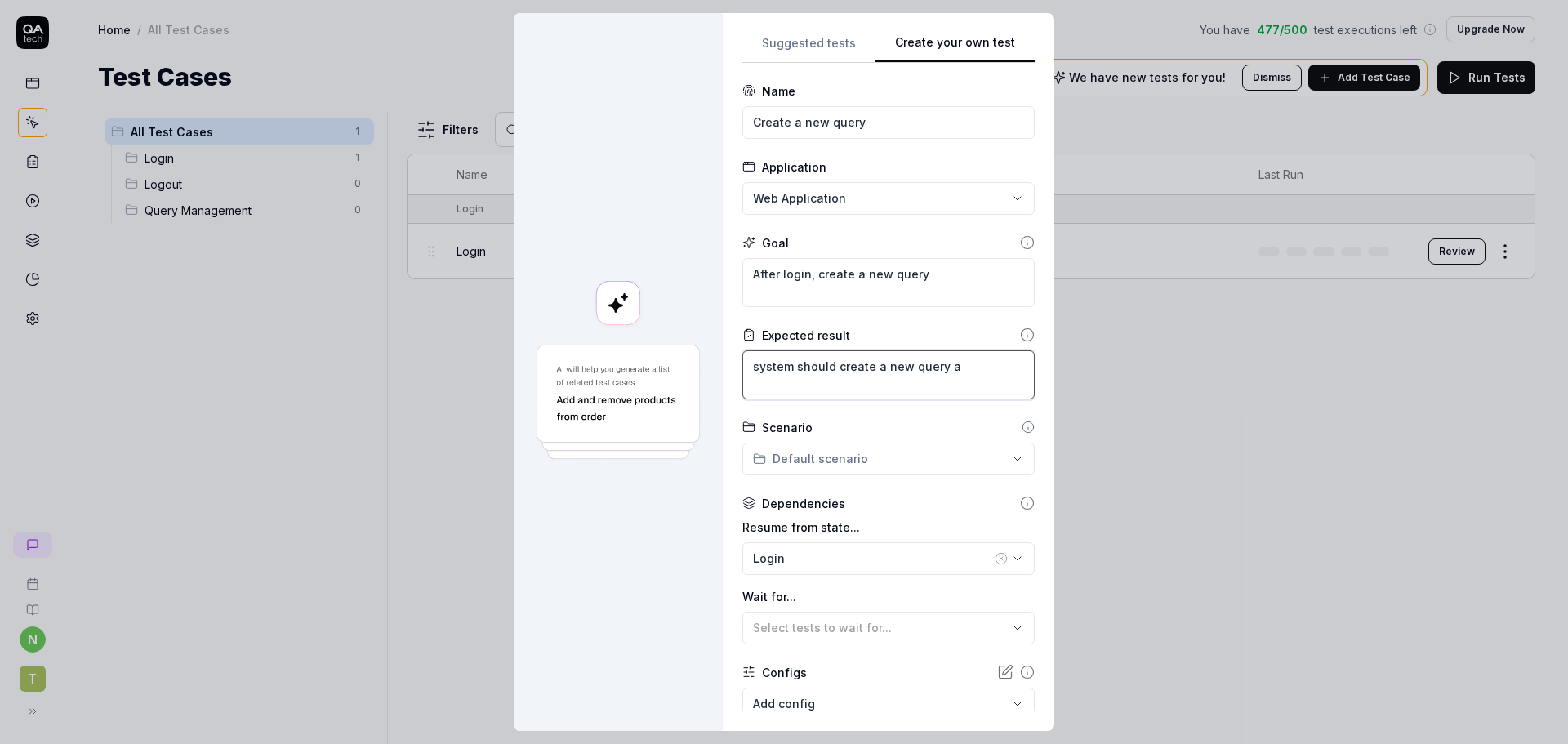
type textarea "*"
type textarea "system should create a new query af"
type textarea "*"
type textarea "system should create a new query aft"
type textarea "*"
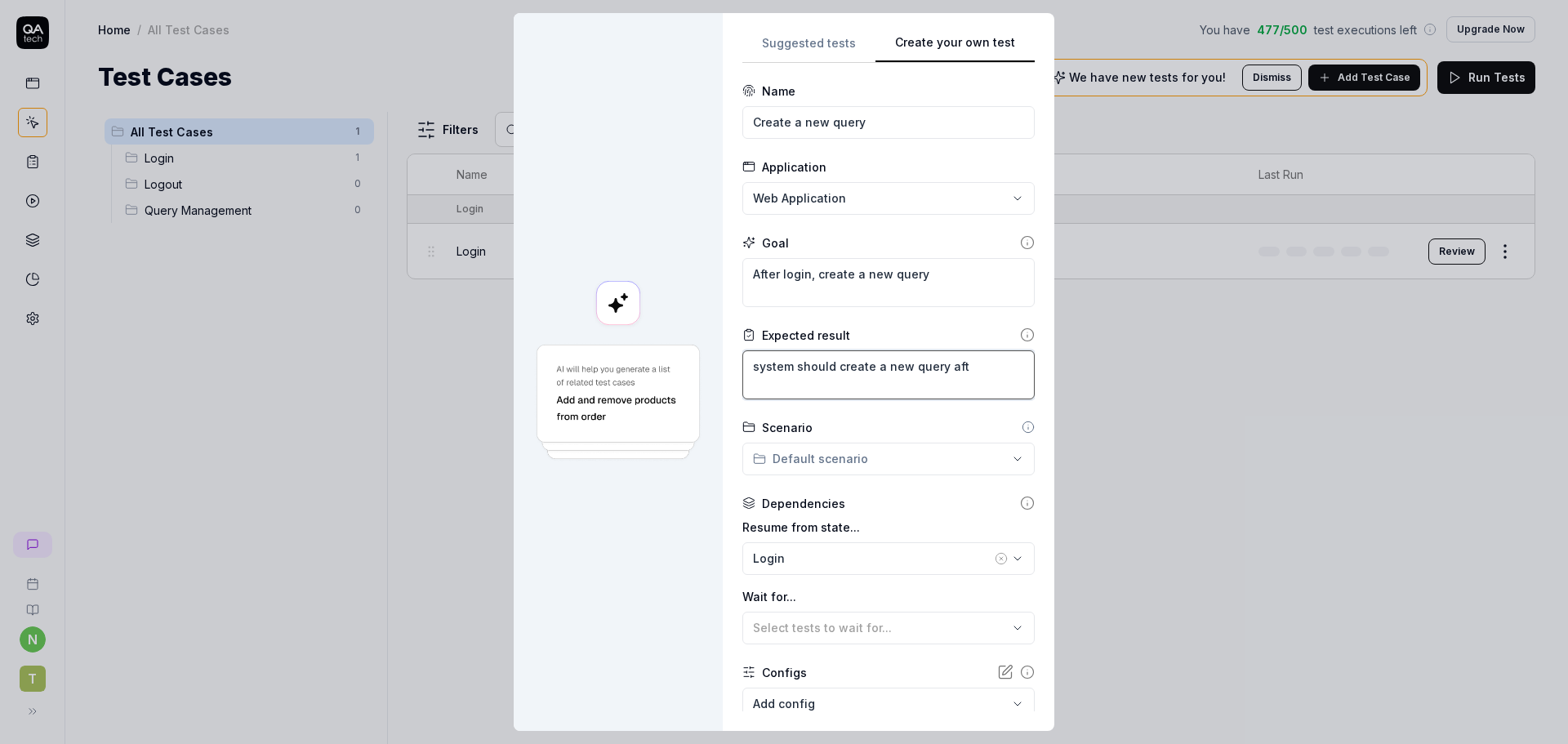
type textarea "system should create a new query afte"
type textarea "*"
type textarea "system should create a new query after"
type textarea "*"
type textarea "system should create a new query after"
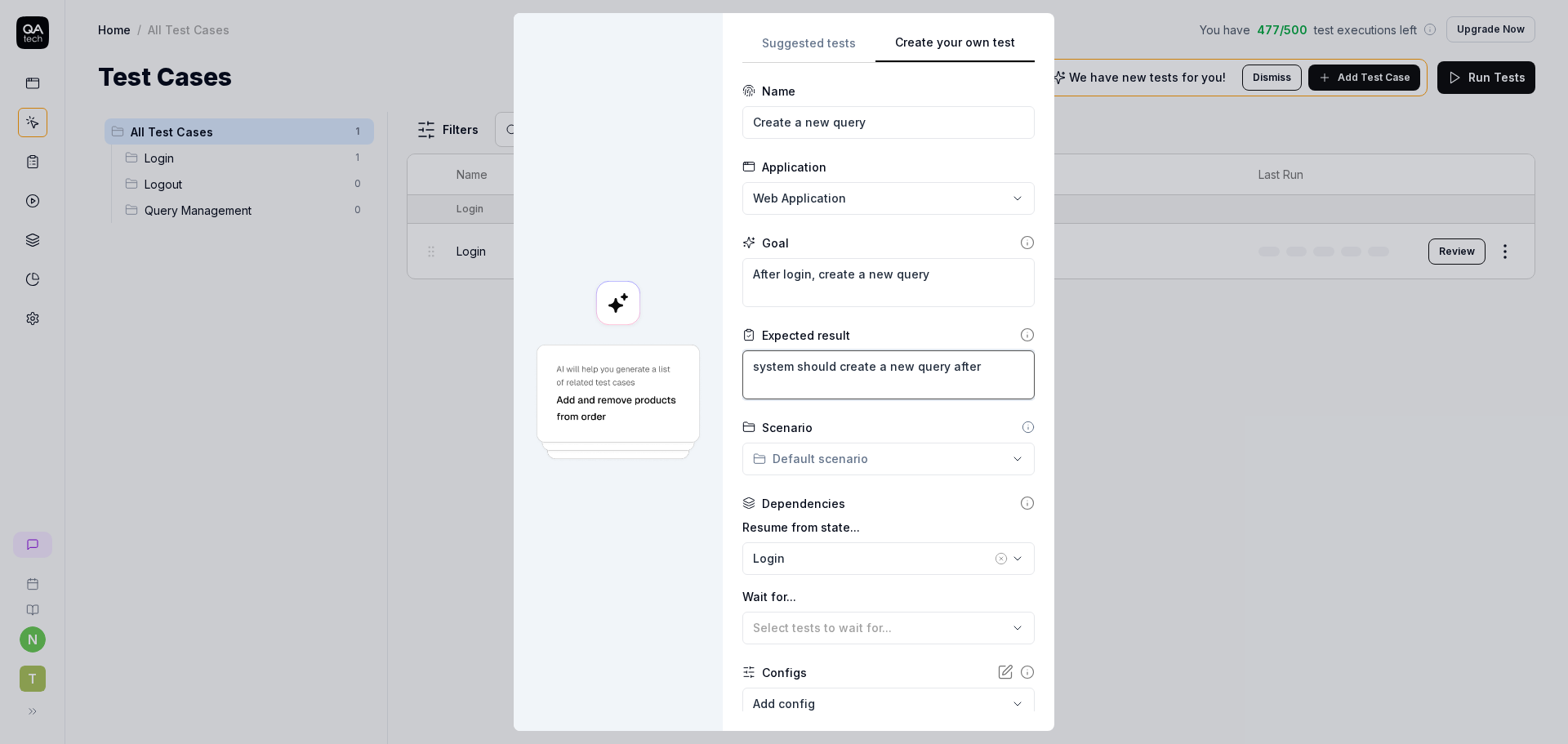
type textarea "*"
type textarea "system should create a new query after l"
type textarea "*"
type textarea "system should create a new query after lo"
type textarea "*"
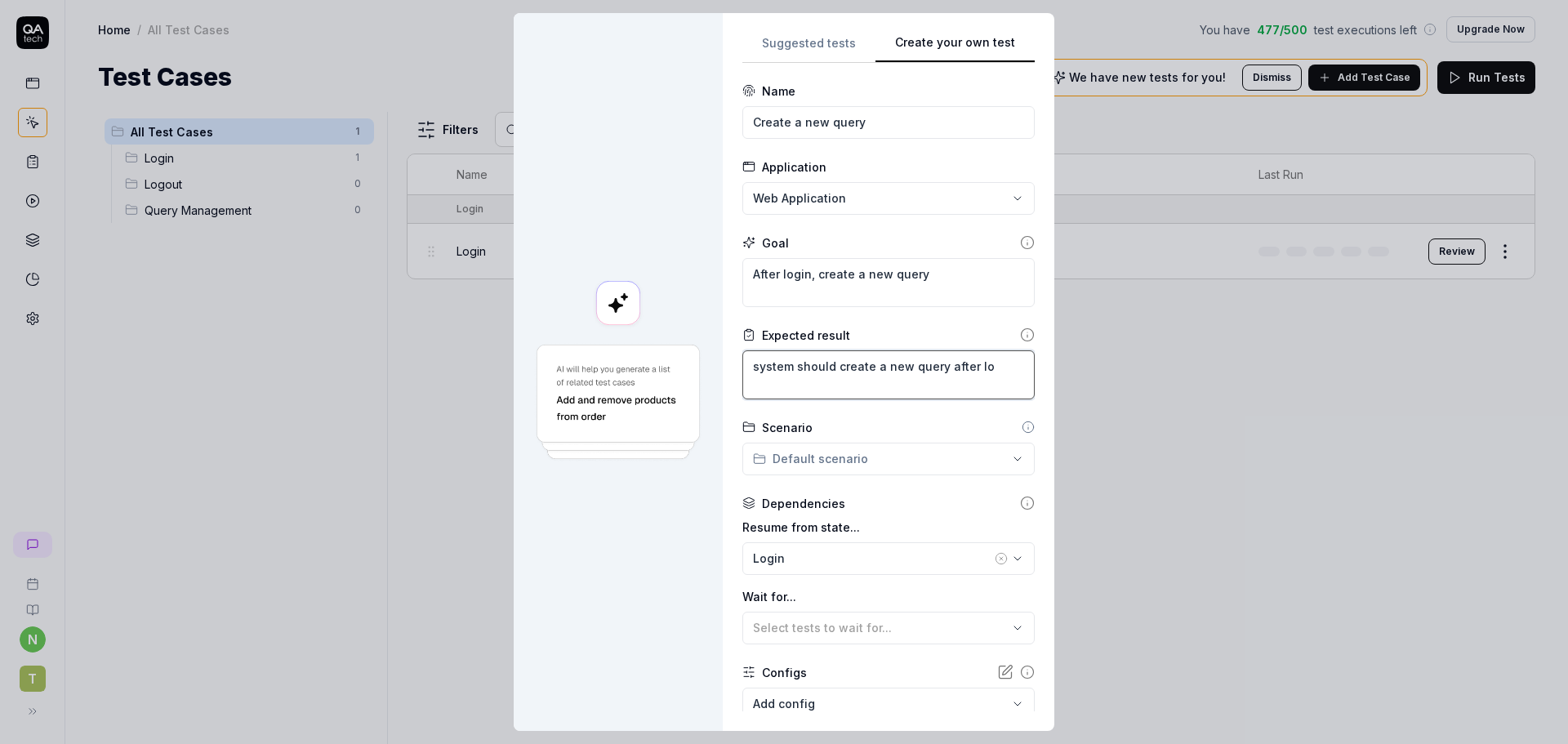
type textarea "system should create a new query after log"
type textarea "*"
type textarea "system should create a new query after logi"
type textarea "*"
type textarea "system should create a new query after login"
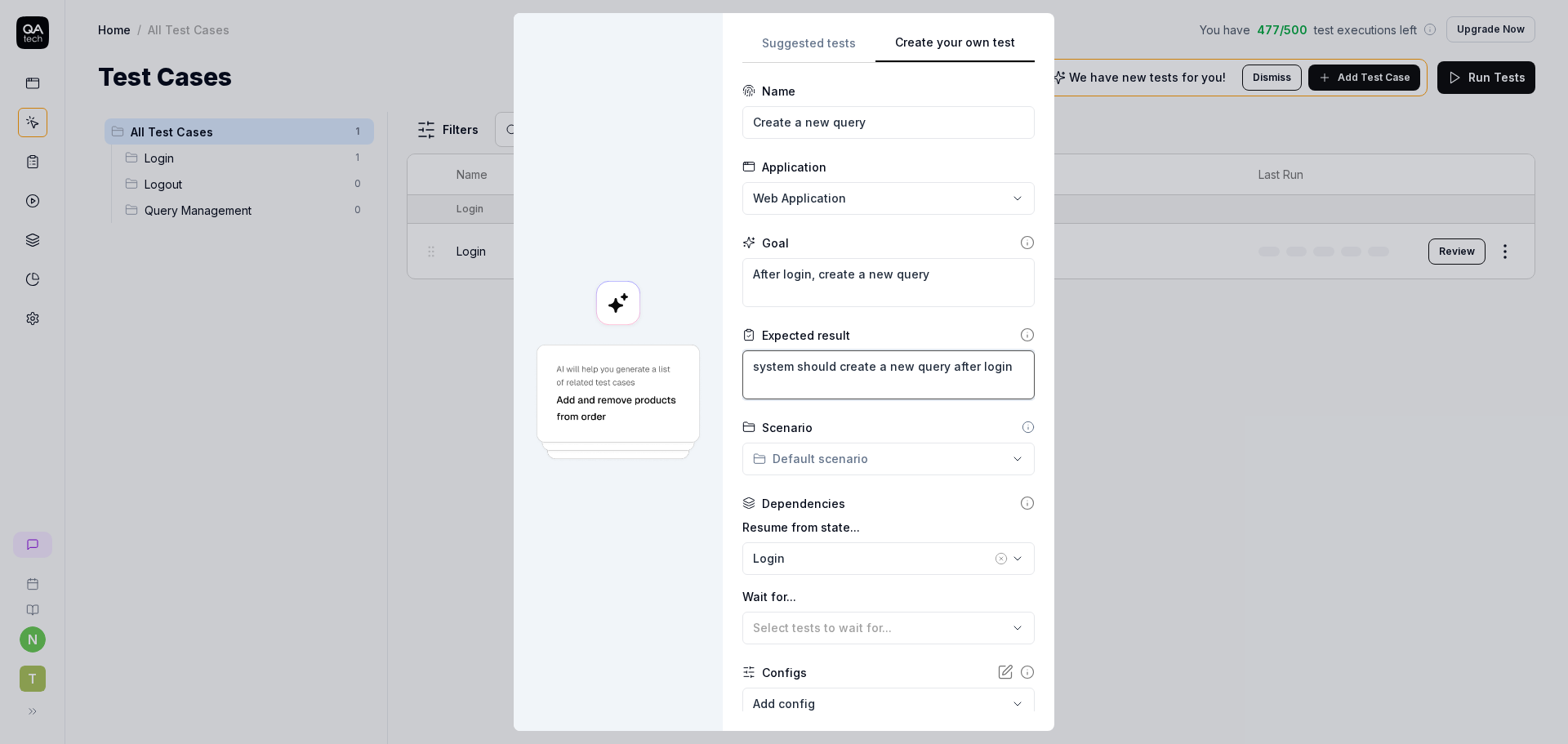
type textarea "*"
type textarea "system should create a new query after login"
type textarea "*"
type textarea "Asystem should create a new query after login"
type textarea "*"
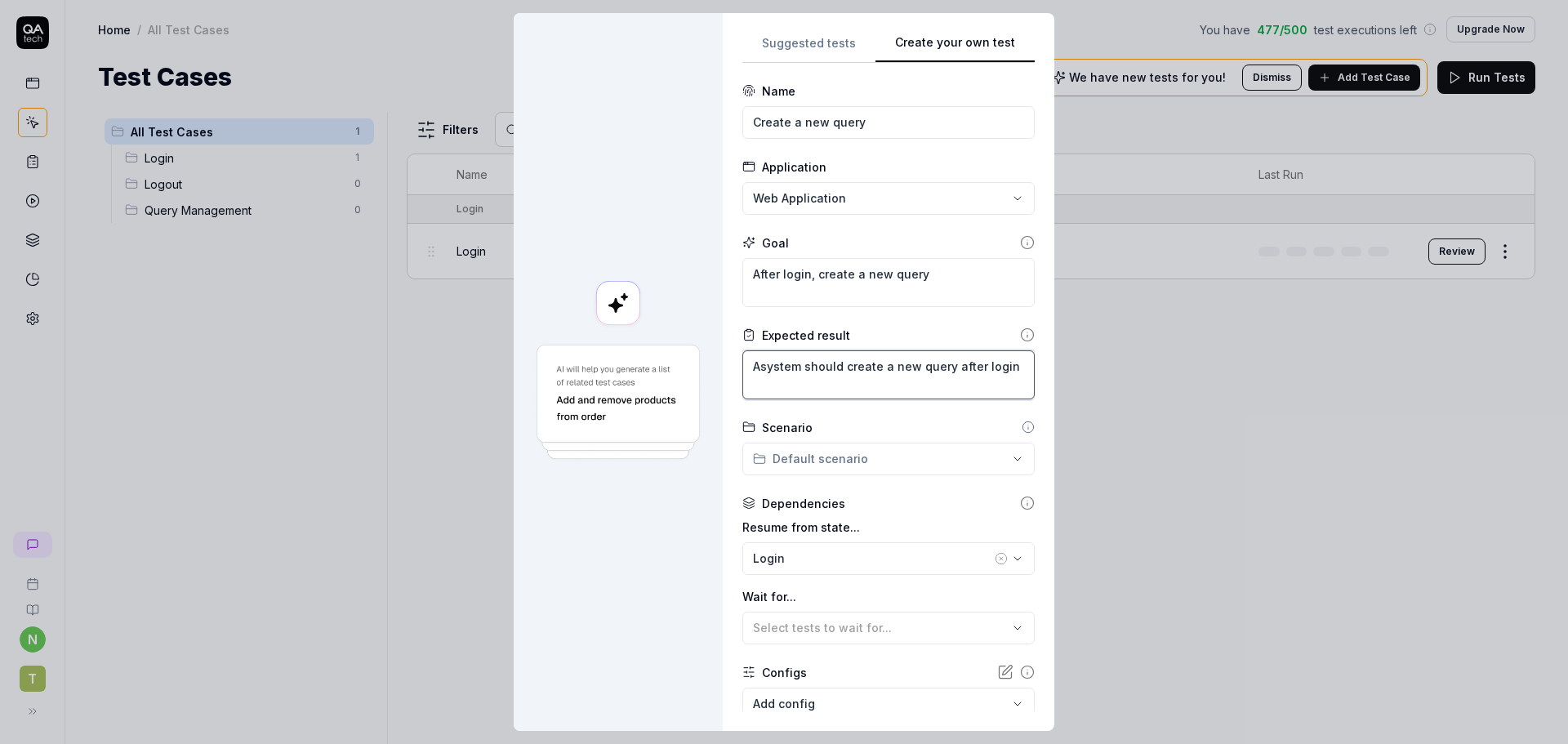
type textarea "Afsystem should create a new query after login"
type textarea "*"
type textarea "Aftsystem should create a new query after login"
type textarea "*"
type textarea "Aftesystem should create a new query after login"
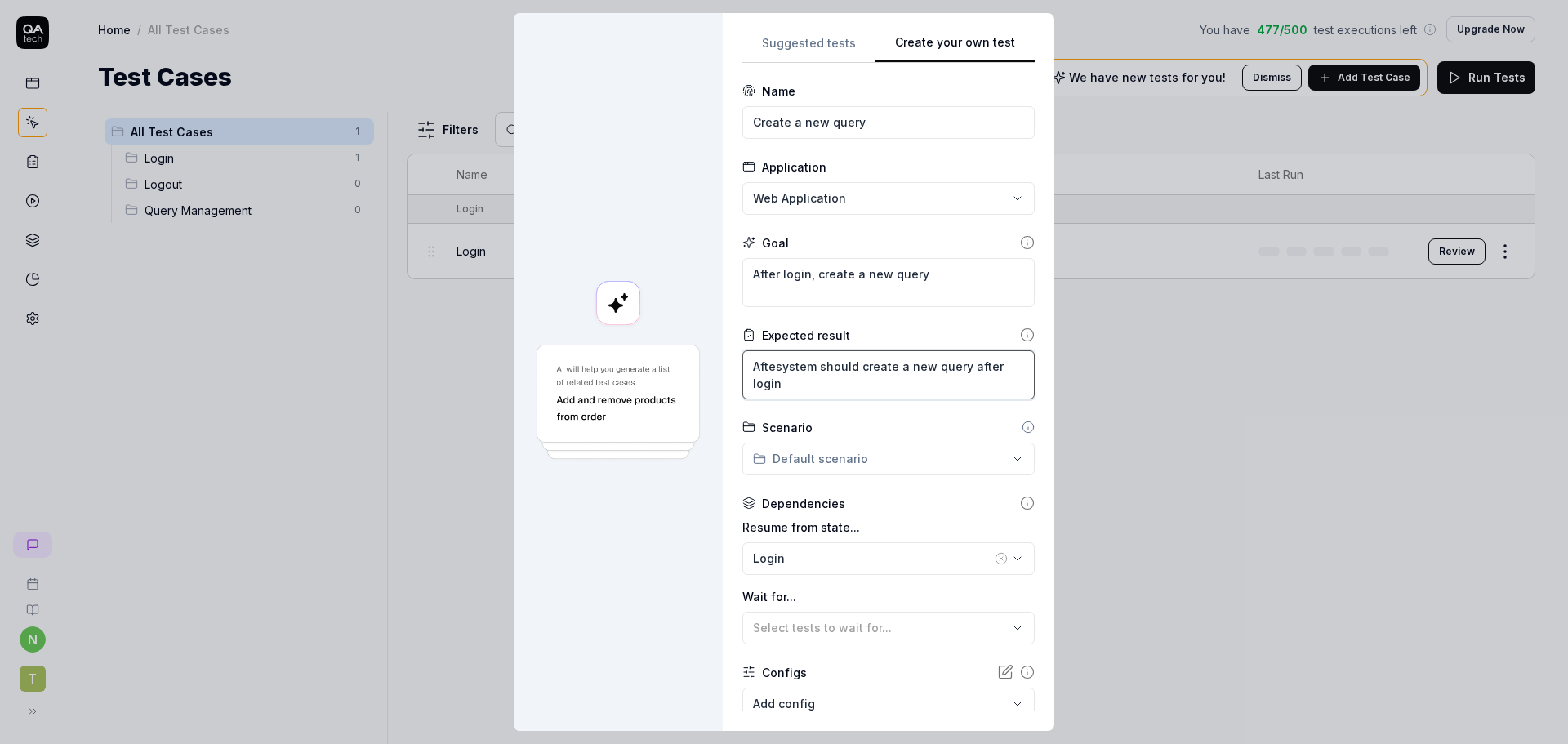
type textarea "*"
type textarea "Aftersystem should create a new query after login"
type textarea "*"
type textarea "After system should create a new query after login"
type textarea "*"
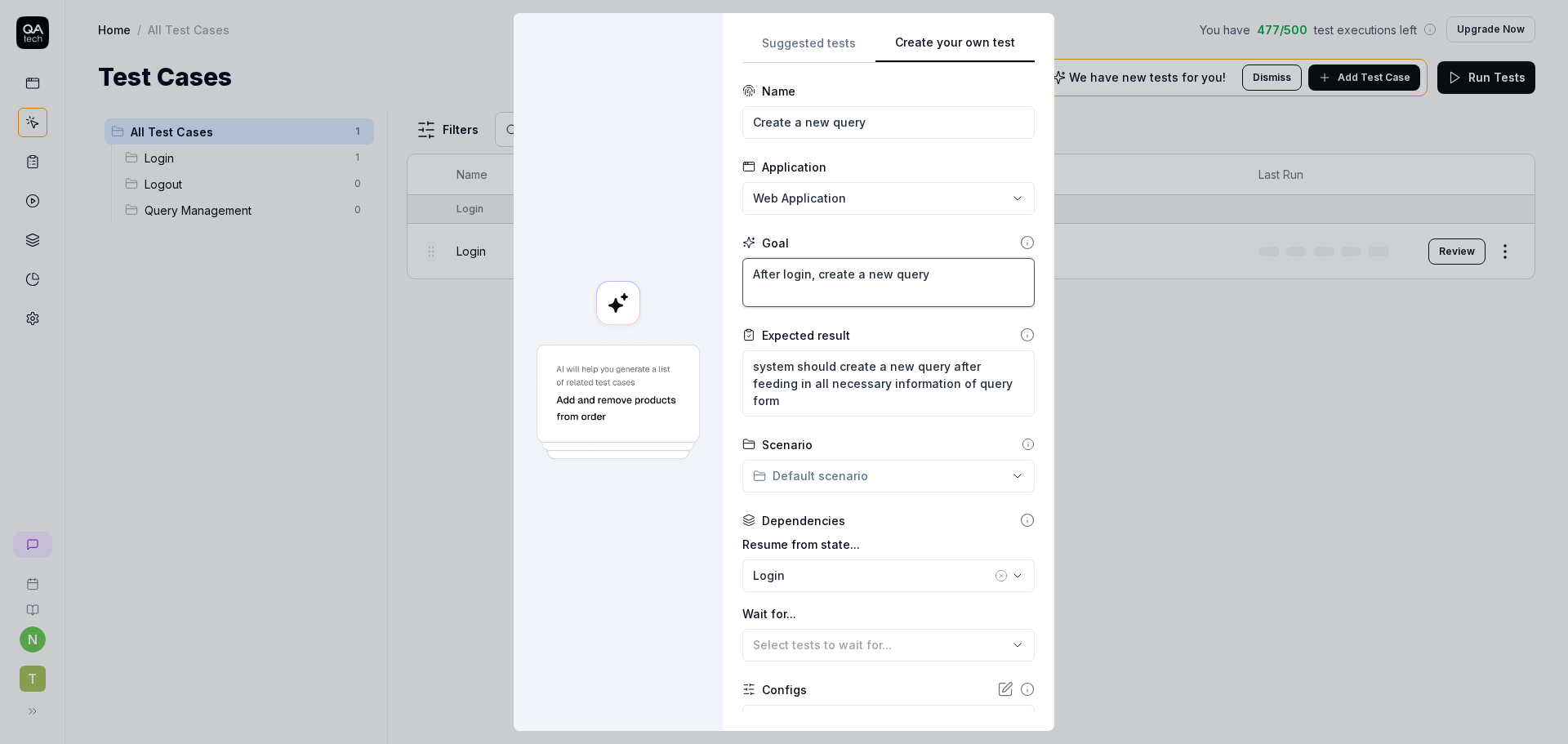
click at [810, 272] on textarea "After login, create a new query" at bounding box center [889, 283] width 292 height 49
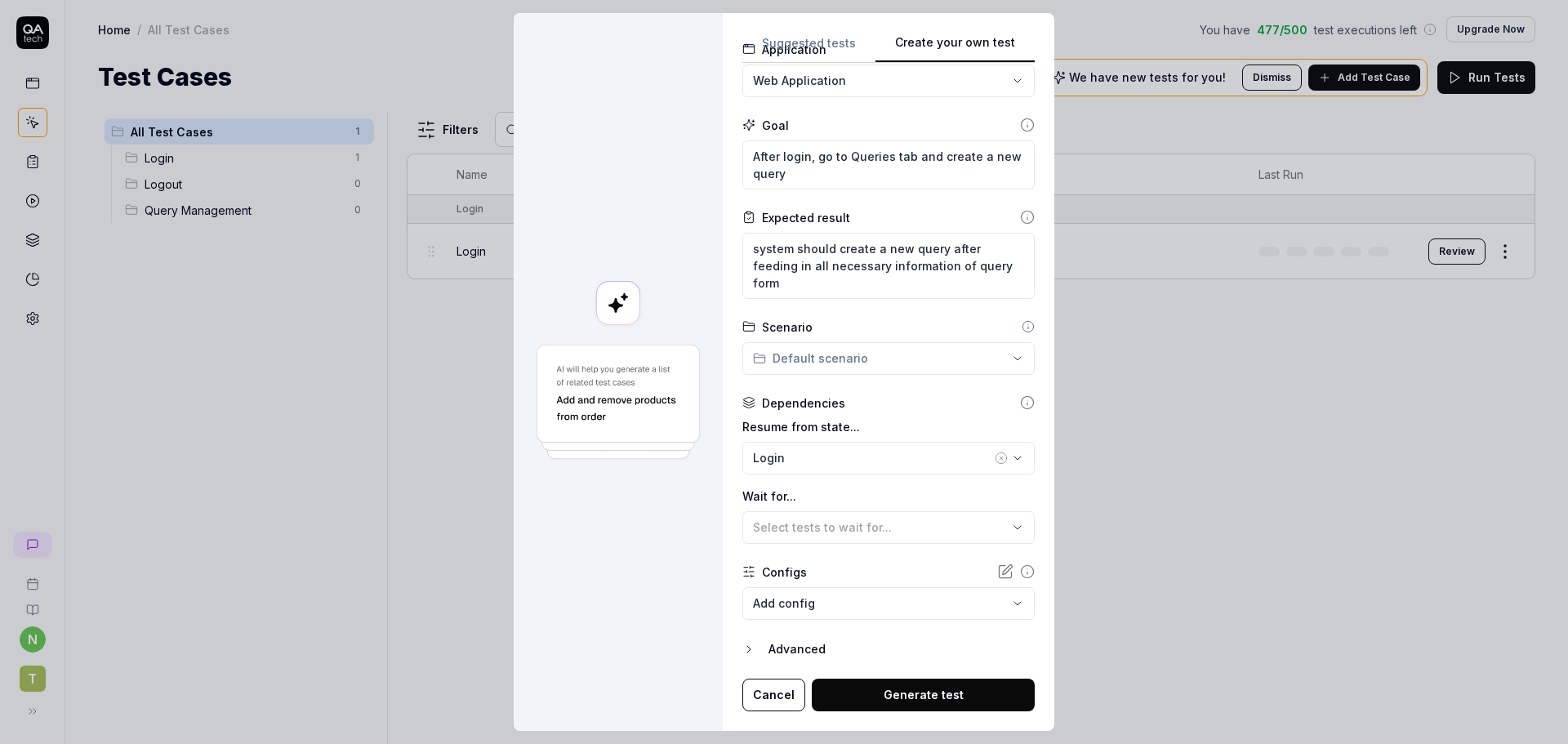
click at [1003, 572] on icon at bounding box center [1008, 570] width 10 height 10
click at [787, 655] on div "Advanced" at bounding box center [901, 650] width 266 height 20
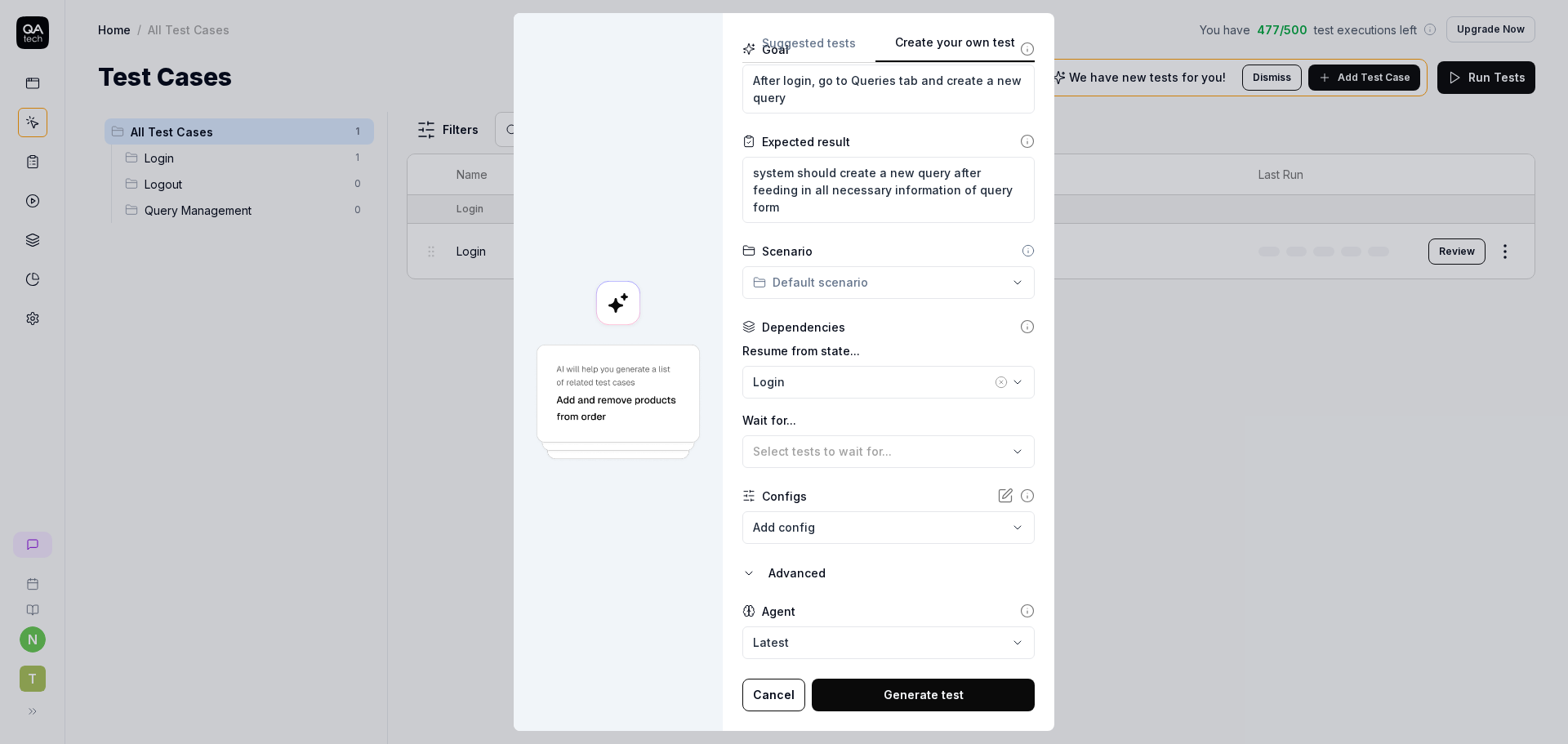
click at [853, 699] on button "Generate test" at bounding box center [922, 695] width 223 height 32
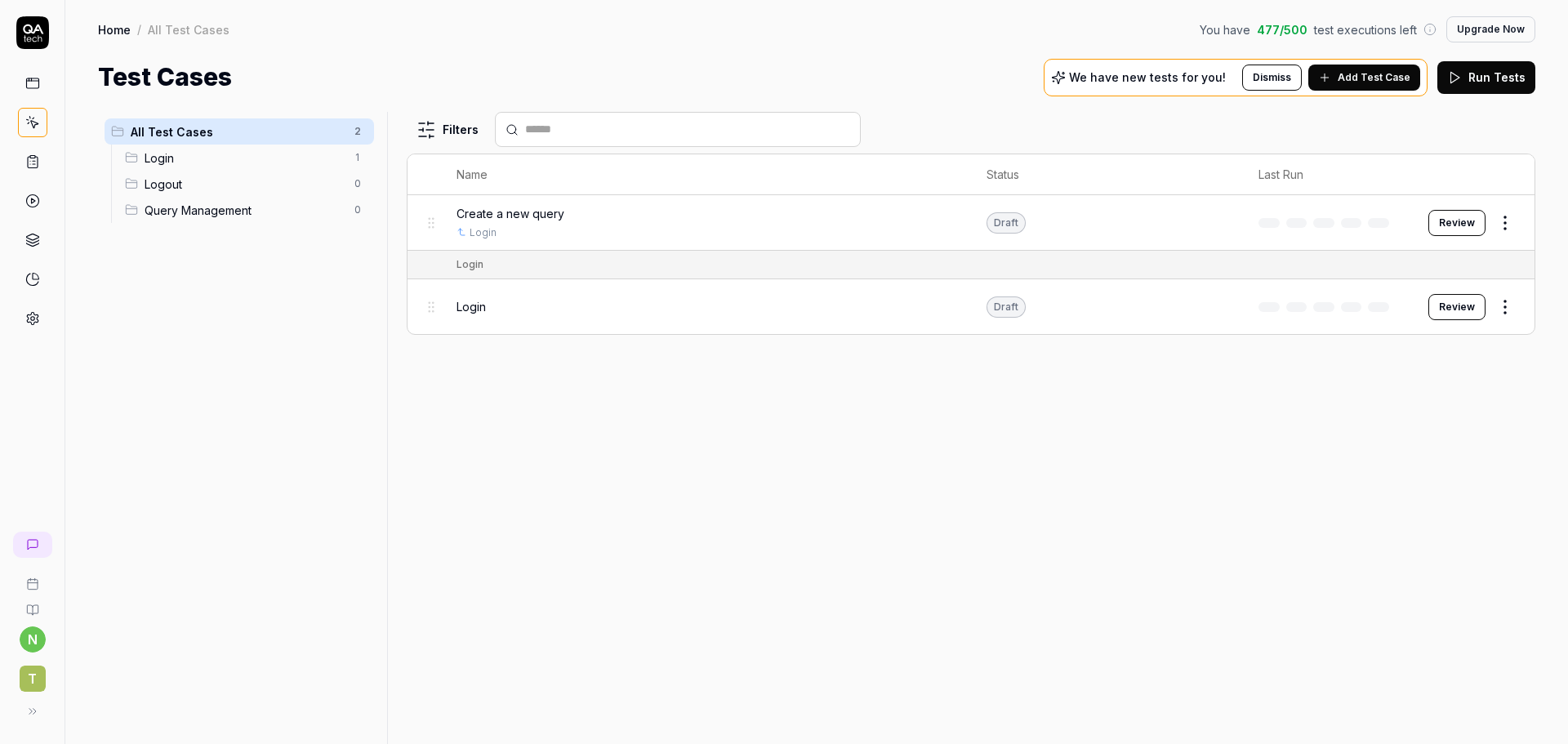
click at [1444, 223] on button "Review" at bounding box center [1457, 223] width 57 height 27
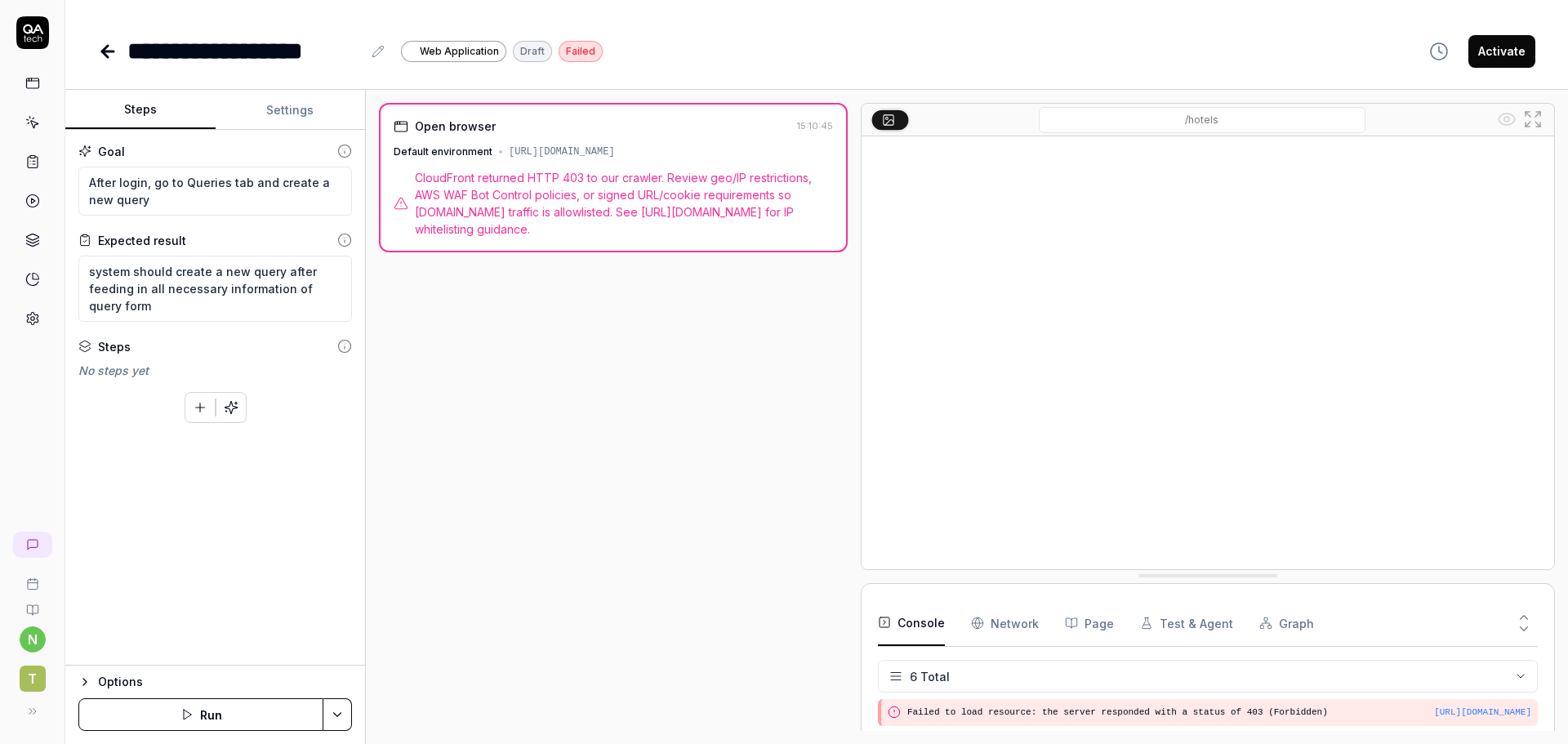
scroll to position [121, 0]
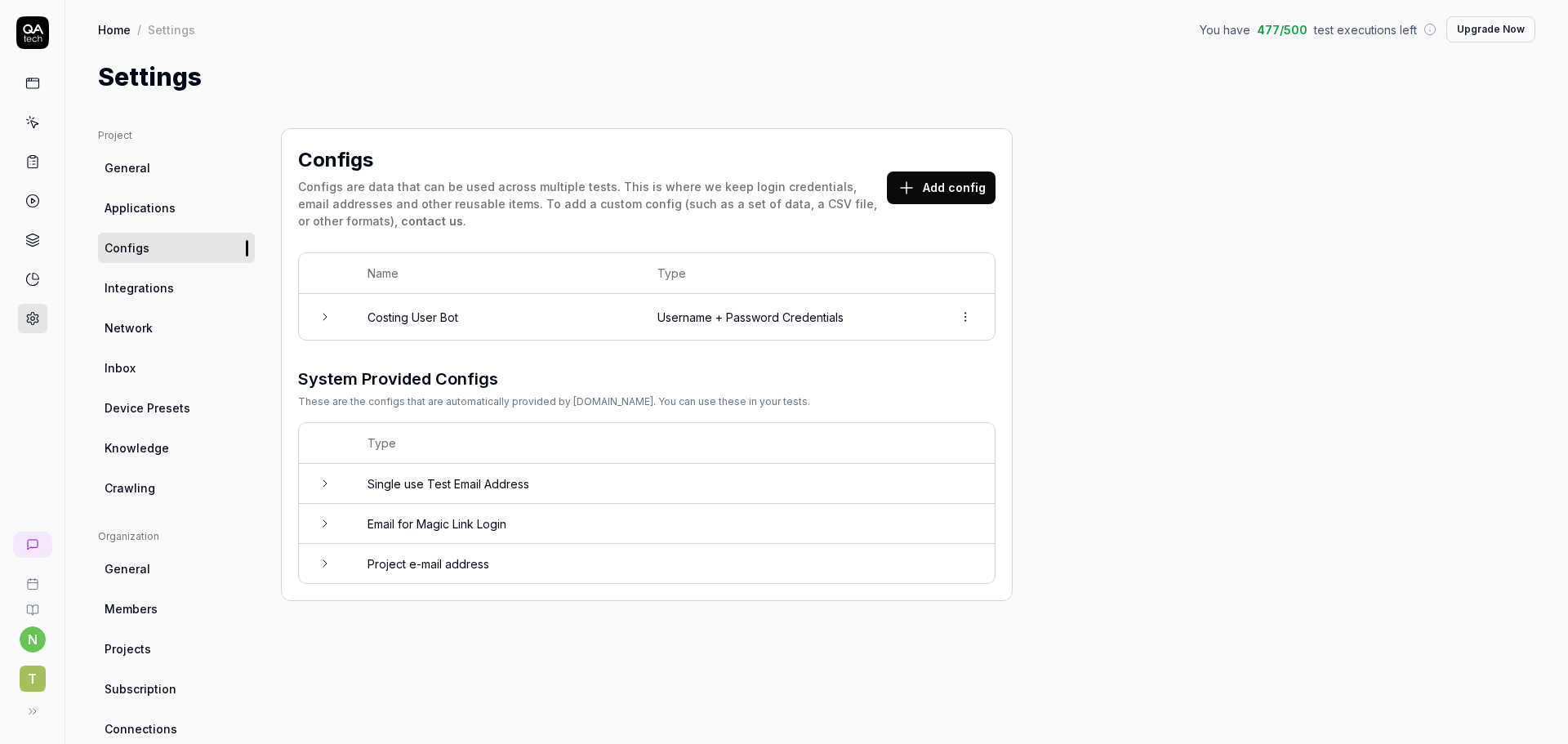
click at [923, 308] on td "Username + Password Credentials" at bounding box center [788, 317] width 294 height 46
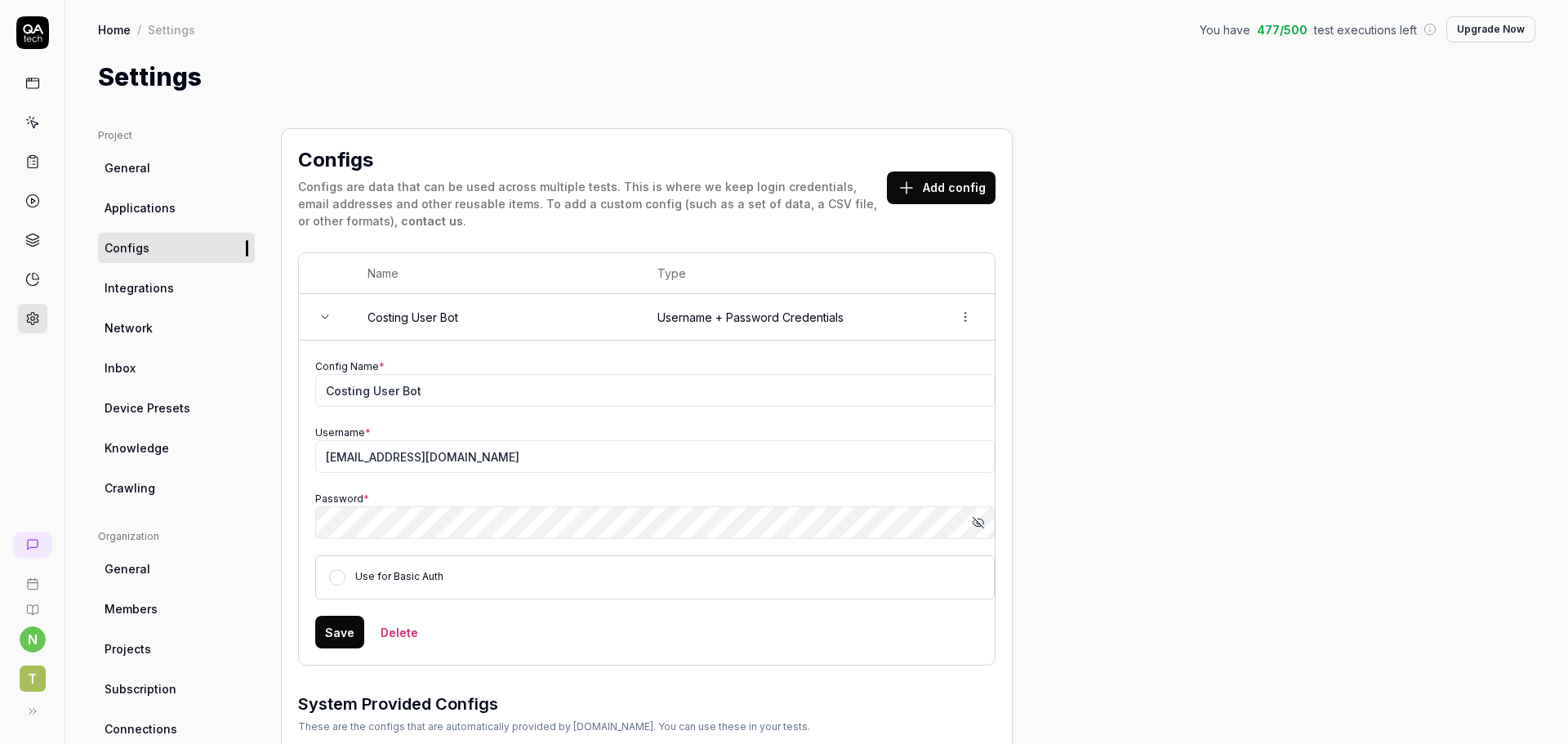
click at [163, 205] on span "Applications" at bounding box center [140, 207] width 71 height 17
